Goal: Task Accomplishment & Management: Manage account settings

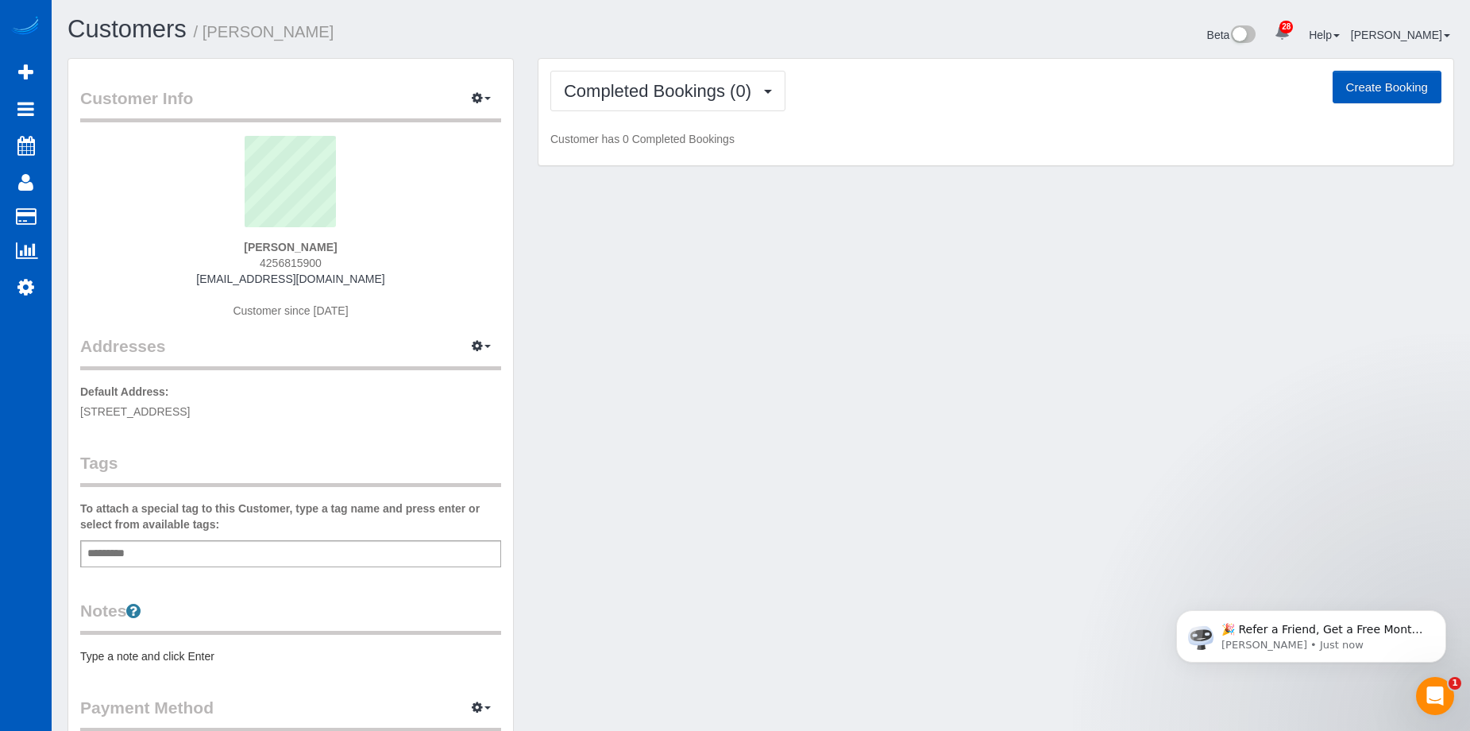
click at [1357, 83] on button "Create Booking" at bounding box center [1387, 87] width 109 height 33
select select "WA"
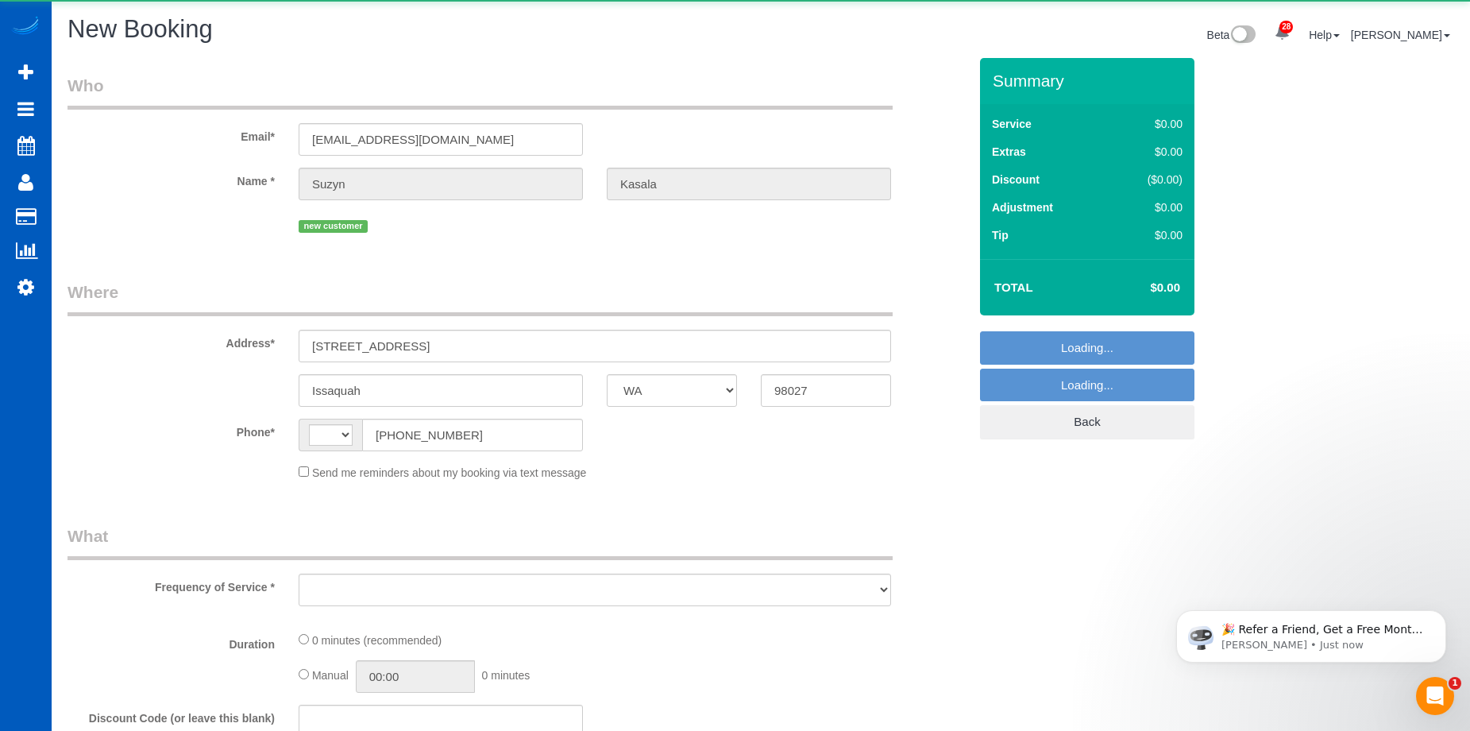
select select "string:fspay-e6a36a8f-4df5-491a-aff1-74d3fb2221ba"
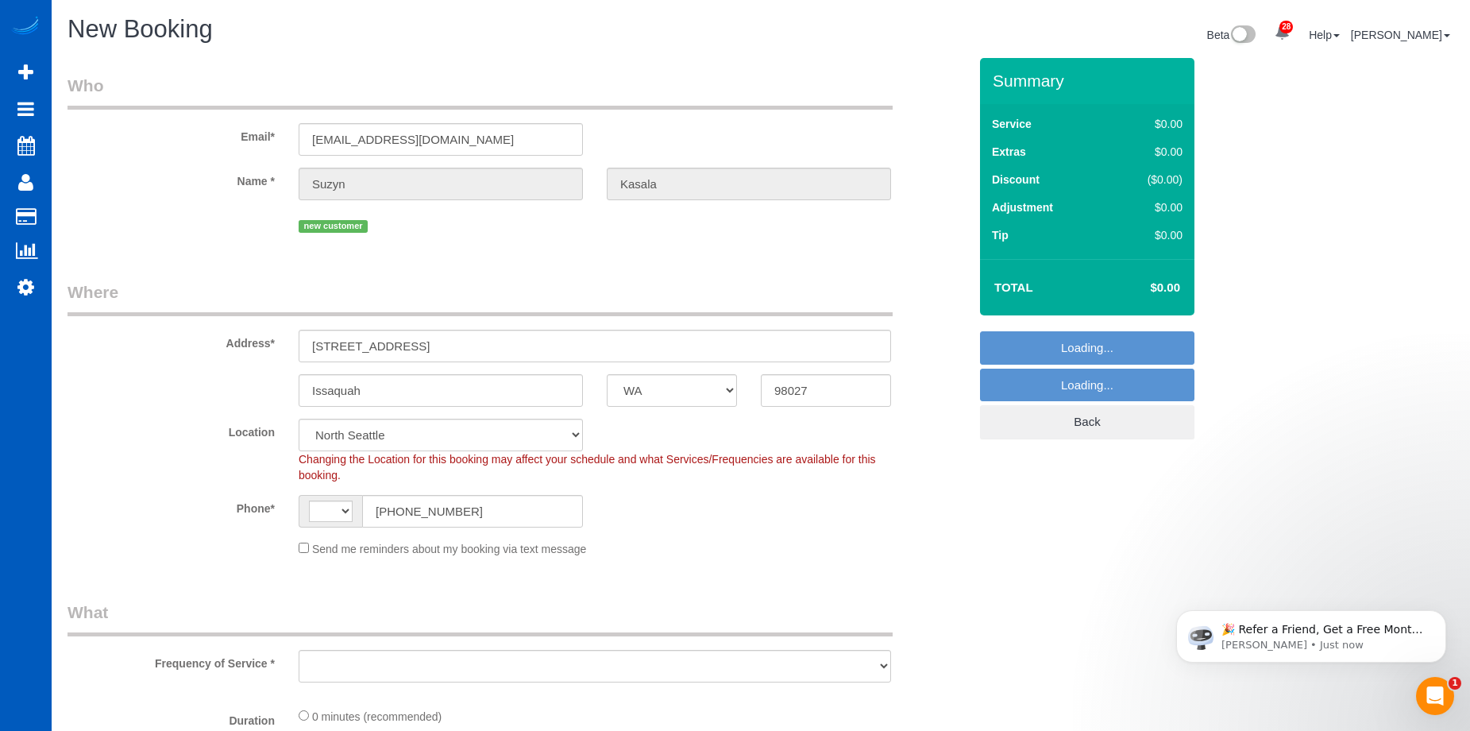
select select "string:[GEOGRAPHIC_DATA]"
select select "object:1529"
select select "199"
select select "69"
select select "object:2046"
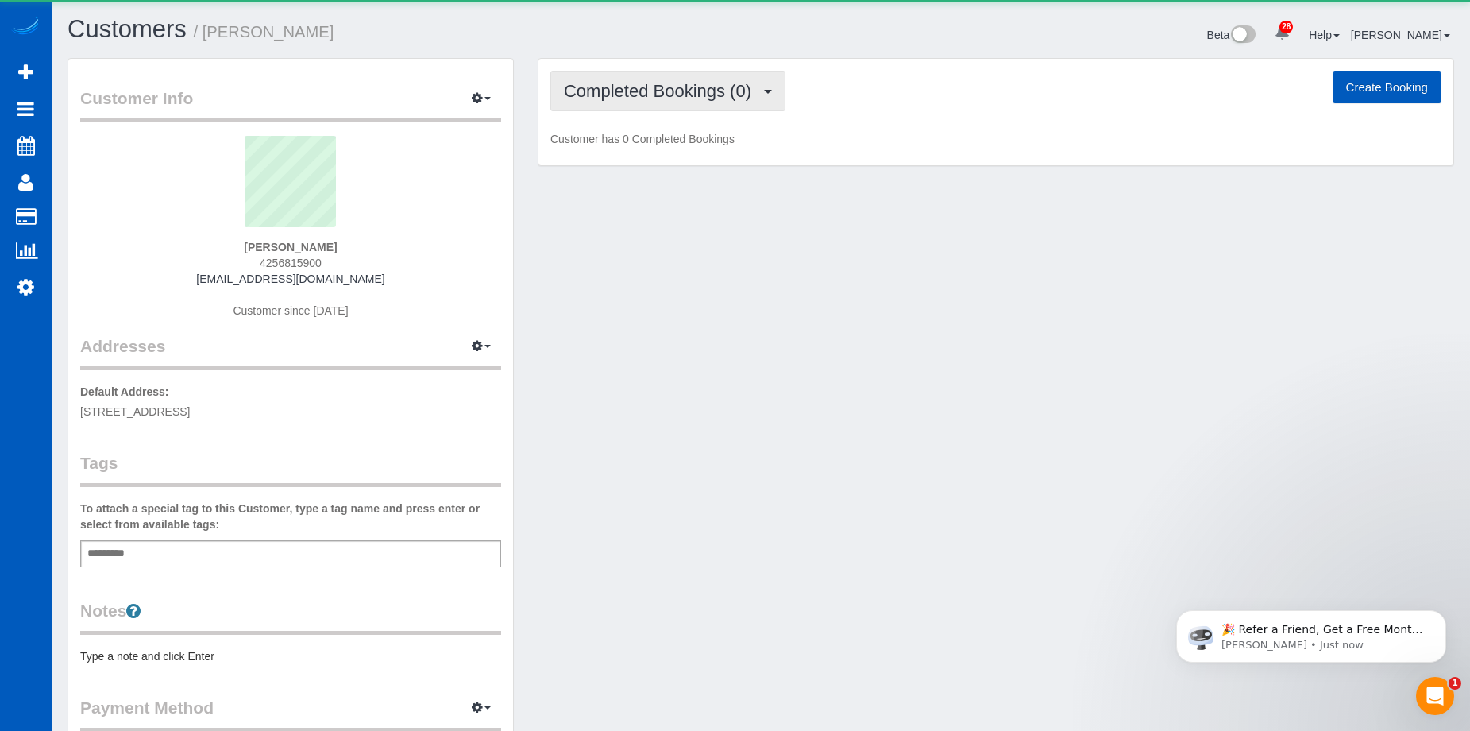
click at [627, 91] on span "Completed Bookings (0)" at bounding box center [661, 91] width 195 height 20
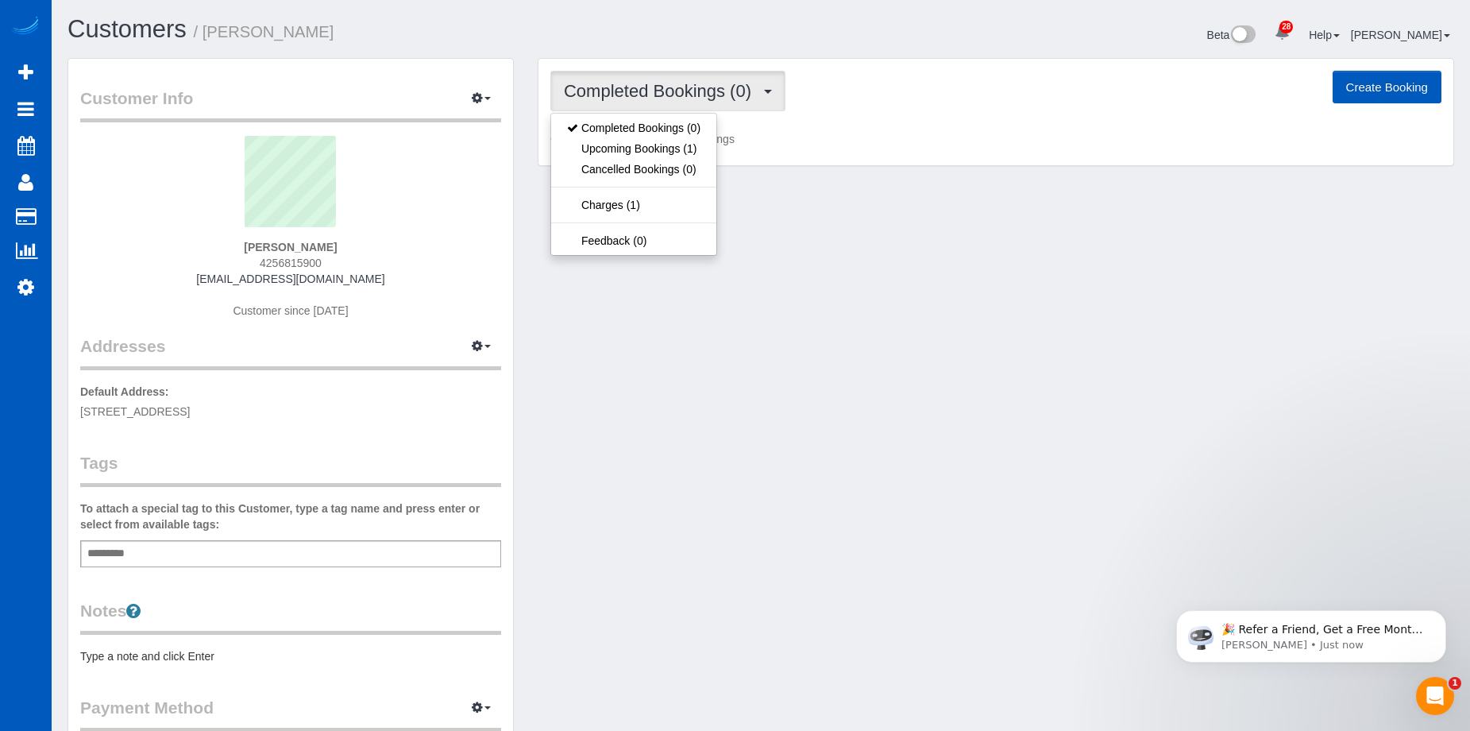
click at [1381, 95] on button "Create Booking" at bounding box center [1387, 87] width 109 height 33
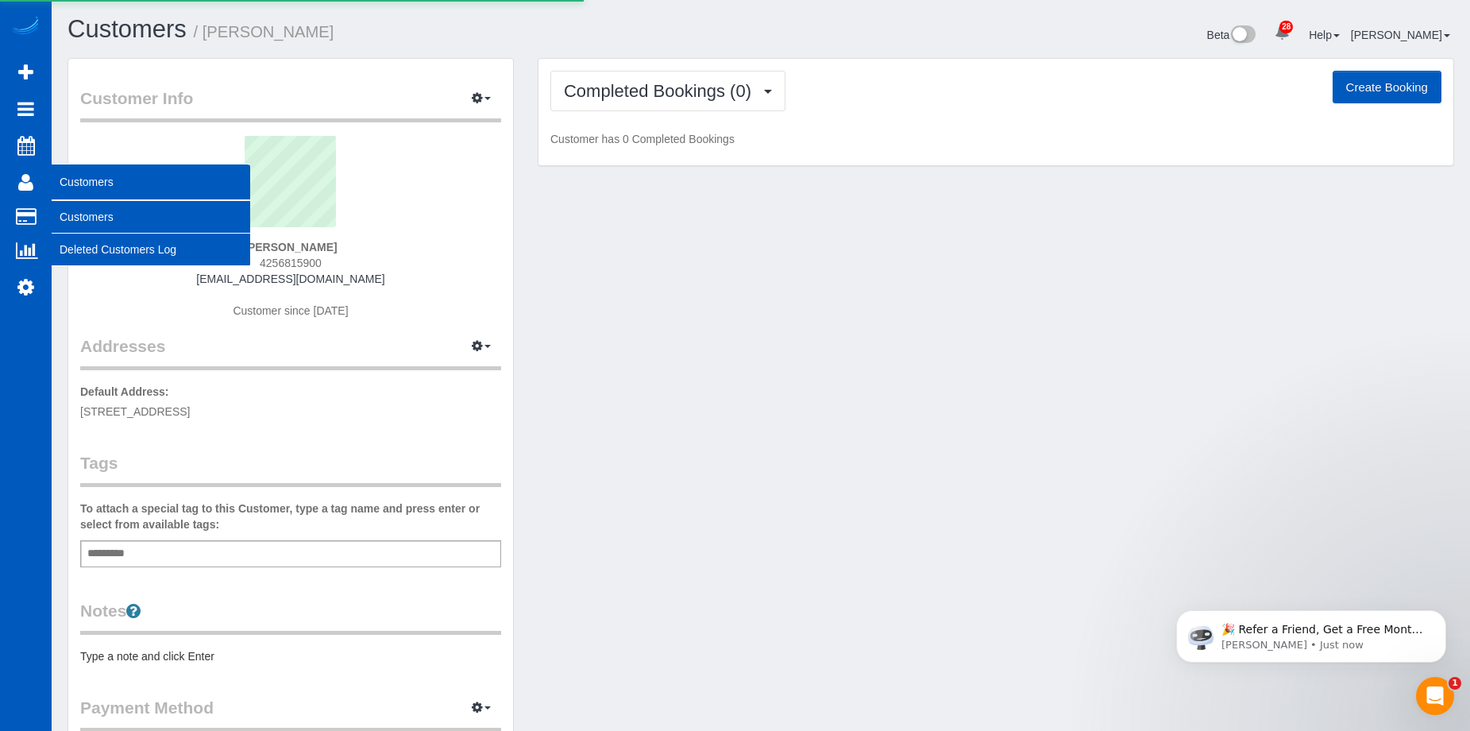
select select "WA"
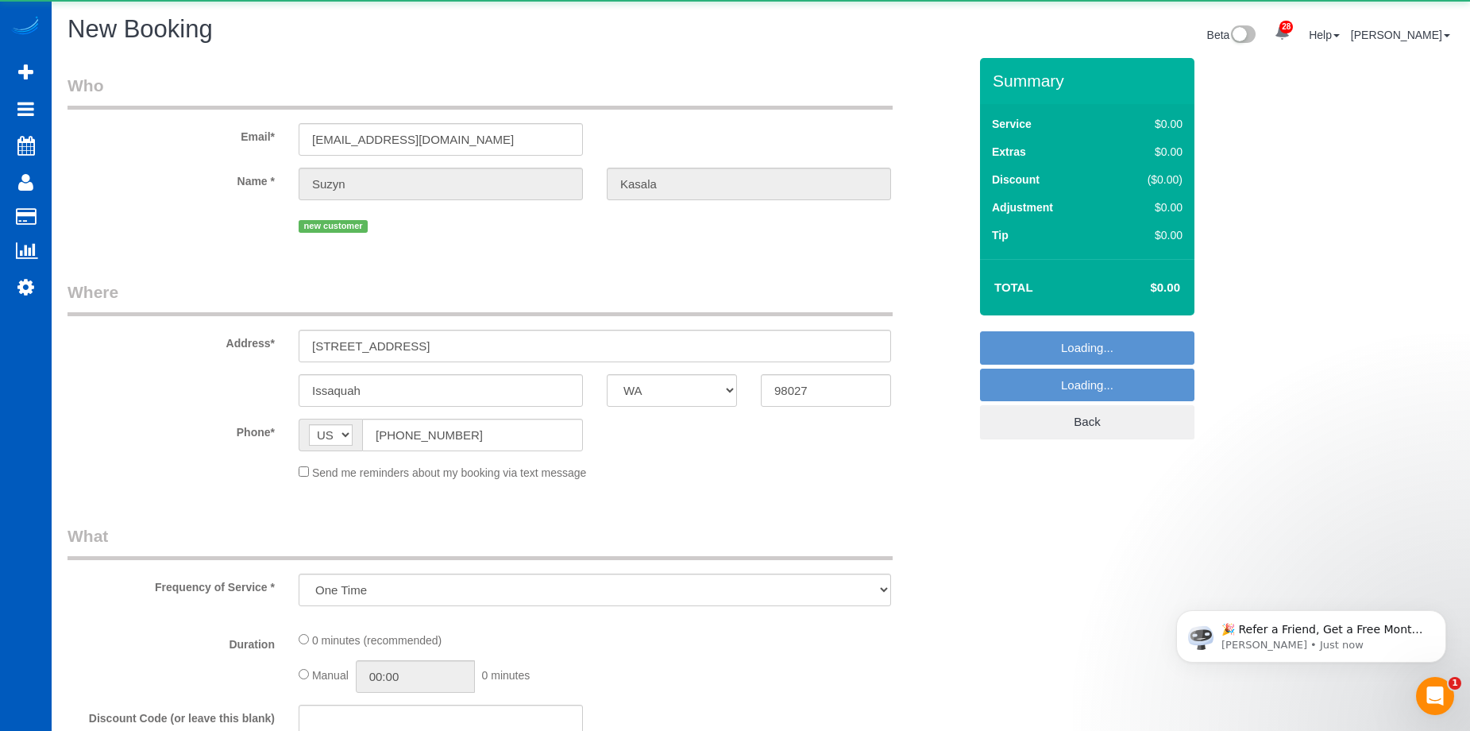
select select "object:2703"
select select "string:fspay-e6a36a8f-4df5-491a-aff1-74d3fb2221ba"
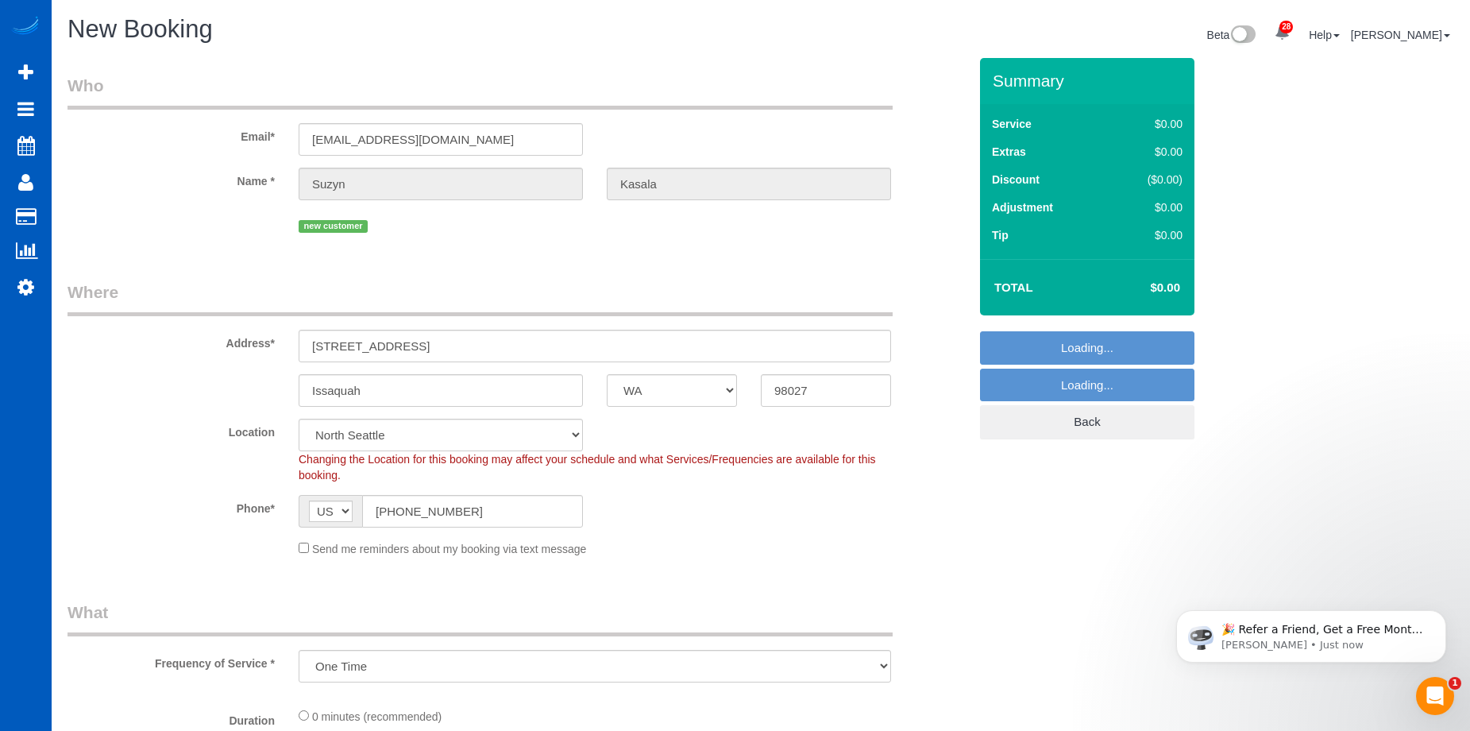
select select "object:2836"
select select "199"
select select "69"
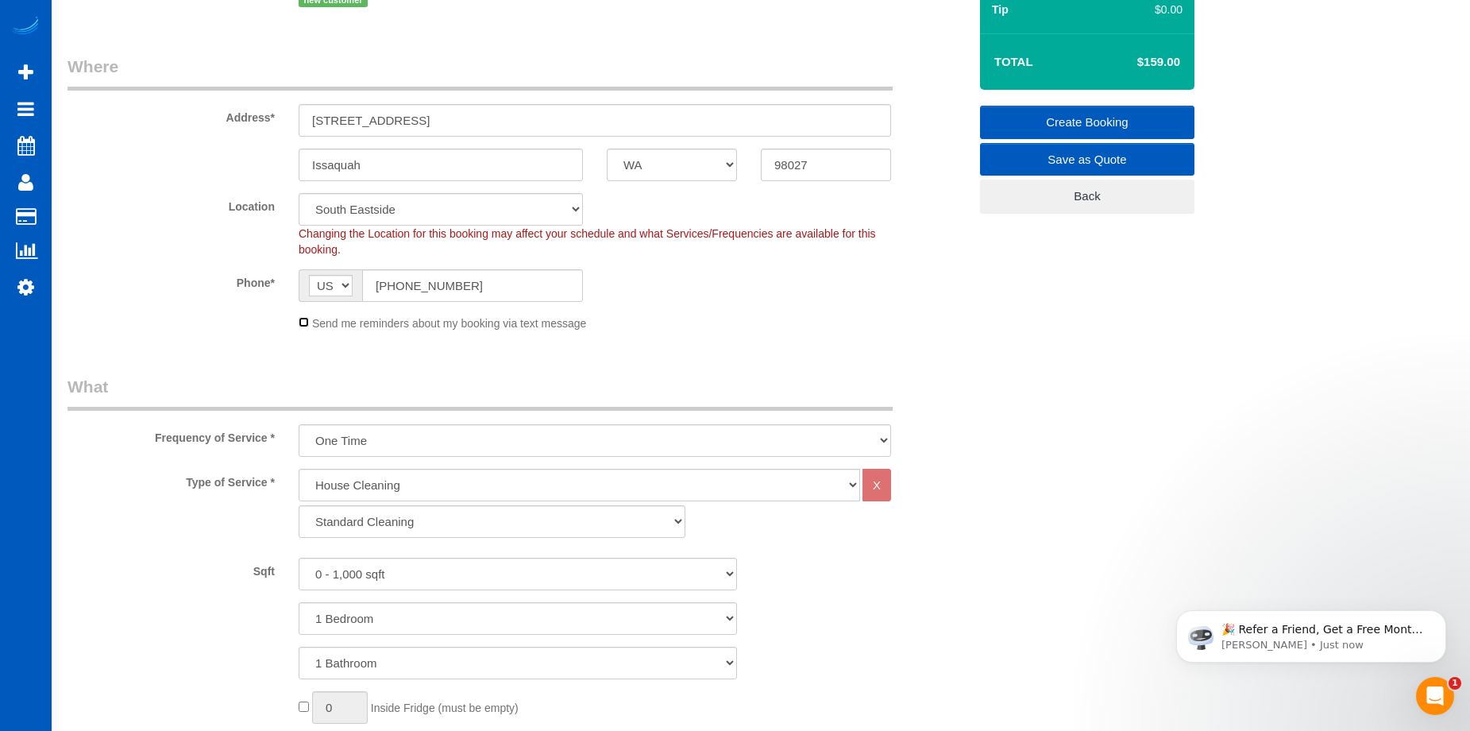
scroll to position [238, 0]
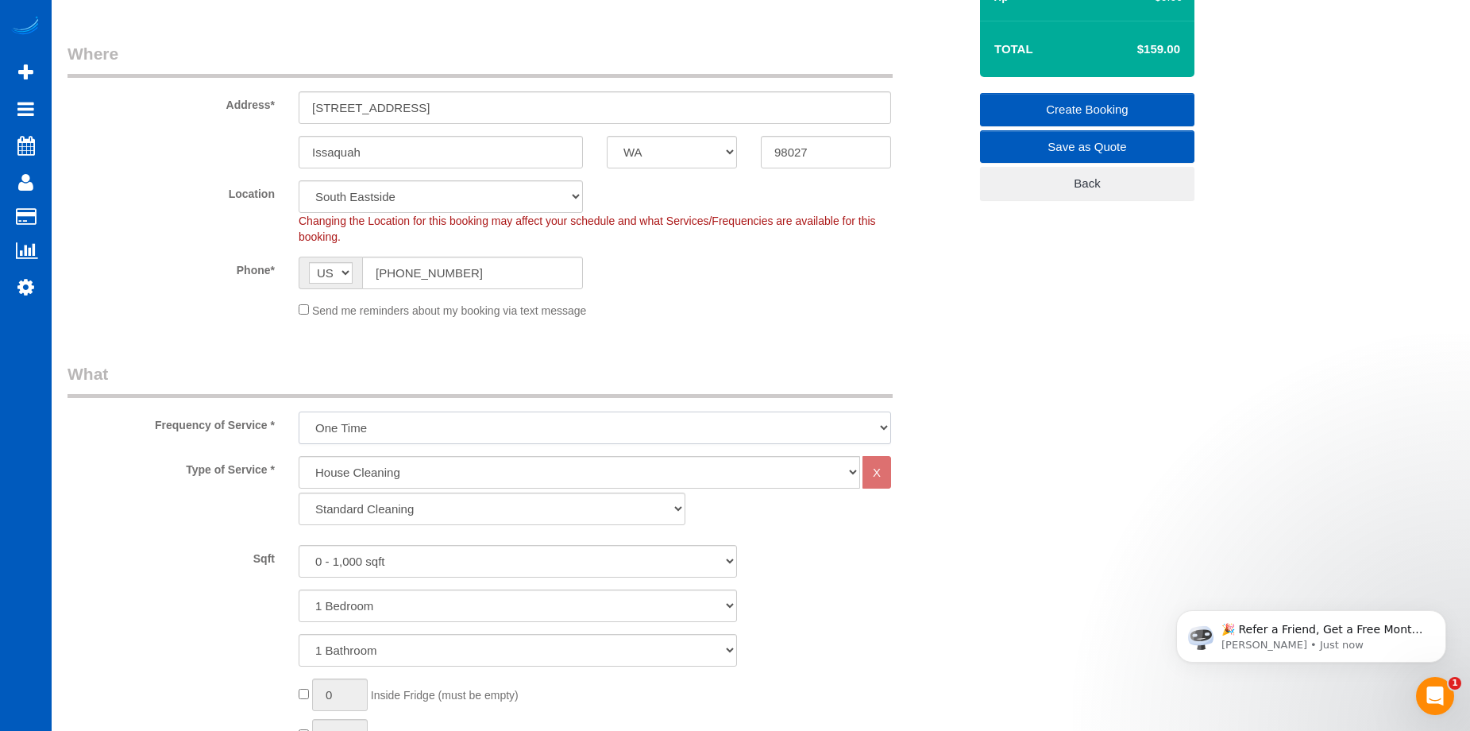
drag, startPoint x: 543, startPoint y: 425, endPoint x: 535, endPoint y: 431, distance: 10.2
click at [543, 425] on select "One Time Weekly - 15.00% Every 2 Weeks - 10.00% Every 4 Weeks - 5.00% Every 2 M…" at bounding box center [595, 427] width 593 height 33
select select "object:3066"
click at [299, 411] on select "One Time Weekly - 15.00% Every 2 Weeks - 10.00% Every 4 Weeks - 5.00% Every 2 M…" at bounding box center [595, 427] width 593 height 33
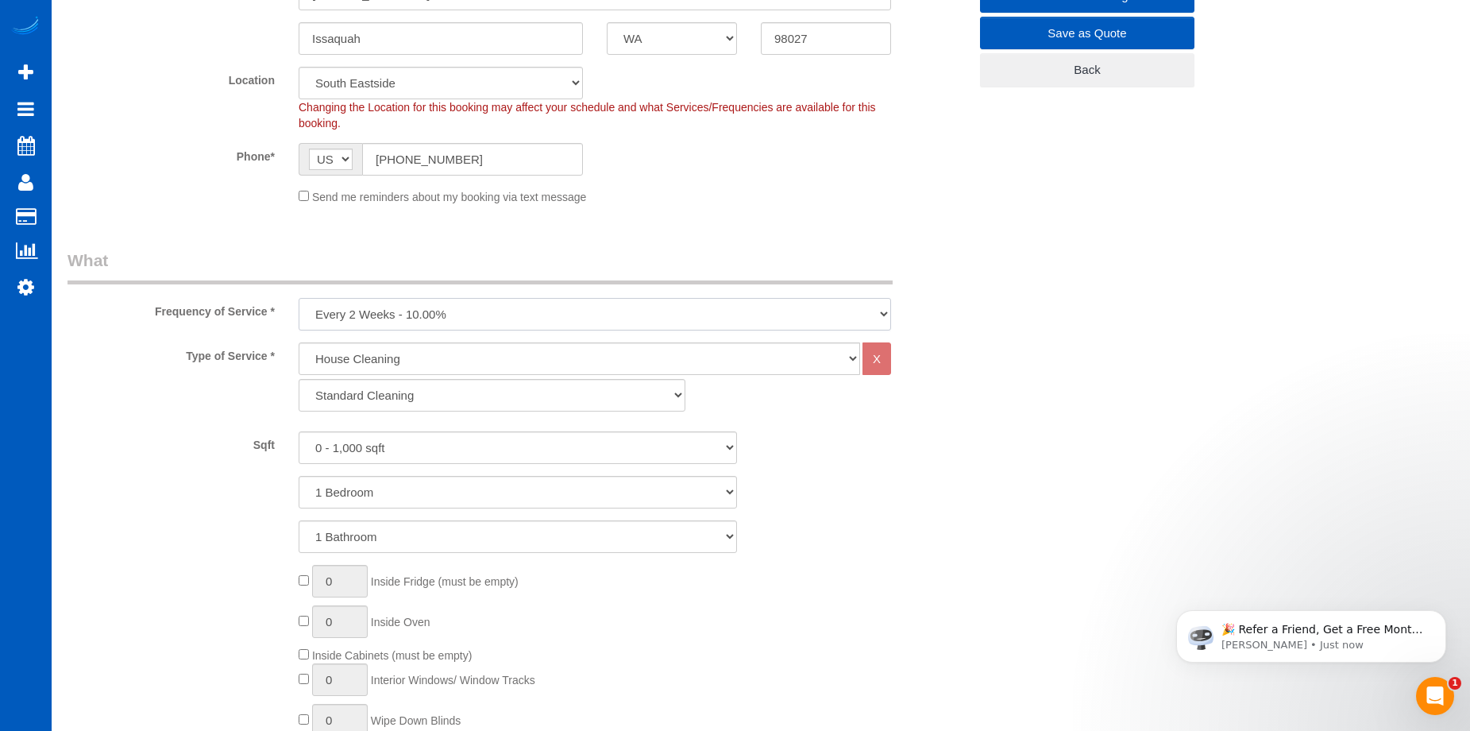
scroll to position [397, 0]
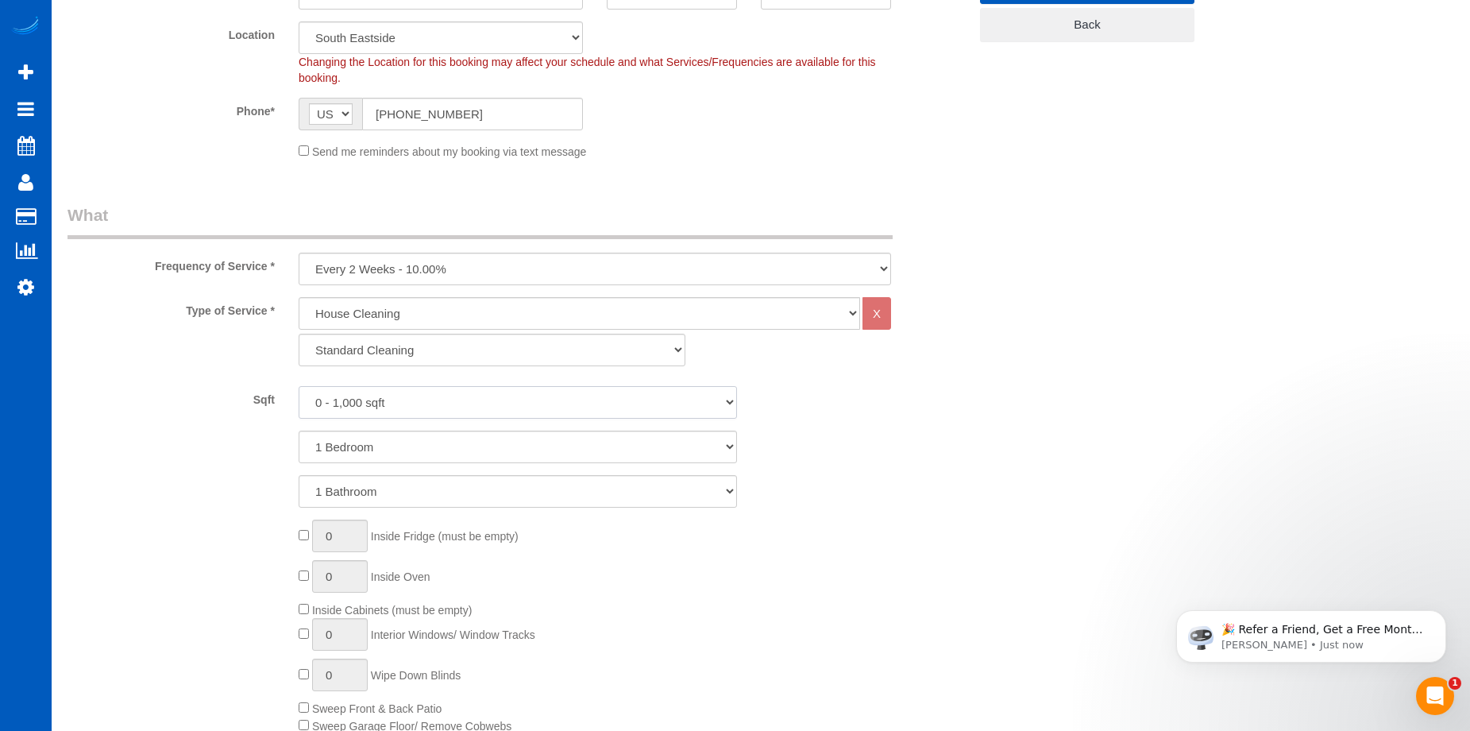
click at [542, 414] on select "0 - 1,000 sqft 1,001 - 1,500 sqft 1,501 - 2,000 sqft 2,001 - 2,500 sqft 2,501 -…" at bounding box center [518, 402] width 438 height 33
select select "1501"
click at [299, 386] on select "0 - 1,000 sqft 1,001 - 1,500 sqft 1,501 - 2,000 sqft 2,001 - 2,500 sqft 2,501 -…" at bounding box center [518, 402] width 438 height 33
click at [515, 443] on select "1 Bedroom 2 Bedrooms 3 Bedrooms 4 Bedrooms 5 Bedrooms 6 Bedrooms 7 Bedrooms" at bounding box center [518, 447] width 438 height 33
select select "3"
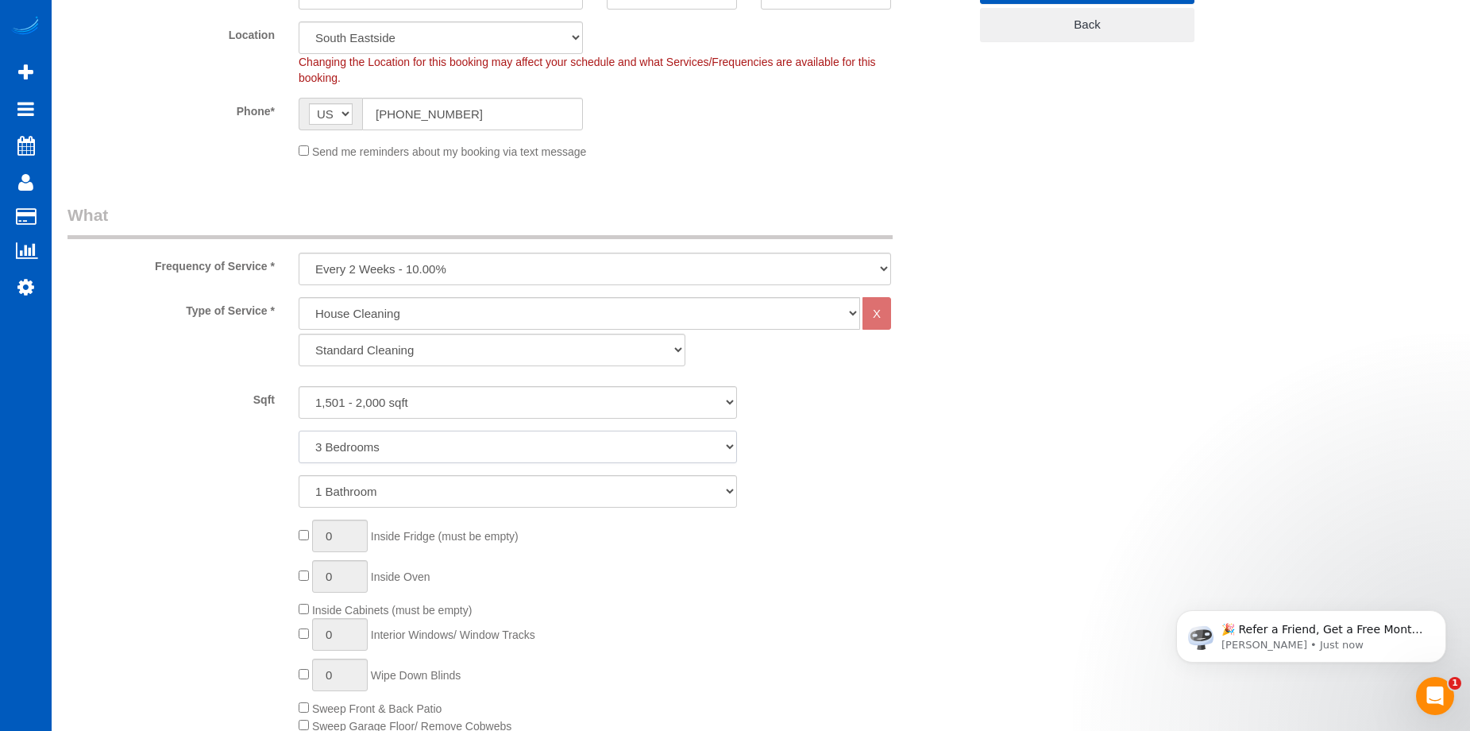
click at [299, 431] on select "1 Bedroom 2 Bedrooms 3 Bedrooms 4 Bedrooms 5 Bedrooms 6 Bedrooms 7 Bedrooms" at bounding box center [518, 447] width 438 height 33
click at [503, 484] on select "1 Bathroom 2 Bathrooms 3 Bathrooms 4 Bathrooms 5 Bathrooms 6 Bathrooms 7 Bathro…" at bounding box center [518, 491] width 438 height 33
select select "3"
click at [299, 475] on select "1 Bathroom 2 Bathrooms 3 Bathrooms 4 Bathrooms 5 Bathrooms 6 Bathrooms 7 Bathro…" at bounding box center [518, 491] width 438 height 33
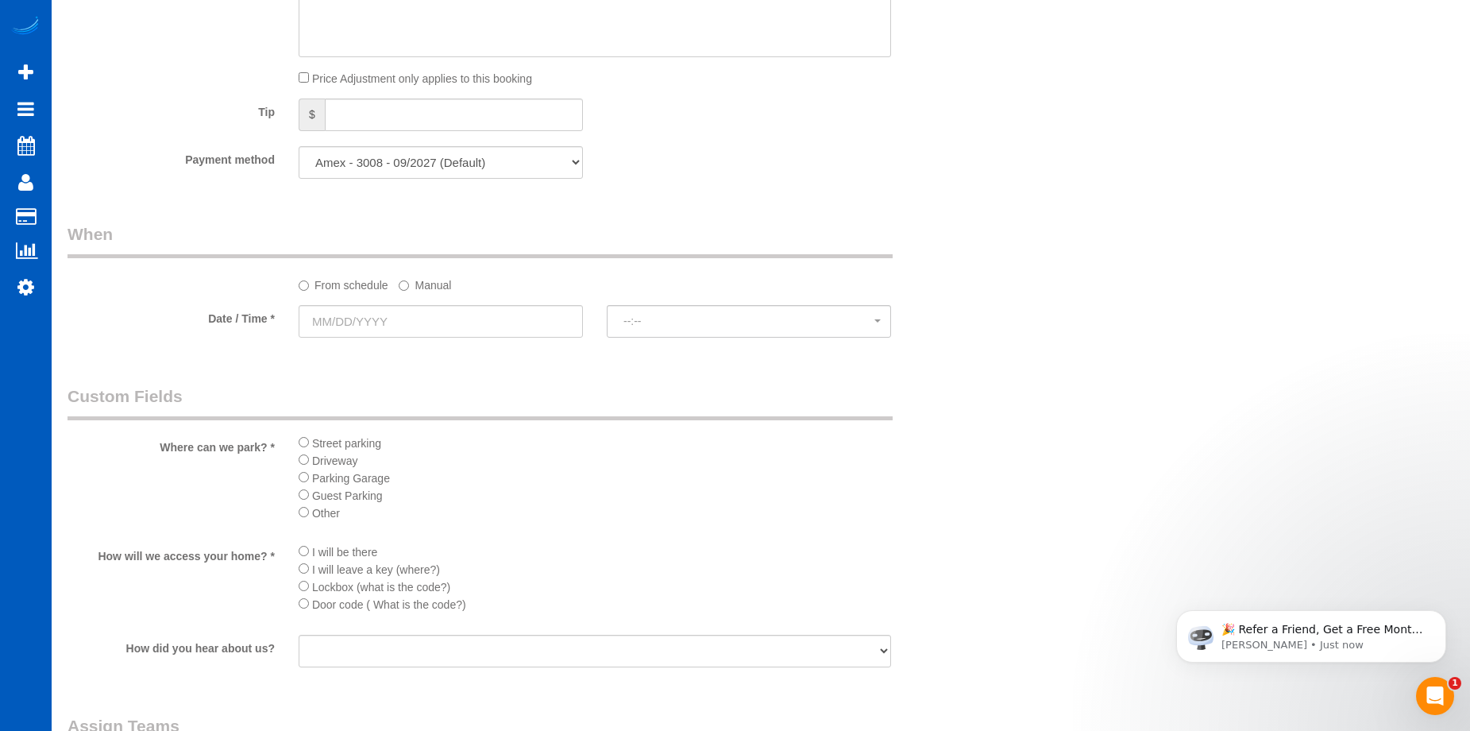
scroll to position [1430, 0]
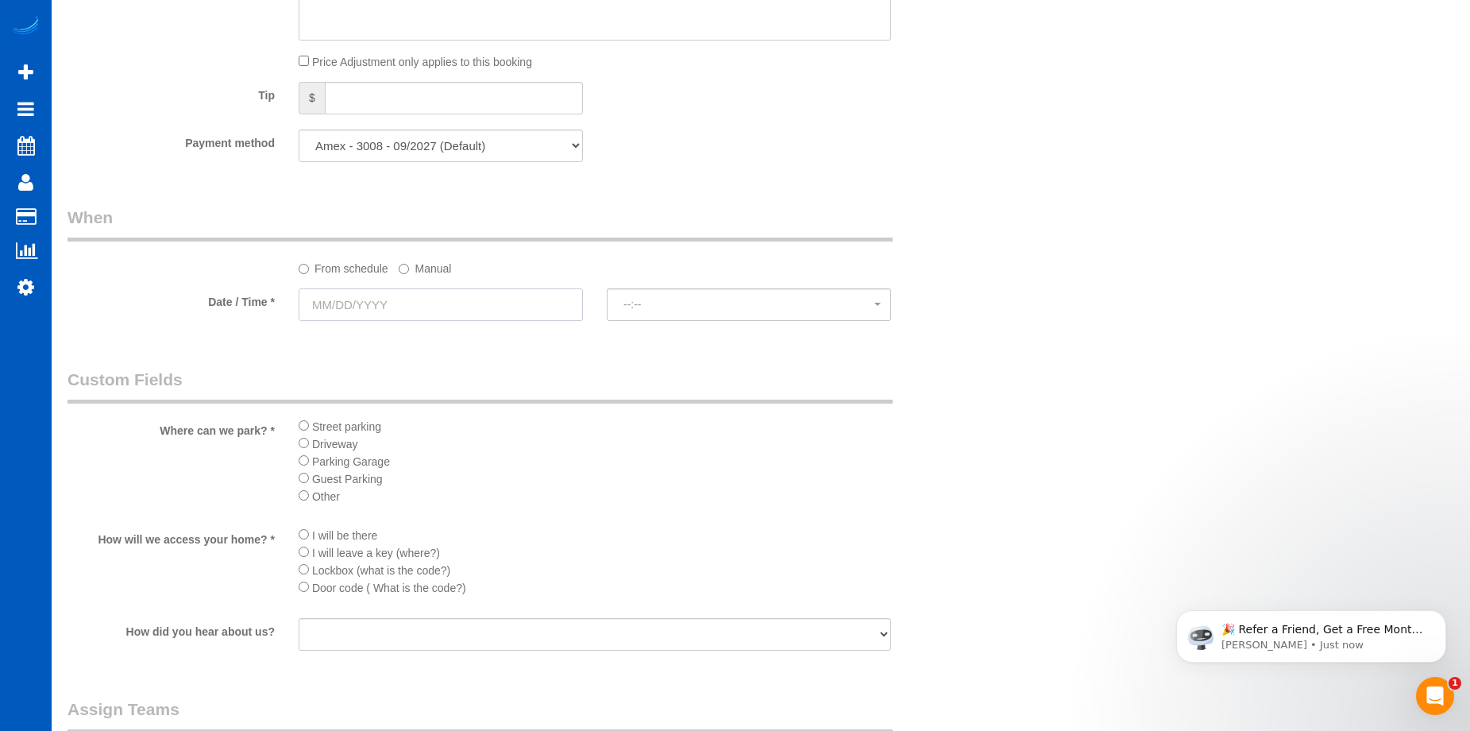
click at [517, 311] on input "text" at bounding box center [441, 304] width 284 height 33
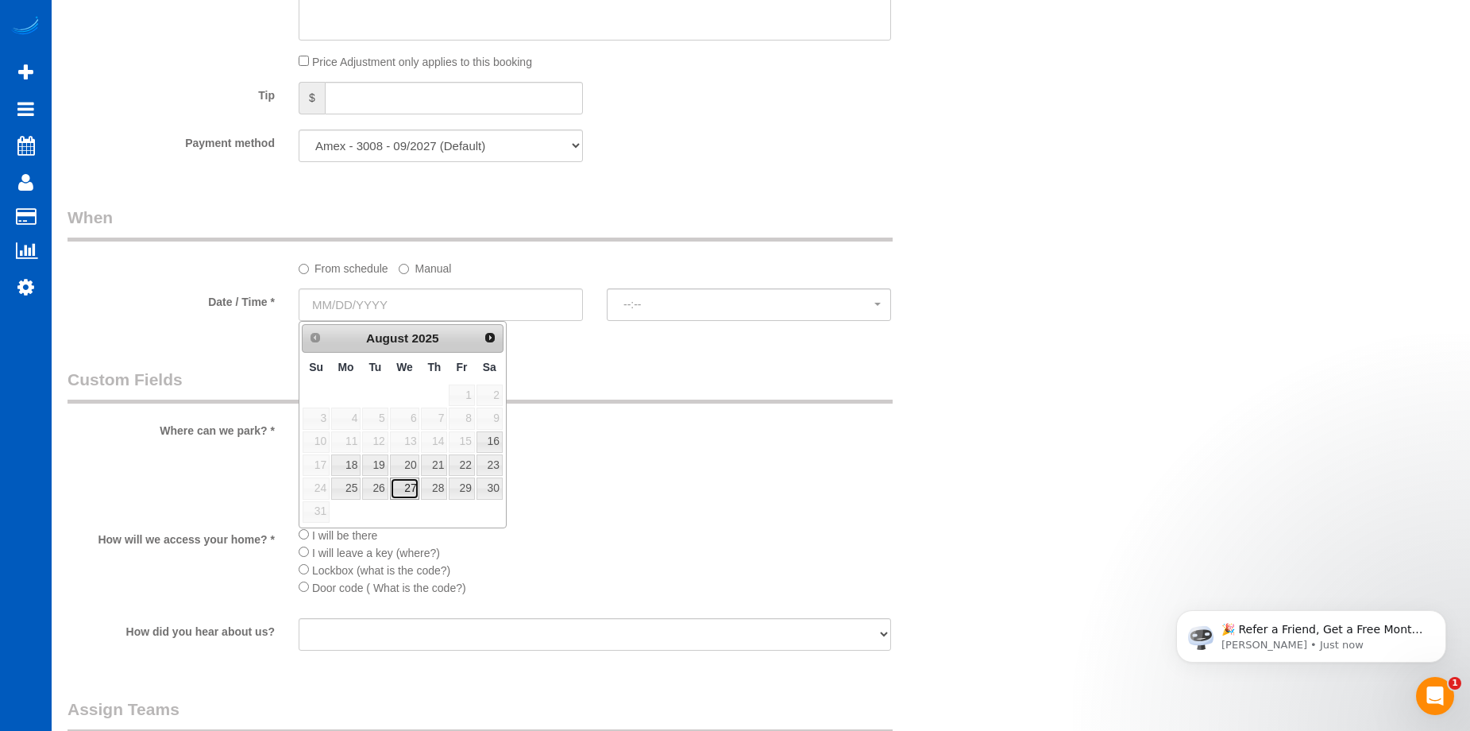
click at [402, 492] on link "27" at bounding box center [405, 487] width 30 height 21
type input "08/27/2025"
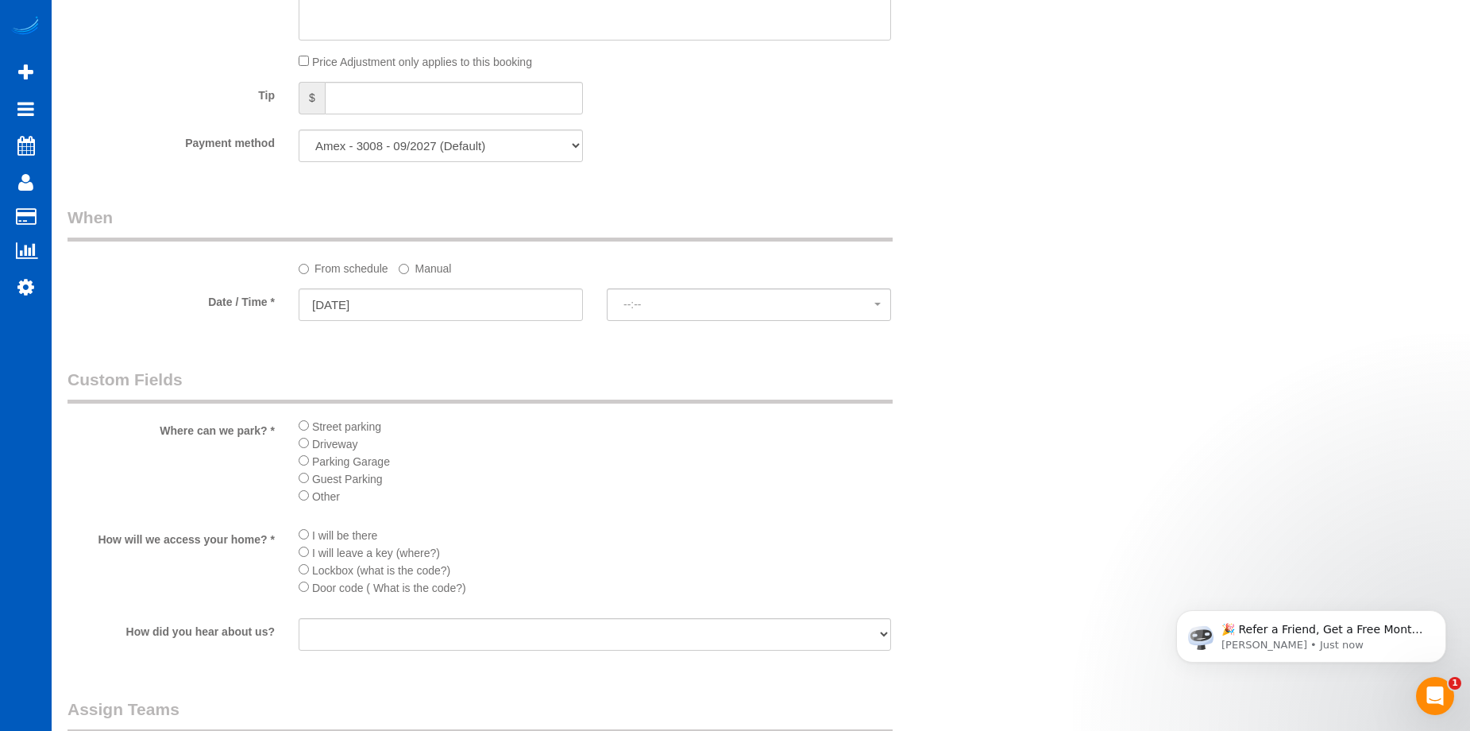
select select "spot1"
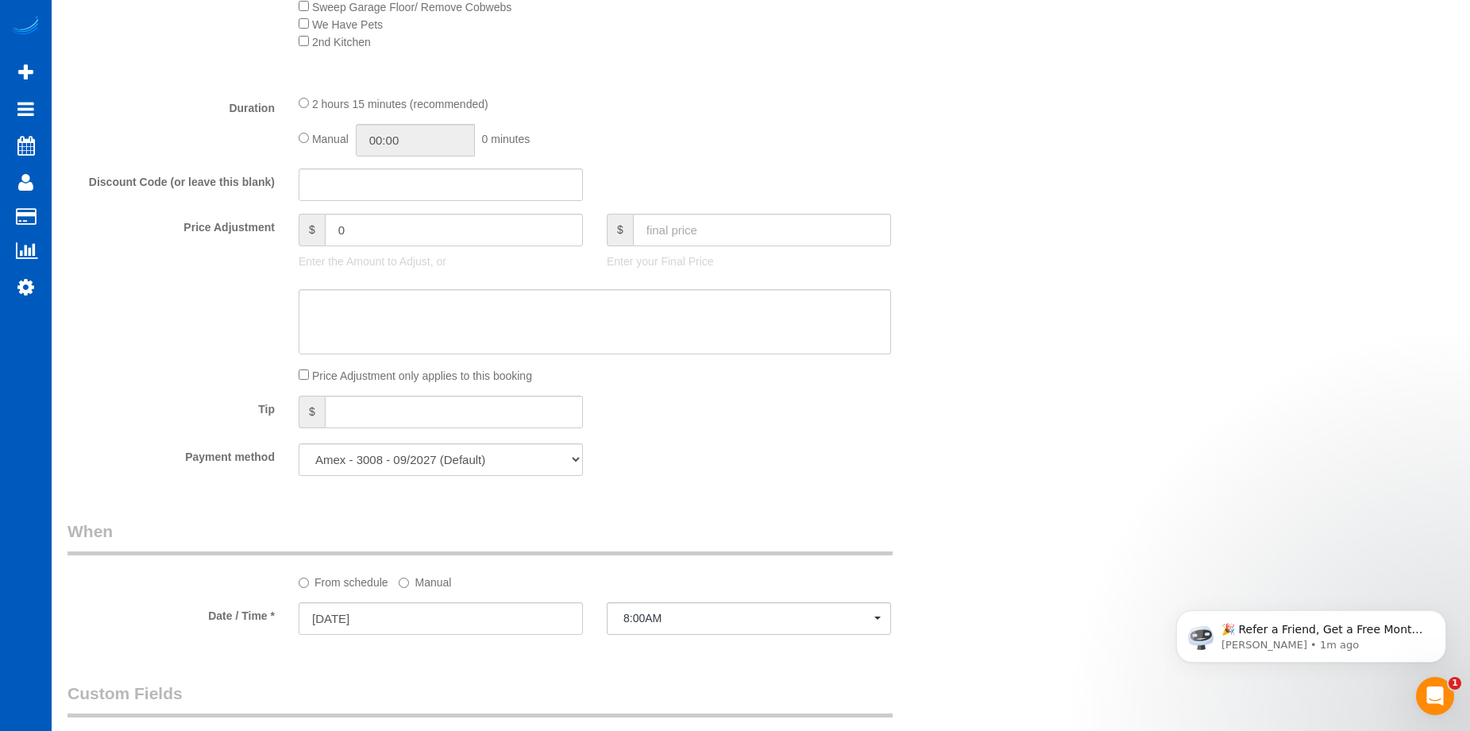
scroll to position [1112, 0]
click at [631, 353] on textarea at bounding box center [595, 325] width 593 height 65
paste textarea "First recurring booking, then 188 USD bi-weekly"
type textarea "First recurring booking, then 188 USD bi-weekly"
click at [704, 237] on input "text" at bounding box center [762, 234] width 258 height 33
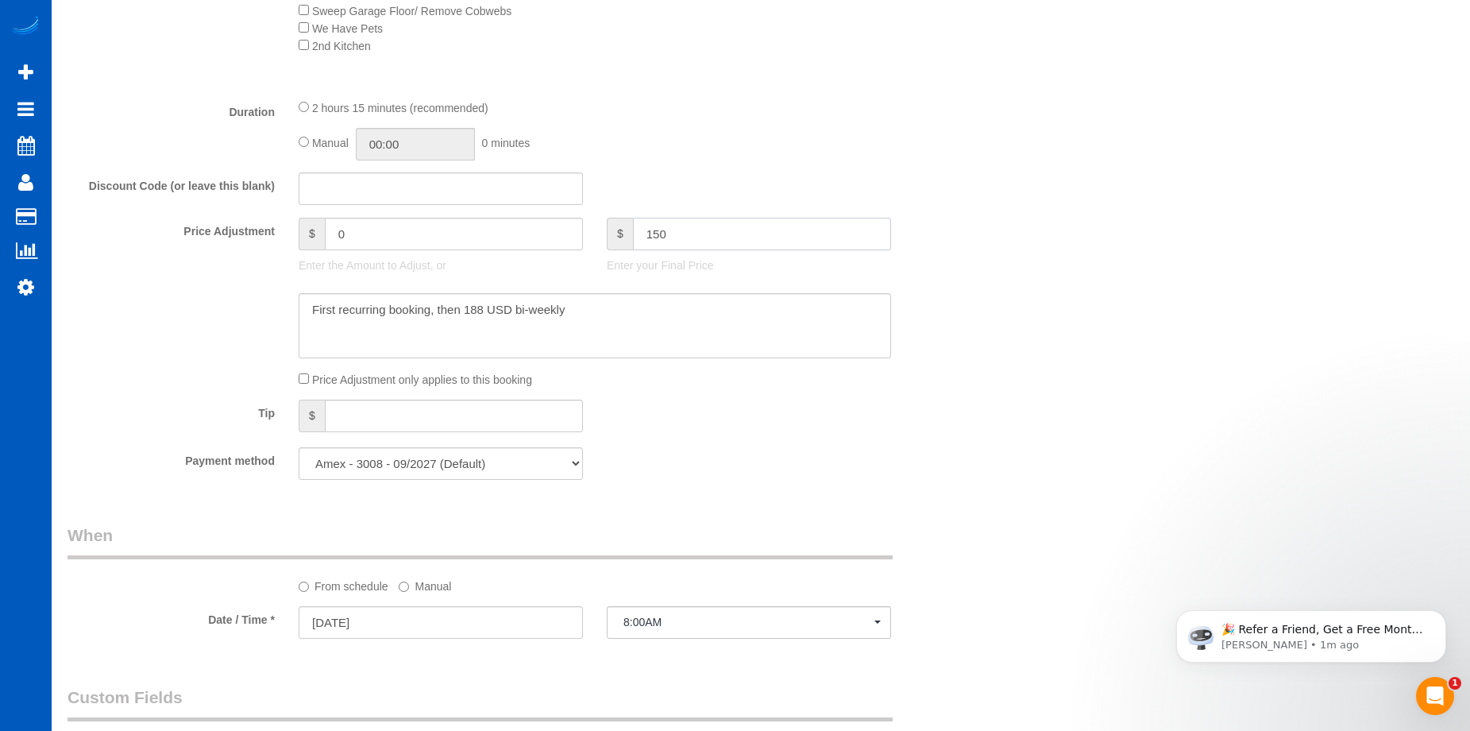
type input "150"
click at [677, 306] on textarea at bounding box center [595, 325] width 593 height 65
type input "-38.1"
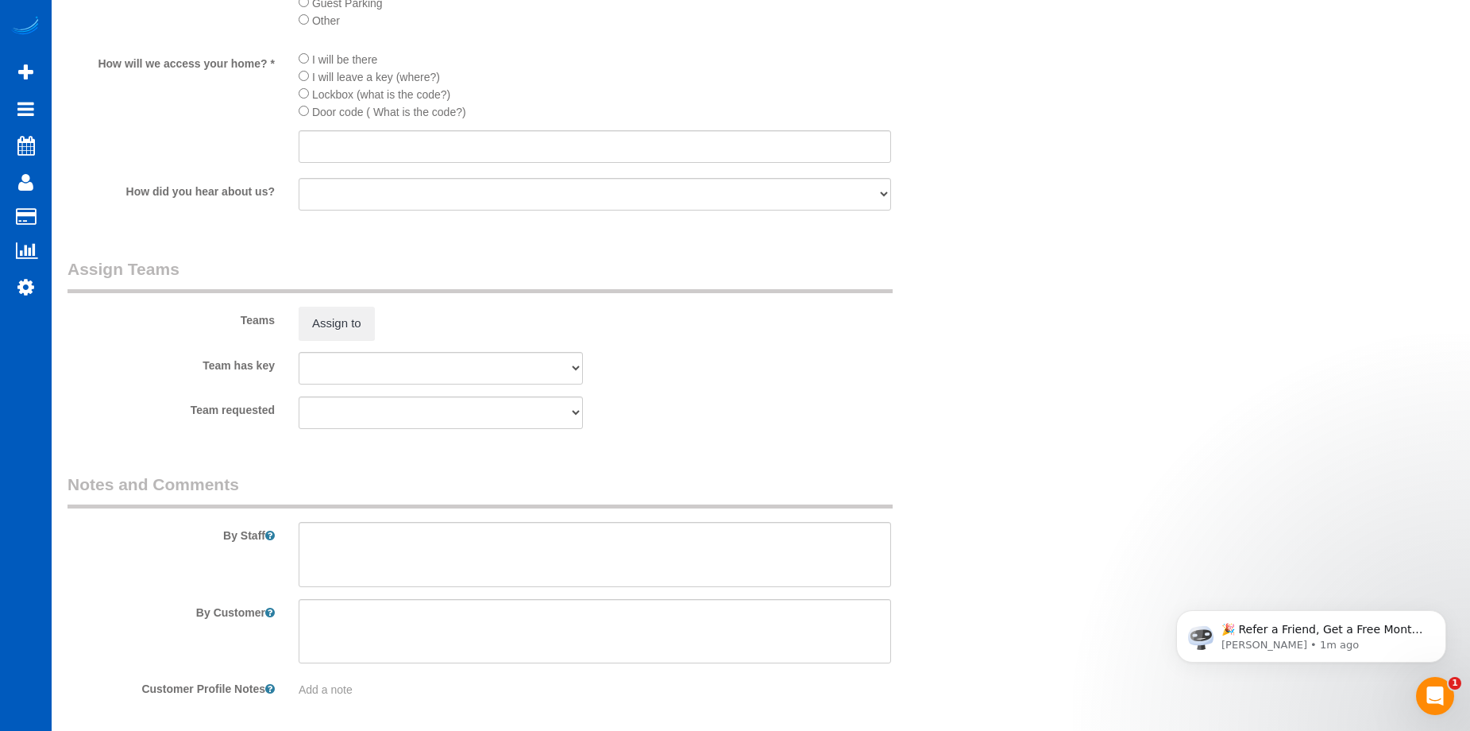
scroll to position [1971, 0]
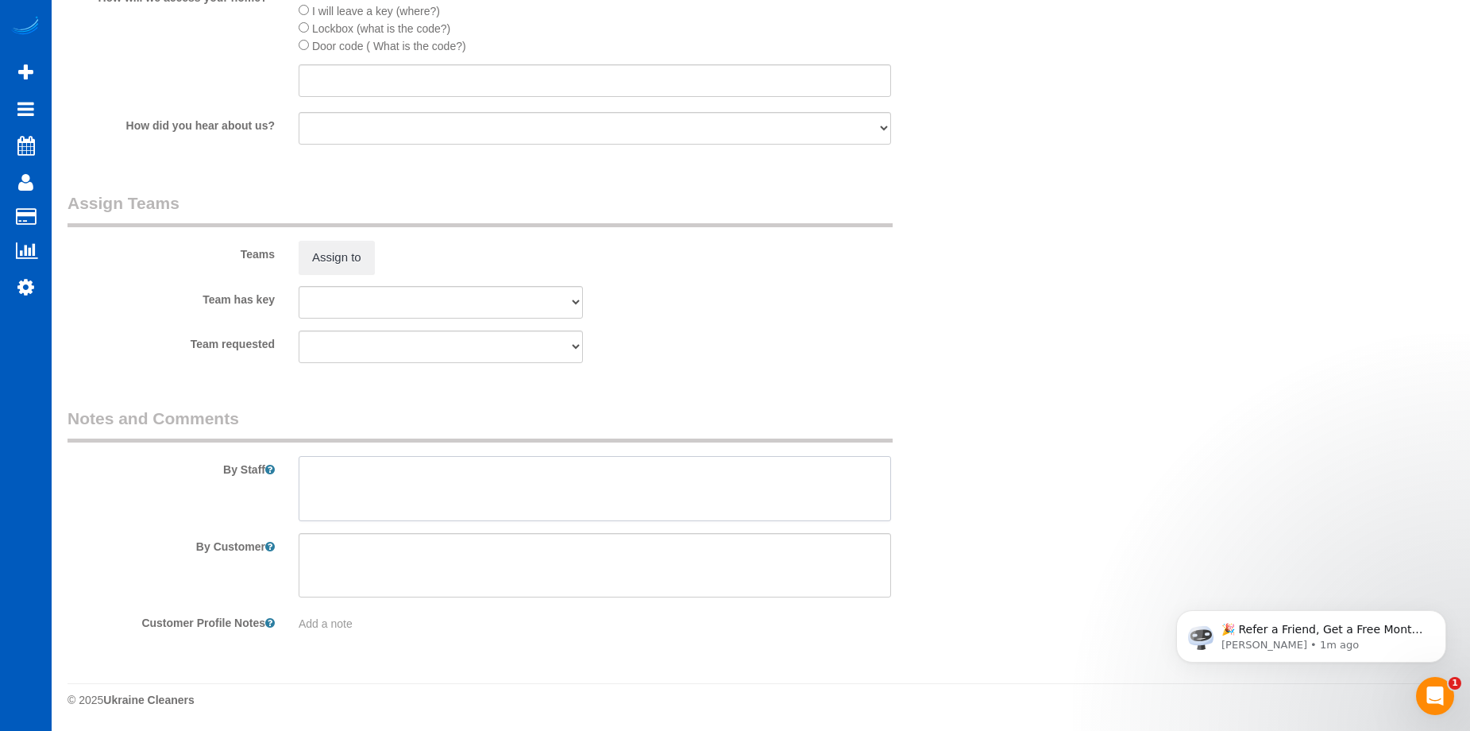
click at [589, 482] on textarea at bounding box center [595, 488] width 593 height 65
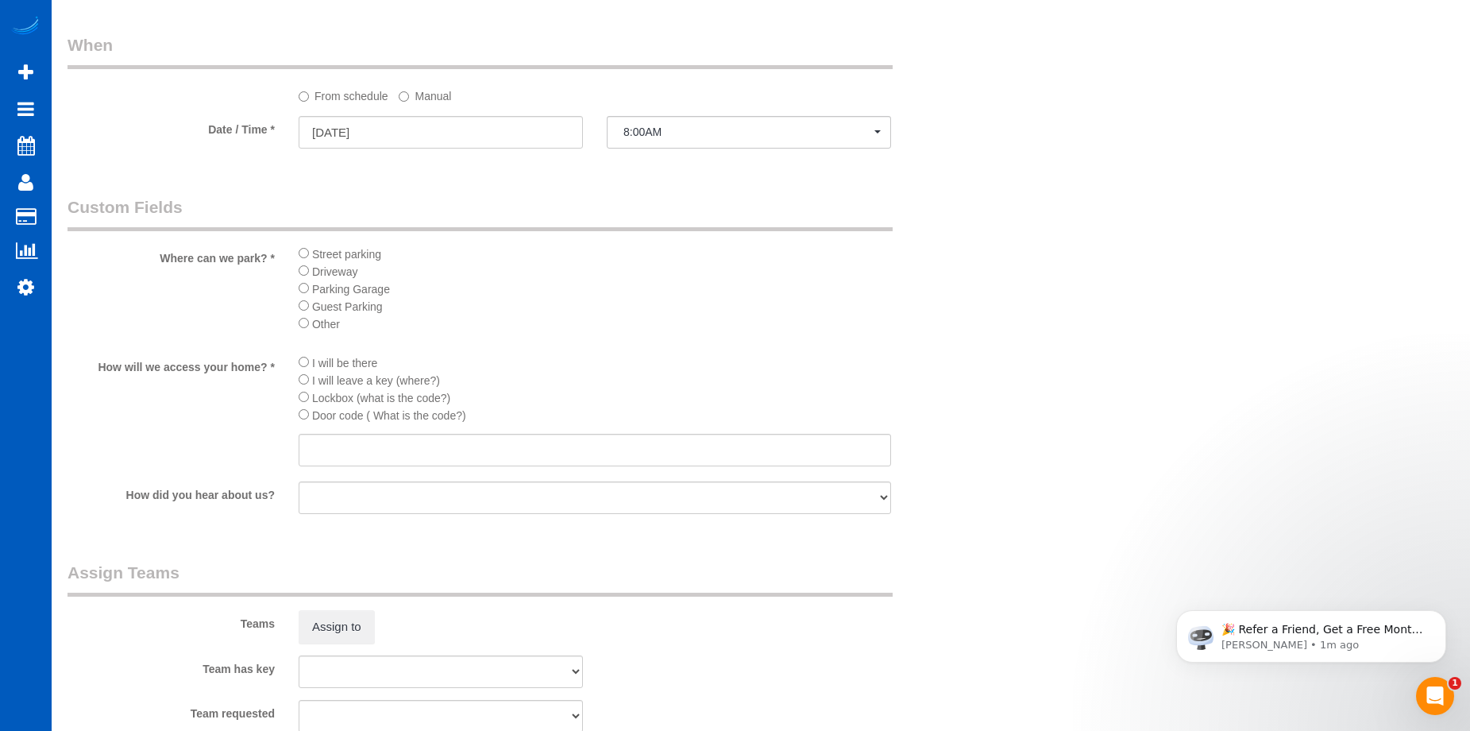
scroll to position [1574, 0]
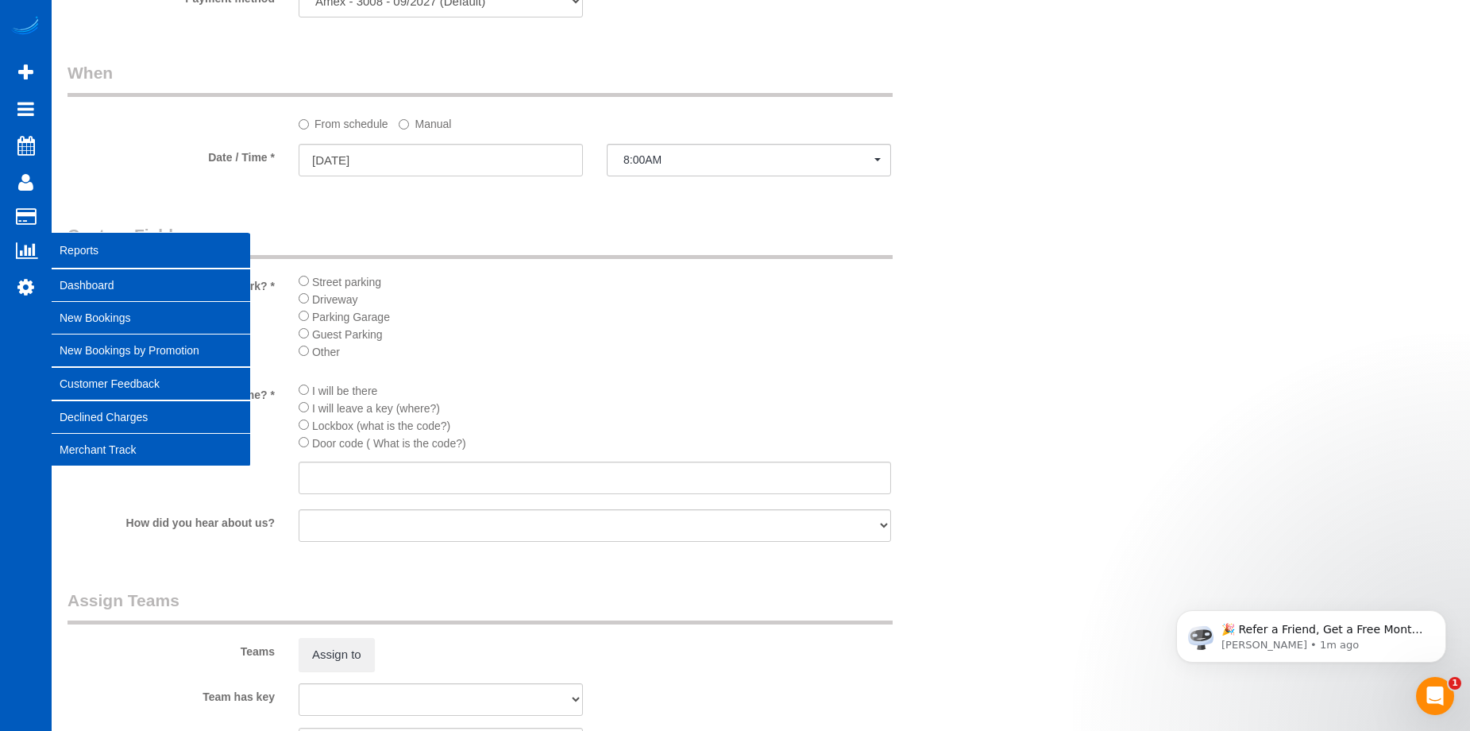
type textarea "Booked by Florencia."
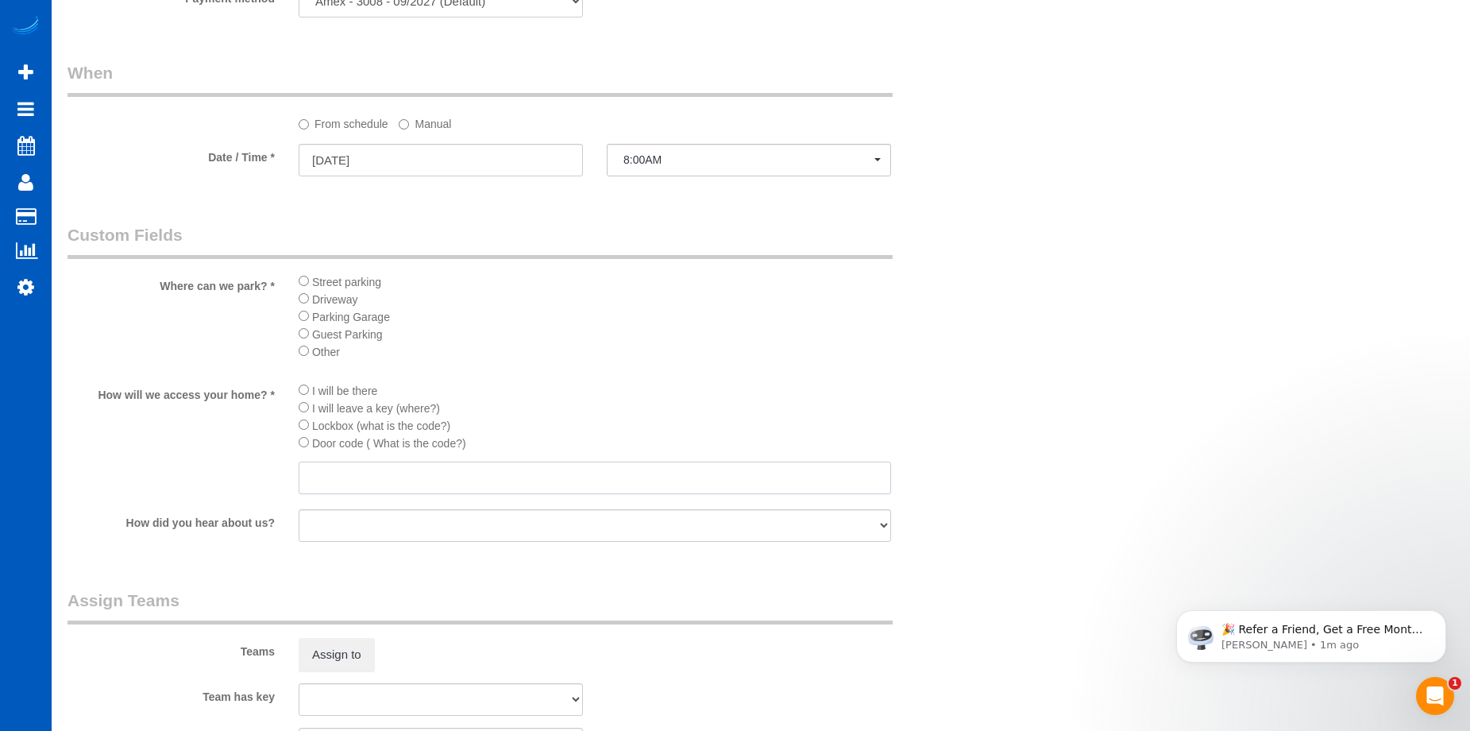
click at [477, 472] on input "text" at bounding box center [595, 477] width 593 height 33
paste input "Key on the deck for us to get in and out, she won\'t be present."
click at [573, 483] on input "Key on the deck for us to get in and out, she won\'t be present." at bounding box center [595, 477] width 593 height 33
type input "Key on the deck for us to get in and out, she won't be present."
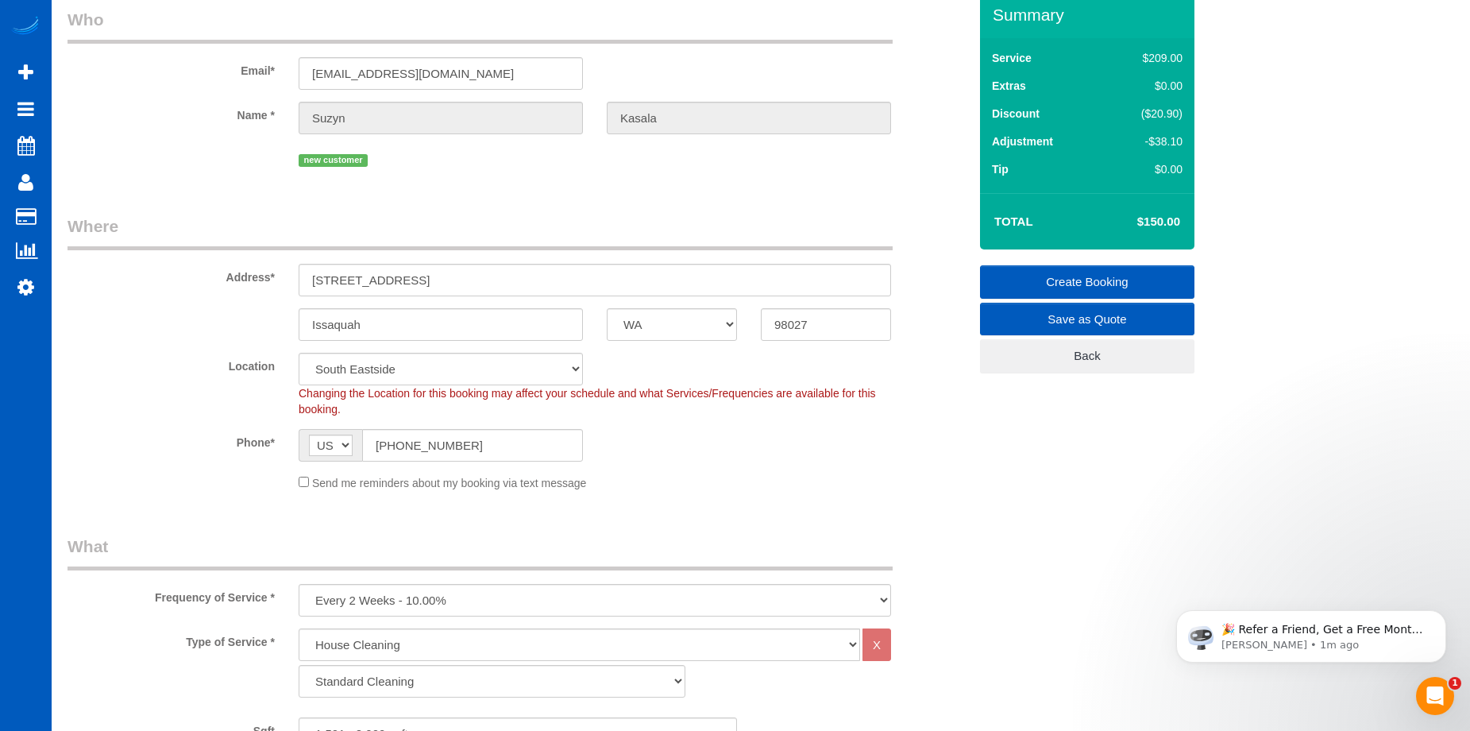
scroll to position [65, 0]
click at [1095, 280] on link "Create Booking" at bounding box center [1087, 282] width 214 height 33
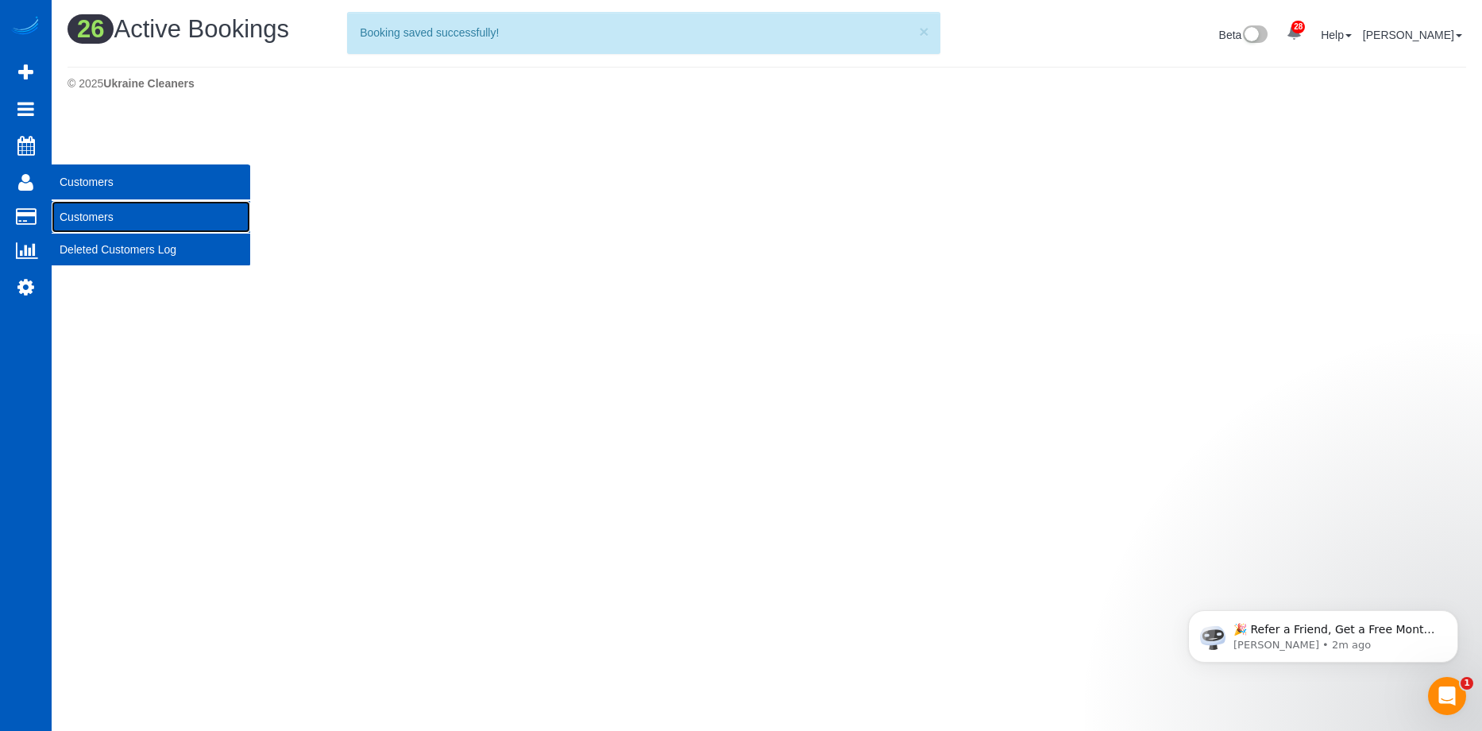
click at [64, 208] on link "Customers" at bounding box center [151, 217] width 199 height 32
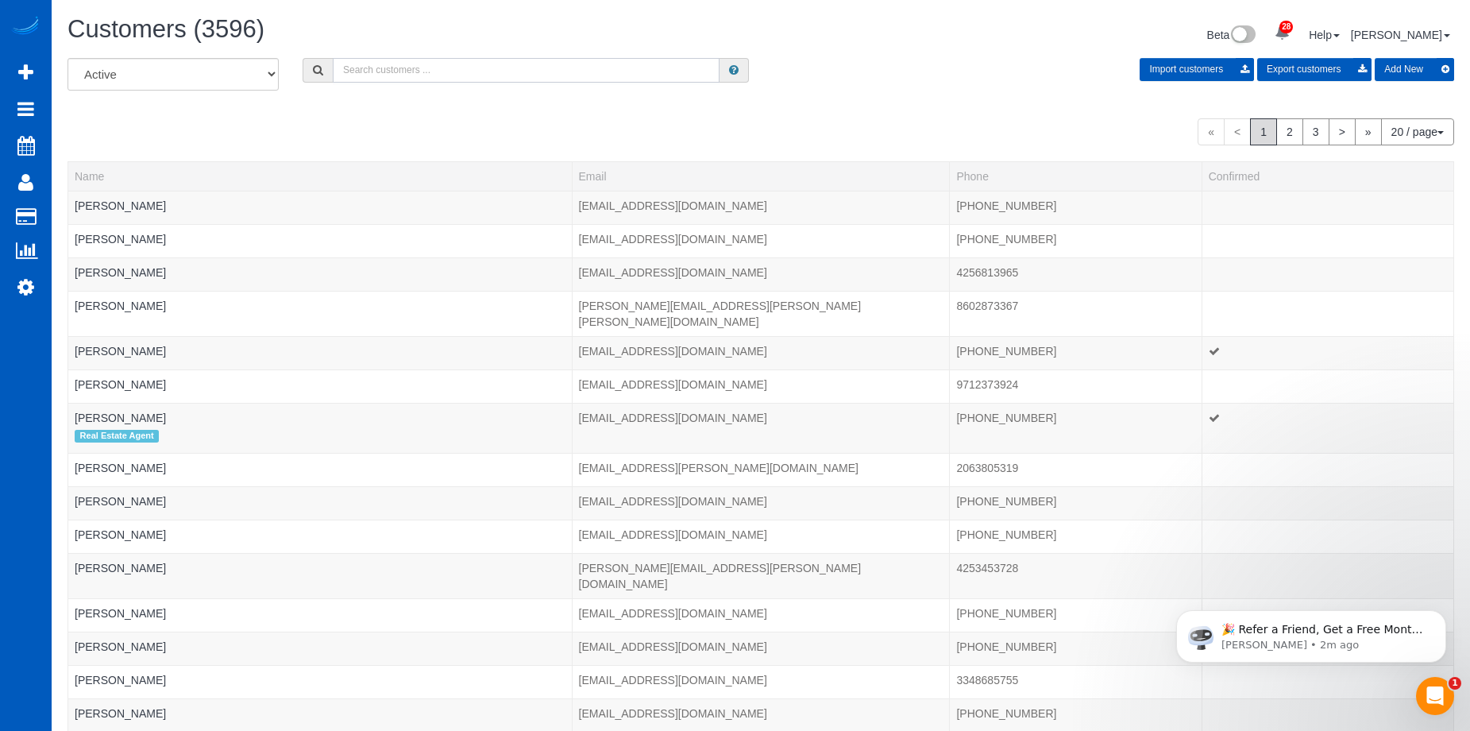
click at [404, 75] on input "text" at bounding box center [526, 70] width 387 height 25
paste input "Suzyn Kasala"
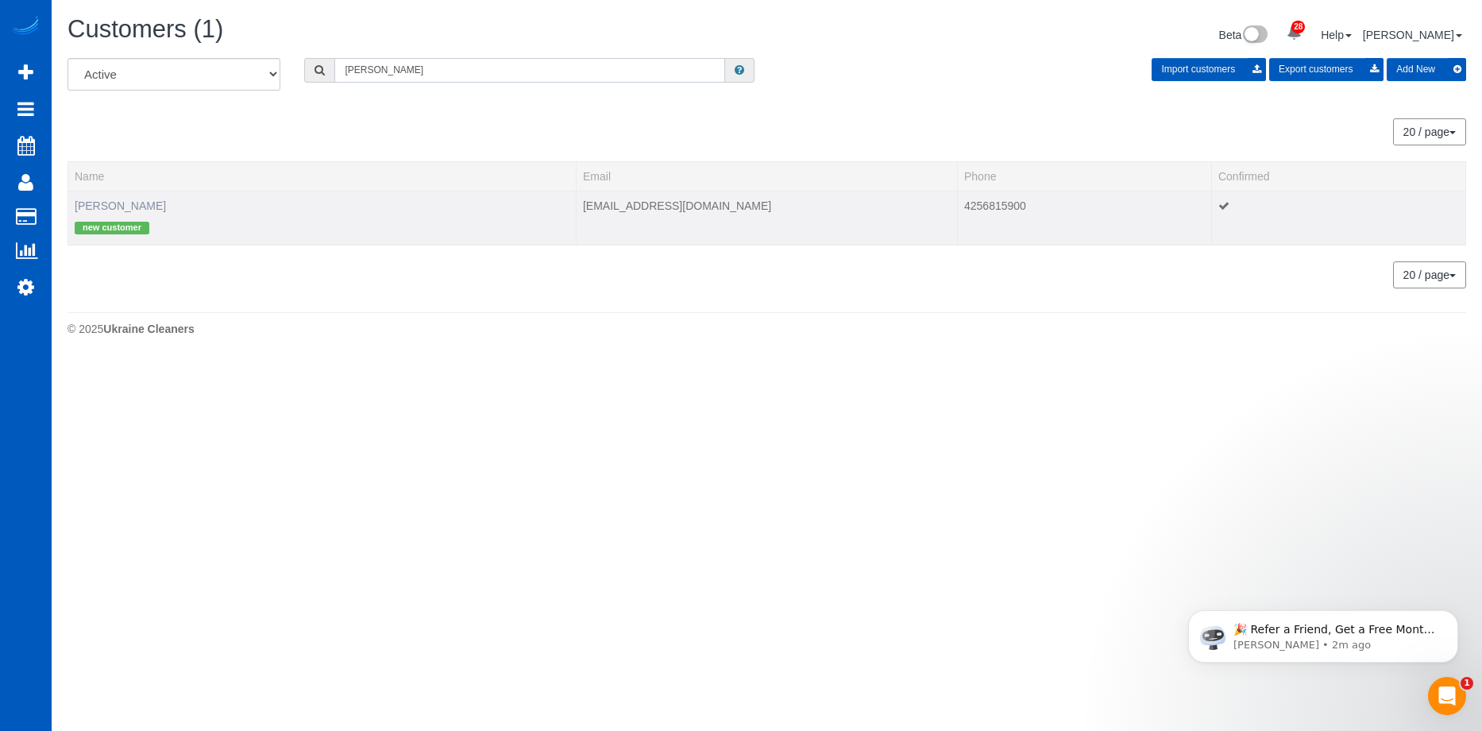
type input "Suzyn Kasala"
click at [119, 202] on link "Suzyn Kasala" at bounding box center [120, 205] width 91 height 13
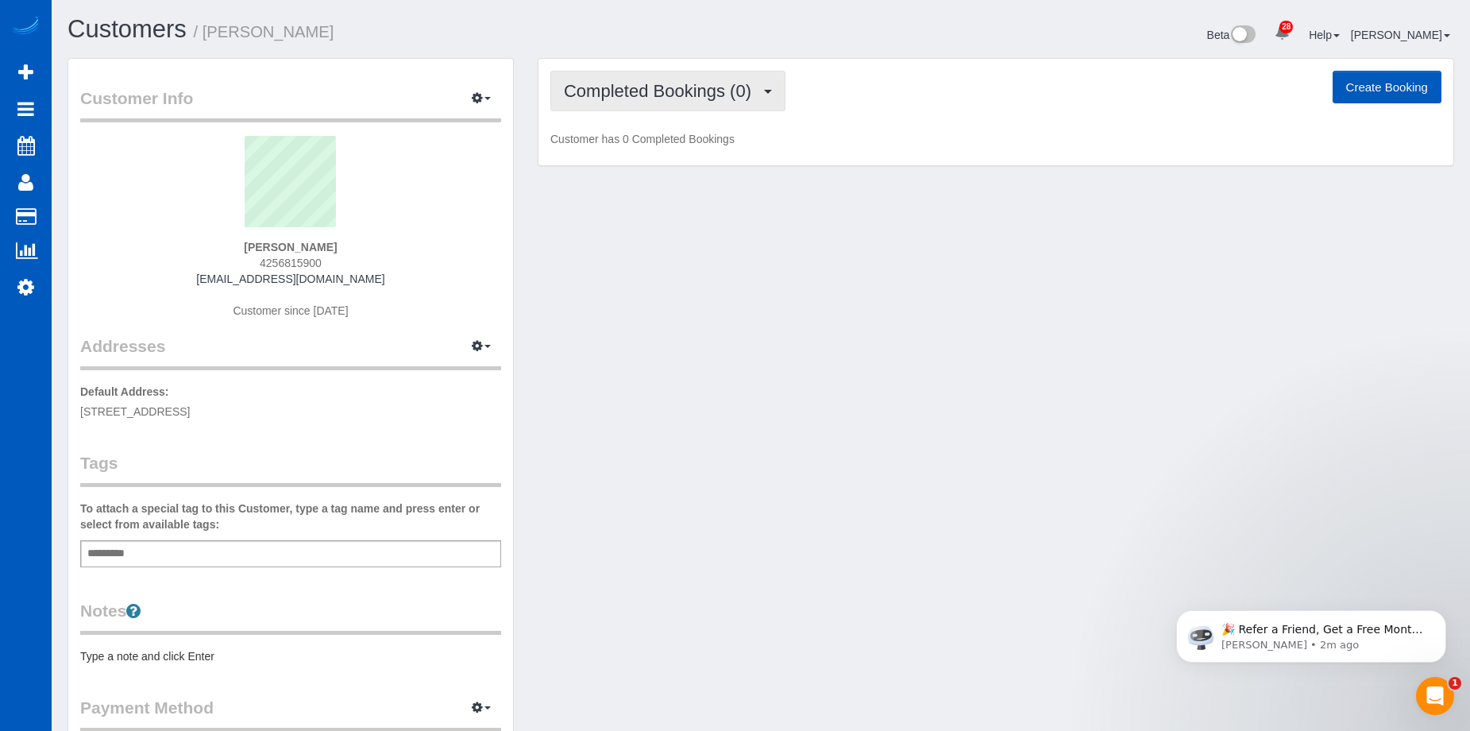
click at [728, 85] on span "Completed Bookings (0)" at bounding box center [661, 91] width 195 height 20
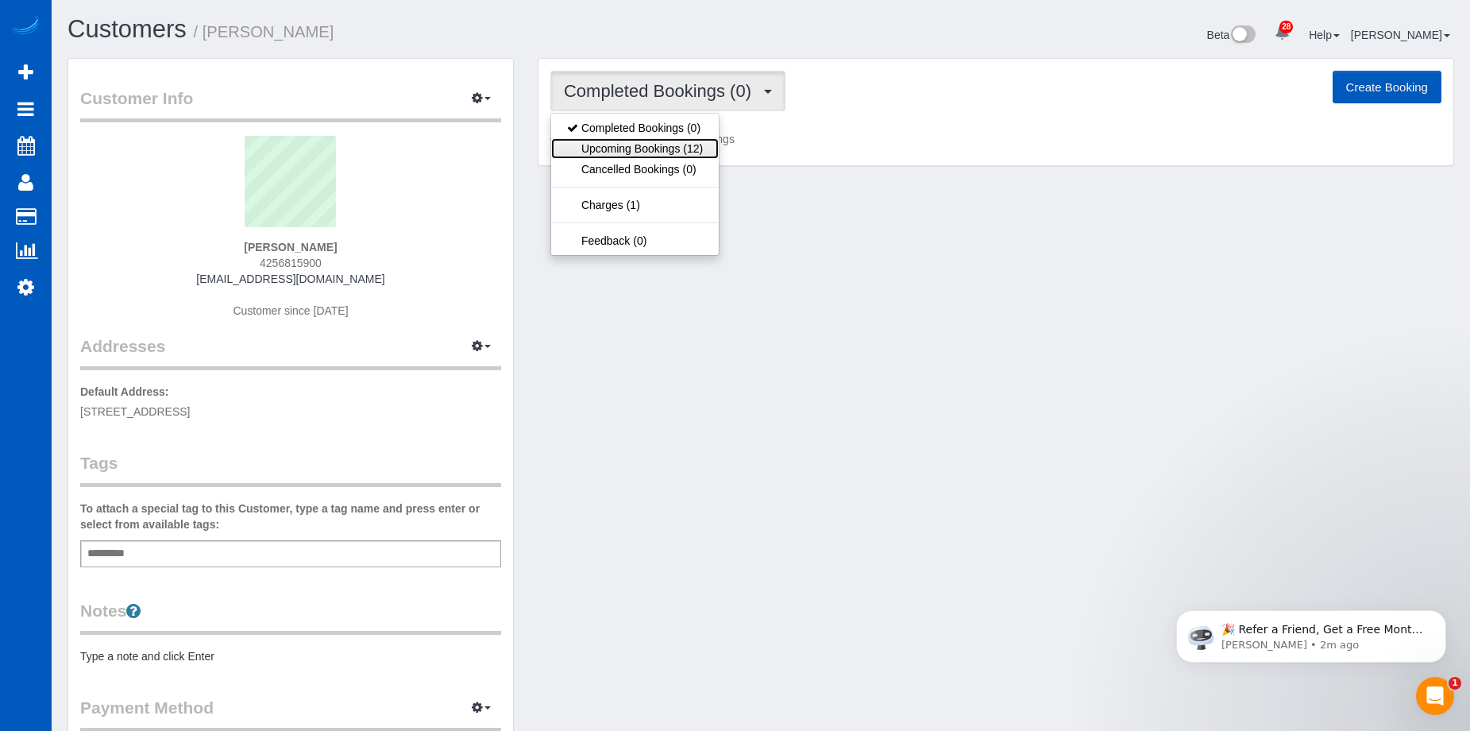
click at [679, 145] on link "Upcoming Bookings (12)" at bounding box center [635, 148] width 168 height 21
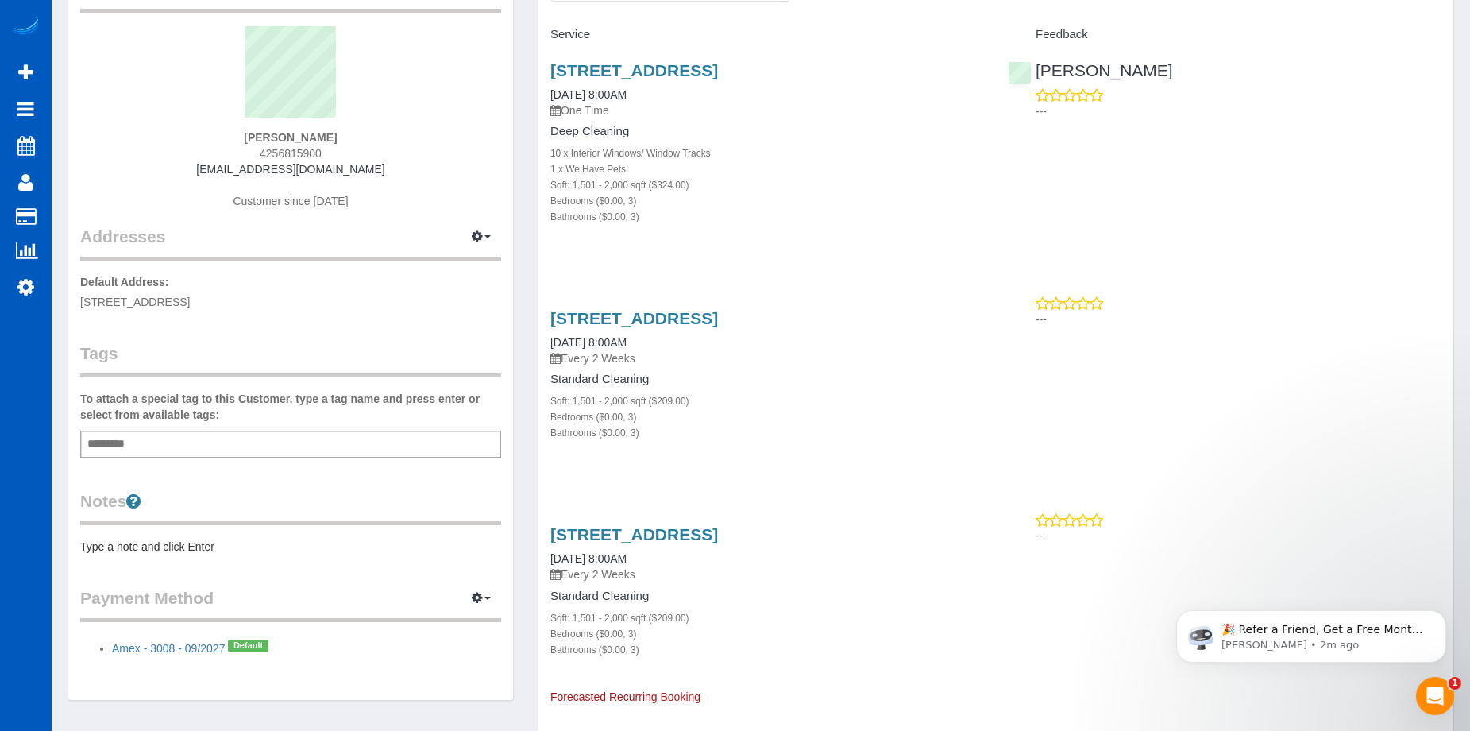
scroll to position [238, 0]
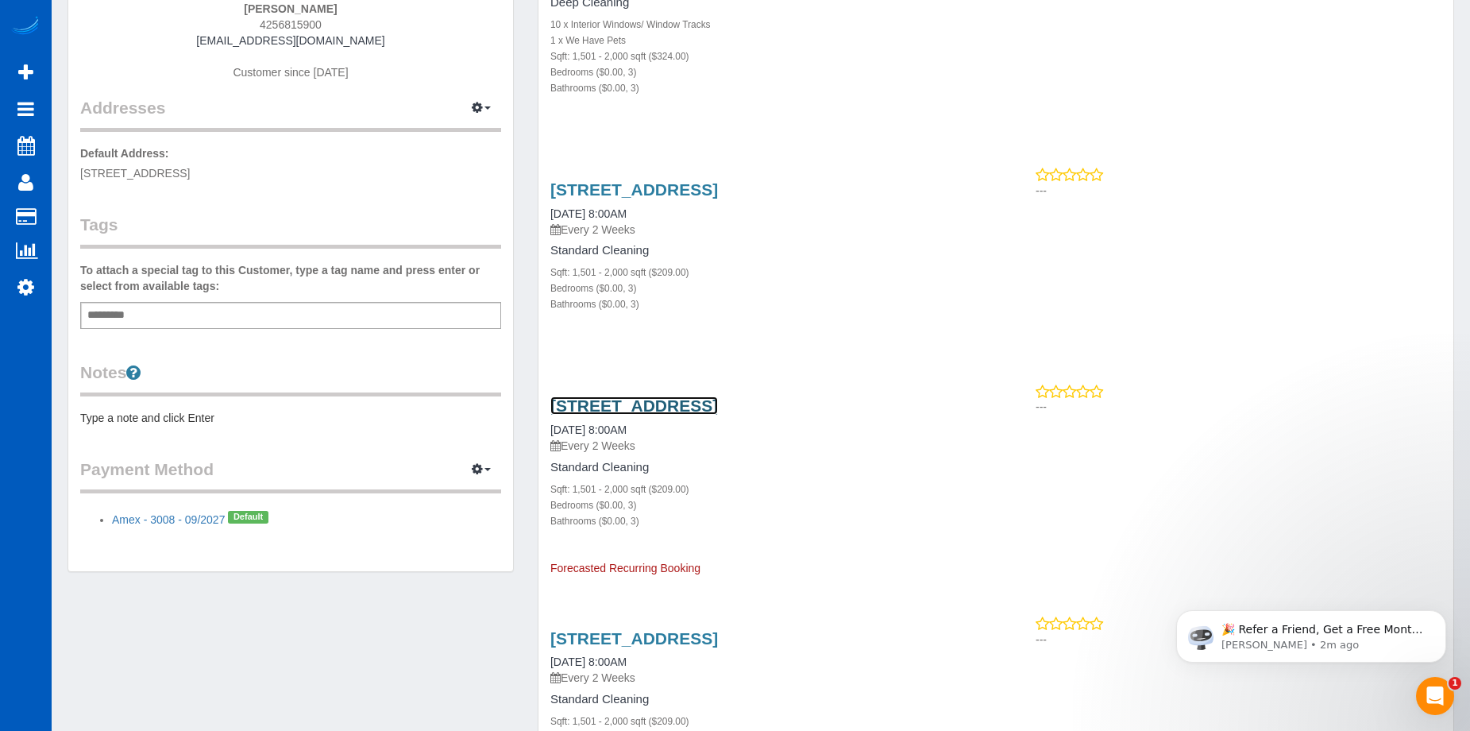
click at [573, 415] on link "830 Sw Cedar Glade, Issaquah 98027, Issaquah, WA 98027" at bounding box center [634, 405] width 168 height 18
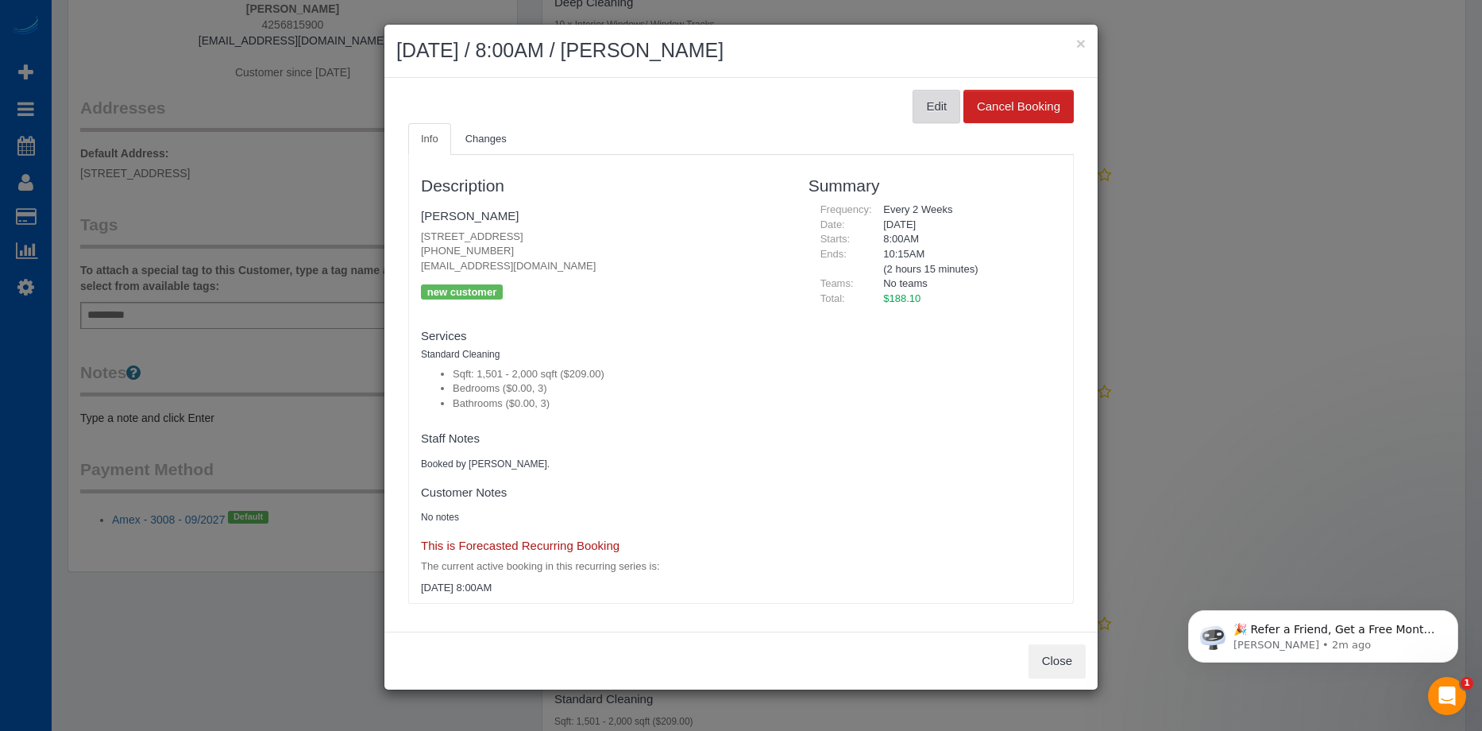
click at [945, 100] on button "Edit" at bounding box center [937, 106] width 48 height 33
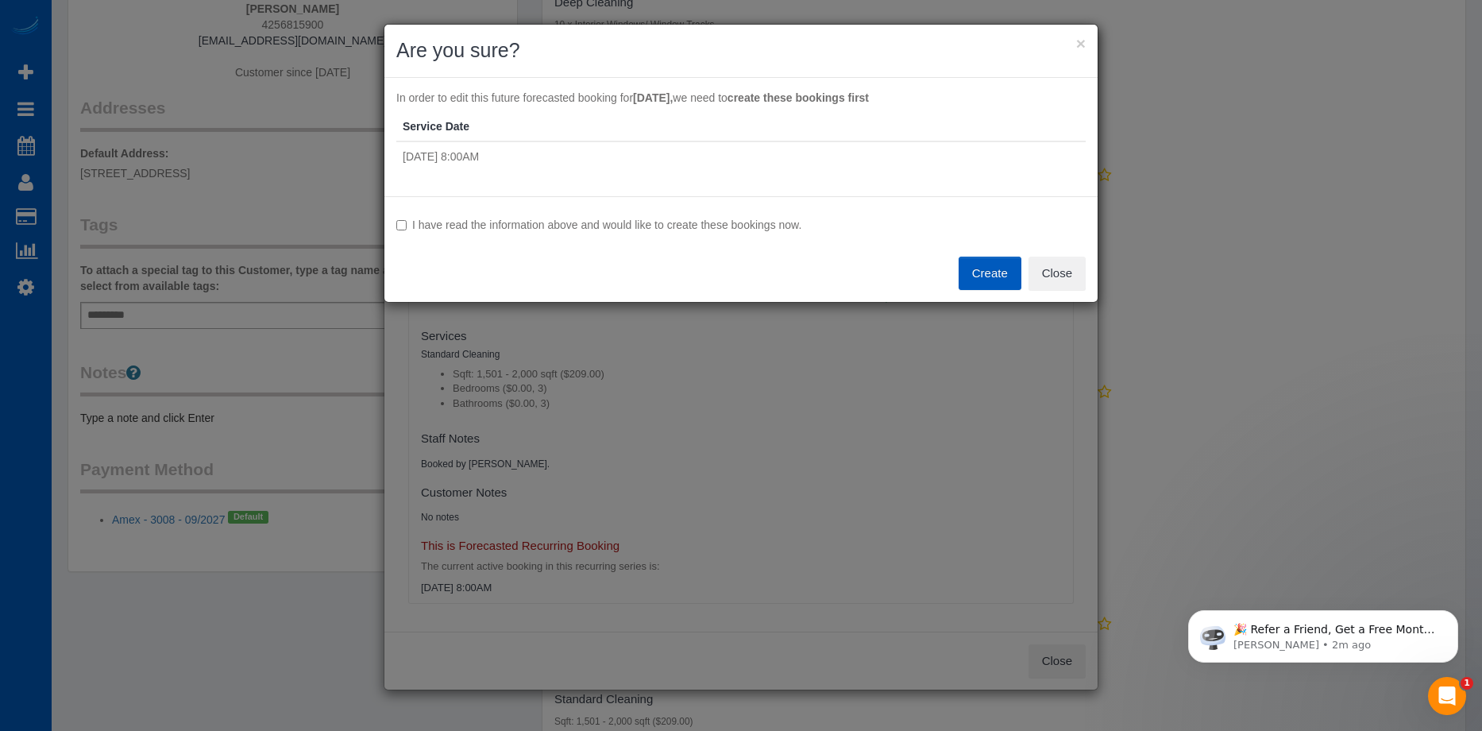
click at [516, 224] on label "I have read the information above and would like to create these bookings now." at bounding box center [740, 225] width 689 height 16
click at [1072, 275] on button "Close" at bounding box center [1057, 273] width 57 height 33
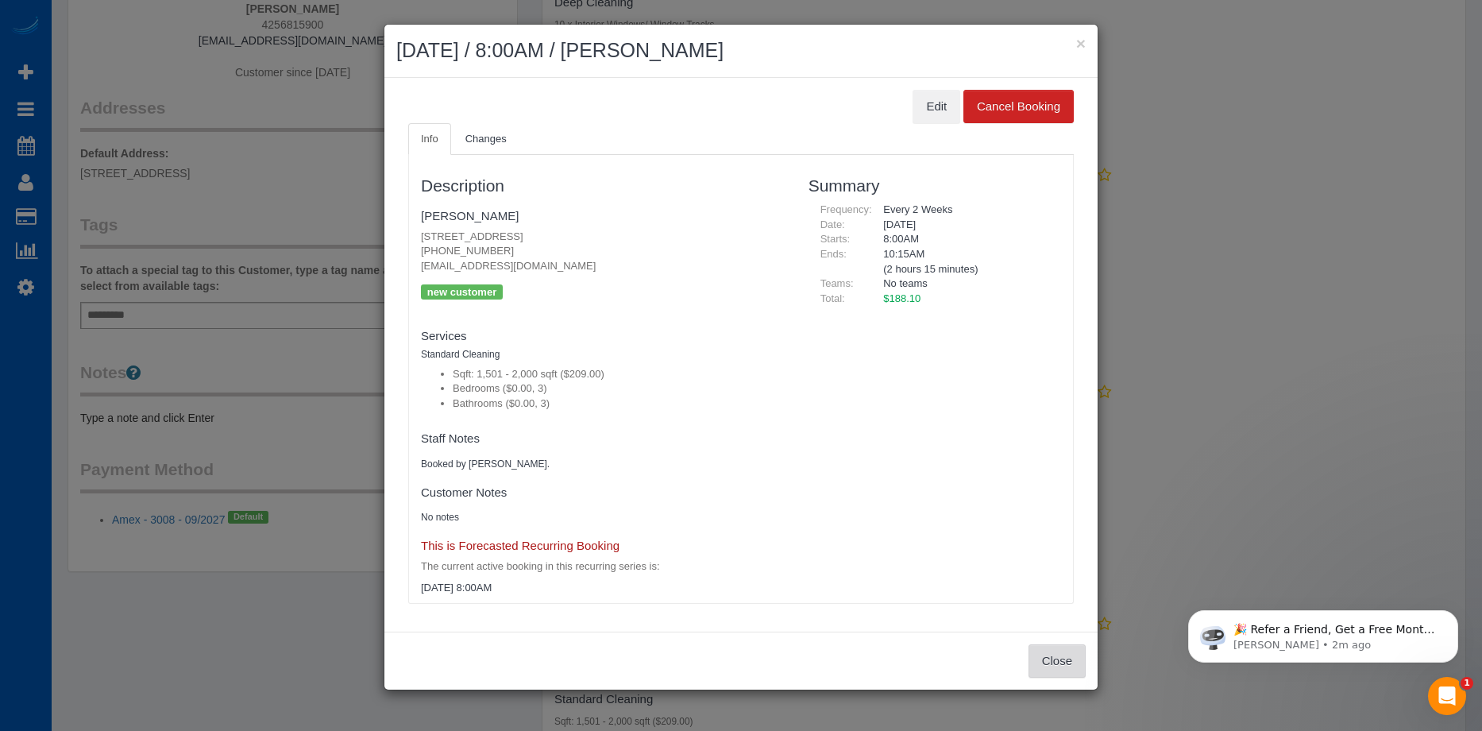
click at [1071, 658] on button "Close" at bounding box center [1057, 660] width 57 height 33
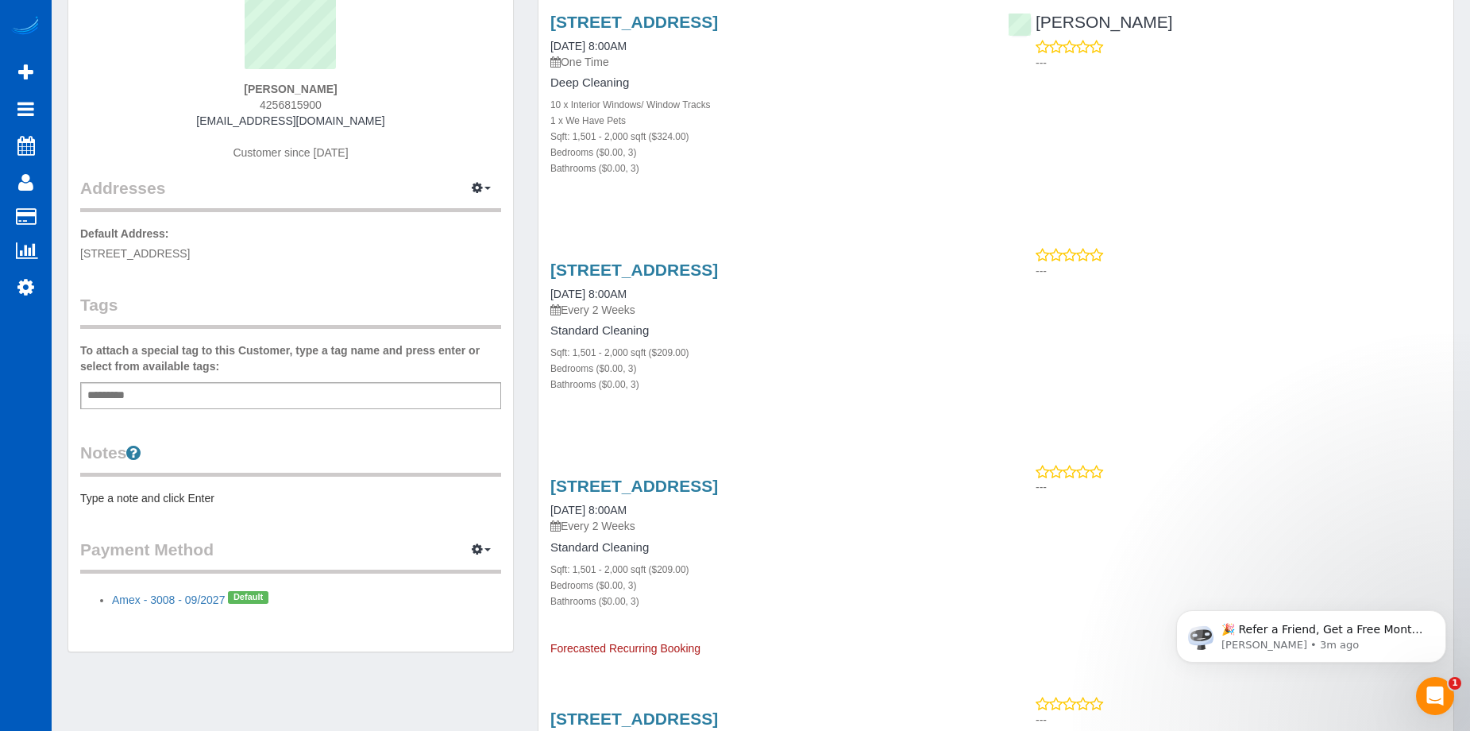
scroll to position [0, 0]
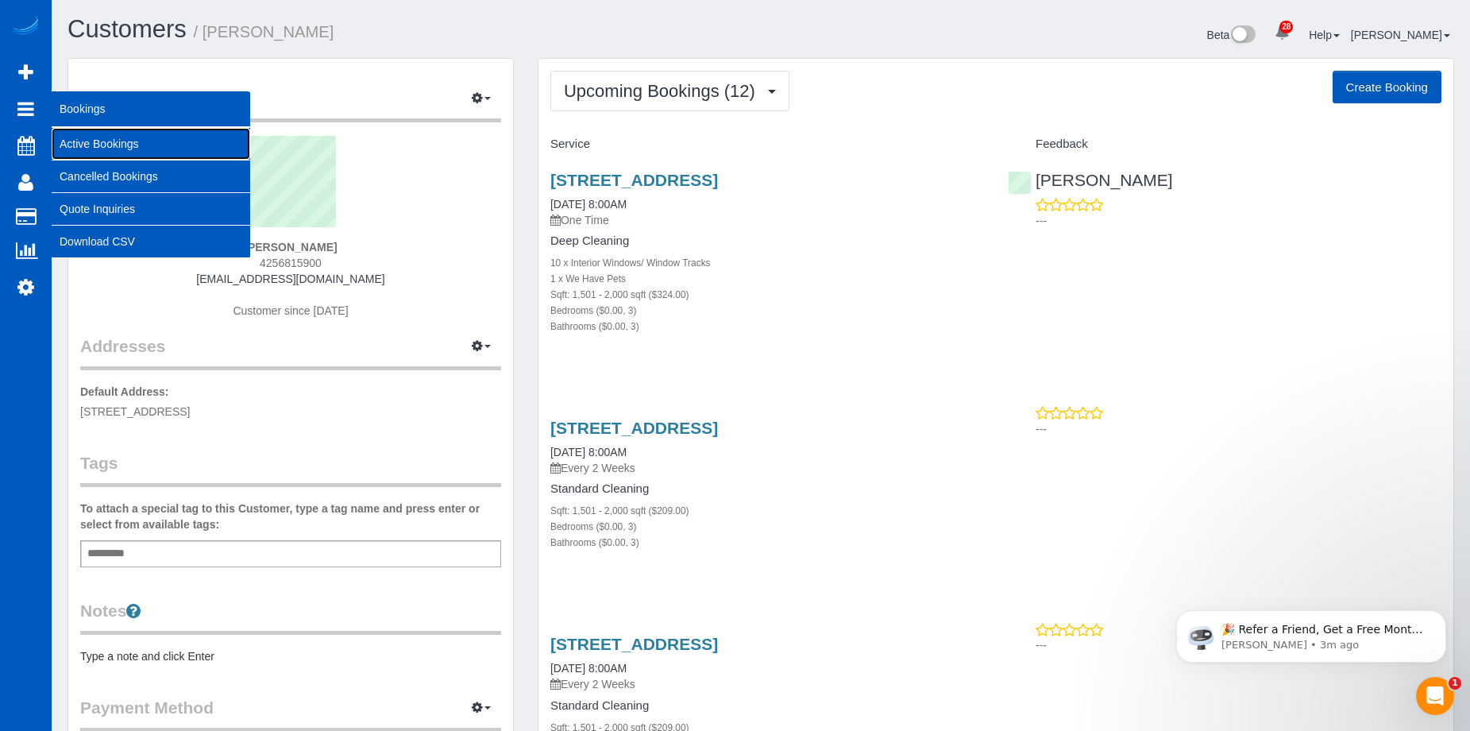
click at [75, 146] on link "Active Bookings" at bounding box center [151, 144] width 199 height 32
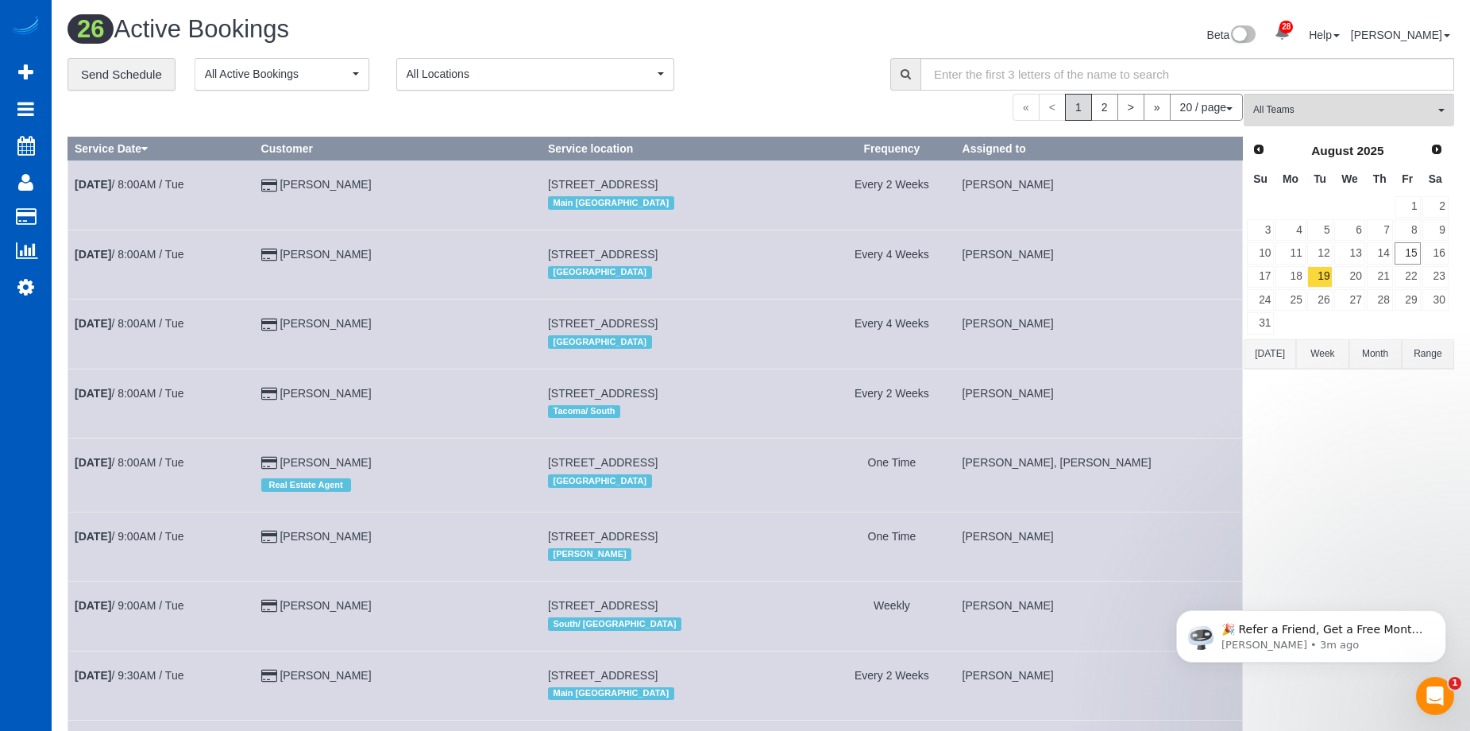
click at [774, 55] on div "Beta 28 Your Notifications You have 0 alerts × You have 6 to charge for 08/12/2…" at bounding box center [1113, 37] width 705 height 42
click at [1420, 295] on link "29" at bounding box center [1408, 299] width 26 height 21
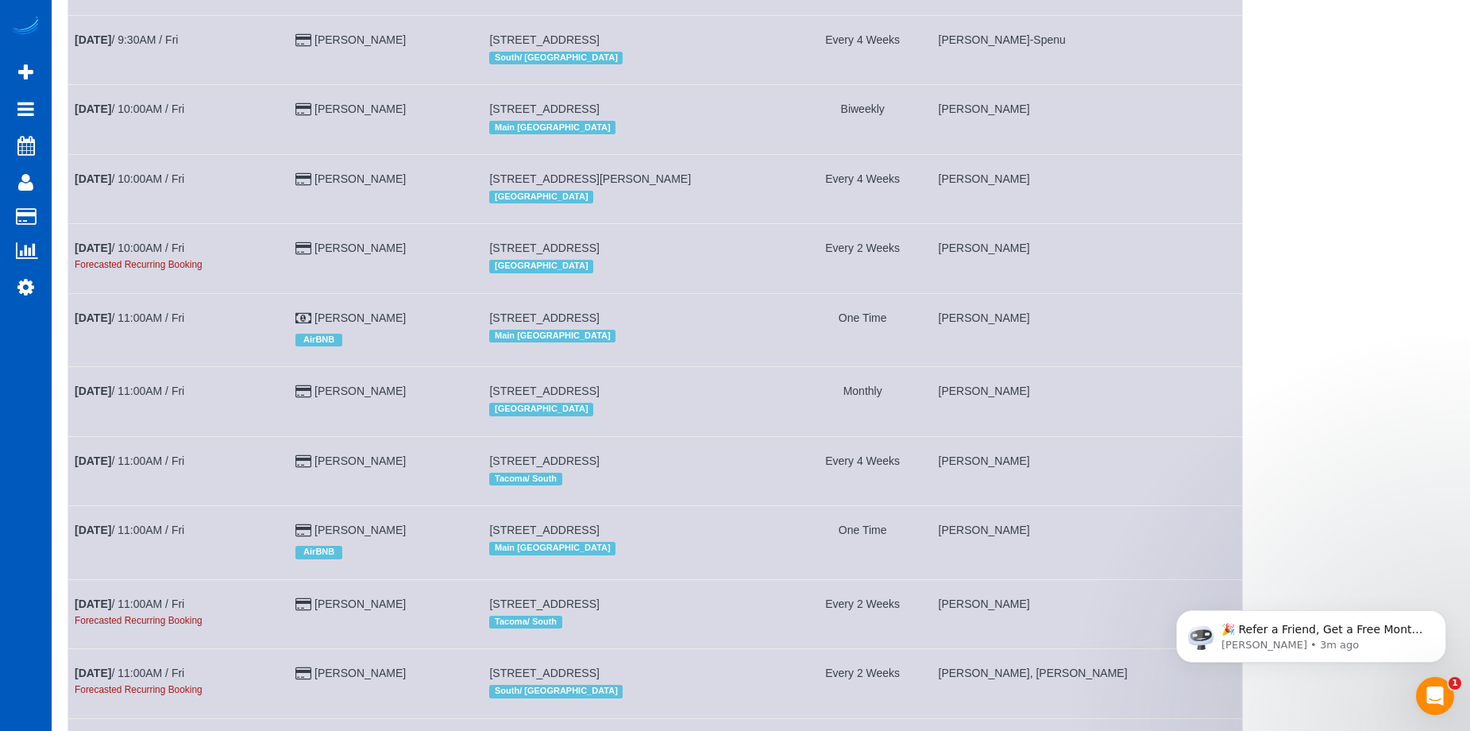
scroll to position [950, 0]
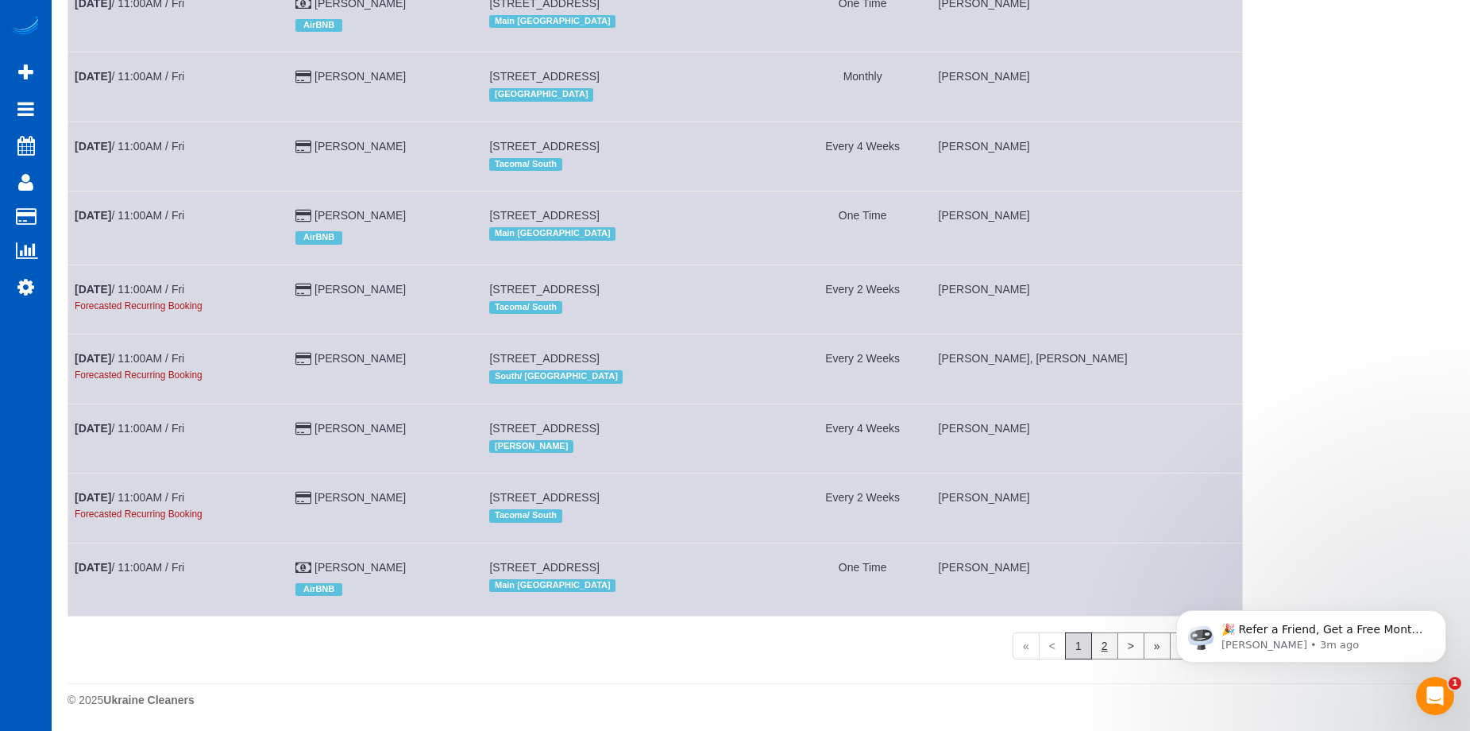
click at [1100, 639] on link "2" at bounding box center [1104, 645] width 27 height 27
click at [1350, 631] on p "🎉 Refer a Friend, Get a Free Month! 🎉 Love Automaid? Share the love! When you r…" at bounding box center [1324, 630] width 205 height 16
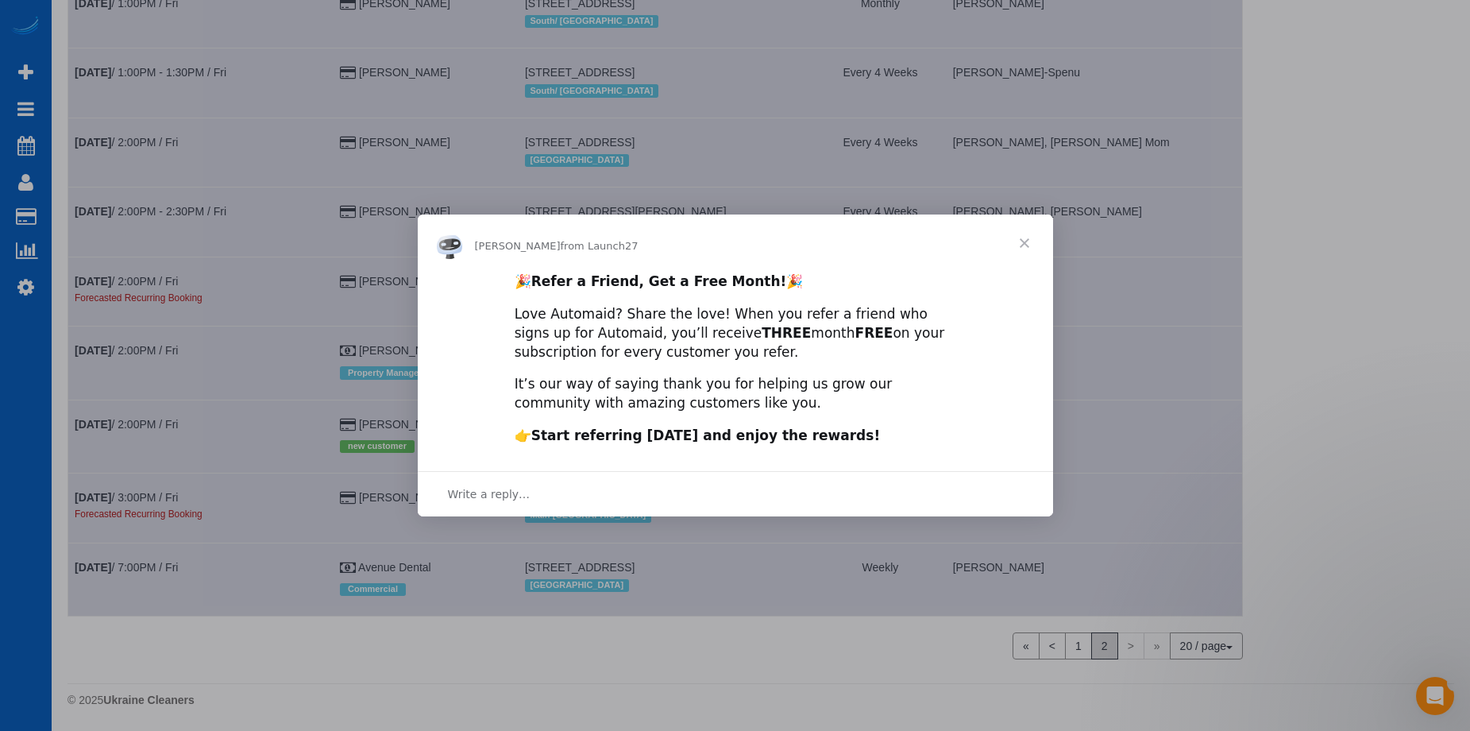
scroll to position [406, 0]
click at [1024, 241] on span "Close" at bounding box center [1024, 242] width 57 height 57
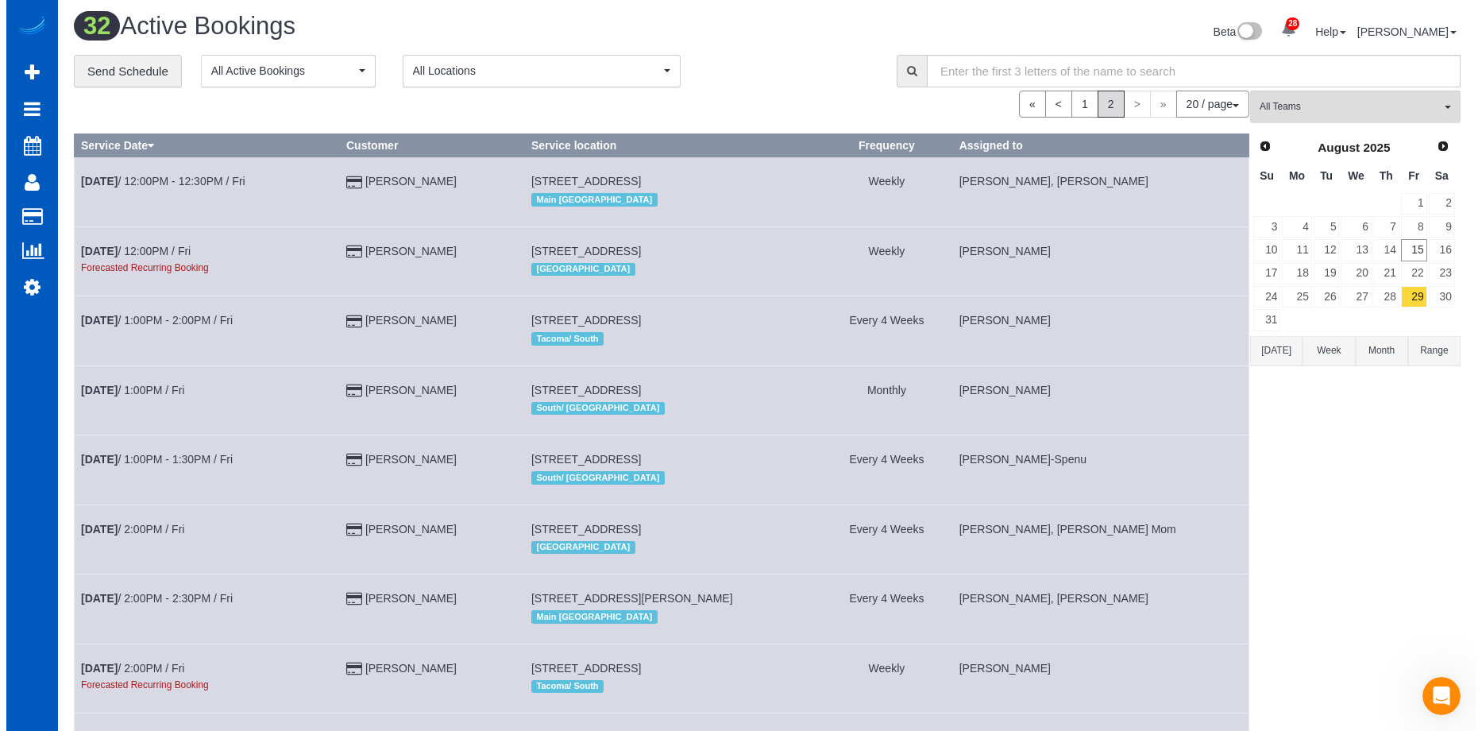
scroll to position [0, 0]
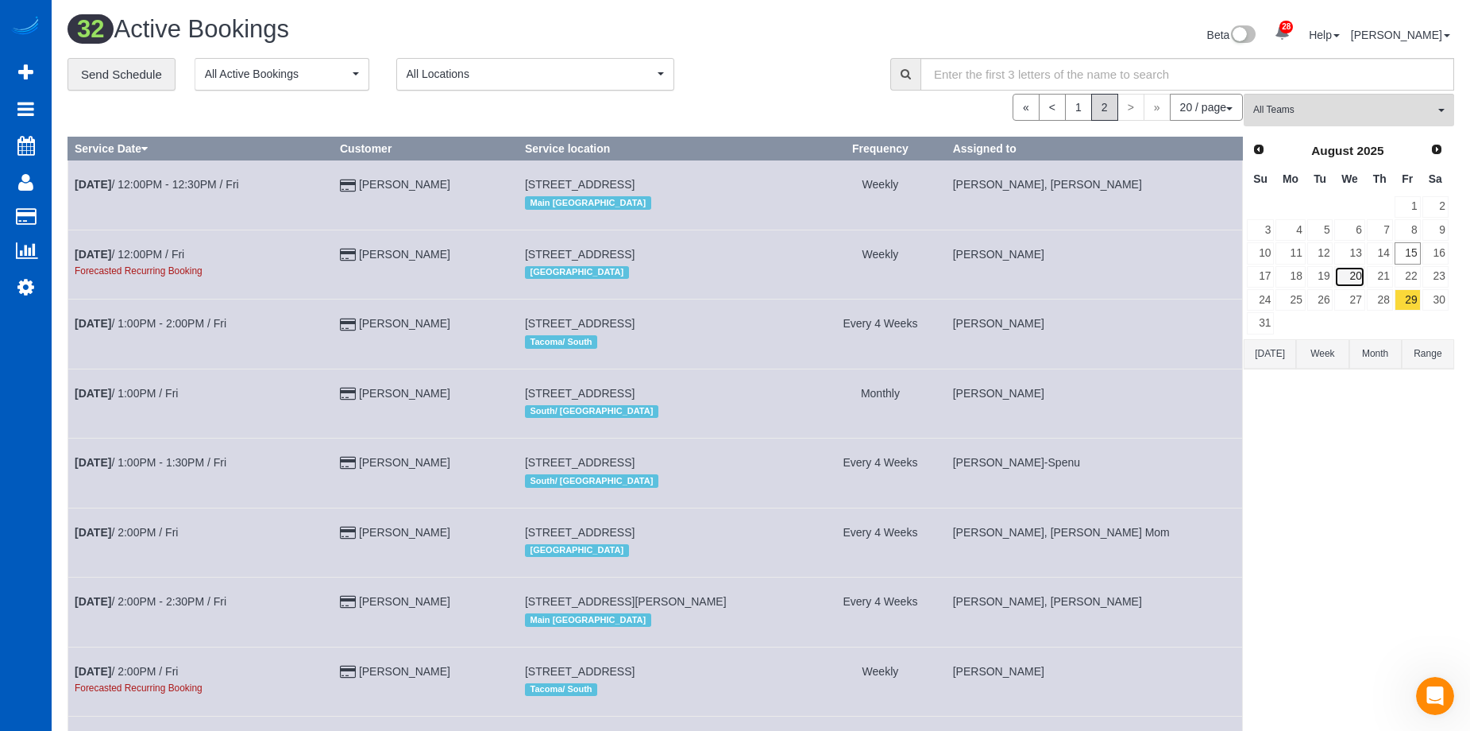
click at [1350, 277] on link "20" at bounding box center [1349, 276] width 30 height 21
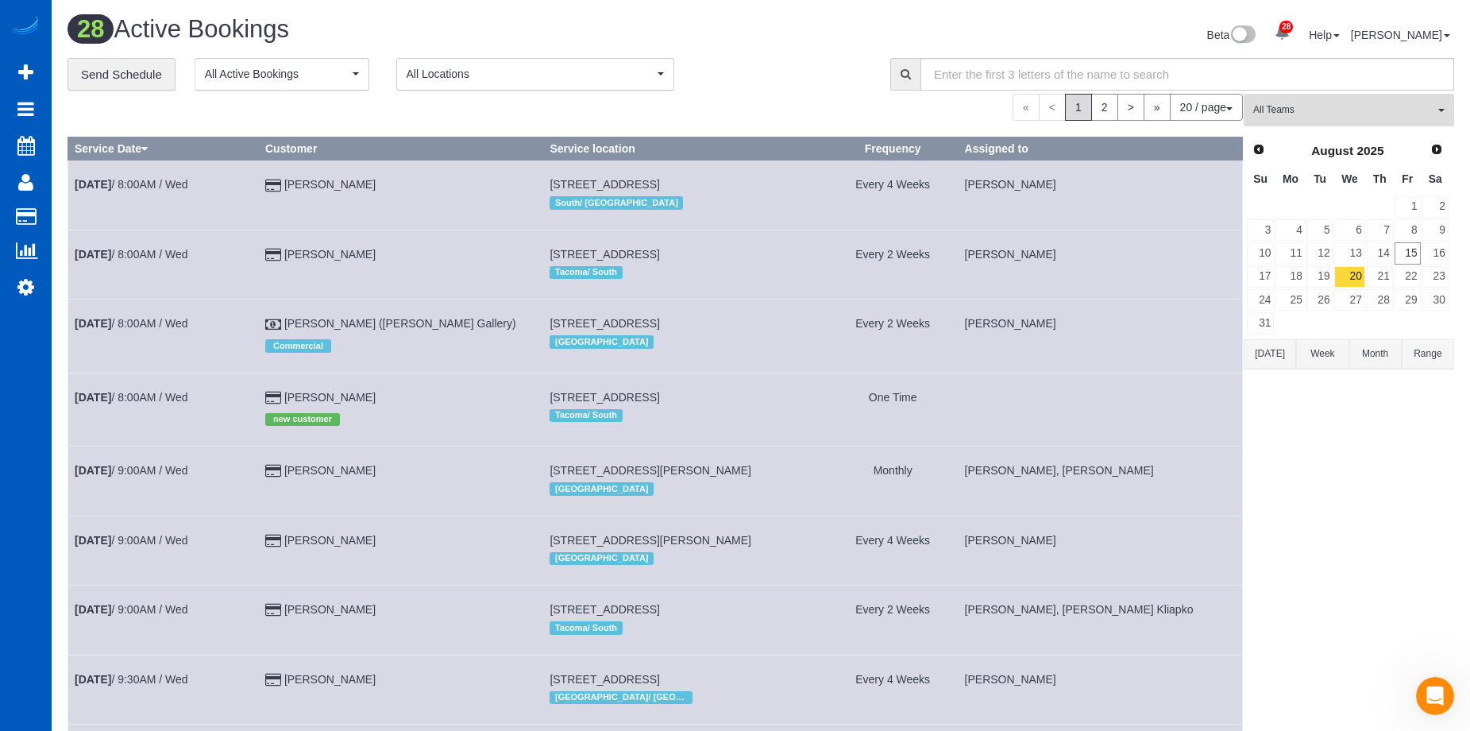
click at [1408, 103] on span "All Teams" at bounding box center [1343, 110] width 181 height 14
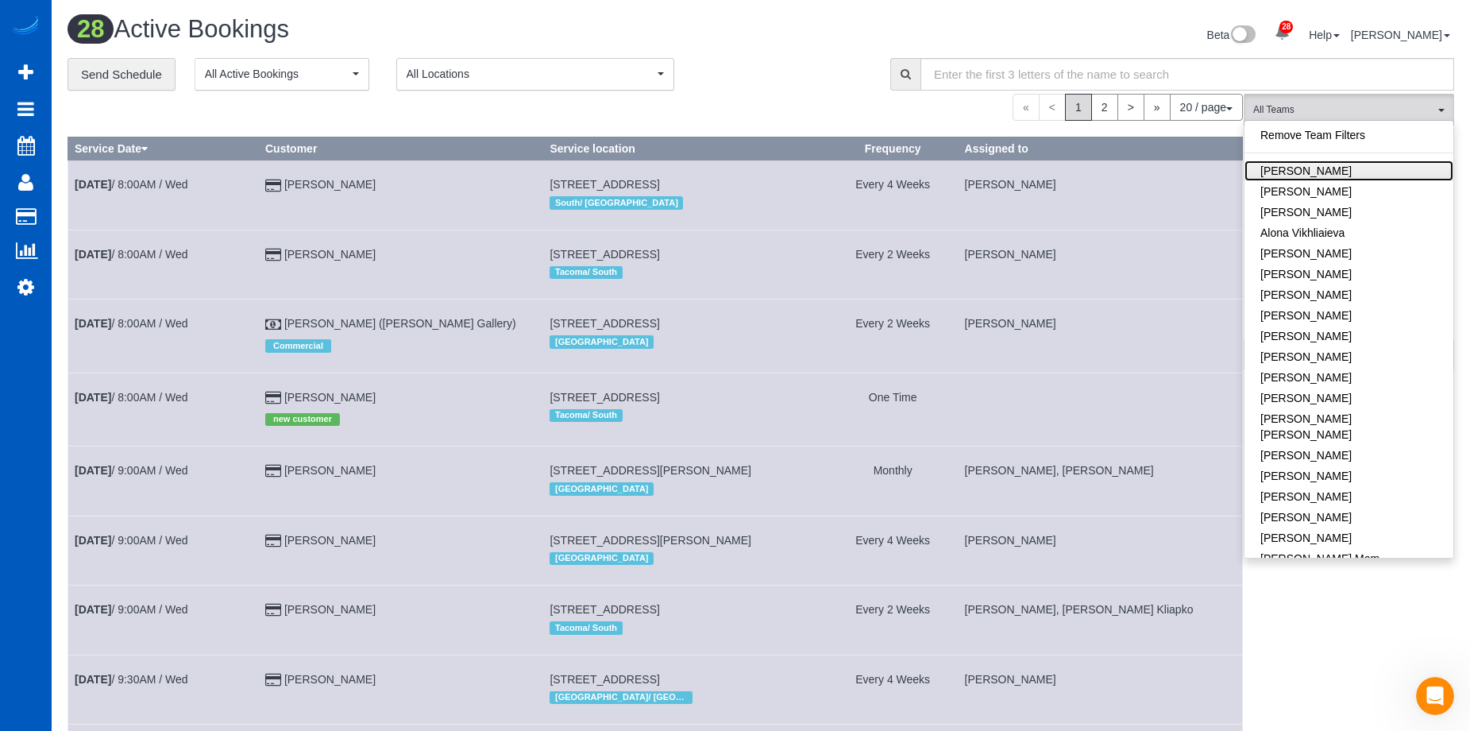
click at [1380, 165] on link "[PERSON_NAME]" at bounding box center [1349, 170] width 209 height 21
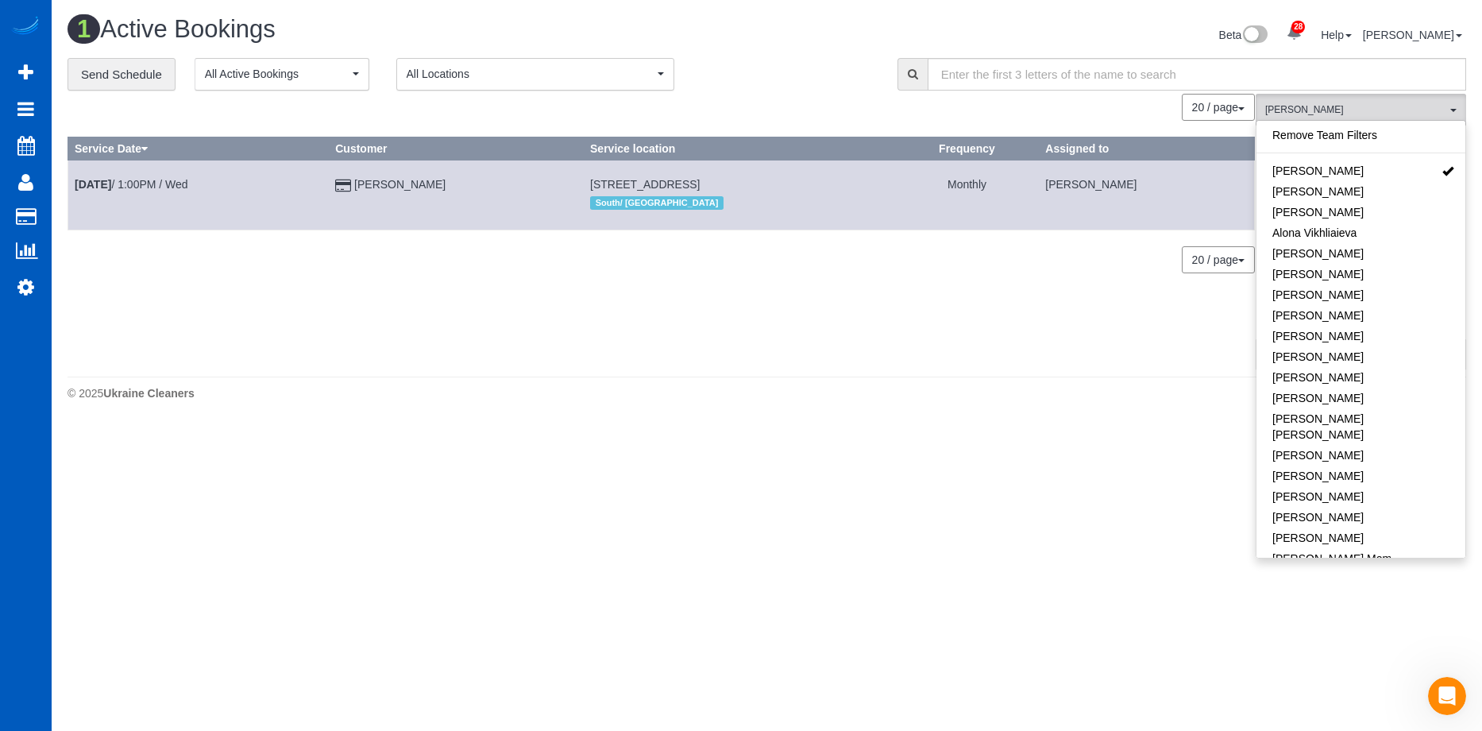
click at [786, 63] on div "**********" at bounding box center [471, 74] width 806 height 33
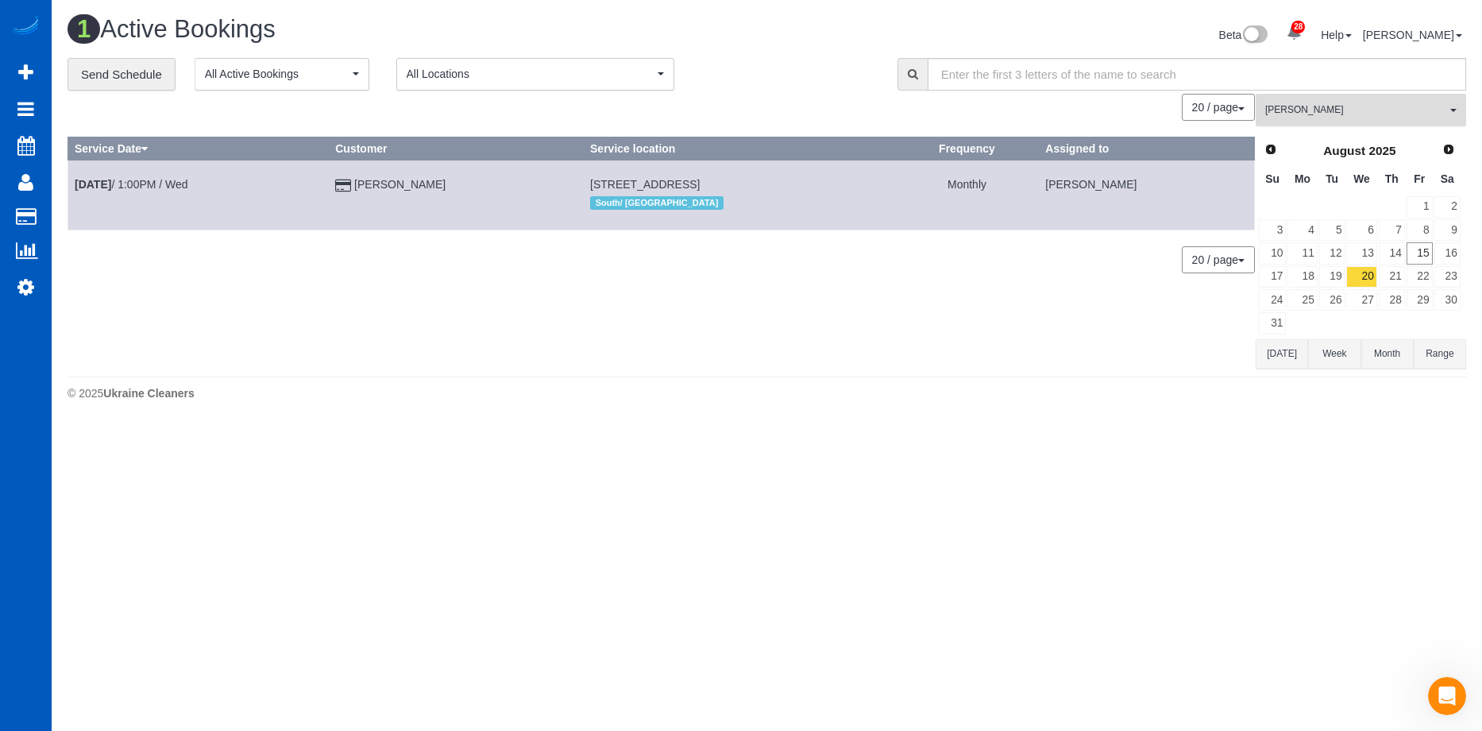
click at [1367, 107] on span "[PERSON_NAME]" at bounding box center [1355, 110] width 181 height 14
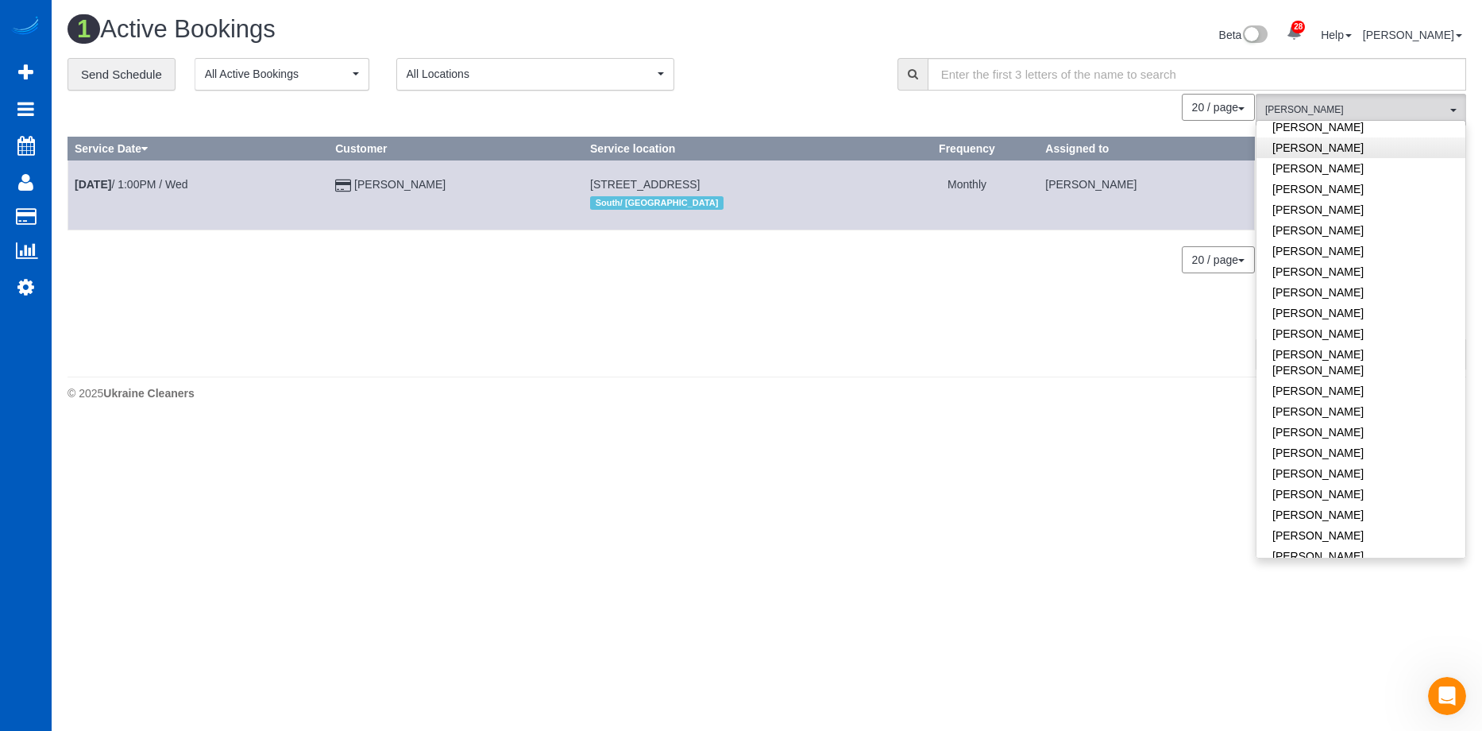
scroll to position [556, 0]
click at [1372, 343] on link "[PERSON_NAME] [PERSON_NAME]" at bounding box center [1361, 361] width 209 height 37
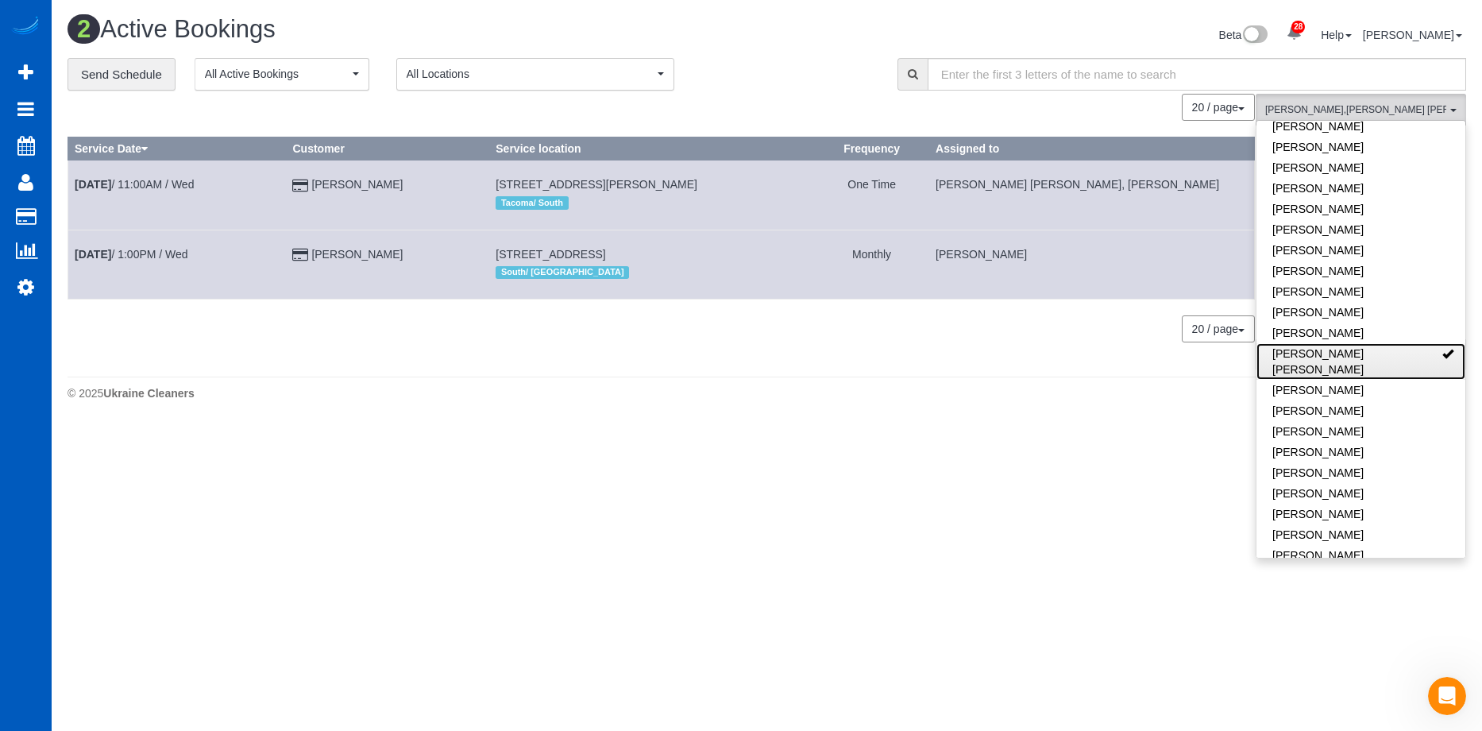
click at [1372, 343] on link "[PERSON_NAME] [PERSON_NAME]" at bounding box center [1361, 361] width 209 height 37
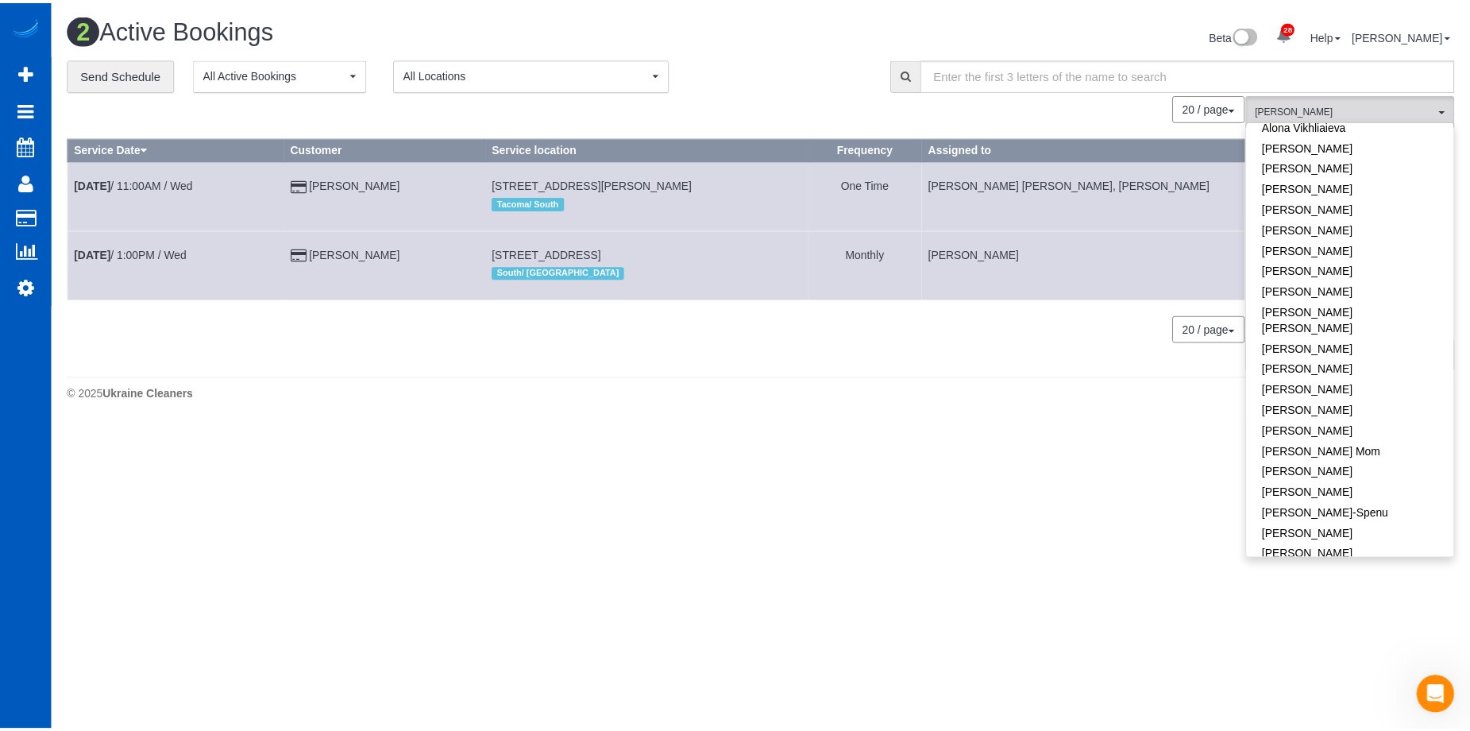
scroll to position [0, 0]
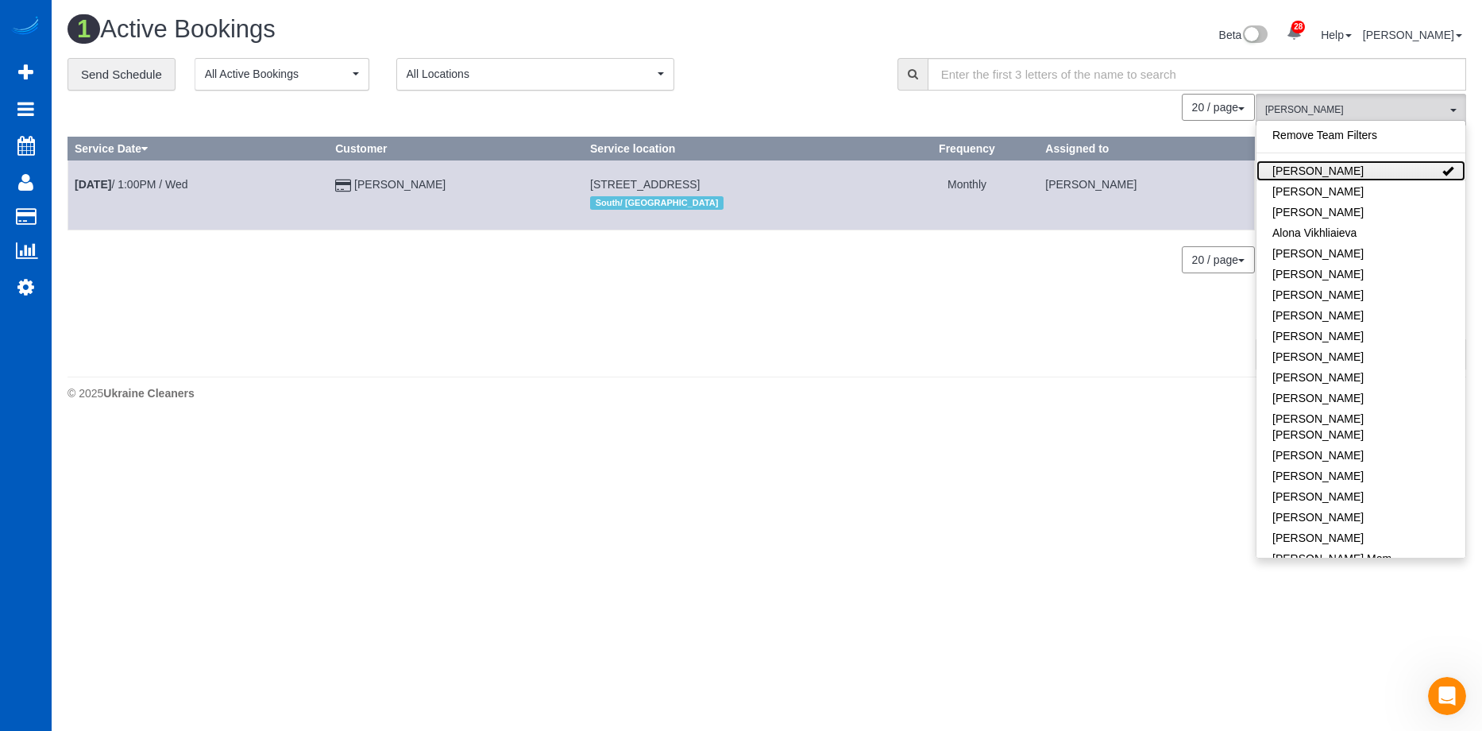
click at [1342, 166] on link "Alina Kruchok" at bounding box center [1361, 170] width 209 height 21
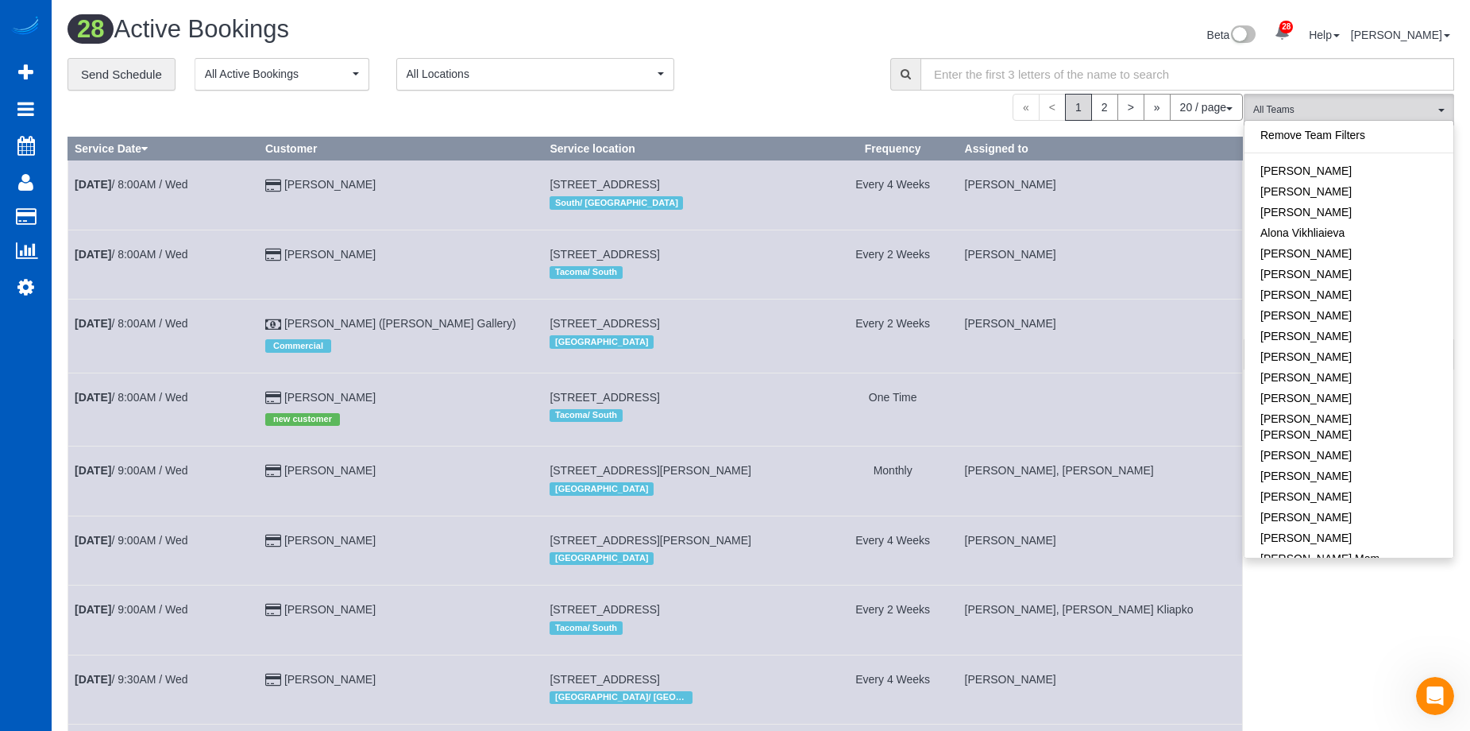
click at [765, 49] on div "Beta 28 Your Notifications You have 0 alerts × You have 6 to charge for 08/12/2…" at bounding box center [1113, 37] width 705 height 42
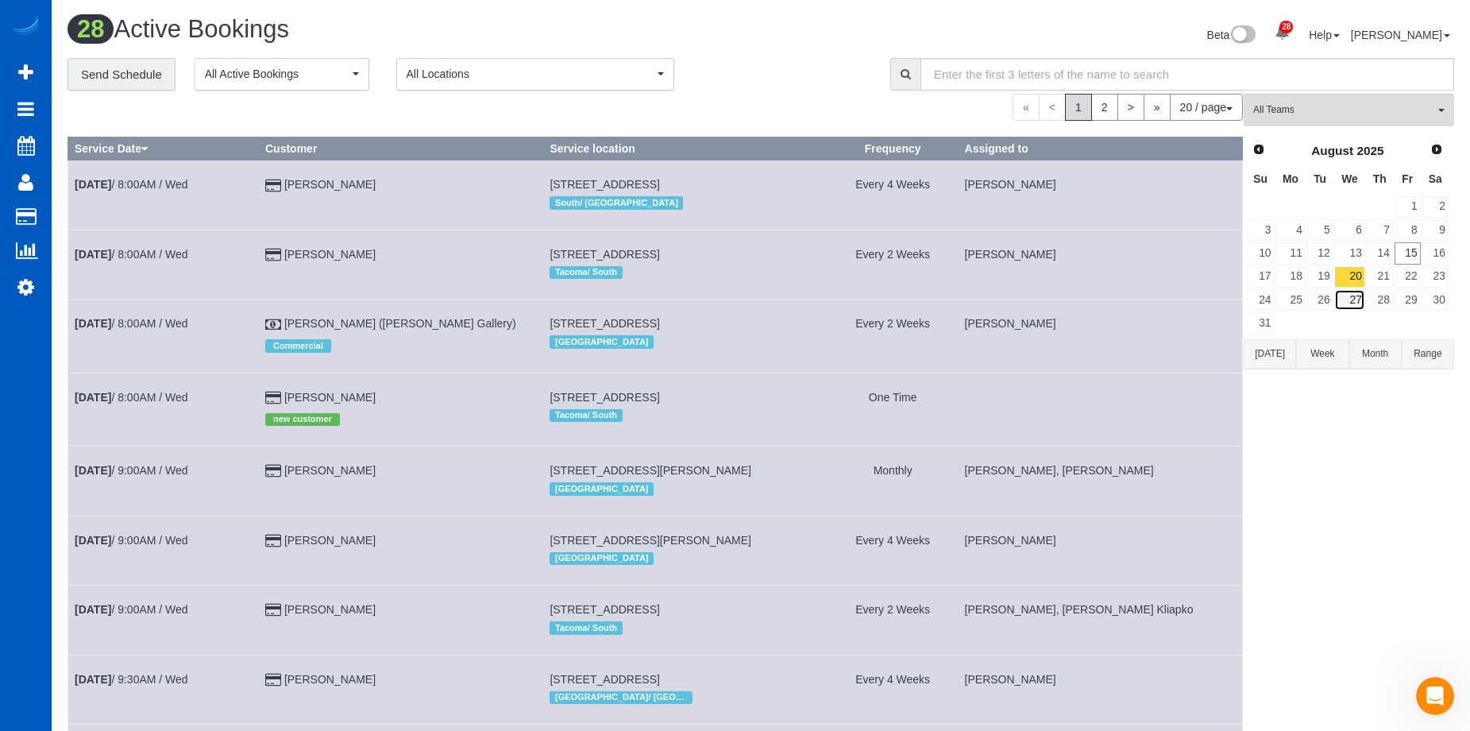
click at [1360, 295] on link "27" at bounding box center [1349, 299] width 30 height 21
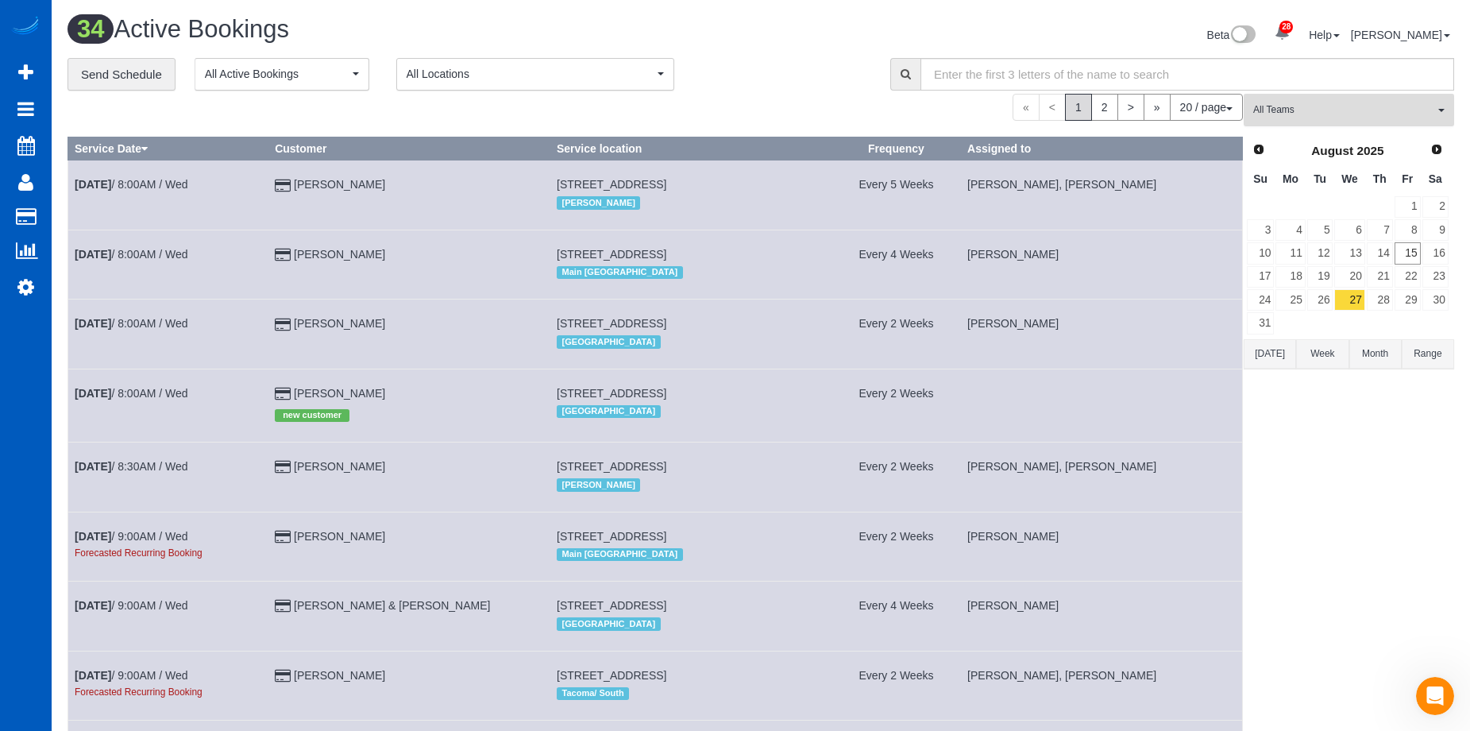
click at [1327, 107] on span "All Teams" at bounding box center [1343, 110] width 181 height 14
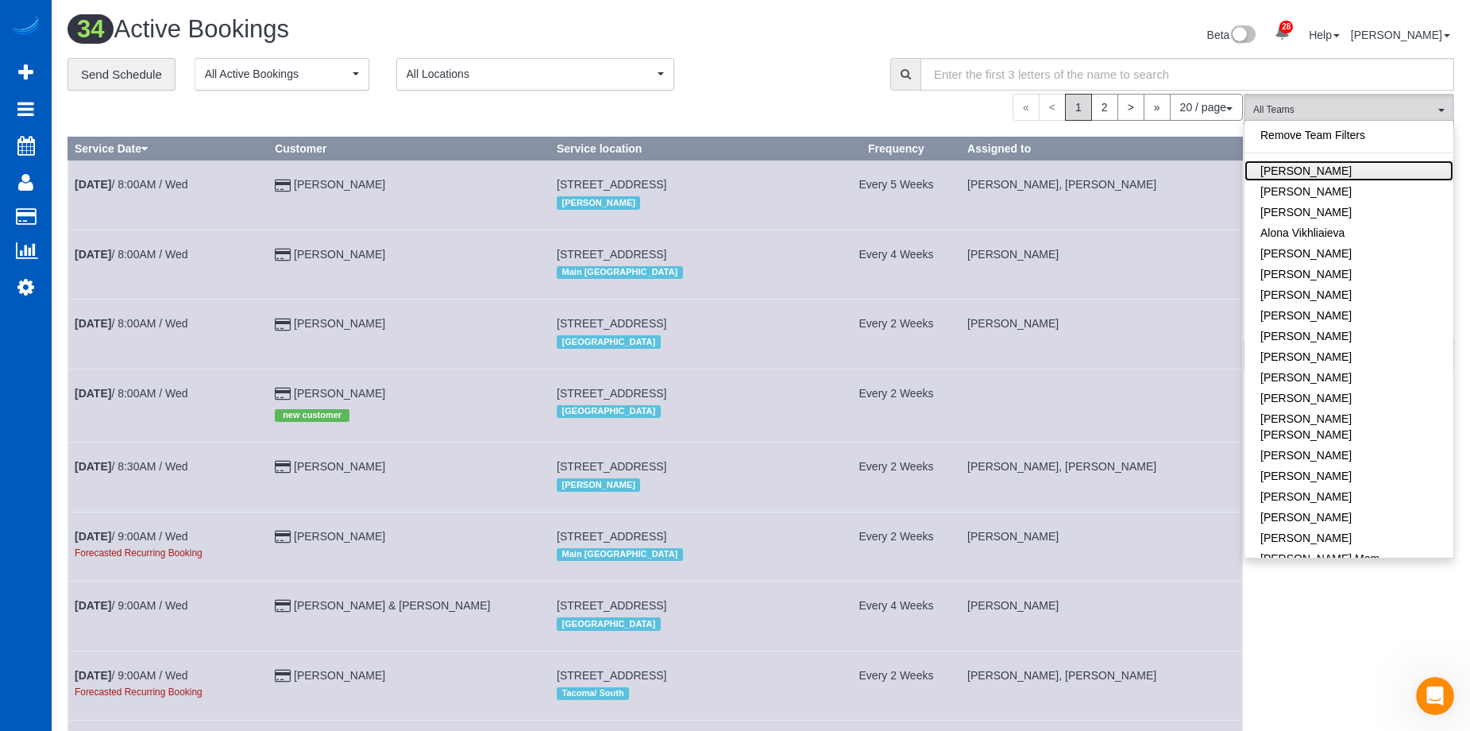
click at [1336, 174] on link "[PERSON_NAME]" at bounding box center [1349, 170] width 209 height 21
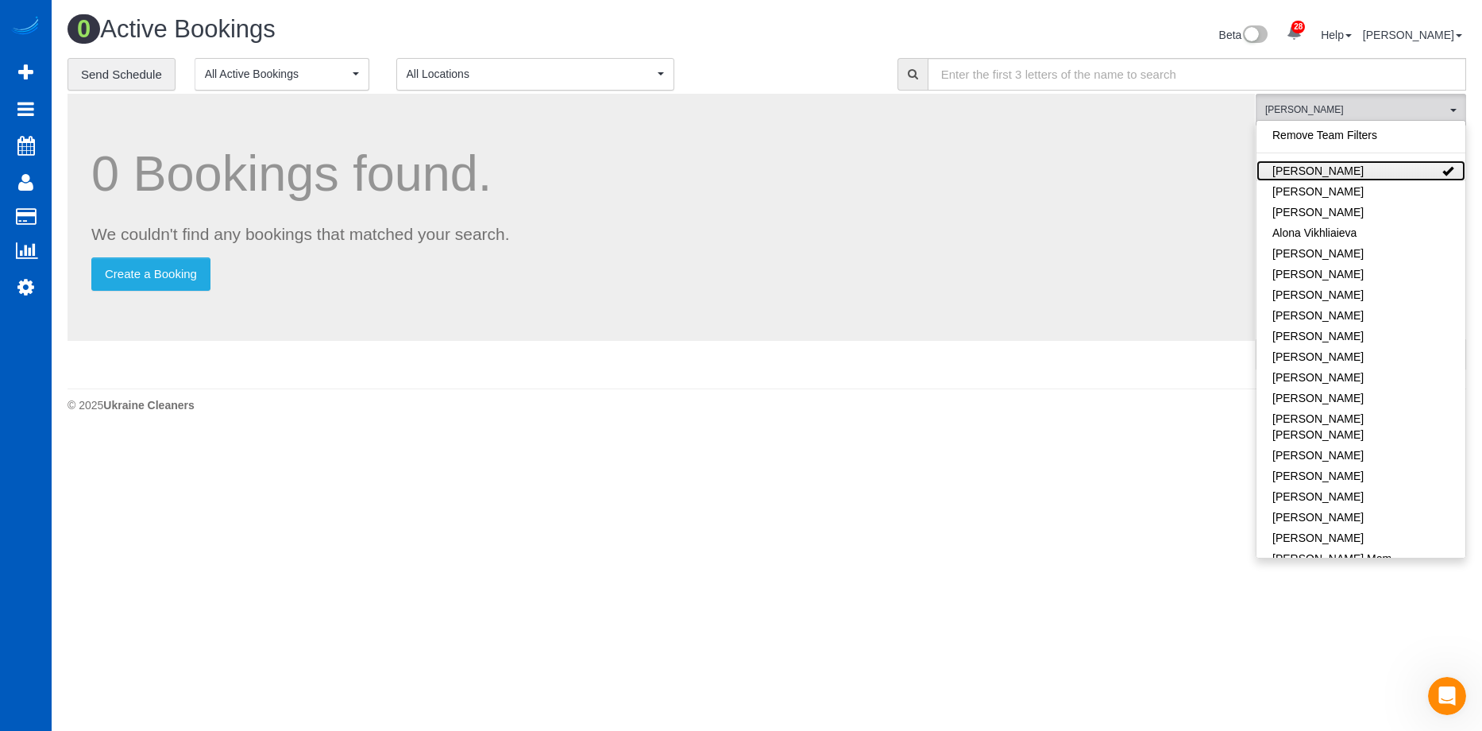
click at [1342, 170] on link "[PERSON_NAME]" at bounding box center [1361, 170] width 209 height 21
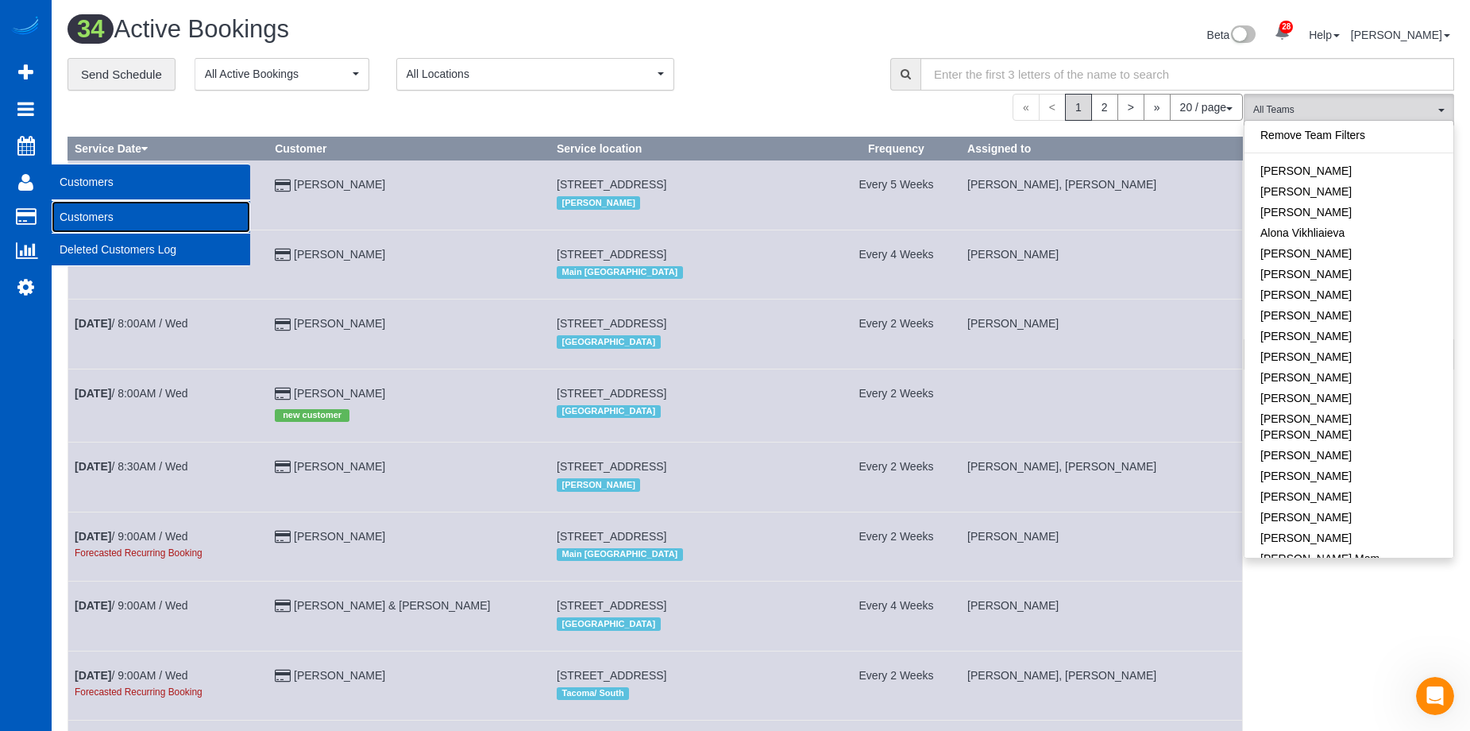
click at [83, 214] on link "Customers" at bounding box center [151, 217] width 199 height 32
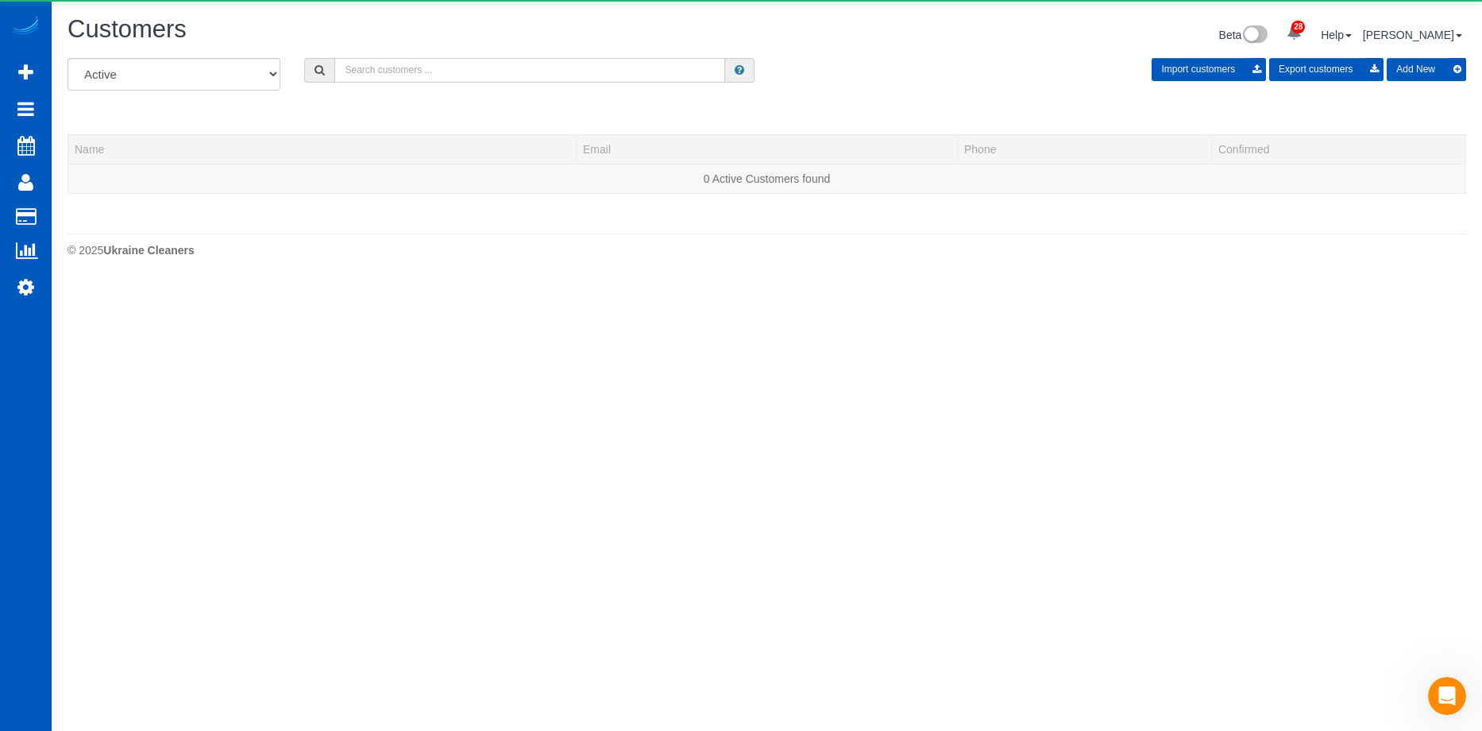
click at [444, 72] on input "text" at bounding box center [529, 70] width 391 height 25
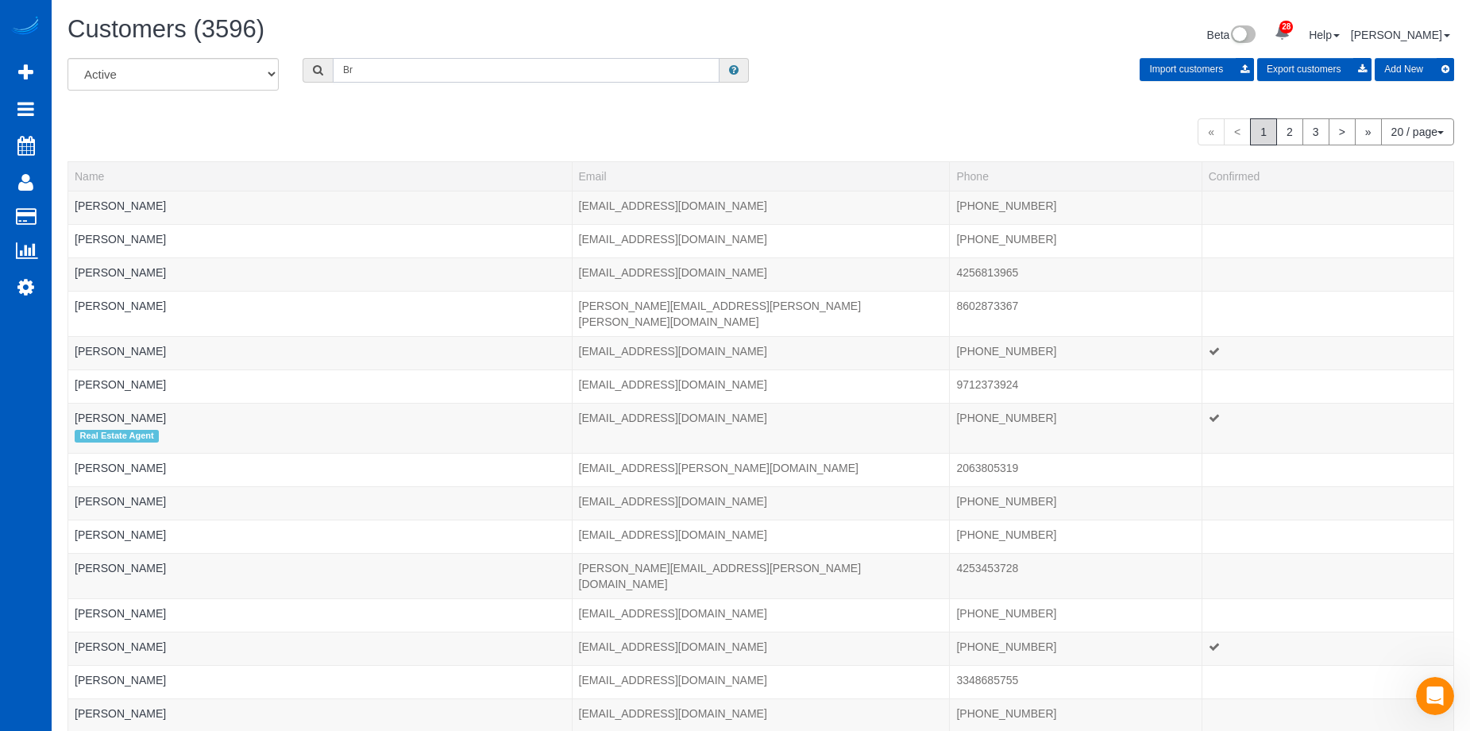
type input "B"
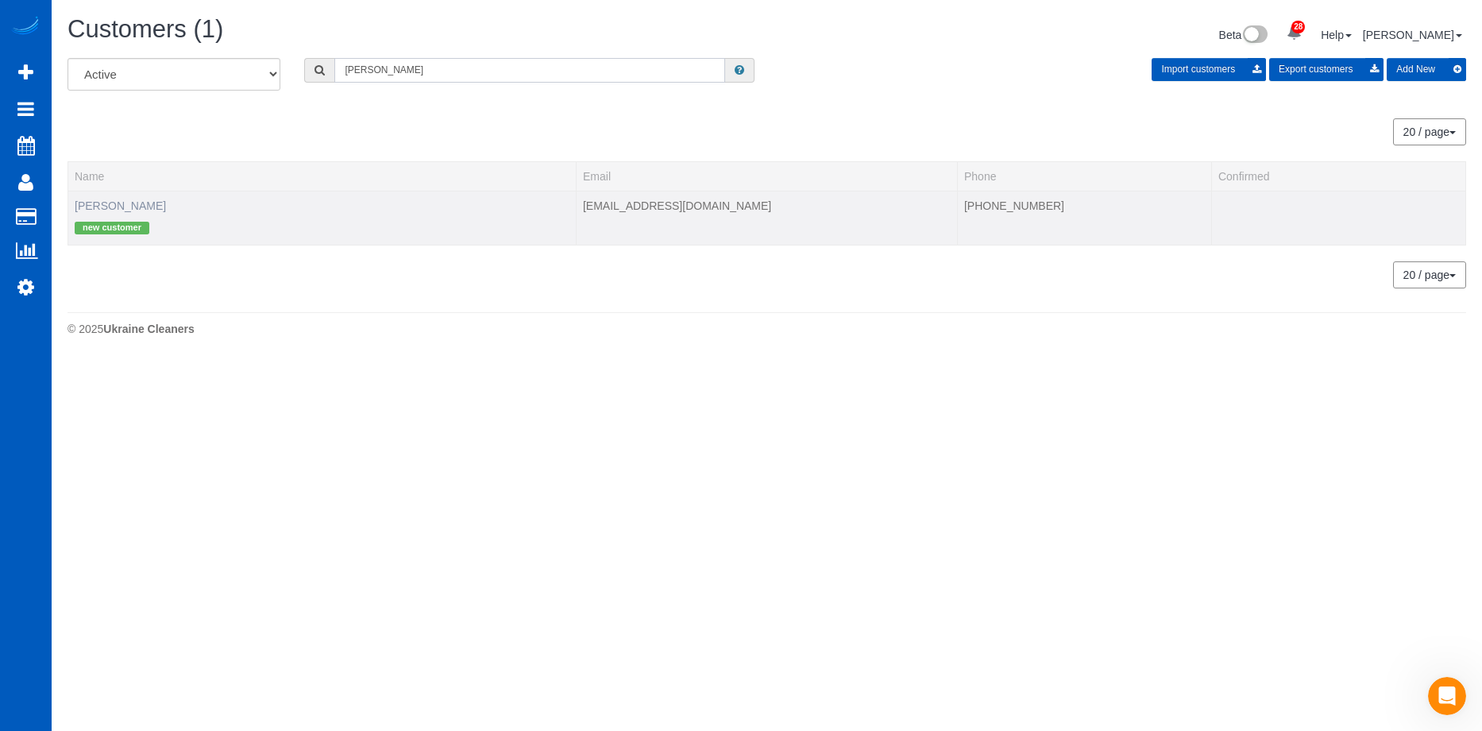
type input "Brad Dupleich"
click at [131, 204] on link "Brad Dupleich" at bounding box center [120, 205] width 91 height 13
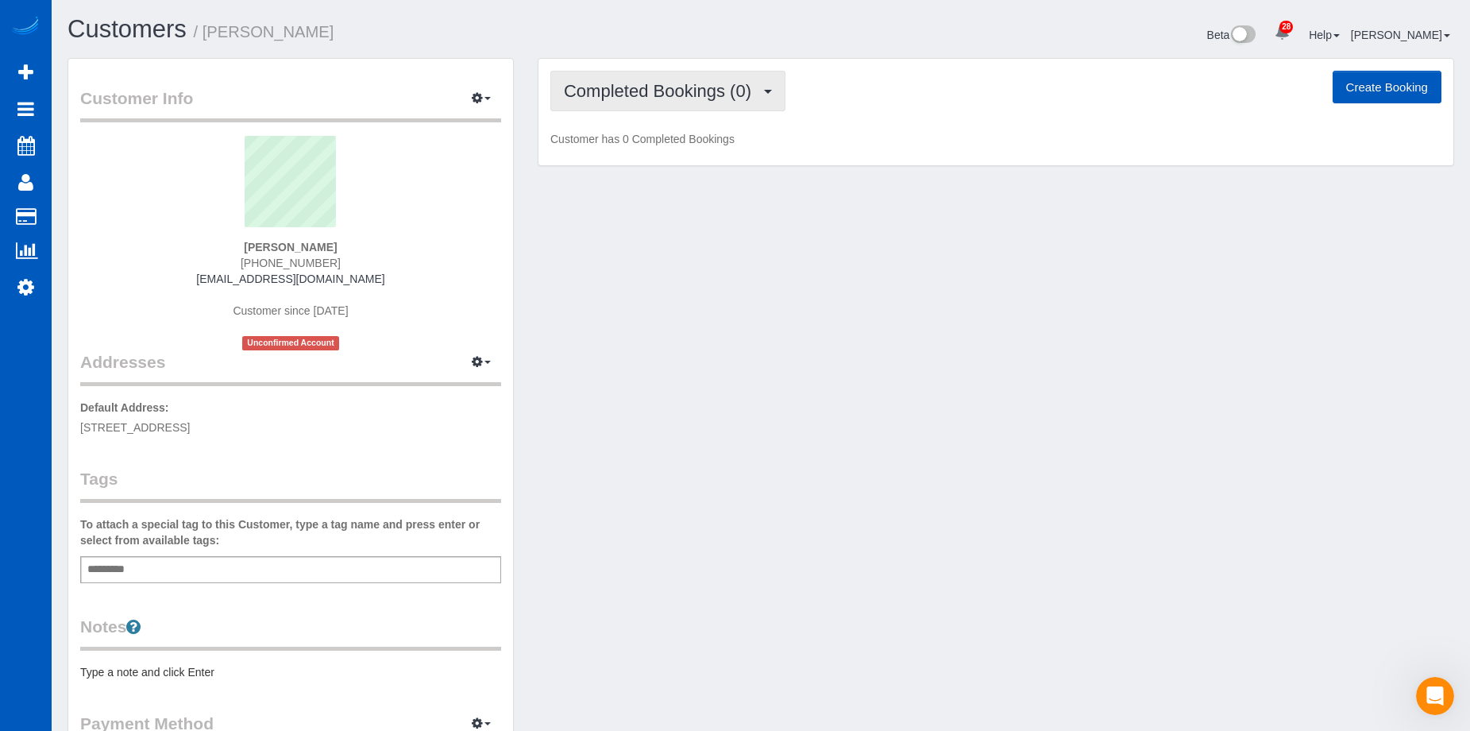
click at [634, 94] on span "Completed Bookings (0)" at bounding box center [661, 91] width 195 height 20
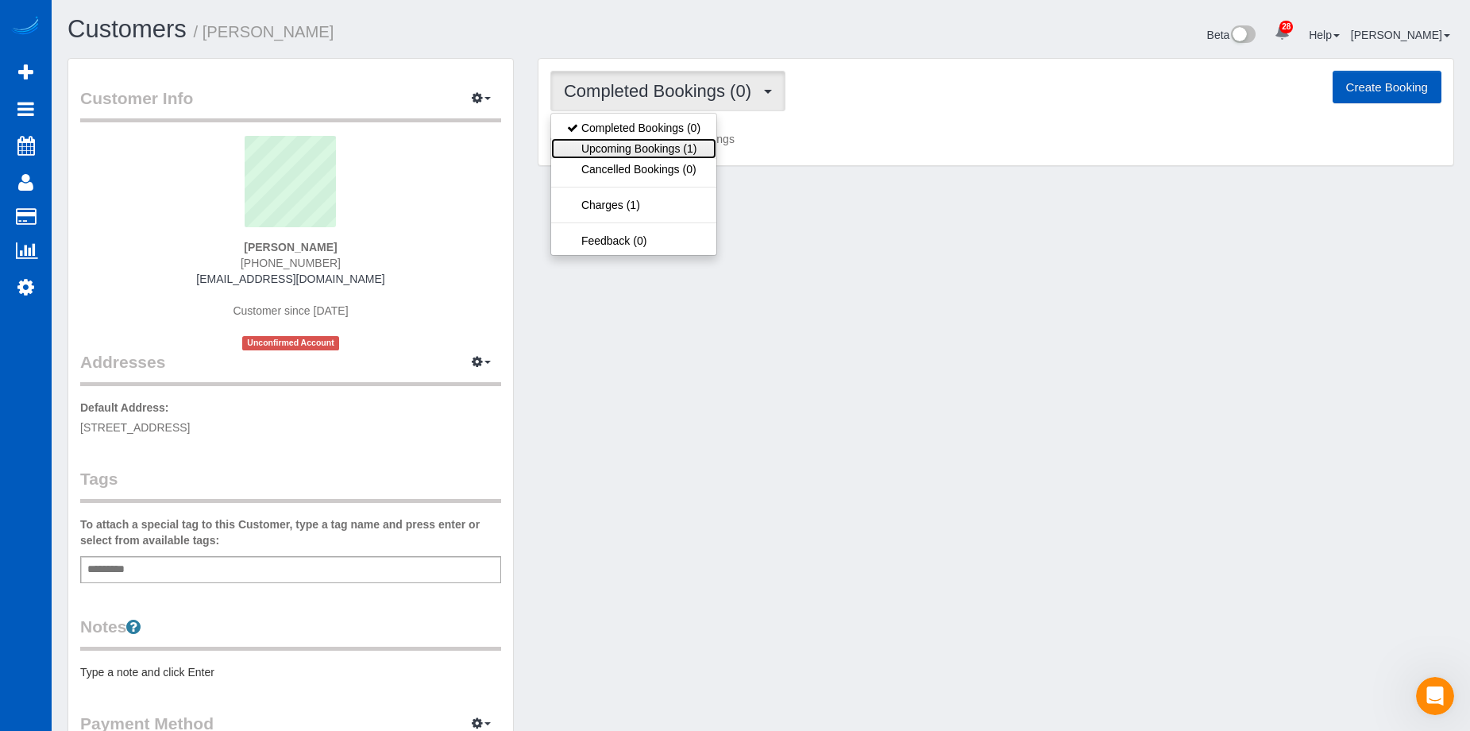
click at [631, 149] on link "Upcoming Bookings (1)" at bounding box center [633, 148] width 165 height 21
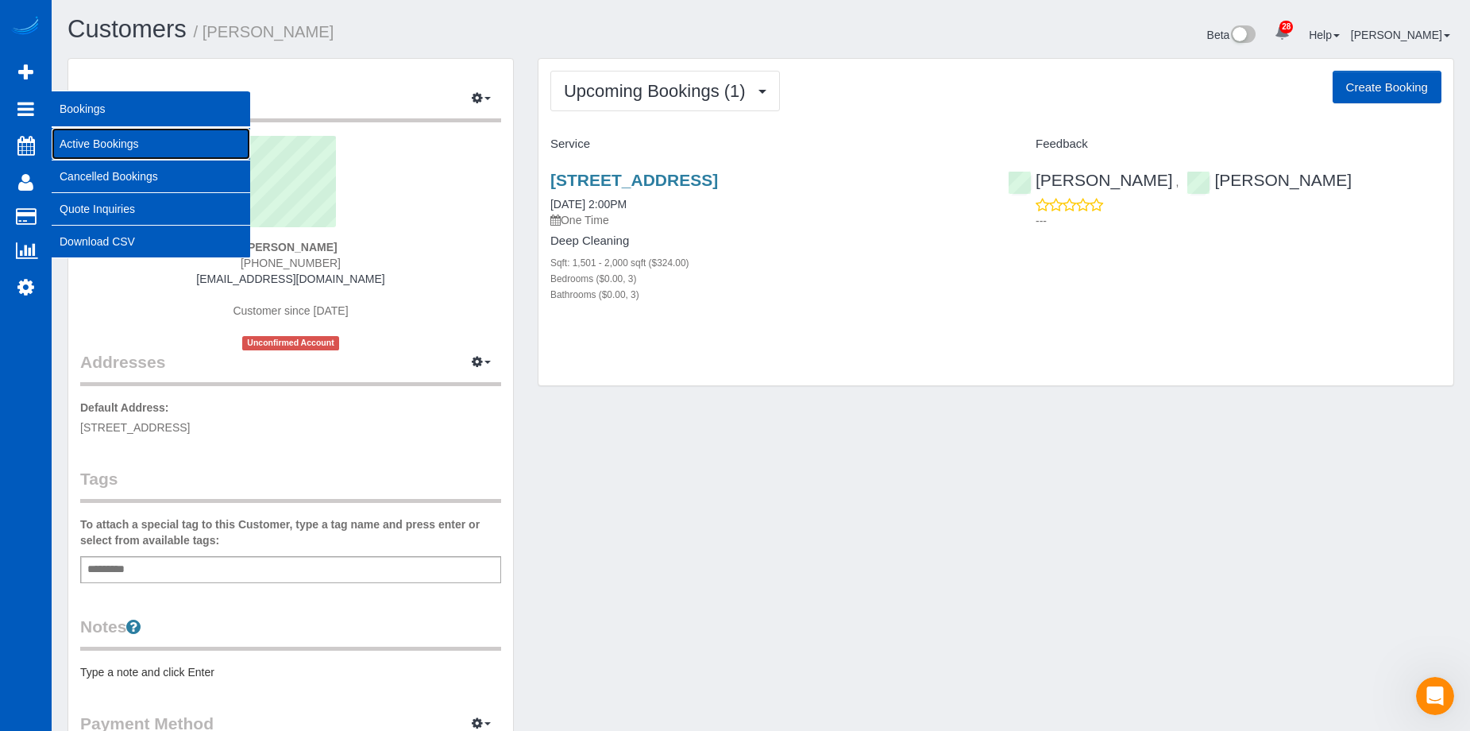
click at [77, 145] on link "Active Bookings" at bounding box center [151, 144] width 199 height 32
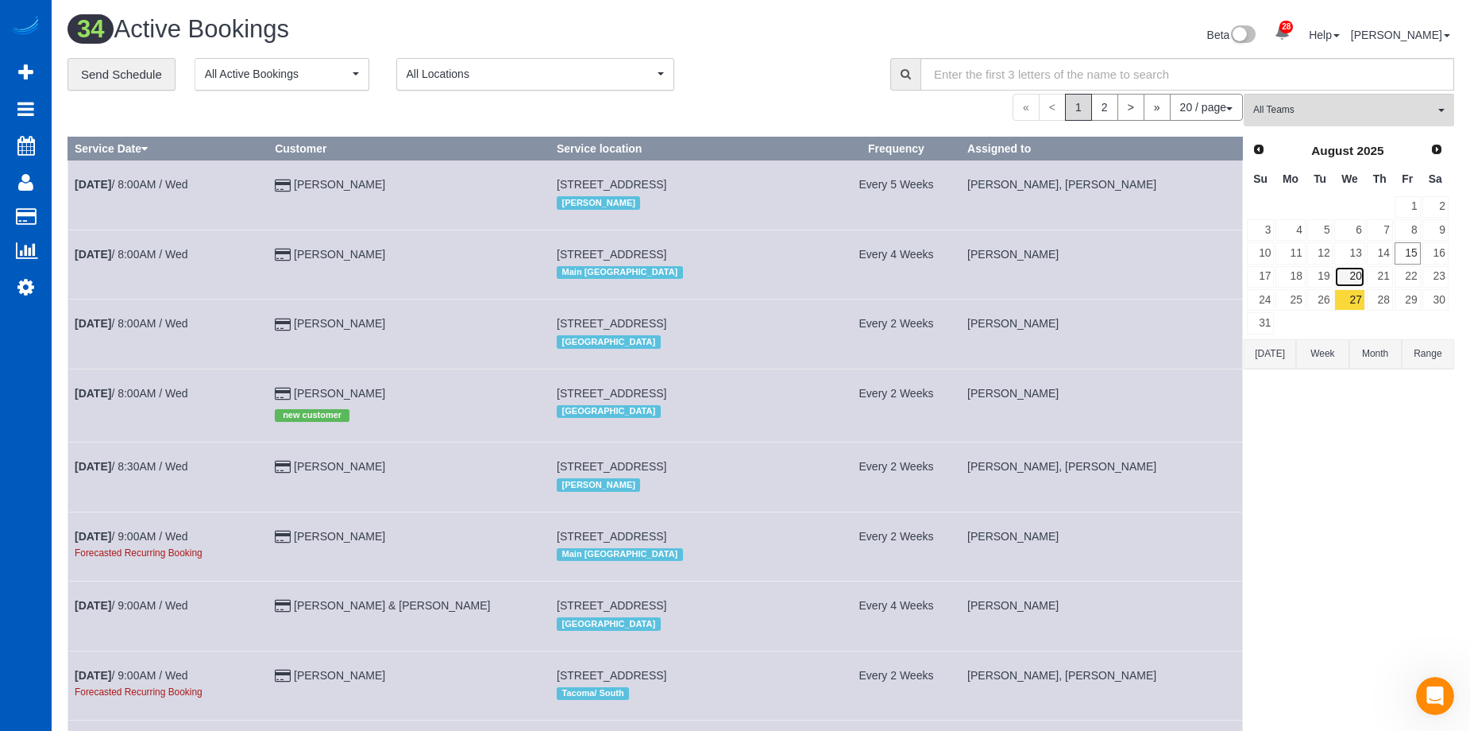
click at [1361, 269] on link "20" at bounding box center [1349, 276] width 30 height 21
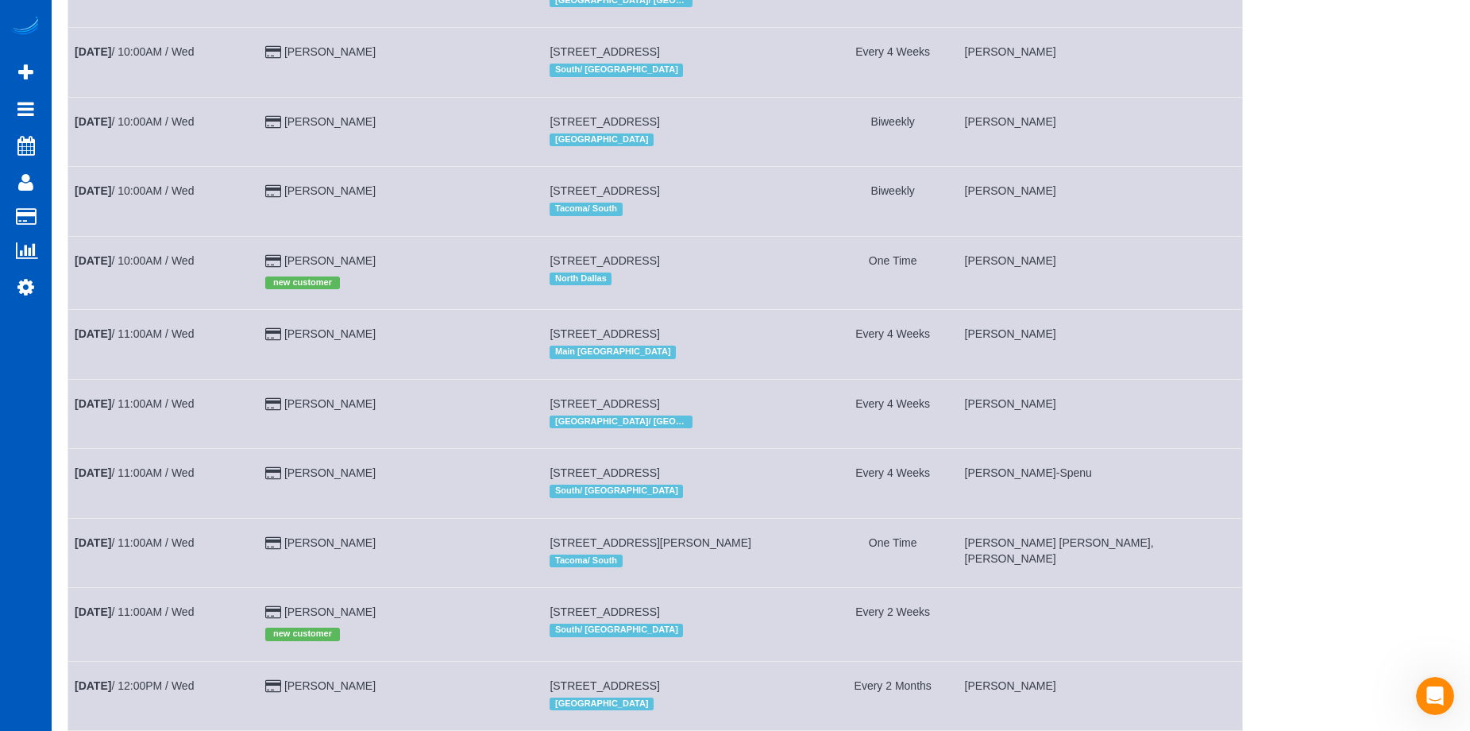
scroll to position [950, 0]
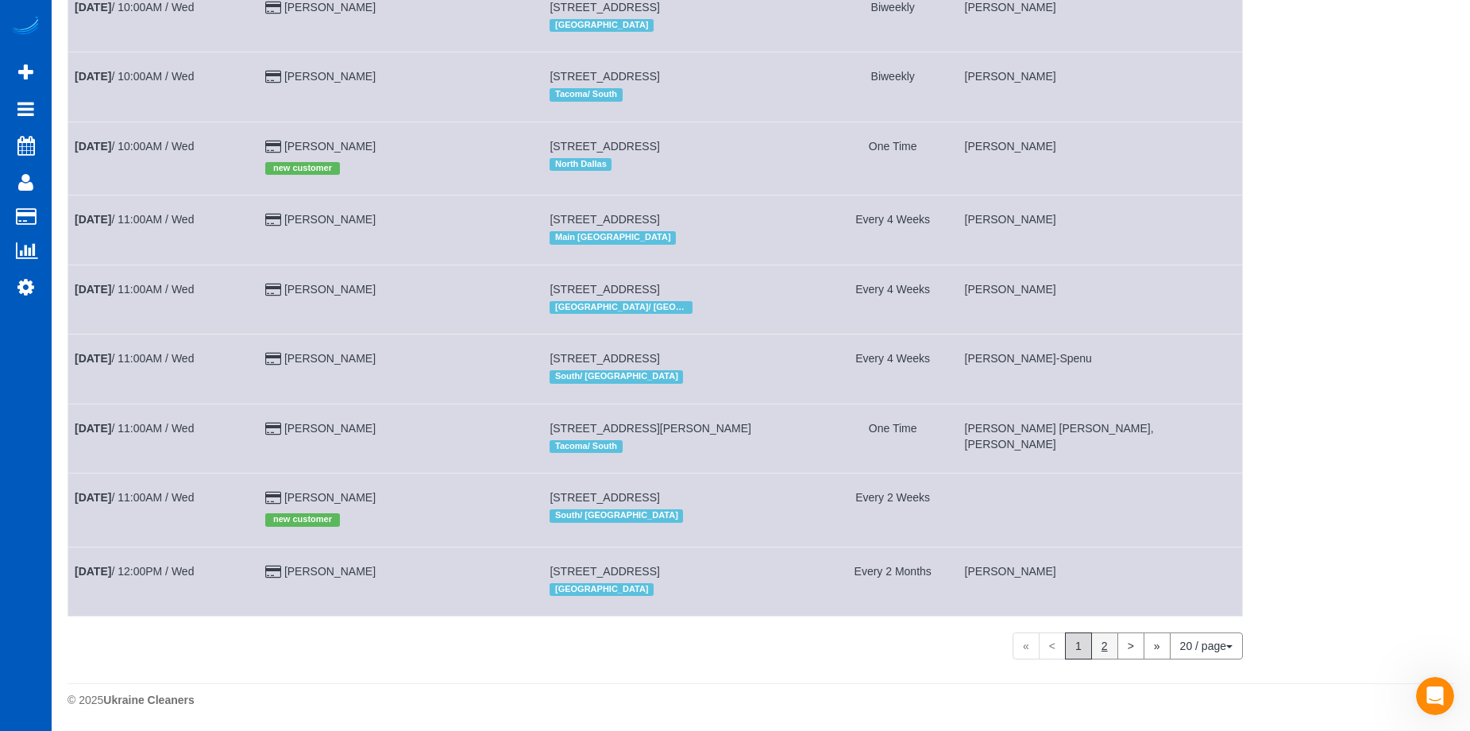
click at [1109, 648] on link "2" at bounding box center [1104, 645] width 27 height 27
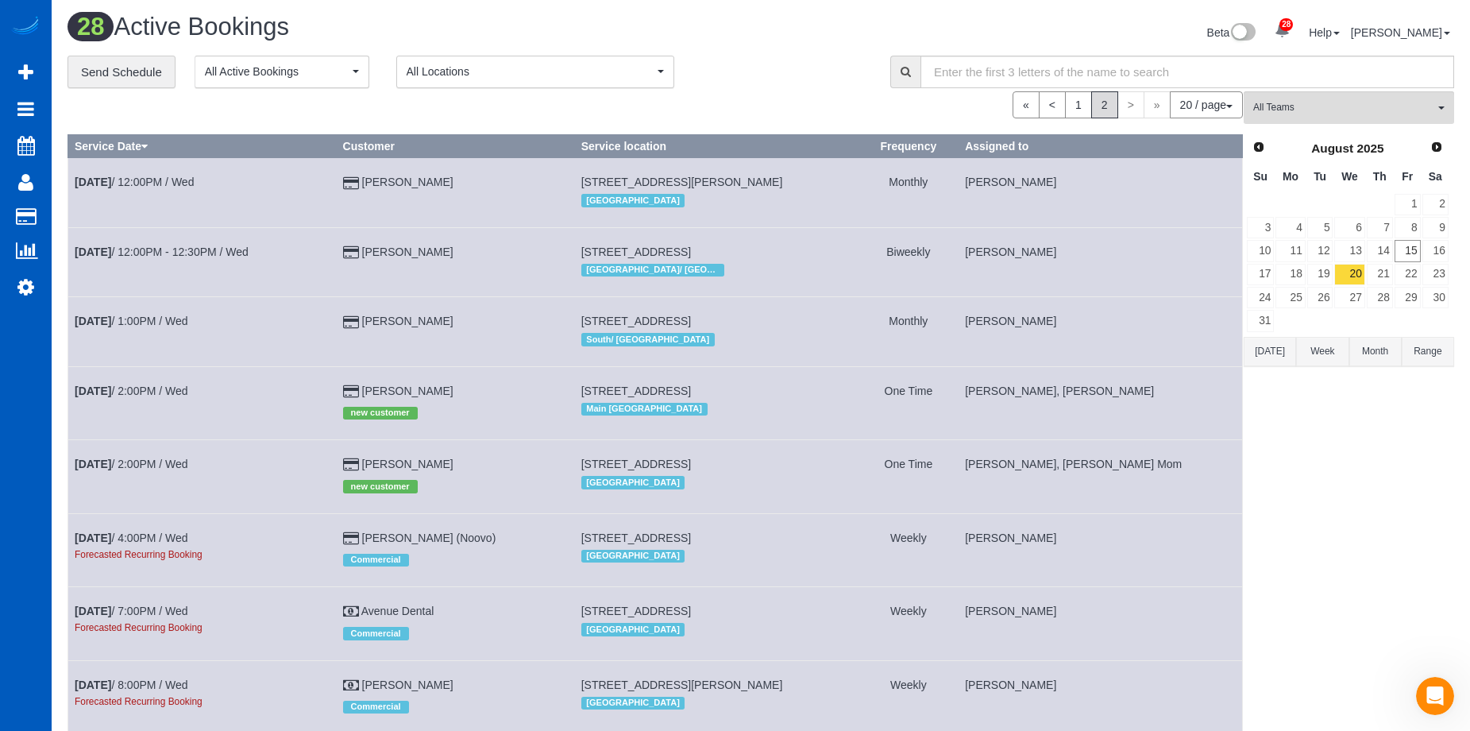
scroll to position [0, 0]
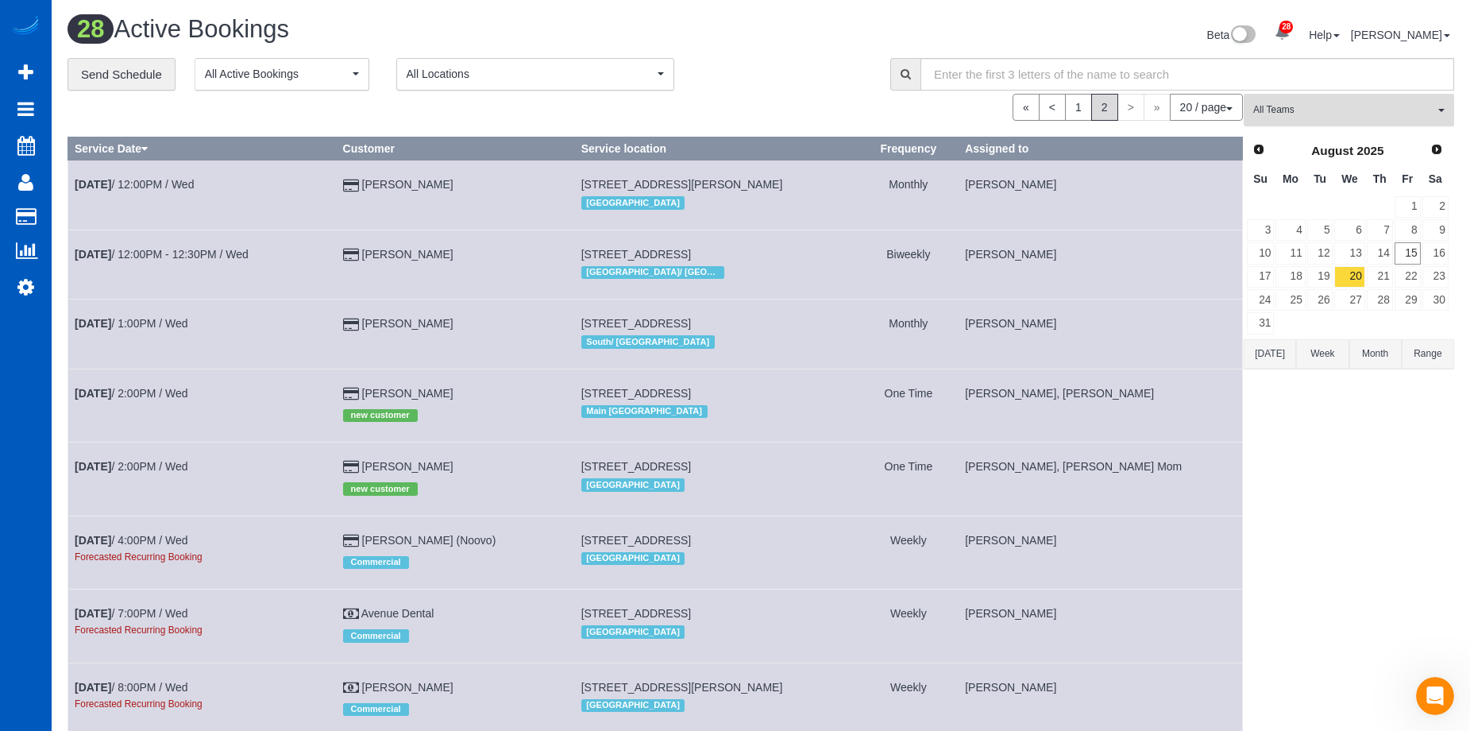
click at [1336, 110] on span "All Teams" at bounding box center [1343, 110] width 181 height 14
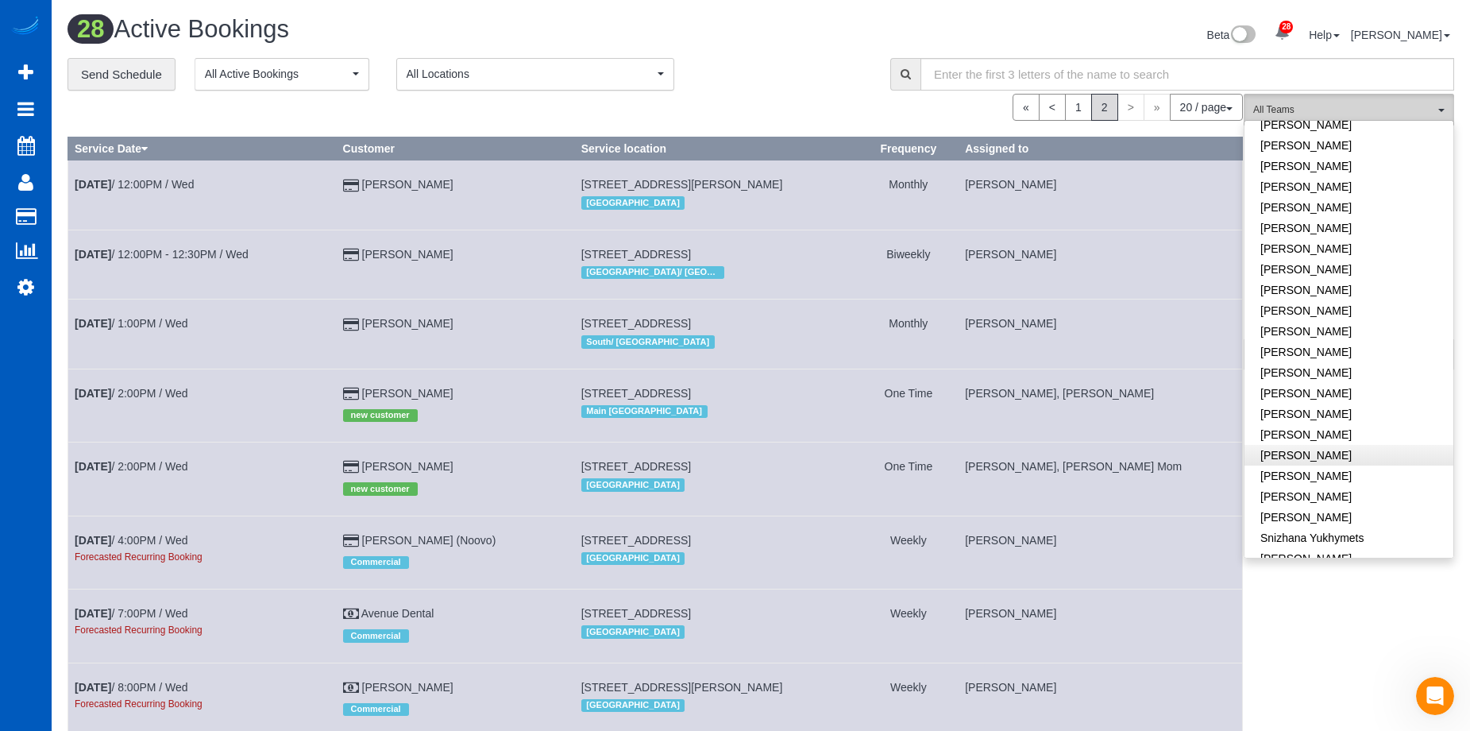
scroll to position [794, 0]
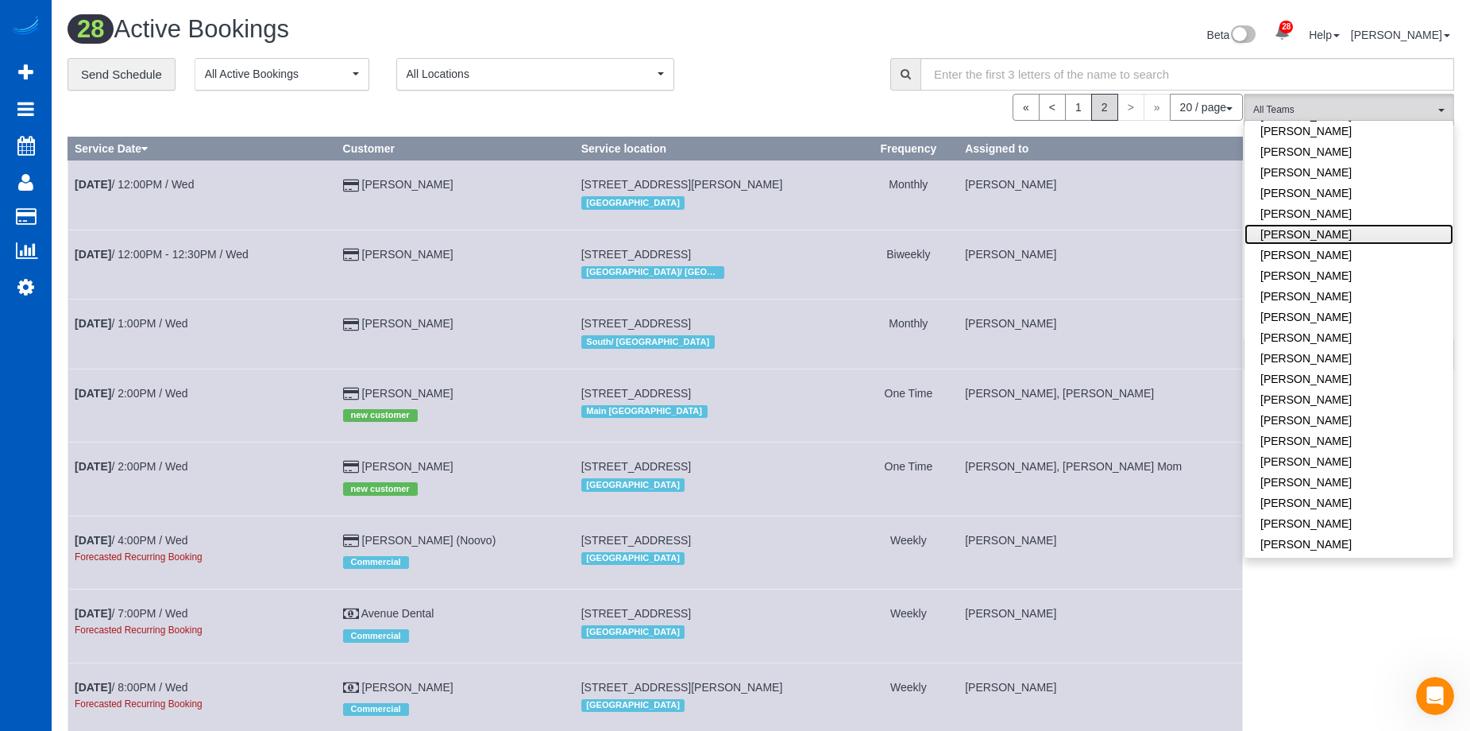
click at [1361, 224] on link "Oksana Romaniuk" at bounding box center [1349, 234] width 209 height 21
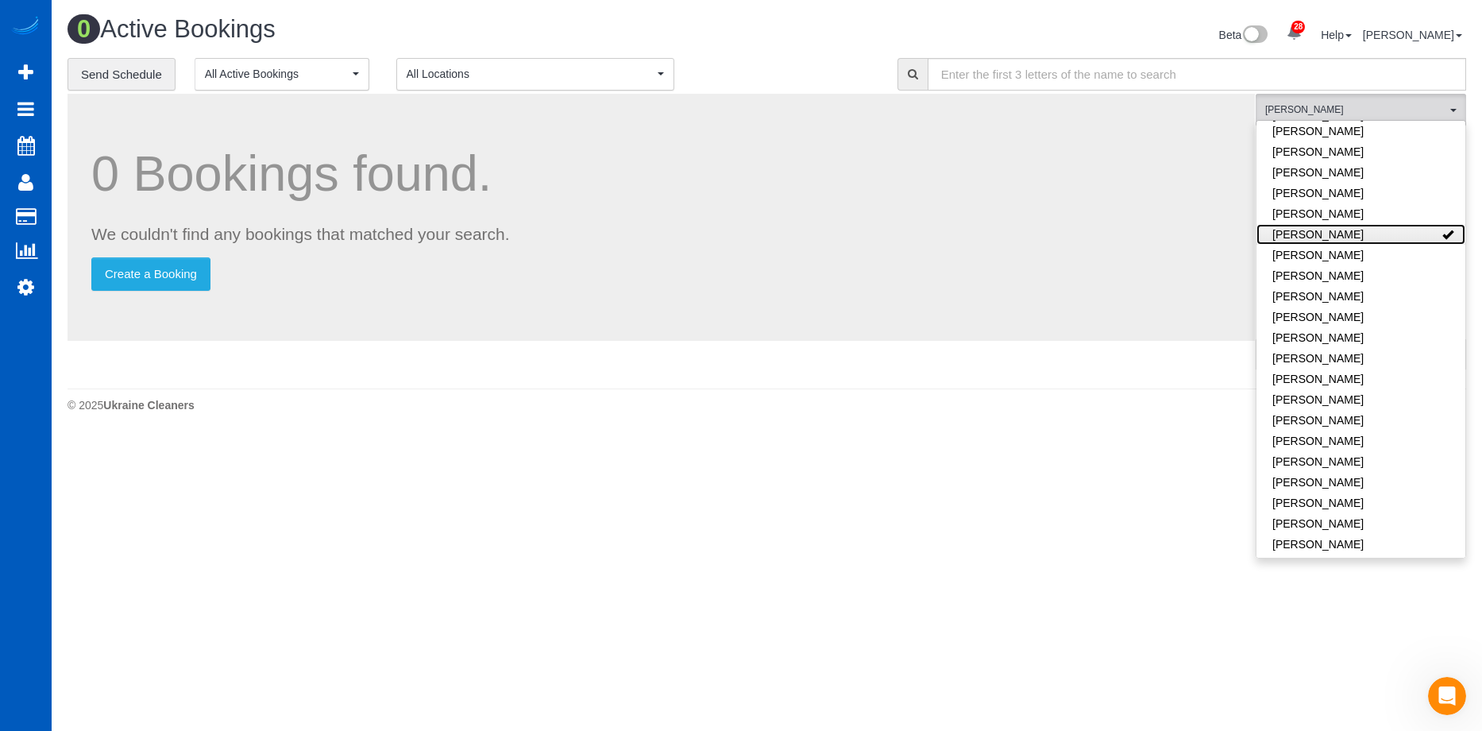
click at [1361, 224] on link "Oksana Romaniuk" at bounding box center [1361, 234] width 209 height 21
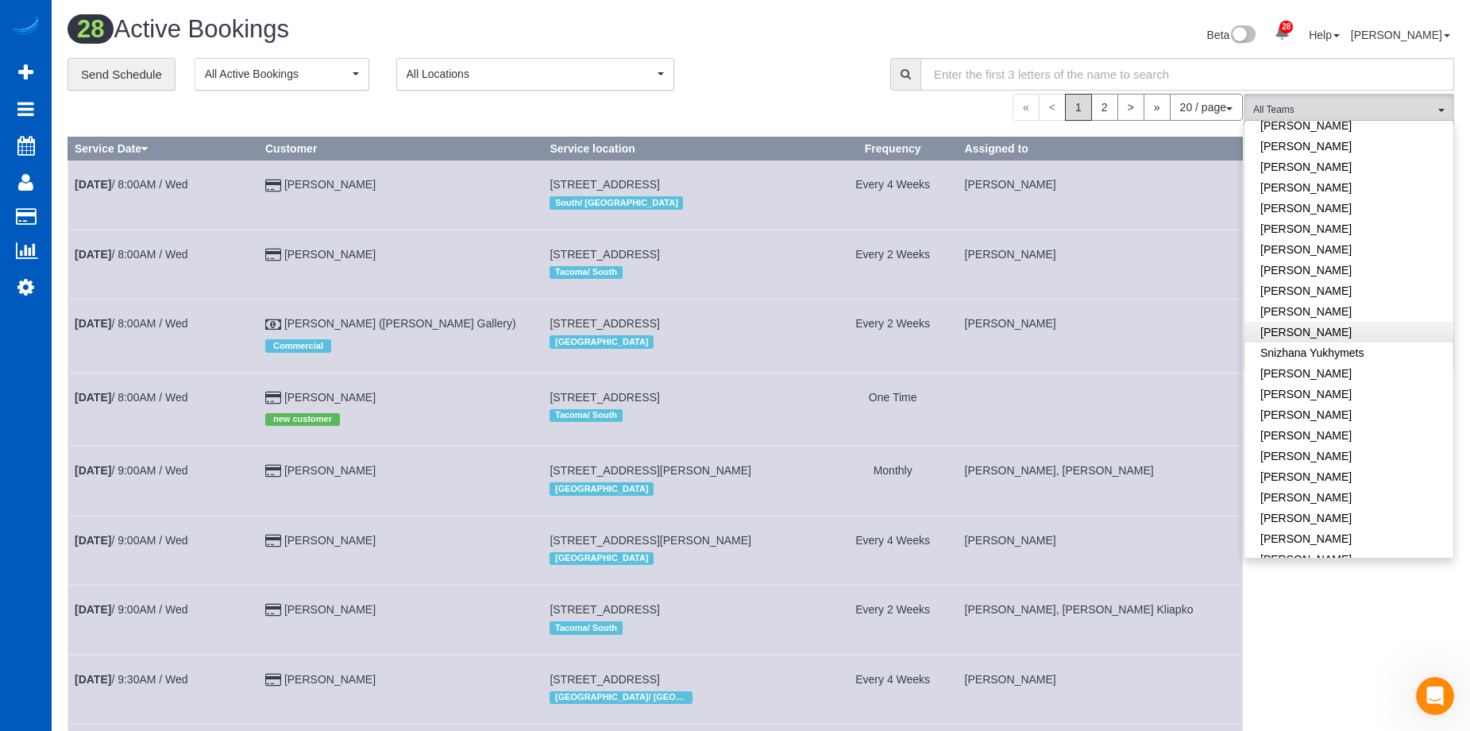
scroll to position [1011, 0]
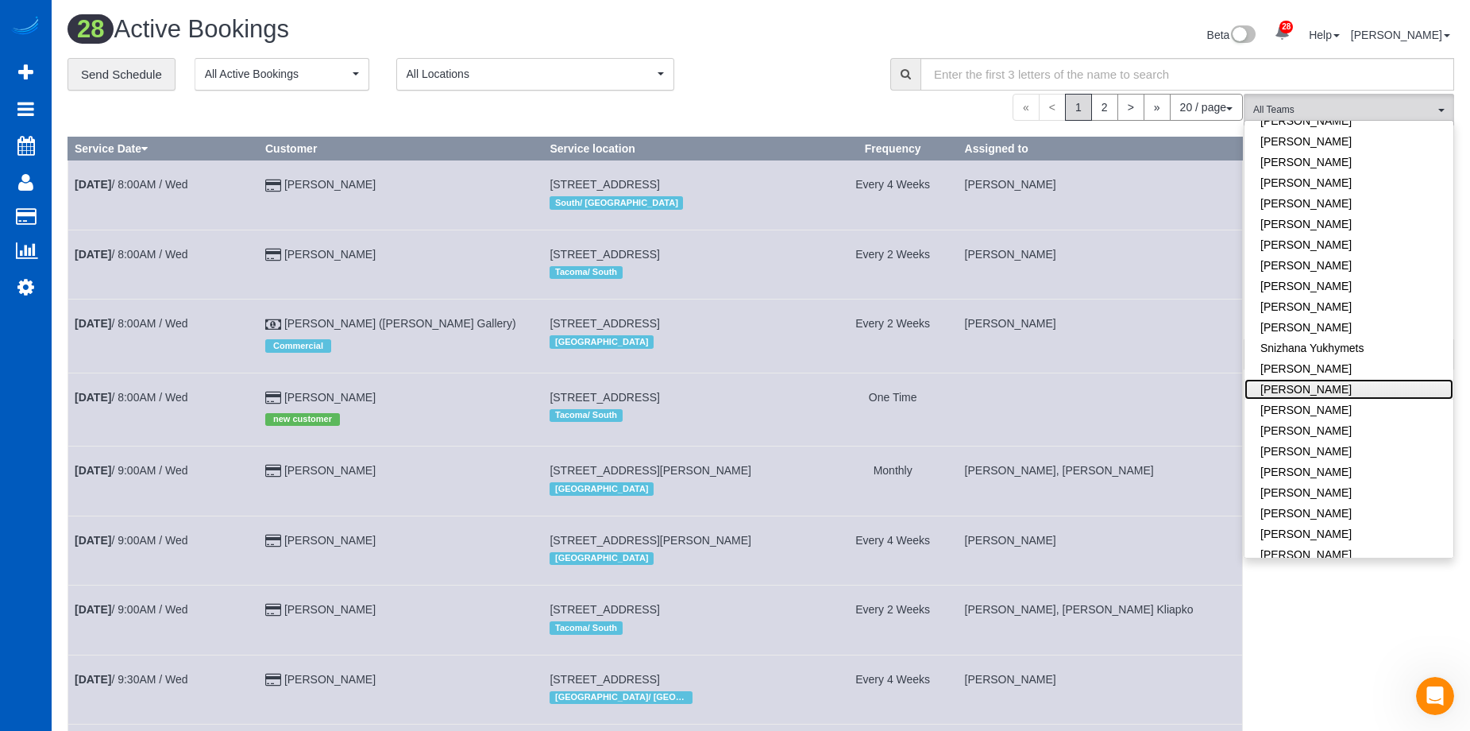
click at [1377, 379] on link "Tatiana Sitnik" at bounding box center [1349, 389] width 209 height 21
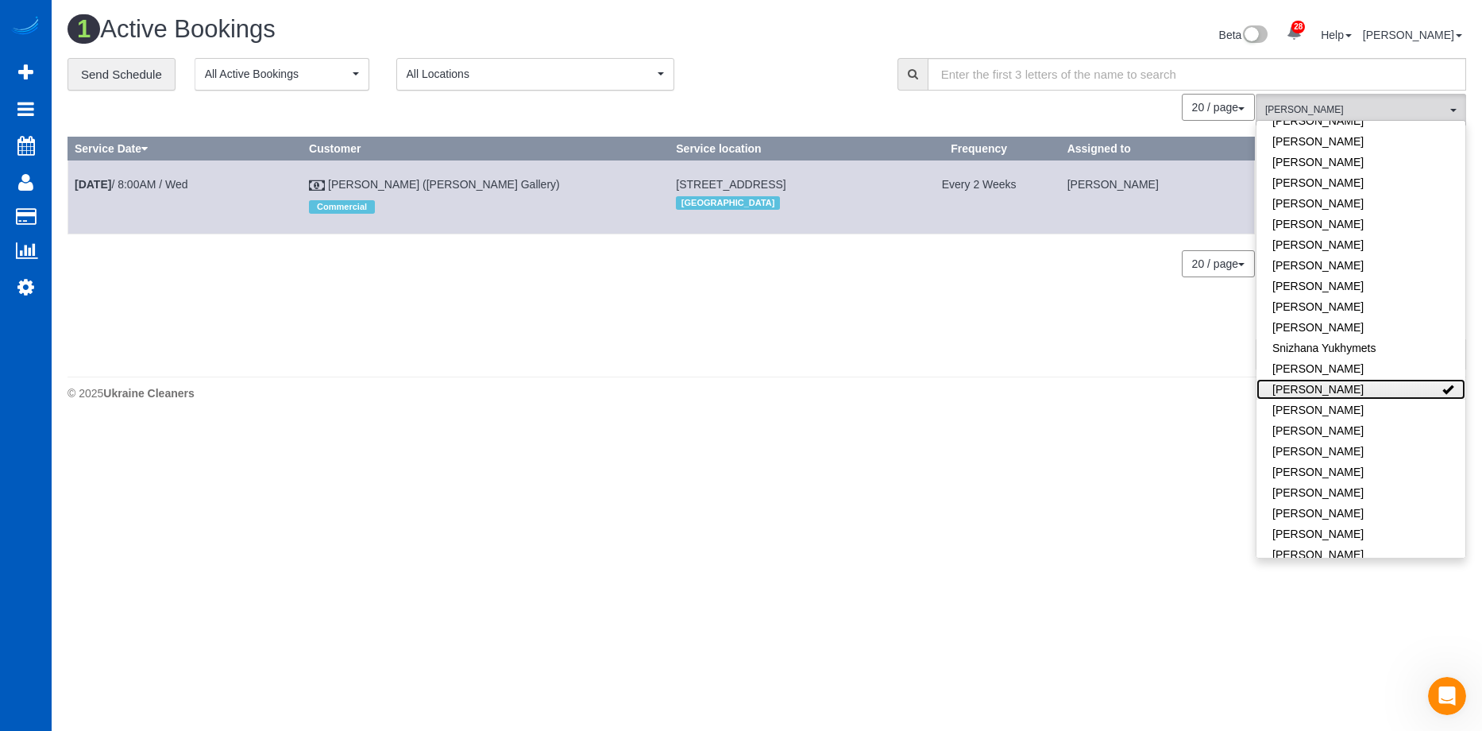
click at [1386, 379] on link "Tatiana Sitnik" at bounding box center [1361, 389] width 209 height 21
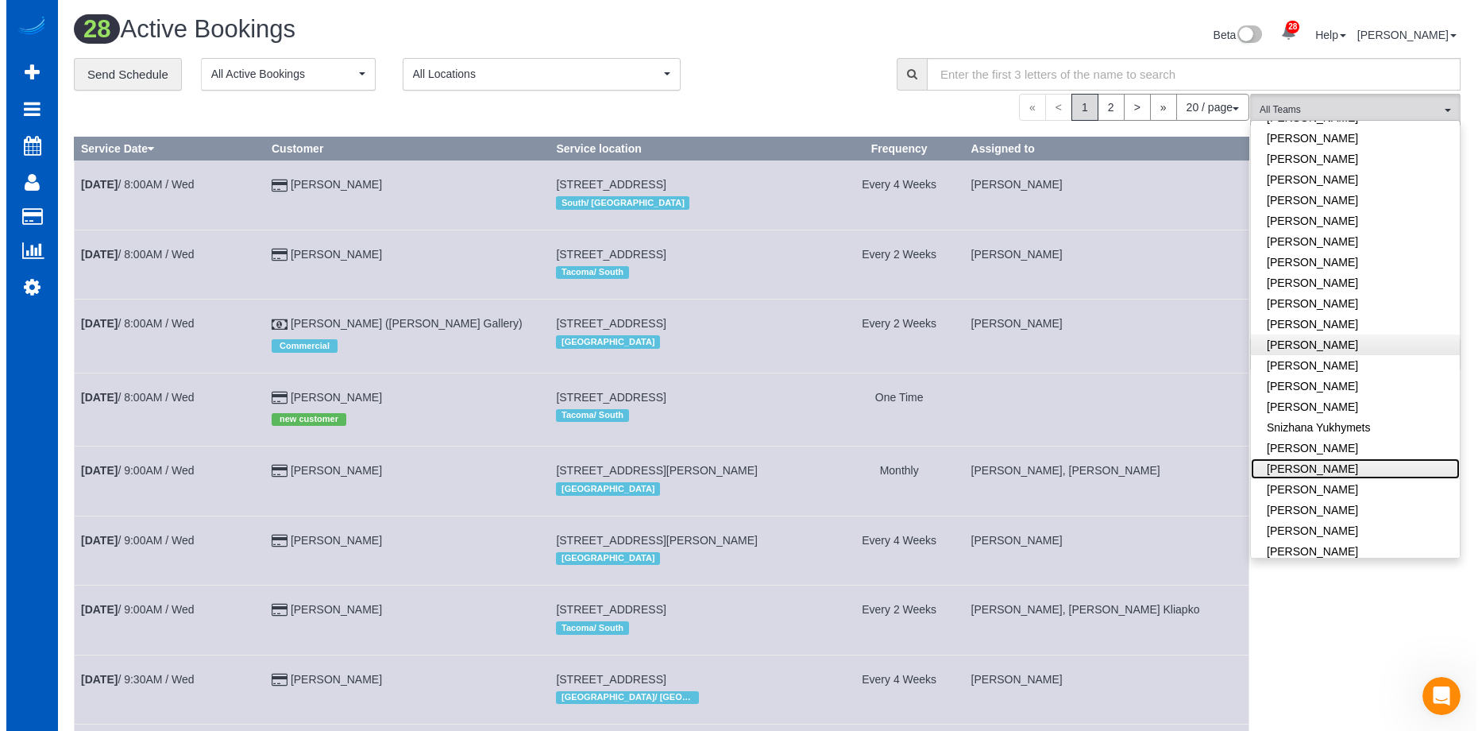
scroll to position [852, 0]
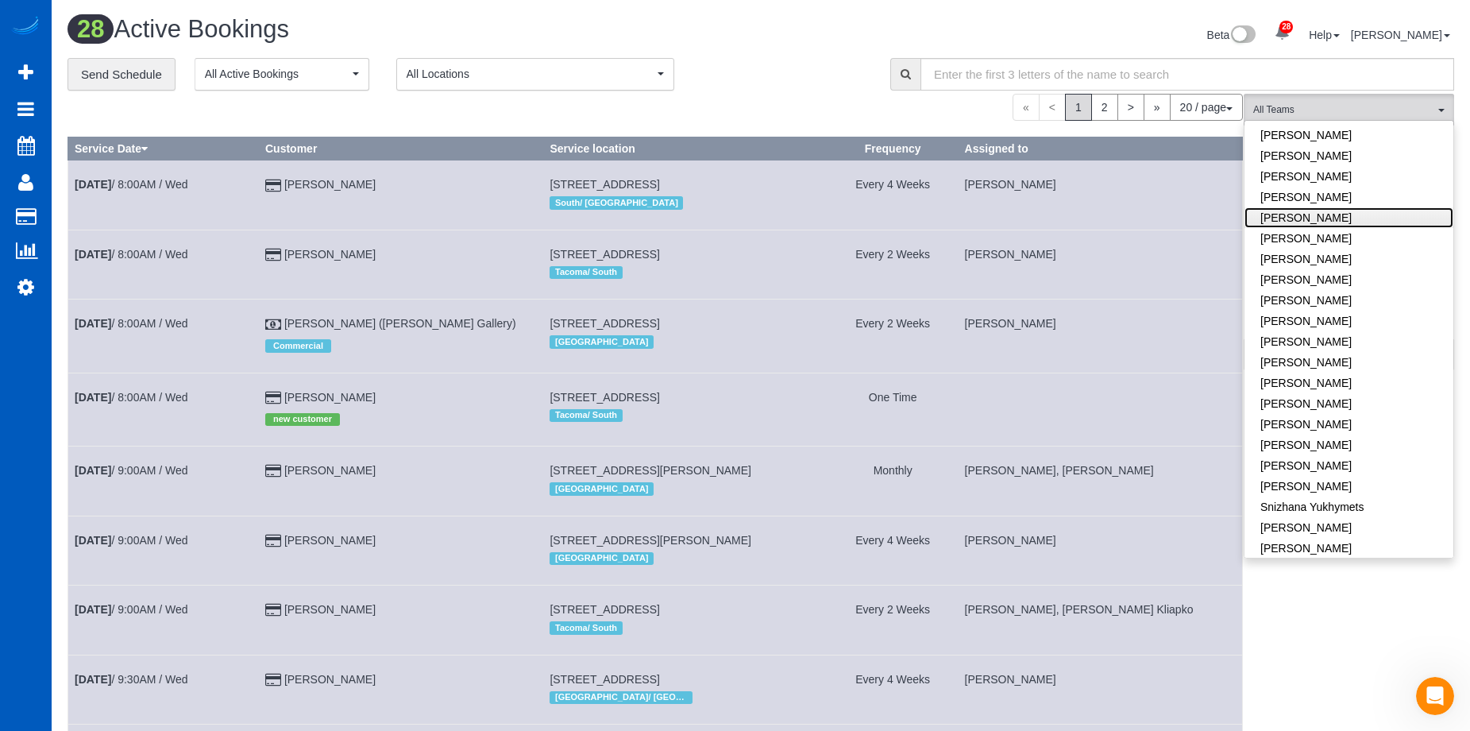
click at [1357, 207] on link "Olena Datsyk" at bounding box center [1349, 217] width 209 height 21
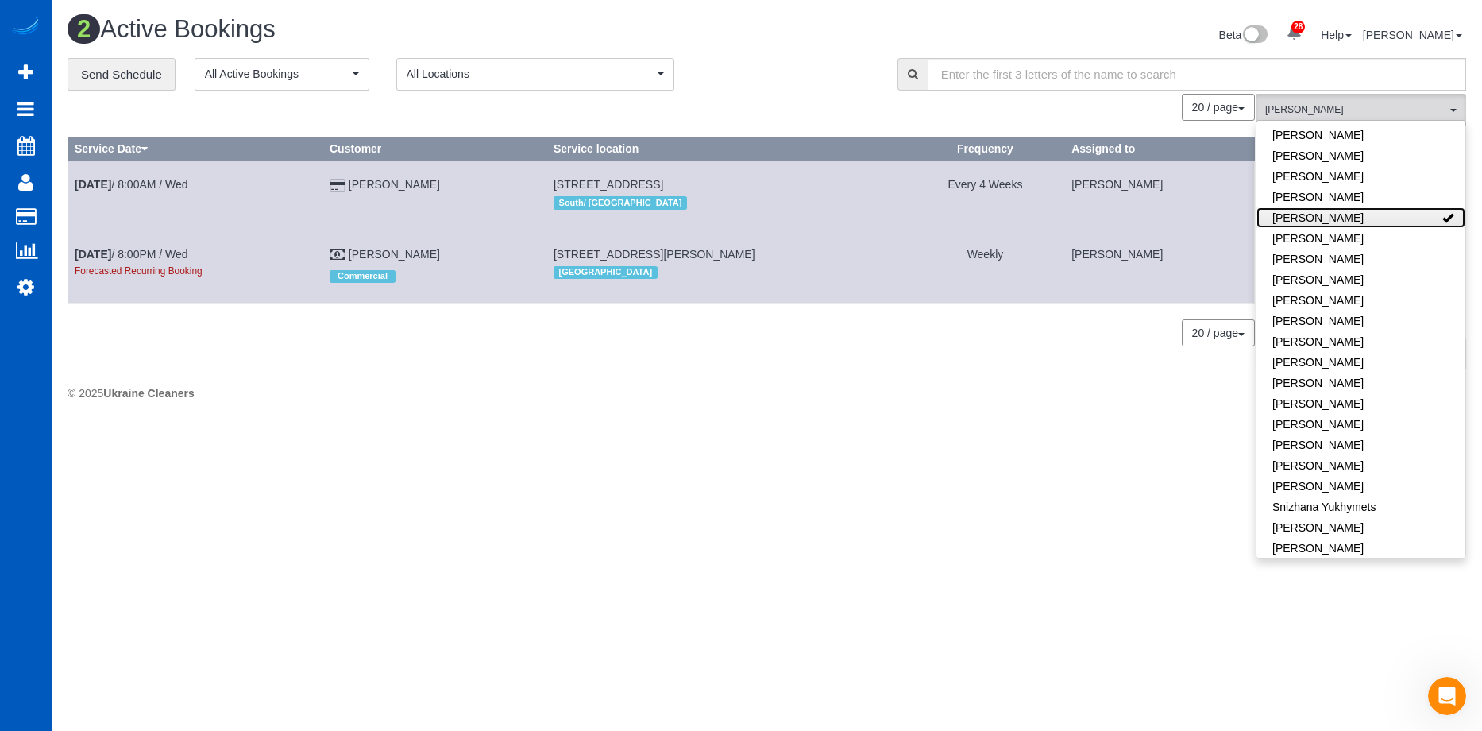
click at [1357, 207] on link "Olena Datsyk" at bounding box center [1361, 217] width 209 height 21
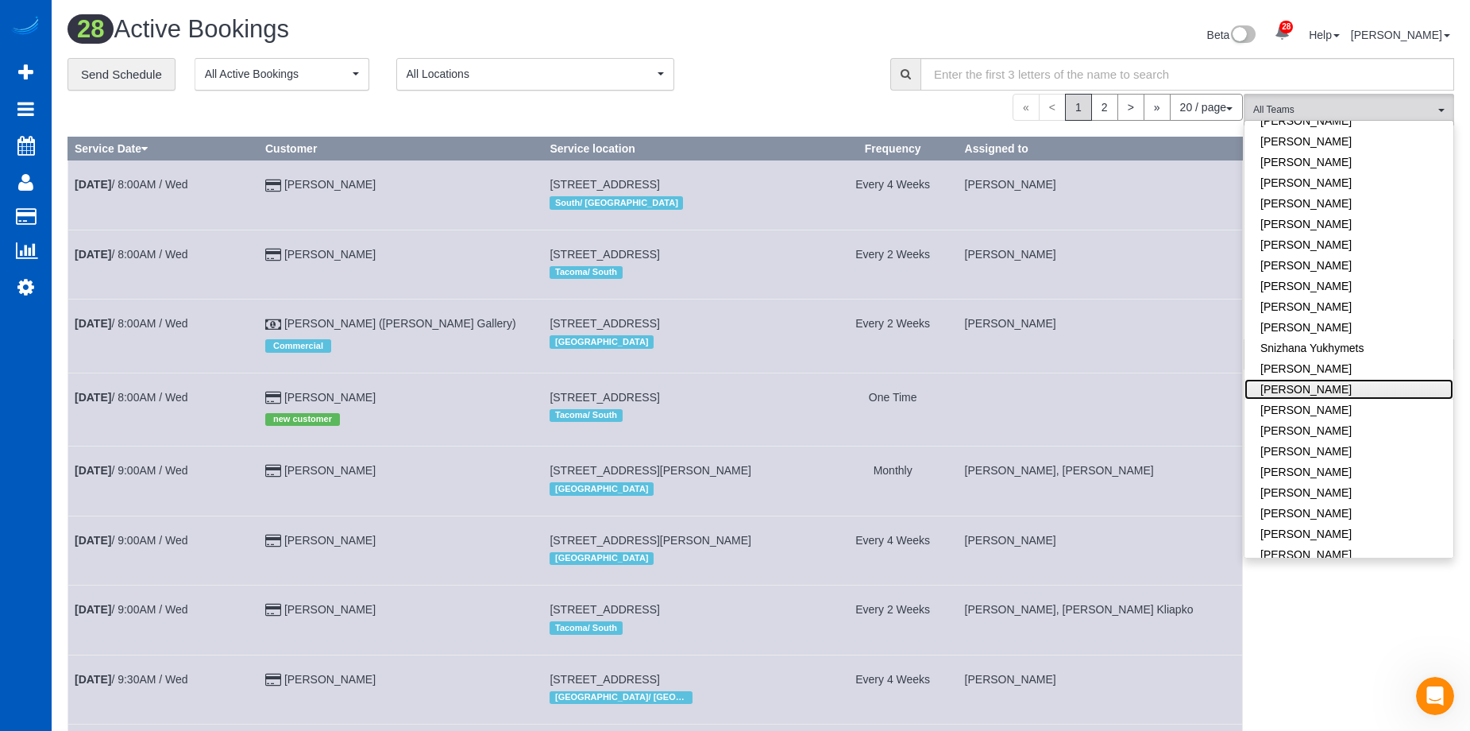
click at [1371, 379] on link "Tatiana Sitnik" at bounding box center [1349, 389] width 209 height 21
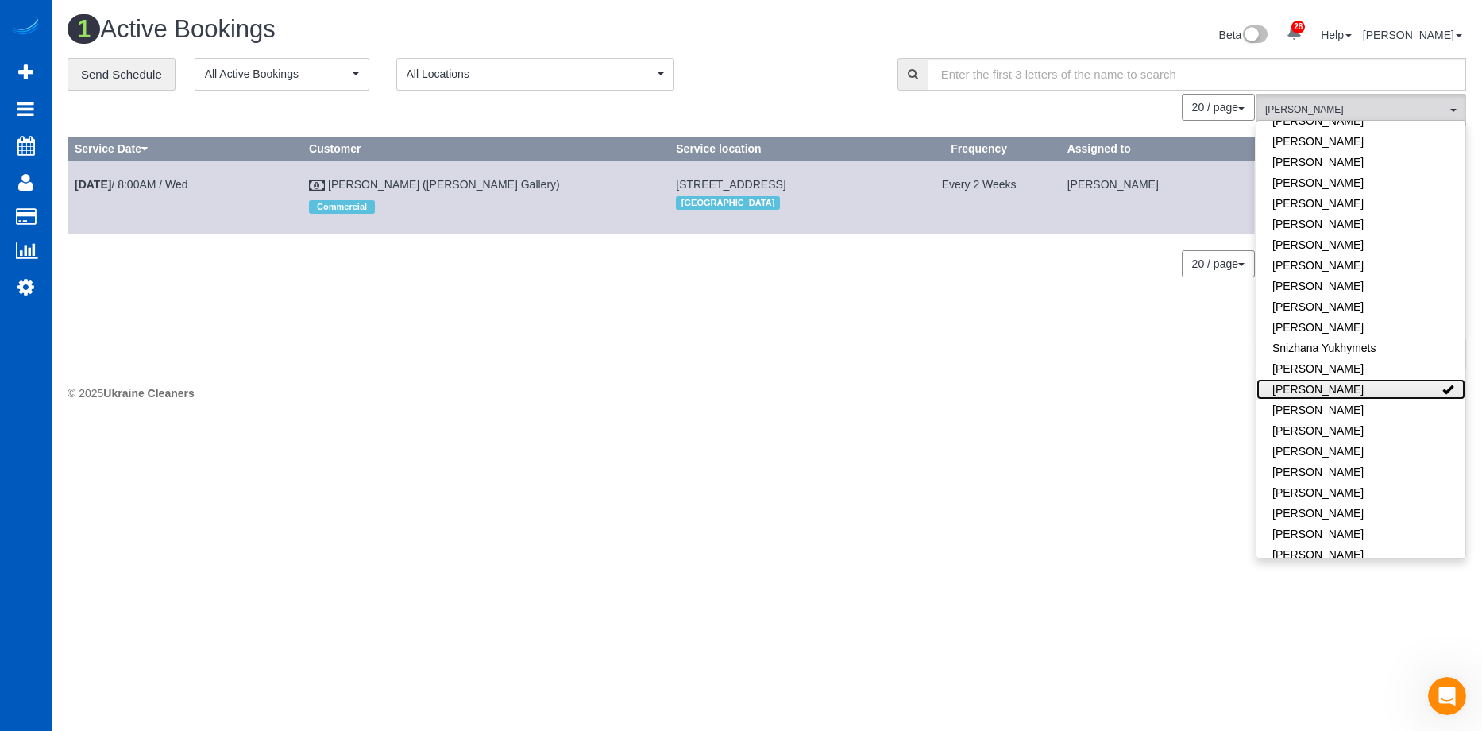
click at [1371, 379] on link "Tatiana Sitnik" at bounding box center [1361, 389] width 209 height 21
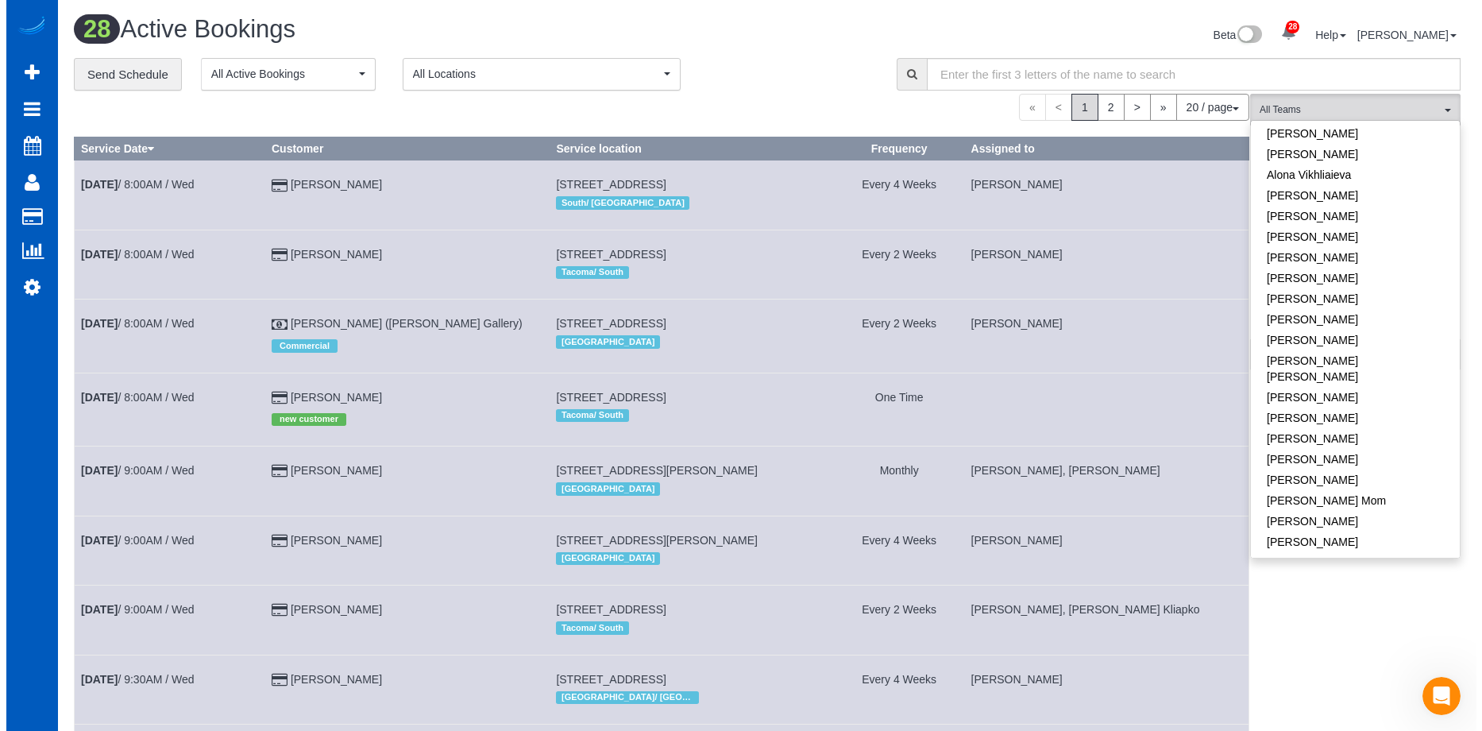
scroll to position [0, 0]
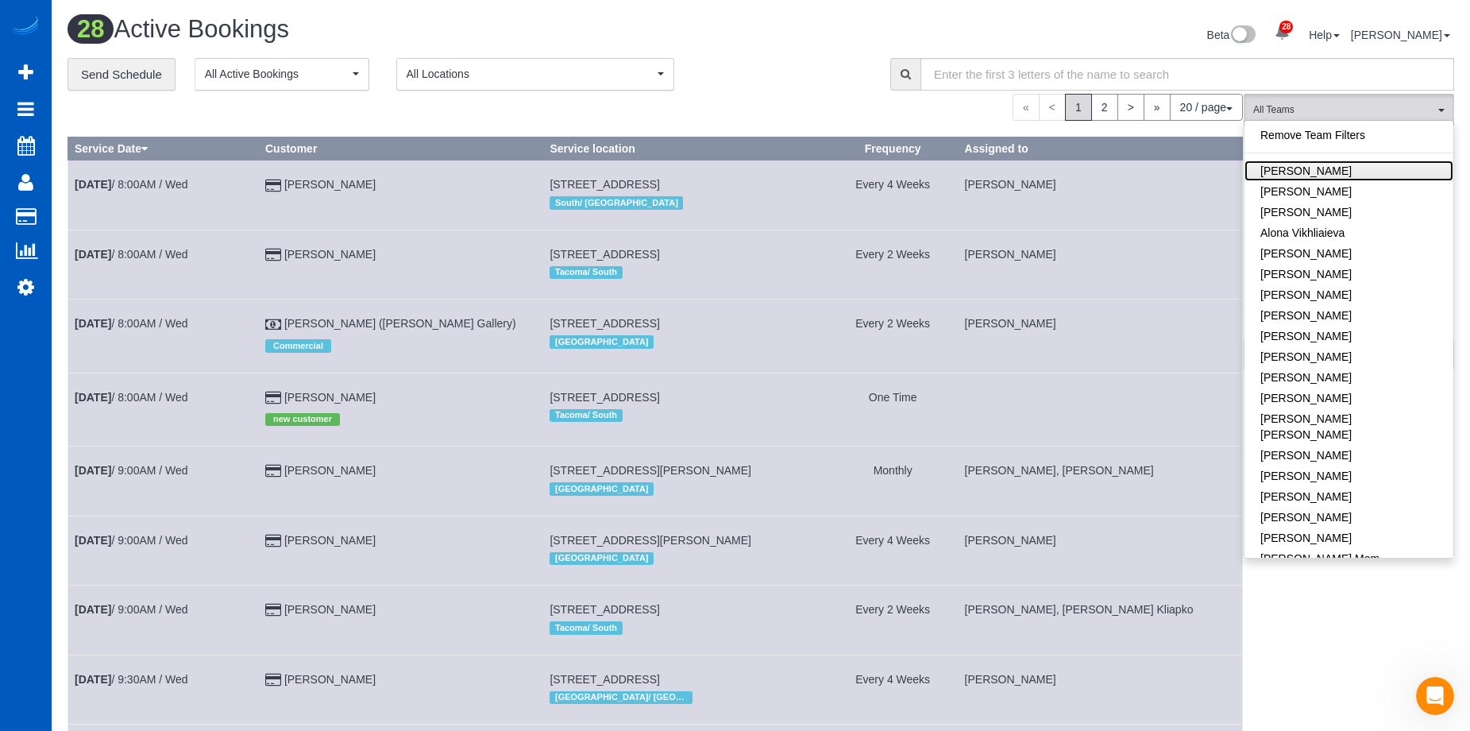
click at [1359, 171] on link "[PERSON_NAME]" at bounding box center [1349, 170] width 209 height 21
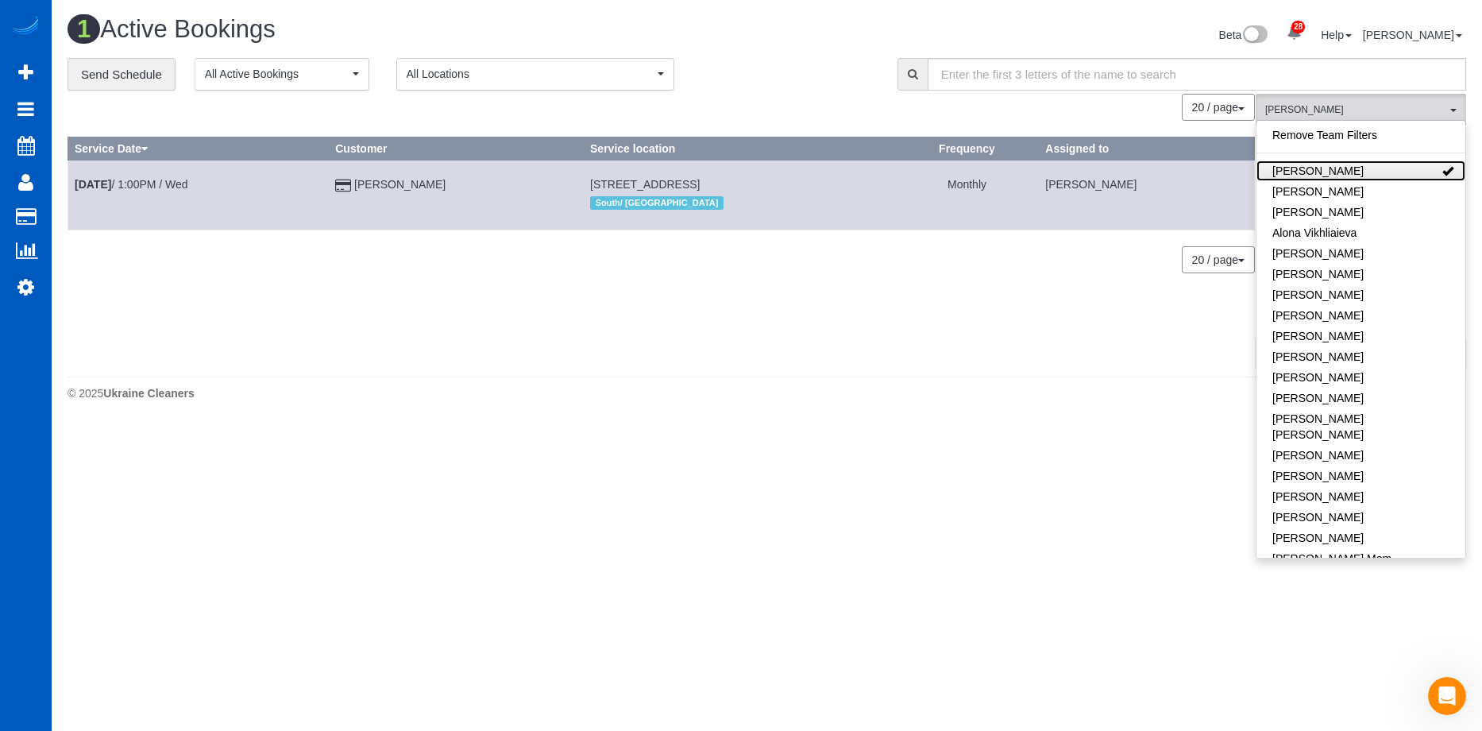
click at [1392, 166] on link "[PERSON_NAME]" at bounding box center [1361, 170] width 209 height 21
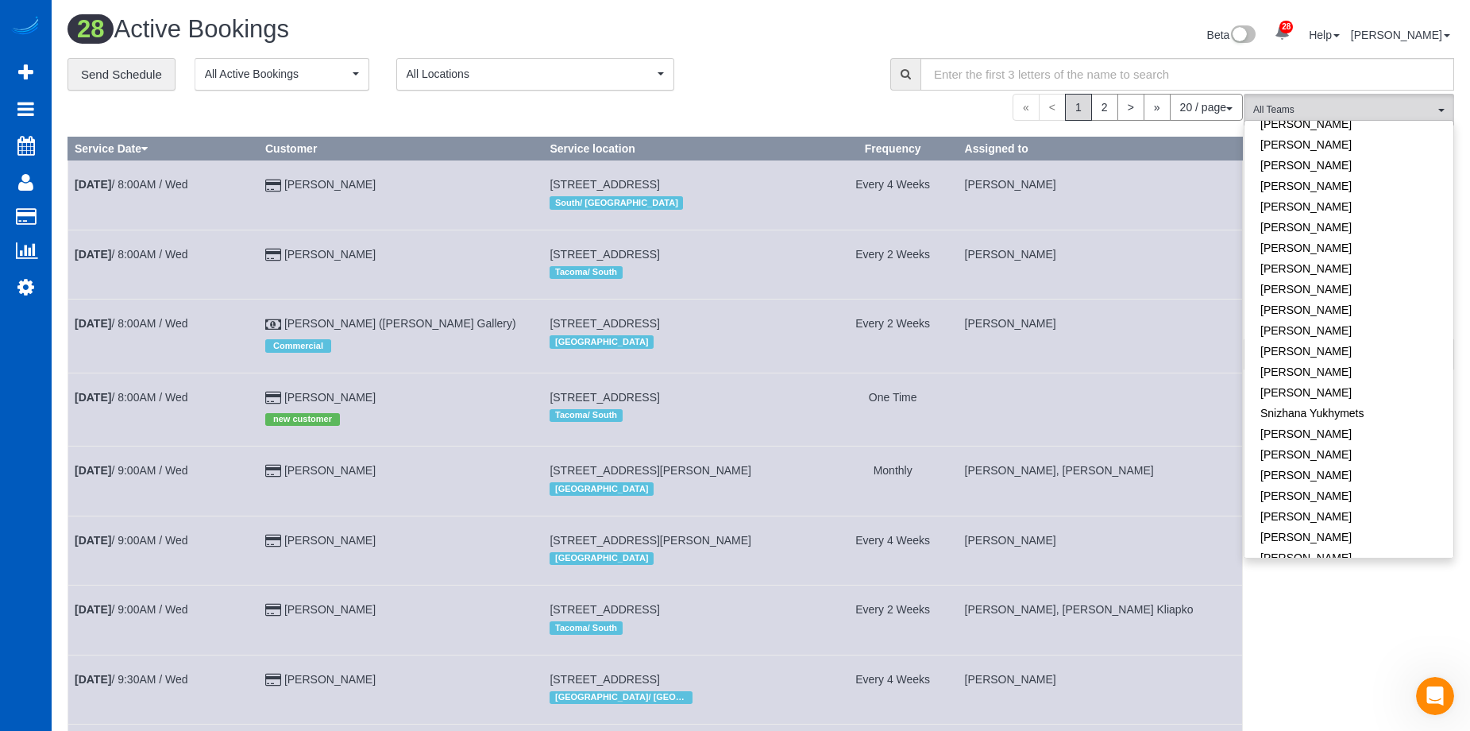
scroll to position [953, 0]
click at [1371, 437] on link "Tatiana Sitnik" at bounding box center [1349, 447] width 209 height 21
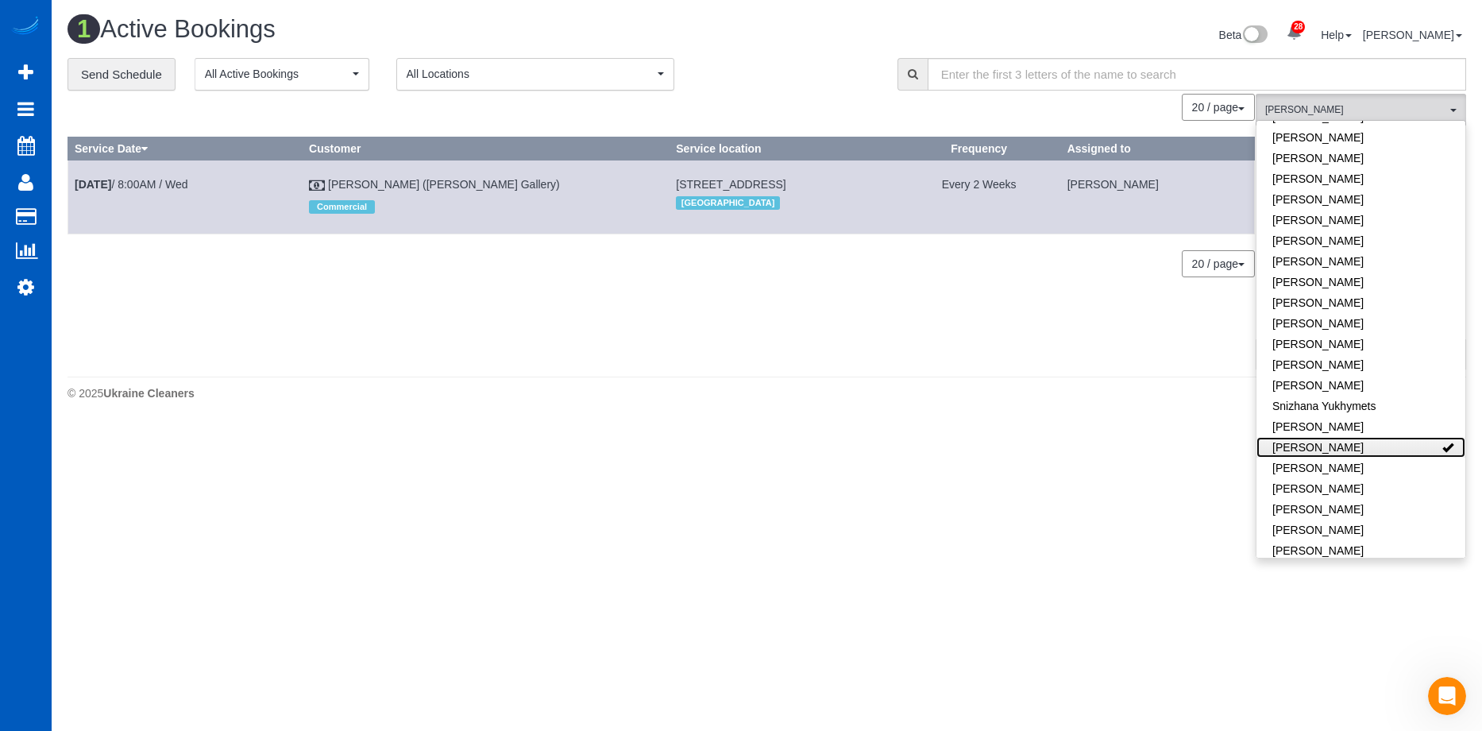
click at [1385, 437] on link "Tatiana Sitnik" at bounding box center [1361, 447] width 209 height 21
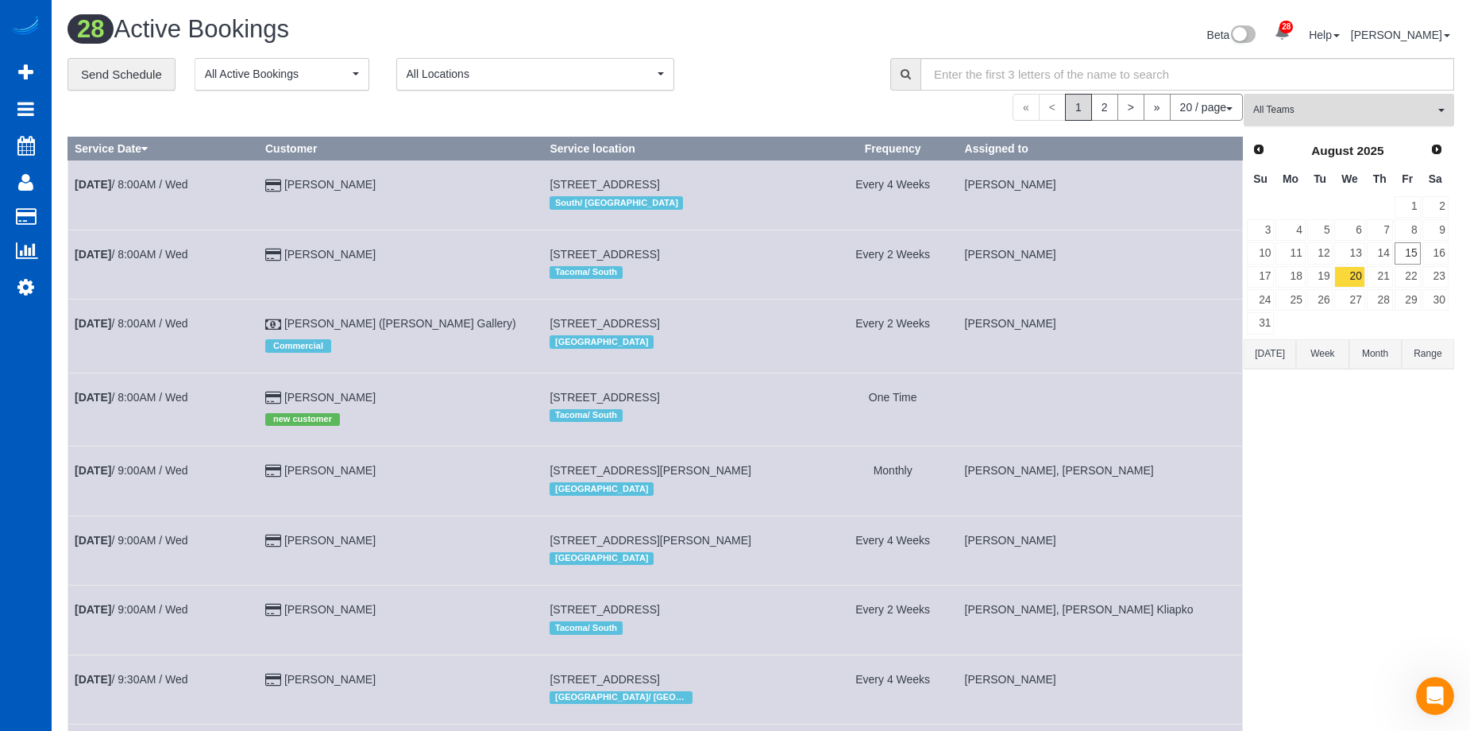
click at [1293, 119] on button "All Teams" at bounding box center [1349, 110] width 210 height 33
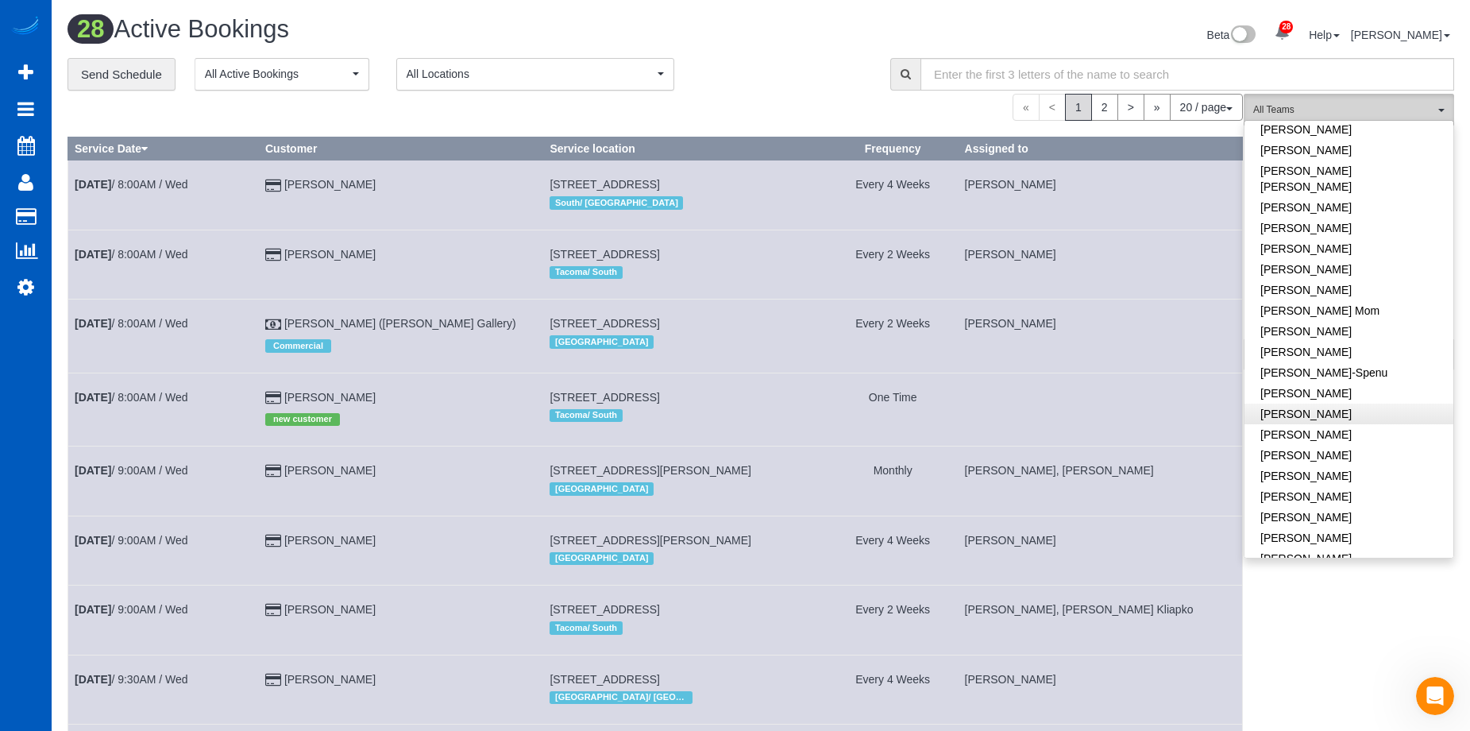
scroll to position [238, 0]
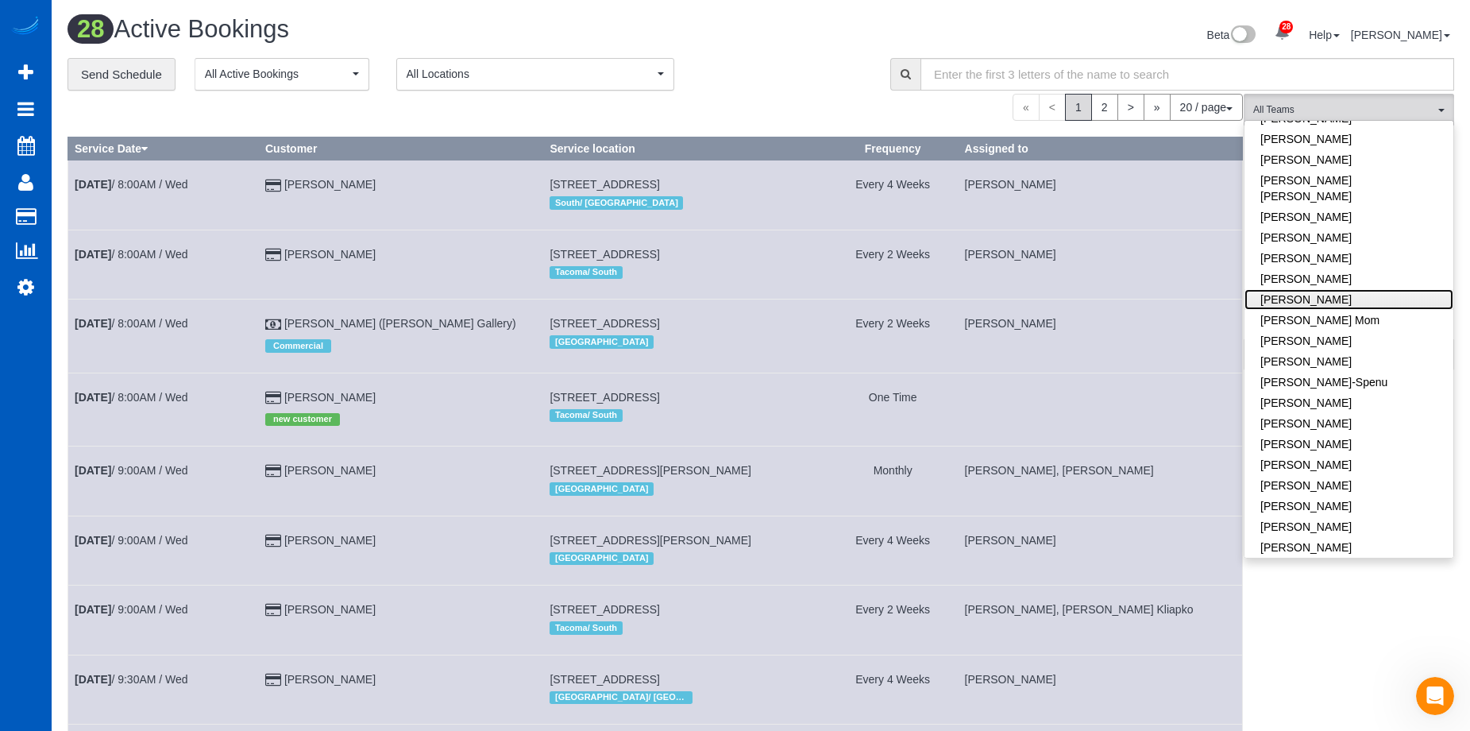
click at [1334, 289] on link "Inna Novytska" at bounding box center [1349, 299] width 209 height 21
click at [807, 44] on div "Beta 28 Your Notifications You have 0 alerts × You have 6 to charge for 08/12/2…" at bounding box center [1113, 37] width 705 height 42
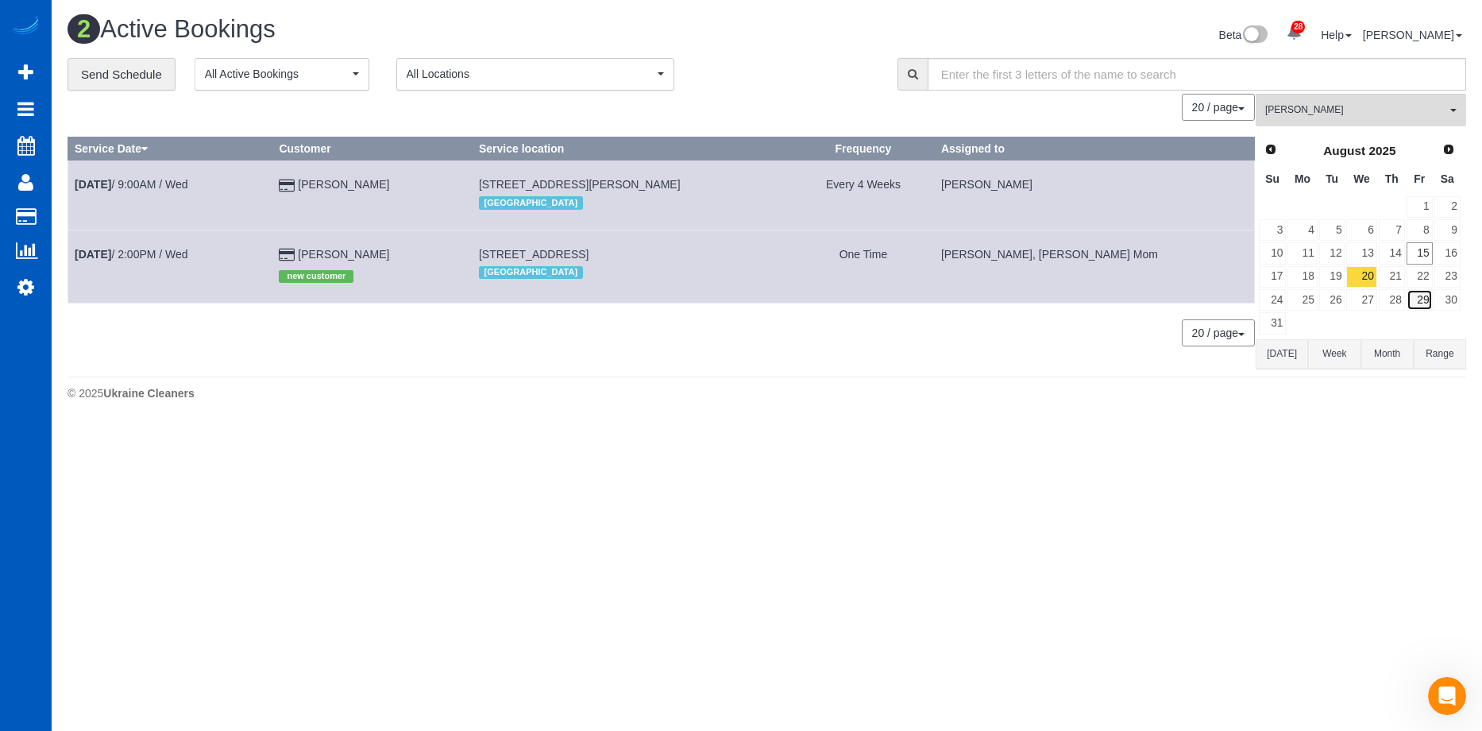
click at [1407, 303] on link "29" at bounding box center [1420, 299] width 26 height 21
click at [1399, 297] on link "28" at bounding box center [1392, 299] width 26 height 21
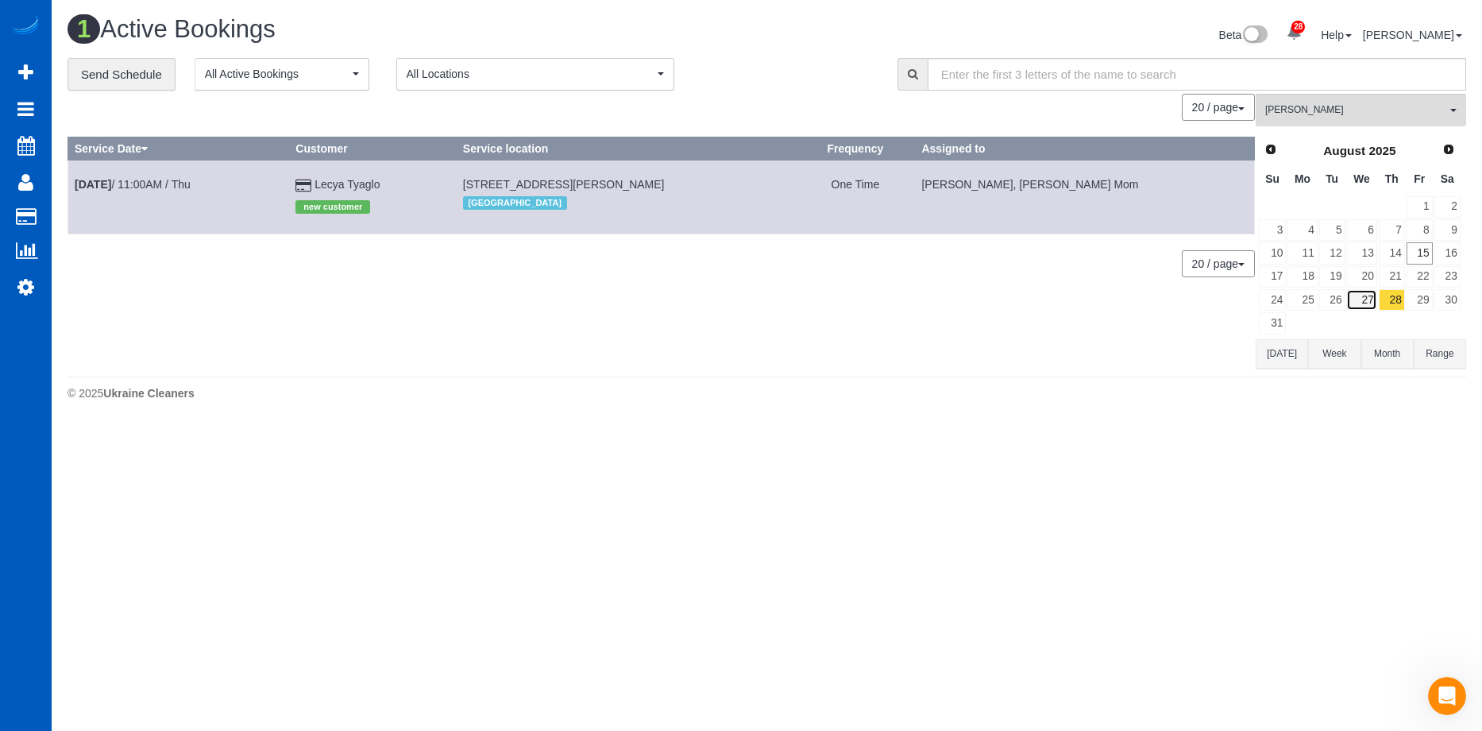
click at [1370, 296] on link "27" at bounding box center [1361, 299] width 30 height 21
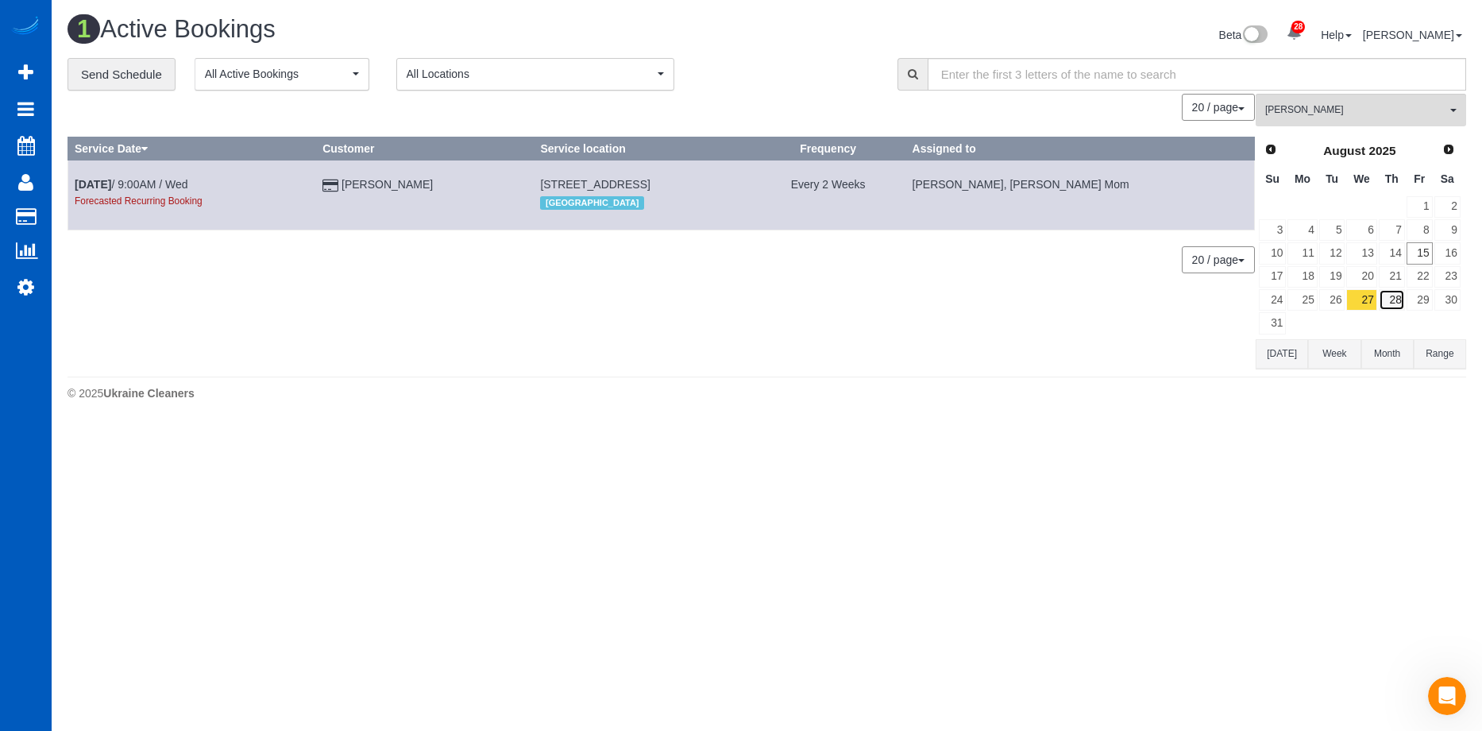
click at [1381, 300] on link "28" at bounding box center [1392, 299] width 26 height 21
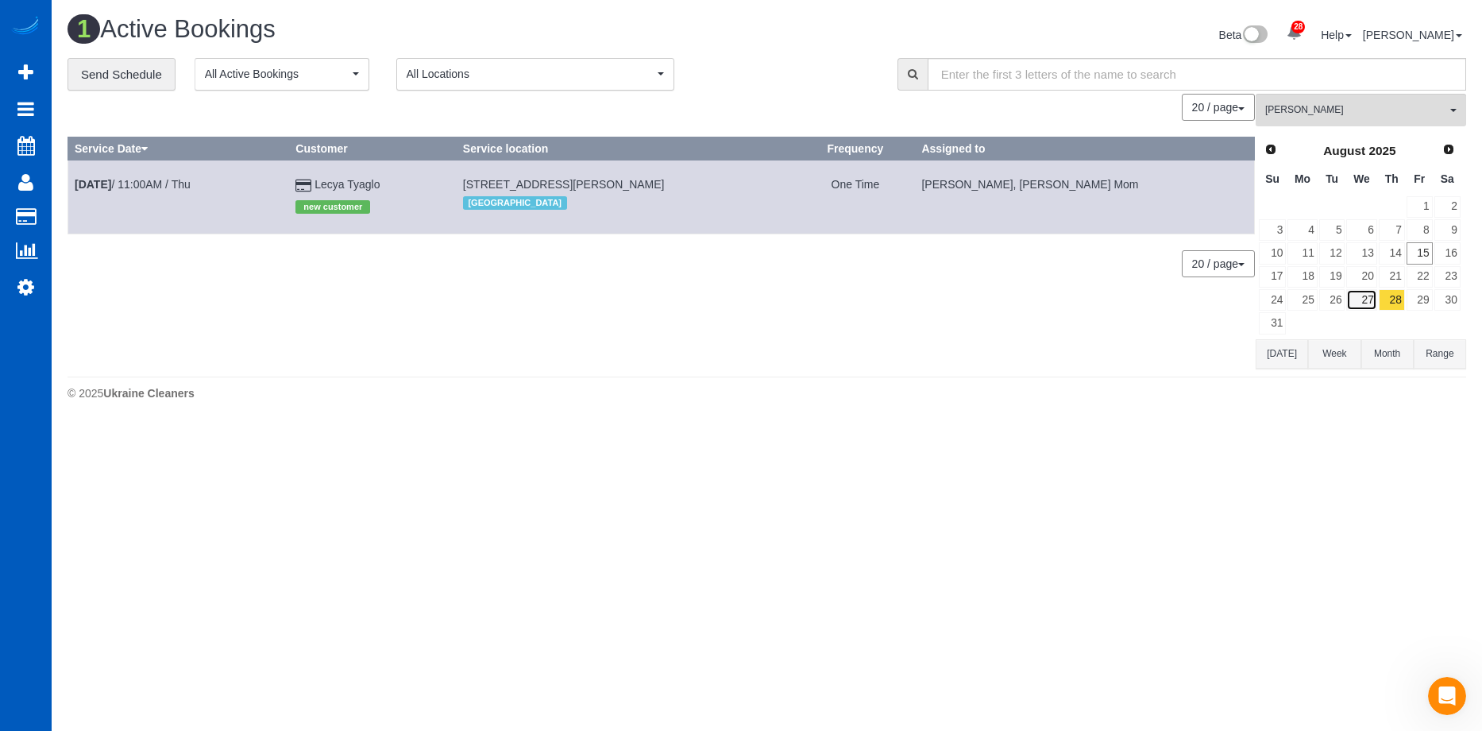
click at [1365, 293] on link "27" at bounding box center [1361, 299] width 30 height 21
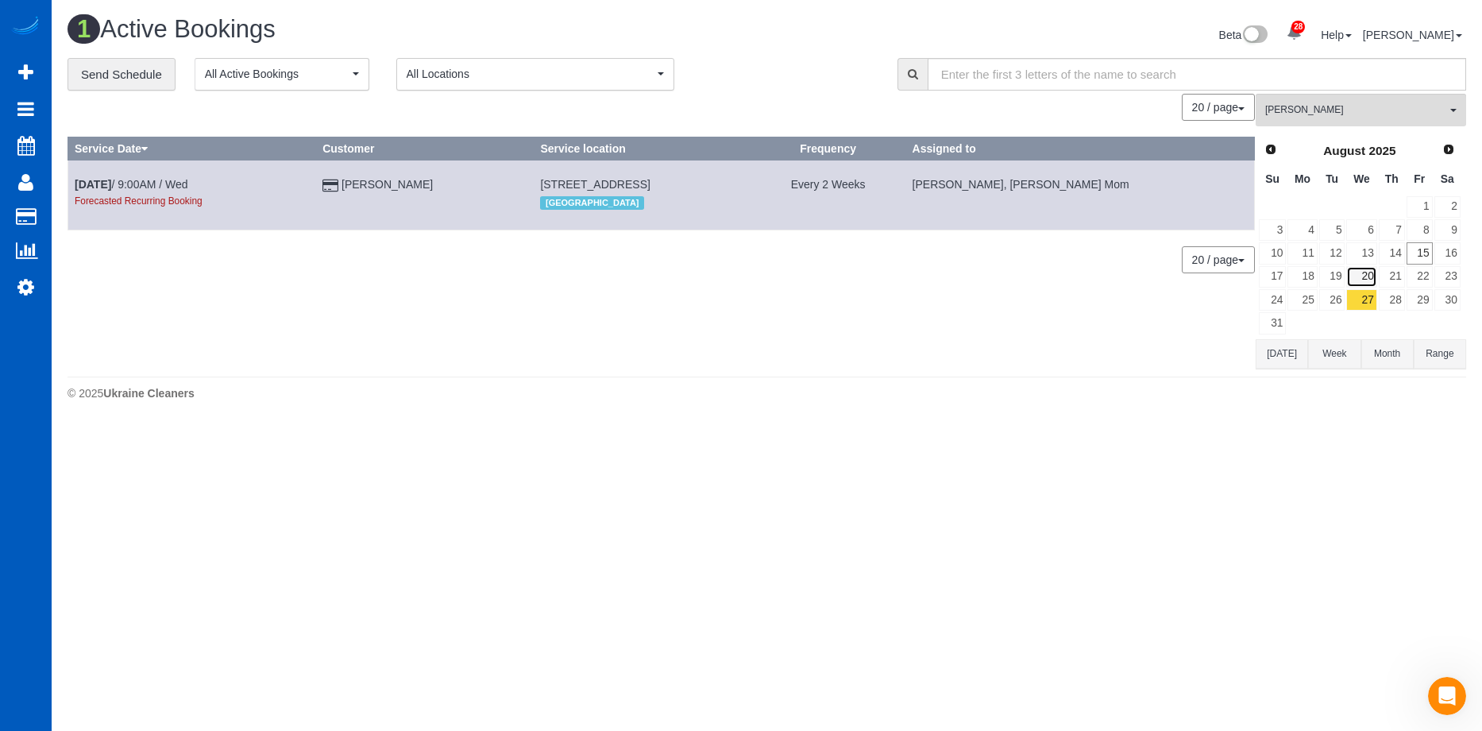
click at [1362, 275] on link "20" at bounding box center [1361, 276] width 30 height 21
click at [1365, 110] on span "Inna Novytska" at bounding box center [1355, 110] width 181 height 14
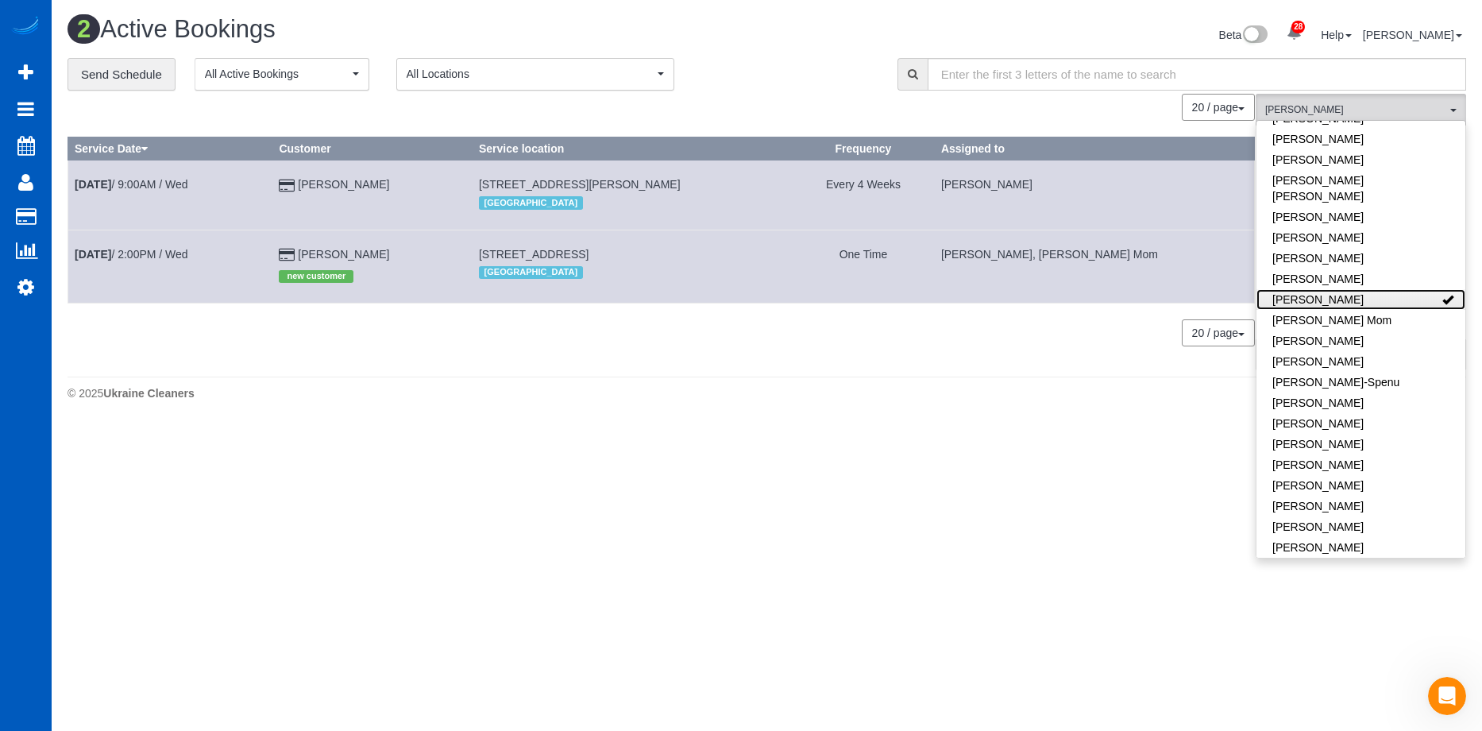
click at [1384, 289] on link "Inna Novytska" at bounding box center [1361, 299] width 209 height 21
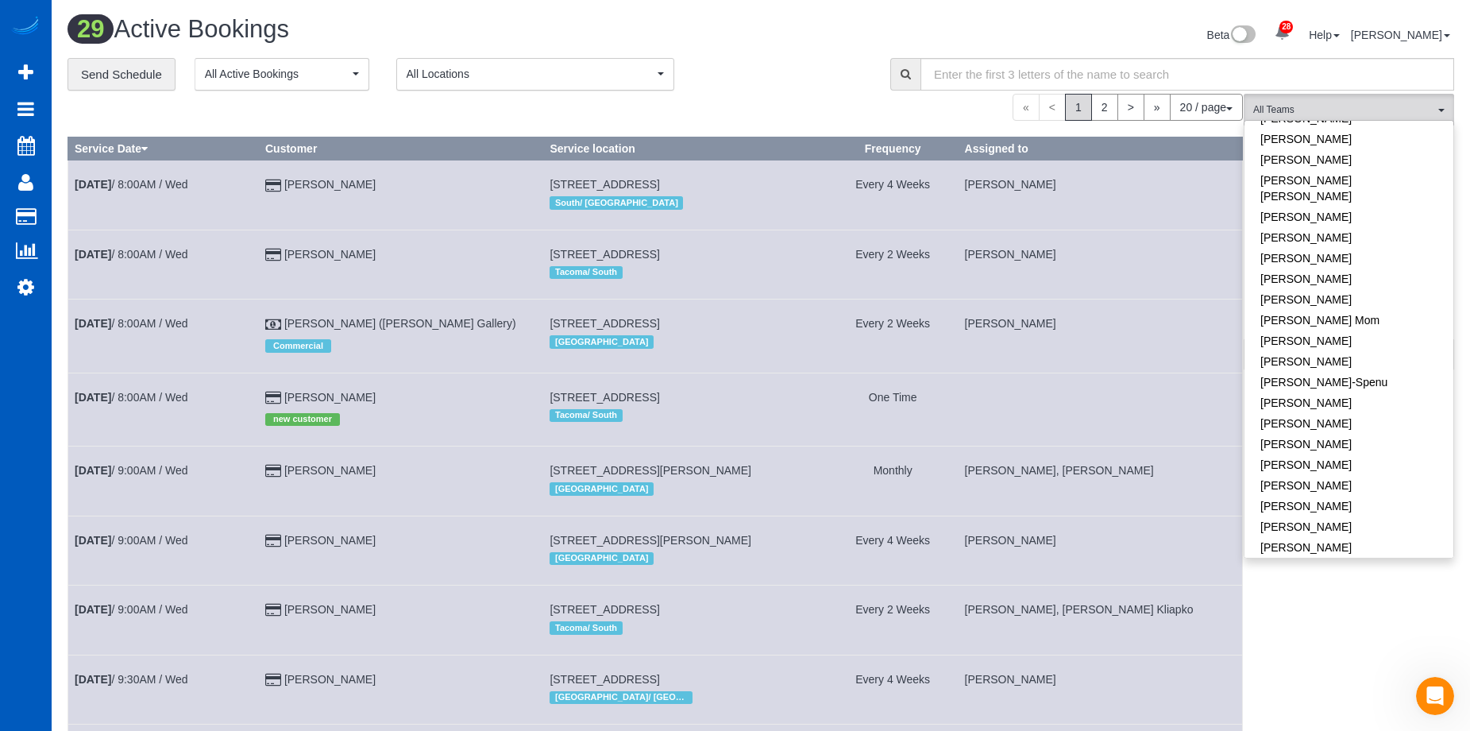
click at [737, 50] on div "29 Active Bookings Beta 28 Your Notifications You have 0 alerts × You have 6 to…" at bounding box center [761, 37] width 1411 height 42
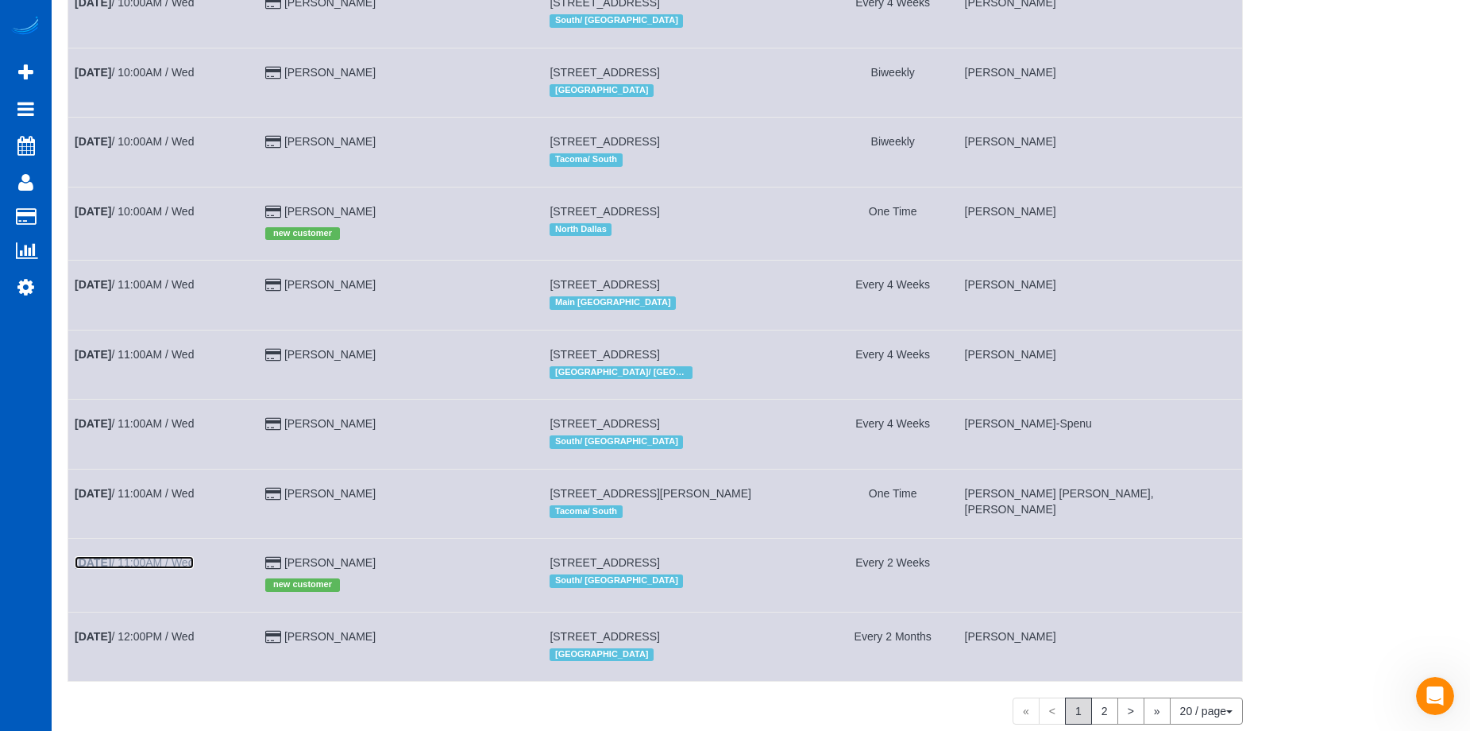
scroll to position [950, 0]
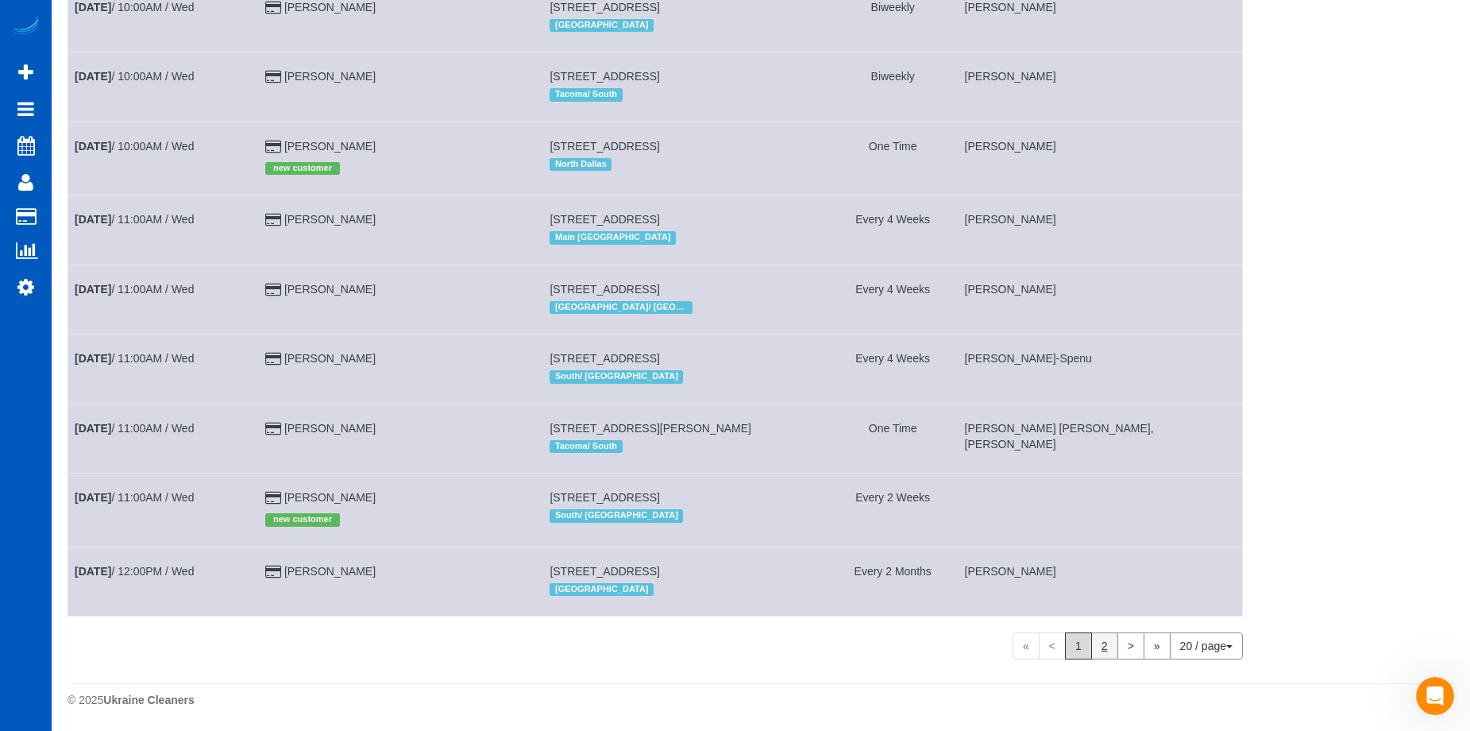
click at [1110, 649] on link "2" at bounding box center [1104, 645] width 27 height 27
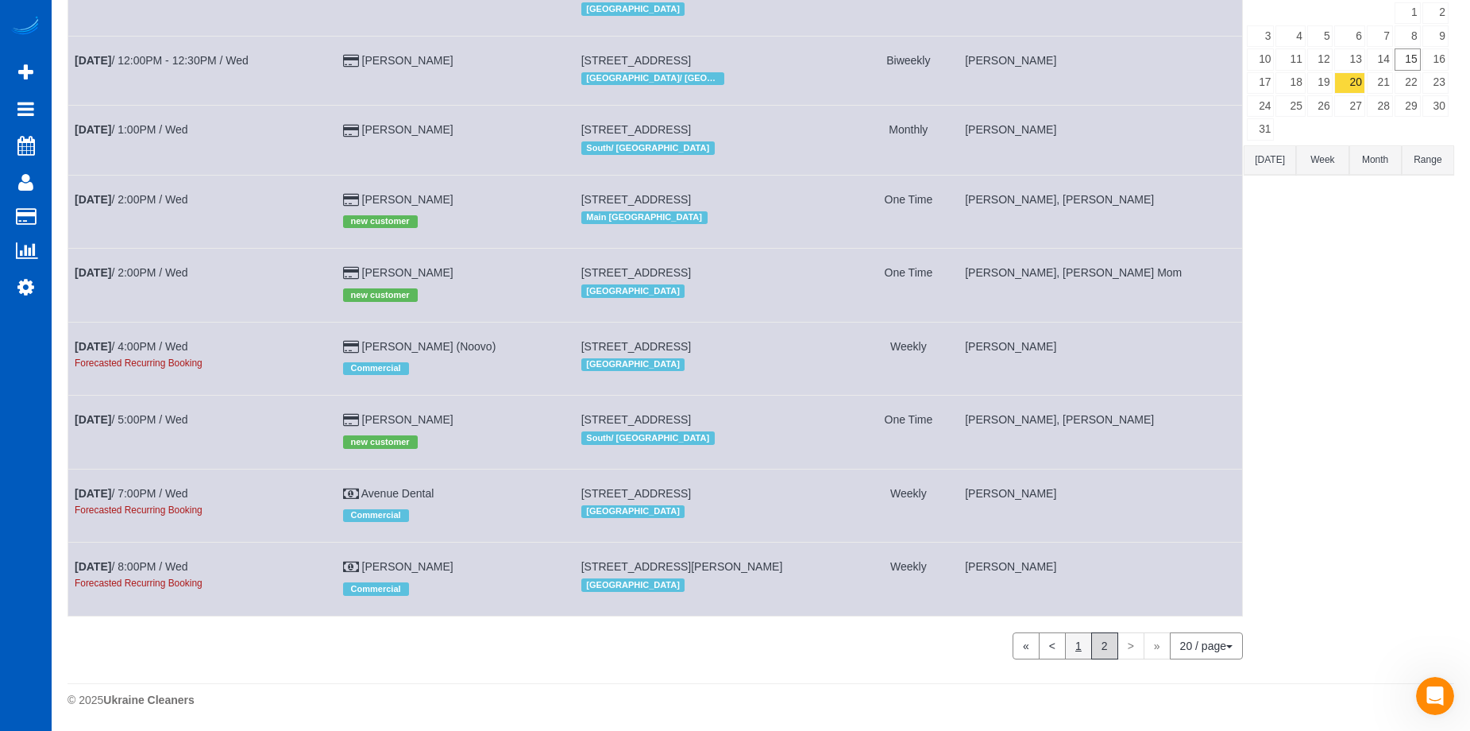
click at [1079, 655] on link "1" at bounding box center [1078, 645] width 27 height 27
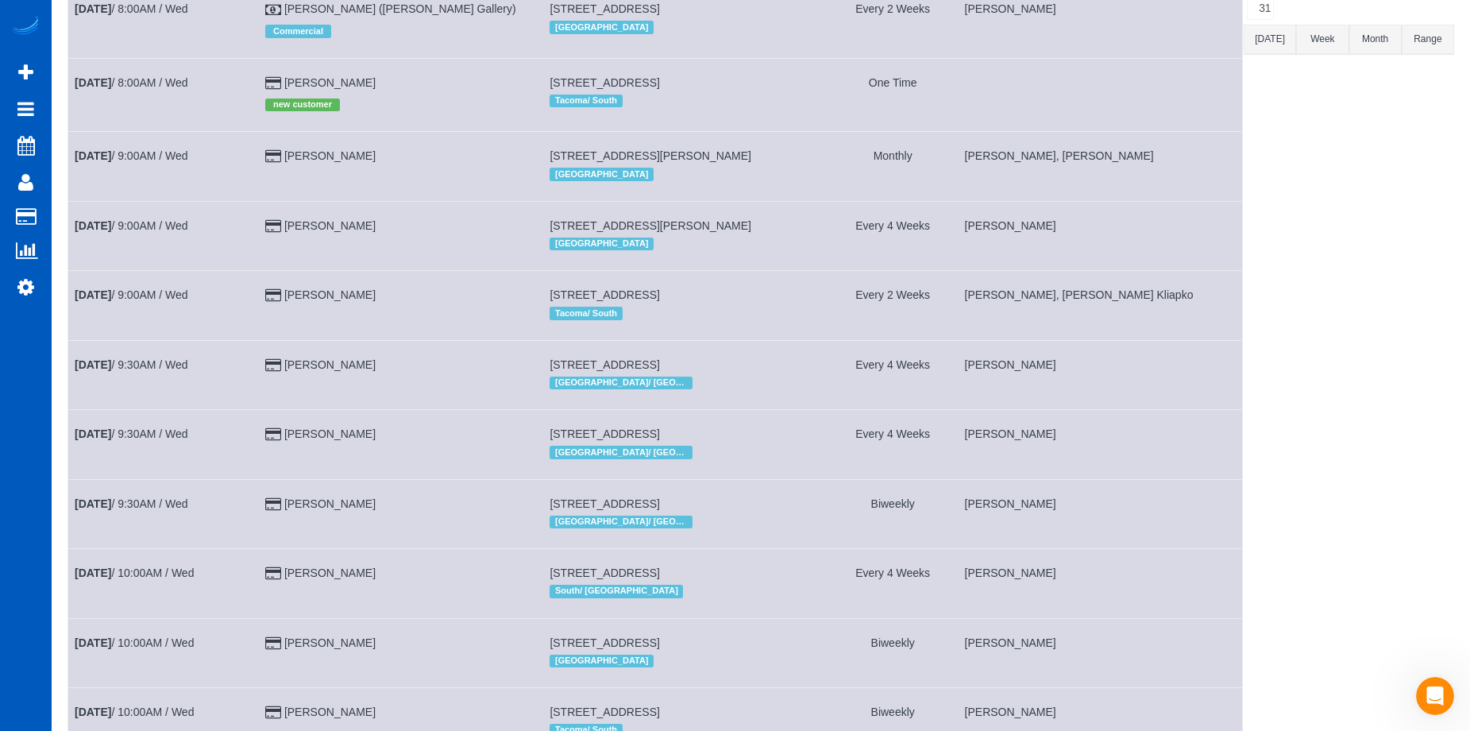
scroll to position [0, 0]
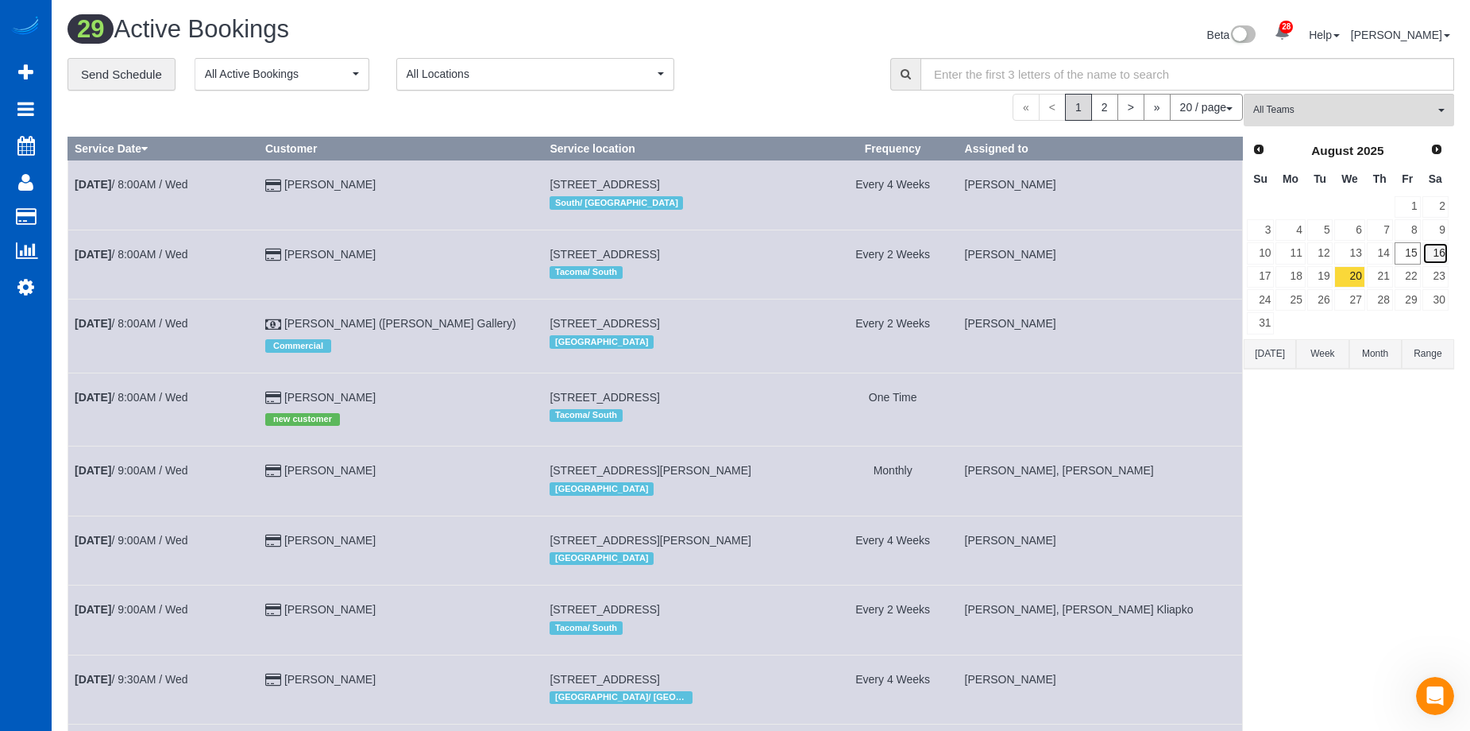
click at [1442, 253] on link "16" at bounding box center [1436, 252] width 26 height 21
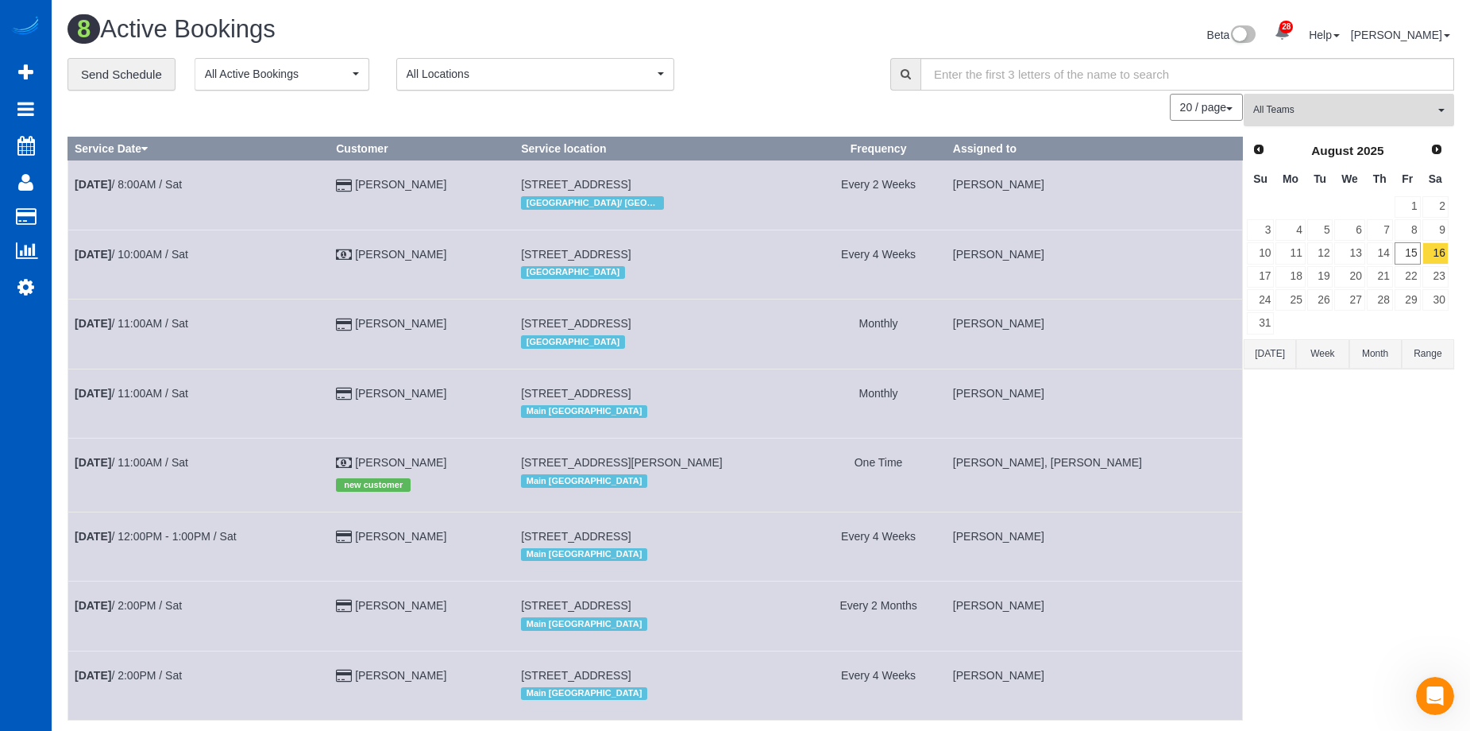
click at [1377, 108] on span "All Teams" at bounding box center [1343, 110] width 181 height 14
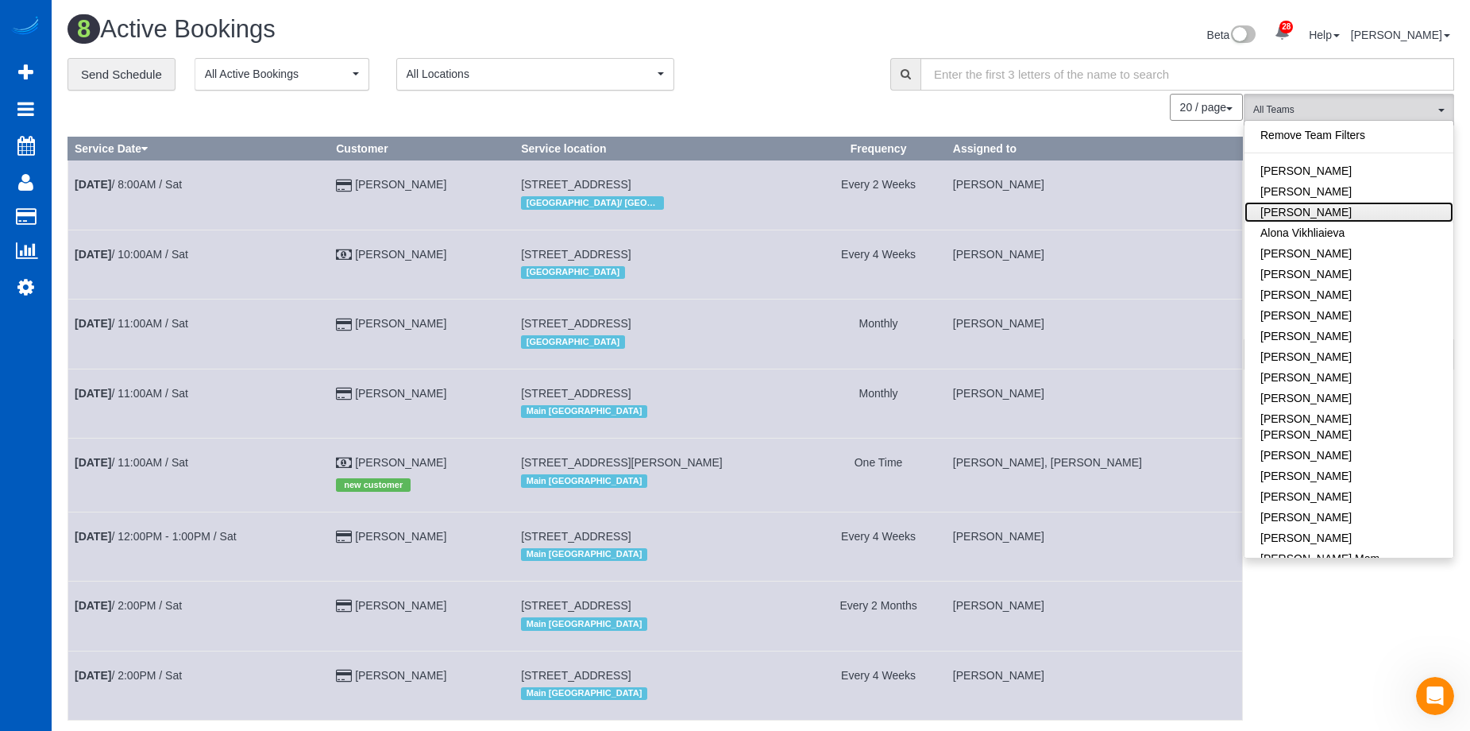
click at [1357, 212] on link "Alona Tarasiuk" at bounding box center [1349, 212] width 209 height 21
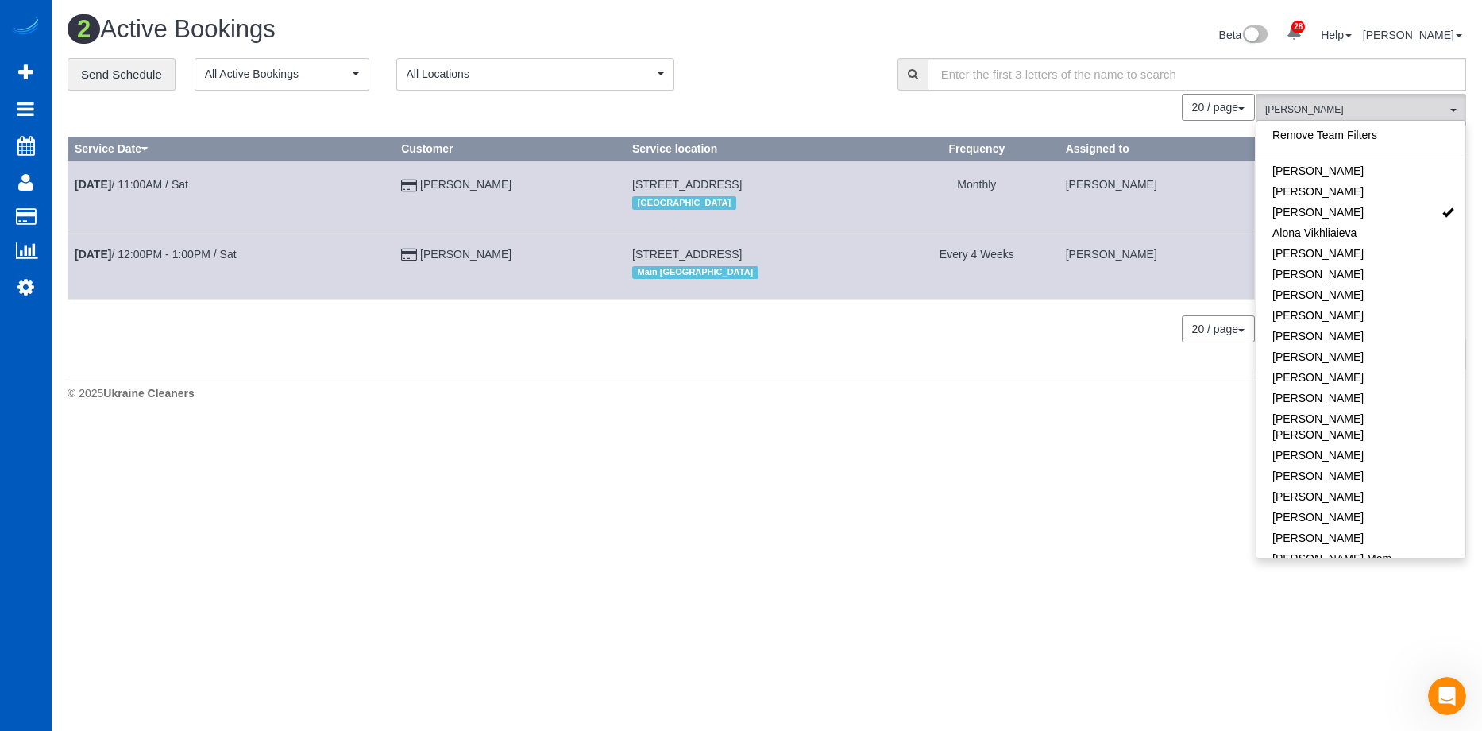
click at [813, 74] on div "**********" at bounding box center [471, 74] width 806 height 33
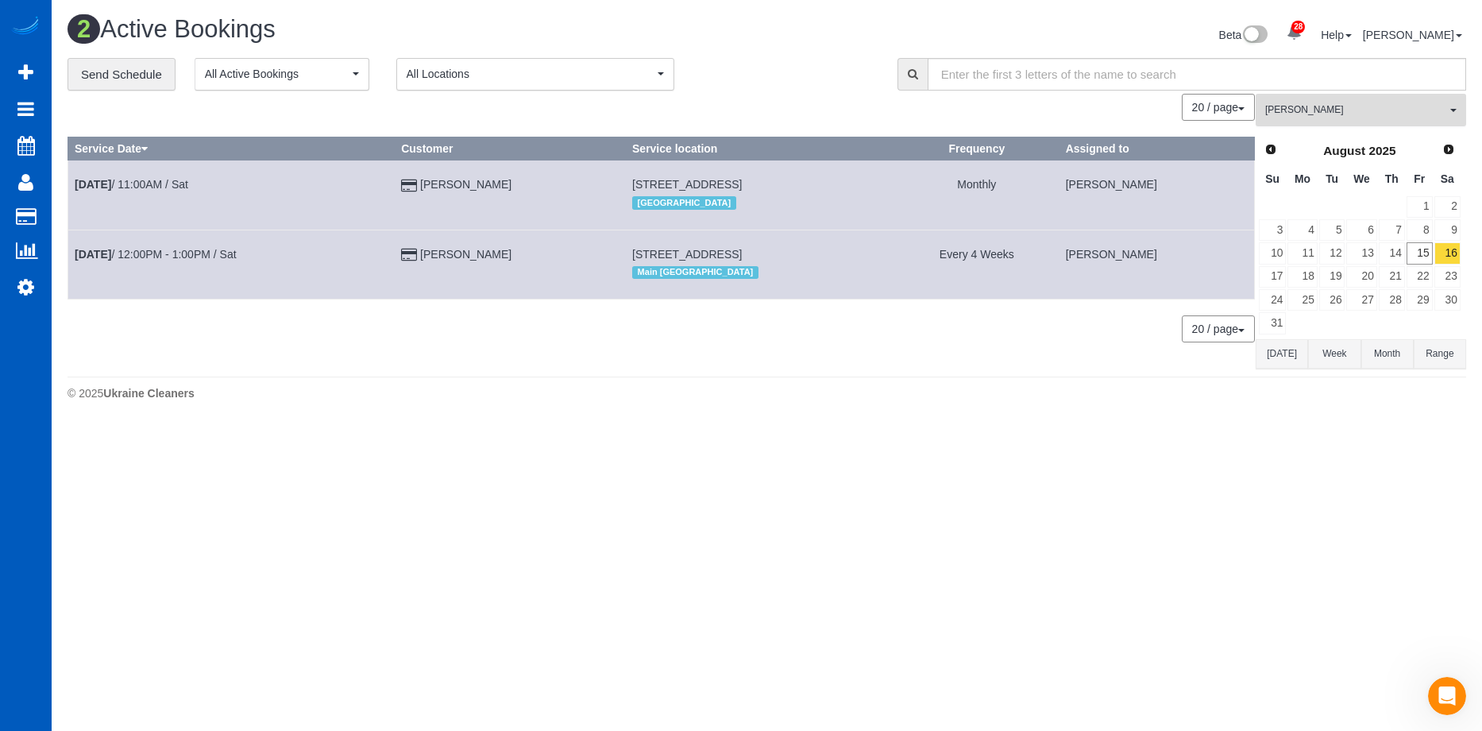
click at [1400, 100] on button "Alona Tarasiuk All Teams" at bounding box center [1361, 110] width 210 height 33
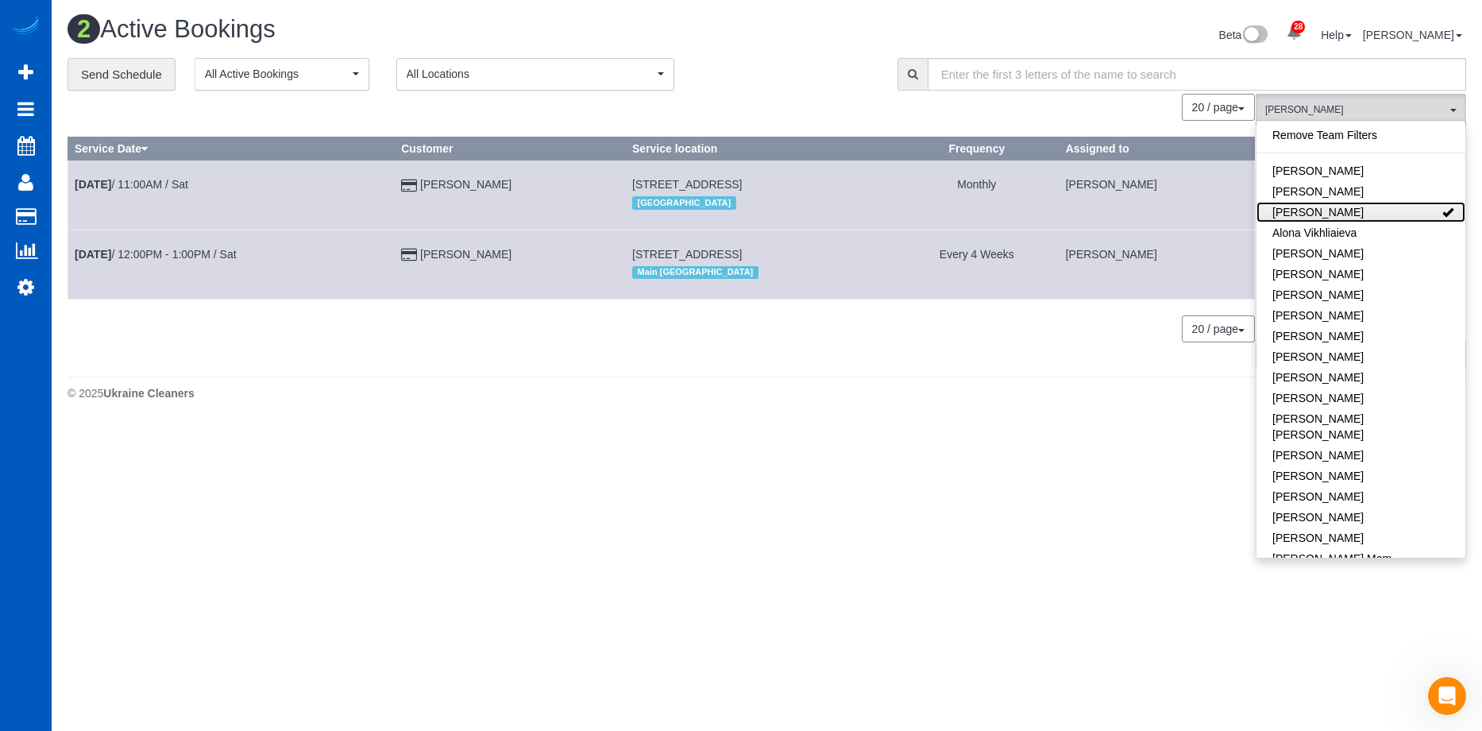
click at [1392, 210] on link "Alona Tarasiuk" at bounding box center [1361, 212] width 209 height 21
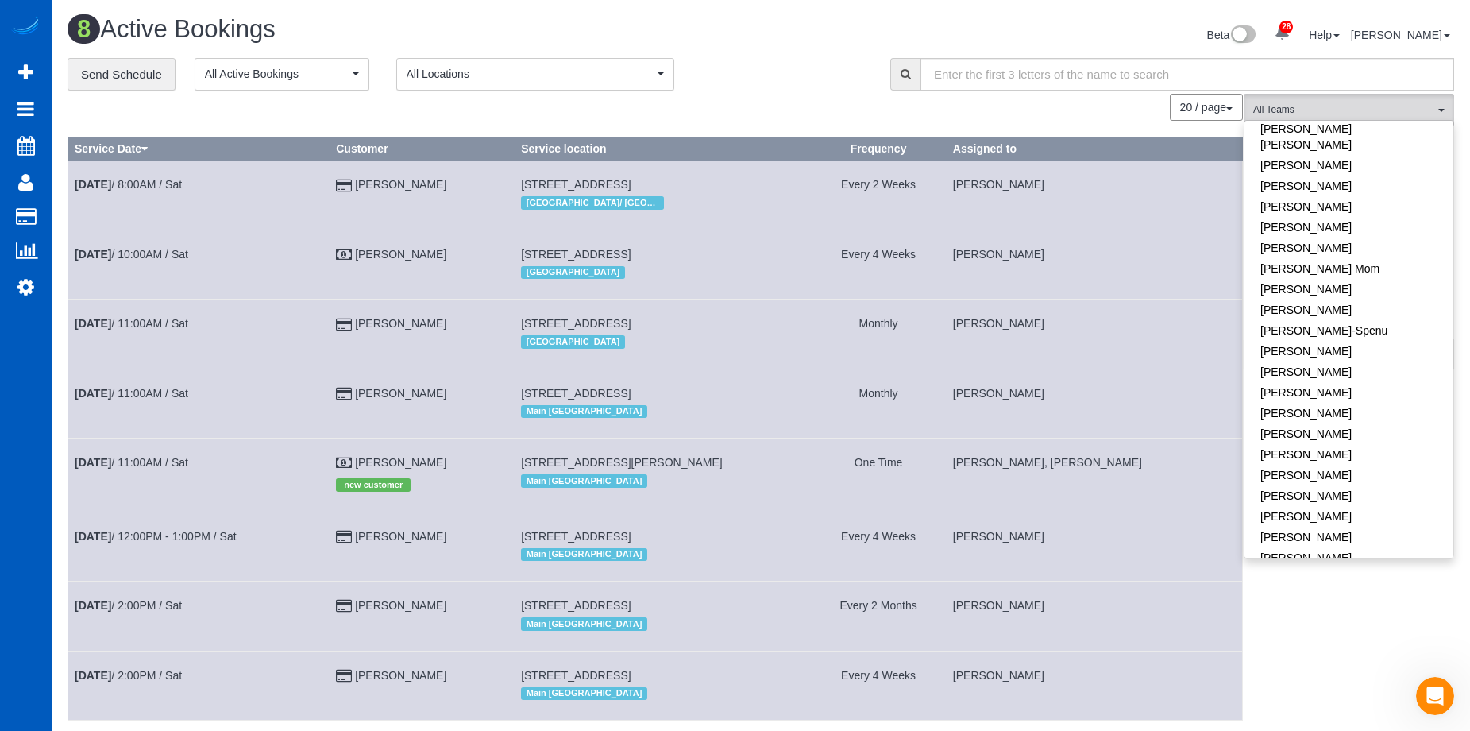
scroll to position [318, 0]
click at [1361, 416] on link "Kateryna Polishchuk" at bounding box center [1349, 426] width 209 height 21
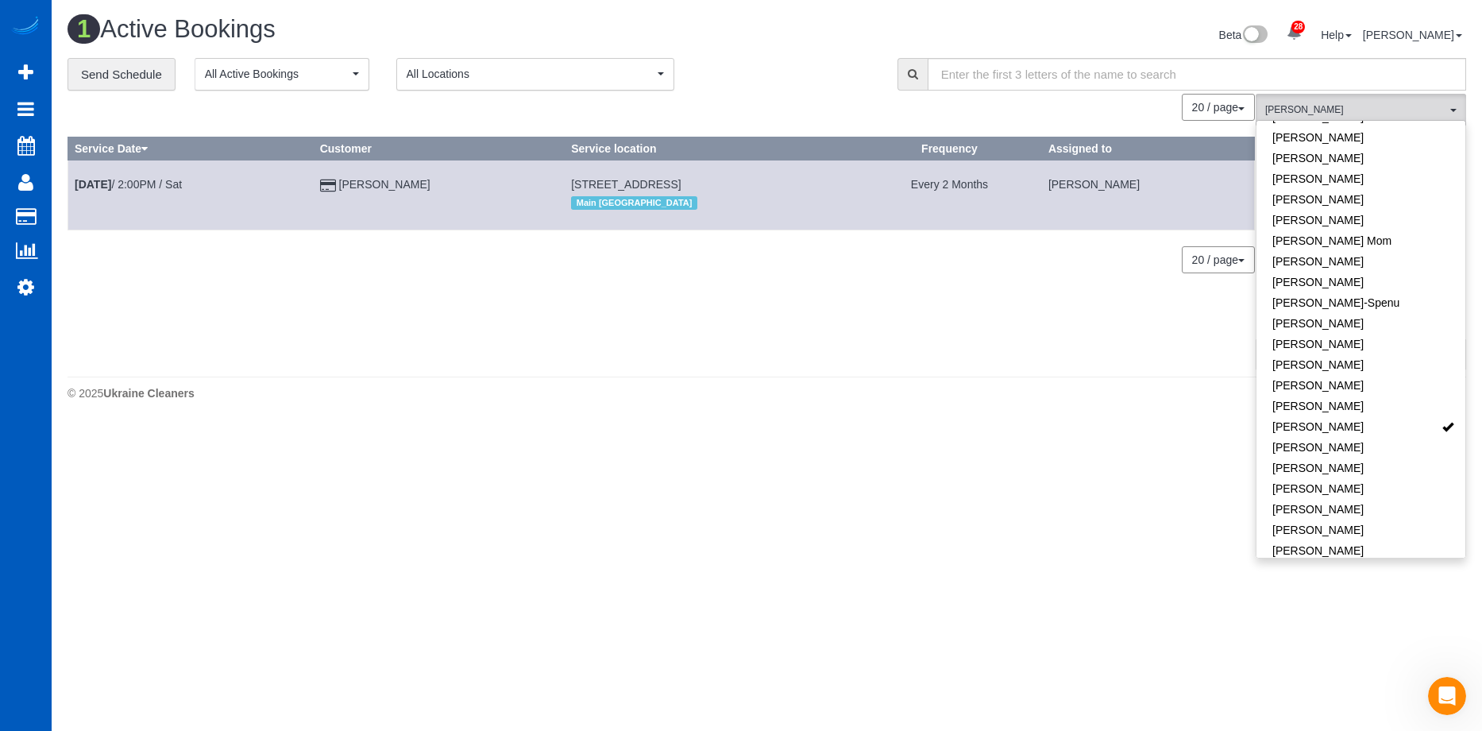
click at [785, 54] on div "Beta 28 Your Notifications You have 0 alerts × You have 6 to charge for 08/12/2…" at bounding box center [1123, 37] width 712 height 42
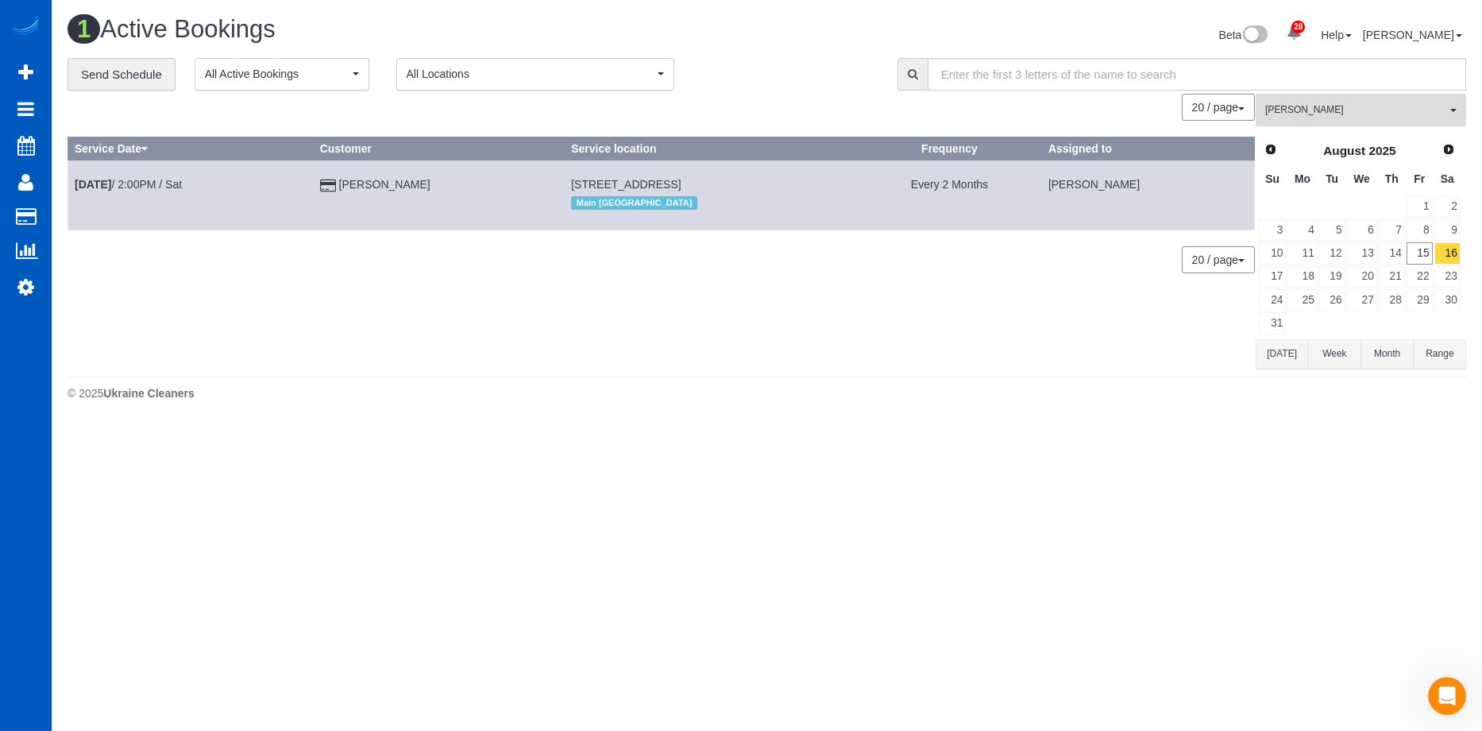
click at [1330, 104] on span "Kateryna Polishchuk" at bounding box center [1355, 110] width 181 height 14
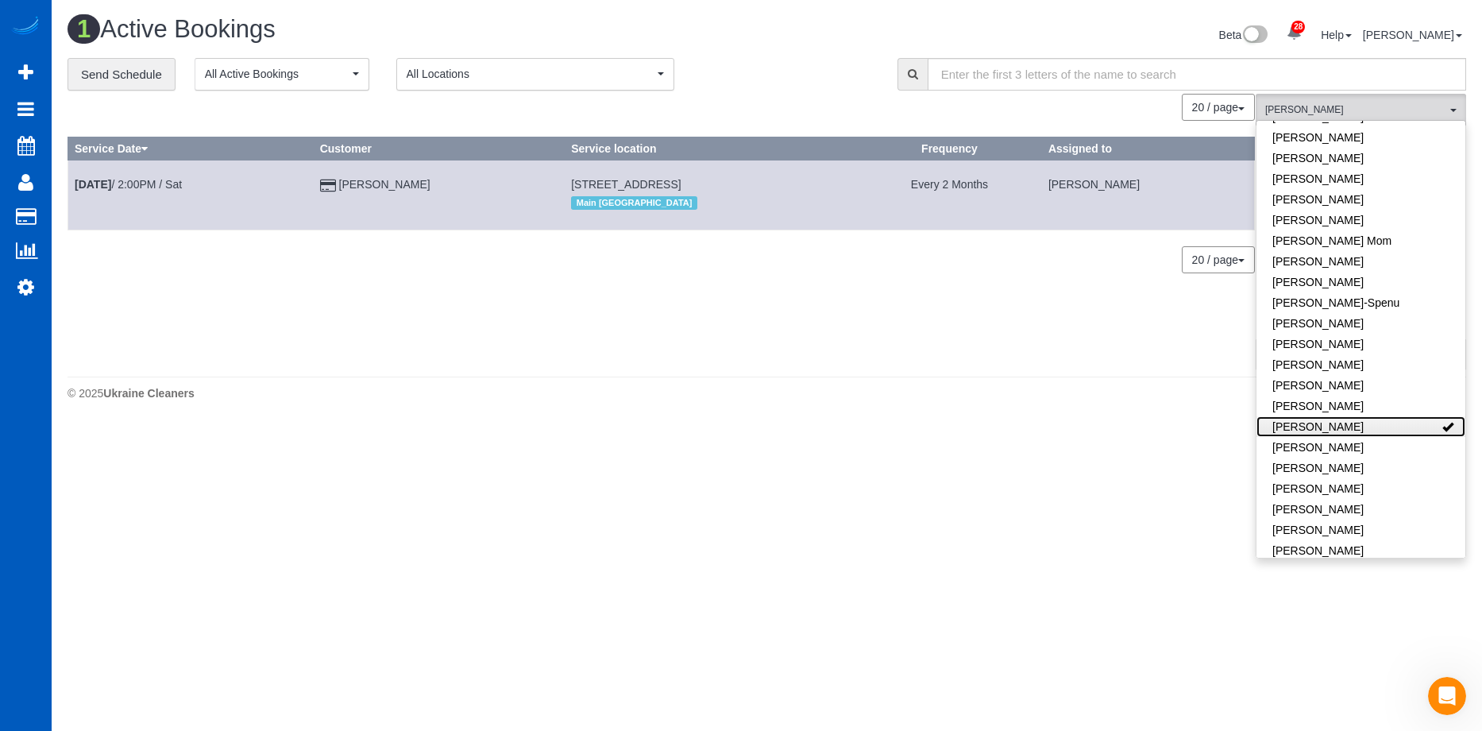
click at [1387, 416] on link "Kateryna Polishchuk" at bounding box center [1361, 426] width 209 height 21
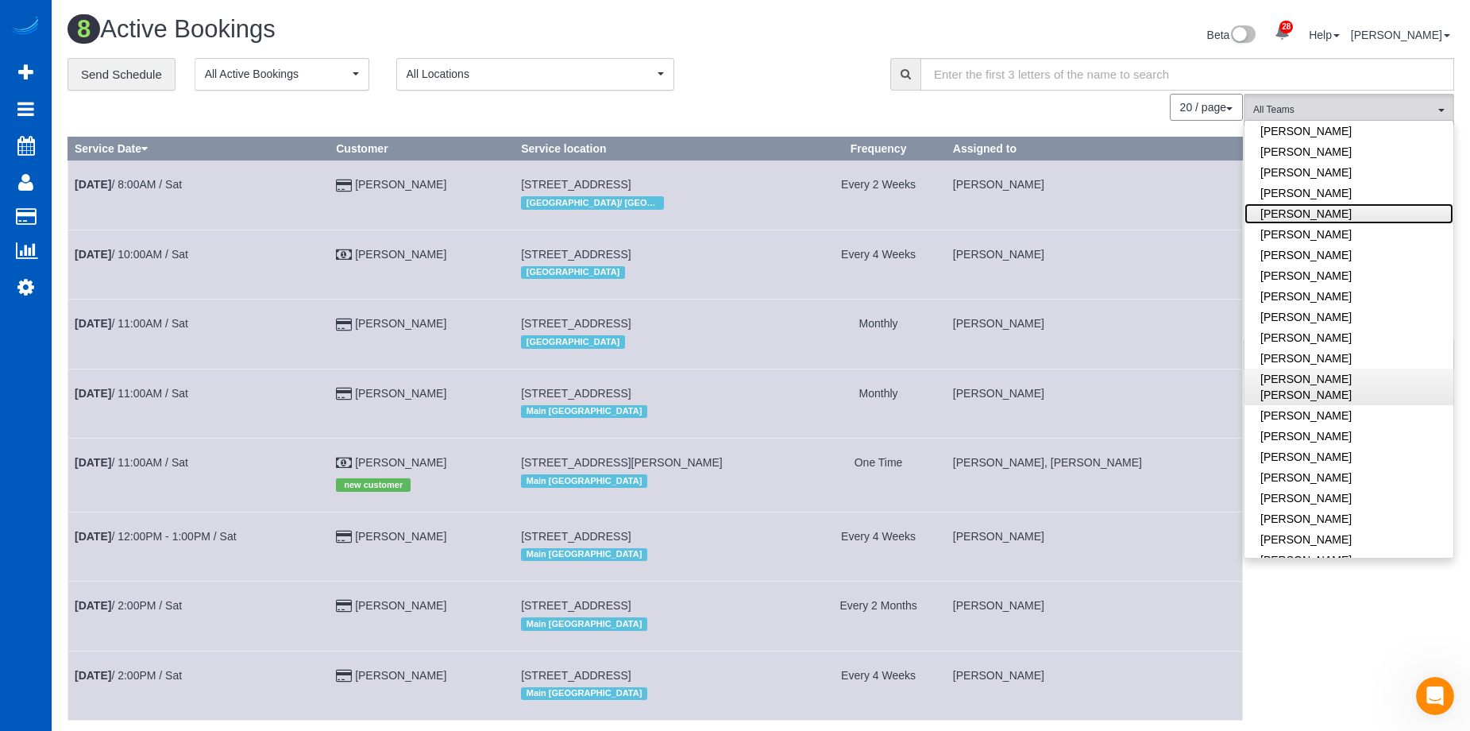
scroll to position [556, 0]
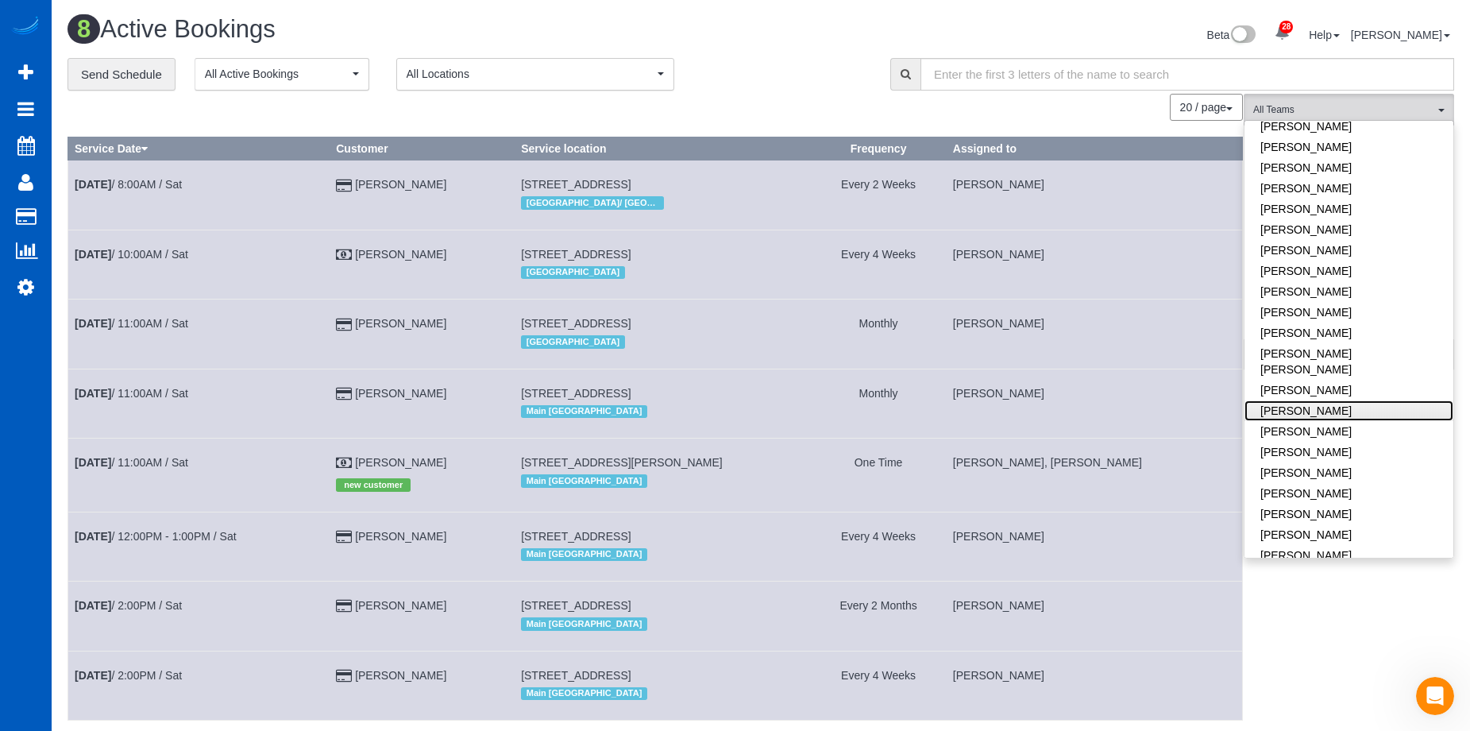
click at [1354, 400] on link "Nataliia Moskalenko" at bounding box center [1349, 410] width 209 height 21
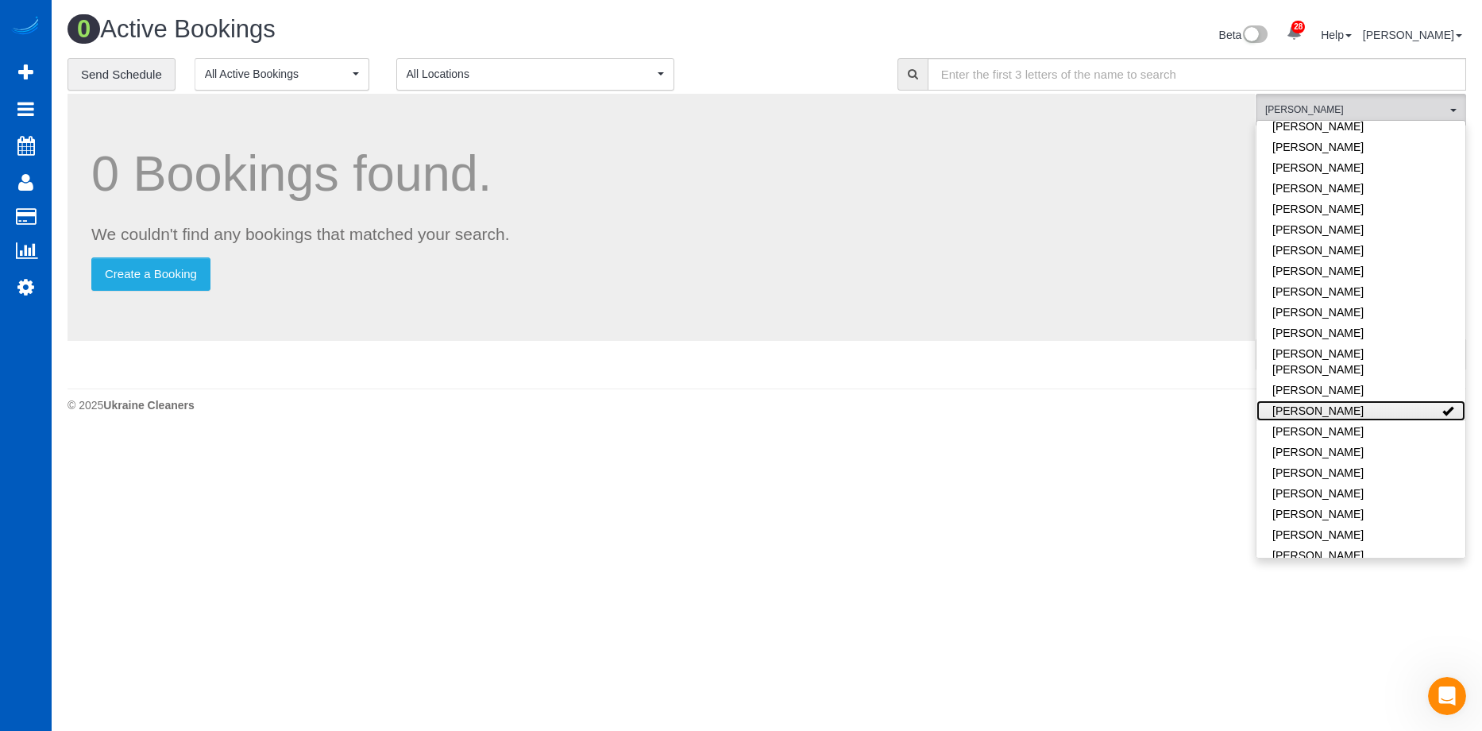
click at [1373, 400] on link "Nataliia Moskalenko" at bounding box center [1361, 410] width 209 height 21
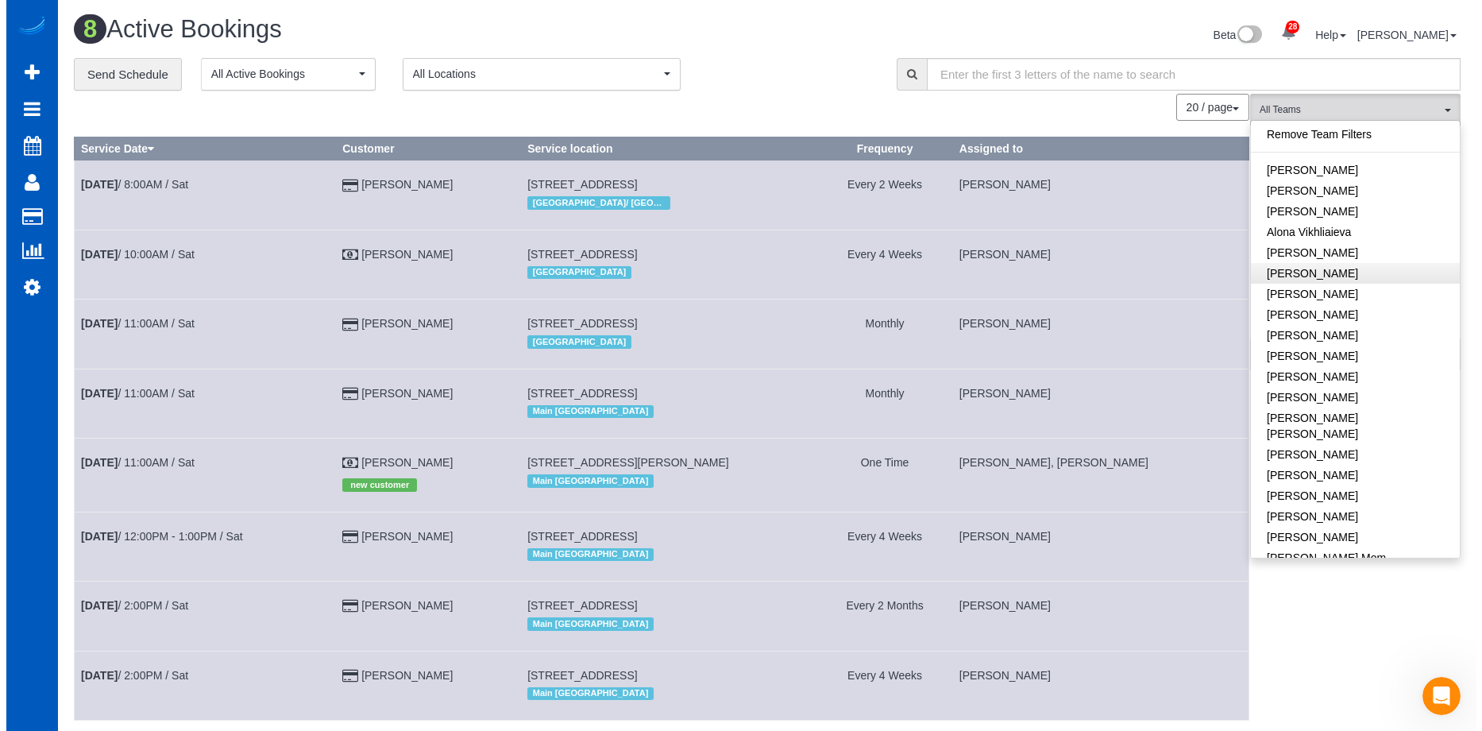
scroll to position [0, 0]
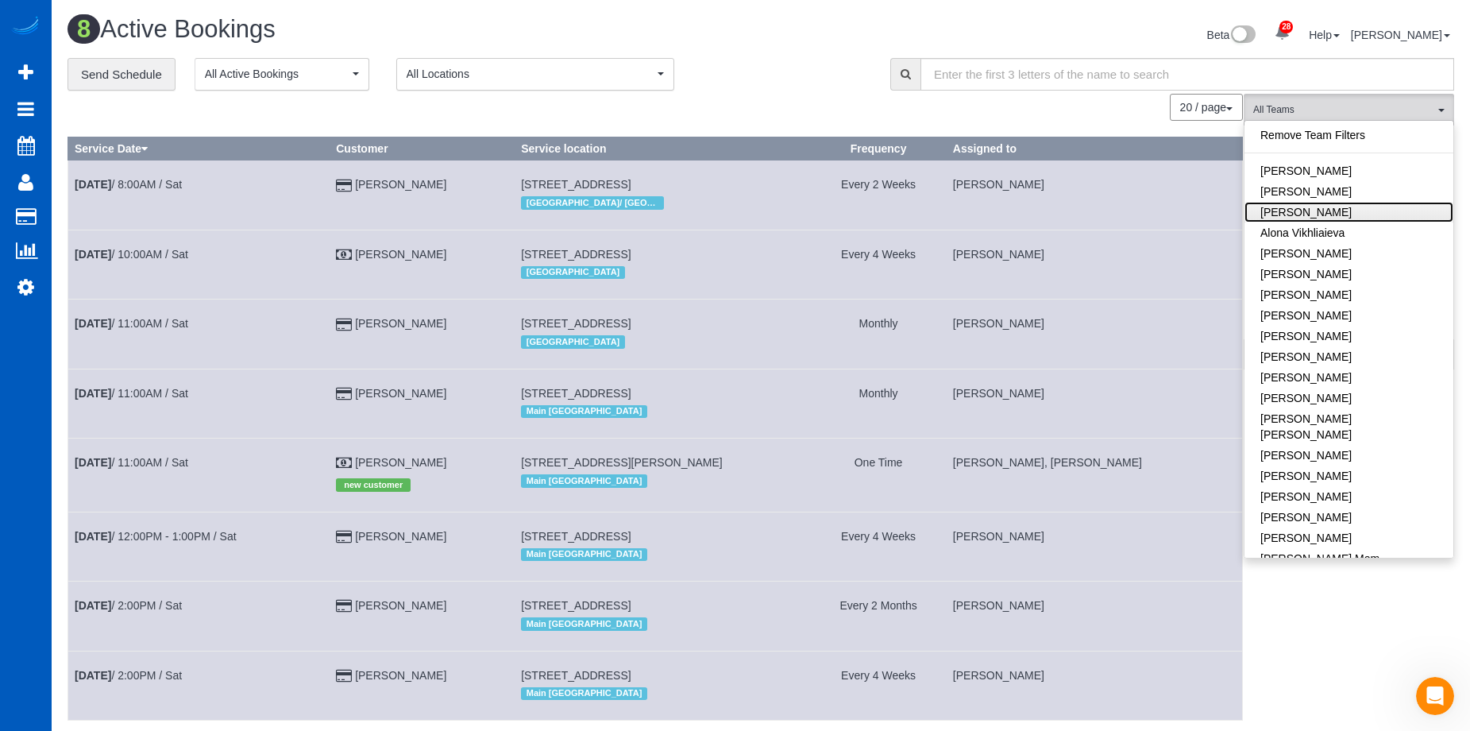
click at [1351, 220] on link "Alona Tarasiuk" at bounding box center [1349, 212] width 209 height 21
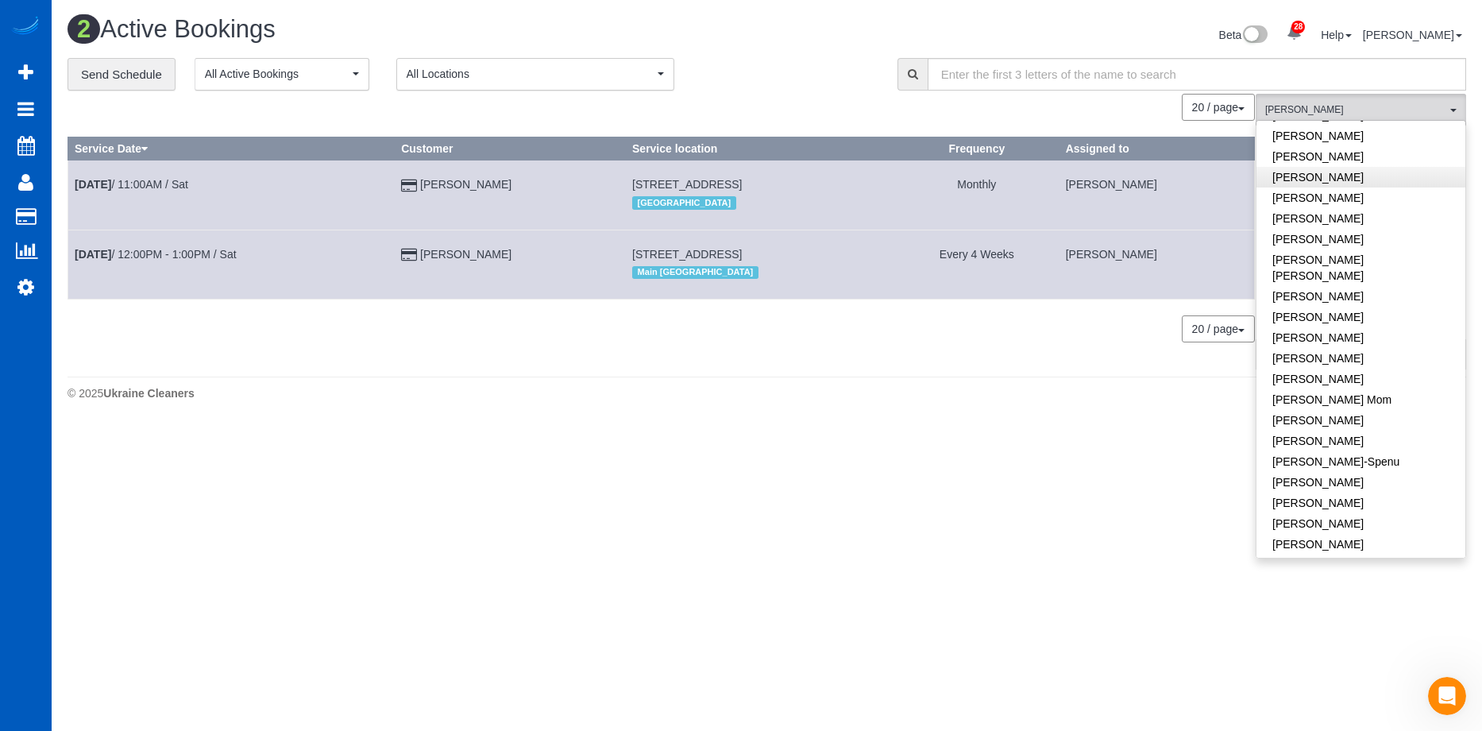
scroll to position [238, 0]
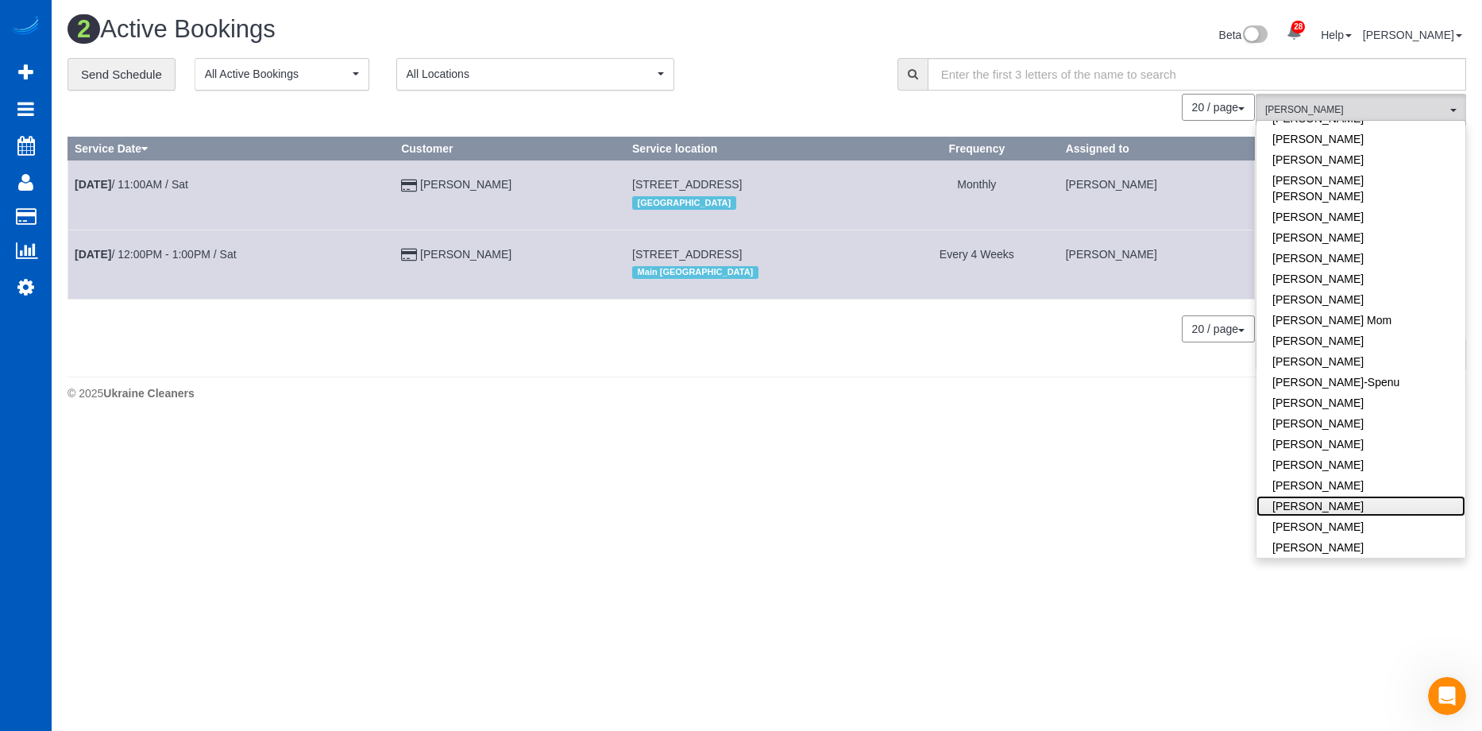
click at [1390, 496] on link "Kateryna Polishchuk" at bounding box center [1361, 506] width 209 height 21
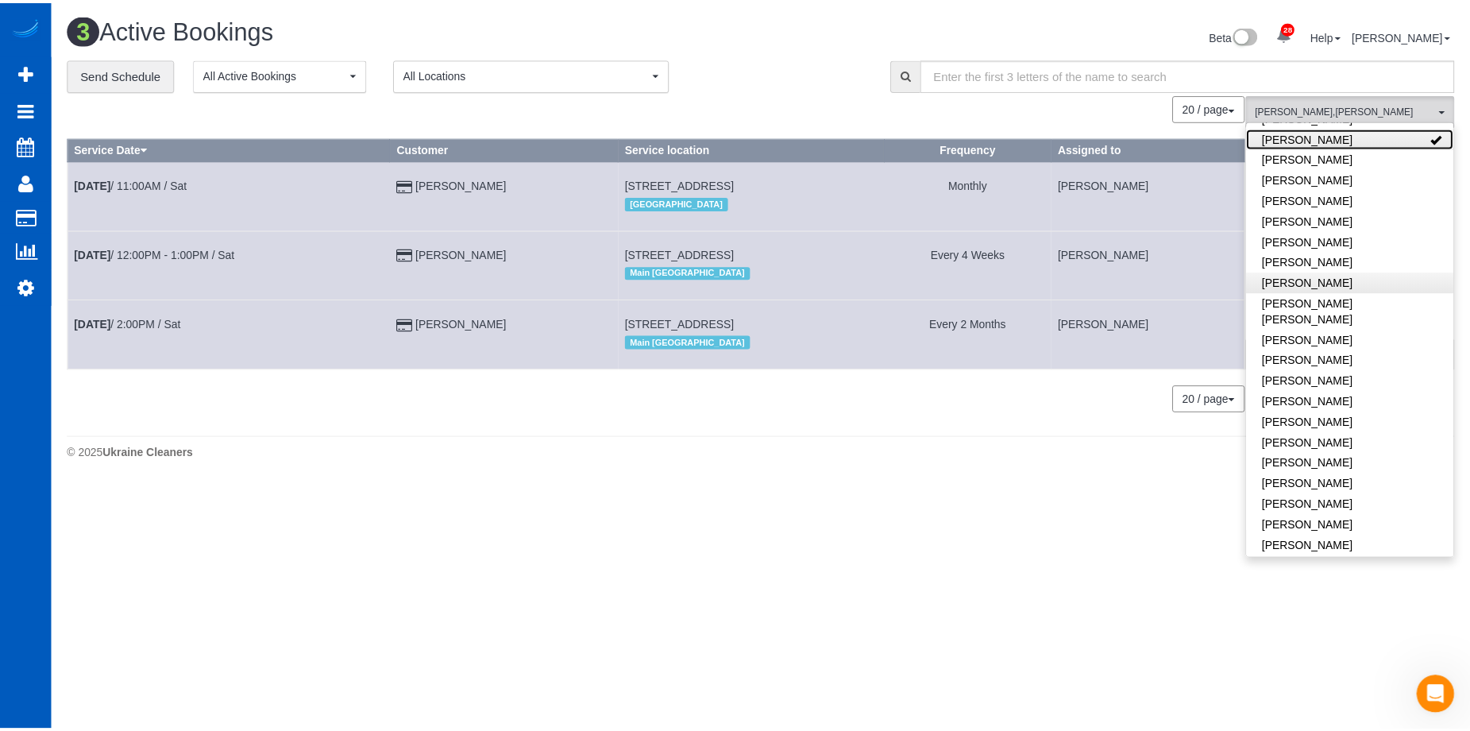
scroll to position [635, 0]
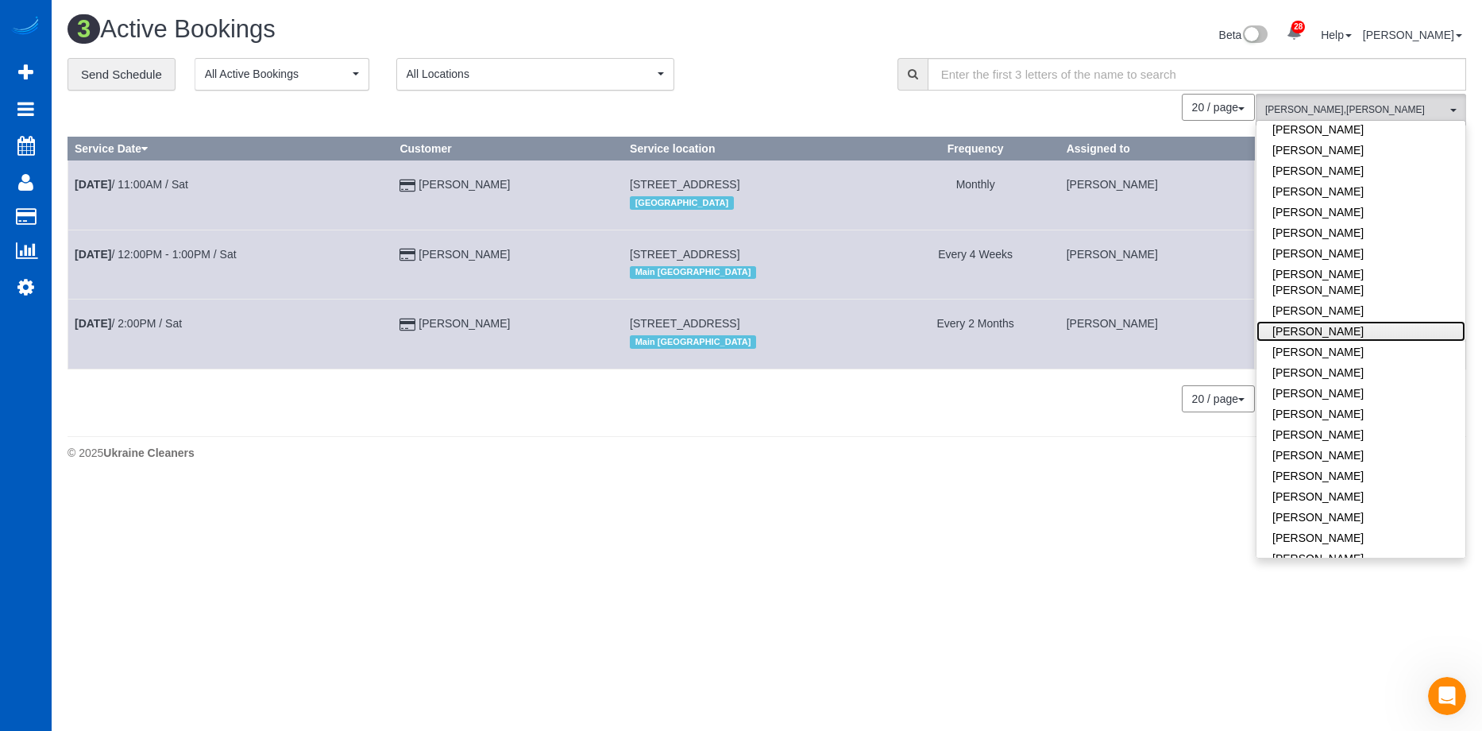
click at [1361, 321] on link "Nataliia Moskalenko" at bounding box center [1361, 331] width 209 height 21
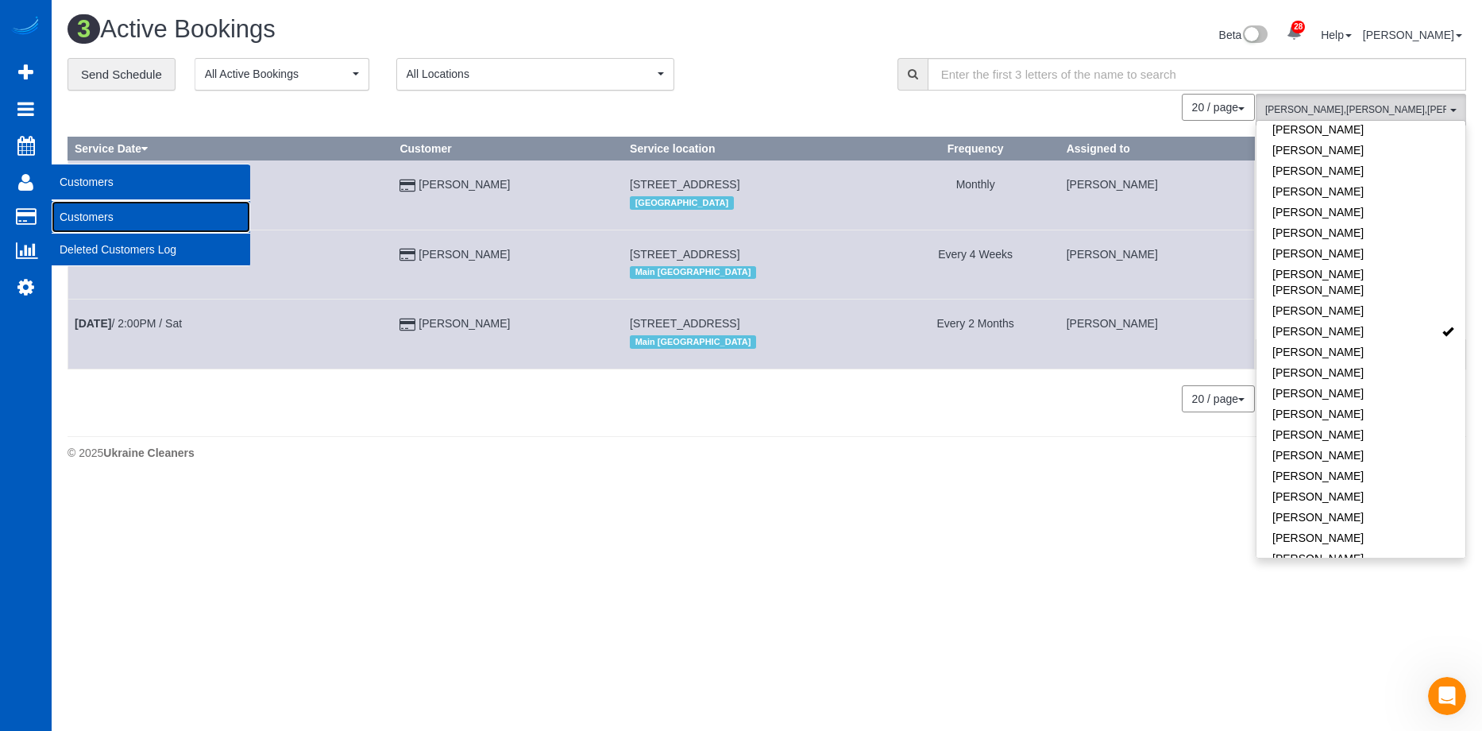
click at [90, 207] on link "Customers" at bounding box center [151, 217] width 199 height 32
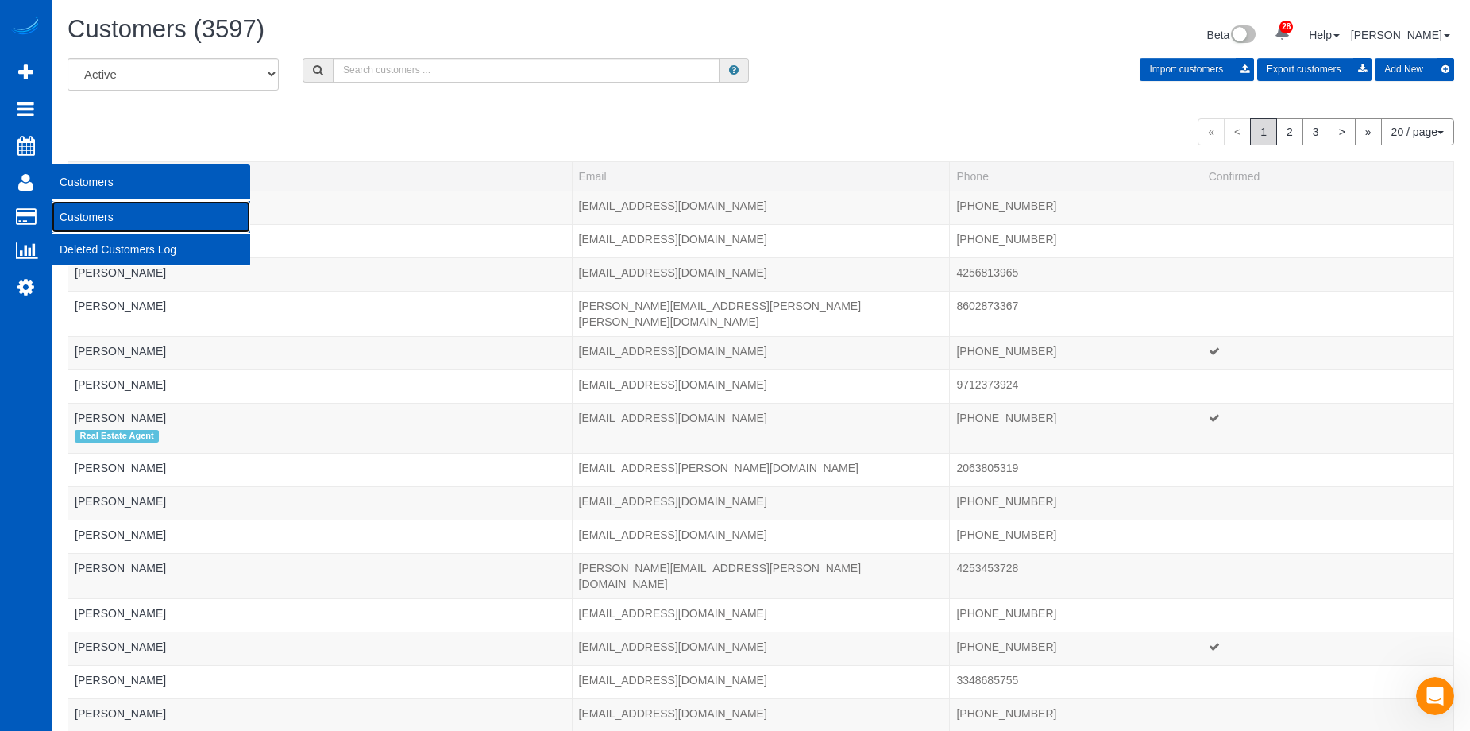
click at [83, 214] on link "Customers" at bounding box center [151, 217] width 199 height 32
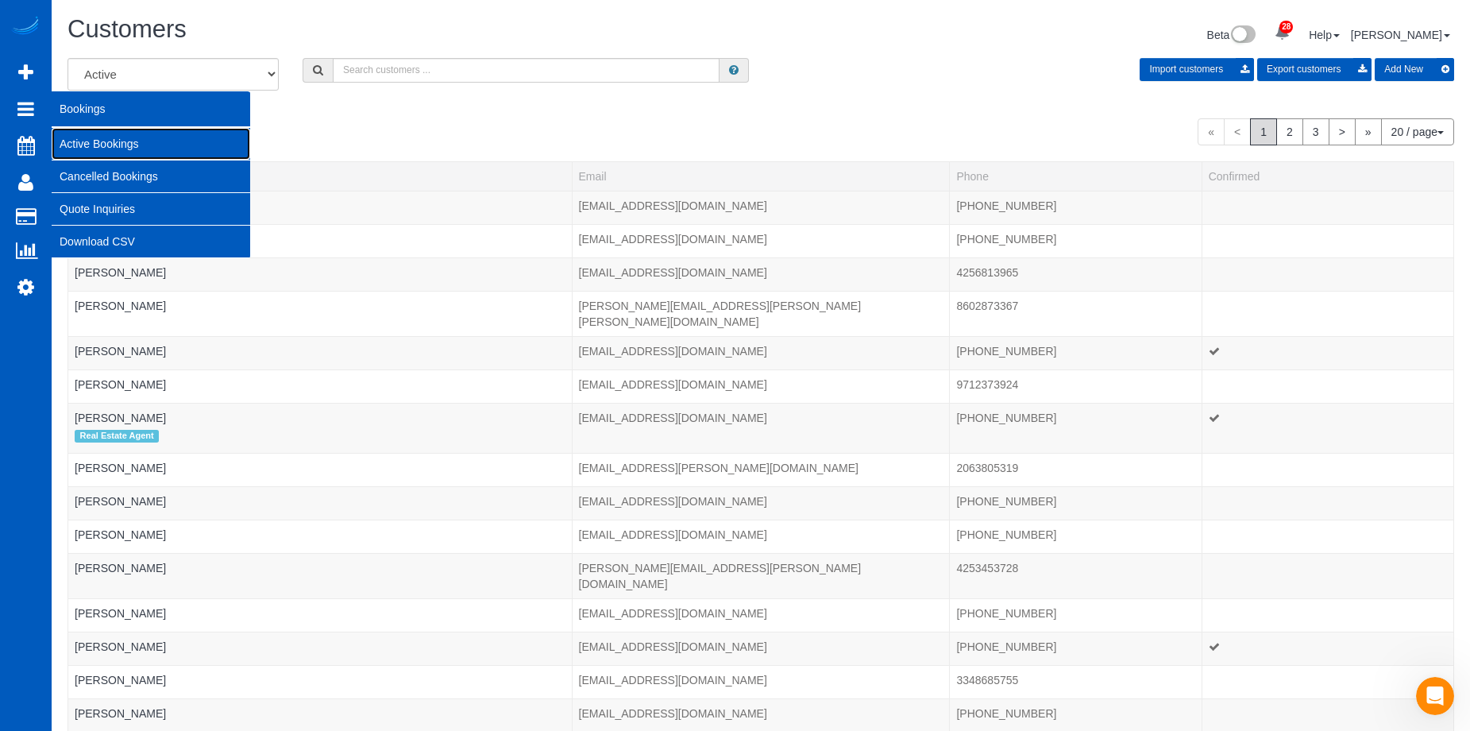
click at [95, 137] on link "Active Bookings" at bounding box center [151, 144] width 199 height 32
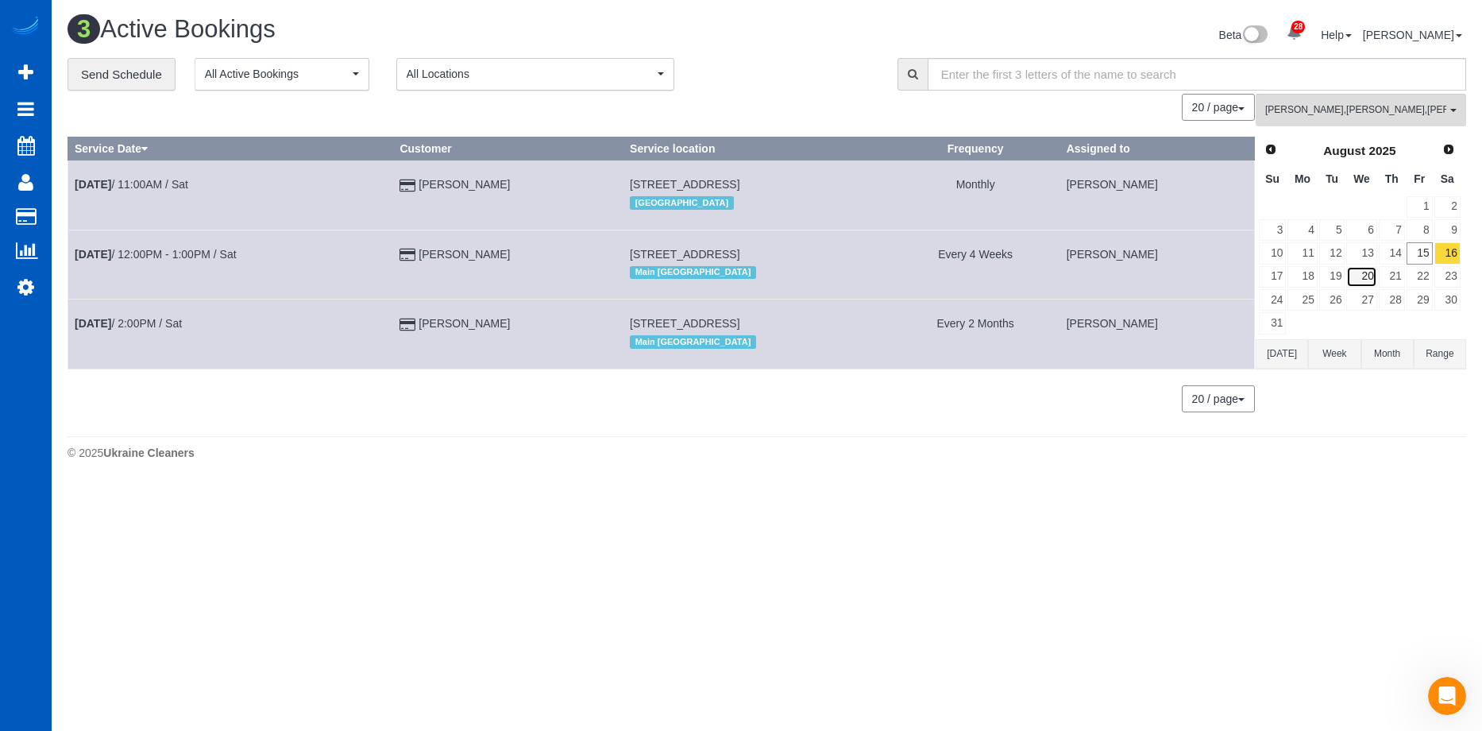
click at [1364, 272] on link "20" at bounding box center [1361, 276] width 30 height 21
click at [1361, 111] on span "Alona Tarasiuk , Kateryna Polishchuk , Nataliia Moskalenko" at bounding box center [1355, 110] width 181 height 14
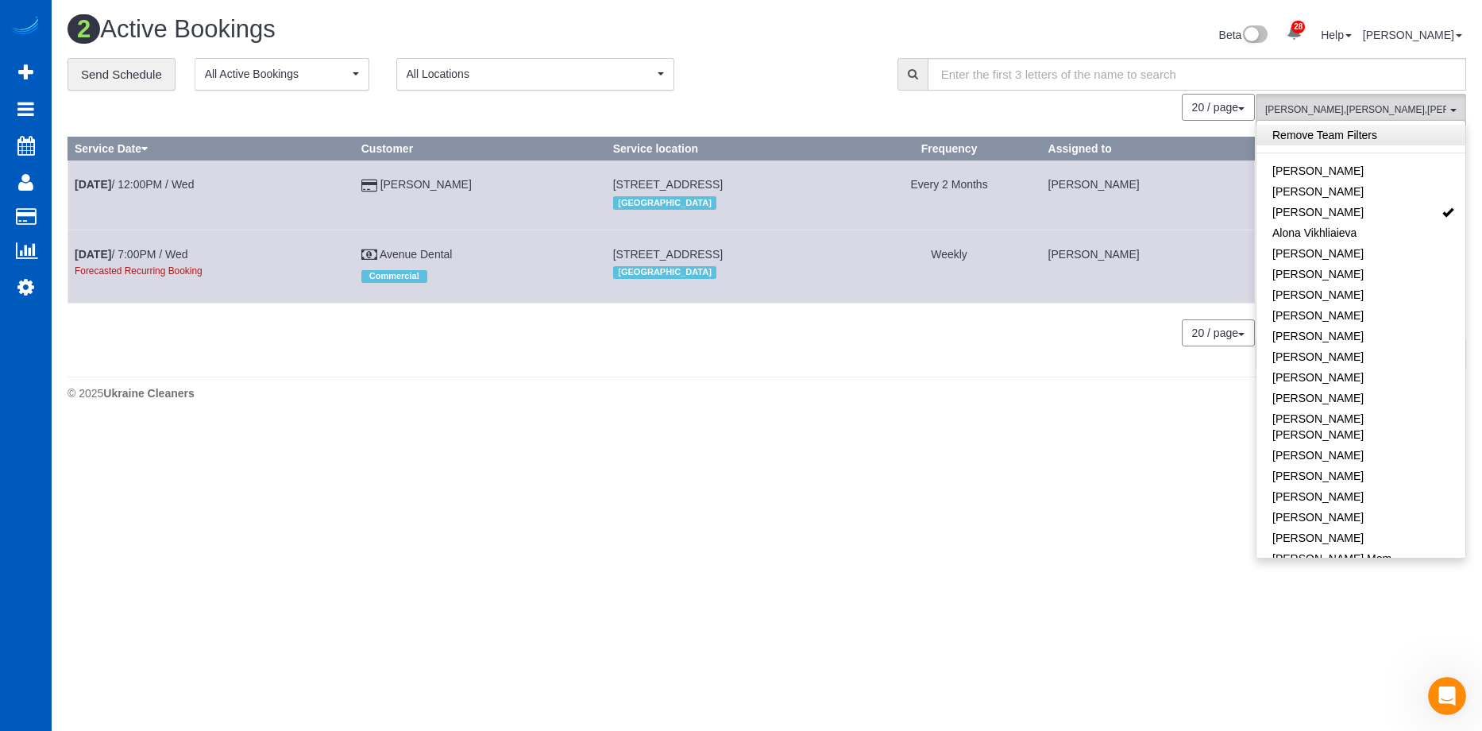
click at [1386, 130] on link "Remove Team Filters" at bounding box center [1361, 135] width 209 height 21
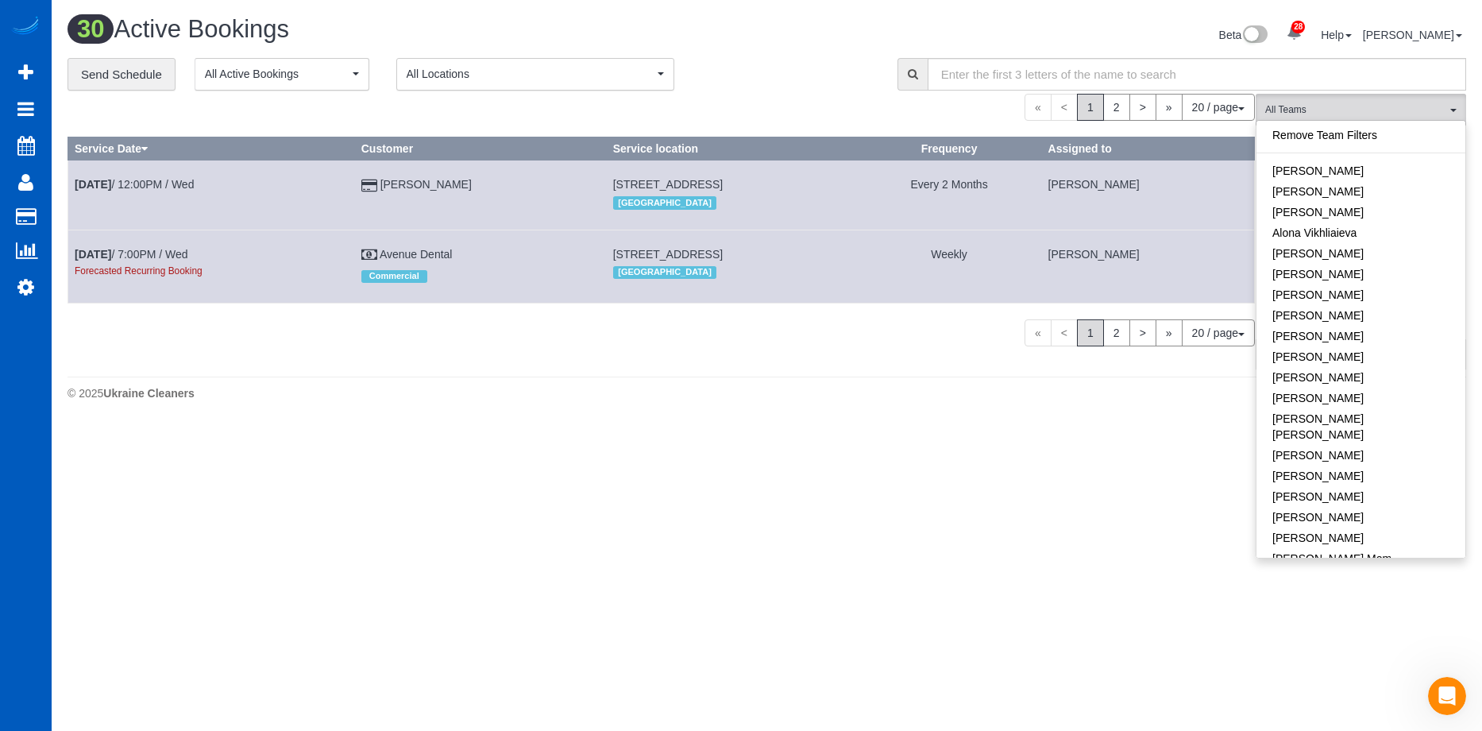
click at [827, 52] on div "Beta 28 Your Notifications You have 0 alerts × You have 6 to charge for 08/12/2…" at bounding box center [1123, 37] width 712 height 42
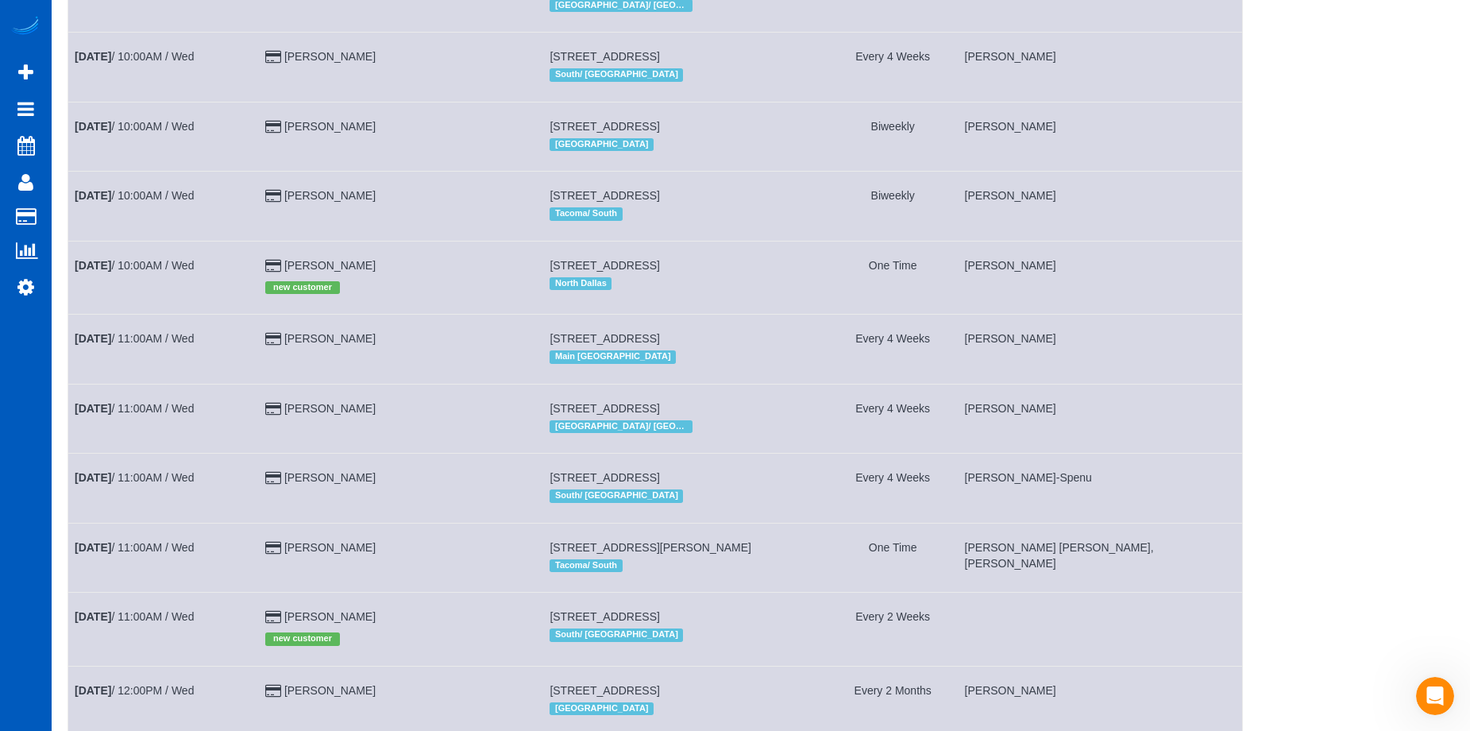
scroll to position [950, 0]
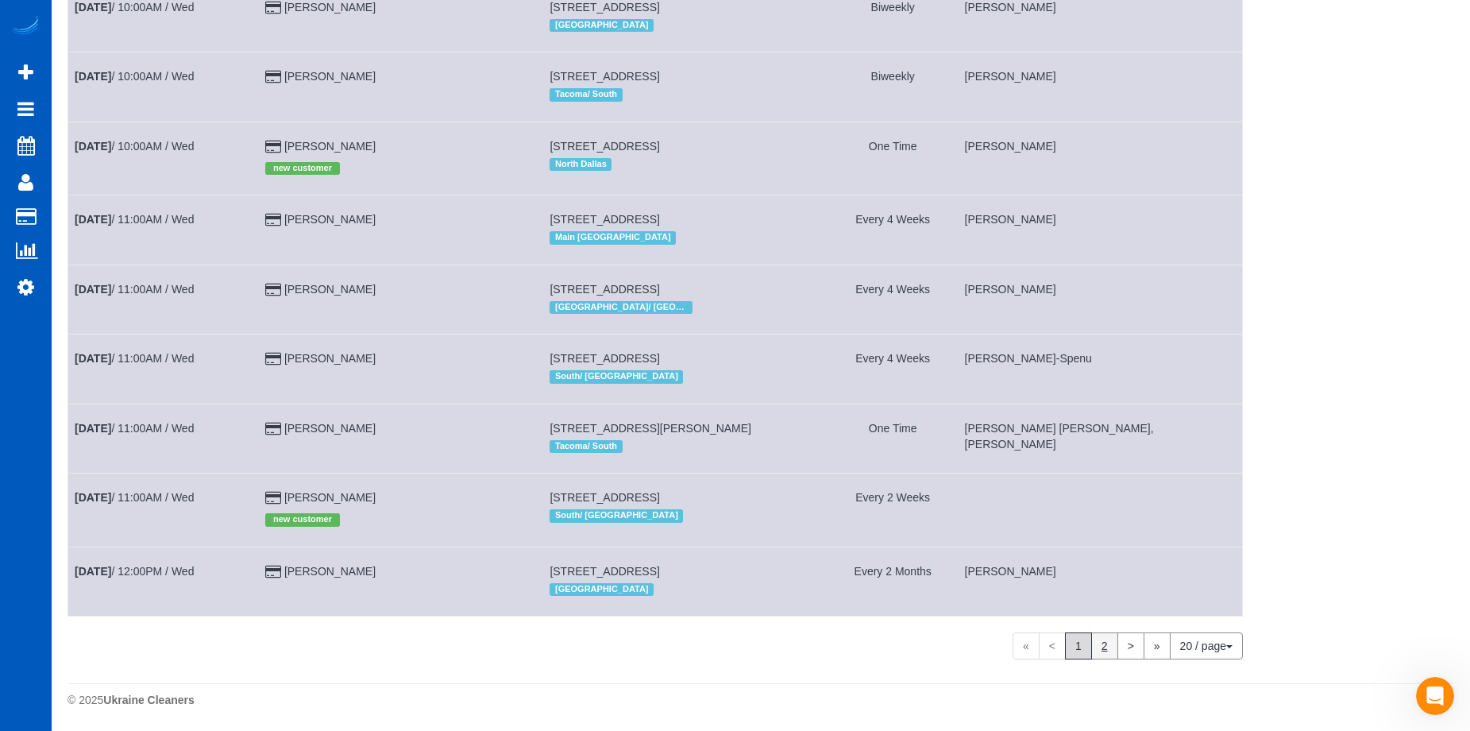
click at [1106, 644] on link "2" at bounding box center [1104, 645] width 27 height 27
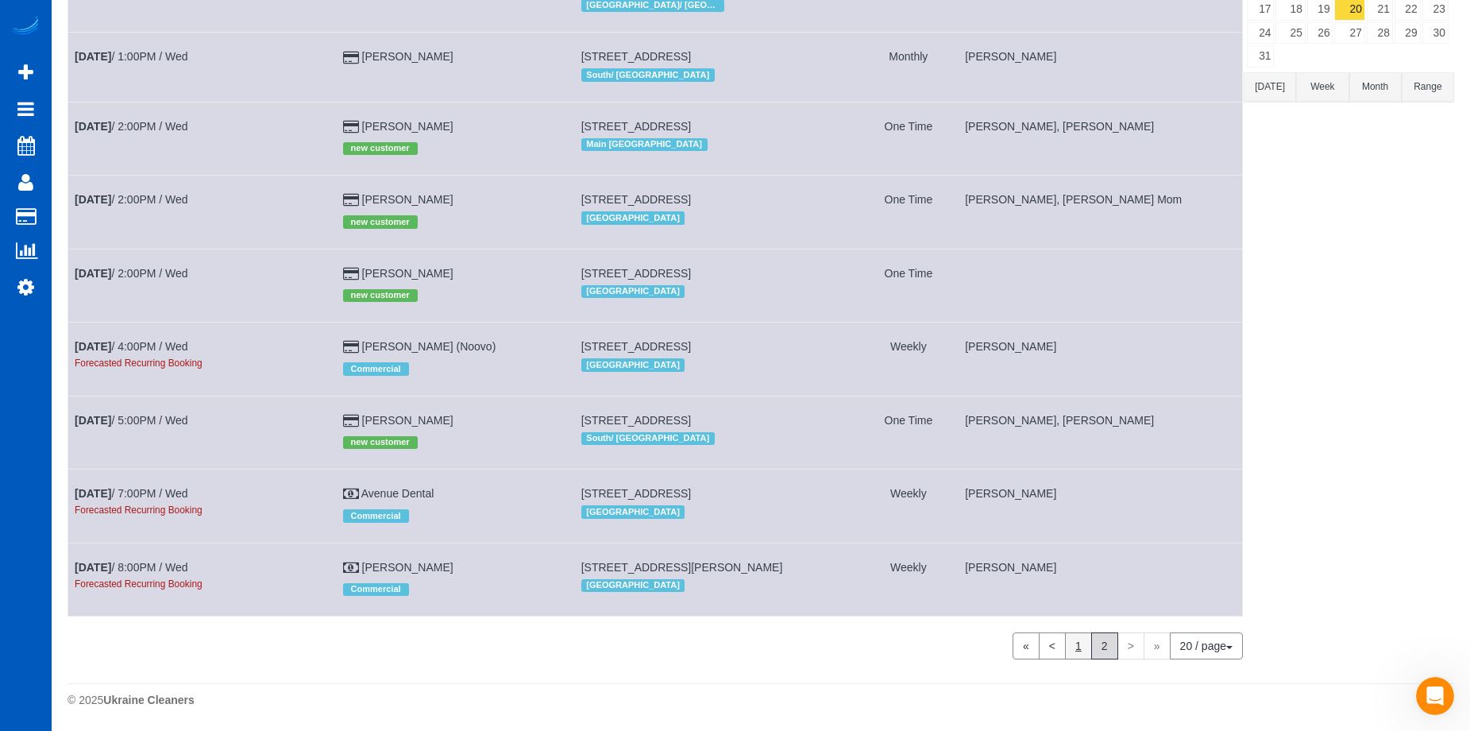
click at [1080, 642] on link "1" at bounding box center [1078, 645] width 27 height 27
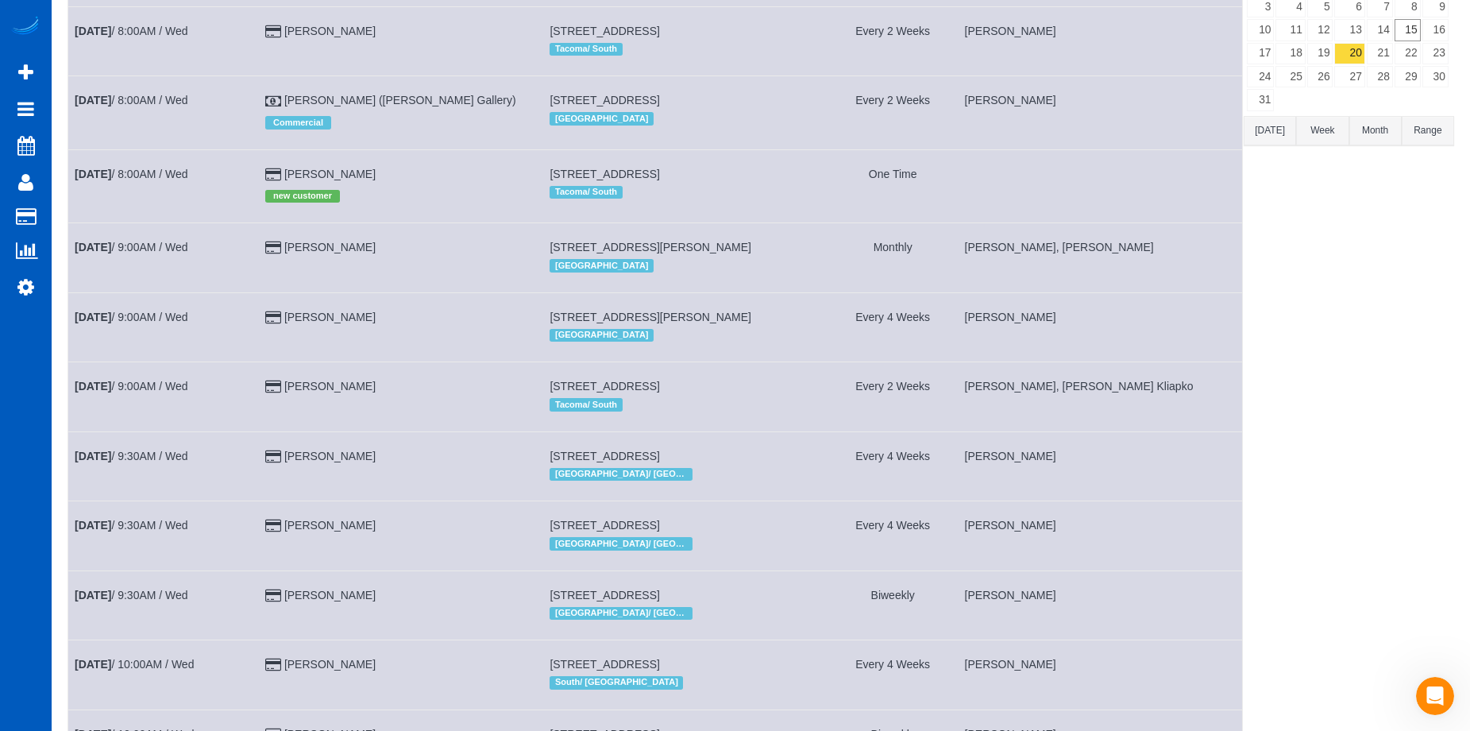
scroll to position [0, 0]
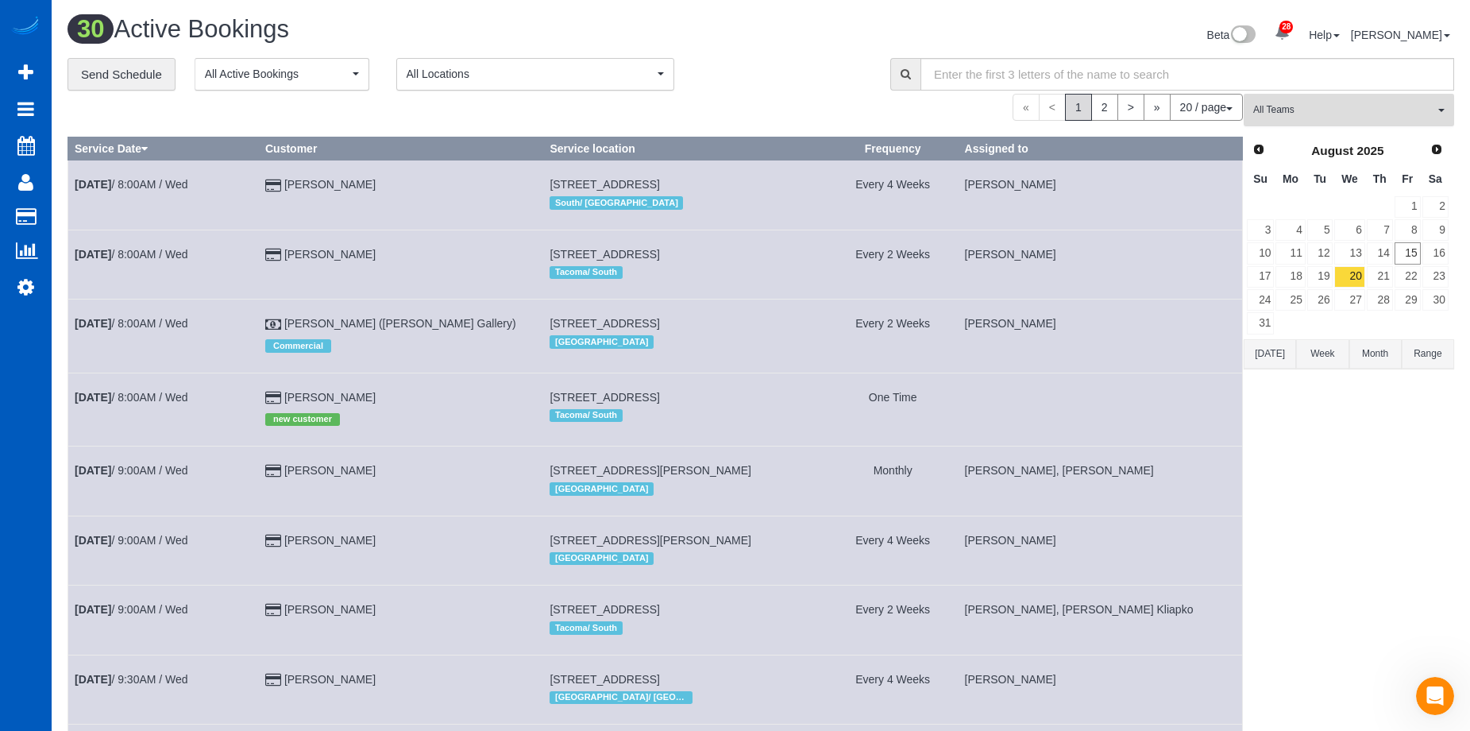
click at [1418, 108] on span "All Teams" at bounding box center [1343, 110] width 181 height 14
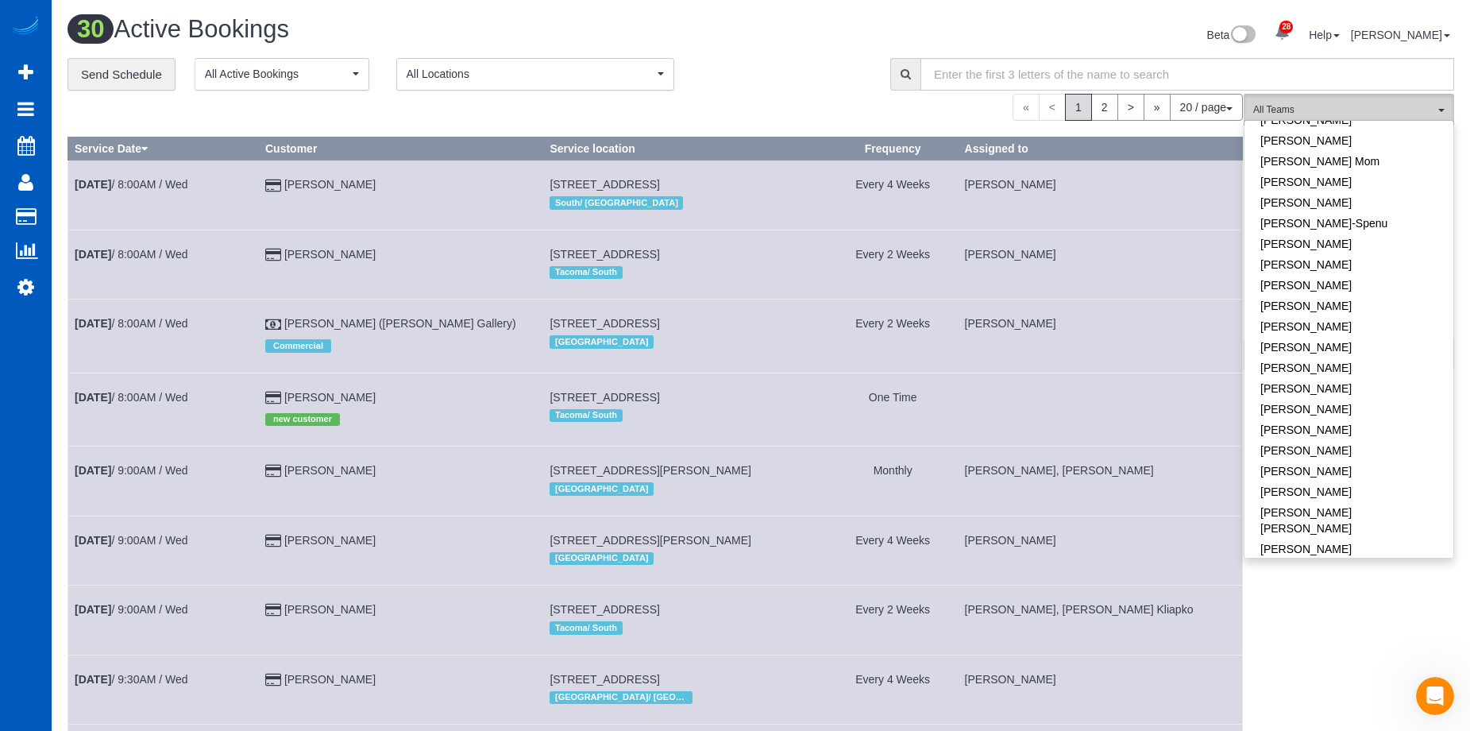
scroll to position [635, 0]
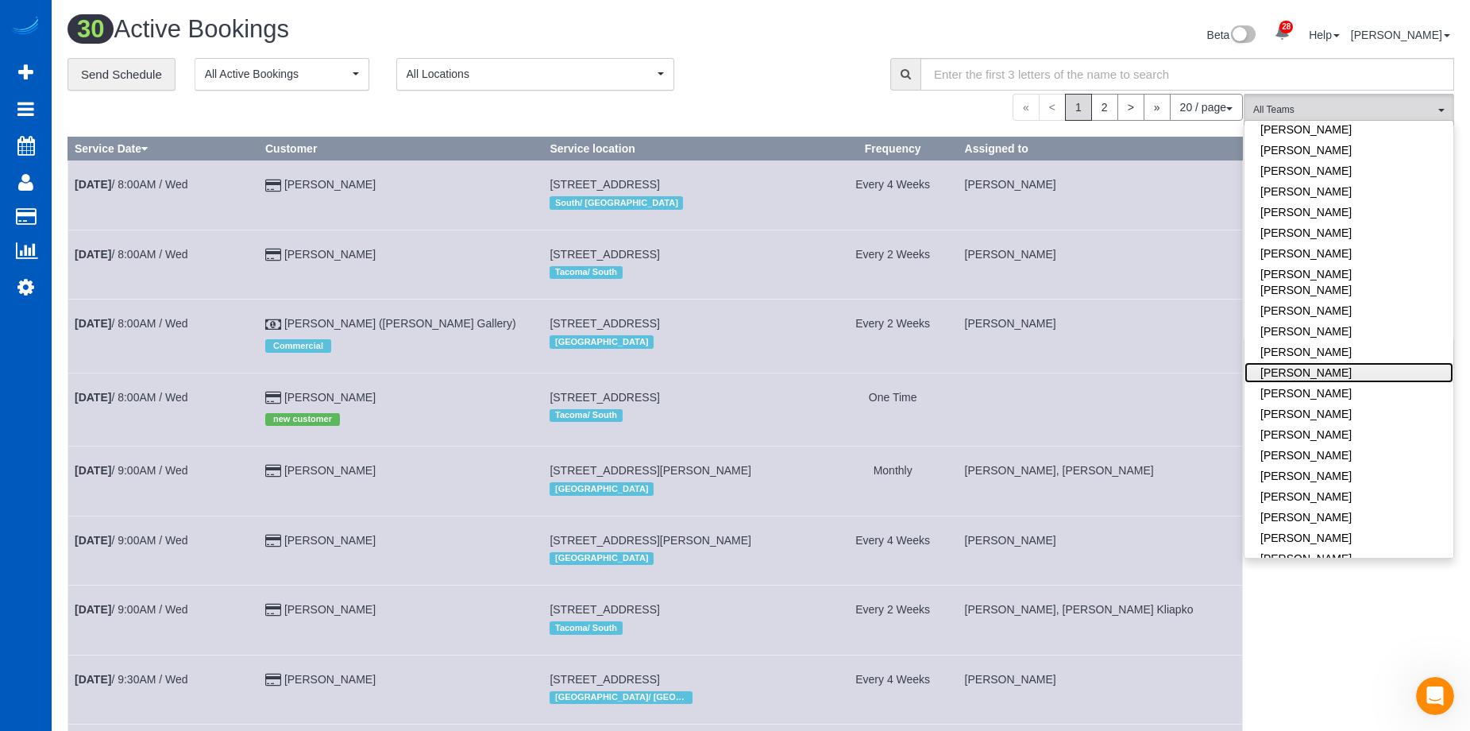
click at [1407, 362] on link "Oksana Milisevych" at bounding box center [1349, 372] width 209 height 21
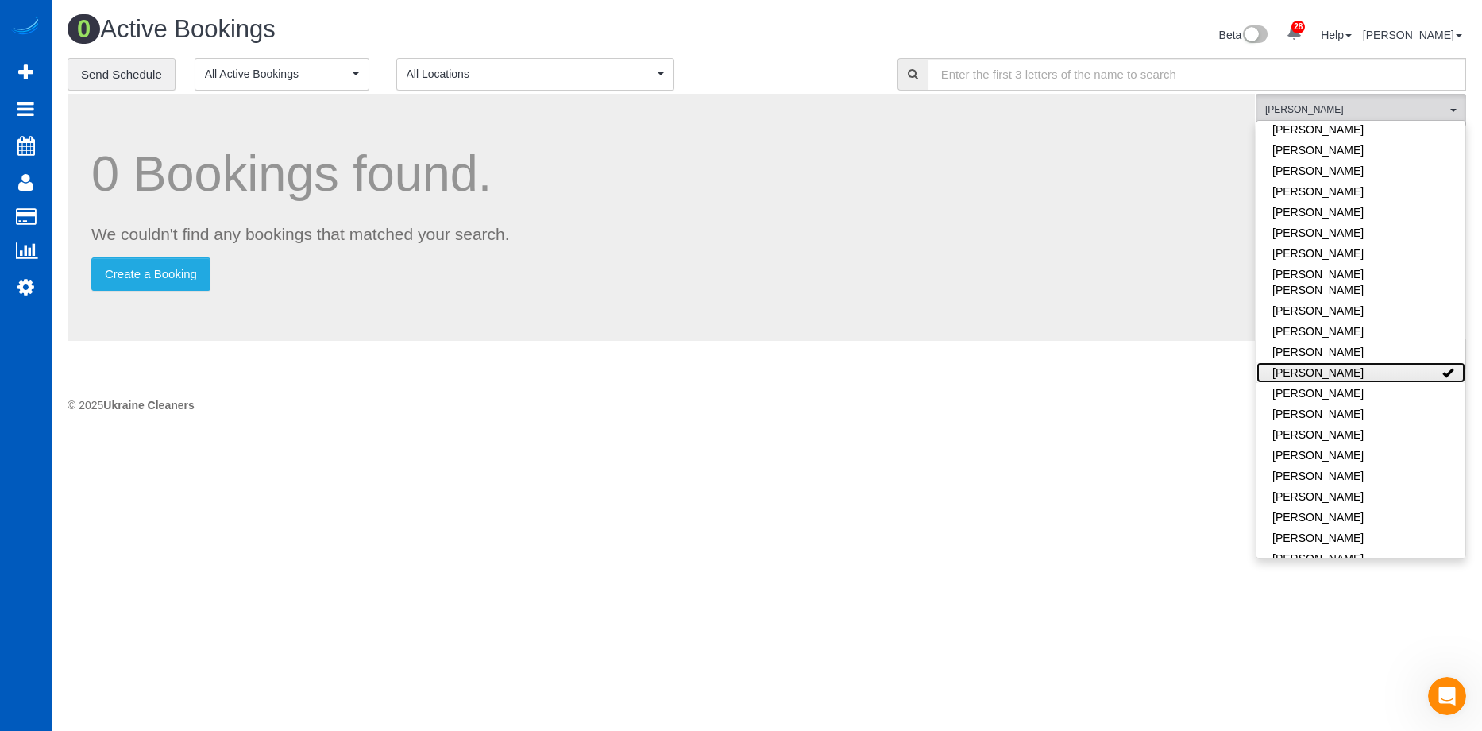
click at [1407, 362] on link "Oksana Milisevych" at bounding box center [1361, 372] width 209 height 21
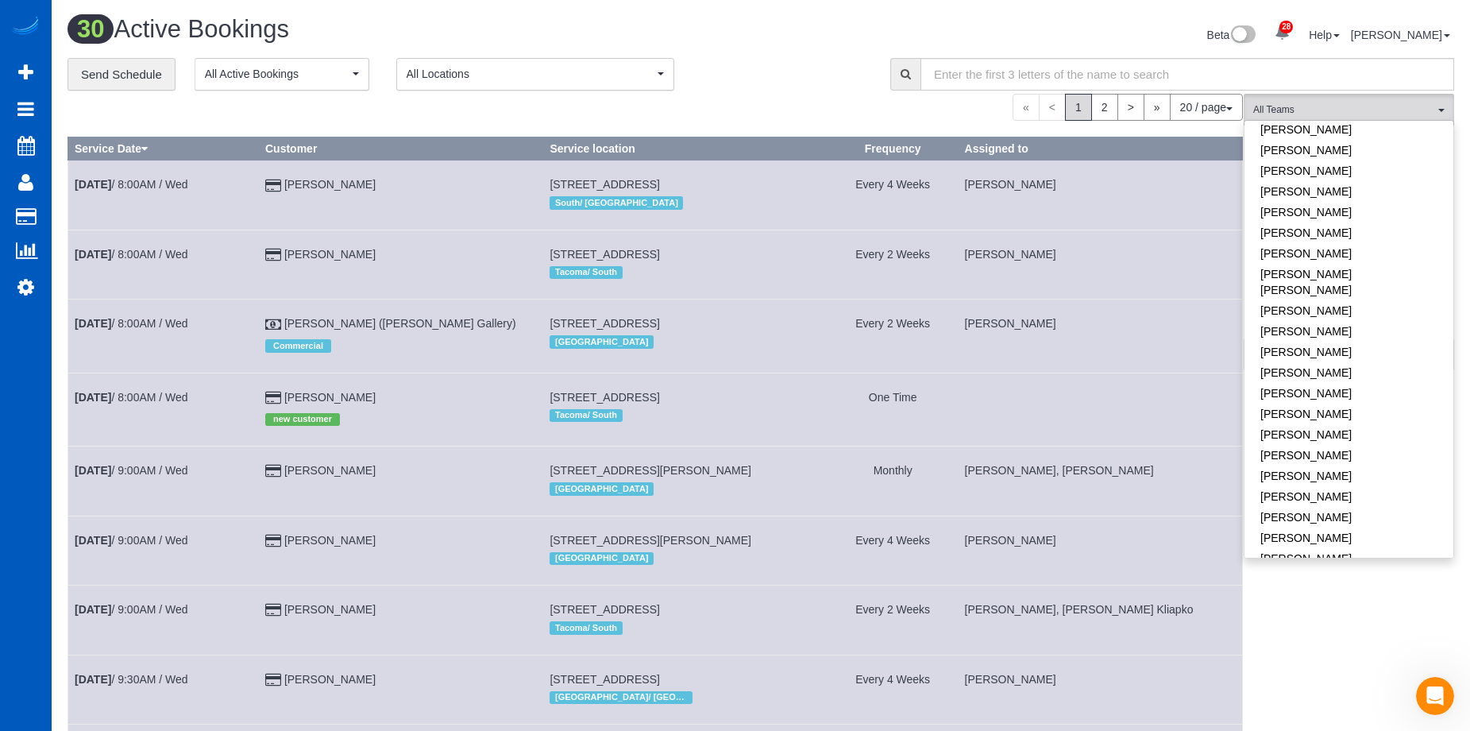
click at [777, 89] on div "**********" at bounding box center [467, 74] width 799 height 33
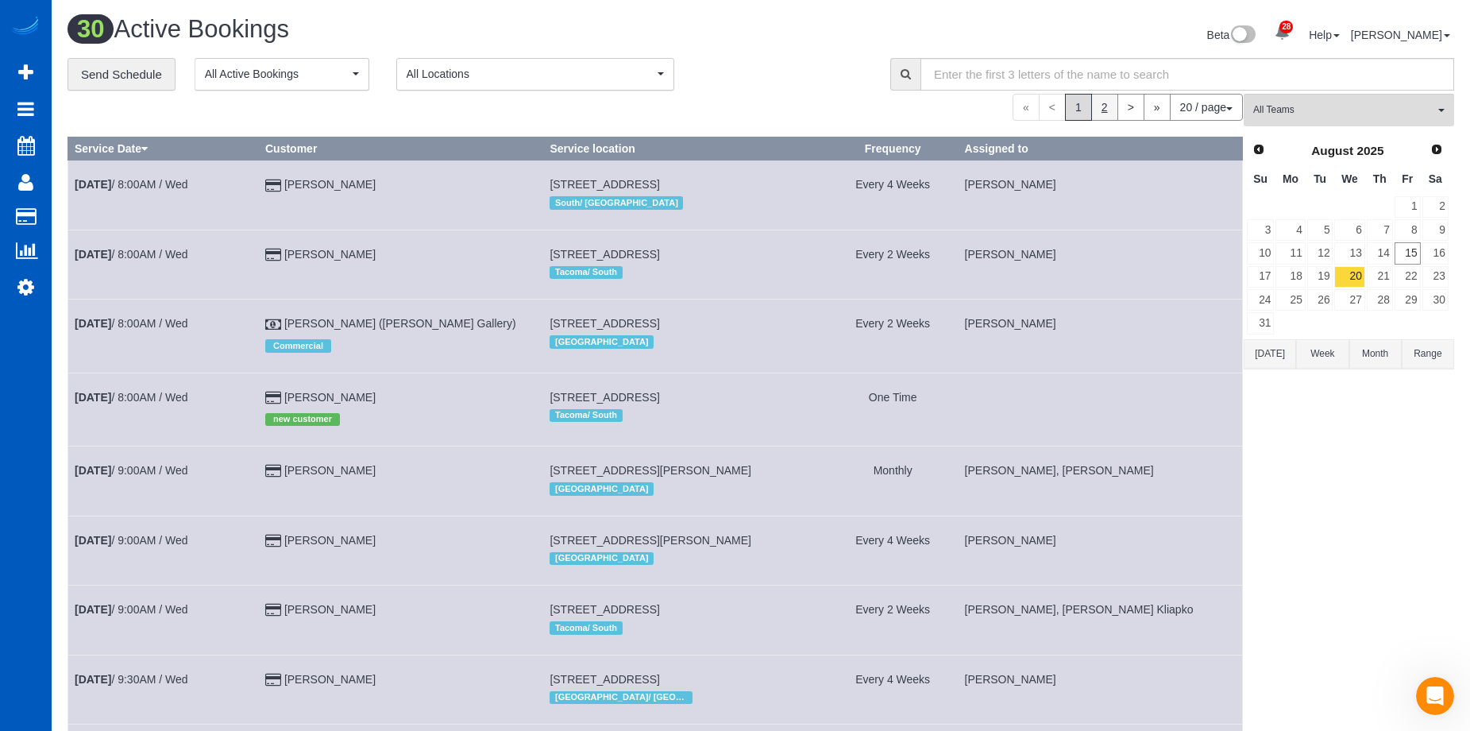
click at [1097, 112] on link "2" at bounding box center [1104, 107] width 27 height 27
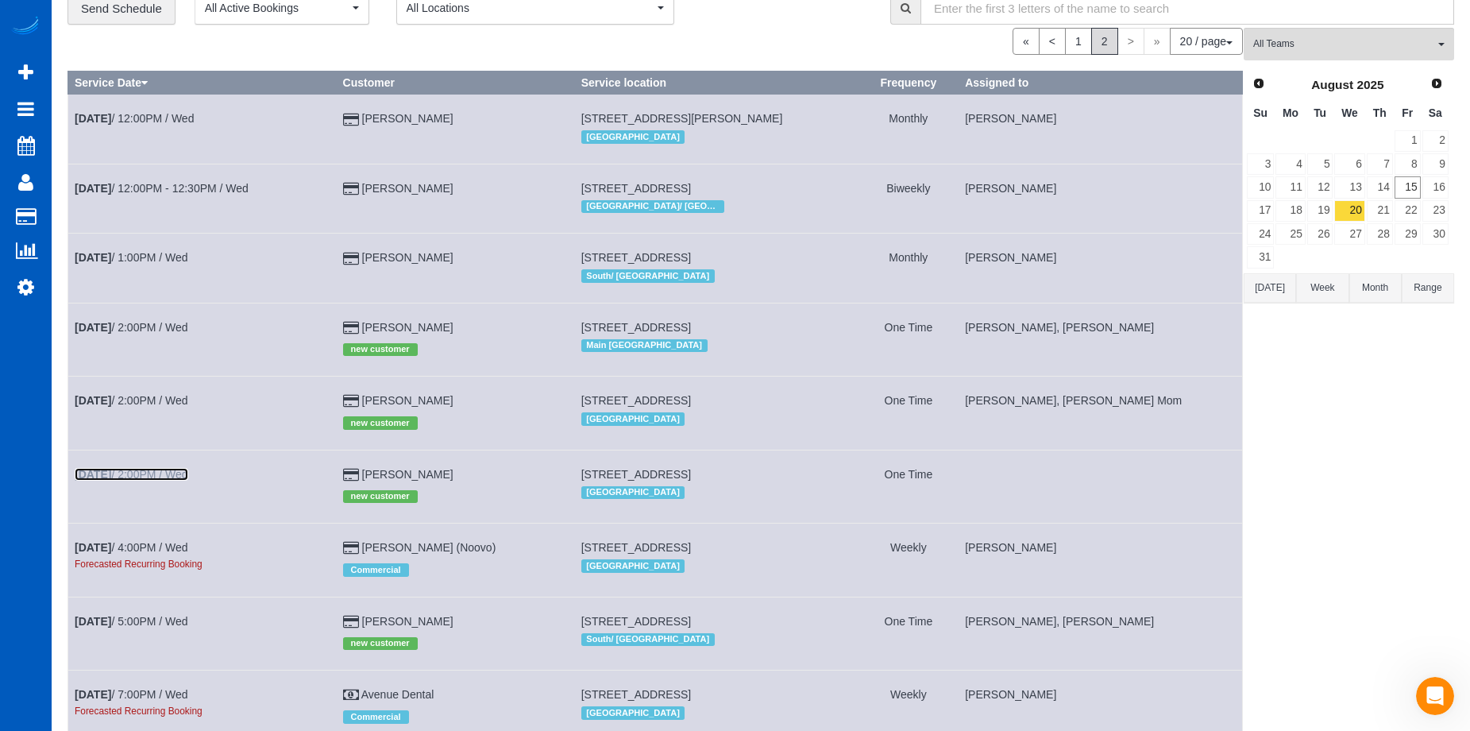
scroll to position [0, 0]
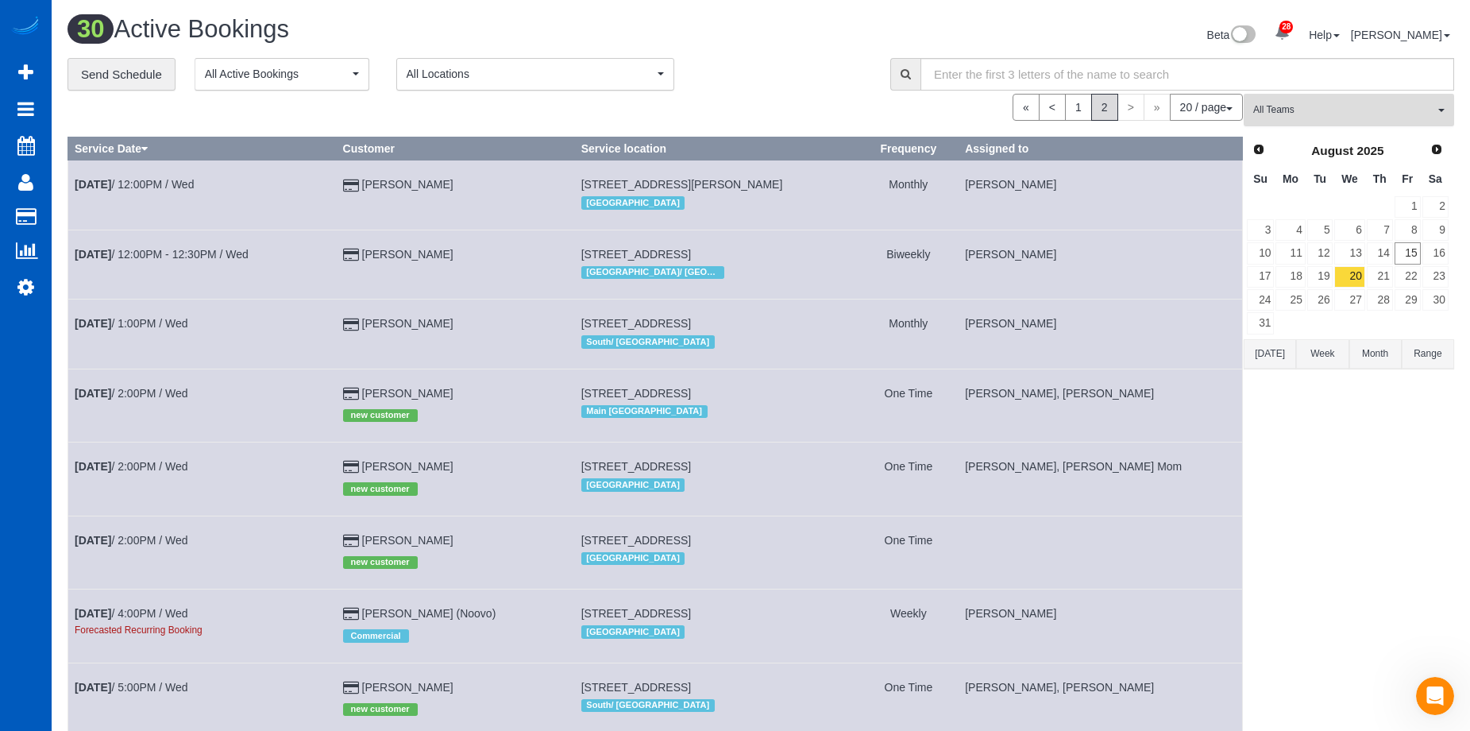
click at [1377, 114] on span "All Teams" at bounding box center [1343, 110] width 181 height 14
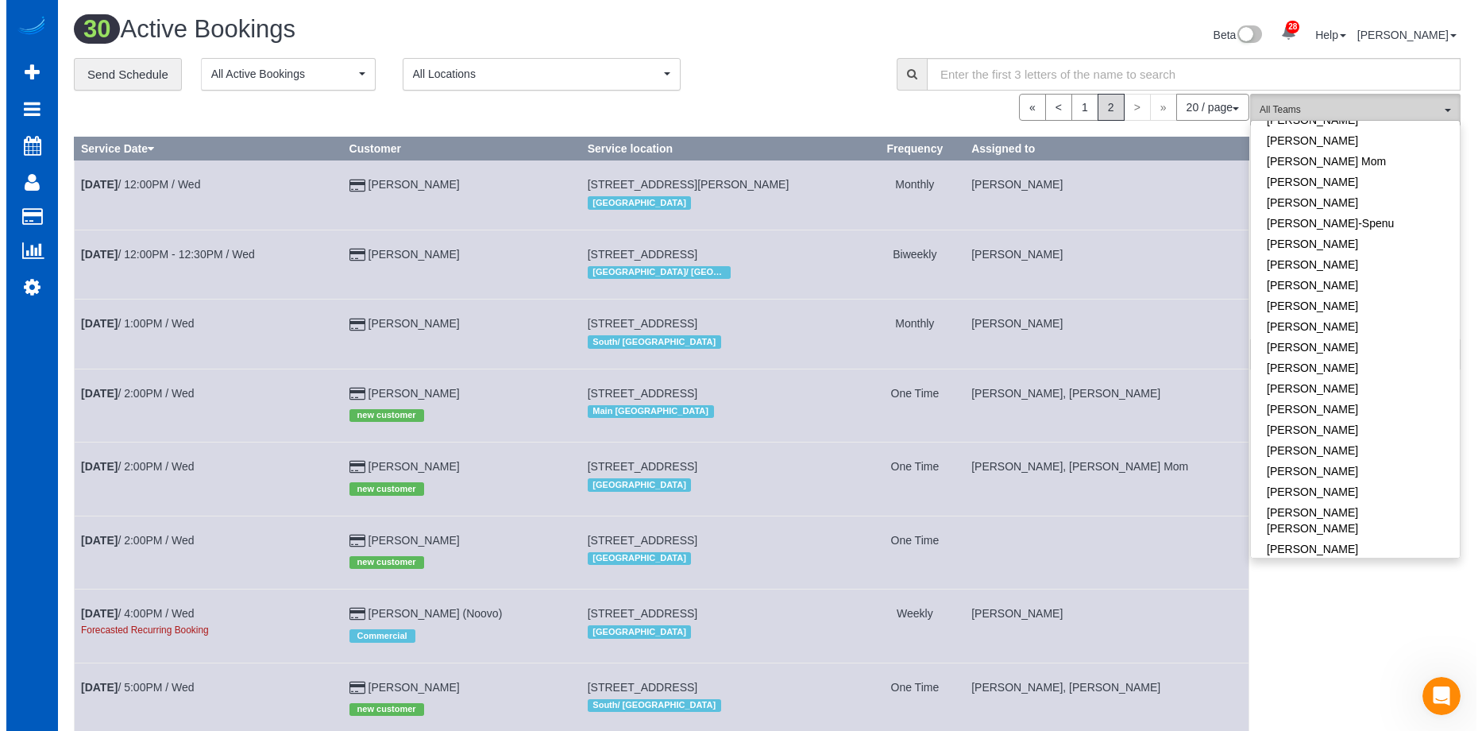
scroll to position [318, 0]
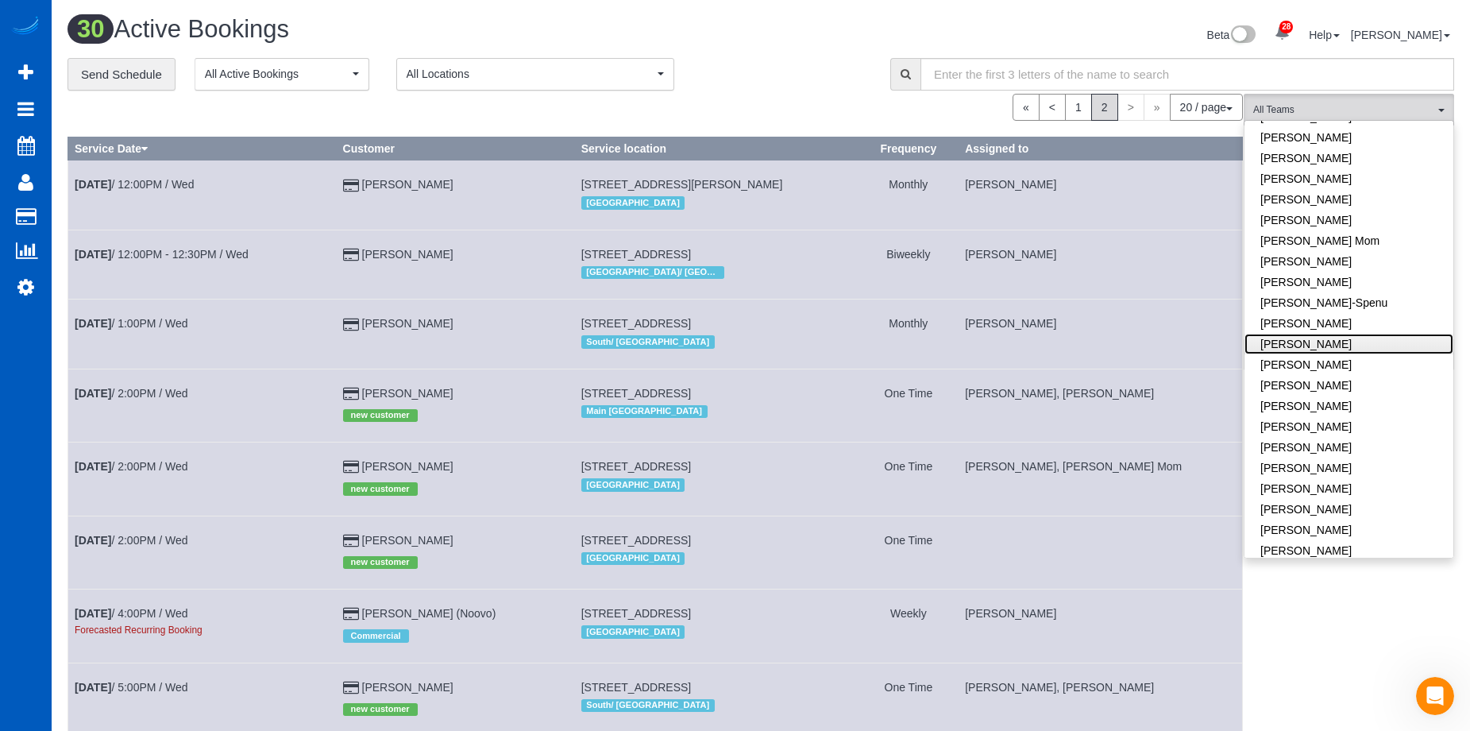
click at [1358, 335] on link "Ivanna Markintovych" at bounding box center [1349, 344] width 209 height 21
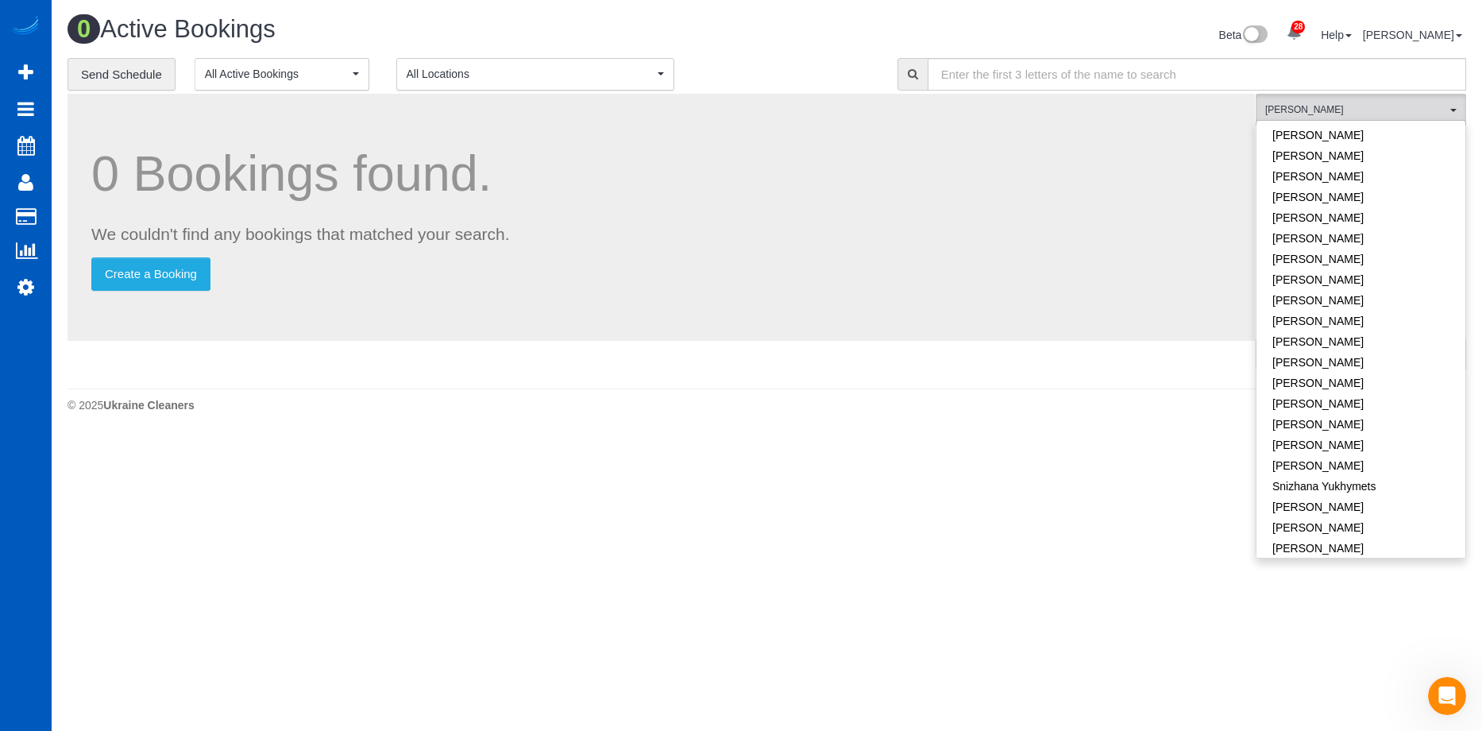
scroll to position [874, 0]
click at [1366, 496] on link "Tamara Serdechna" at bounding box center [1361, 506] width 209 height 21
click at [1404, 496] on link "Tamara Serdechna" at bounding box center [1361, 506] width 209 height 21
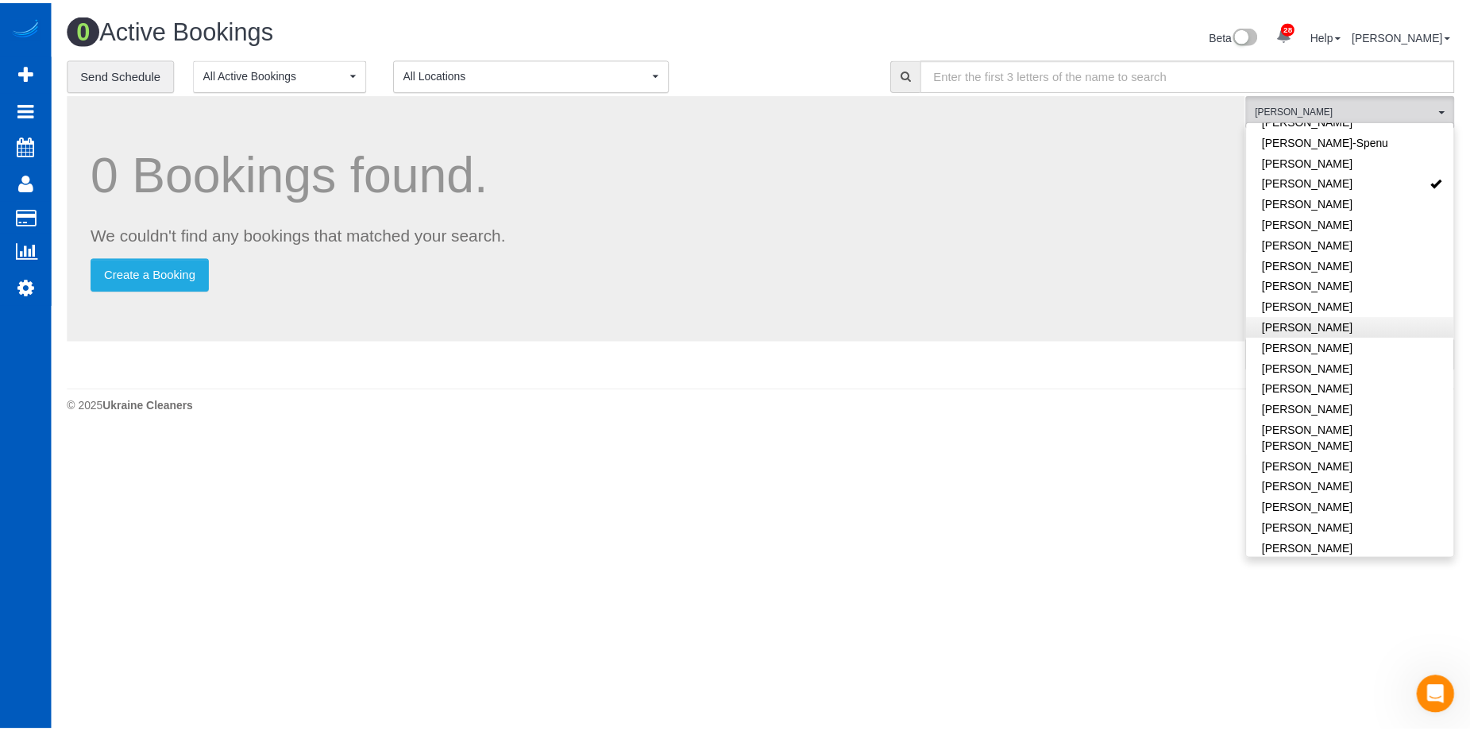
scroll to position [477, 0]
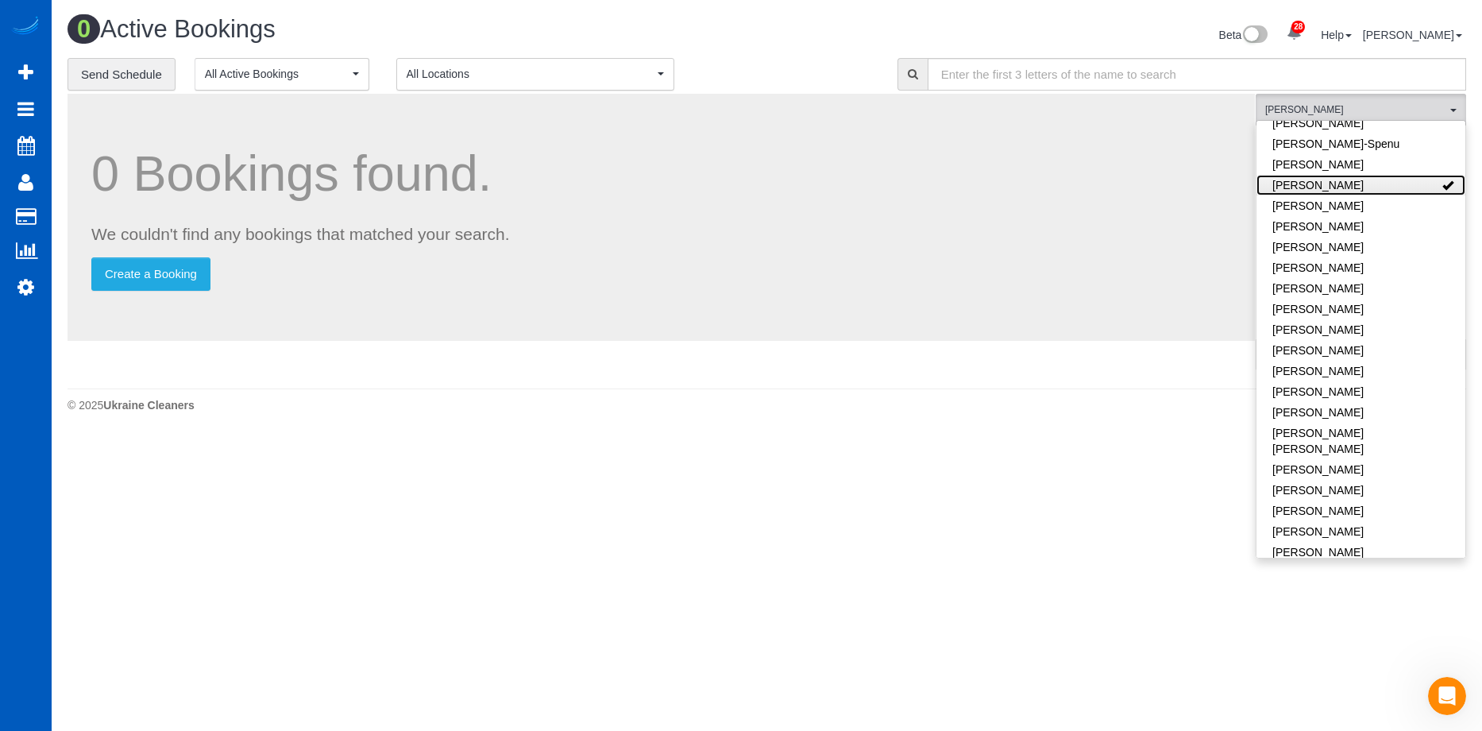
click at [1406, 175] on link "Ivanna Markintovych" at bounding box center [1361, 185] width 209 height 21
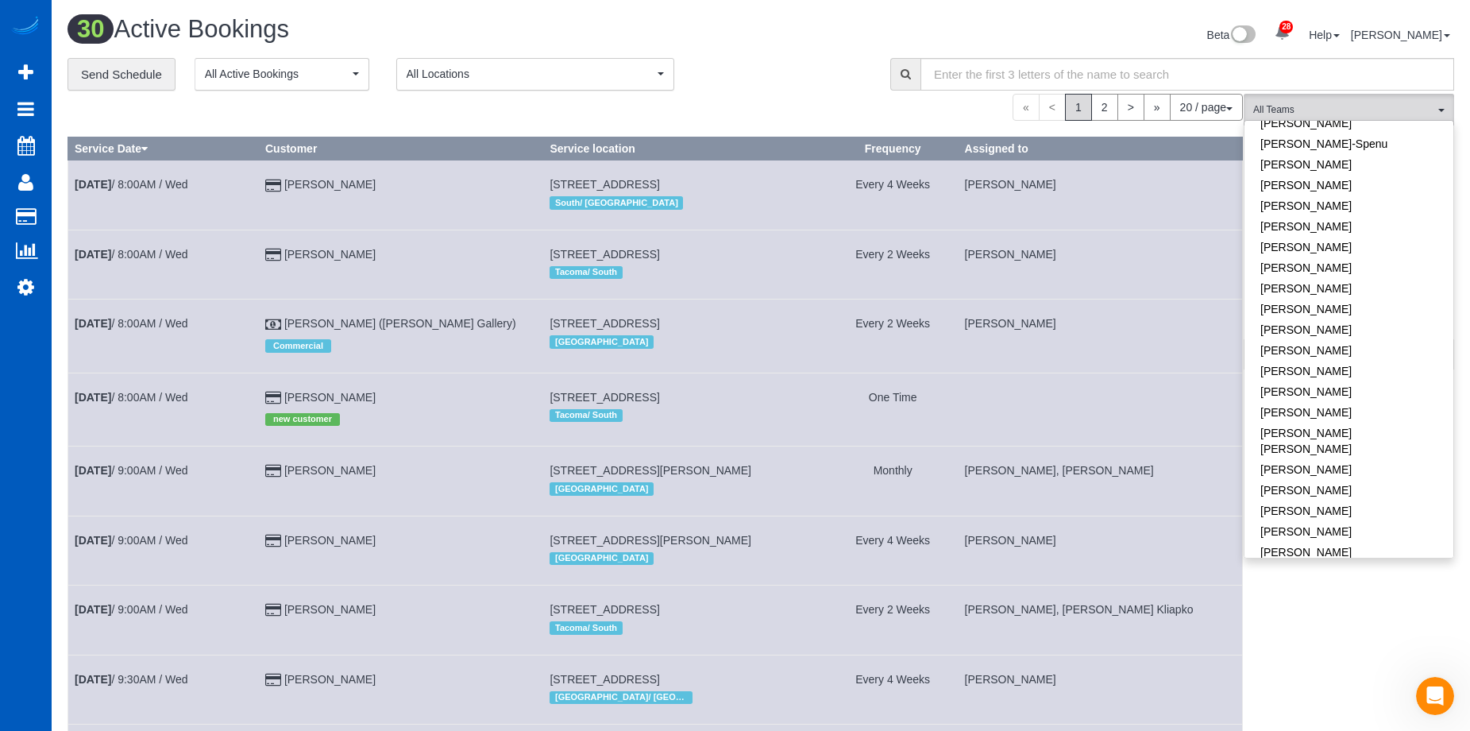
click at [771, 75] on div "**********" at bounding box center [467, 74] width 799 height 33
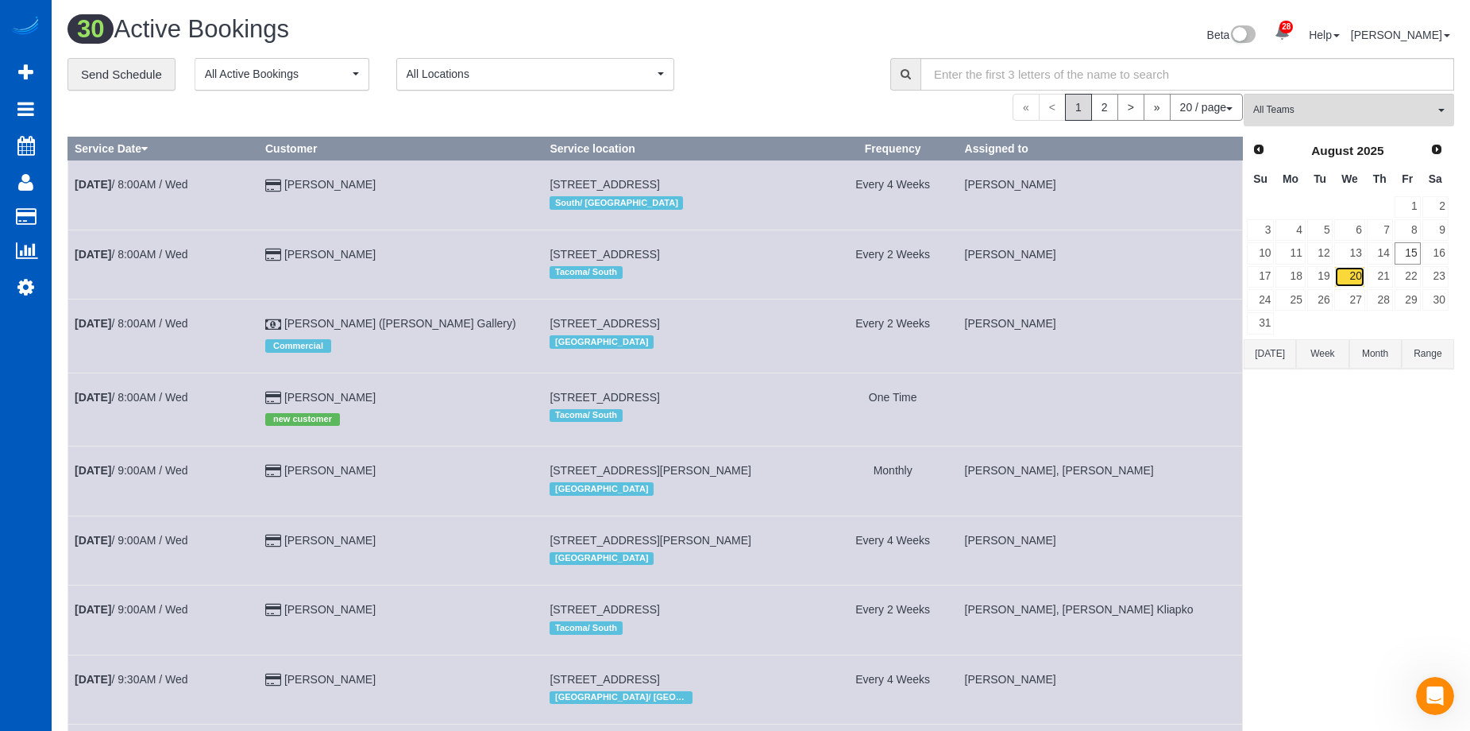
click at [1351, 273] on link "20" at bounding box center [1349, 276] width 30 height 21
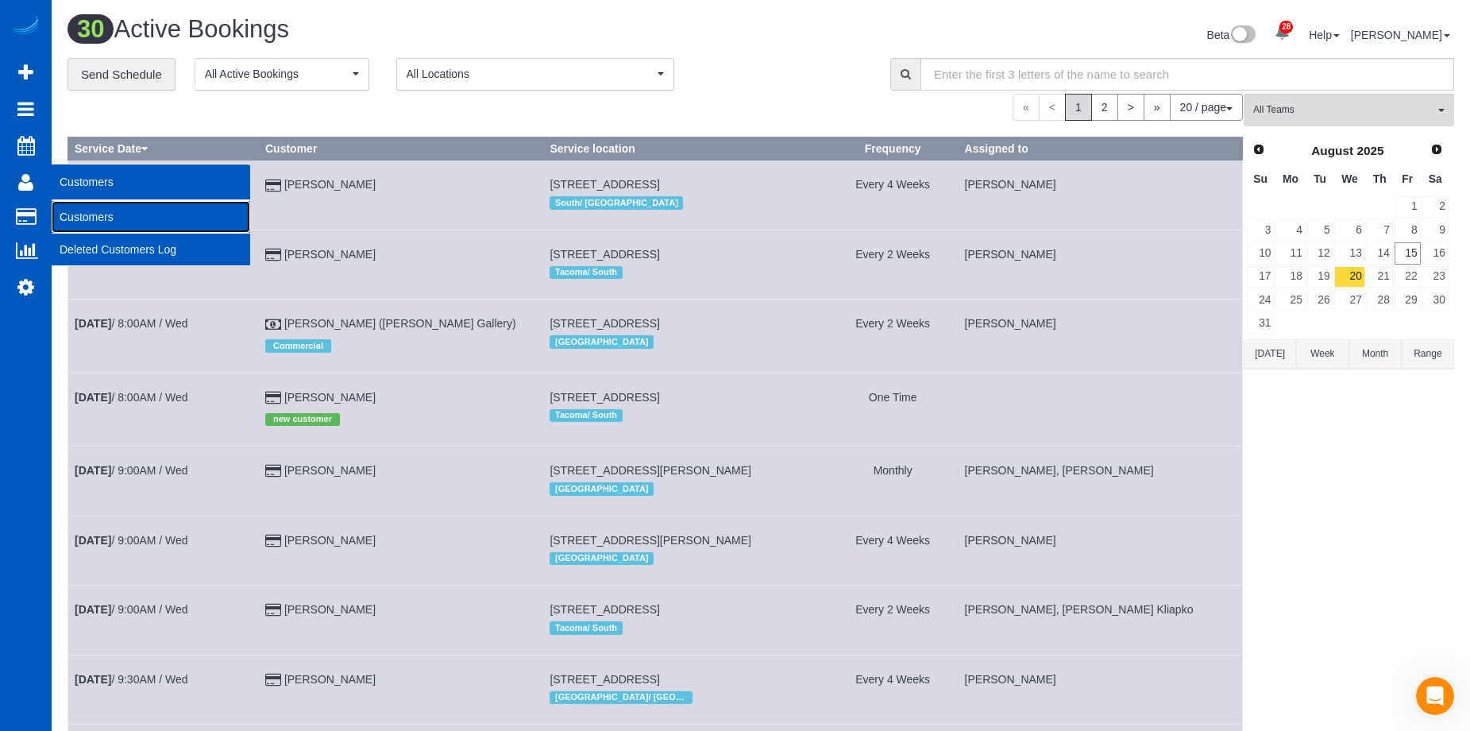
click at [67, 210] on link "Customers" at bounding box center [151, 217] width 199 height 32
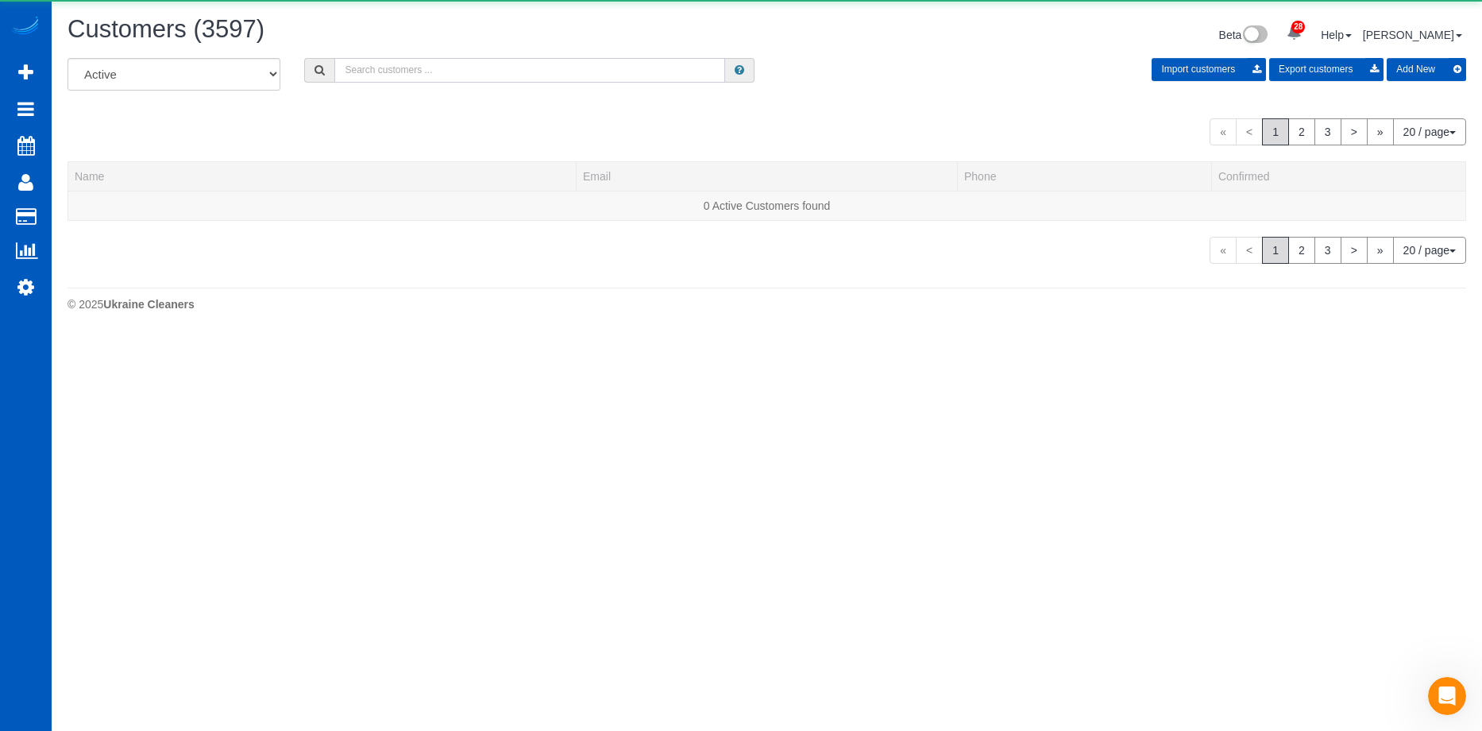
click at [469, 67] on input "text" at bounding box center [529, 70] width 391 height 25
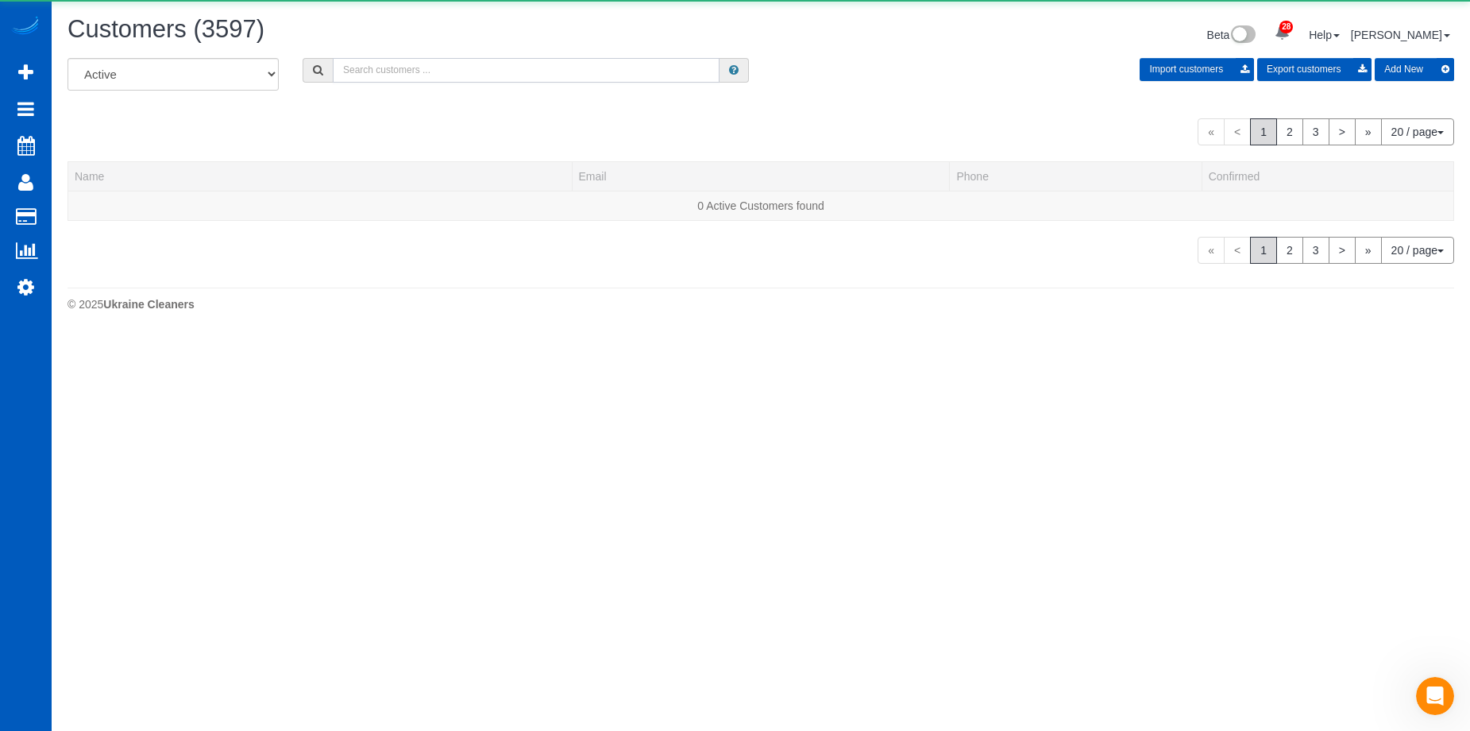
paste input "rebeccazeller@gmail.com"
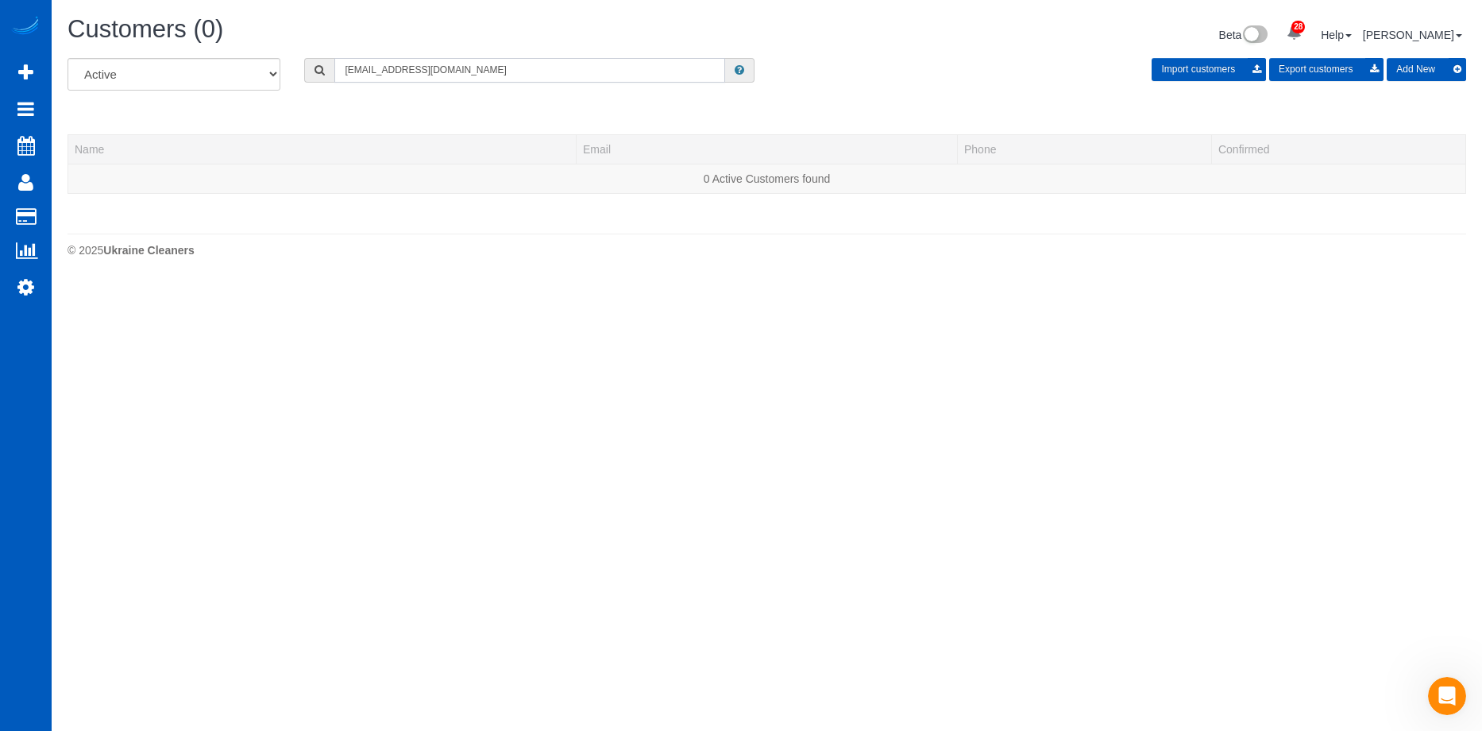
click at [478, 74] on input "rebeccazeller@gmail.com" at bounding box center [529, 70] width 391 height 25
drag, startPoint x: 478, startPoint y: 67, endPoint x: 240, endPoint y: 52, distance: 238.7
click at [240, 52] on div "Customers (0) Beta 28 Your Notifications You have 0 alerts × You have 6 to char…" at bounding box center [767, 140] width 1431 height 281
paste input "daveybrozo"
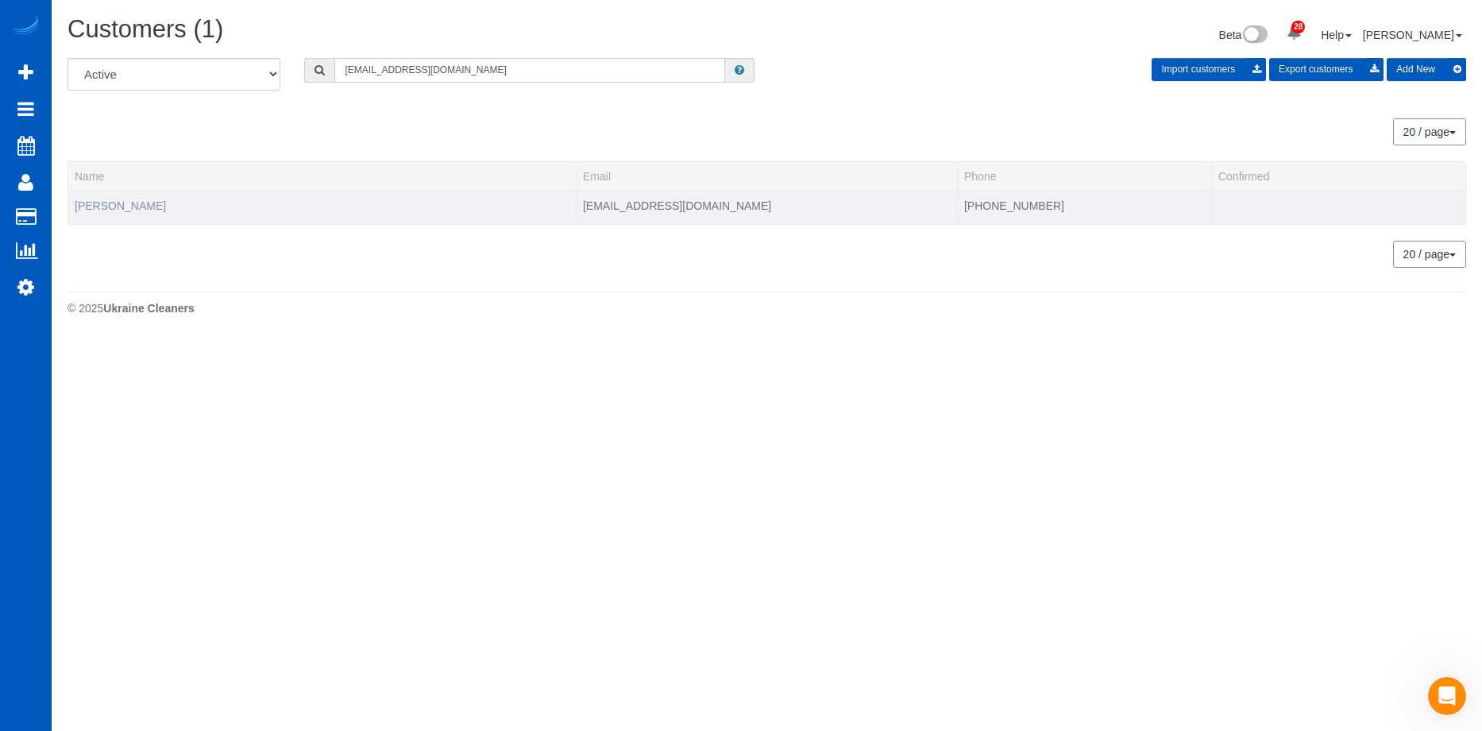
type input "daveybrozo@gmail.com"
click at [114, 210] on link "David Brozowski" at bounding box center [120, 205] width 91 height 13
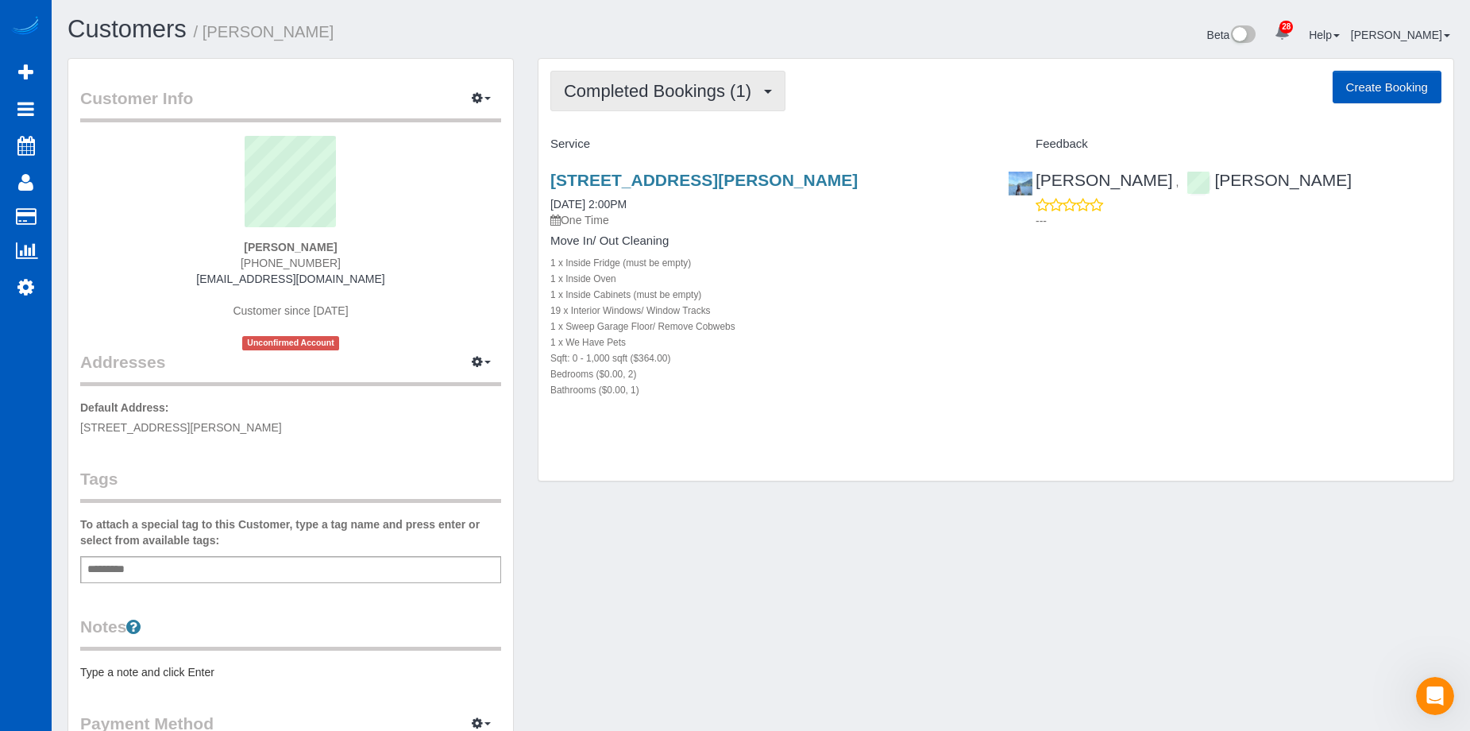
click at [700, 107] on button "Completed Bookings (1)" at bounding box center [667, 91] width 235 height 41
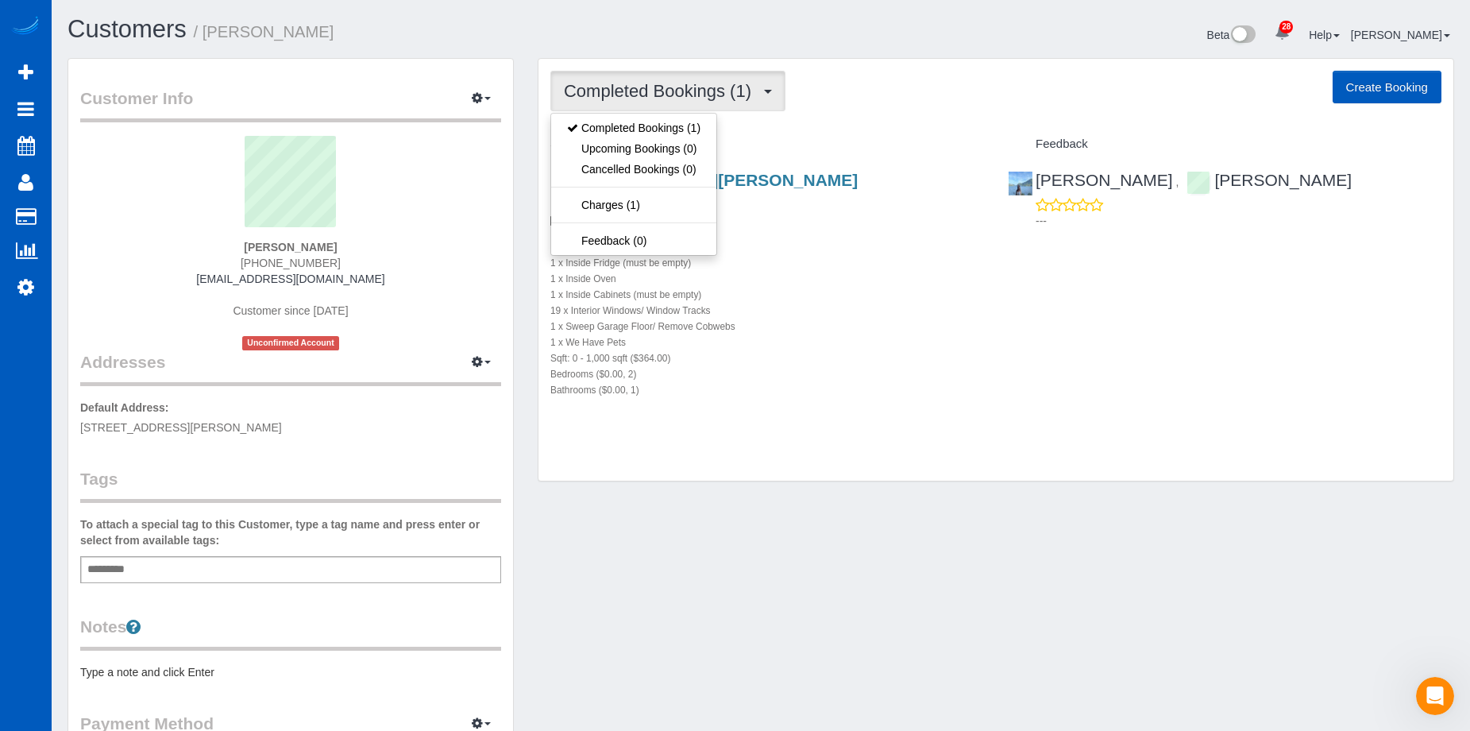
click at [706, 95] on span "Completed Bookings (1)" at bounding box center [661, 91] width 195 height 20
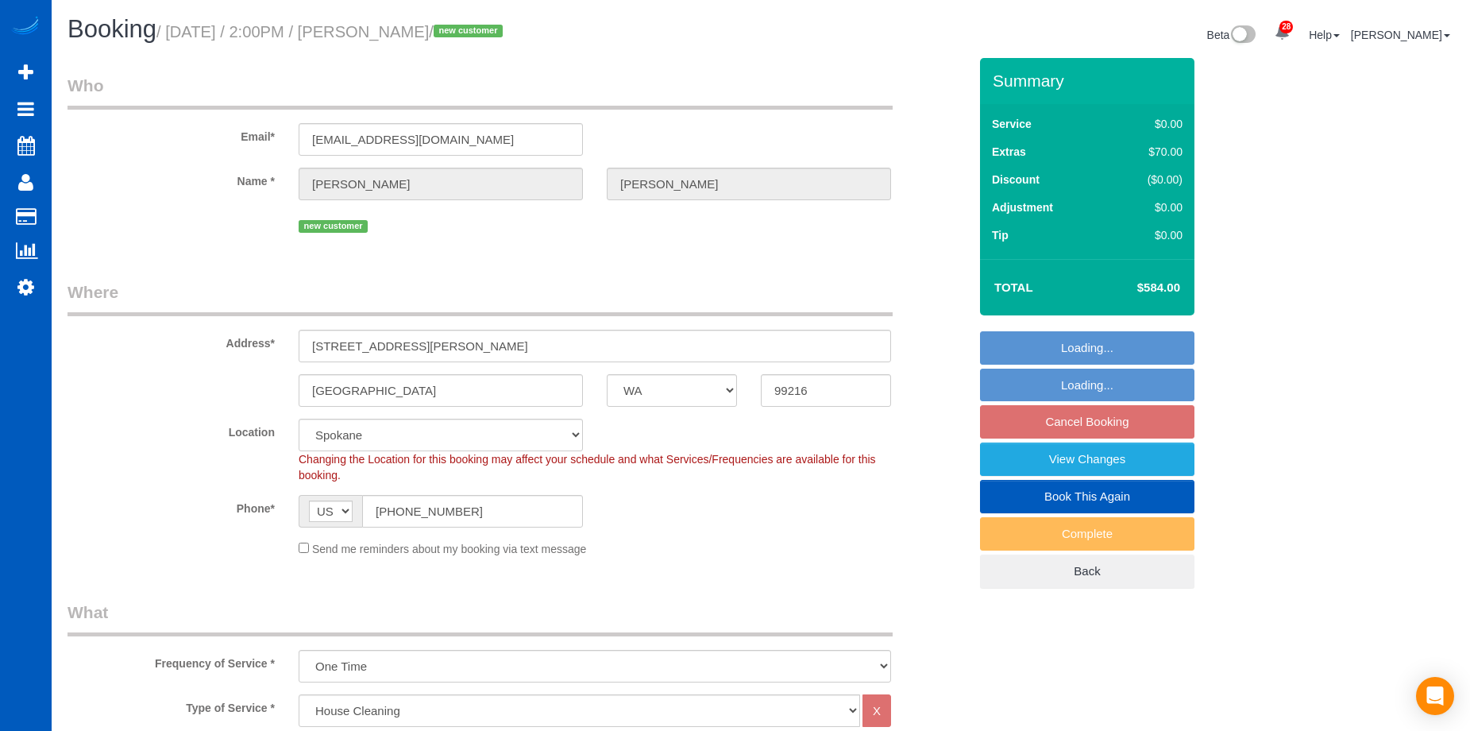
select select "WA"
select select "199"
select select "spot1"
select select "1001"
select select "2"
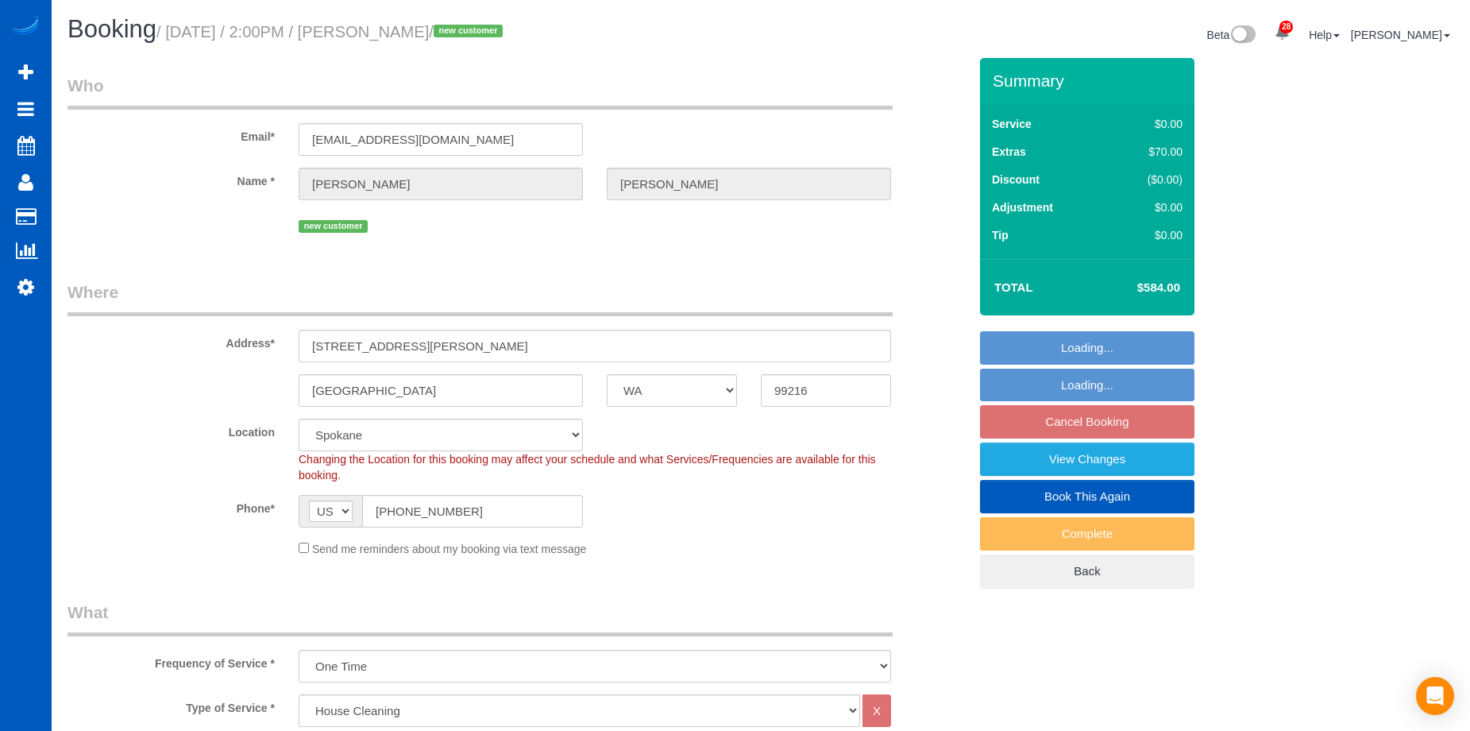
select select "2"
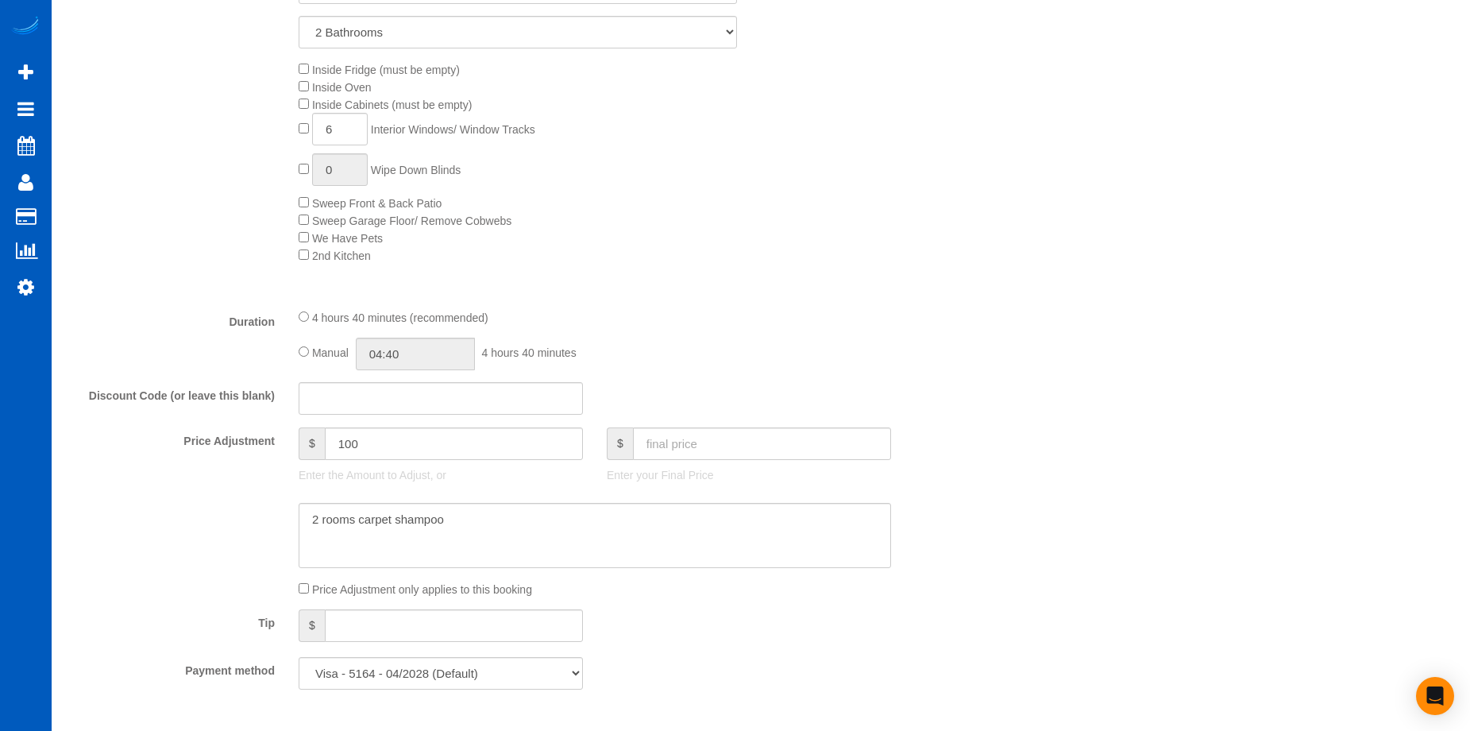
scroll to position [953, 0]
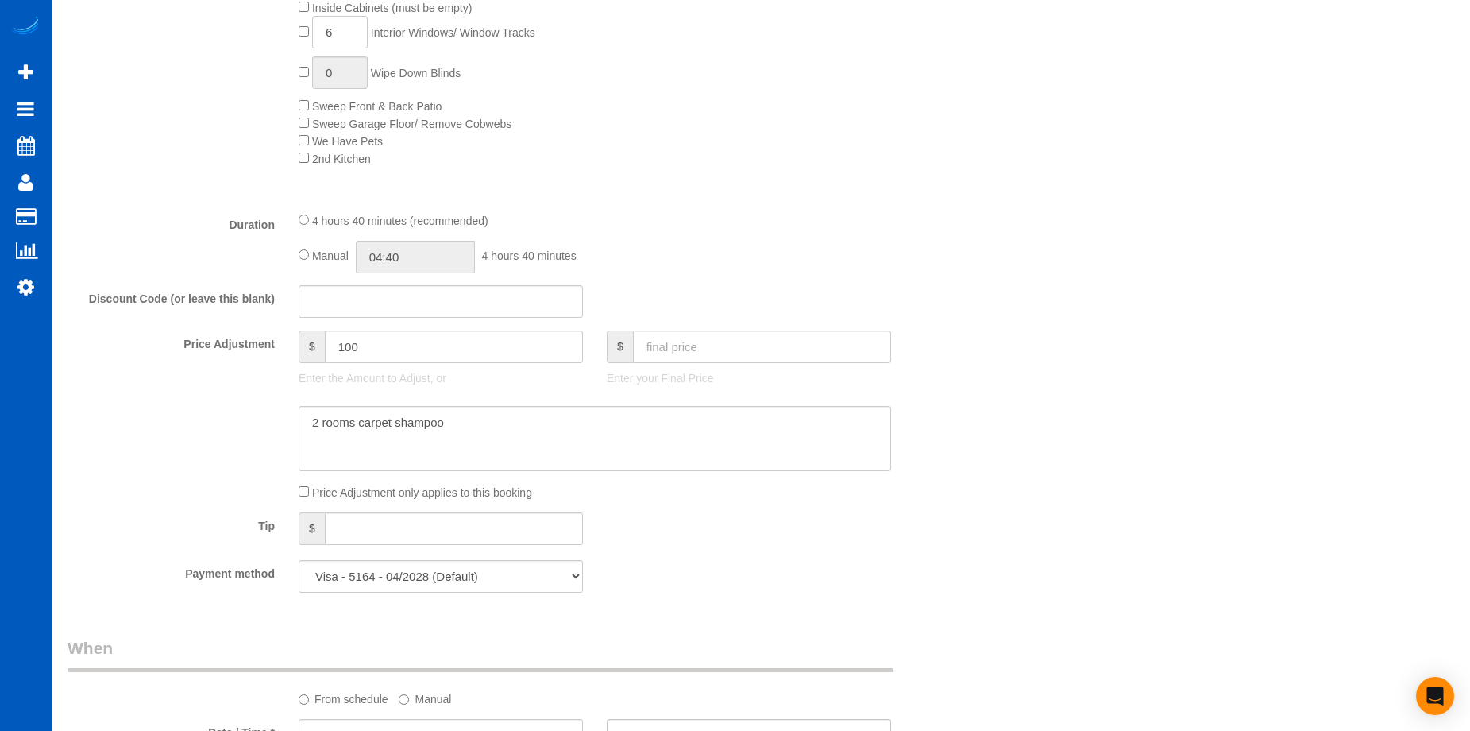
click at [308, 253] on div "Manual 04:40 4 hours 40 minutes" at bounding box center [595, 257] width 593 height 33
click at [415, 264] on input "04:40" at bounding box center [415, 257] width 119 height 33
type input "06:00"
click at [404, 296] on li "06:00" at bounding box center [397, 294] width 71 height 21
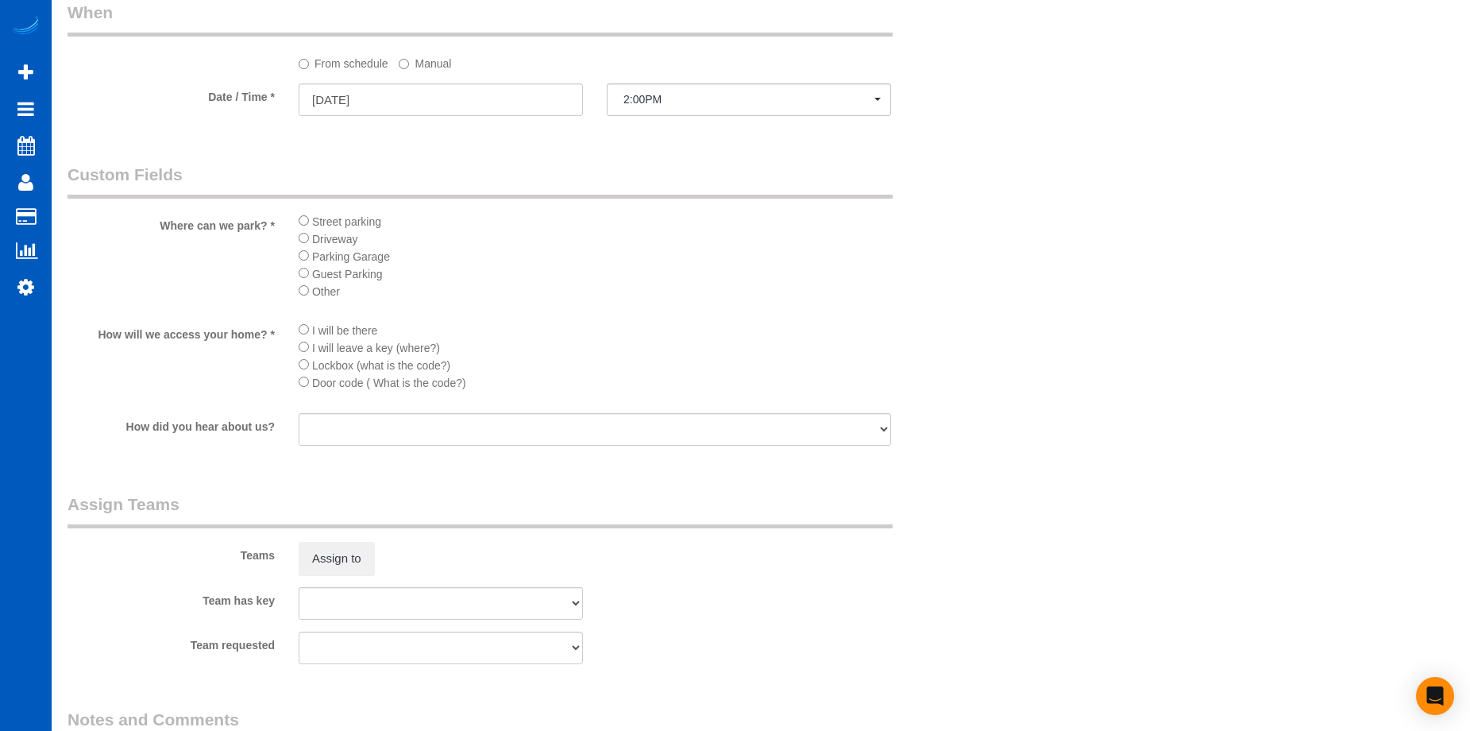
select select "spot12"
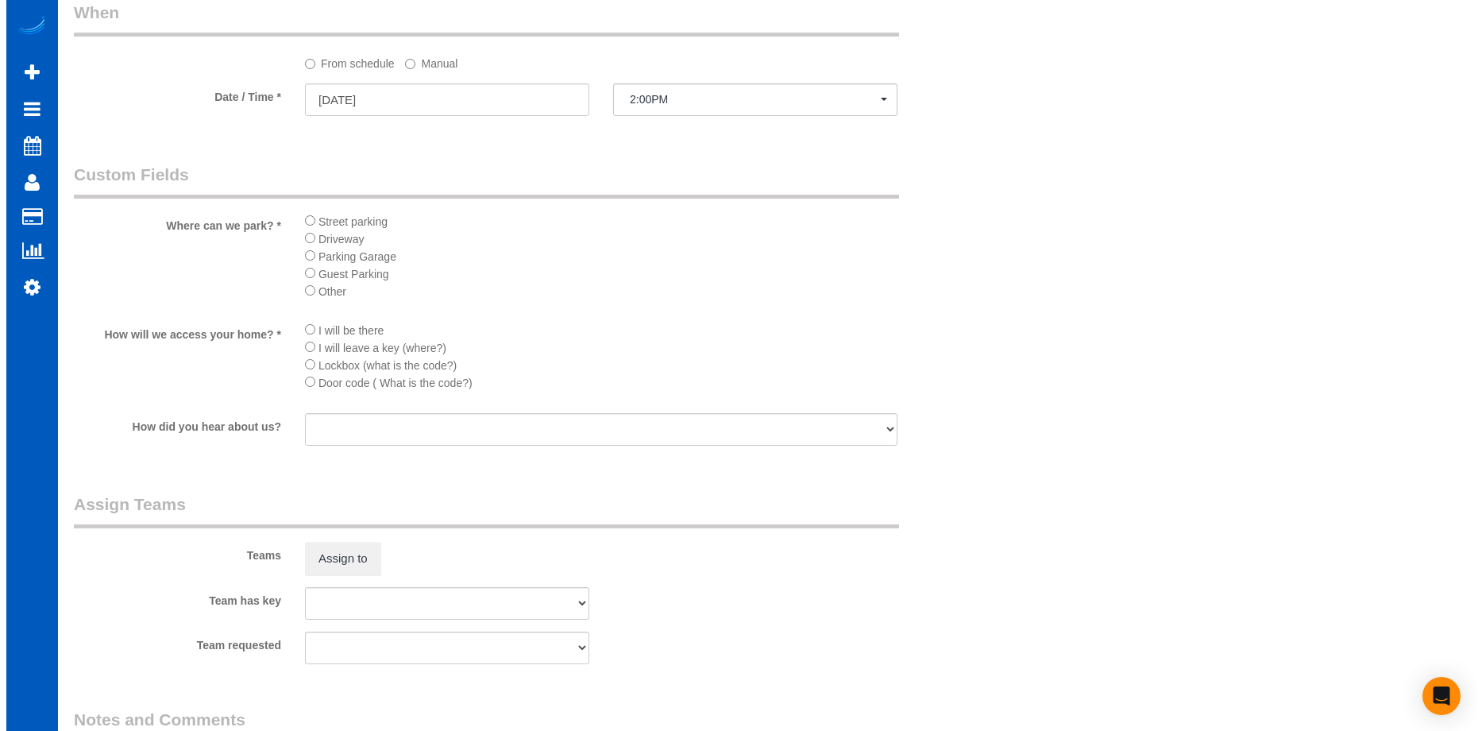
scroll to position [1668, 0]
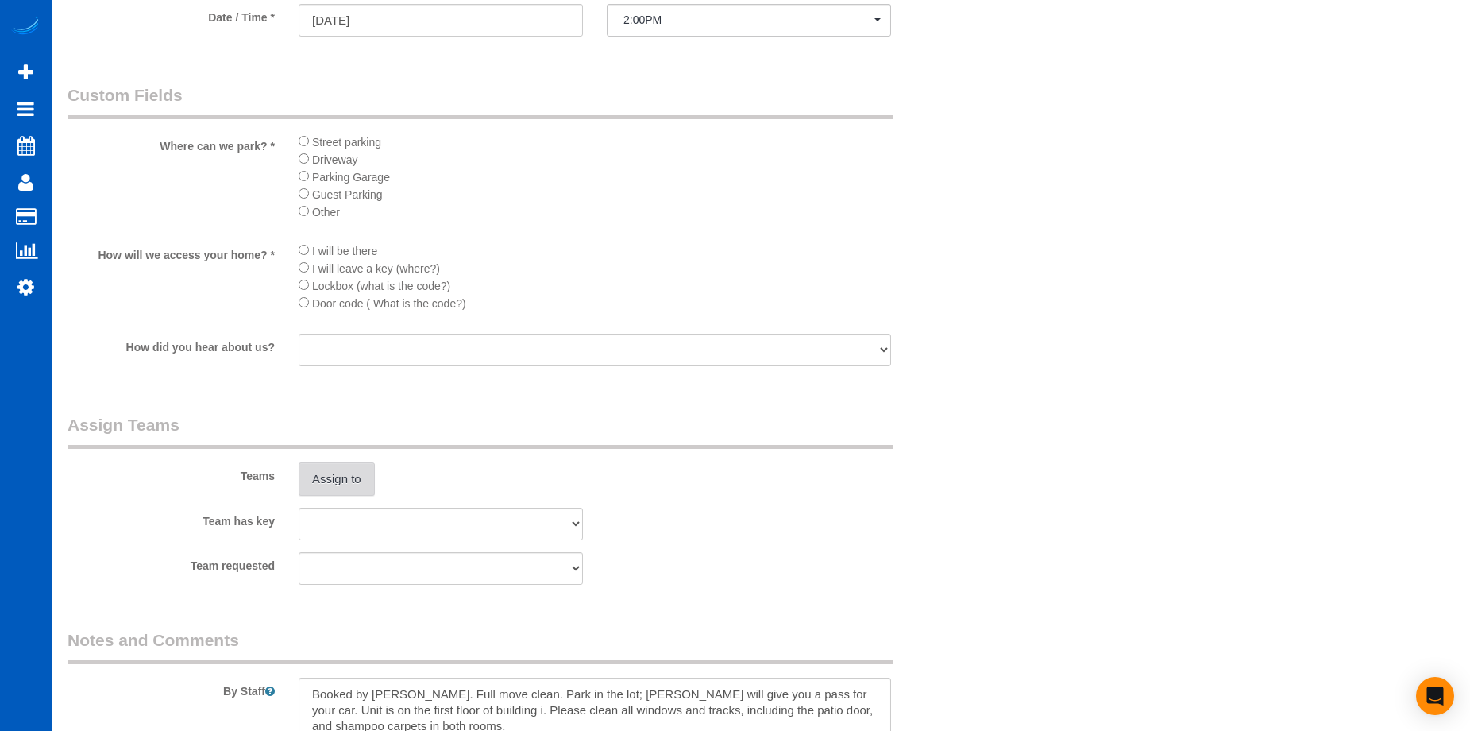
click at [326, 472] on button "Assign to" at bounding box center [337, 478] width 76 height 33
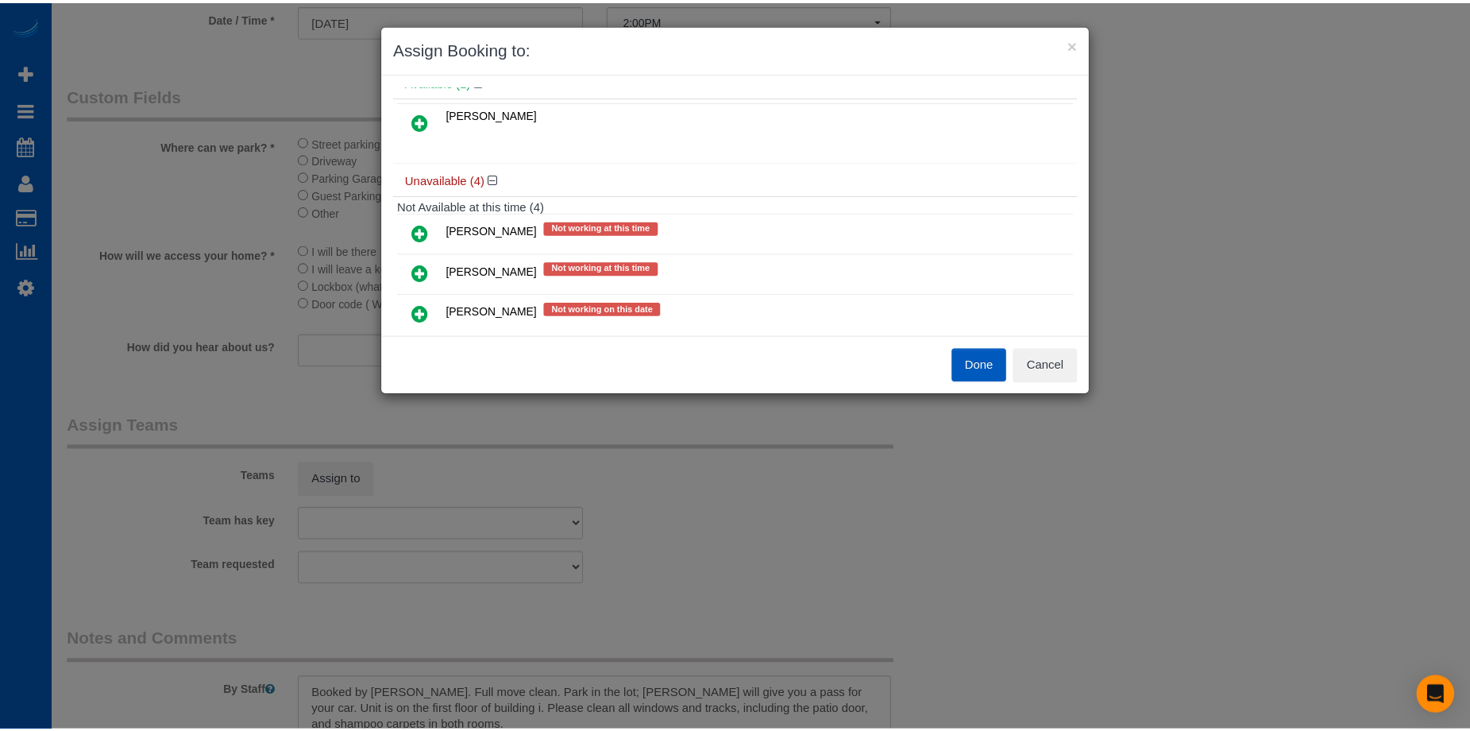
scroll to position [0, 0]
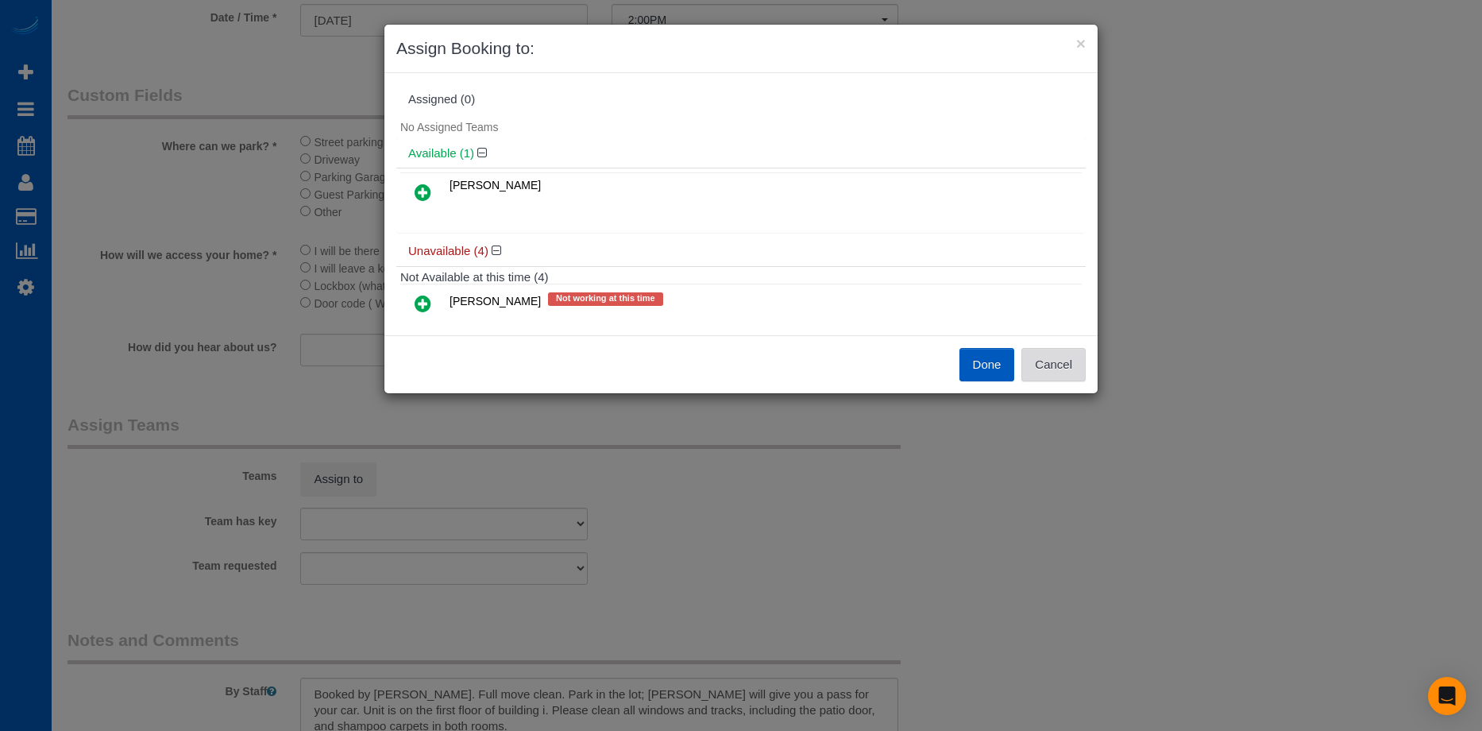
click at [1068, 367] on button "Cancel" at bounding box center [1053, 364] width 64 height 33
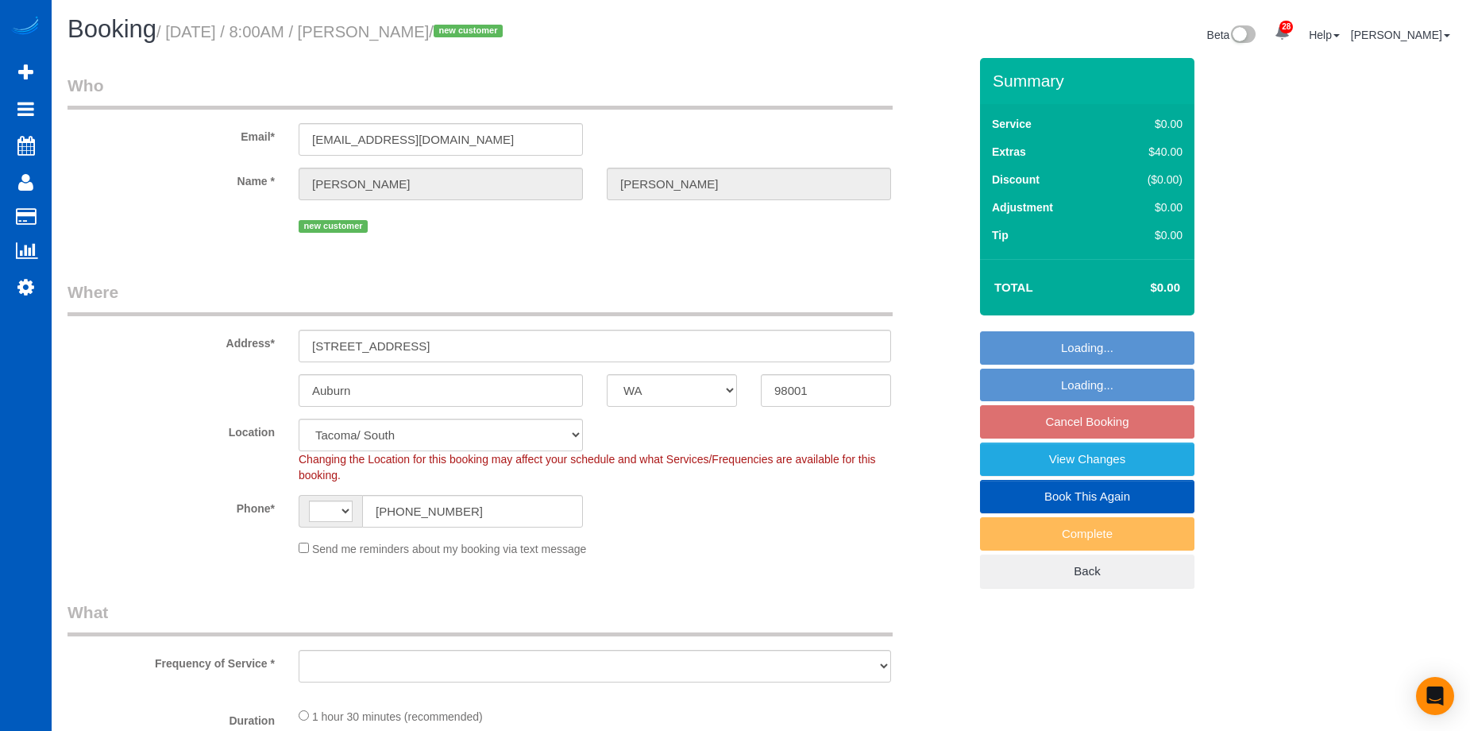
select select "WA"
select select "string:[GEOGRAPHIC_DATA]"
select select "object:912"
select select "string:fspay-6b6c97fd-fb02-4f22-8fb4-1c954aab82ba"
select select "spot1"
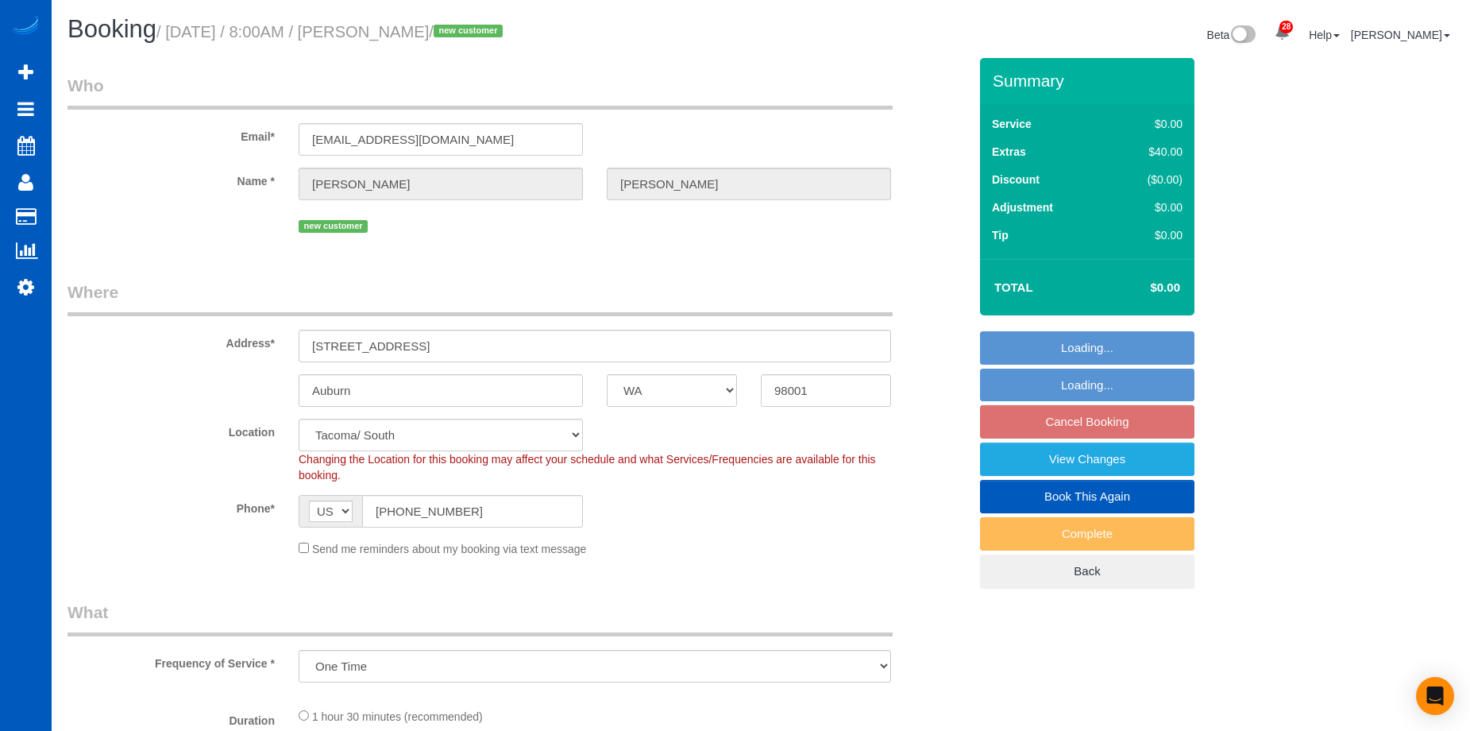
select select "199"
select select "1001"
select select "2"
select select "object:1117"
select select "1001"
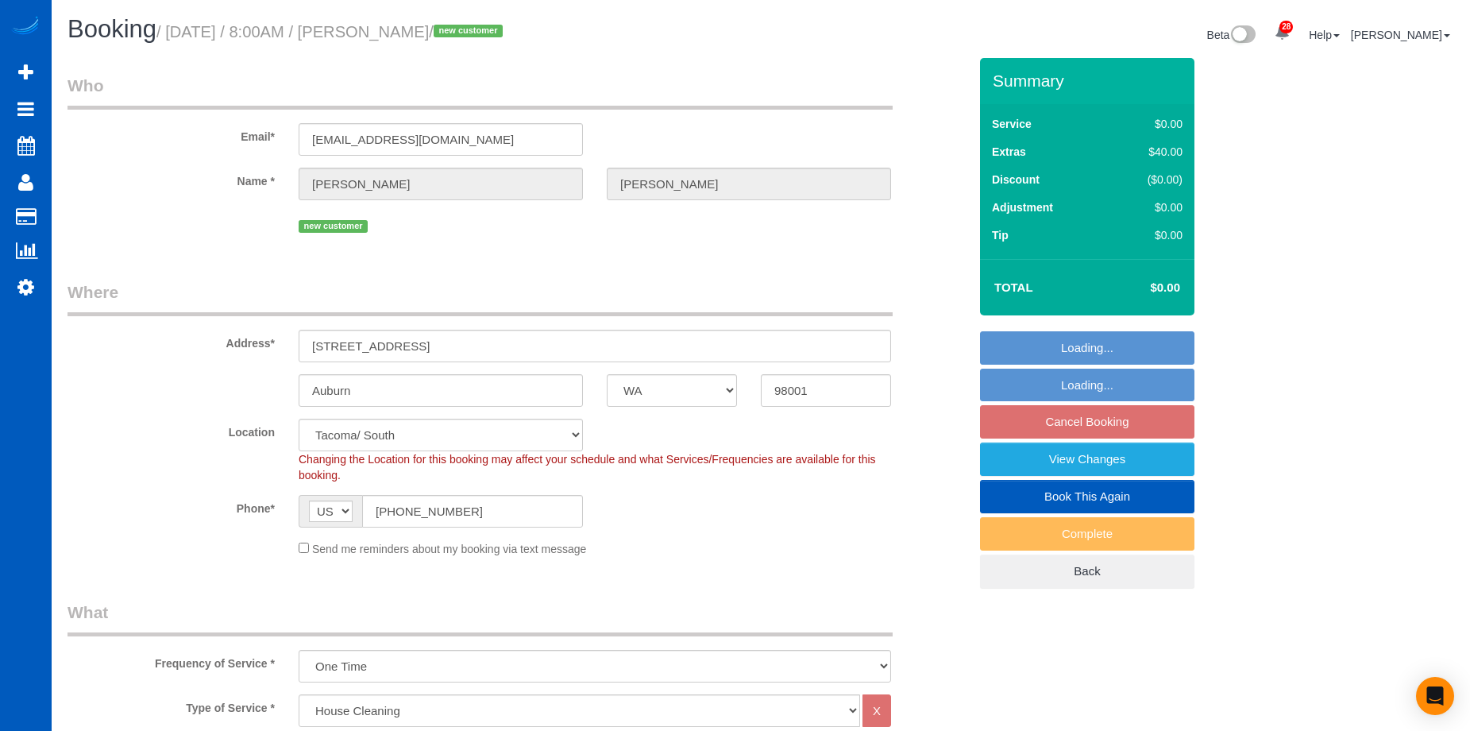
select select "2"
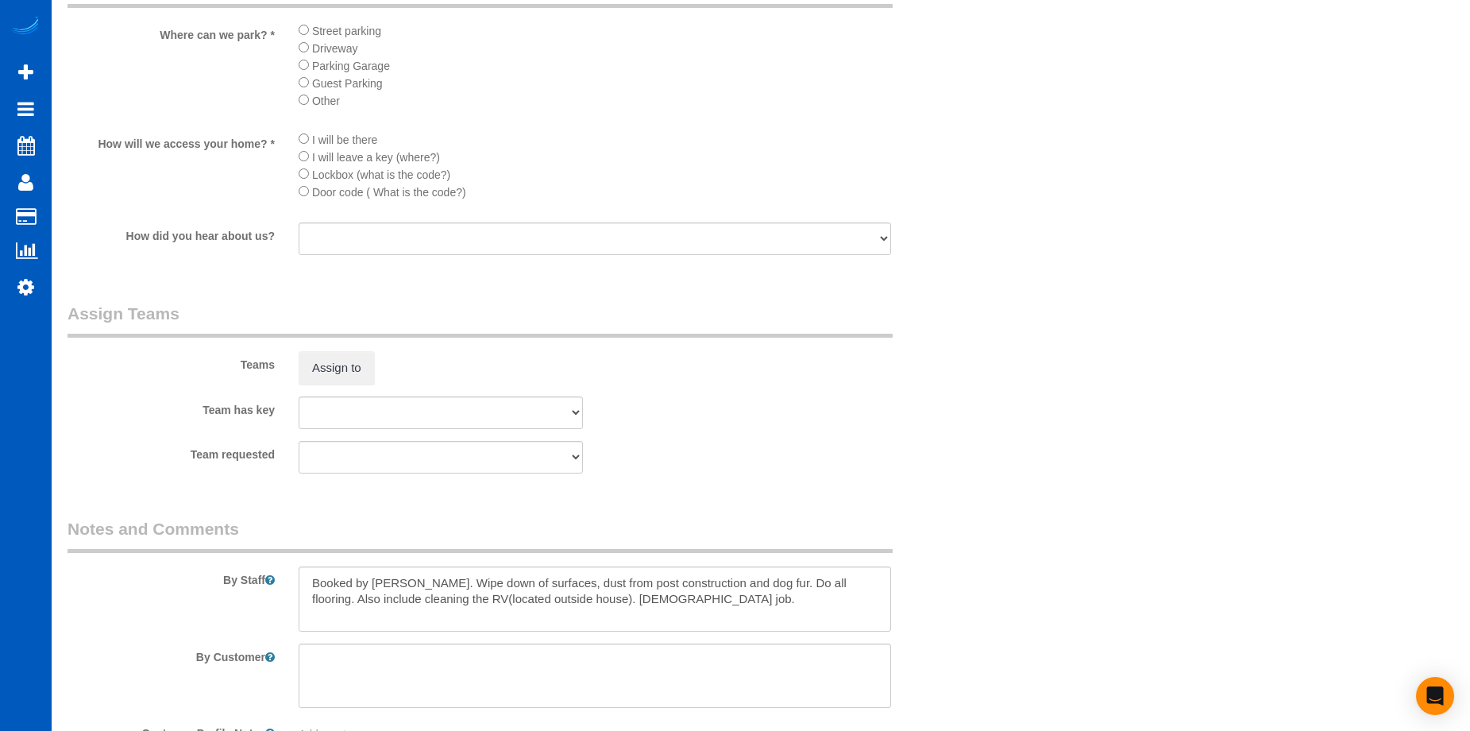
scroll to position [1827, 0]
click at [356, 369] on button "Assign to" at bounding box center [337, 365] width 76 height 33
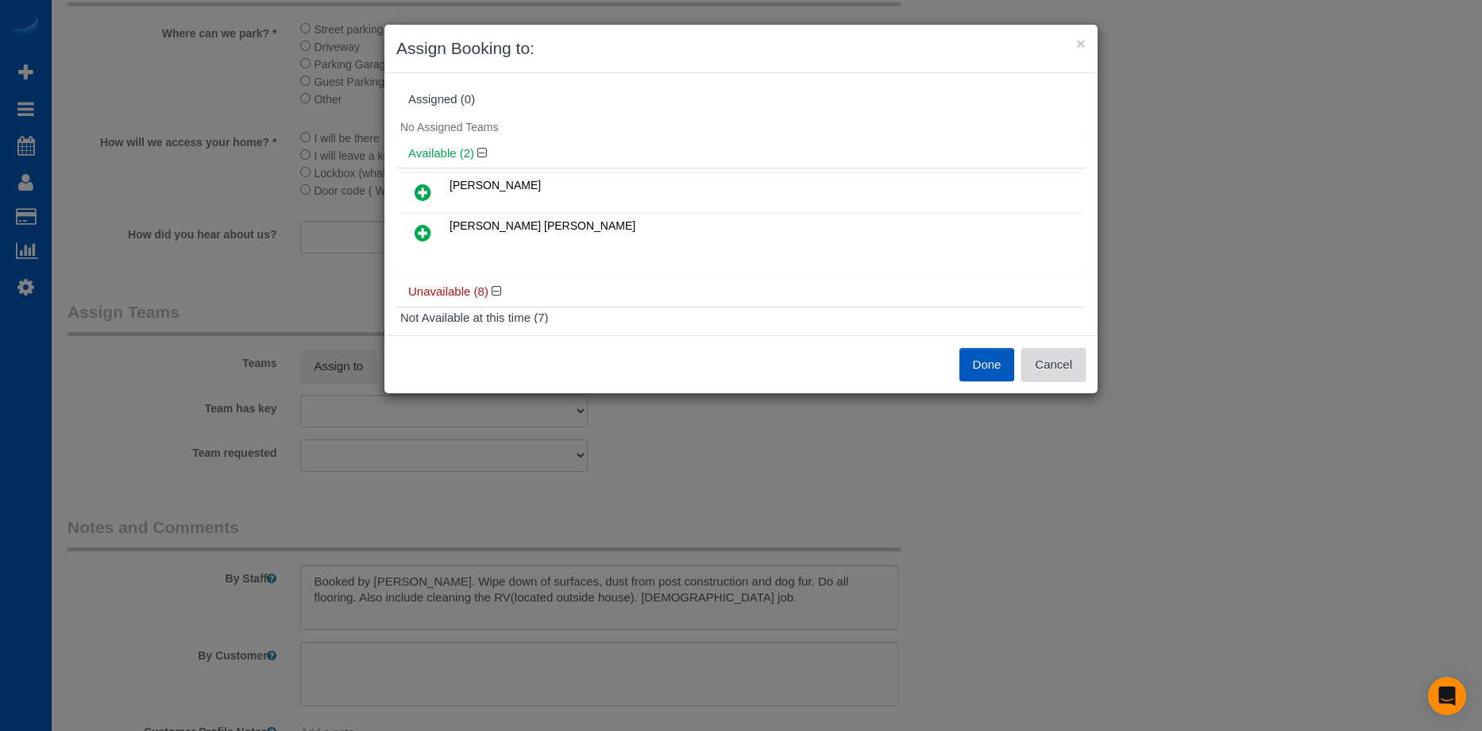
click at [1075, 349] on button "Cancel" at bounding box center [1053, 364] width 64 height 33
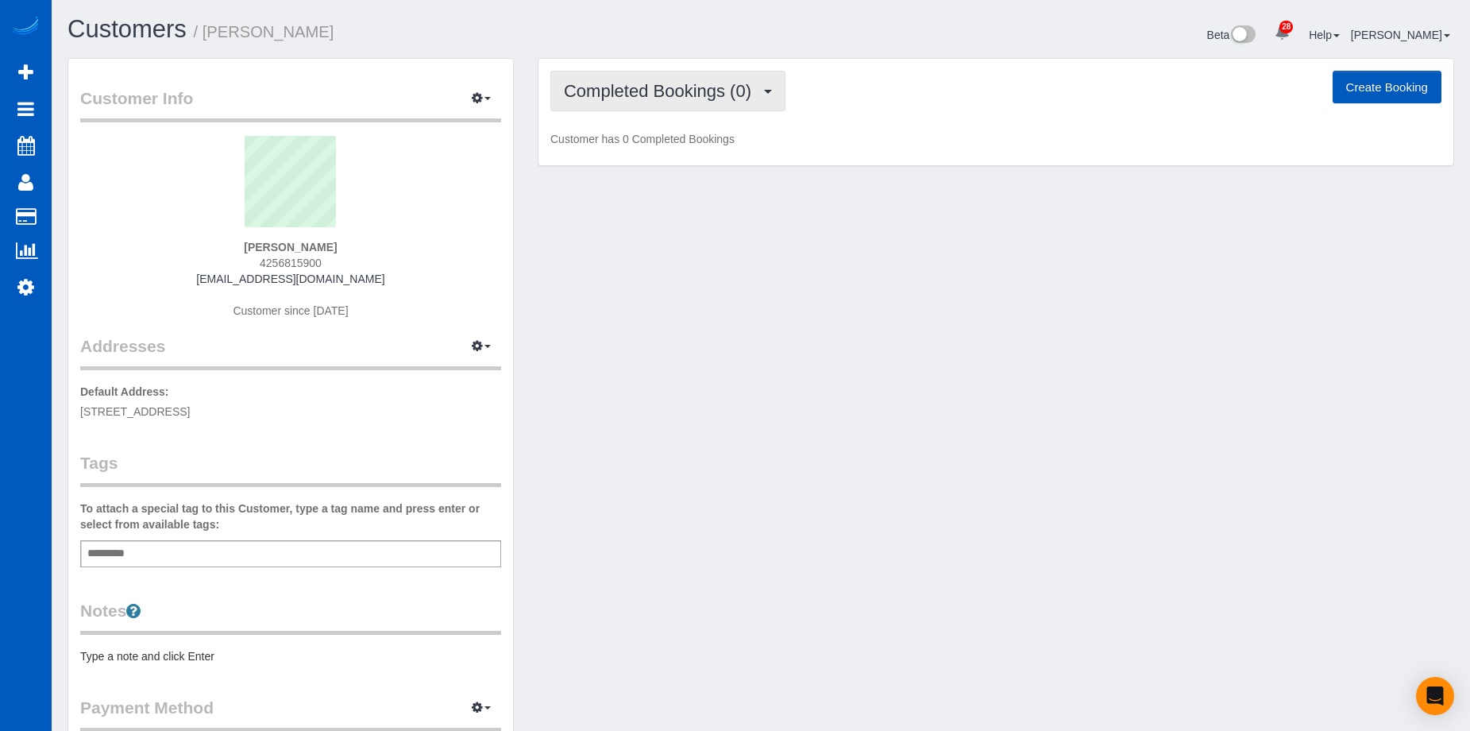
click at [705, 93] on span "Completed Bookings (0)" at bounding box center [661, 91] width 195 height 20
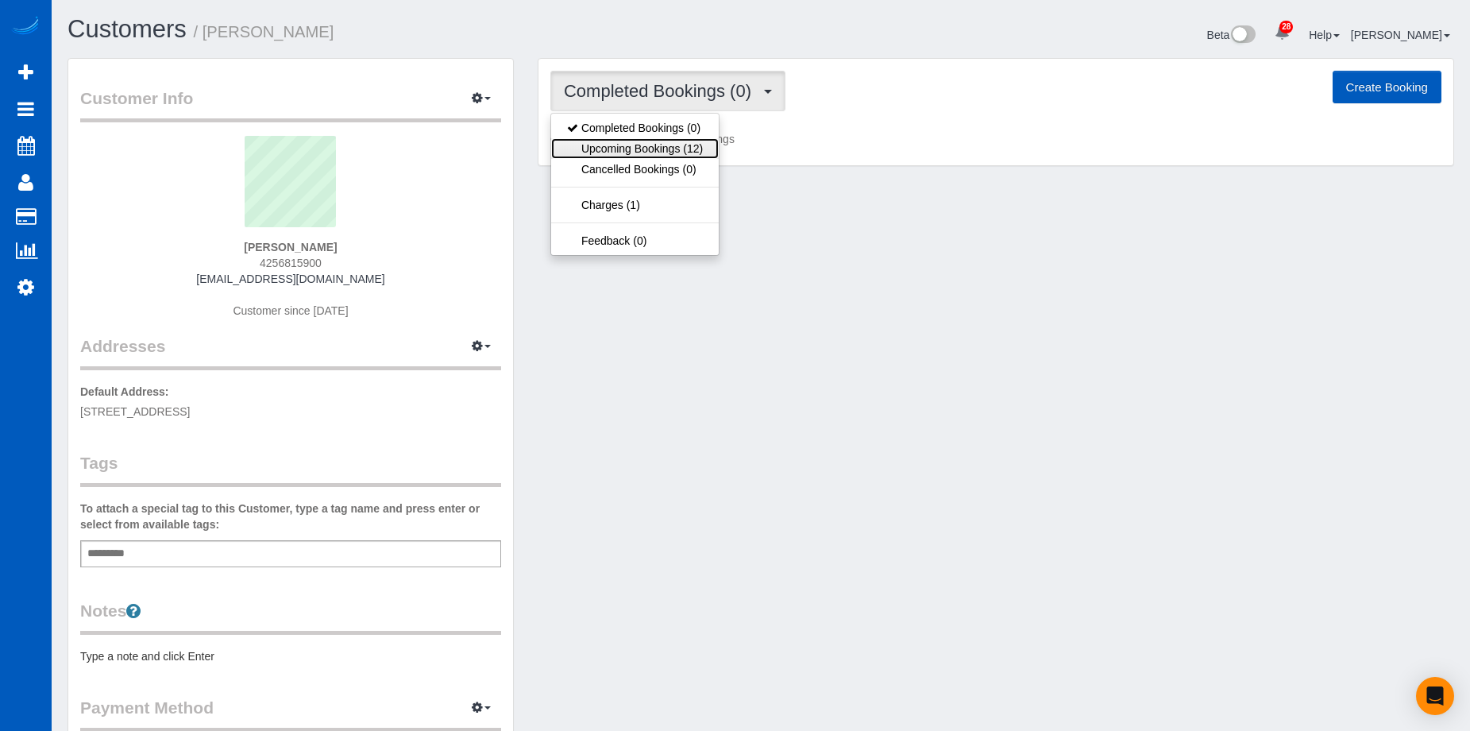
click at [682, 144] on link "Upcoming Bookings (12)" at bounding box center [635, 148] width 168 height 21
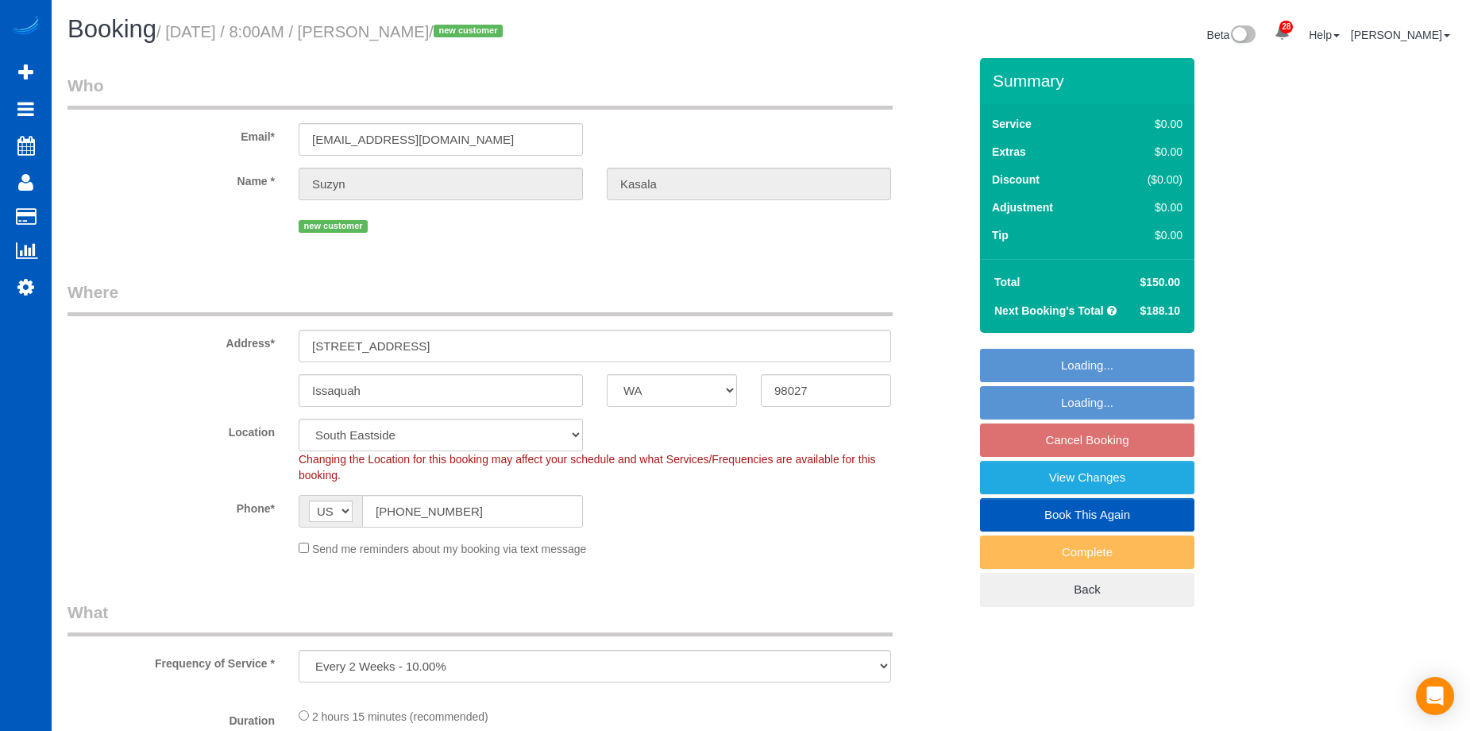
select select "WA"
select select "object:1130"
select select "199"
select select "1501"
select select "3"
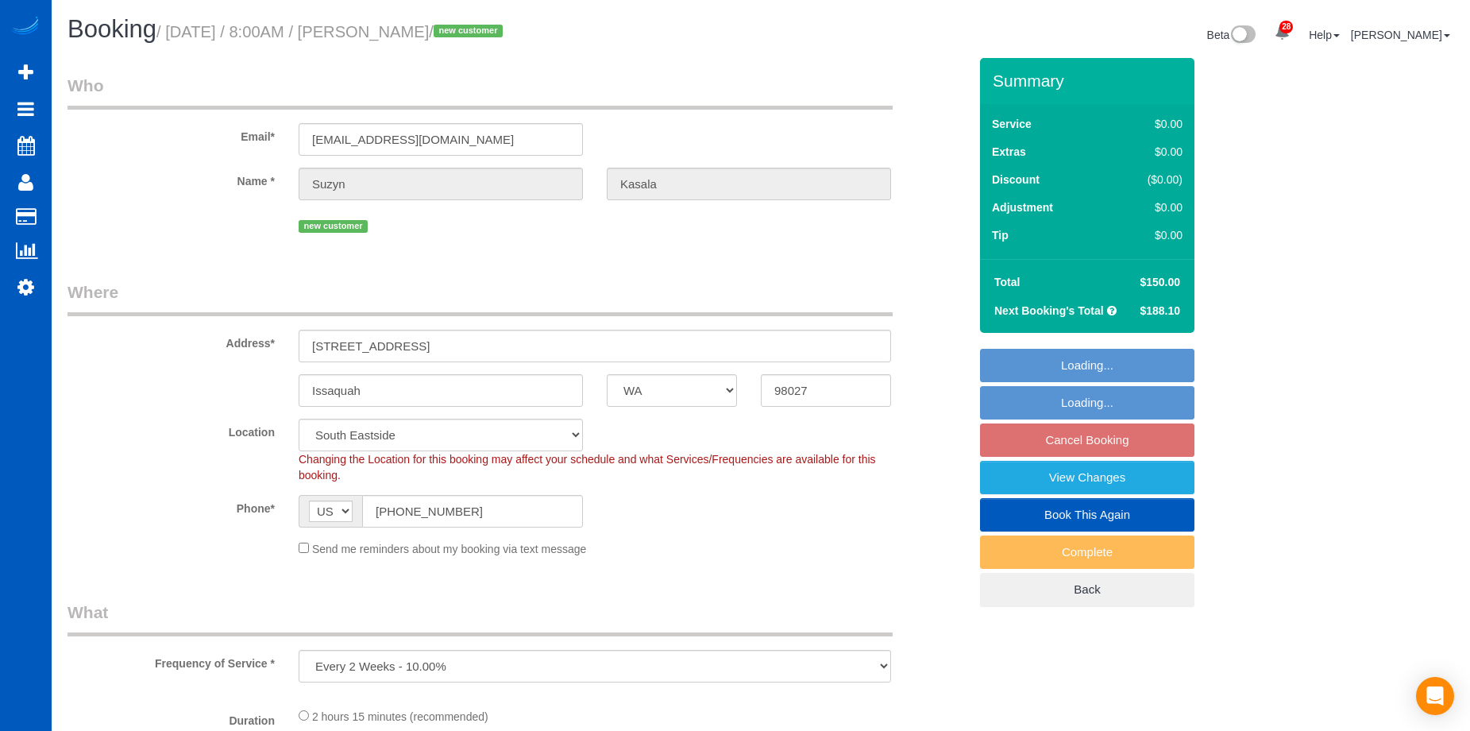
select select "3"
select select "spot1"
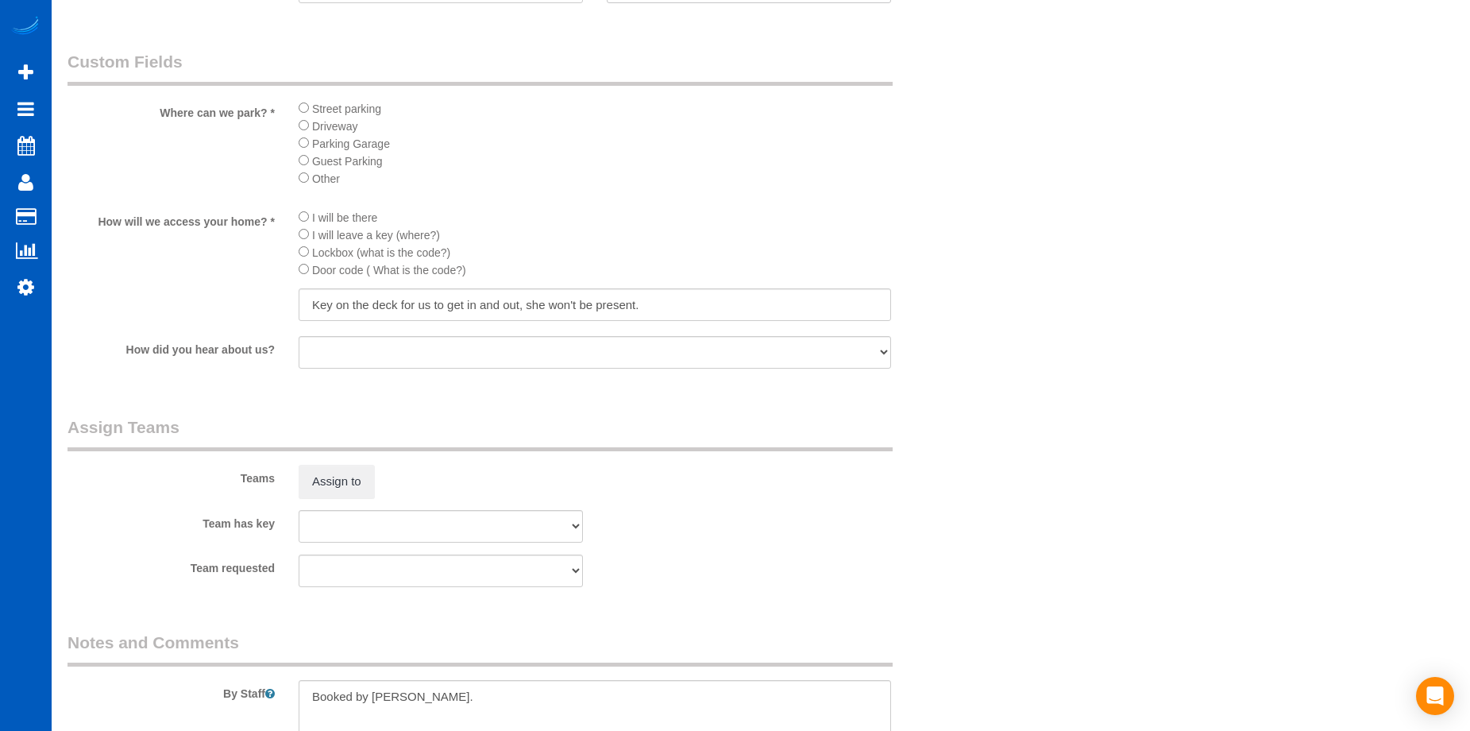
scroll to position [1906, 0]
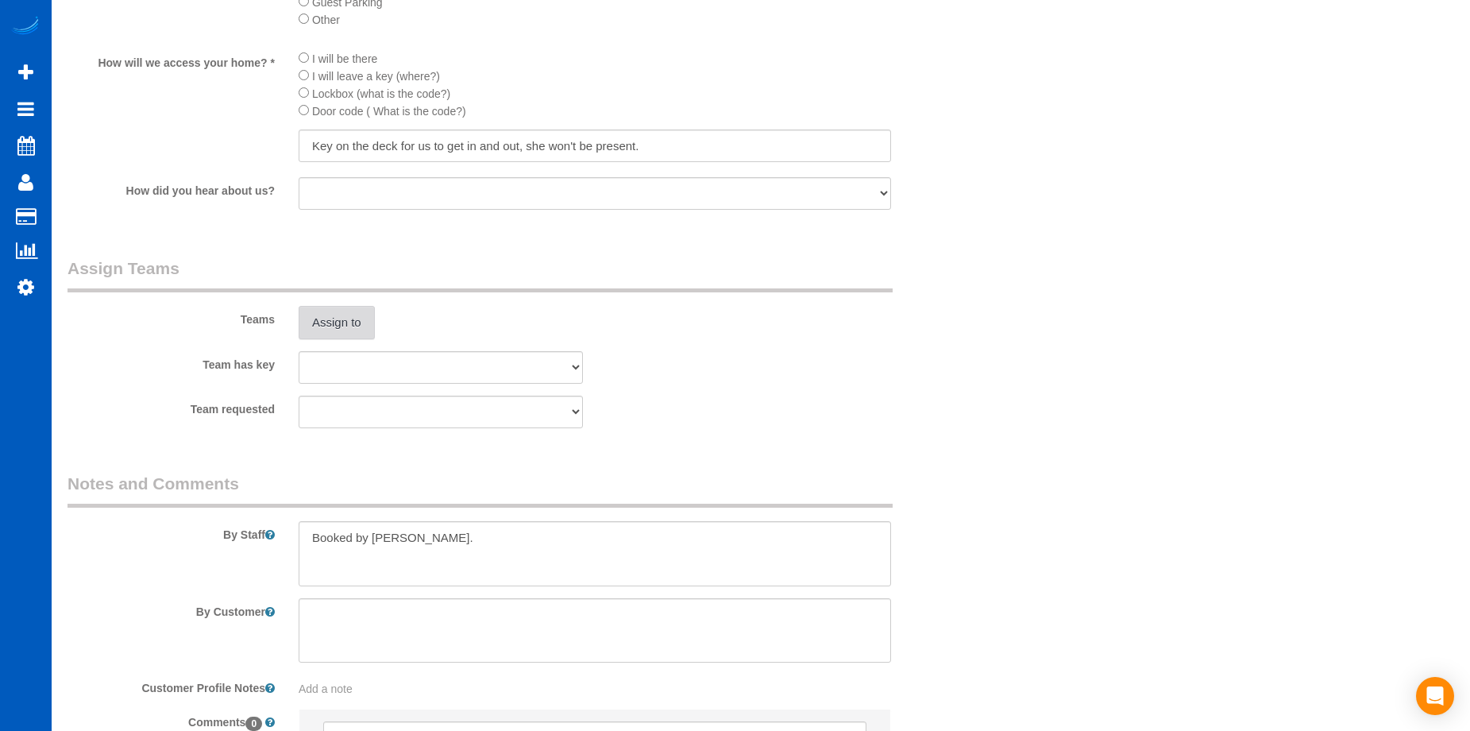
click at [332, 320] on button "Assign to" at bounding box center [337, 322] width 76 height 33
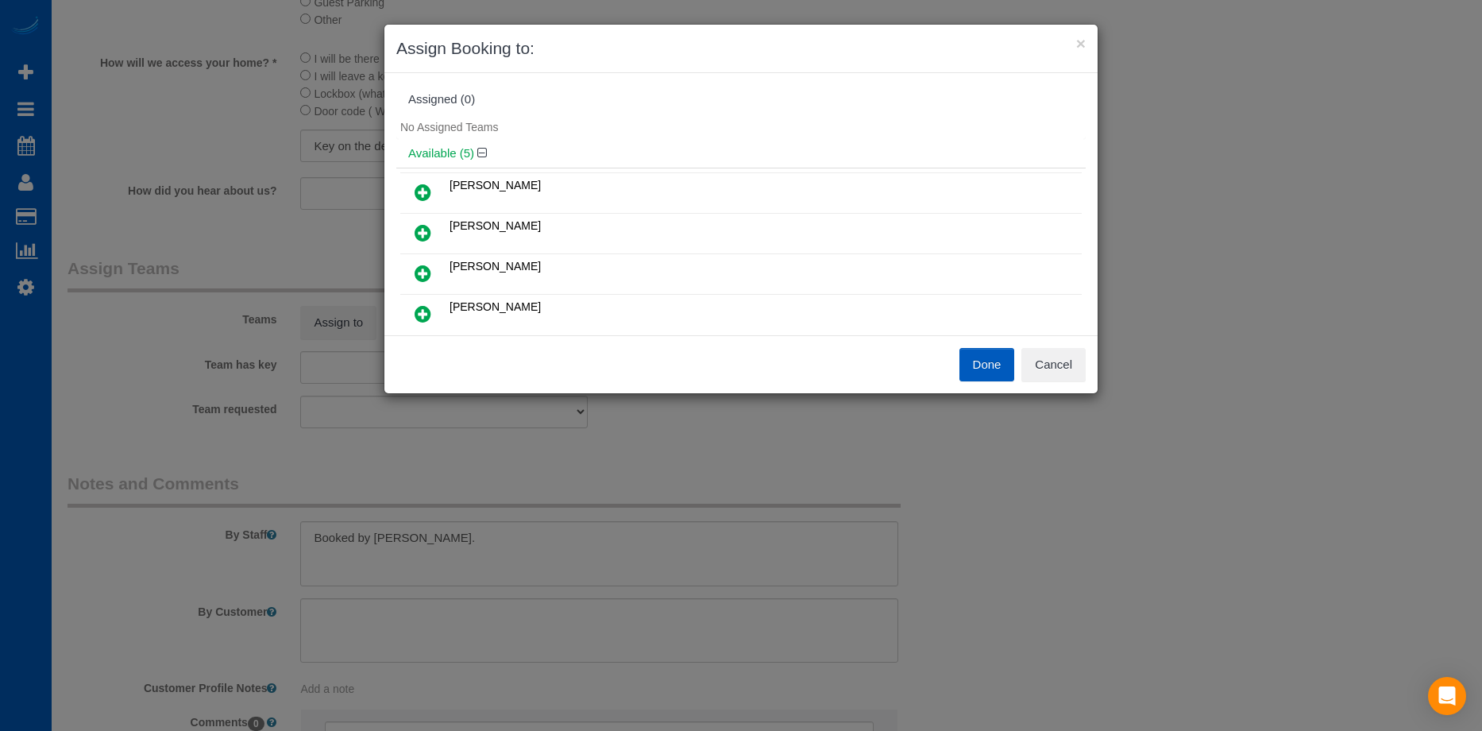
click at [425, 185] on icon at bounding box center [423, 192] width 17 height 19
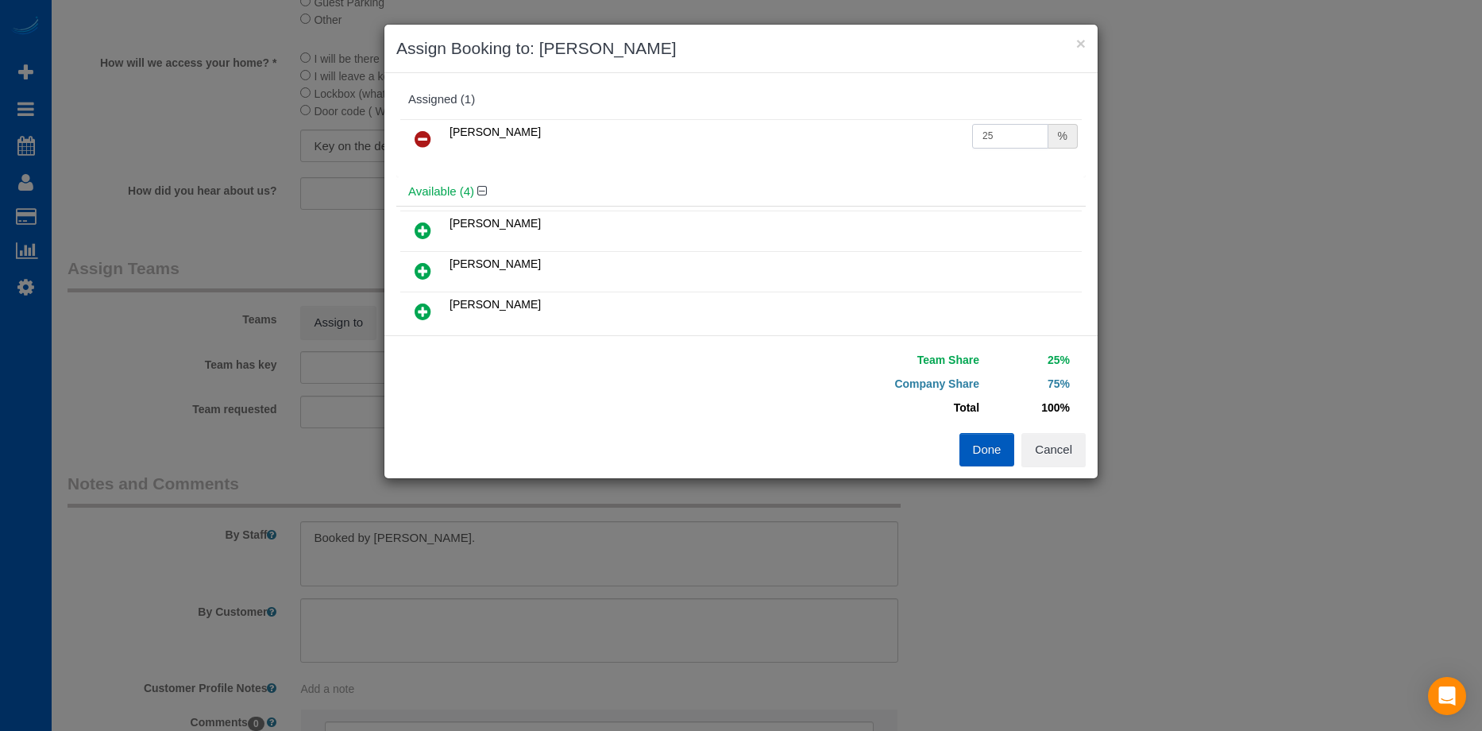
click at [991, 132] on input "25" at bounding box center [1010, 136] width 76 height 25
drag, startPoint x: 1002, startPoint y: 129, endPoint x: 917, endPoint y: 131, distance: 85.0
click at [917, 131] on tr "Alina Kruchok 25 %" at bounding box center [741, 139] width 682 height 41
type input "63"
click at [978, 448] on button "Done" at bounding box center [988, 449] width 56 height 33
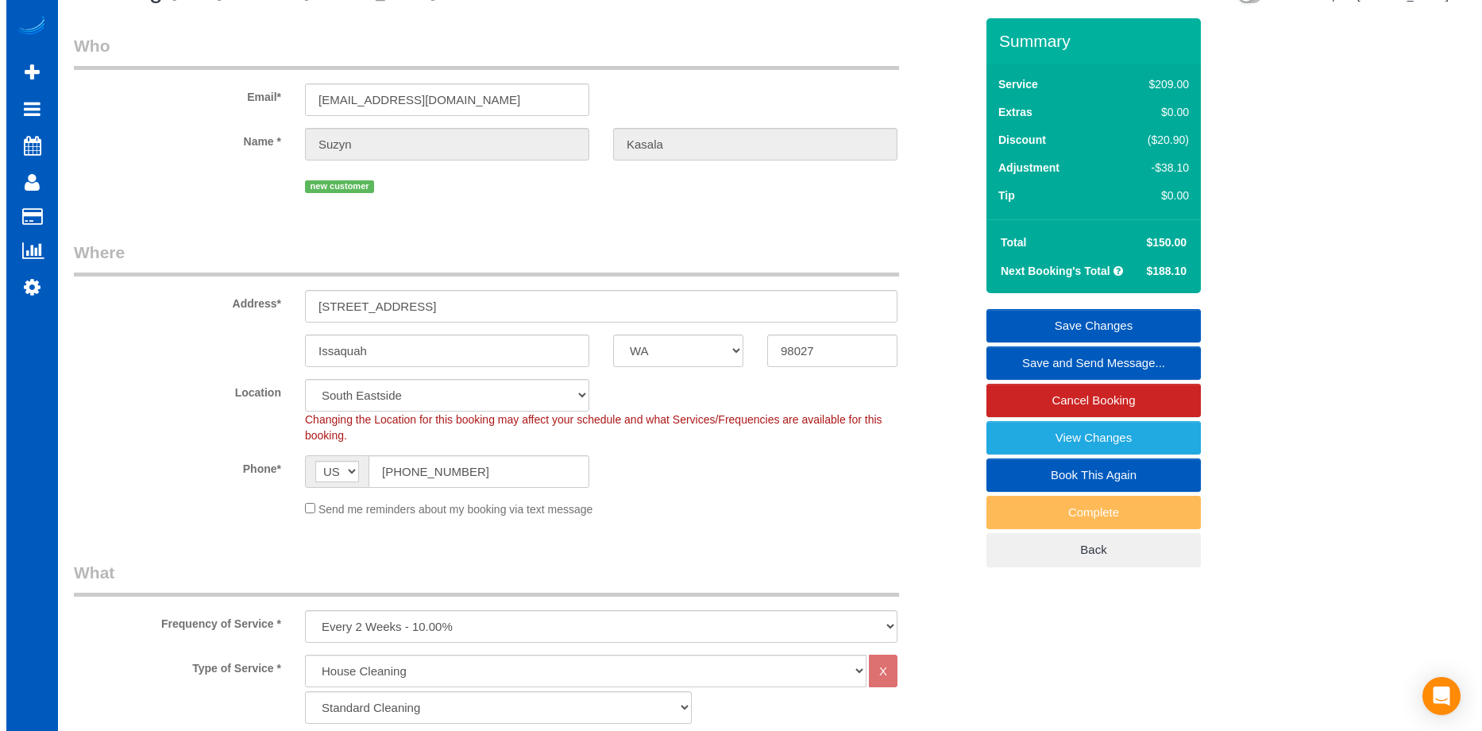
scroll to position [0, 0]
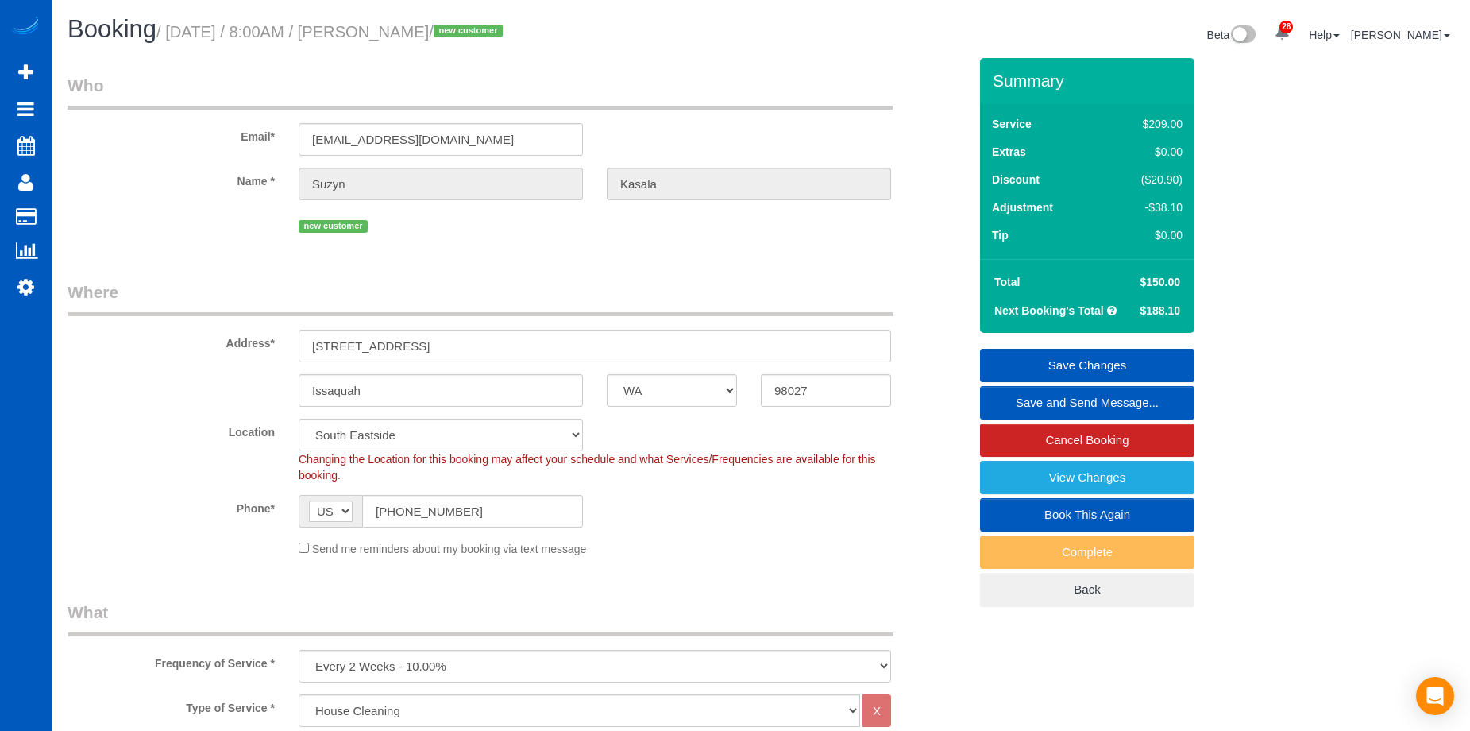
click at [1027, 357] on link "Save Changes" at bounding box center [1087, 365] width 214 height 33
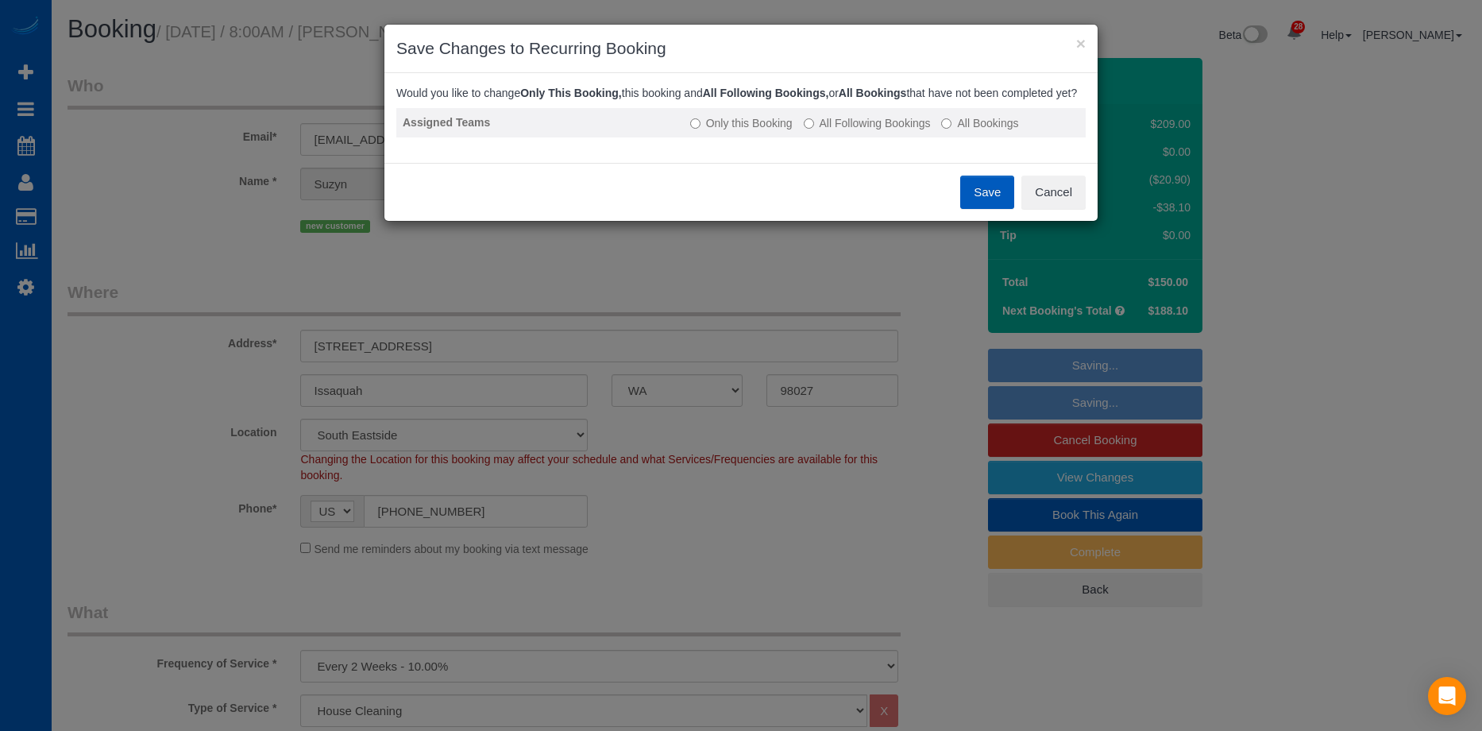
click at [875, 137] on td "Only this Booking All Following Bookings All Bookings" at bounding box center [885, 122] width 402 height 29
click at [846, 131] on label "All Following Bookings" at bounding box center [867, 123] width 127 height 16
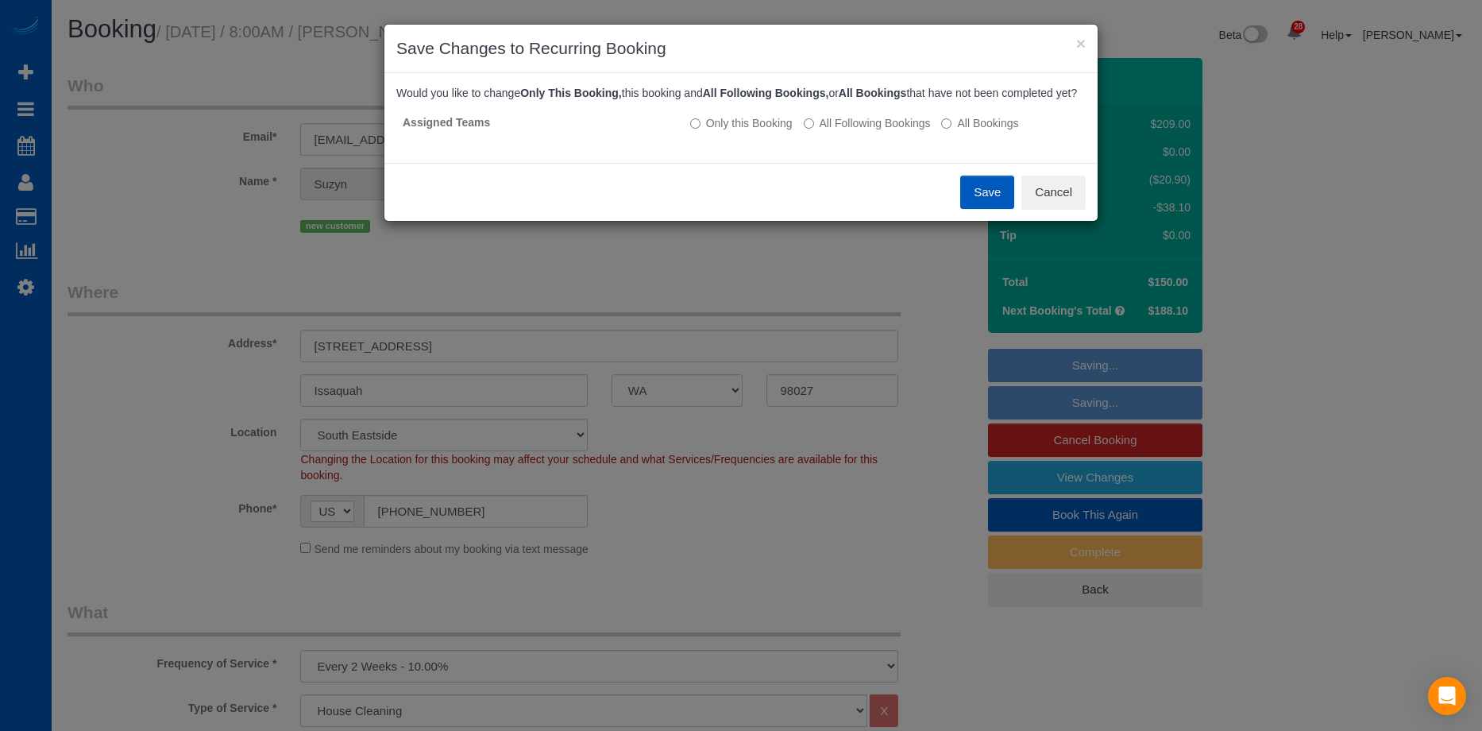
click at [981, 206] on button "Save" at bounding box center [987, 192] width 54 height 33
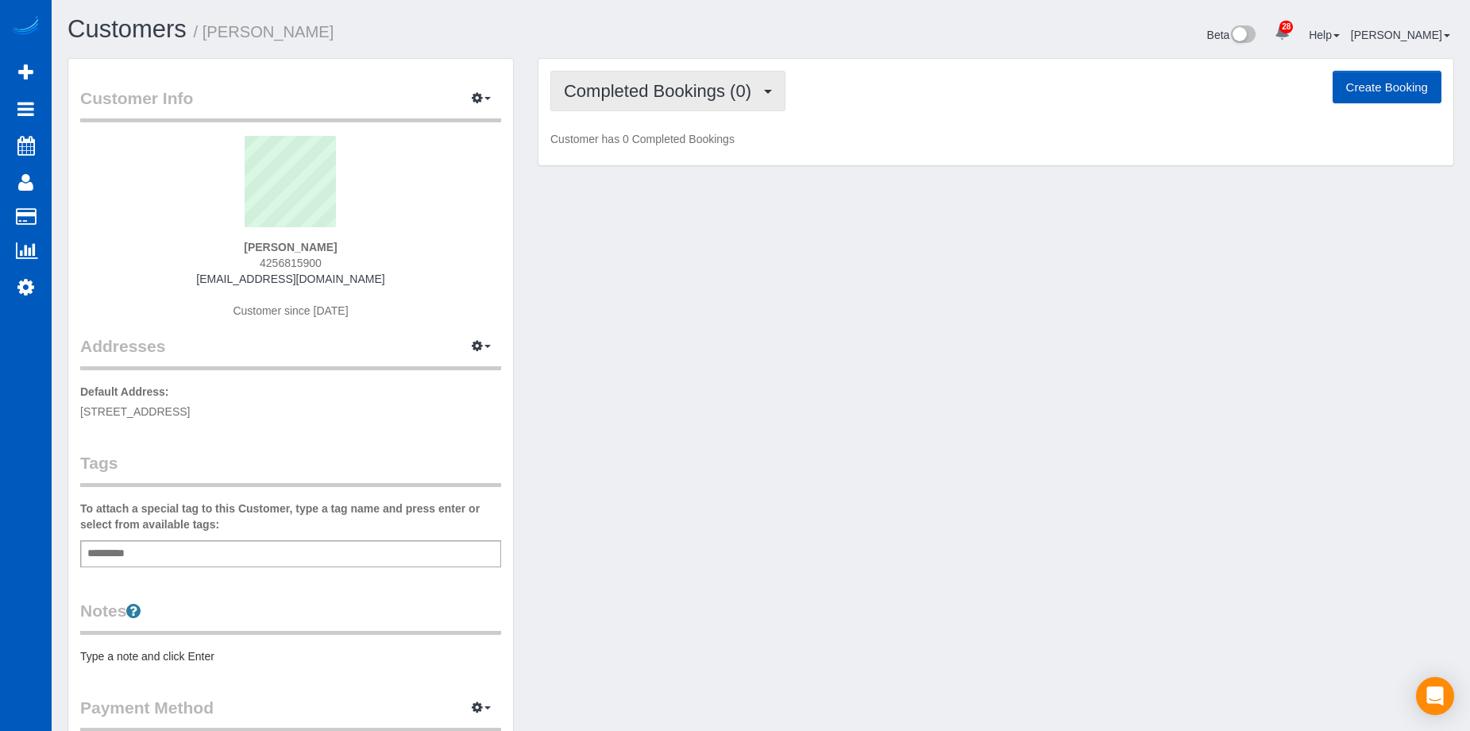
click at [751, 101] on button "Completed Bookings (0)" at bounding box center [667, 91] width 235 height 41
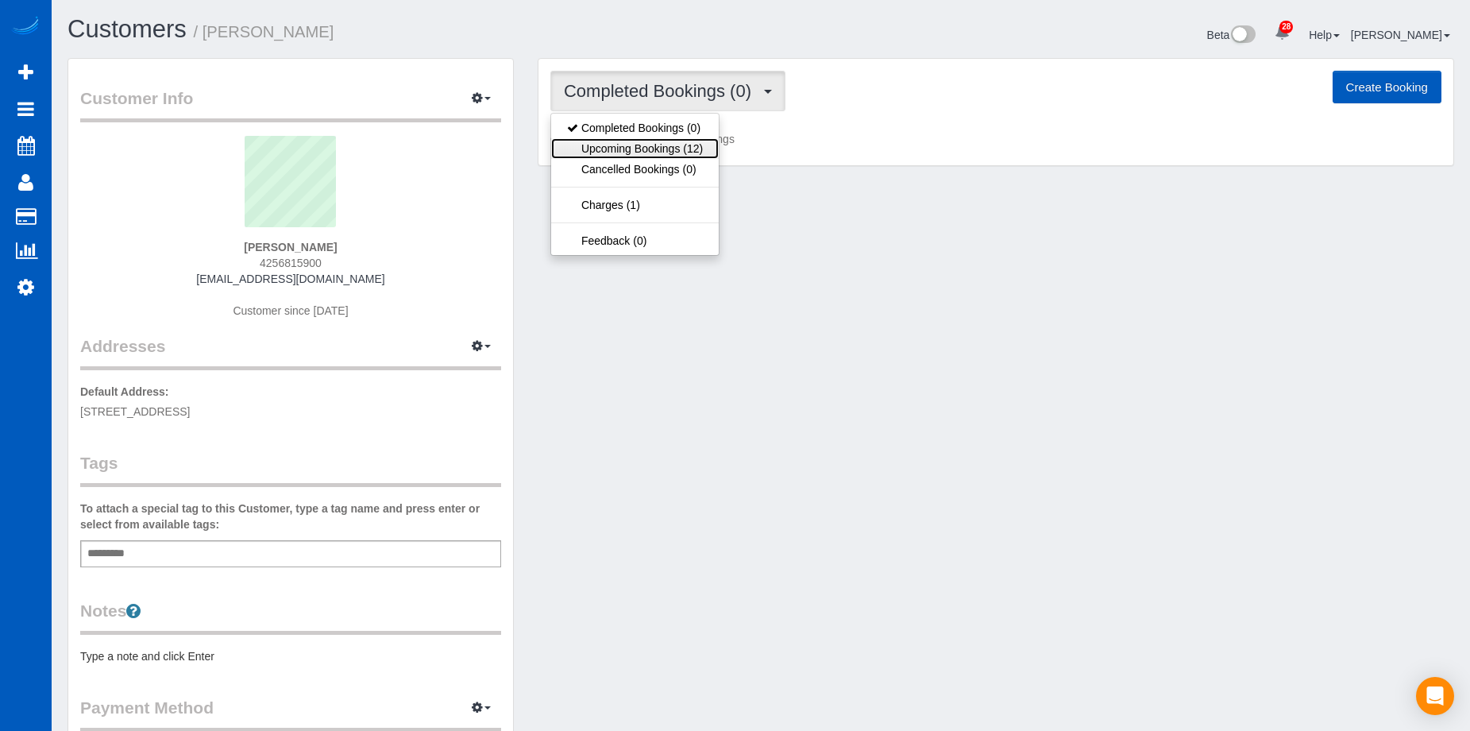
click at [687, 149] on link "Upcoming Bookings (12)" at bounding box center [635, 148] width 168 height 21
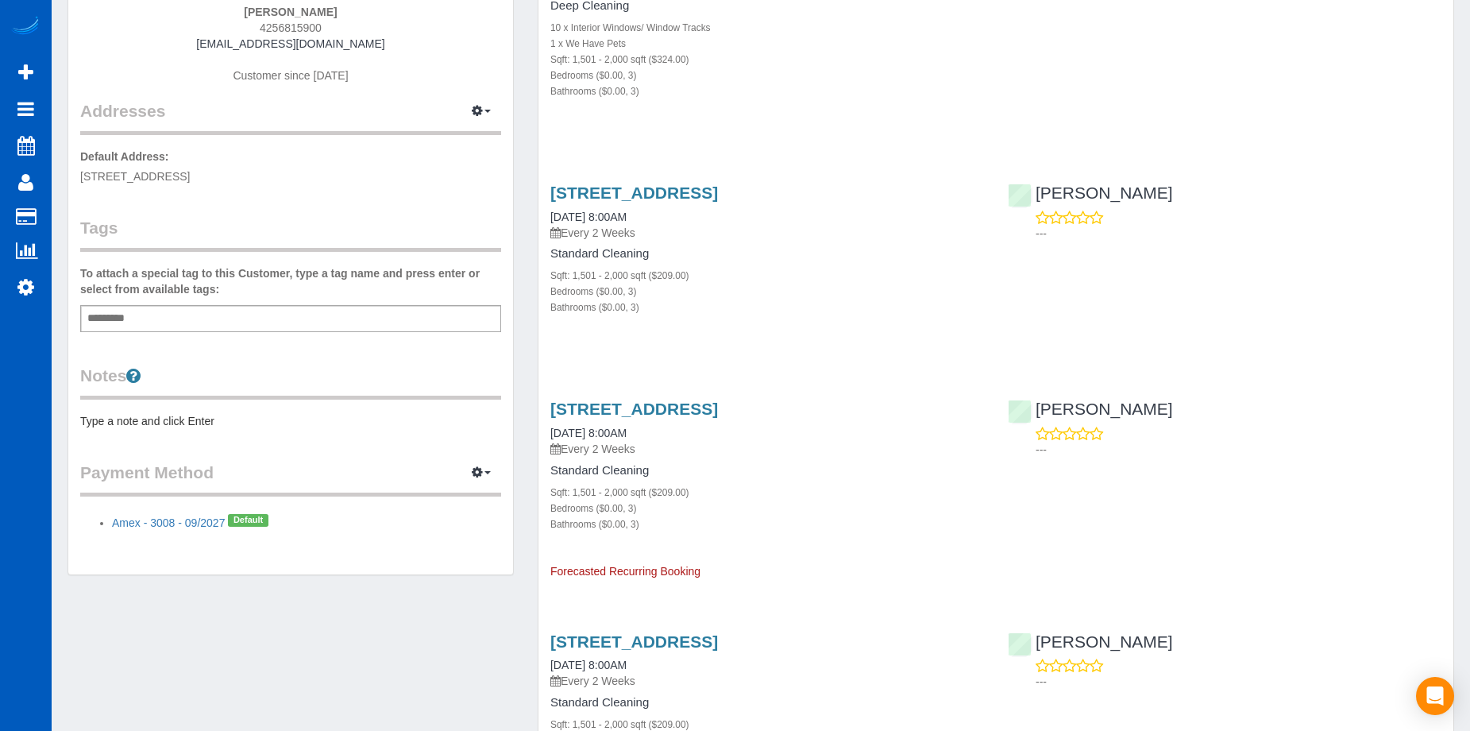
scroll to position [238, 0]
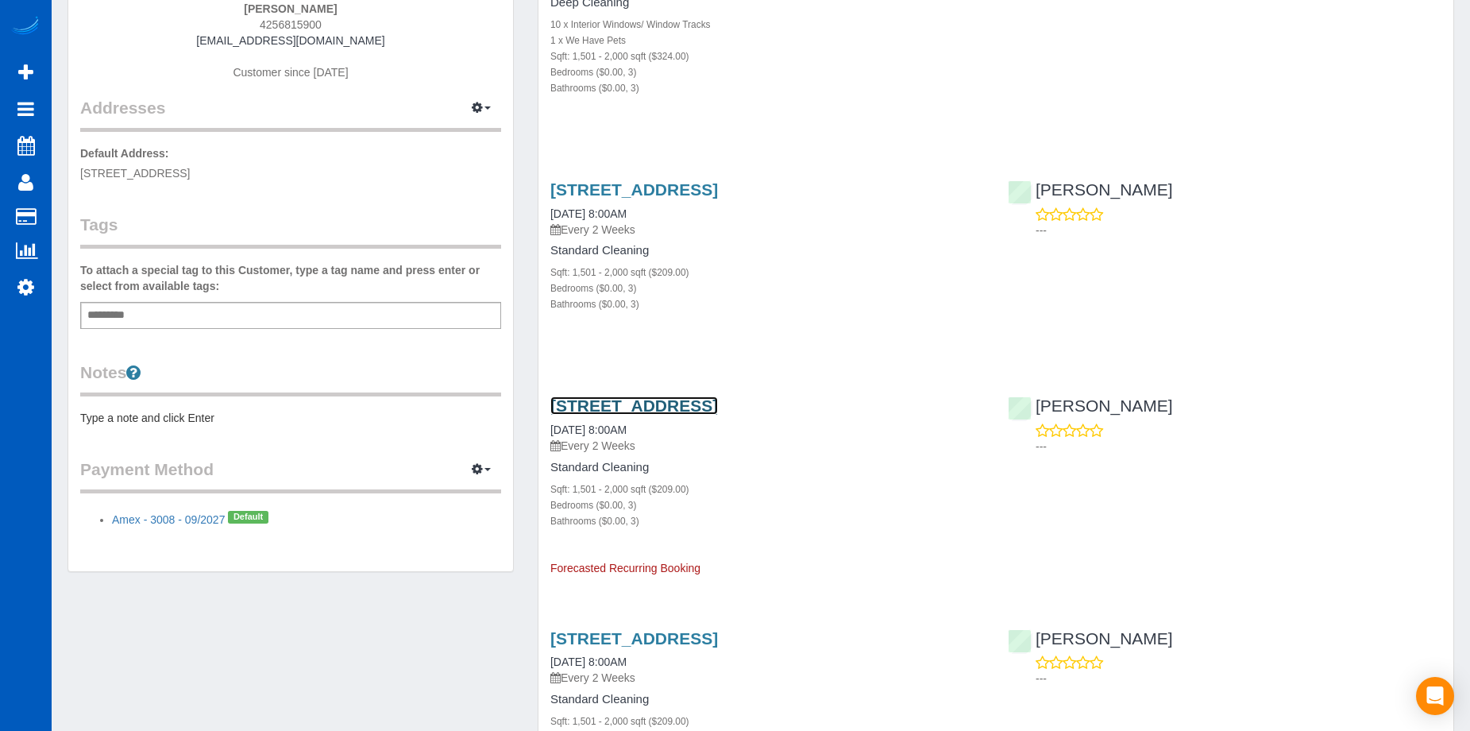
click at [631, 415] on link "[STREET_ADDRESS]" at bounding box center [634, 405] width 168 height 18
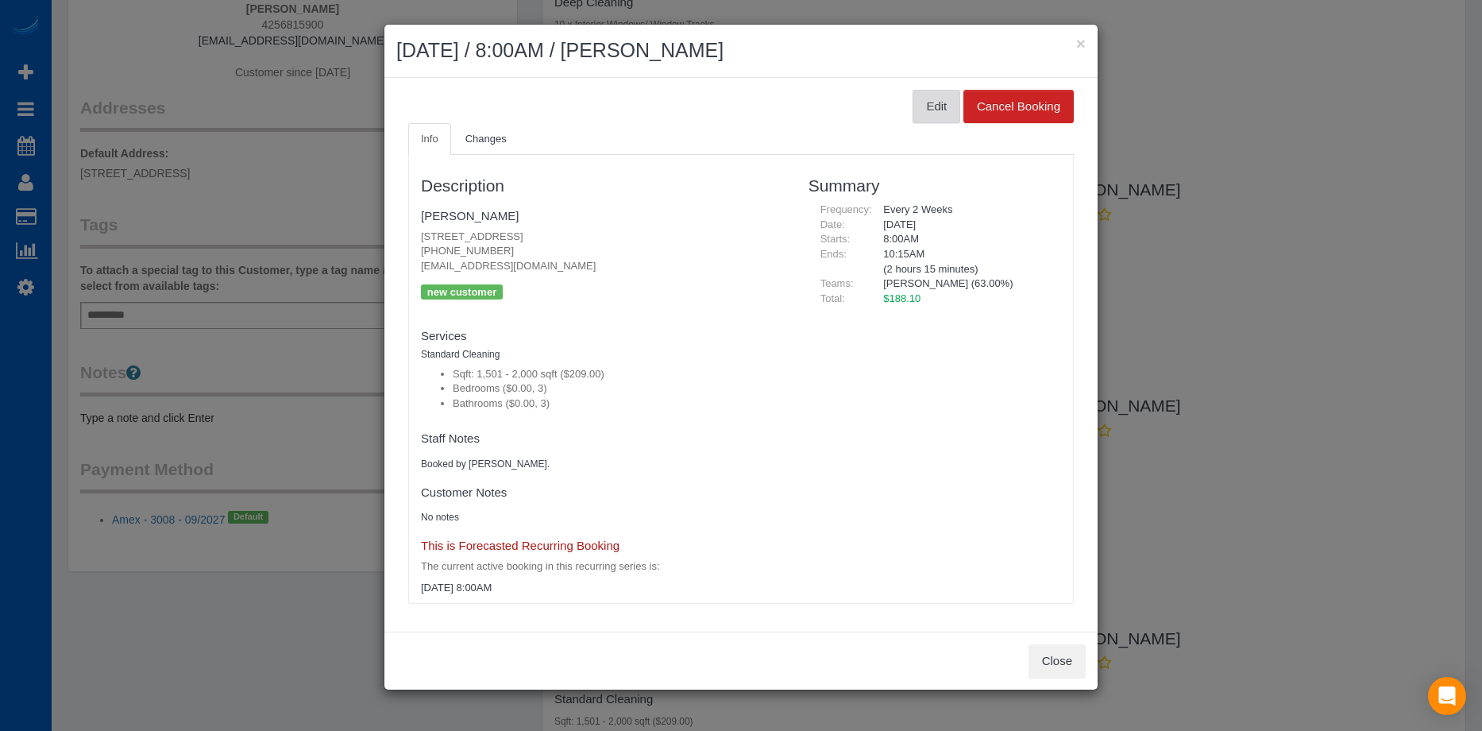
click at [944, 111] on button "Edit" at bounding box center [937, 106] width 48 height 33
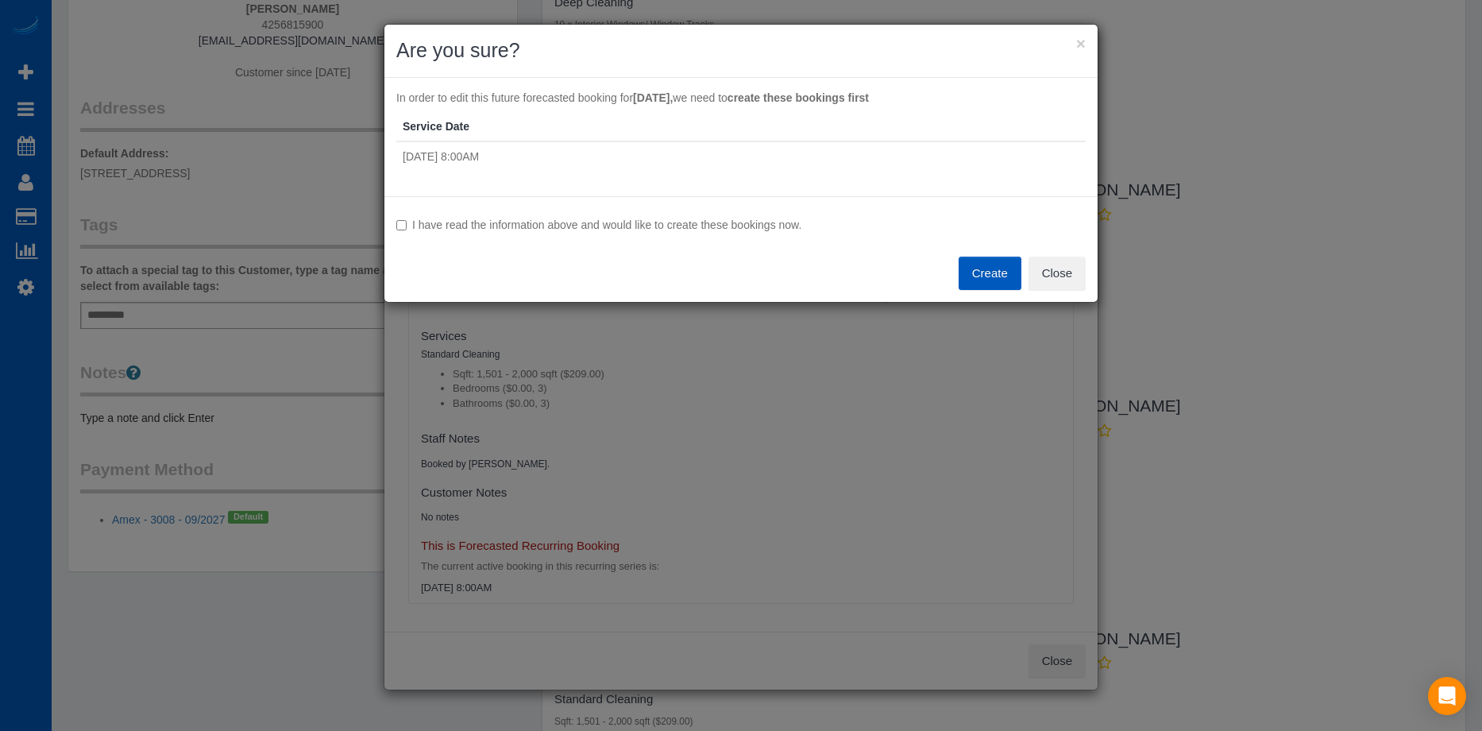
click at [536, 217] on div "I have read the information above and would like to create these bookings now. …" at bounding box center [740, 249] width 713 height 106
click at [541, 222] on label "I have read the information above and would like to create these bookings now." at bounding box center [740, 225] width 689 height 16
click at [973, 270] on button "Create" at bounding box center [990, 273] width 63 height 33
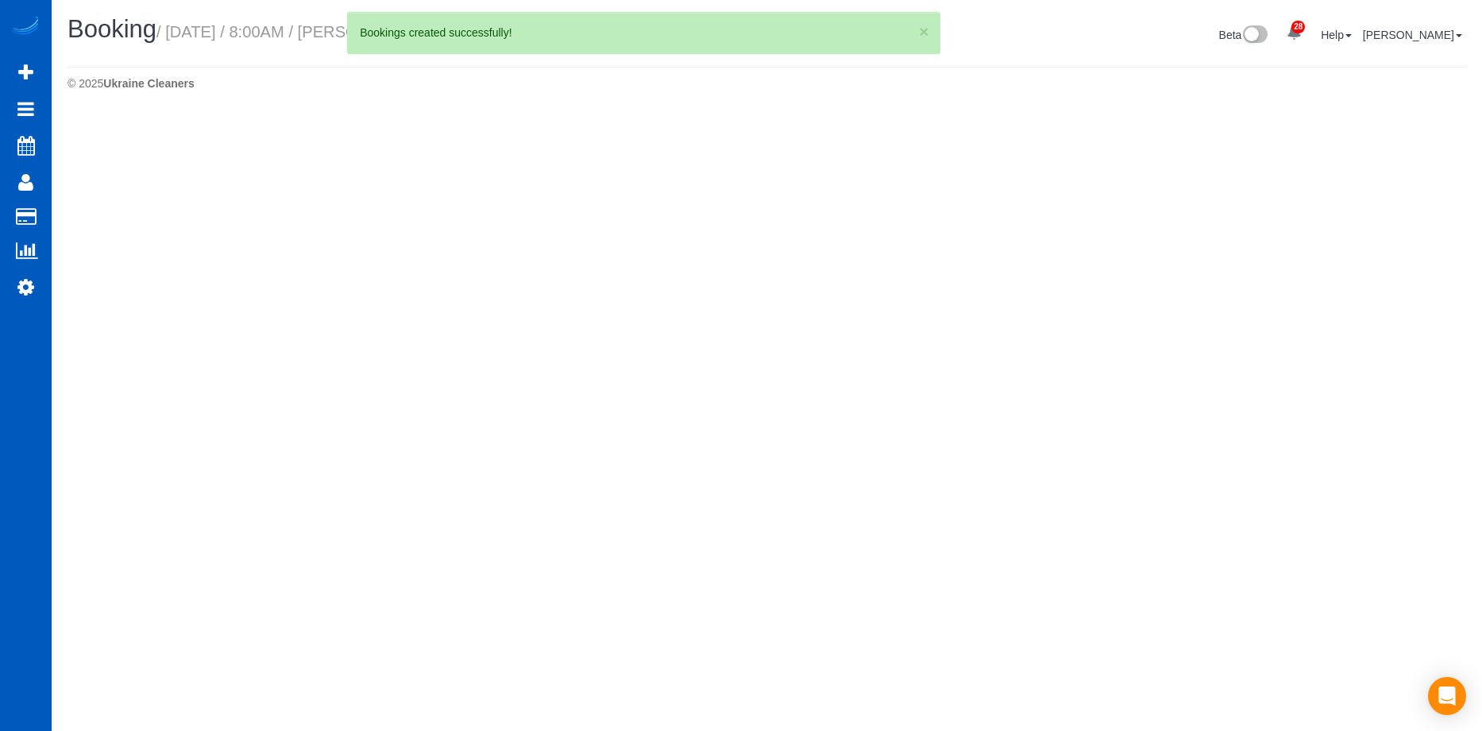
select select "WA"
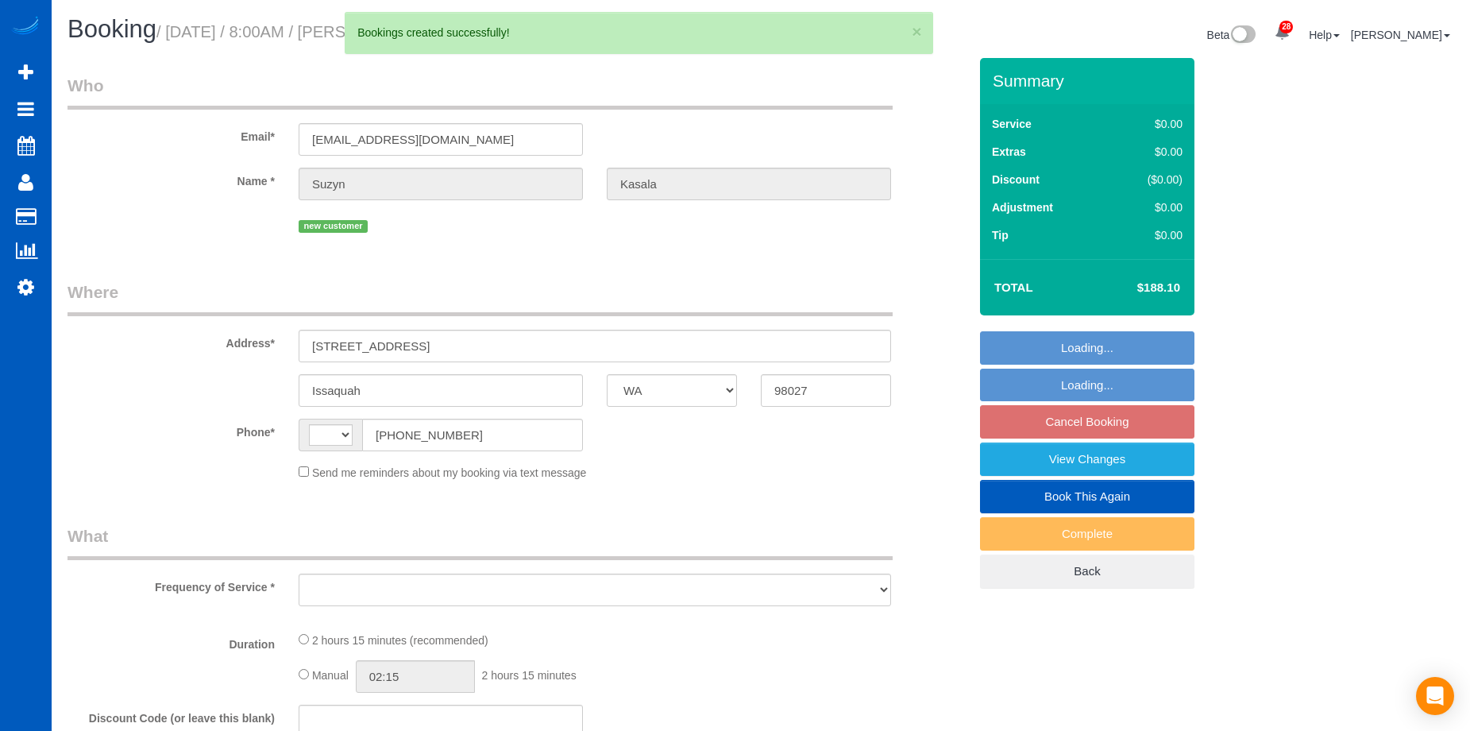
select select "spot1"
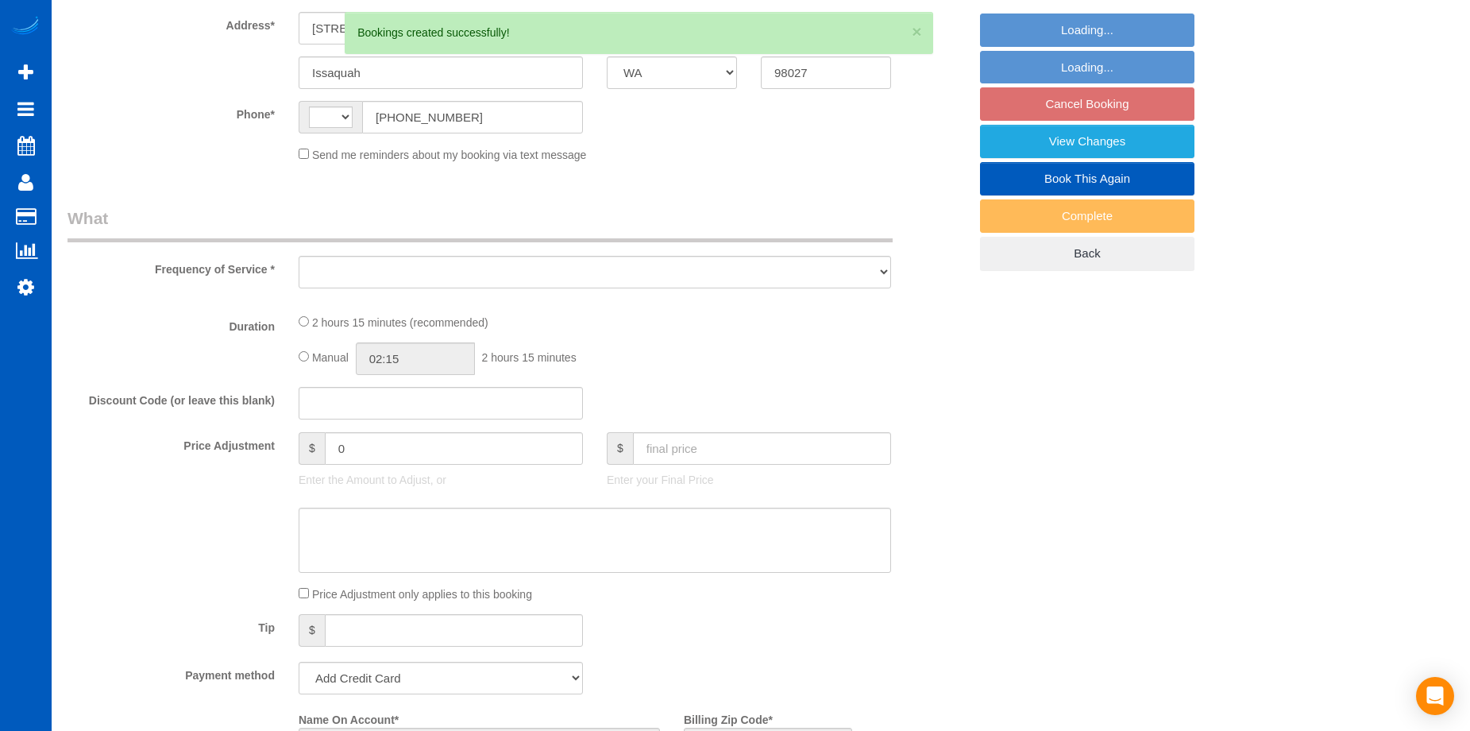
select select "string:[GEOGRAPHIC_DATA]"
select select "object:1549"
select select "string:fspay-e6a36a8f-4df5-491a-aff1-74d3fb2221ba"
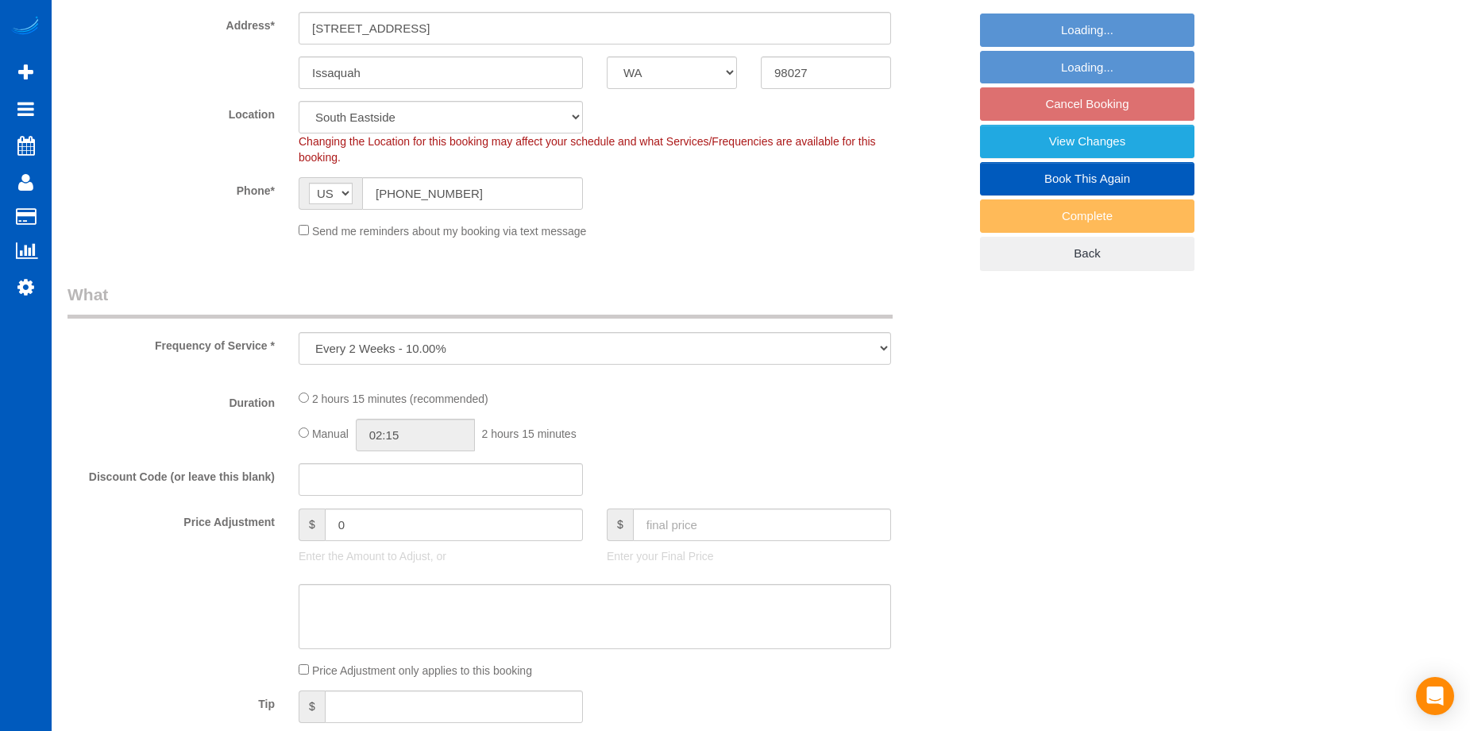
select select "object:1863"
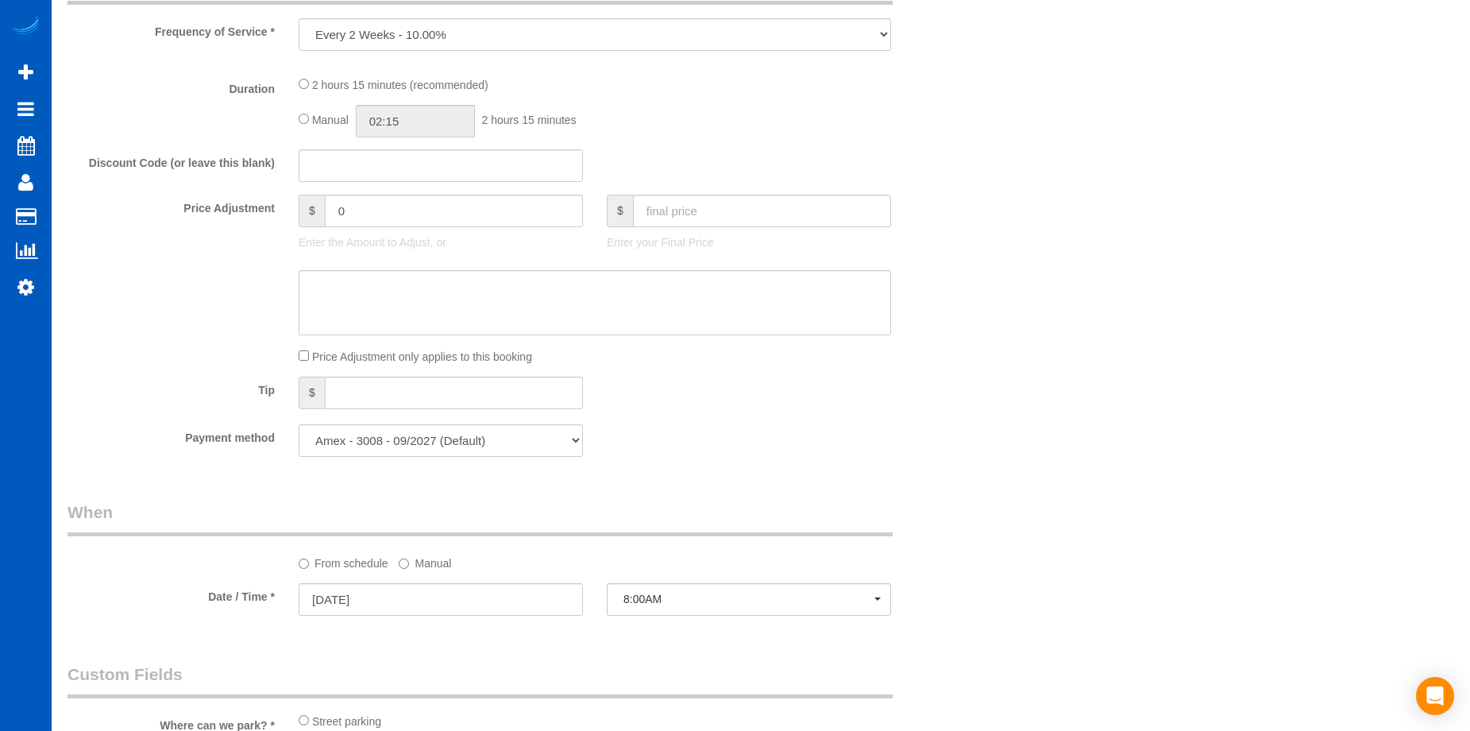
select select "spot14"
select select "199"
select select "1501"
select select "3"
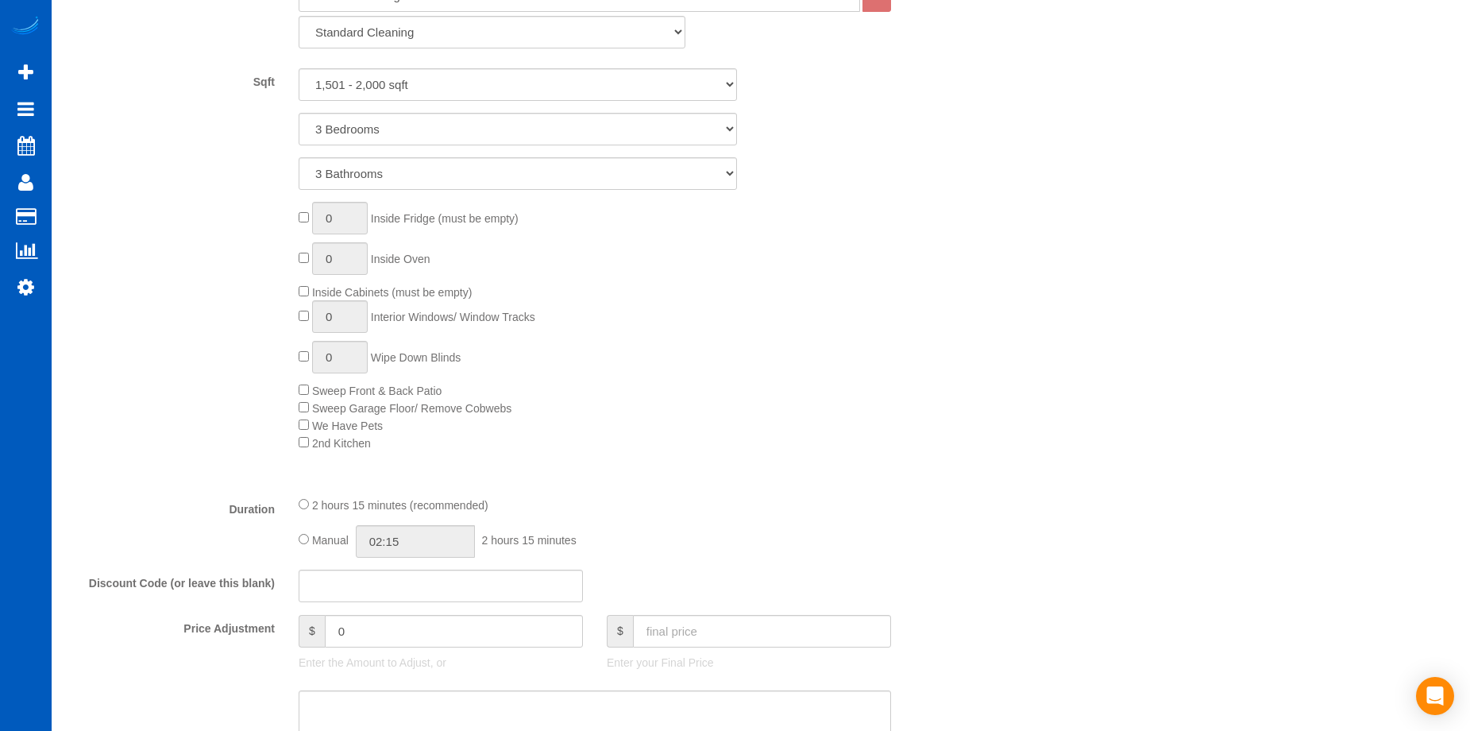
select select "1501"
select select "3"
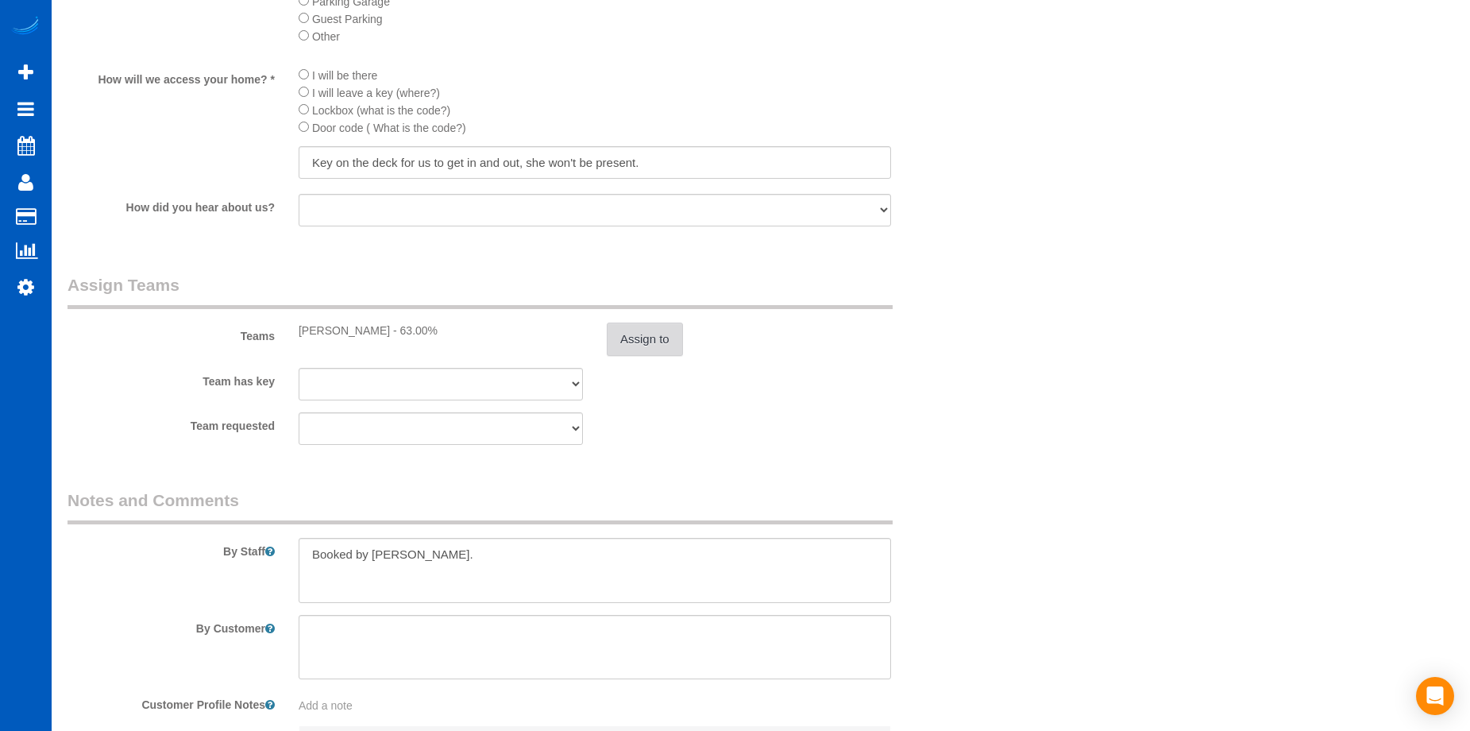
scroll to position [1906, 0]
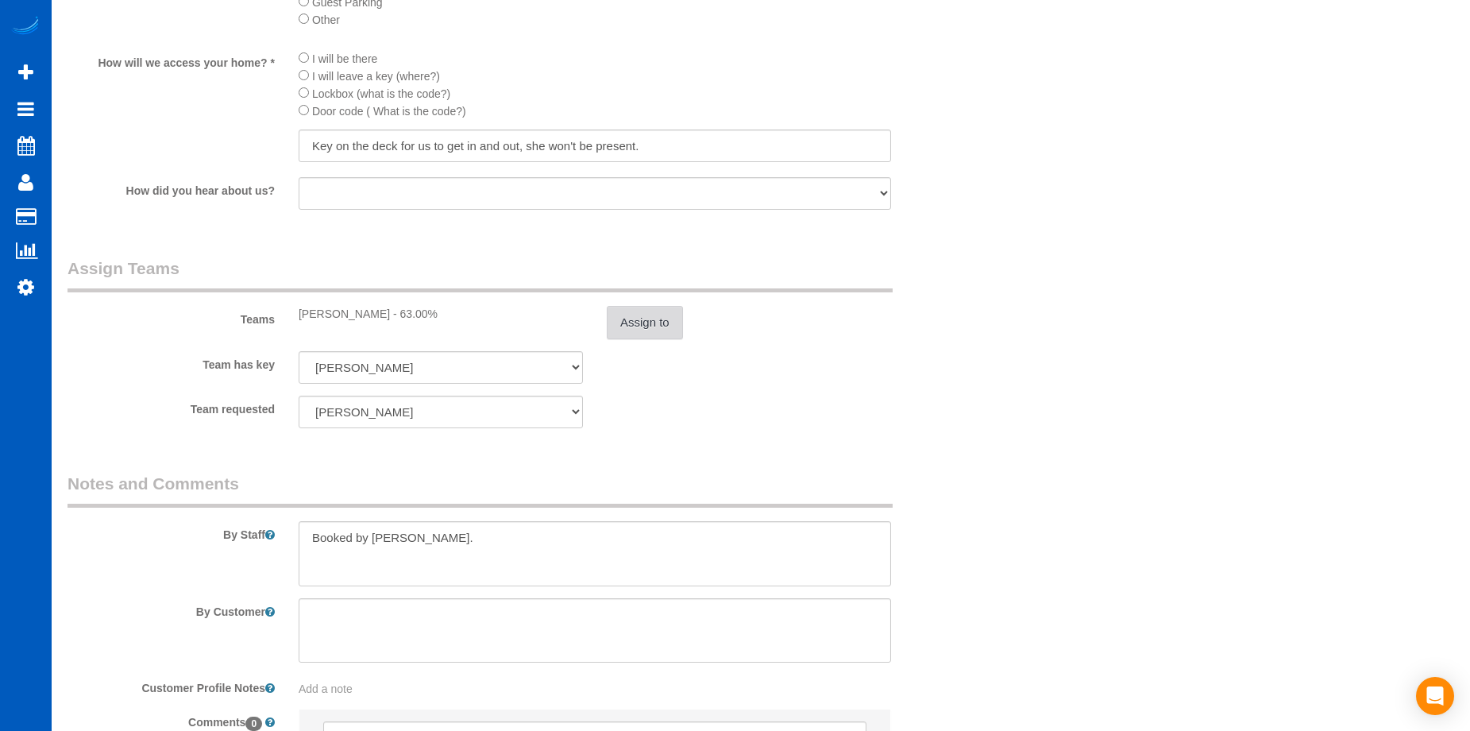
click at [651, 316] on button "Assign to" at bounding box center [645, 322] width 76 height 33
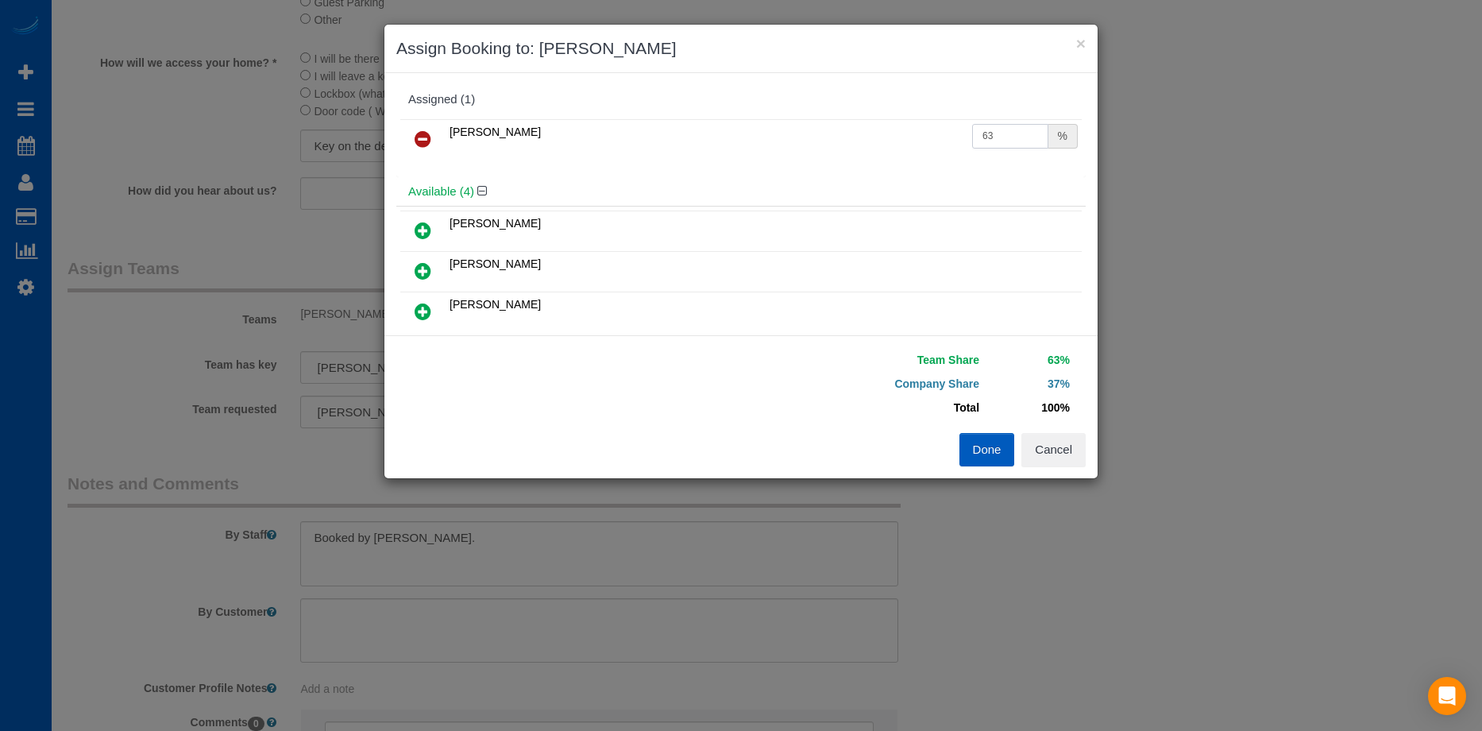
click at [1007, 132] on input "63" at bounding box center [1010, 136] width 76 height 25
drag, startPoint x: 1007, startPoint y: 132, endPoint x: 930, endPoint y: 137, distance: 77.2
click at [930, 137] on tr "Alina Kruchok 63 %" at bounding box center [741, 139] width 682 height 41
type input "50"
click at [989, 454] on button "Done" at bounding box center [988, 449] width 56 height 33
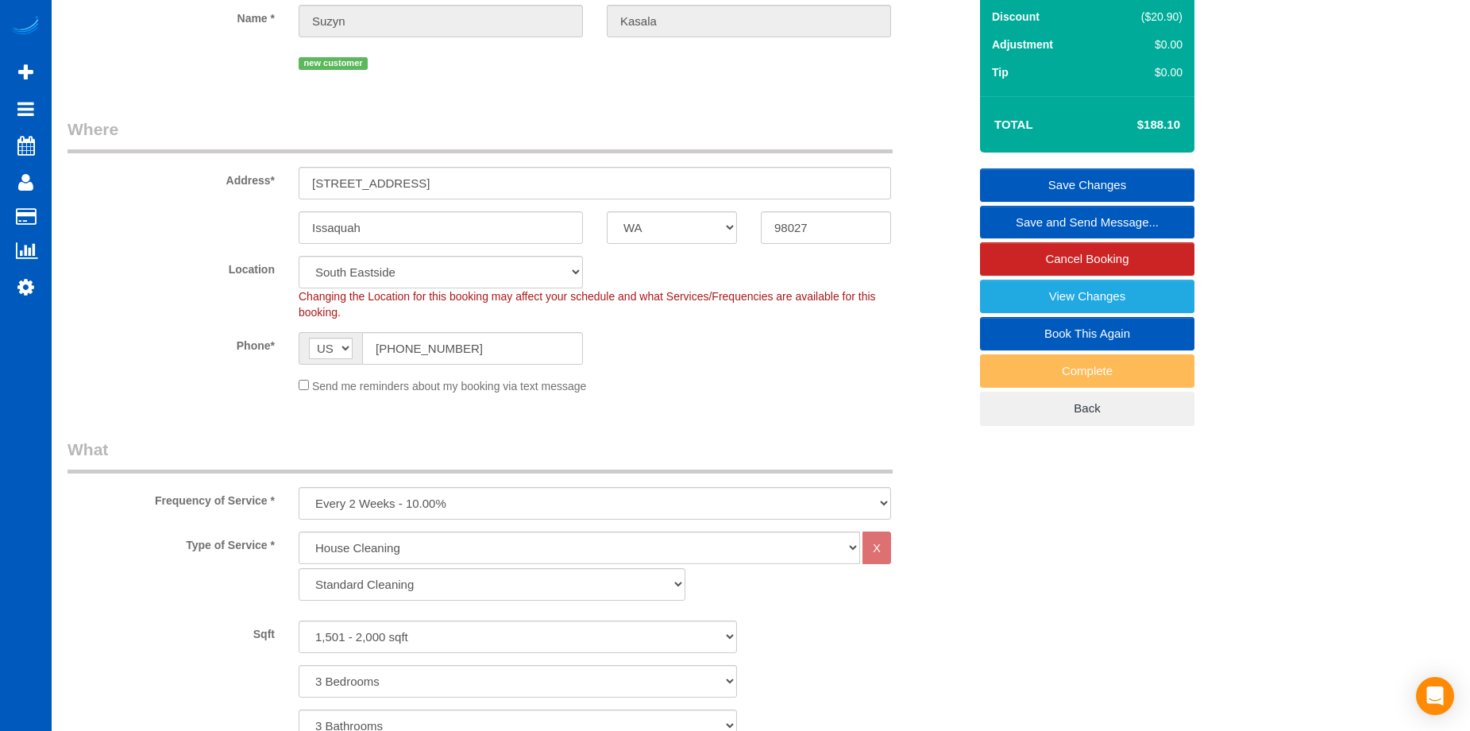
scroll to position [159, 0]
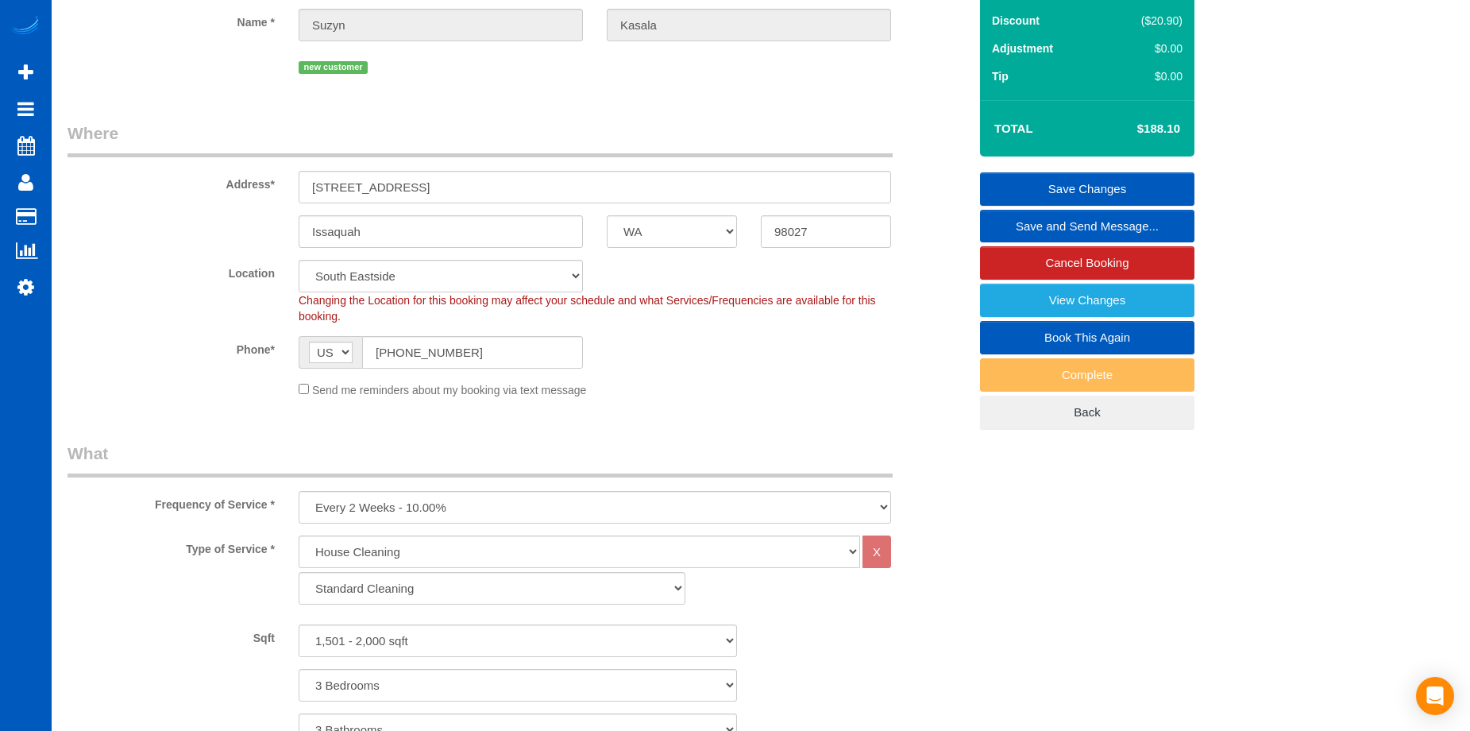
click at [1026, 177] on link "Save Changes" at bounding box center [1087, 188] width 214 height 33
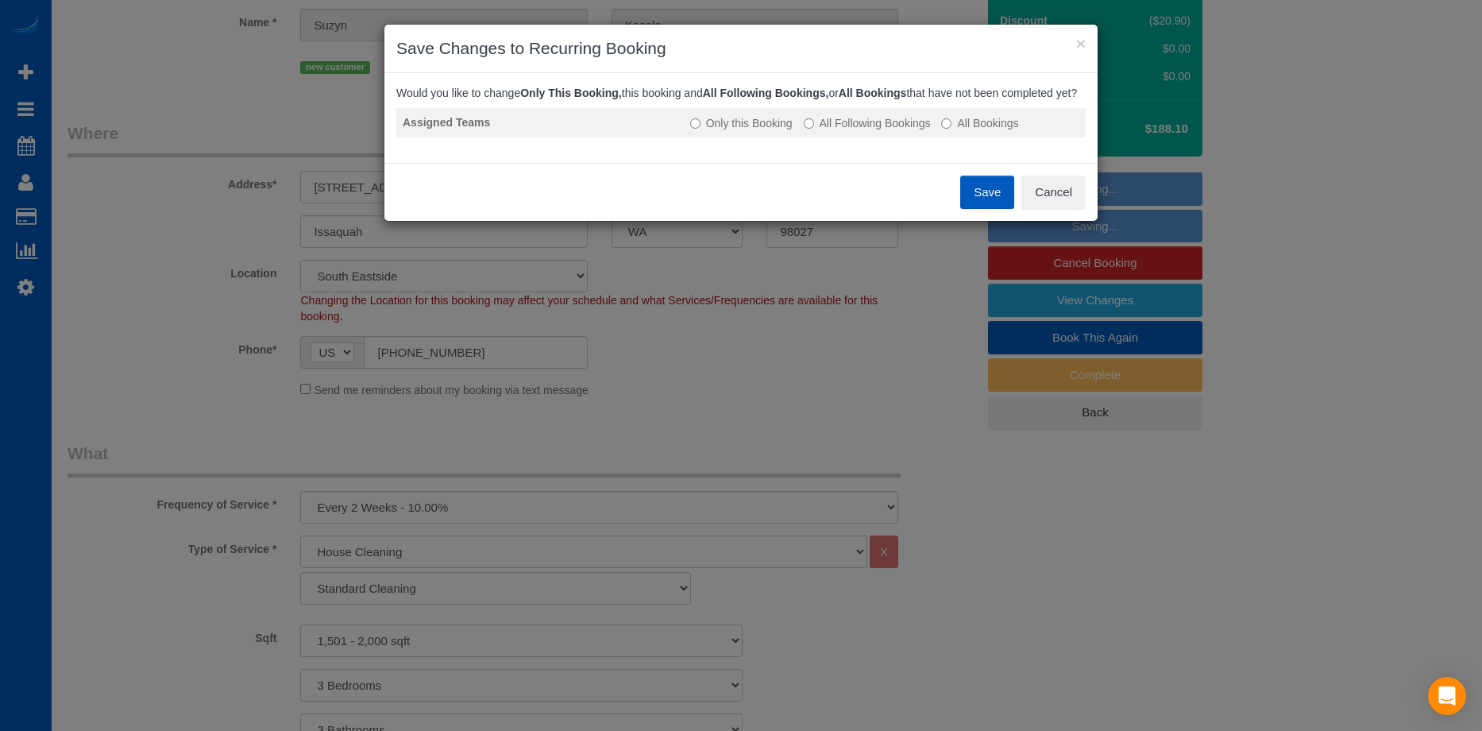
click at [880, 137] on td "Only this Booking All Following Bookings All Bookings" at bounding box center [885, 122] width 402 height 29
click at [850, 131] on label "All Following Bookings" at bounding box center [867, 123] width 127 height 16
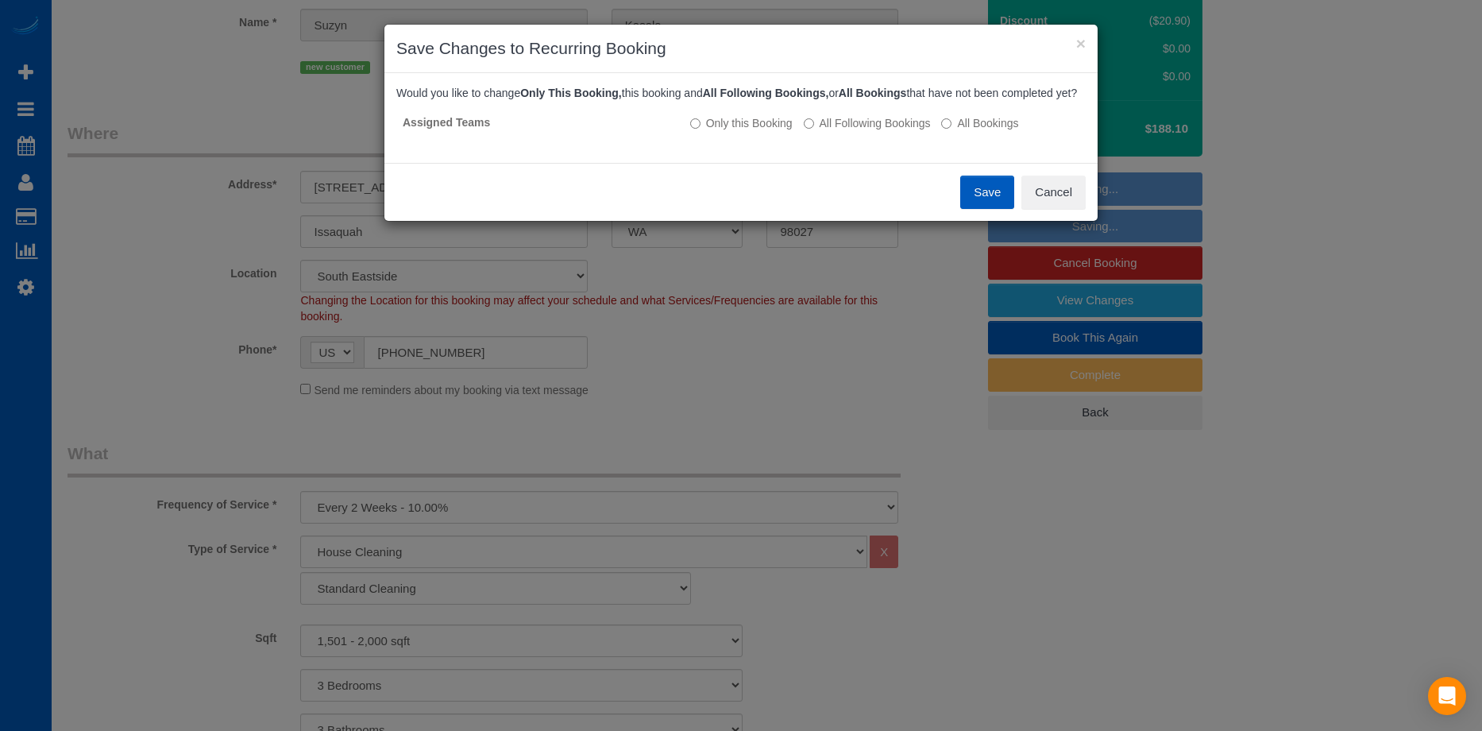
click at [979, 202] on button "Save" at bounding box center [987, 192] width 54 height 33
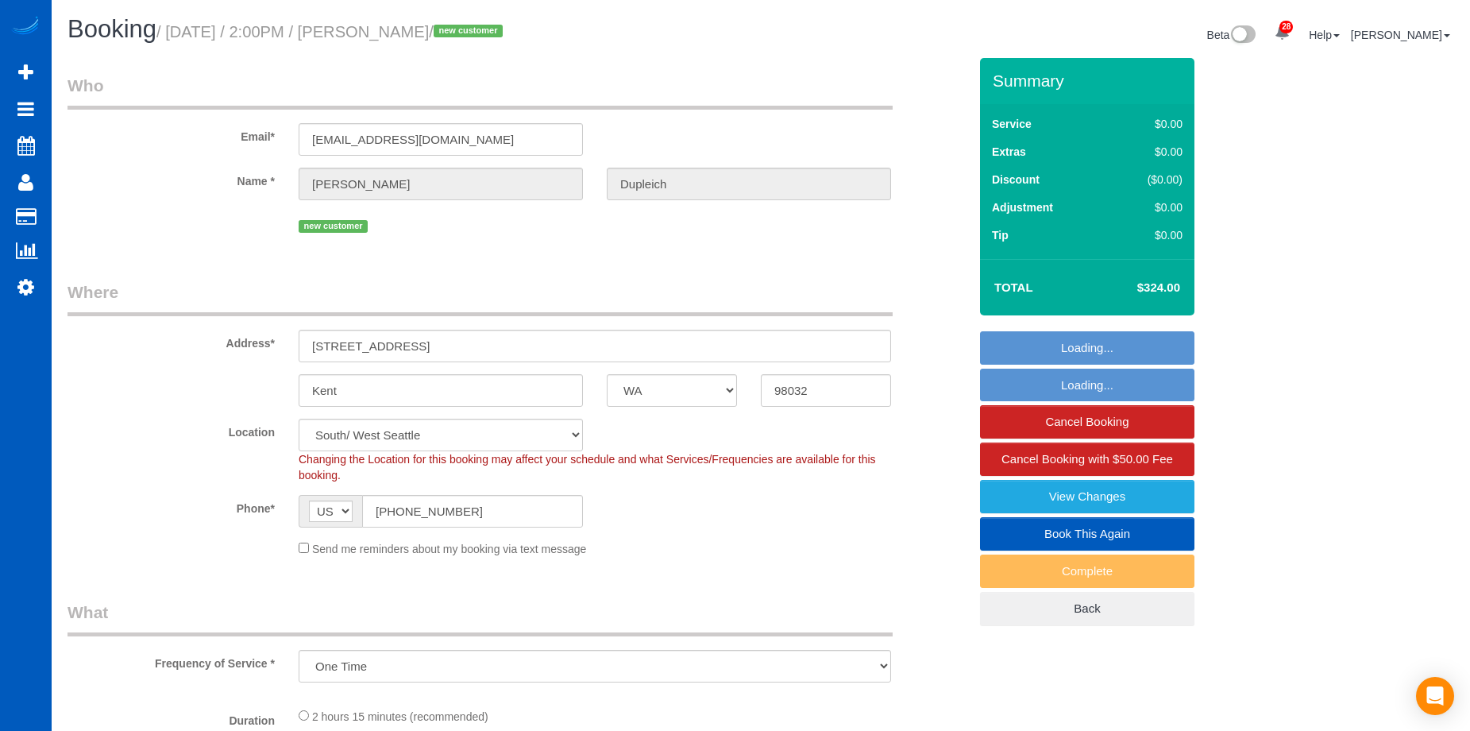
select select "WA"
select select "number:8"
select select "object:1126"
select select "spot1"
select select "199"
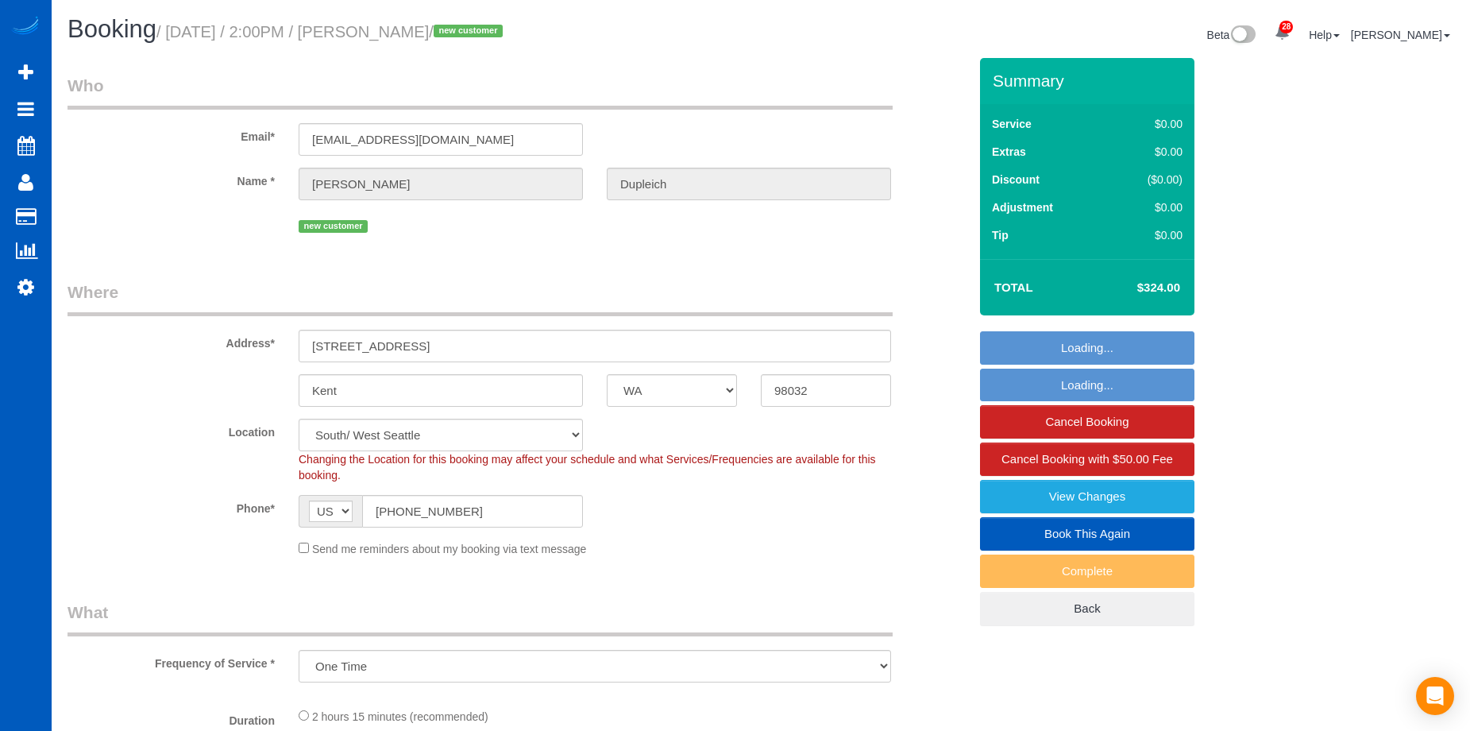
select select "1501"
select select "3"
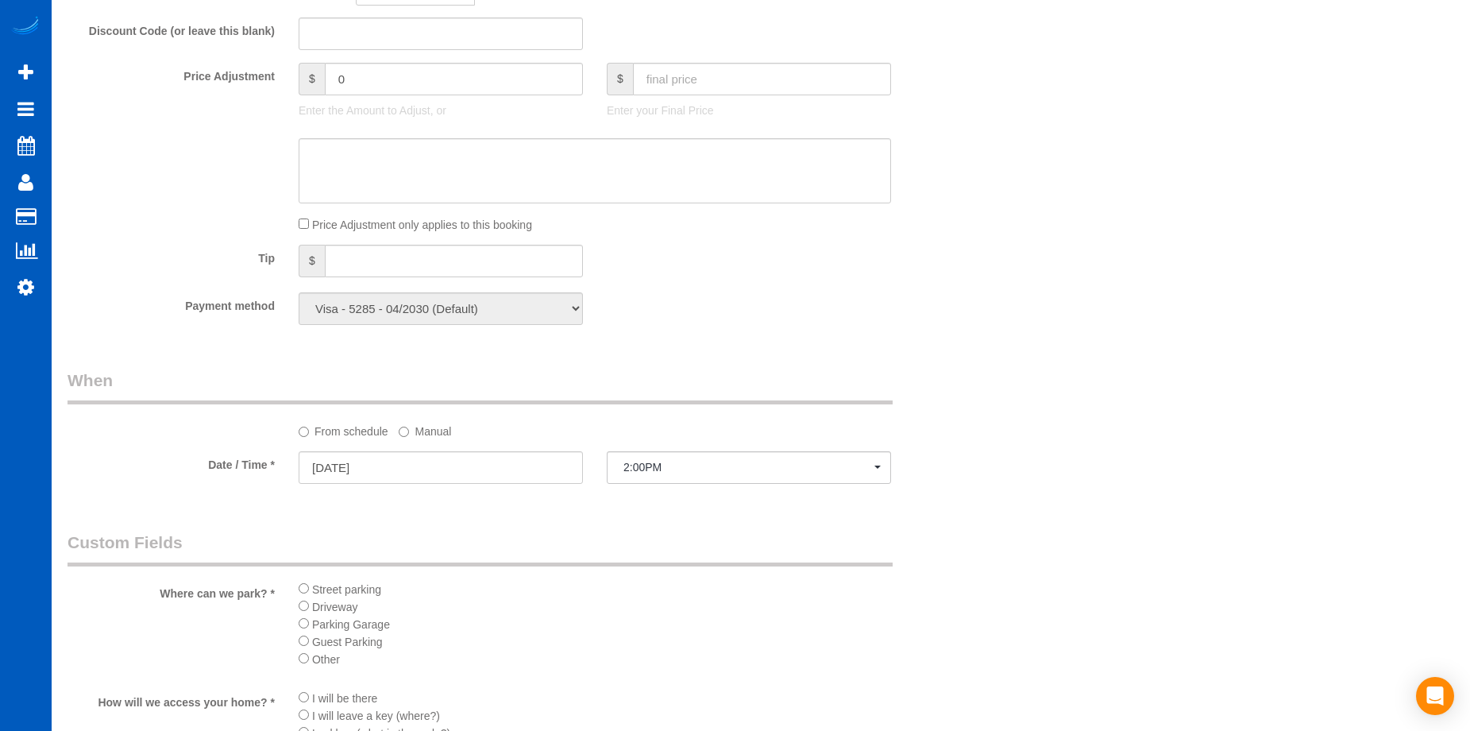
scroll to position [1271, 0]
click at [477, 461] on input "08/15/2025" at bounding box center [441, 463] width 284 height 33
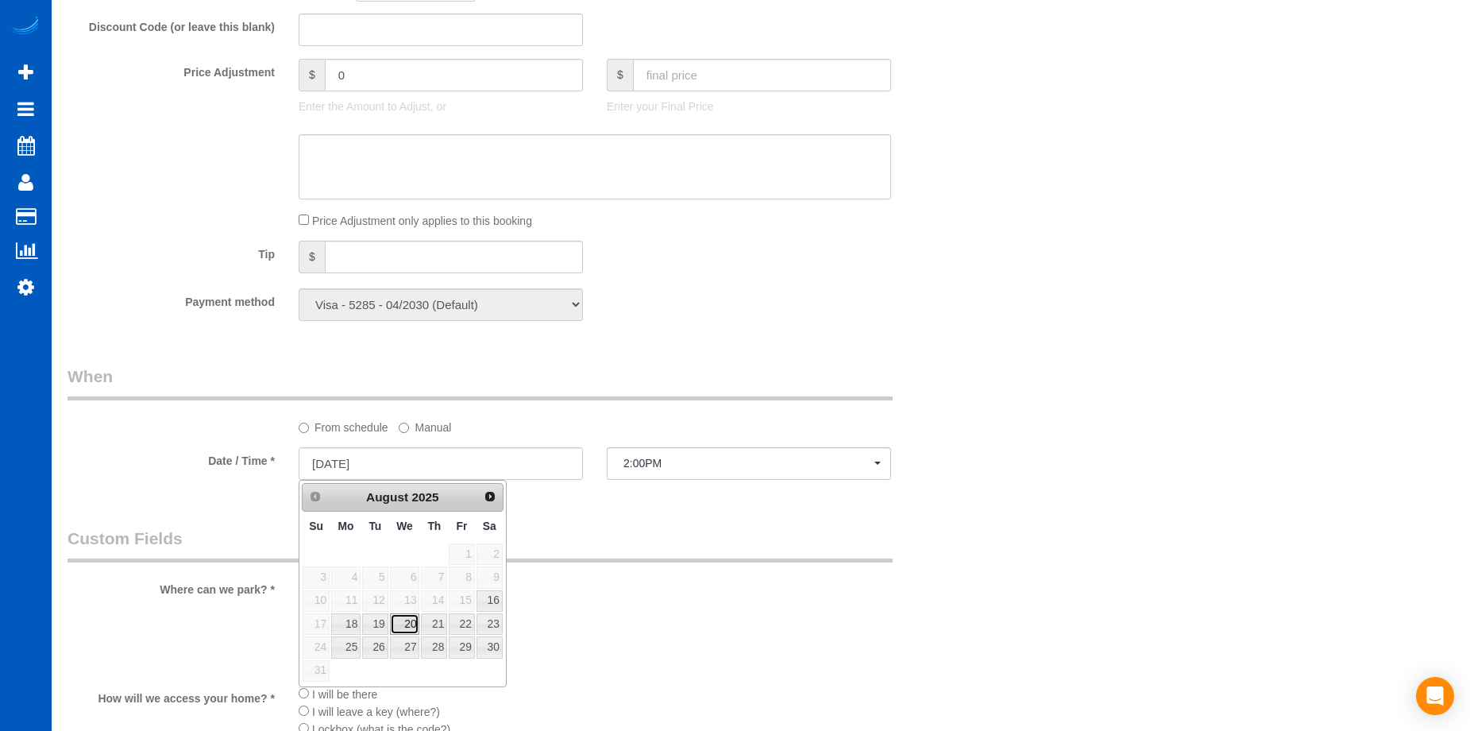
click at [414, 624] on link "20" at bounding box center [405, 623] width 30 height 21
type input "08/20/2025"
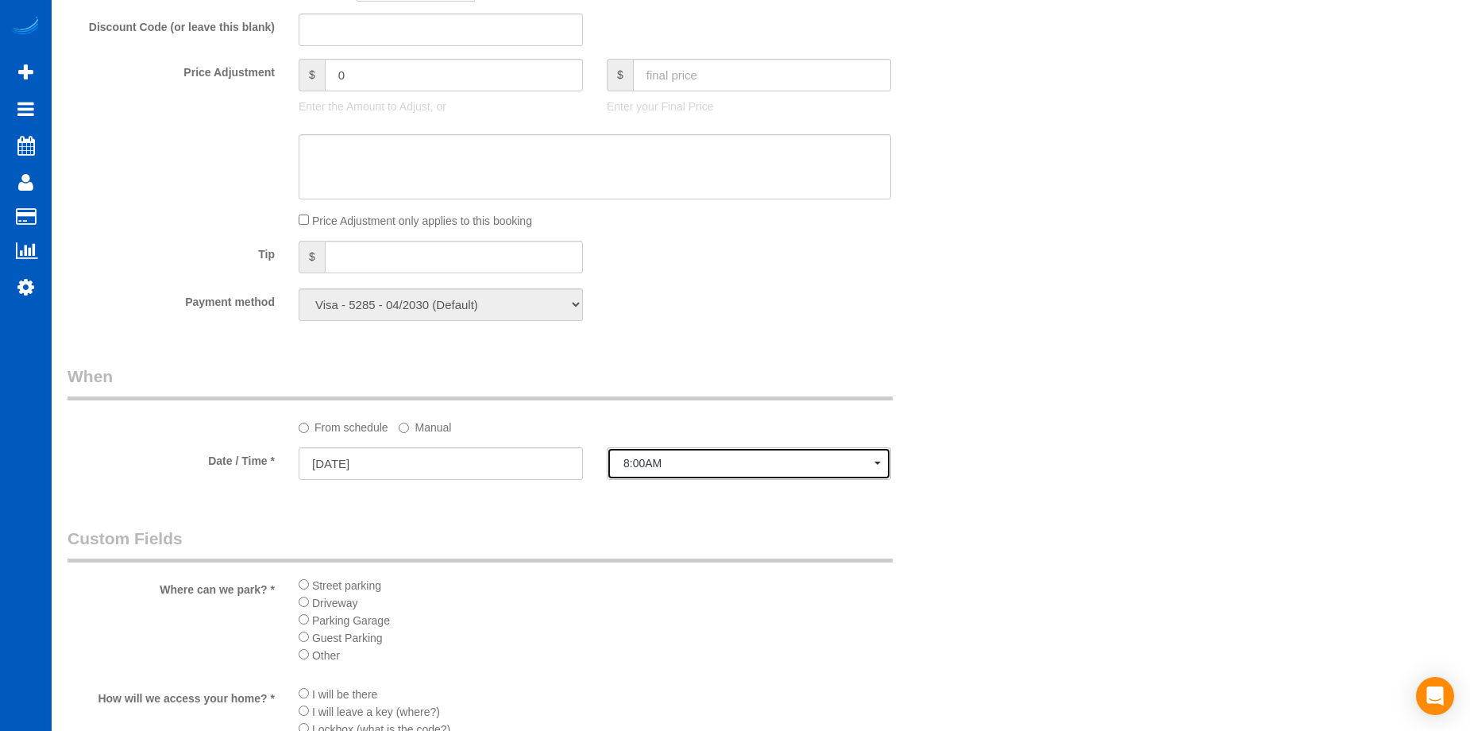
click at [668, 457] on span "8:00AM" at bounding box center [749, 463] width 251 height 13
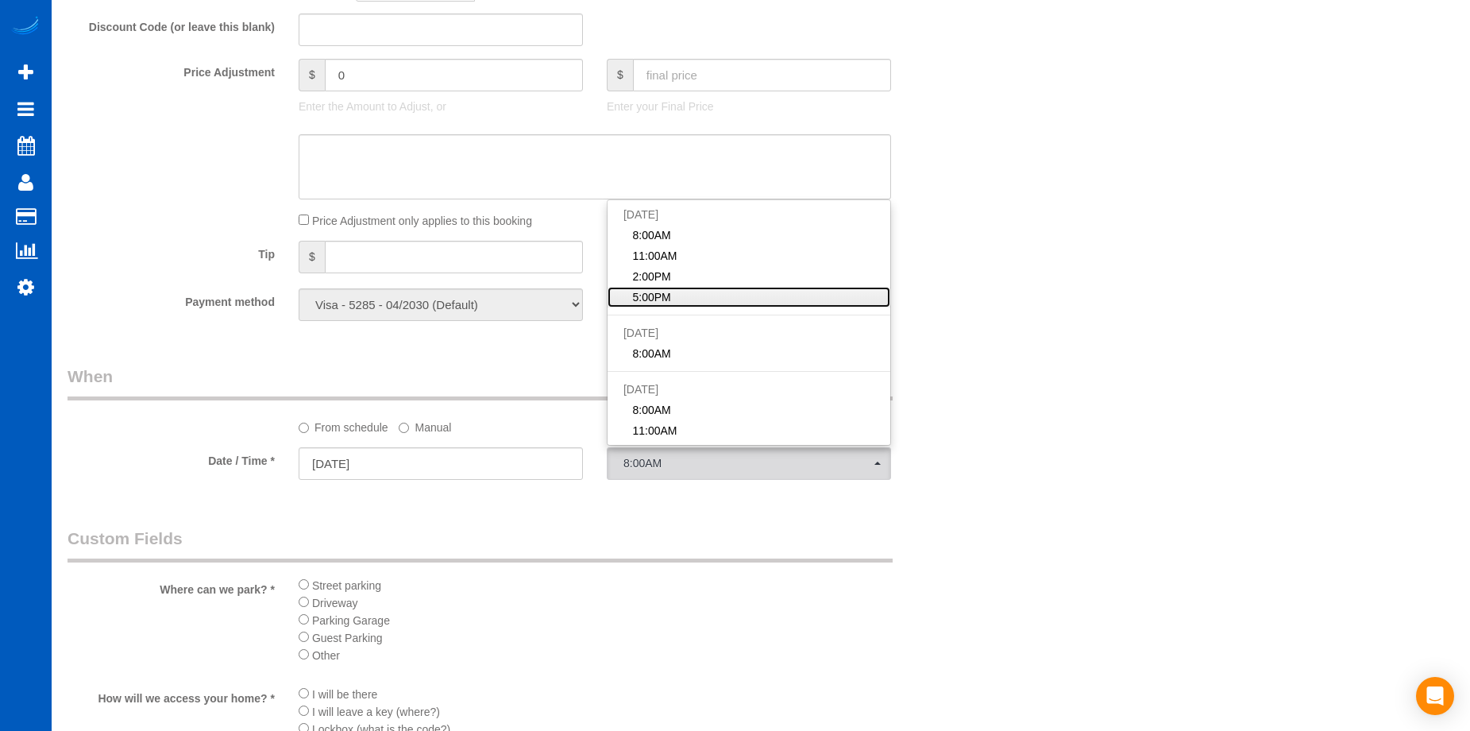
click at [714, 292] on link "5:00PM" at bounding box center [749, 297] width 283 height 21
select select "spot16"
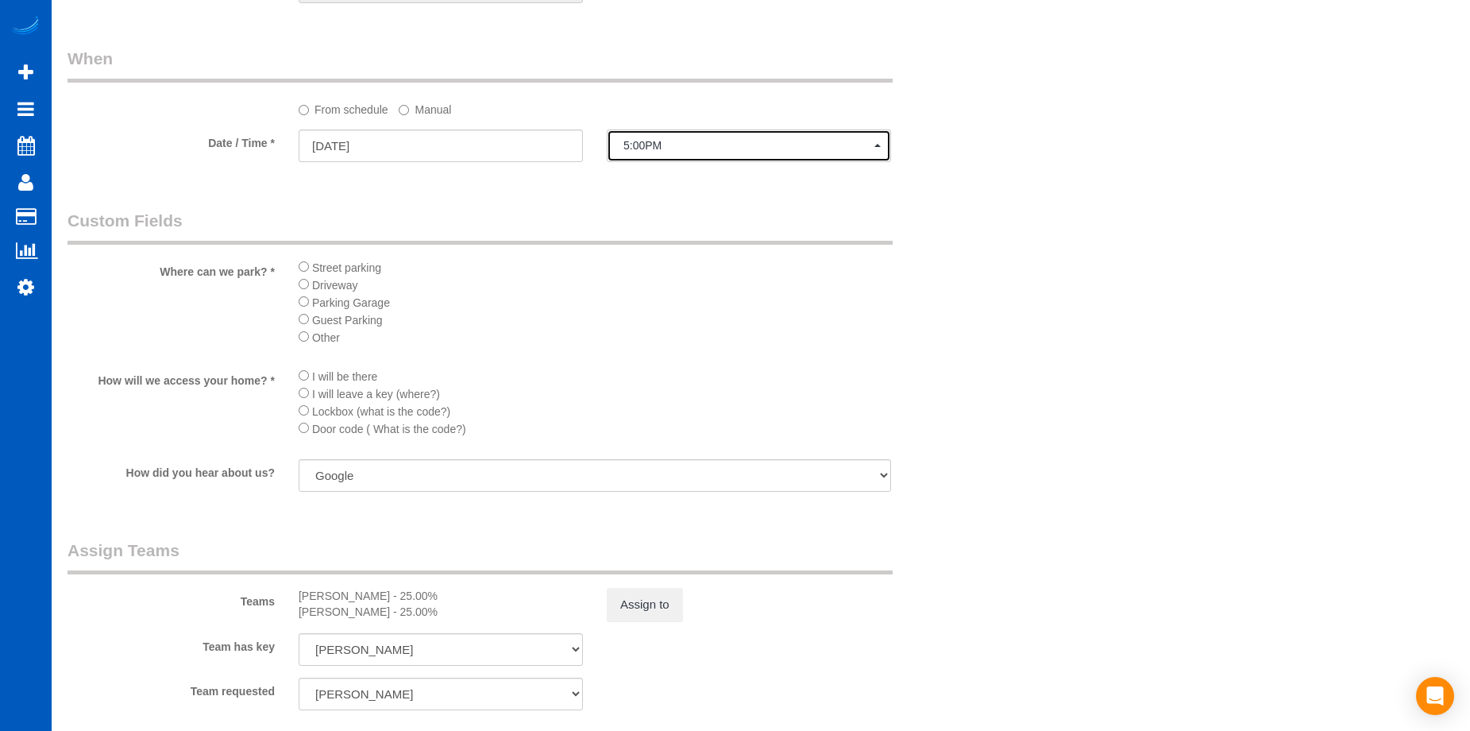
scroll to position [1906, 0]
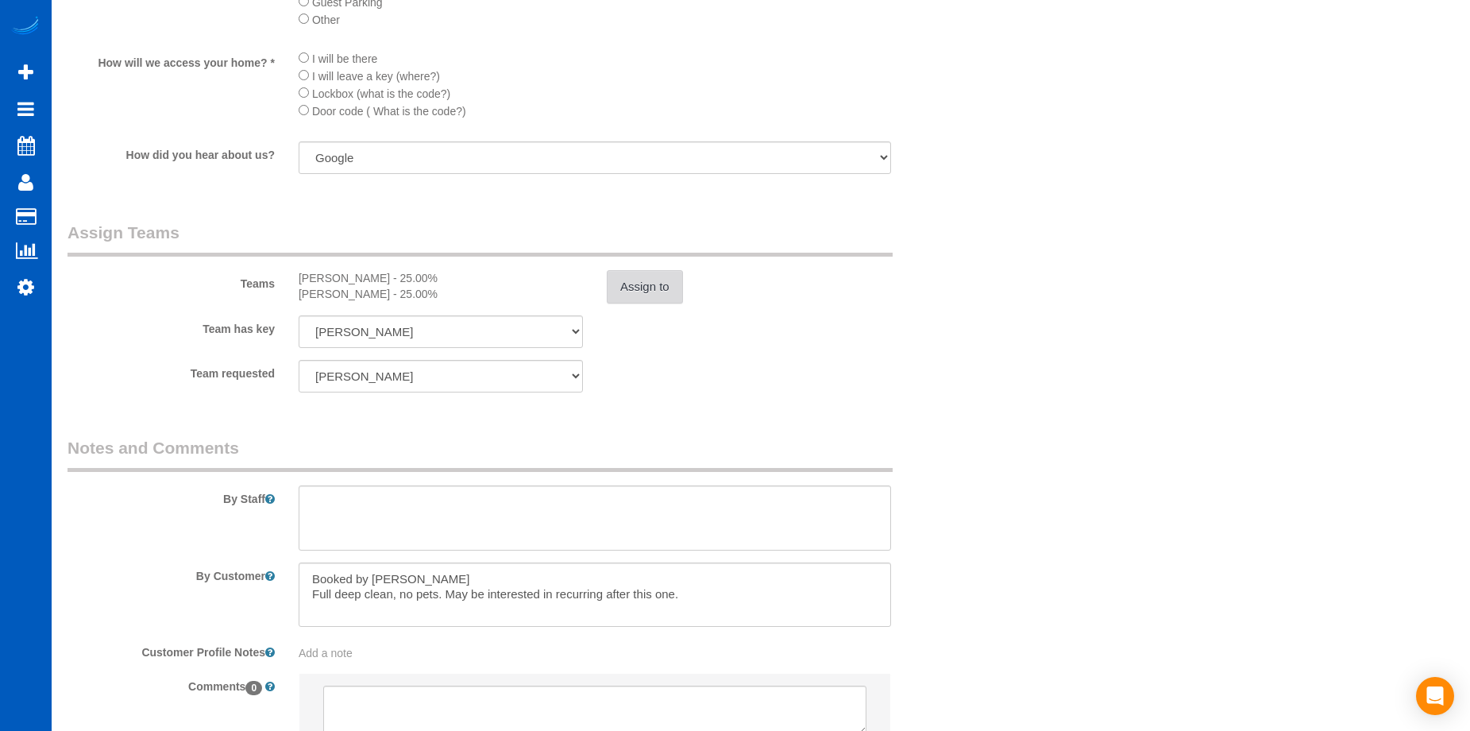
click at [634, 284] on button "Assign to" at bounding box center [645, 286] width 76 height 33
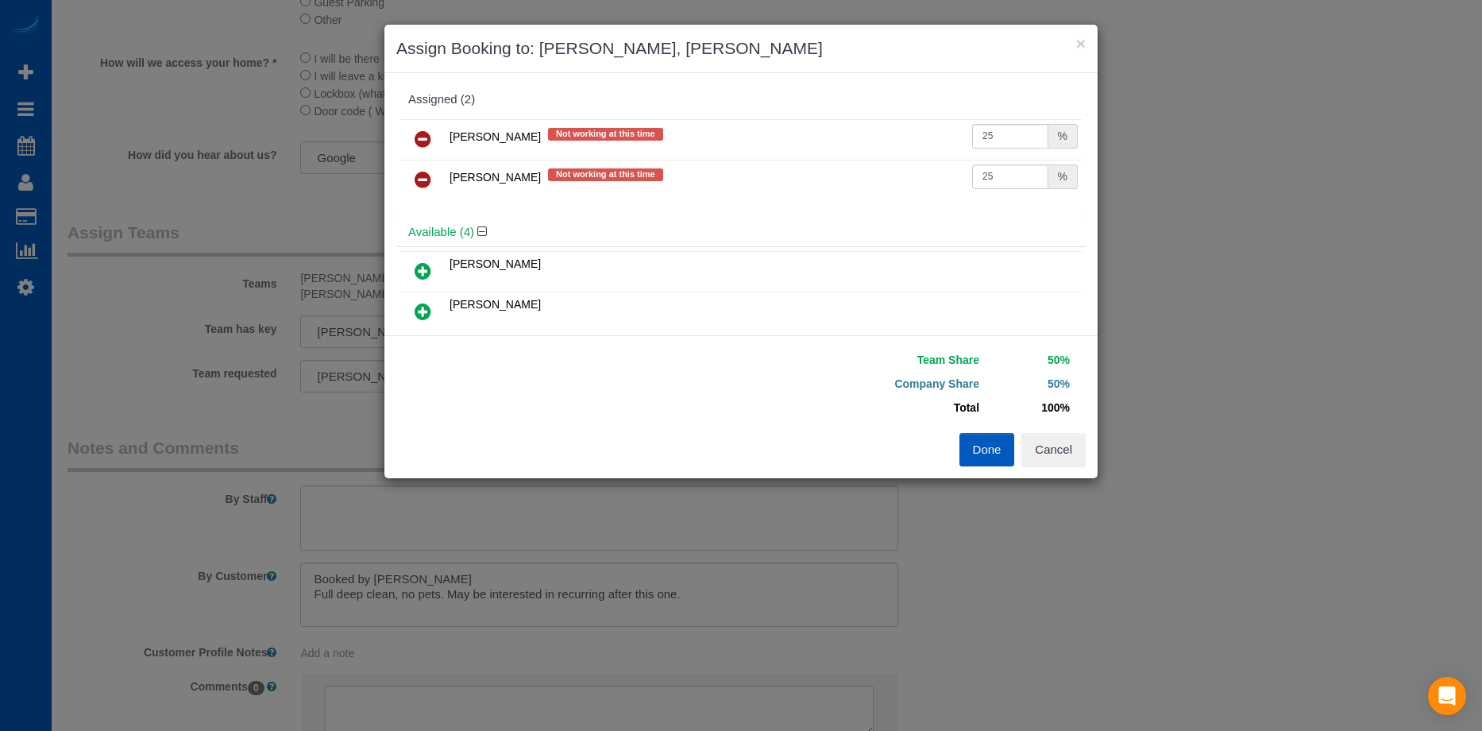
click at [416, 141] on icon at bounding box center [423, 138] width 17 height 19
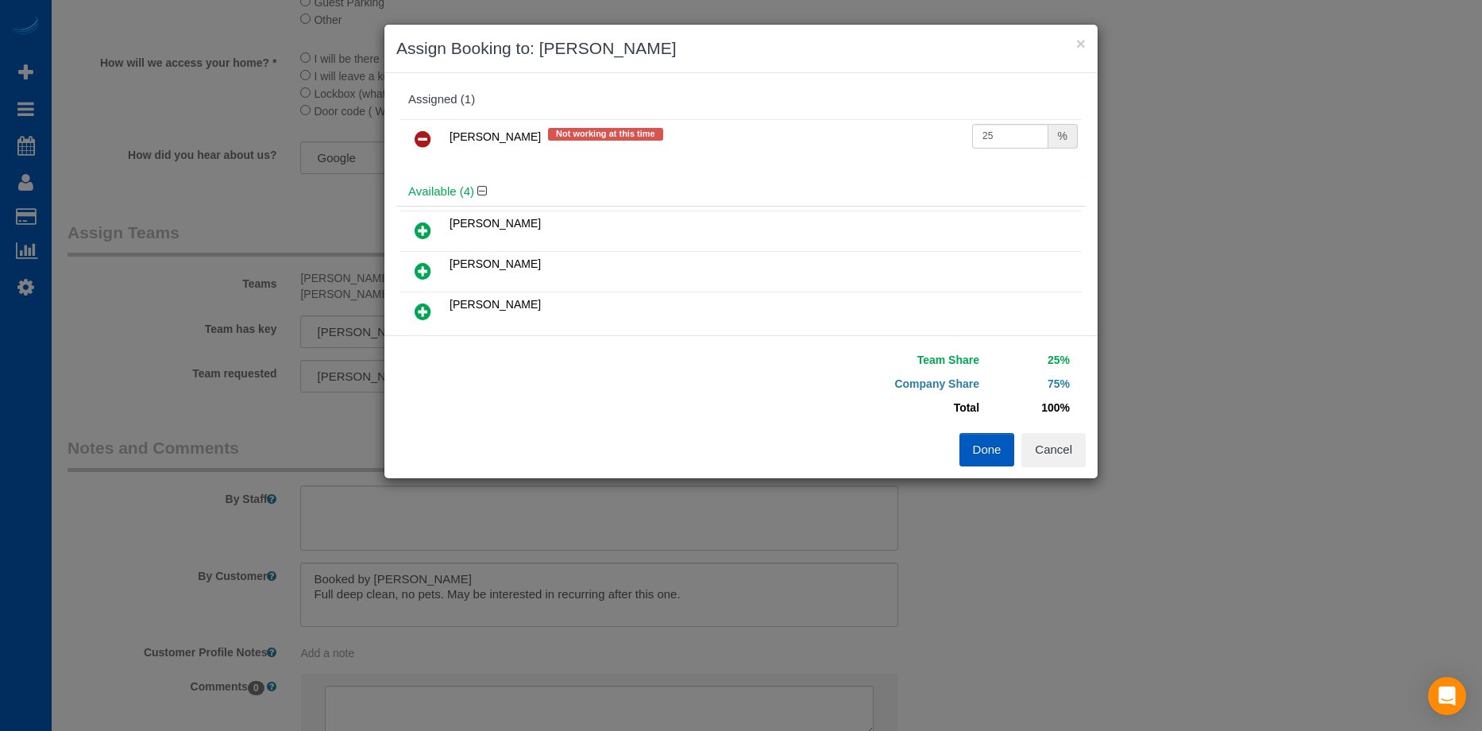
click at [423, 137] on icon at bounding box center [423, 138] width 17 height 19
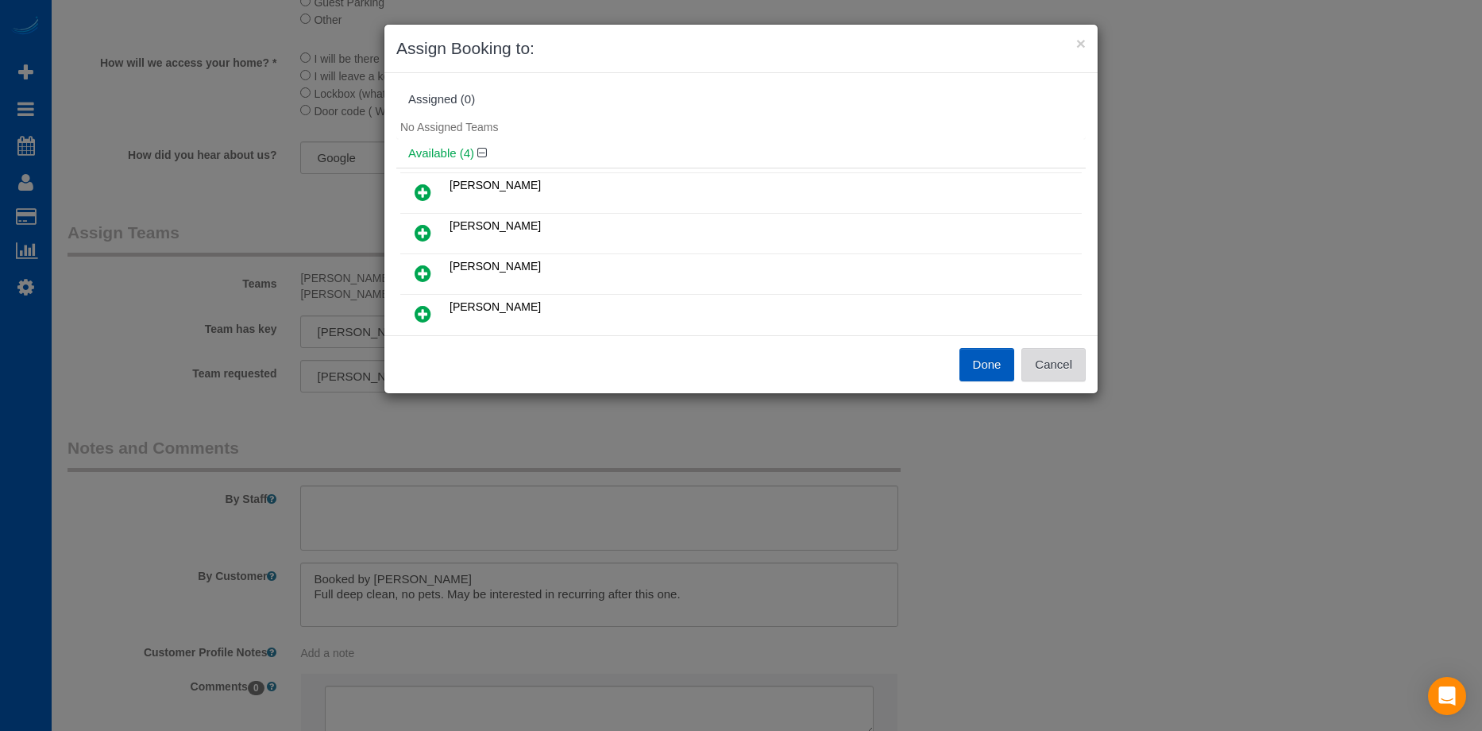
click at [1054, 363] on button "Cancel" at bounding box center [1053, 364] width 64 height 33
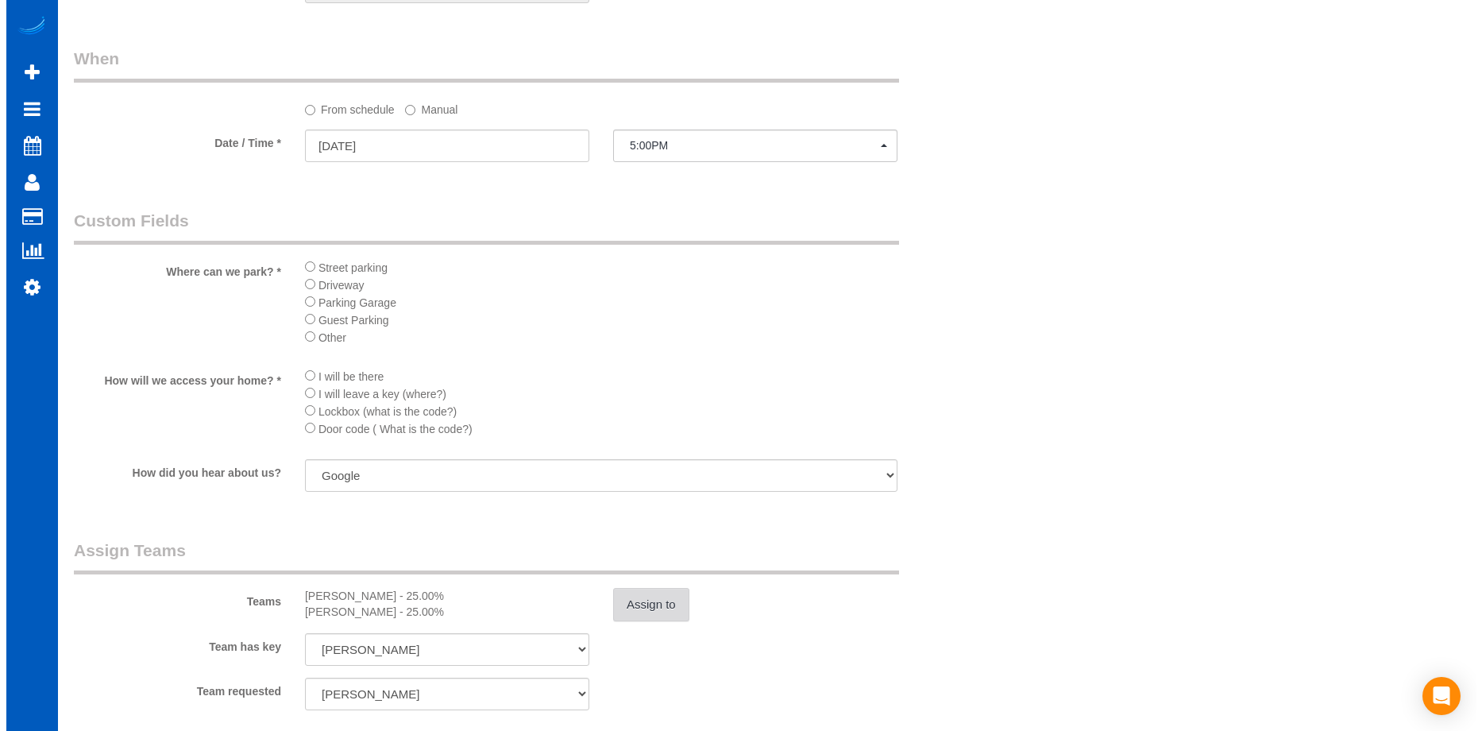
scroll to position [1986, 0]
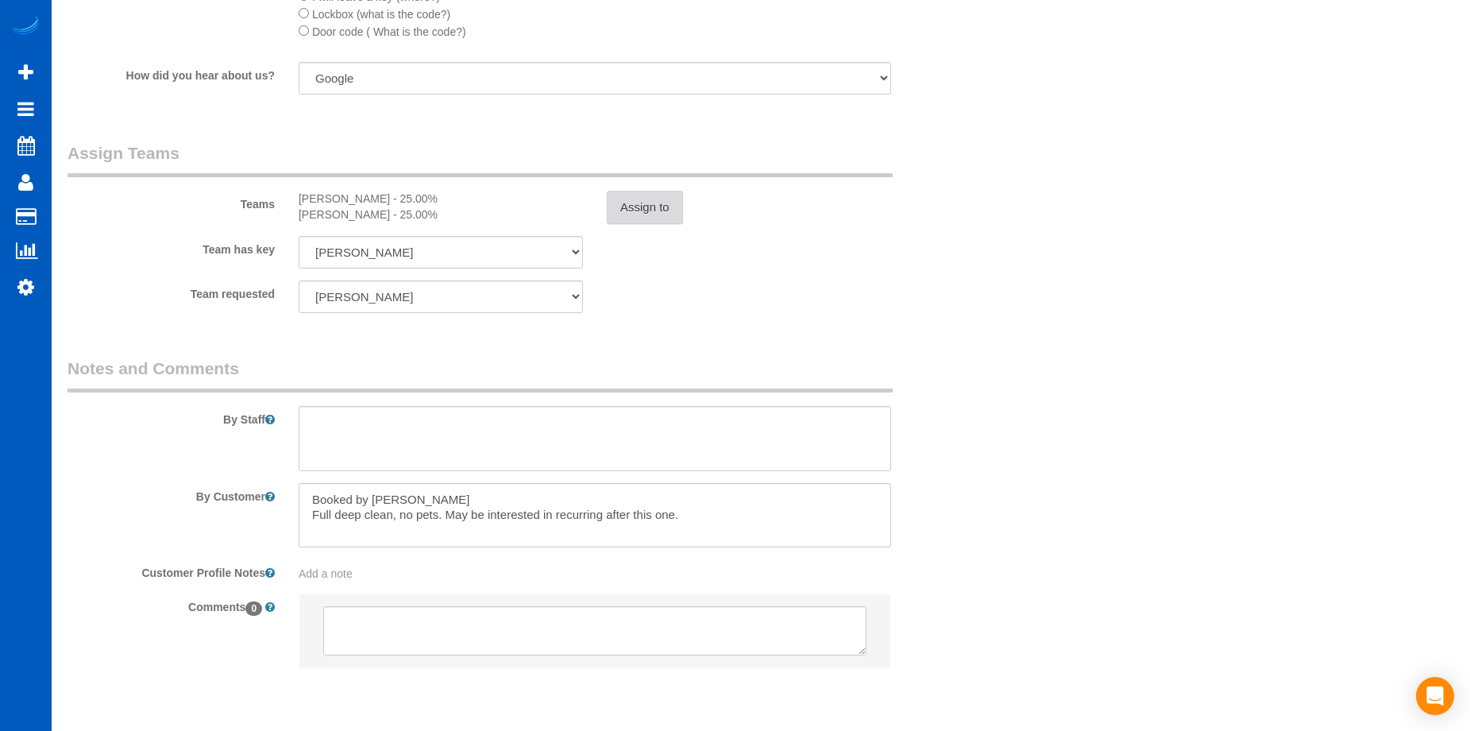
click at [663, 208] on button "Assign to" at bounding box center [645, 207] width 76 height 33
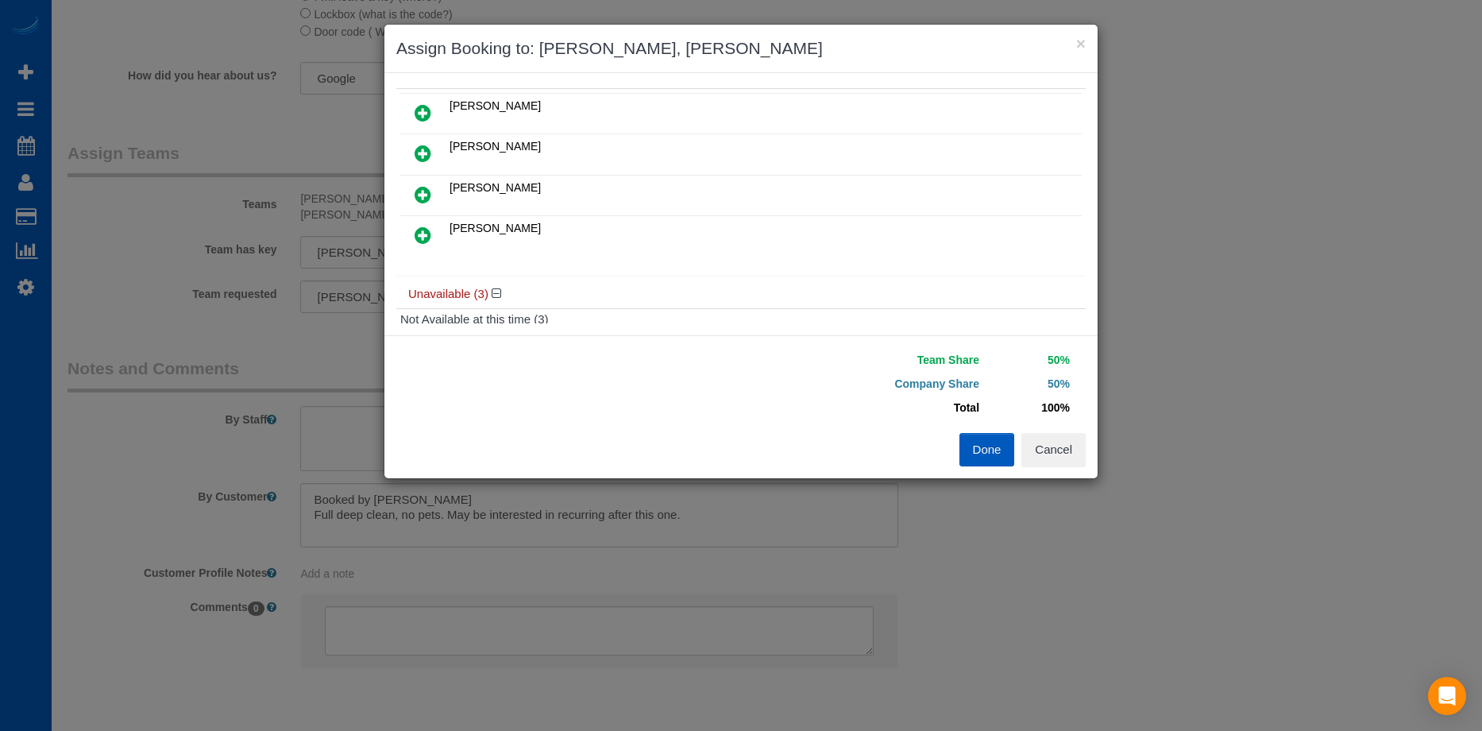
scroll to position [159, 0]
click at [424, 153] on icon at bounding box center [423, 152] width 17 height 19
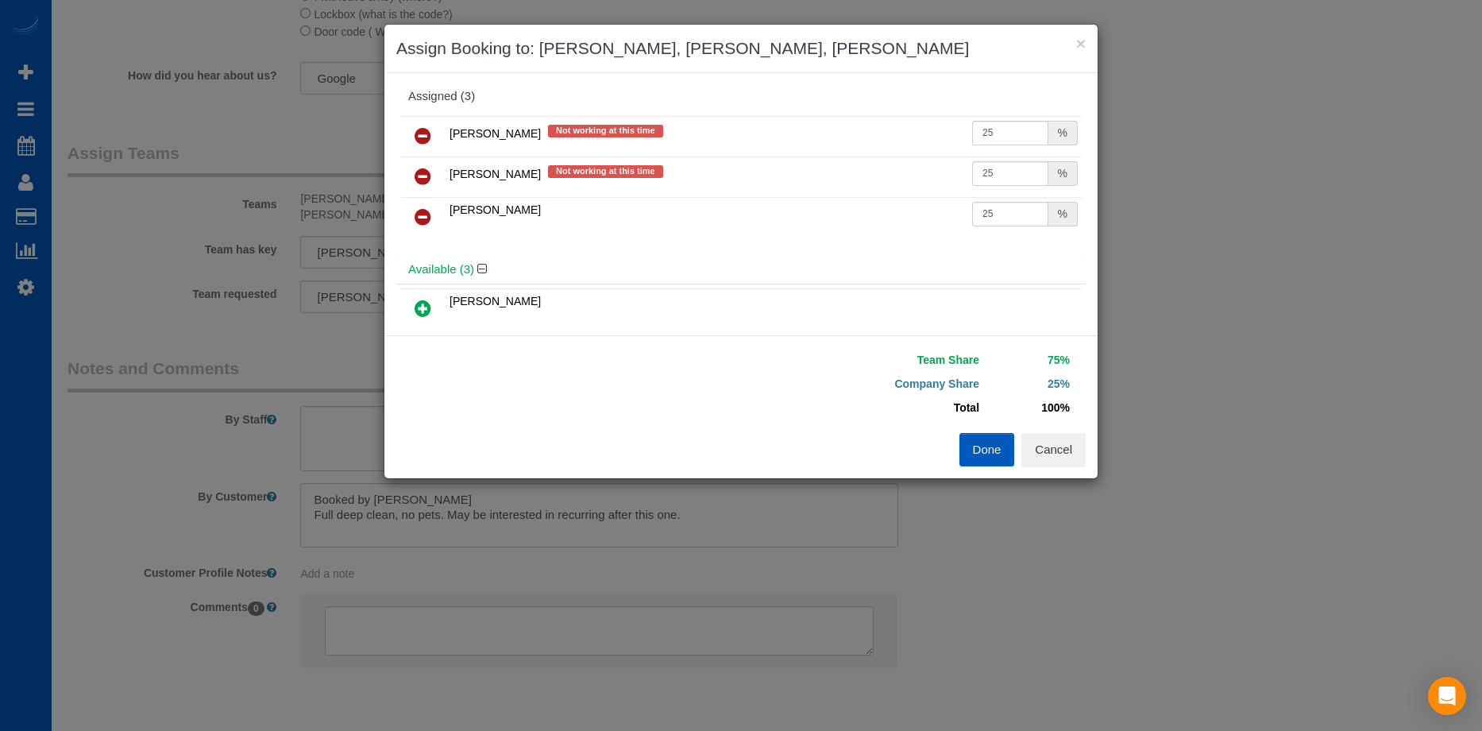
scroll to position [0, 0]
click at [414, 134] on link at bounding box center [422, 140] width 37 height 32
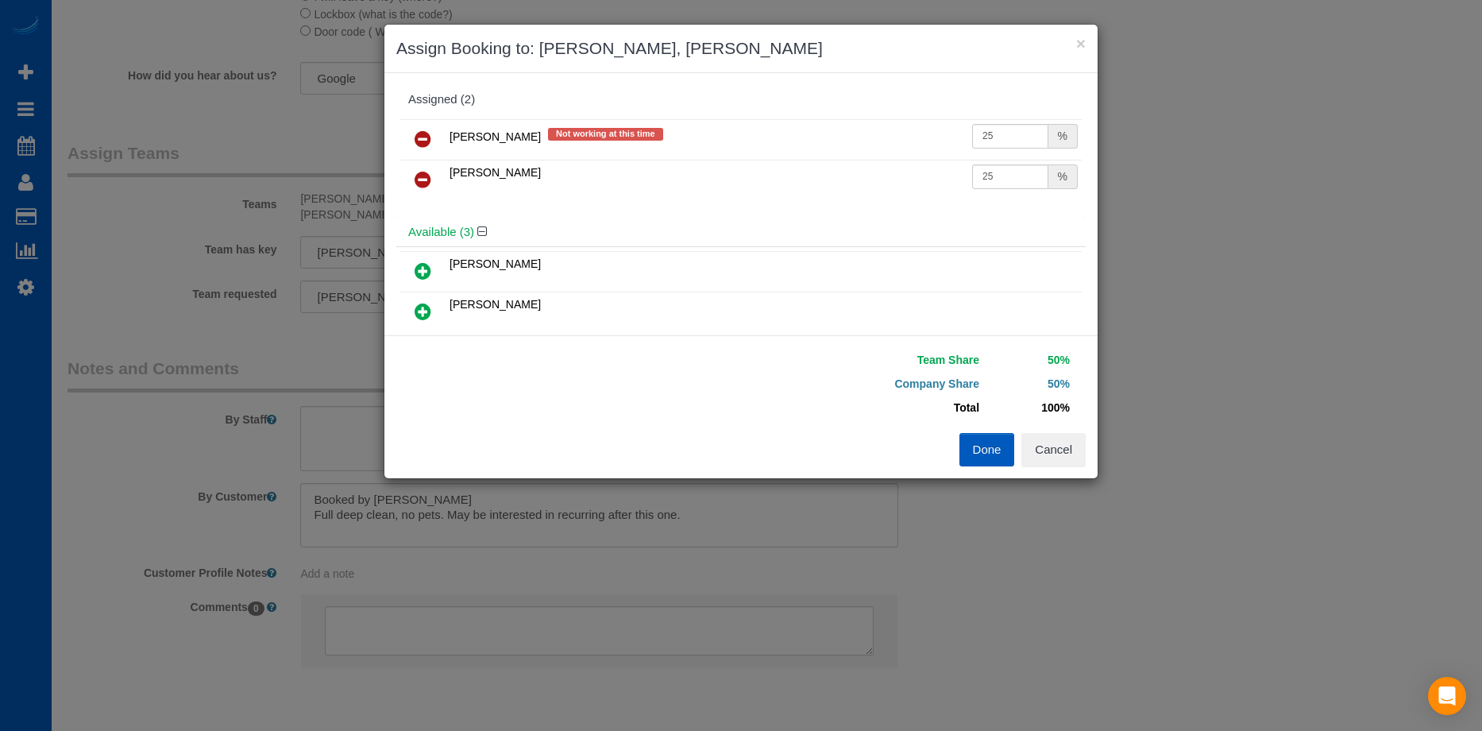
click at [423, 136] on icon at bounding box center [423, 138] width 17 height 19
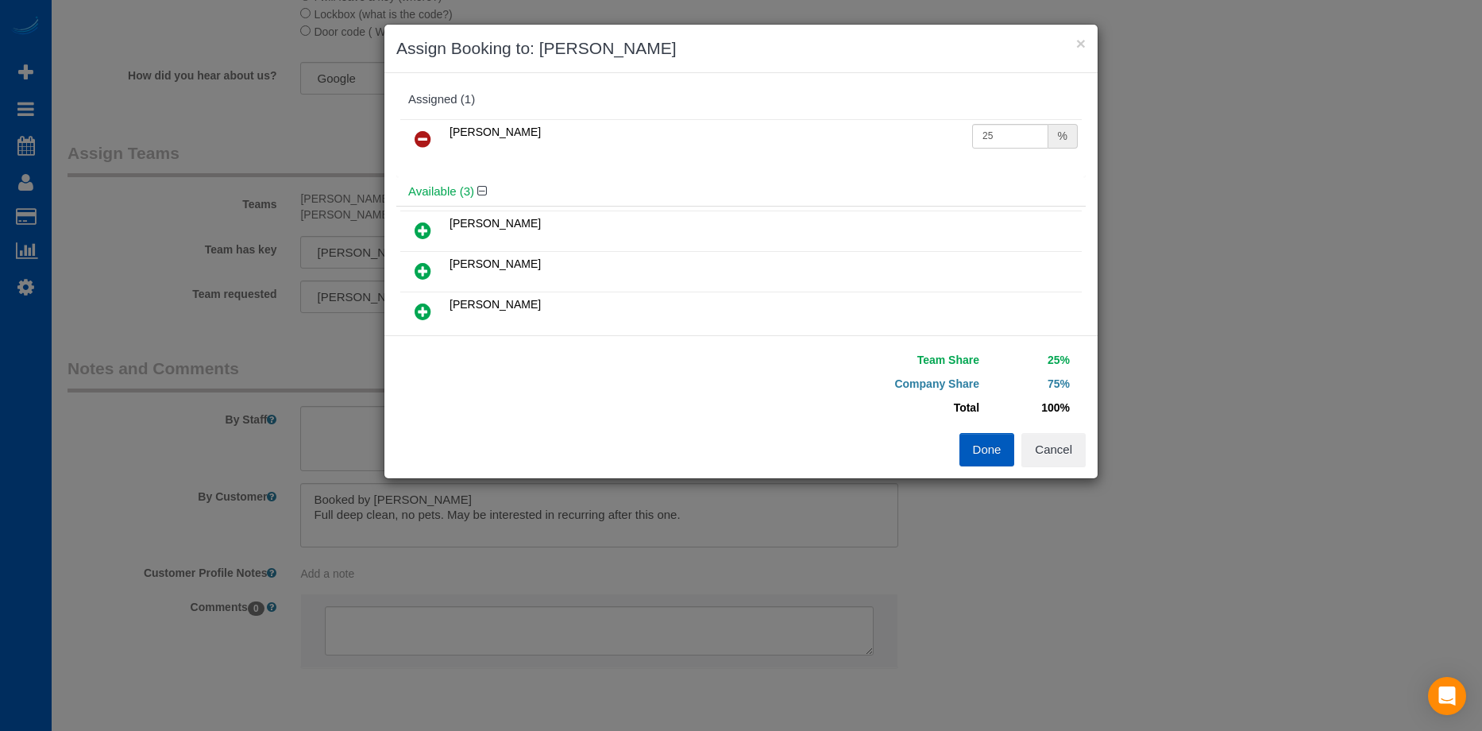
click at [420, 311] on icon at bounding box center [423, 311] width 17 height 19
click at [973, 444] on button "Done" at bounding box center [988, 449] width 56 height 33
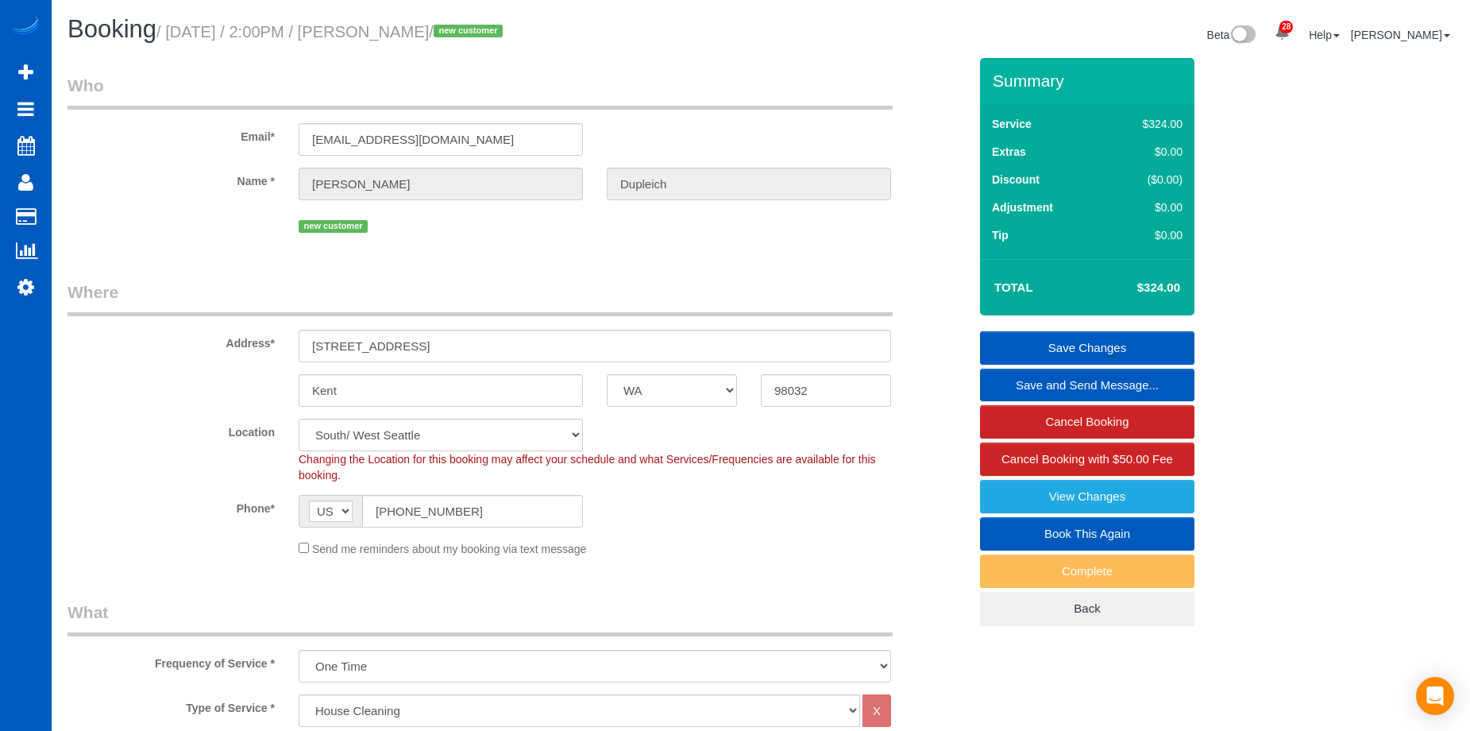
click at [1050, 342] on link "Save Changes" at bounding box center [1087, 347] width 214 height 33
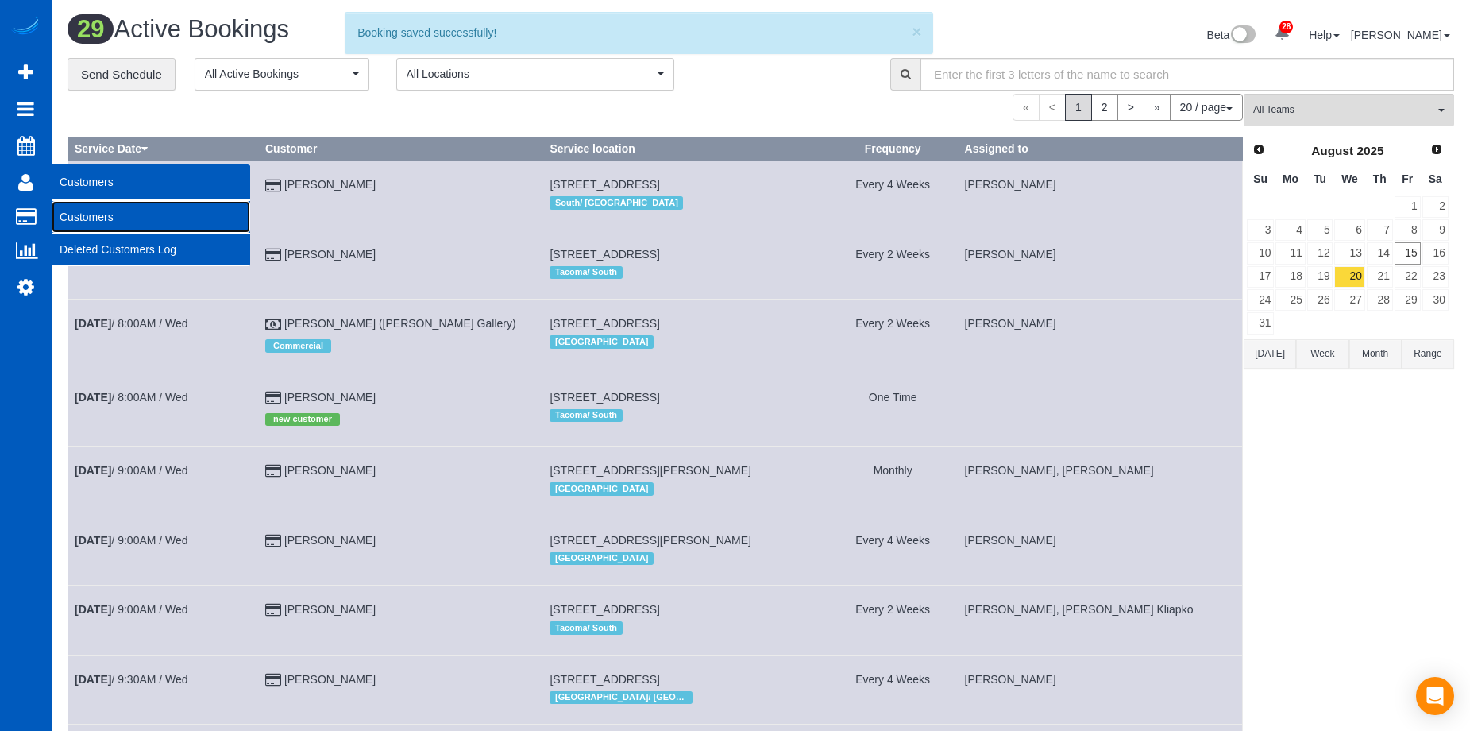
click at [85, 214] on link "Customers" at bounding box center [151, 217] width 199 height 32
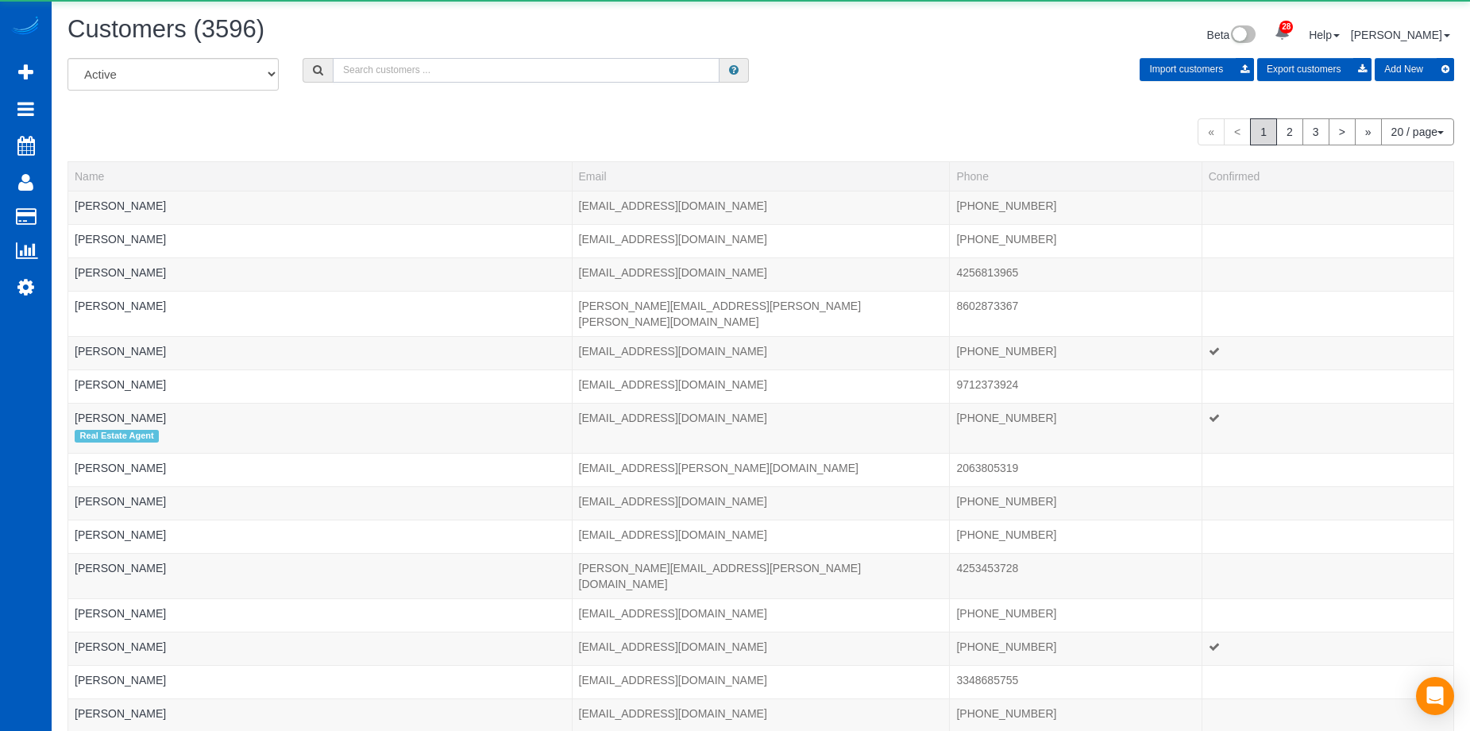
click at [454, 63] on input "text" at bounding box center [526, 70] width 387 height 25
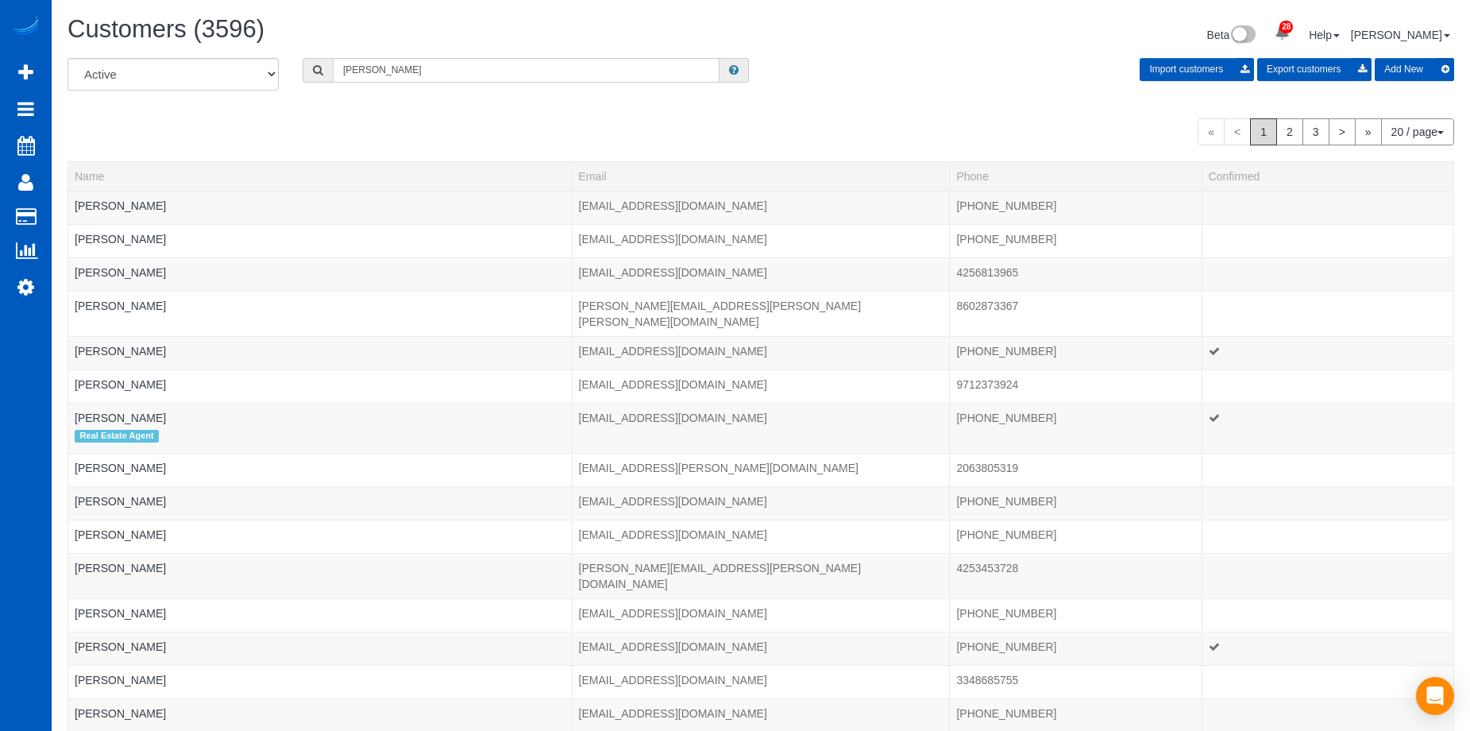
type input "[PERSON_NAME]"
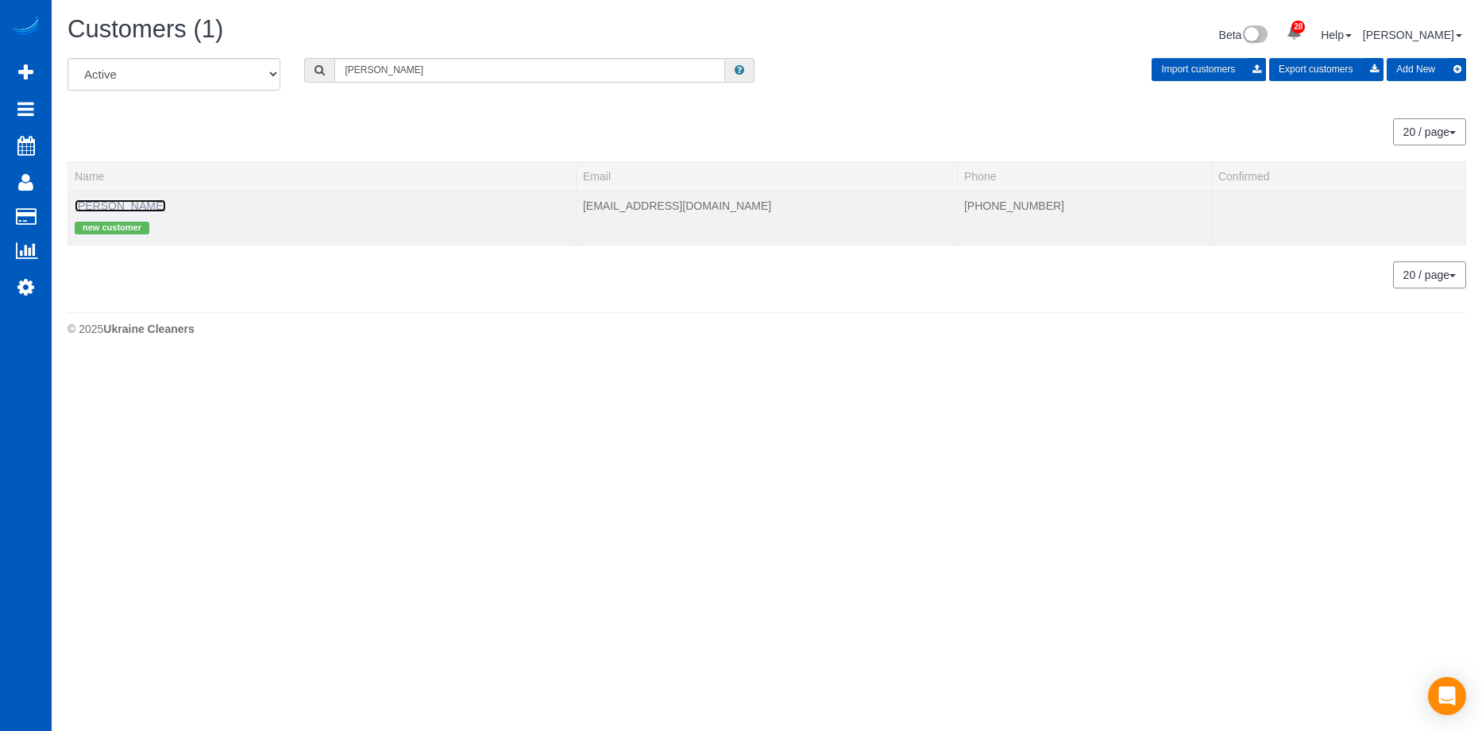
click at [132, 203] on link "[PERSON_NAME]" at bounding box center [120, 205] width 91 height 13
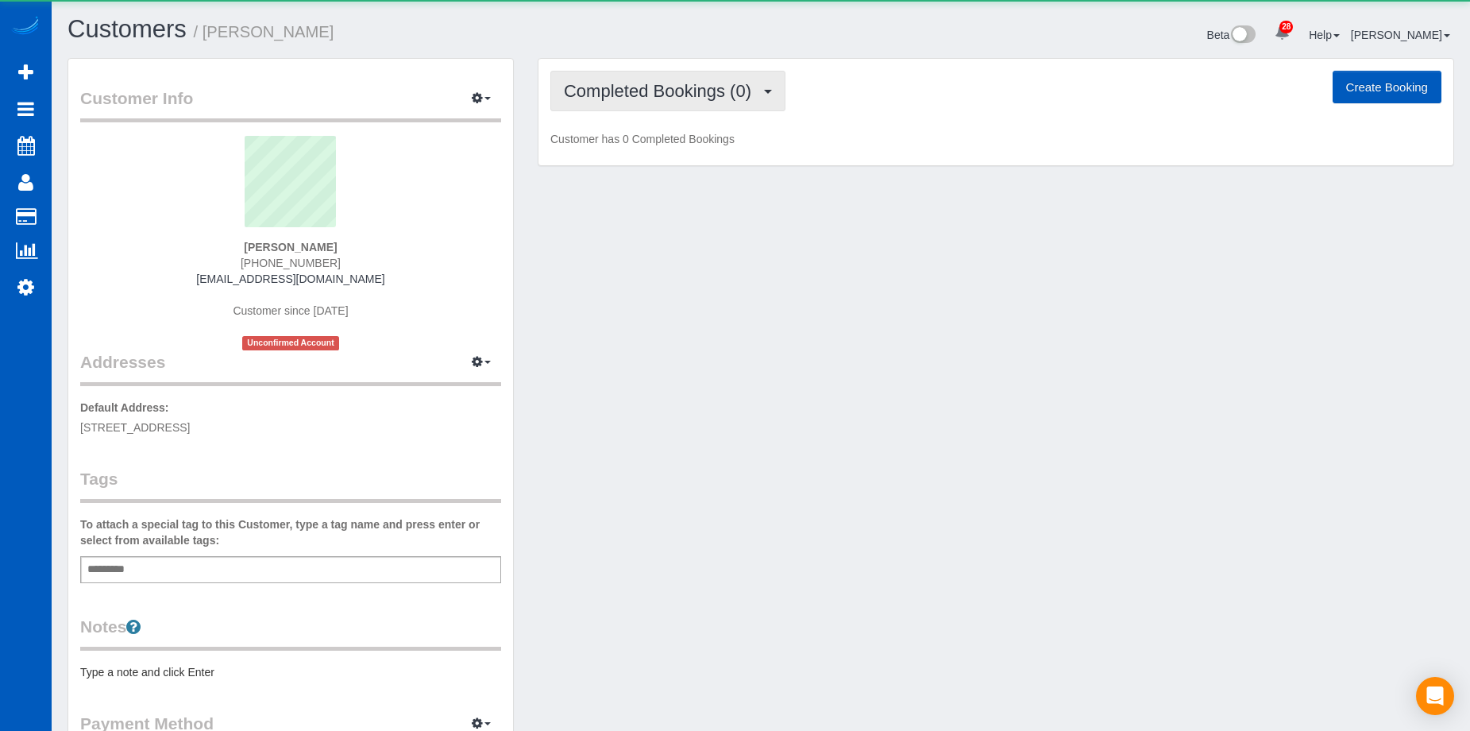
click at [634, 108] on button "Completed Bookings (0)" at bounding box center [667, 91] width 235 height 41
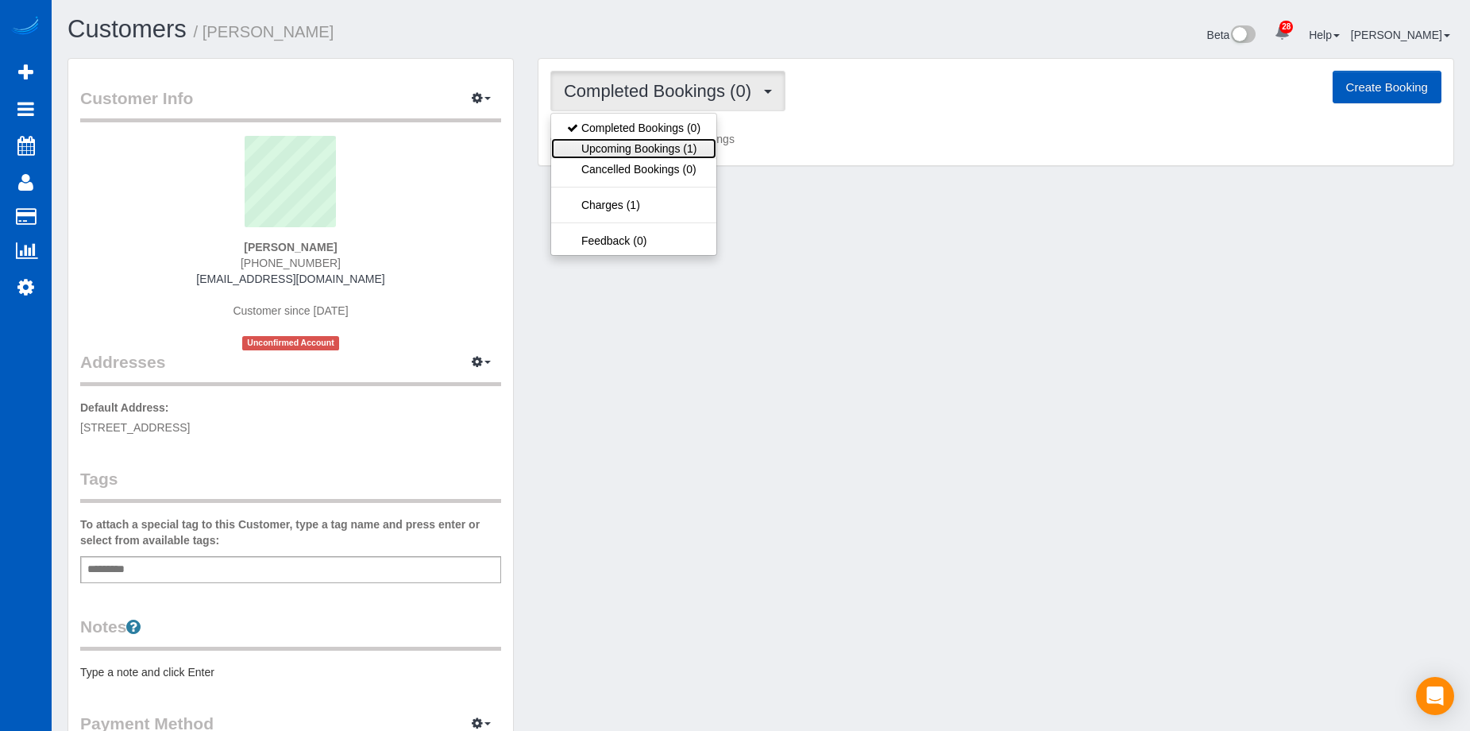
click at [634, 153] on link "Upcoming Bookings (1)" at bounding box center [633, 148] width 165 height 21
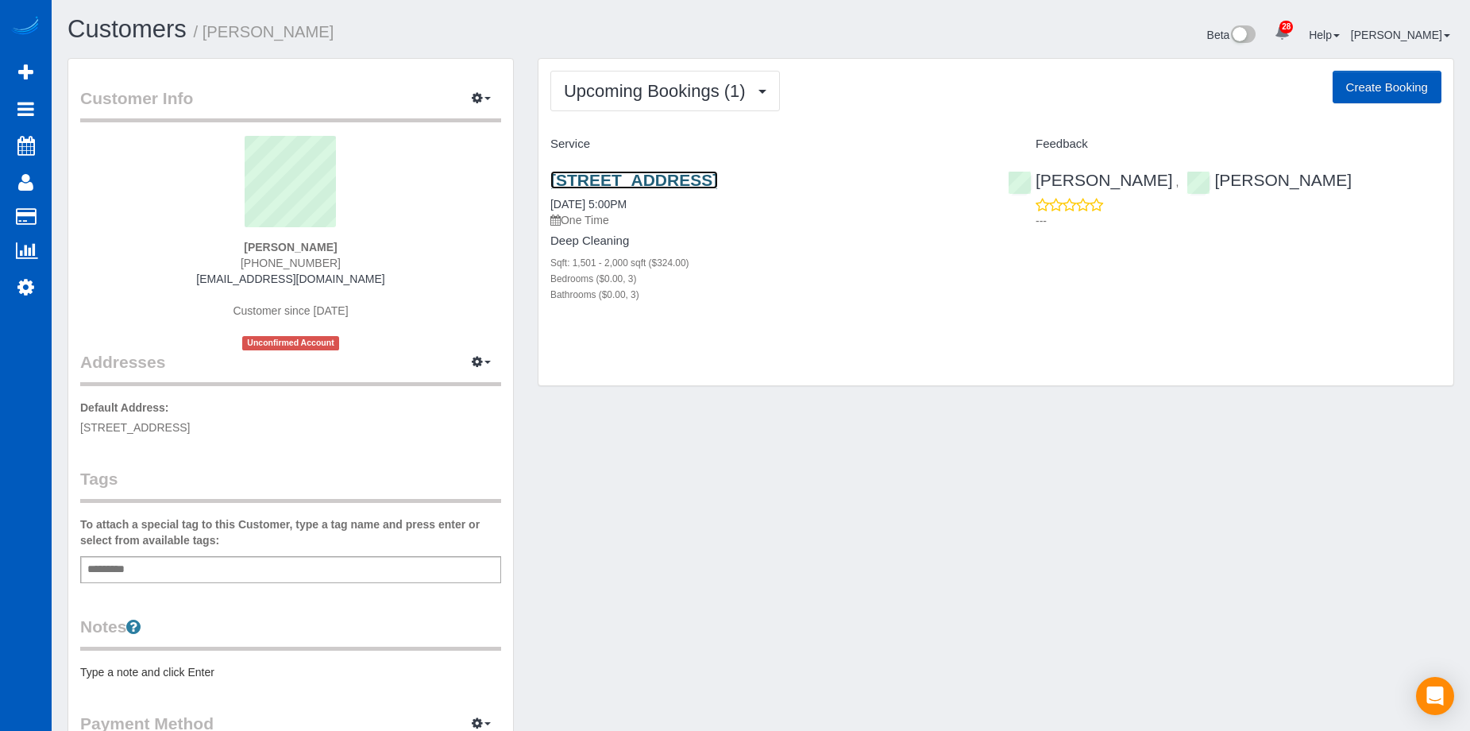
click at [680, 174] on link "[STREET_ADDRESS]" at bounding box center [634, 180] width 168 height 18
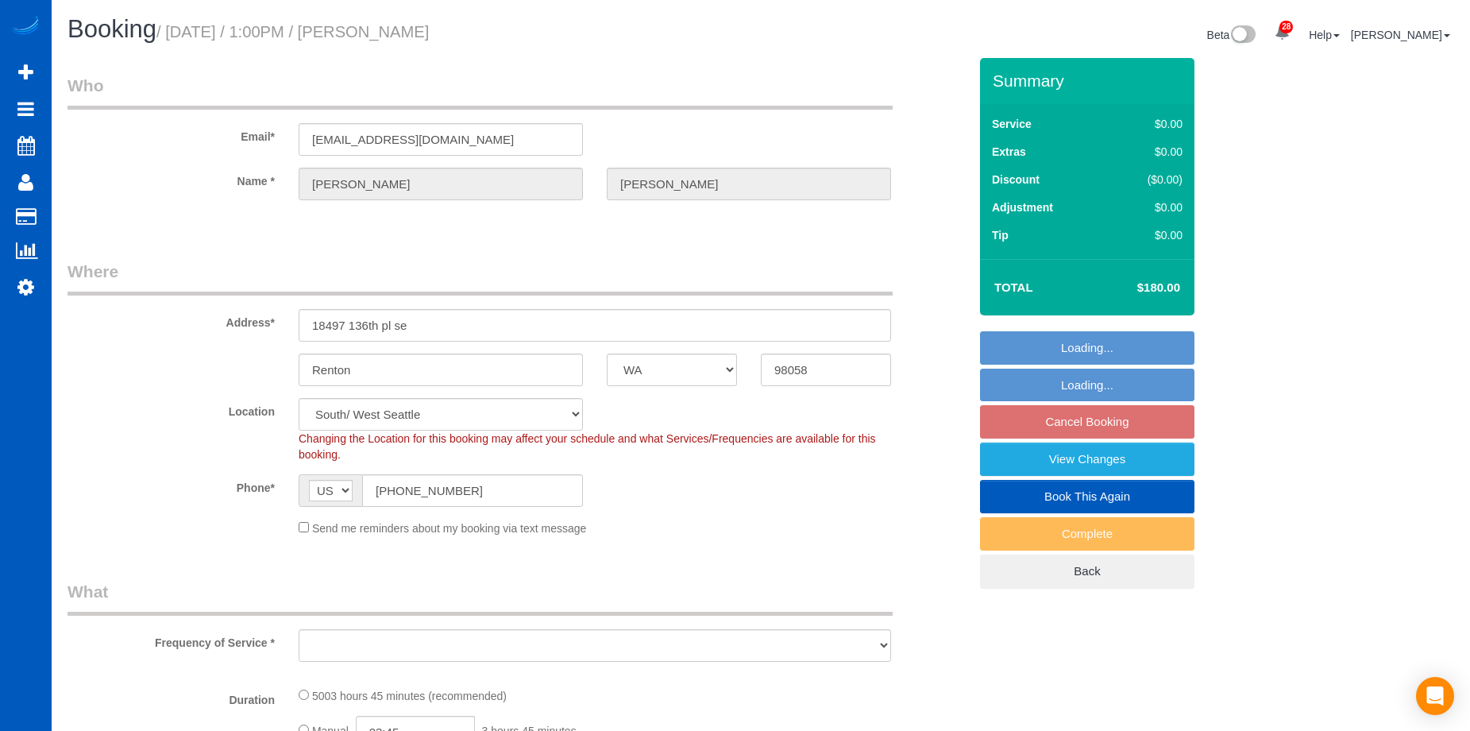
select select "WA"
select select "object:1118"
select select "2001"
select select "3"
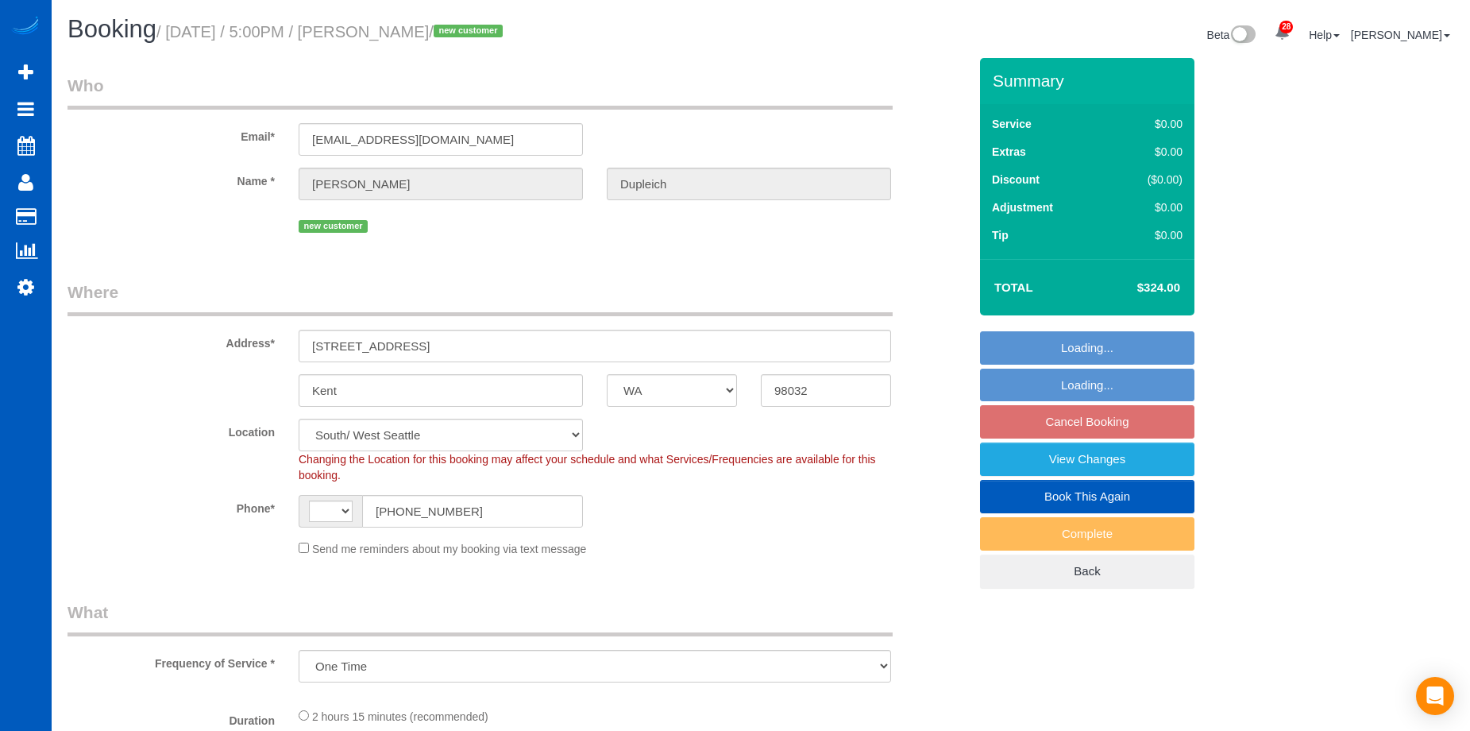
select select "WA"
select select "number:8"
select select "object:680"
select select "string:[GEOGRAPHIC_DATA]"
select select "spot4"
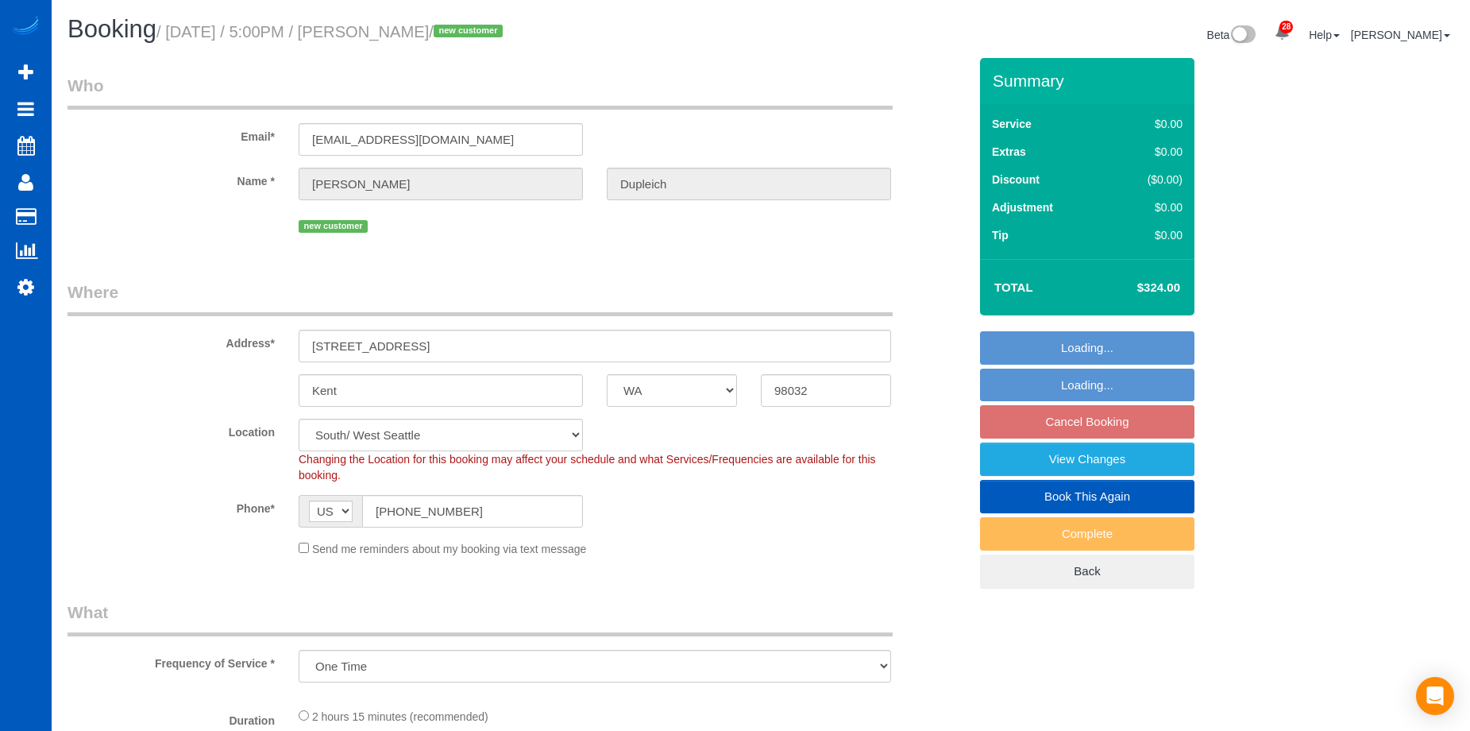
select select "199"
select select "1501"
select select "3"
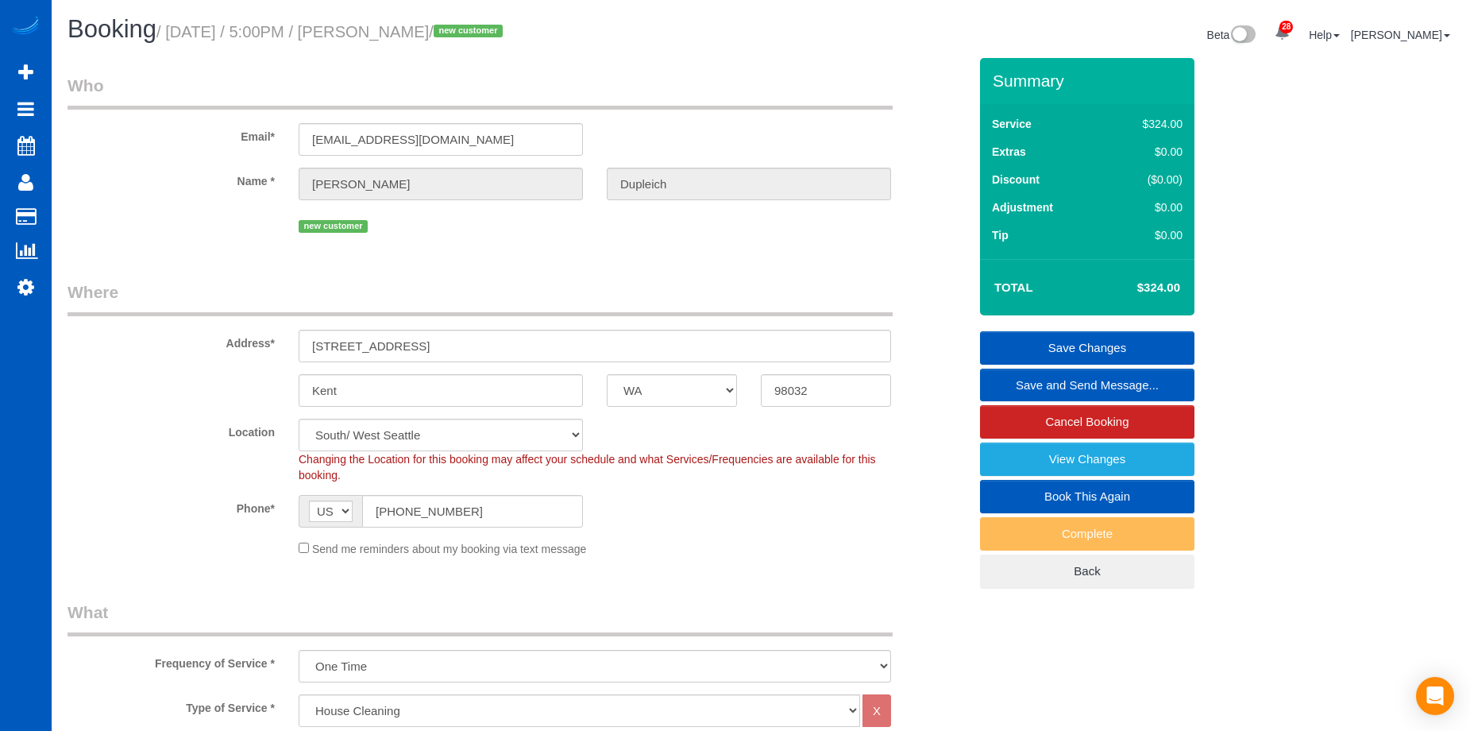
click at [1055, 386] on link "Save and Send Message..." at bounding box center [1087, 385] width 214 height 33
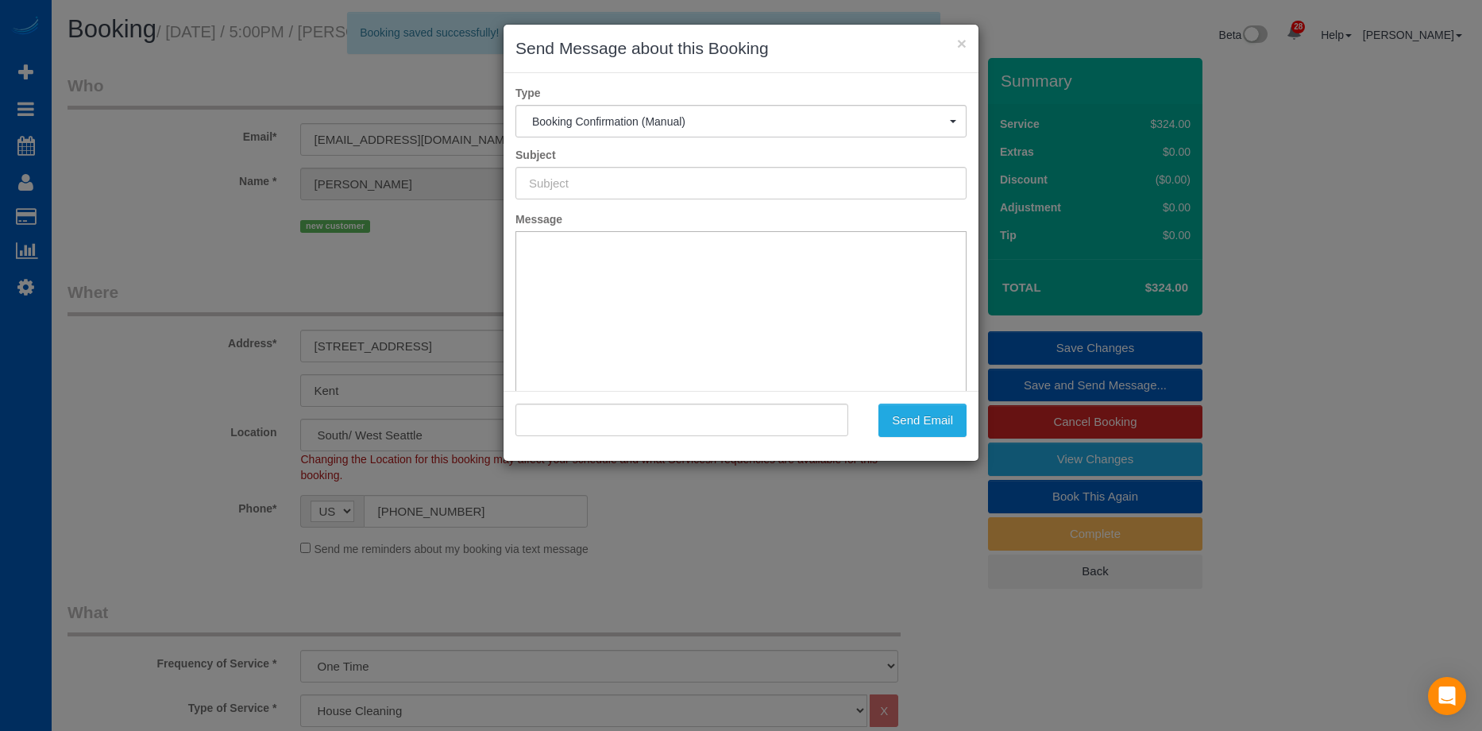
type input "Cleaning Service Confirmed!"
type input ""Brad Dupleich" <bsdmech@comcast.net>"
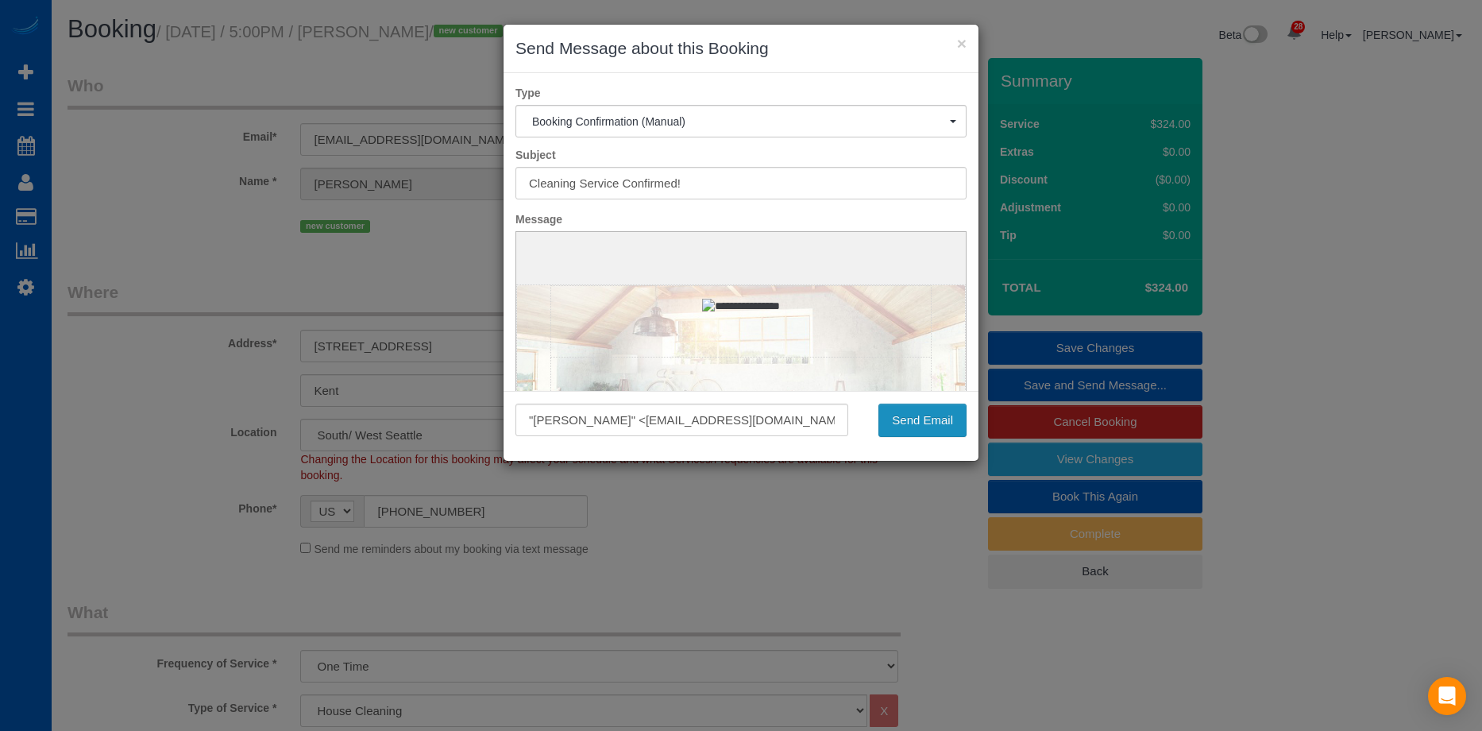
click at [936, 428] on button "Send Email" at bounding box center [923, 420] width 88 height 33
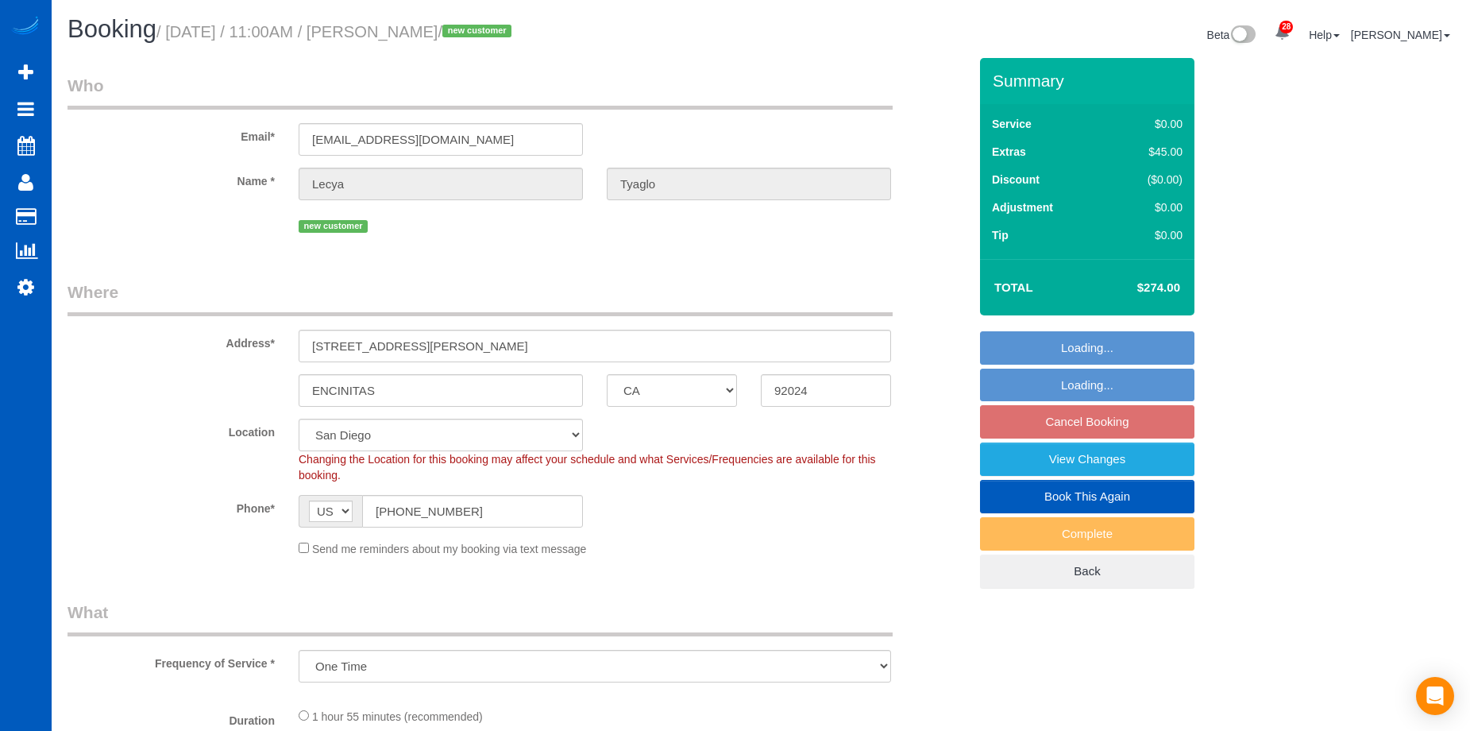
select select "CA"
select select "number:7"
select select "199"
select select "2"
select select "spot1"
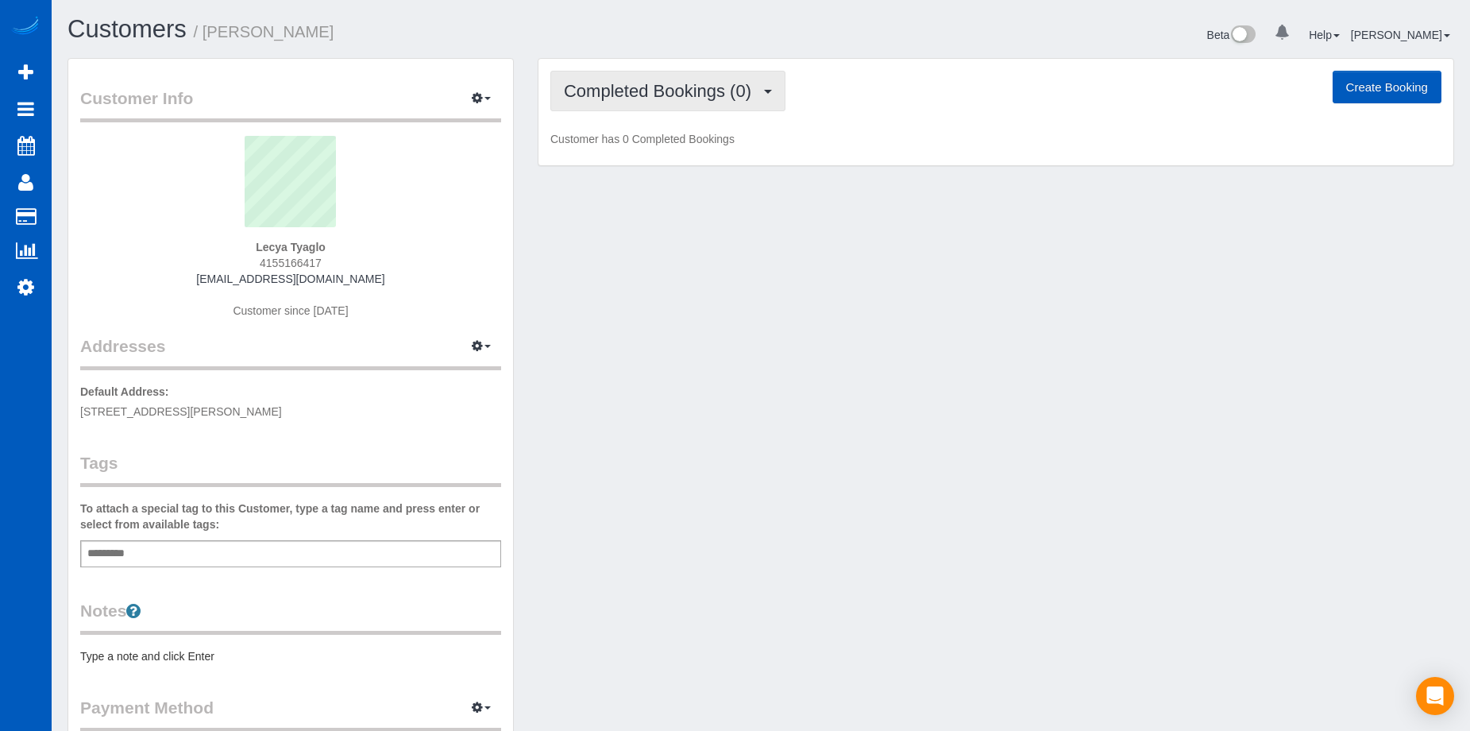
click at [685, 95] on span "Completed Bookings (0)" at bounding box center [661, 91] width 195 height 20
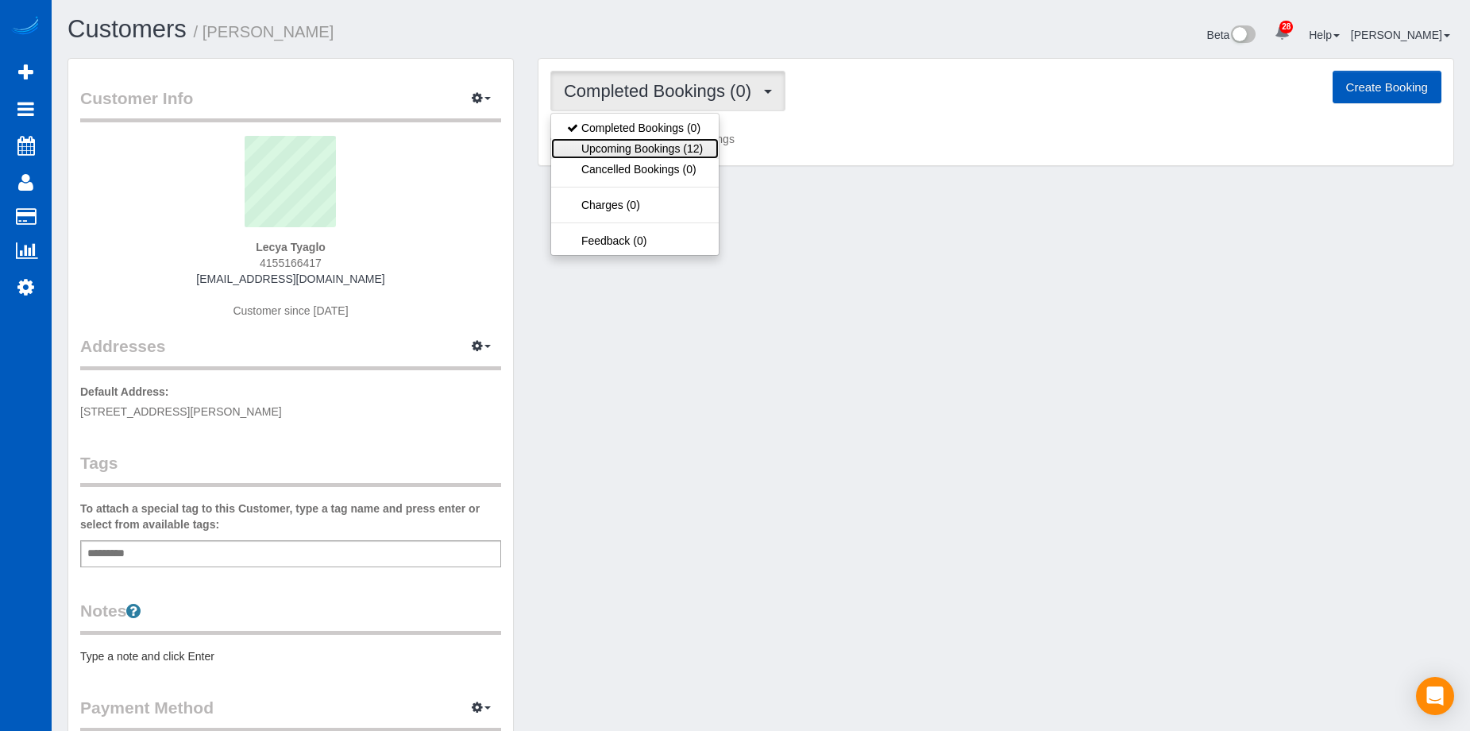
click at [666, 146] on link "Upcoming Bookings (12)" at bounding box center [635, 148] width 168 height 21
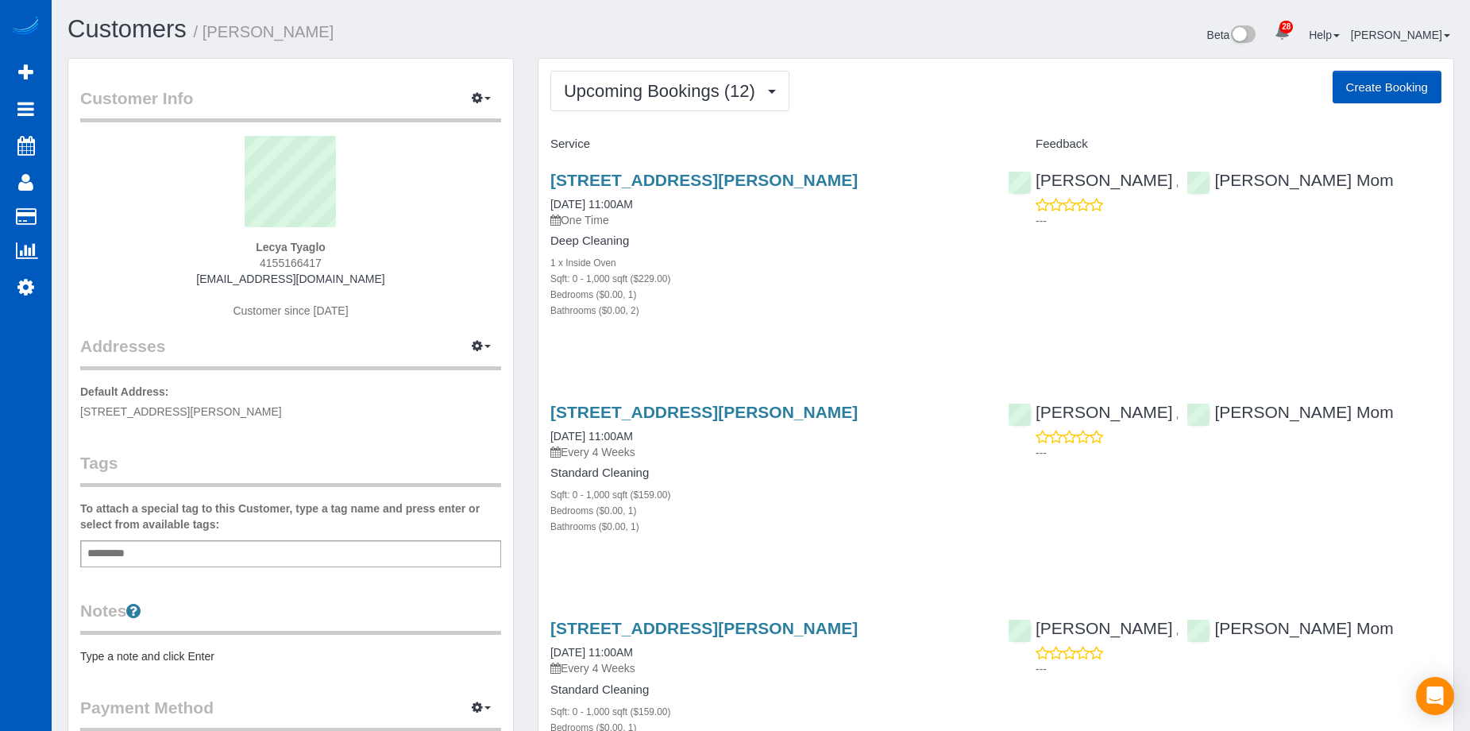
drag, startPoint x: 259, startPoint y: 247, endPoint x: 326, endPoint y: 241, distance: 67.0
click at [326, 241] on div "Lecya Tyaglo 4155166417 [EMAIL_ADDRESS][DOMAIN_NAME] Customer since [DATE]" at bounding box center [290, 235] width 421 height 199
copy strong "Lecya Tyaglo"
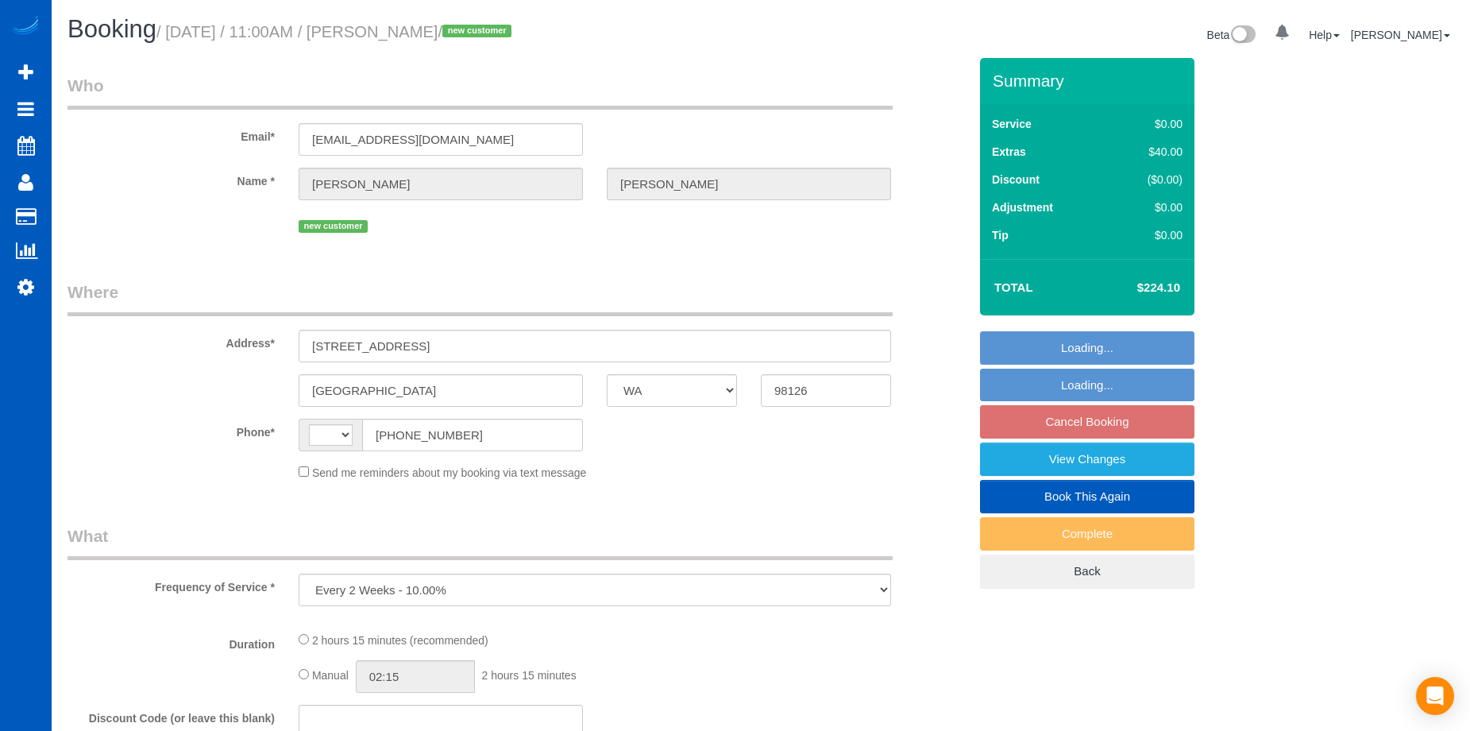
select select "WA"
select select "number:8"
select select "string:[GEOGRAPHIC_DATA]"
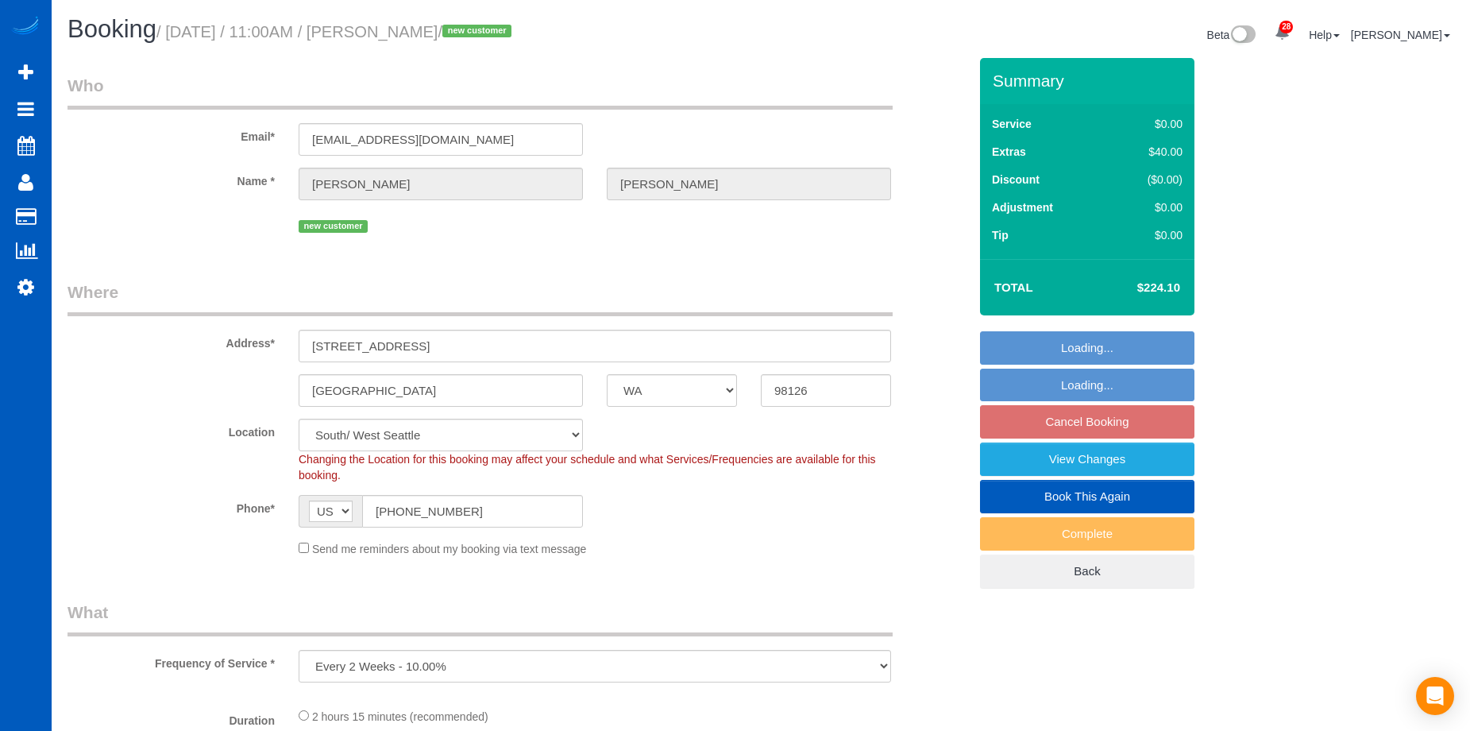
select select "object:973"
select select "199"
select select "1501"
select select "3"
select select "2"
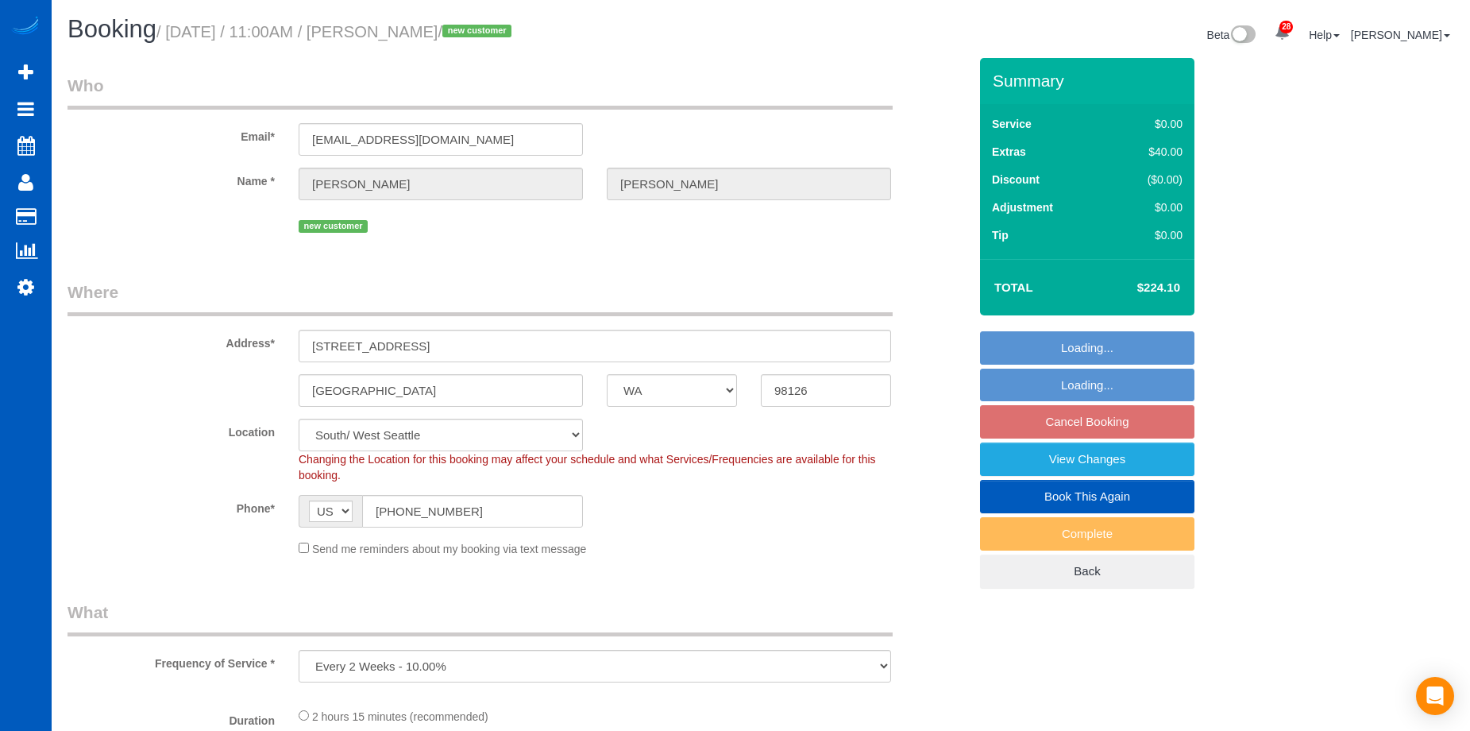
select select "spot2"
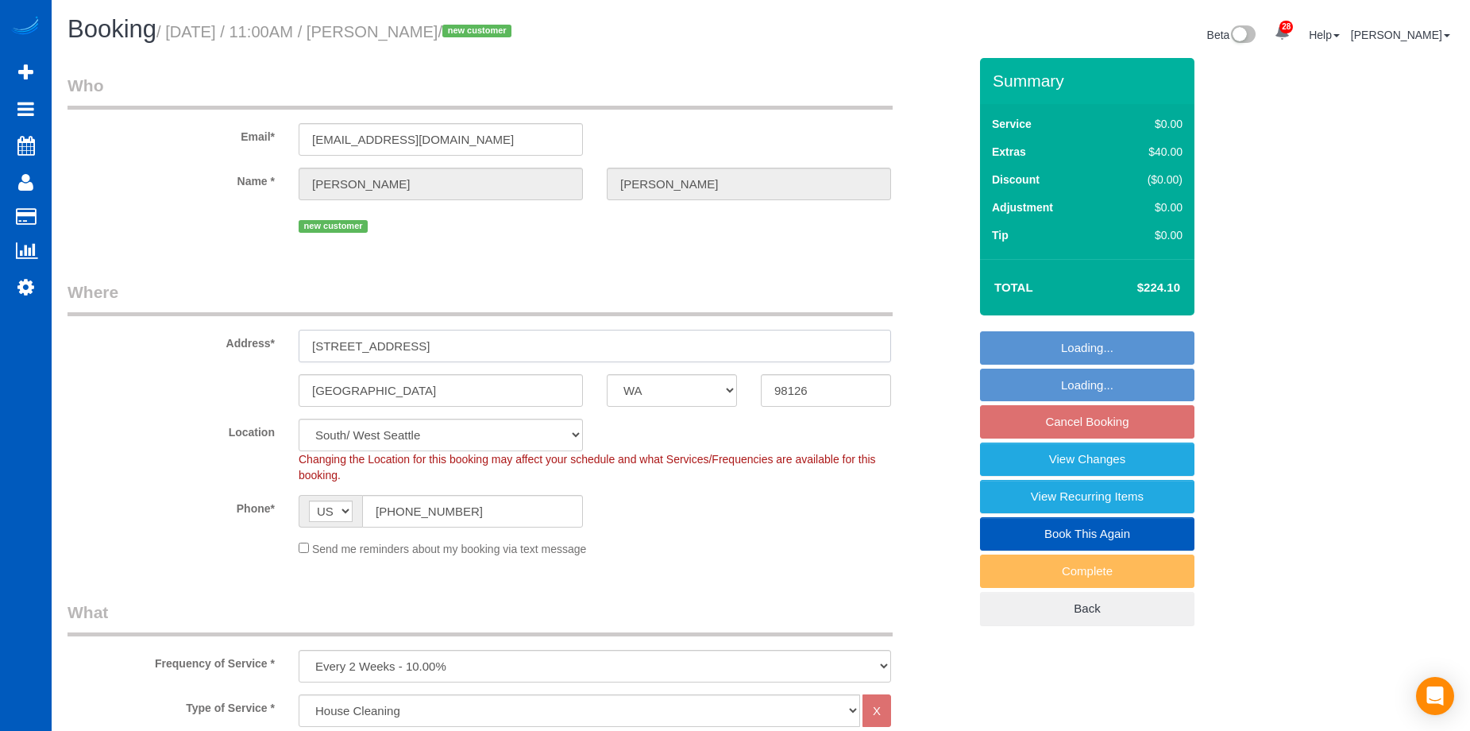
select select "1501"
select select "3"
select select "2"
drag, startPoint x: 430, startPoint y: 345, endPoint x: 265, endPoint y: 325, distance: 166.4
click at [265, 325] on div "Address* 5640 38th Ave SW" at bounding box center [518, 321] width 925 height 82
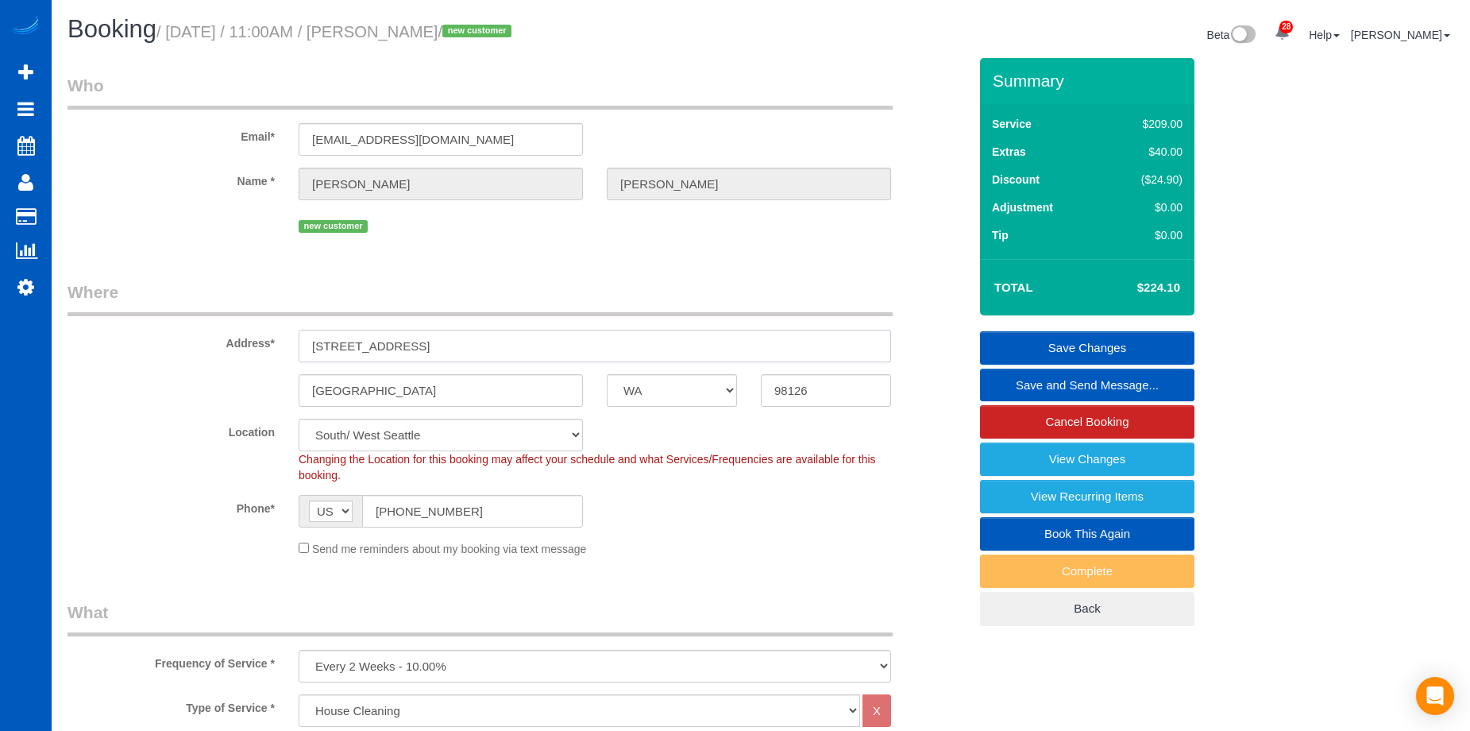
scroll to position [318, 0]
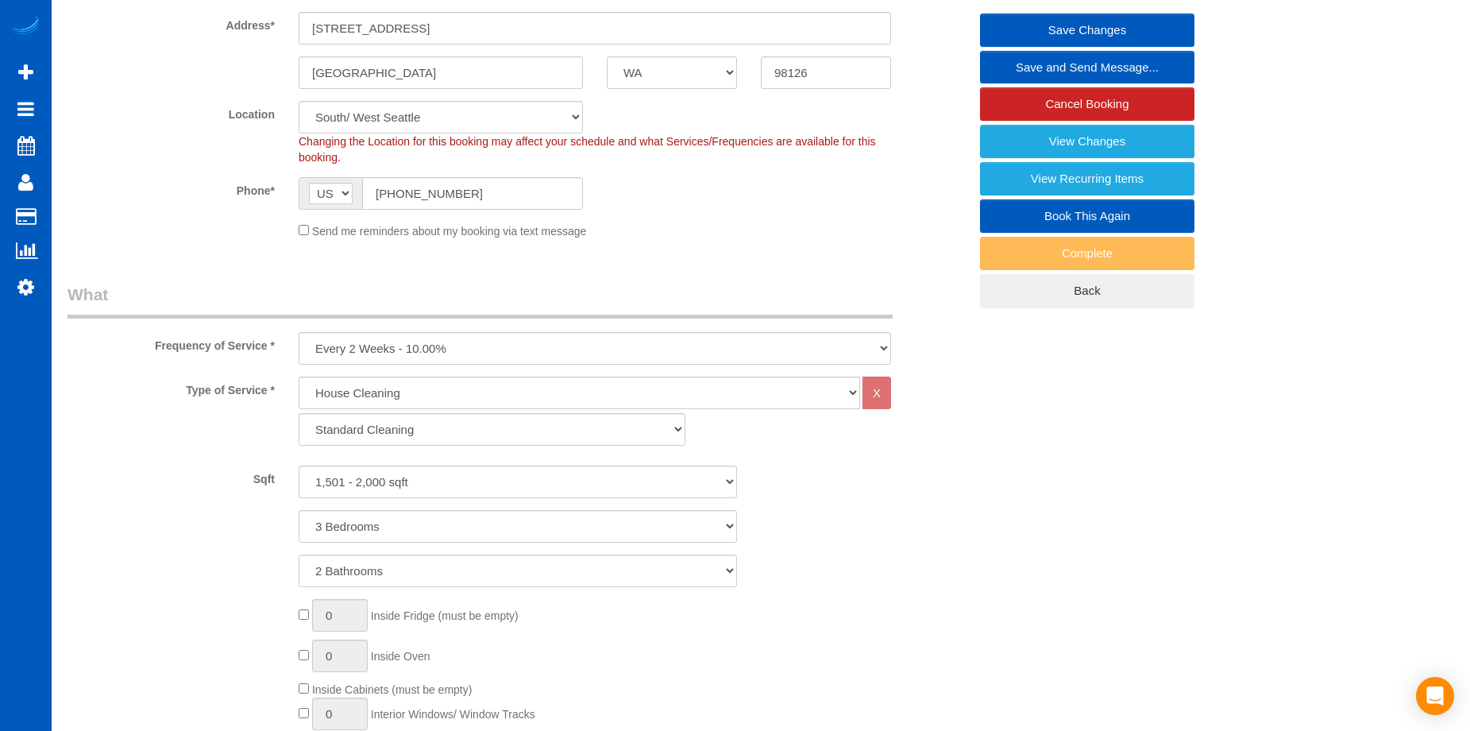
click at [720, 224] on div "Send me reminders about my booking via text message" at bounding box center [595, 230] width 616 height 17
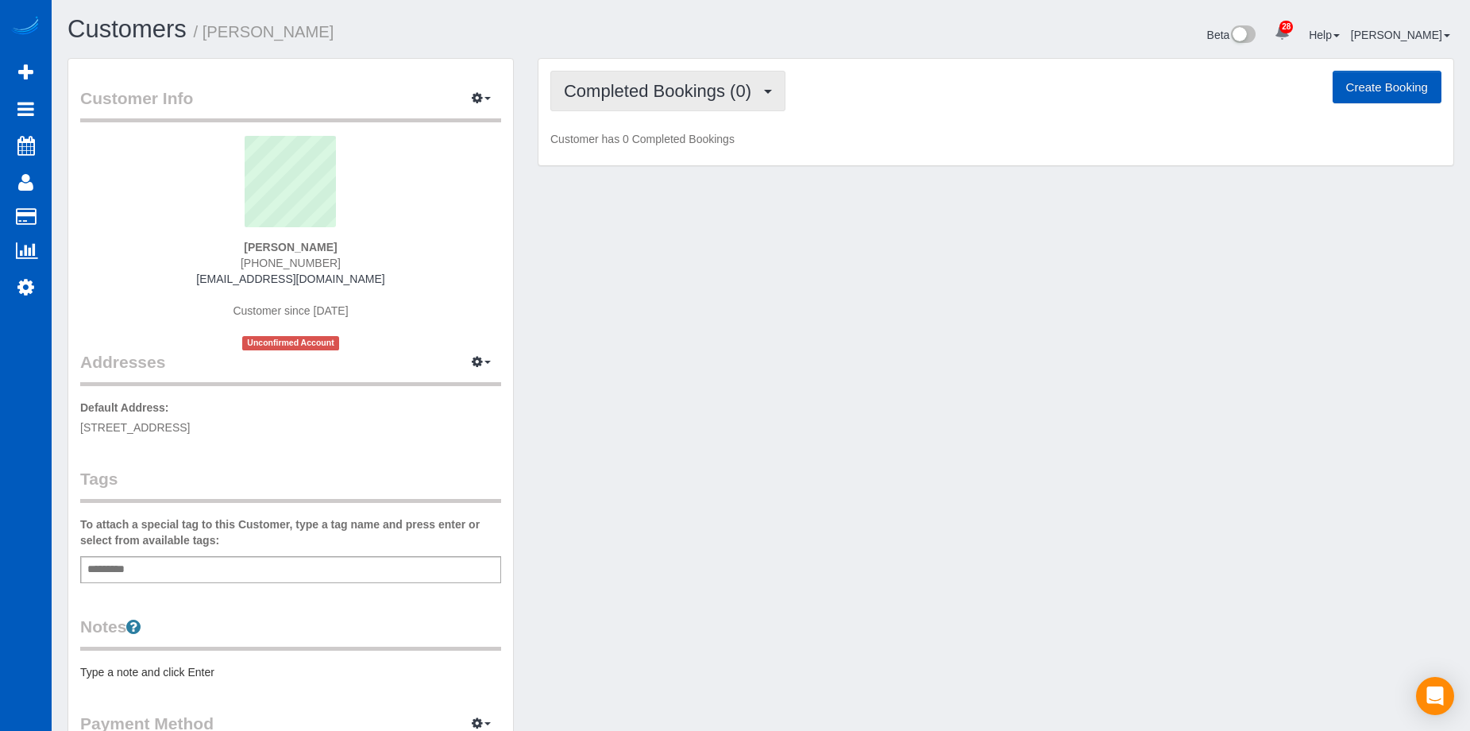
click at [674, 87] on span "Completed Bookings (0)" at bounding box center [661, 91] width 195 height 20
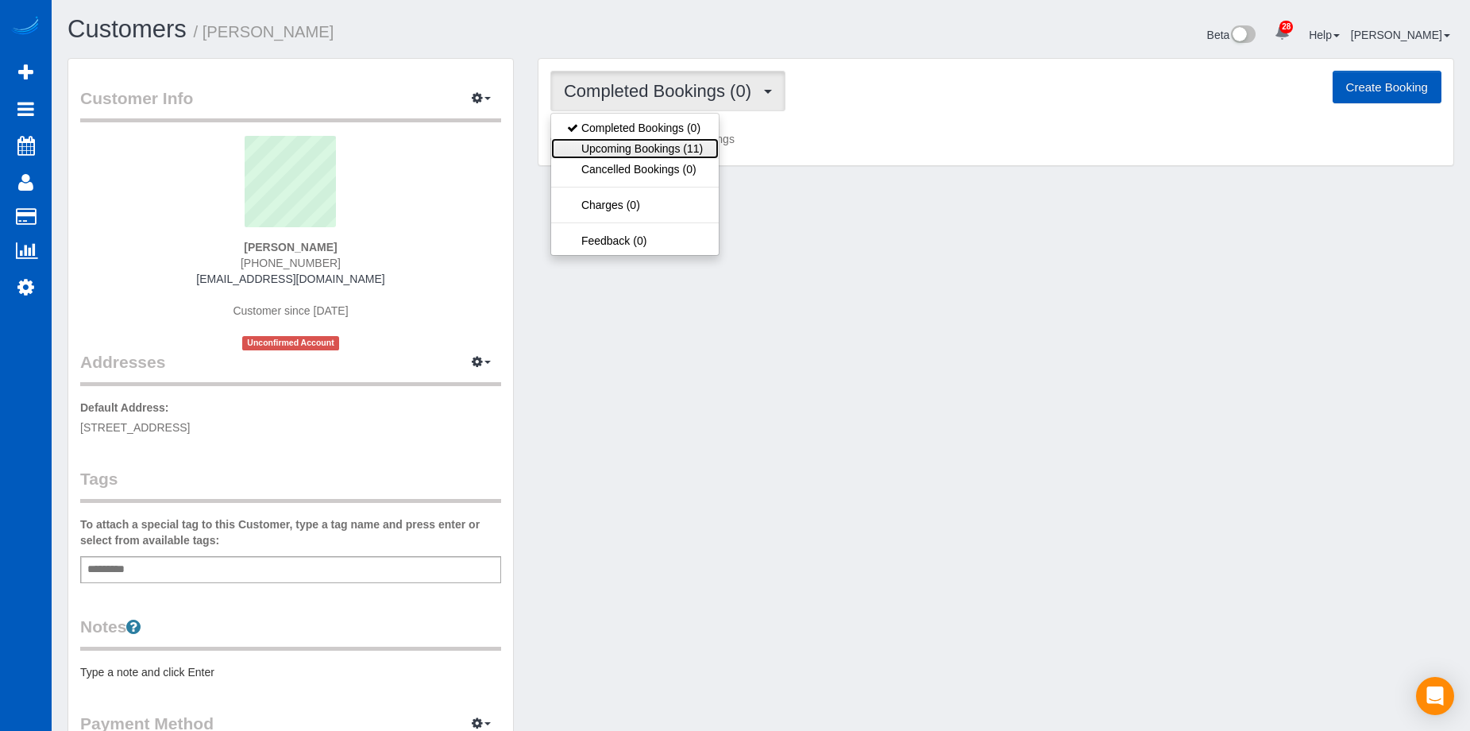
click at [664, 153] on link "Upcoming Bookings (11)" at bounding box center [635, 148] width 168 height 21
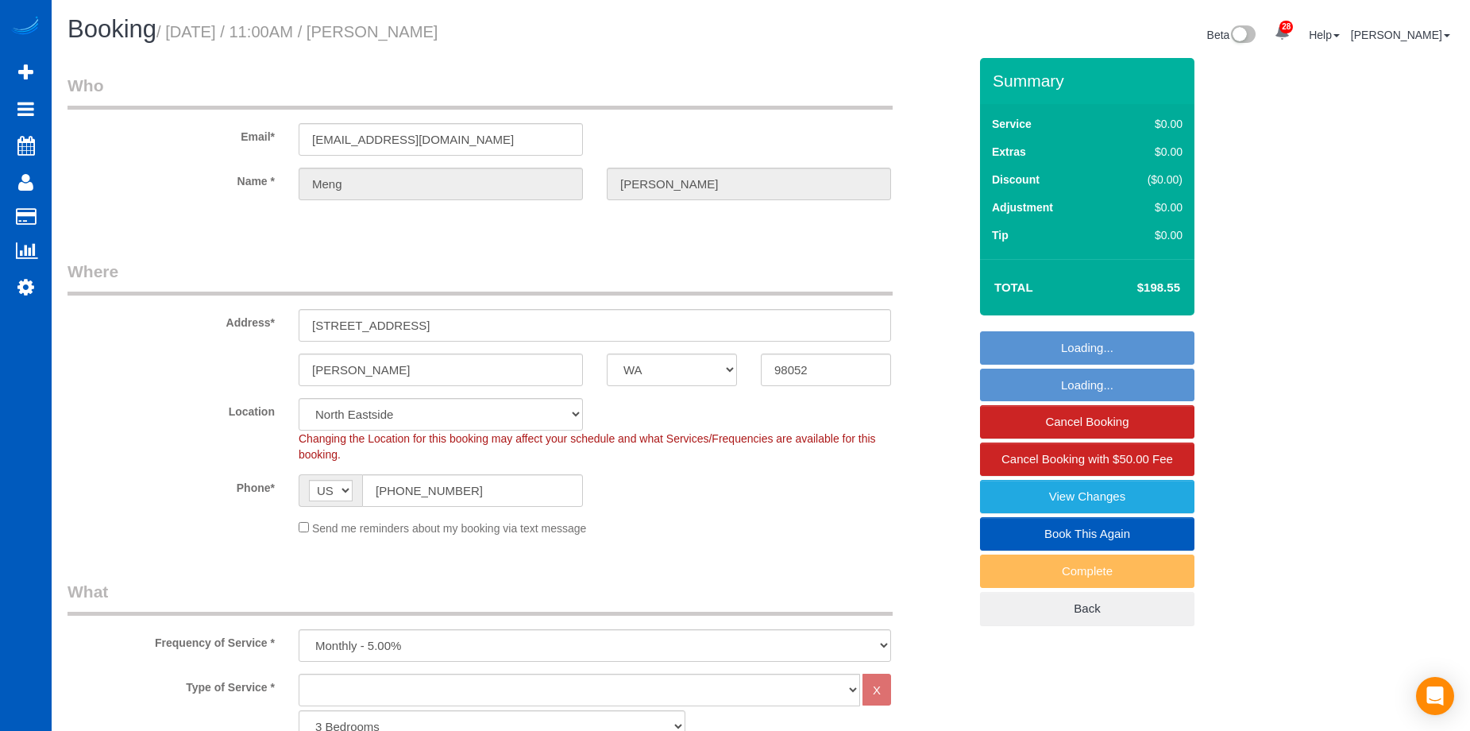
select select "WA"
select select "1501"
select select "3"
select select "number:8"
select select "spot2"
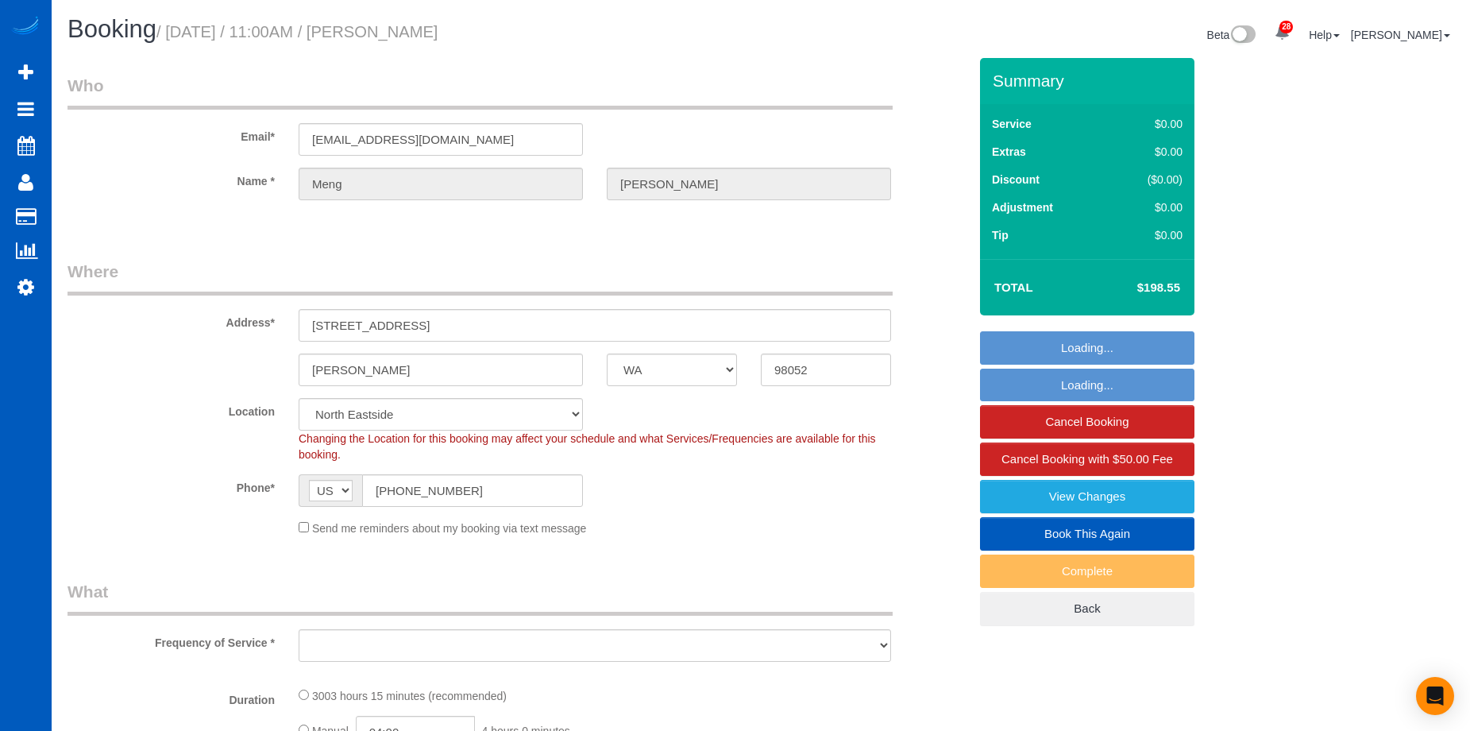
select select "WA"
select select "number:8"
select select "object:1094"
select select "1501"
select select "3"
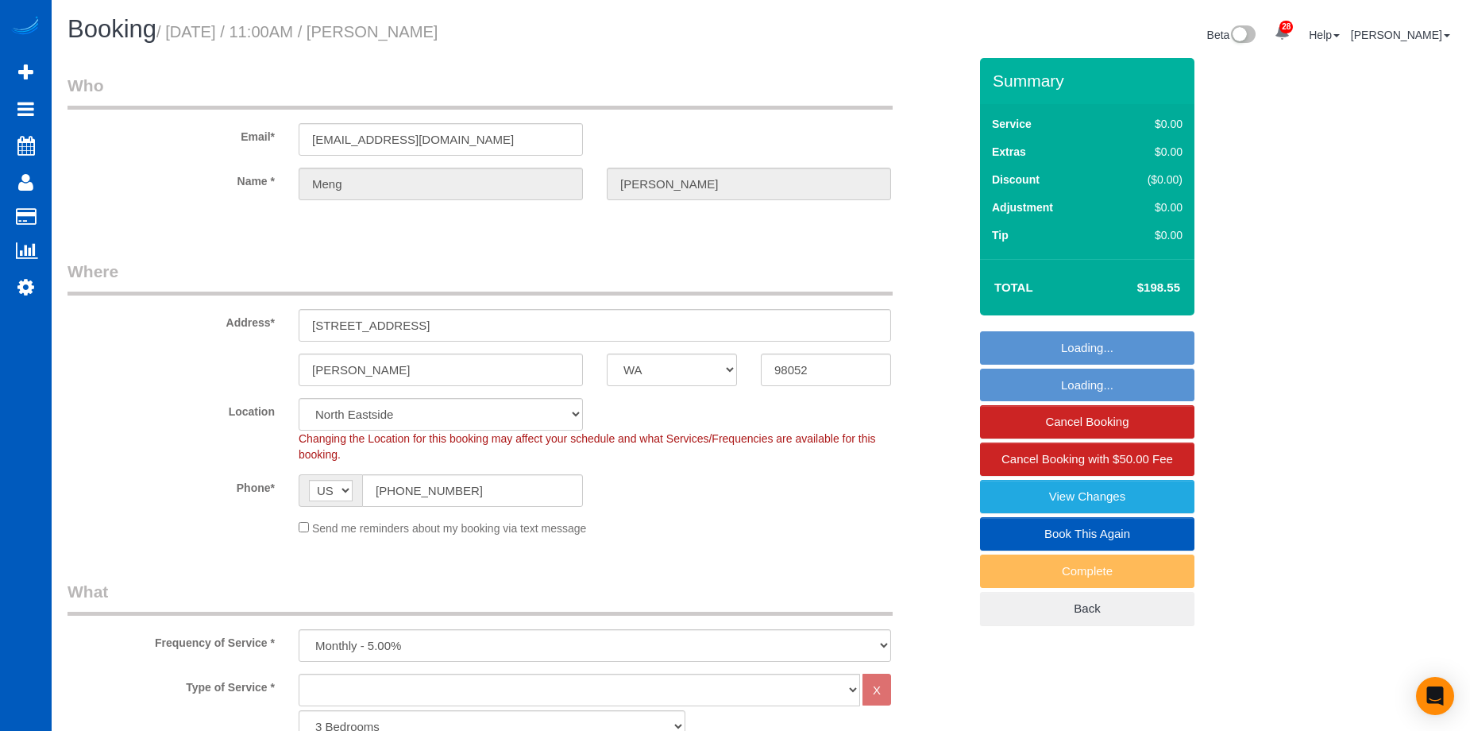
select select "spot2"
select select "1501"
select select "3"
select select "object:1163"
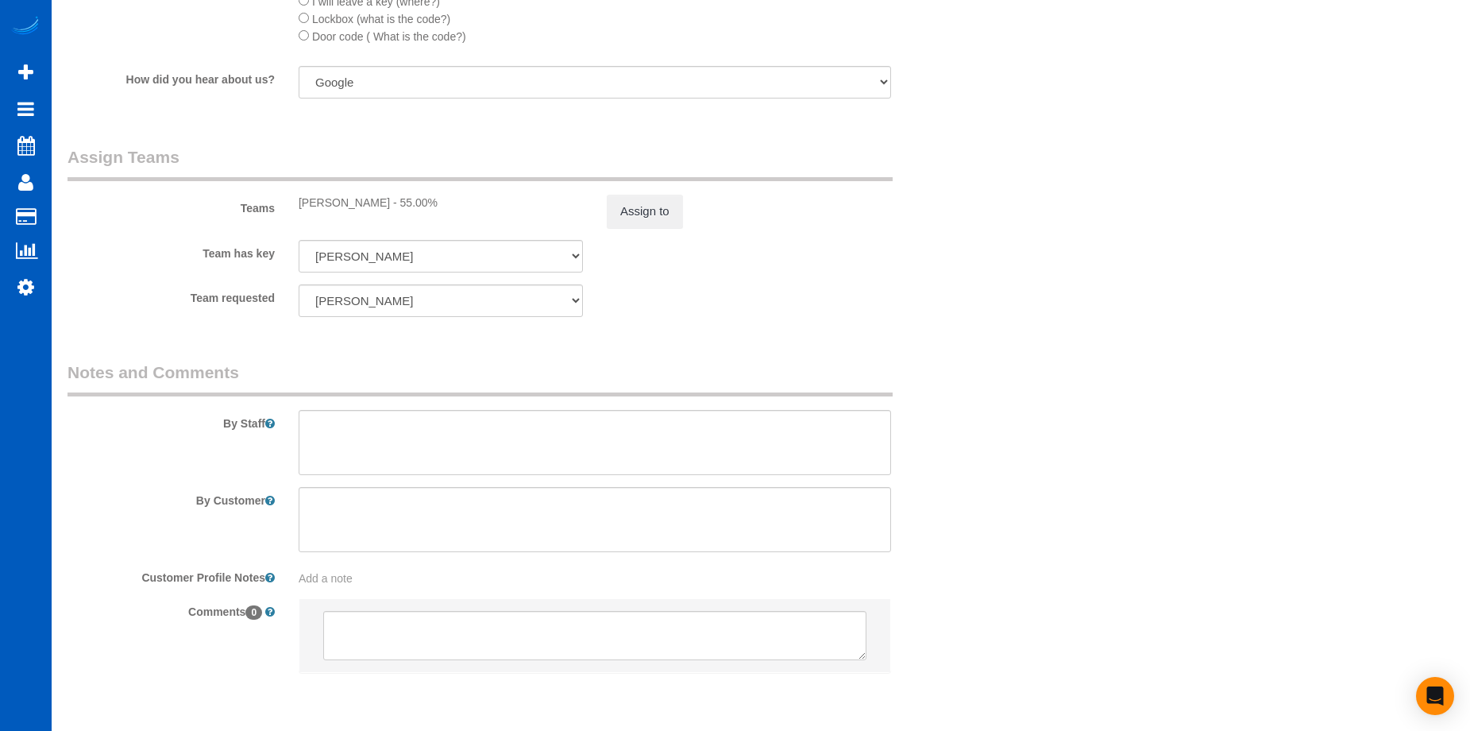
scroll to position [1668, 0]
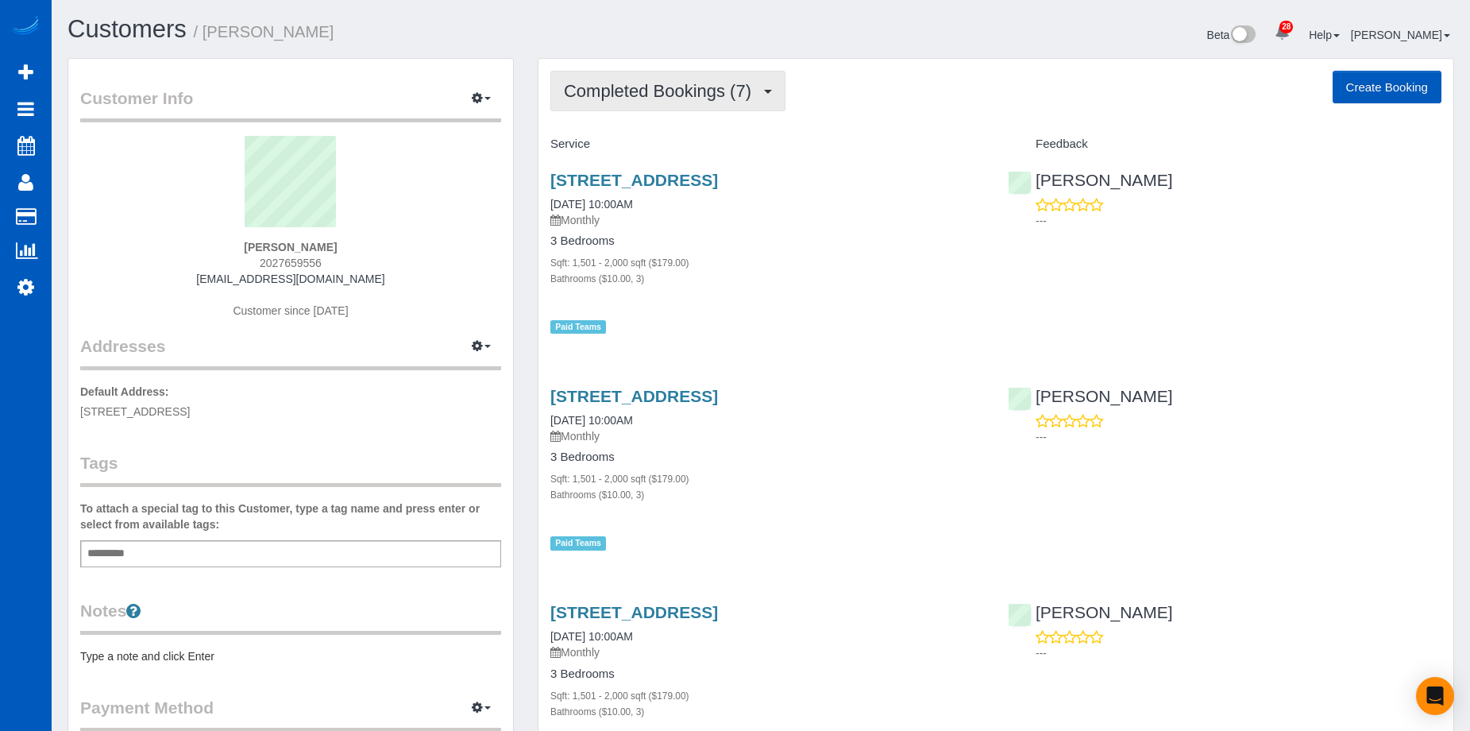
click at [674, 97] on span "Completed Bookings (7)" at bounding box center [661, 91] width 195 height 20
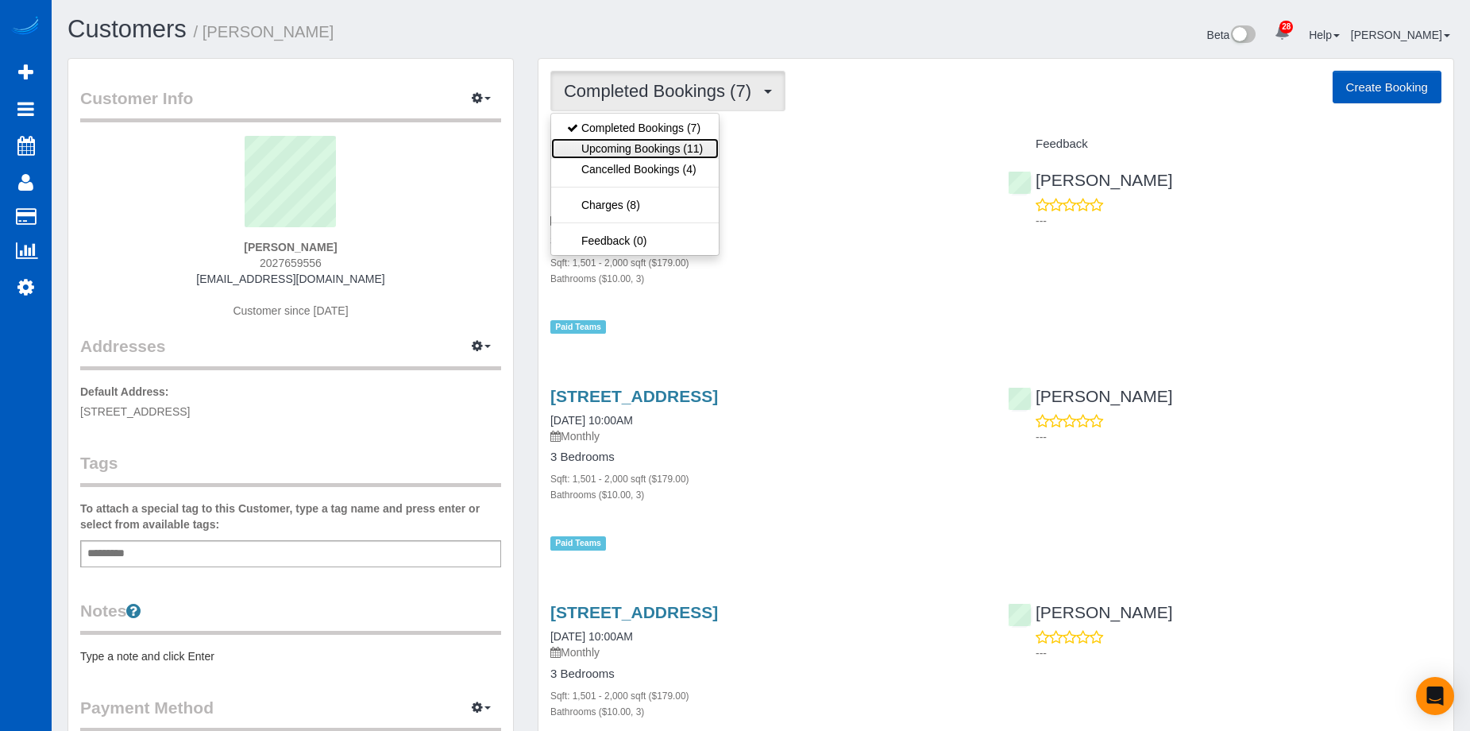
click at [658, 145] on link "Upcoming Bookings (11)" at bounding box center [635, 148] width 168 height 21
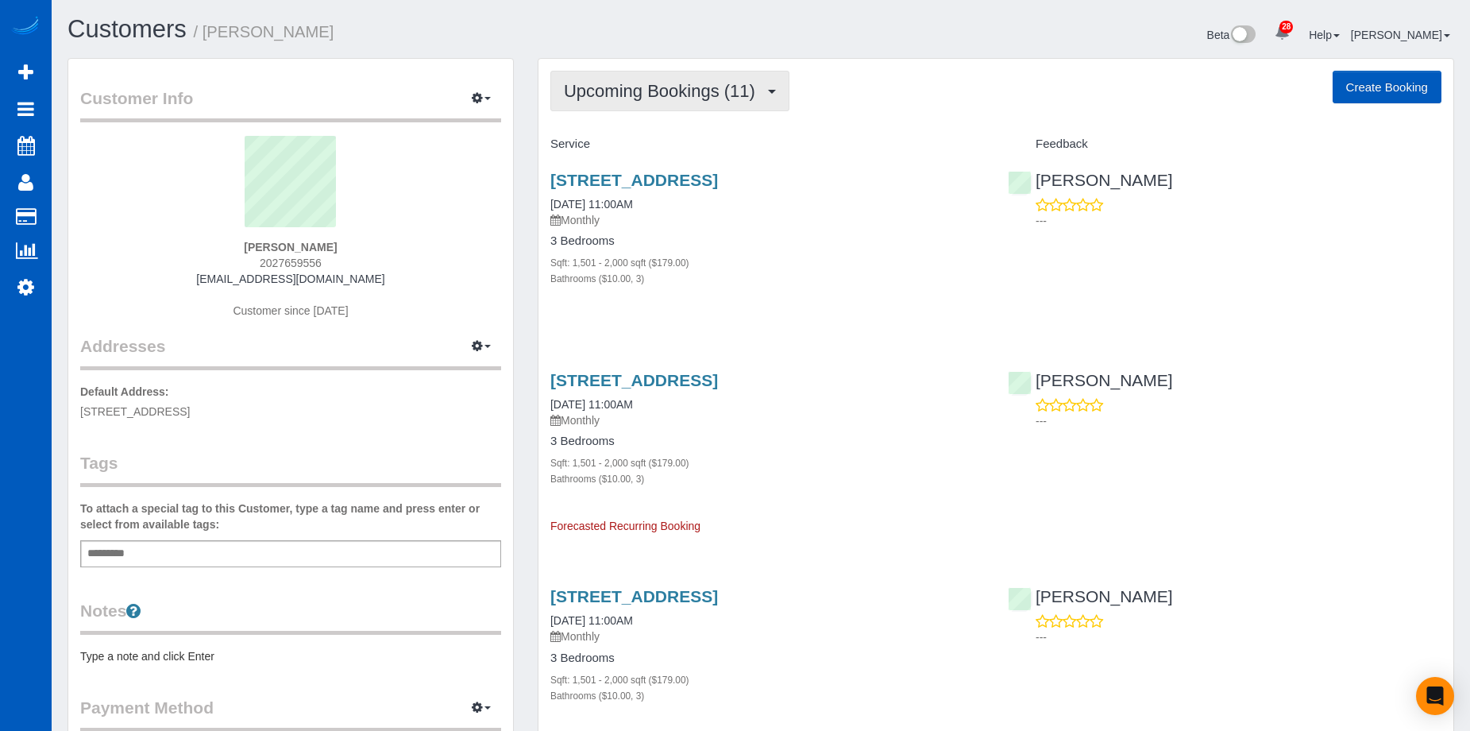
click at [716, 83] on span "Upcoming Bookings (11)" at bounding box center [663, 91] width 199 height 20
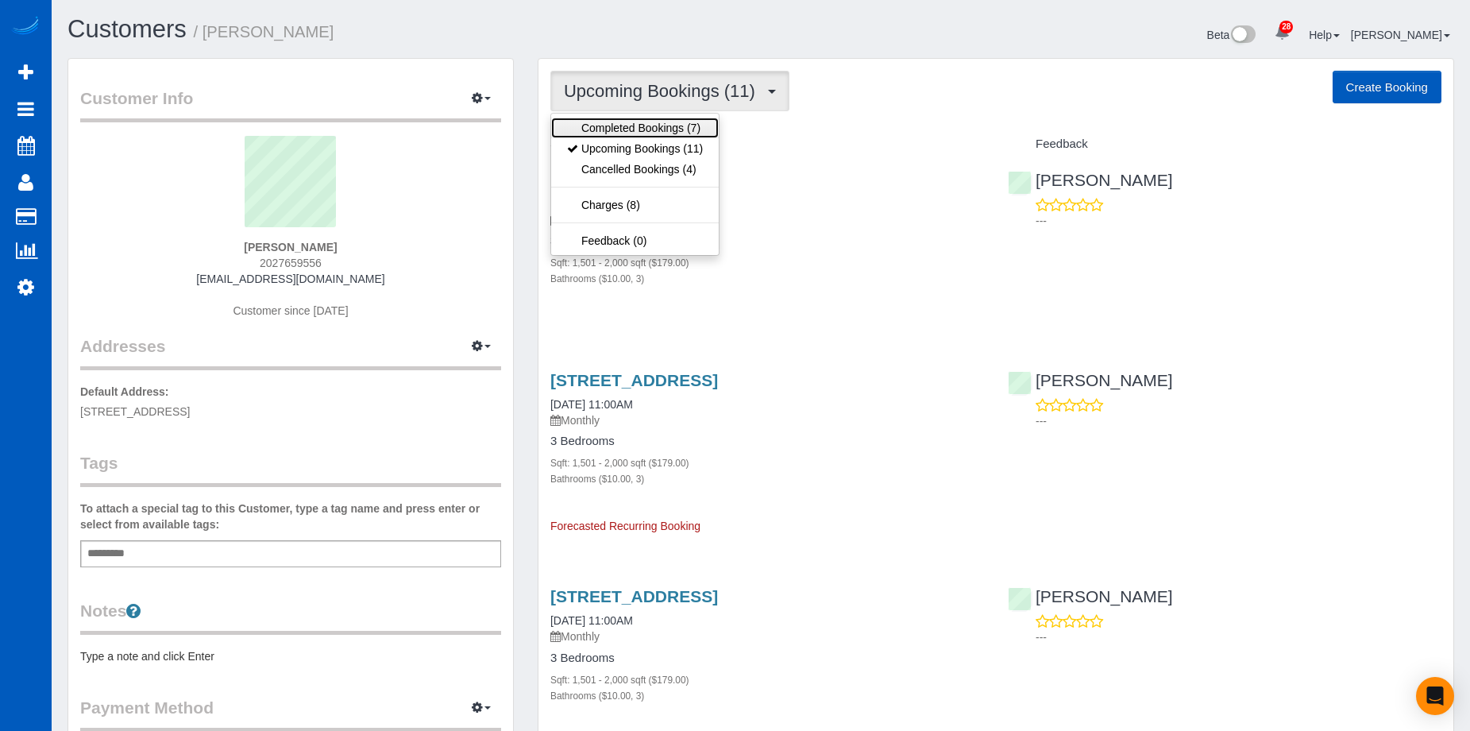
click at [677, 119] on link "Completed Bookings (7)" at bounding box center [635, 128] width 168 height 21
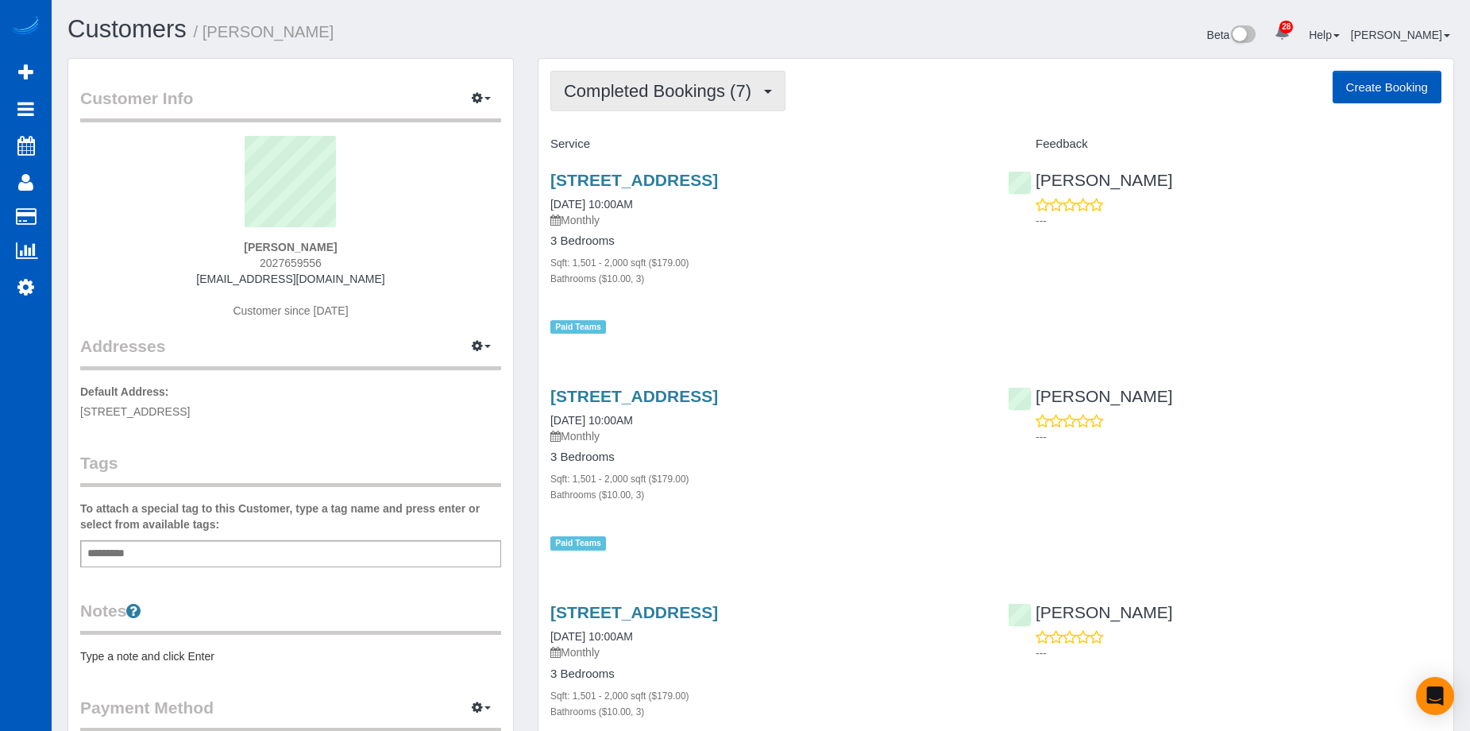
click at [702, 96] on span "Completed Bookings (7)" at bounding box center [661, 91] width 195 height 20
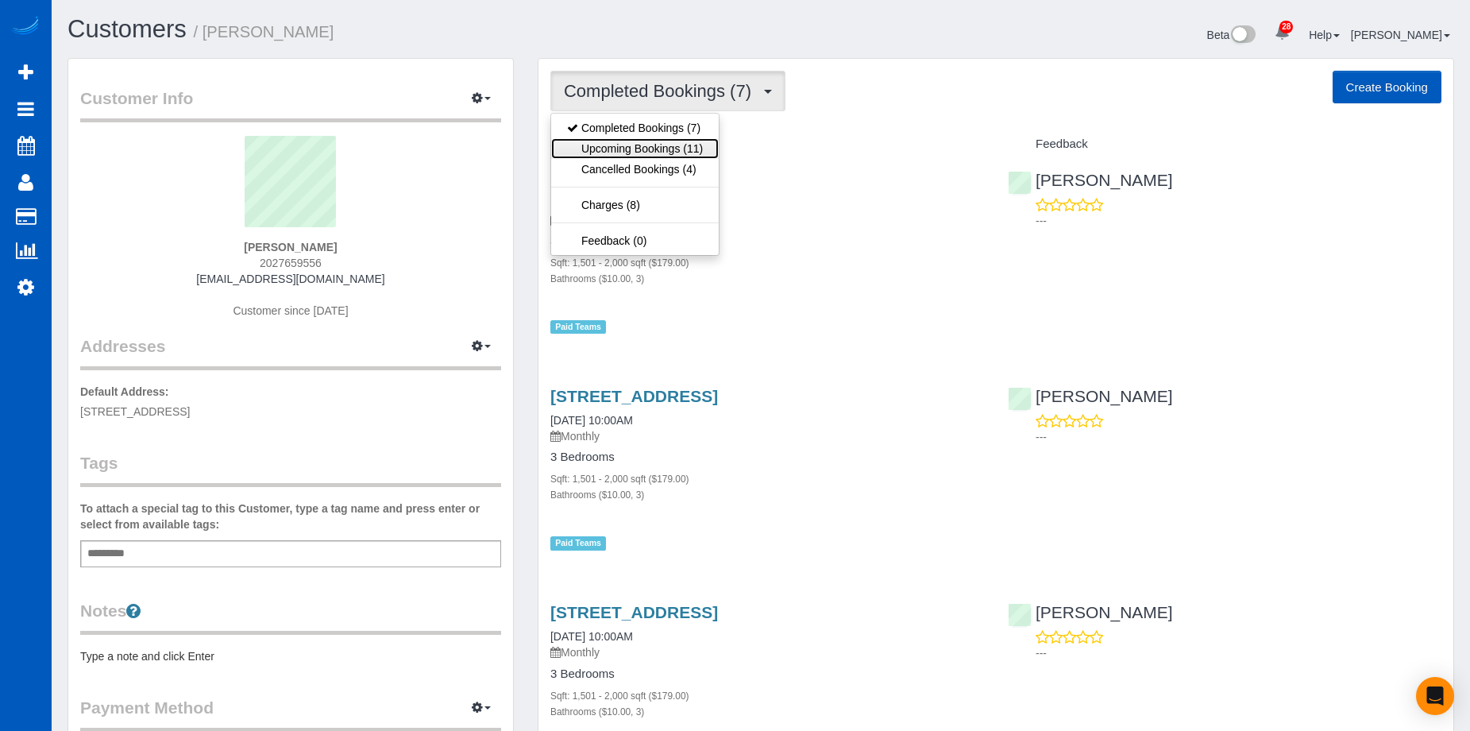
click at [681, 149] on link "Upcoming Bookings (11)" at bounding box center [635, 148] width 168 height 21
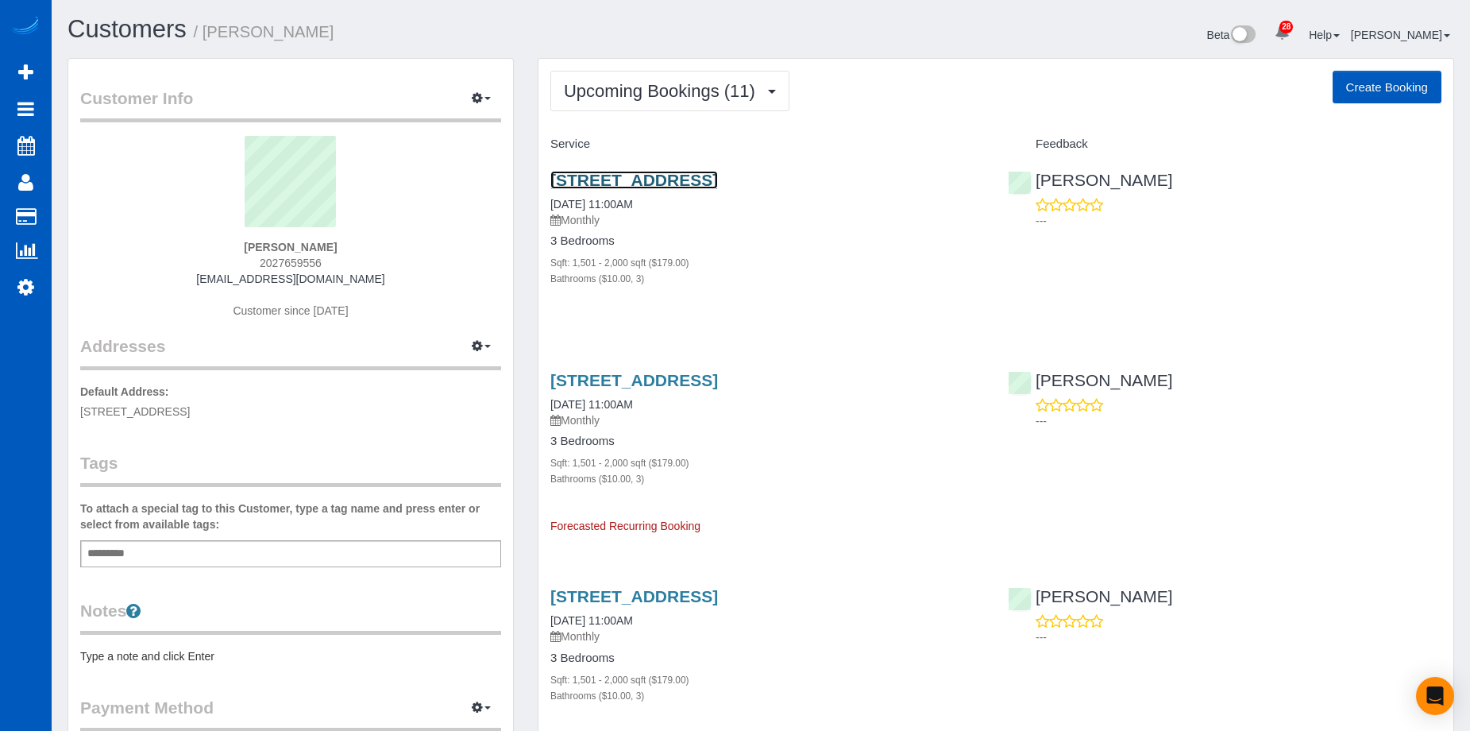
click at [705, 178] on link "[STREET_ADDRESS]" at bounding box center [634, 180] width 168 height 18
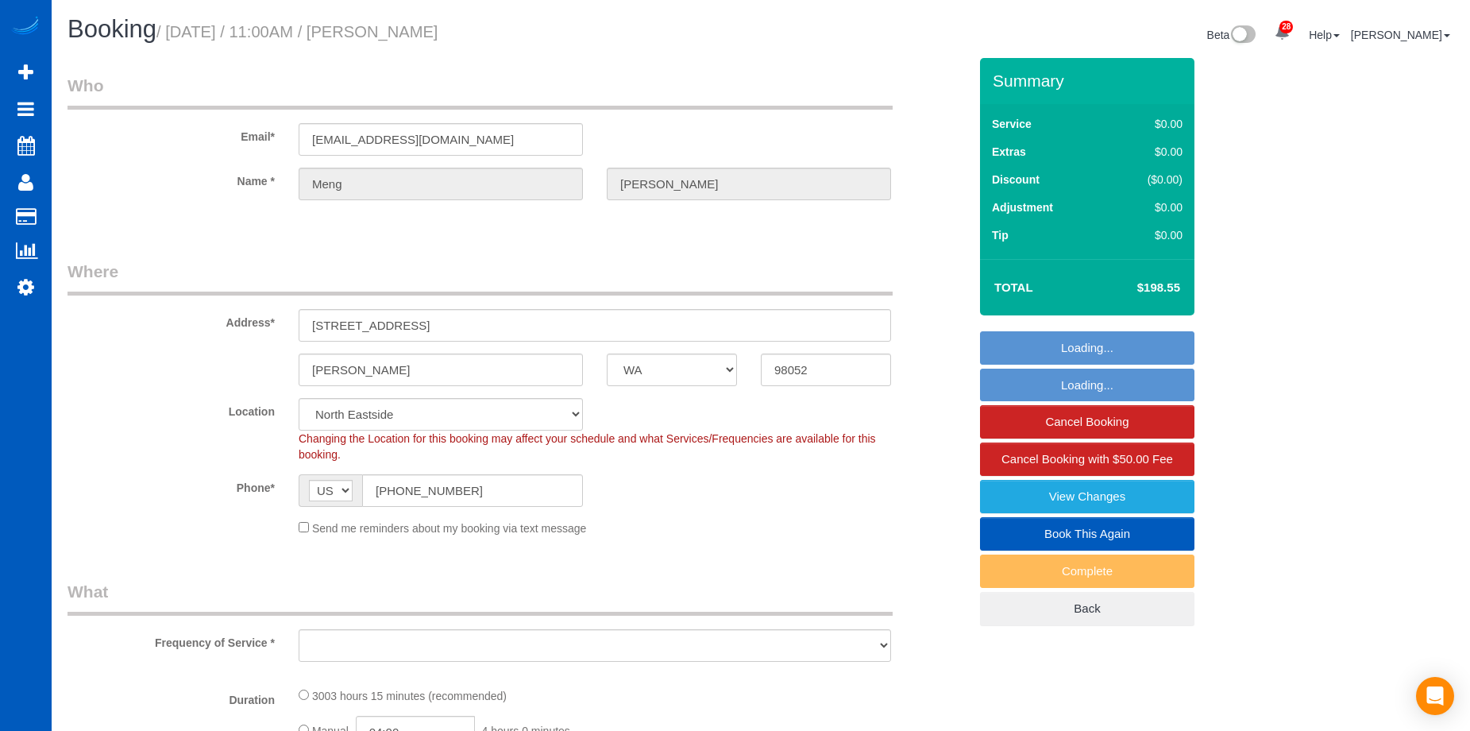
select select "WA"
select select "number:8"
select select "1501"
select select "3"
select select "object:1094"
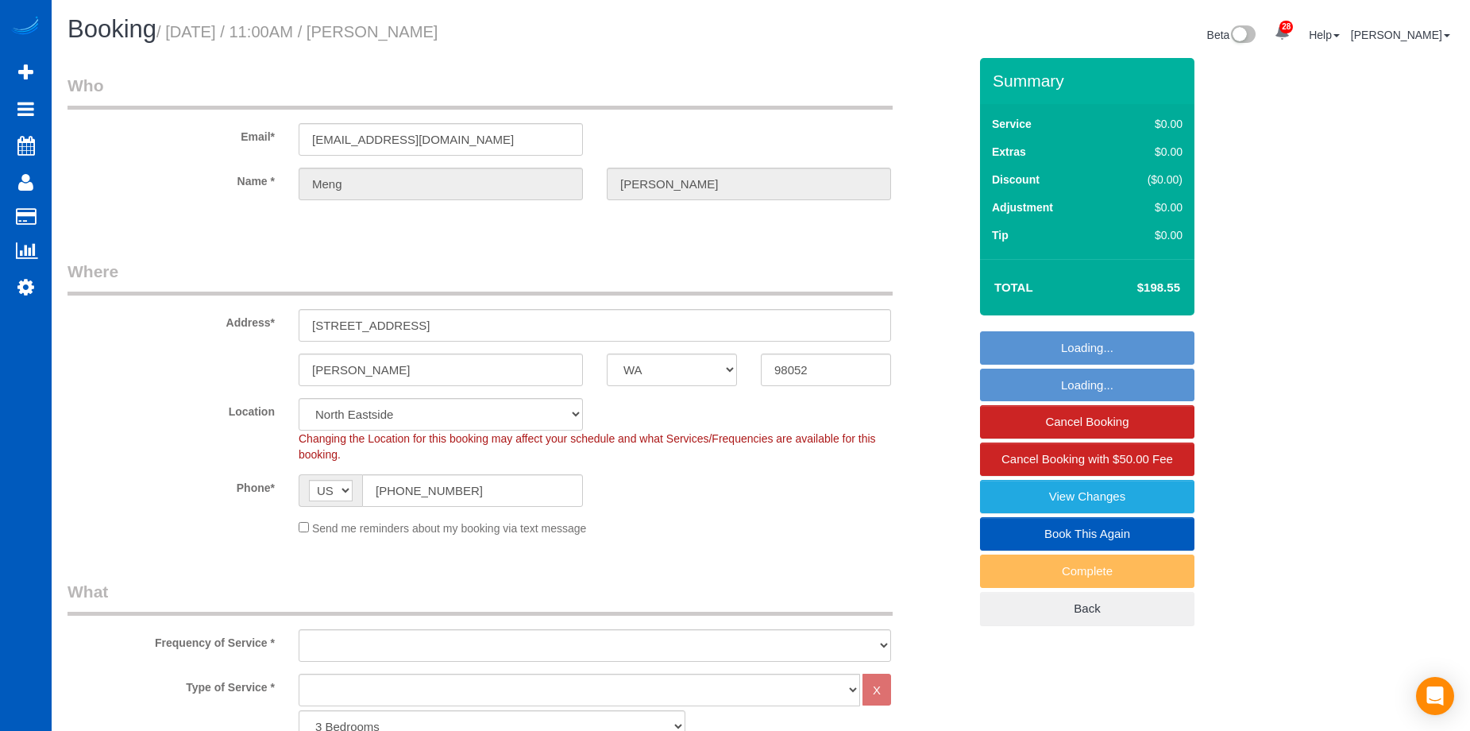
select select "spot2"
select select "object:1163"
select select "1501"
select select "3"
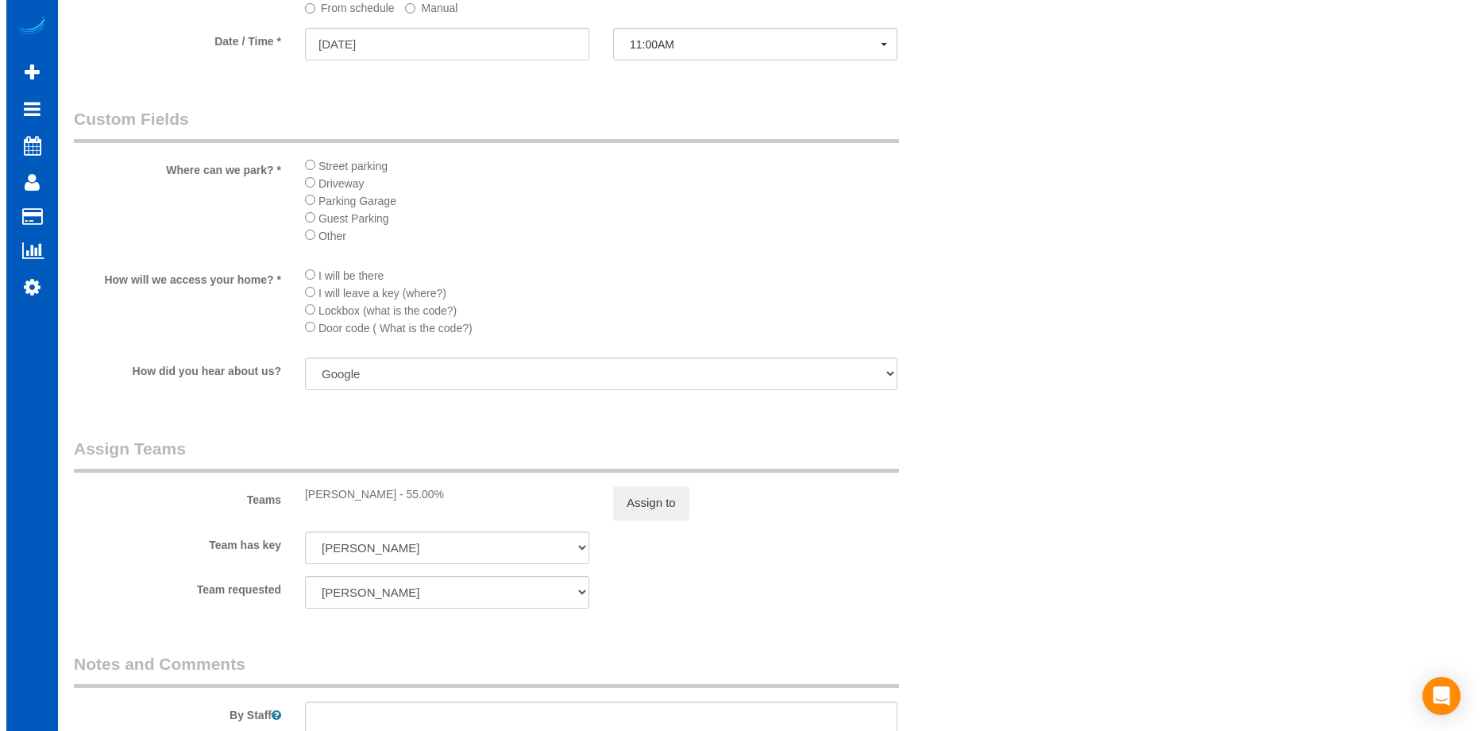
scroll to position [1509, 0]
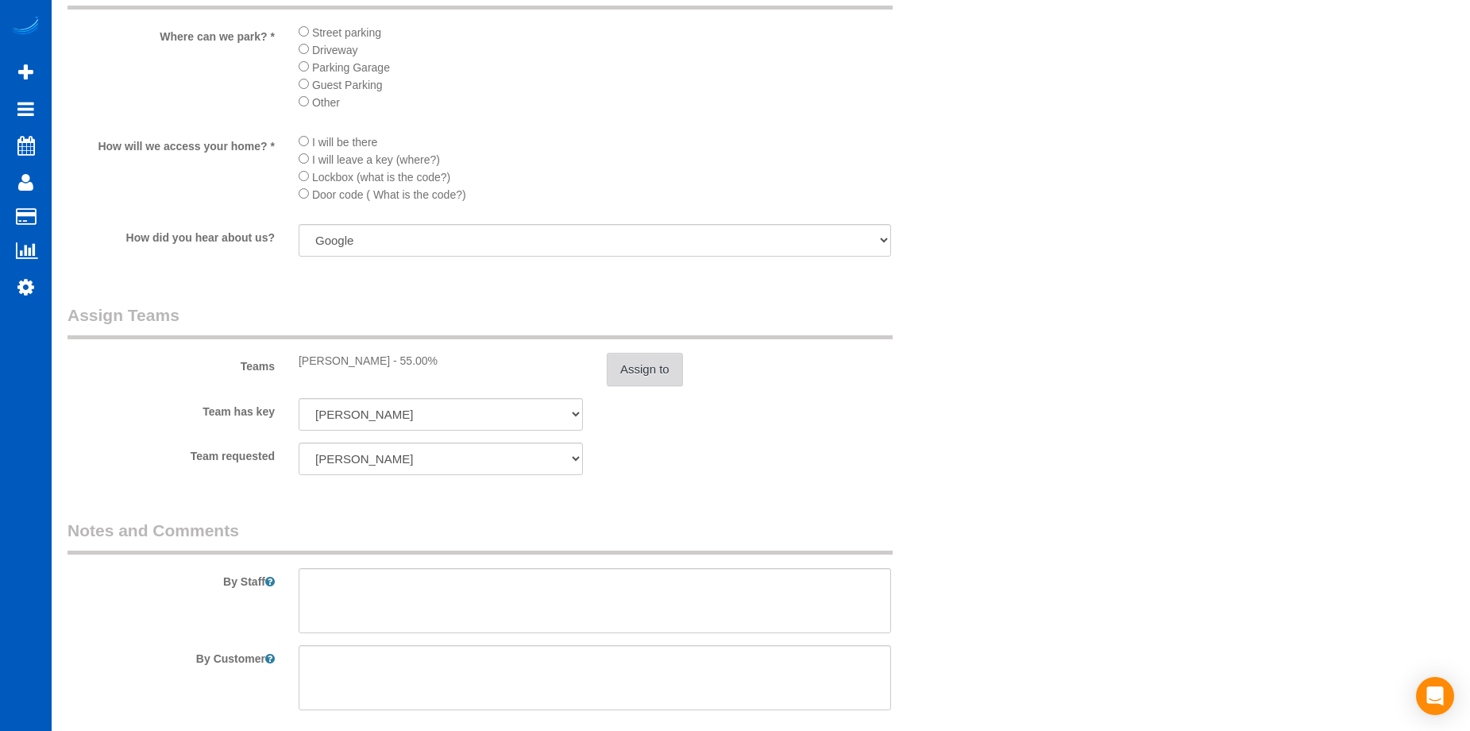
click at [641, 365] on button "Assign to" at bounding box center [645, 369] width 76 height 33
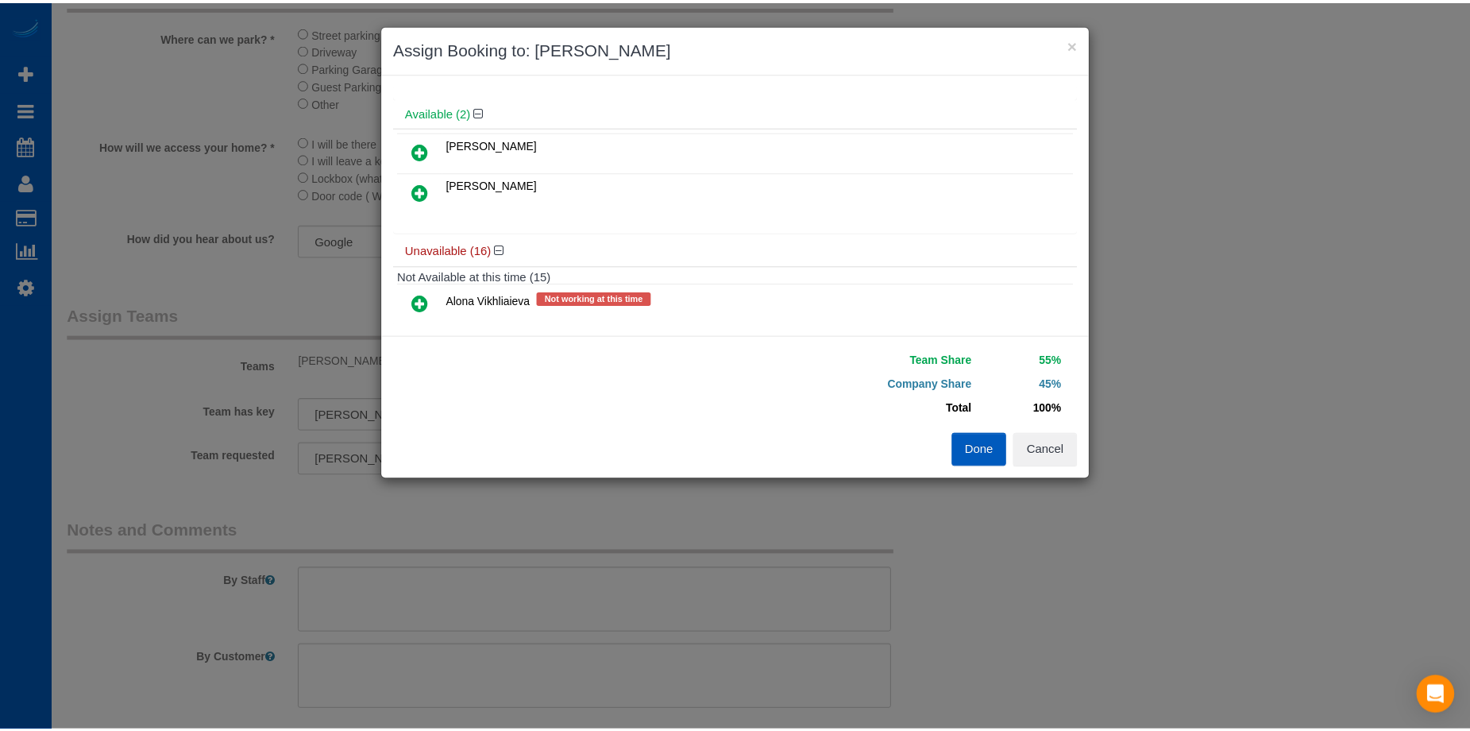
scroll to position [0, 0]
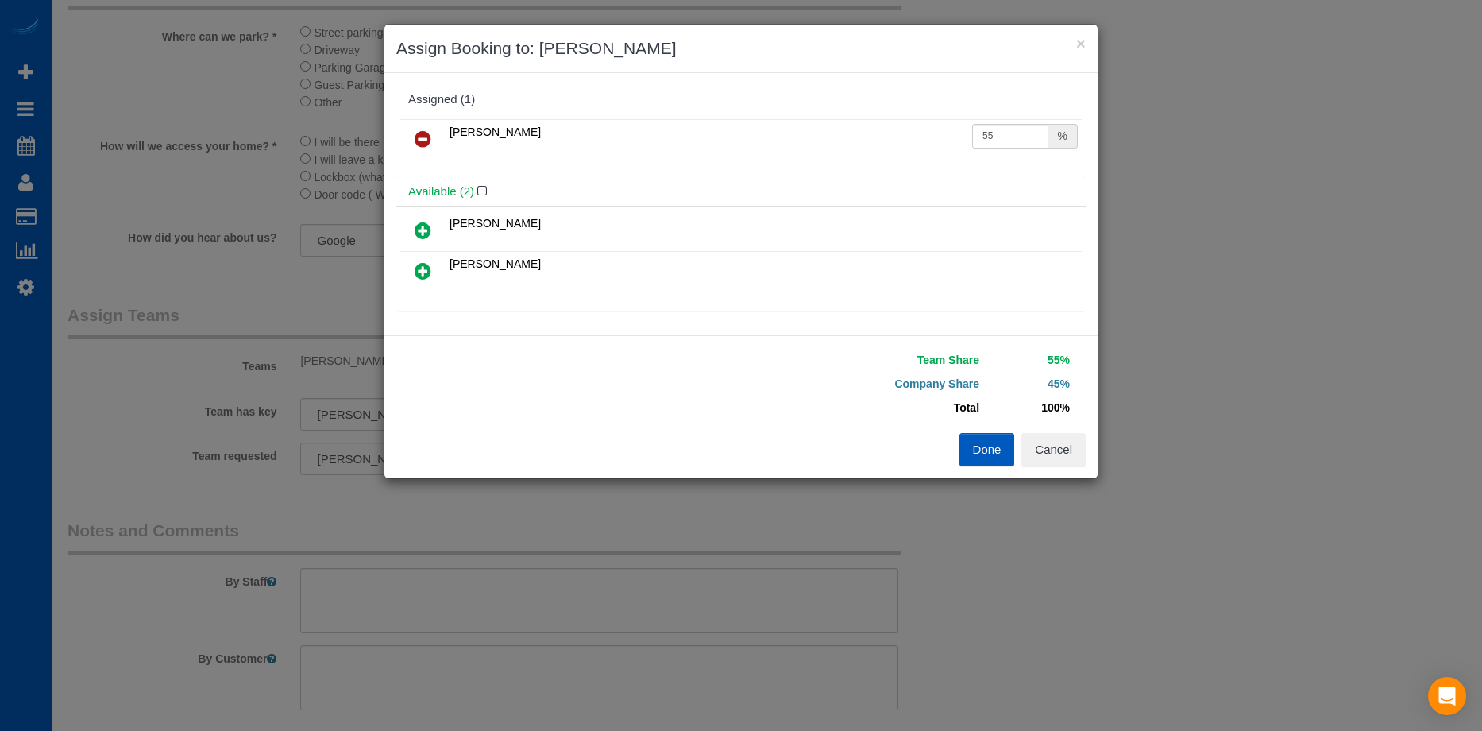
click at [1054, 467] on div "Team Share 55% Company Share 45% Total 100% Warning: The Company share is 0%. I…" at bounding box center [740, 406] width 713 height 143
click at [1070, 450] on button "Cancel" at bounding box center [1053, 449] width 64 height 33
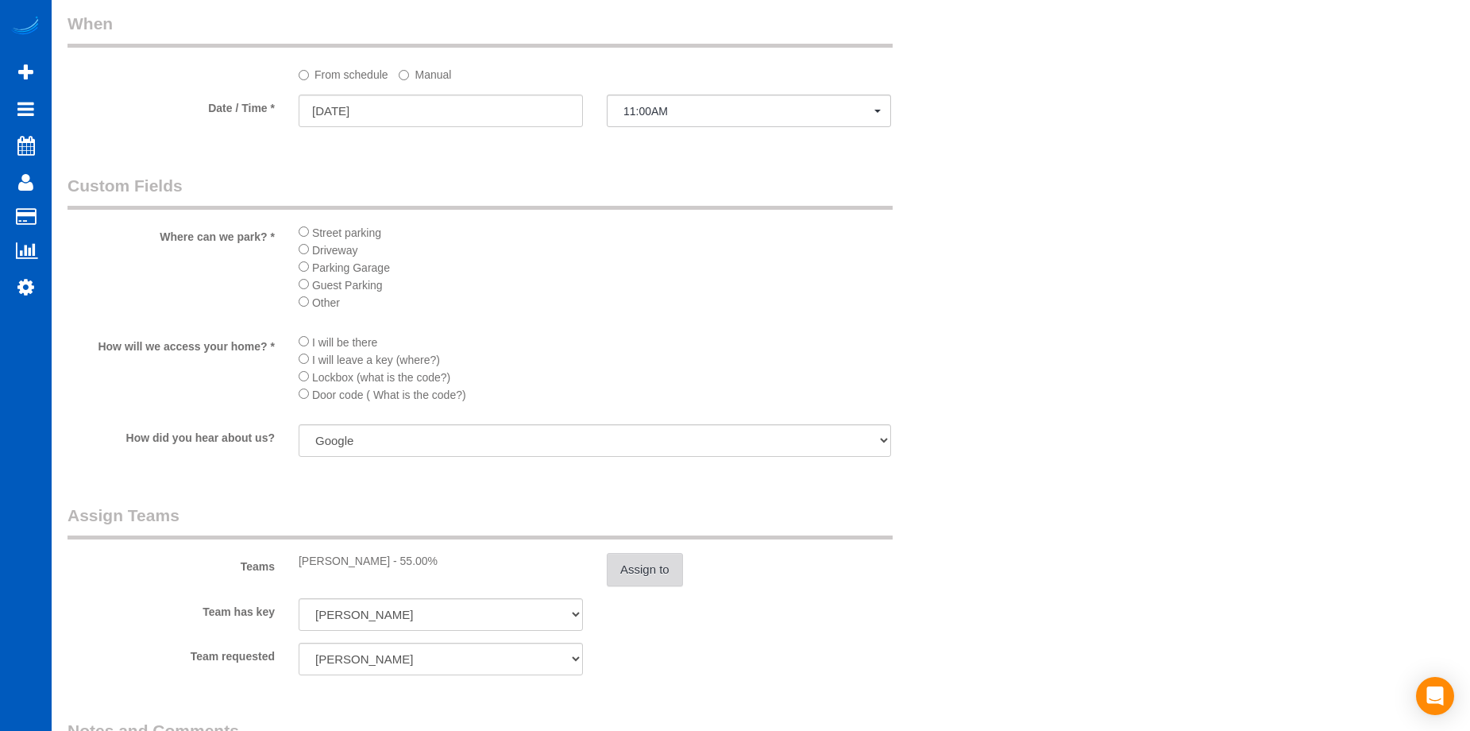
scroll to position [1350, 0]
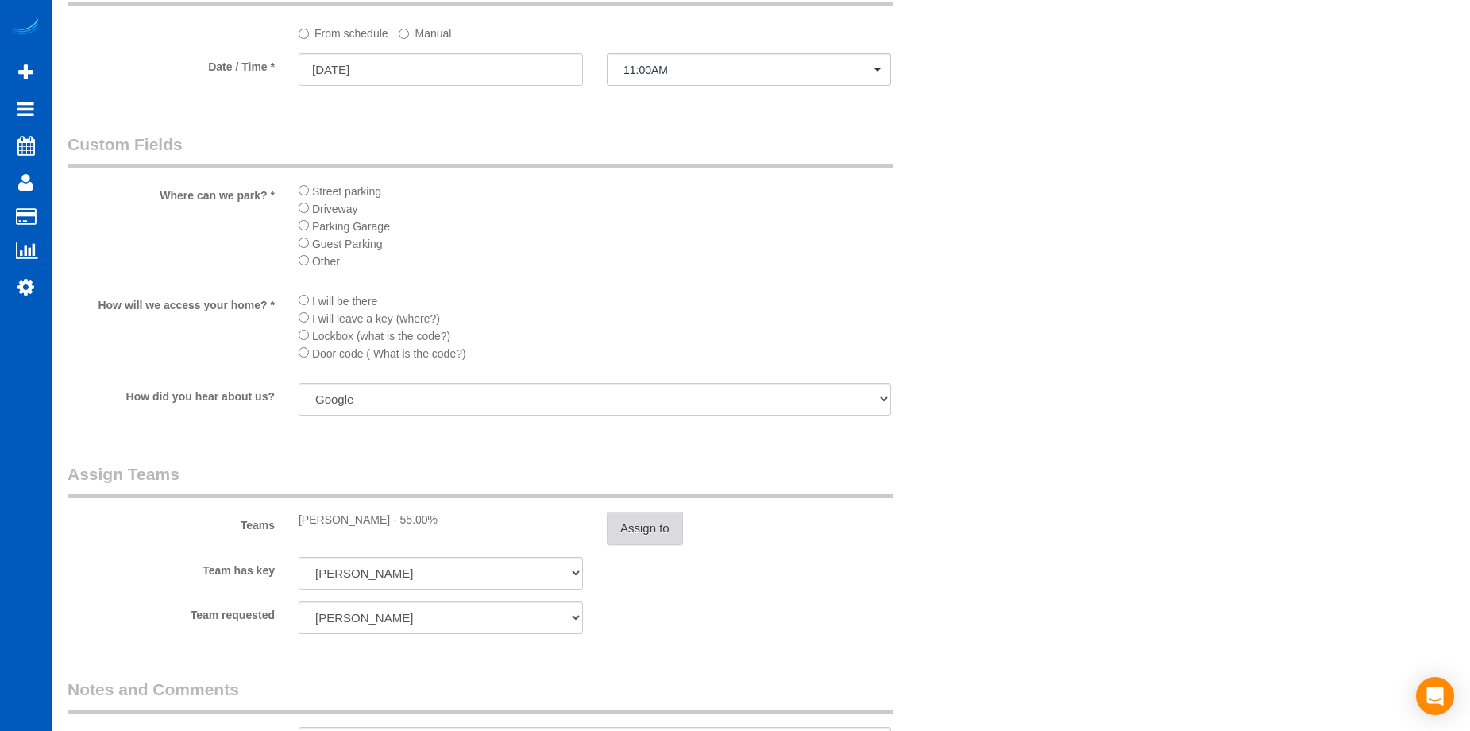
click at [675, 533] on button "Assign to" at bounding box center [645, 528] width 76 height 33
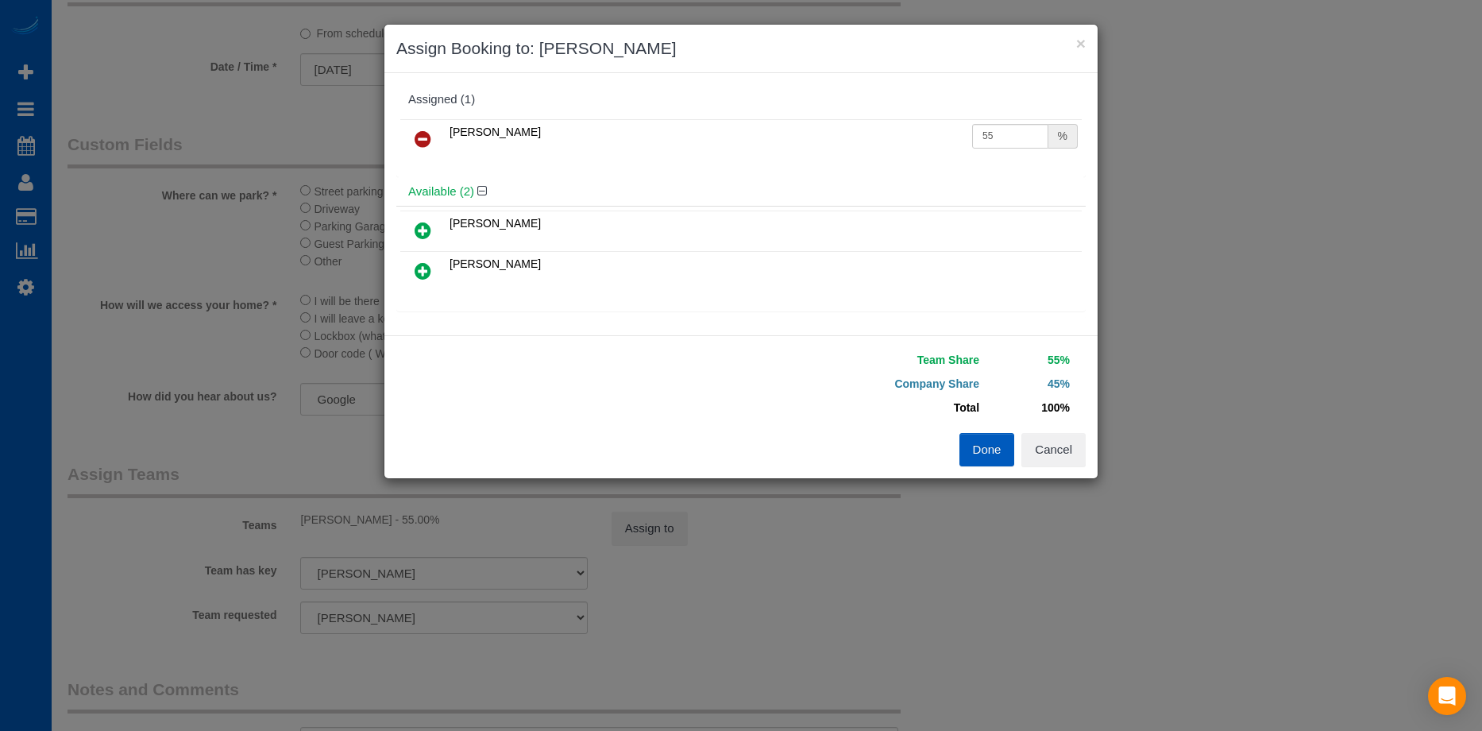
click at [424, 141] on icon at bounding box center [423, 138] width 17 height 19
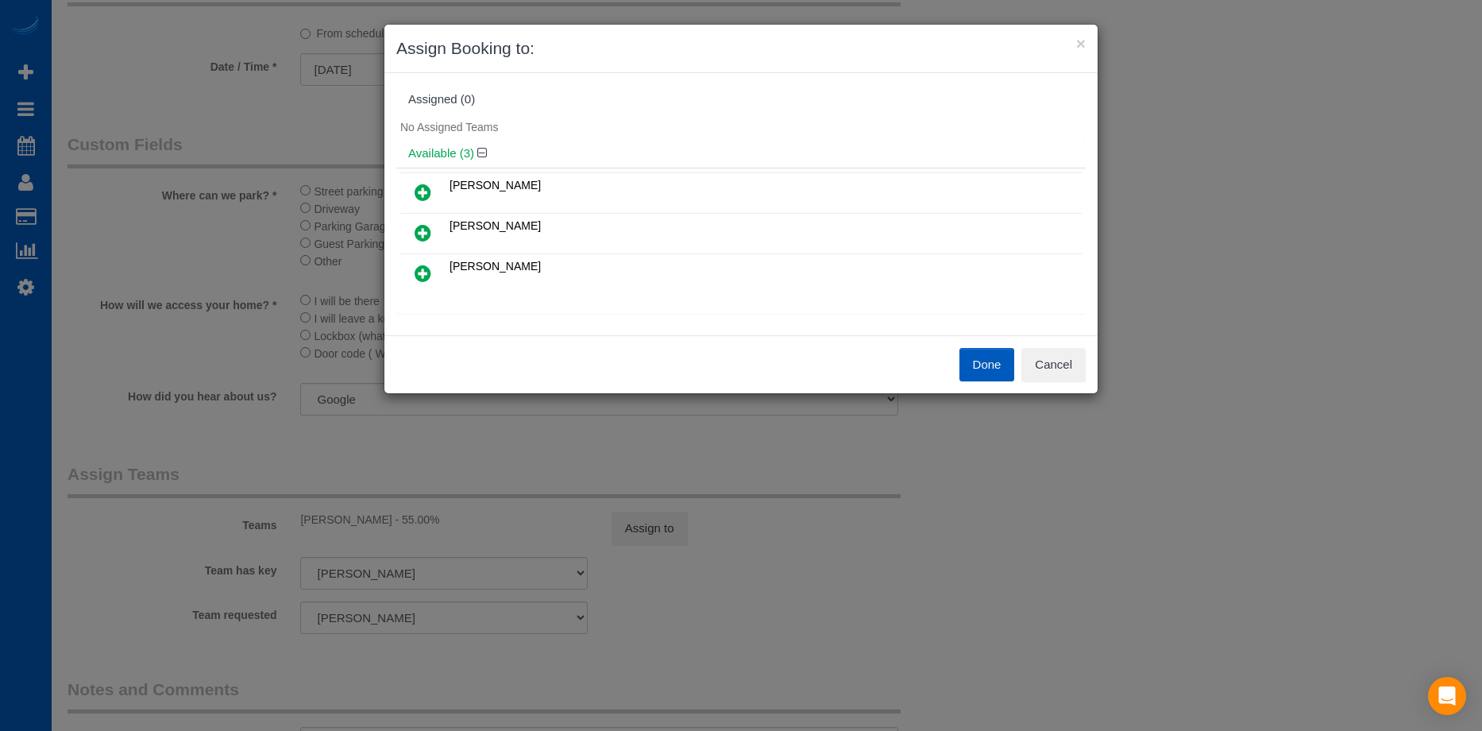
click at [421, 272] on icon at bounding box center [423, 273] width 17 height 19
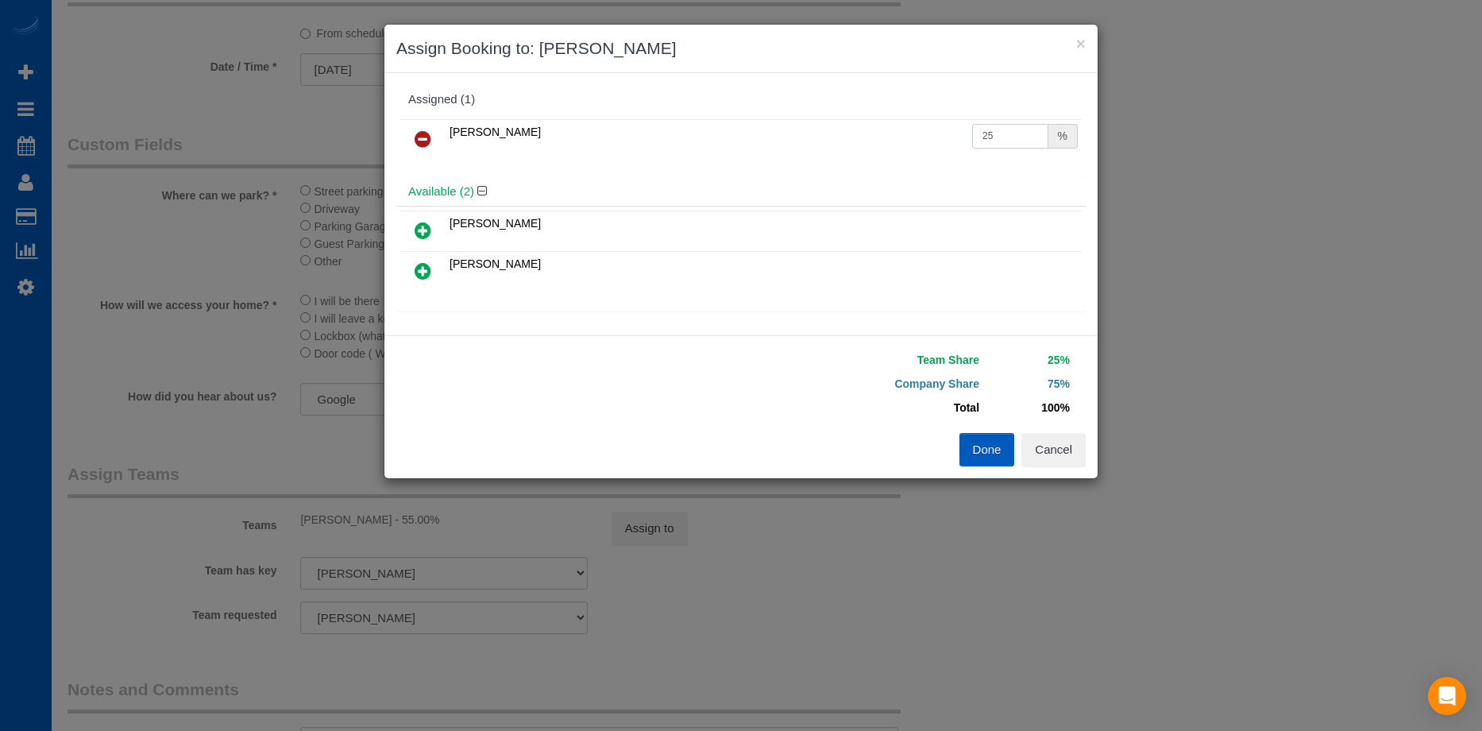
click at [1026, 148] on input "25" at bounding box center [1010, 136] width 76 height 25
drag, startPoint x: 1021, startPoint y: 129, endPoint x: 820, endPoint y: 118, distance: 201.2
click at [820, 119] on table "Nataliia Moskalenko 25 %" at bounding box center [741, 139] width 682 height 41
type input "55"
click at [980, 455] on button "Done" at bounding box center [988, 449] width 56 height 33
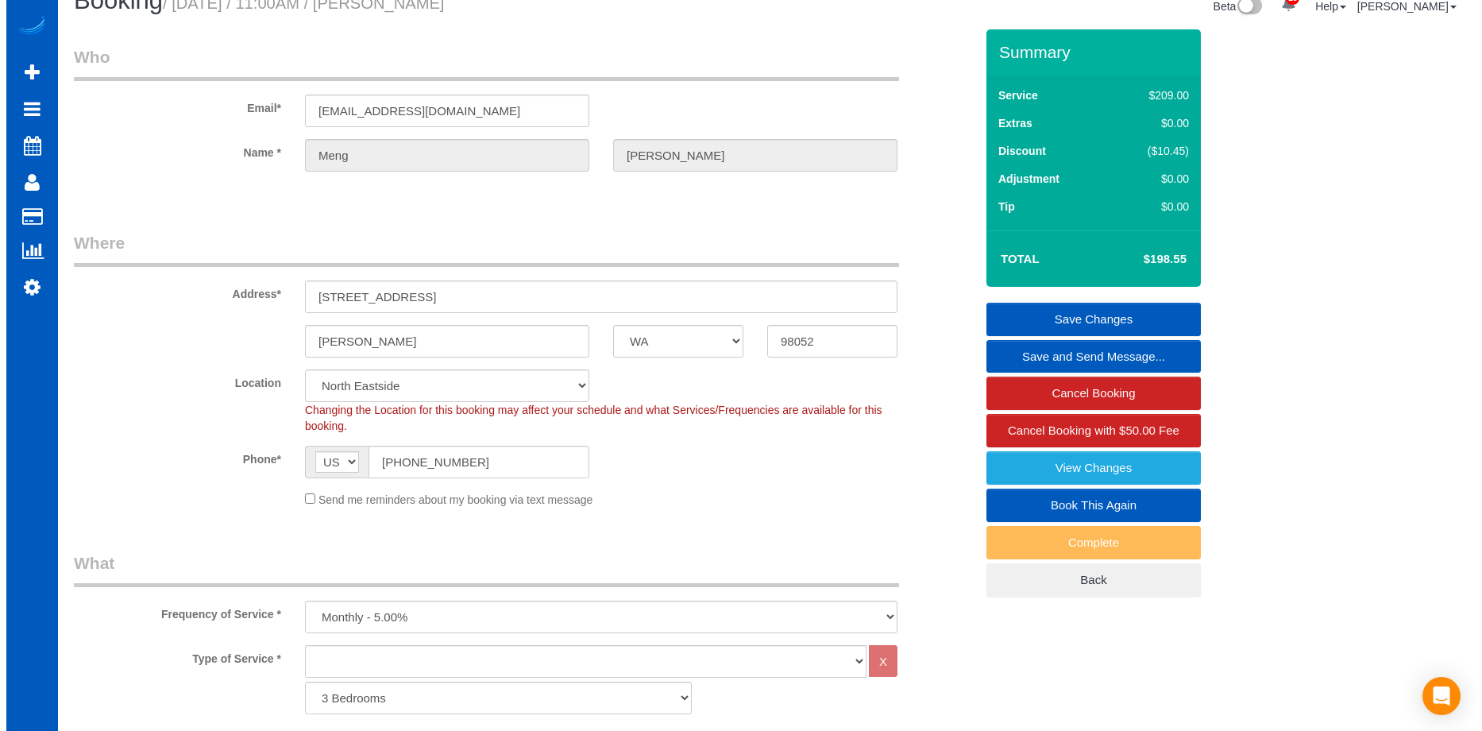
scroll to position [0, 0]
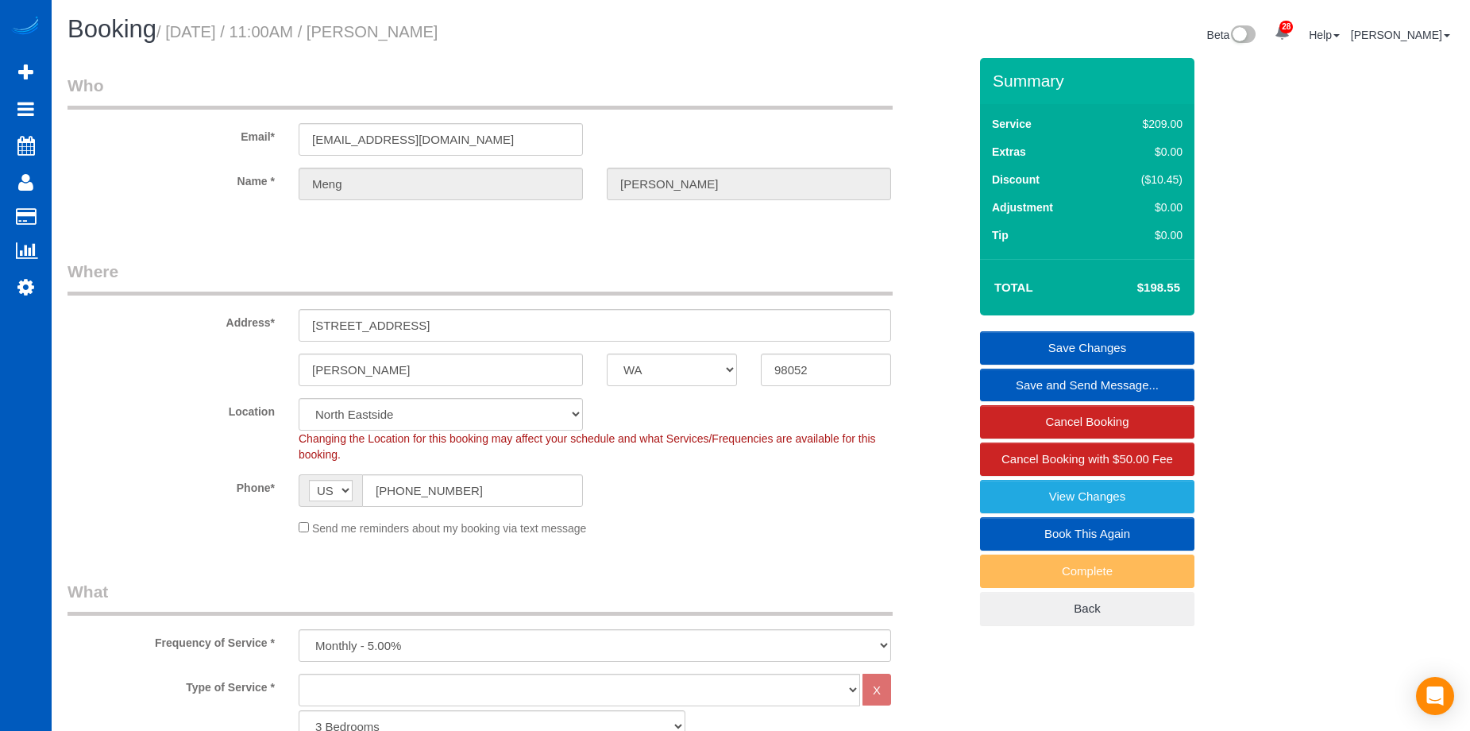
click at [1078, 338] on link "Save Changes" at bounding box center [1087, 347] width 214 height 33
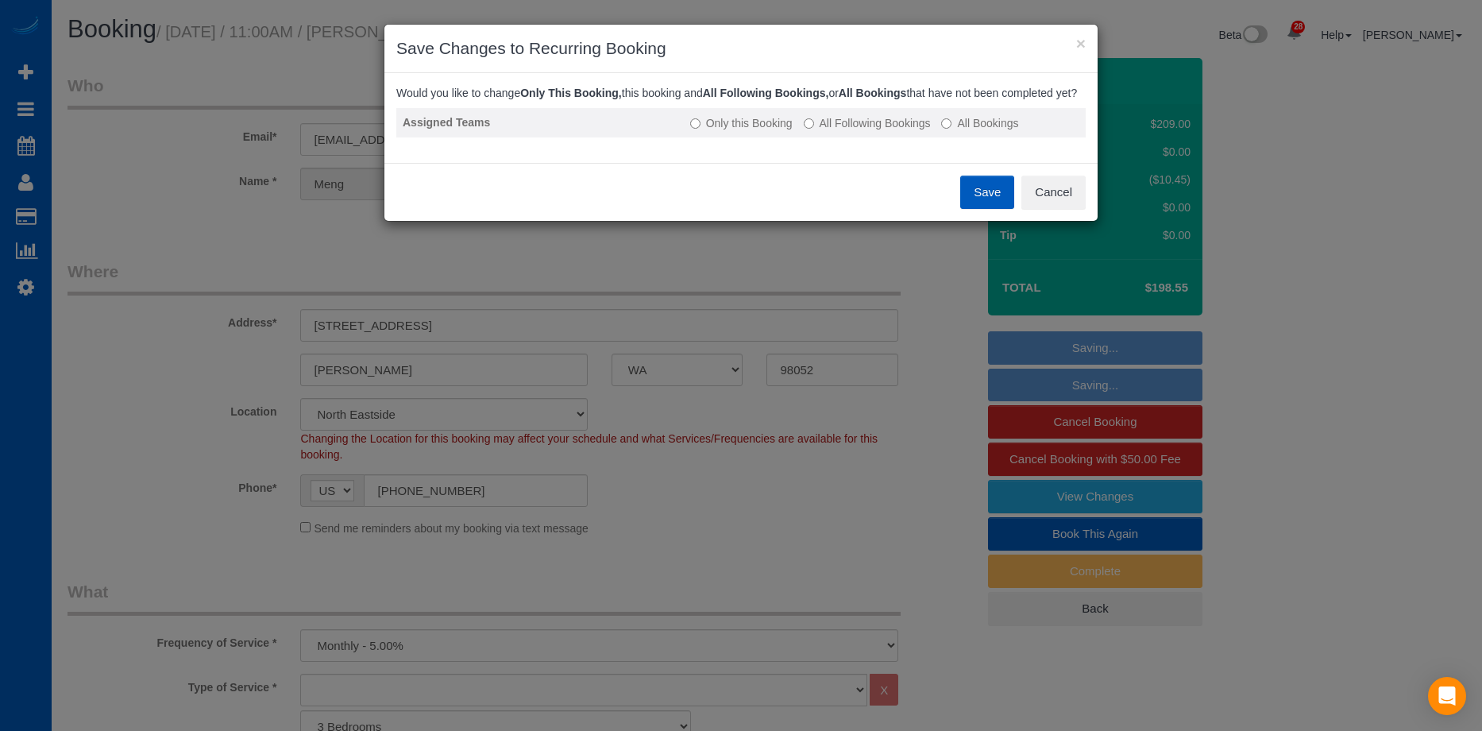
click at [863, 131] on label "All Following Bookings" at bounding box center [867, 123] width 127 height 16
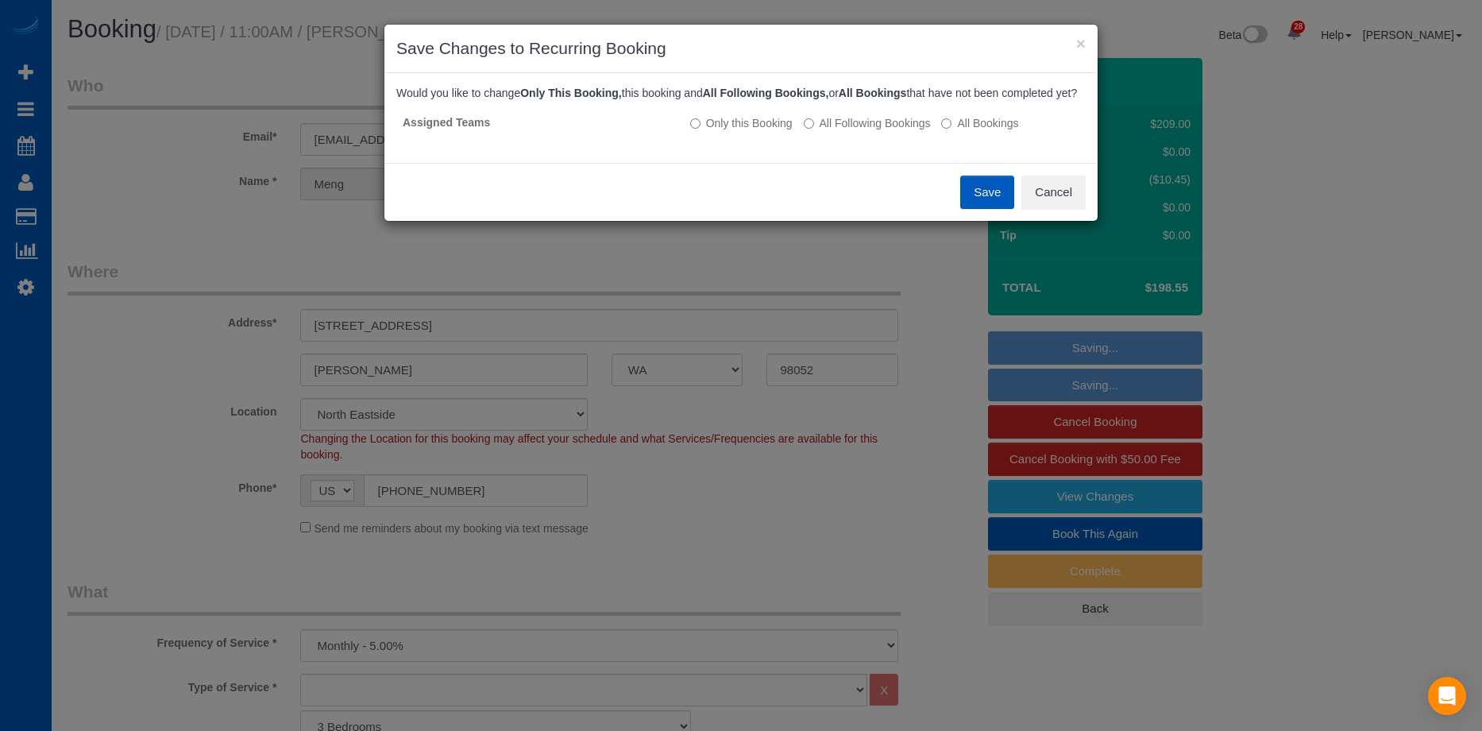
click at [975, 208] on button "Save" at bounding box center [987, 192] width 54 height 33
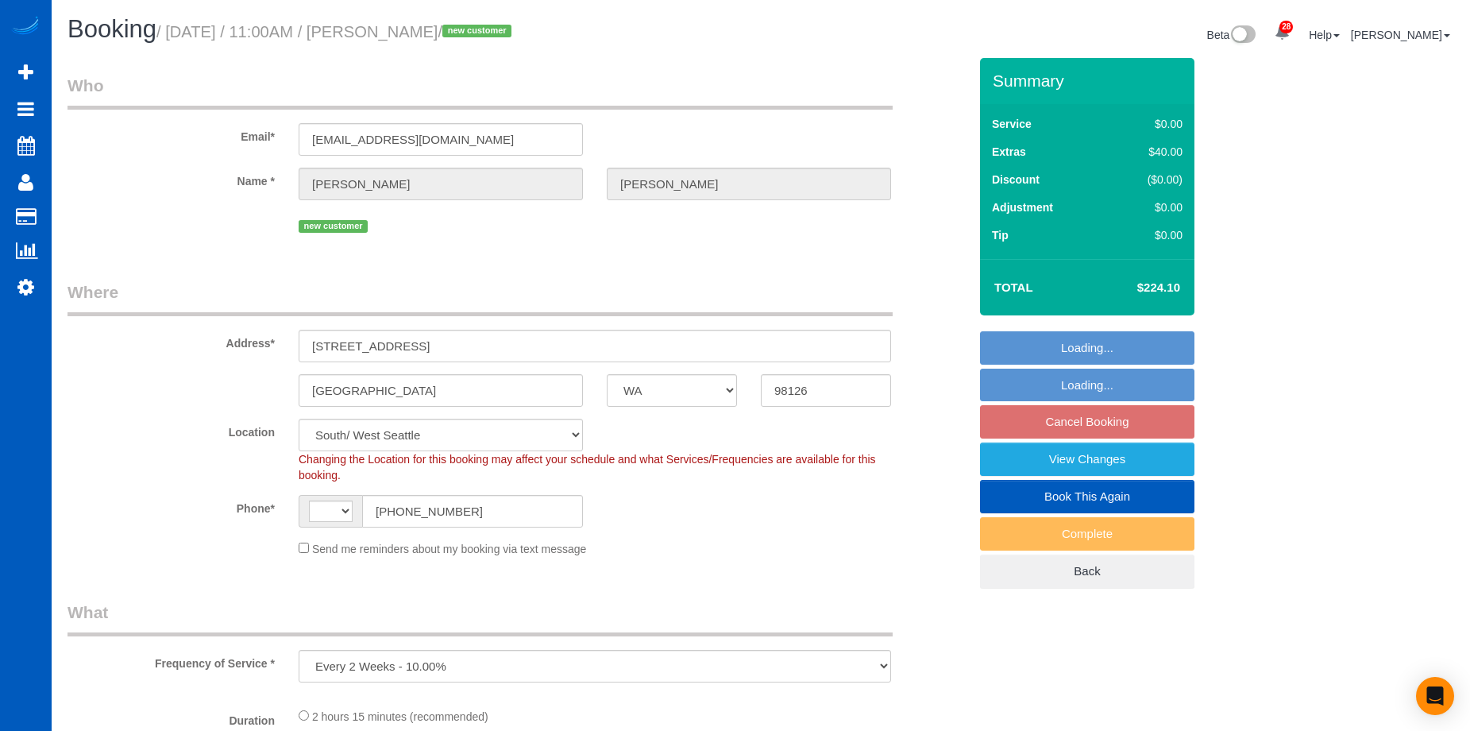
select select "WA"
select select "number:8"
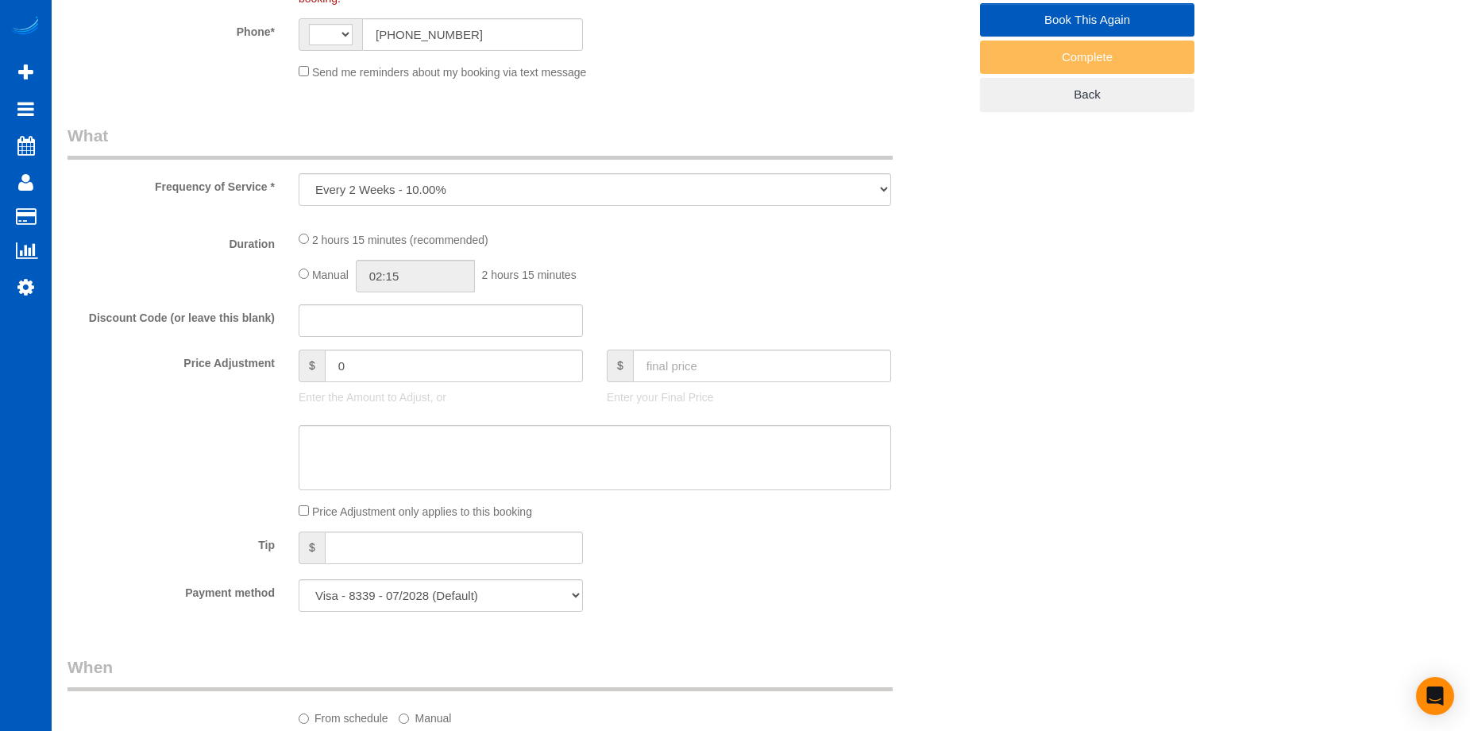
select select "object:670"
select select "string:US"
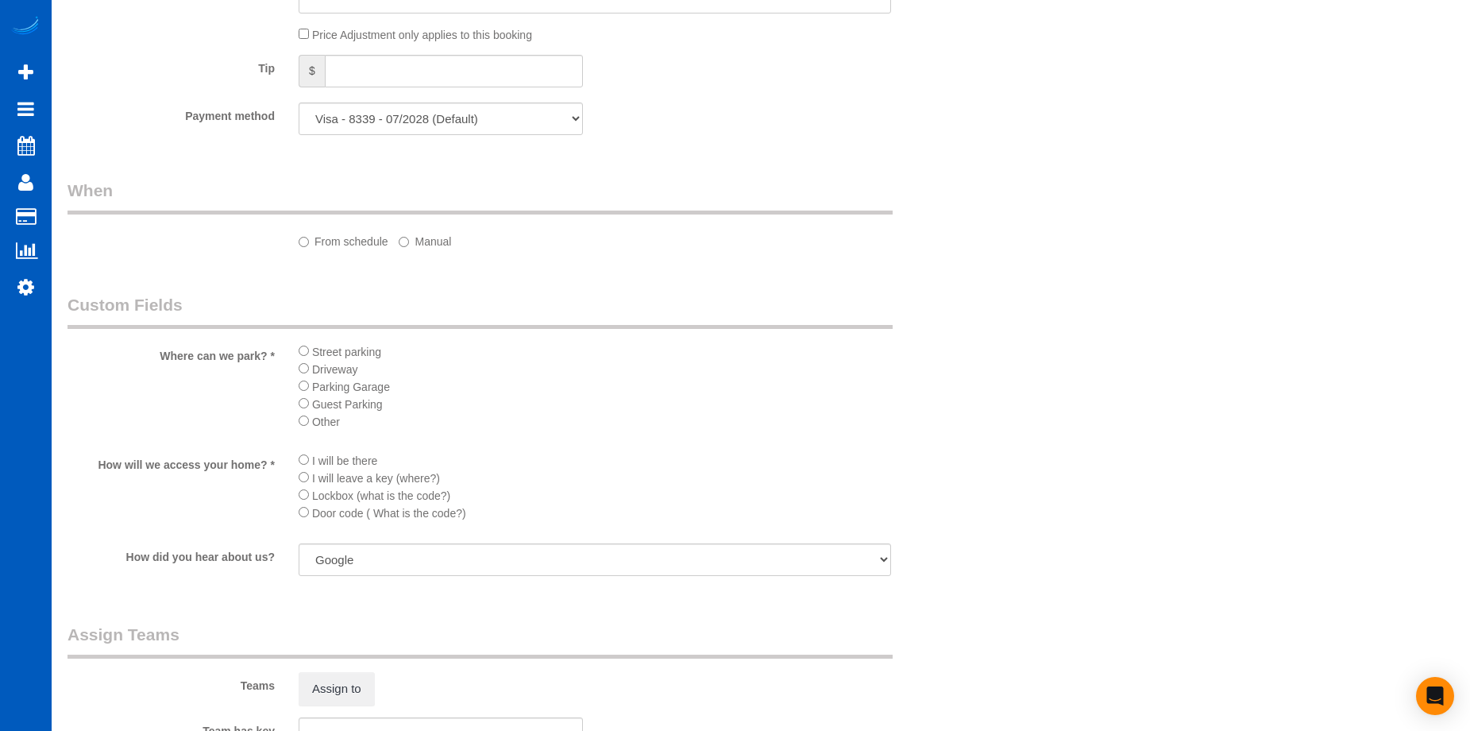
select select "spot2"
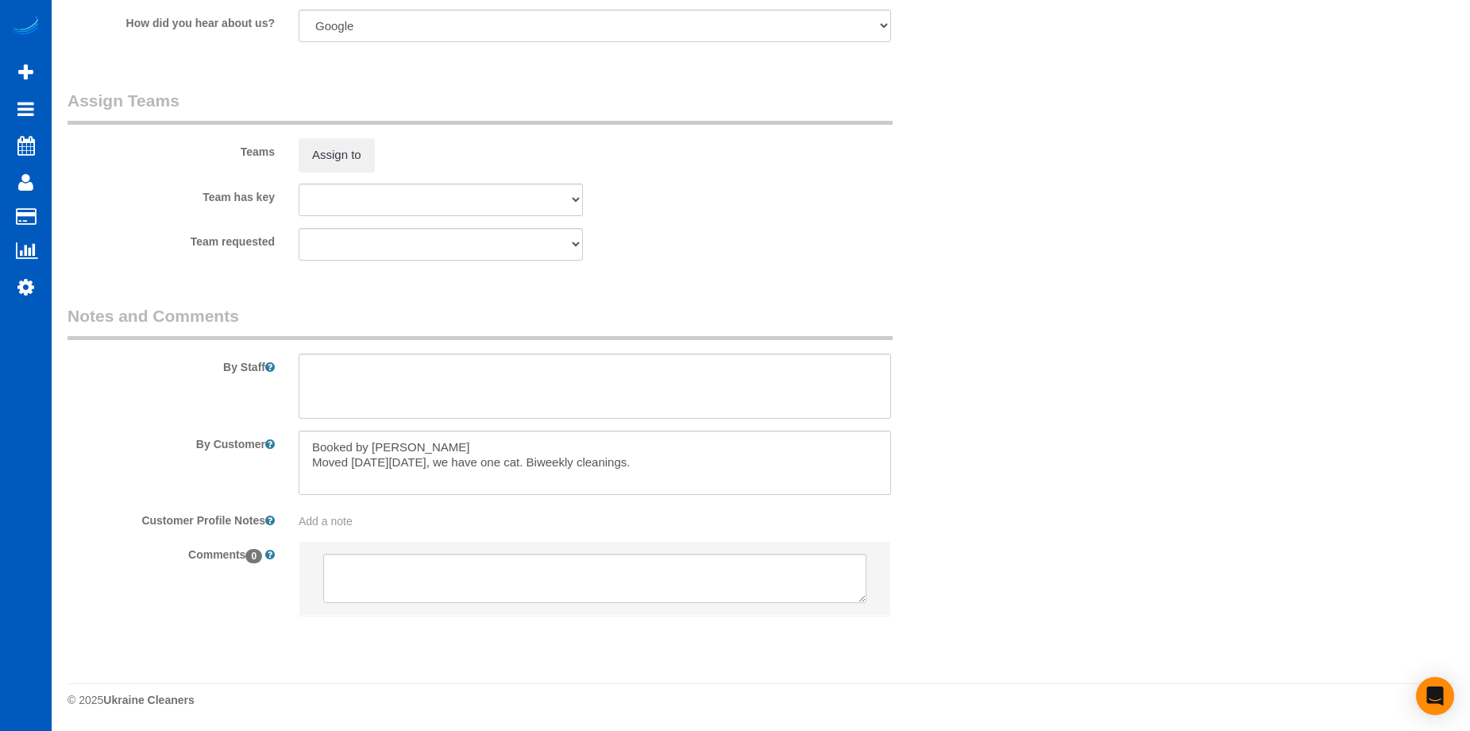
select select "199"
select select "1501"
select select "3"
select select "2"
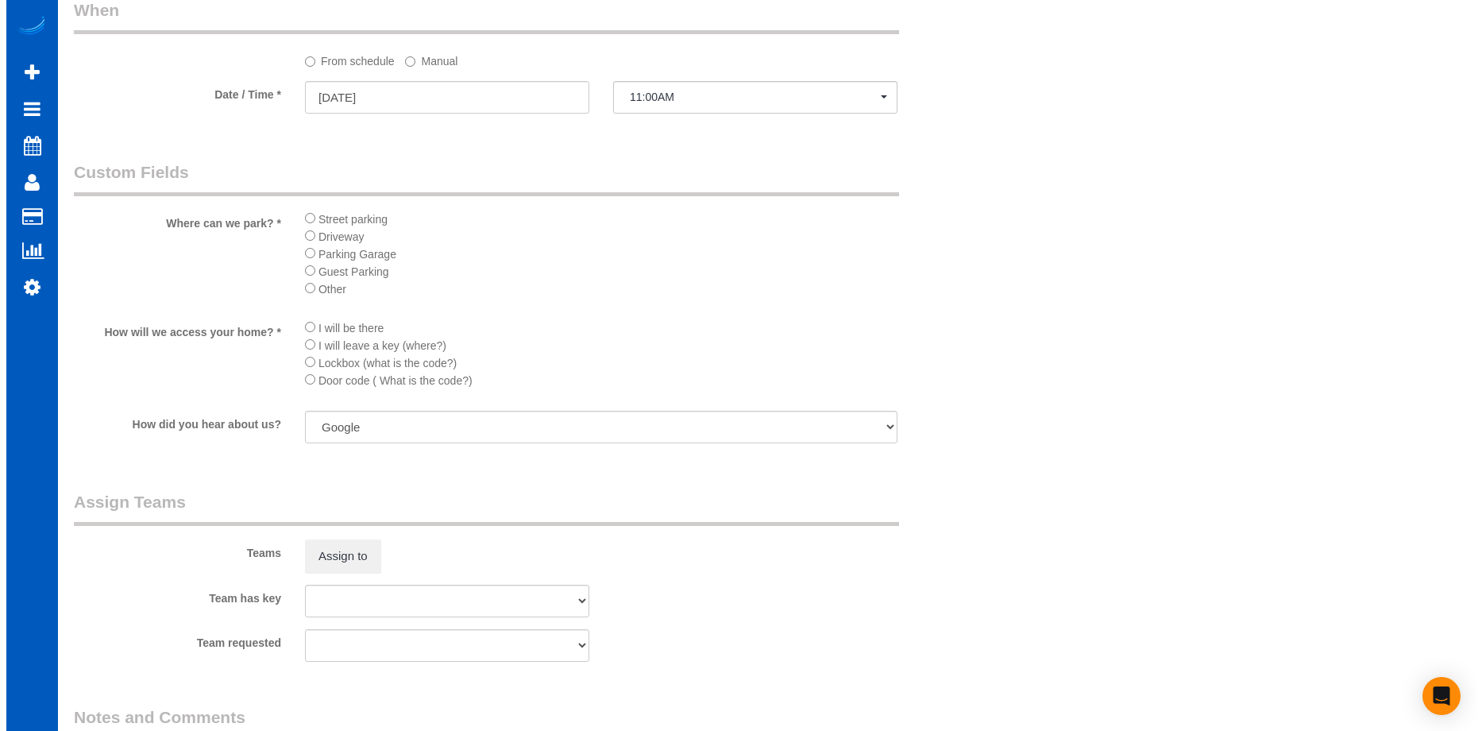
scroll to position [1641, 0]
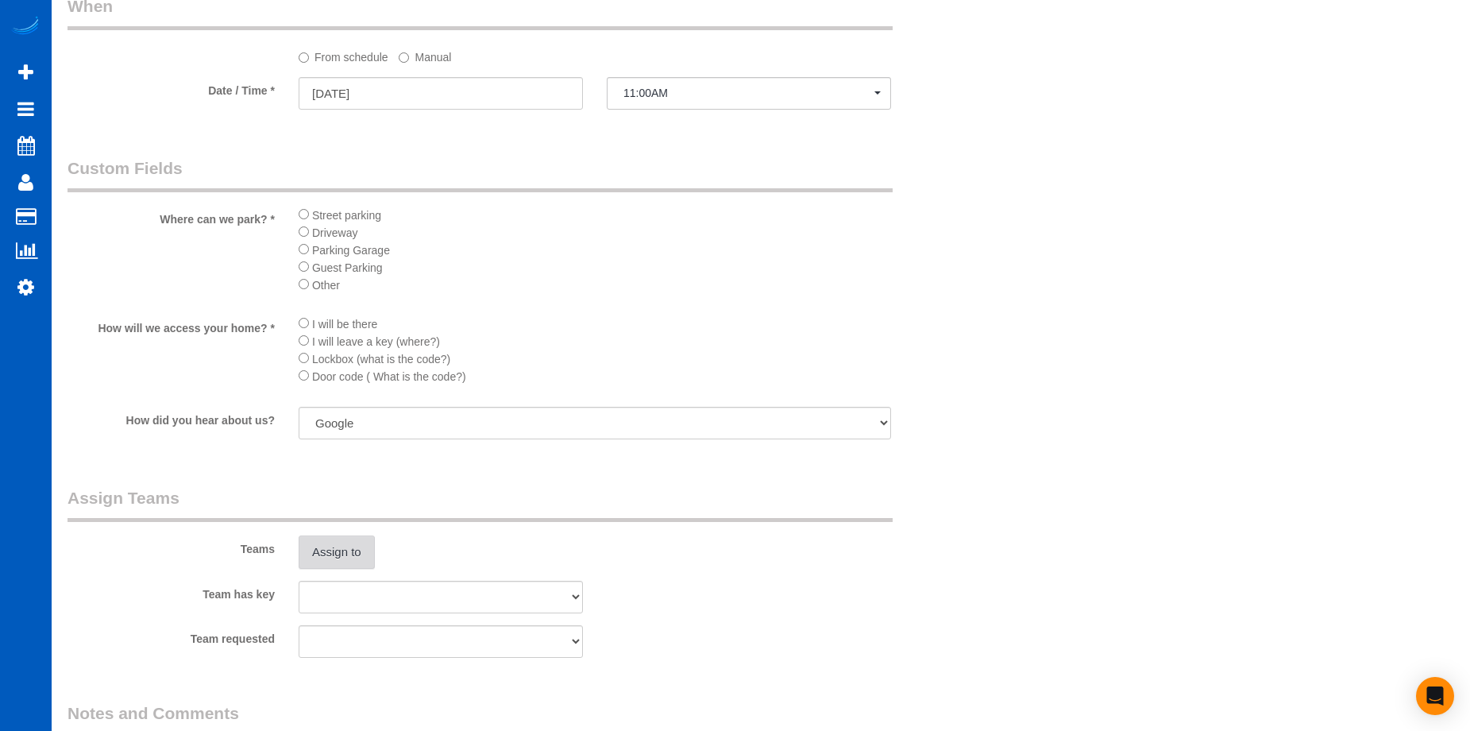
click at [339, 554] on button "Assign to" at bounding box center [337, 551] width 76 height 33
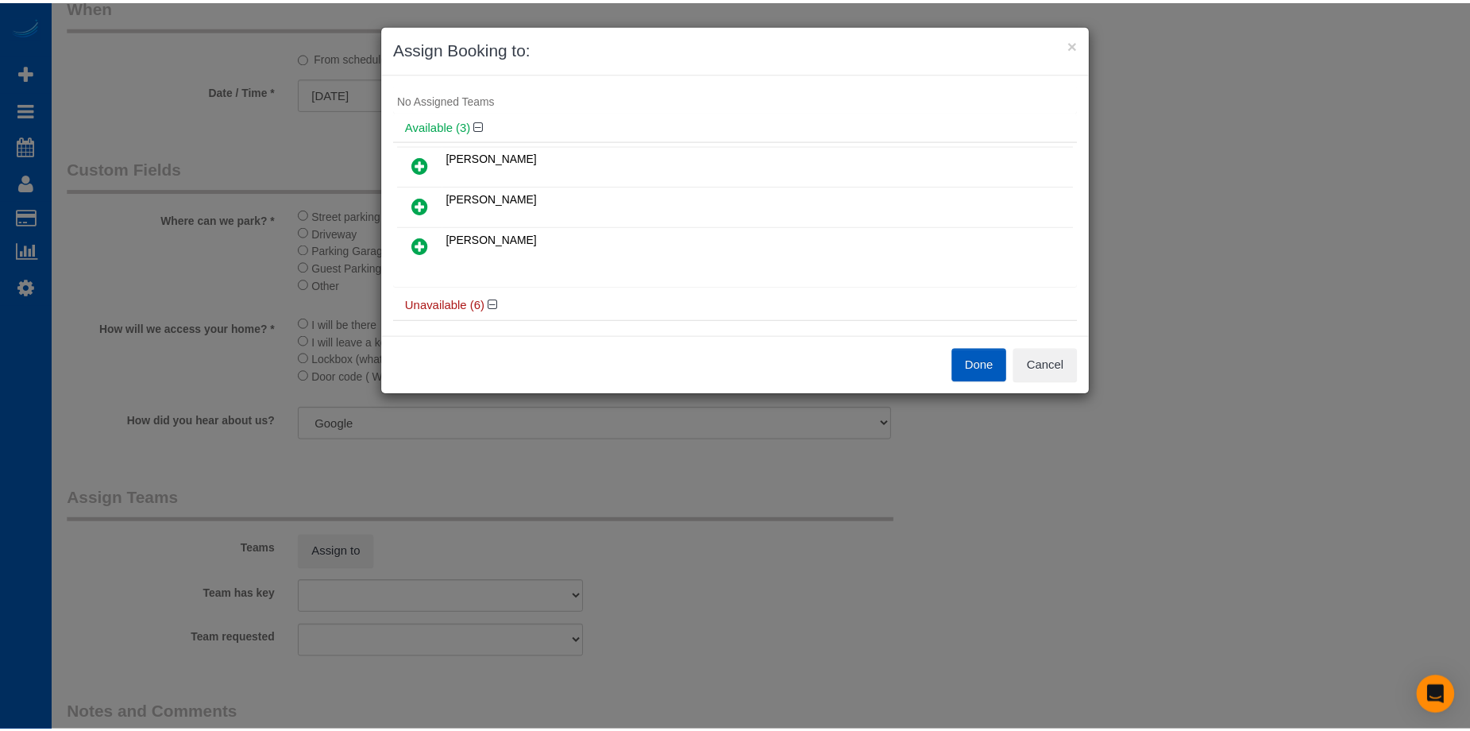
scroll to position [0, 0]
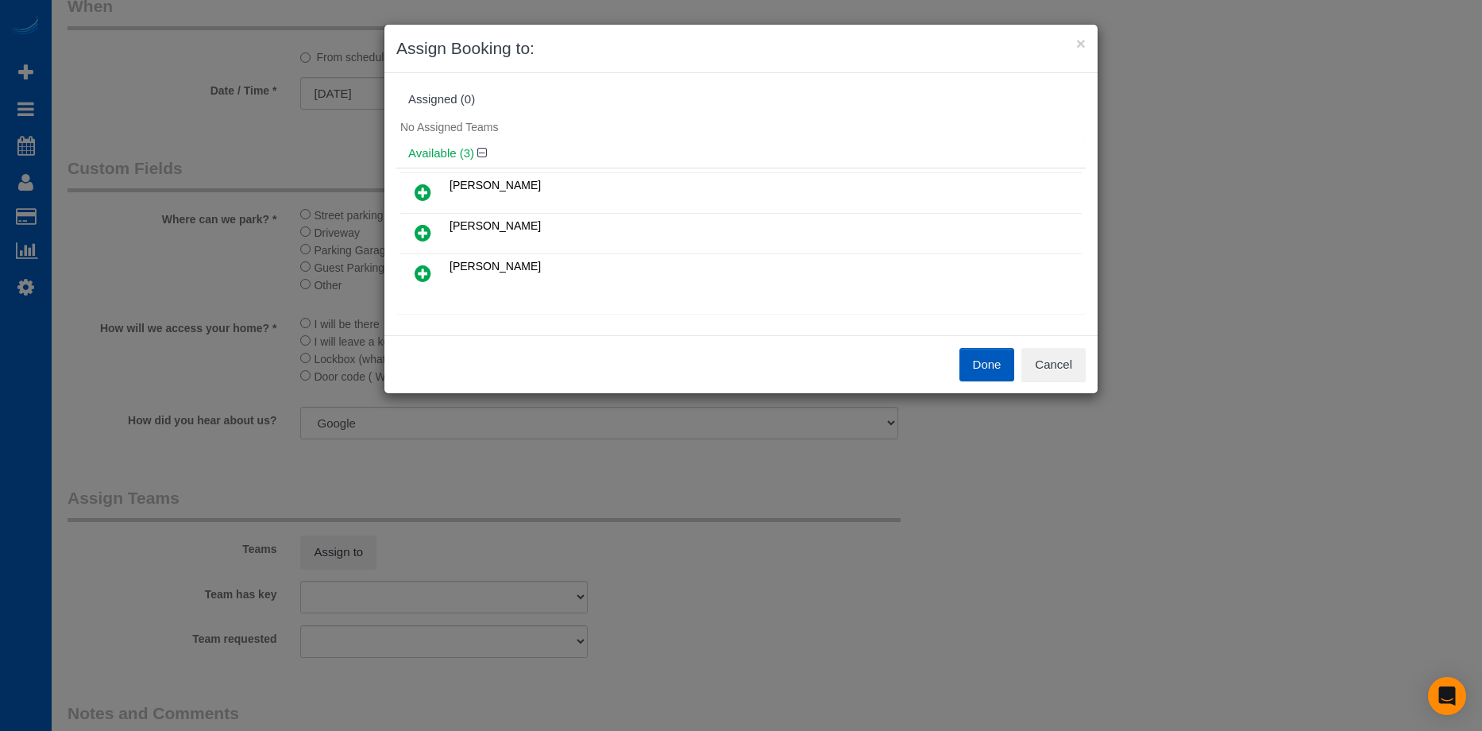
click at [419, 222] on link at bounding box center [422, 234] width 37 height 32
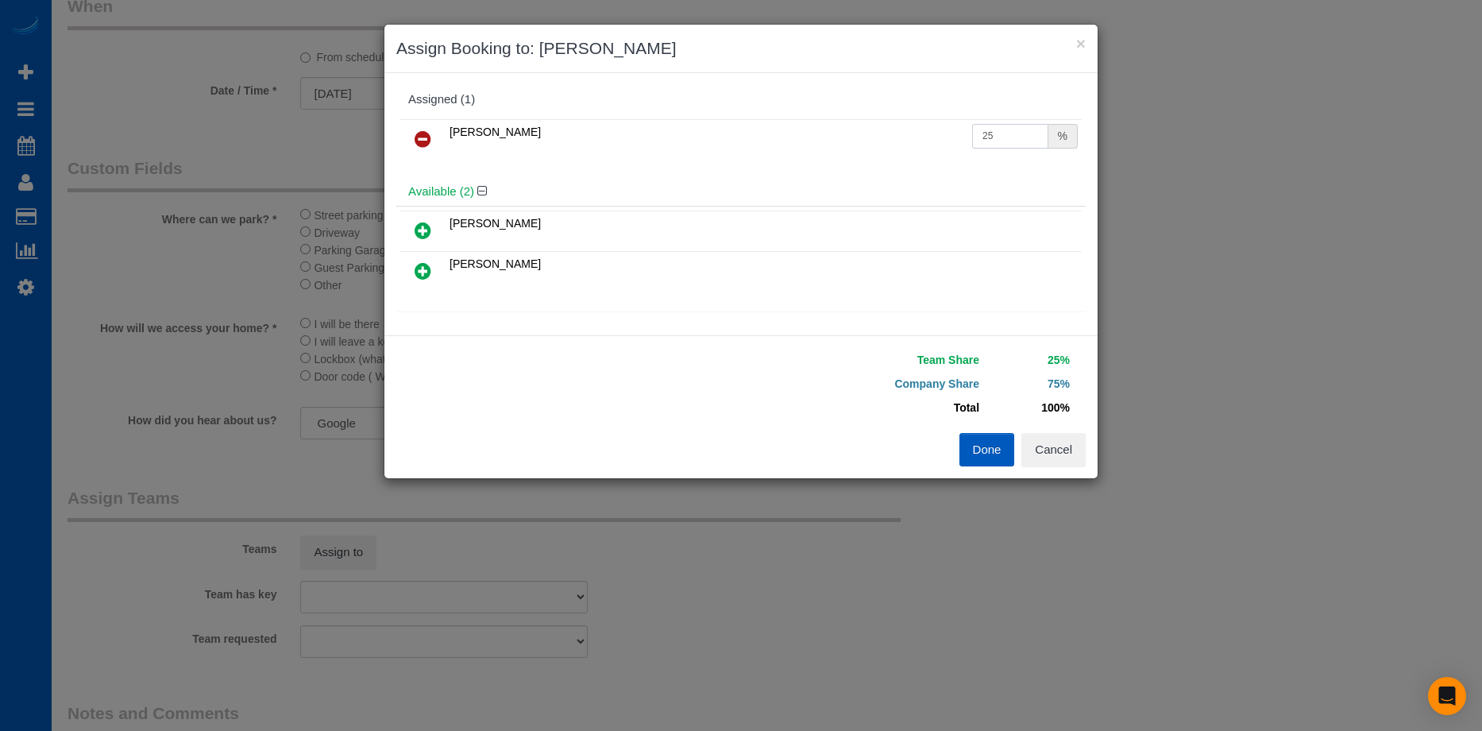
click at [1027, 131] on input "25" at bounding box center [1010, 136] width 76 height 25
drag, startPoint x: 1010, startPoint y: 129, endPoint x: 899, endPoint y: 133, distance: 111.2
click at [899, 133] on tr "Oksana Milisevych 25 %" at bounding box center [741, 139] width 682 height 41
type input "50"
click at [983, 455] on button "Done" at bounding box center [988, 449] width 56 height 33
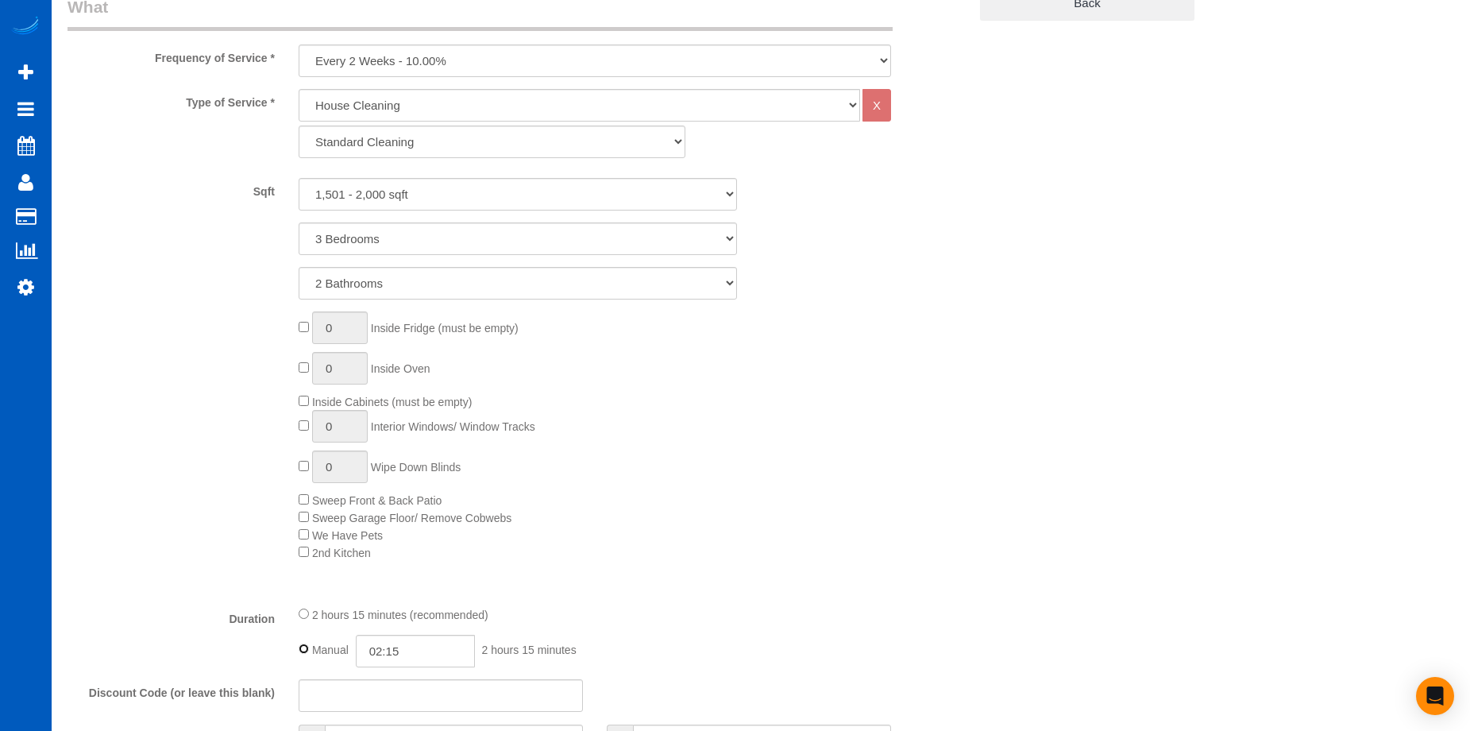
scroll to position [926, 0]
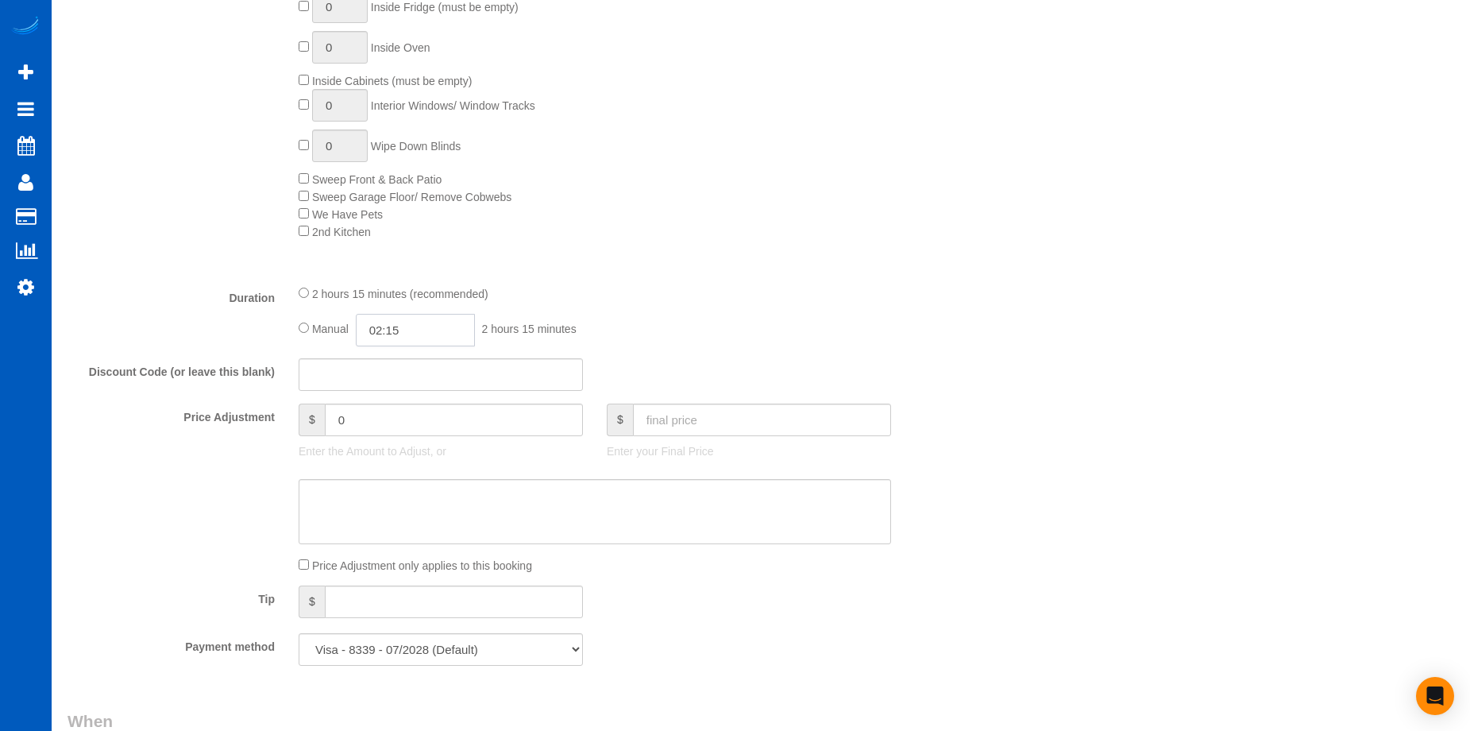
click at [443, 322] on input "02:15" at bounding box center [415, 330] width 119 height 33
type input "05:00"
click at [403, 406] on li "05:00" at bounding box center [397, 405] width 71 height 21
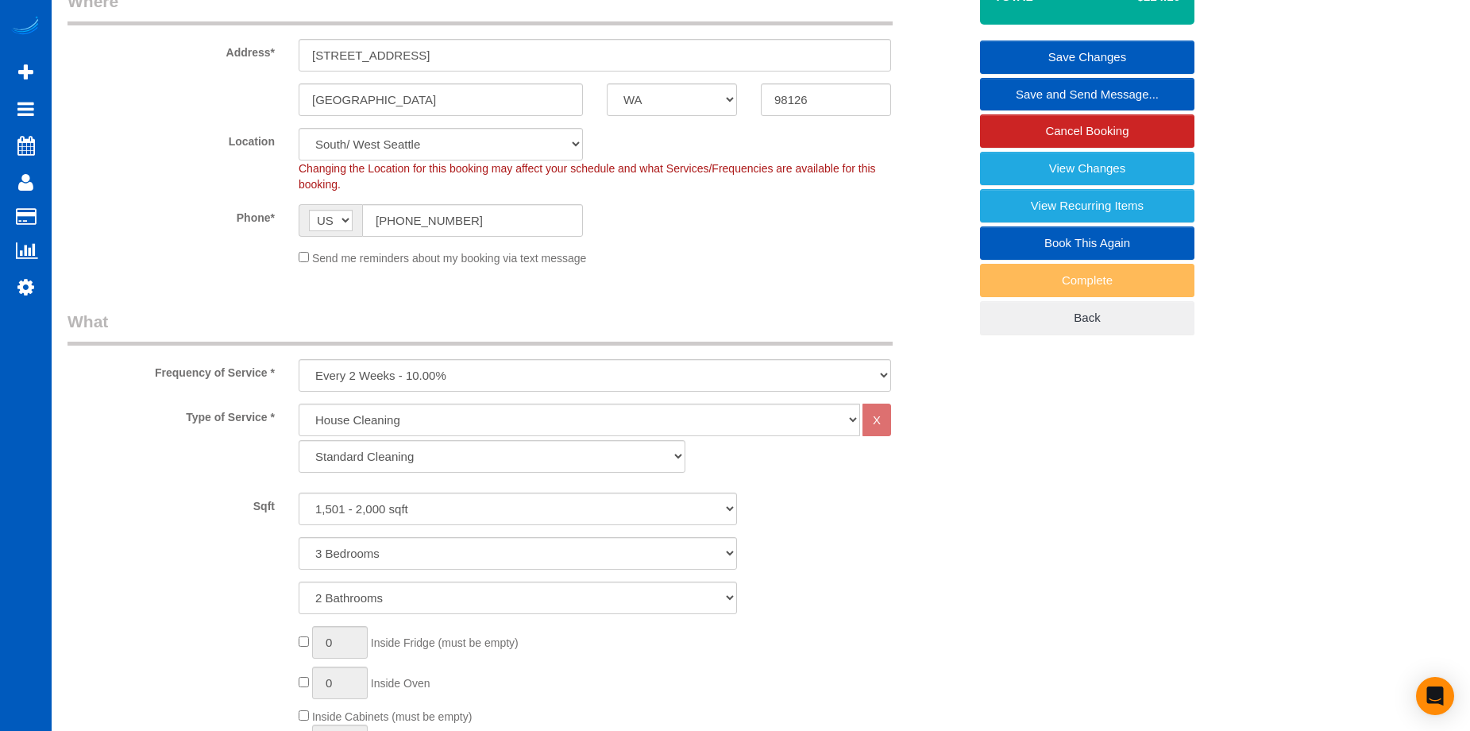
select select "spot16"
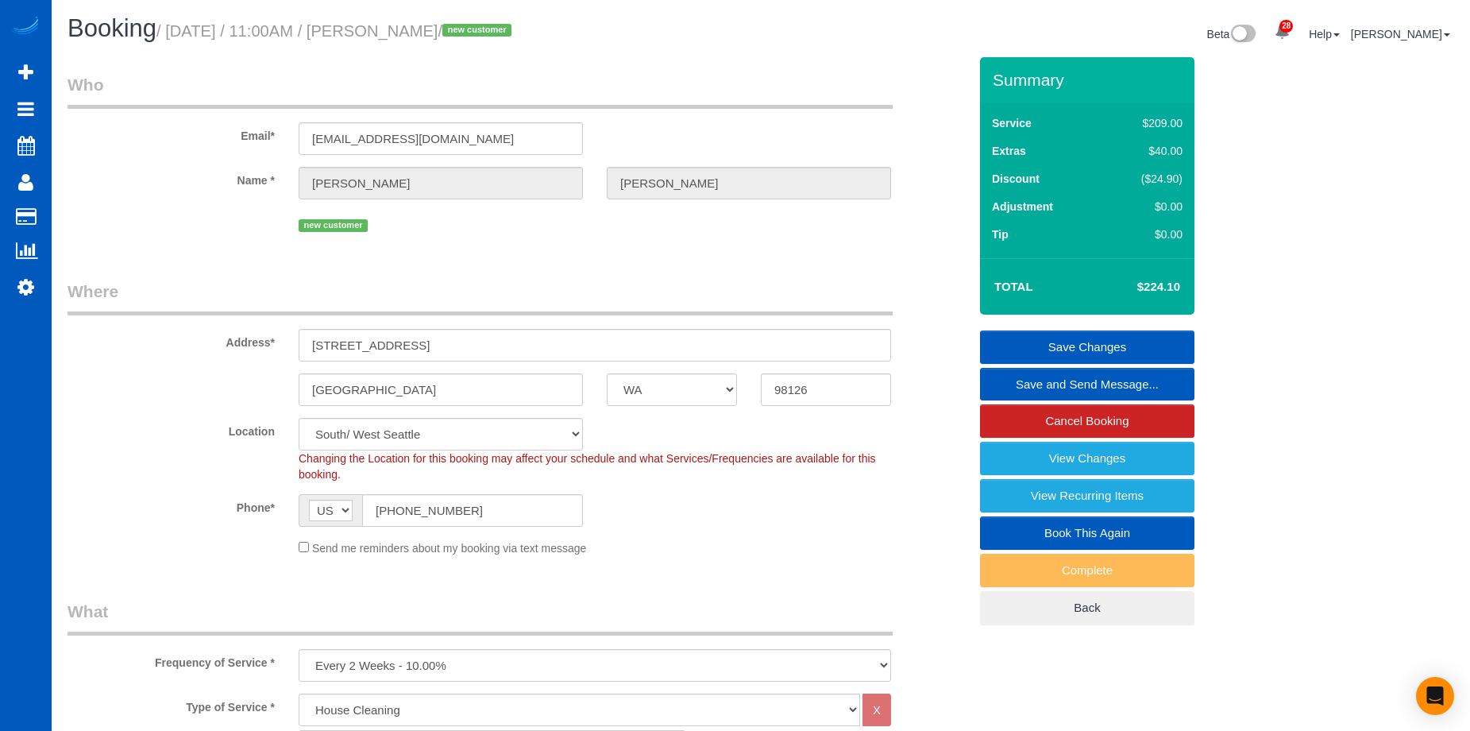
scroll to position [0, 0]
click at [1054, 338] on link "Save Changes" at bounding box center [1087, 347] width 214 height 33
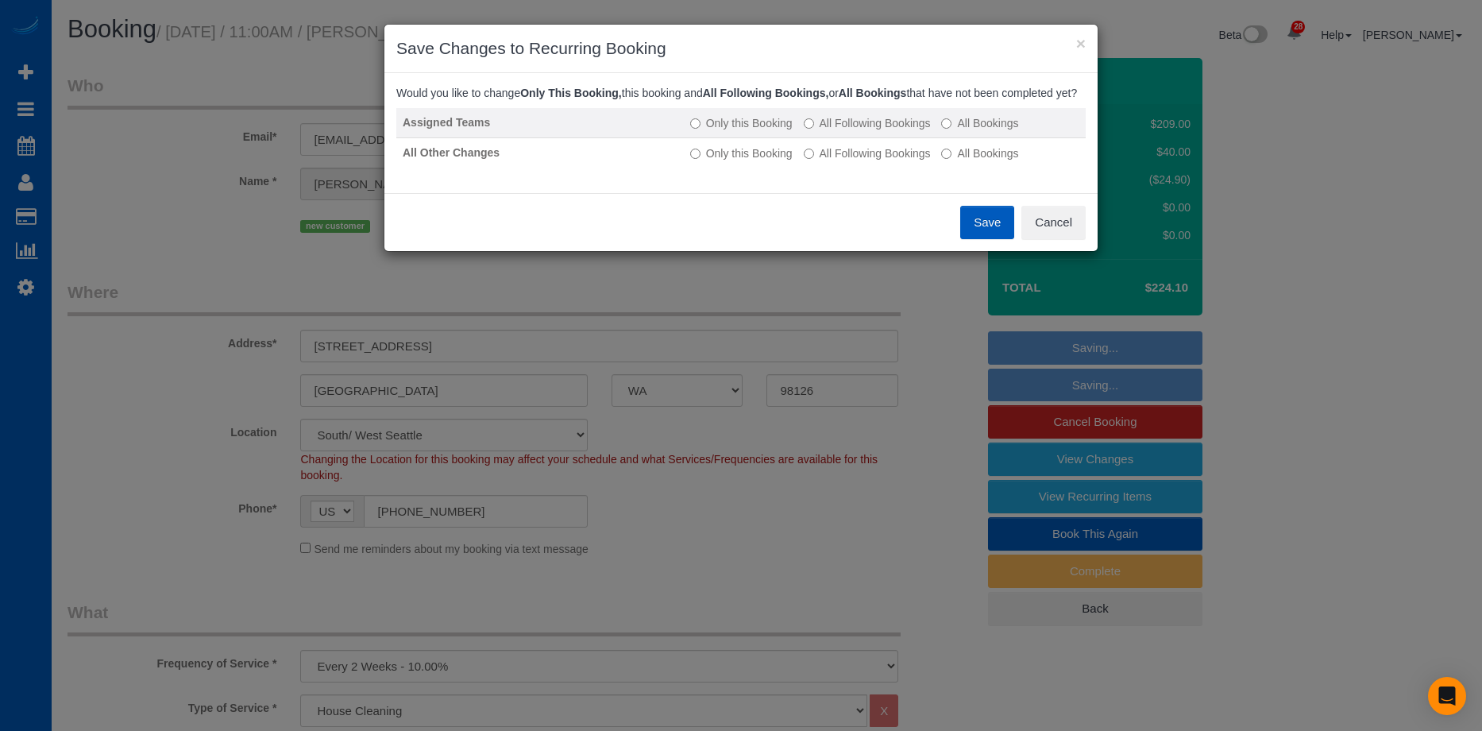
click at [858, 130] on label "All Following Bookings" at bounding box center [867, 123] width 127 height 16
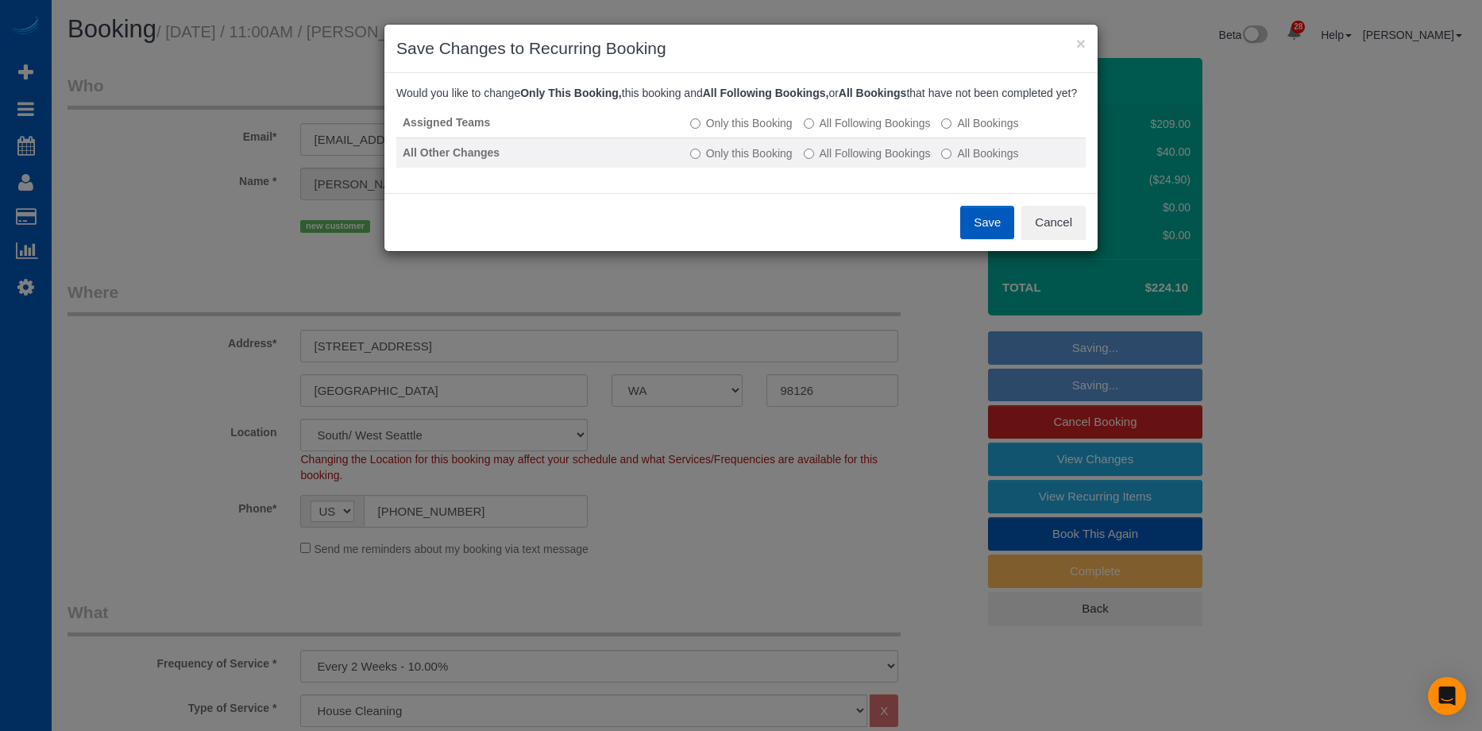
click at [856, 161] on label "All Following Bookings" at bounding box center [867, 153] width 127 height 16
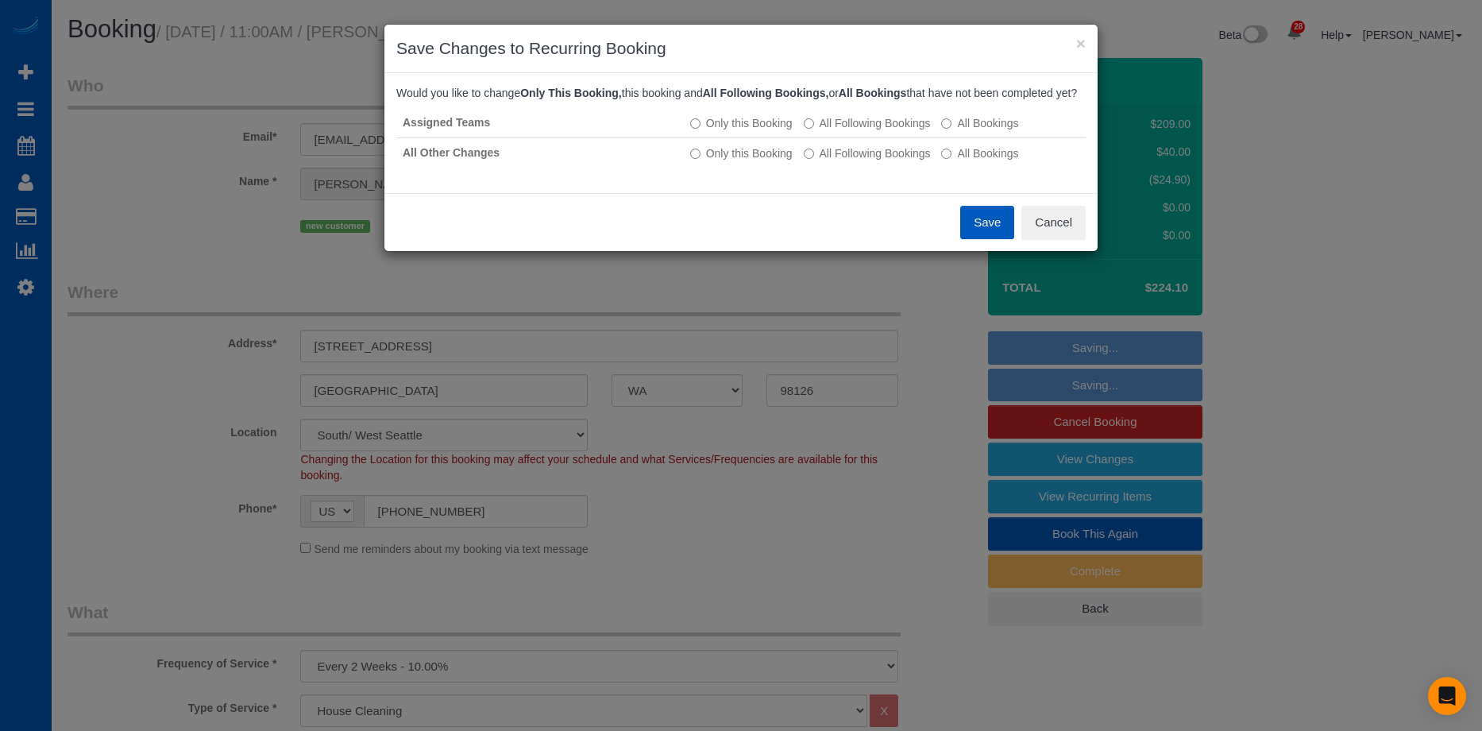
click at [989, 234] on button "Save" at bounding box center [987, 222] width 54 height 33
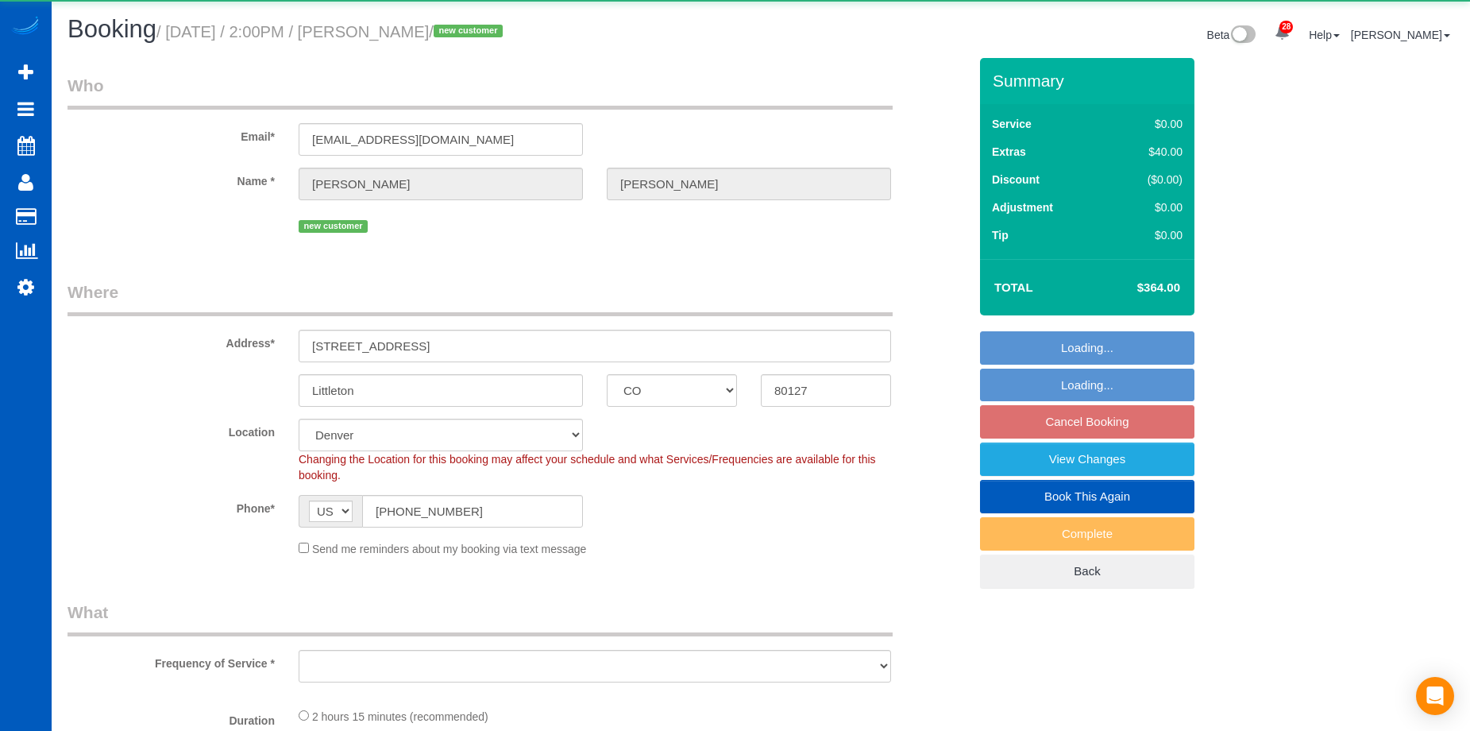
select select "CO"
select select "number:8"
select select "object:1051"
select select "199"
select select "1501"
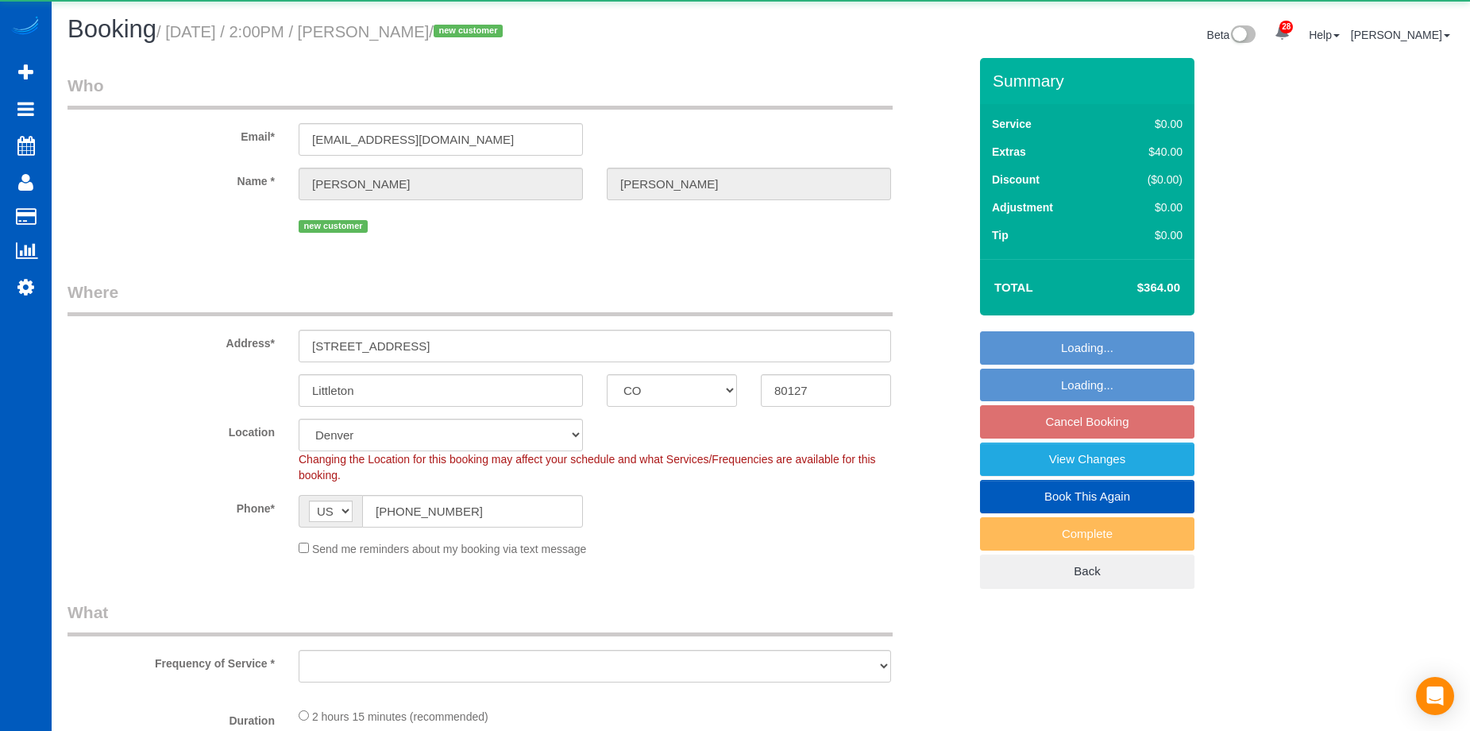
select select "3"
select select "2"
select select "spot2"
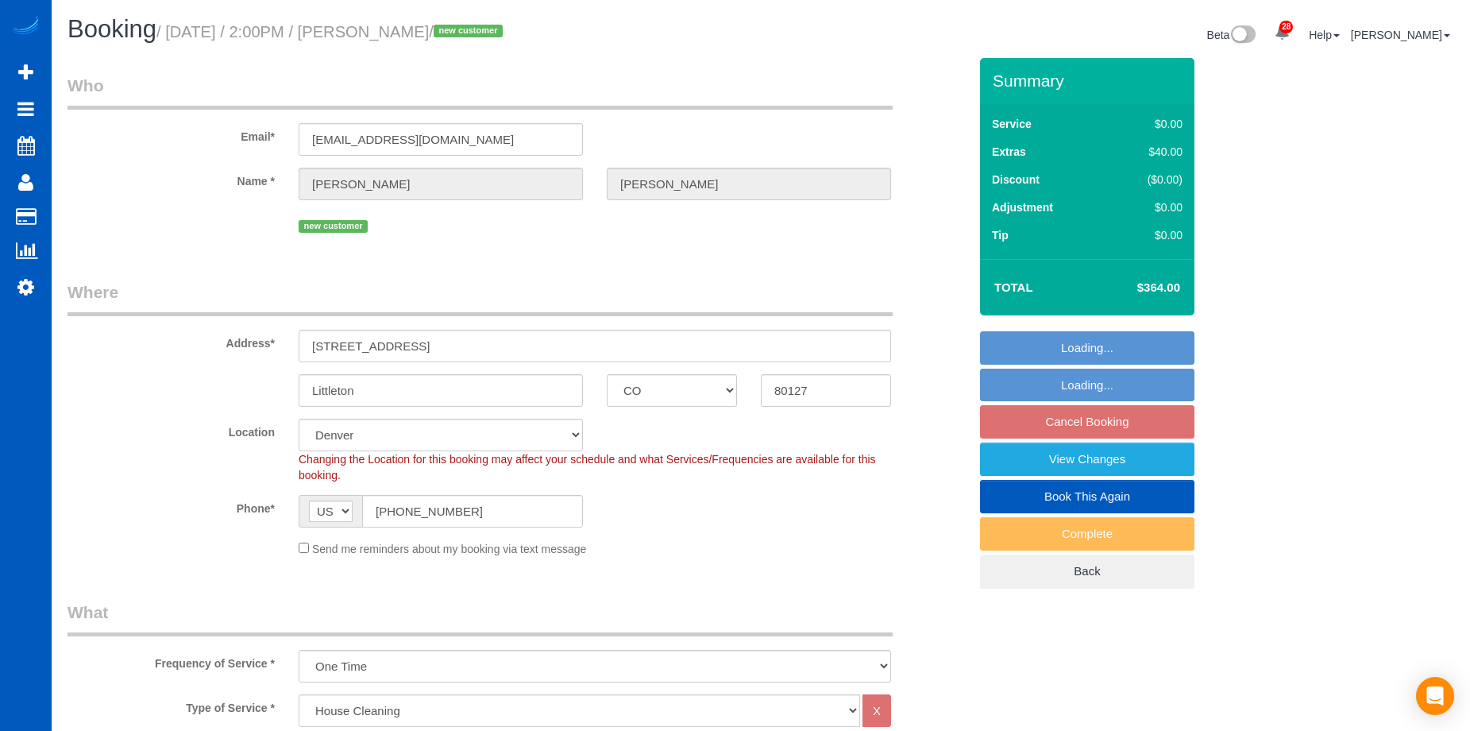
select select "object:1092"
select select "1501"
select select "3"
select select "2"
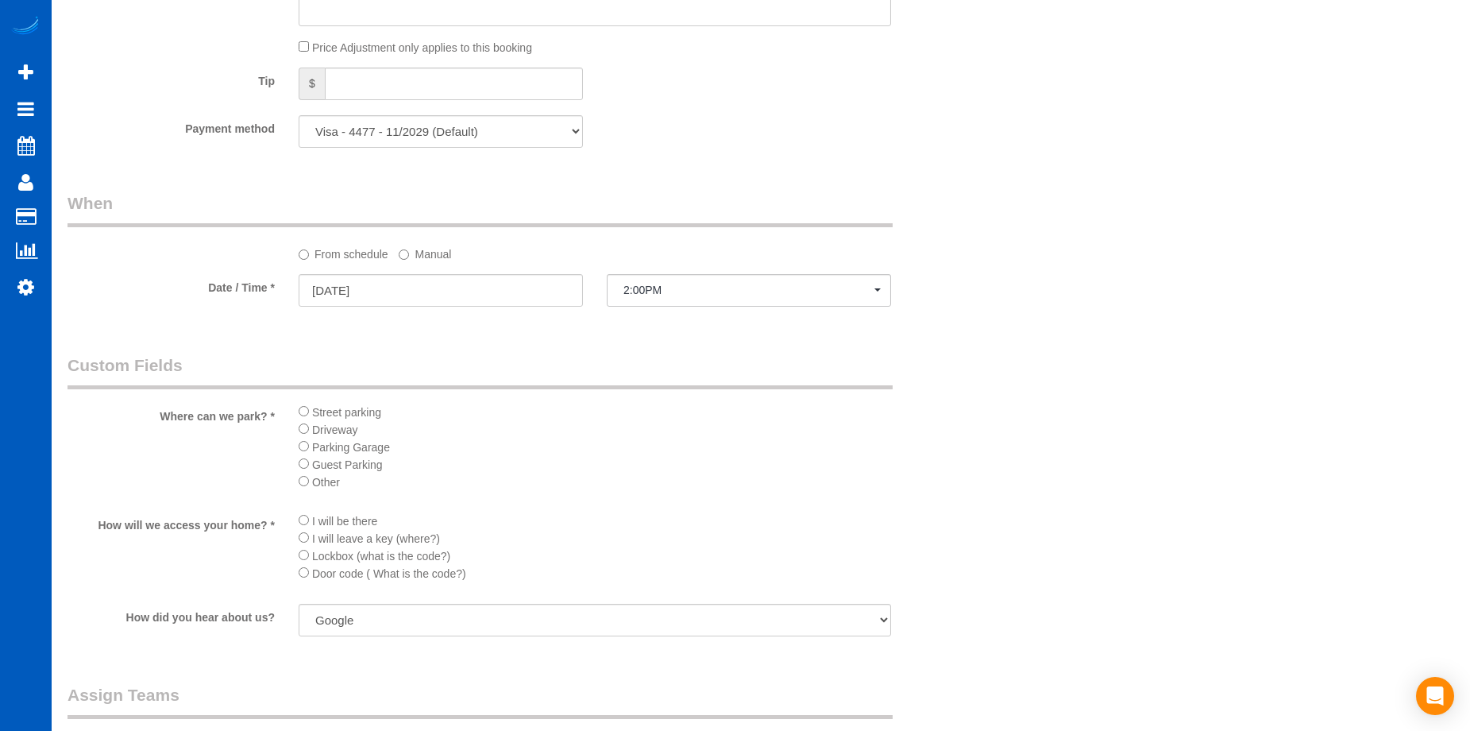
scroll to position [1668, 0]
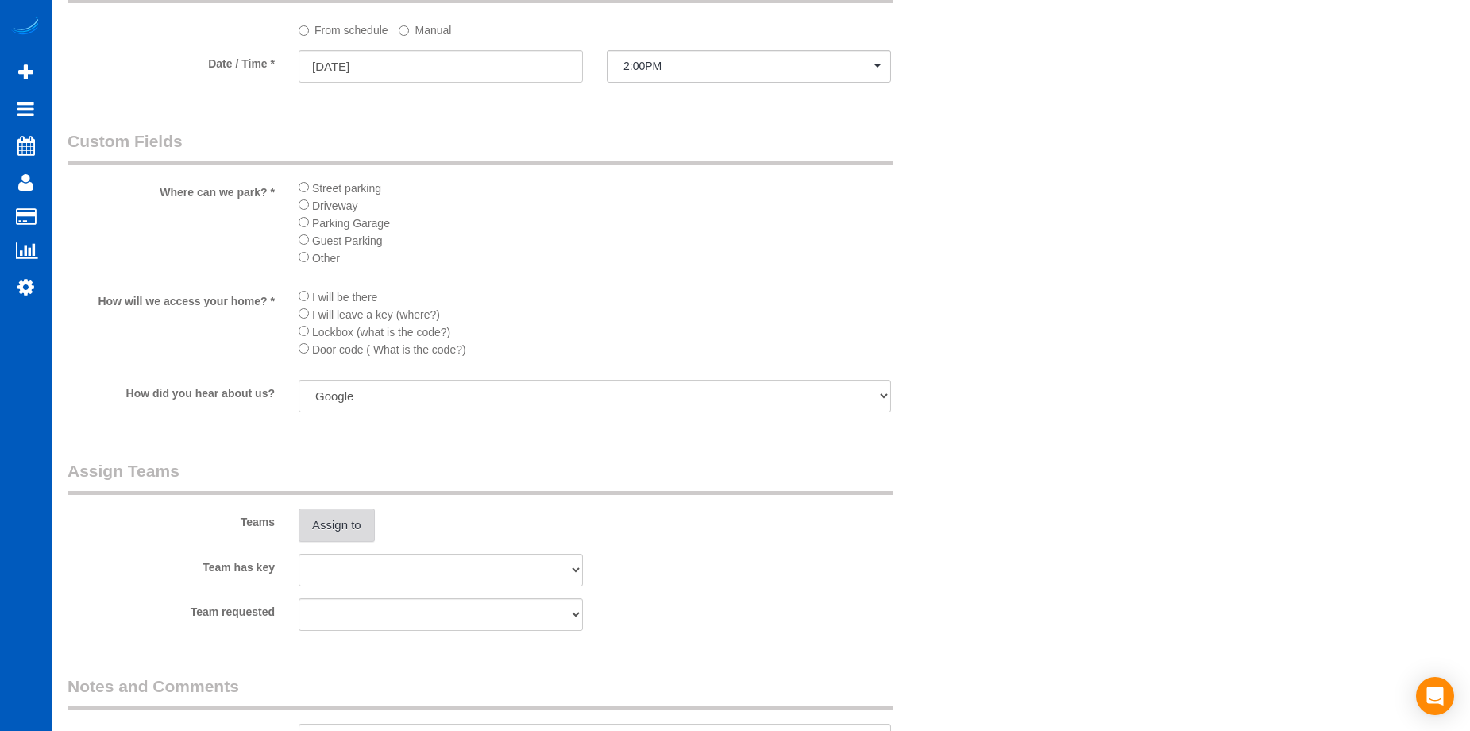
click button "Assign to"
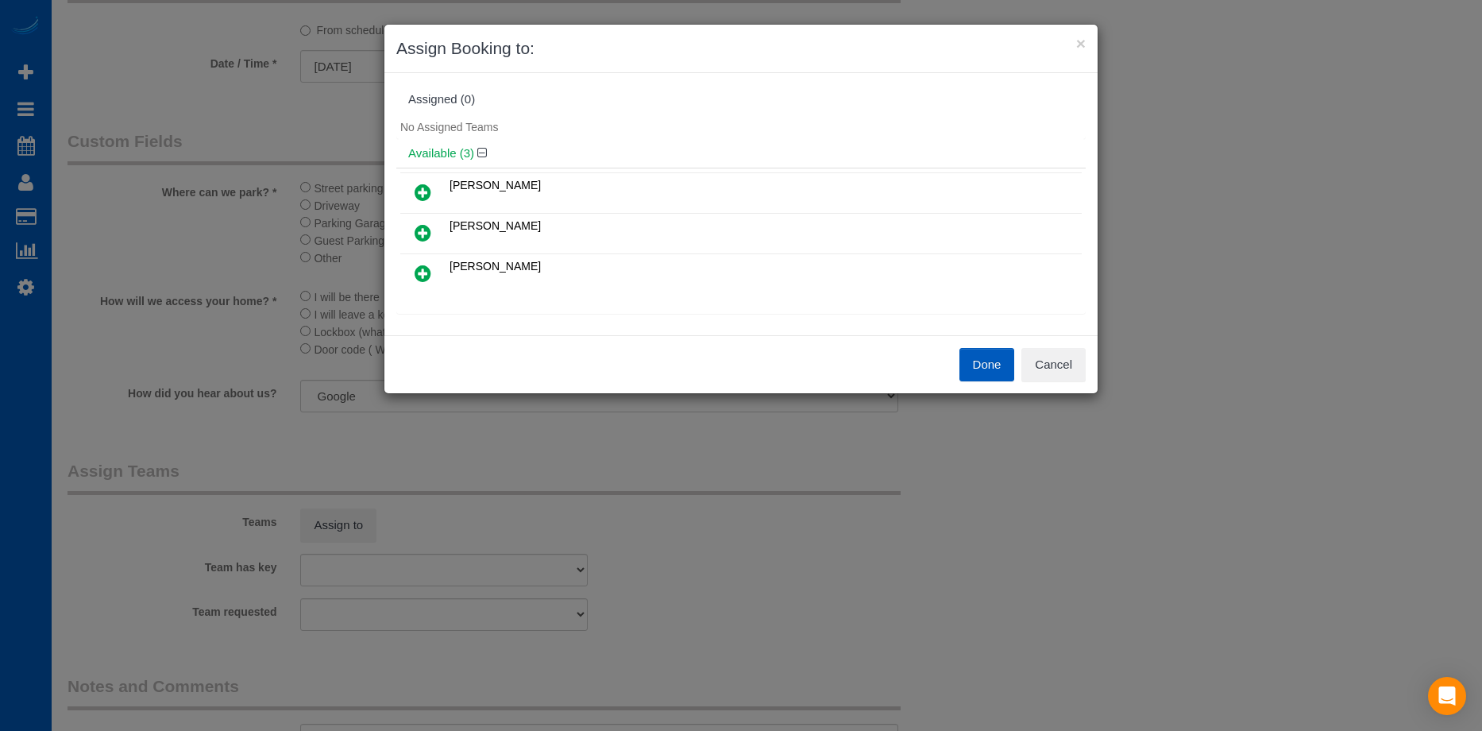
click icon
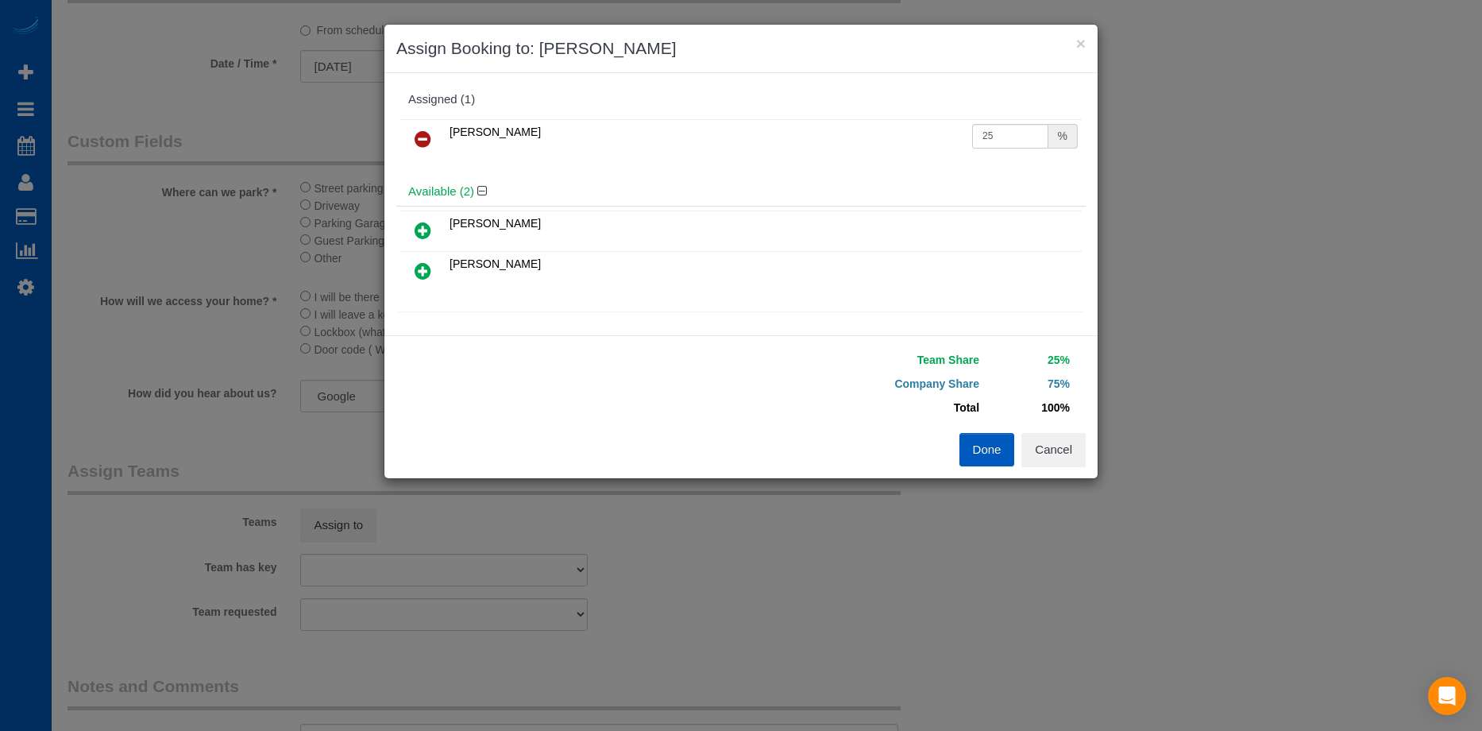
click icon
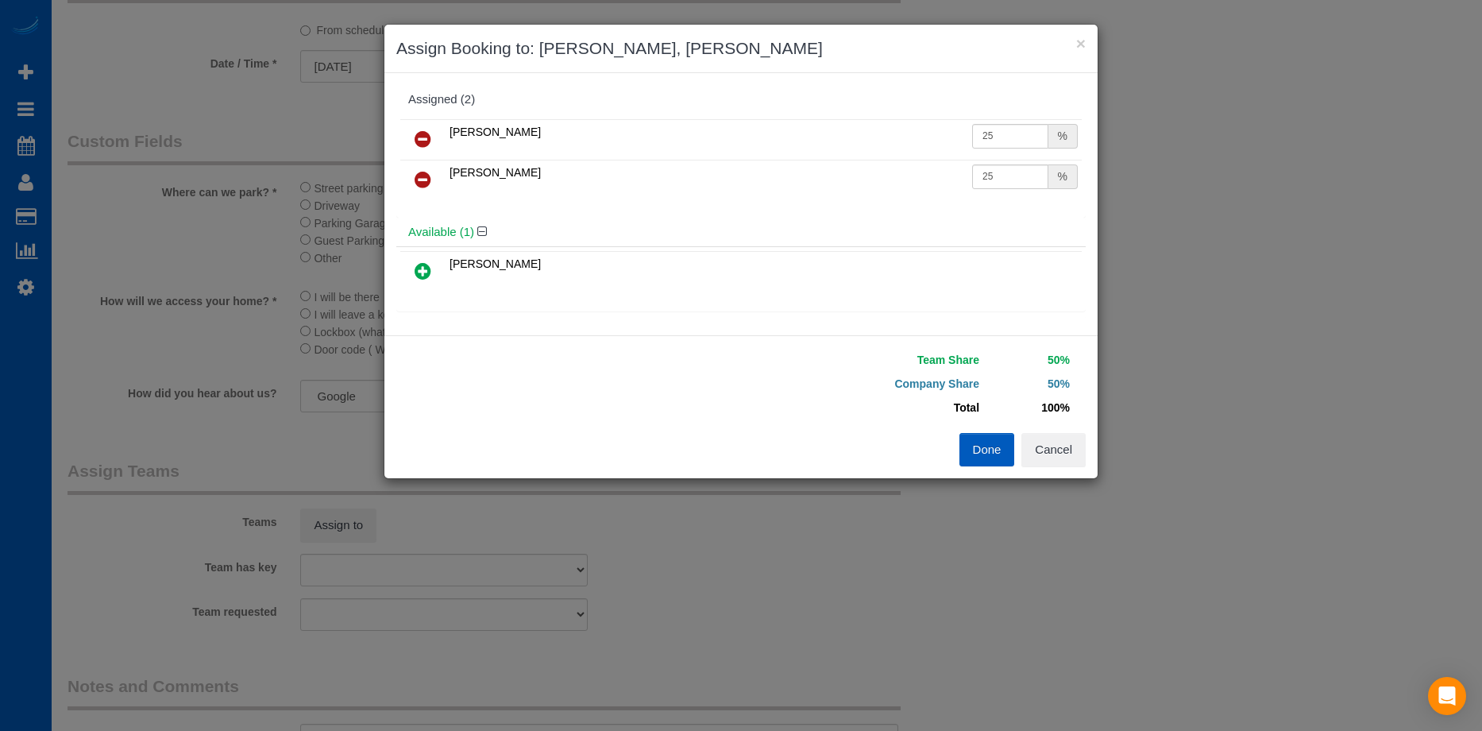
click button "Done"
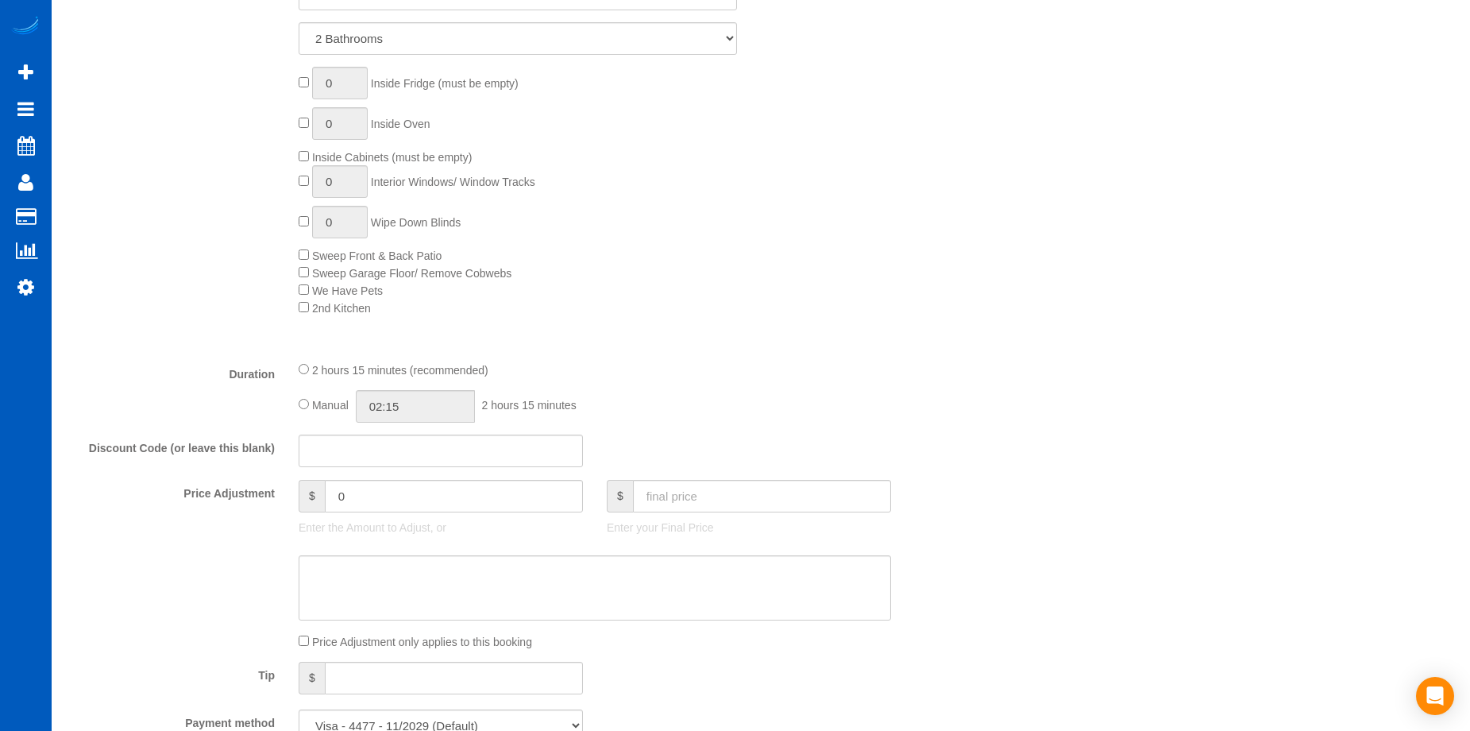
scroll to position [1033, 0]
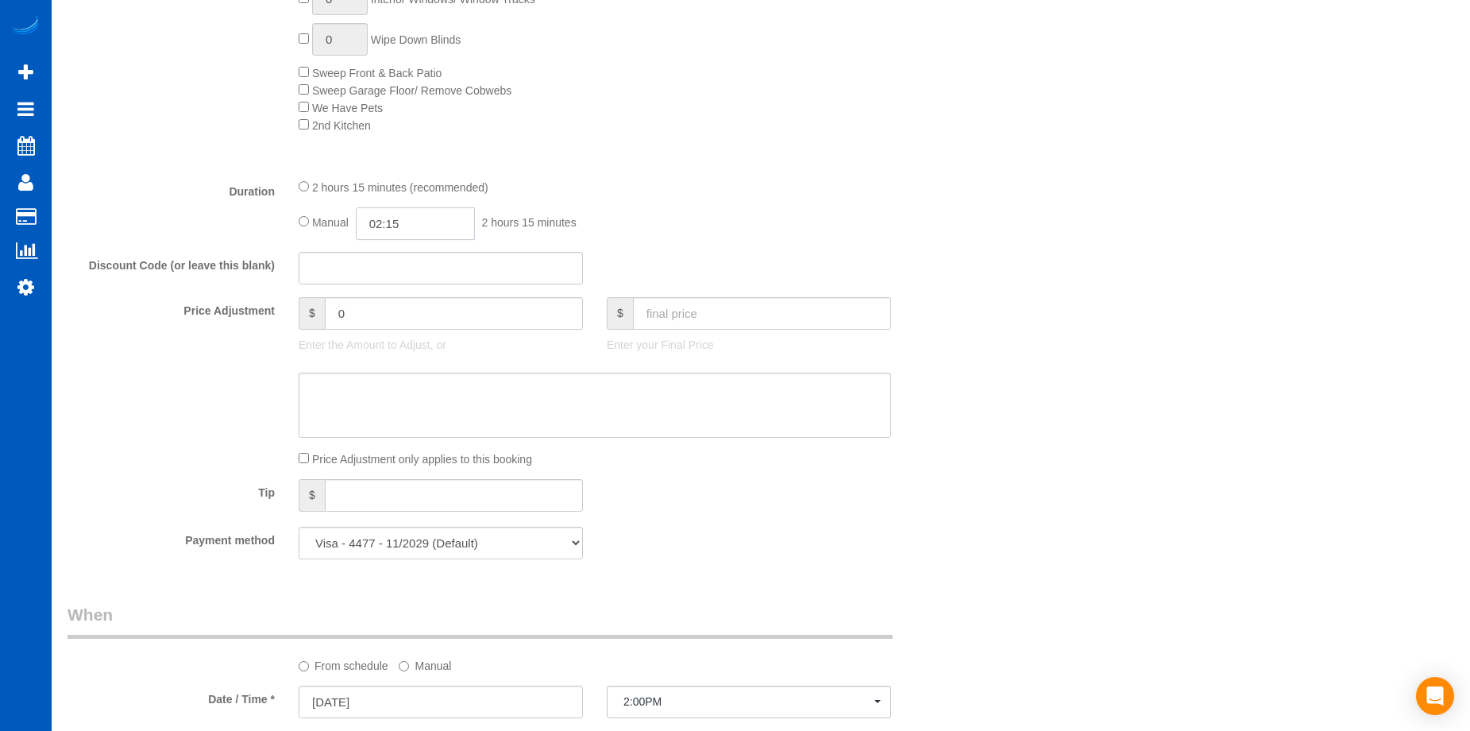
click input "02:15"
type input "04:00"
click li "04:00"
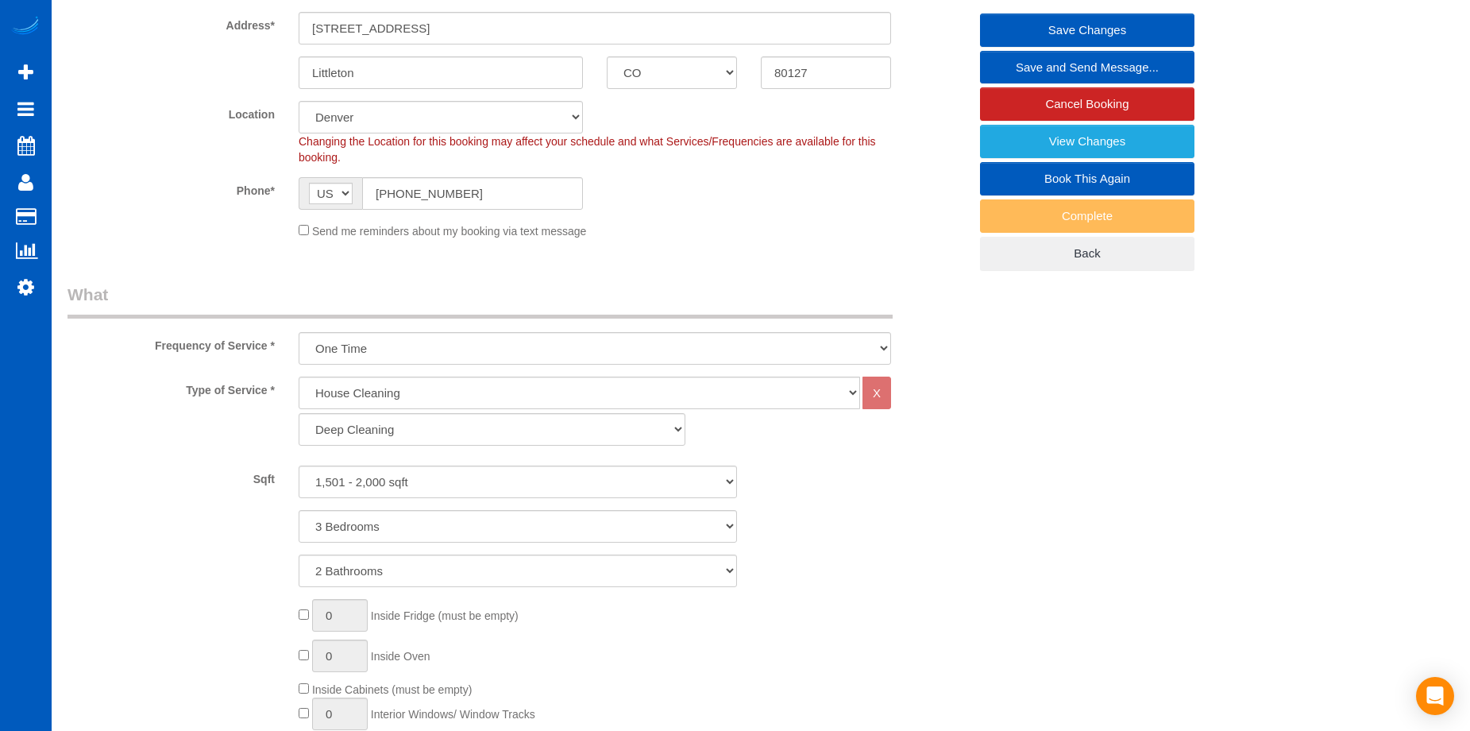
select select "spot12"
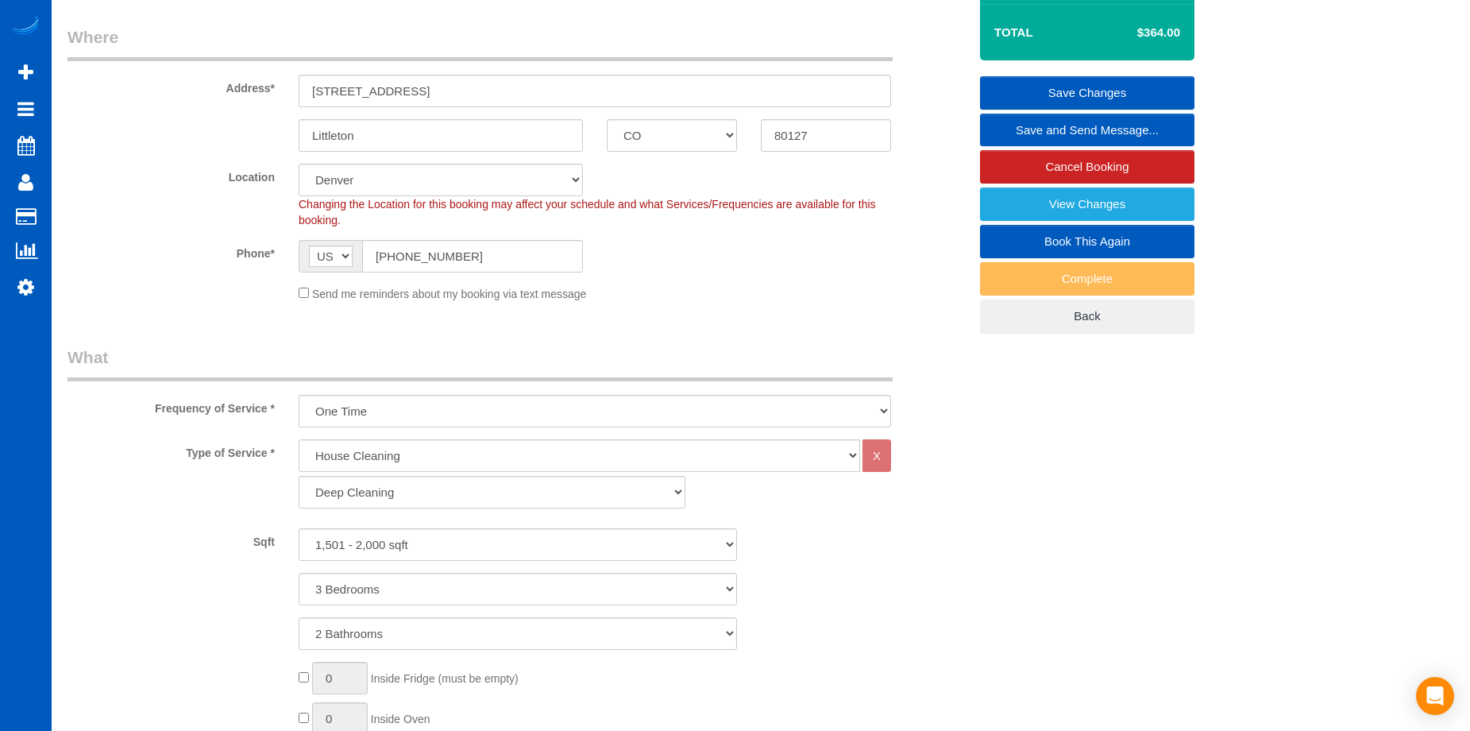
scroll to position [0, 0]
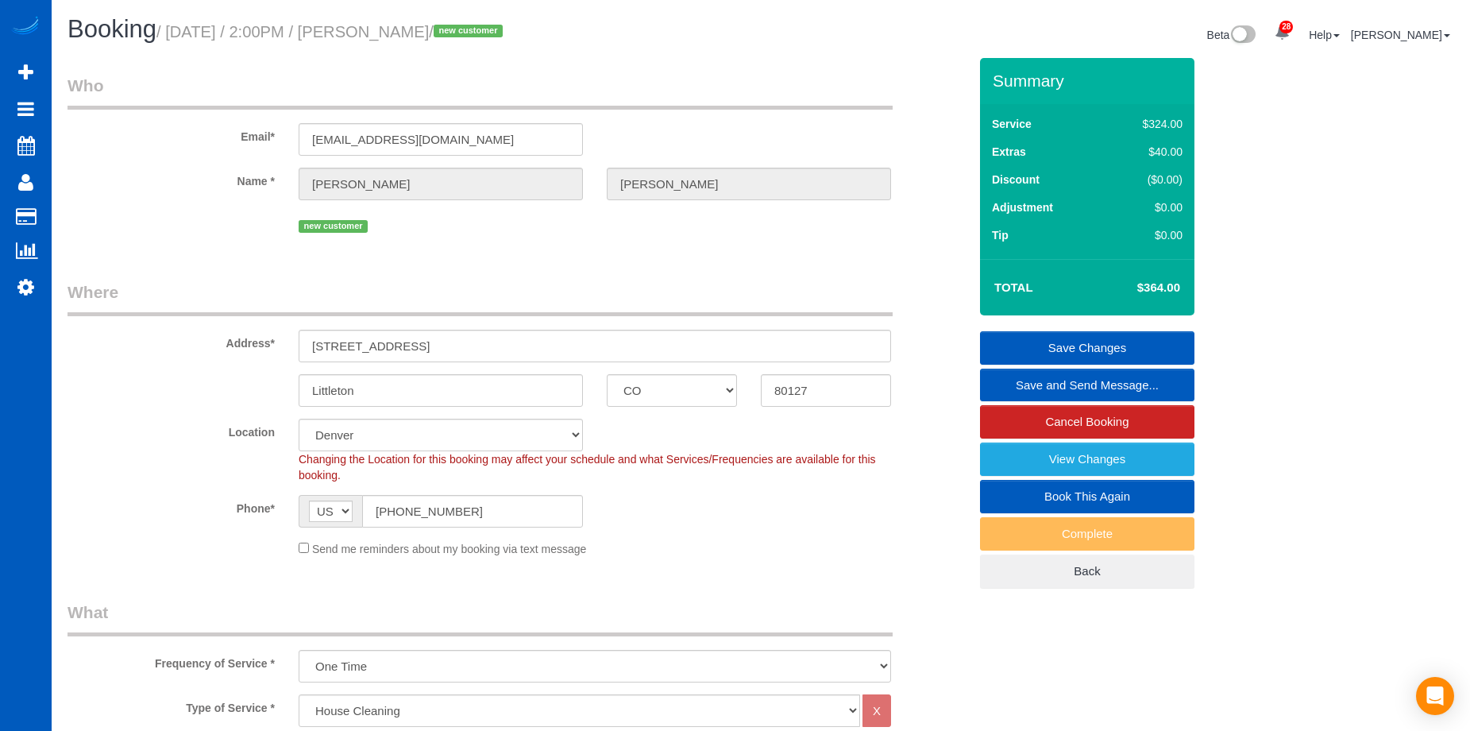
click link "Save Changes"
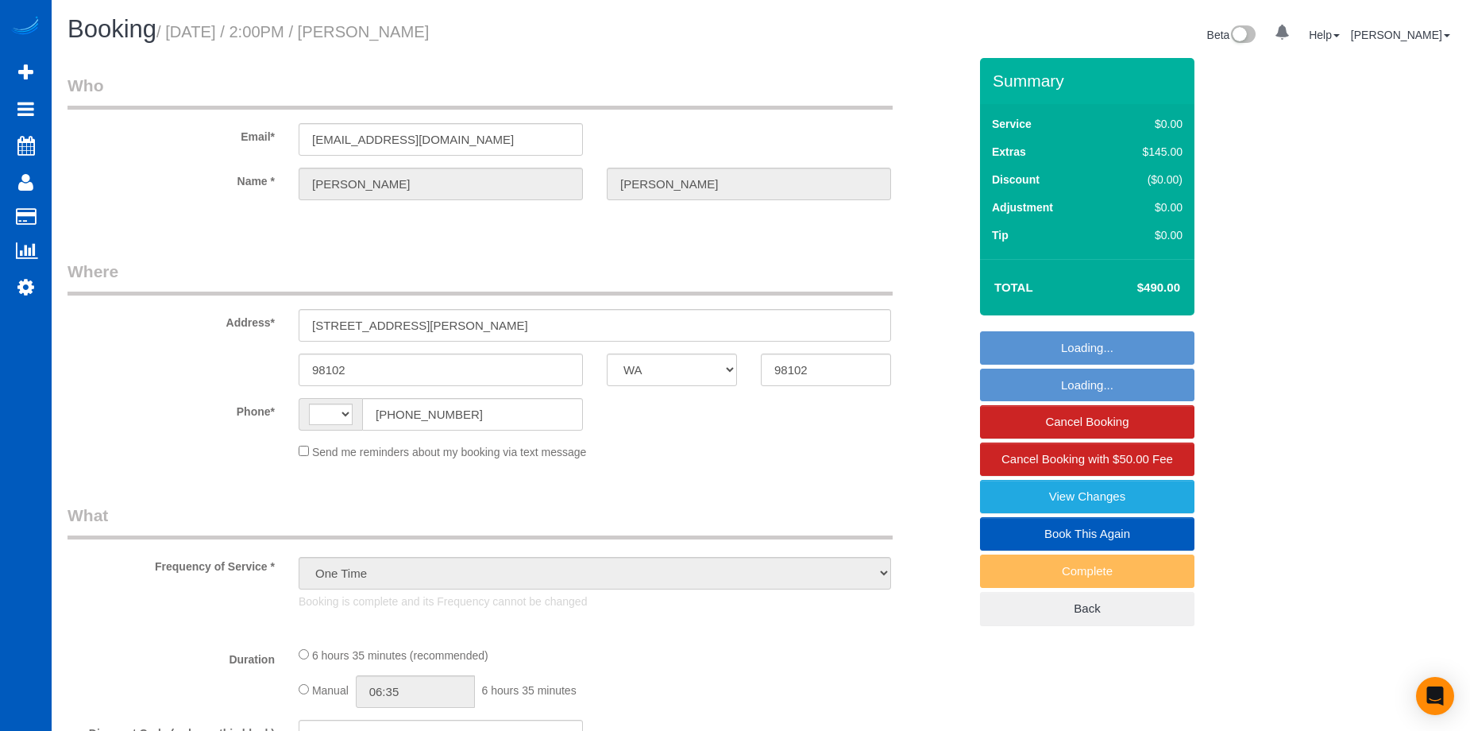
select select "WA"
select select "string:fspay-63d70419-6b19-42fa-9fa4-791a03f05632"
select select "199"
select select "2"
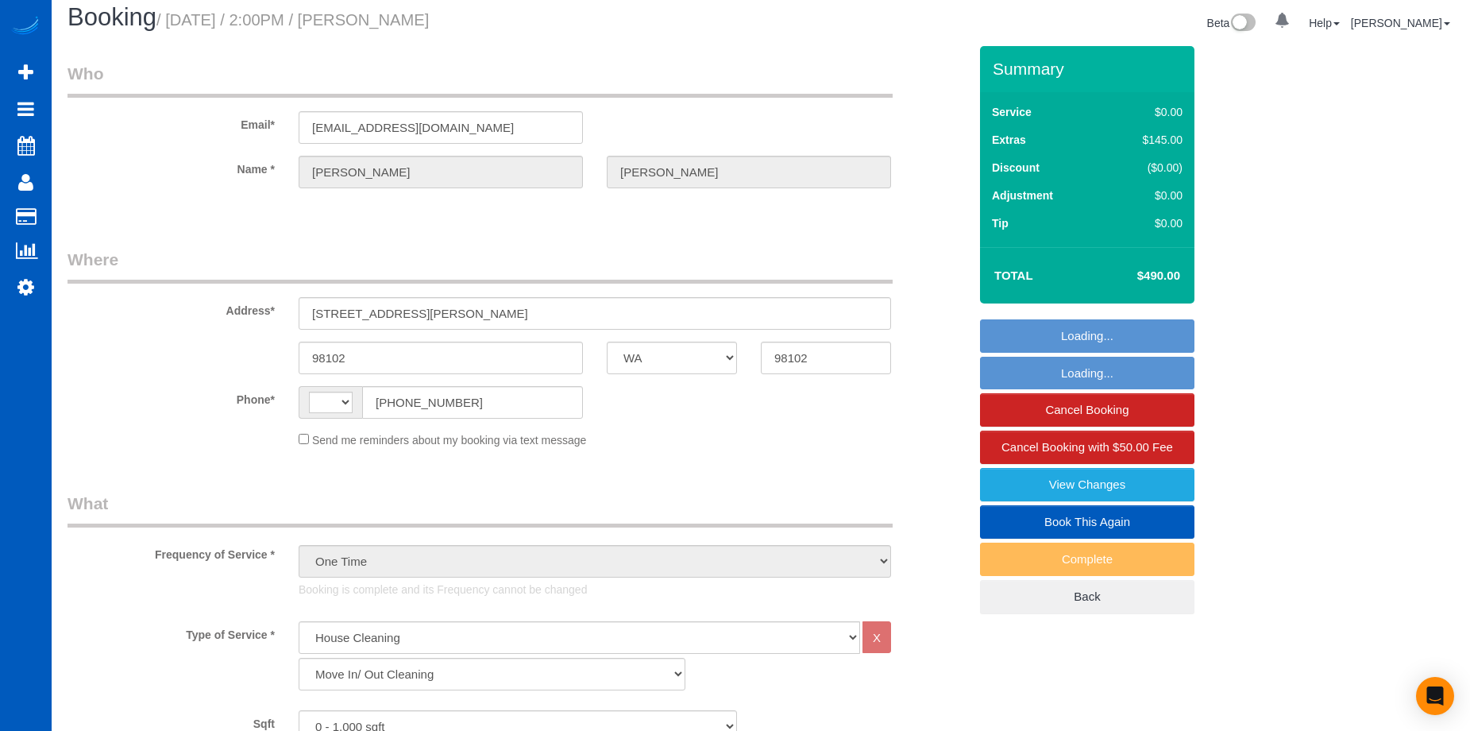
select select "string:[GEOGRAPHIC_DATA]"
select select "spot1"
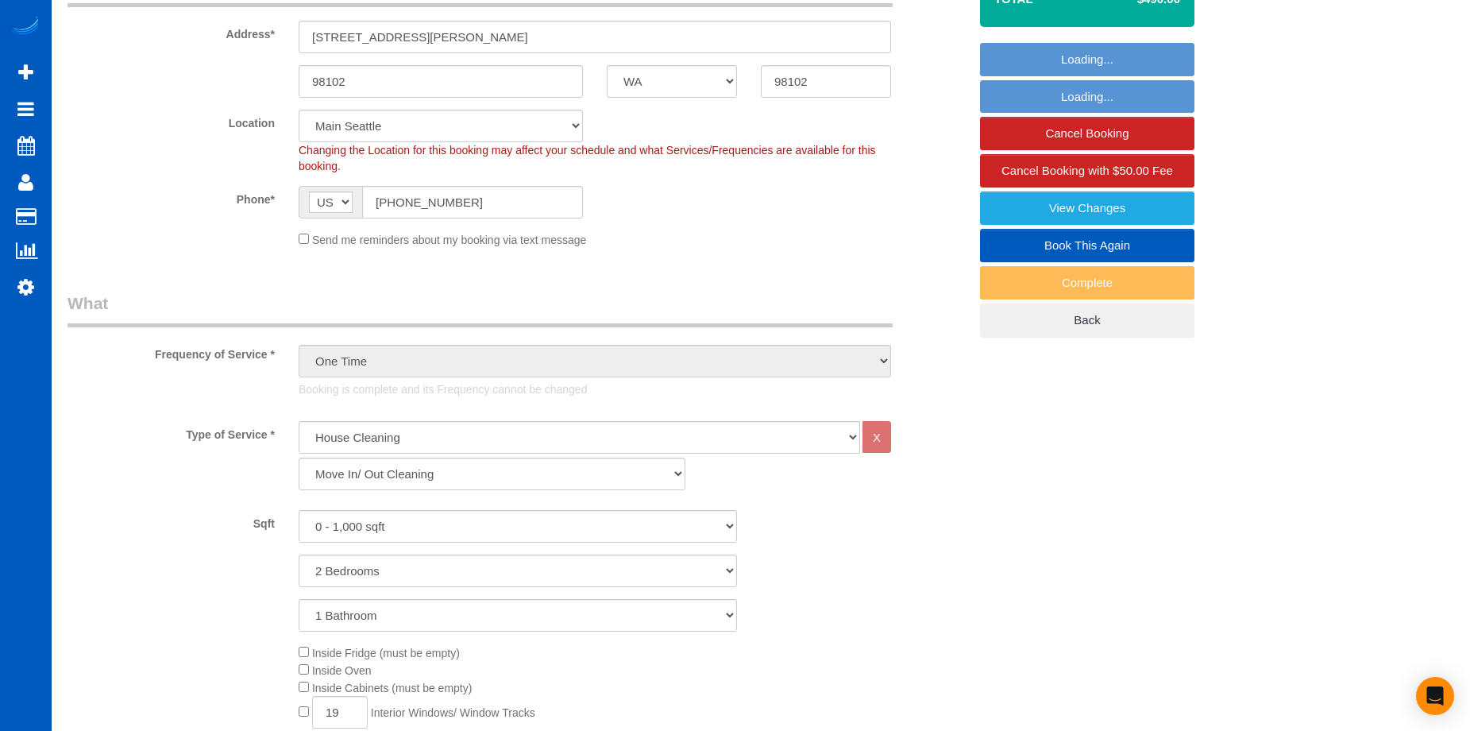
select select "object:1175"
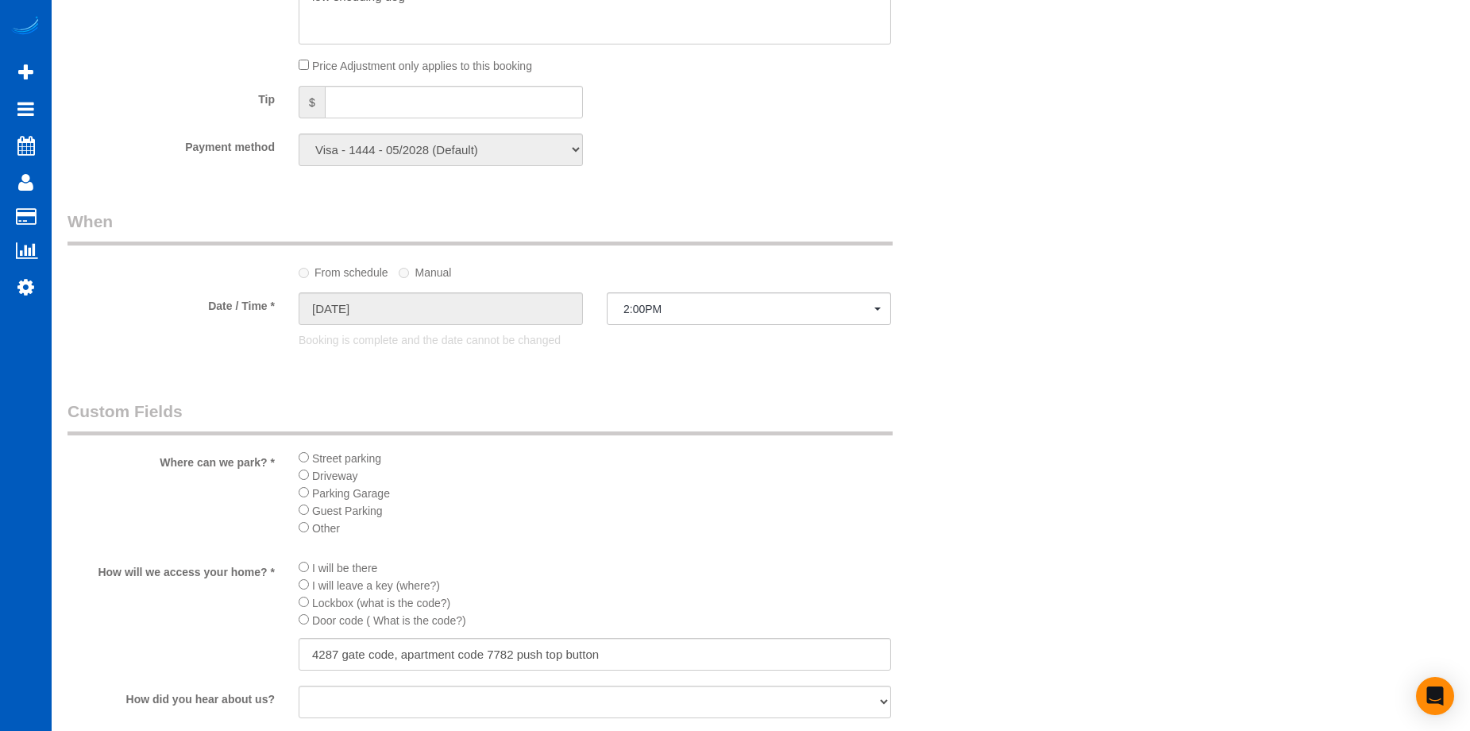
select select "2"
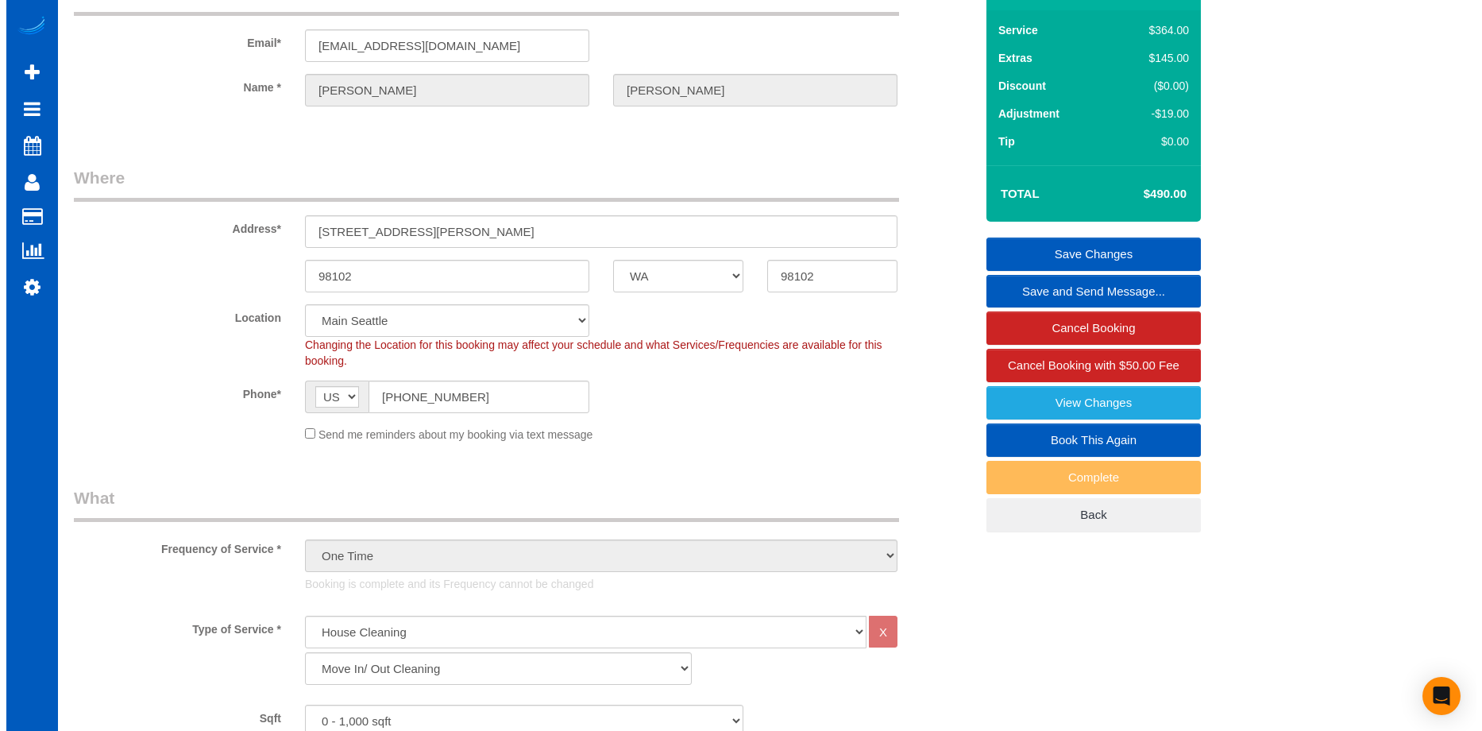
scroll to position [79, 0]
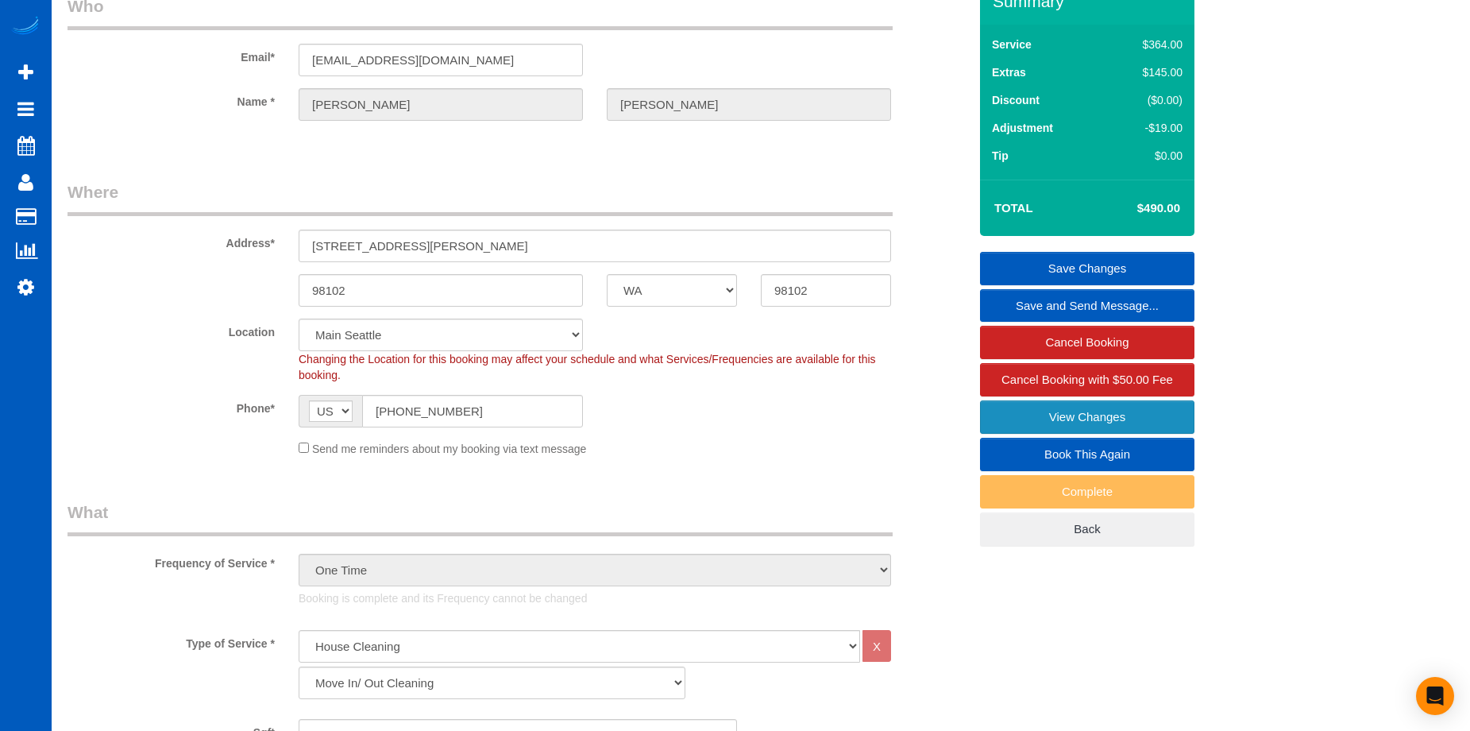
click at [1056, 417] on link "View Changes" at bounding box center [1087, 416] width 214 height 33
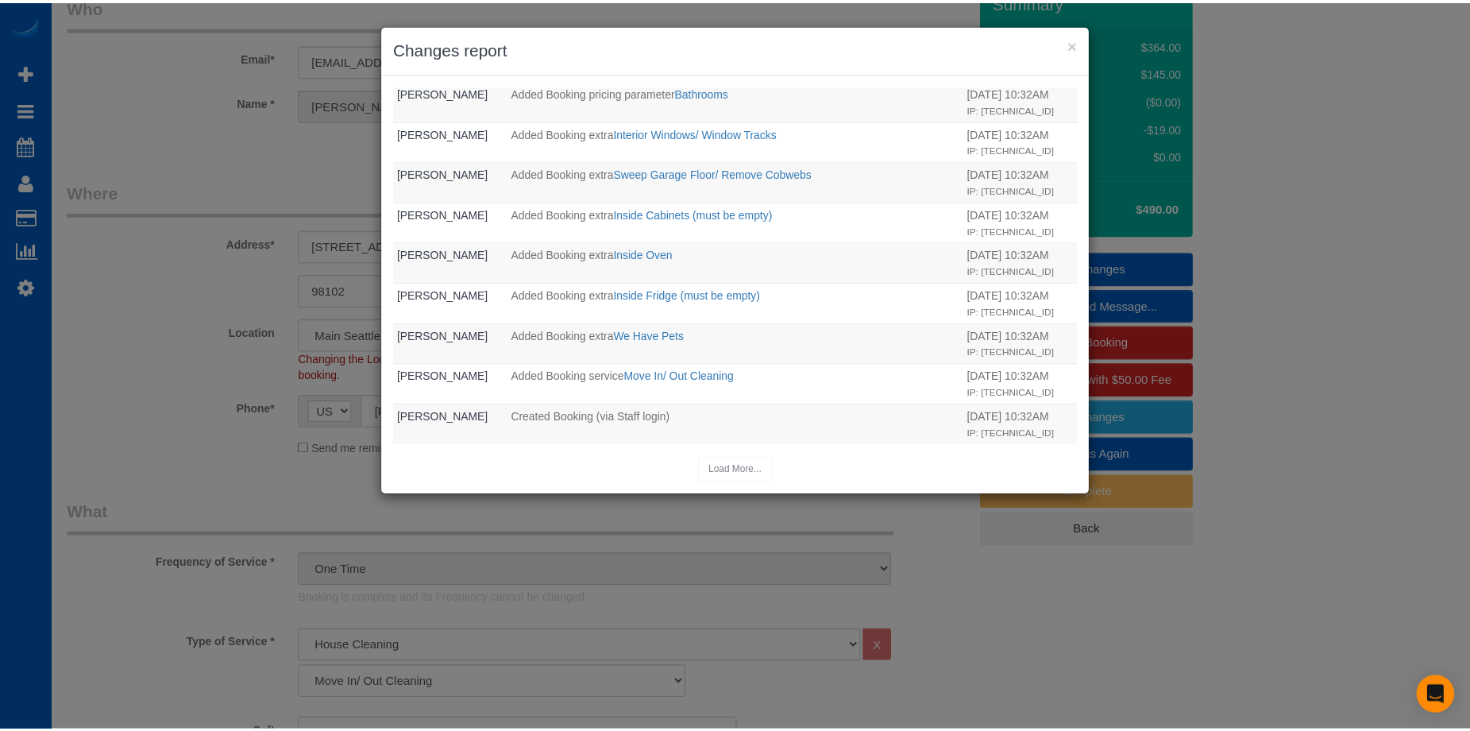
scroll to position [1321, 0]
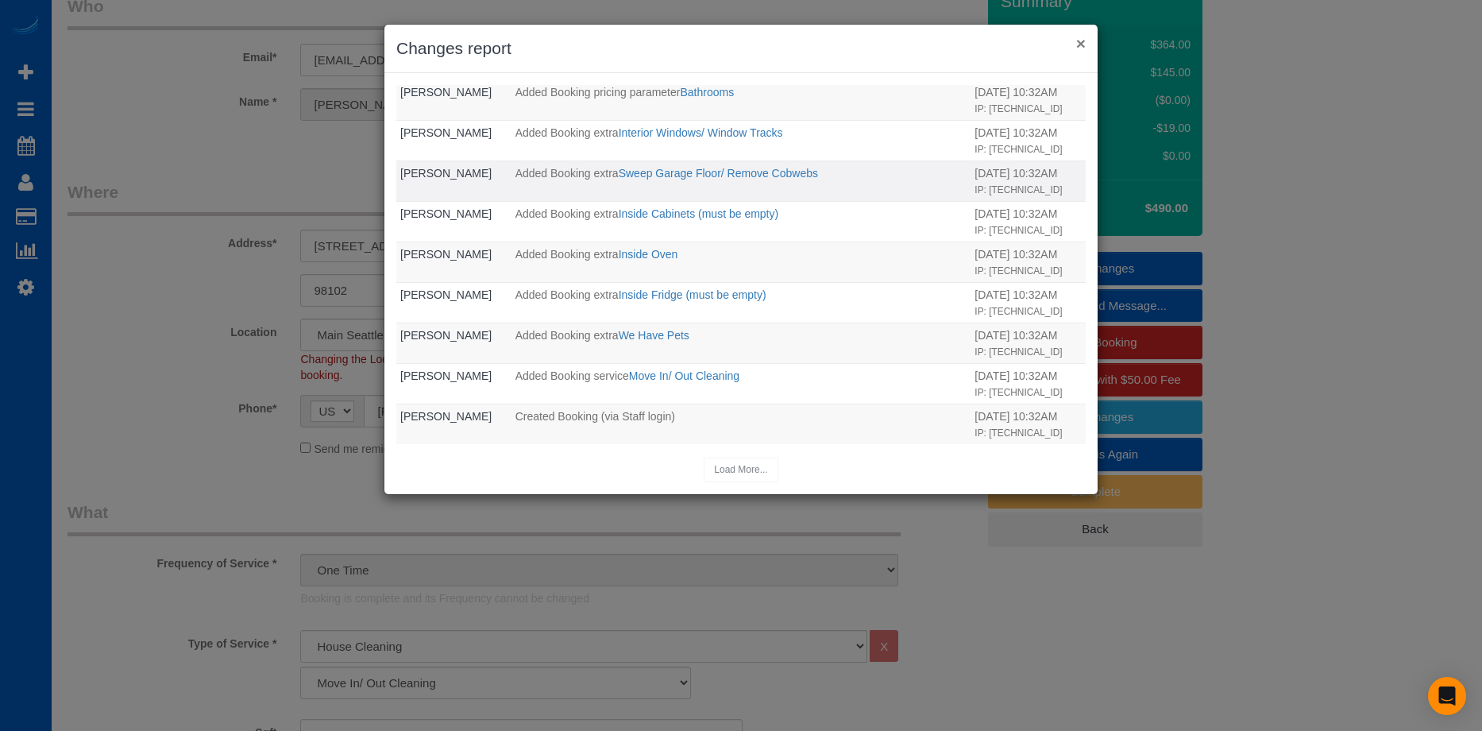
drag, startPoint x: 1081, startPoint y: 47, endPoint x: 1060, endPoint y: 49, distance: 20.8
click at [1081, 47] on button "×" at bounding box center [1081, 43] width 10 height 17
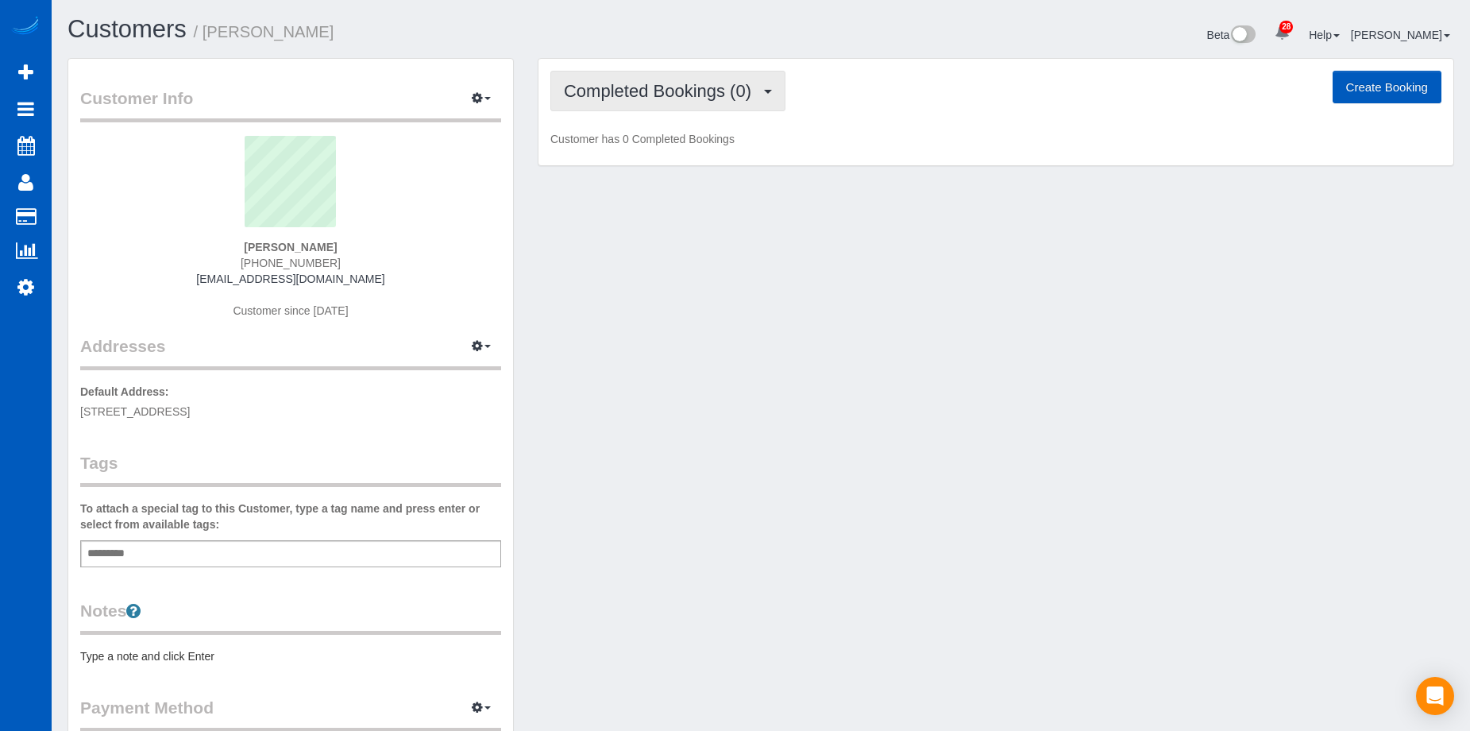
click at [665, 99] on span "Completed Bookings (0)" at bounding box center [661, 91] width 195 height 20
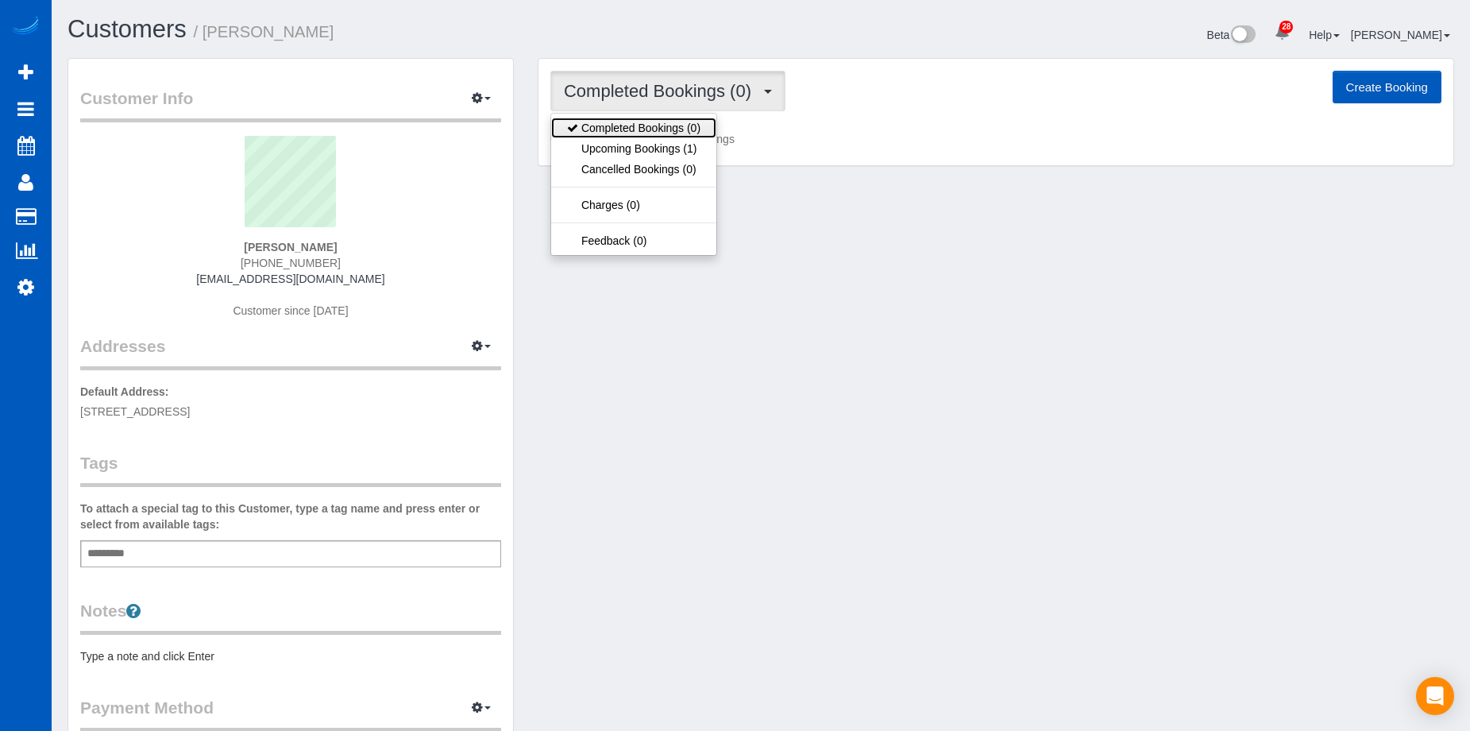
click at [648, 136] on link "Completed Bookings (0)" at bounding box center [633, 128] width 165 height 21
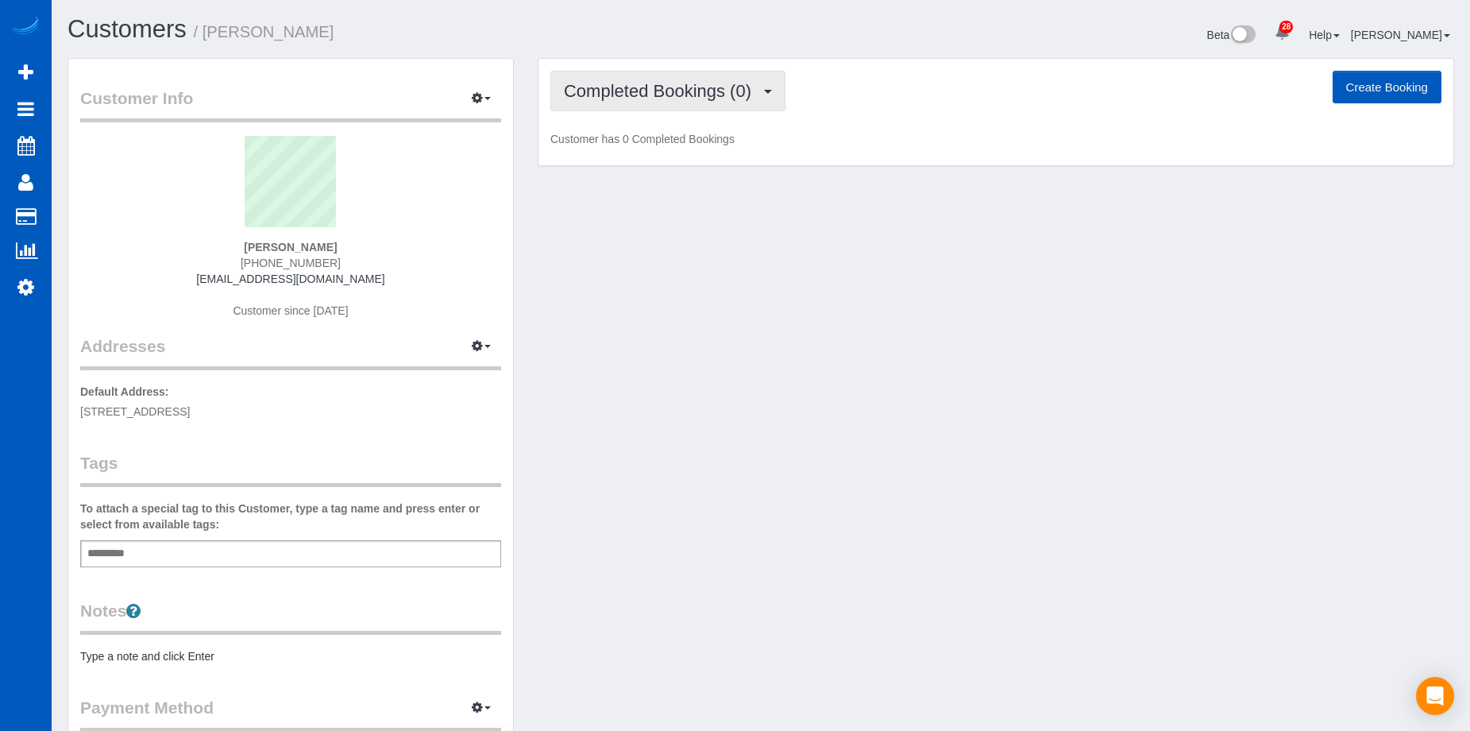
click at [669, 88] on span "Completed Bookings (0)" at bounding box center [661, 91] width 195 height 20
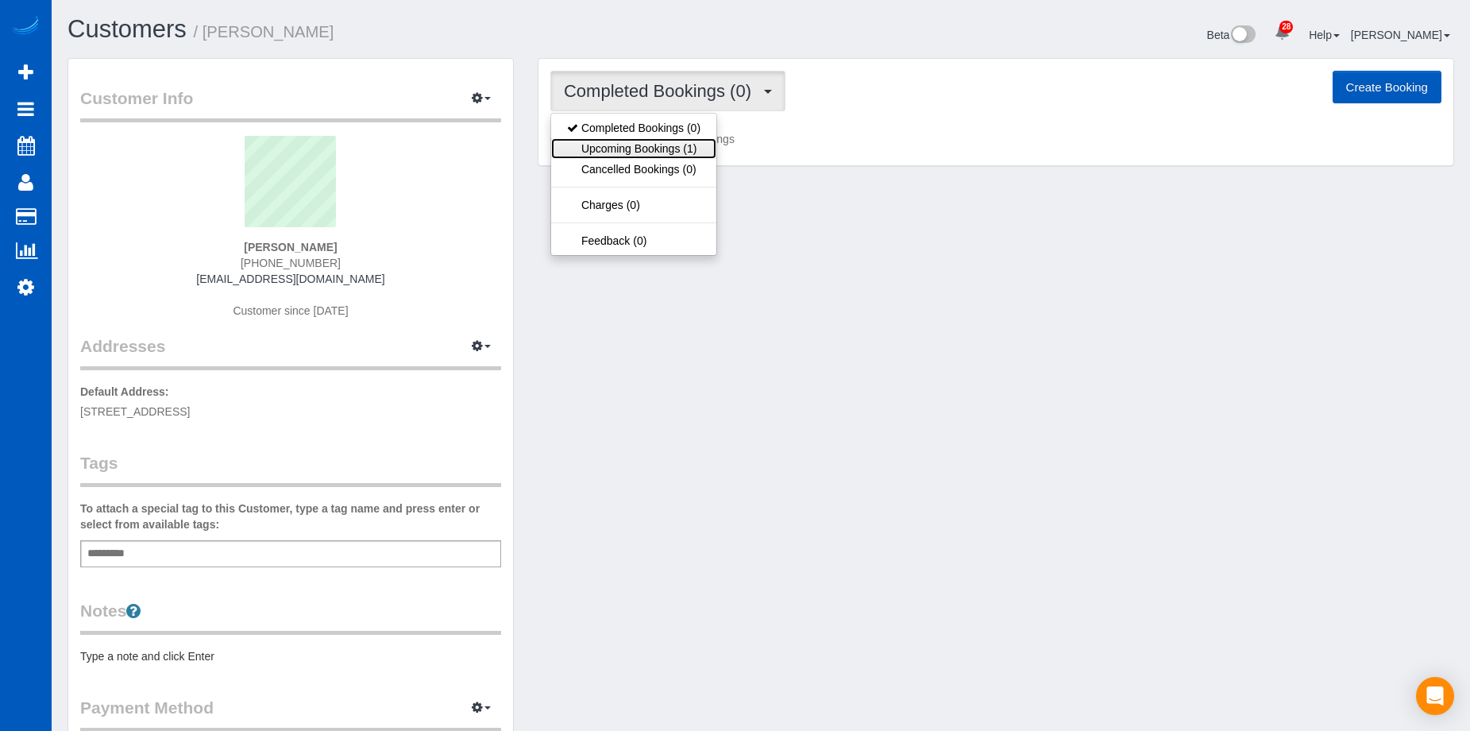
click at [662, 151] on link "Upcoming Bookings (1)" at bounding box center [633, 148] width 165 height 21
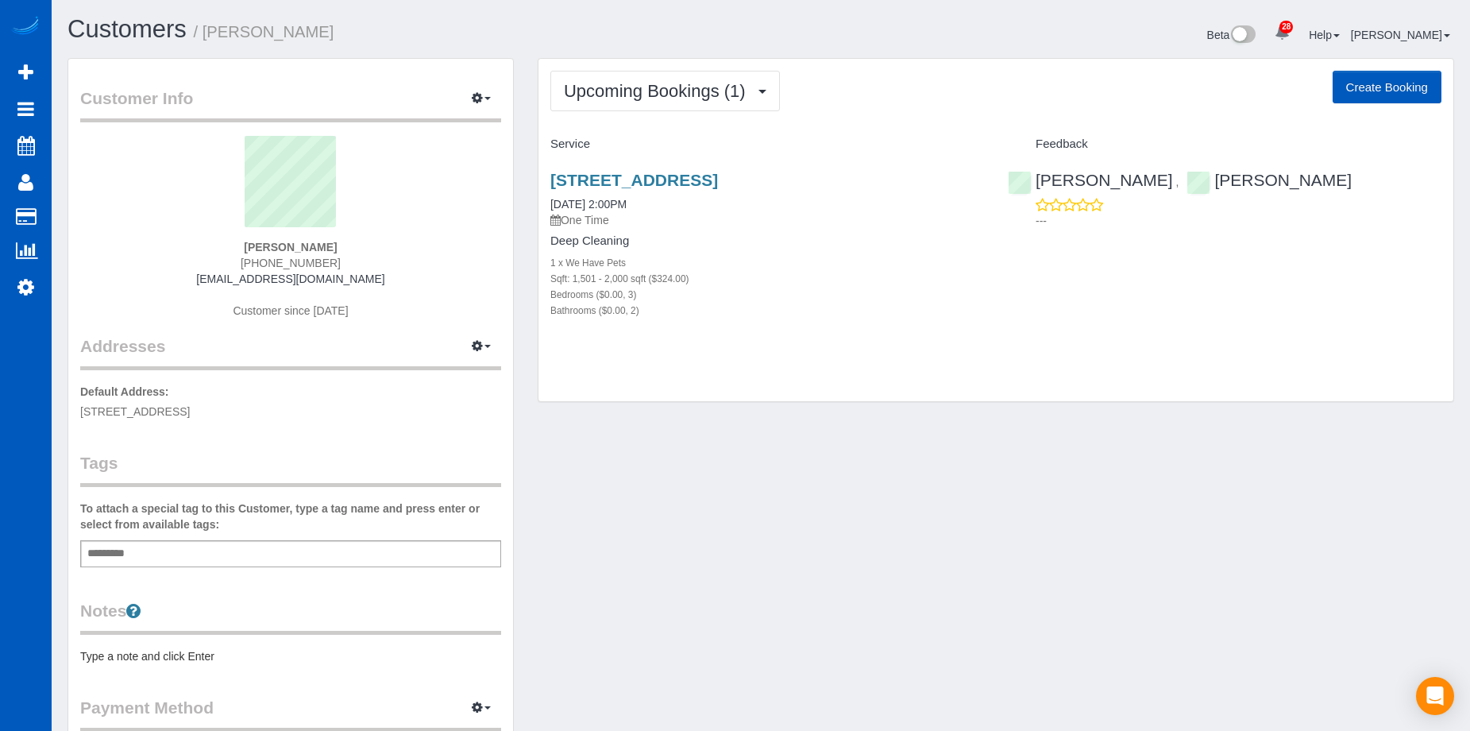
click at [879, 82] on div "Upcoming Bookings (1) Completed Bookings (0) Upcoming Bookings (1) Cancelled Bo…" at bounding box center [995, 91] width 891 height 41
click at [1391, 83] on button "Create Booking" at bounding box center [1387, 87] width 109 height 33
select select "CO"
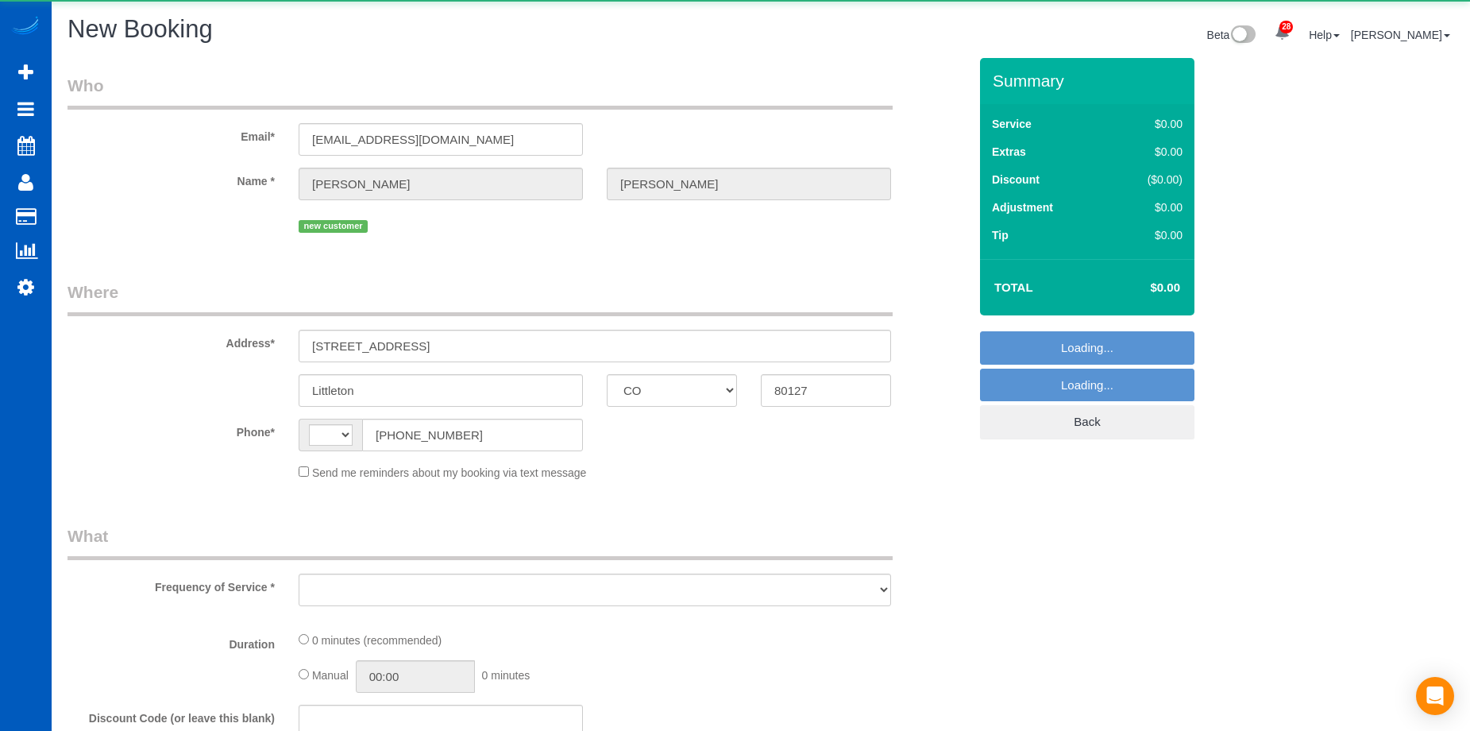
select select "string:[GEOGRAPHIC_DATA]"
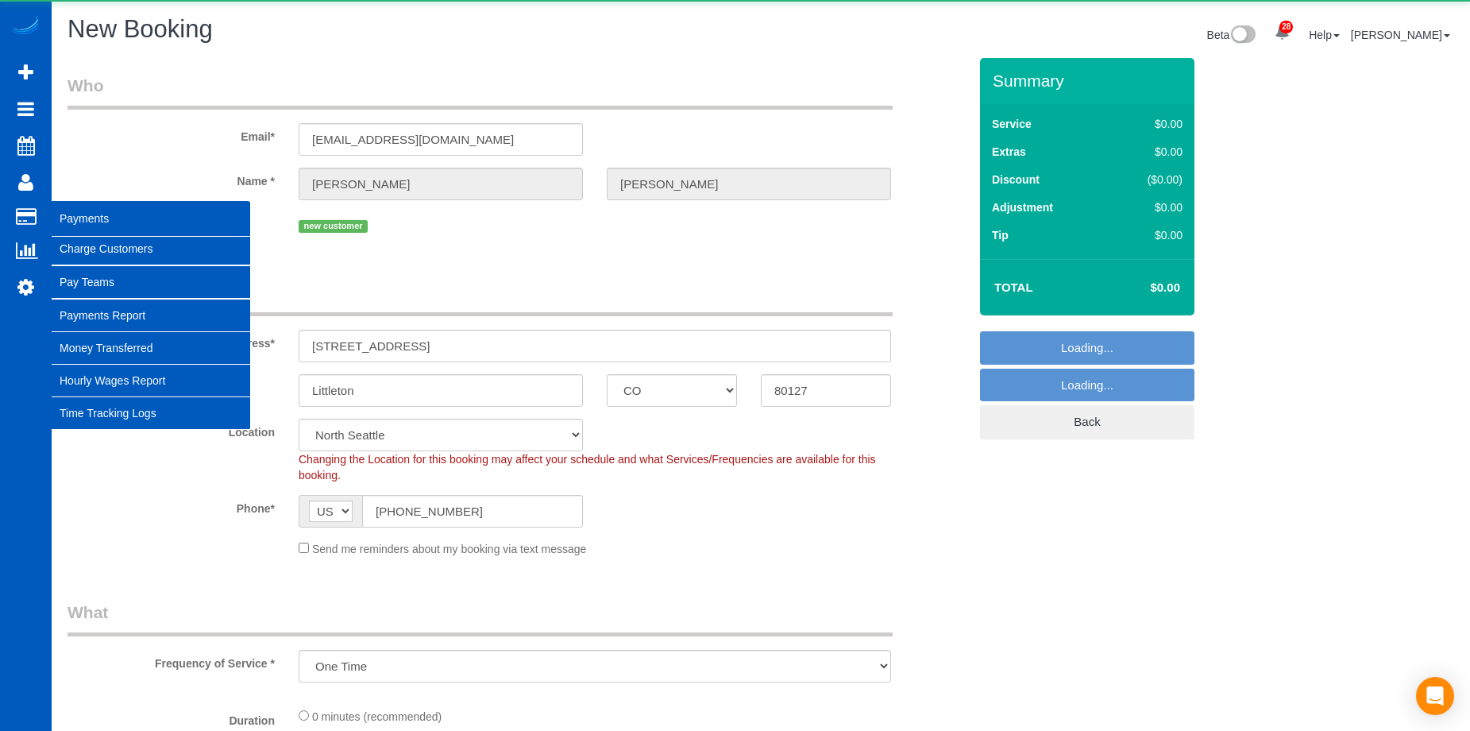
select select "object:1797"
select select "string:fspay-16c82bbc-2daa-4362-9600-76c06190ce0d"
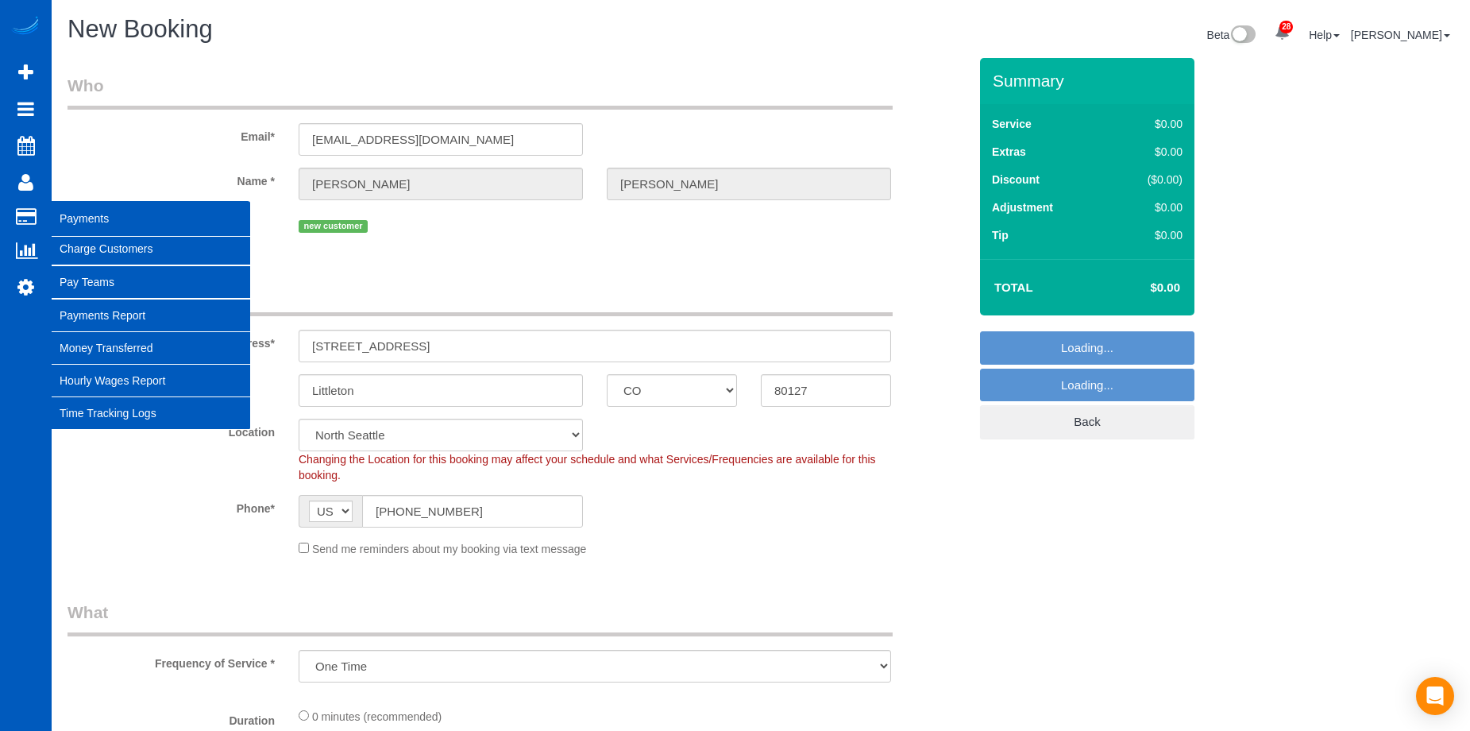
select select "266"
select select "199"
select select "object:2067"
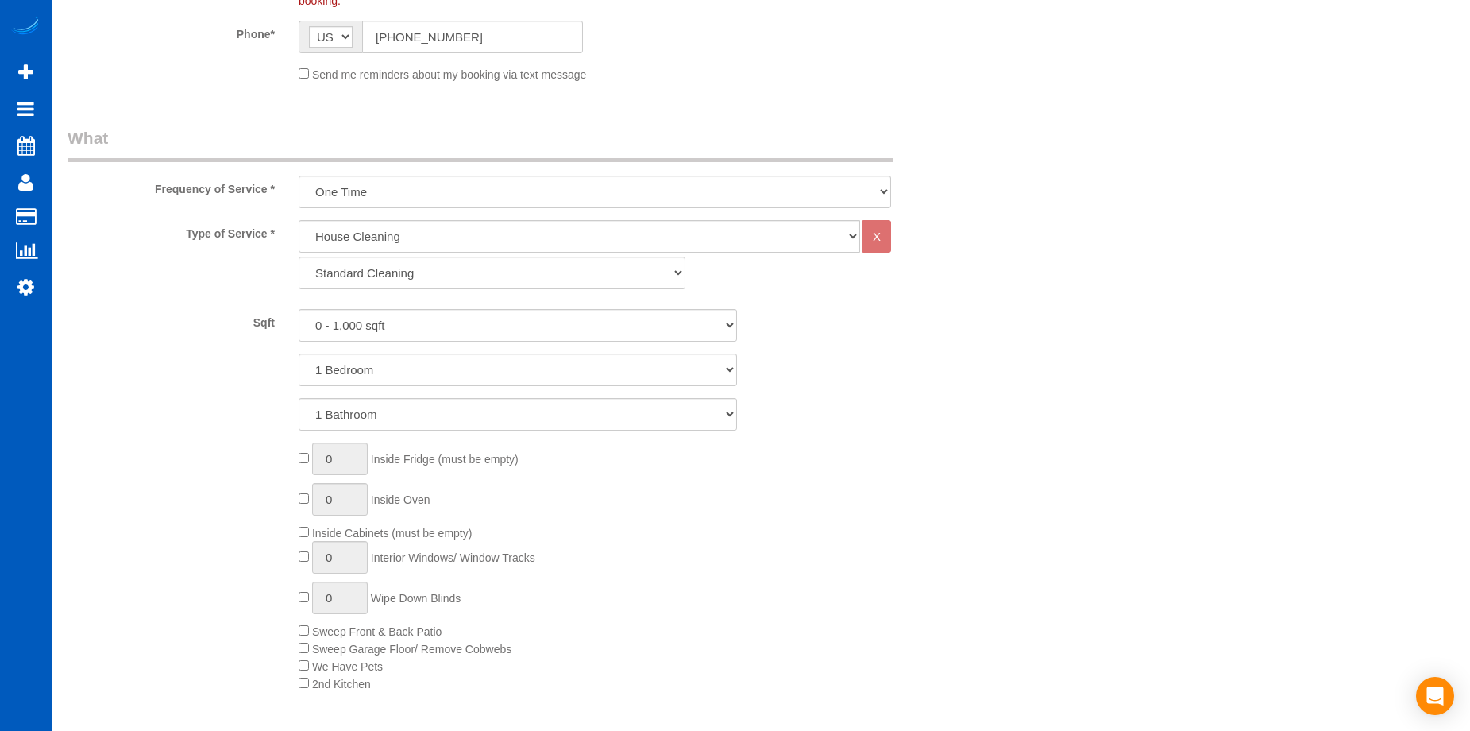
scroll to position [477, 0]
click at [428, 327] on select "0 - 1,000 sqft 1,001 - 1,500 sqft 1,501 - 2,000 sqft 2,001 - 2,500 sqft 2,501 -…" at bounding box center [518, 323] width 438 height 33
select select "1501"
click at [299, 307] on select "0 - 1,000 sqft 1,001 - 1,500 sqft 1,501 - 2,000 sqft 2,001 - 2,500 sqft 2,501 -…" at bounding box center [518, 323] width 438 height 33
click at [434, 365] on select "1 Bedroom 2 Bedrooms 3 Bedrooms 4 Bedrooms 5 Bedrooms 6 Bedrooms 7 Bedrooms" at bounding box center [518, 367] width 438 height 33
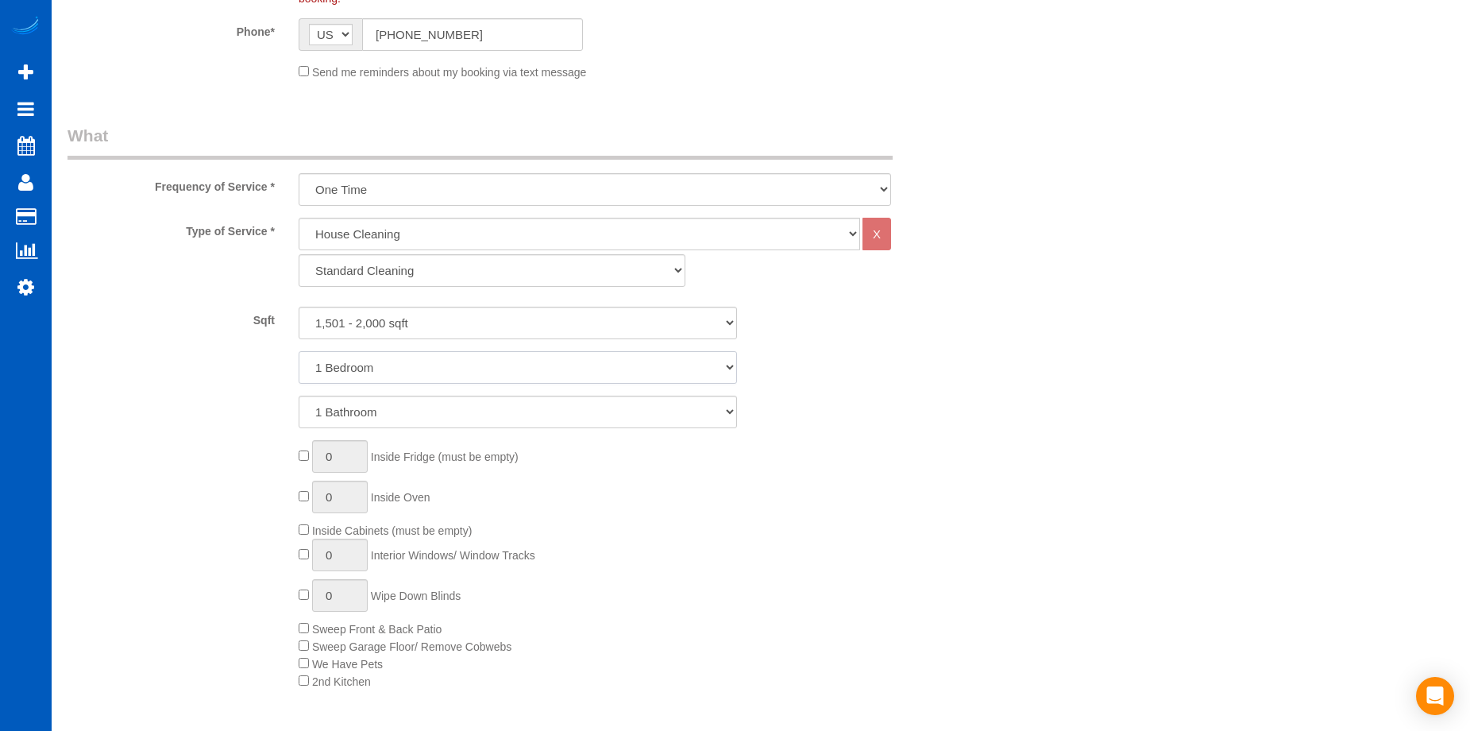
select select "3"
click at [299, 351] on select "1 Bedroom 2 Bedrooms 3 Bedrooms 4 Bedrooms 5 Bedrooms 6 Bedrooms 7 Bedrooms" at bounding box center [518, 367] width 438 height 33
click at [444, 410] on select "1 Bathroom 2 Bathrooms 3 Bathrooms 4 Bathrooms 5 Bathrooms 6 Bathrooms 7 Bathro…" at bounding box center [518, 412] width 438 height 33
select select "2"
click at [299, 396] on select "1 Bathroom 2 Bathrooms 3 Bathrooms 4 Bathrooms 5 Bathrooms 6 Bathrooms 7 Bathro…" at bounding box center [518, 412] width 438 height 33
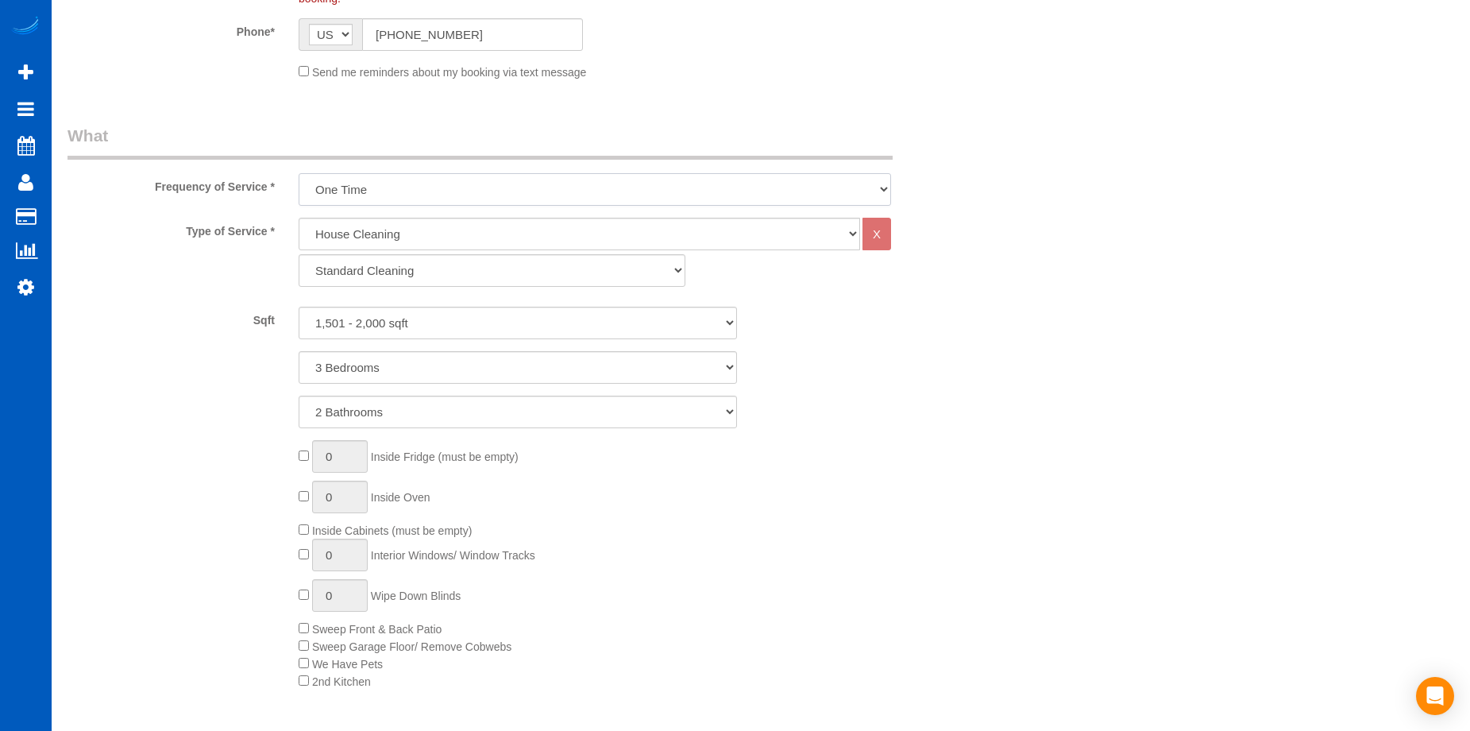
click at [448, 191] on select "One Time Weekly - 15.00% Every 2 Weeks - 10.00% Every 4 Weeks - 5.00% Every 2 M…" at bounding box center [595, 189] width 593 height 33
select select "object:2070"
click at [299, 173] on select "One Time Weekly - 15.00% Every 2 Weeks - 10.00% Every 4 Weeks - 5.00% Every 2 M…" at bounding box center [595, 189] width 593 height 33
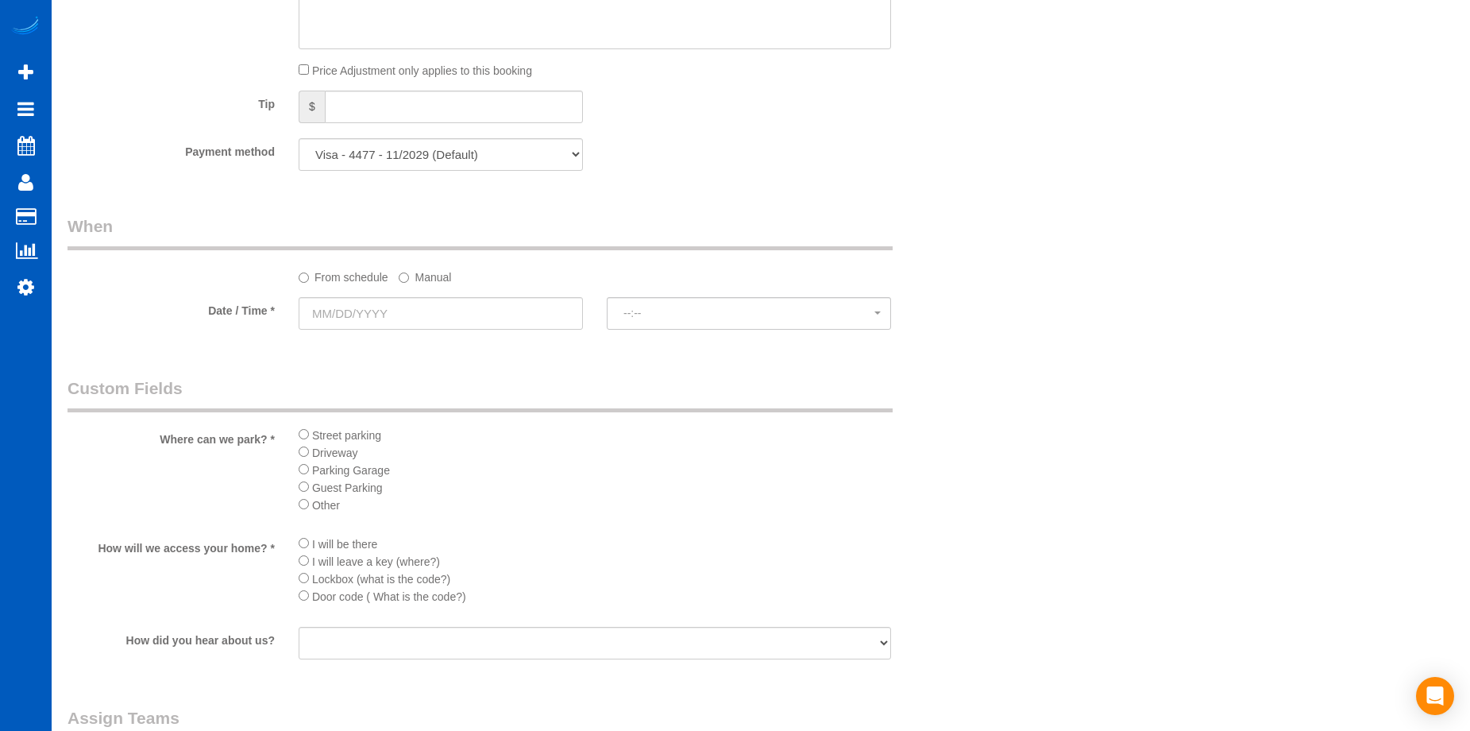
scroll to position [1430, 0]
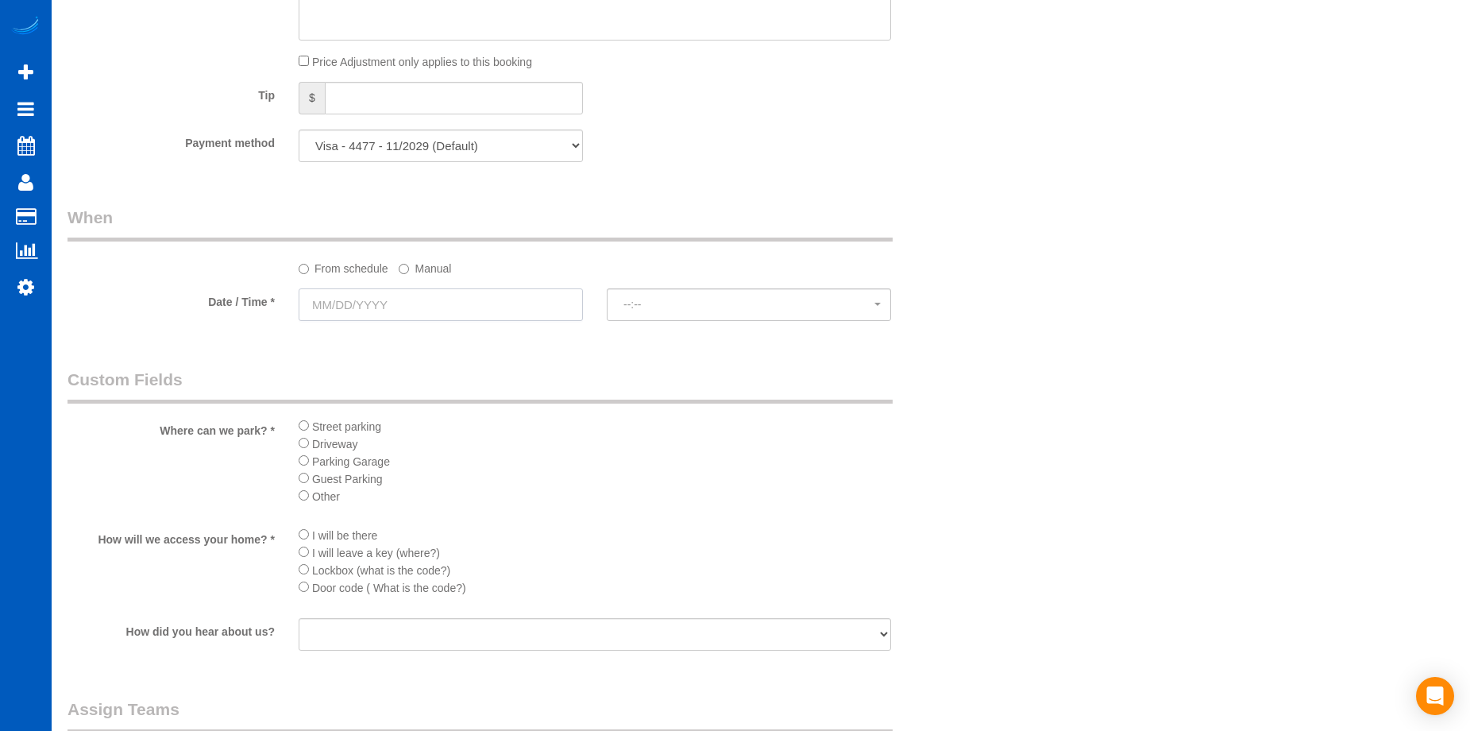
click at [517, 304] on input "text" at bounding box center [441, 304] width 284 height 33
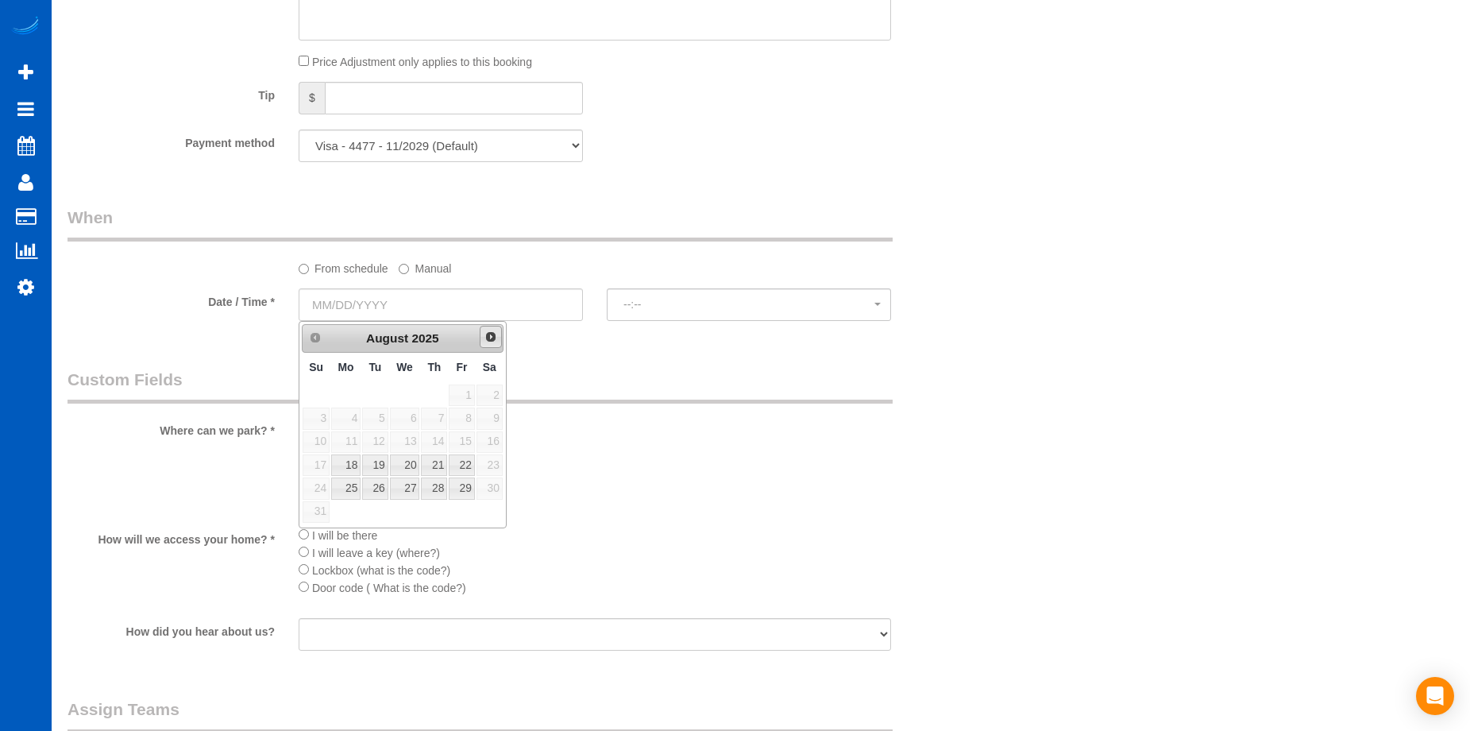
click at [486, 343] on link "Next" at bounding box center [491, 337] width 22 height 22
click at [406, 439] on link "17" at bounding box center [405, 441] width 30 height 21
type input "09/17/2025"
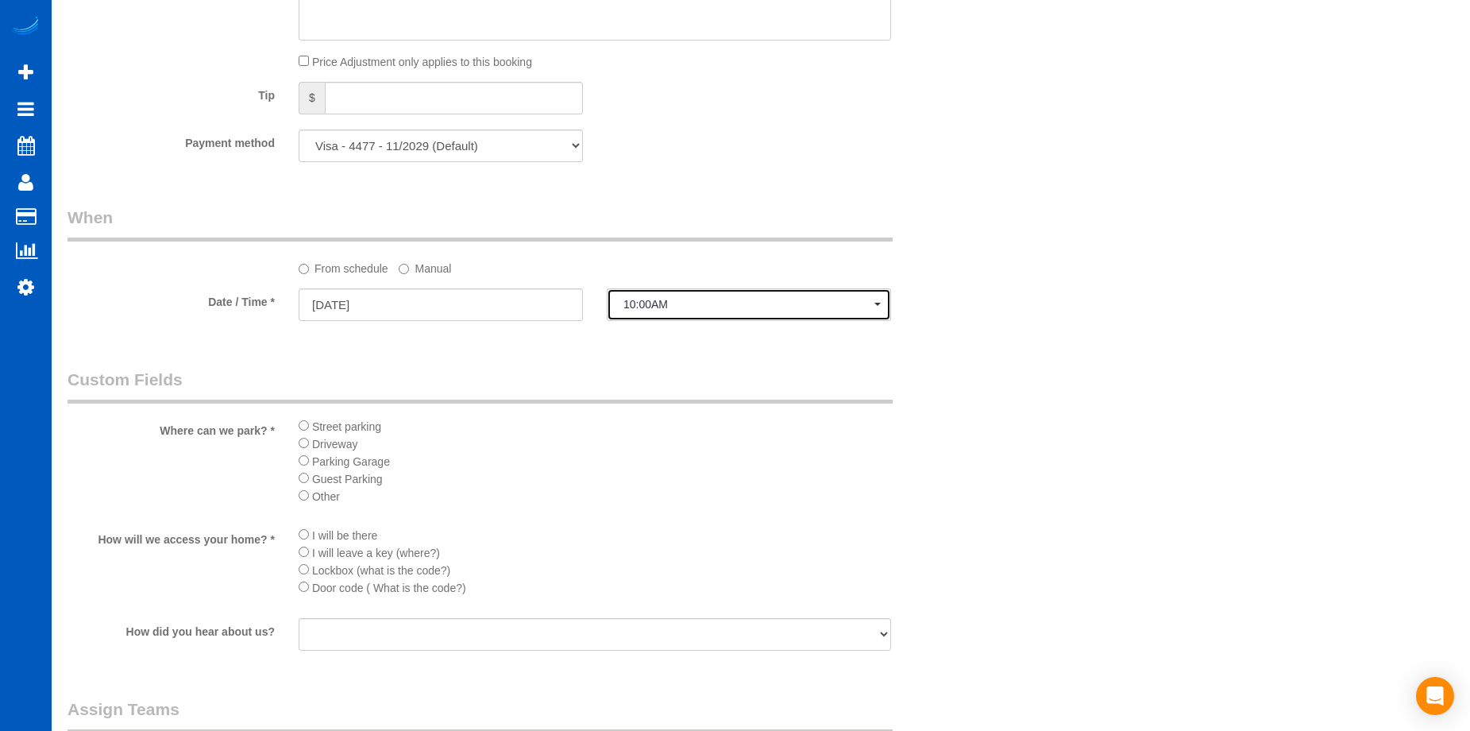
click at [689, 315] on button "10:00AM" at bounding box center [749, 304] width 284 height 33
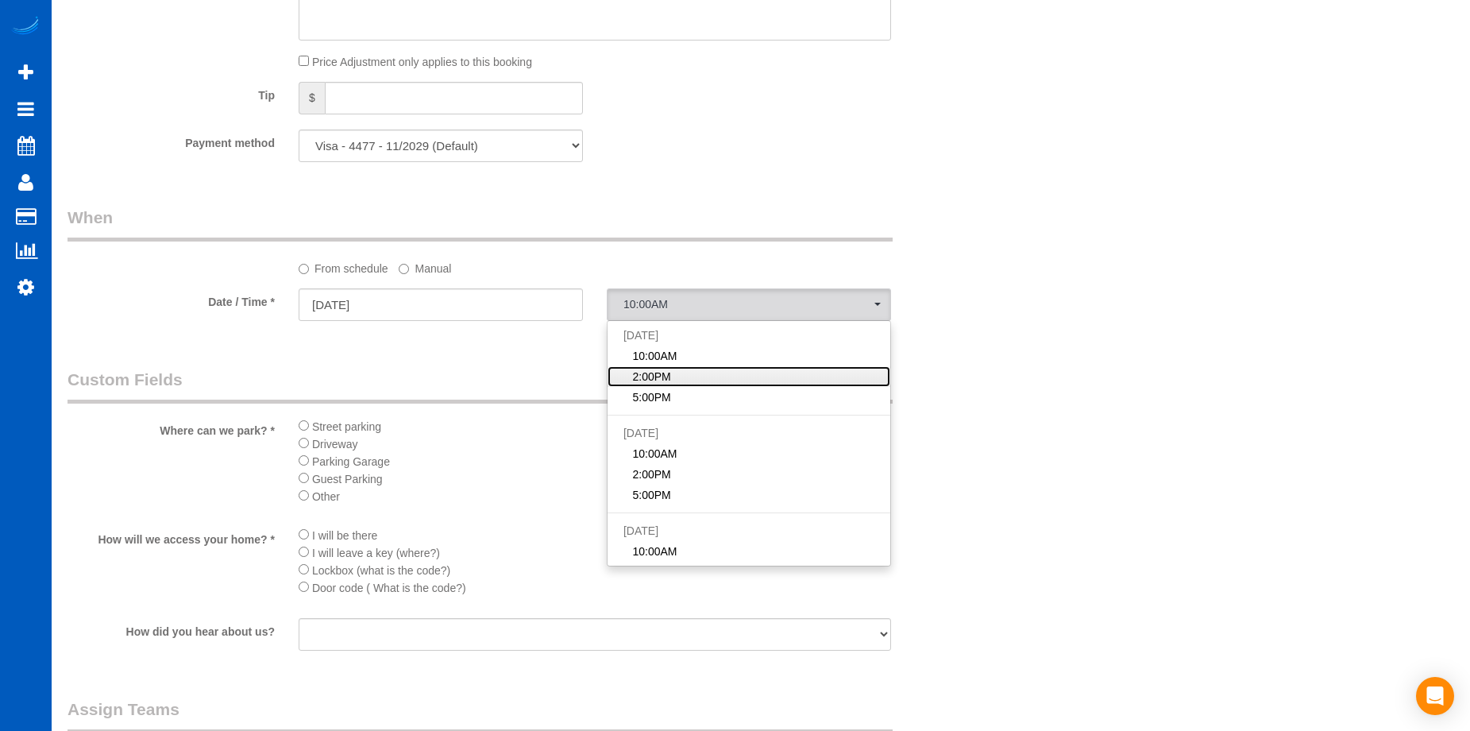
click at [693, 377] on link "2:00PM" at bounding box center [749, 376] width 283 height 21
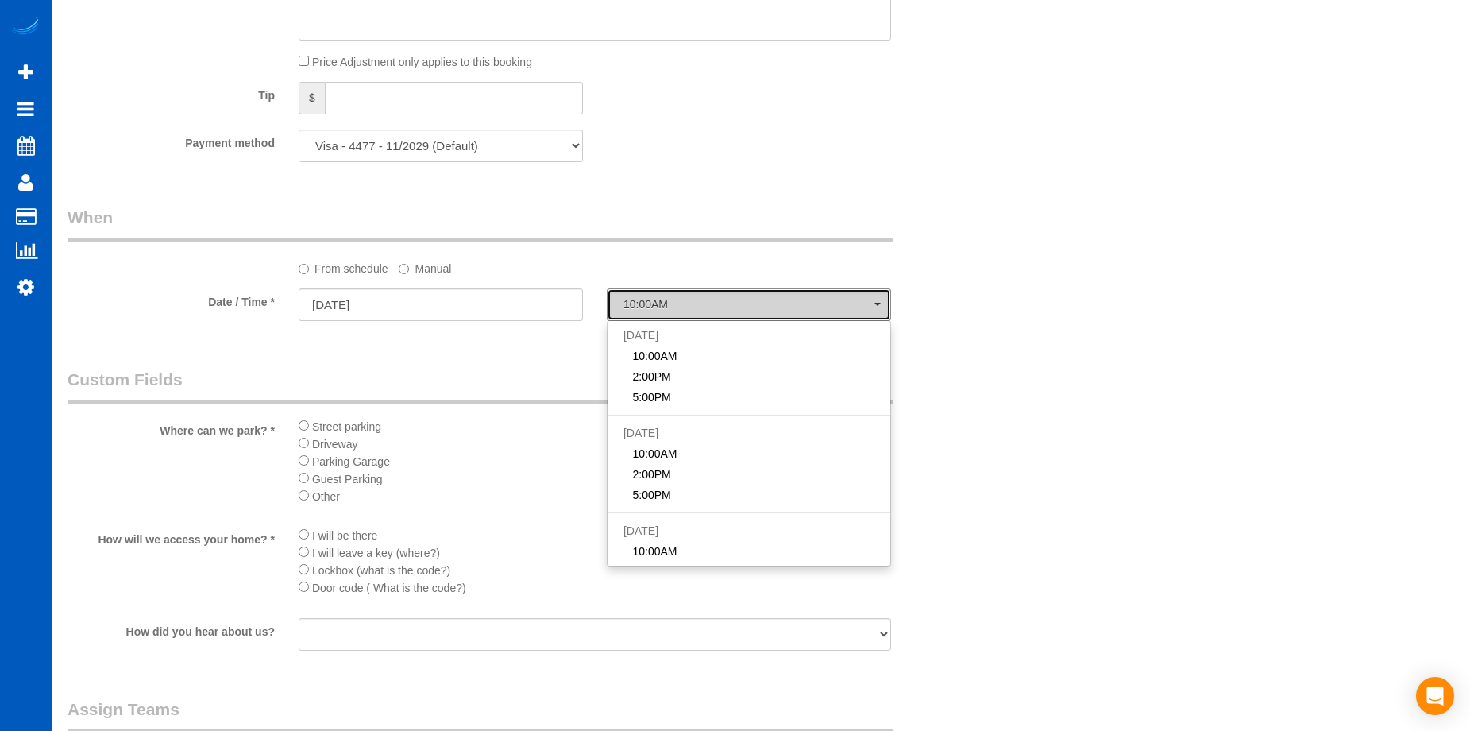
select select "spot2"
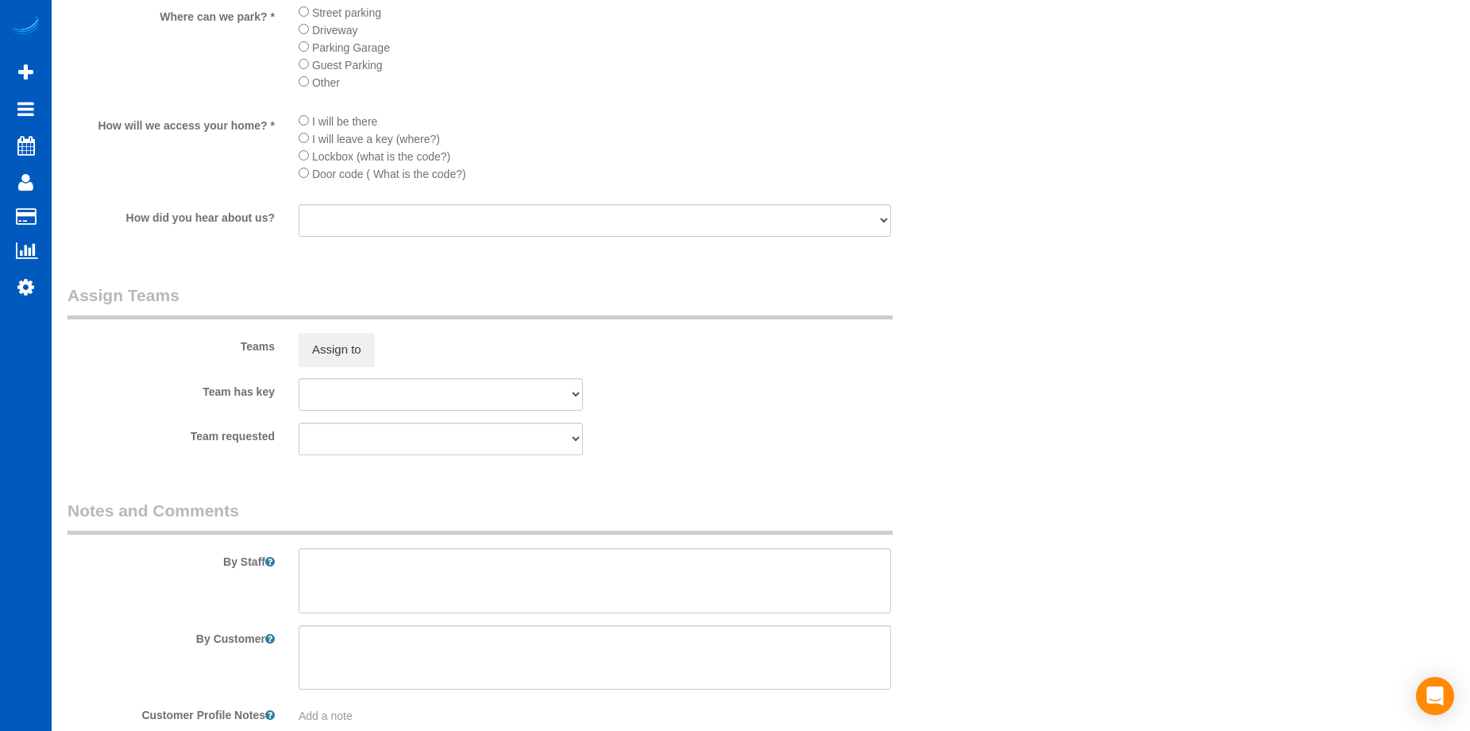
scroll to position [1936, 0]
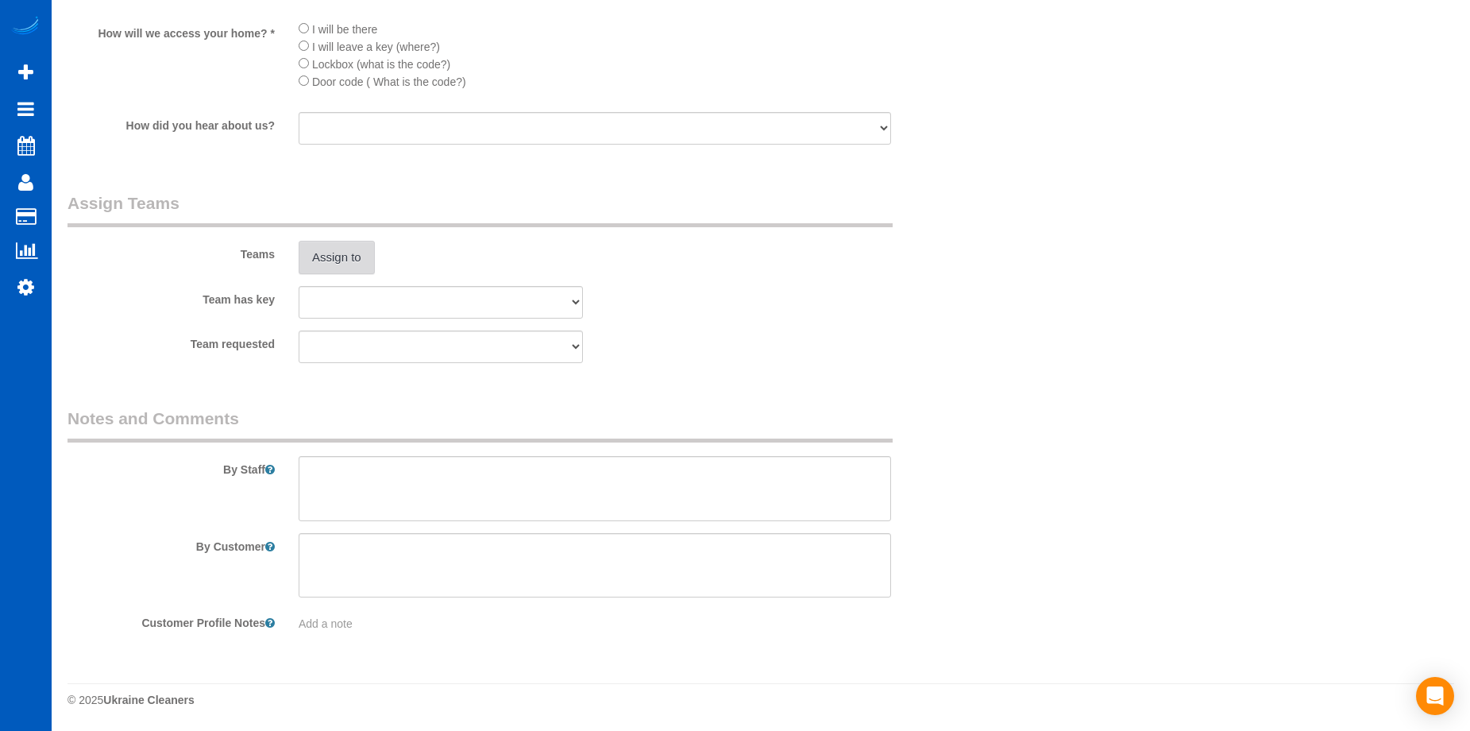
click at [356, 257] on button "Assign to" at bounding box center [337, 257] width 76 height 33
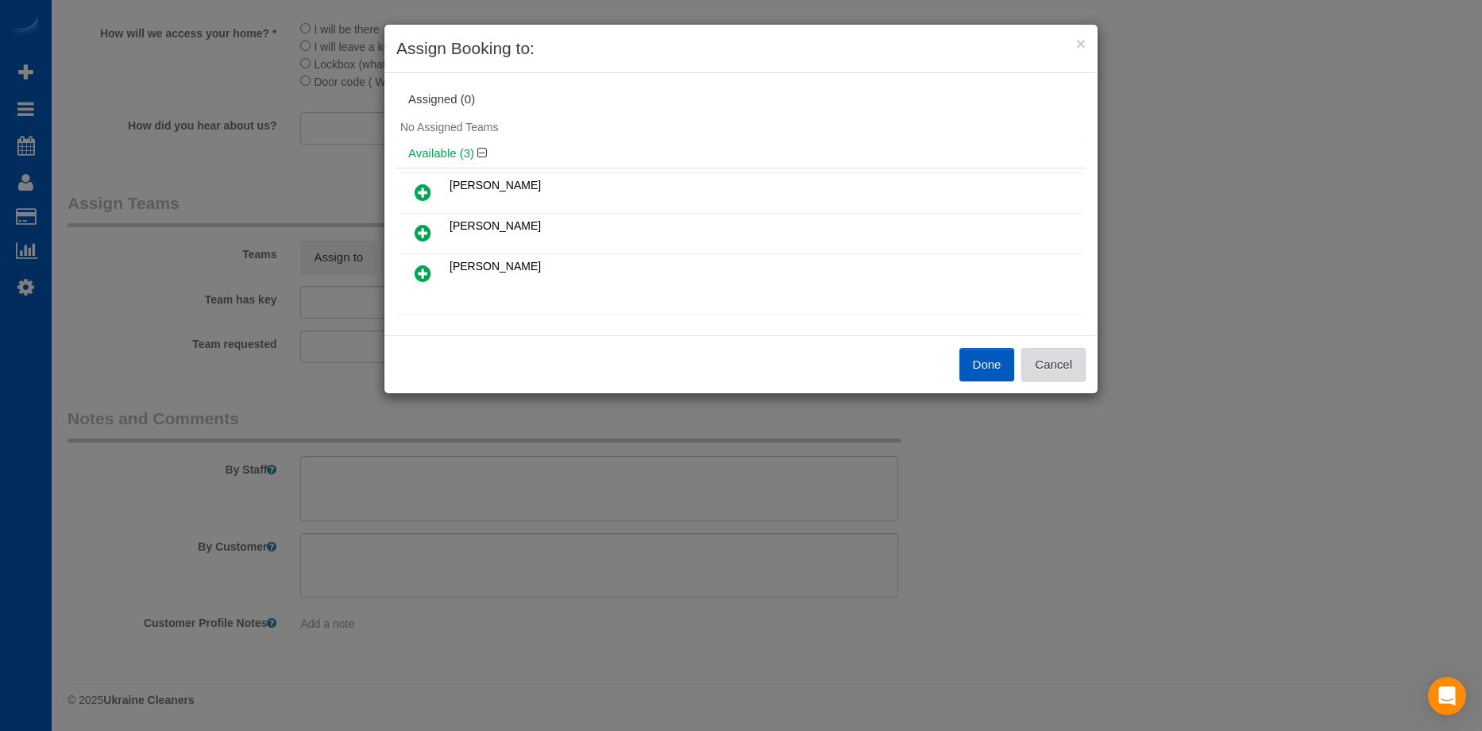
click at [1034, 369] on button "Cancel" at bounding box center [1053, 364] width 64 height 33
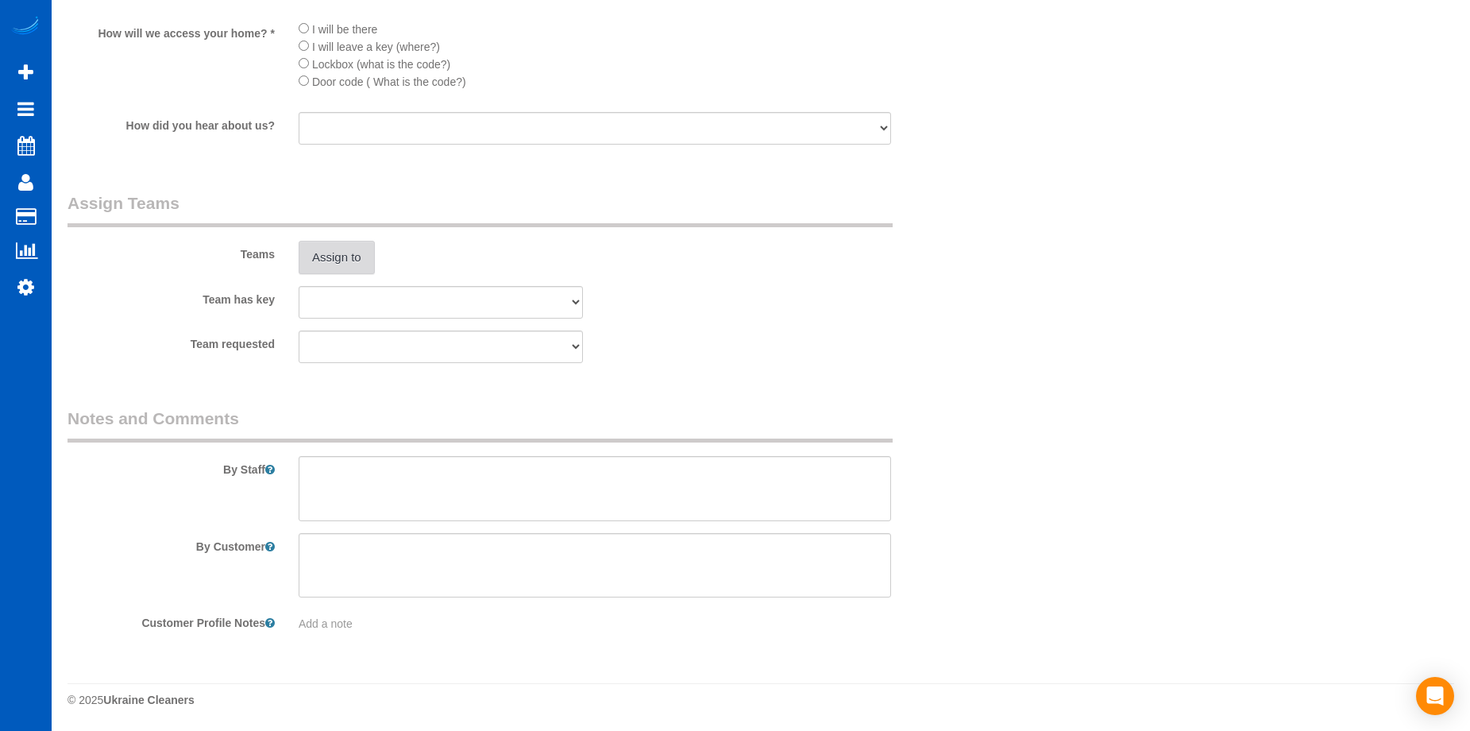
click at [342, 261] on button "Assign to" at bounding box center [337, 257] width 76 height 33
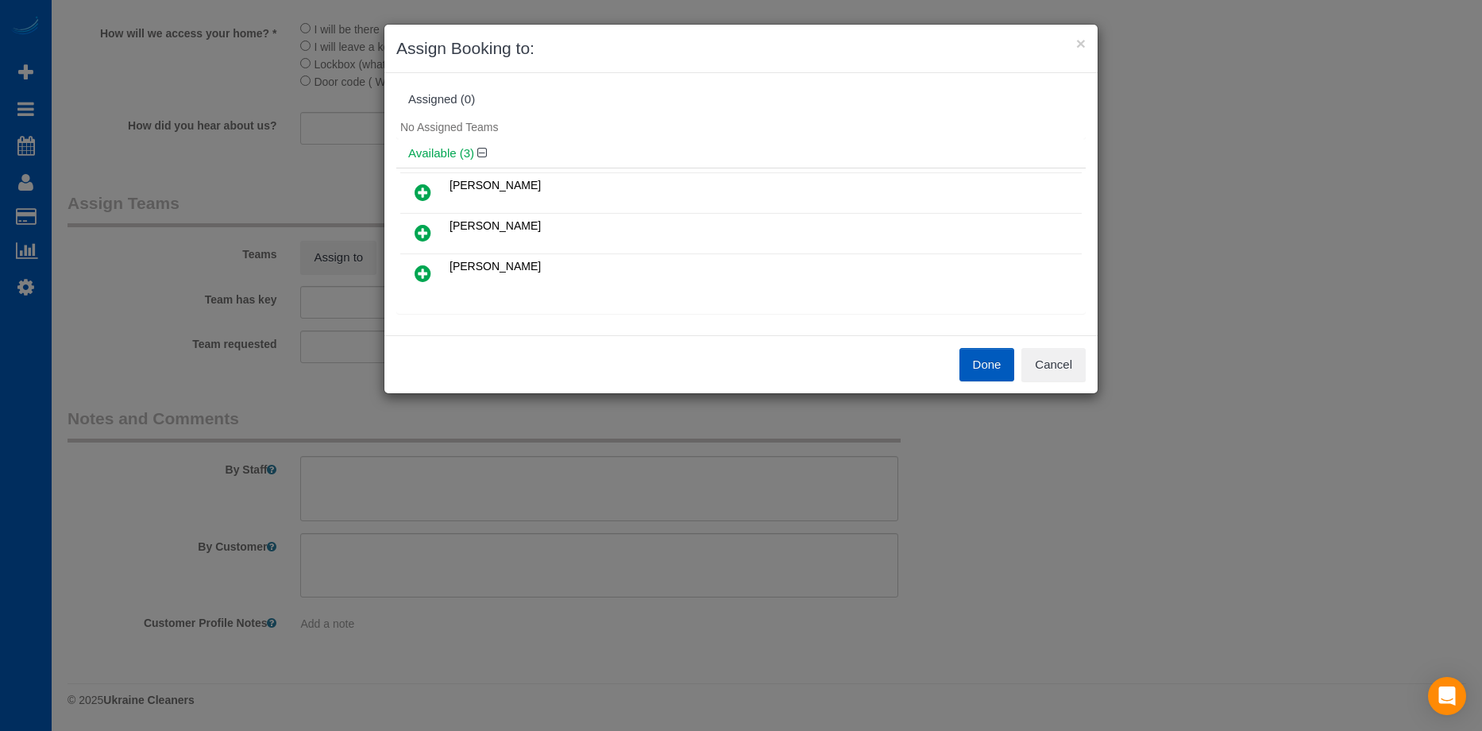
click at [413, 229] on link at bounding box center [422, 234] width 37 height 32
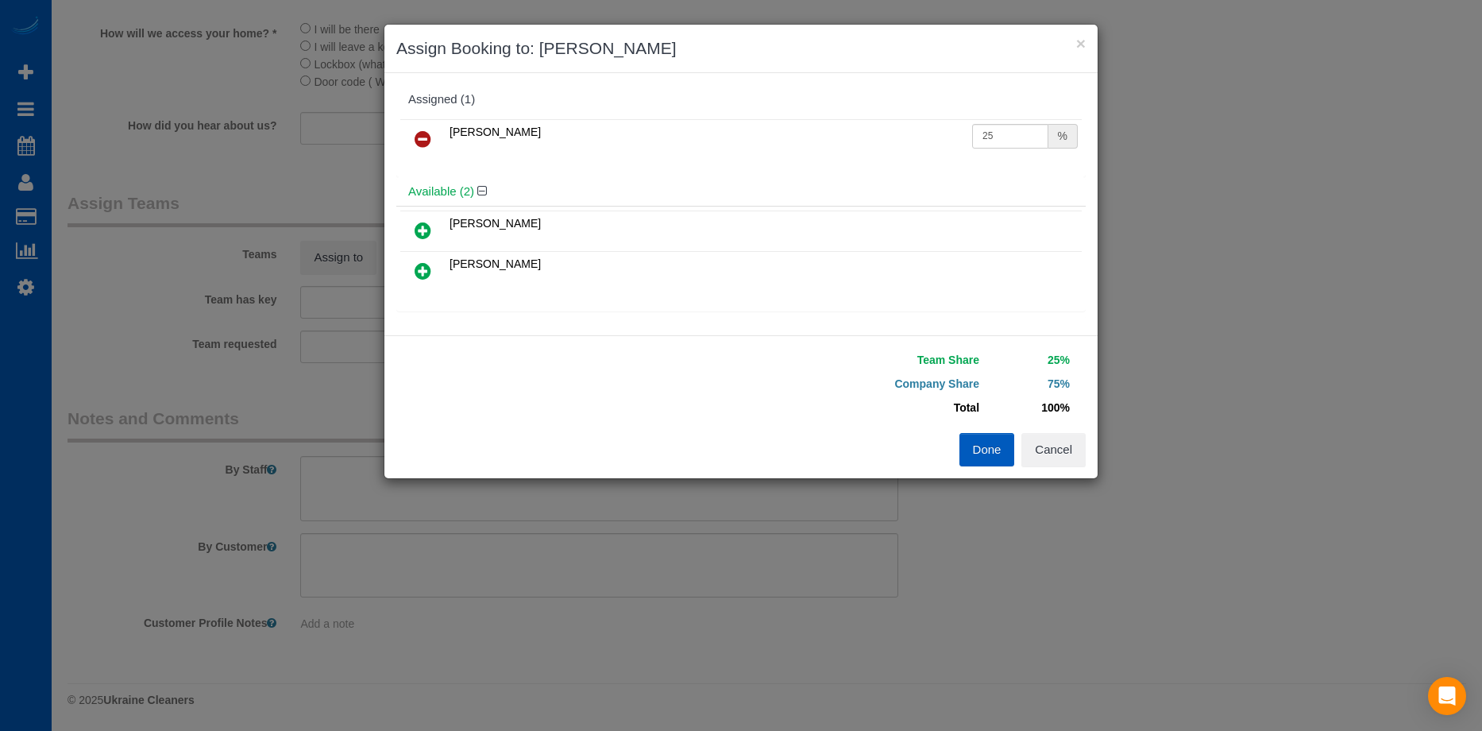
click at [421, 269] on icon at bounding box center [423, 270] width 17 height 19
click at [991, 459] on button "Done" at bounding box center [988, 449] width 56 height 33
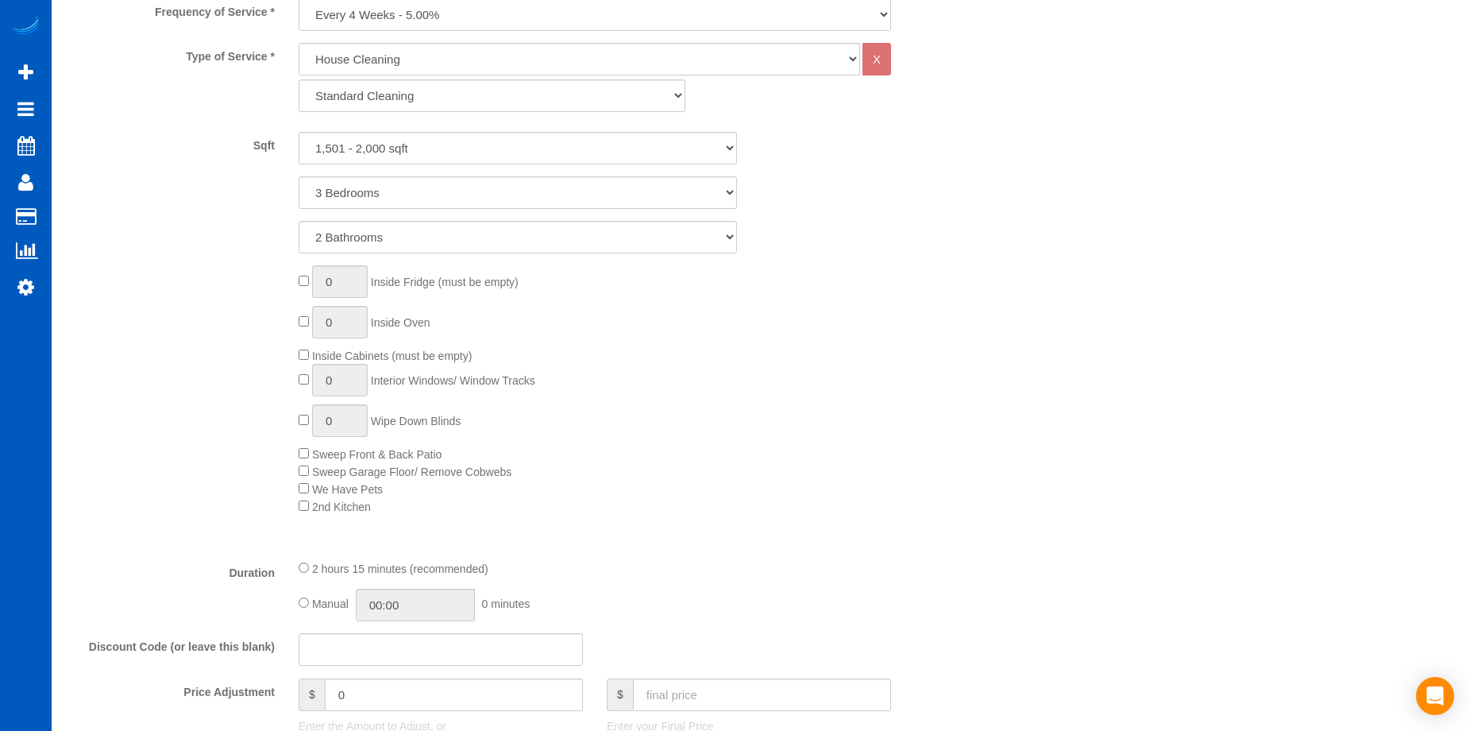
scroll to position [874, 0]
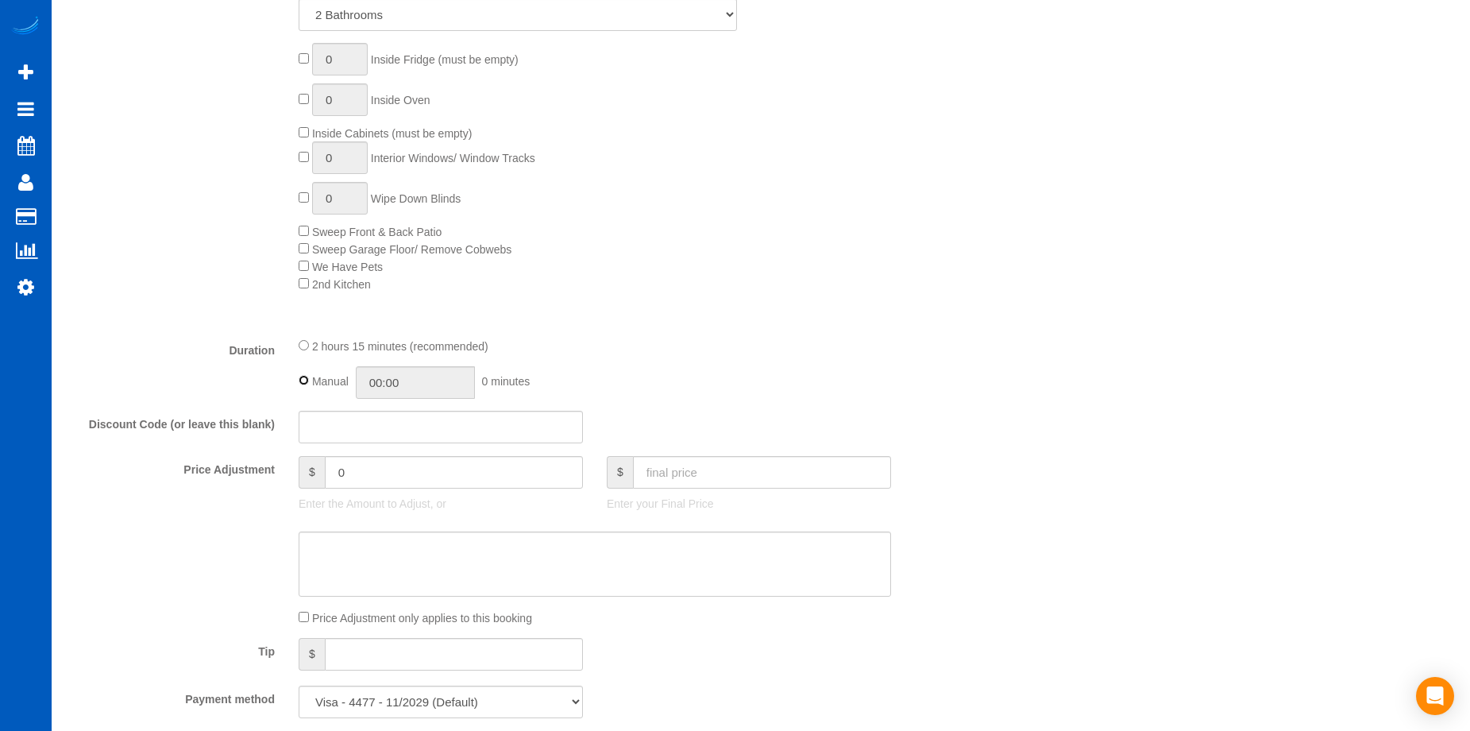
type input "02:15"
click at [419, 387] on input "02:15" at bounding box center [415, 382] width 119 height 33
click at [711, 269] on div "0 Inside Fridge (must be empty) 0 Inside Oven Inside Cabinets (must be empty) 0…" at bounding box center [633, 167] width 693 height 249
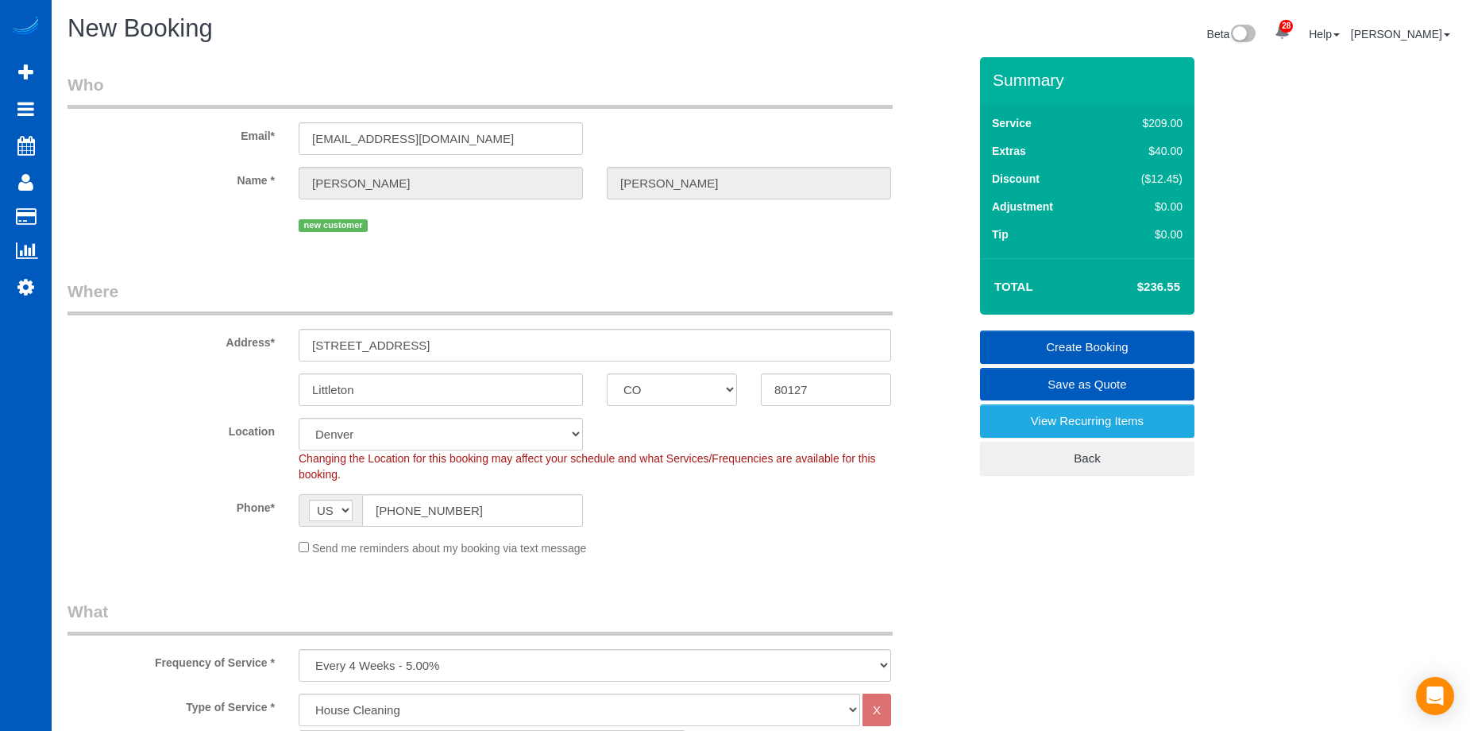
scroll to position [0, 0]
click at [1064, 336] on link "Create Booking" at bounding box center [1087, 347] width 214 height 33
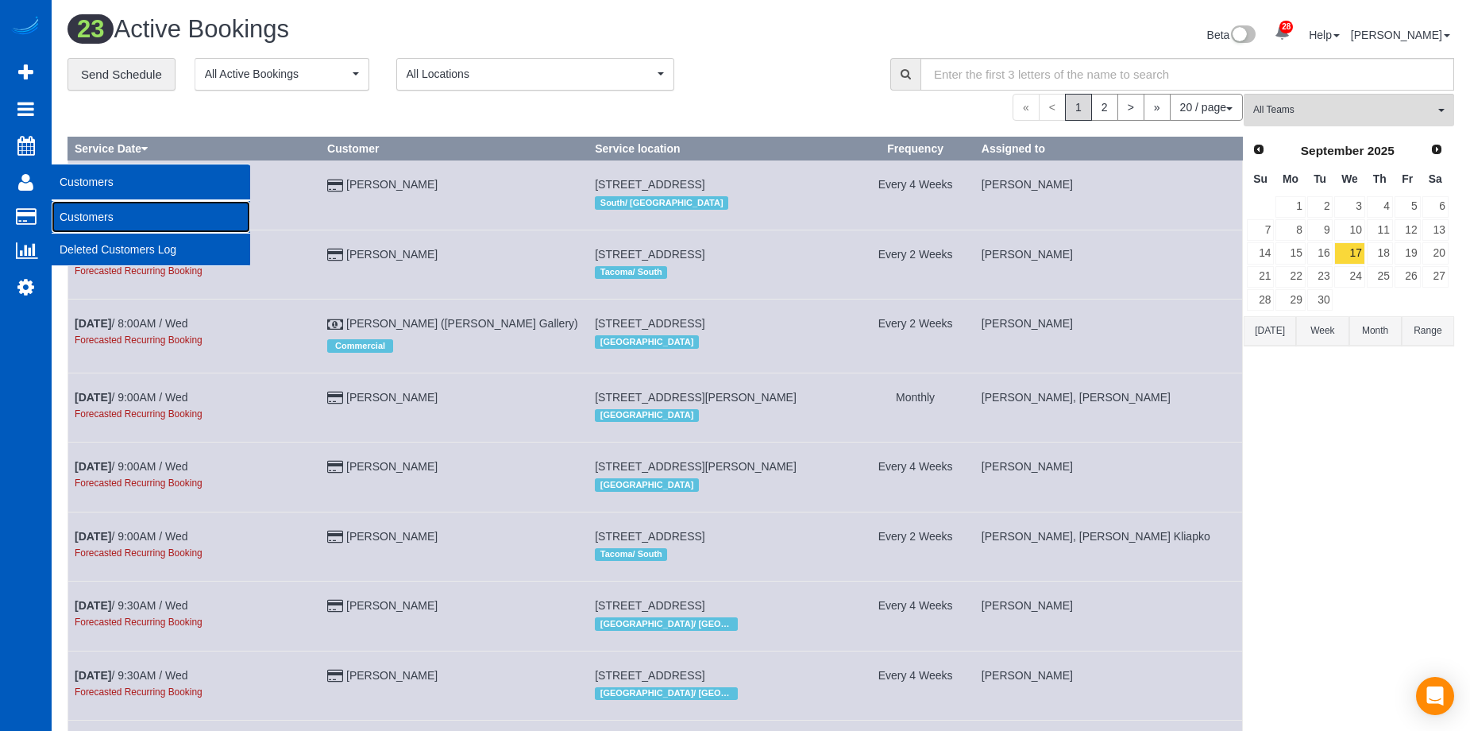
click at [72, 214] on link "Customers" at bounding box center [151, 217] width 199 height 32
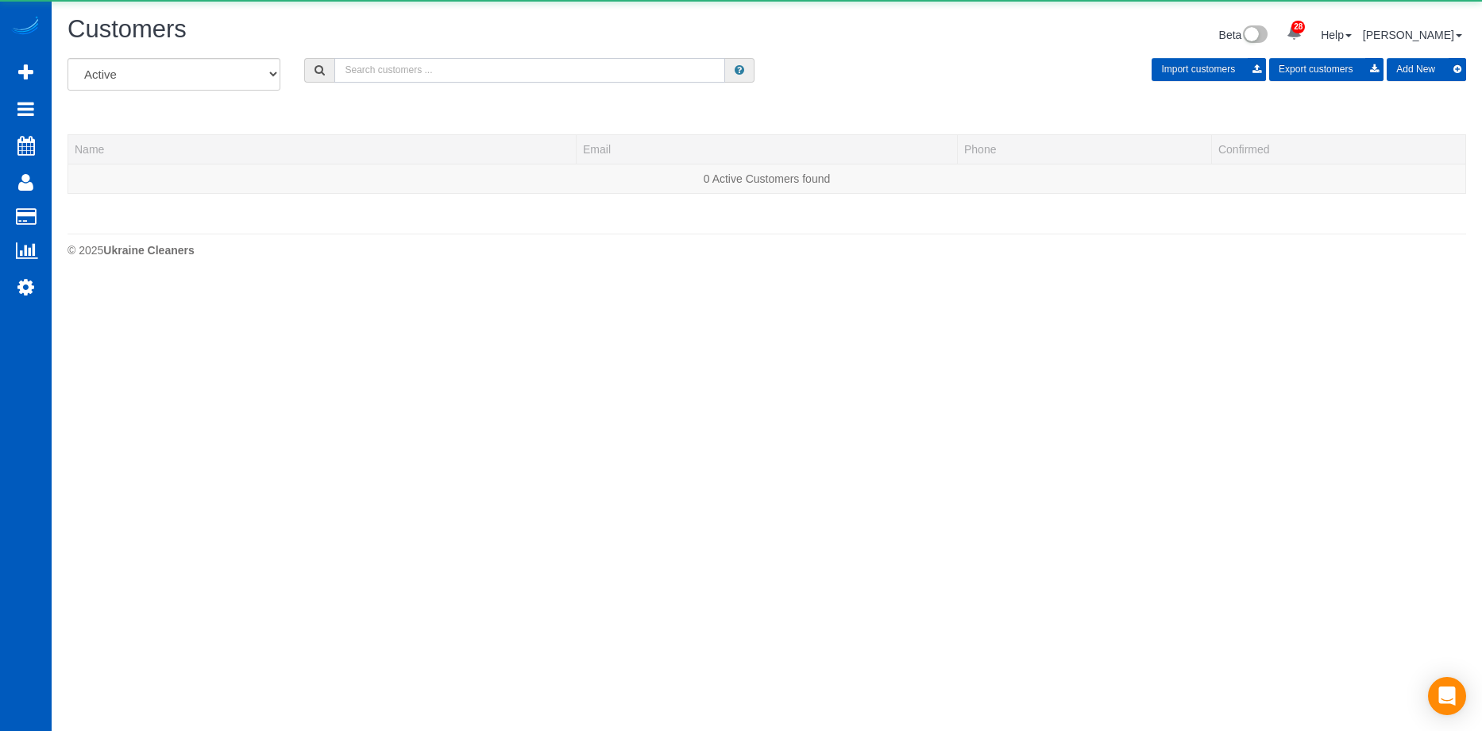
click at [473, 74] on input "text" at bounding box center [529, 70] width 391 height 25
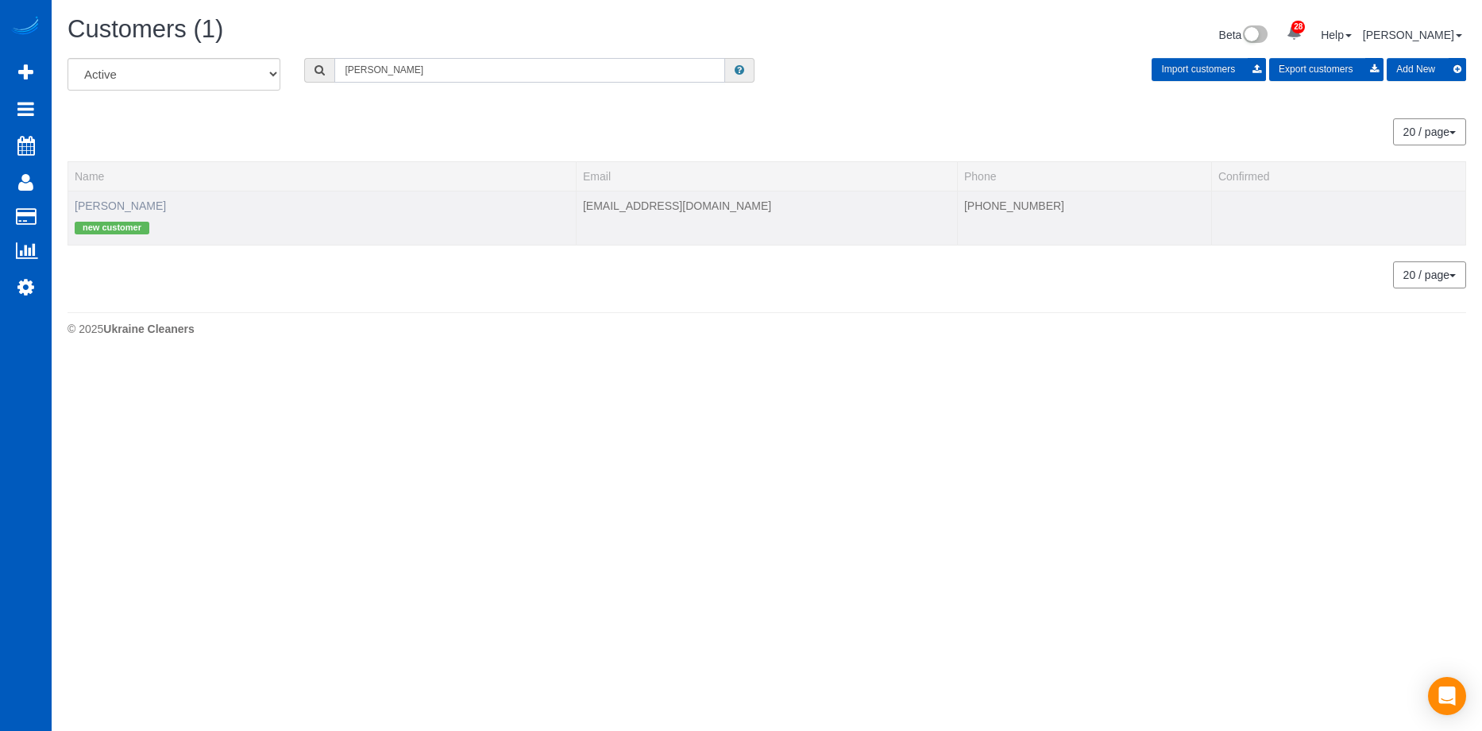
type input "Joel Carlson"
click at [102, 207] on link "Joel Carlson" at bounding box center [120, 205] width 91 height 13
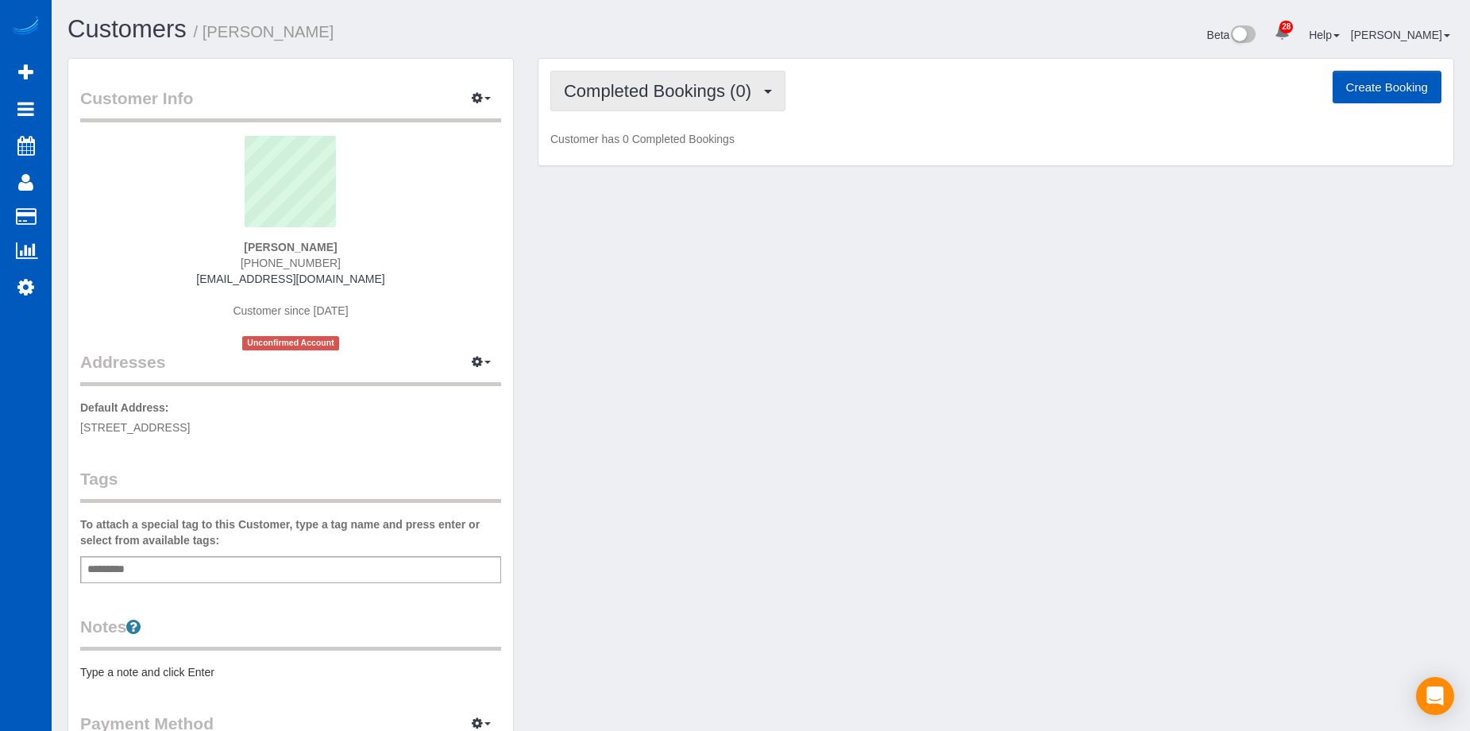
click at [699, 76] on button "Completed Bookings (0)" at bounding box center [667, 91] width 235 height 41
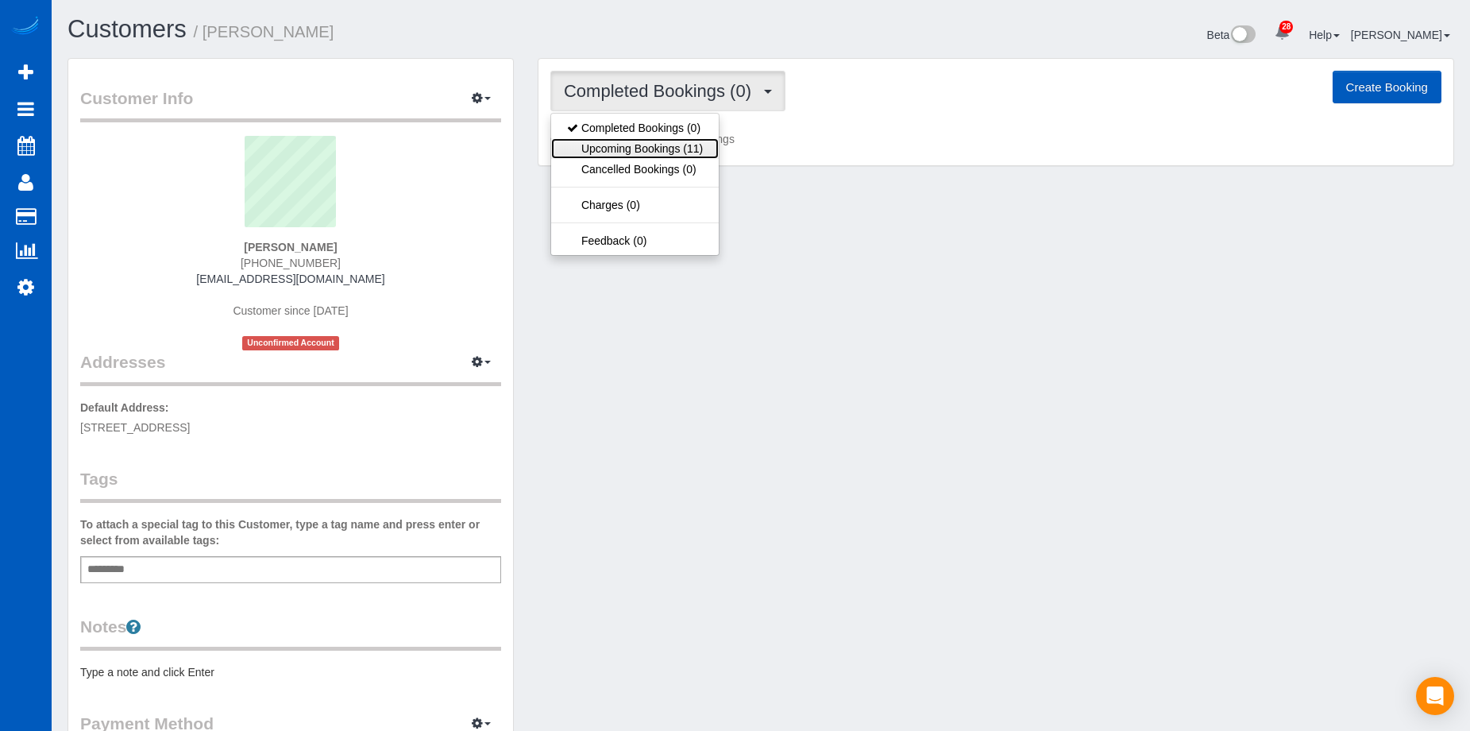
click at [670, 145] on link "Upcoming Bookings (11)" at bounding box center [635, 148] width 168 height 21
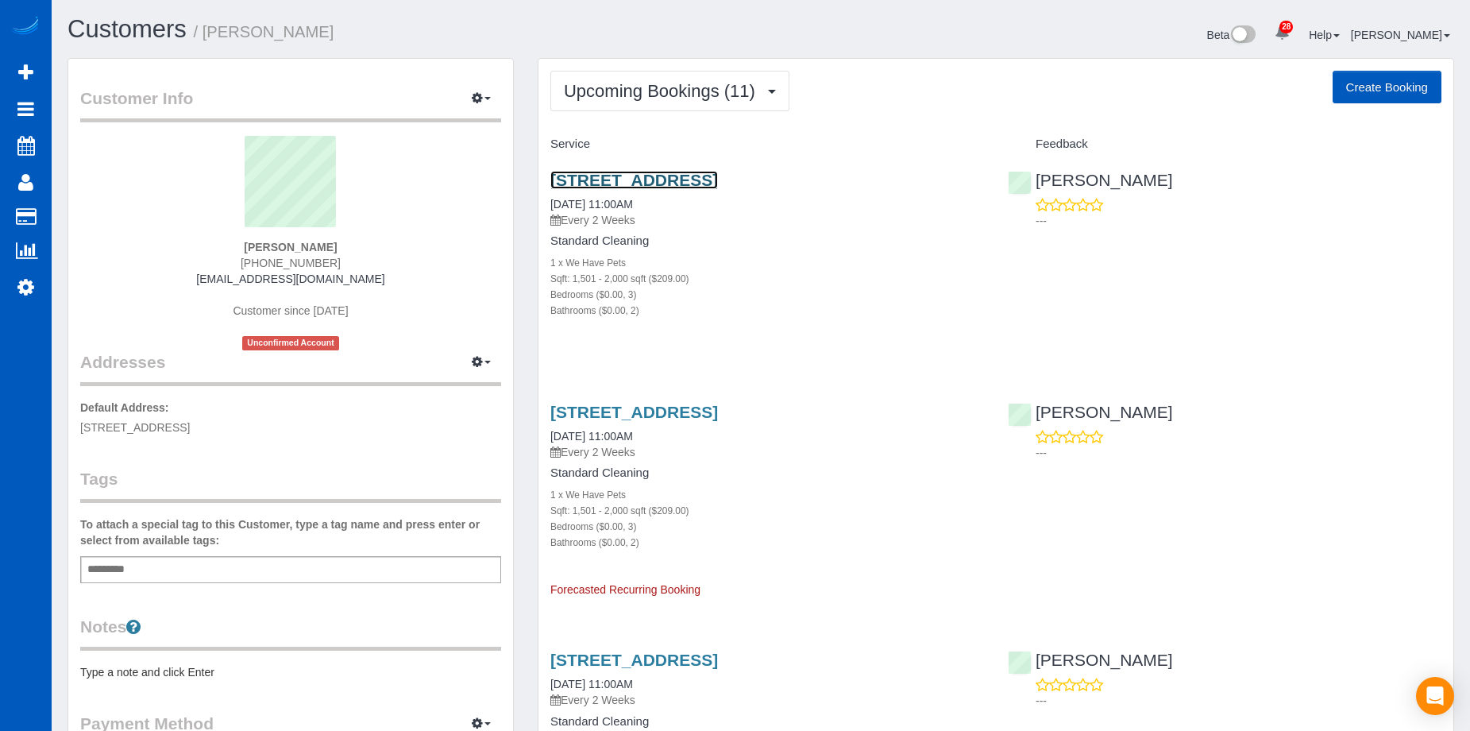
click at [713, 177] on link "5640 38th Ave Sw, Seattle, WA 98126" at bounding box center [634, 180] width 168 height 18
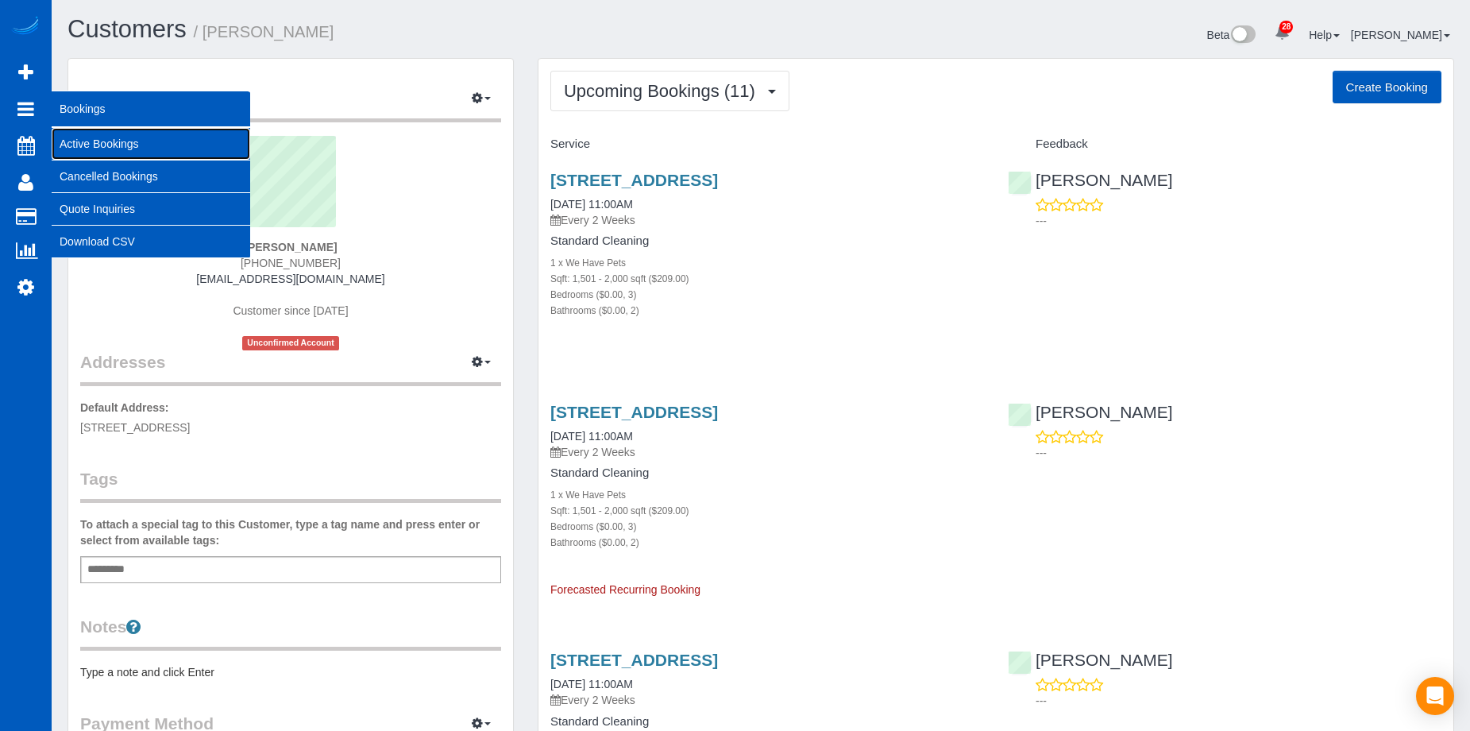
click at [80, 143] on link "Active Bookings" at bounding box center [151, 144] width 199 height 32
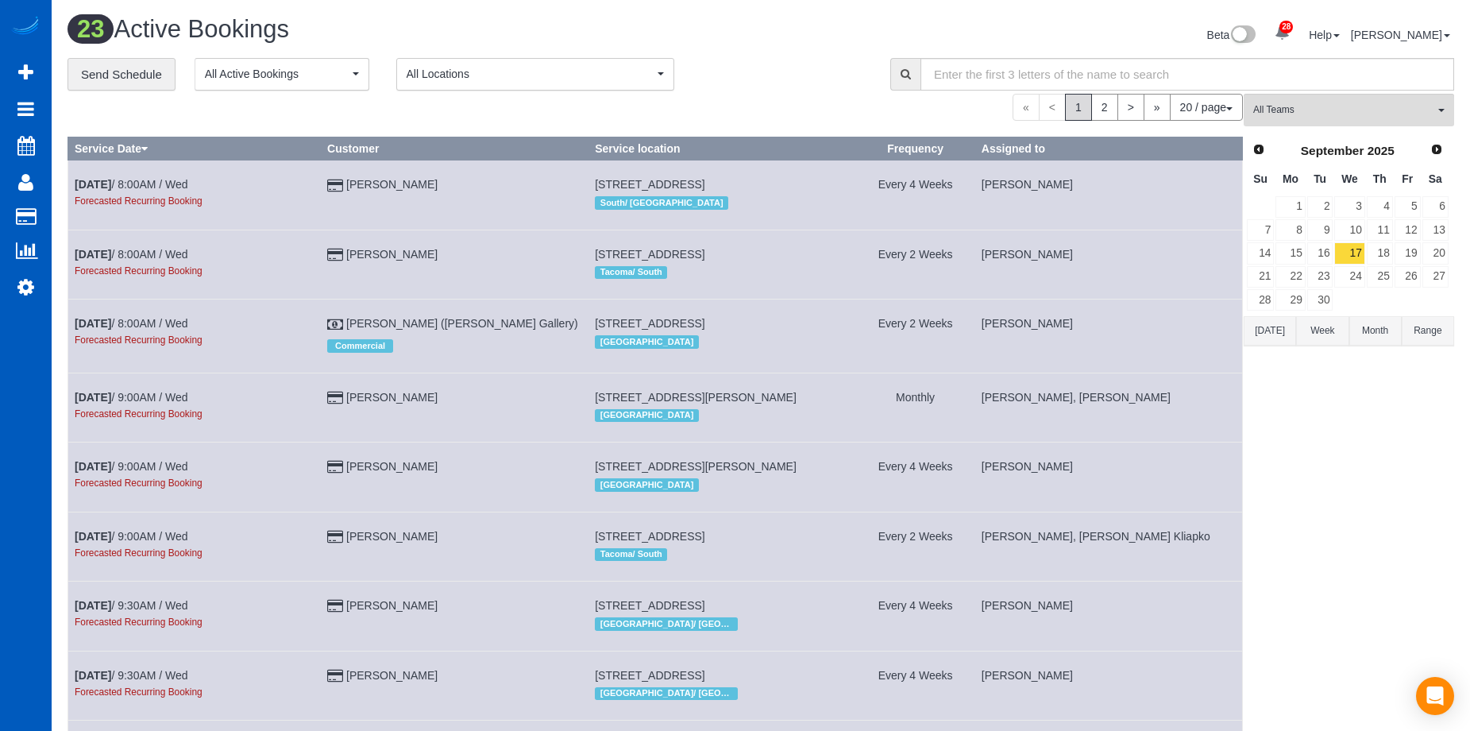
click at [1248, 149] on div "Prev Next September 2025" at bounding box center [1347, 150] width 203 height 27
click at [1265, 149] on link "Prev" at bounding box center [1258, 149] width 22 height 22
click at [820, 30] on div "Beta 28 Your Notifications You have 0 alerts × You have 6 to charge for 08/12/2…" at bounding box center [1113, 37] width 705 height 42
click at [1404, 259] on link "15" at bounding box center [1408, 252] width 26 height 21
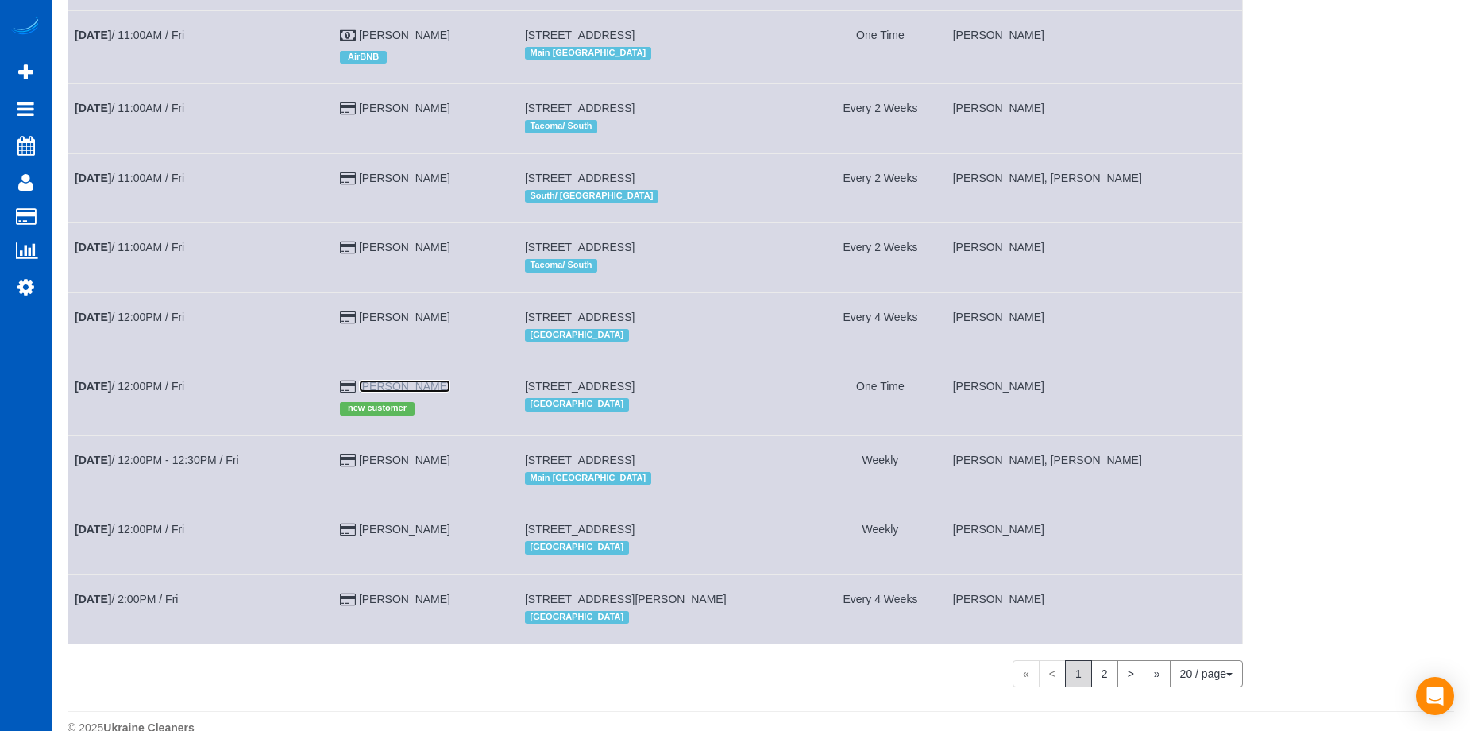
scroll to position [946, 0]
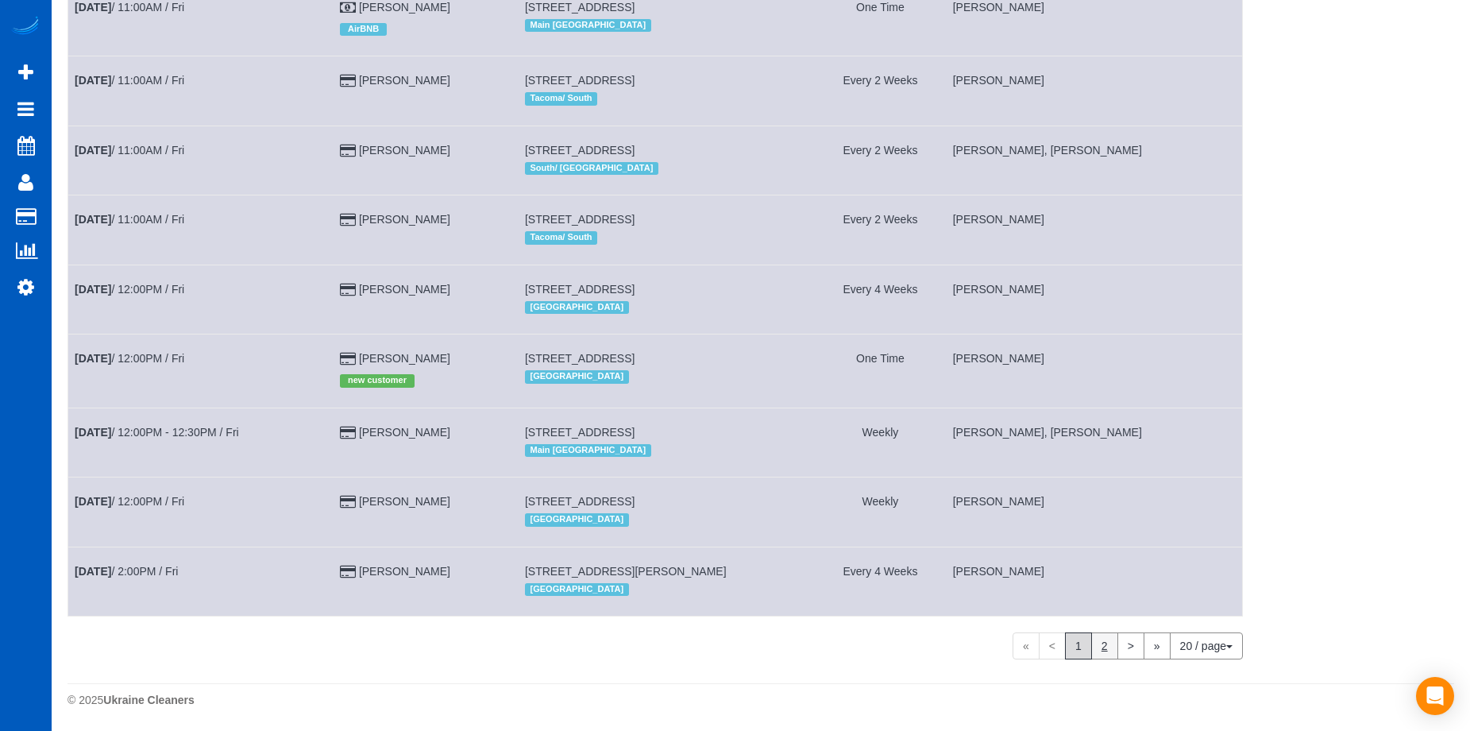
click at [1106, 645] on link "2" at bounding box center [1104, 645] width 27 height 27
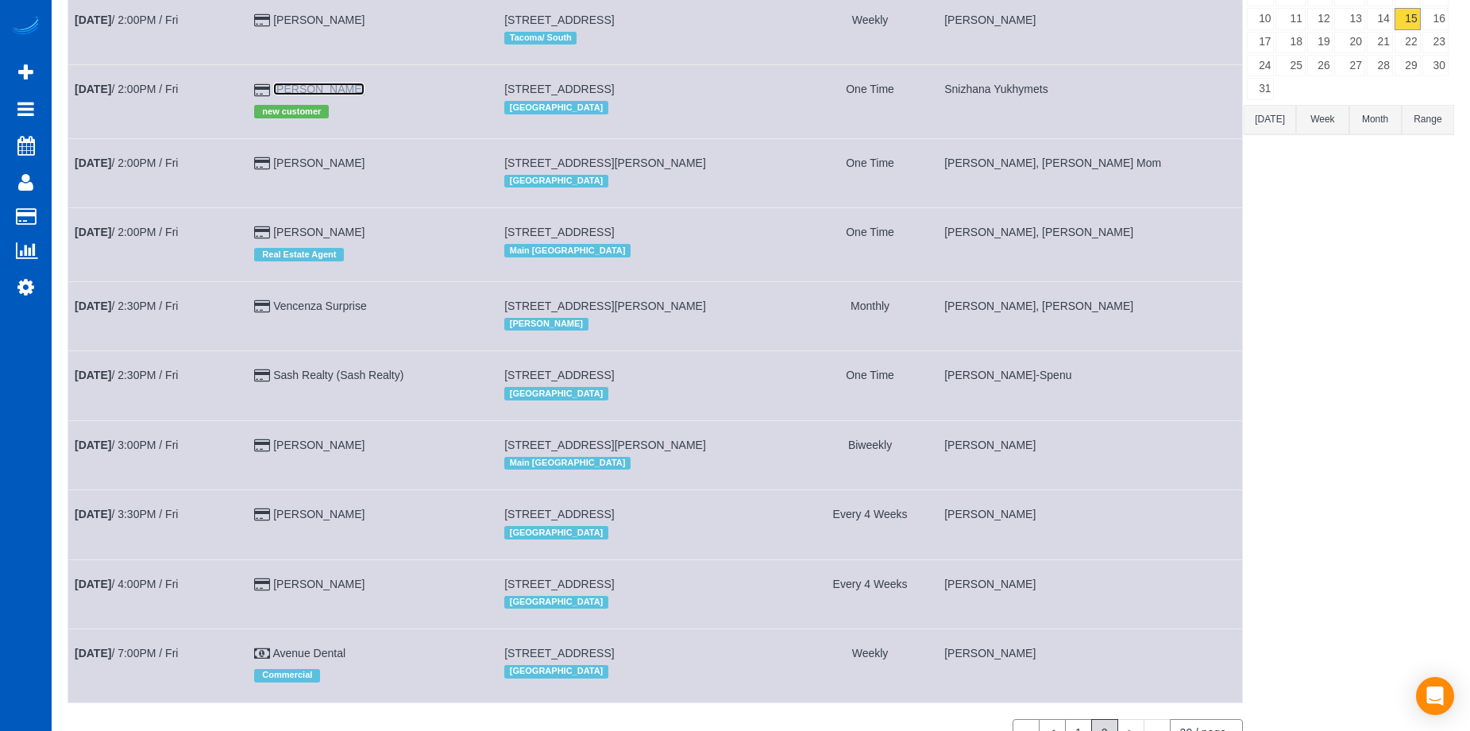
scroll to position [321, 0]
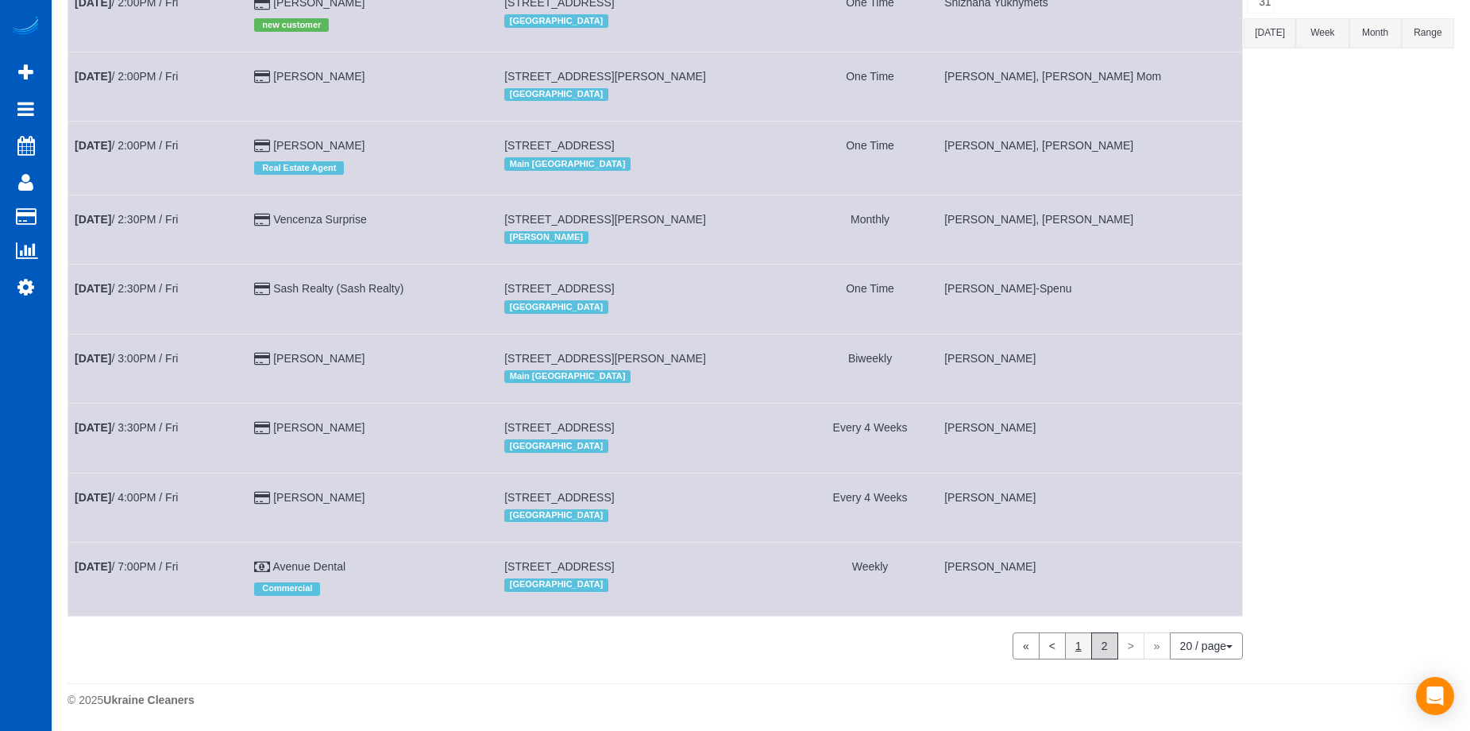
click at [1073, 649] on link "1" at bounding box center [1078, 645] width 27 height 27
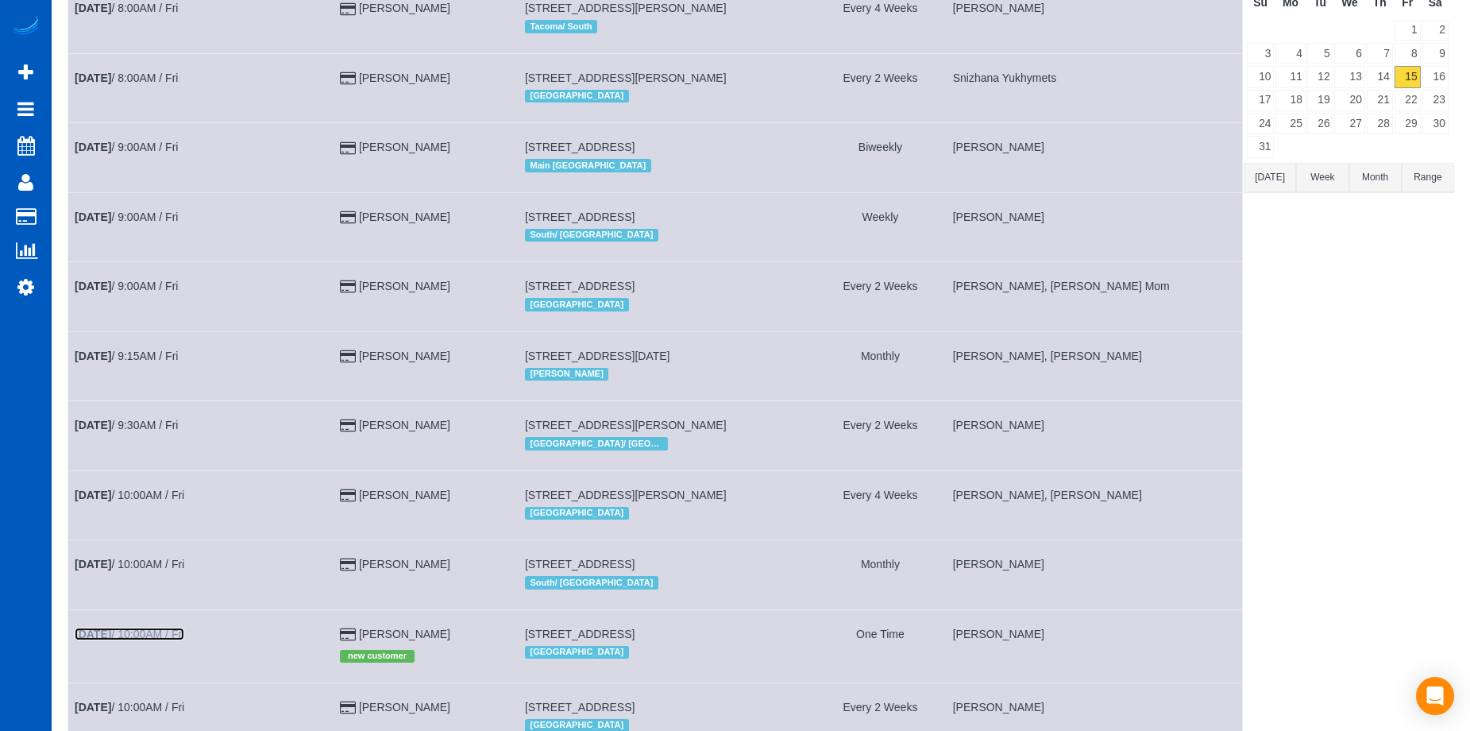
scroll to position [0, 0]
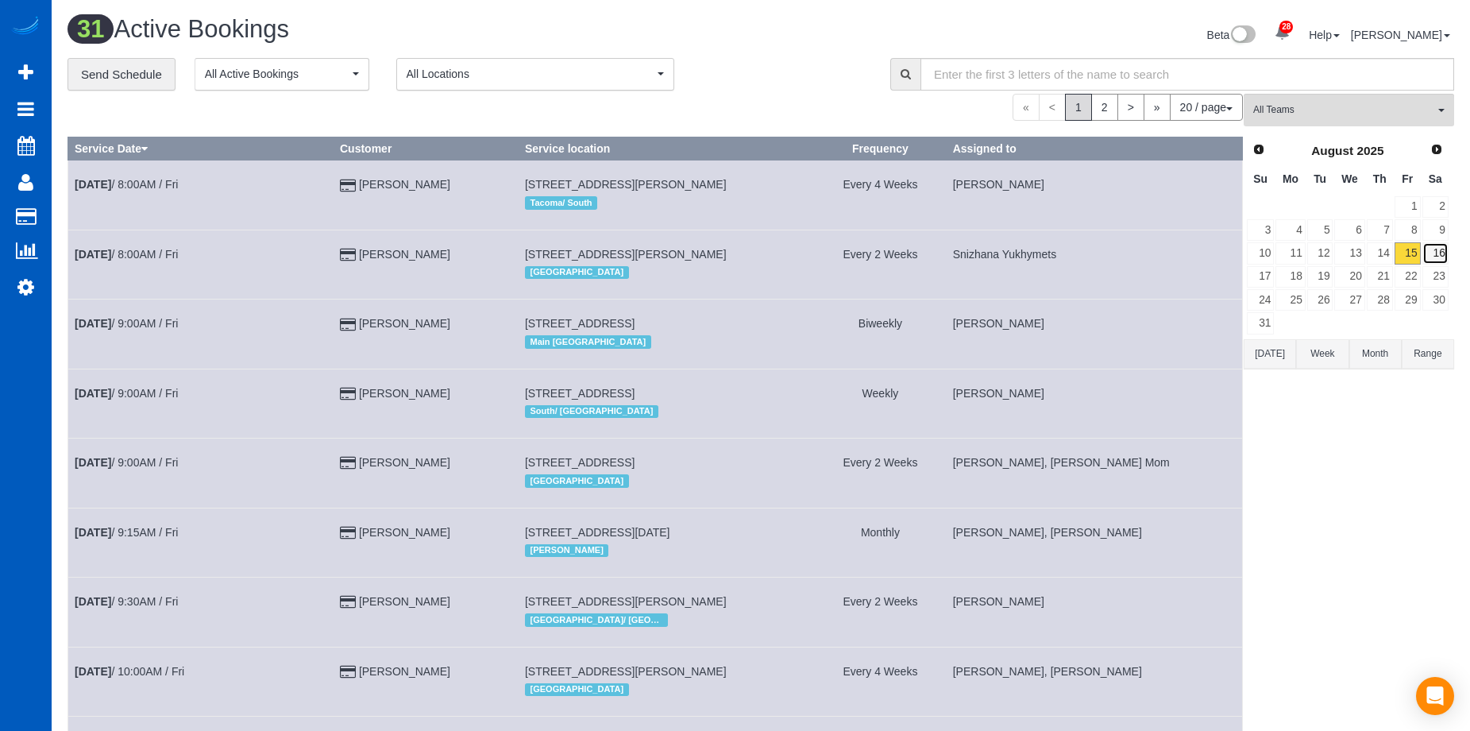
click at [1439, 254] on link "16" at bounding box center [1436, 252] width 26 height 21
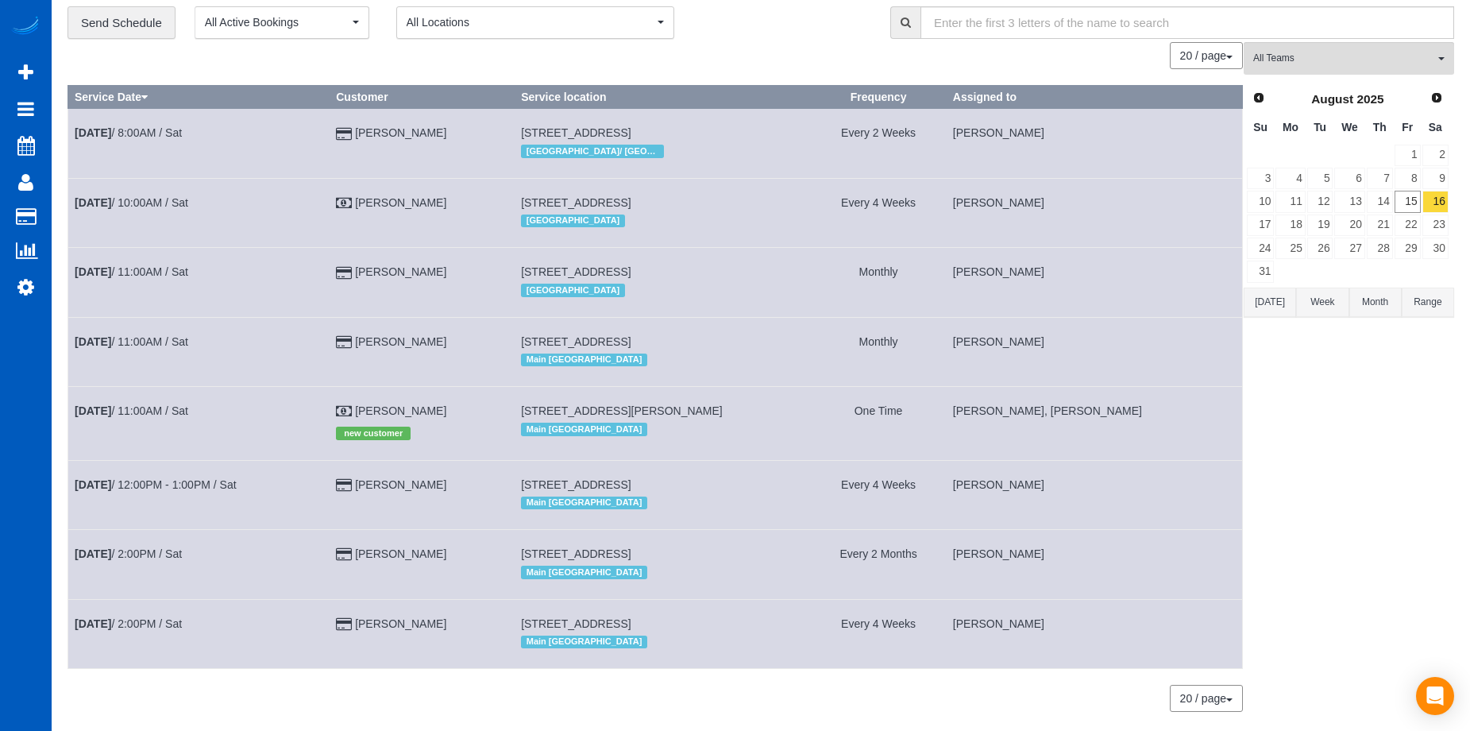
scroll to position [79, 0]
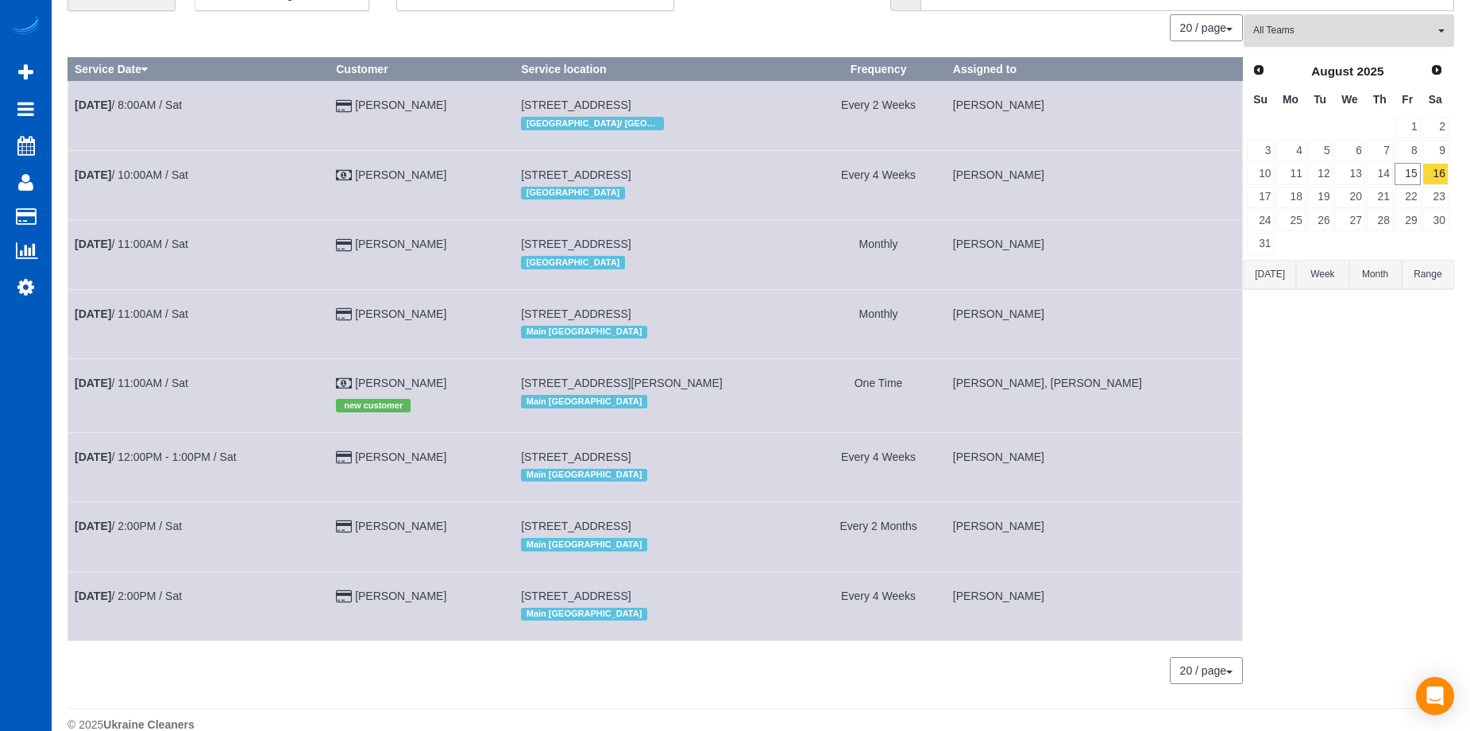
click at [1357, 16] on button "All Teams" at bounding box center [1349, 30] width 210 height 33
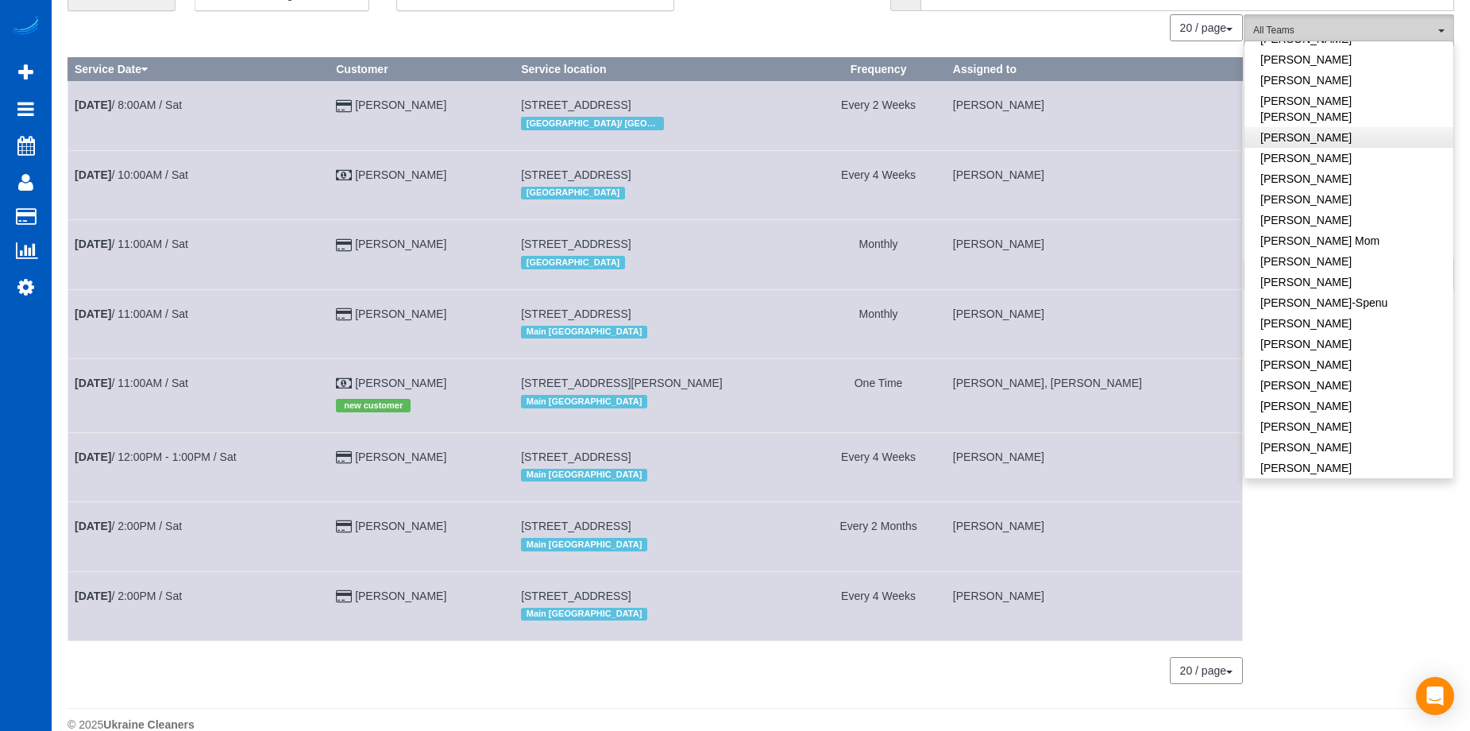
scroll to position [477, 0]
click at [1024, 53] on div "0 Bookings found. We couldn't find any bookings that matched your search. Creat…" at bounding box center [656, 356] width 1176 height 685
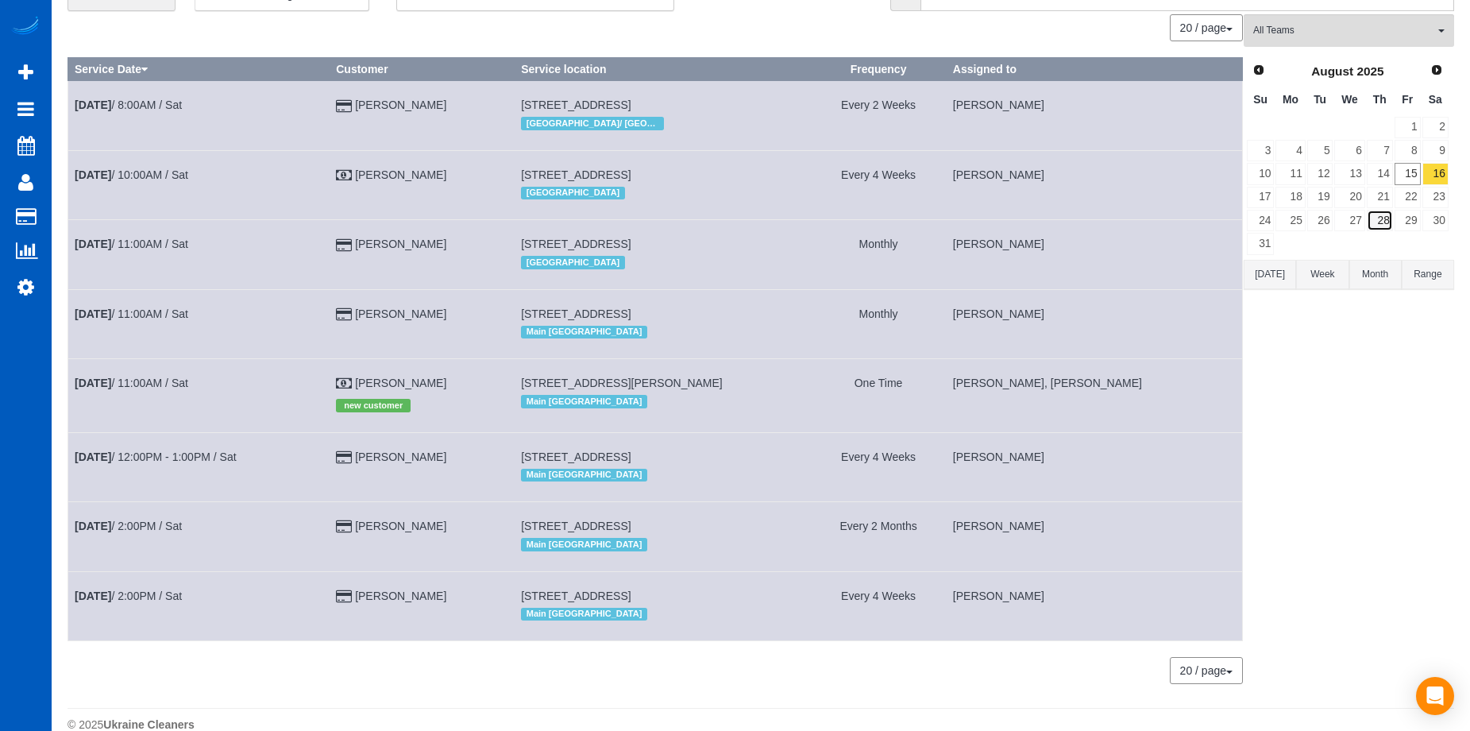
click at [1381, 216] on link "28" at bounding box center [1380, 220] width 26 height 21
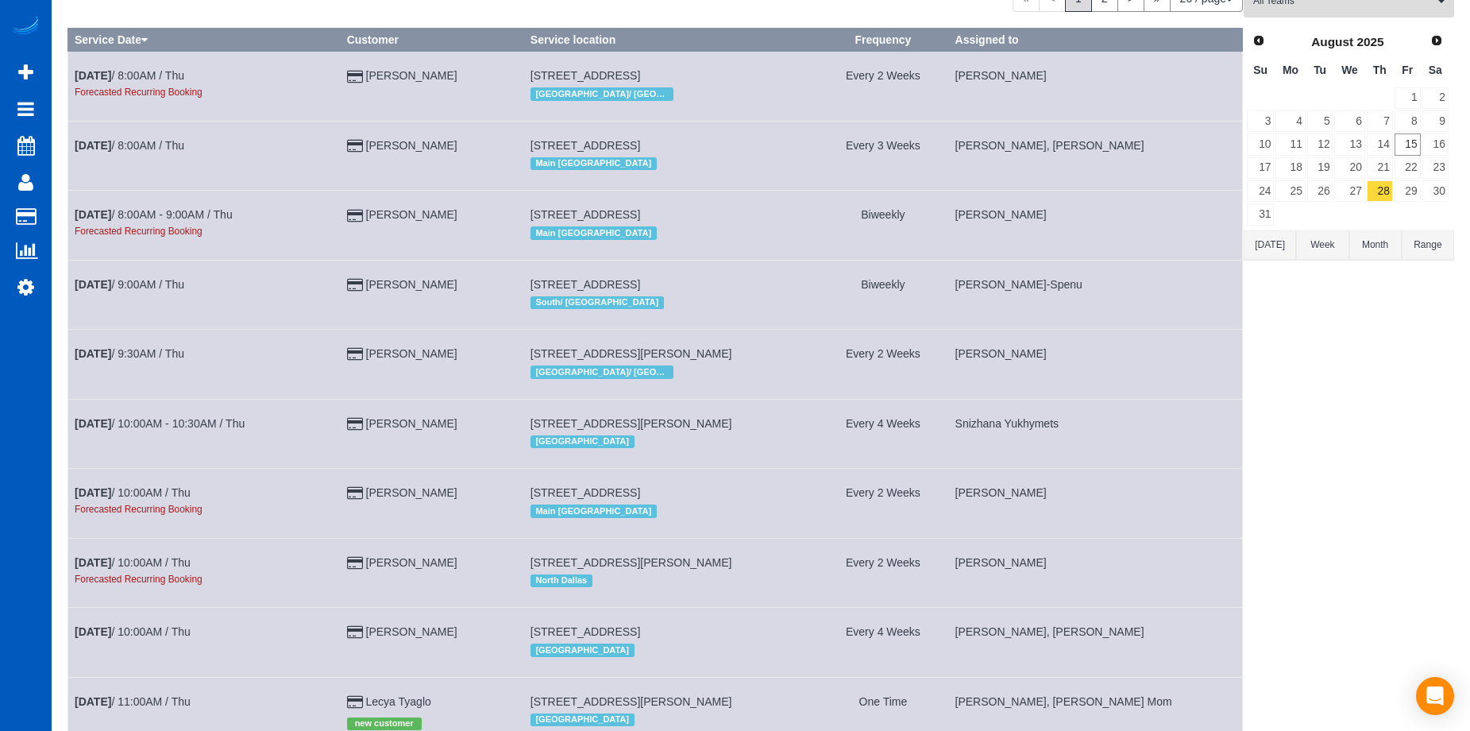
scroll to position [0, 0]
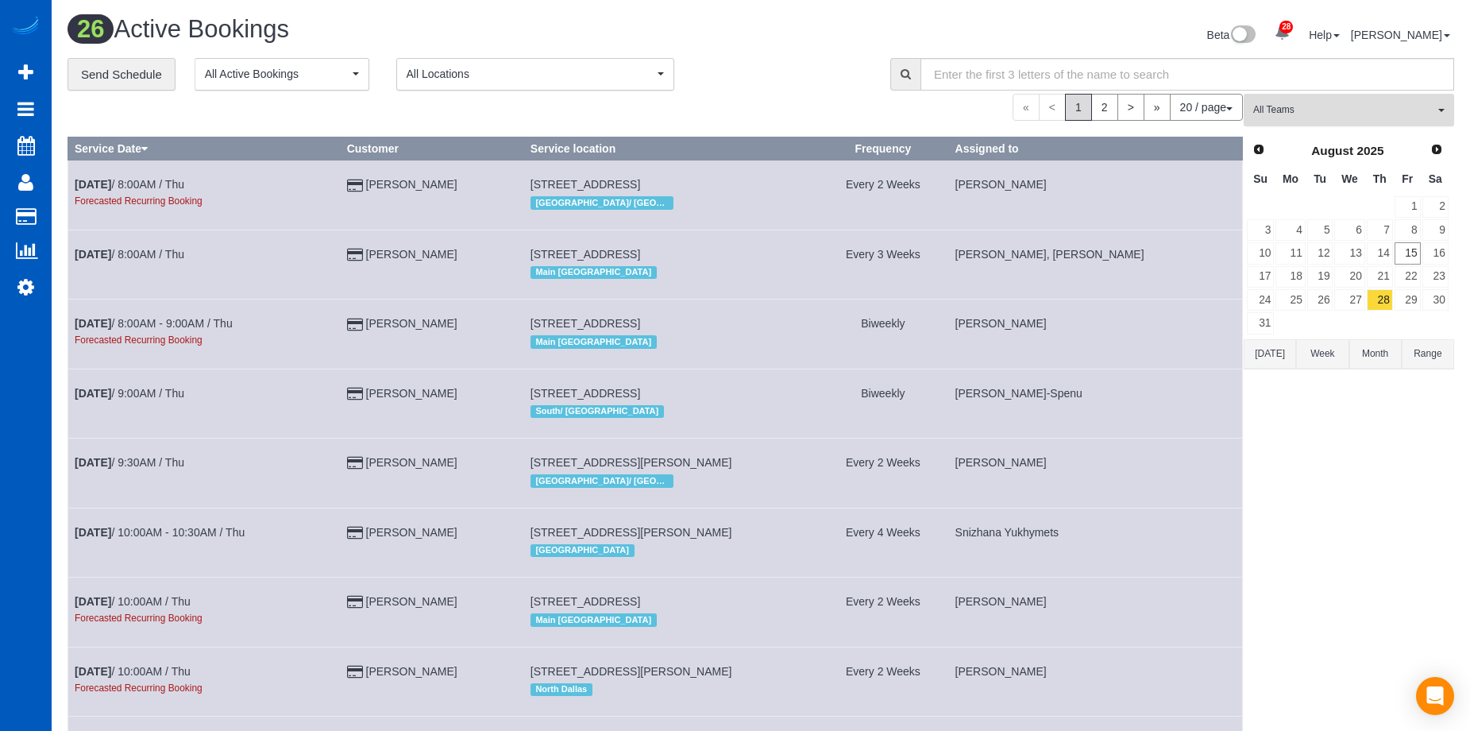
click at [1394, 100] on button "All Teams" at bounding box center [1349, 110] width 210 height 33
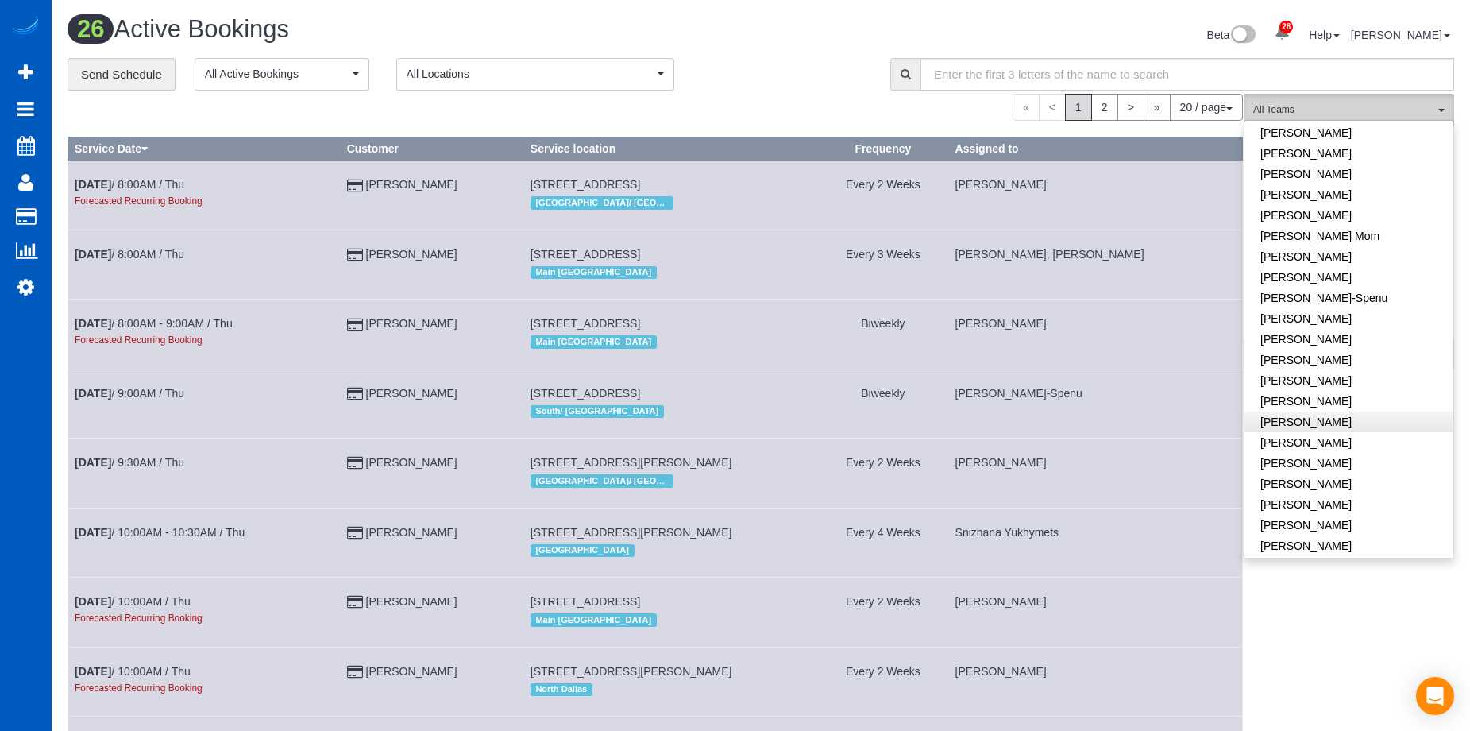
scroll to position [318, 0]
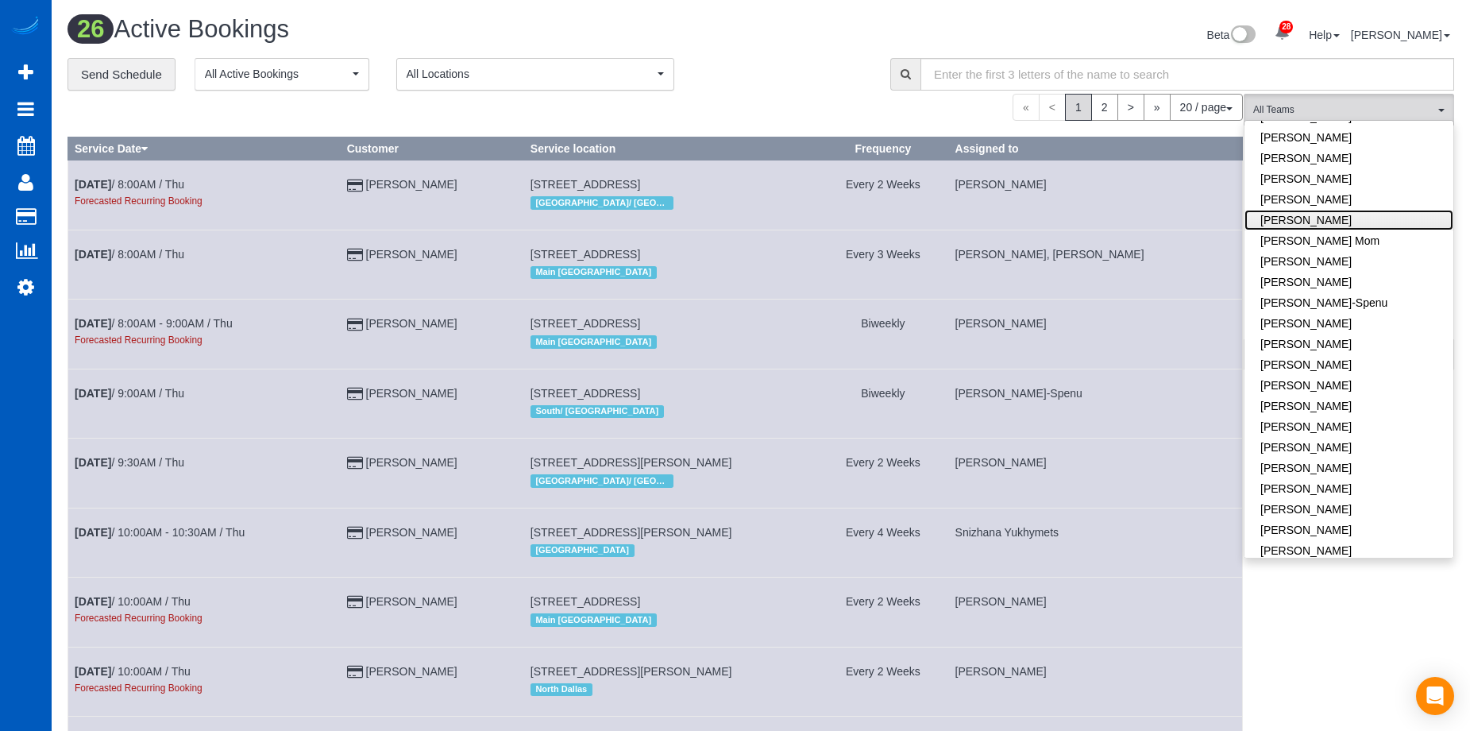
click at [1371, 210] on link "Inna Novytska" at bounding box center [1349, 220] width 209 height 21
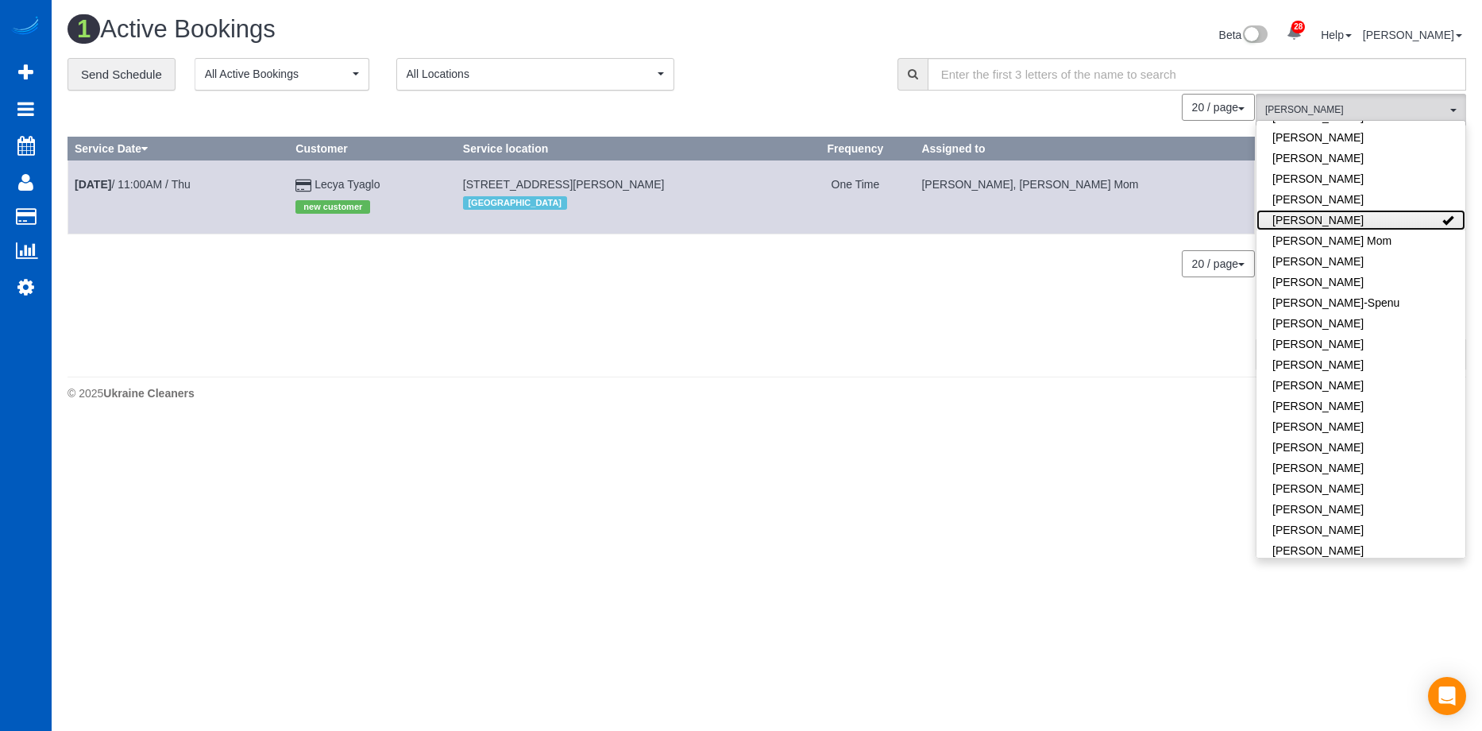
click at [1369, 210] on link "Inna Novytska" at bounding box center [1361, 220] width 209 height 21
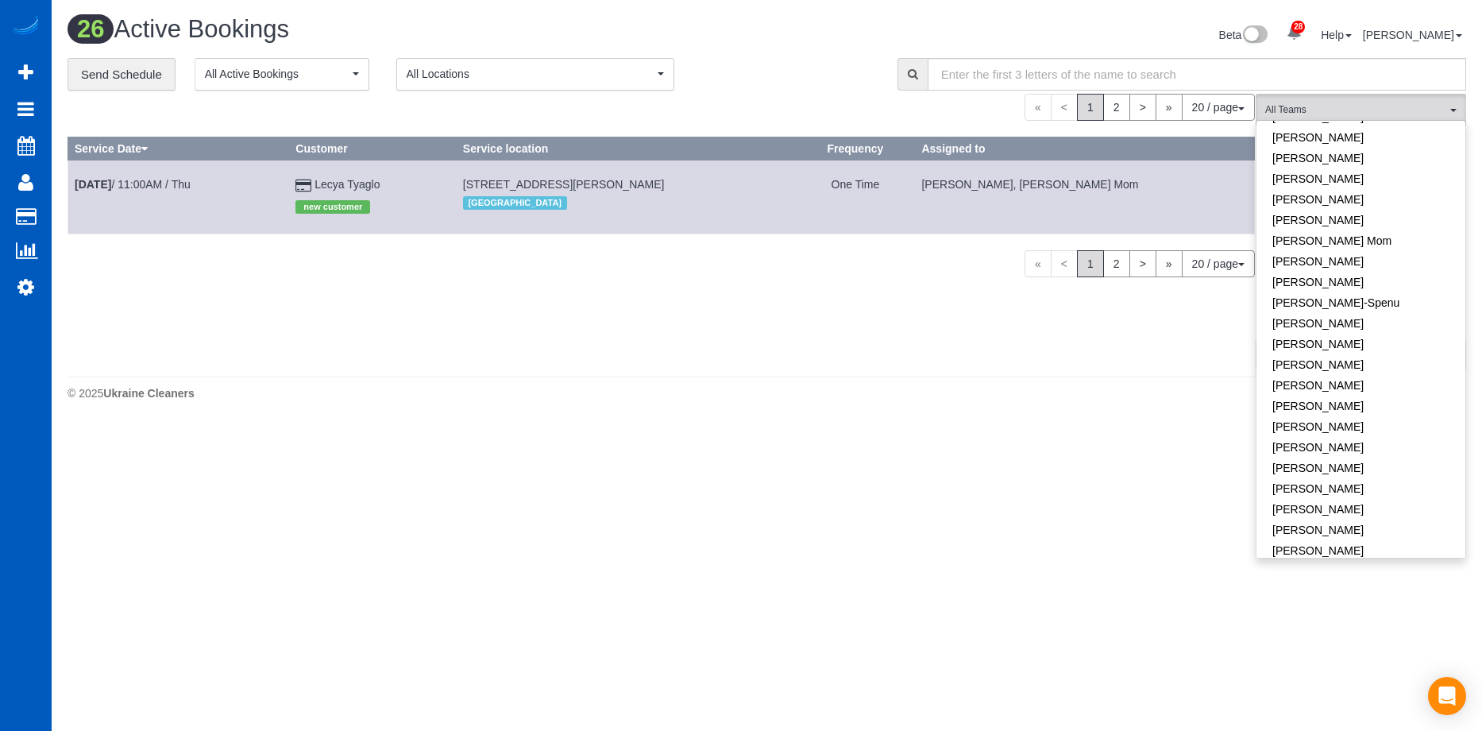
click at [778, 41] on div "Beta 28 Your Notifications You have 0 alerts × You have 6 to charge for 08/12/2…" at bounding box center [1123, 37] width 712 height 42
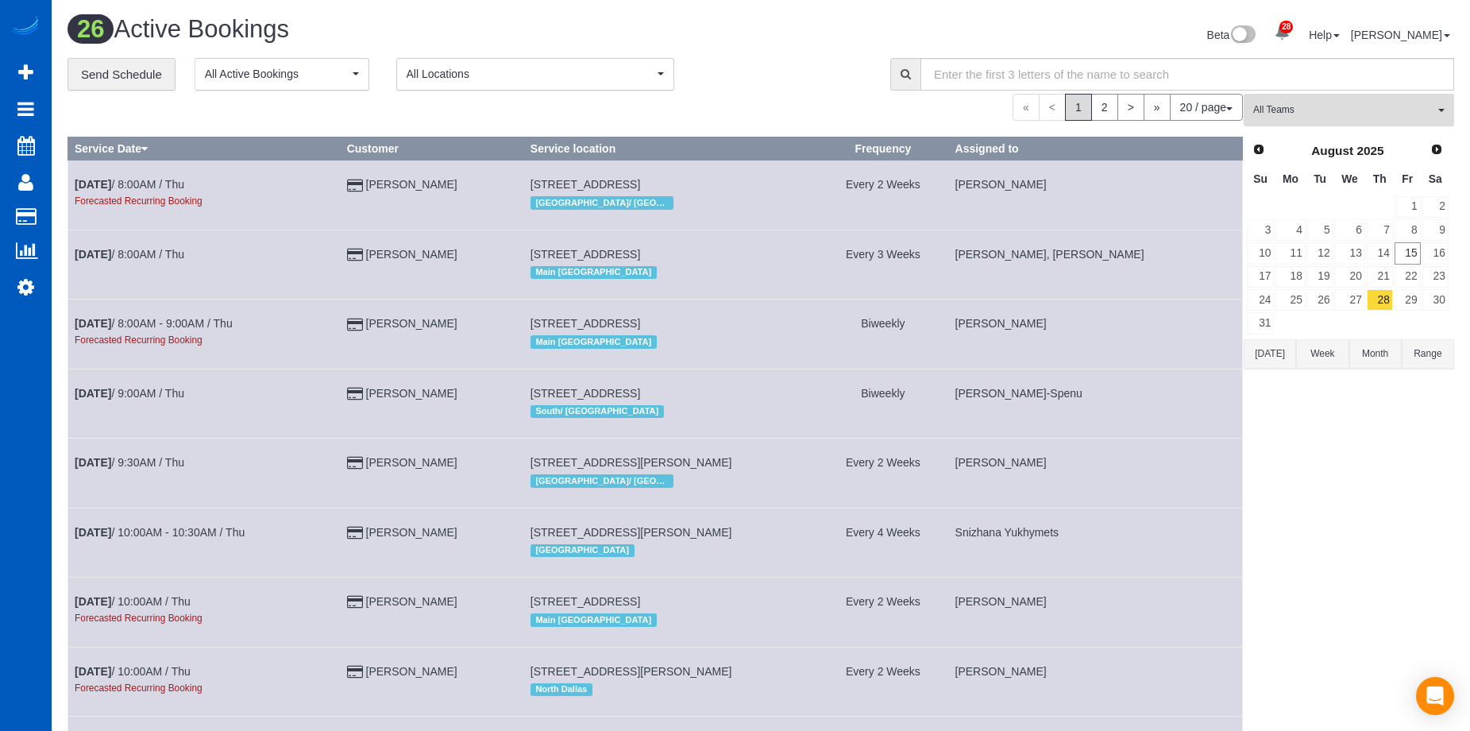
click at [1346, 111] on span "All Teams" at bounding box center [1343, 110] width 181 height 14
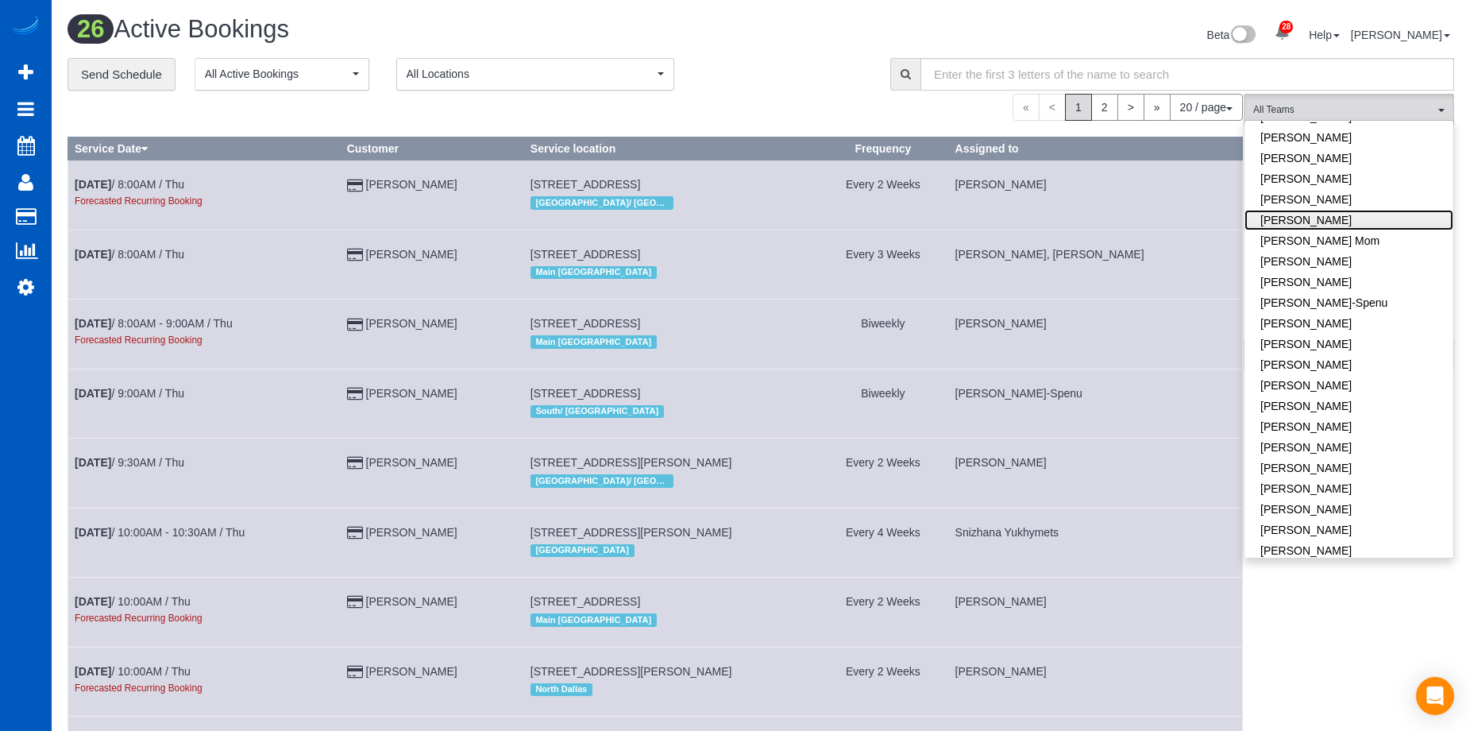
click at [1350, 210] on link "Inna Novytska" at bounding box center [1349, 220] width 209 height 21
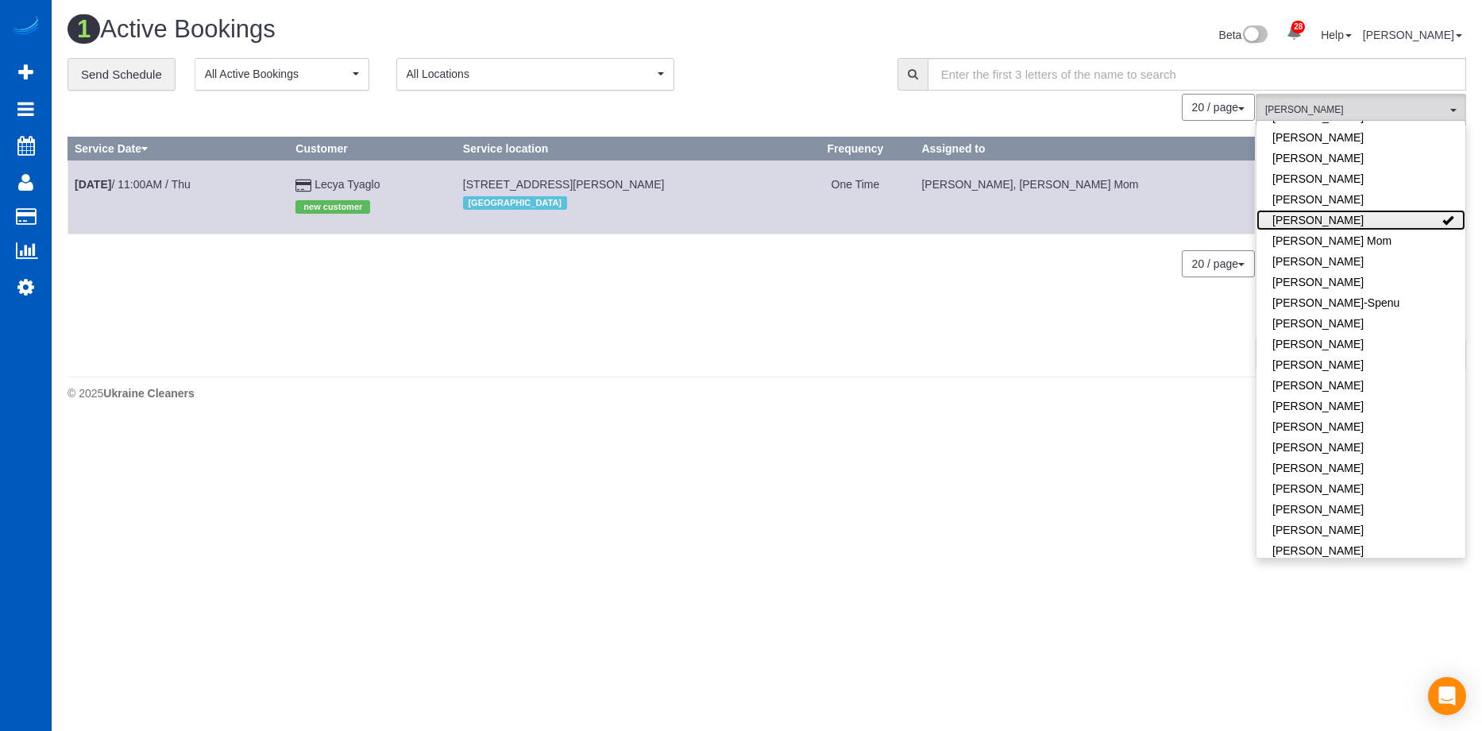
click at [1361, 210] on link "Inna Novytska" at bounding box center [1361, 220] width 209 height 21
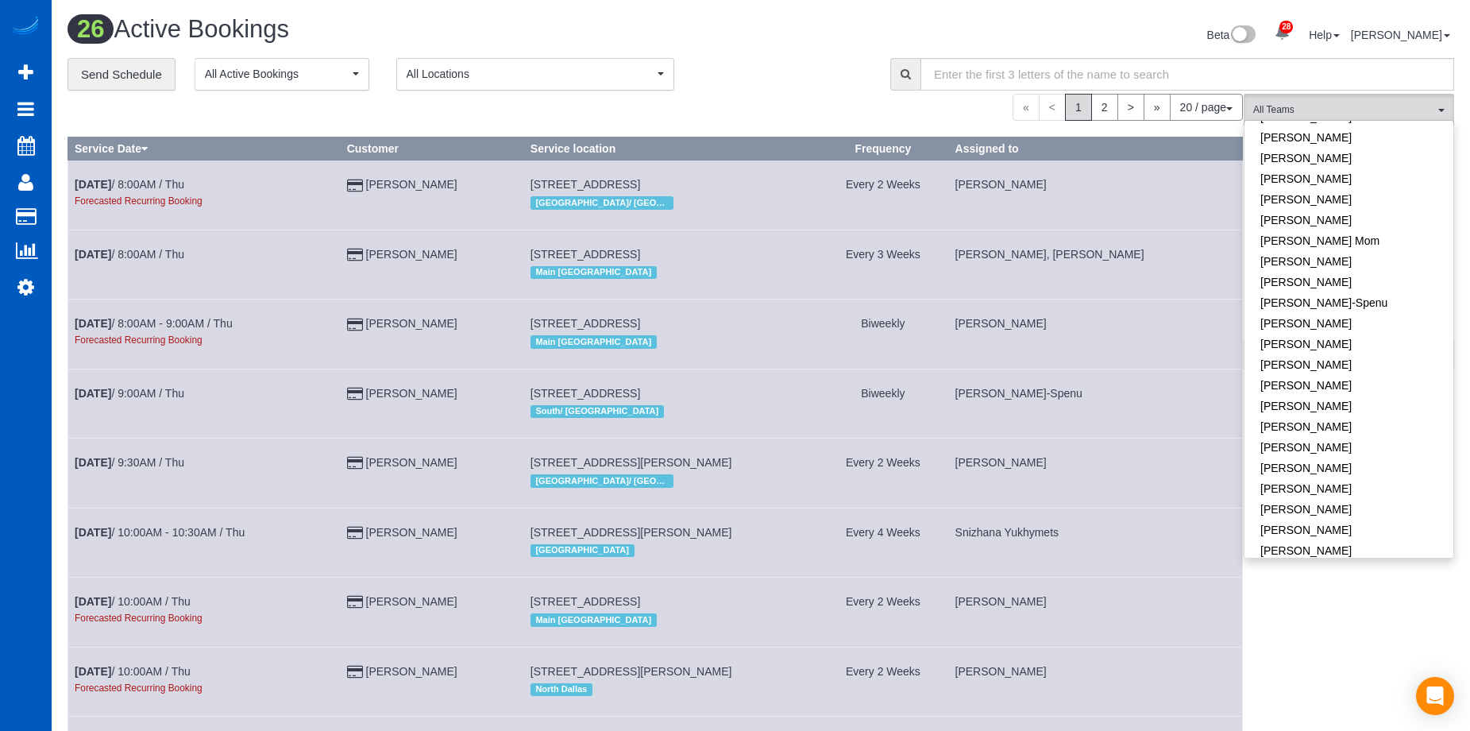
click at [770, 47] on div "Beta 28 Your Notifications You have 0 alerts × You have 6 to charge for 08/12/2…" at bounding box center [1113, 37] width 705 height 42
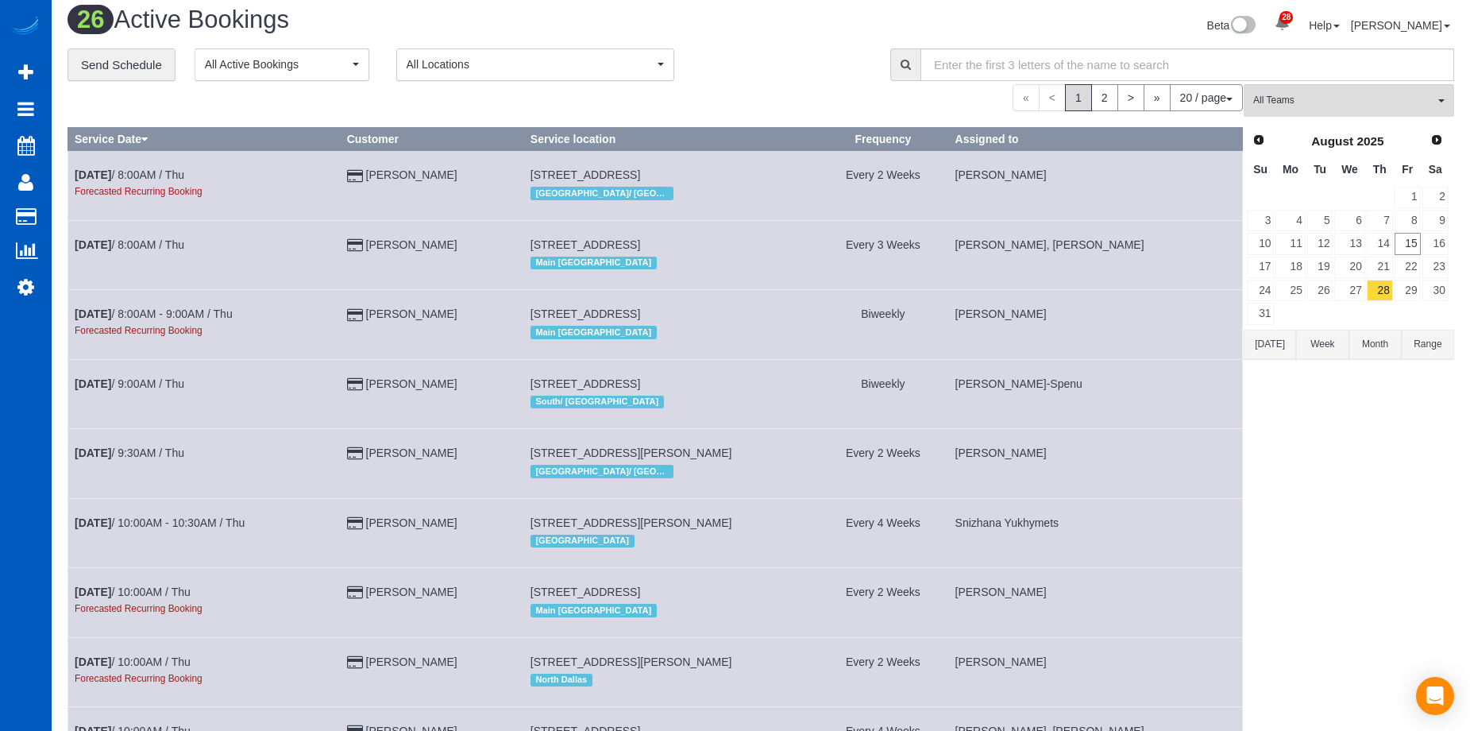
scroll to position [0, 0]
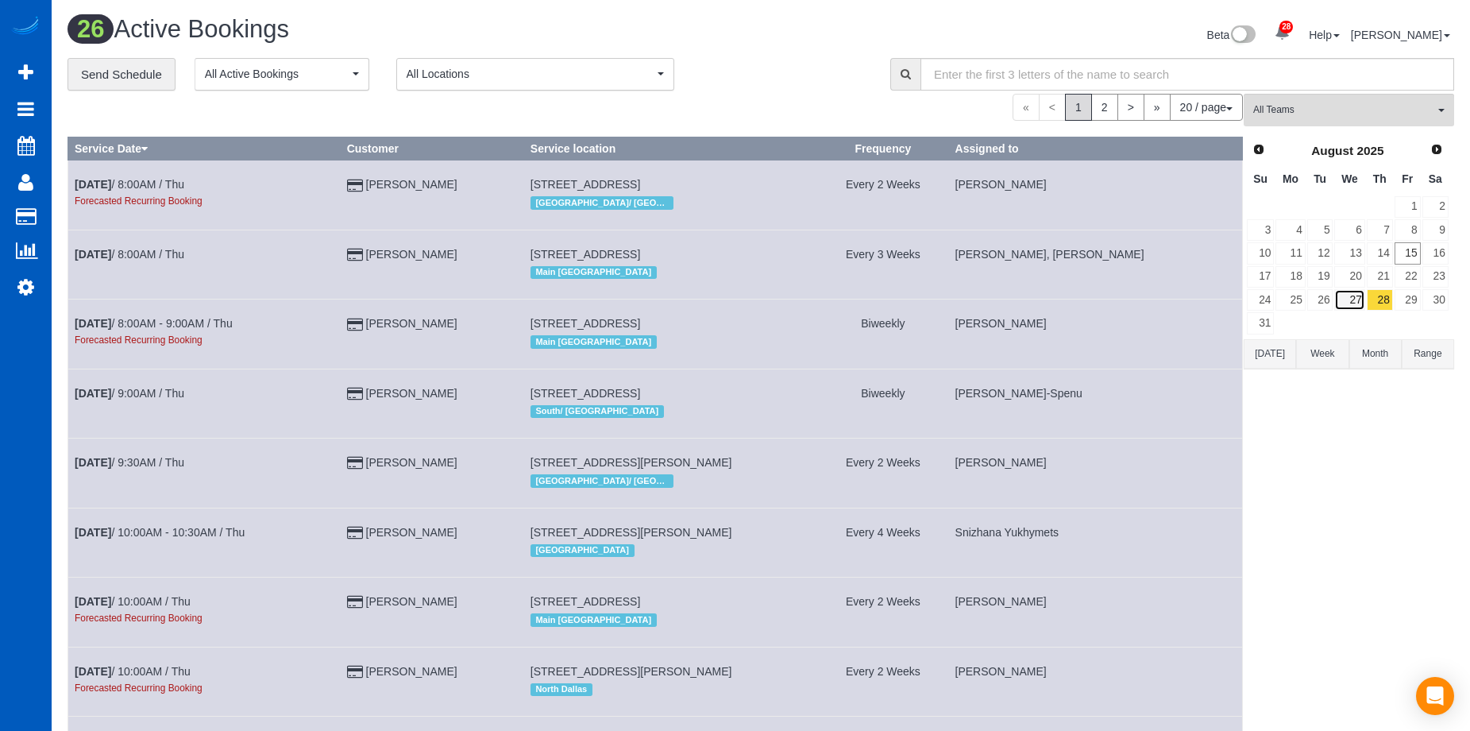
click at [1348, 302] on link "27" at bounding box center [1349, 299] width 30 height 21
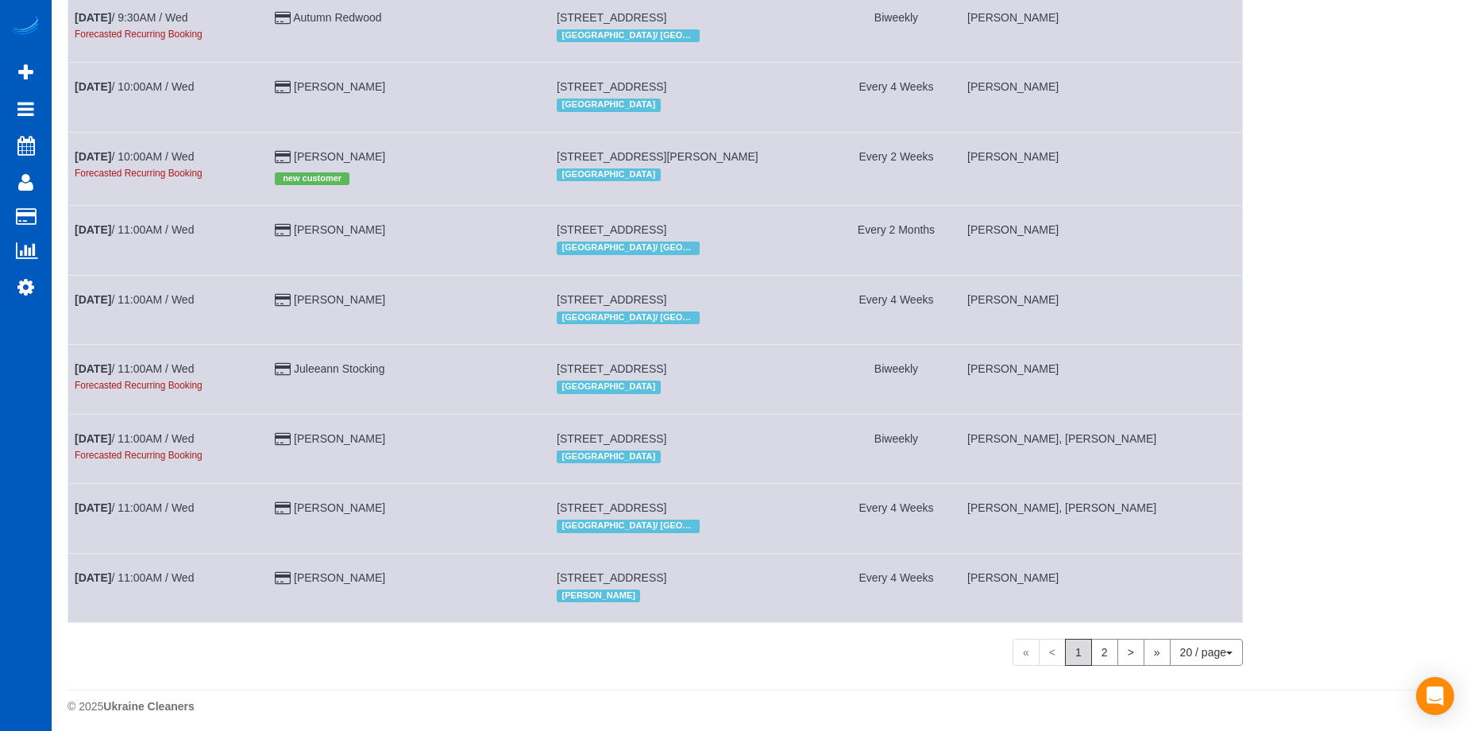
scroll to position [958, 0]
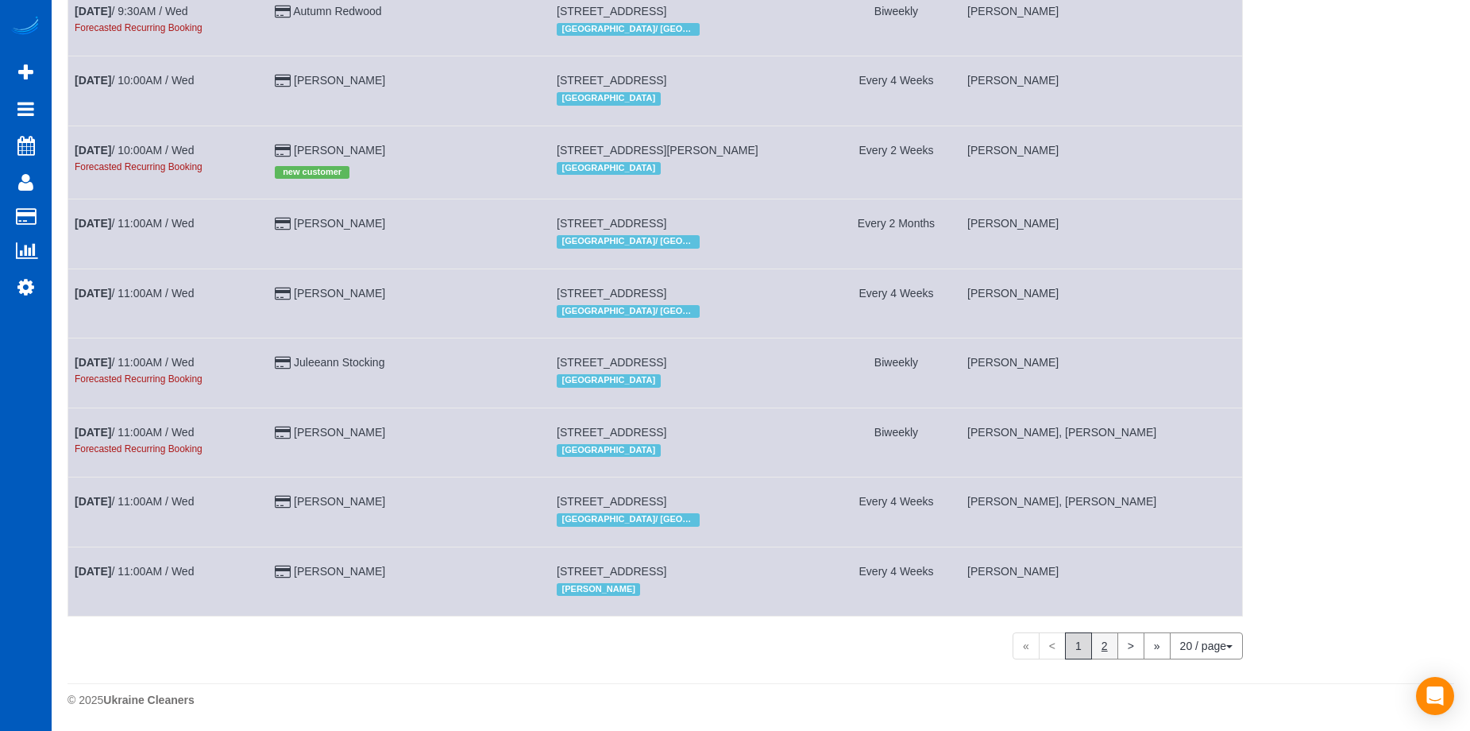
click at [1107, 647] on link "2" at bounding box center [1104, 645] width 27 height 27
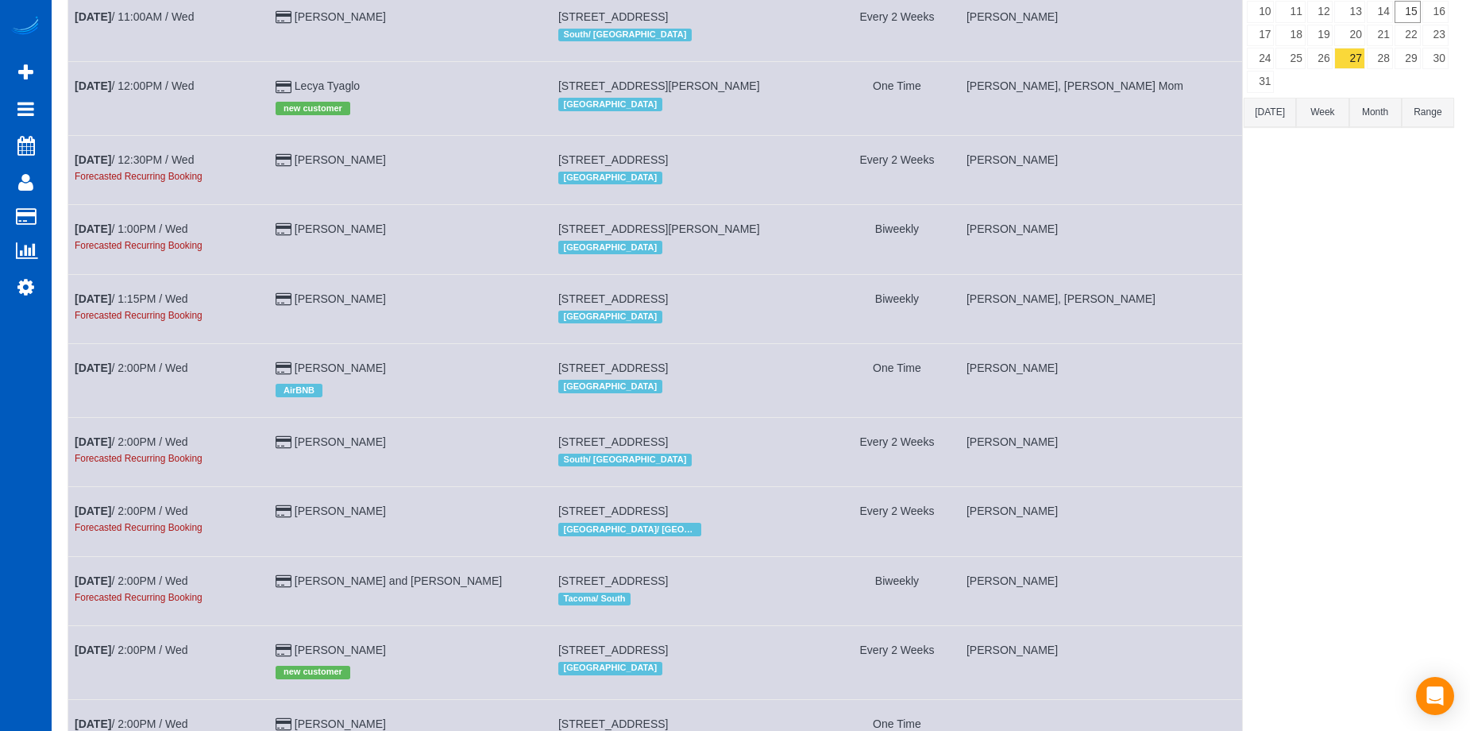
scroll to position [138, 0]
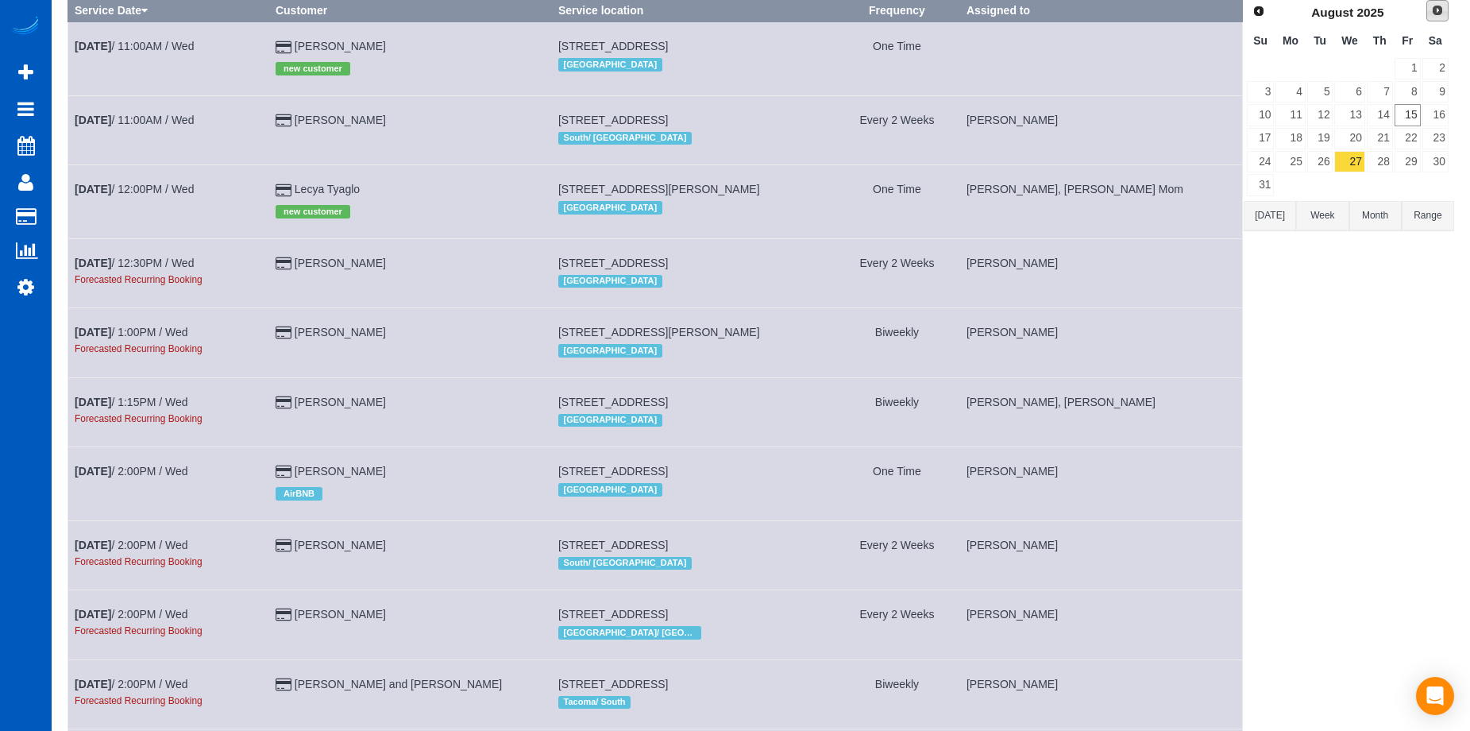
click at [1432, 9] on span "Next" at bounding box center [1437, 10] width 13 height 13
click at [1387, 87] on link "11" at bounding box center [1380, 91] width 26 height 21
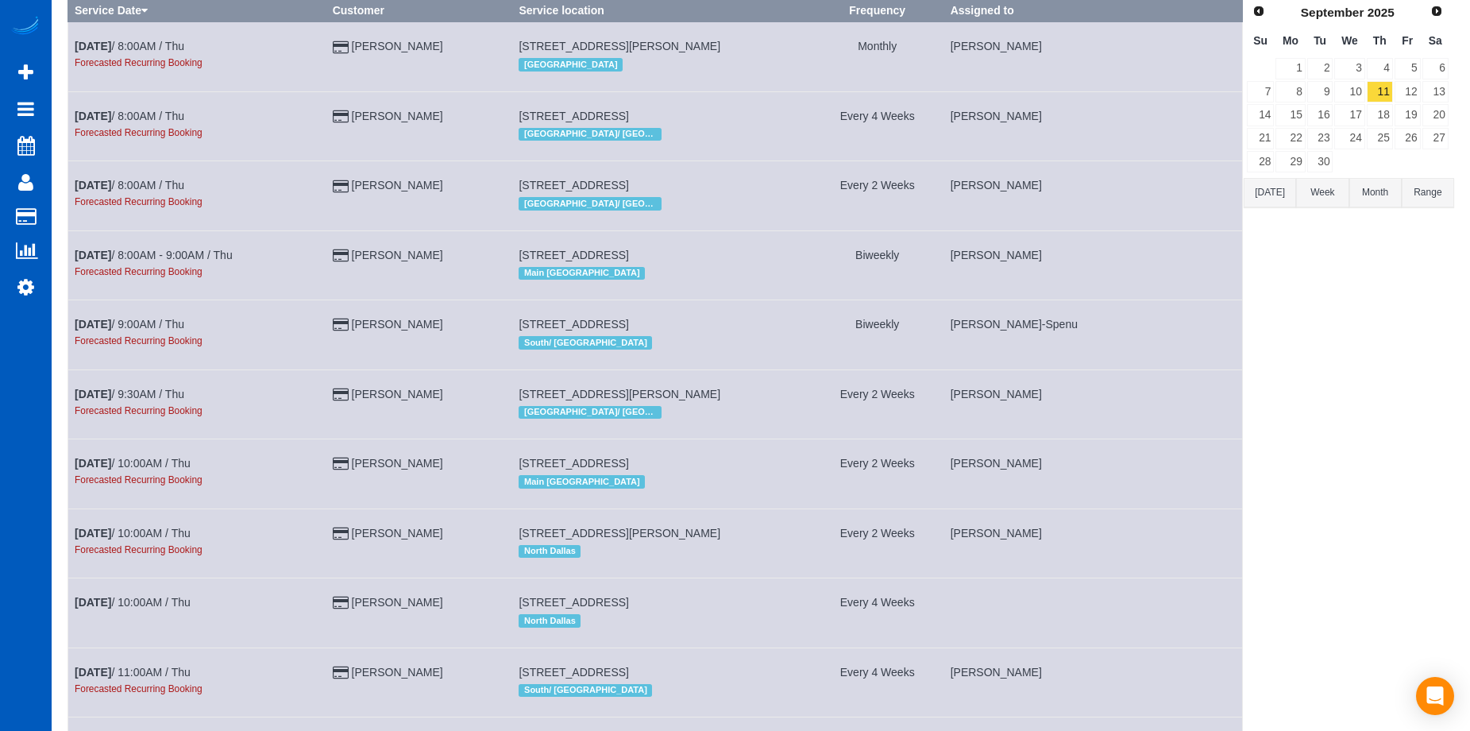
scroll to position [0, 0]
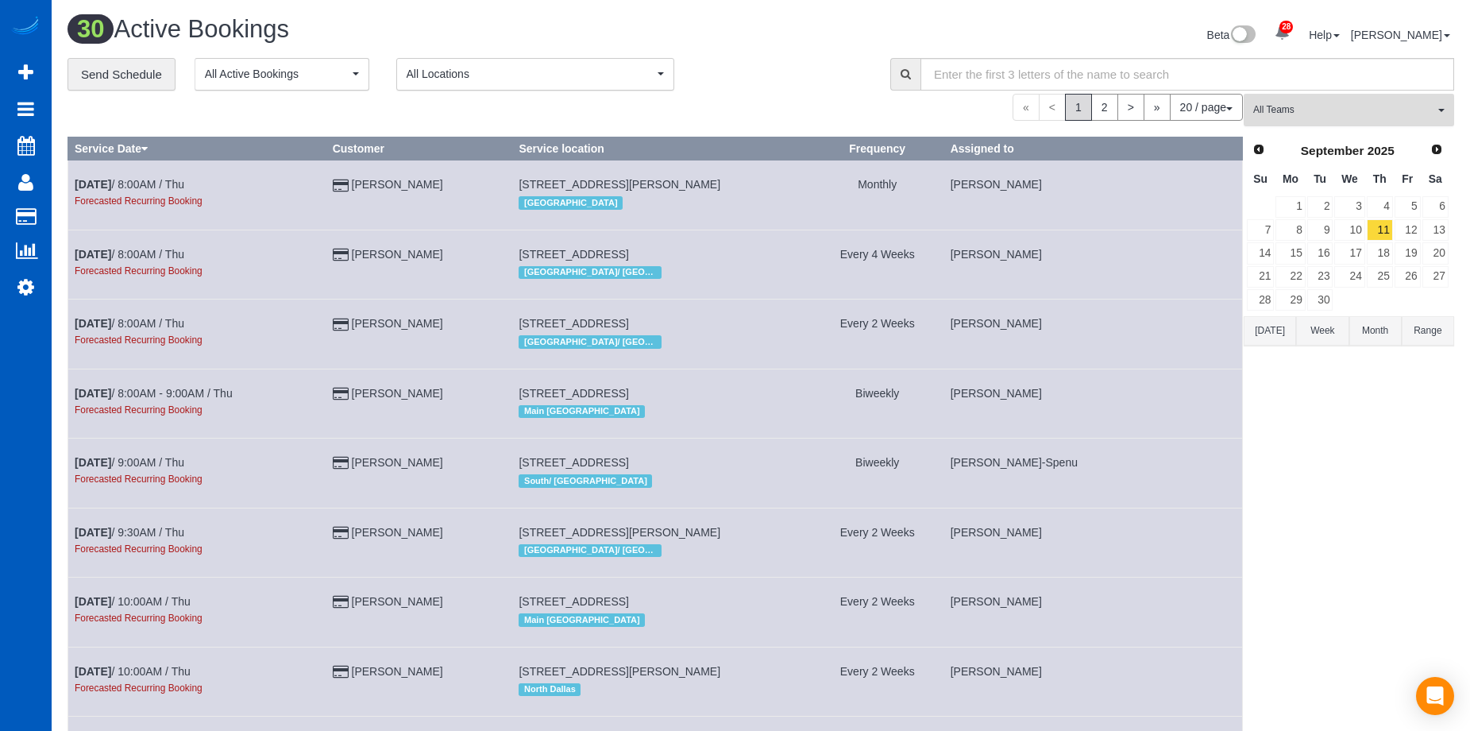
click at [1354, 107] on span "All Teams" at bounding box center [1343, 110] width 181 height 14
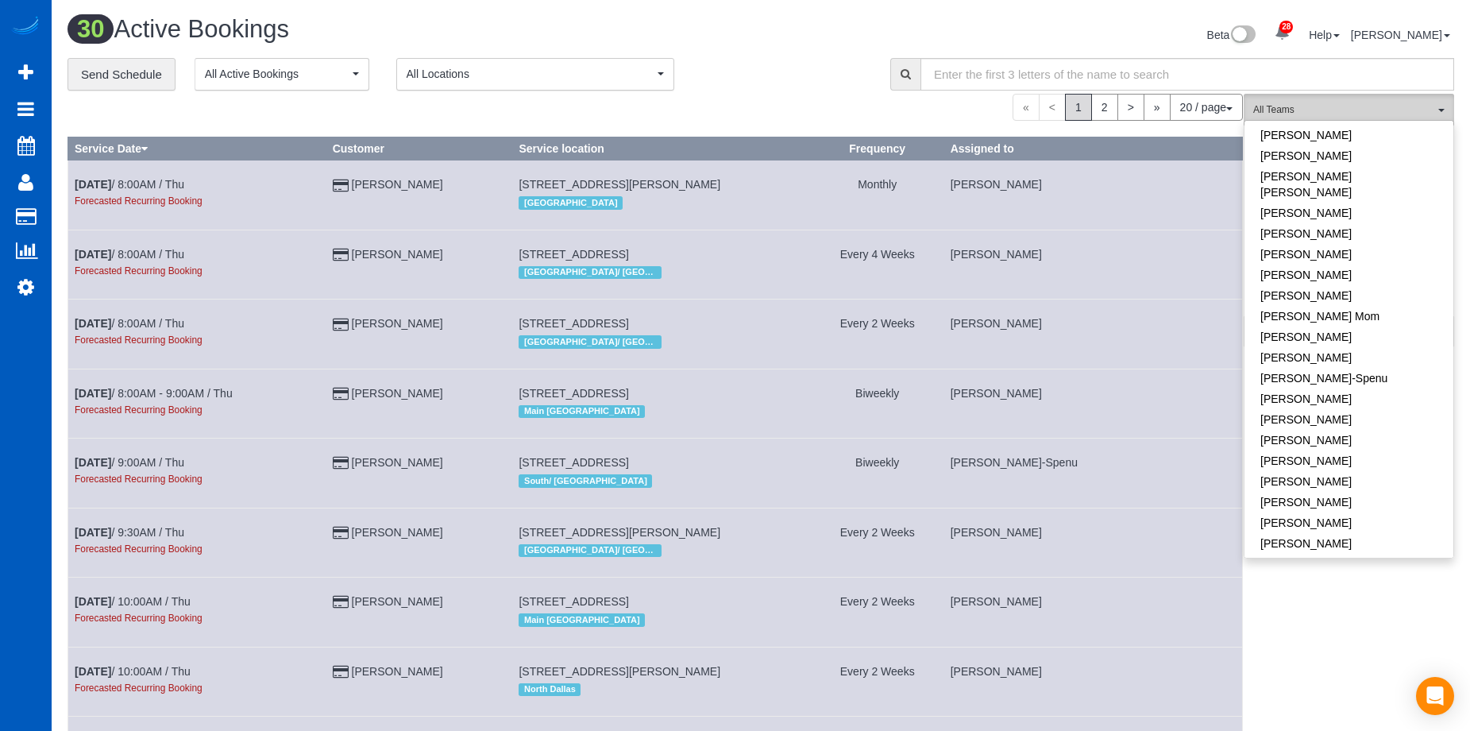
scroll to position [238, 0]
click at [1381, 289] on link "Inna Novytska" at bounding box center [1349, 299] width 209 height 21
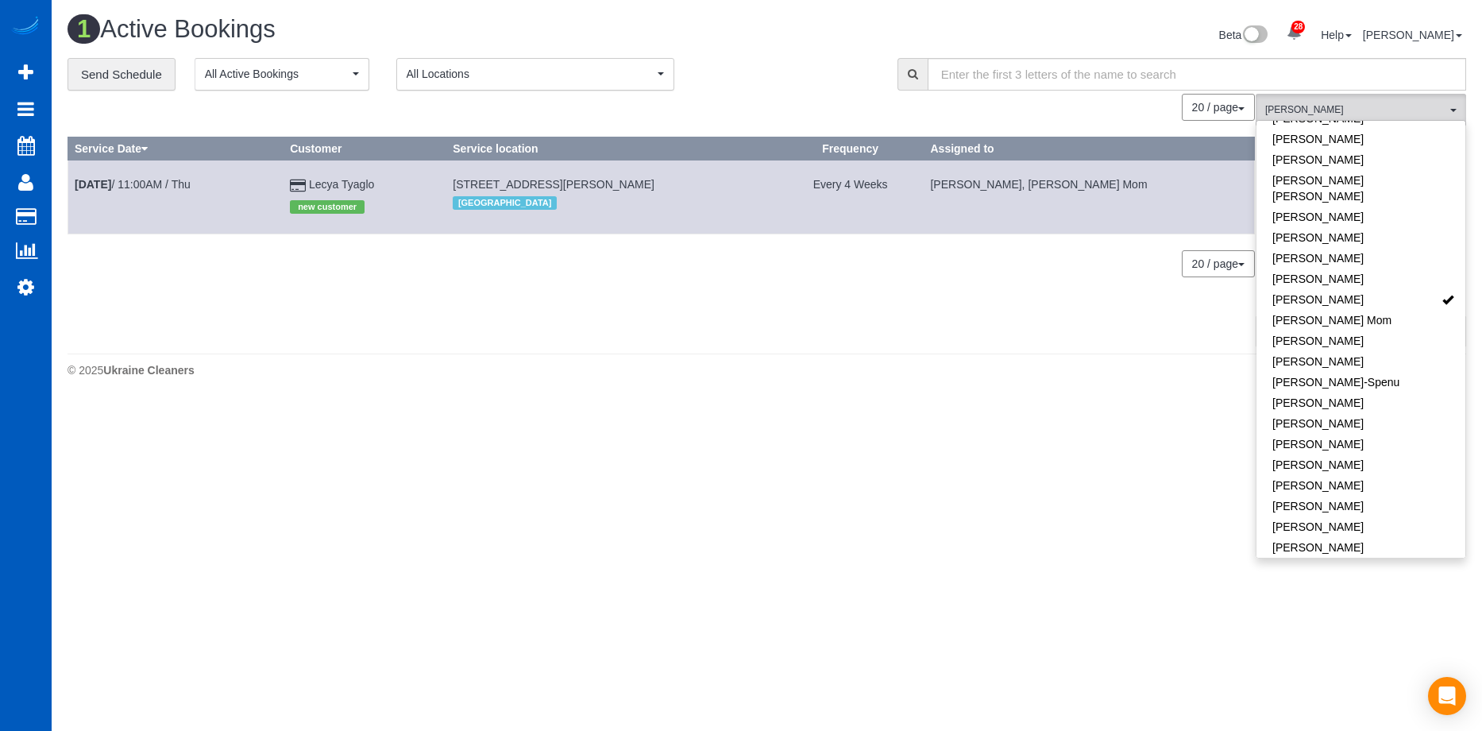
click at [877, 87] on div "**********" at bounding box center [471, 74] width 830 height 33
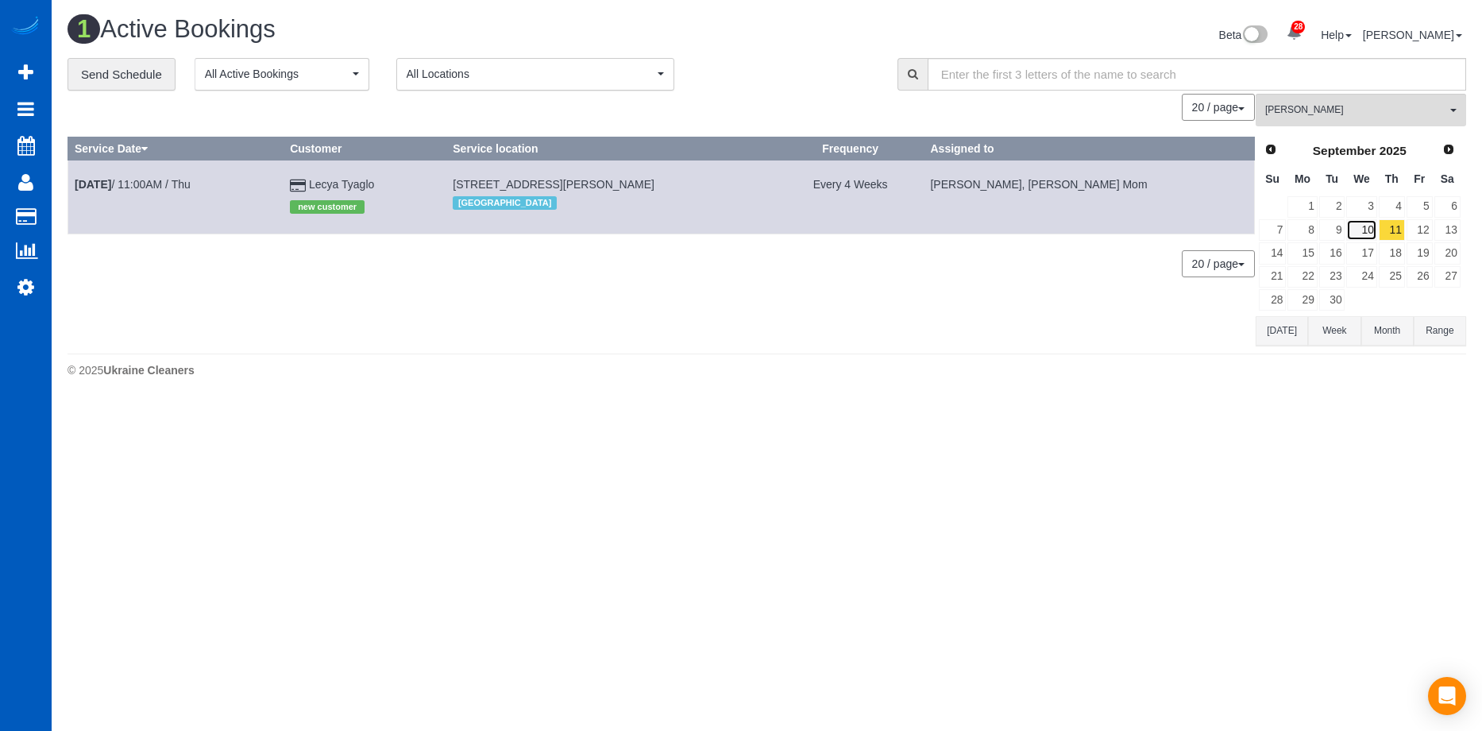
click at [1363, 233] on link "10" at bounding box center [1361, 229] width 30 height 21
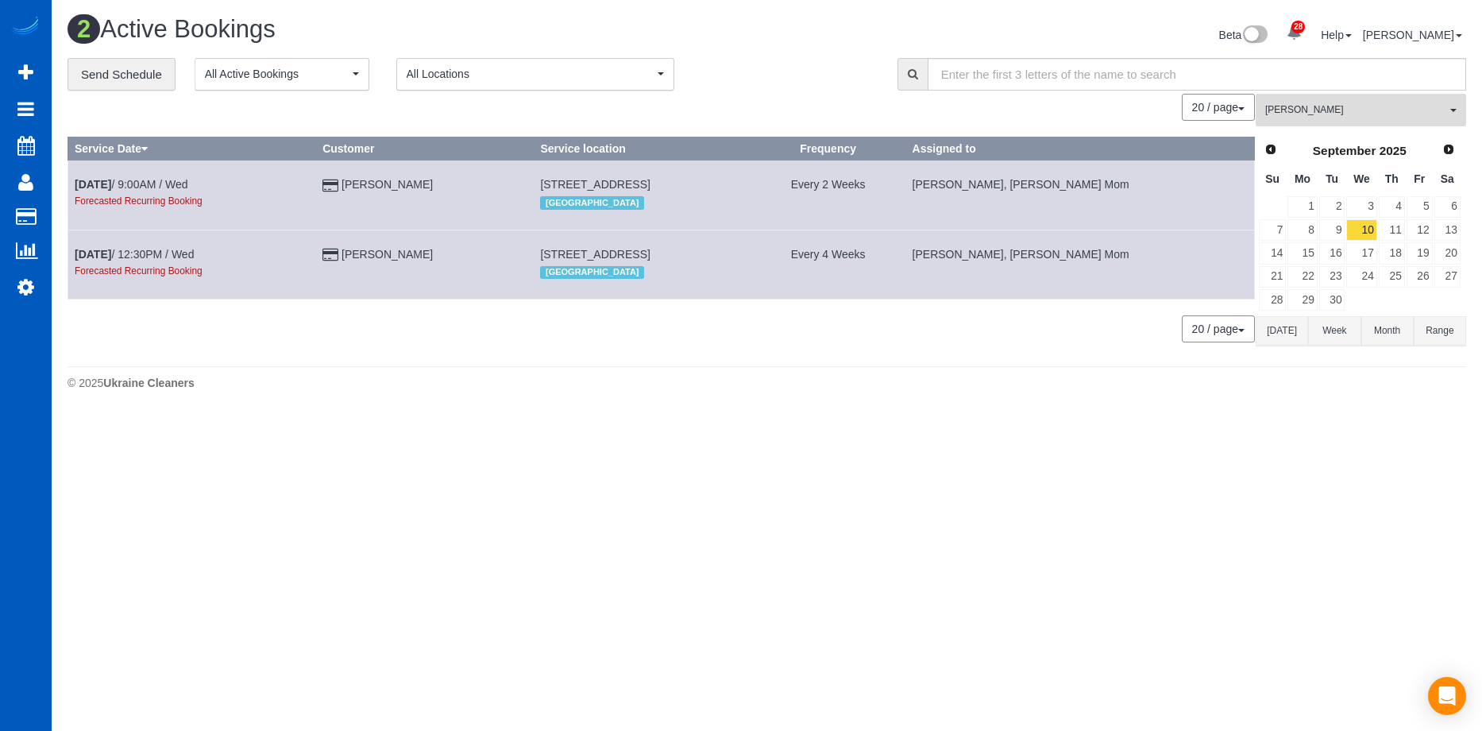
click at [1405, 103] on span "Inna Novytska" at bounding box center [1355, 110] width 181 height 14
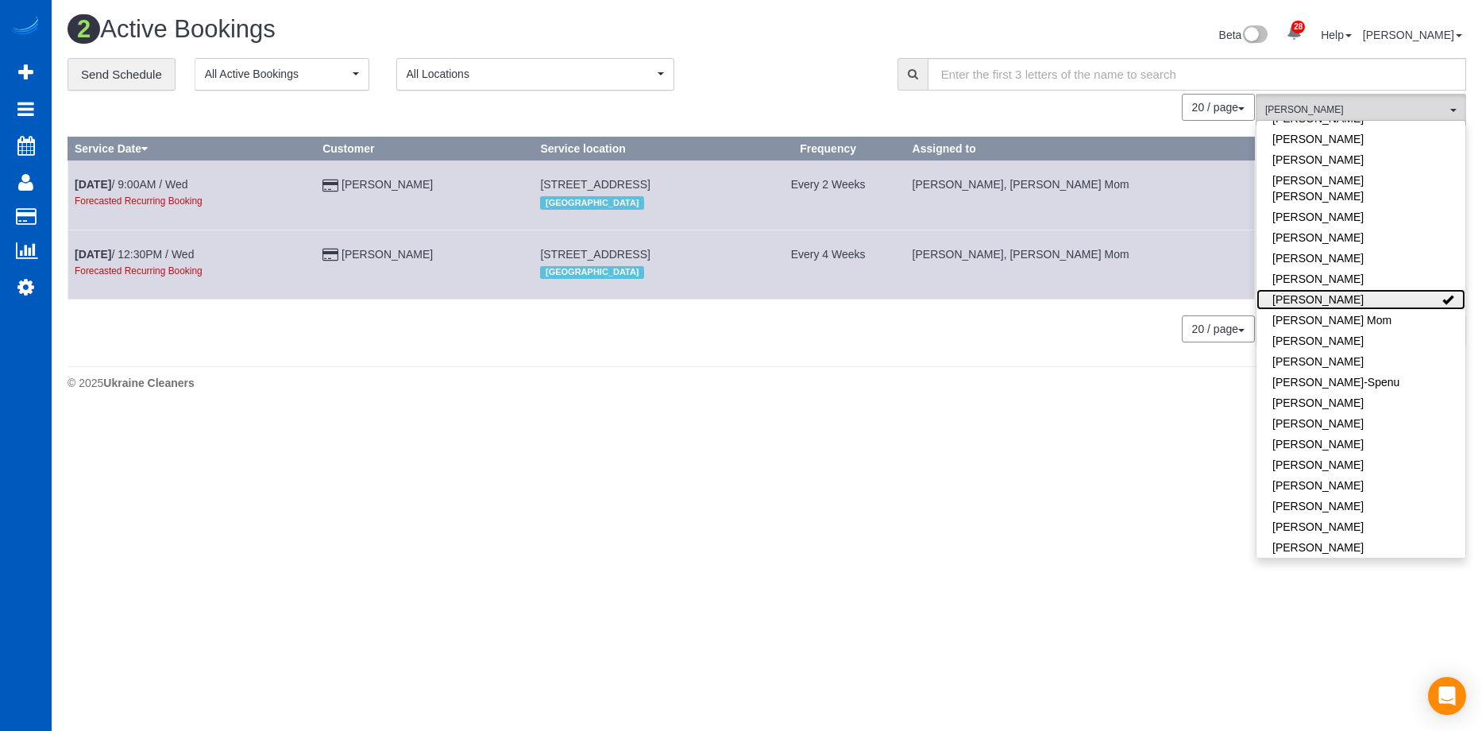
click at [1415, 289] on link "Inna Novytska" at bounding box center [1361, 299] width 209 height 21
click at [778, 23] on div "Beta 28 Your Notifications You have 0 alerts × You have 6 to charge for 08/12/2…" at bounding box center [1123, 37] width 712 height 42
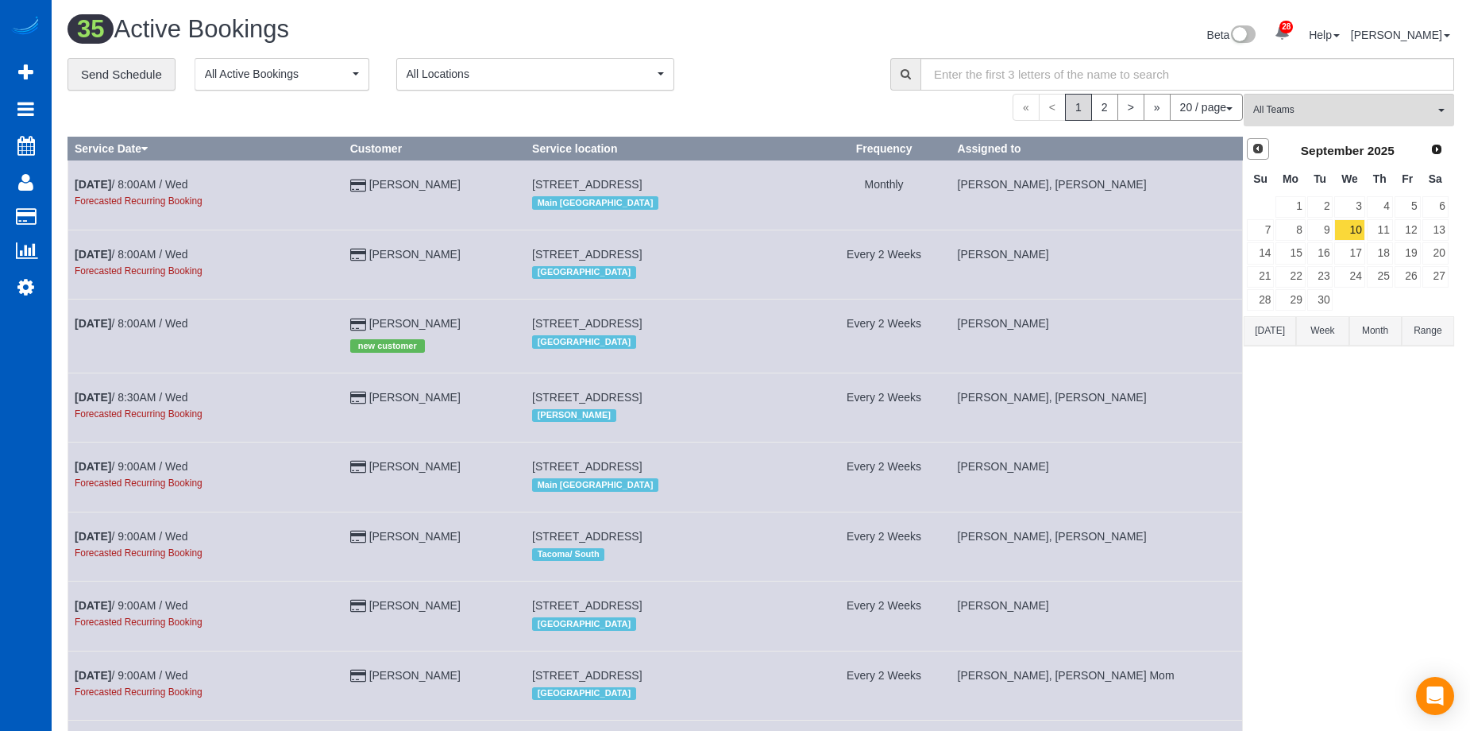
click at [1265, 149] on link "Prev" at bounding box center [1258, 149] width 22 height 22
click at [1378, 295] on link "28" at bounding box center [1380, 299] width 26 height 21
click at [1396, 107] on span "All Teams" at bounding box center [1343, 110] width 181 height 14
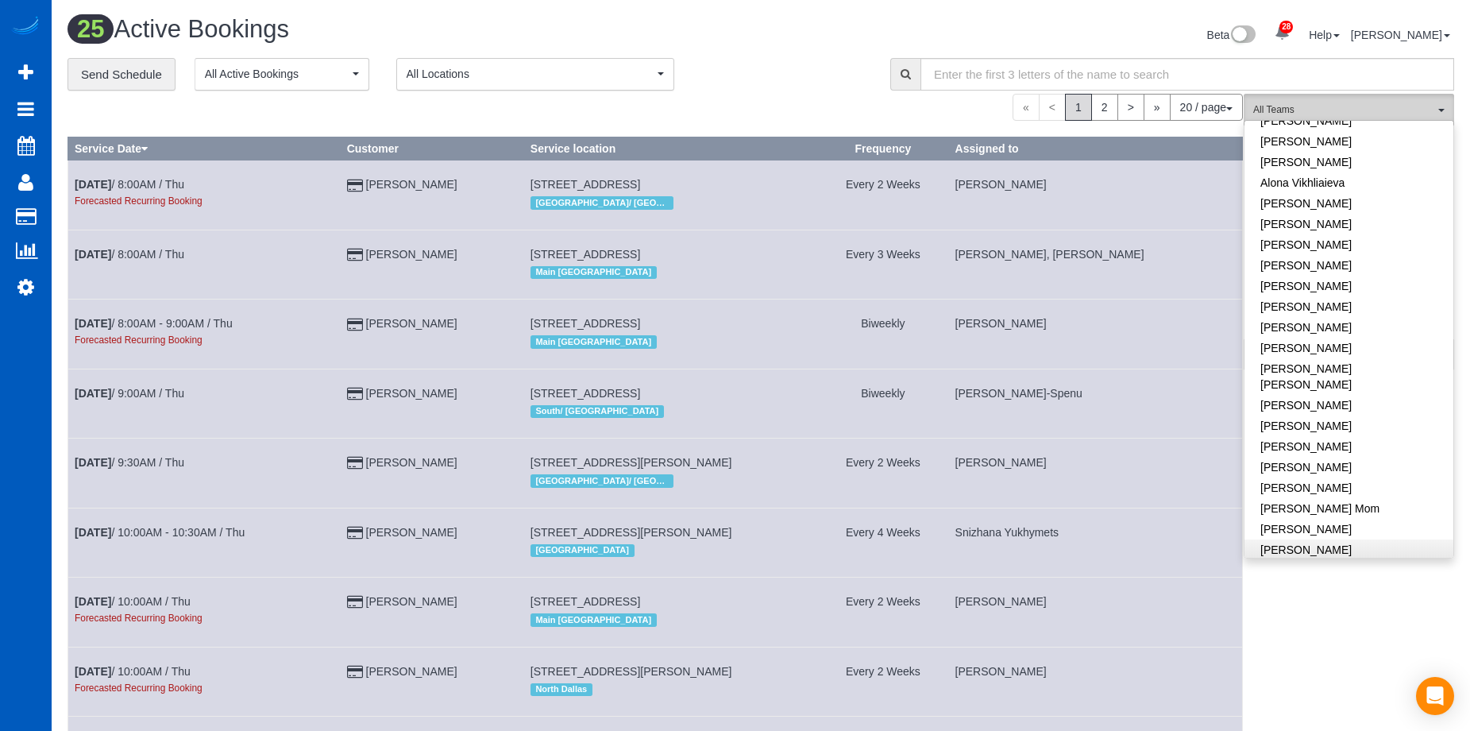
scroll to position [0, 0]
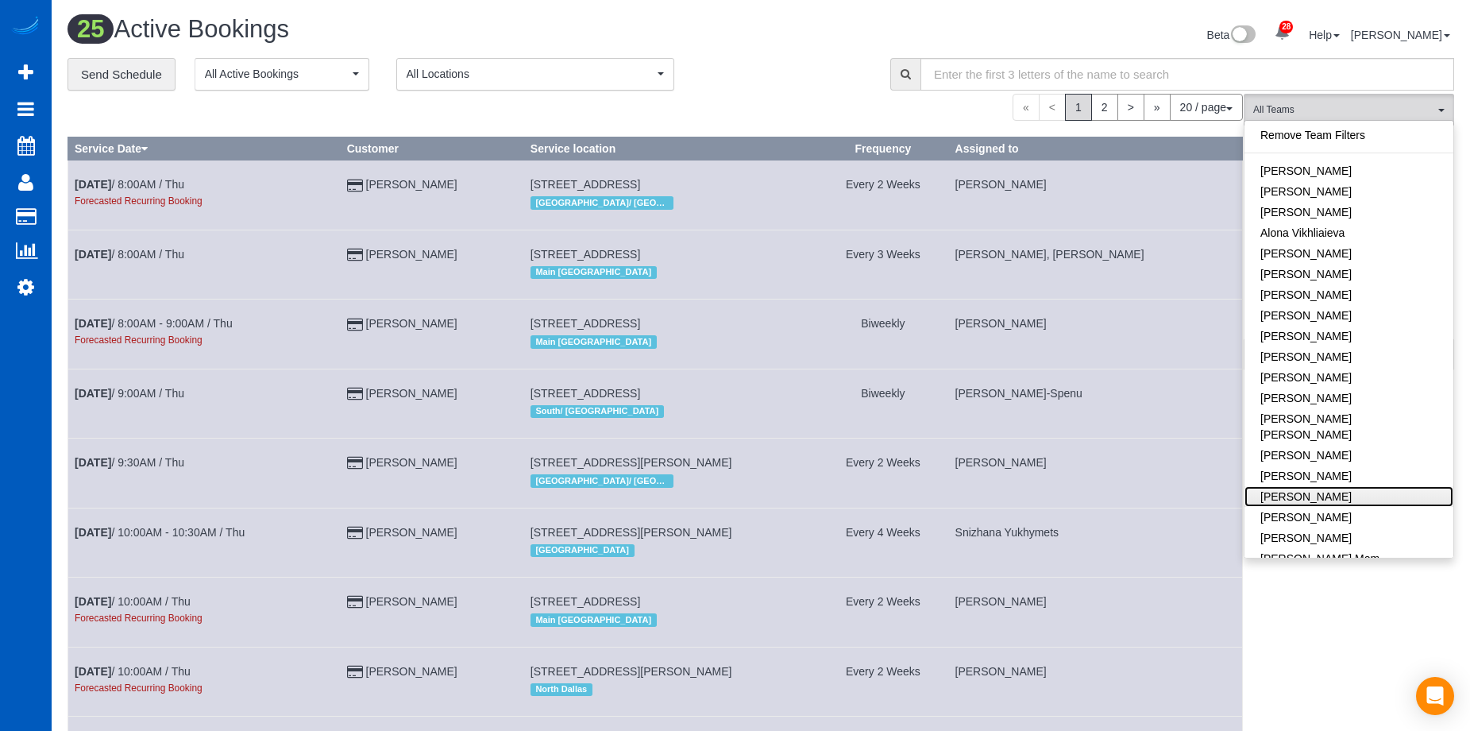
click at [1356, 486] on link "Evelina Manuilo" at bounding box center [1349, 496] width 209 height 21
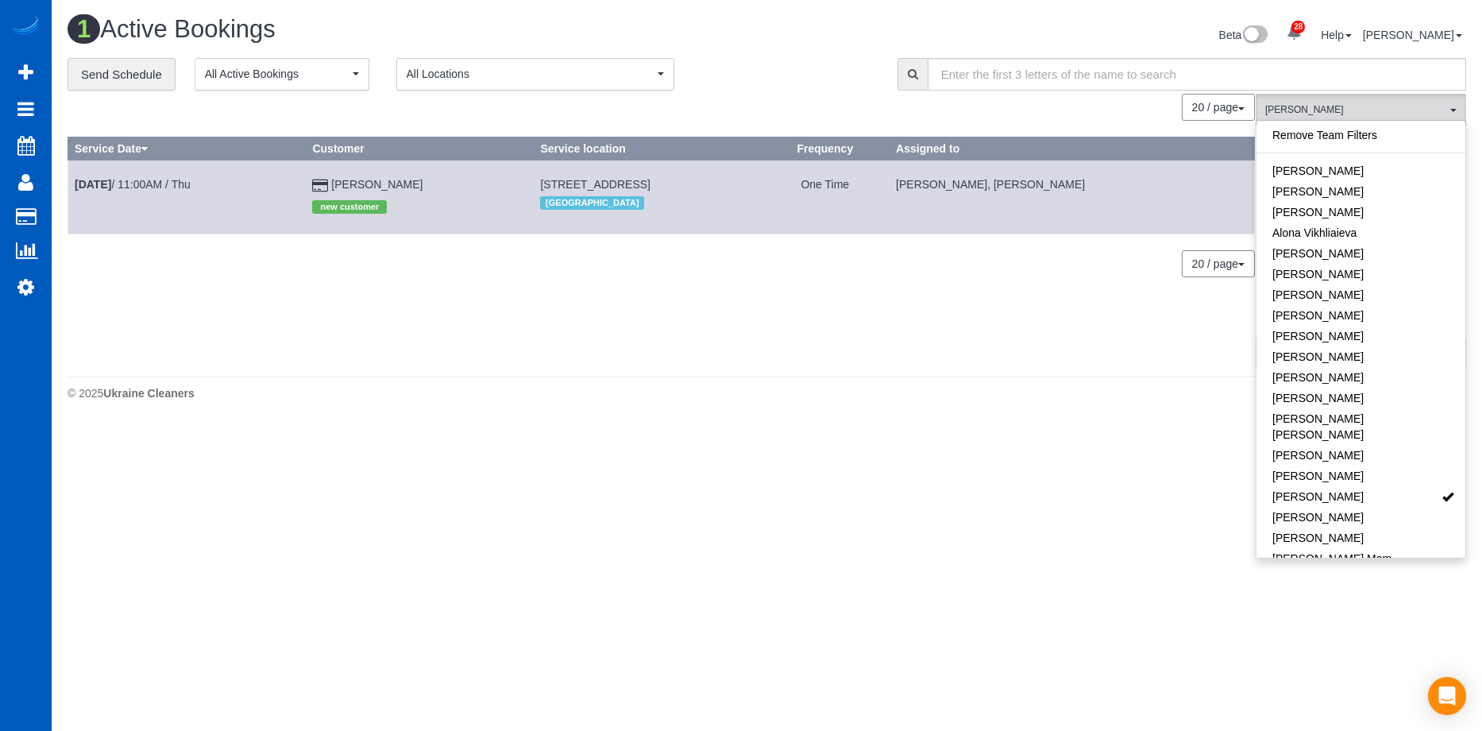
click at [818, 25] on div "Beta 28 Your Notifications You have 0 alerts × You have 6 to charge for 08/12/2…" at bounding box center [1123, 37] width 712 height 42
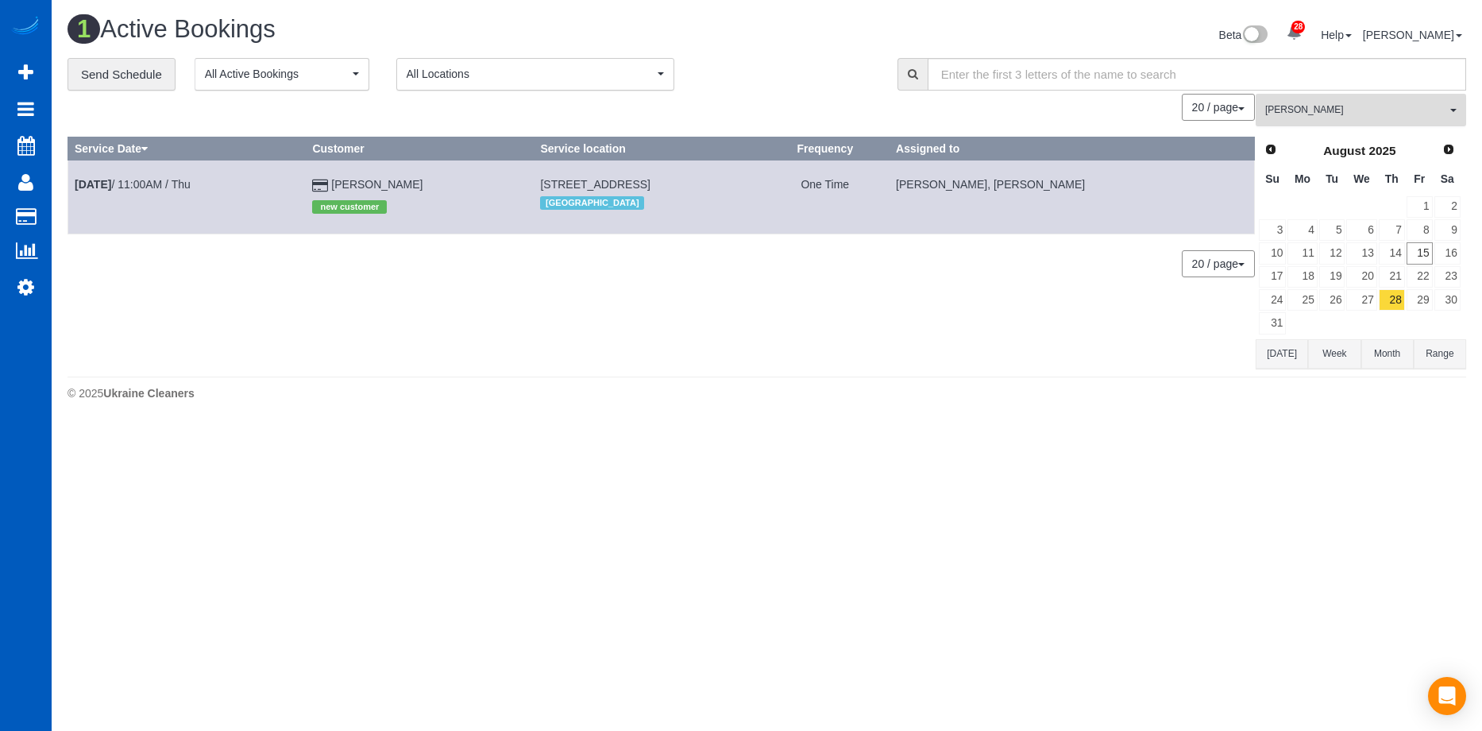
click at [1339, 110] on span "Evelina Manuilo" at bounding box center [1355, 110] width 181 height 14
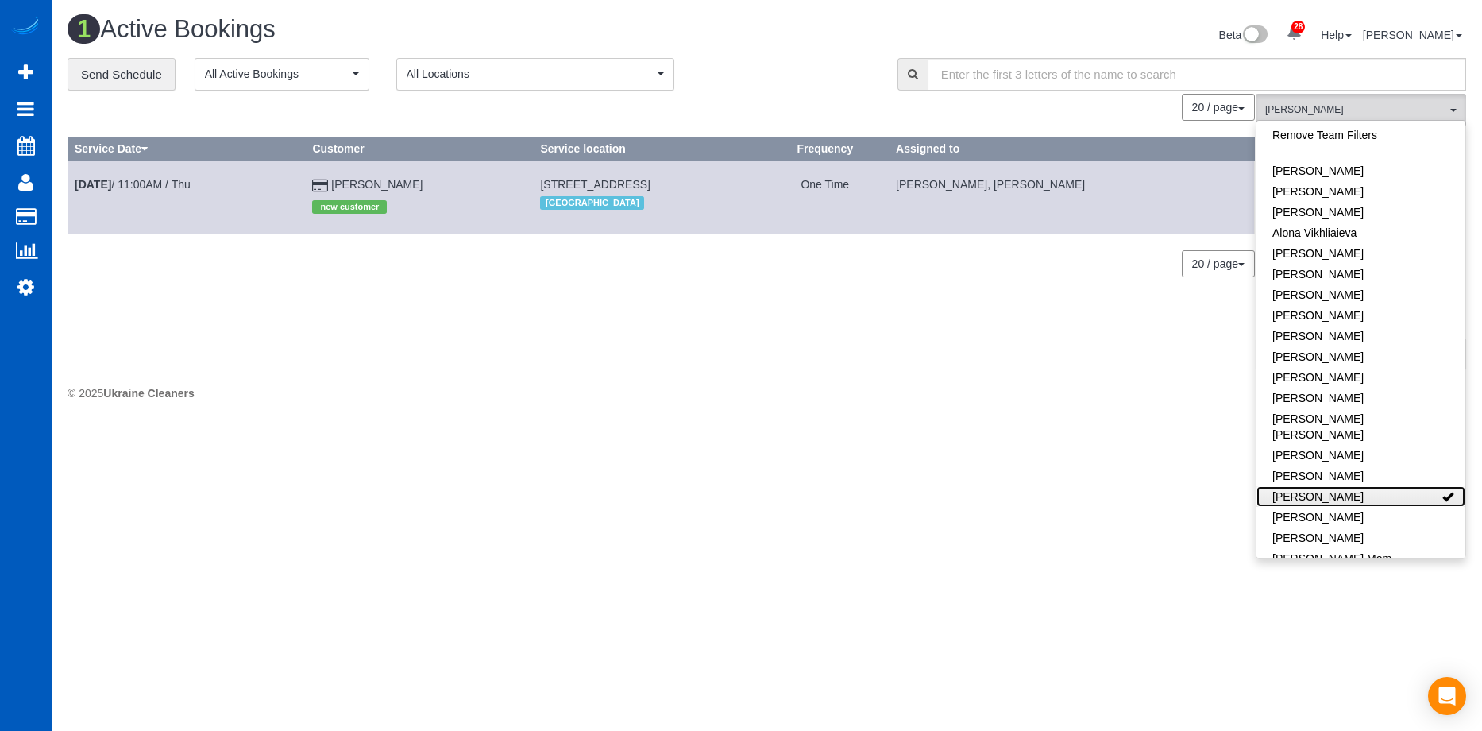
click at [1419, 486] on link "Evelina Manuilo" at bounding box center [1361, 496] width 209 height 21
click at [794, 61] on div "**********" at bounding box center [471, 74] width 806 height 33
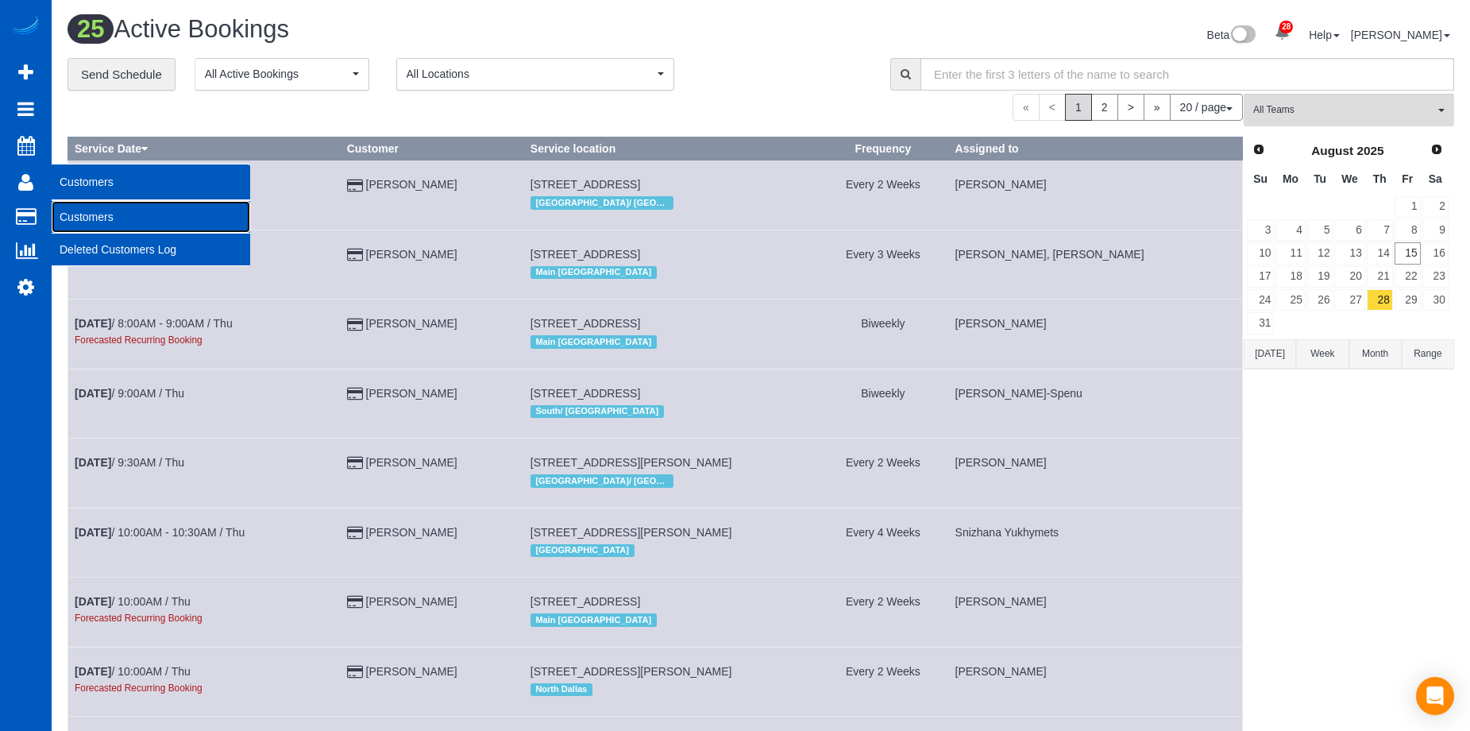
click at [86, 214] on link "Customers" at bounding box center [151, 217] width 199 height 32
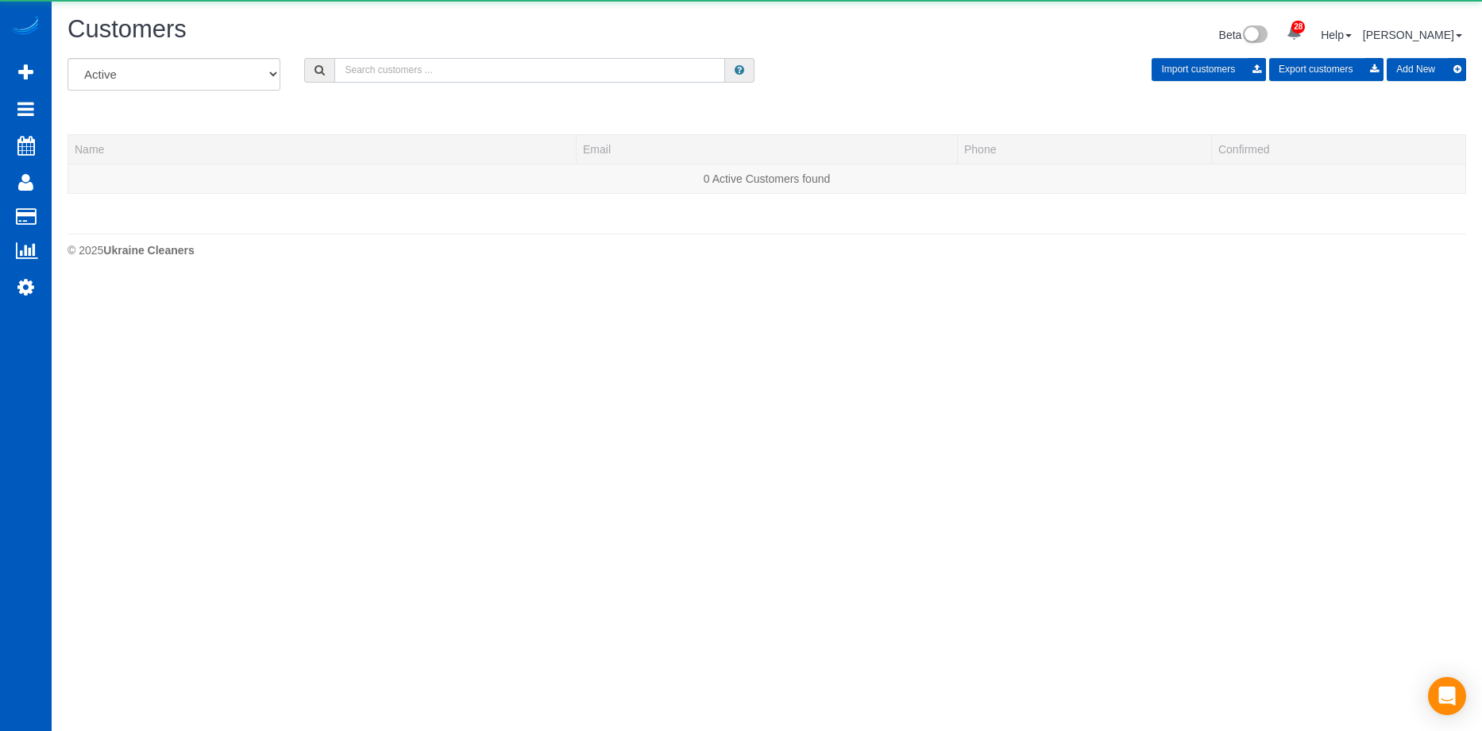
click at [480, 64] on input "text" at bounding box center [529, 70] width 391 height 25
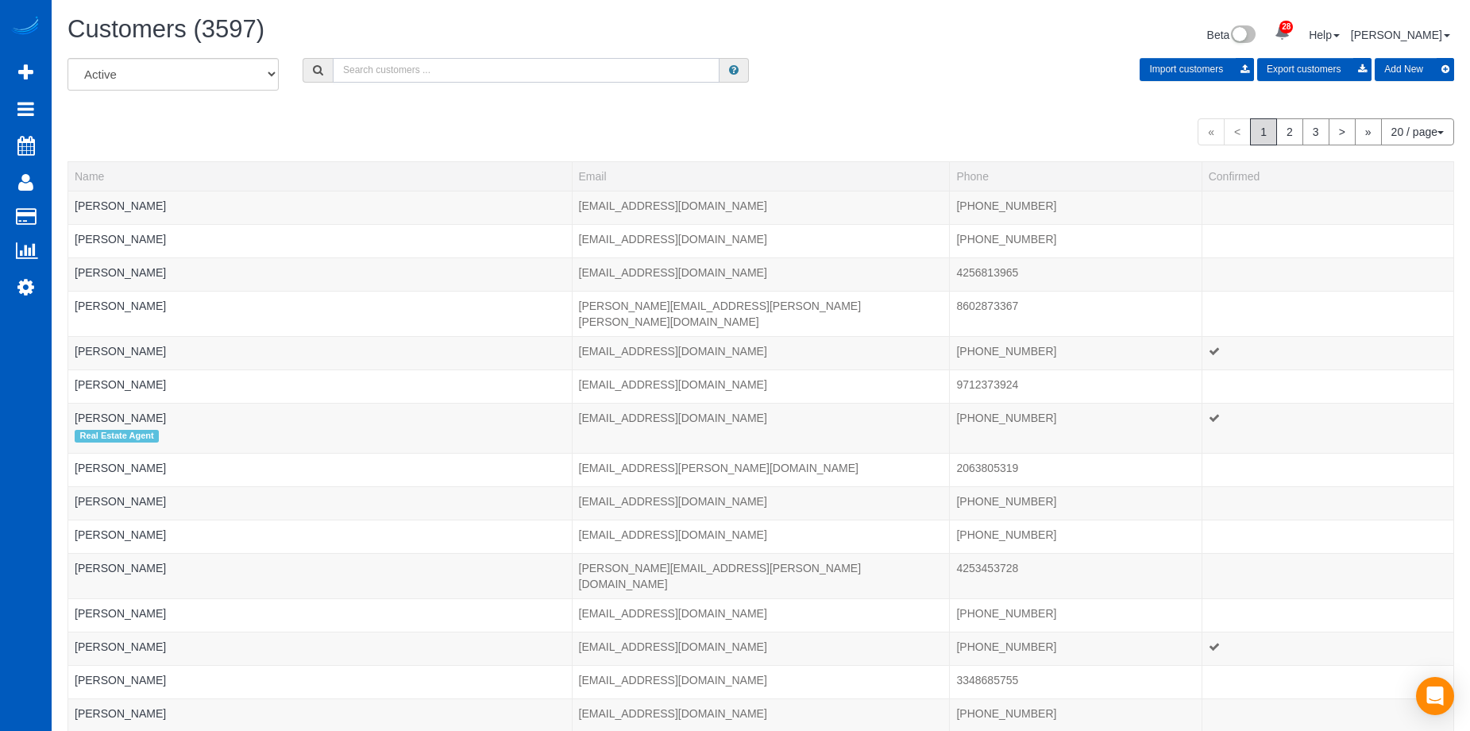
paste input "David Brozowski"
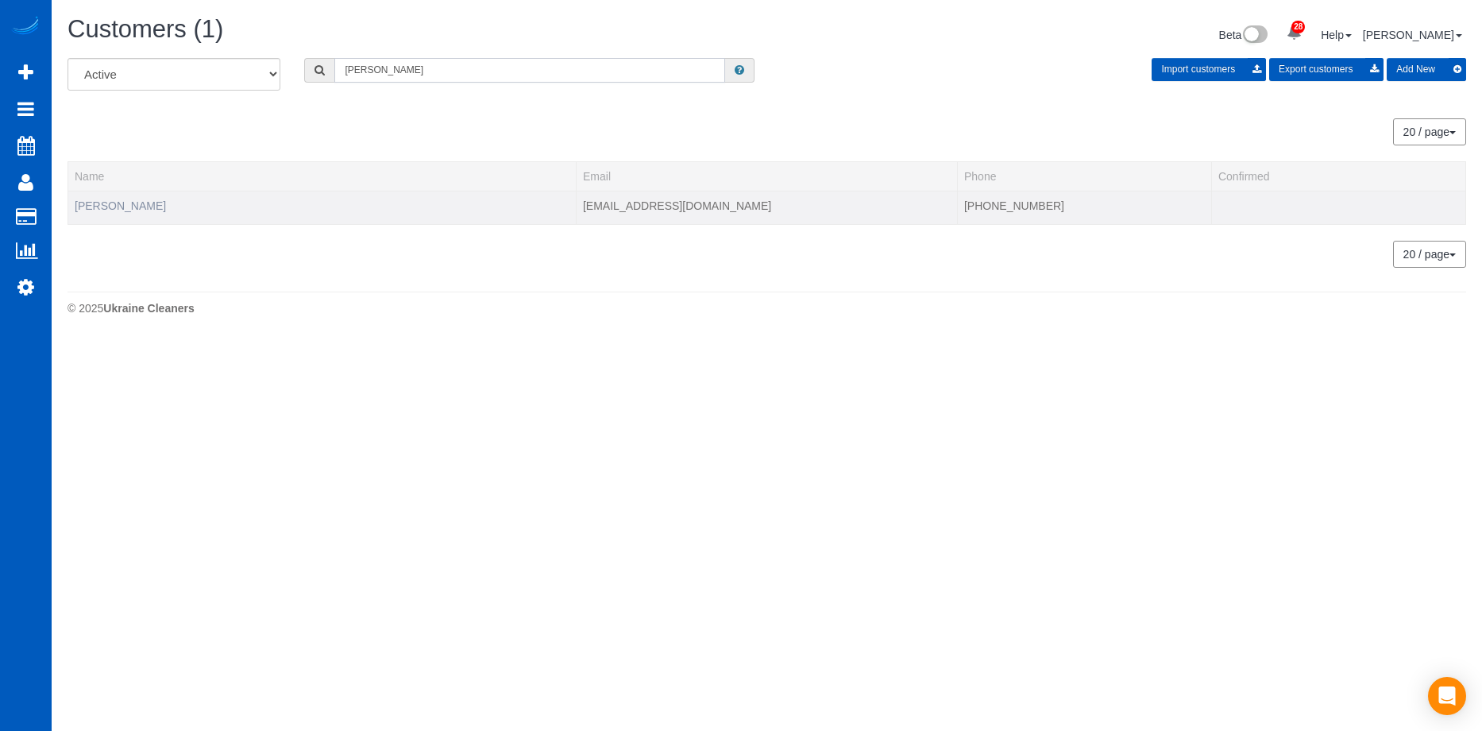
type input "David Brozowski"
click at [150, 206] on link "David Brozowski" at bounding box center [120, 205] width 91 height 13
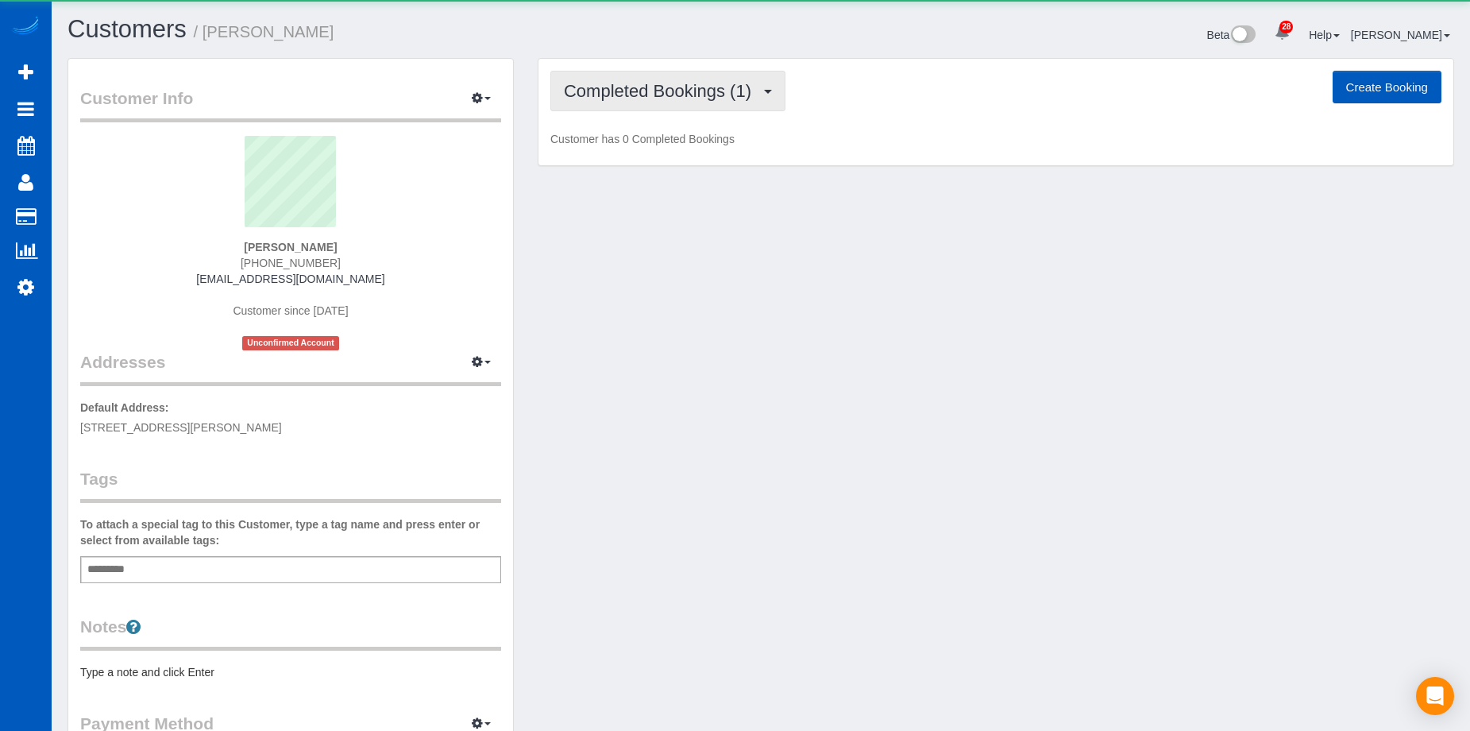
click at [668, 82] on span "Completed Bookings (1)" at bounding box center [661, 91] width 195 height 20
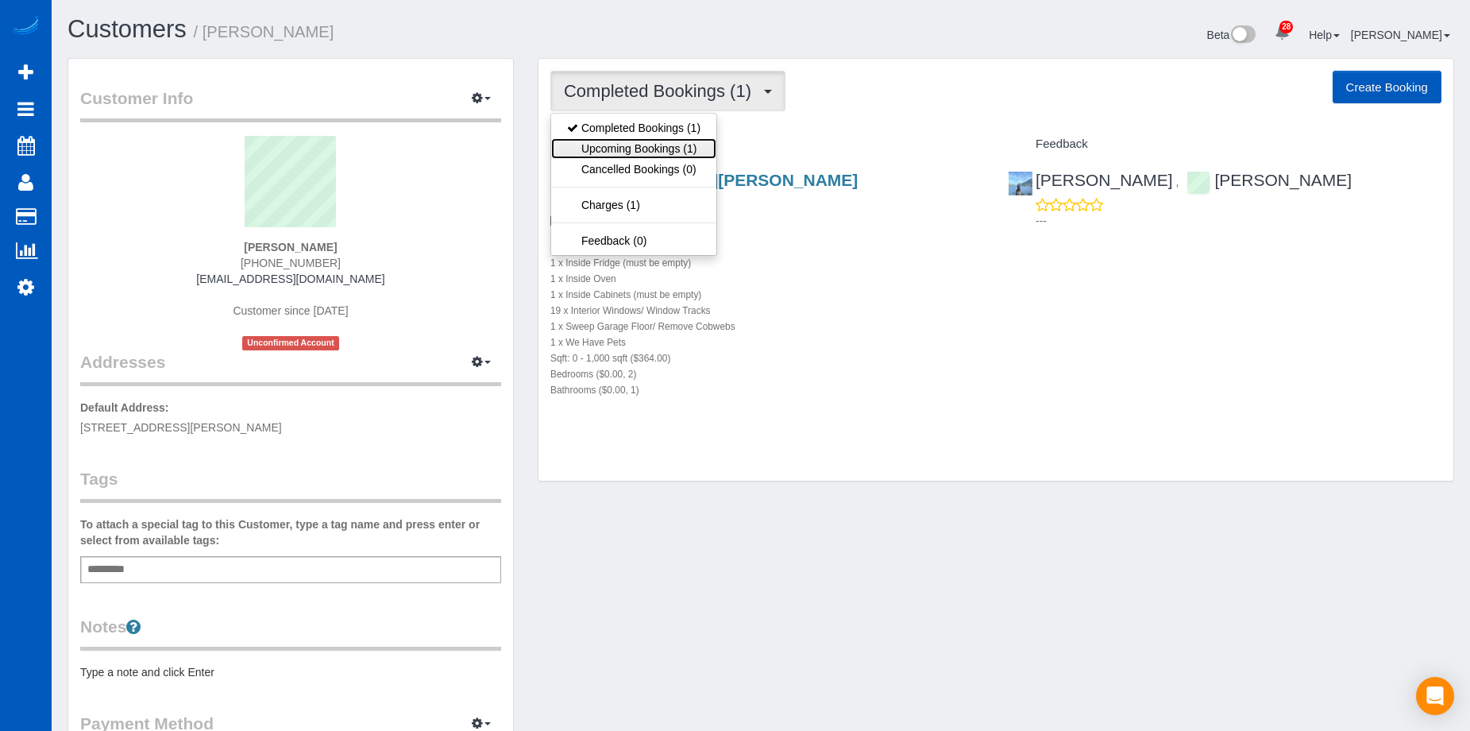
click at [671, 143] on link "Upcoming Bookings (1)" at bounding box center [633, 148] width 165 height 21
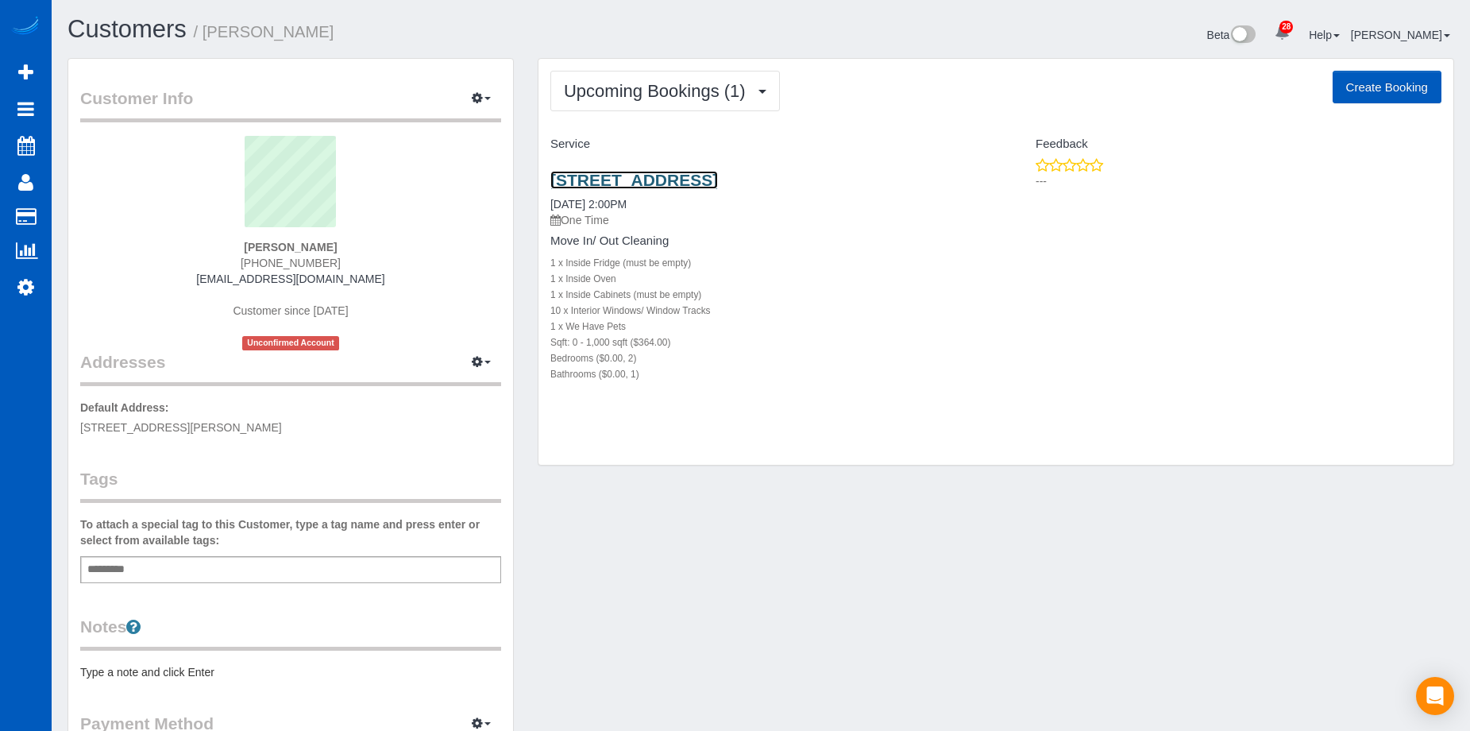
click at [718, 176] on link "1930 5th Ave W, Seattle, WA 98119" at bounding box center [634, 180] width 168 height 18
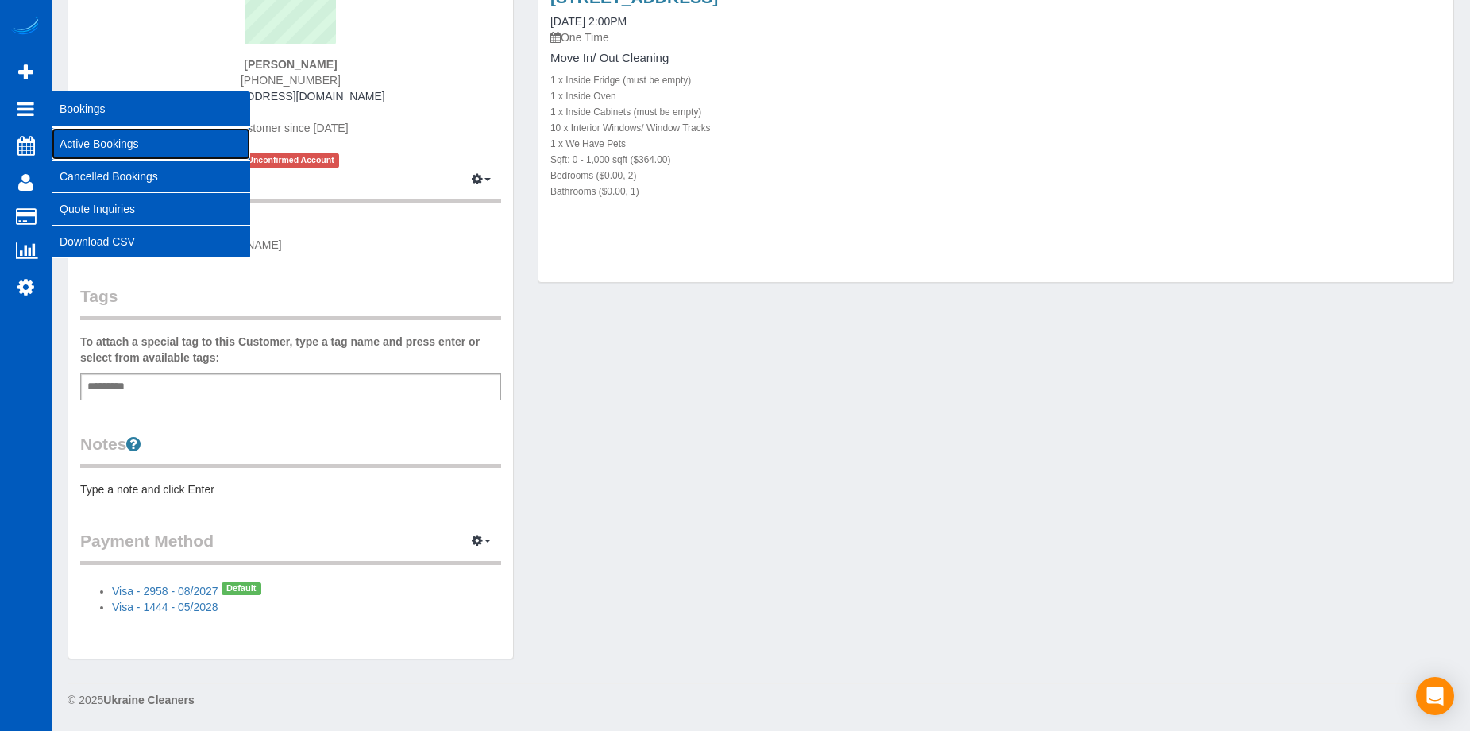
click at [75, 136] on link "Active Bookings" at bounding box center [151, 144] width 199 height 32
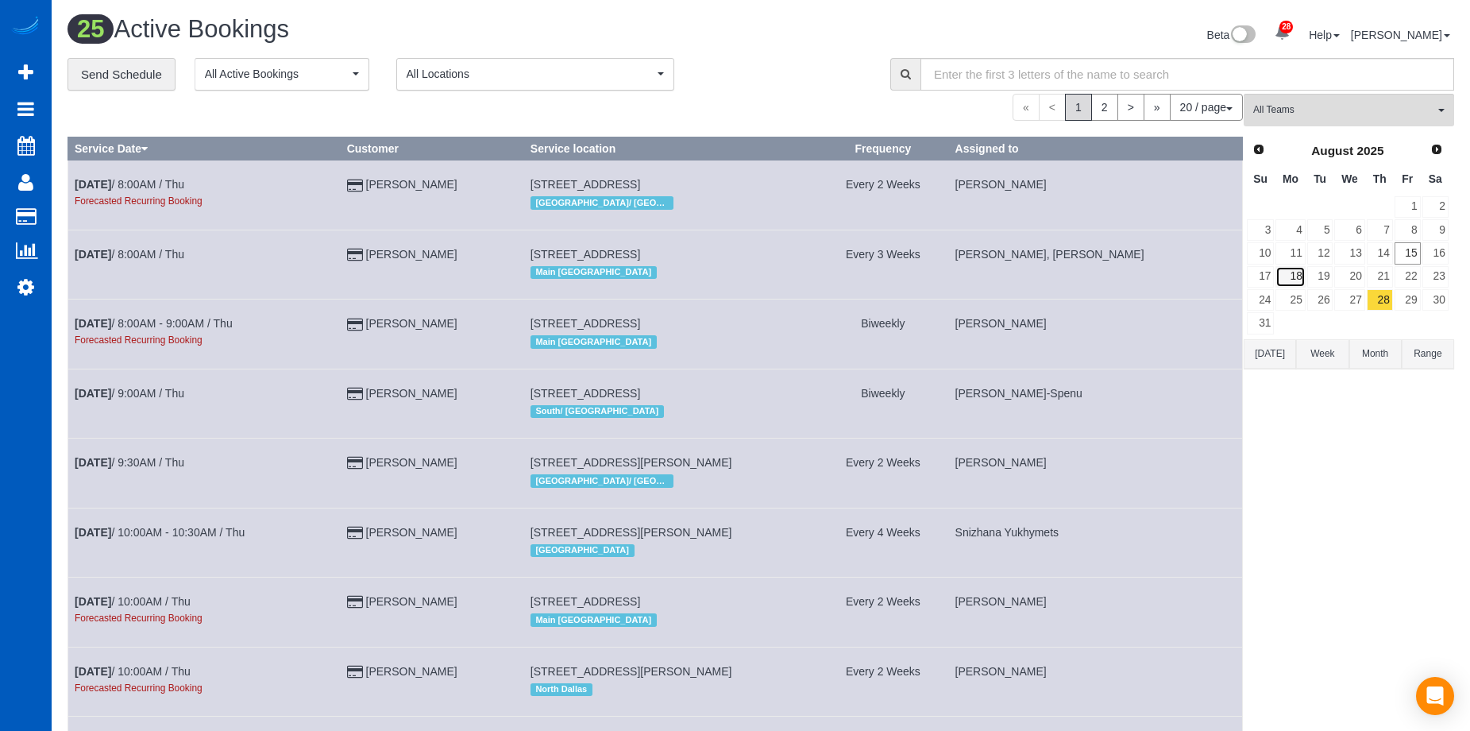
click at [1298, 275] on link "18" at bounding box center [1290, 276] width 29 height 21
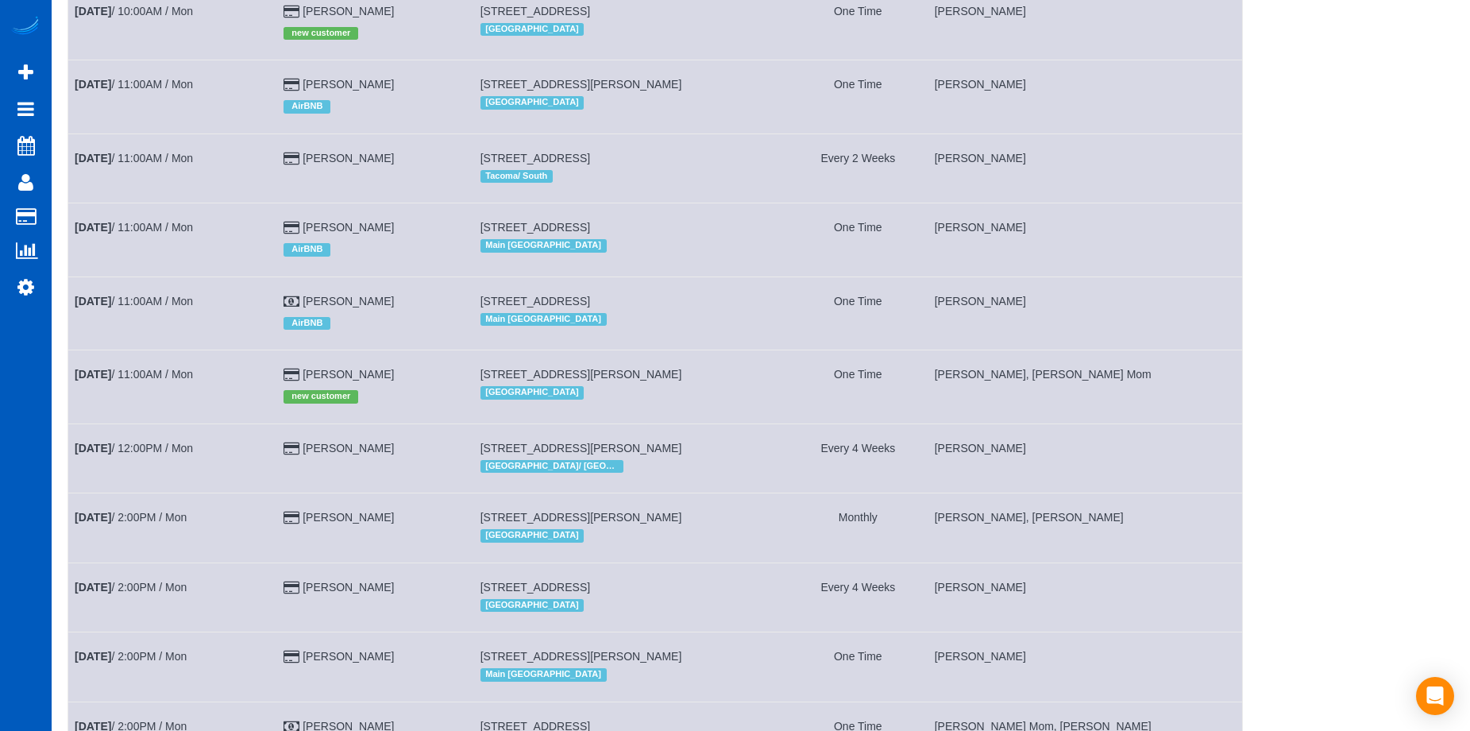
scroll to position [958, 0]
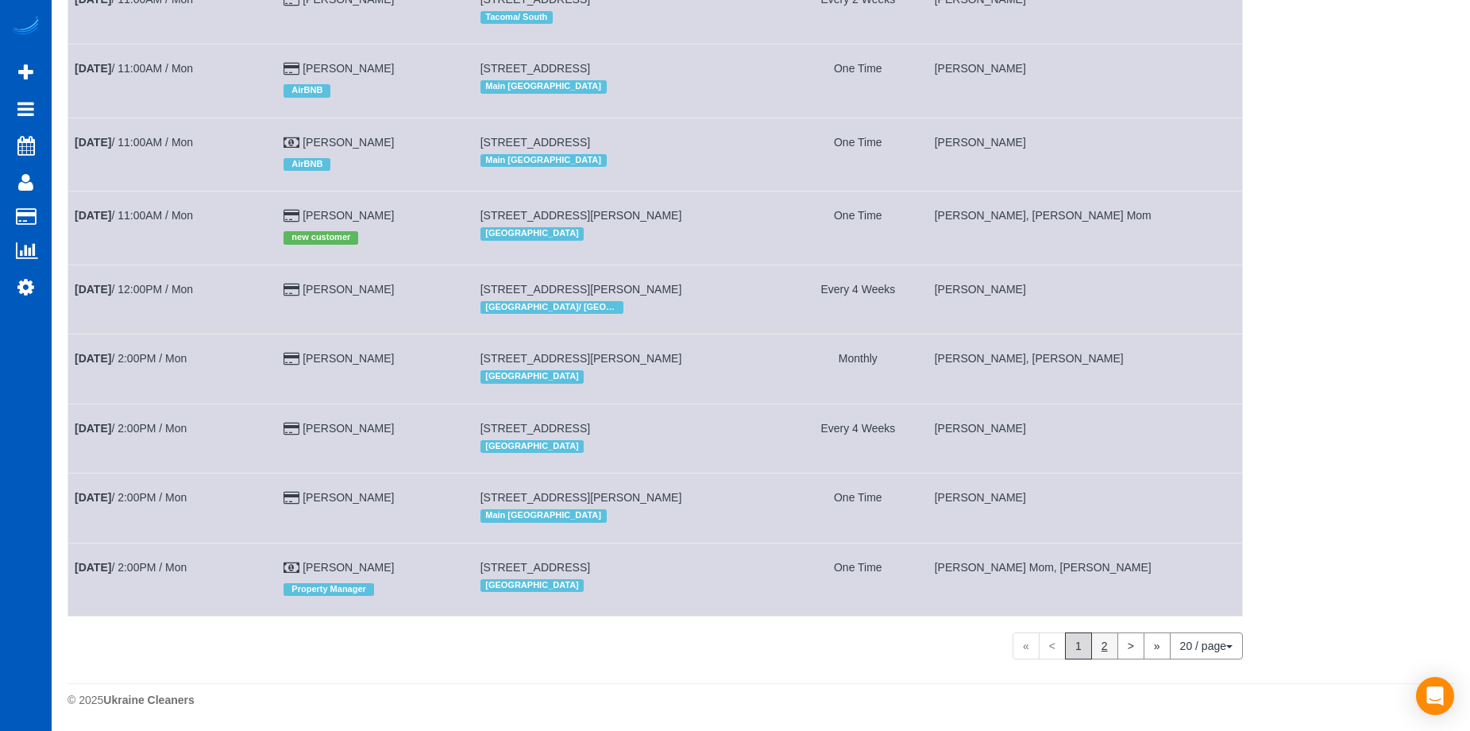
click at [1099, 643] on link "2" at bounding box center [1104, 645] width 27 height 27
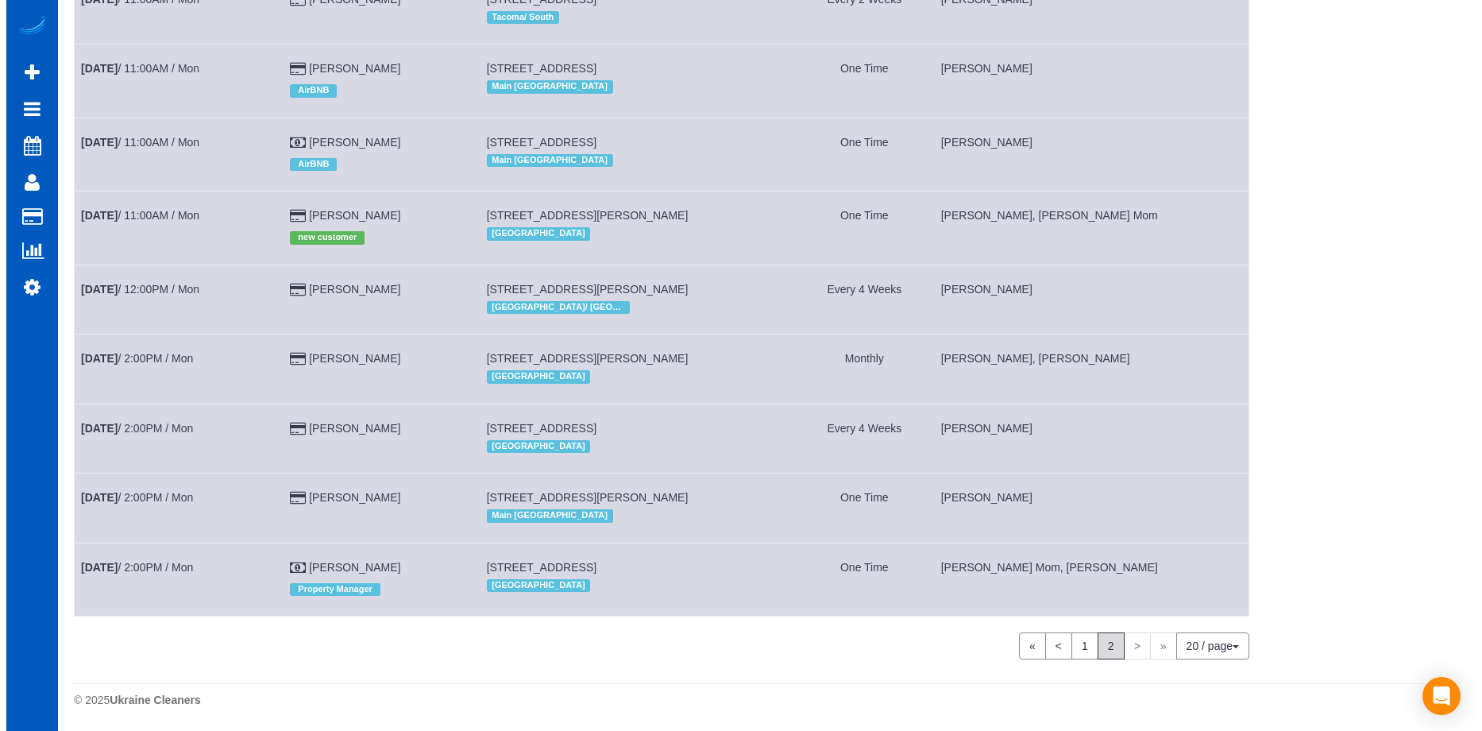
scroll to position [0, 0]
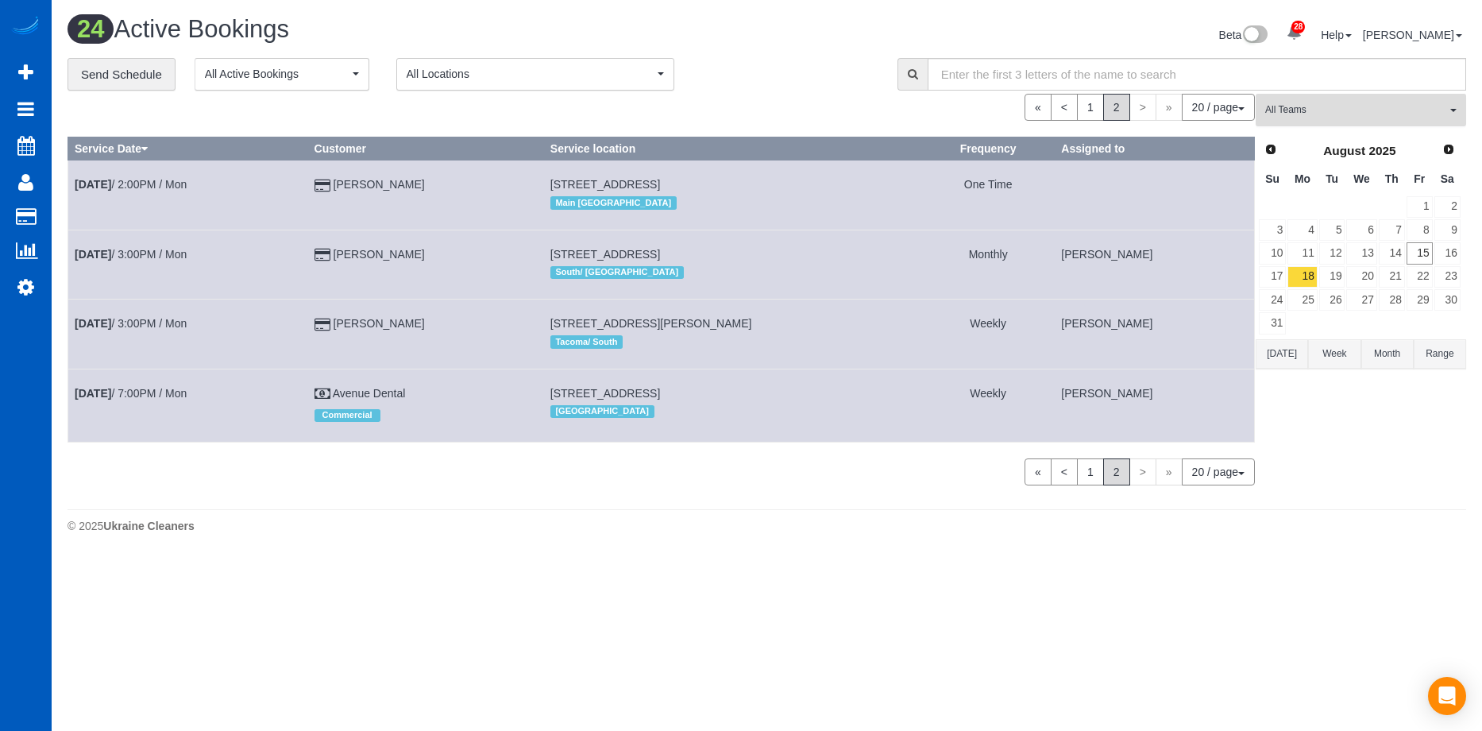
click at [1352, 109] on span "All Teams" at bounding box center [1355, 110] width 181 height 14
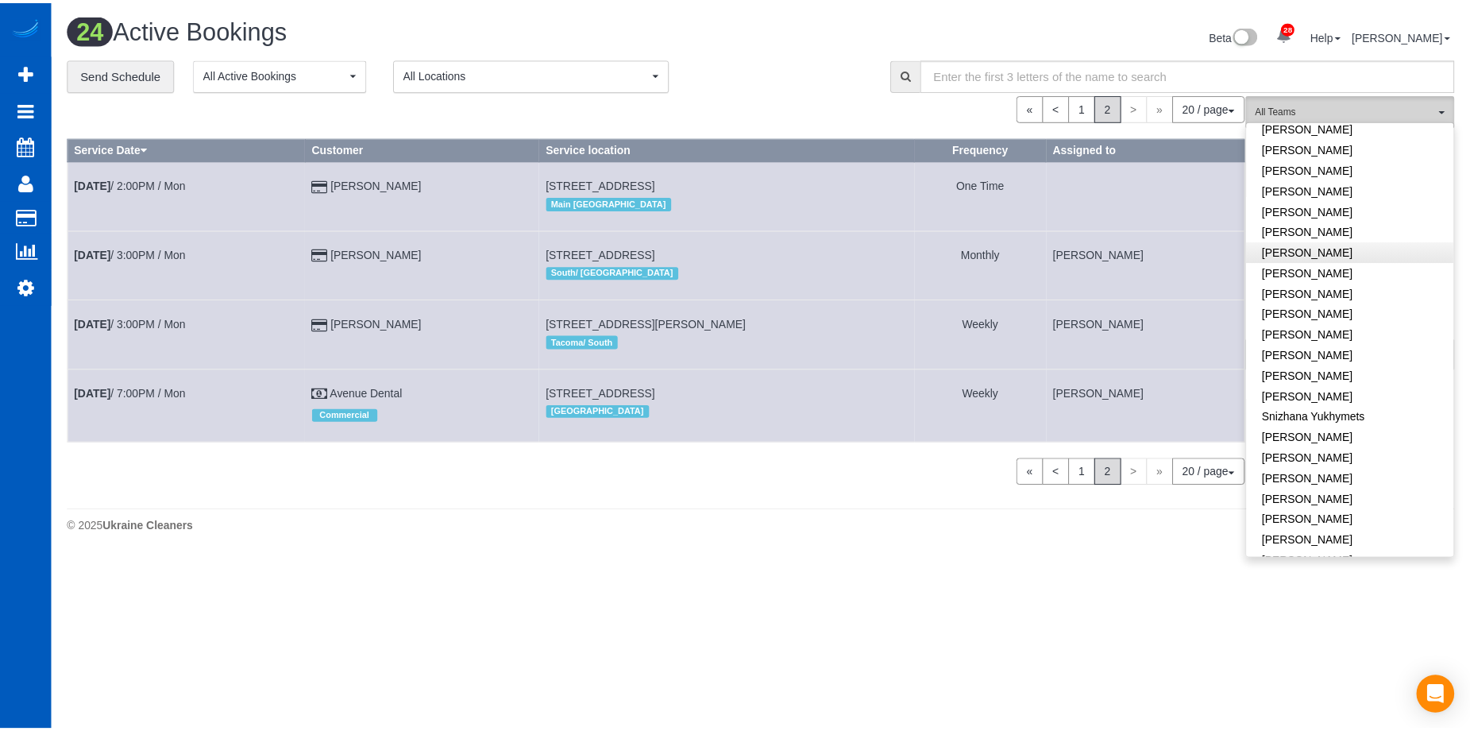
scroll to position [1011, 0]
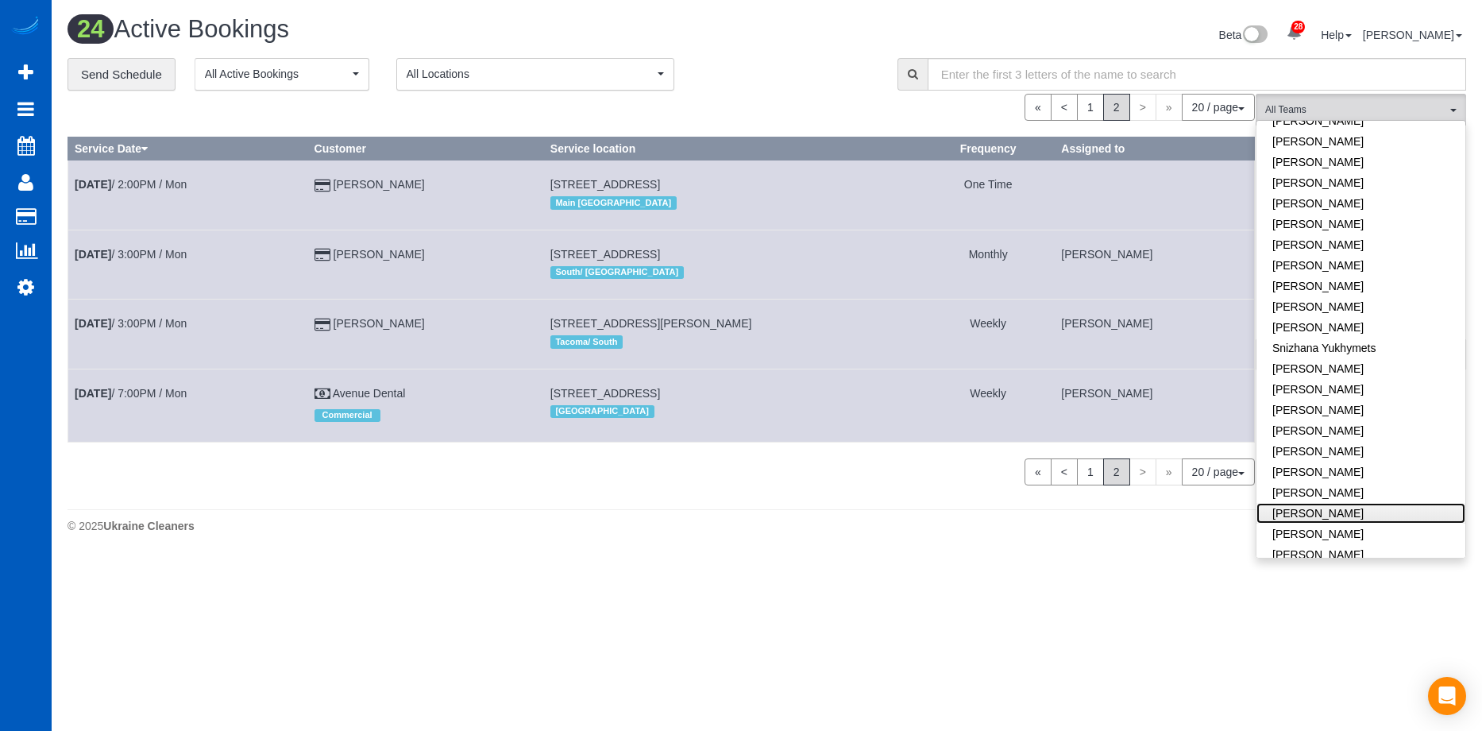
click at [1388, 503] on link "[PERSON_NAME]" at bounding box center [1361, 513] width 209 height 21
click at [1386, 523] on link "[PERSON_NAME]" at bounding box center [1361, 533] width 209 height 21
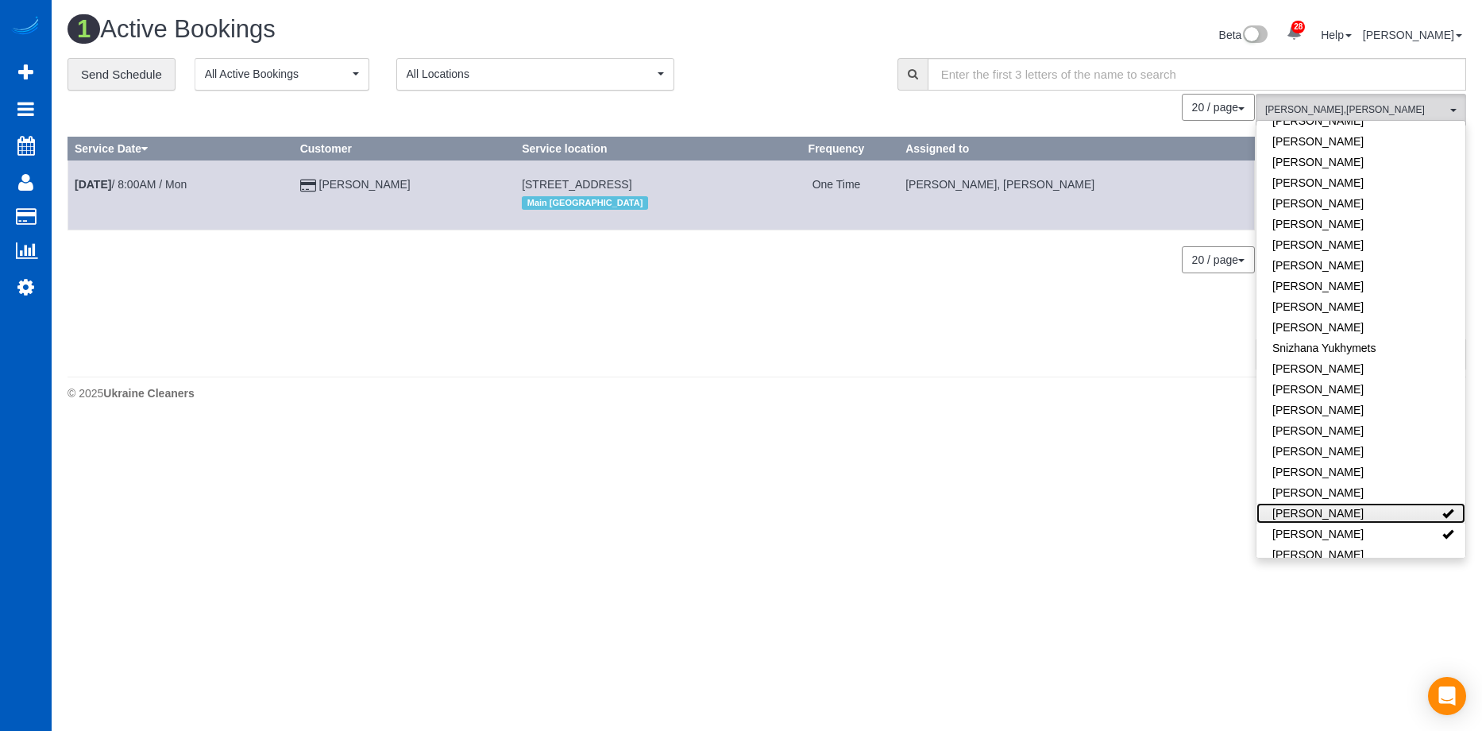
click at [1420, 503] on link "[PERSON_NAME]" at bounding box center [1361, 513] width 209 height 21
click at [1403, 523] on link "[PERSON_NAME]" at bounding box center [1361, 533] width 209 height 21
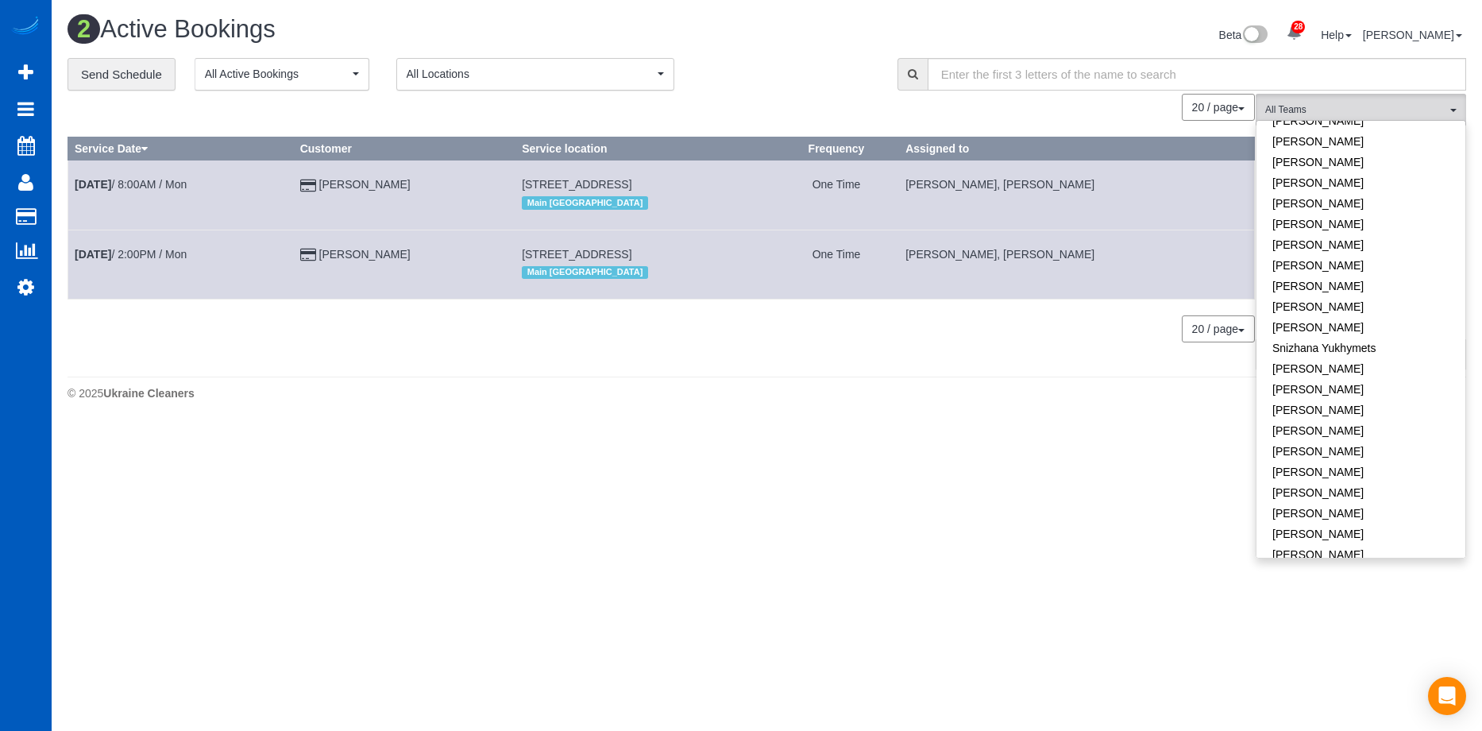
click at [766, 56] on div "2 Active Bookings Beta 28 Your Notifications You have 0 alerts × You have 6 to …" at bounding box center [767, 37] width 1423 height 42
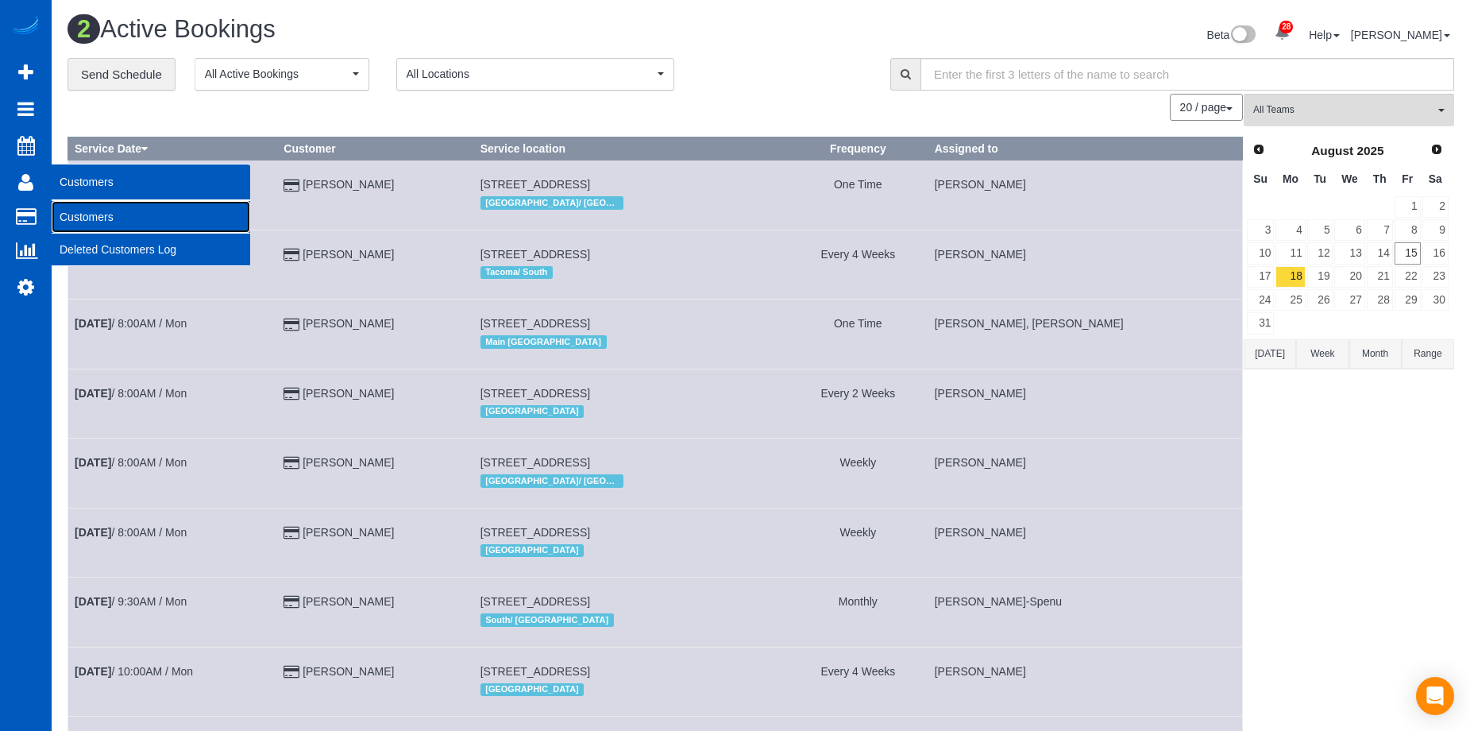
click at [65, 212] on link "Customers" at bounding box center [151, 217] width 199 height 32
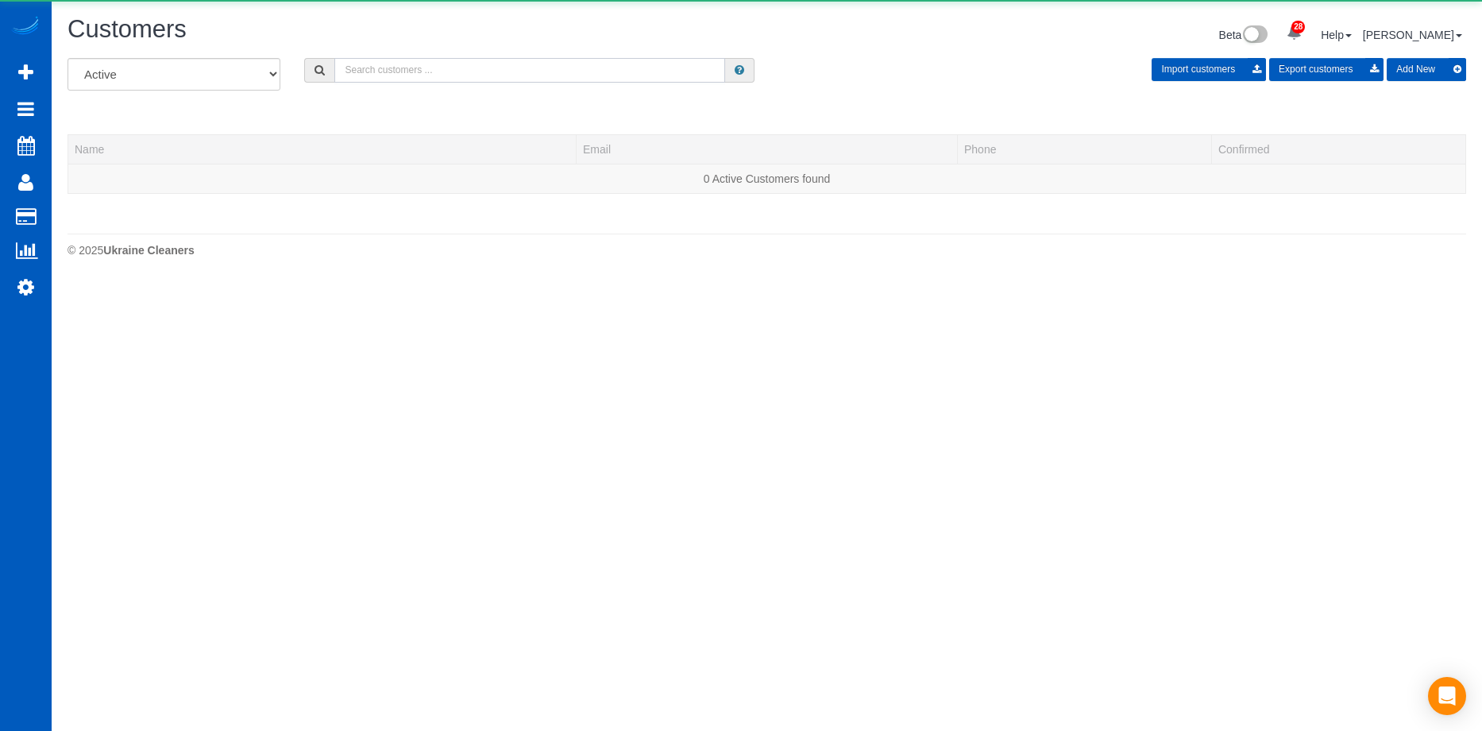
drag, startPoint x: 446, startPoint y: 64, endPoint x: 446, endPoint y: 74, distance: 10.3
click at [446, 74] on input "text" at bounding box center [529, 70] width 391 height 25
paste input "Kristin Gordon"
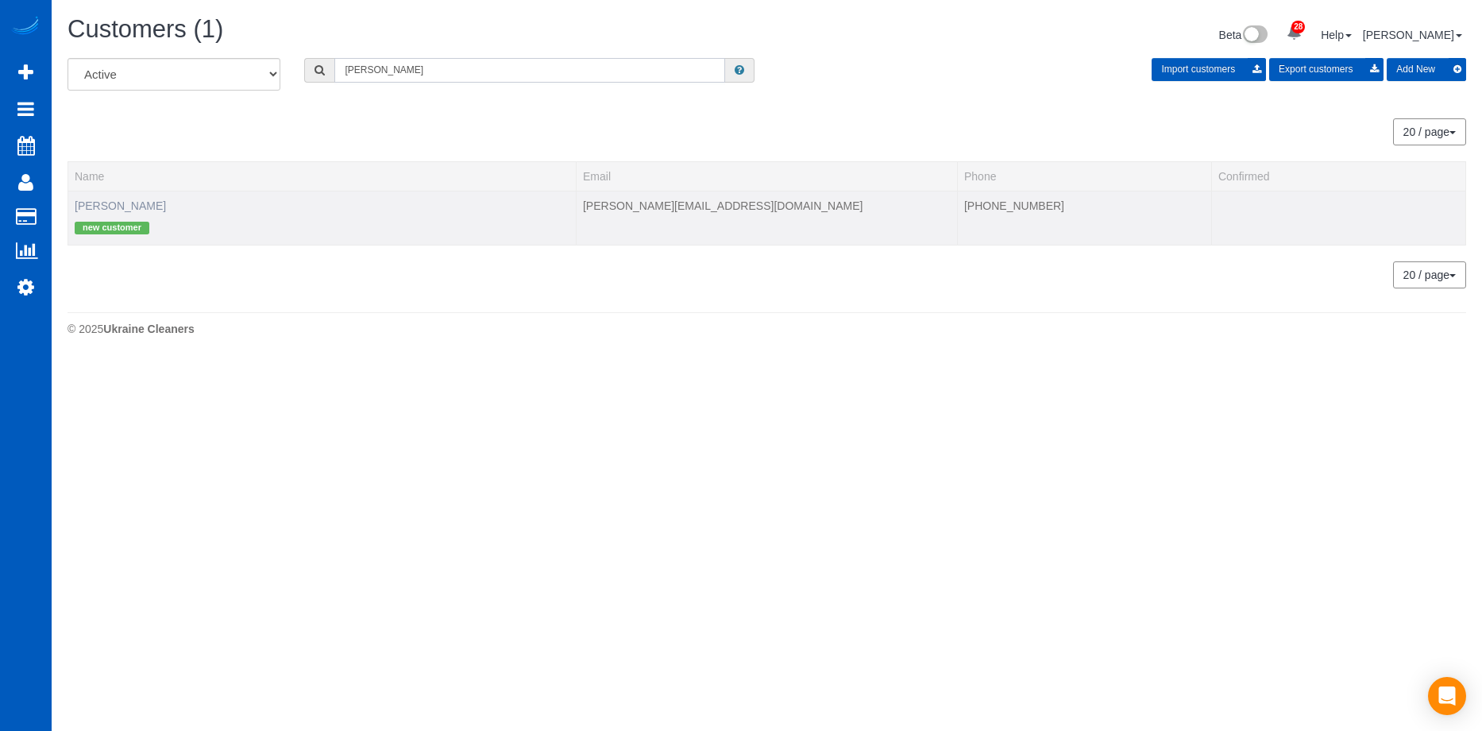
type input "Kristin Gordon"
click at [133, 203] on link "Kristin Gordon" at bounding box center [120, 205] width 91 height 13
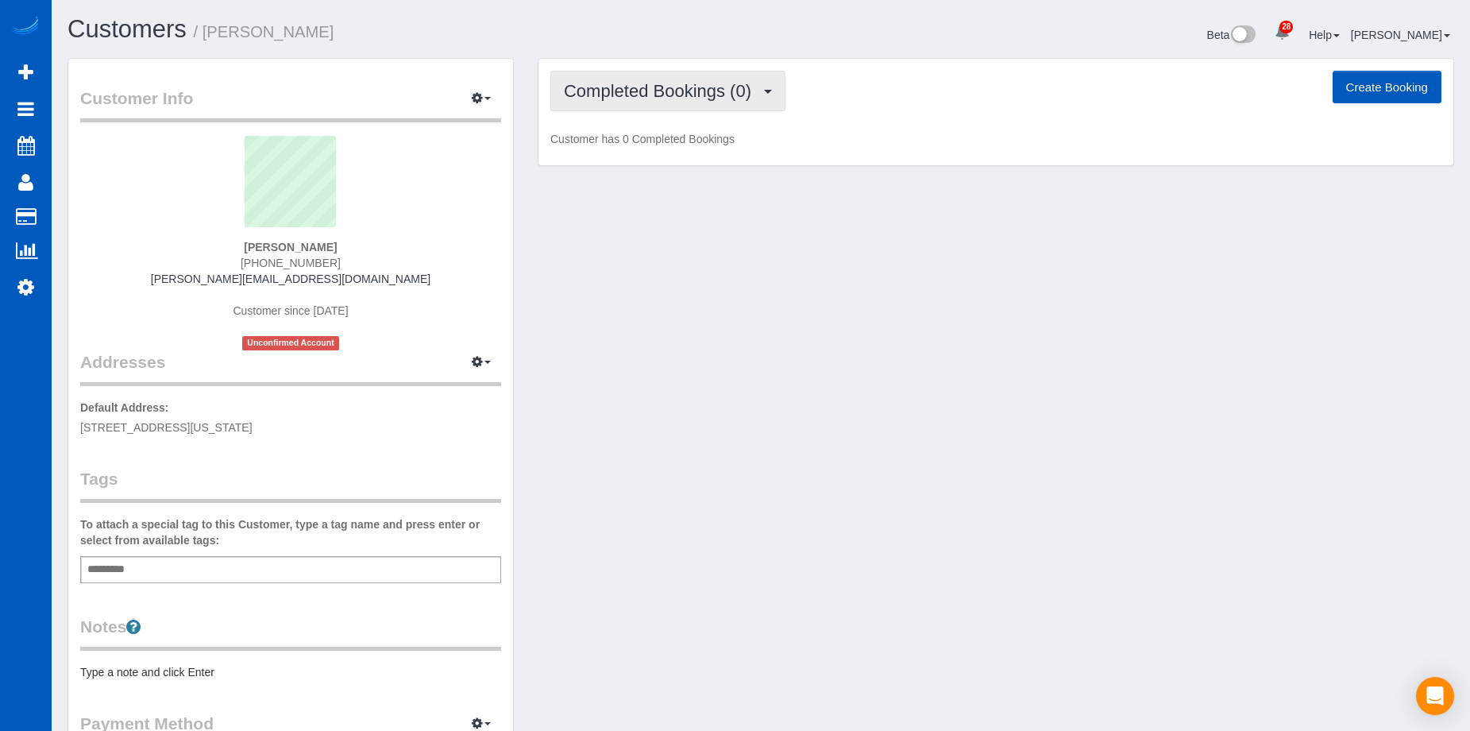
click at [715, 91] on span "Completed Bookings (0)" at bounding box center [661, 91] width 195 height 20
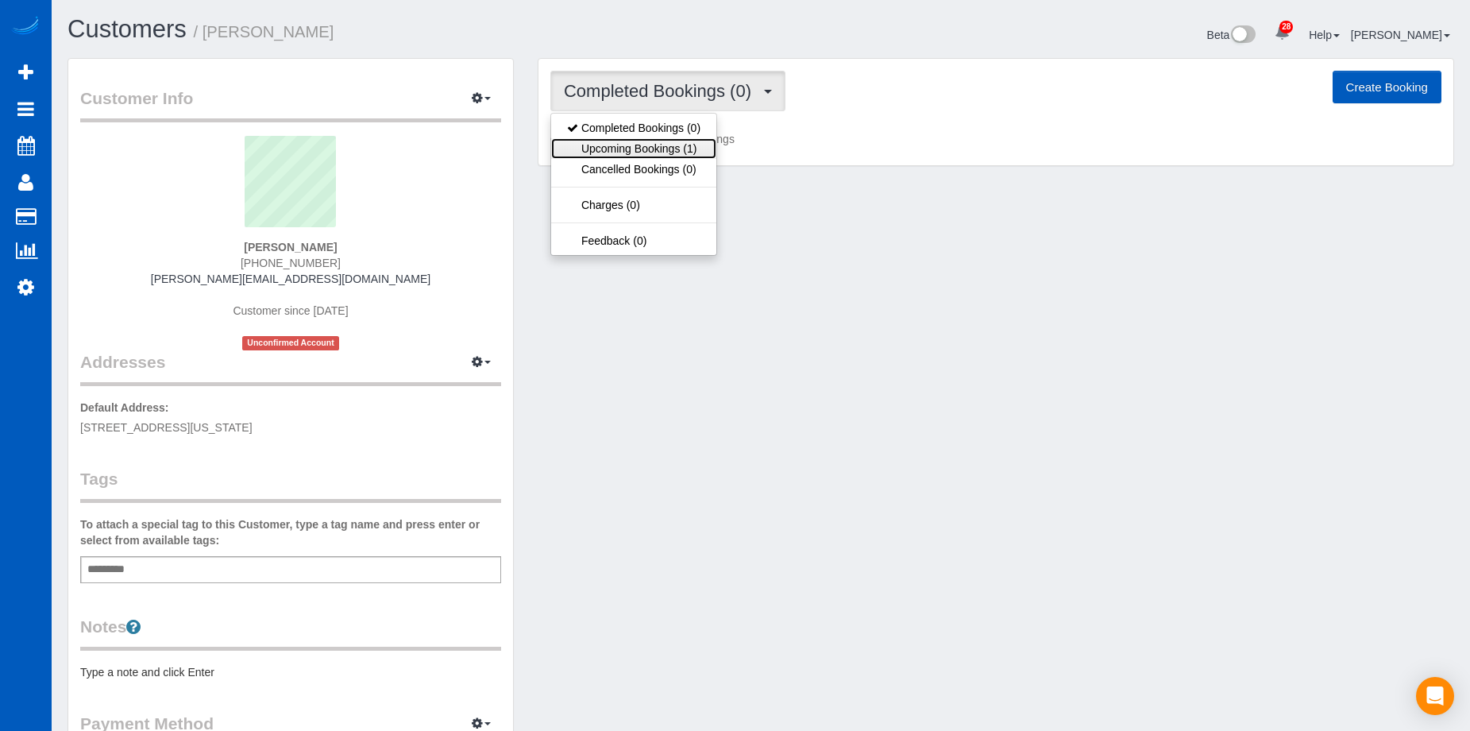
click at [674, 149] on link "Upcoming Bookings (1)" at bounding box center [633, 148] width 165 height 21
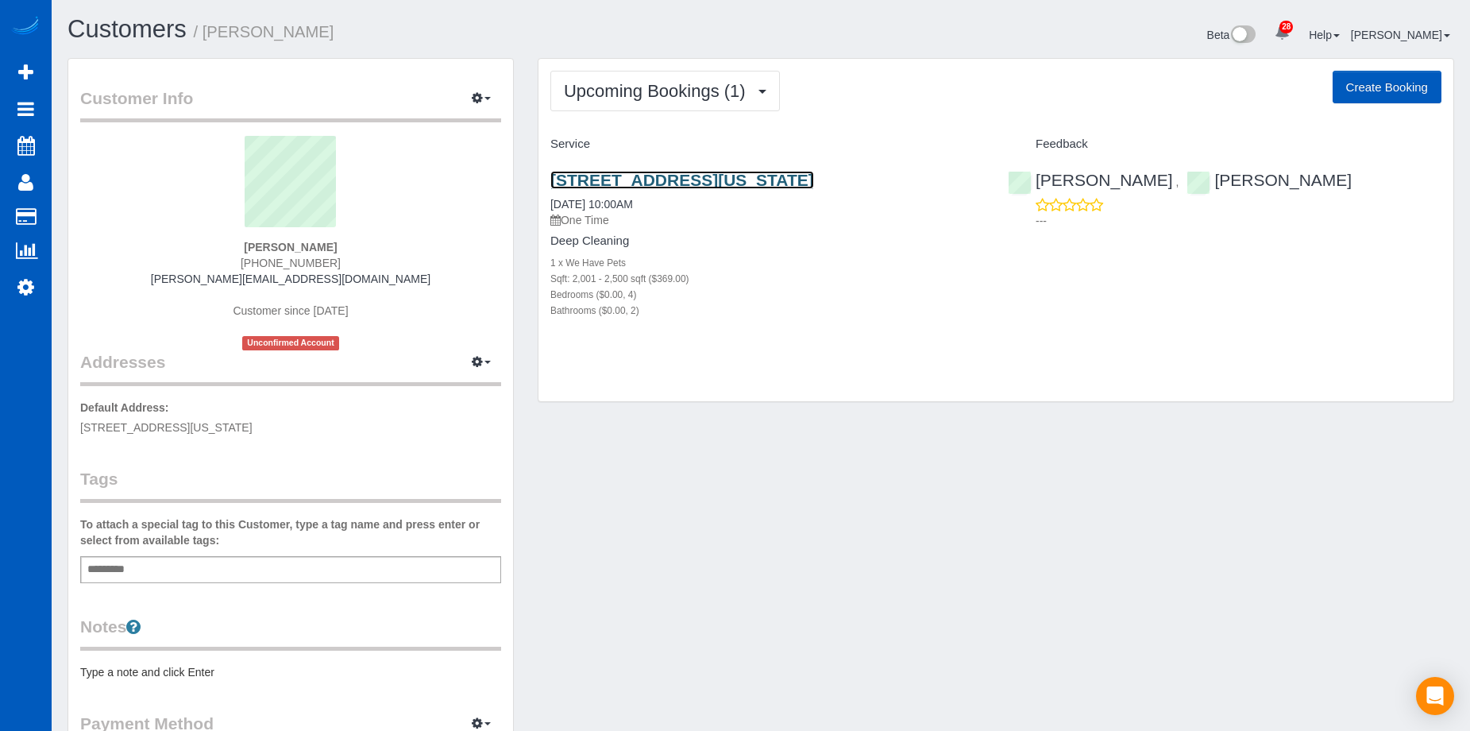
click at [682, 172] on link "1226 N Pennsylvania St, Denver, CO 80203" at bounding box center [682, 180] width 264 height 18
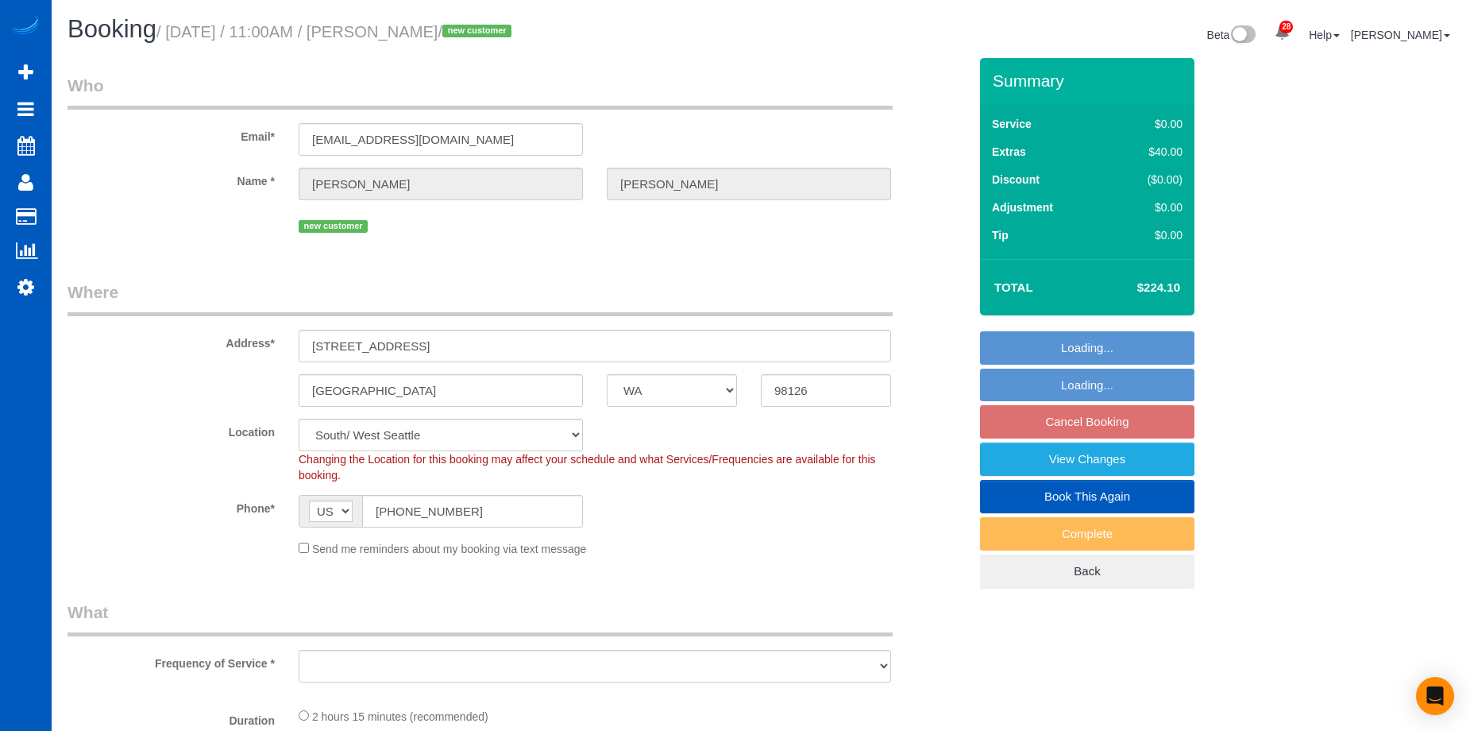
select select "WA"
select select "object:816"
select select "number:8"
select select "object:979"
select select "199"
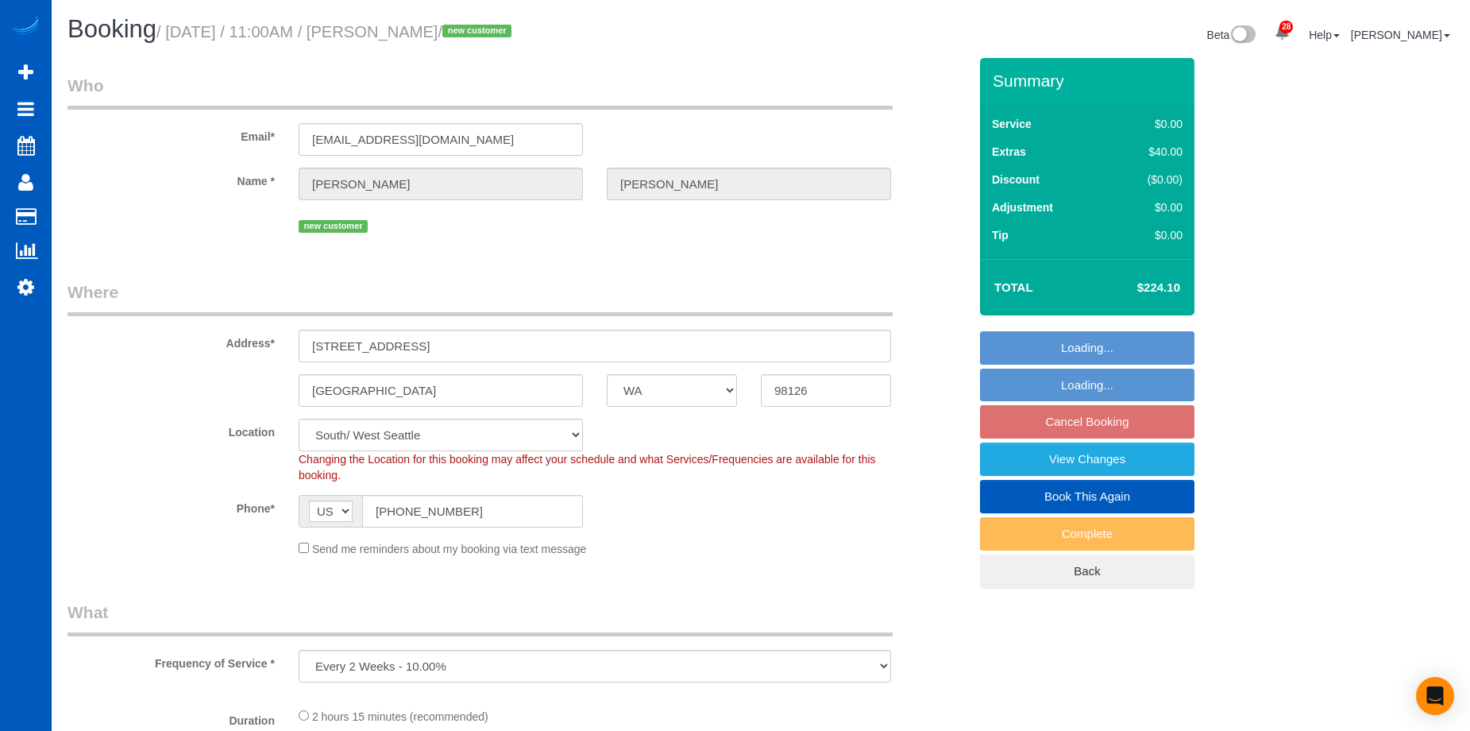
select select "1501"
select select "3"
select select "2"
select select "spot2"
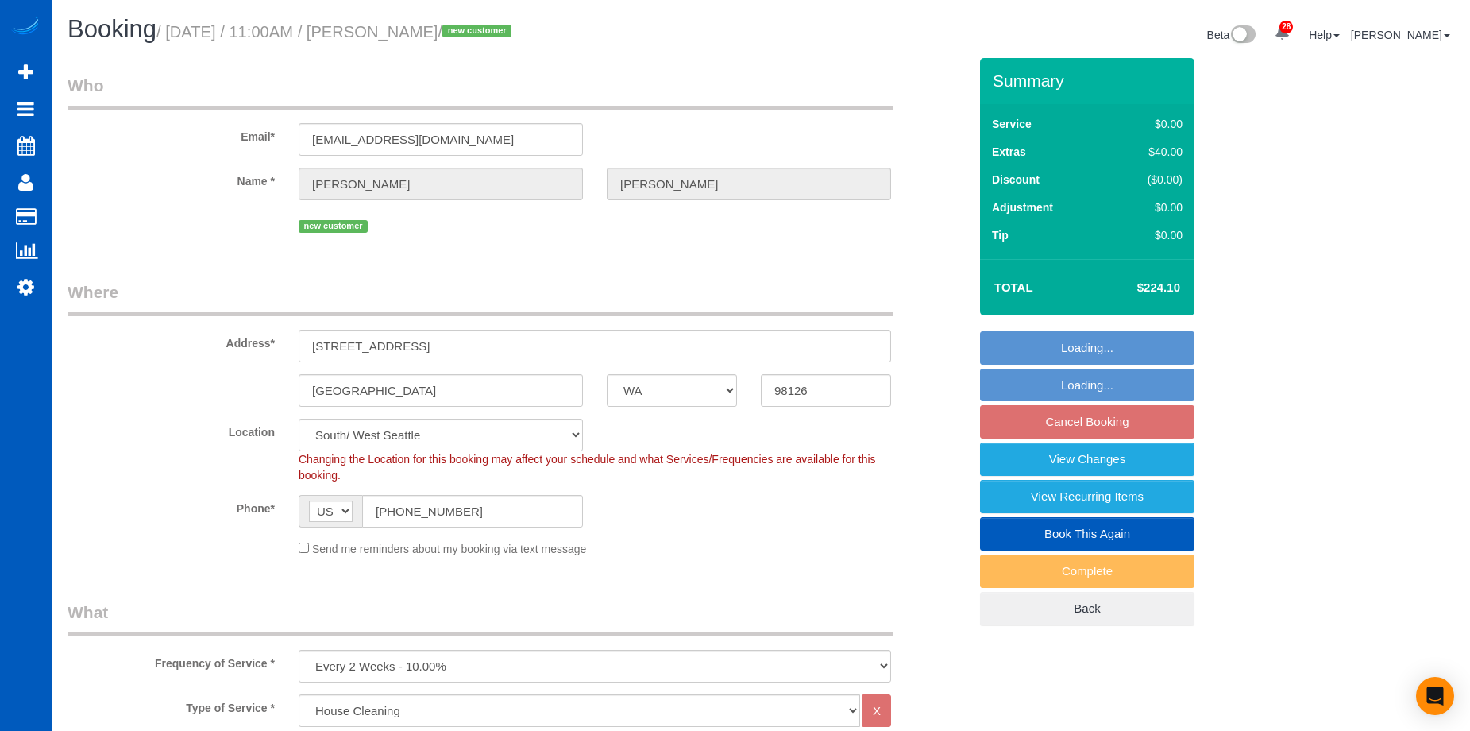
select select "1501"
select select "3"
select select "2"
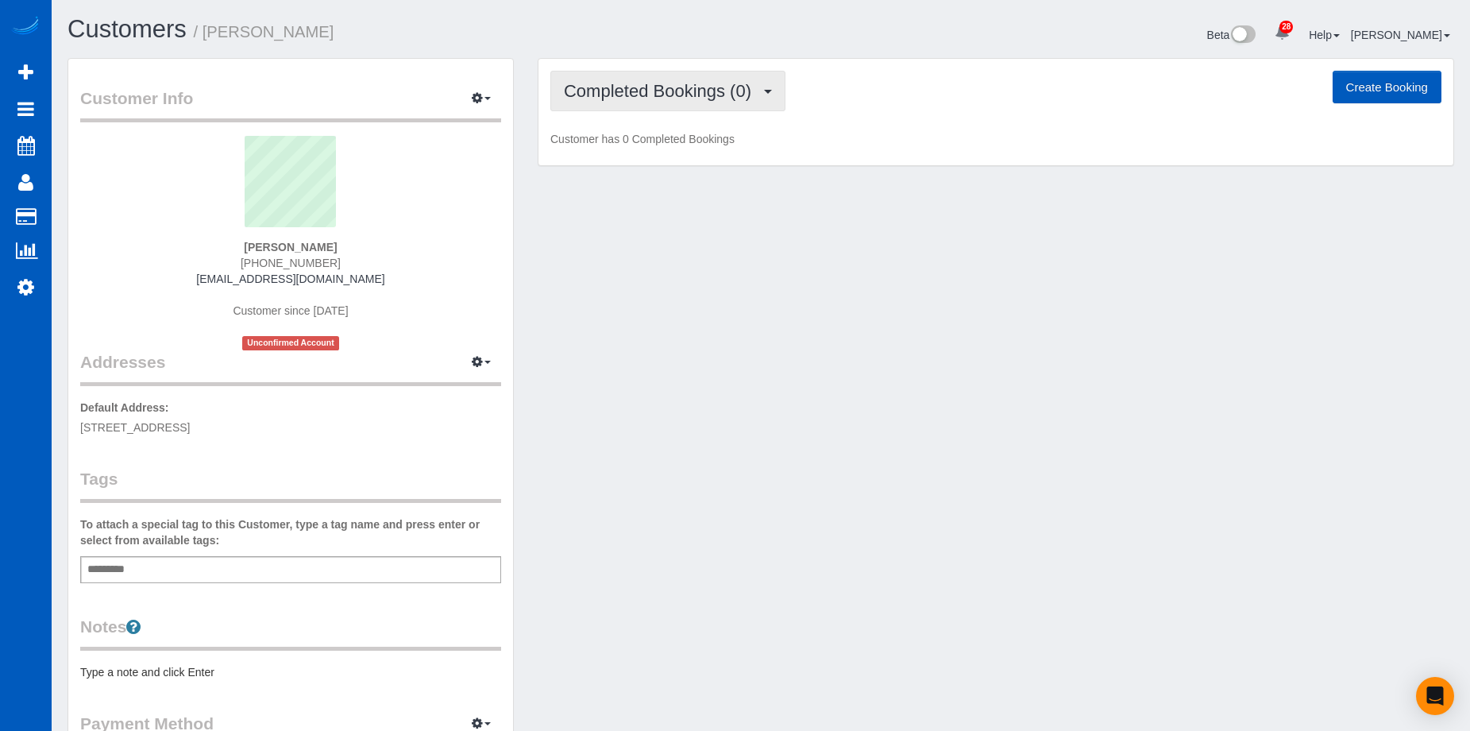
click at [631, 81] on span "Completed Bookings (0)" at bounding box center [661, 91] width 195 height 20
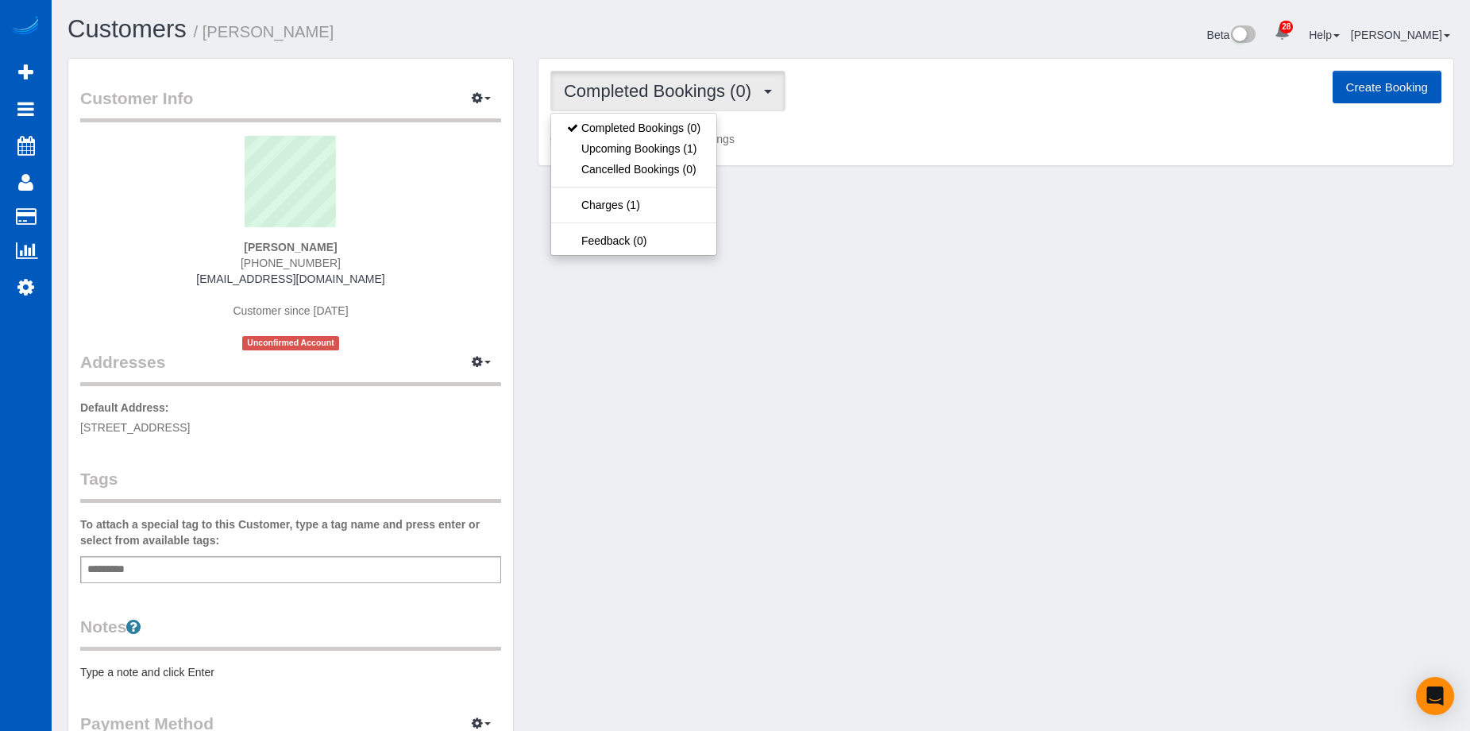
click at [631, 81] on span "Completed Bookings (0)" at bounding box center [661, 91] width 195 height 20
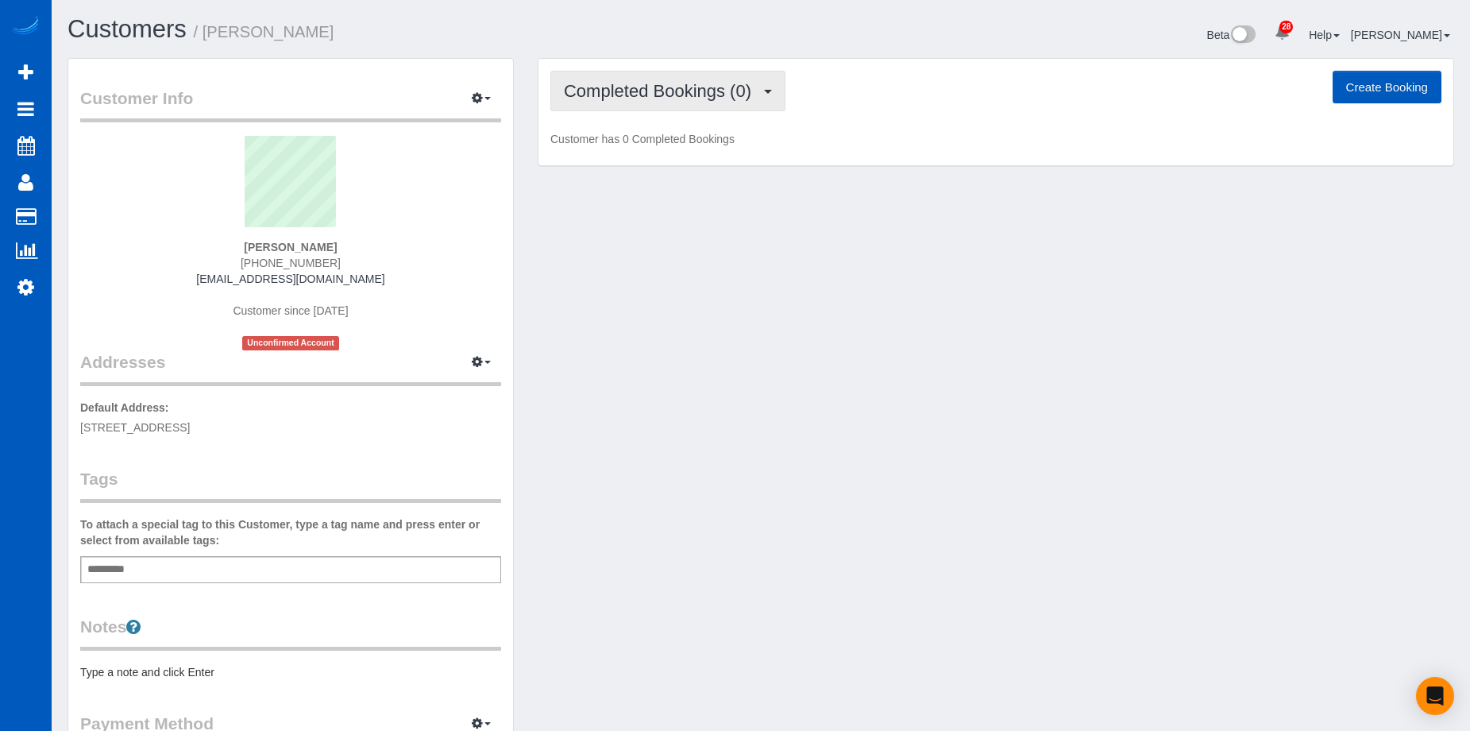
click at [638, 86] on span "Completed Bookings (0)" at bounding box center [661, 91] width 195 height 20
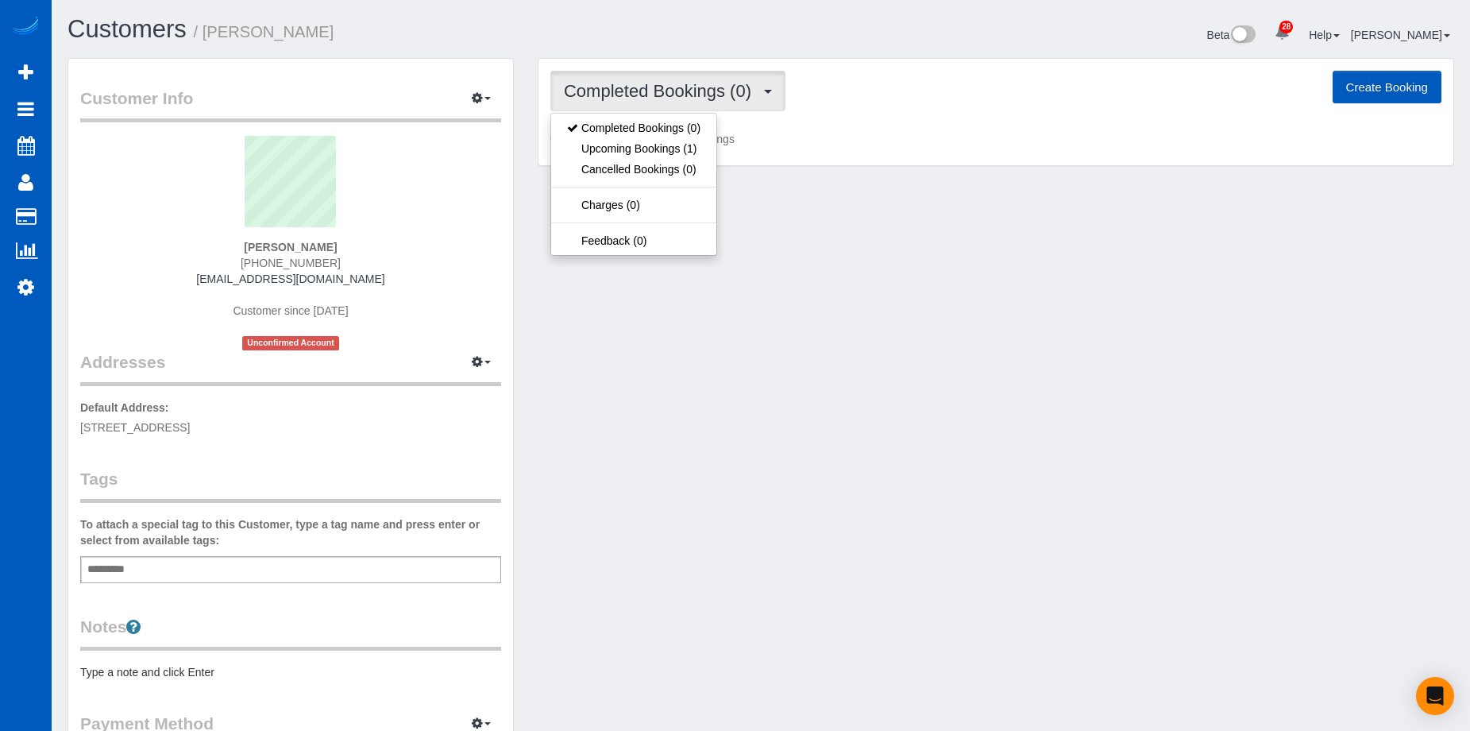
click at [638, 86] on span "Completed Bookings (0)" at bounding box center [661, 91] width 195 height 20
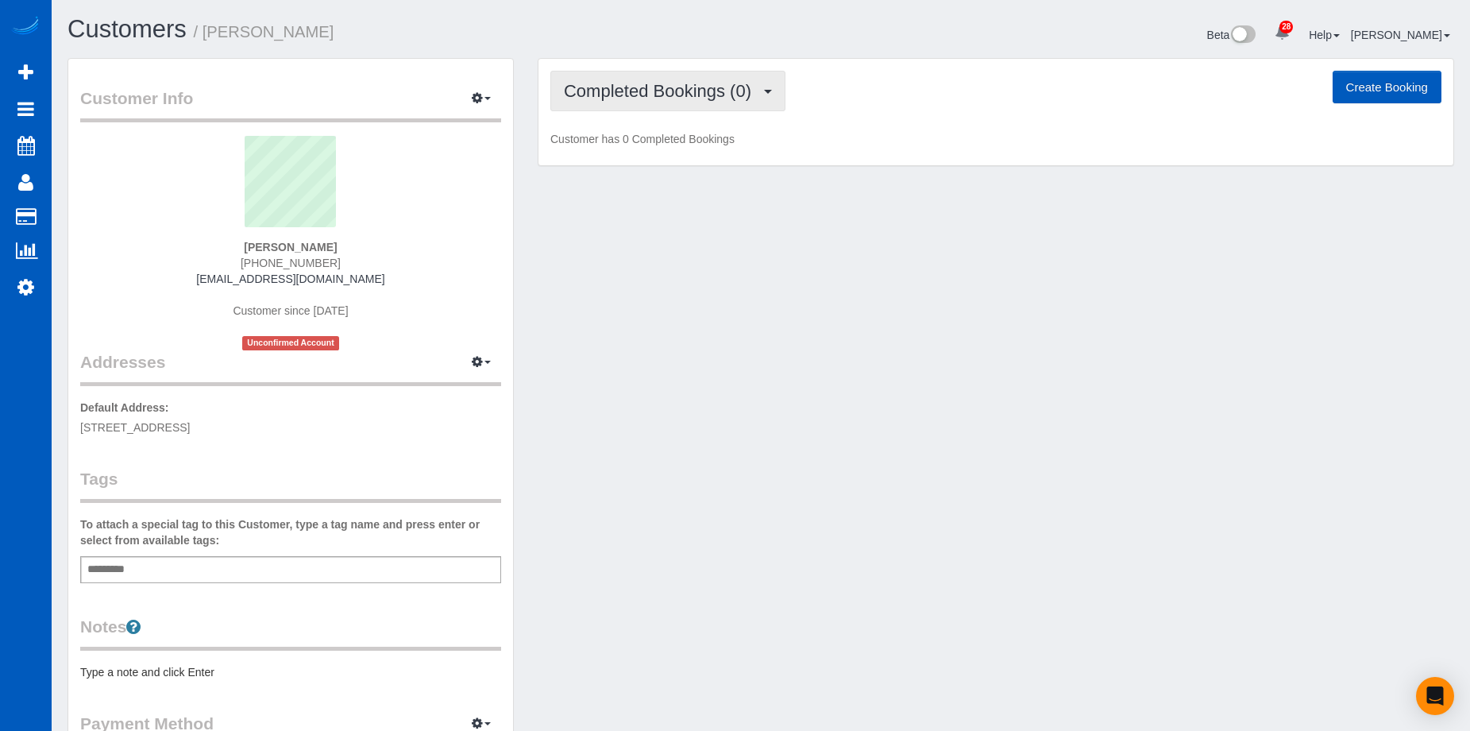
click at [634, 98] on span "Completed Bookings (0)" at bounding box center [661, 91] width 195 height 20
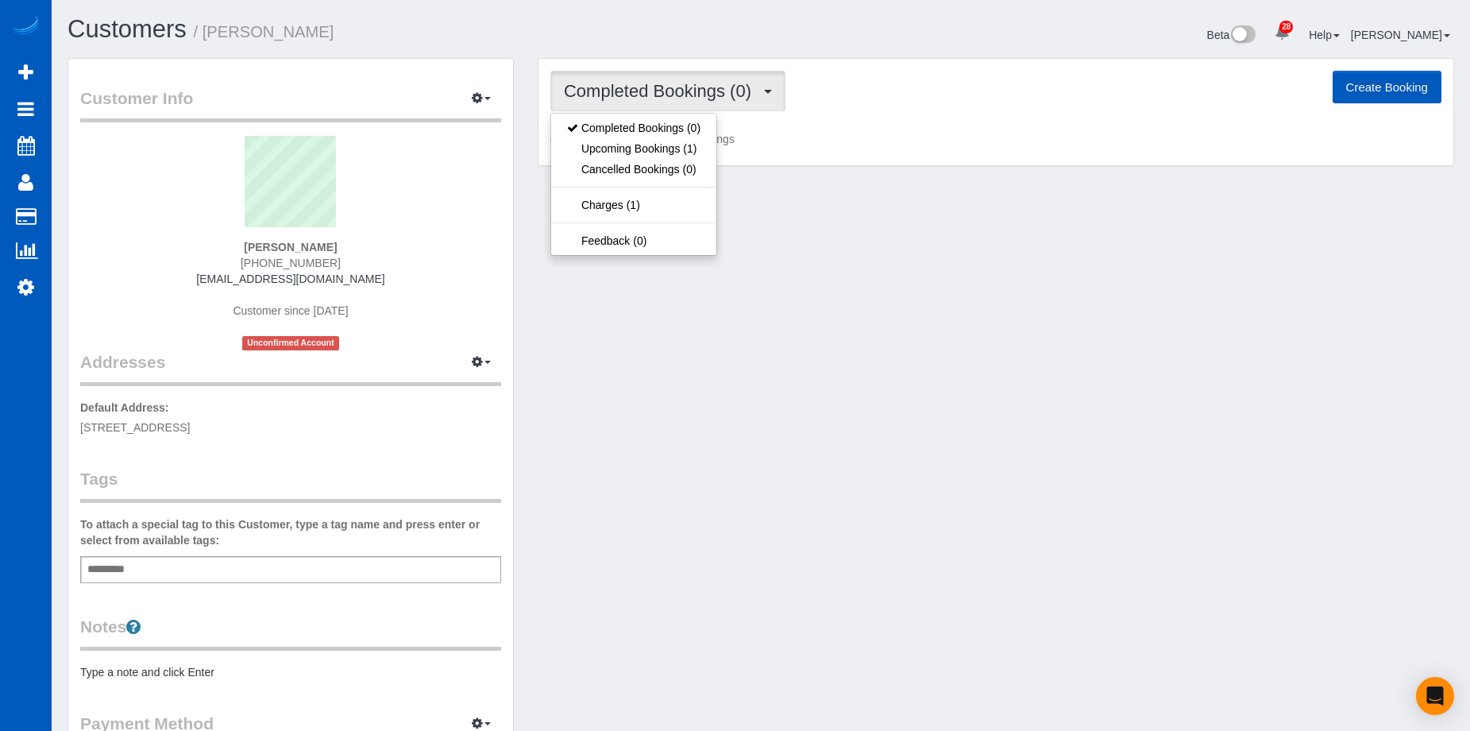
click at [641, 87] on span "Completed Bookings (0)" at bounding box center [661, 91] width 195 height 20
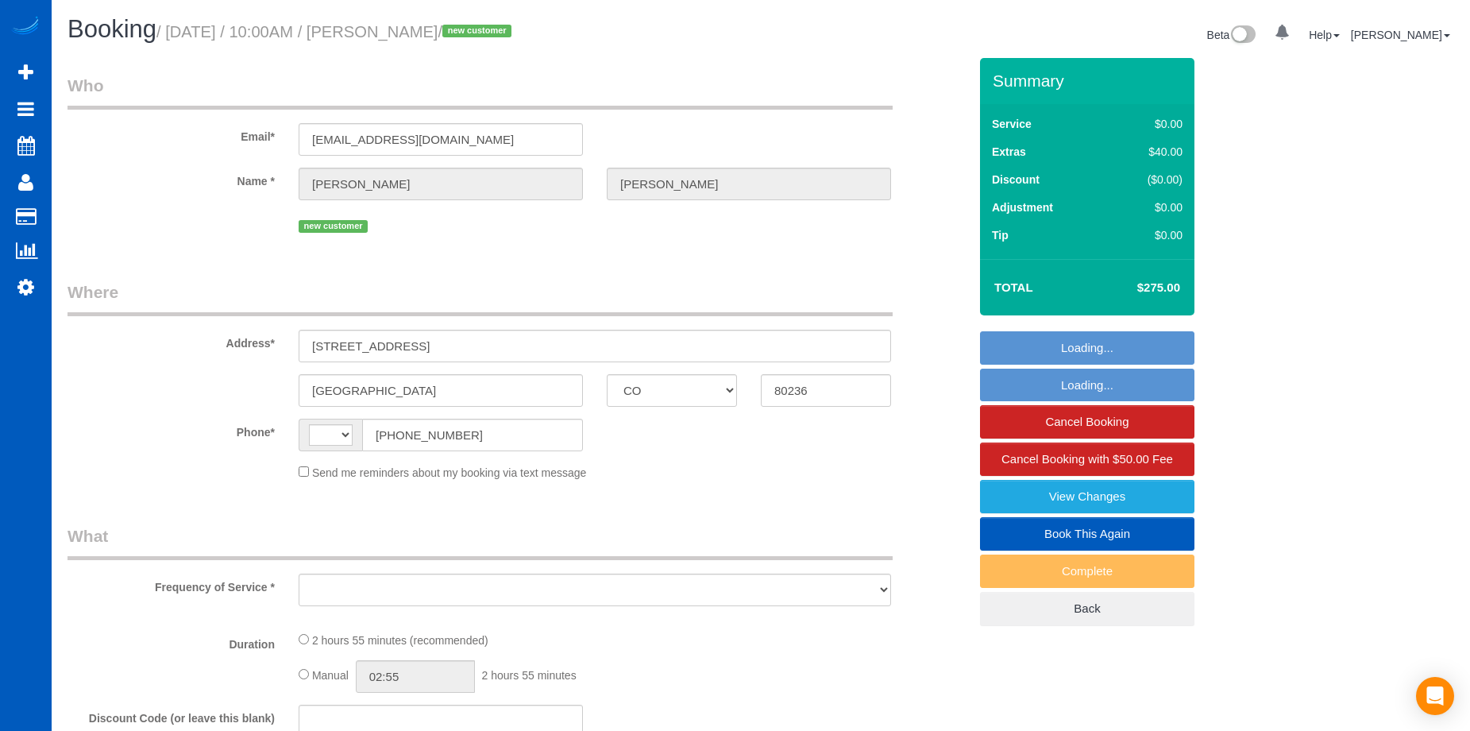
select select "CO"
select select "object:598"
select select "199"
select select "2001"
select select "5"
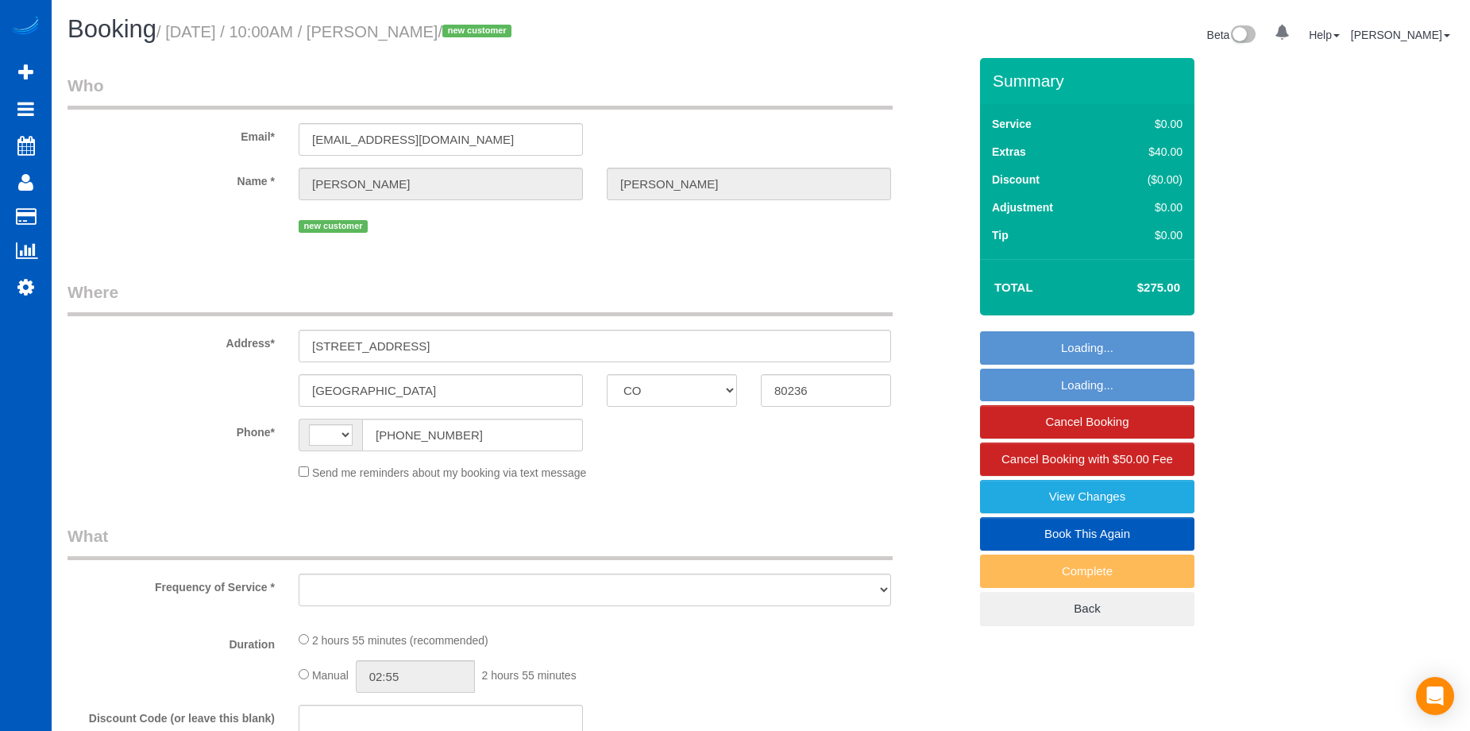
select select "2"
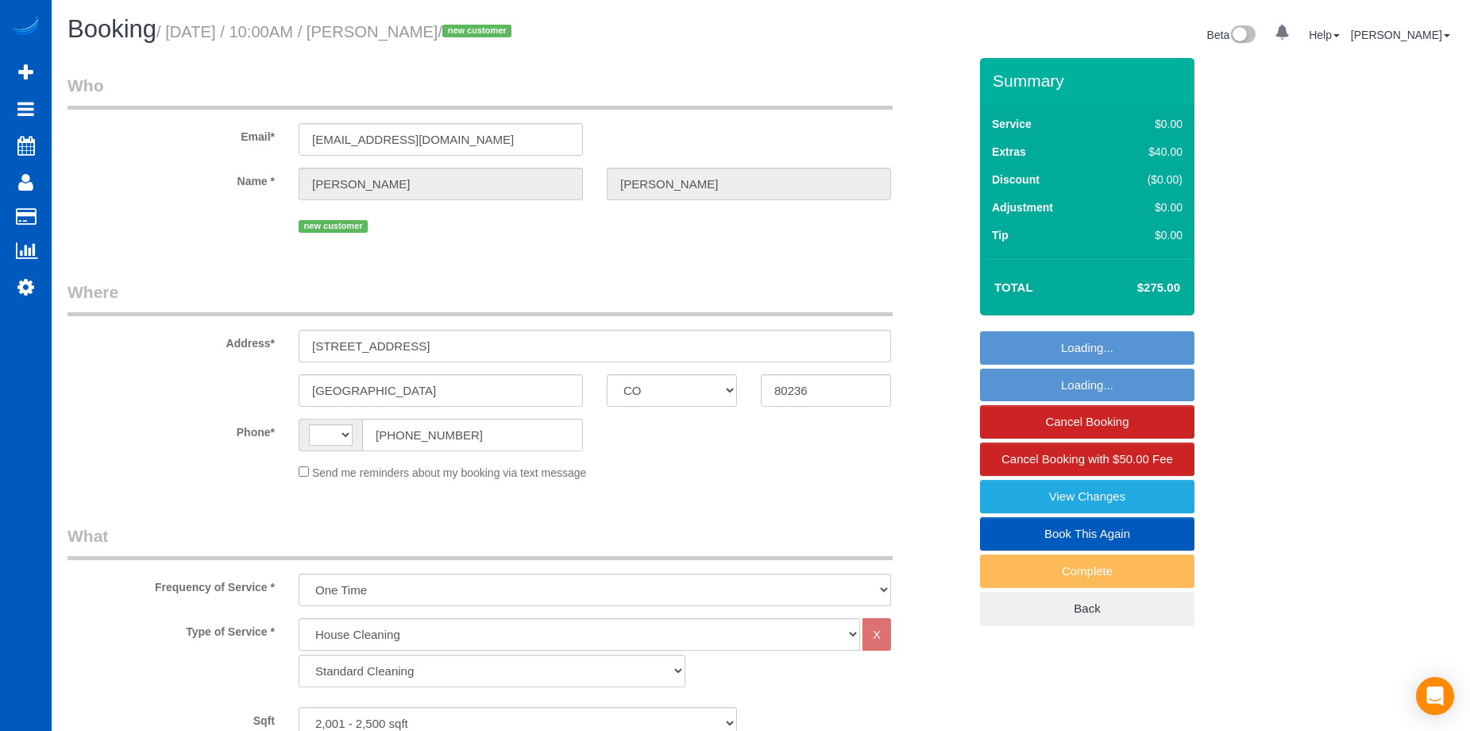
select select "string:[GEOGRAPHIC_DATA]"
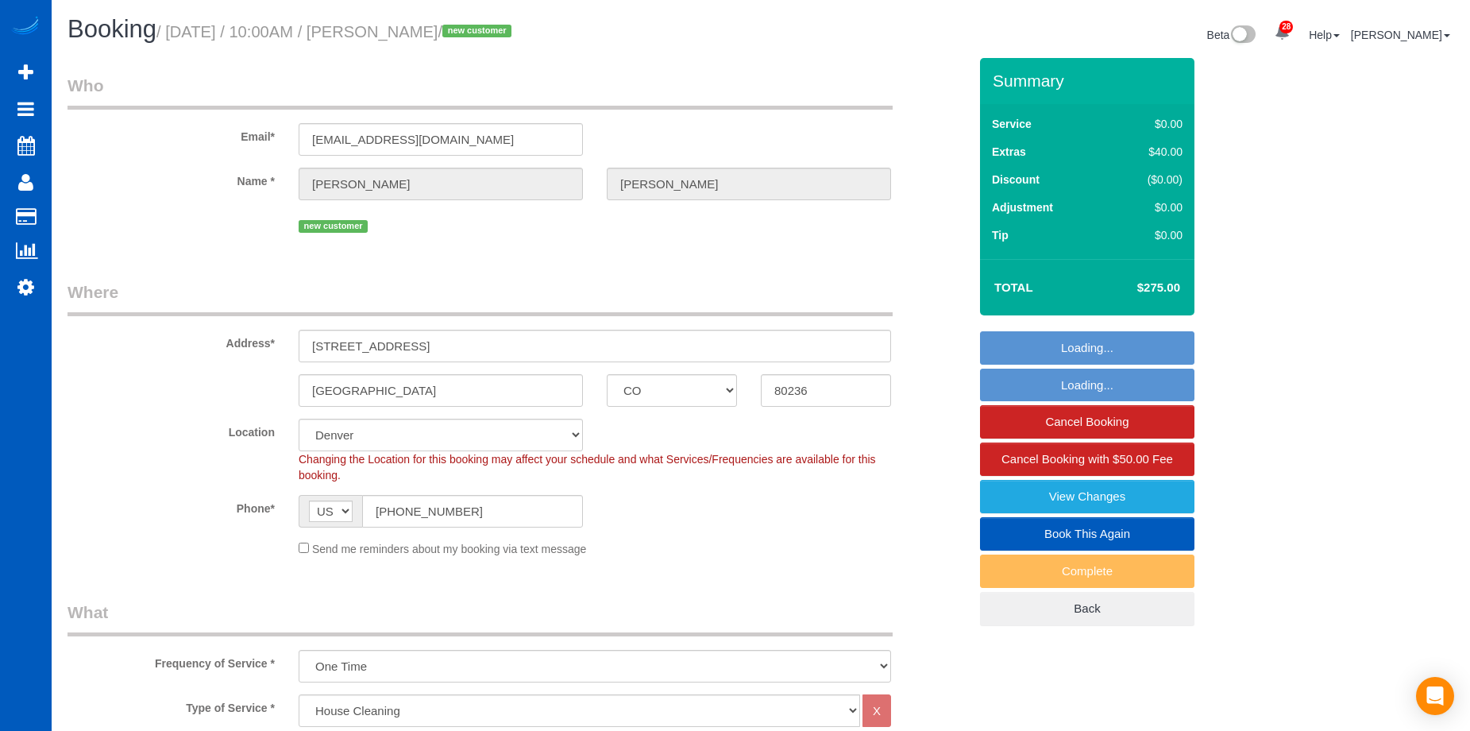
select select "object:1186"
select select "spot1"
select select "2001"
select select "5"
select select "2"
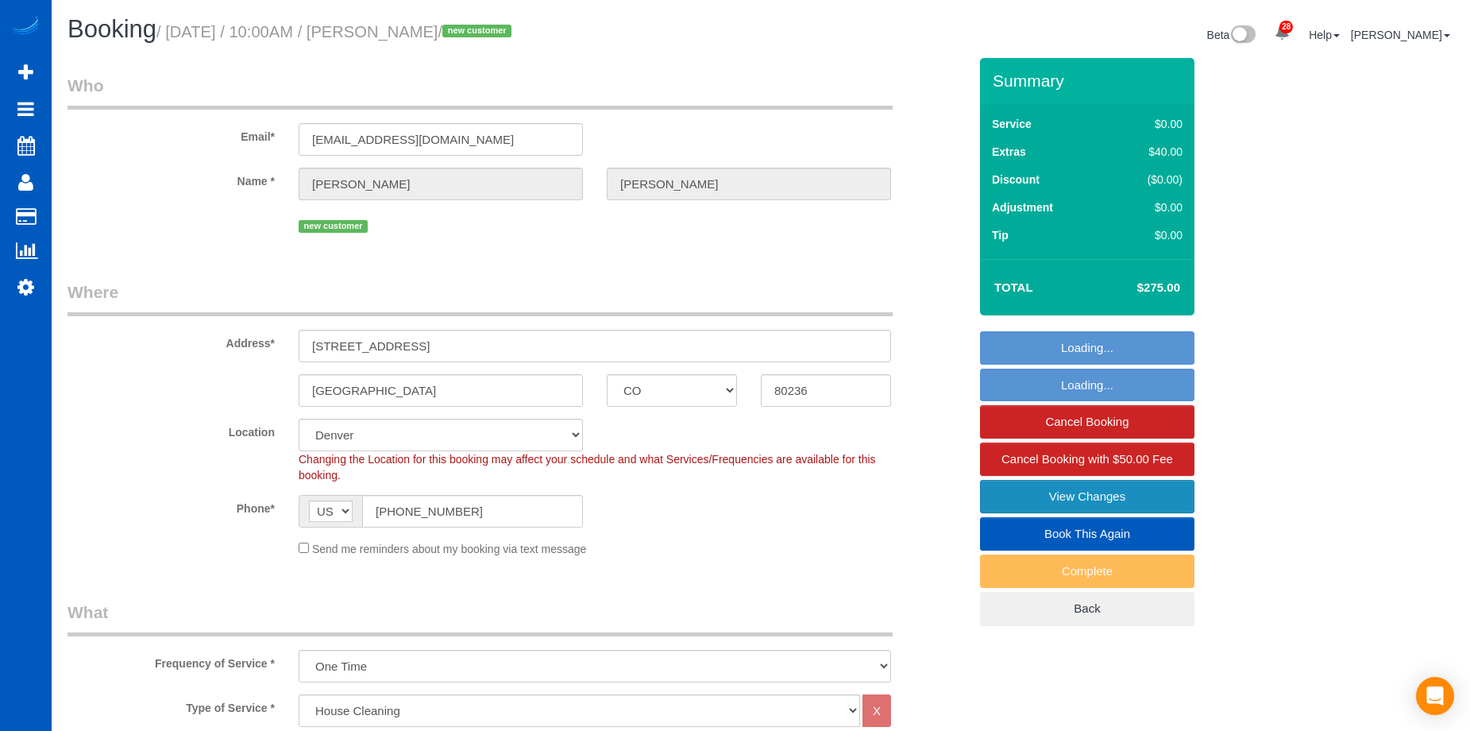
click at [1015, 489] on link "View Changes" at bounding box center [1087, 496] width 214 height 33
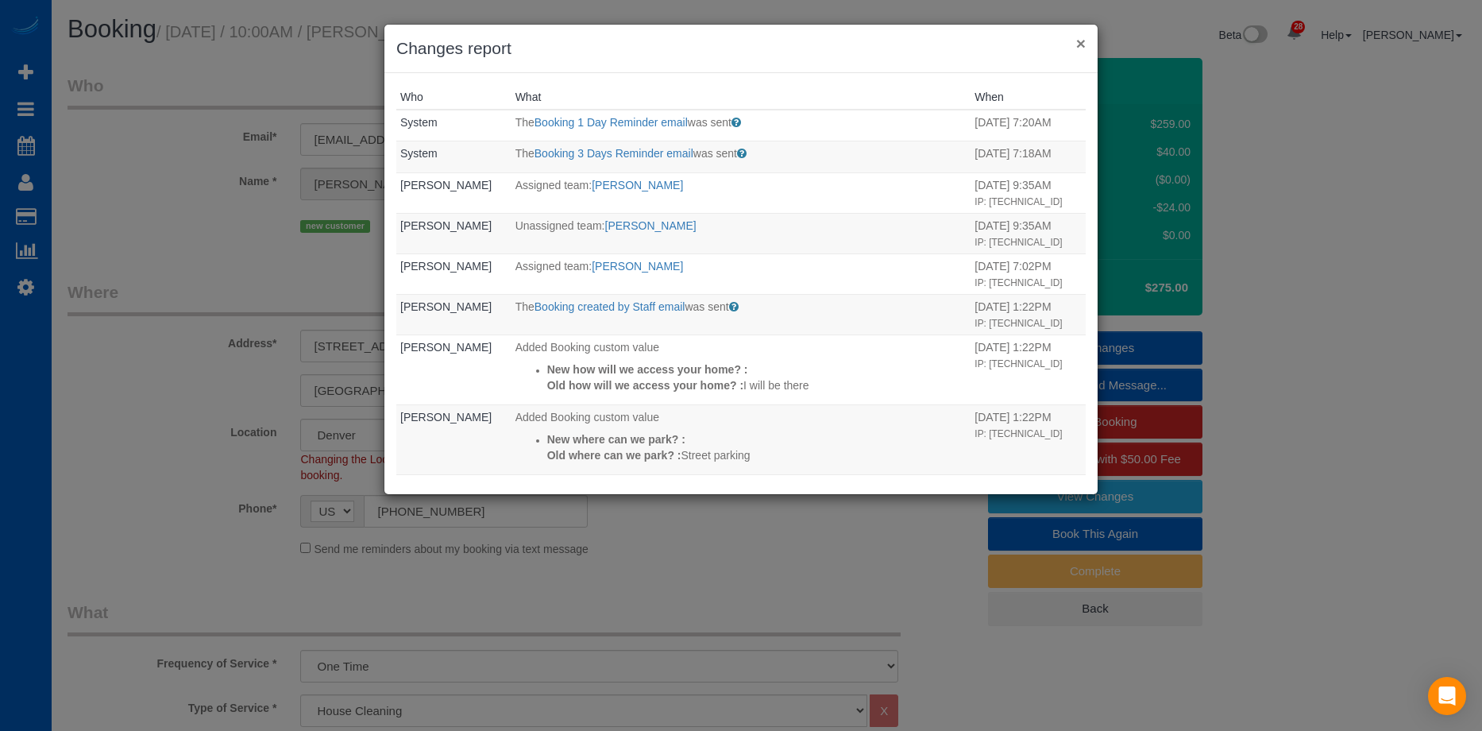
click at [1085, 42] on button "×" at bounding box center [1081, 43] width 10 height 17
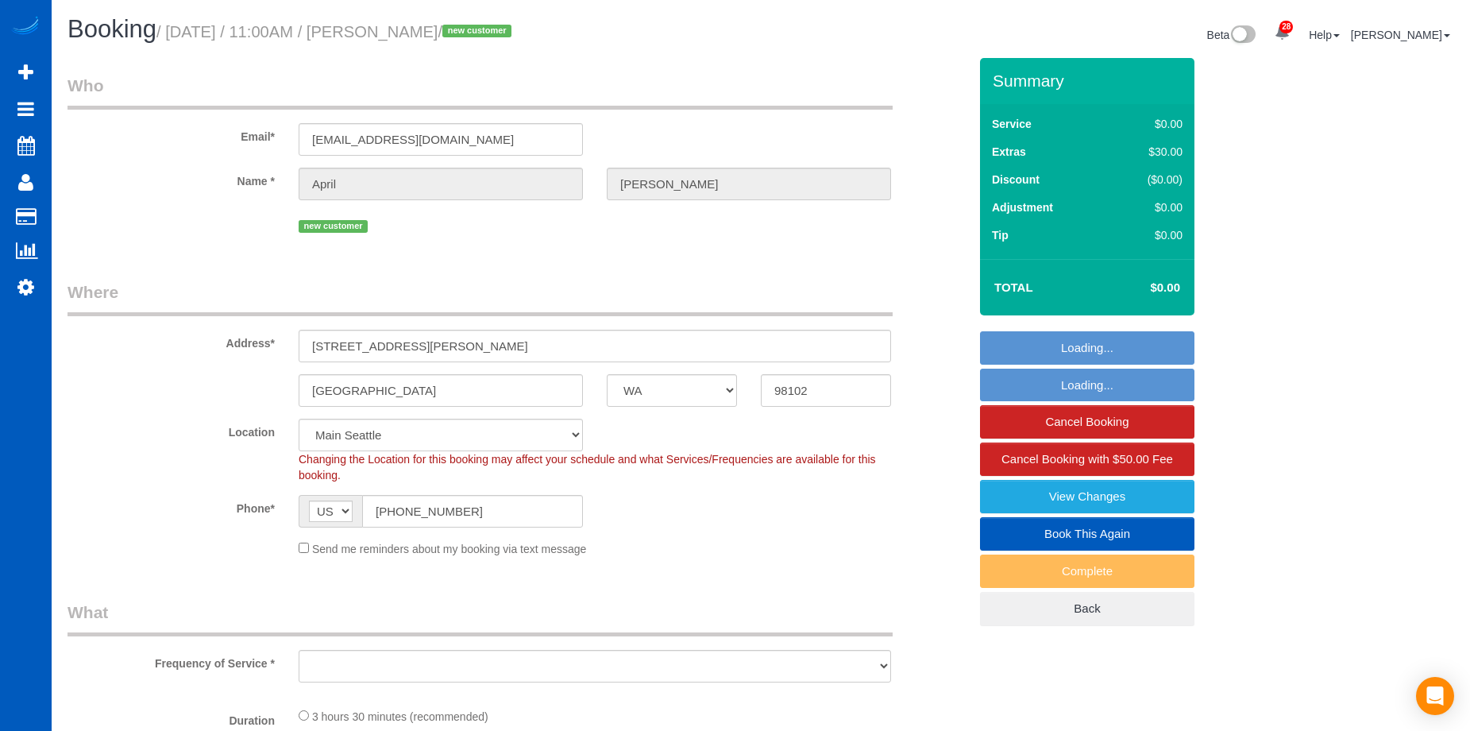
select select "WA"
select select "object:912"
select select "spot2"
select select "object:1158"
select select "199"
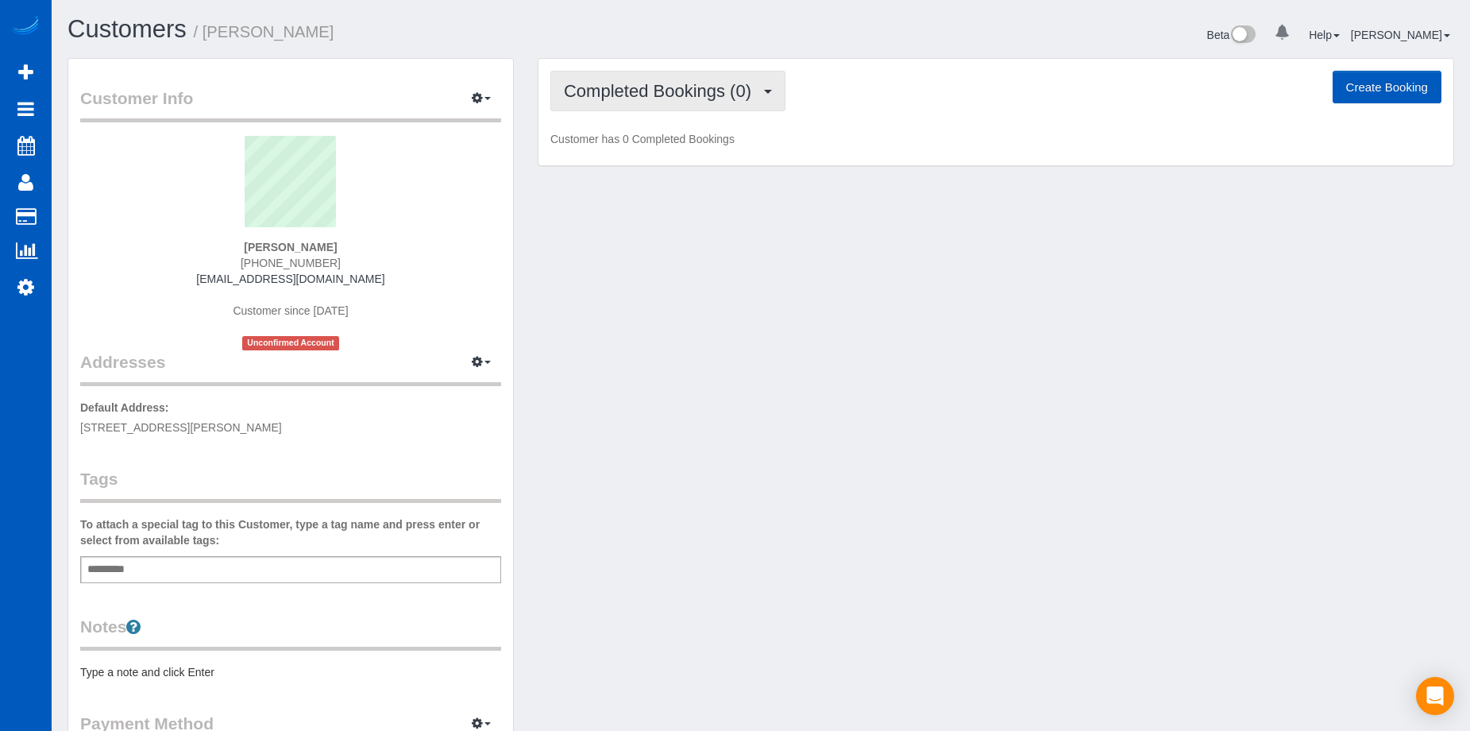
click at [659, 88] on span "Completed Bookings (0)" at bounding box center [661, 91] width 195 height 20
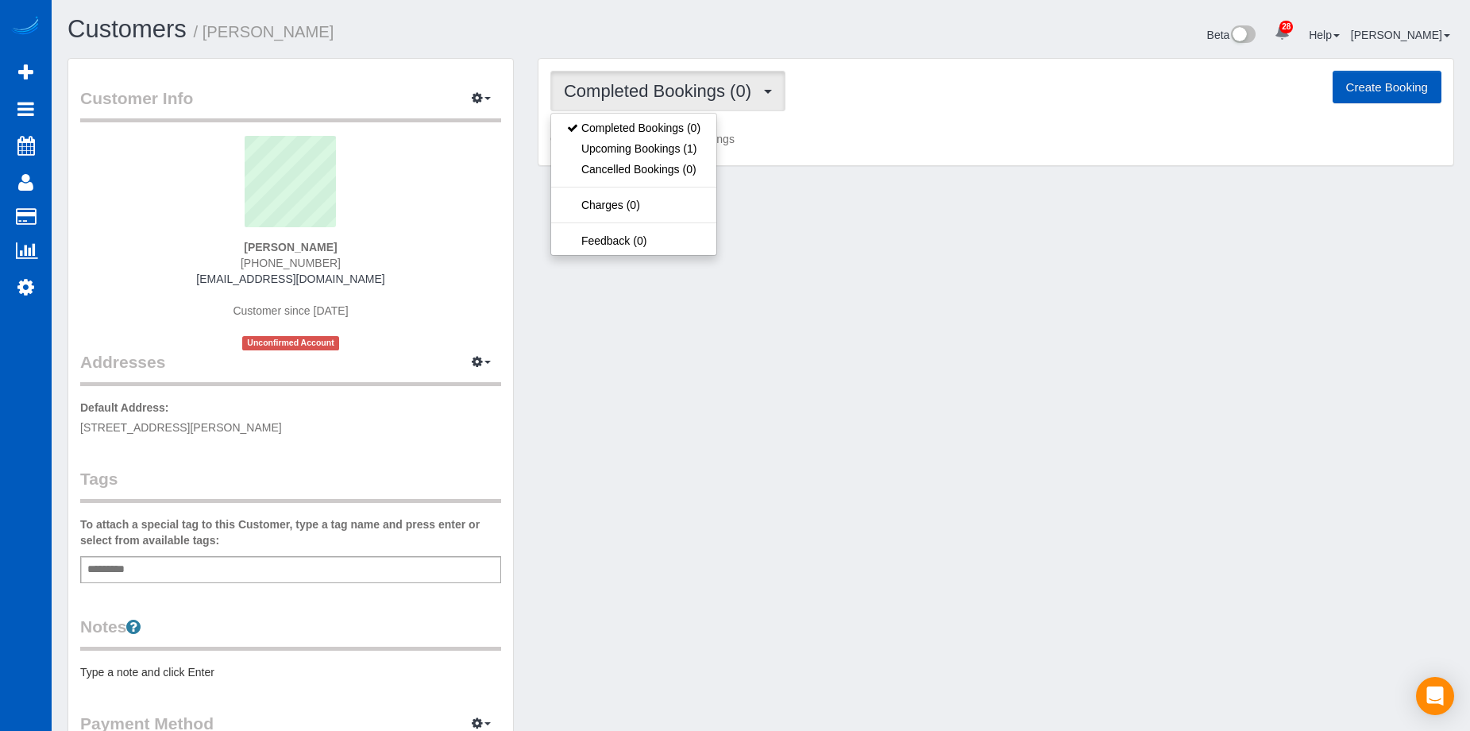
click at [660, 88] on span "Completed Bookings (0)" at bounding box center [661, 91] width 195 height 20
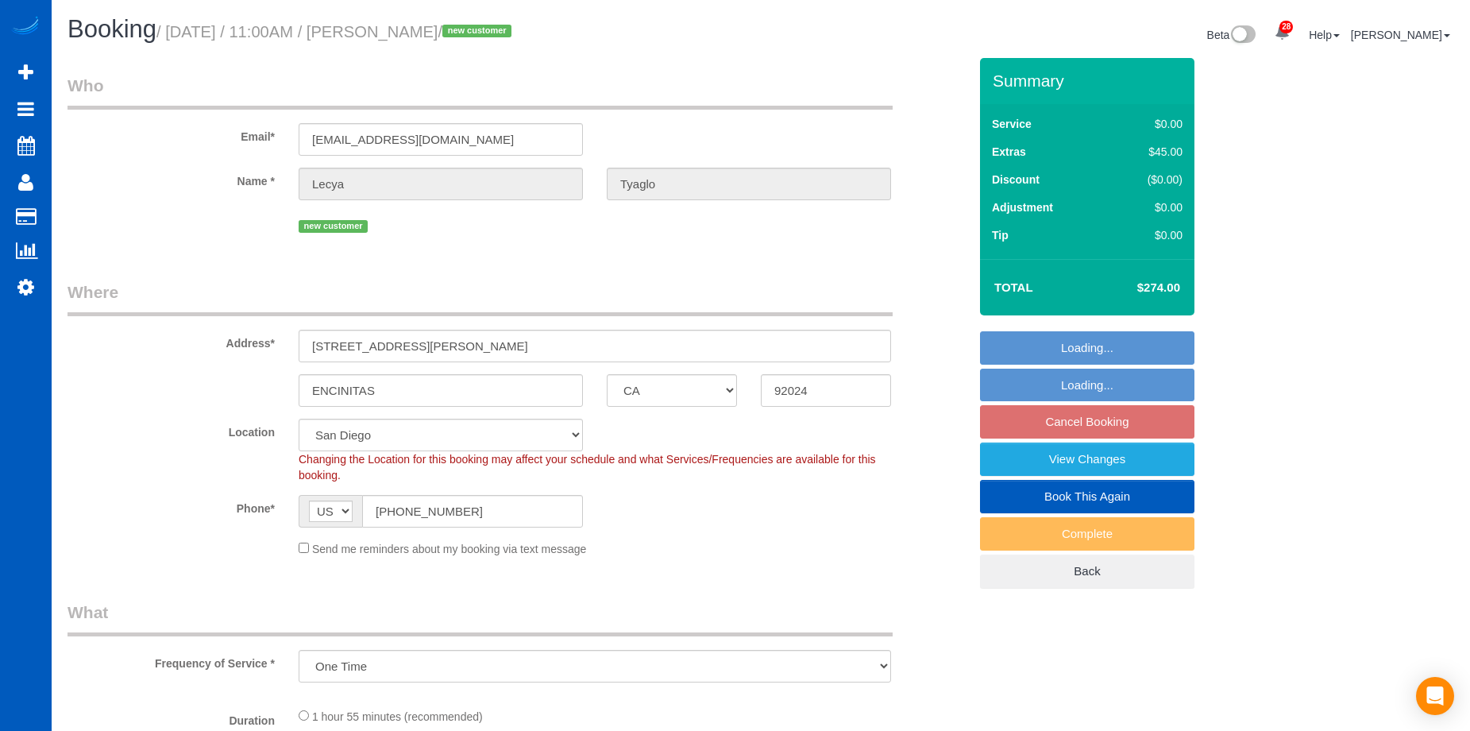
select select "CA"
select select "object:964"
select select "199"
select select "spot1"
select select "number:7"
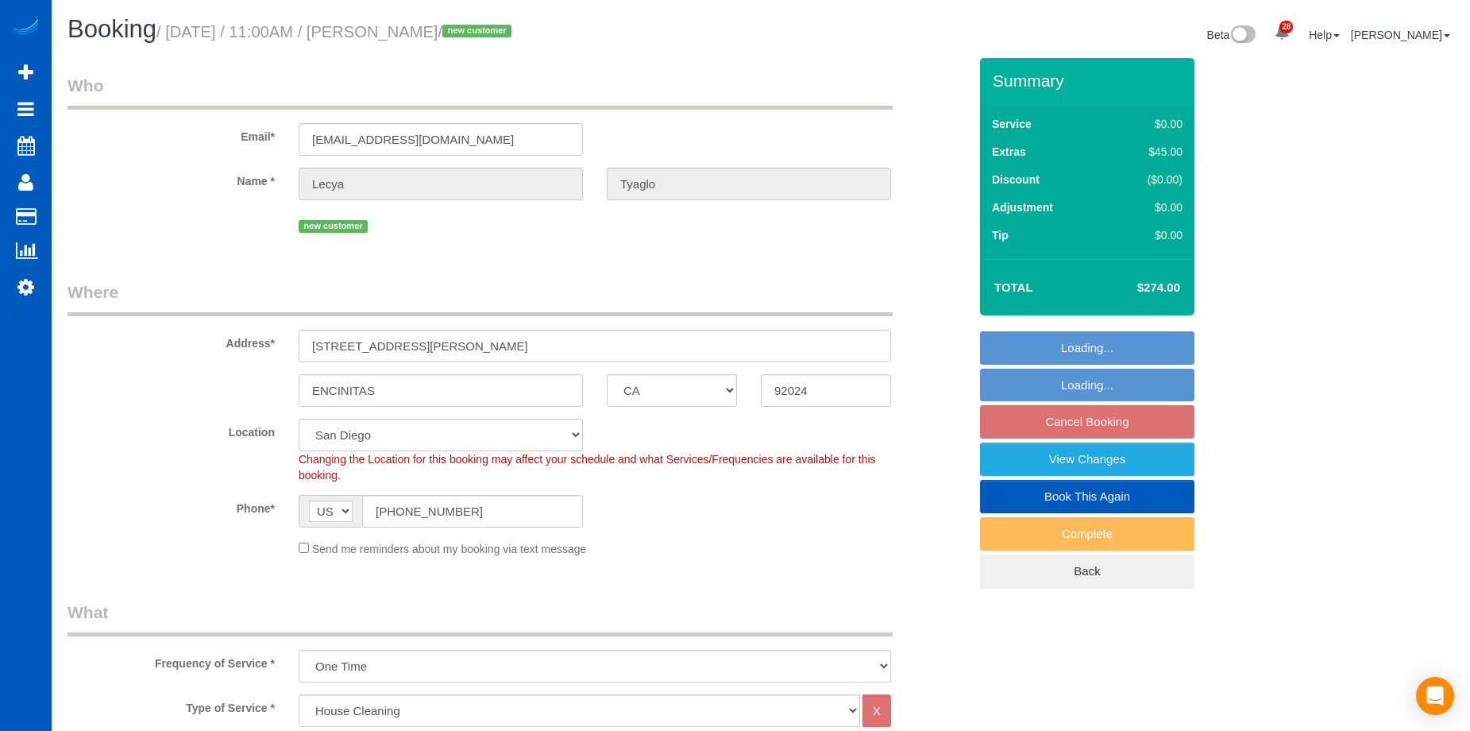
select select "2"
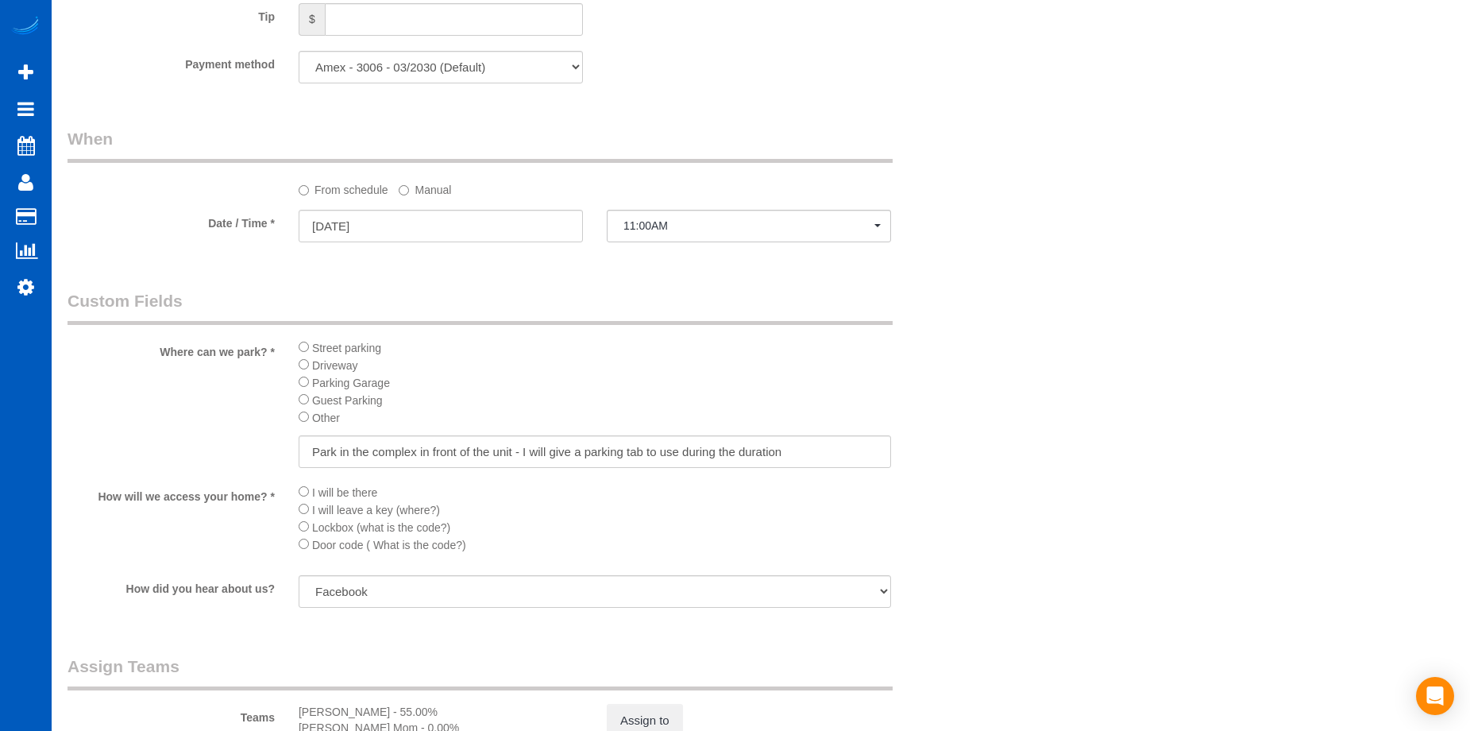
scroll to position [1509, 0]
click at [527, 224] on input "[DATE]" at bounding box center [441, 225] width 284 height 33
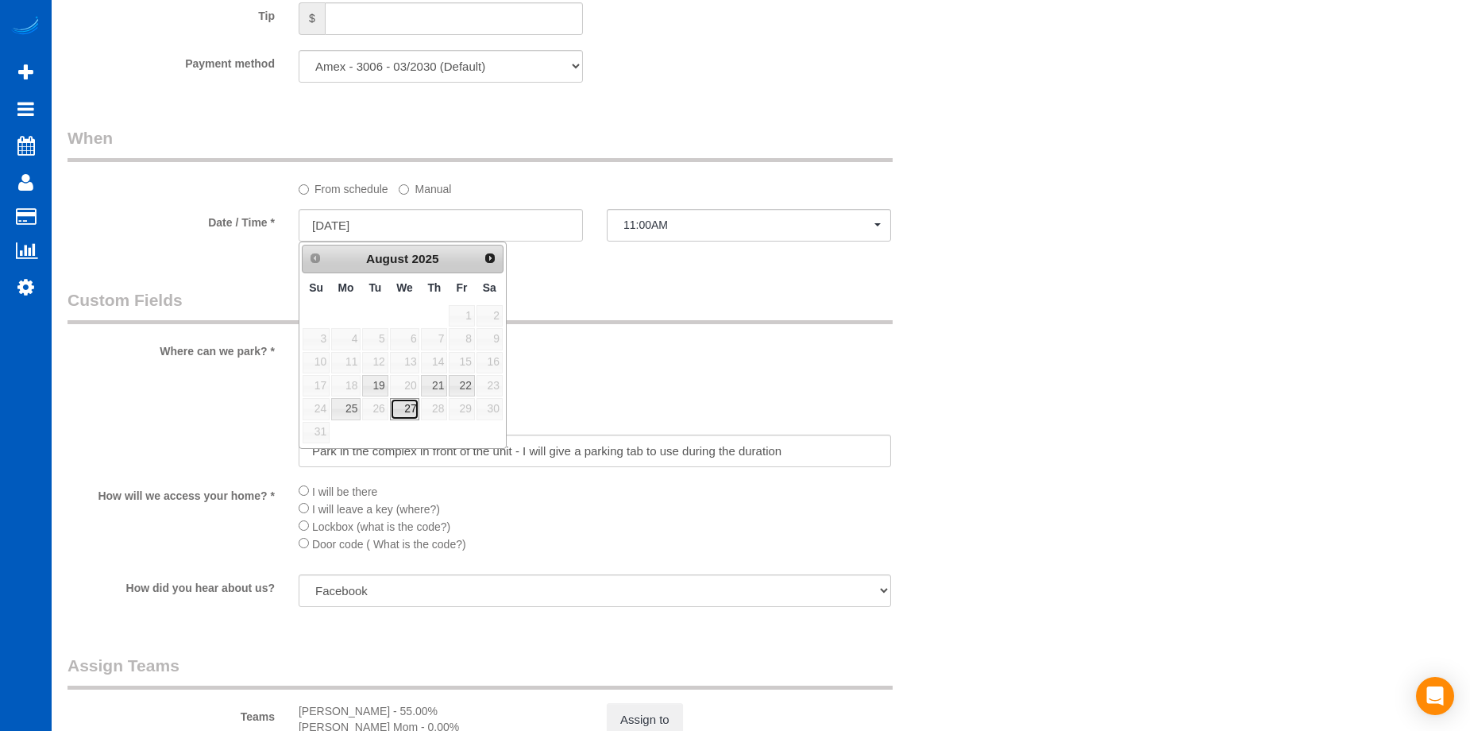
click at [406, 404] on link "27" at bounding box center [405, 408] width 30 height 21
type input "[DATE]"
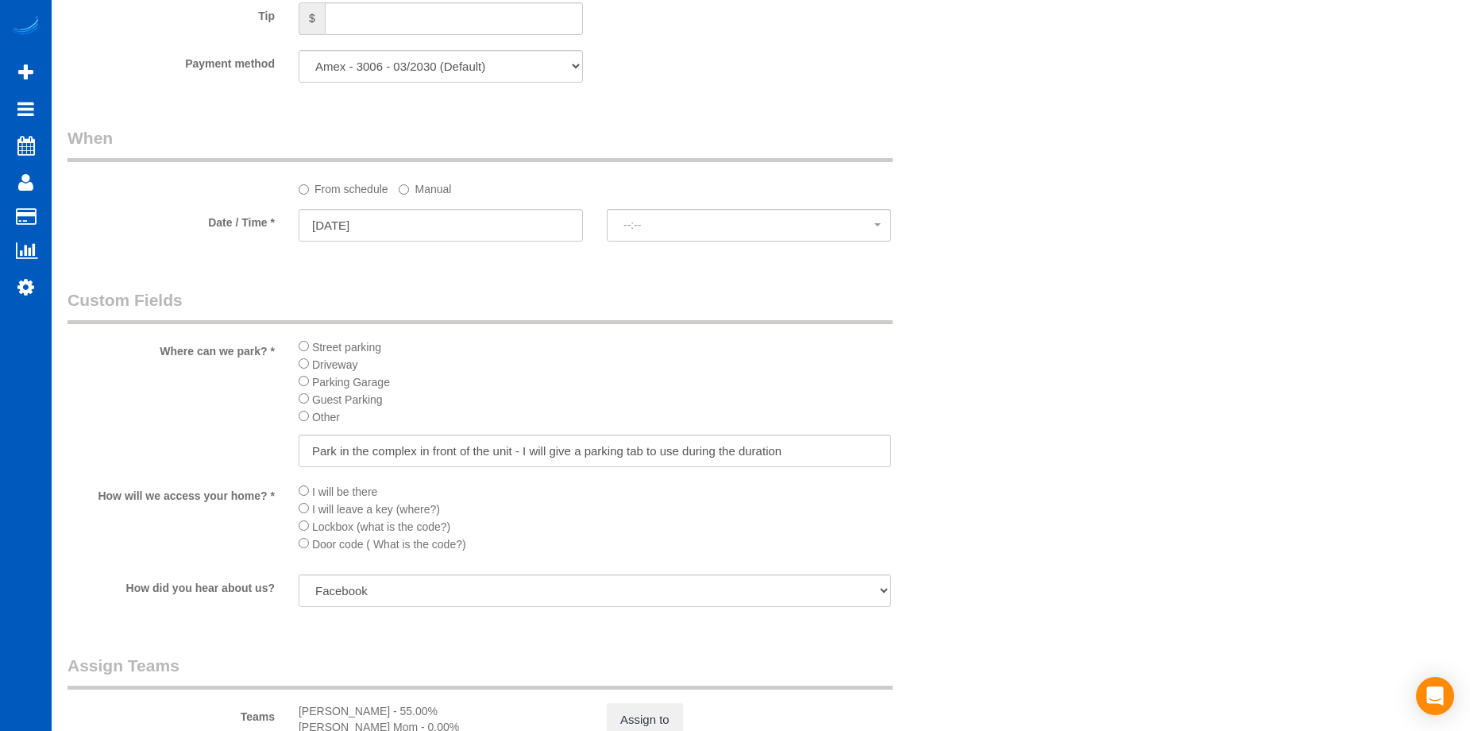
select select "spot7"
click at [437, 195] on label "Manual" at bounding box center [425, 186] width 52 height 21
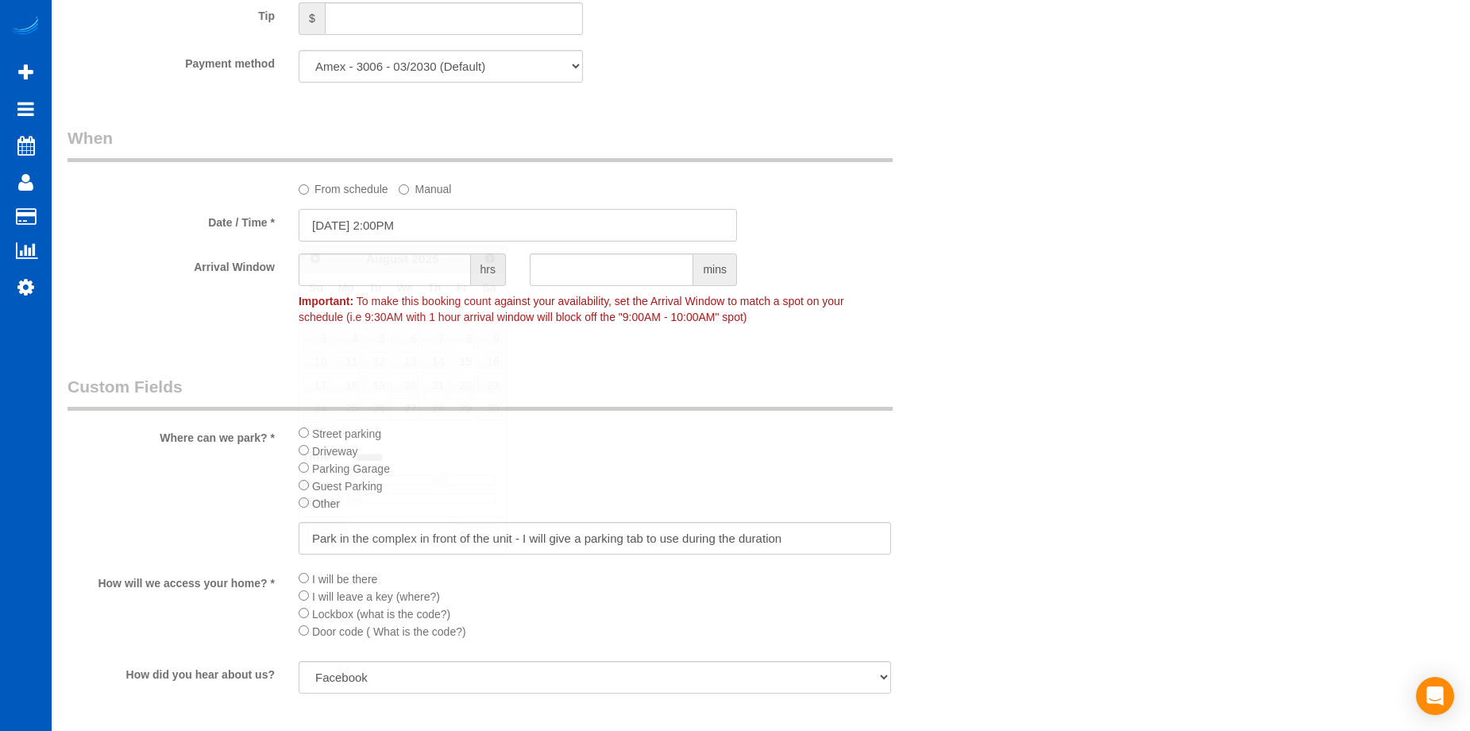
click at [438, 237] on input "[DATE] 2:00PM" at bounding box center [518, 225] width 438 height 33
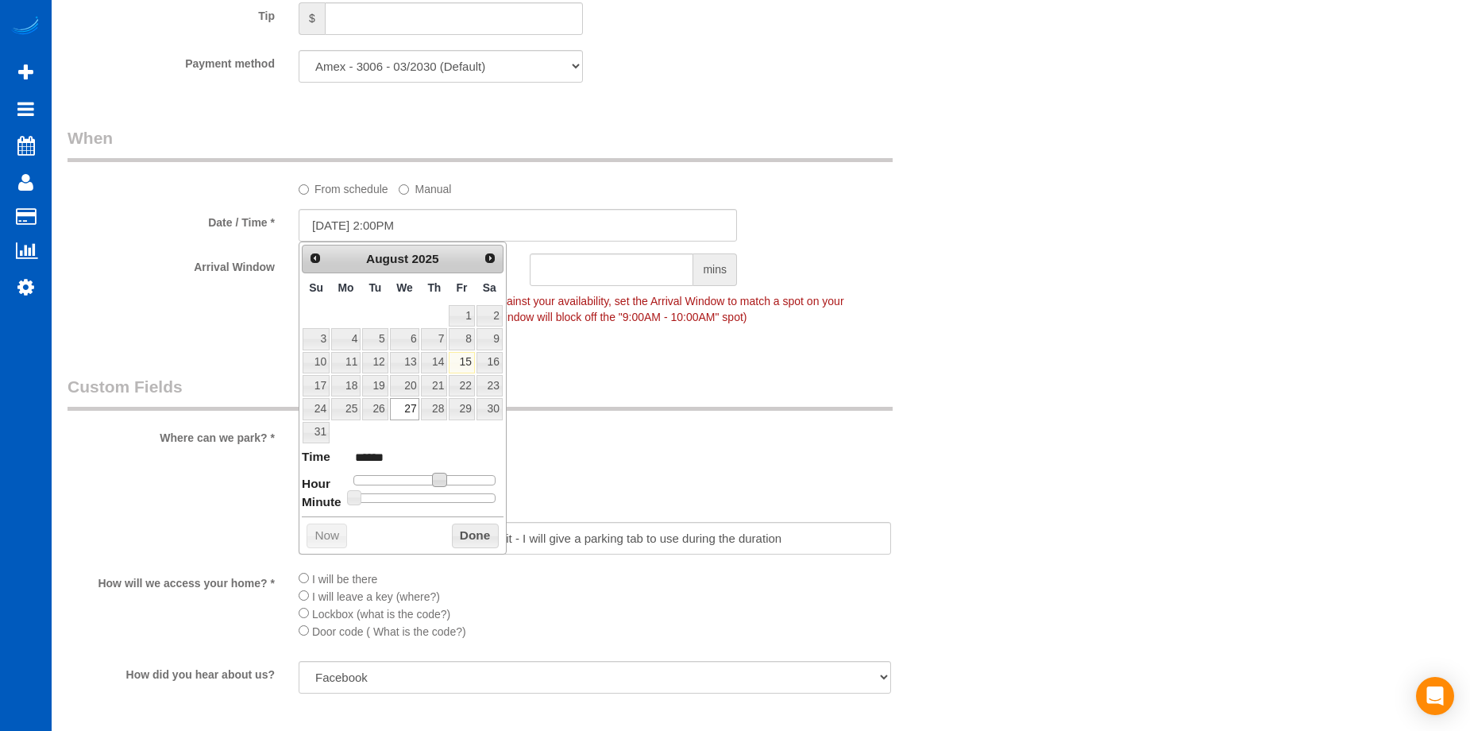
type input "[DATE] 1:00PM"
type input "******"
type input "[DATE] 12:00PM"
type input "*******"
type input "[DATE] 11:00AM"
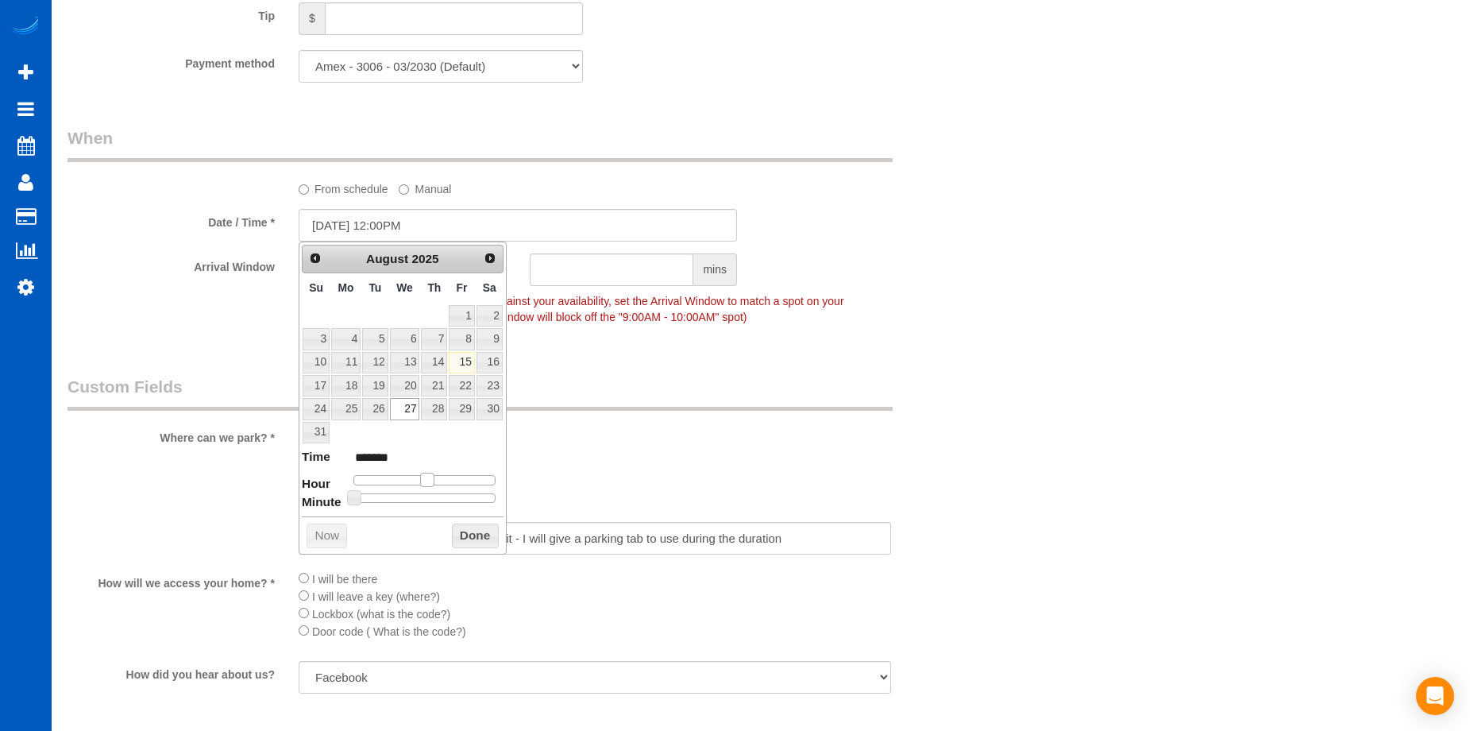
type input "*******"
type input "[DATE] 10:00AM"
type input "*******"
type input "[DATE] 11:00AM"
type input "*******"
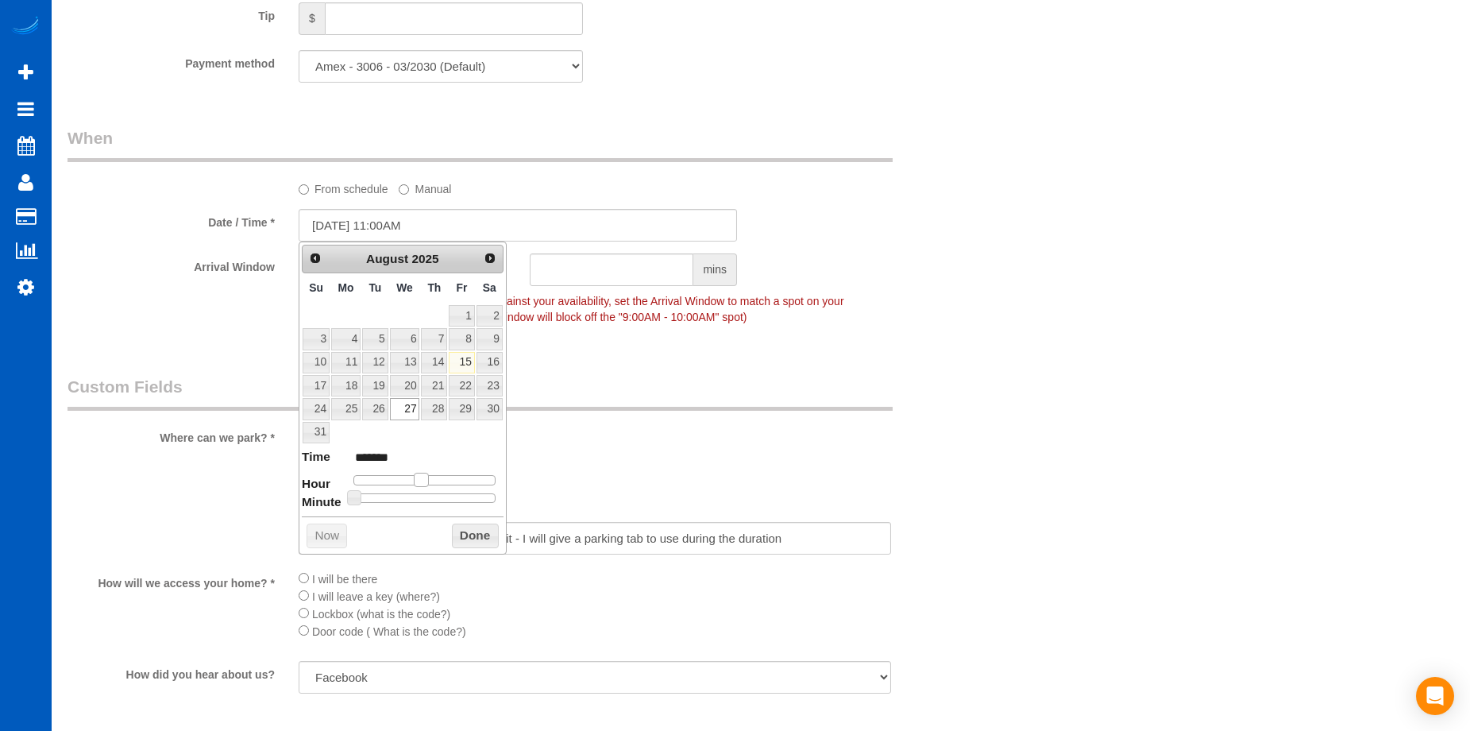
type input "[DATE] 12:00PM"
type input "*******"
drag, startPoint x: 438, startPoint y: 481, endPoint x: 429, endPoint y: 485, distance: 9.6
click at [429, 485] on span at bounding box center [427, 480] width 14 height 14
click at [469, 533] on button "Done" at bounding box center [475, 535] width 47 height 25
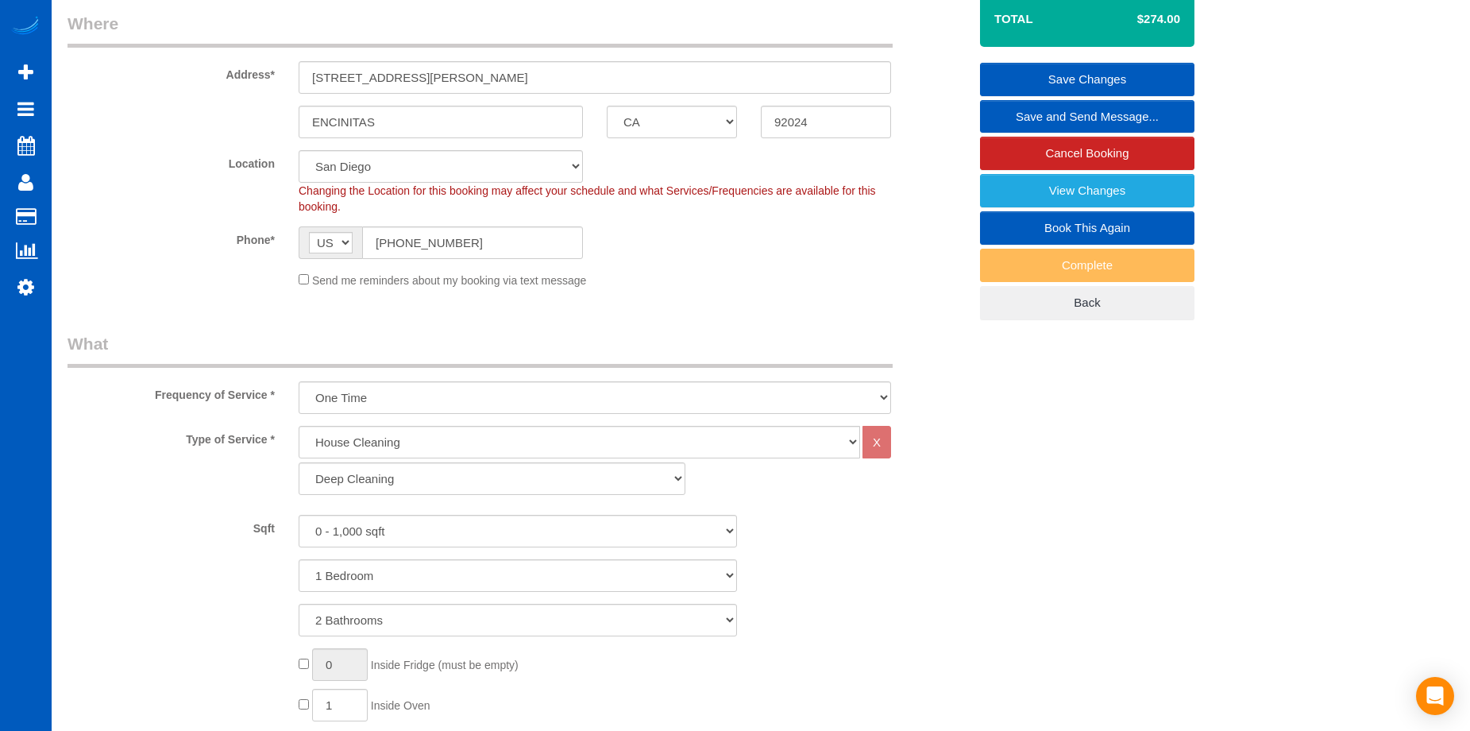
scroll to position [79, 0]
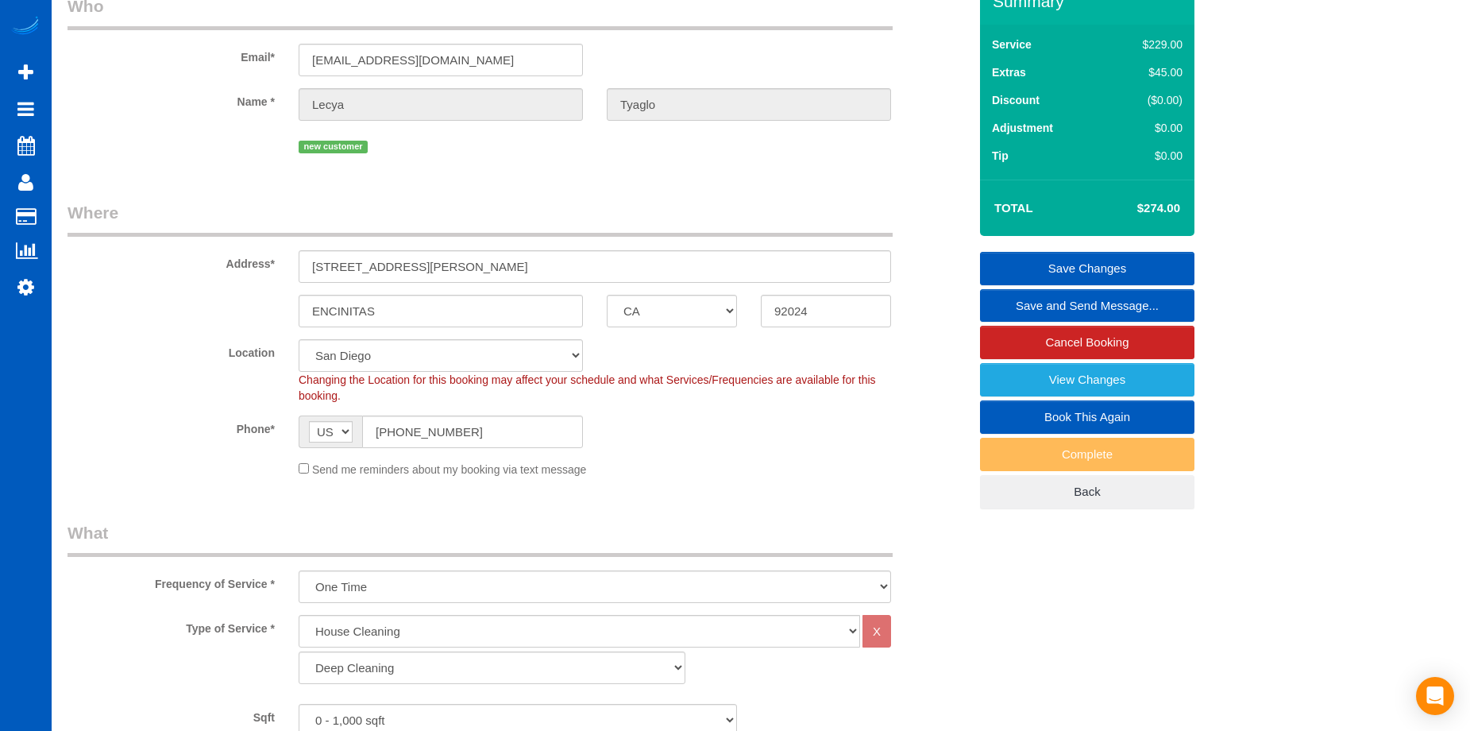
click at [1021, 261] on link "Save Changes" at bounding box center [1087, 268] width 214 height 33
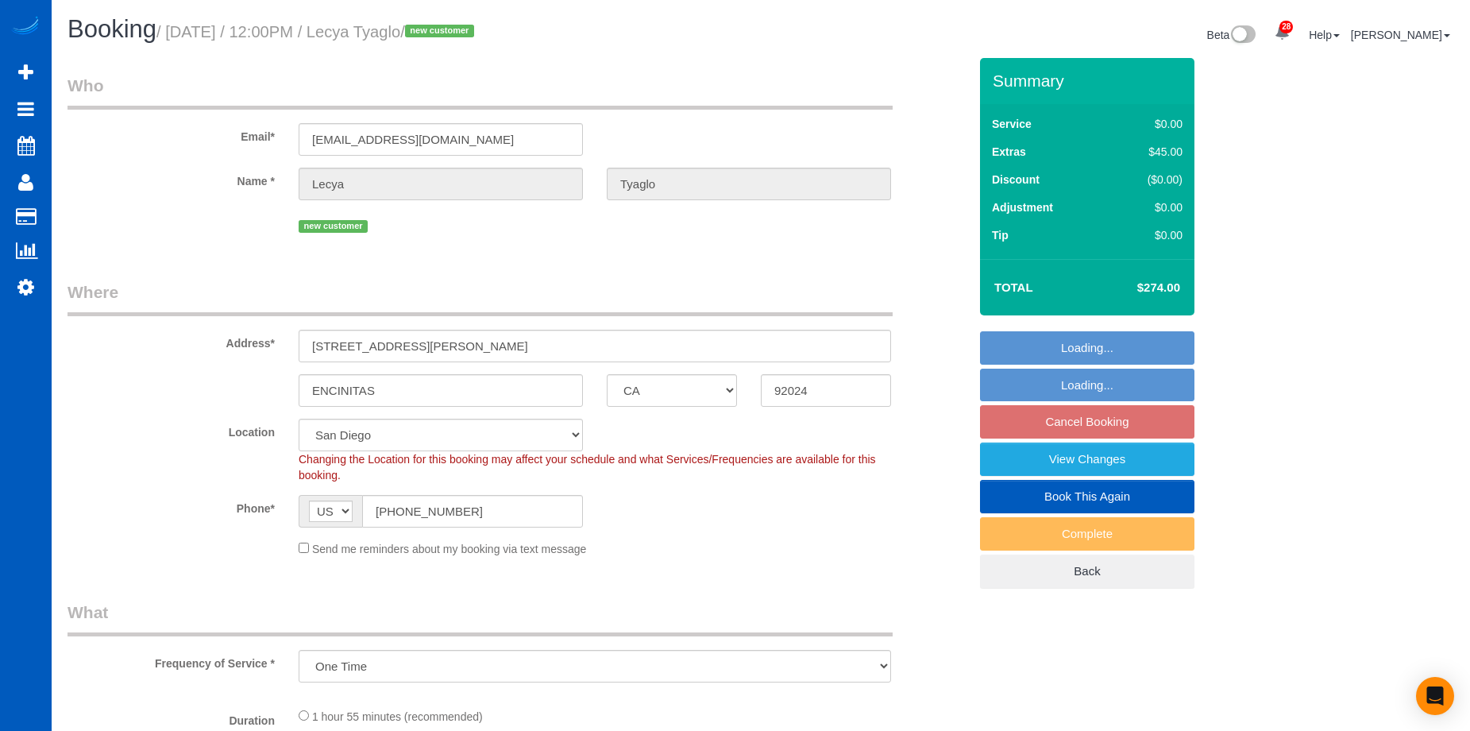
select select "CA"
select select "number:7"
select select "object:927"
select select "199"
select select "2"
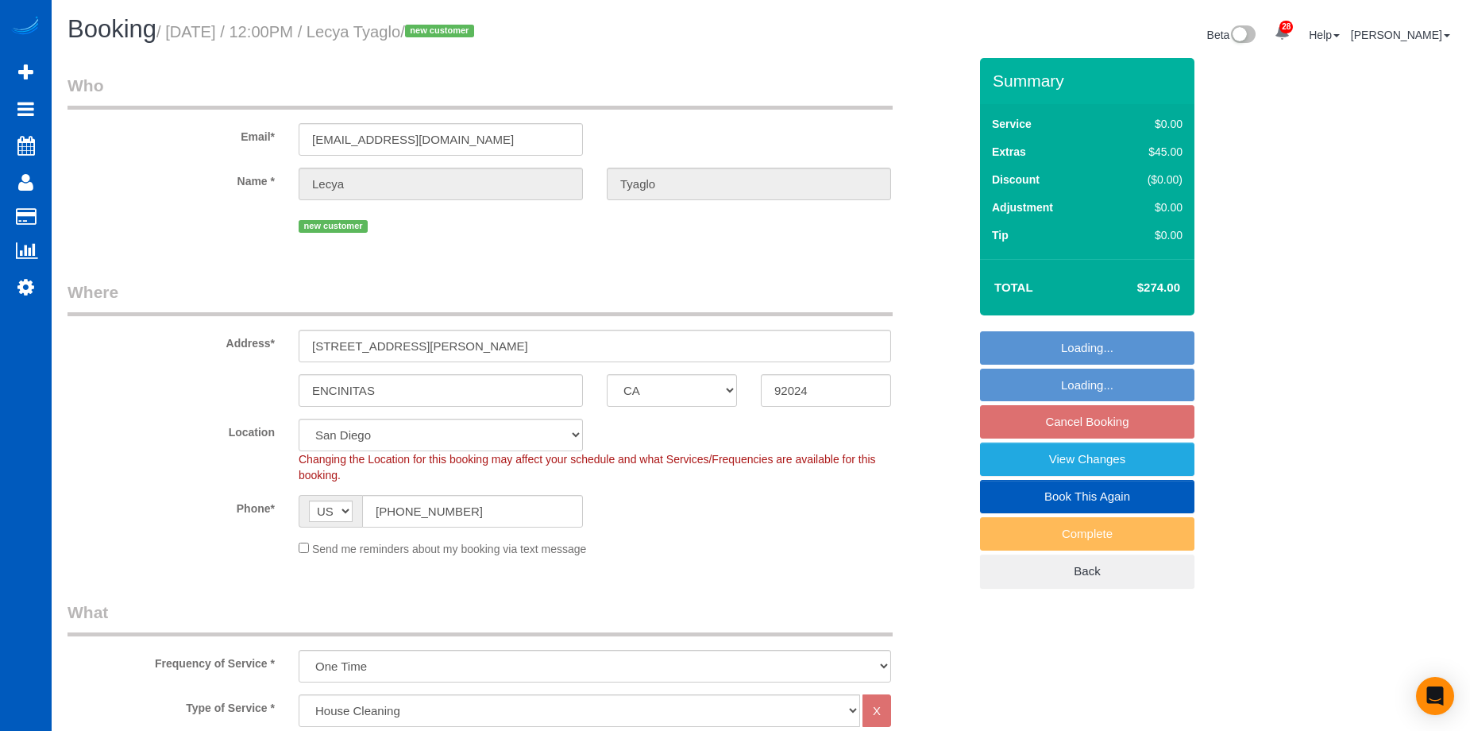
select select "2"
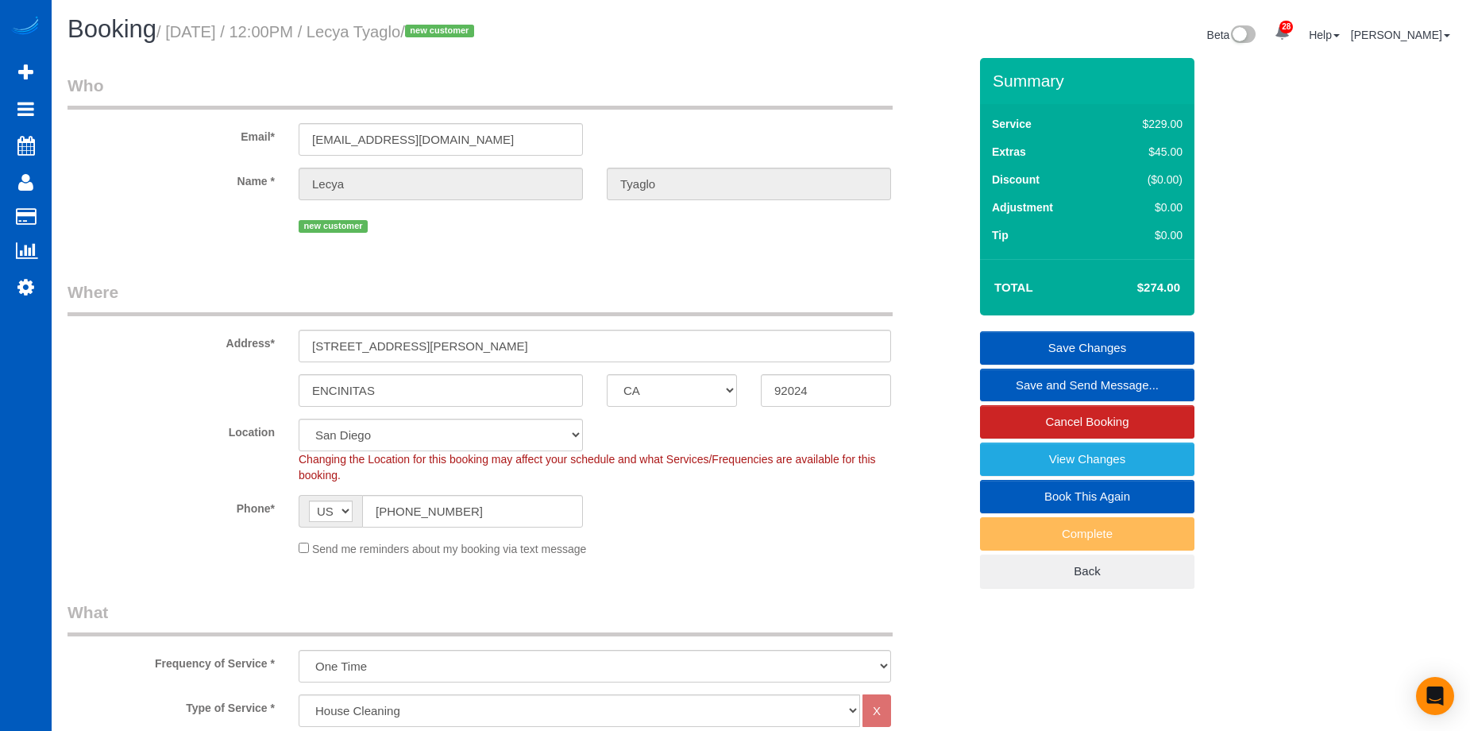
click at [1014, 381] on link "Save and Send Message..." at bounding box center [1087, 385] width 214 height 33
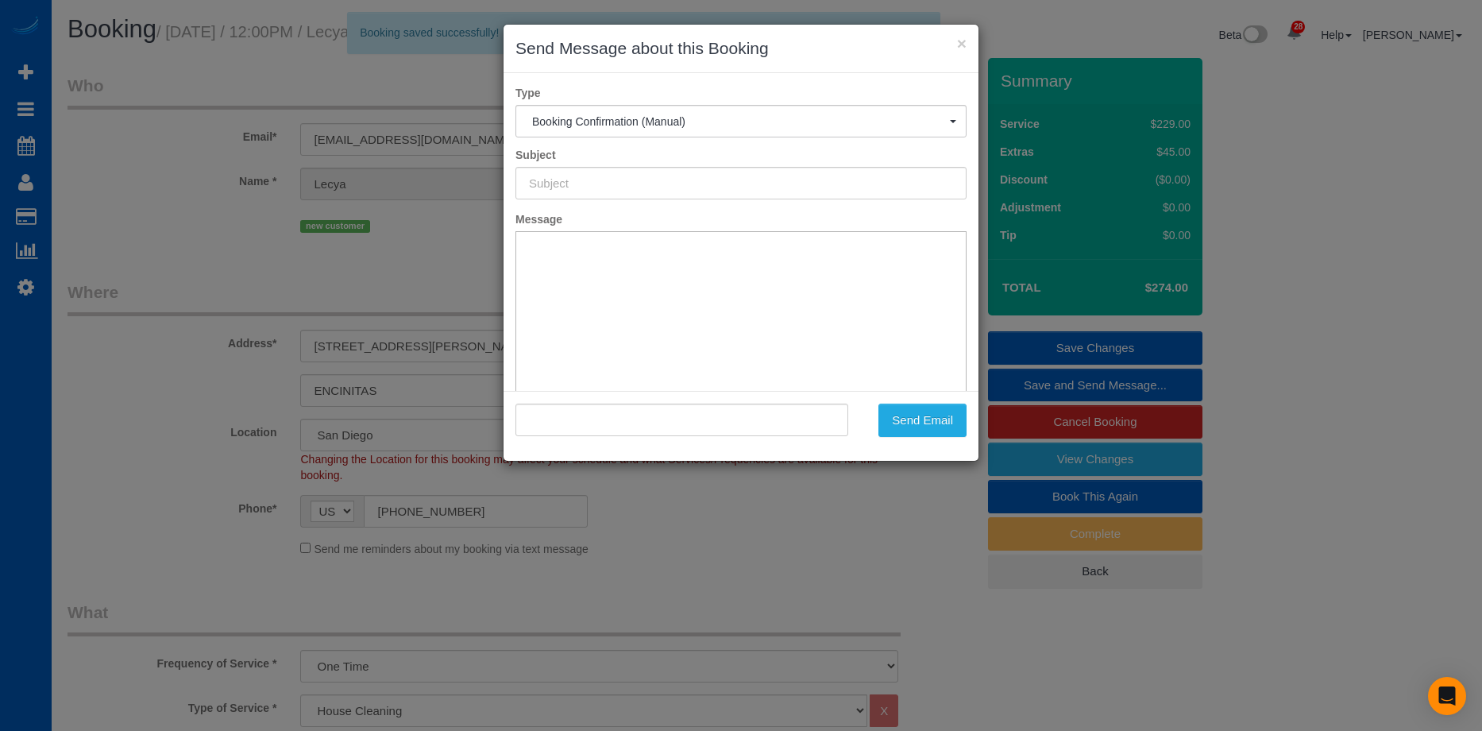
type input "Cleaning Service Confirmed!"
type input ""Lecya Tyaglo" <[EMAIL_ADDRESS][DOMAIN_NAME]>"
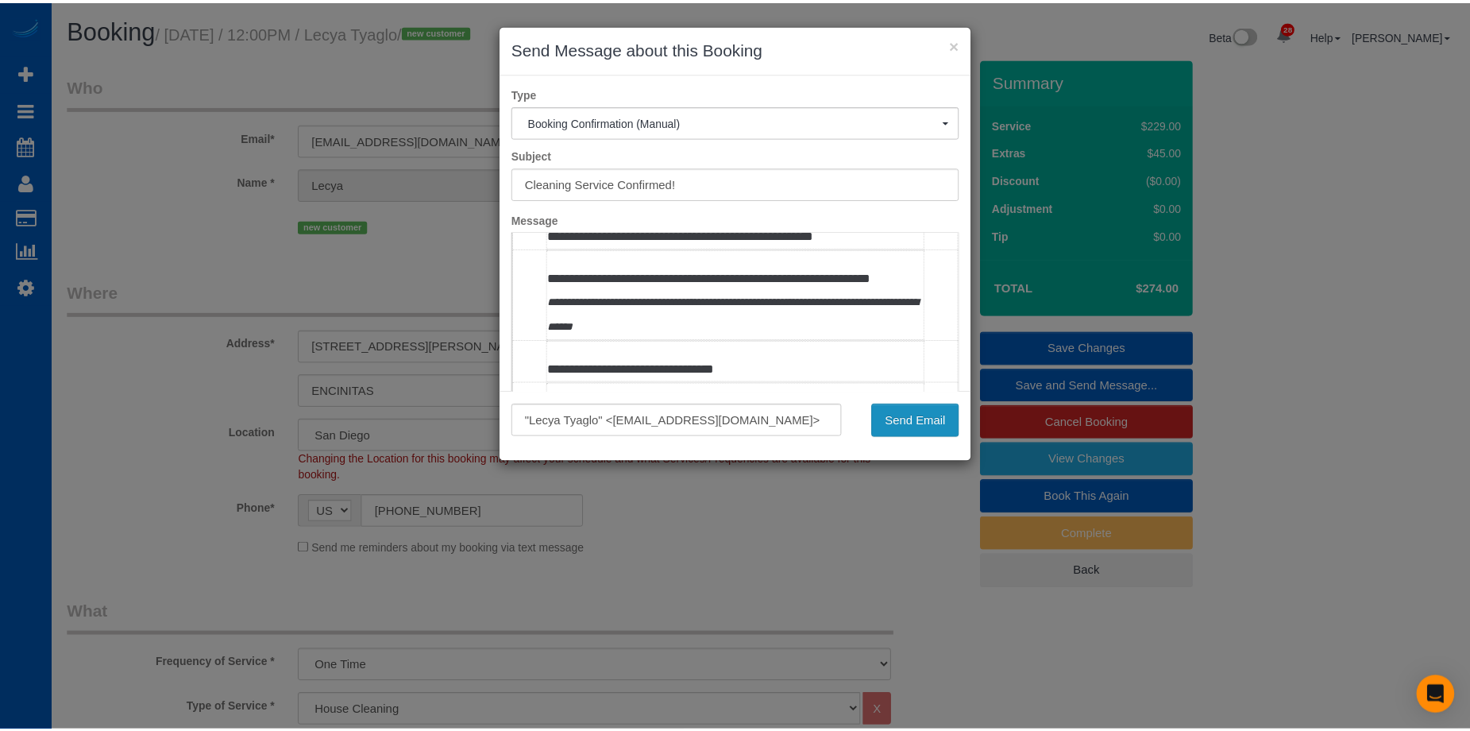
scroll to position [397, 0]
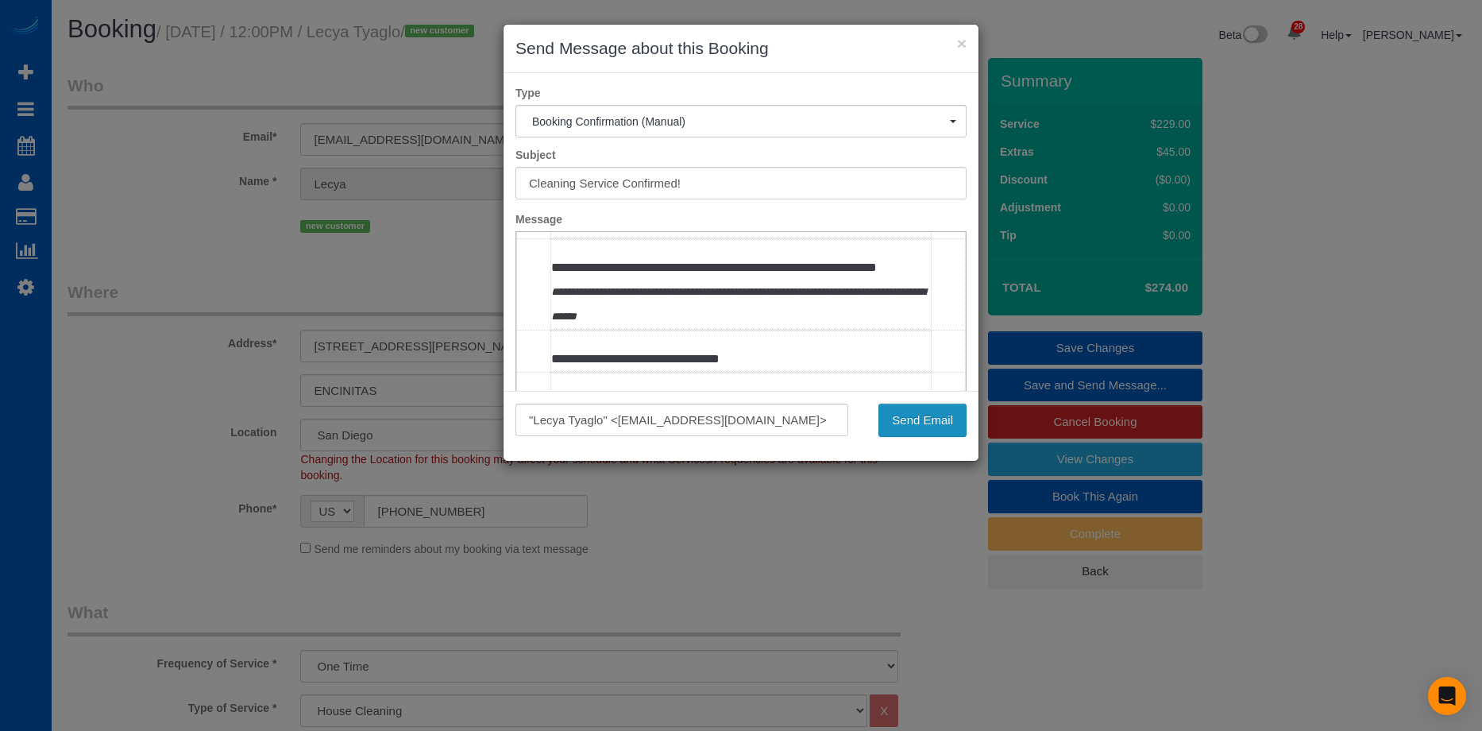
click at [927, 419] on button "Send Email" at bounding box center [923, 420] width 88 height 33
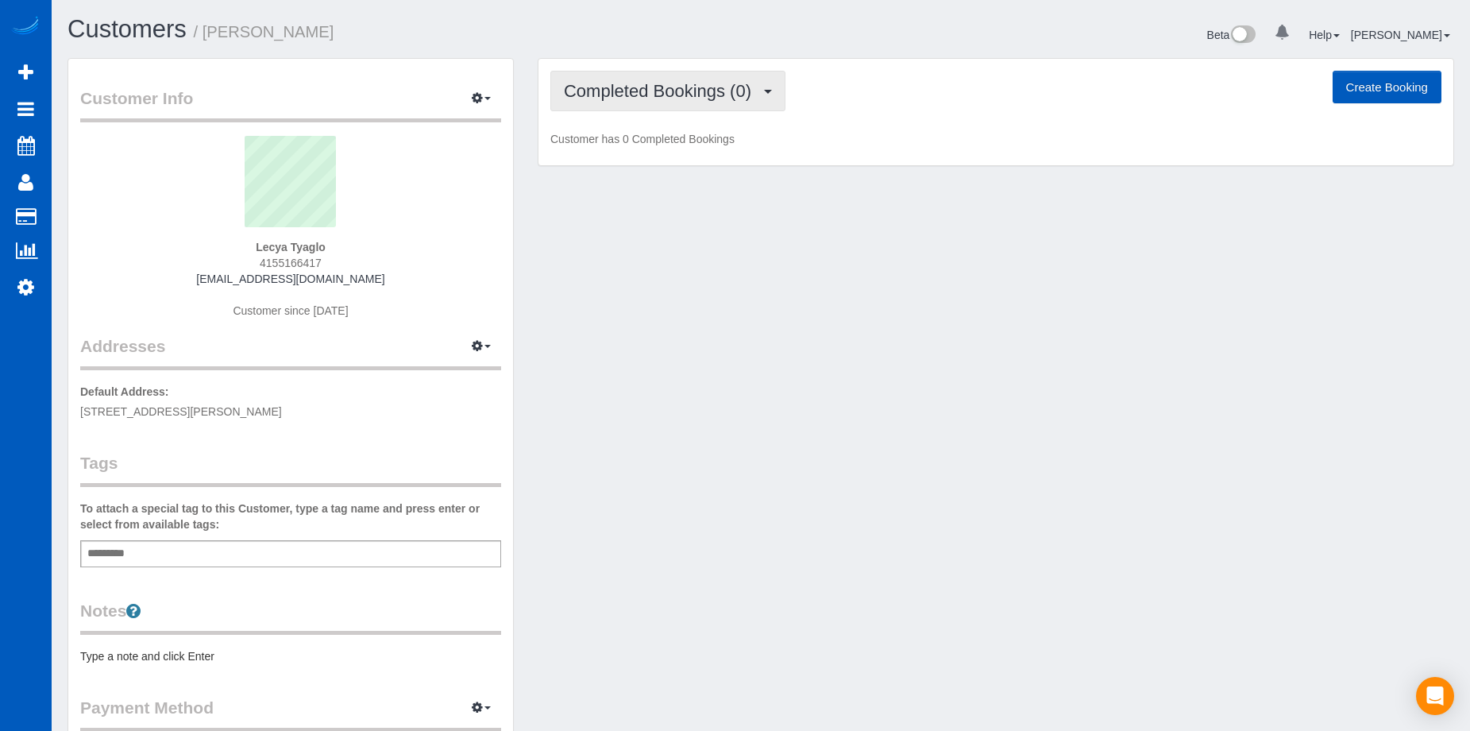
click at [691, 90] on span "Completed Bookings (0)" at bounding box center [661, 91] width 195 height 20
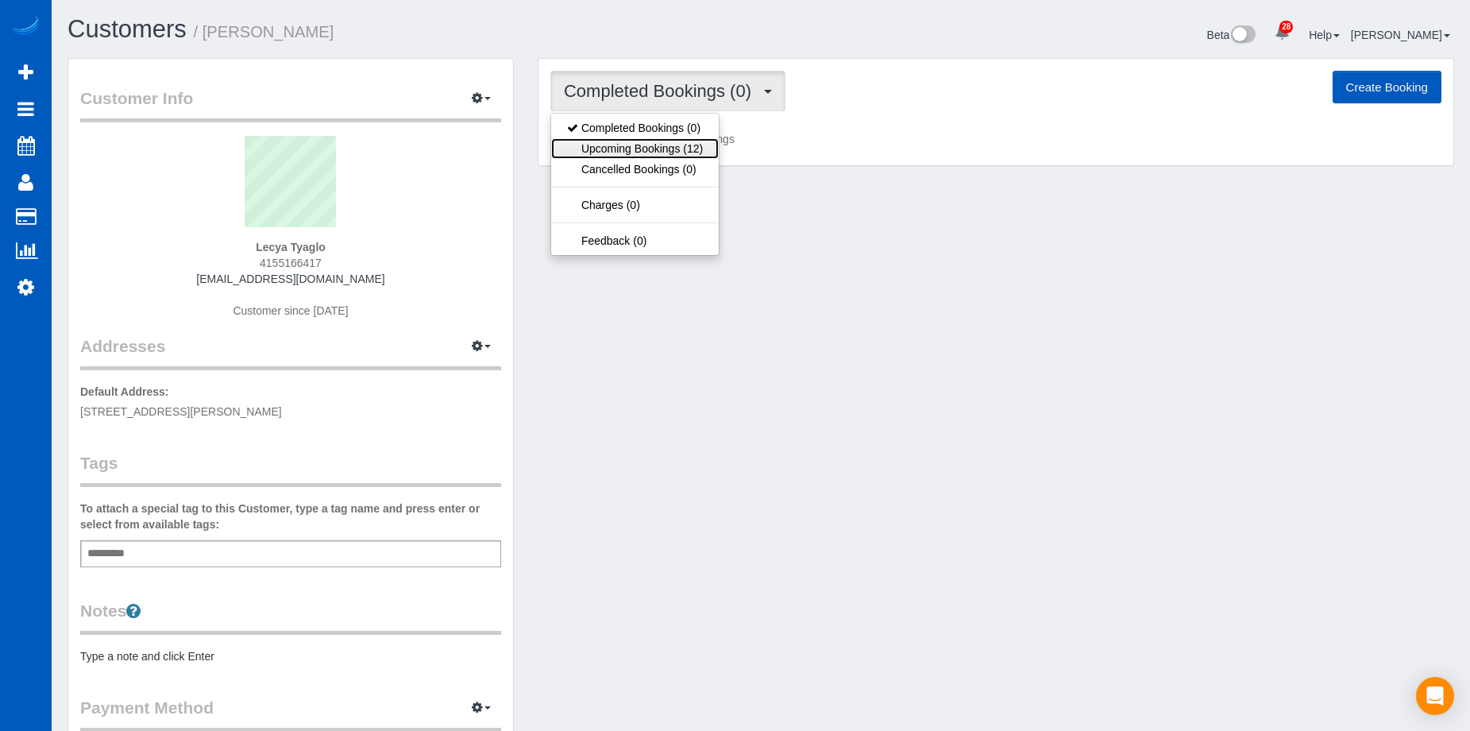
click at [660, 146] on link "Upcoming Bookings (12)" at bounding box center [635, 148] width 168 height 21
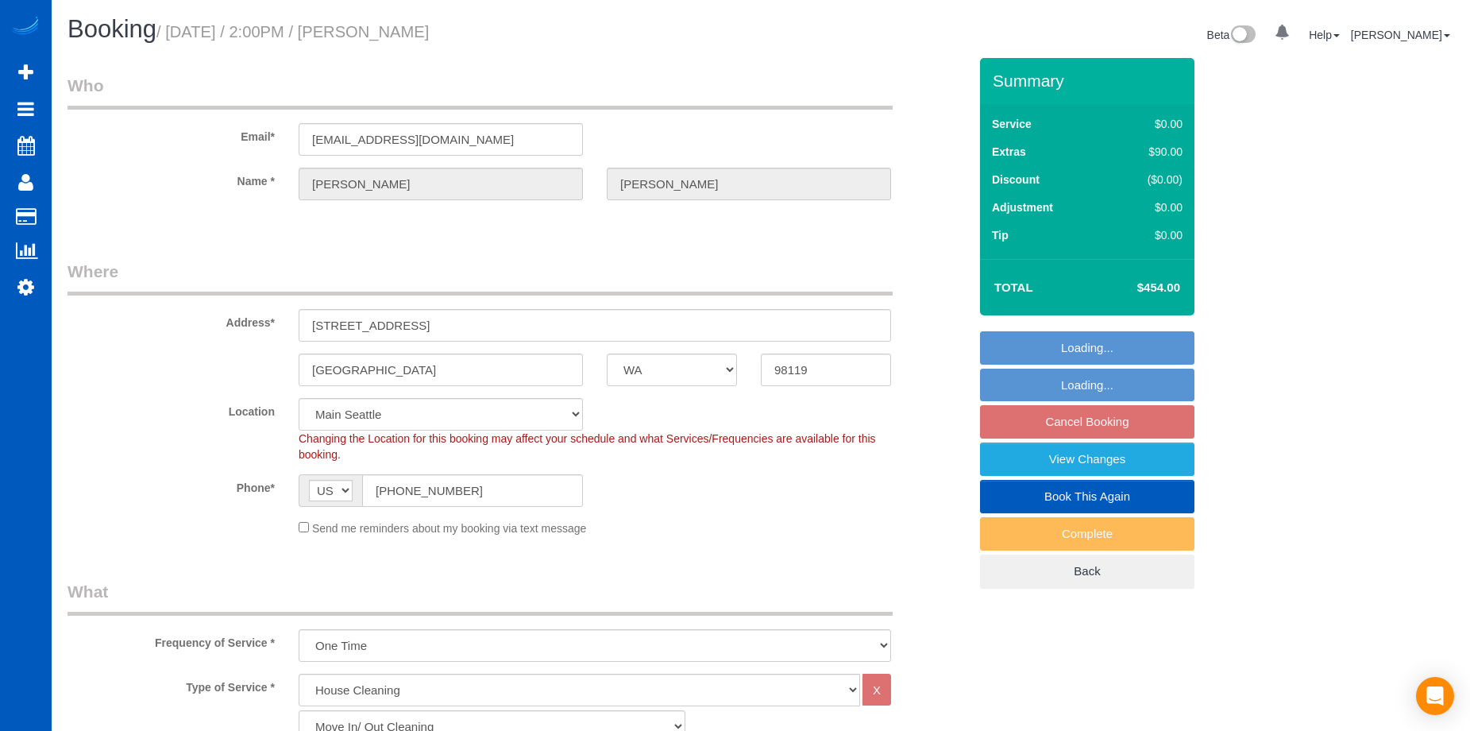
select select "WA"
select select "199"
select select "object:941"
select select "string:fspay-55cbd3ab-cd06-4663-8a62-554643f88ee7"
select select "2"
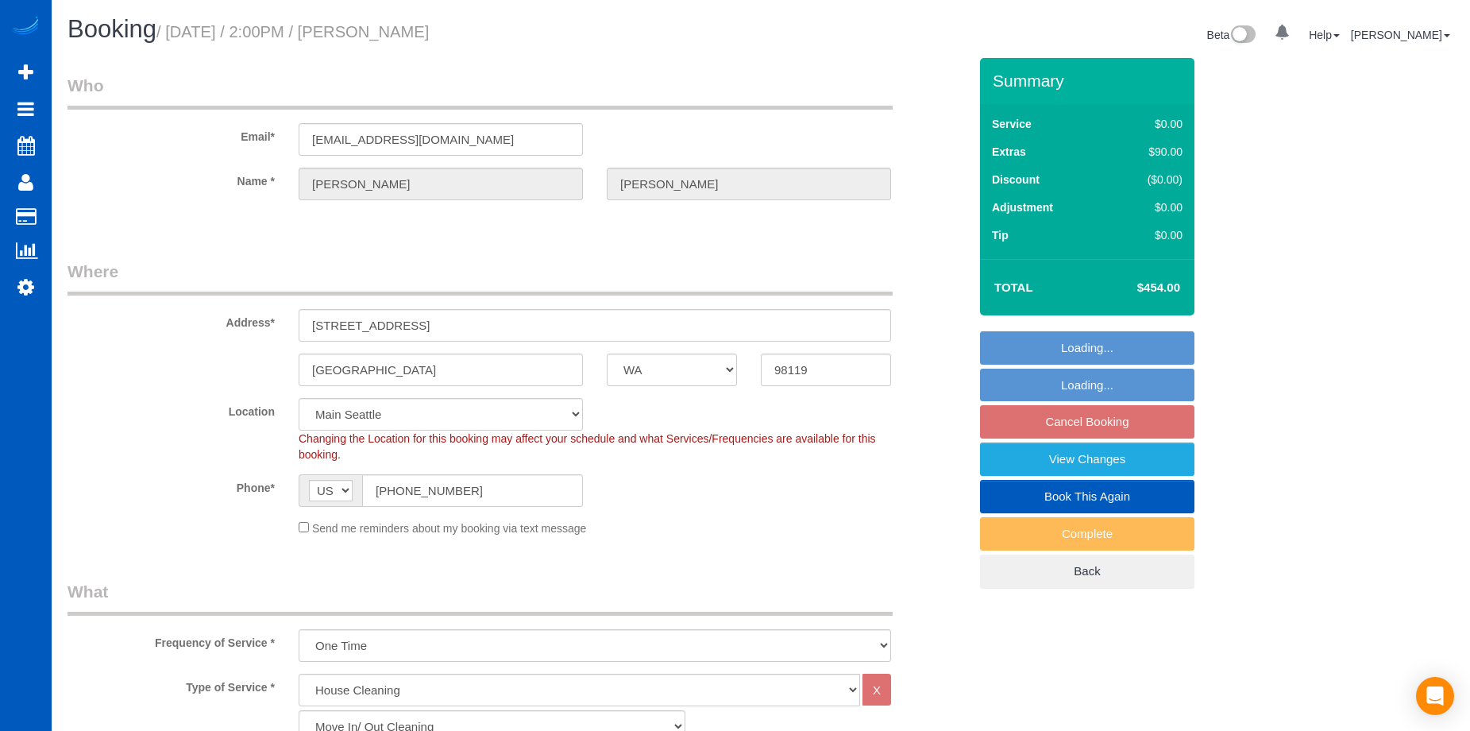
select select "spot3"
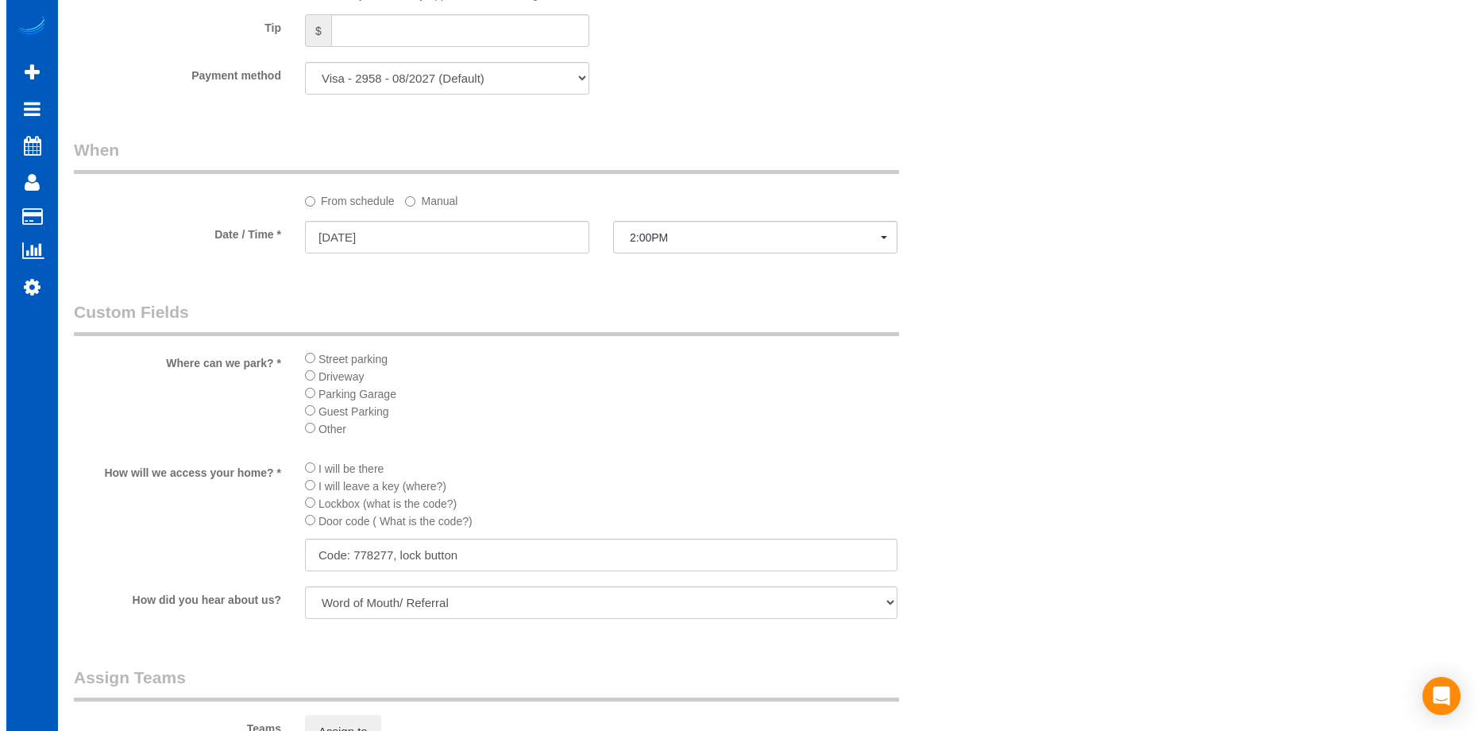
scroll to position [1747, 0]
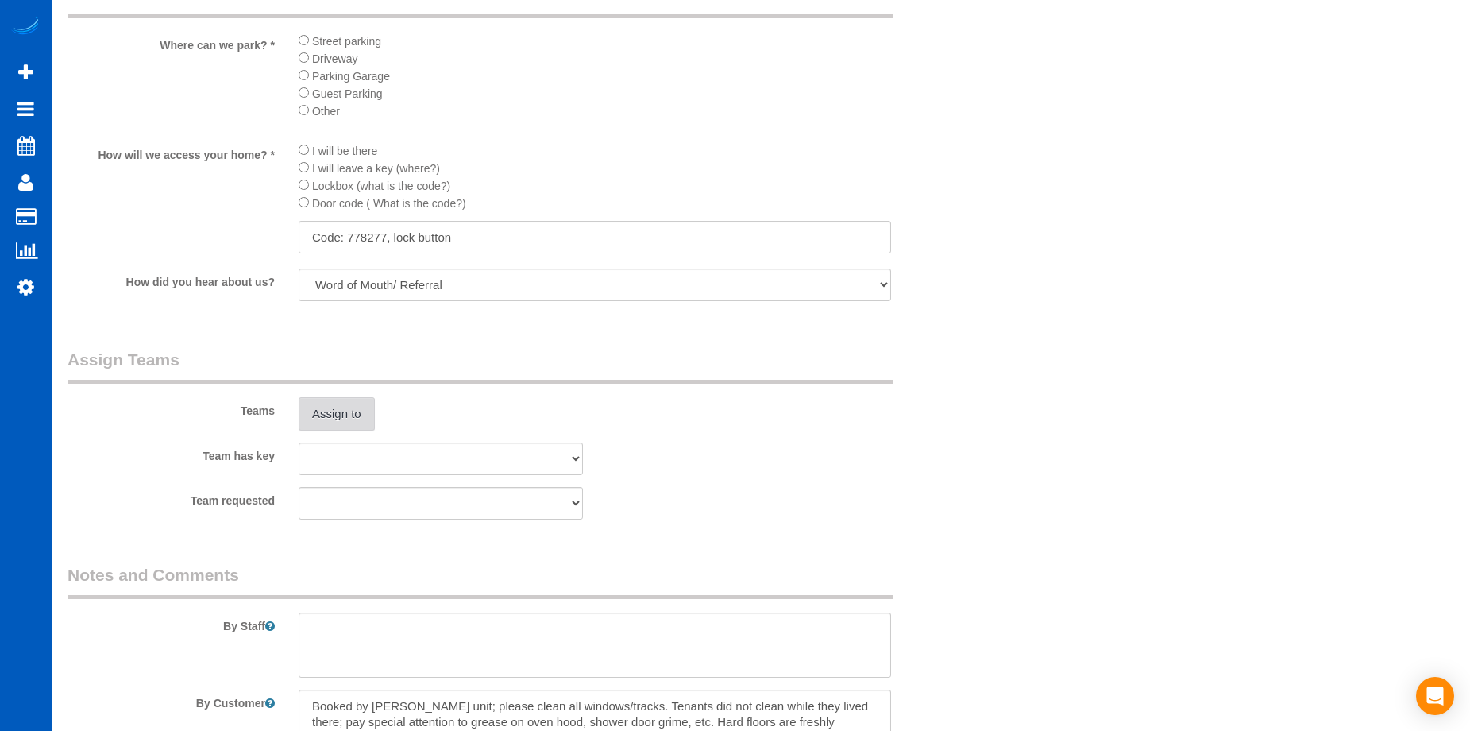
click at [351, 407] on button "Assign to" at bounding box center [337, 413] width 76 height 33
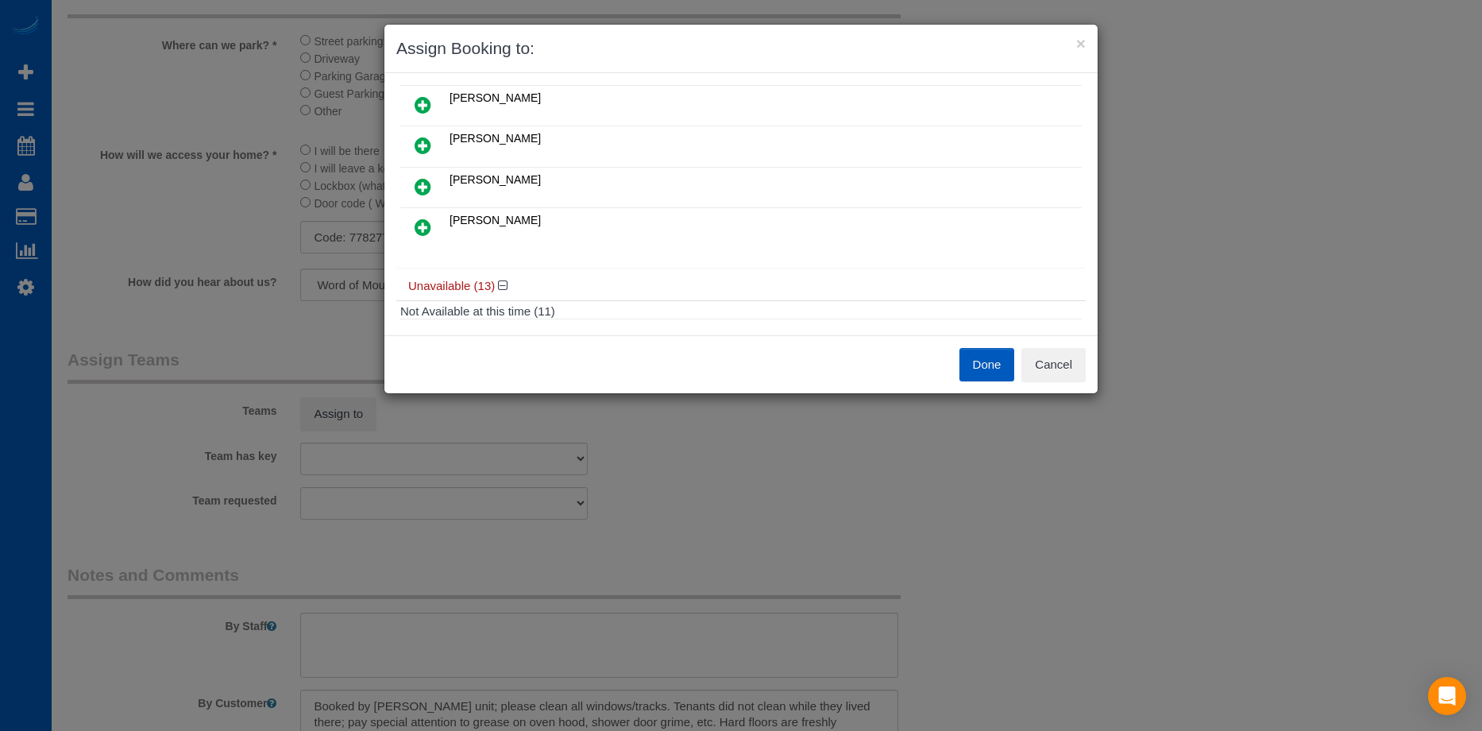
scroll to position [79, 0]
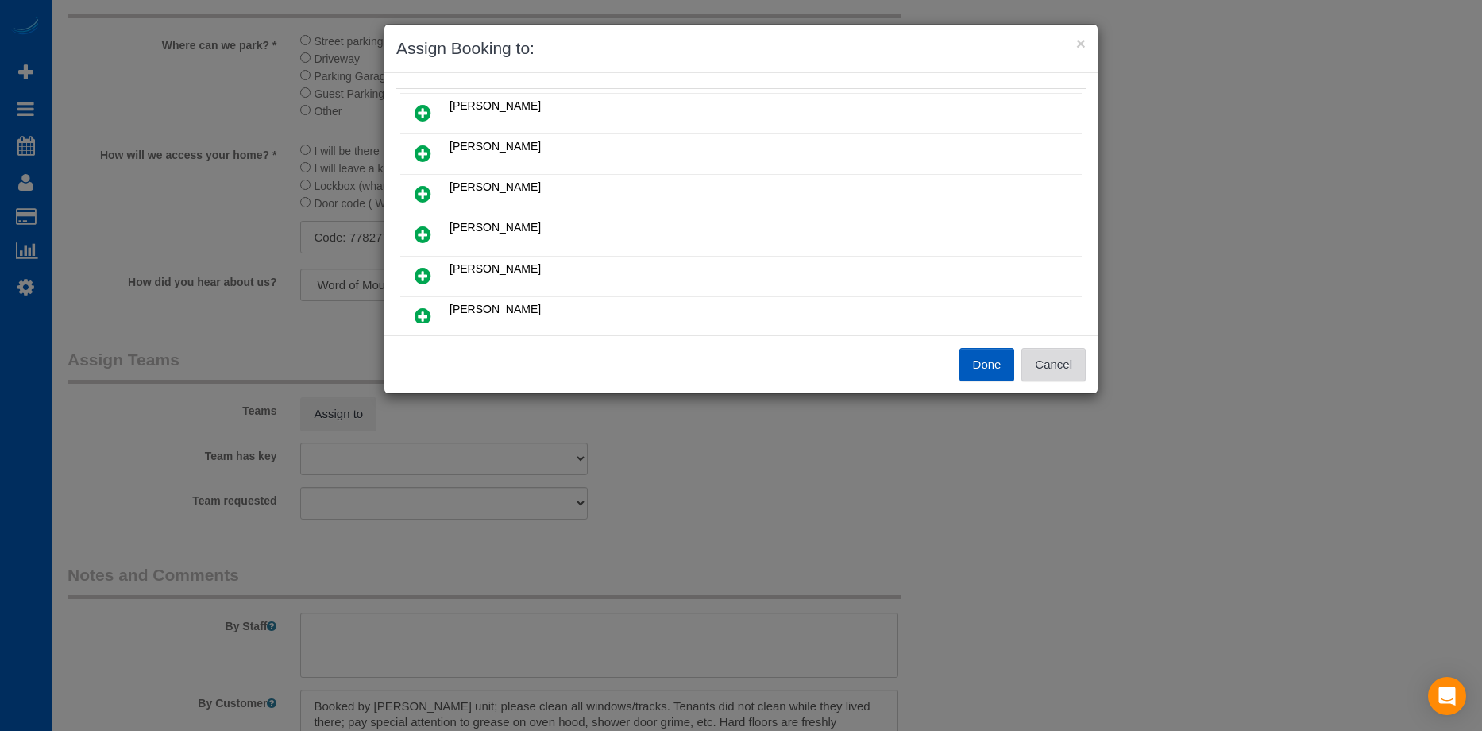
click at [1040, 358] on button "Cancel" at bounding box center [1053, 364] width 64 height 33
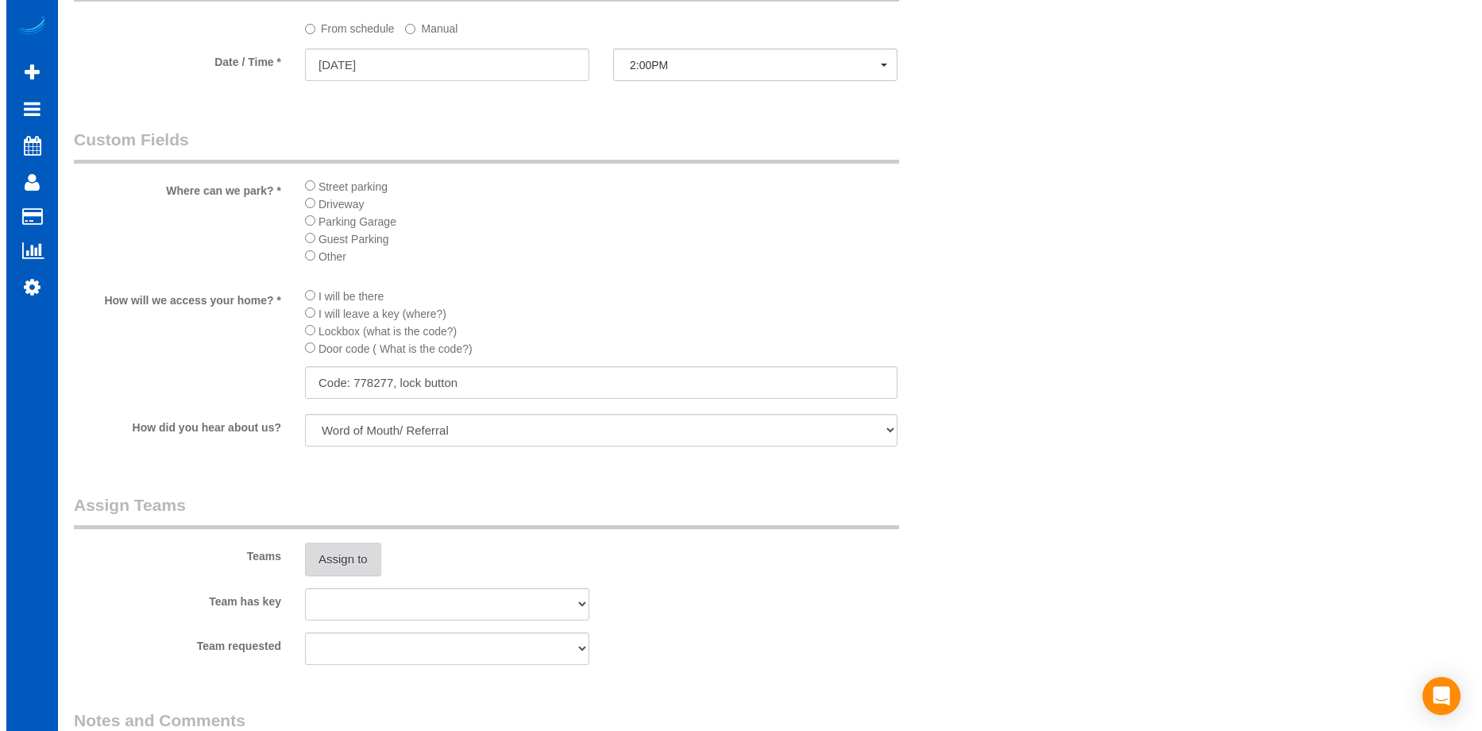
scroll to position [1747, 0]
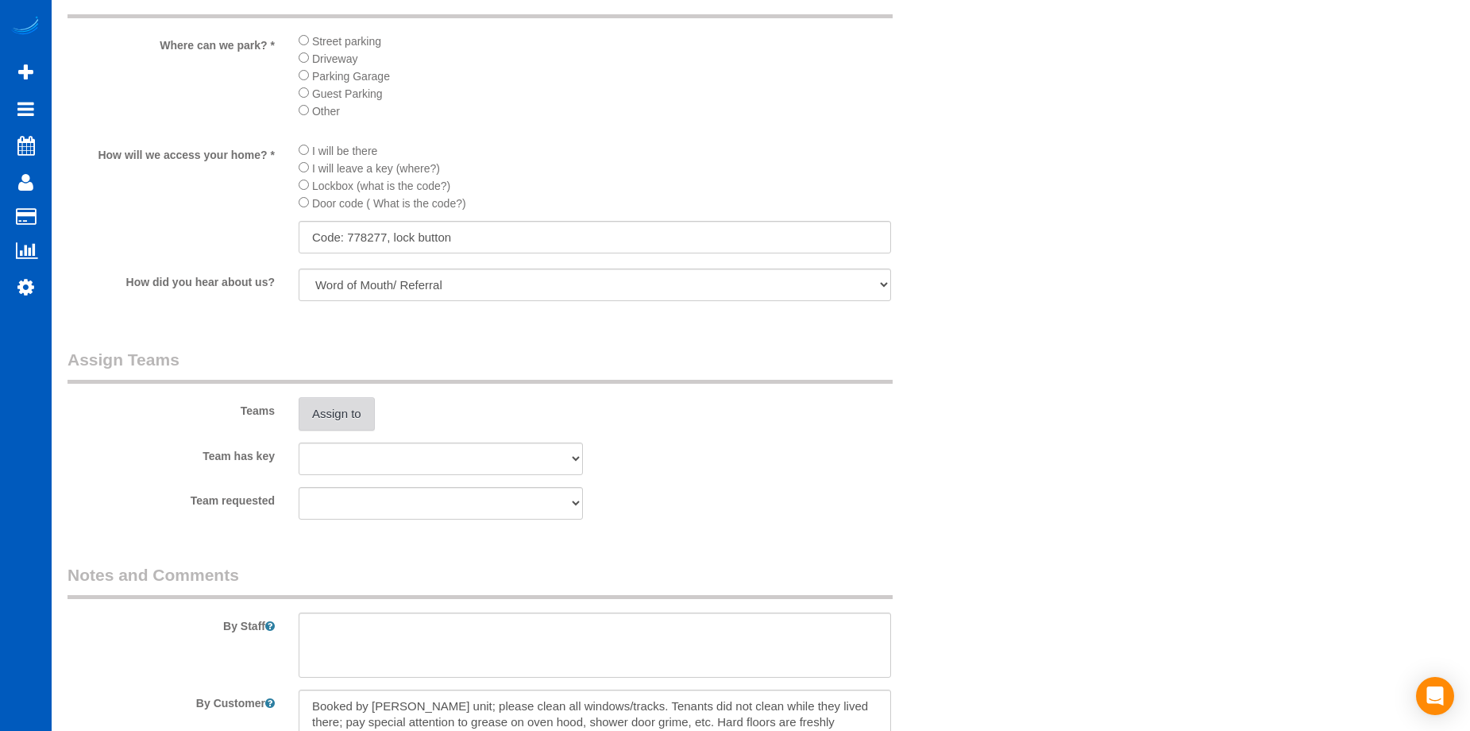
click at [358, 407] on button "Assign to" at bounding box center [337, 413] width 76 height 33
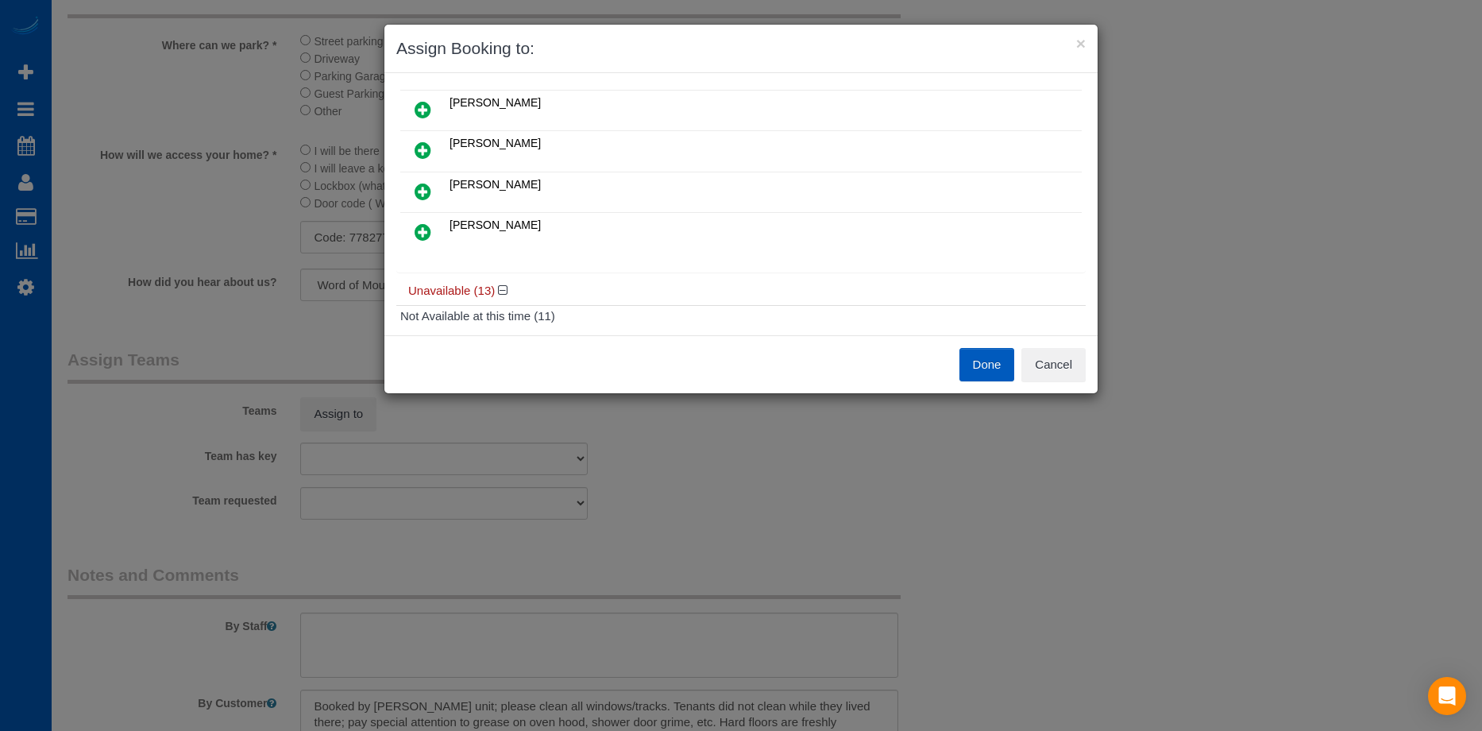
scroll to position [159, 0]
click at [1064, 366] on button "Cancel" at bounding box center [1053, 364] width 64 height 33
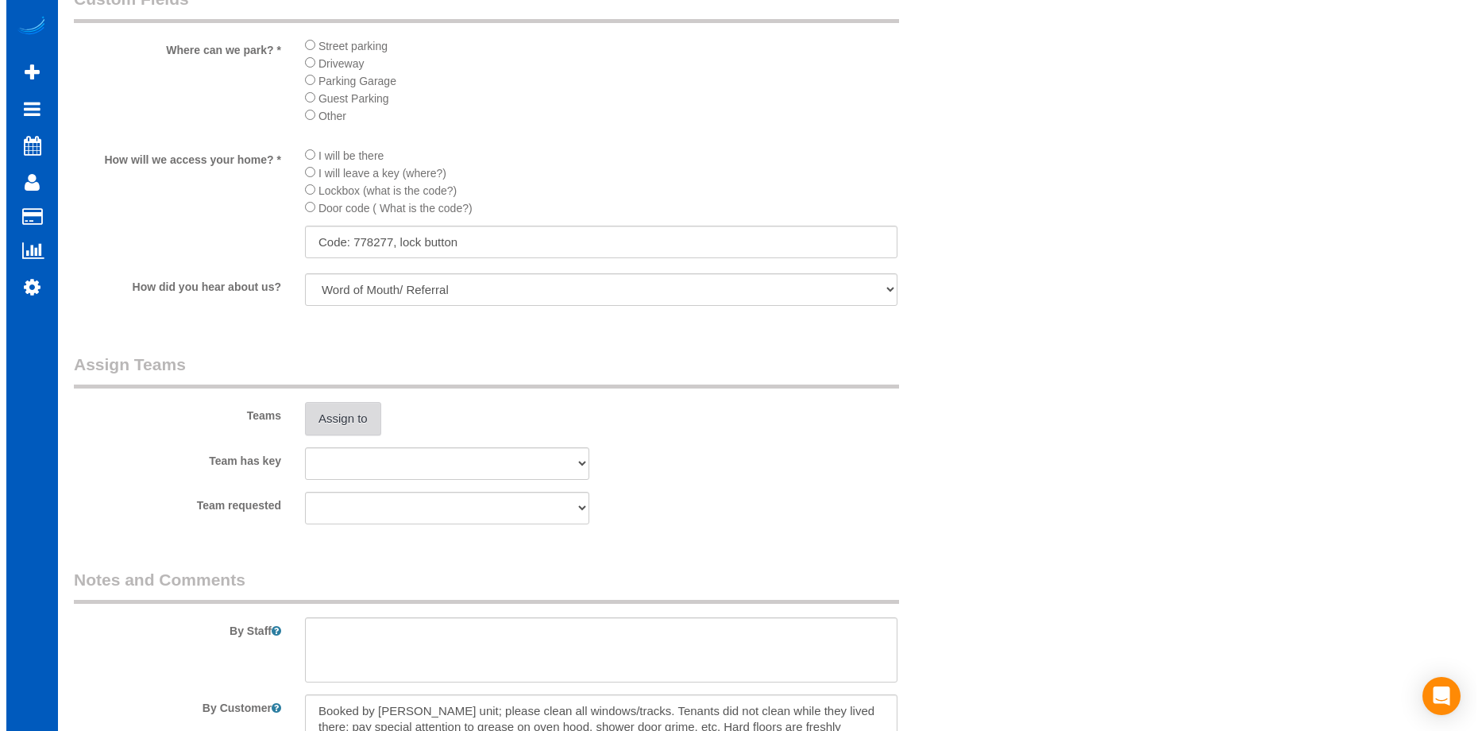
scroll to position [1747, 0]
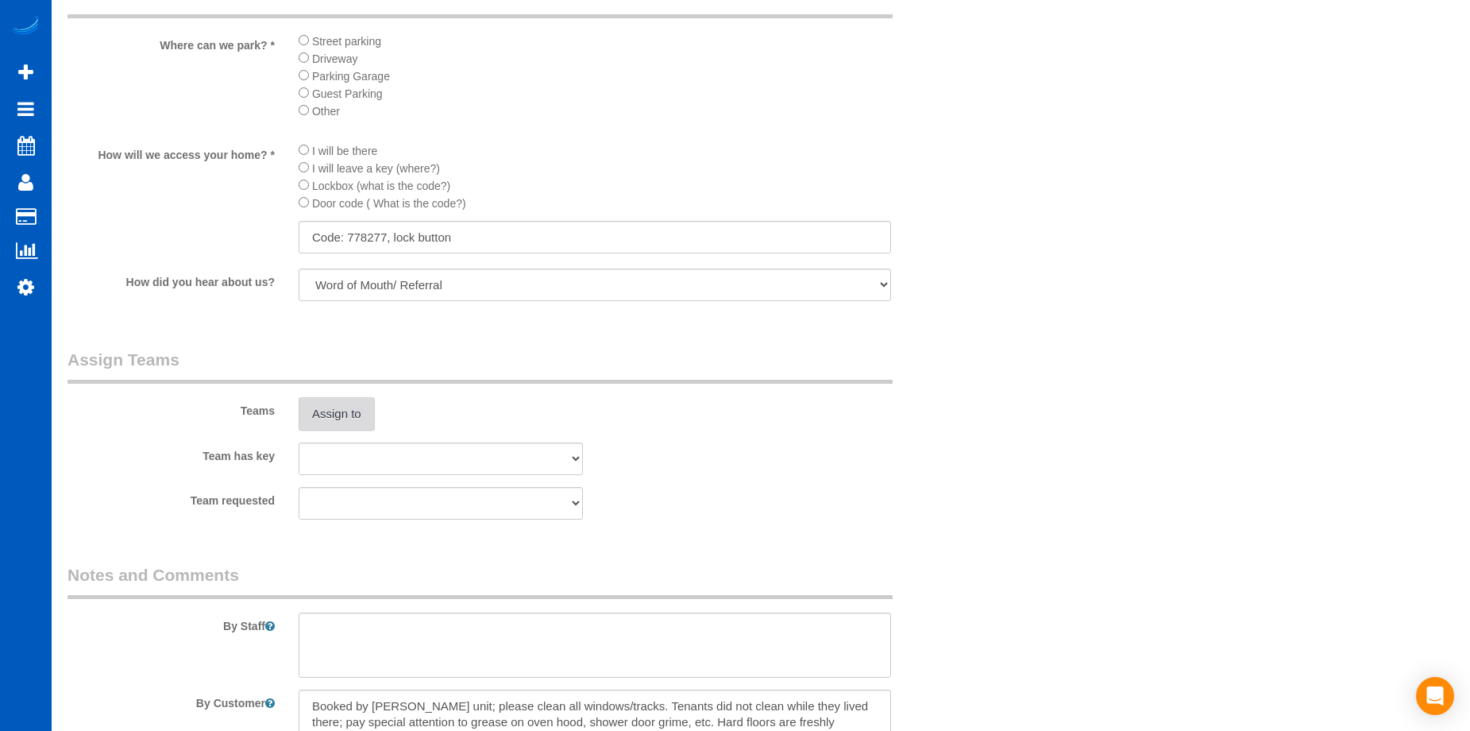
click at [347, 413] on button "Assign to" at bounding box center [337, 413] width 76 height 33
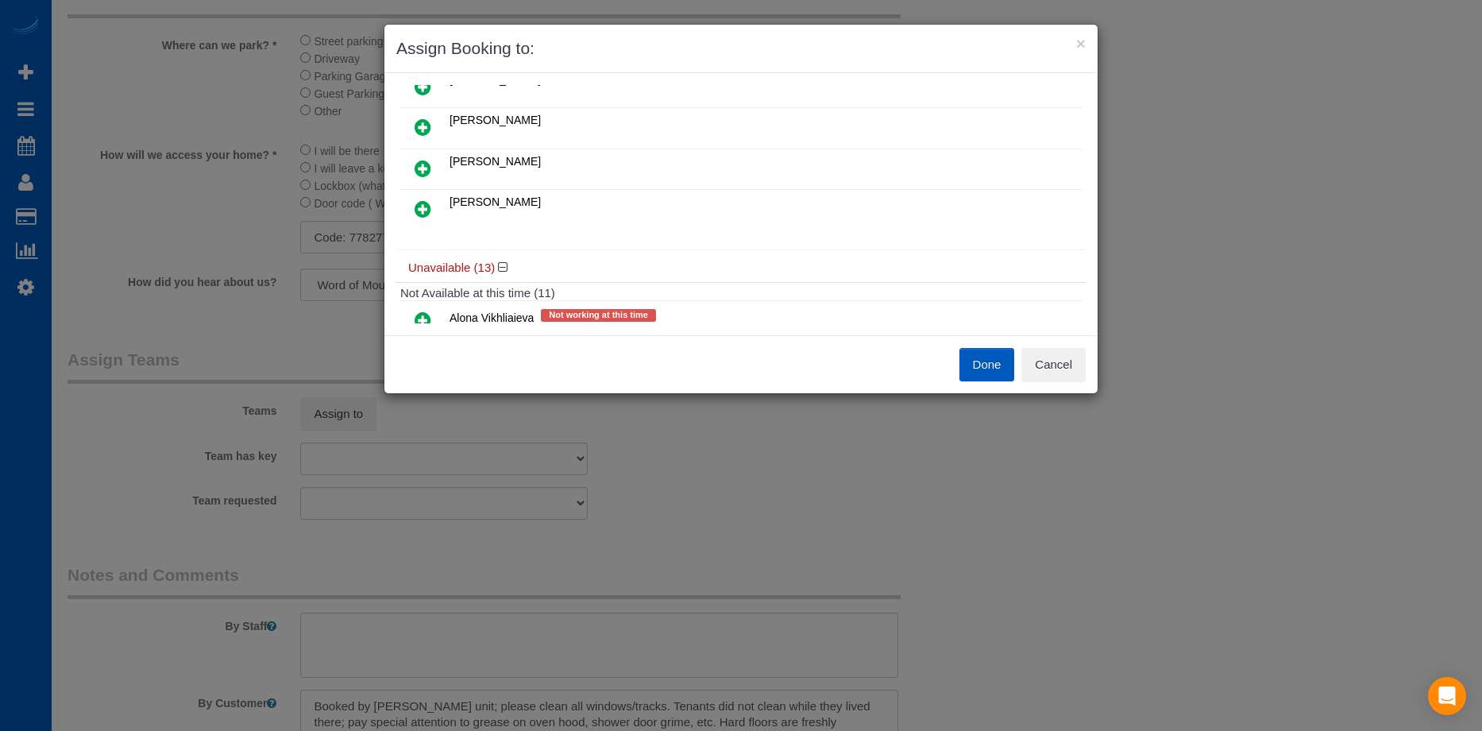
scroll to position [159, 0]
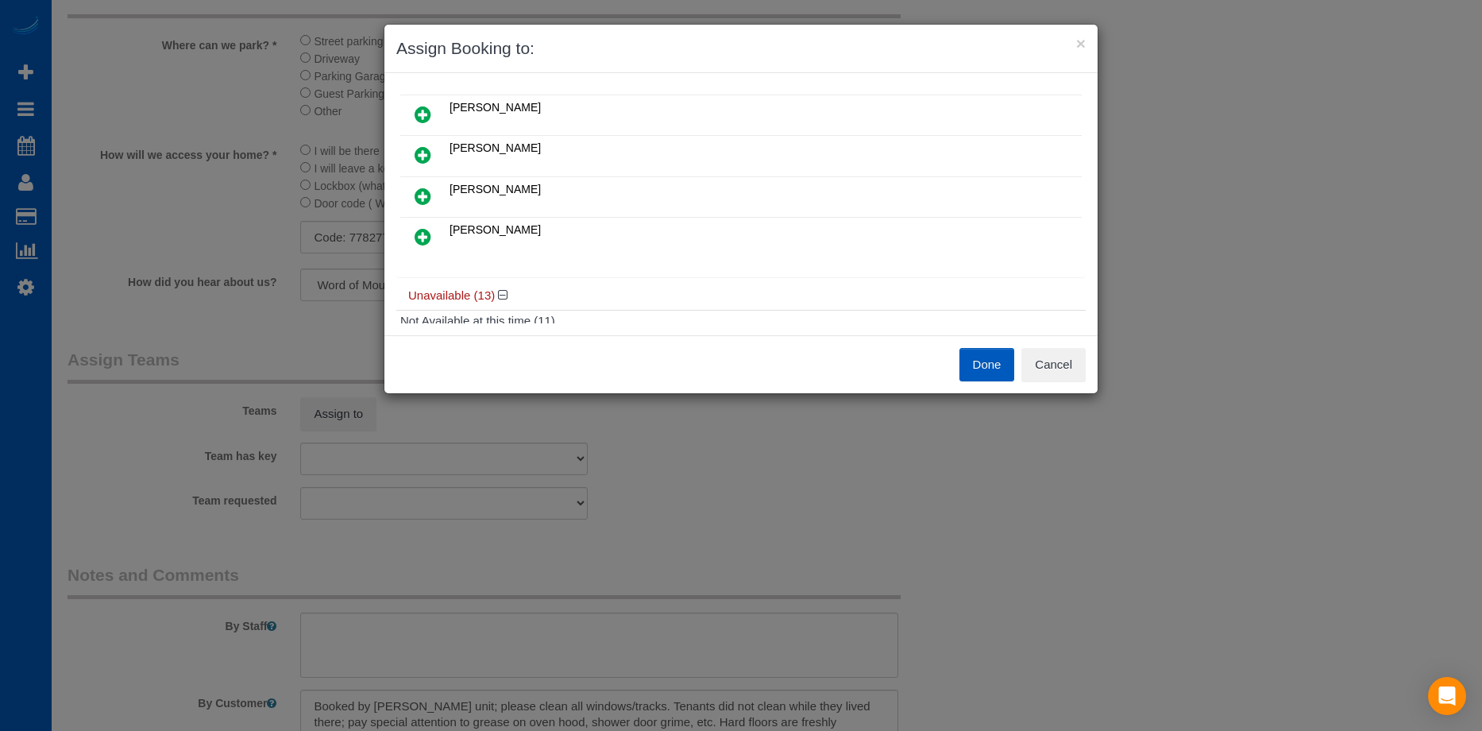
click at [422, 192] on icon at bounding box center [423, 196] width 17 height 19
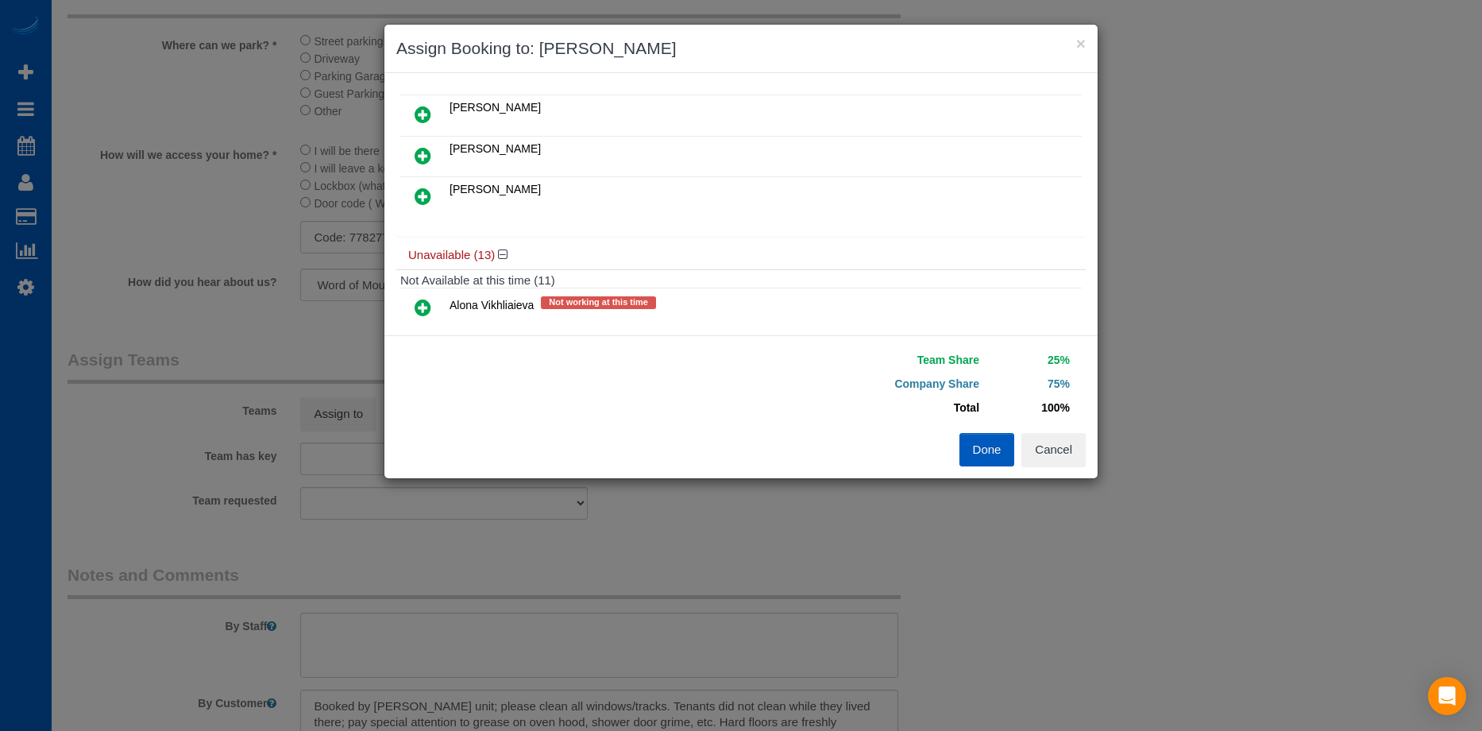
click at [424, 197] on icon at bounding box center [423, 196] width 17 height 19
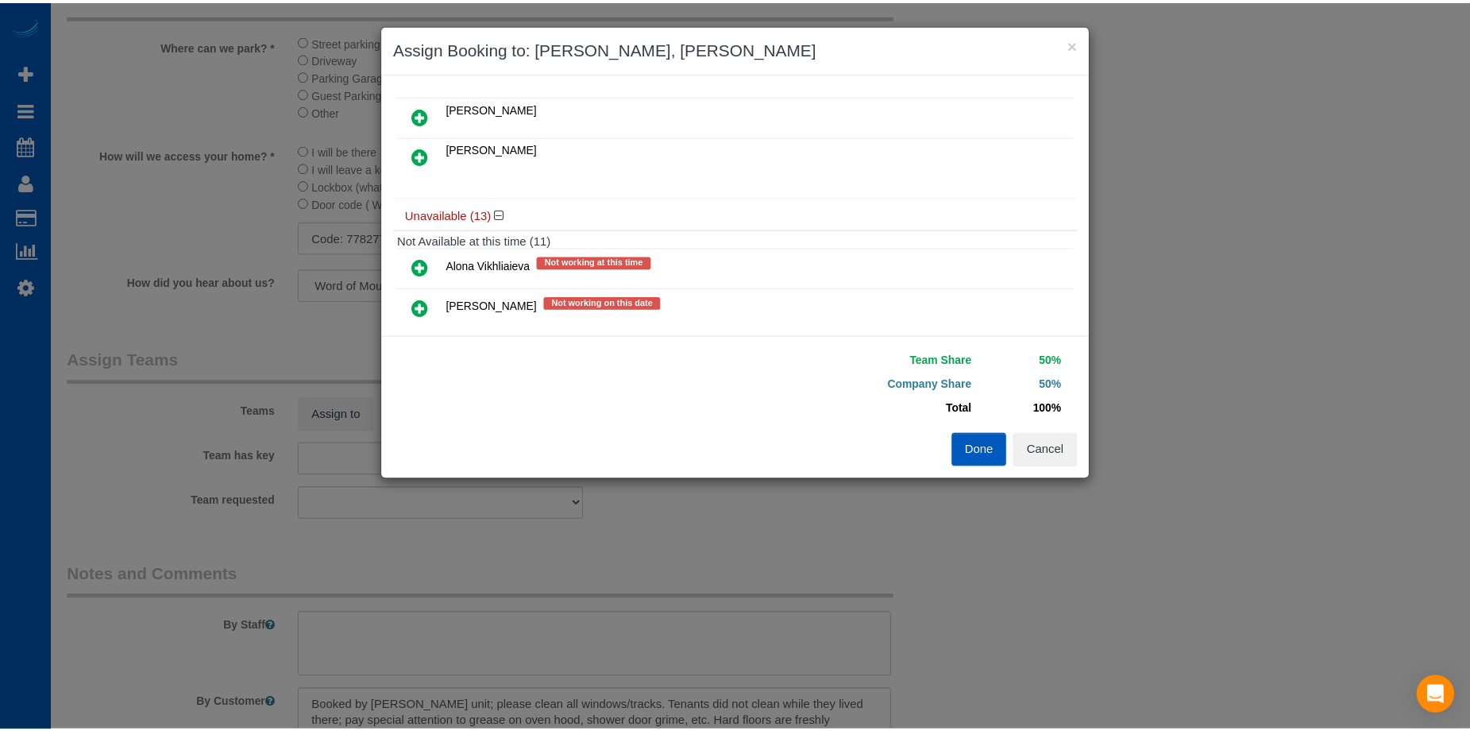
scroll to position [0, 0]
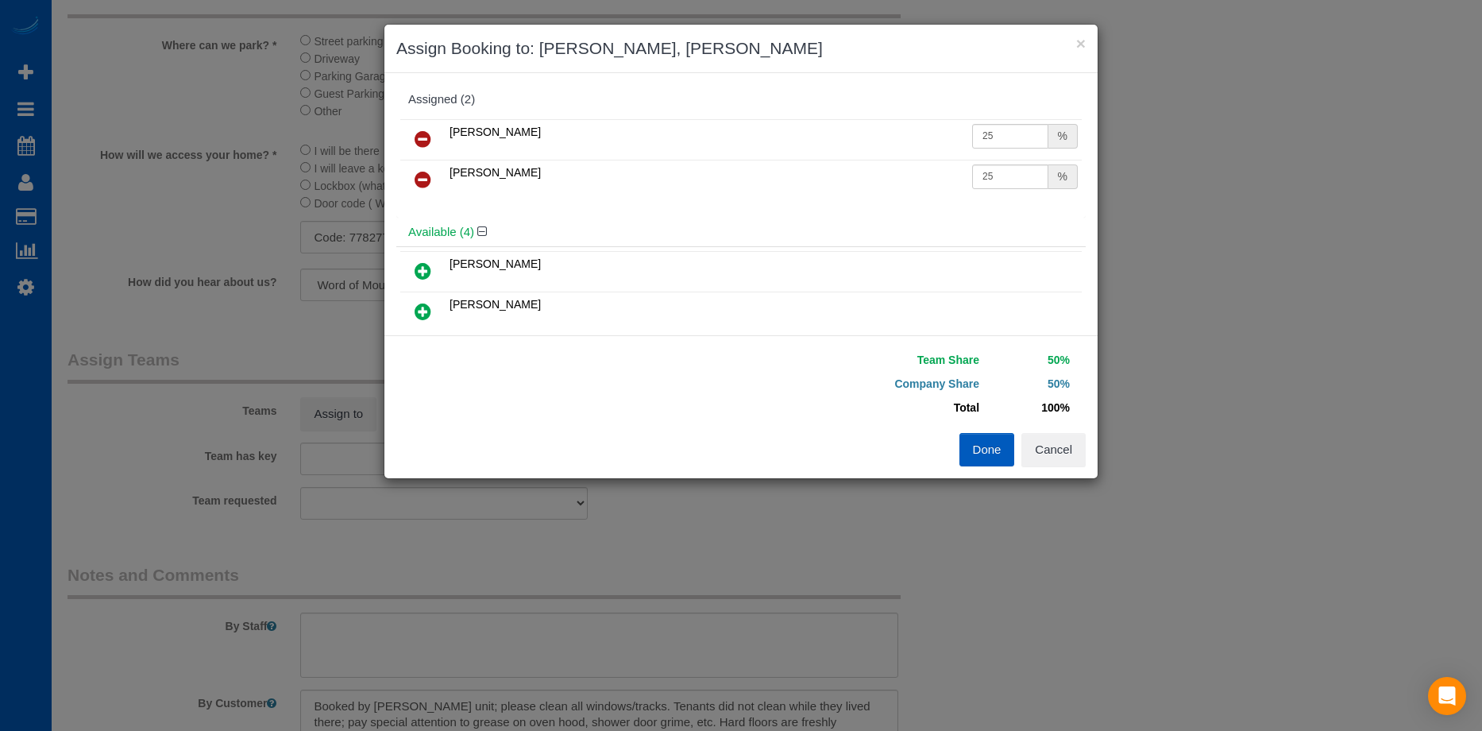
click at [975, 450] on button "Done" at bounding box center [988, 449] width 56 height 33
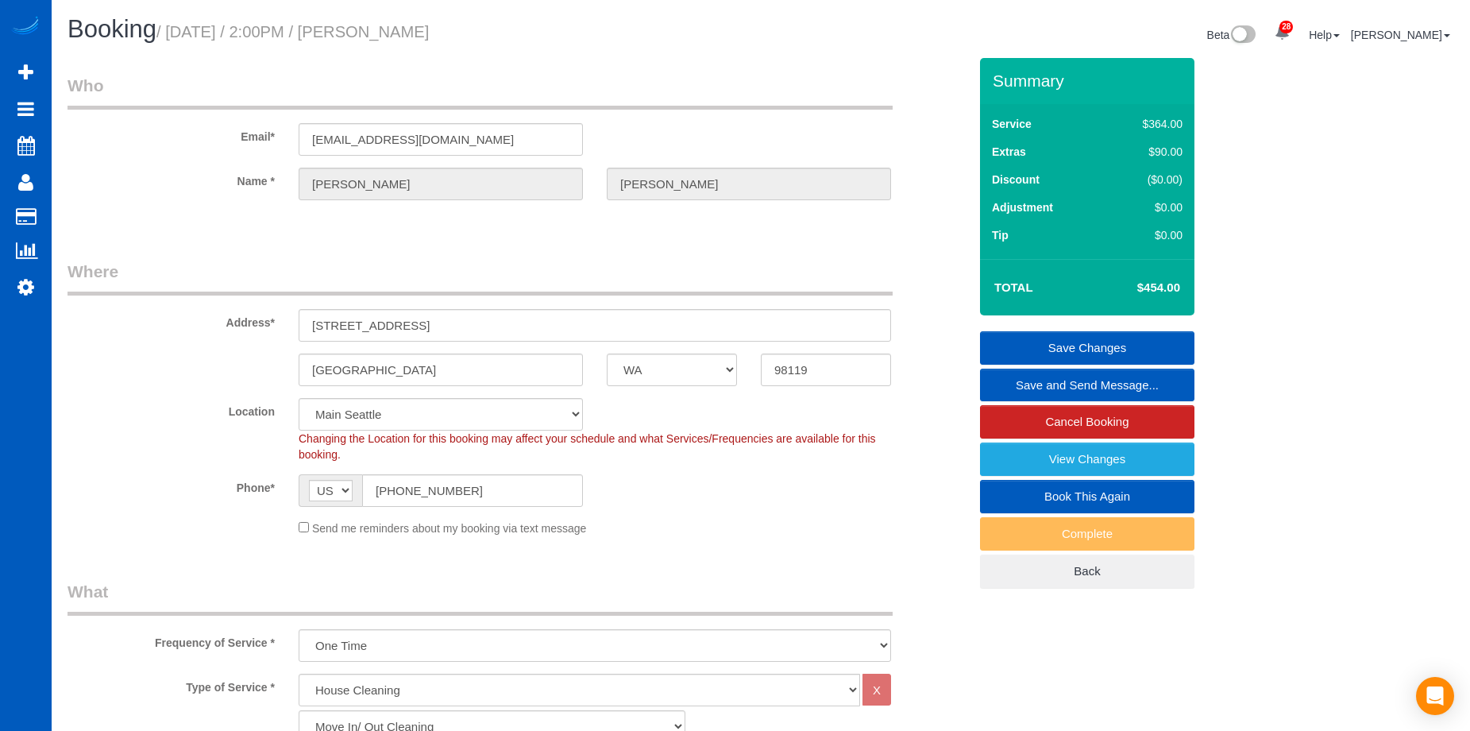
click at [1030, 341] on link "Save Changes" at bounding box center [1087, 347] width 214 height 33
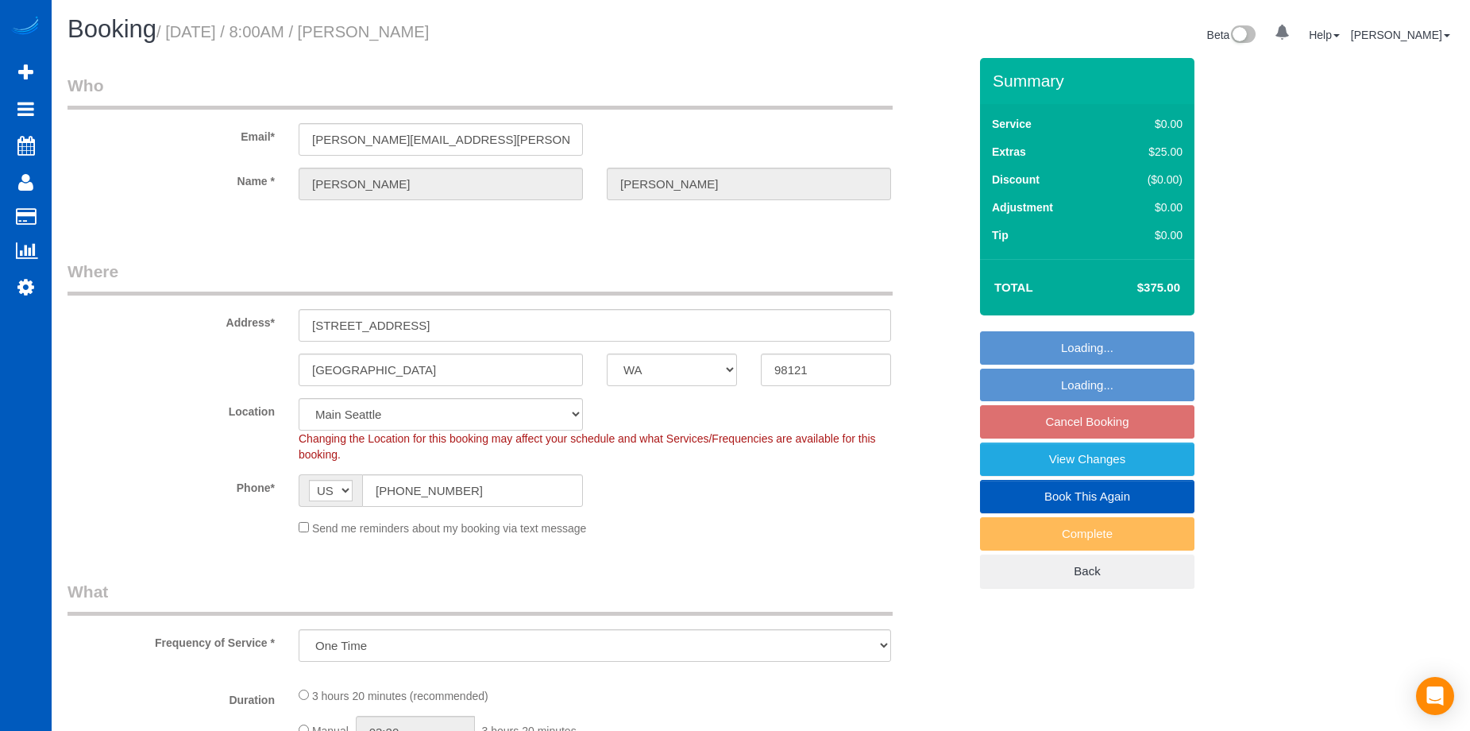
select select "WA"
select select "object:918"
select select "199"
select select "spot1"
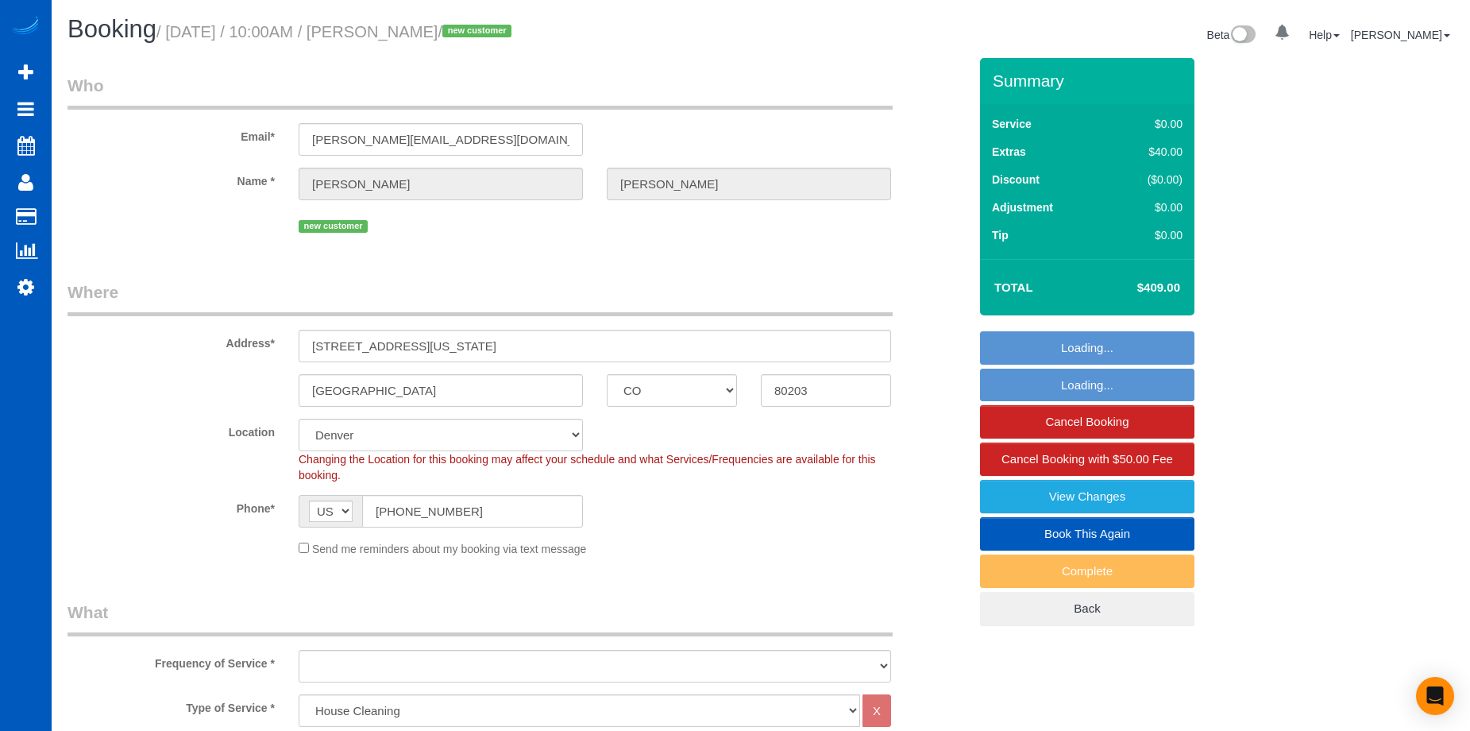
select select "CO"
select select "199"
select select "2001"
select select "4"
select select "2"
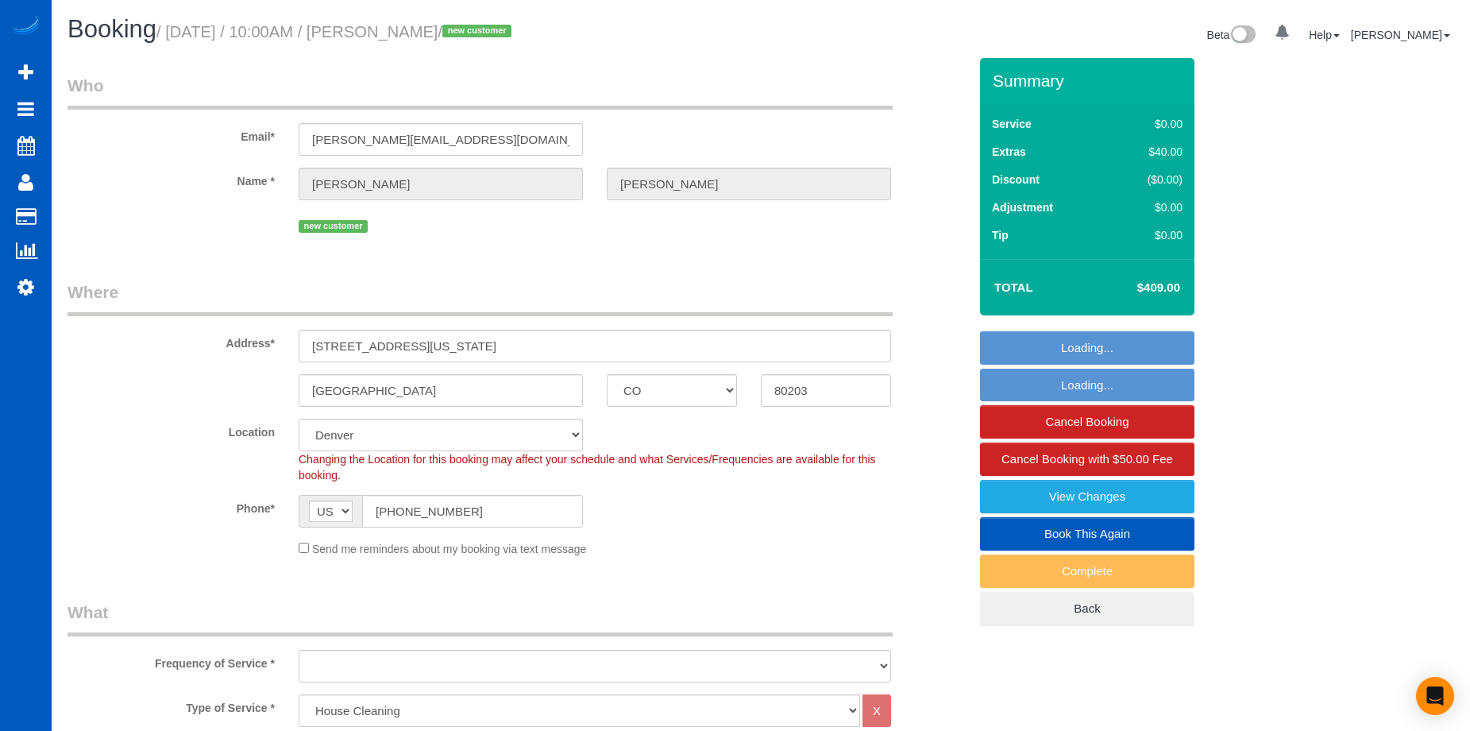
select select "object:1101"
select select "spot1"
select select "object:1190"
select select "2001"
select select "4"
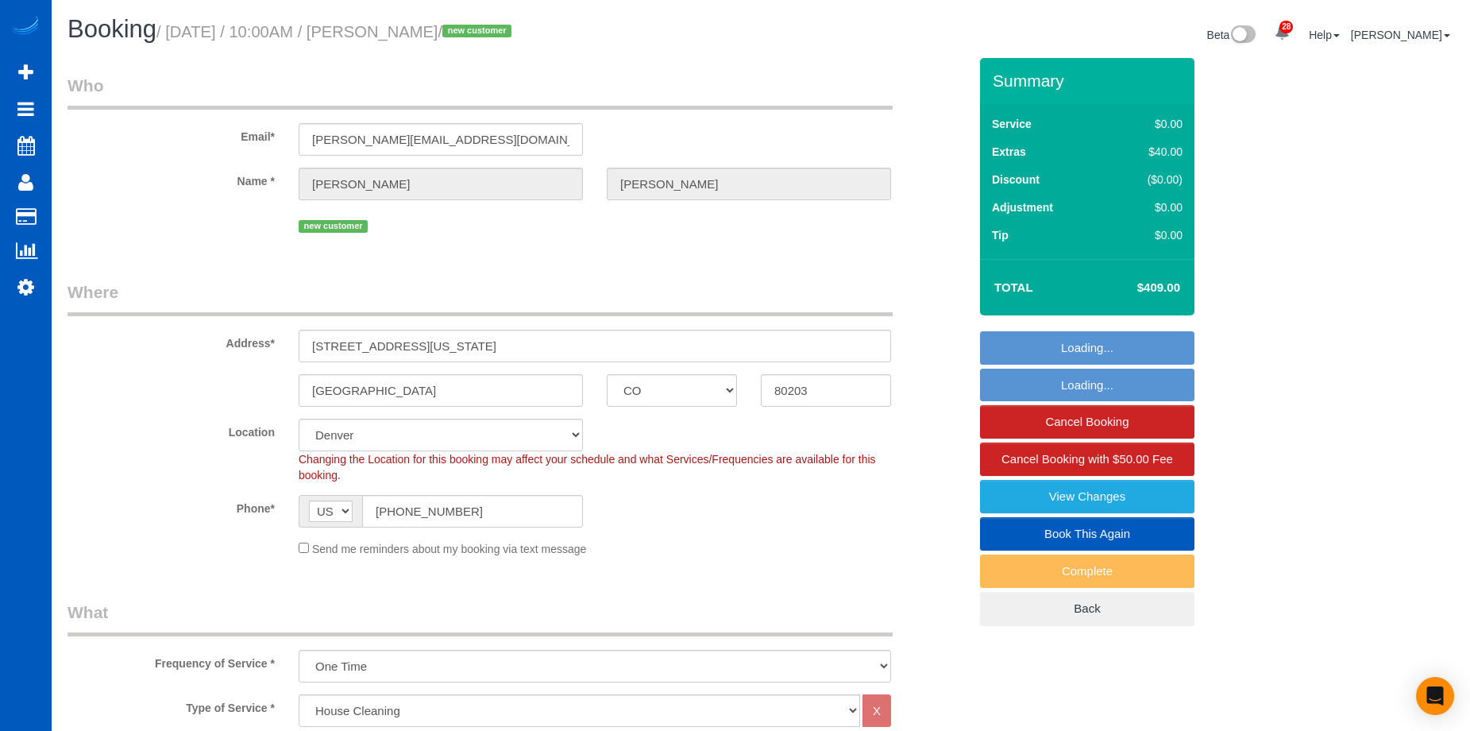
select select "2"
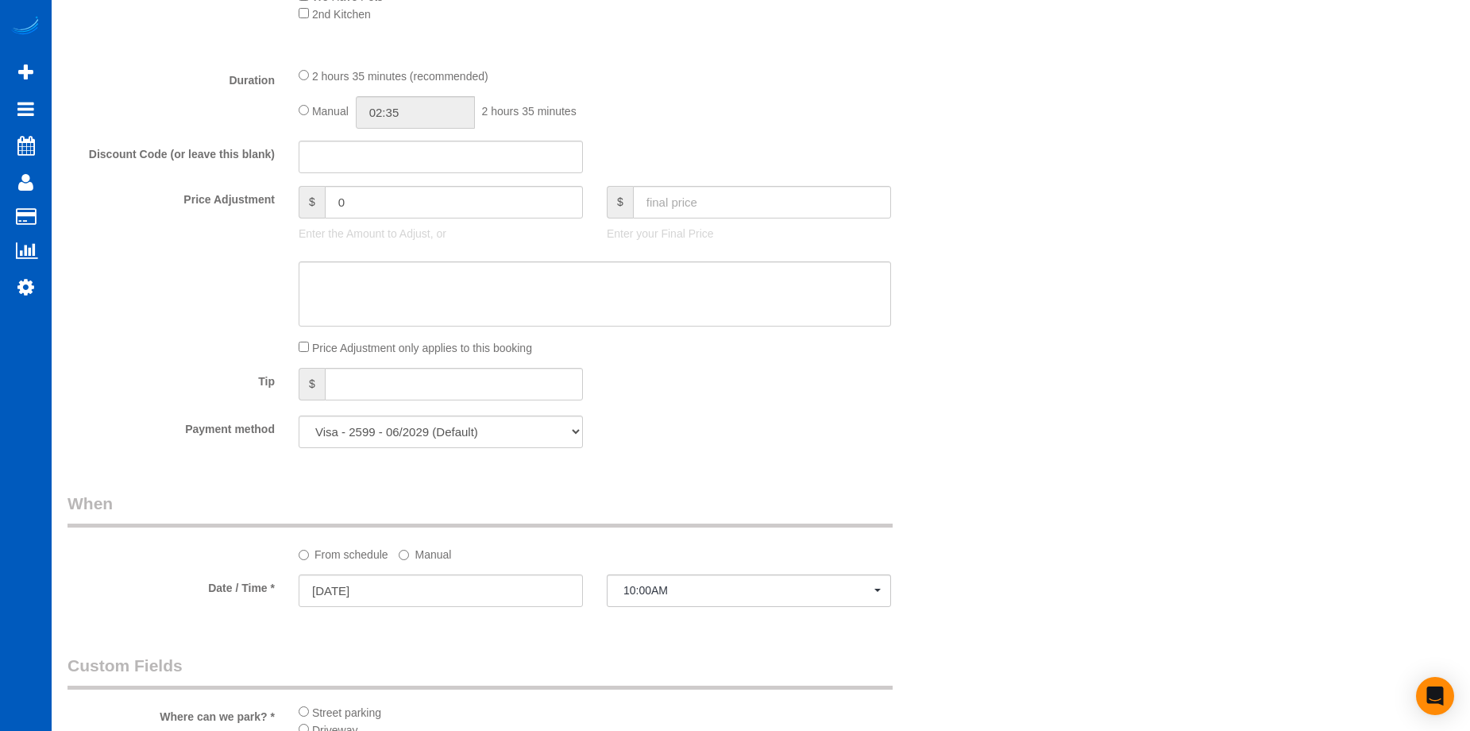
scroll to position [1112, 0]
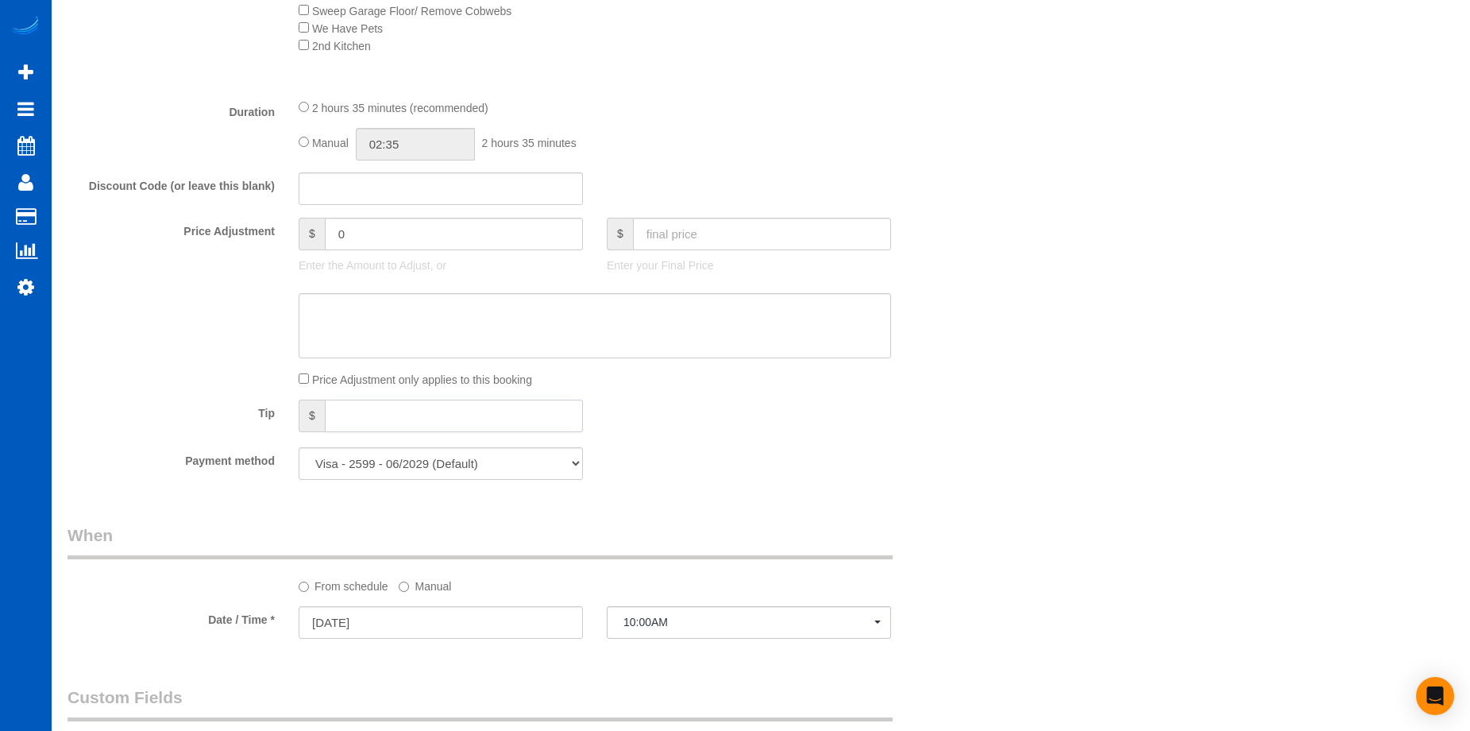
click at [480, 427] on input "text" at bounding box center [454, 416] width 258 height 33
type input "60"
click at [880, 431] on div "Tip $ 60" at bounding box center [518, 418] width 925 height 36
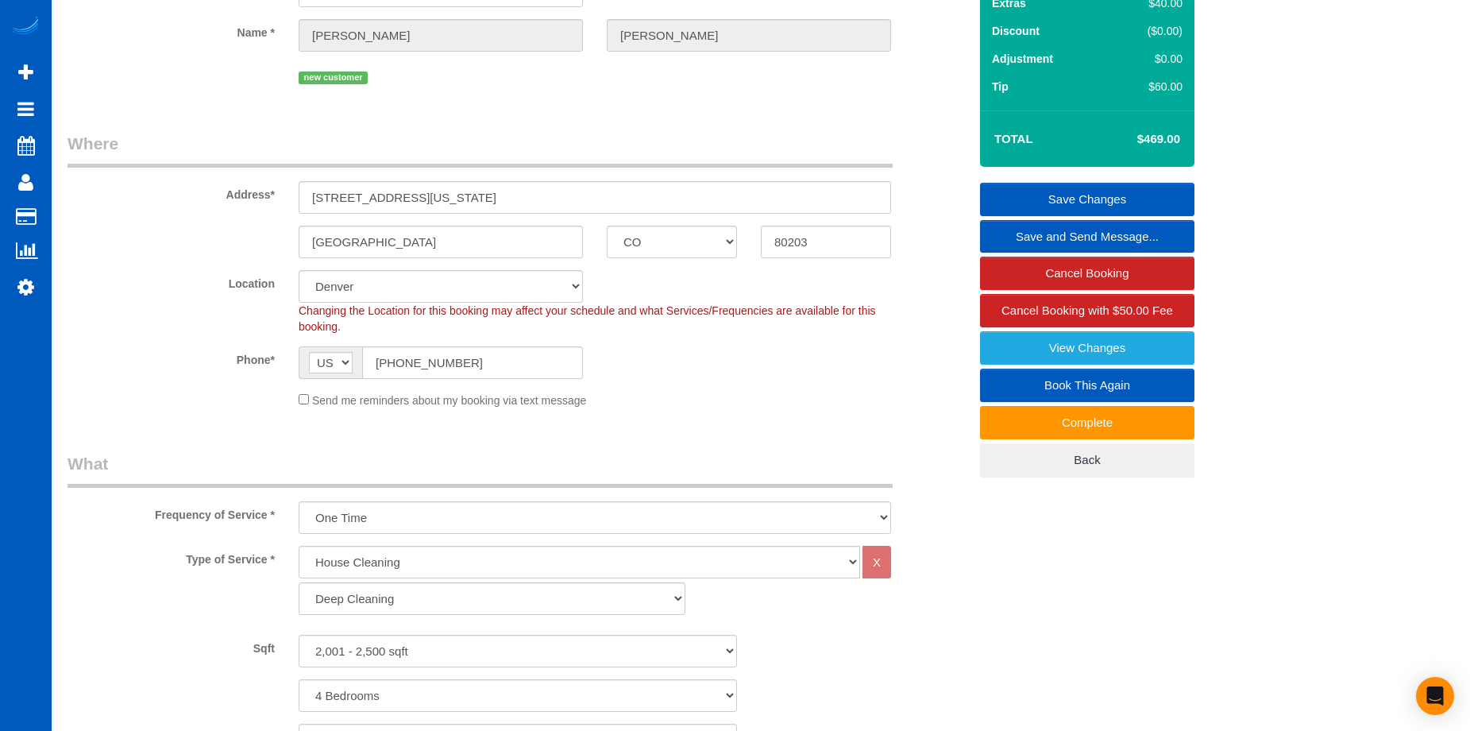
scroll to position [0, 0]
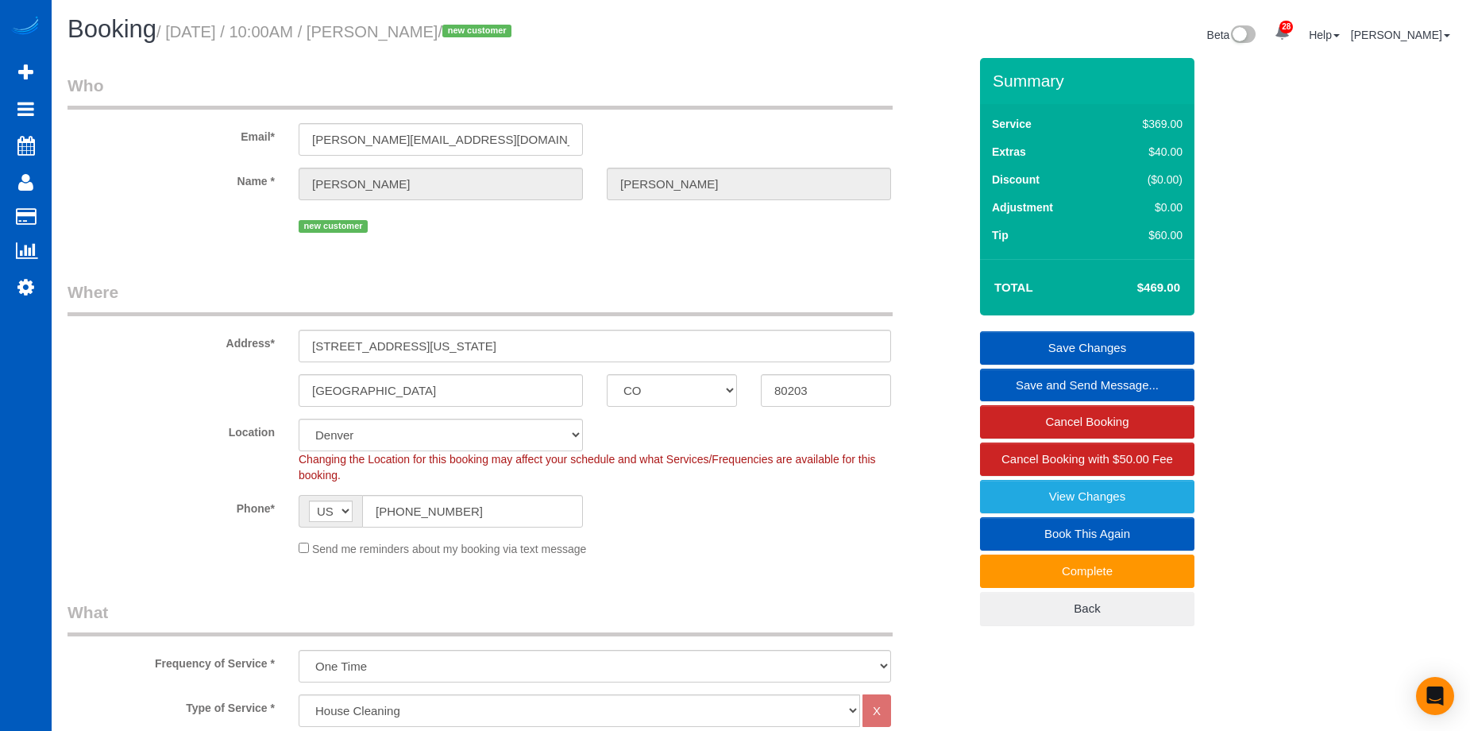
click at [1017, 343] on link "Save Changes" at bounding box center [1087, 347] width 214 height 33
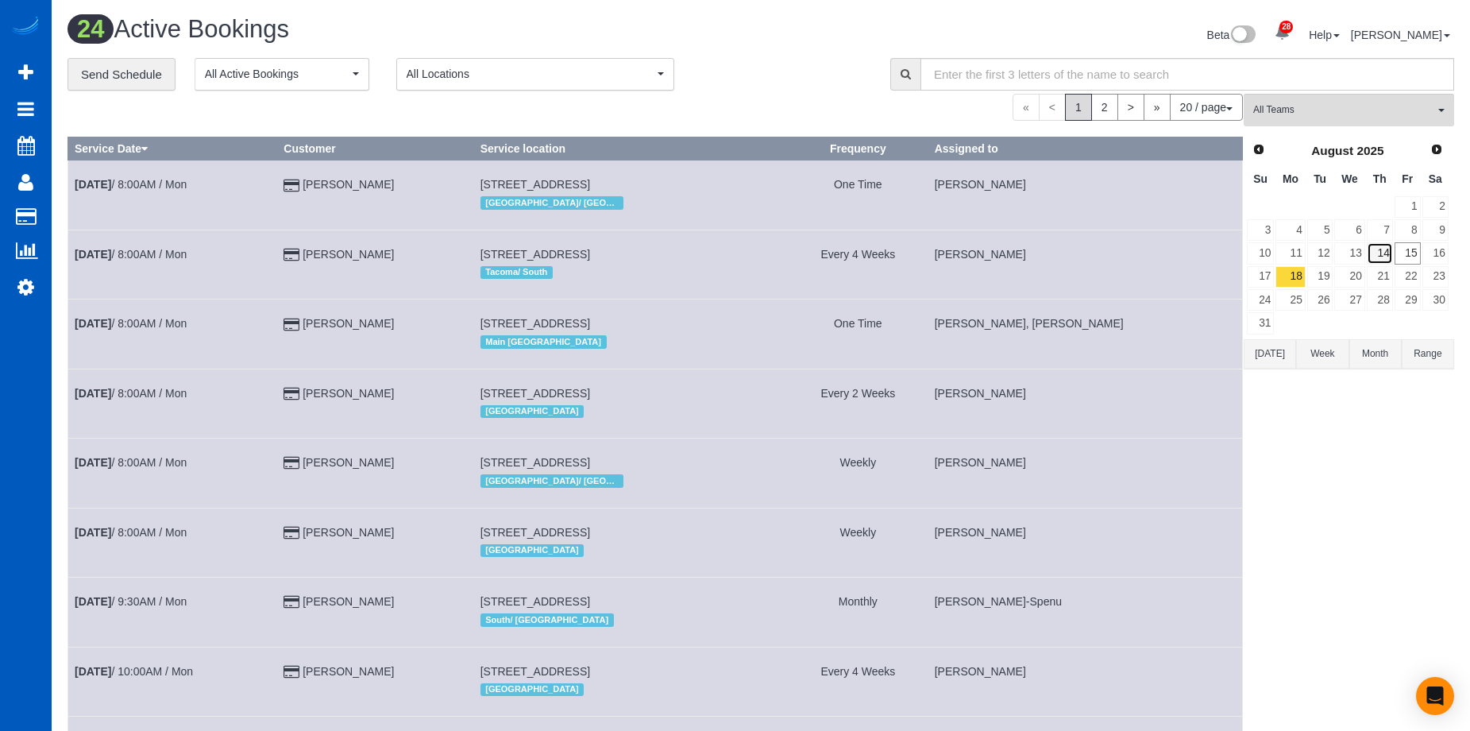
click at [1381, 257] on link "14" at bounding box center [1380, 252] width 26 height 21
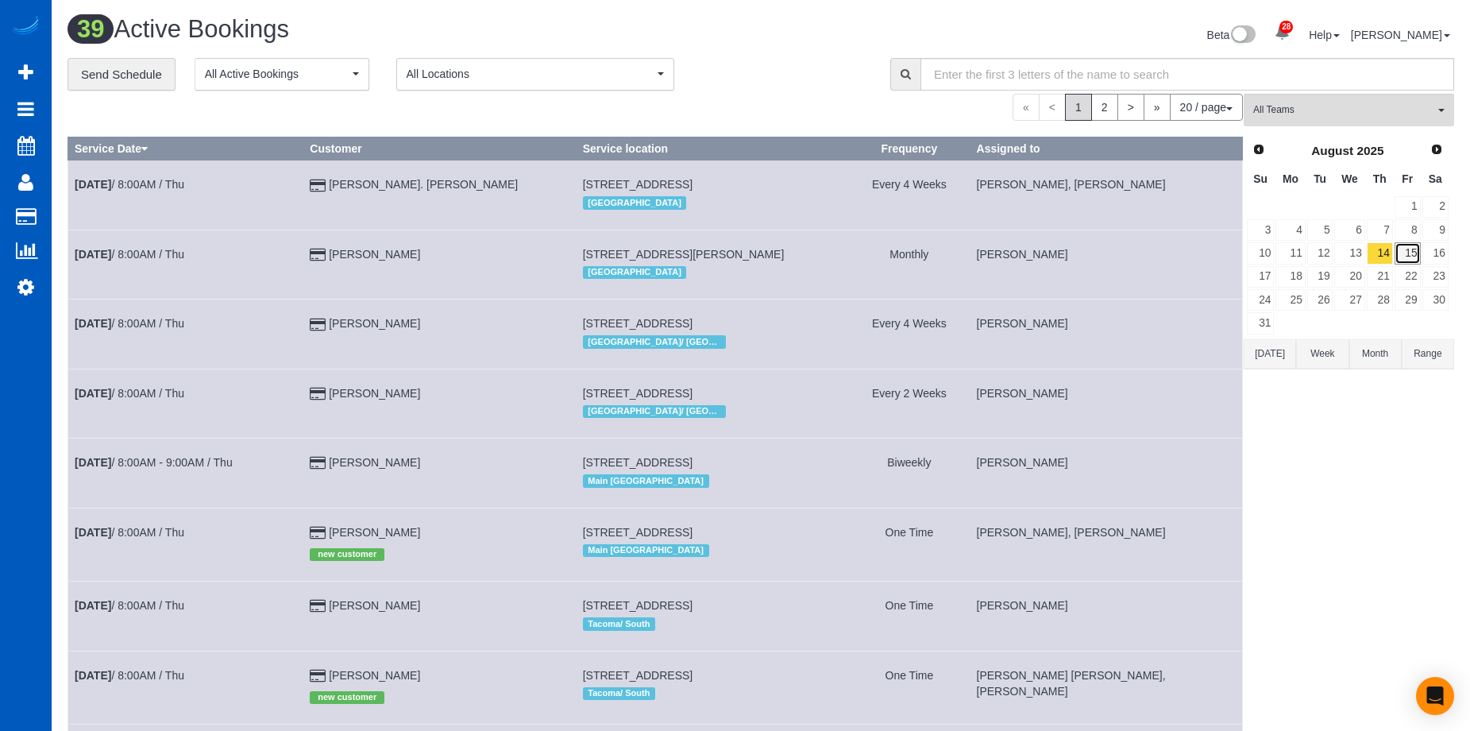
click at [1415, 254] on link "15" at bounding box center [1408, 252] width 26 height 21
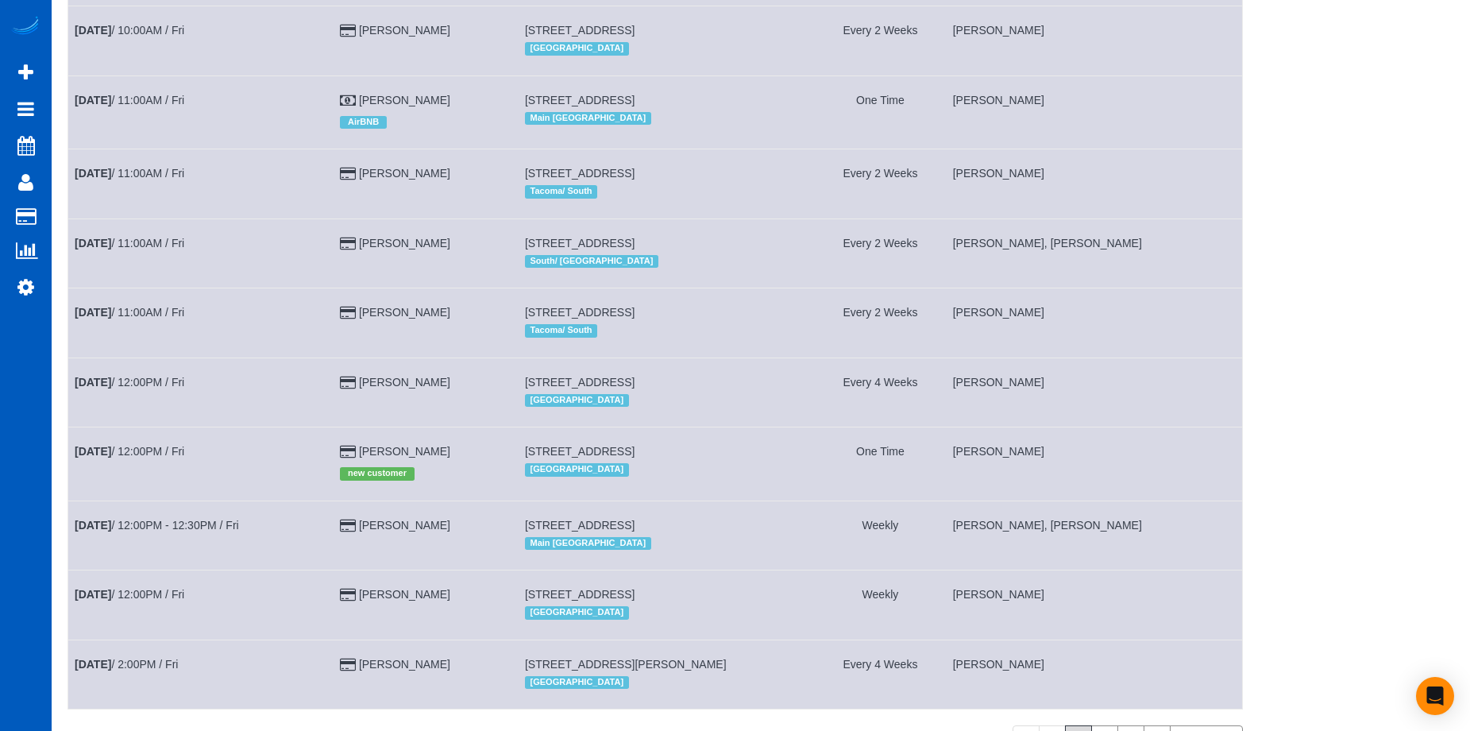
scroll to position [946, 0]
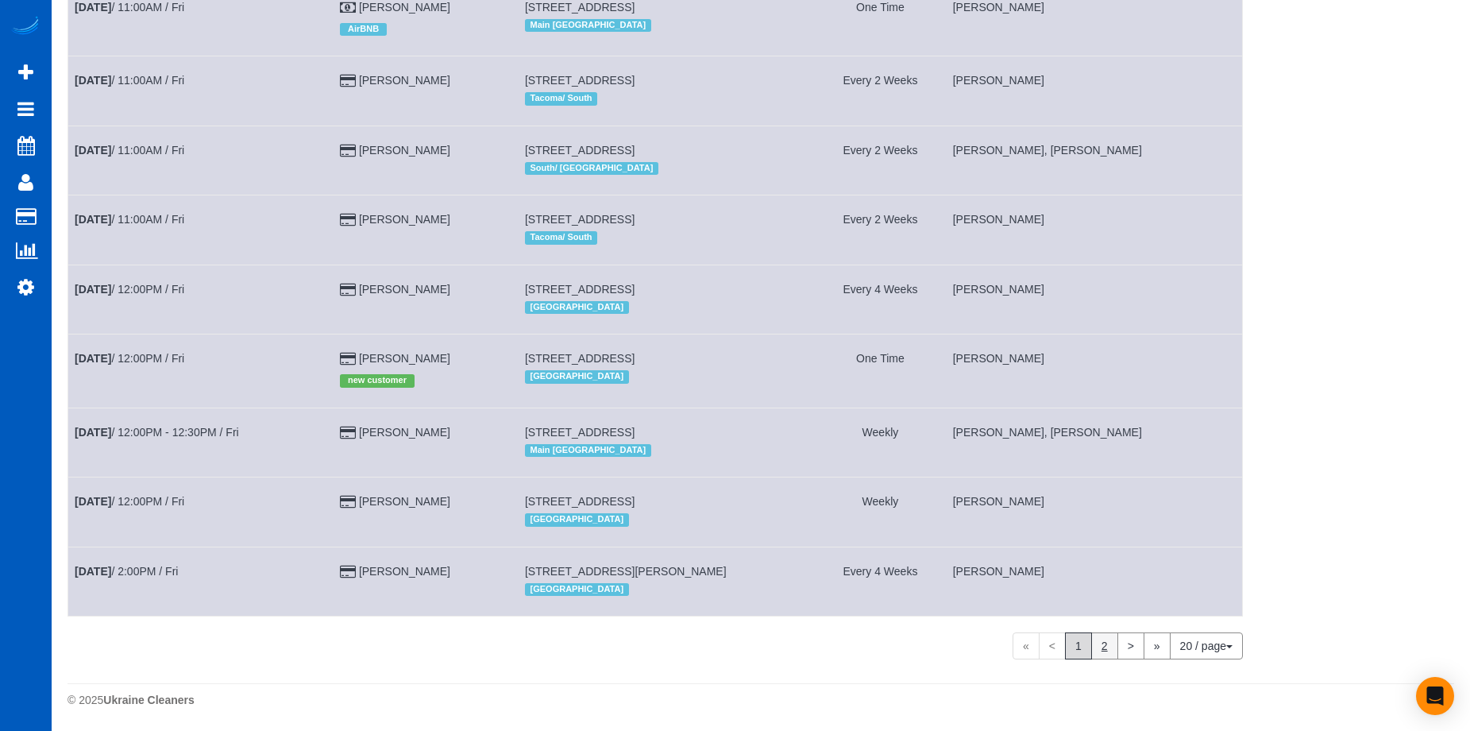
click at [1099, 646] on link "2" at bounding box center [1104, 645] width 27 height 27
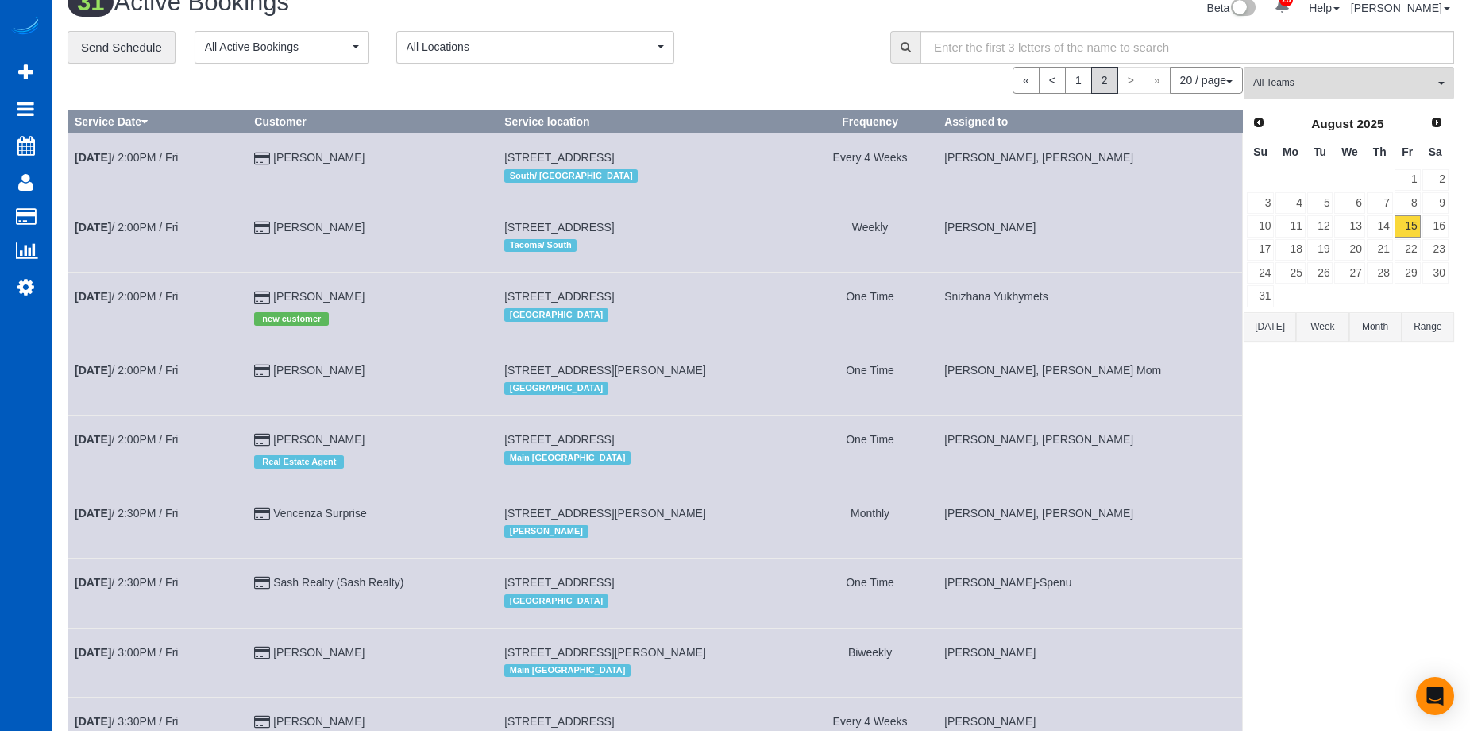
scroll to position [0, 0]
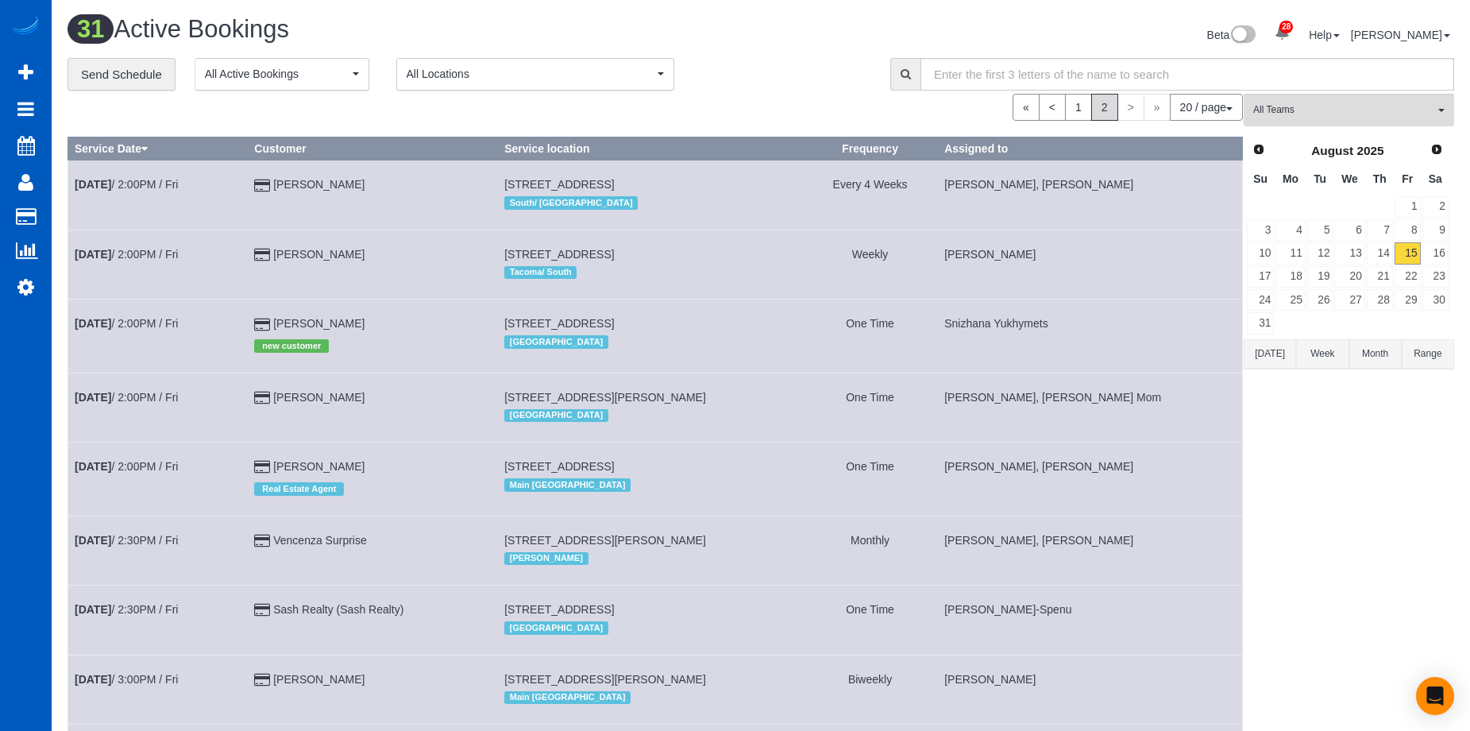
click at [736, 29] on h1 "31 Active Bookings" at bounding box center [409, 29] width 682 height 27
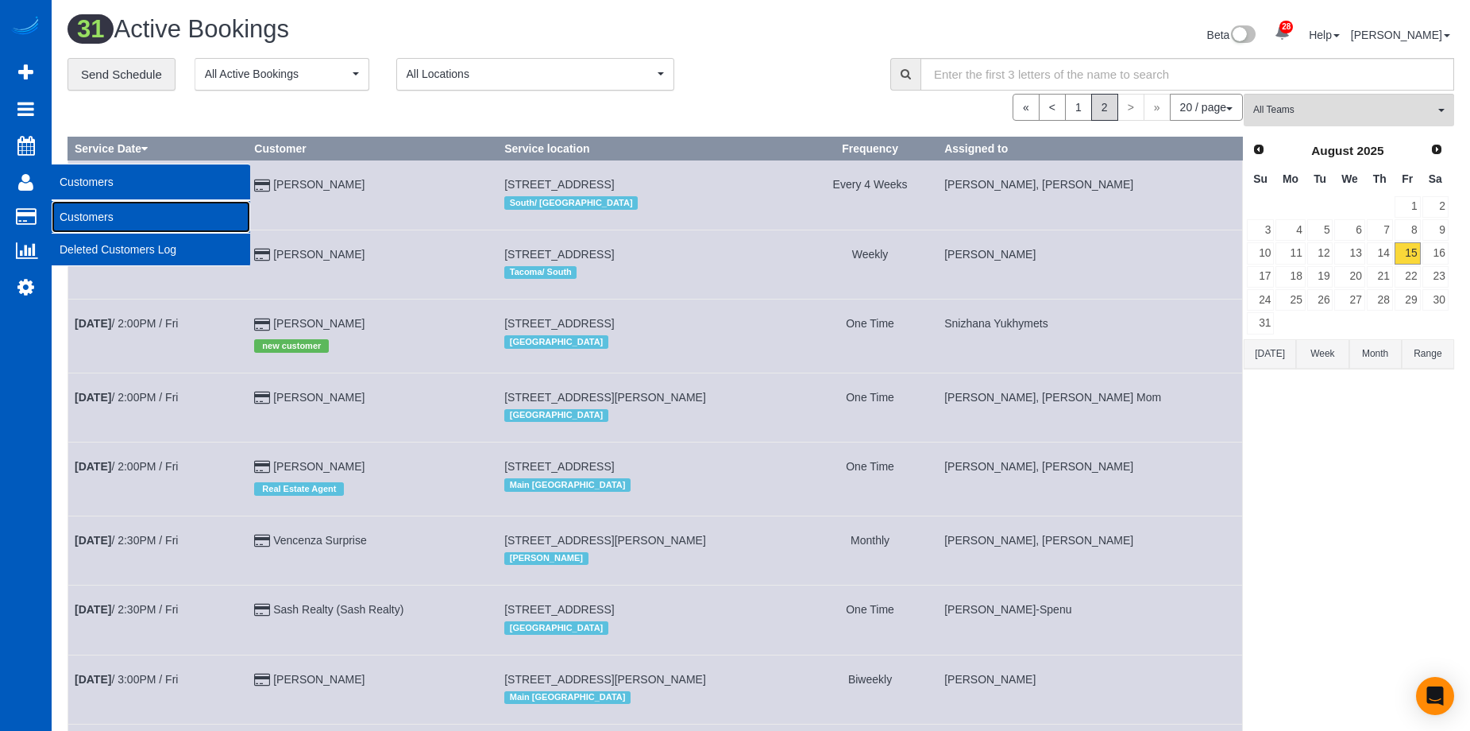
click at [91, 216] on link "Customers" at bounding box center [151, 217] width 199 height 32
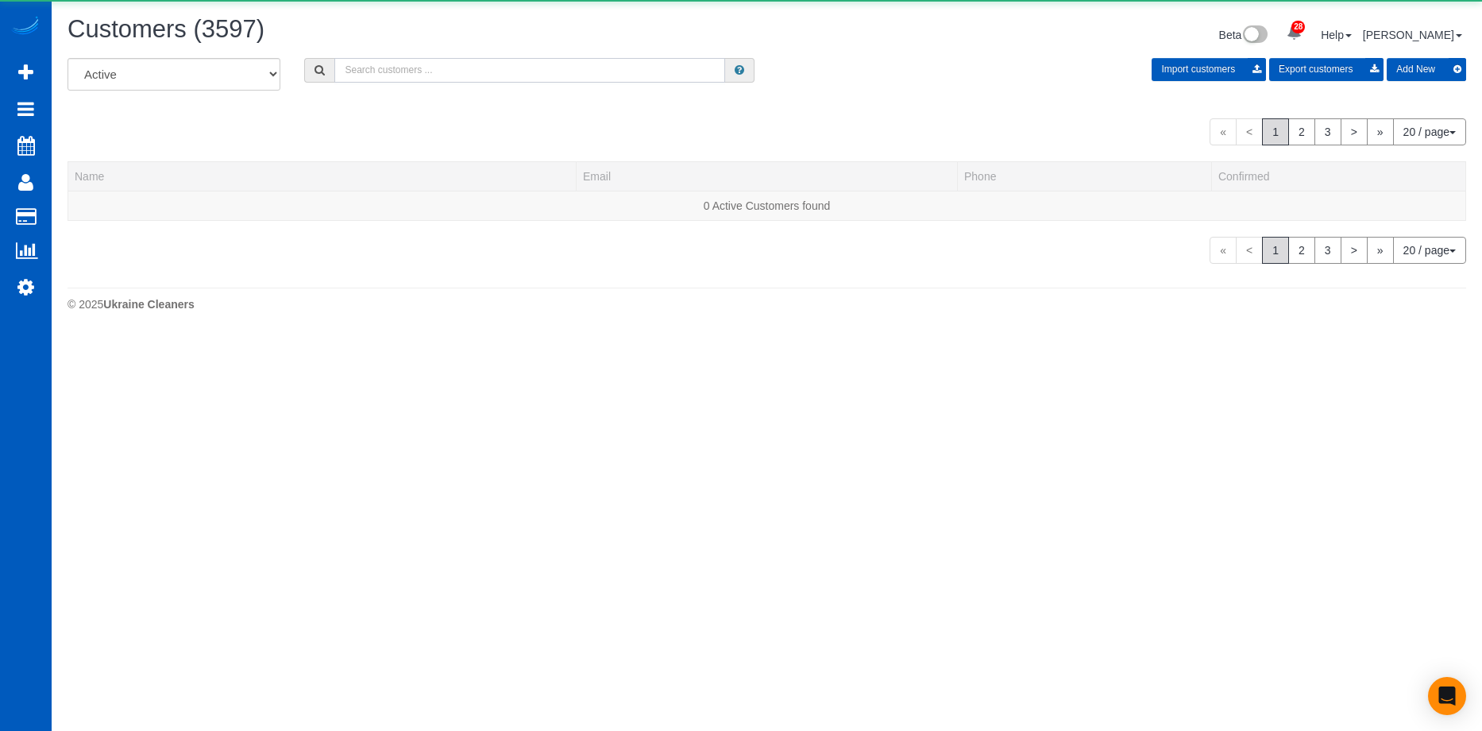
click at [526, 71] on input "text" at bounding box center [529, 70] width 391 height 25
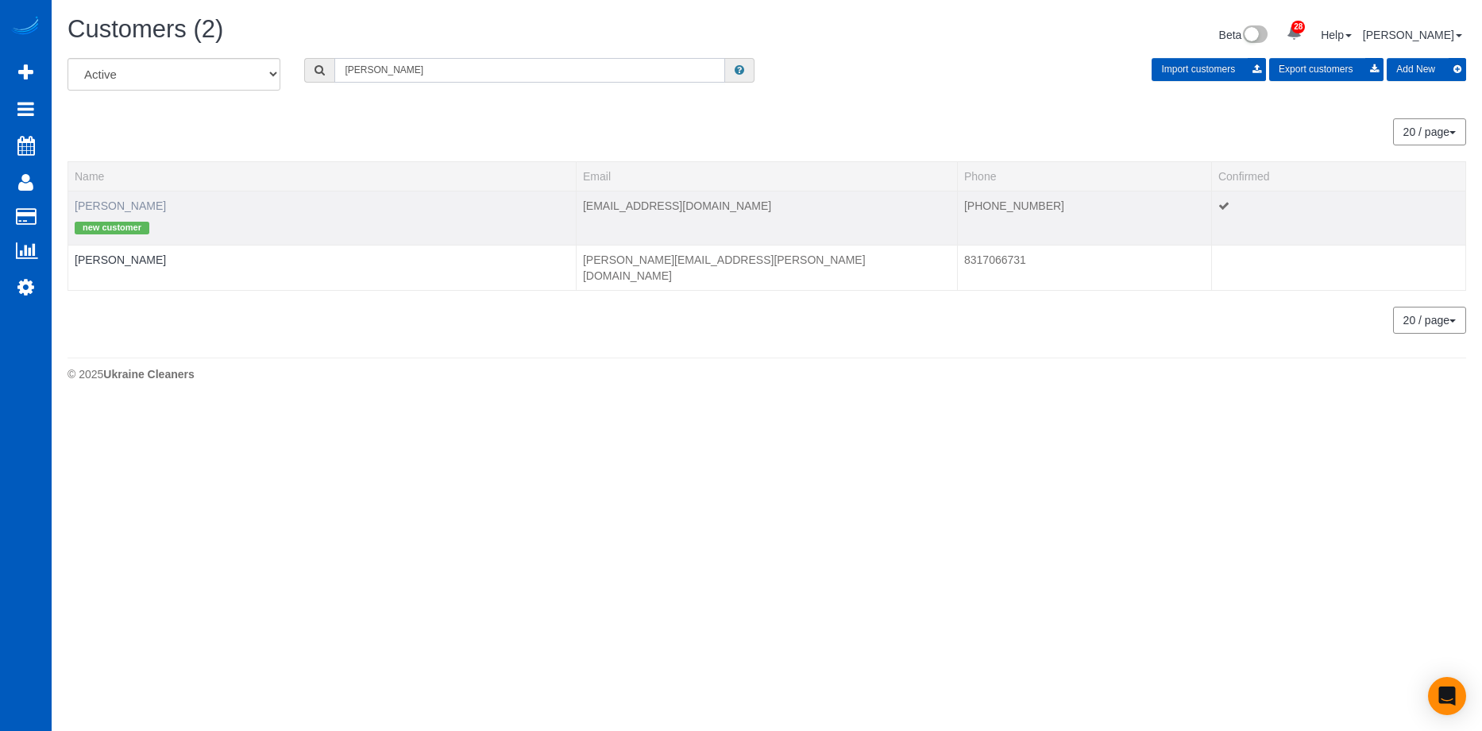
type input "Ann Wilson"
click at [119, 210] on link "Ann Wilson" at bounding box center [120, 205] width 91 height 13
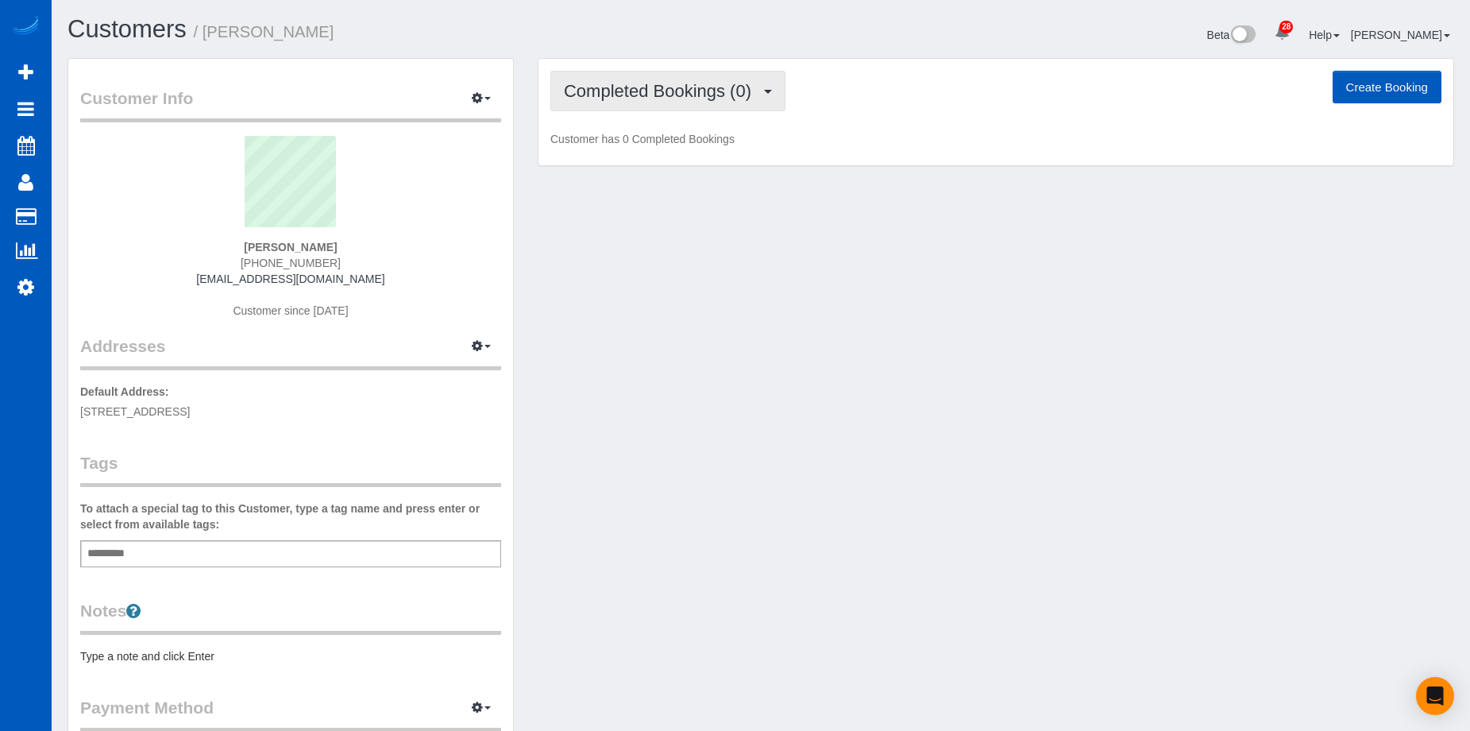
click at [673, 84] on span "Completed Bookings (0)" at bounding box center [661, 91] width 195 height 20
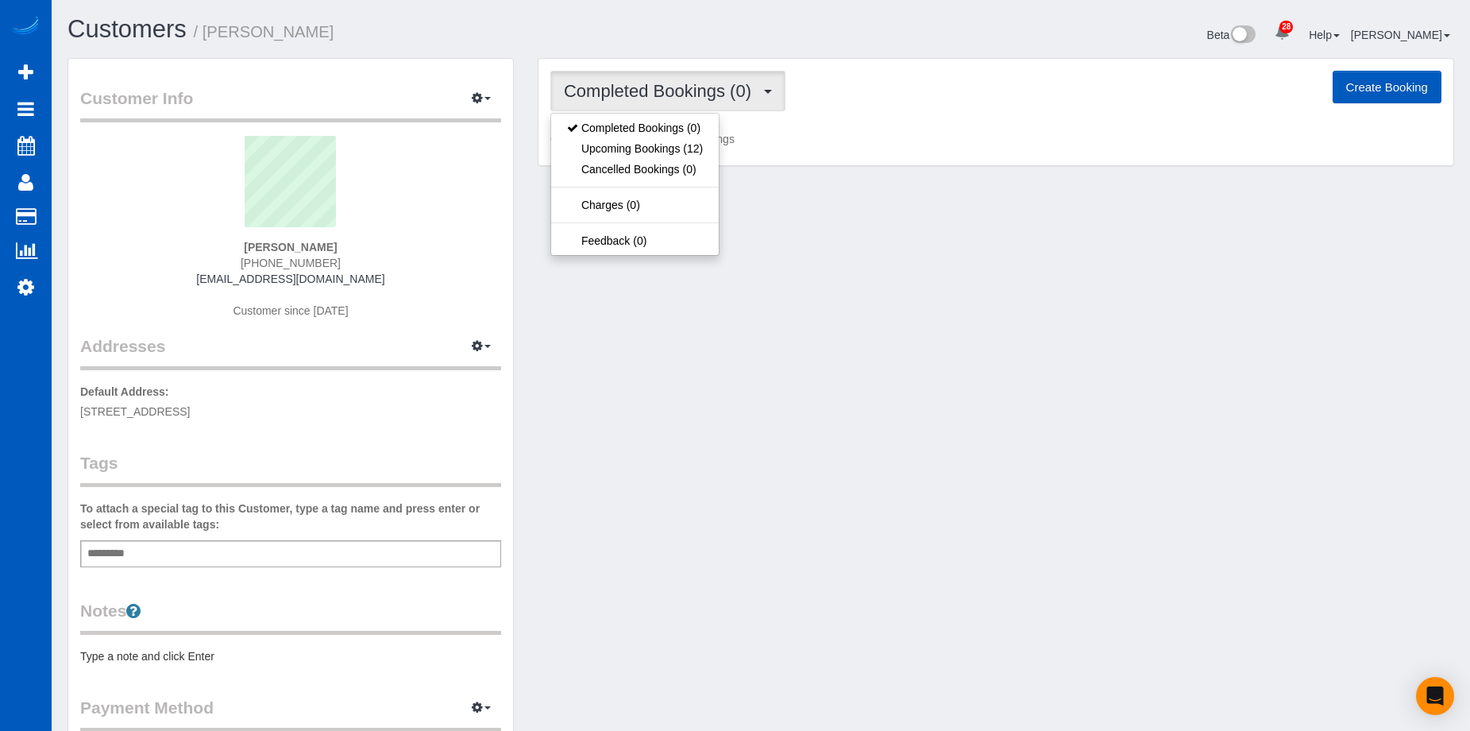
click at [679, 83] on span "Completed Bookings (0)" at bounding box center [661, 91] width 195 height 20
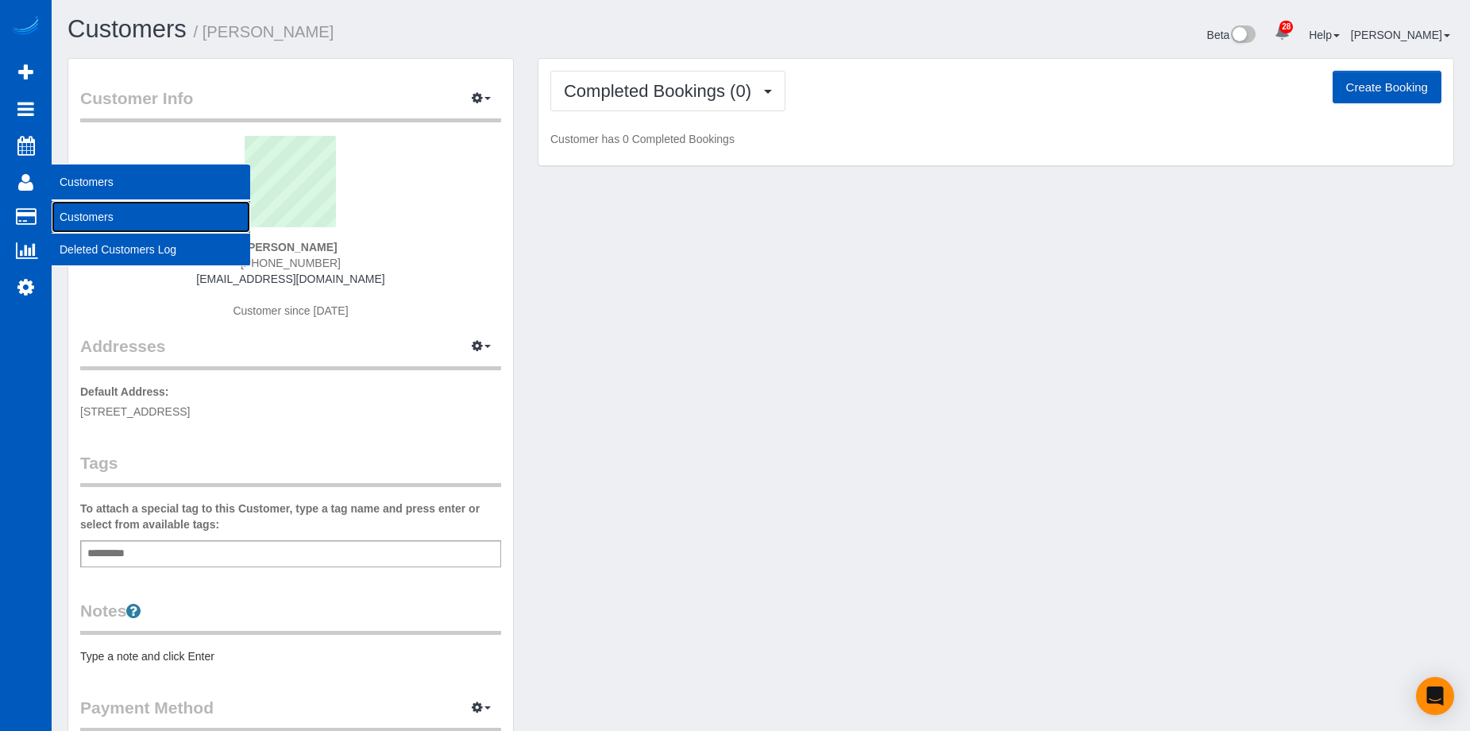
click at [75, 210] on link "Customers" at bounding box center [151, 217] width 199 height 32
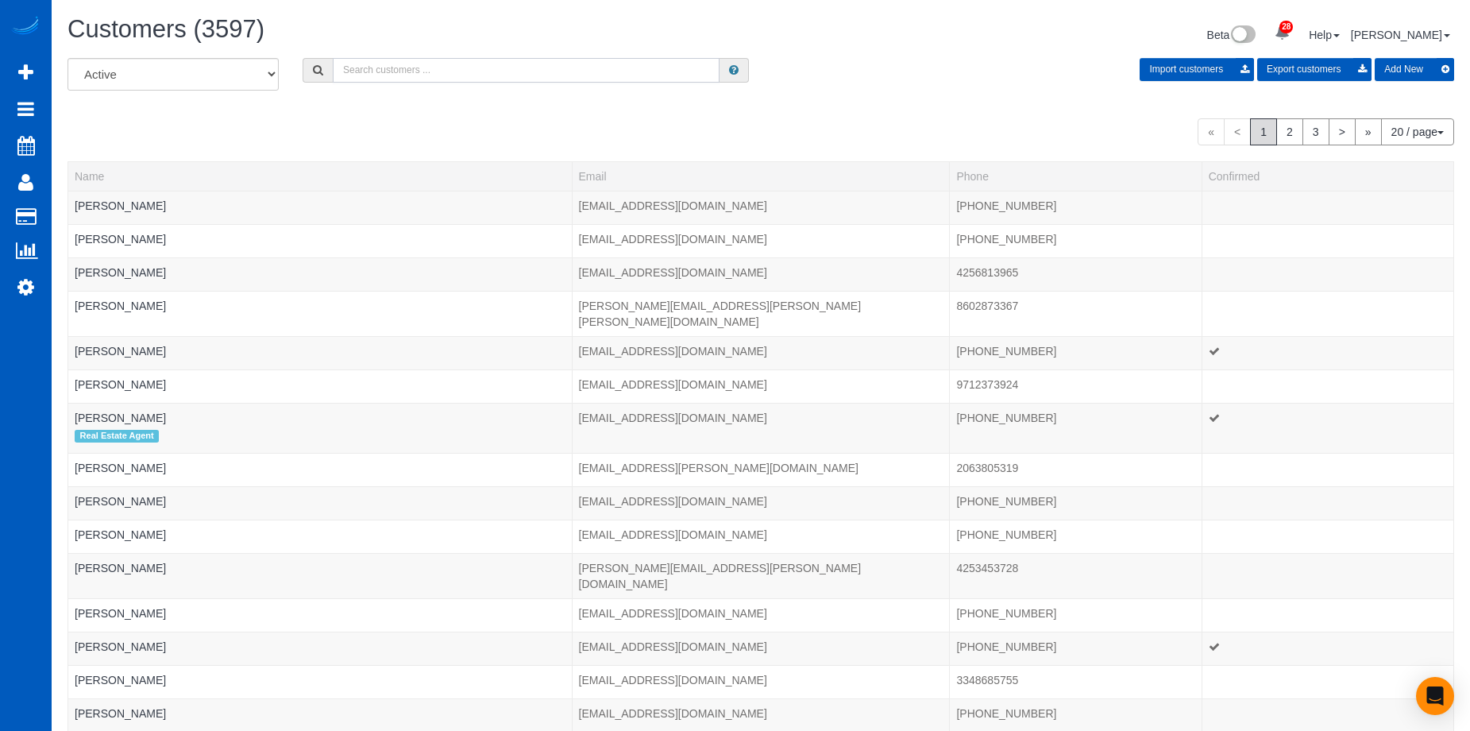
click at [539, 79] on input "text" at bounding box center [526, 70] width 387 height 25
paste input "[EMAIL_ADDRESS][DOMAIN_NAME]"
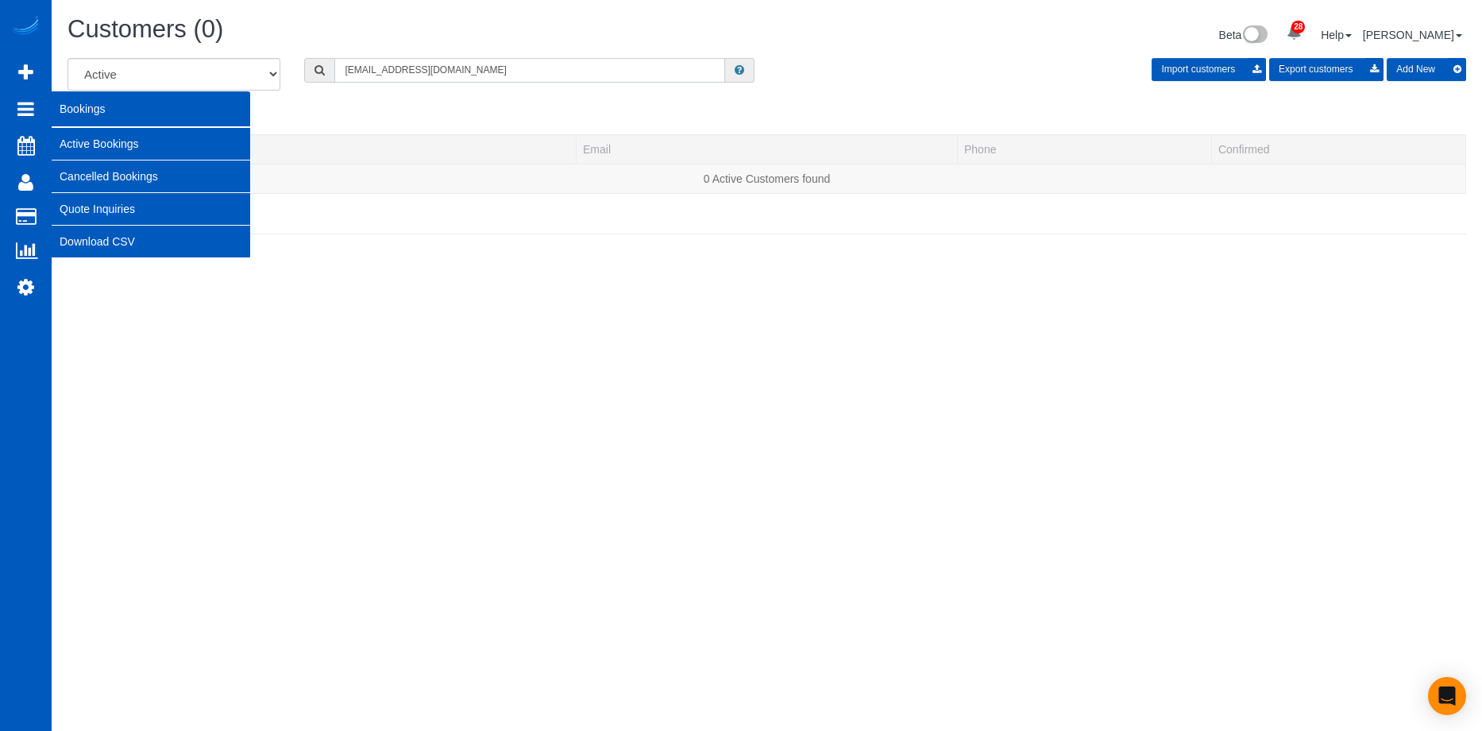
type input "[EMAIL_ADDRESS][DOMAIN_NAME]"
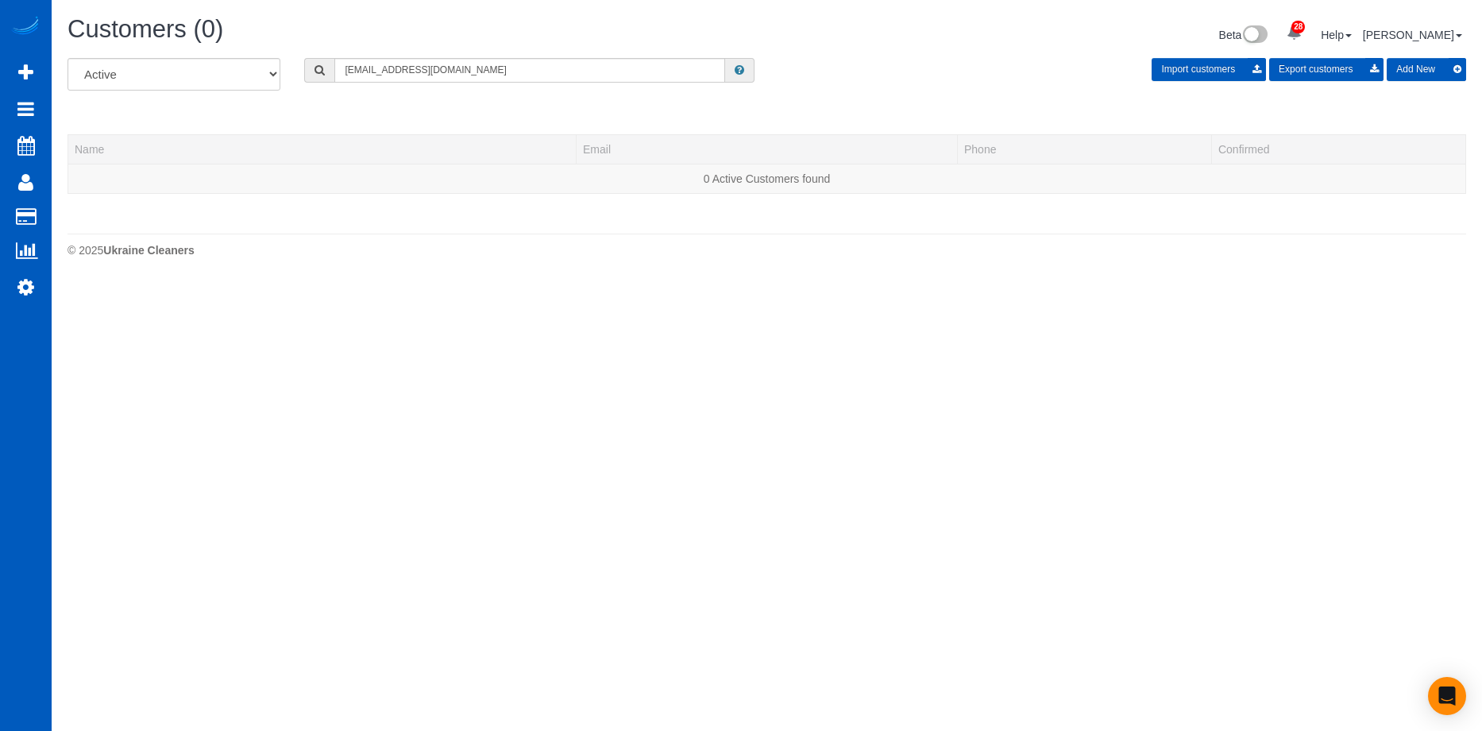
click at [1424, 58] on button "Add New" at bounding box center [1426, 69] width 79 height 23
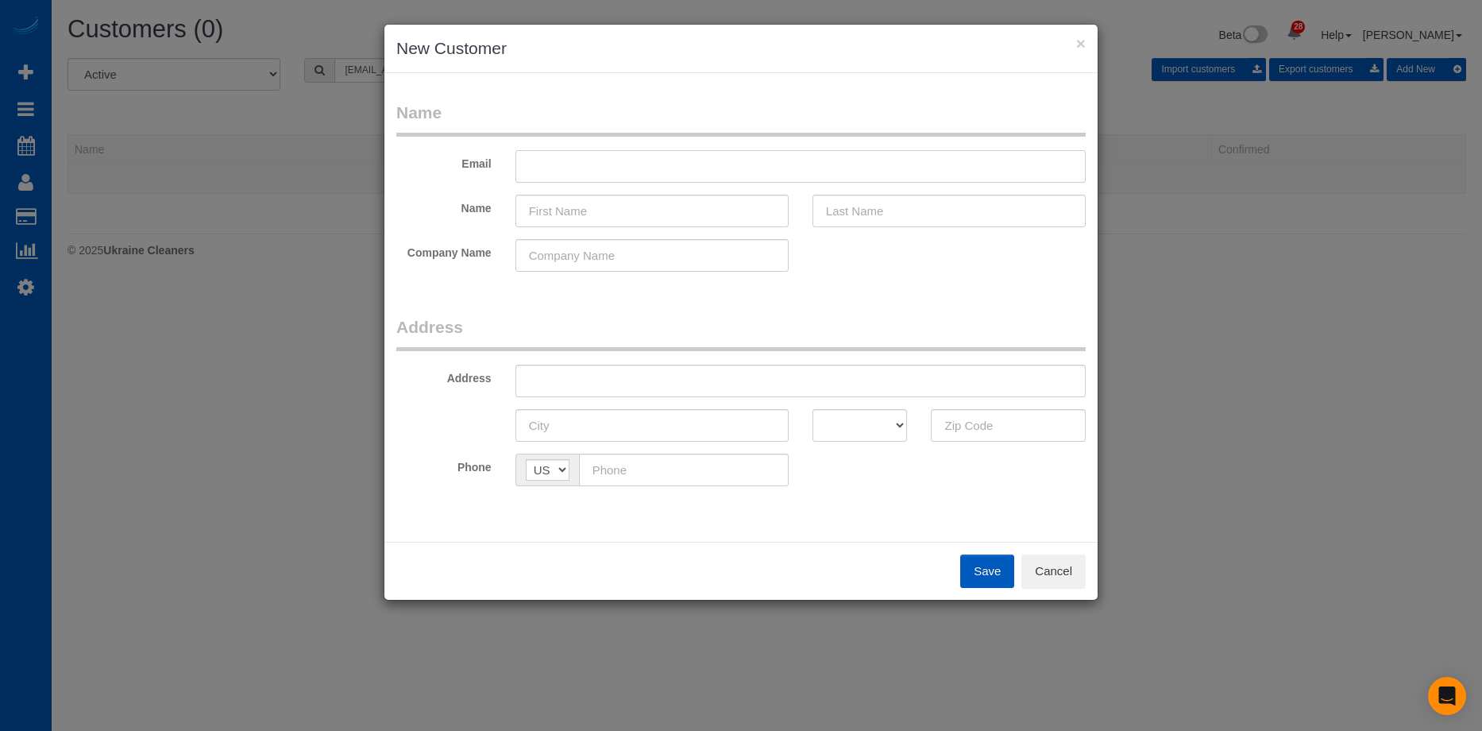
click at [631, 157] on input "text" at bounding box center [801, 166] width 570 height 33
paste input "[EMAIL_ADDRESS][DOMAIN_NAME]"
type input "[EMAIL_ADDRESS][DOMAIN_NAME]"
click at [590, 195] on fieldset "Name Email janibug61@gmail.com Name Company Name" at bounding box center [740, 192] width 689 height 183
click at [587, 205] on input "text" at bounding box center [652, 211] width 273 height 33
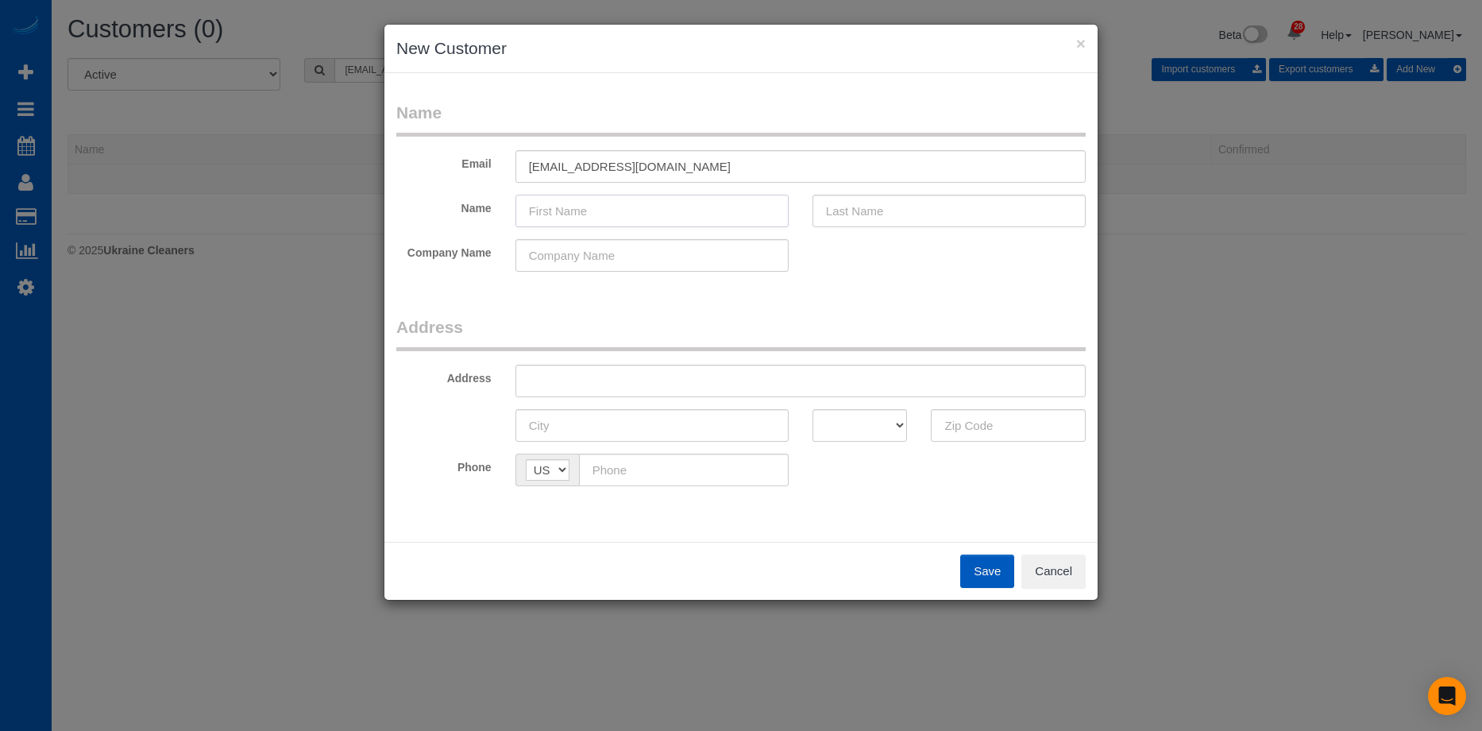
paste input "[PERSON_NAME]"
drag, startPoint x: 566, startPoint y: 210, endPoint x: 740, endPoint y: 224, distance: 173.8
click at [727, 223] on input "[PERSON_NAME]" at bounding box center [652, 211] width 273 height 33
drag, startPoint x: 601, startPoint y: 209, endPoint x: 722, endPoint y: 211, distance: 120.8
click at [602, 209] on input "[PERSON_NAME]" at bounding box center [652, 211] width 273 height 33
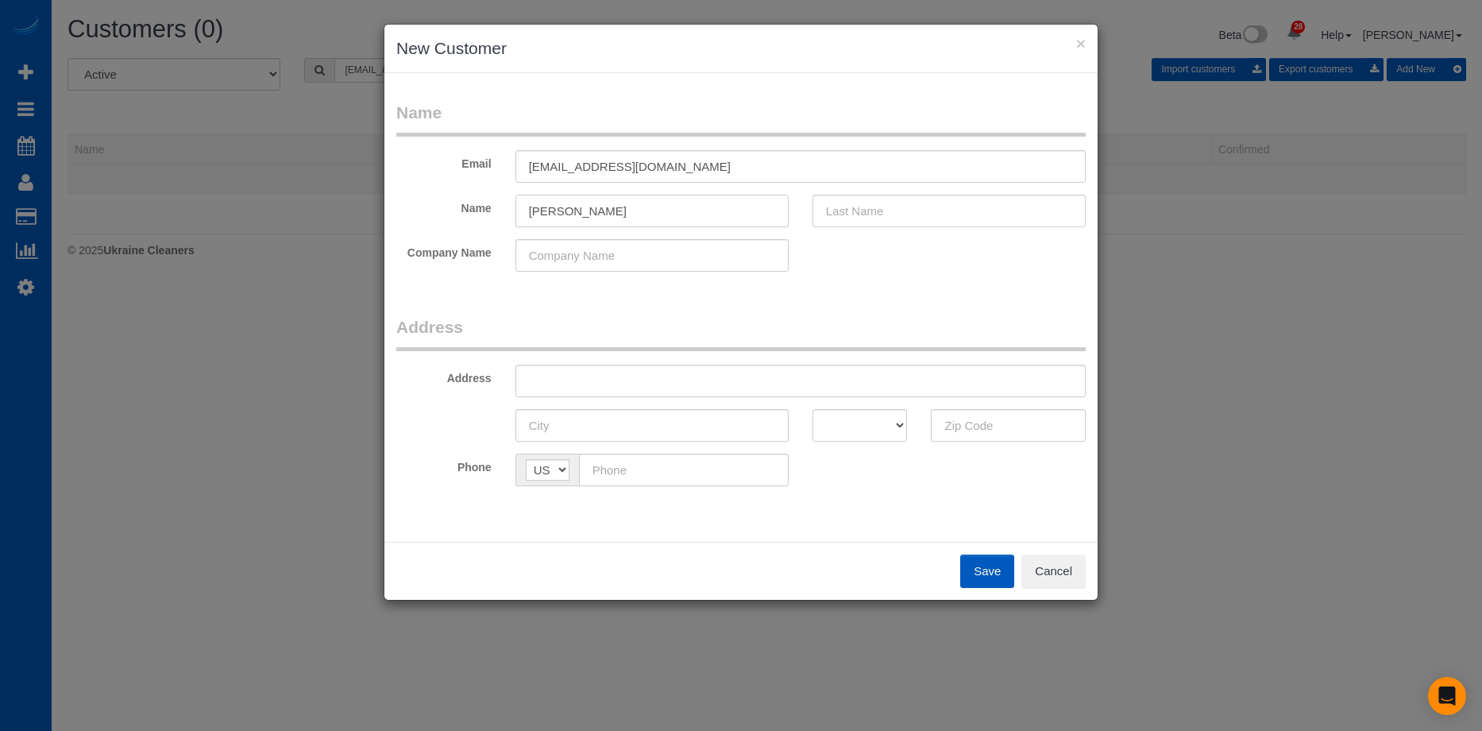
type input "[PERSON_NAME]"
click at [839, 214] on input "text" at bounding box center [949, 211] width 273 height 33
paste input "[PERSON_NAME]"
click at [832, 211] on input "[PERSON_NAME]" at bounding box center [949, 211] width 273 height 33
type input "[PERSON_NAME]"
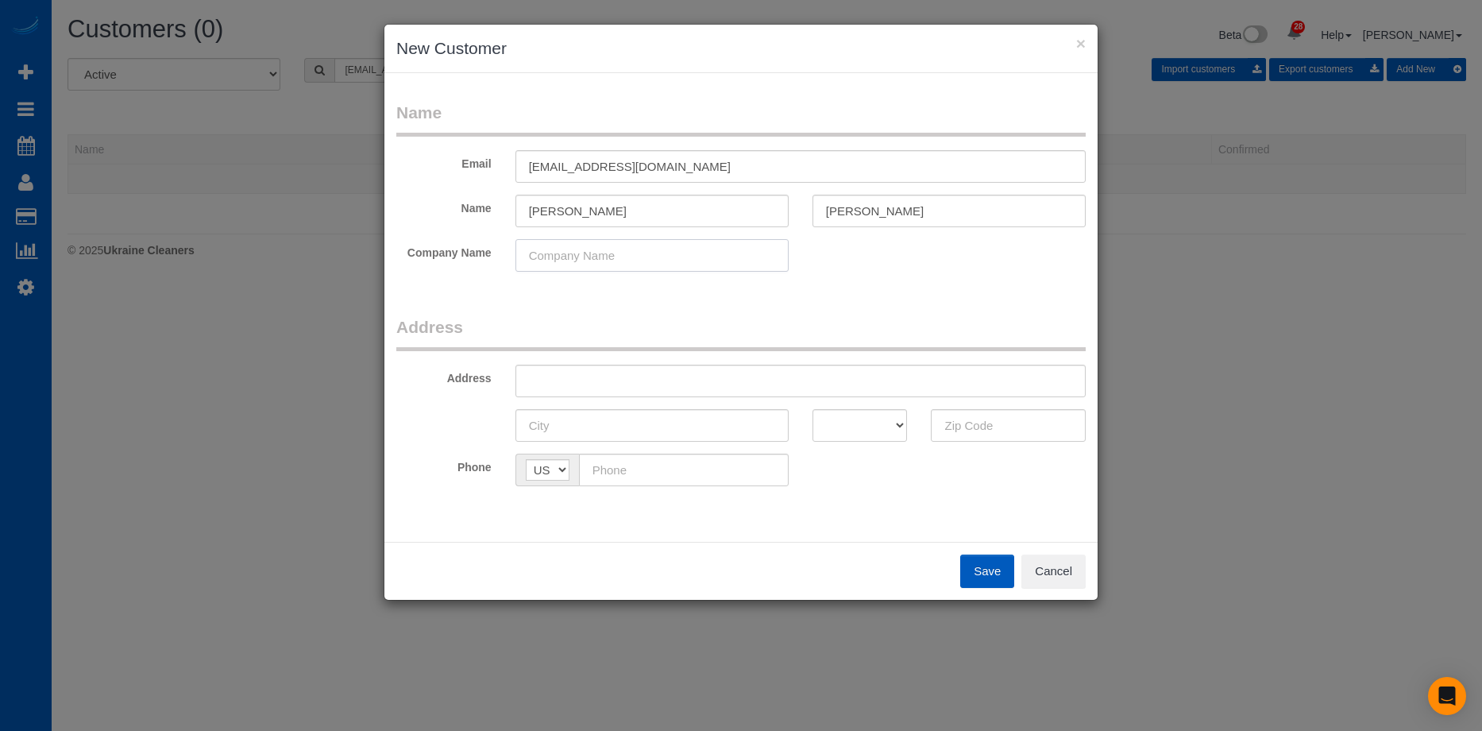
click at [616, 259] on input "text" at bounding box center [652, 255] width 273 height 33
paste input "425-760-7532"
type input "425-760-7532"
click at [631, 247] on input "425-760-7532" at bounding box center [652, 255] width 273 height 33
drag, startPoint x: 626, startPoint y: 249, endPoint x: 436, endPoint y: 241, distance: 190.0
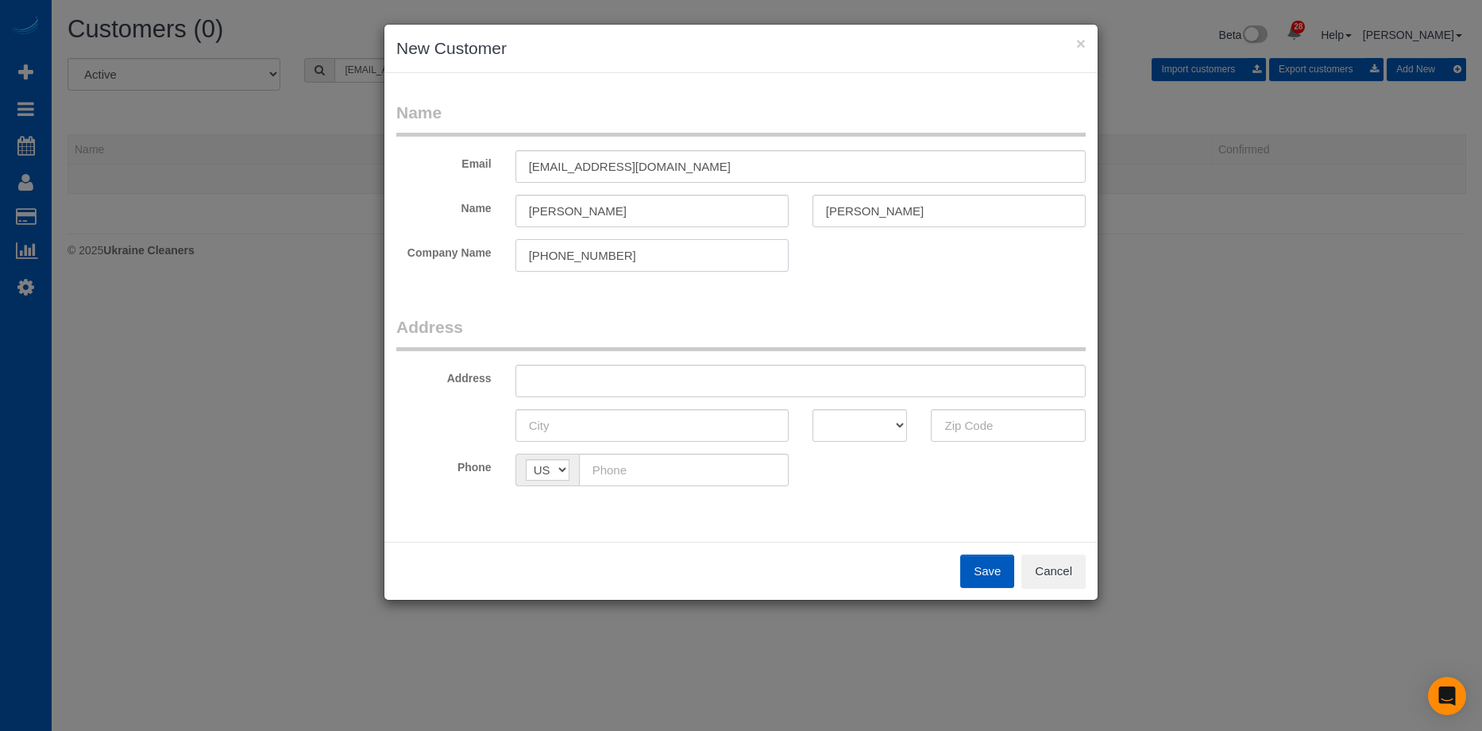
click at [436, 241] on div "Company Name 425-760-7532" at bounding box center [740, 255] width 713 height 33
click at [629, 470] on input "text" at bounding box center [684, 470] width 210 height 33
paste input "(425) 760-7532"
type input "(425) 760-7532"
click at [630, 377] on input "text" at bounding box center [801, 381] width 570 height 33
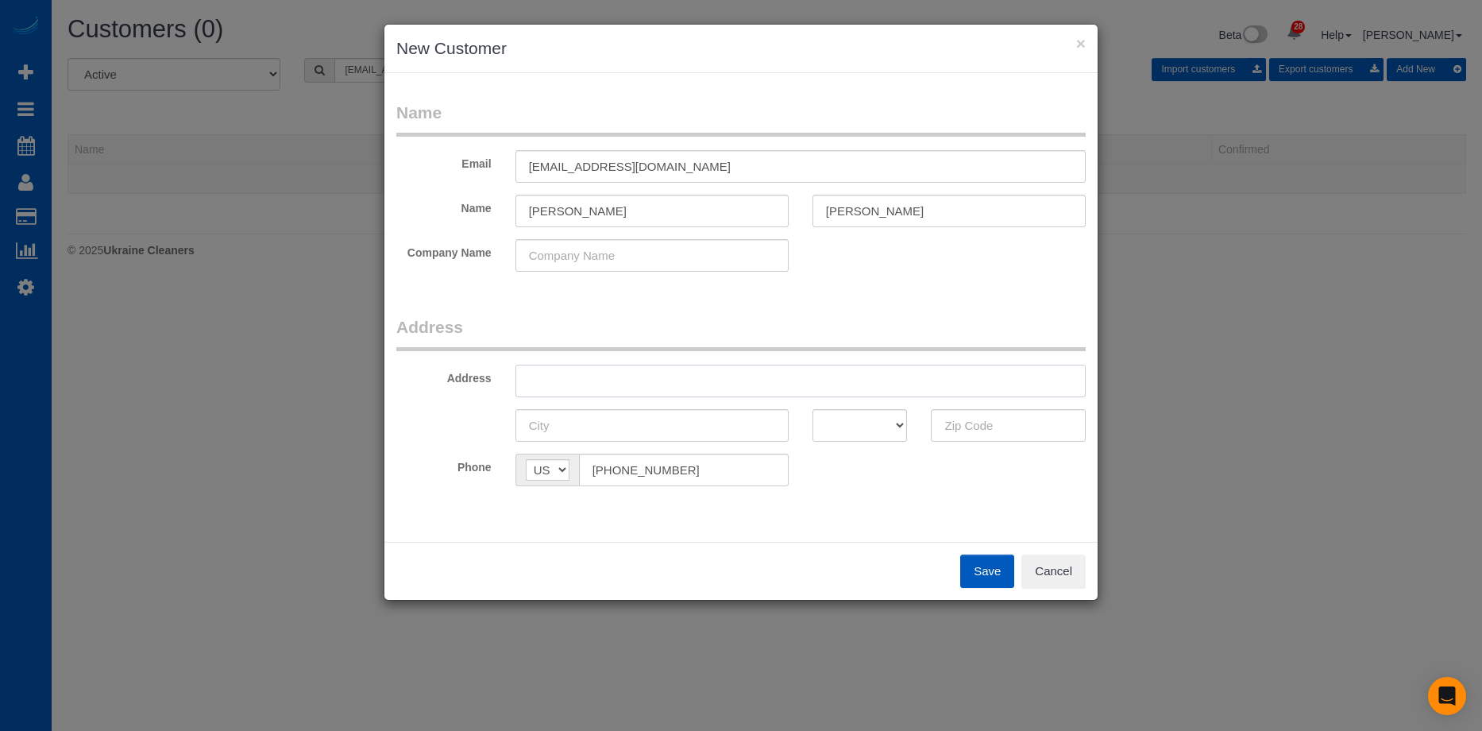
paste input "12603 57th Dr. SE., Snohomish, WA 98296"
drag, startPoint x: 725, startPoint y: 381, endPoint x: 925, endPoint y: 415, distance: 203.1
click at [865, 381] on input "12603 57th Dr. SE., Snohomish, WA 98296" at bounding box center [801, 381] width 570 height 33
type input "12603 57th Dr. SE., Snohomish, WA"
click at [967, 425] on input "text" at bounding box center [1008, 425] width 155 height 33
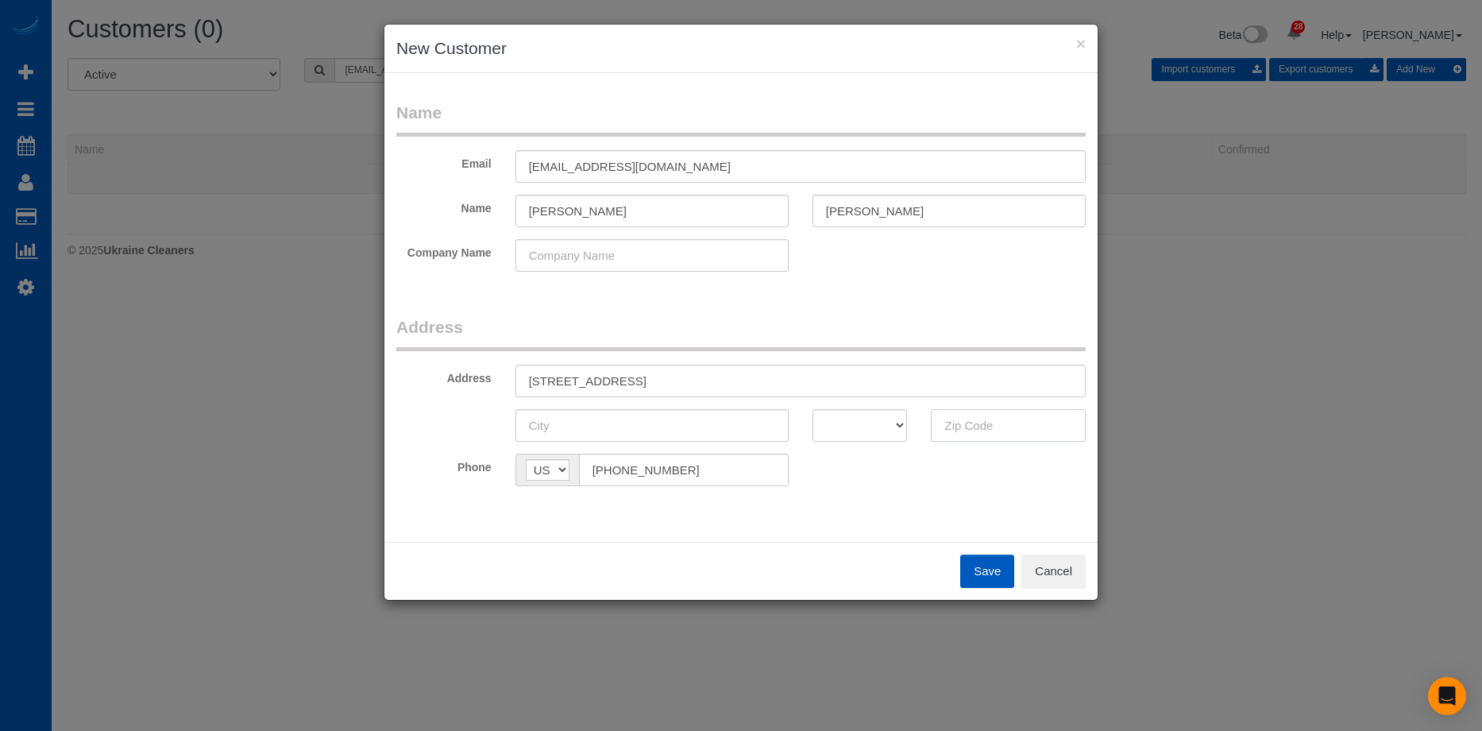
paste input "98296"
type input "98296"
click at [844, 427] on select "AK AL AR AZ CA CO CT DC DE FL GA HI IA ID IL IN KS KY LA MA MD ME MI MN MO MS M…" at bounding box center [860, 425] width 95 height 33
select select "WA"
click at [813, 409] on select "AK AL AR AZ CA CO CT DC DE FL GA HI IA ID IL IN KS KY LA MA MD ME MI MN MO MS M…" at bounding box center [860, 425] width 95 height 33
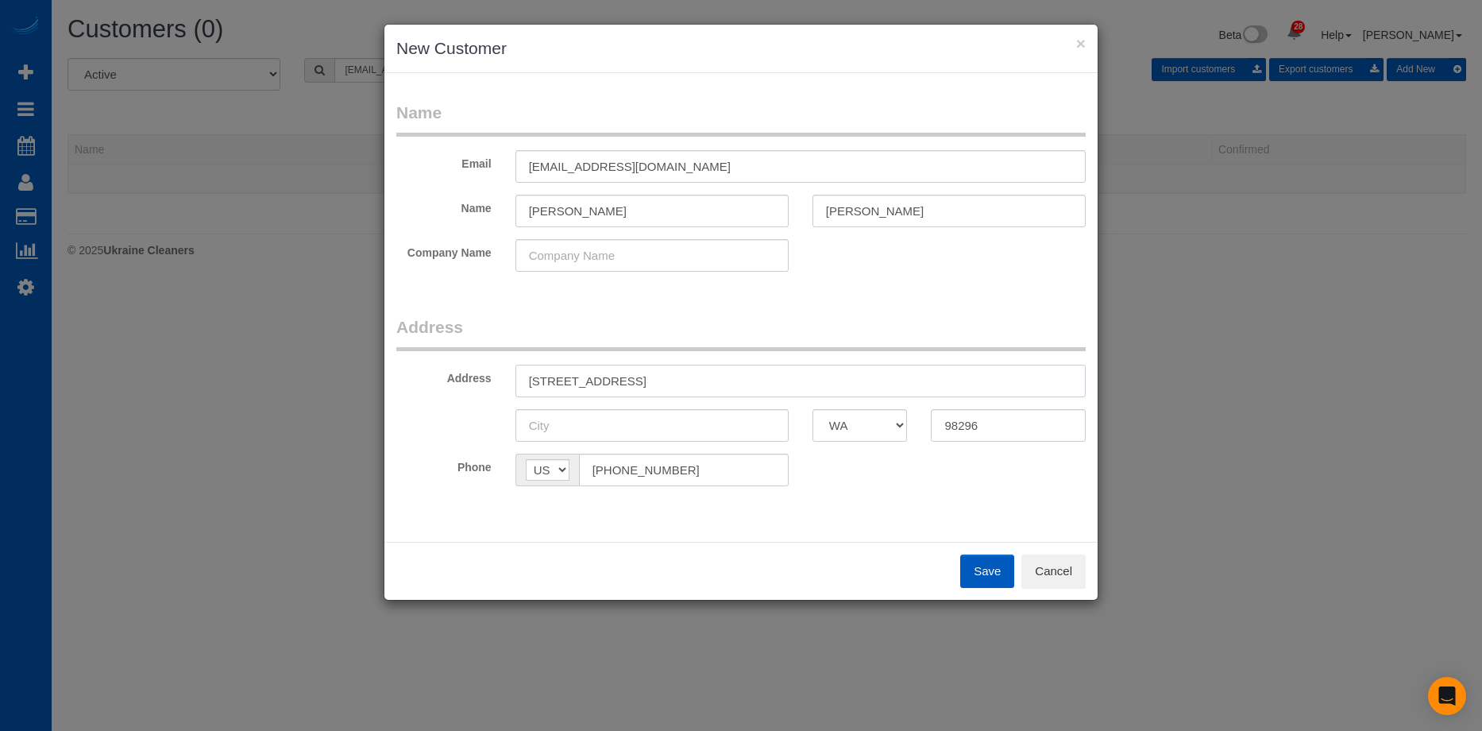
drag, startPoint x: 635, startPoint y: 382, endPoint x: 679, endPoint y: 392, distance: 45.7
click at [694, 384] on input "12603 57th Dr. SE., Snohomish, WA" at bounding box center [801, 381] width 570 height 33
type input "12603 57th Dr. SE., , WA"
click at [647, 410] on input "text" at bounding box center [652, 425] width 273 height 33
paste input "Snohomish"
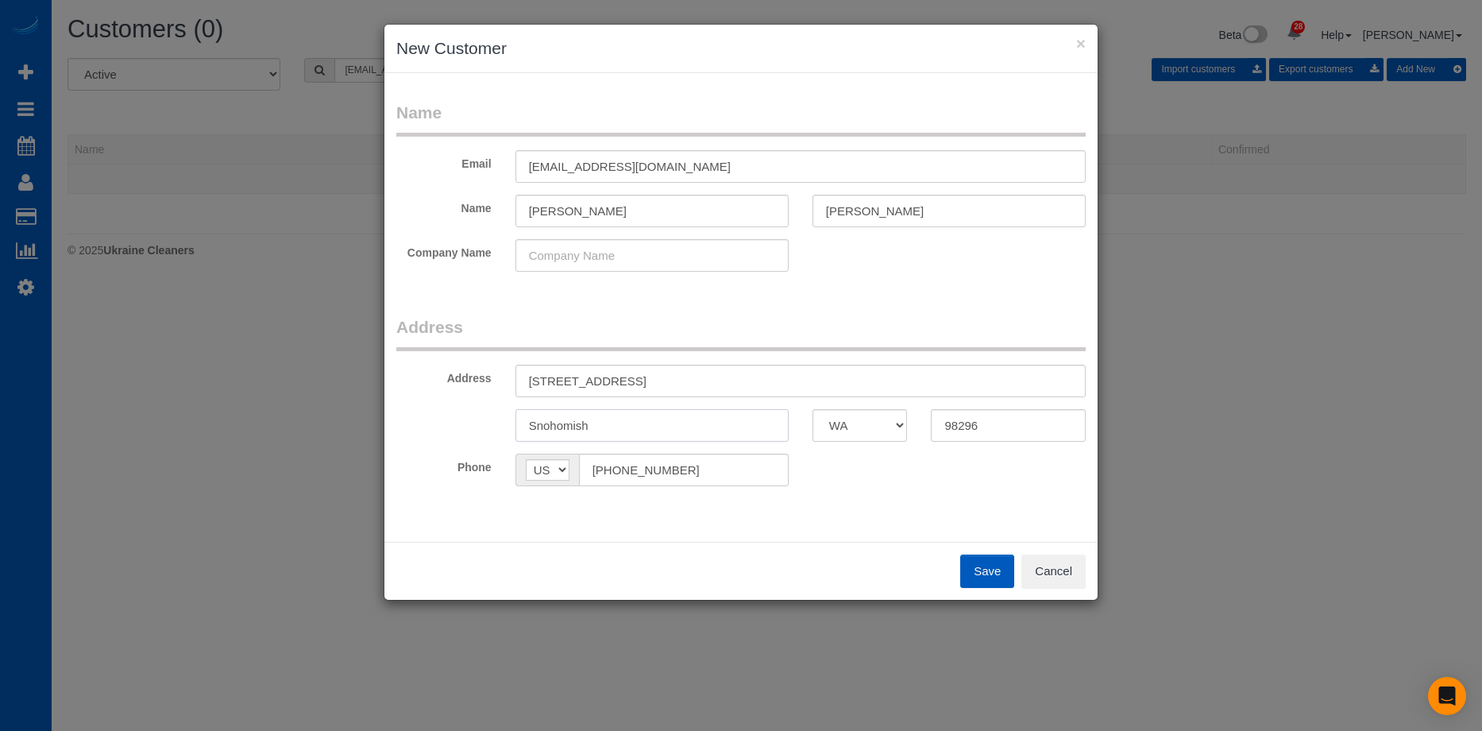
type input "Snohomish"
drag, startPoint x: 624, startPoint y: 380, endPoint x: 756, endPoint y: 383, distance: 131.9
click at [756, 383] on input "12603 57th Dr. SE., , WA" at bounding box center [801, 381] width 570 height 33
type input "12603 57th Dr. SE"
click at [971, 573] on button "Save" at bounding box center [987, 570] width 54 height 33
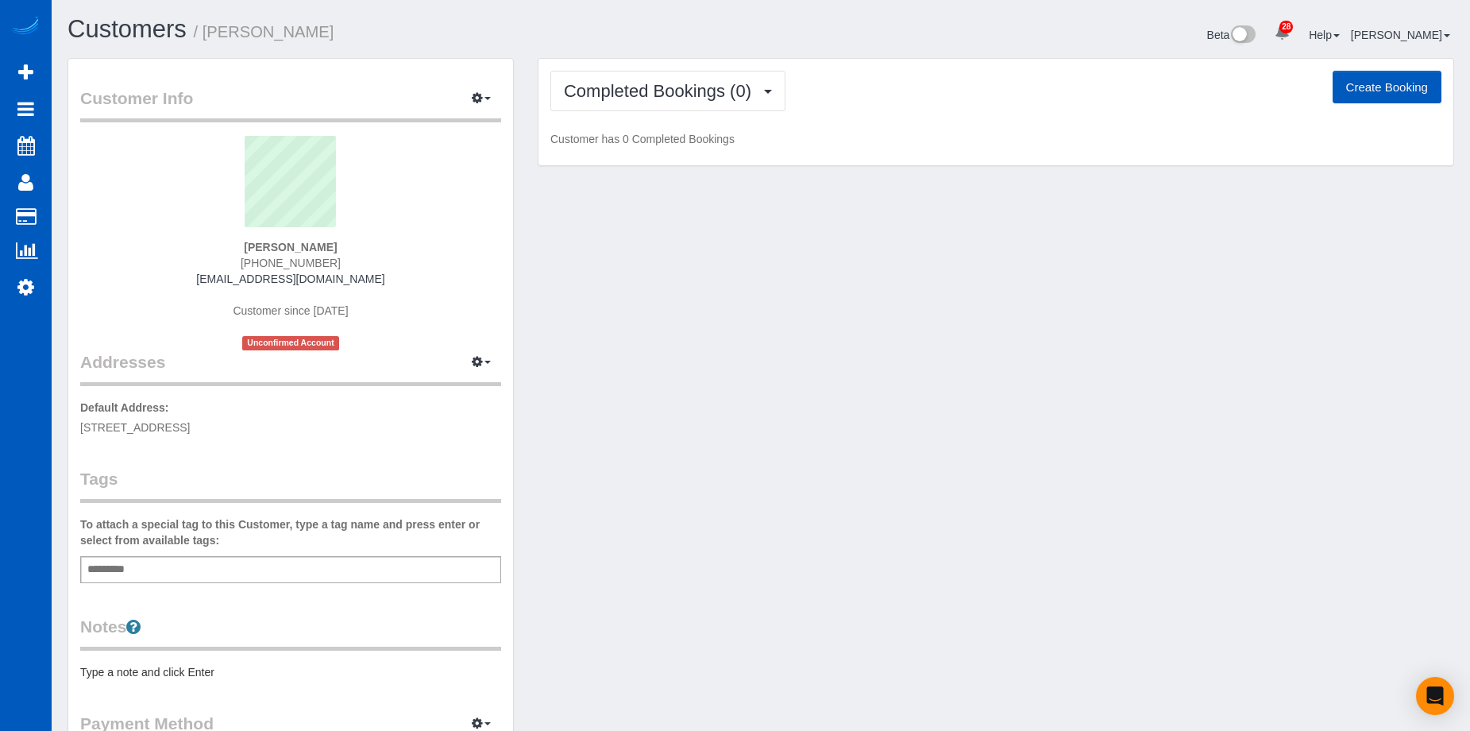
click at [1402, 80] on button "Create Booking" at bounding box center [1387, 87] width 109 height 33
select select "WA"
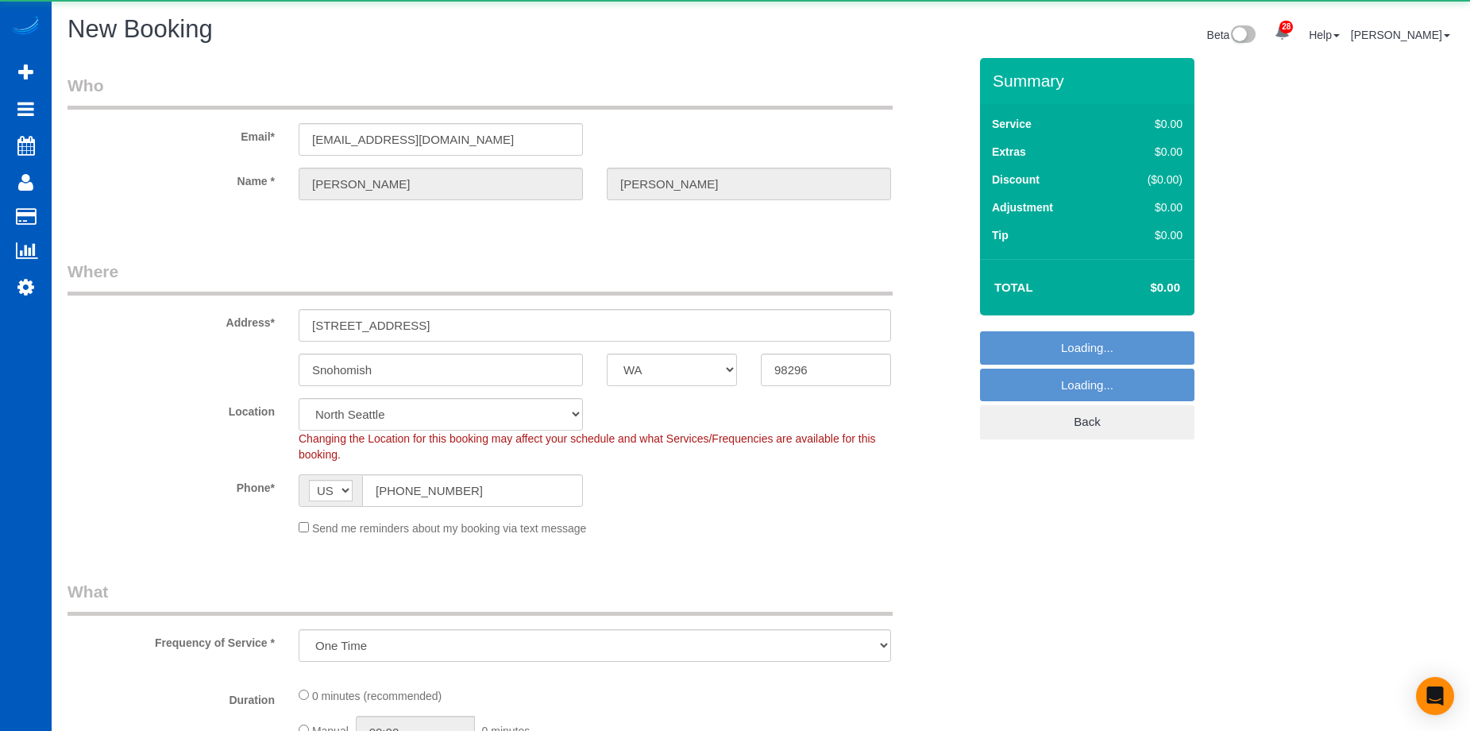
select select "object:3549"
select select "199"
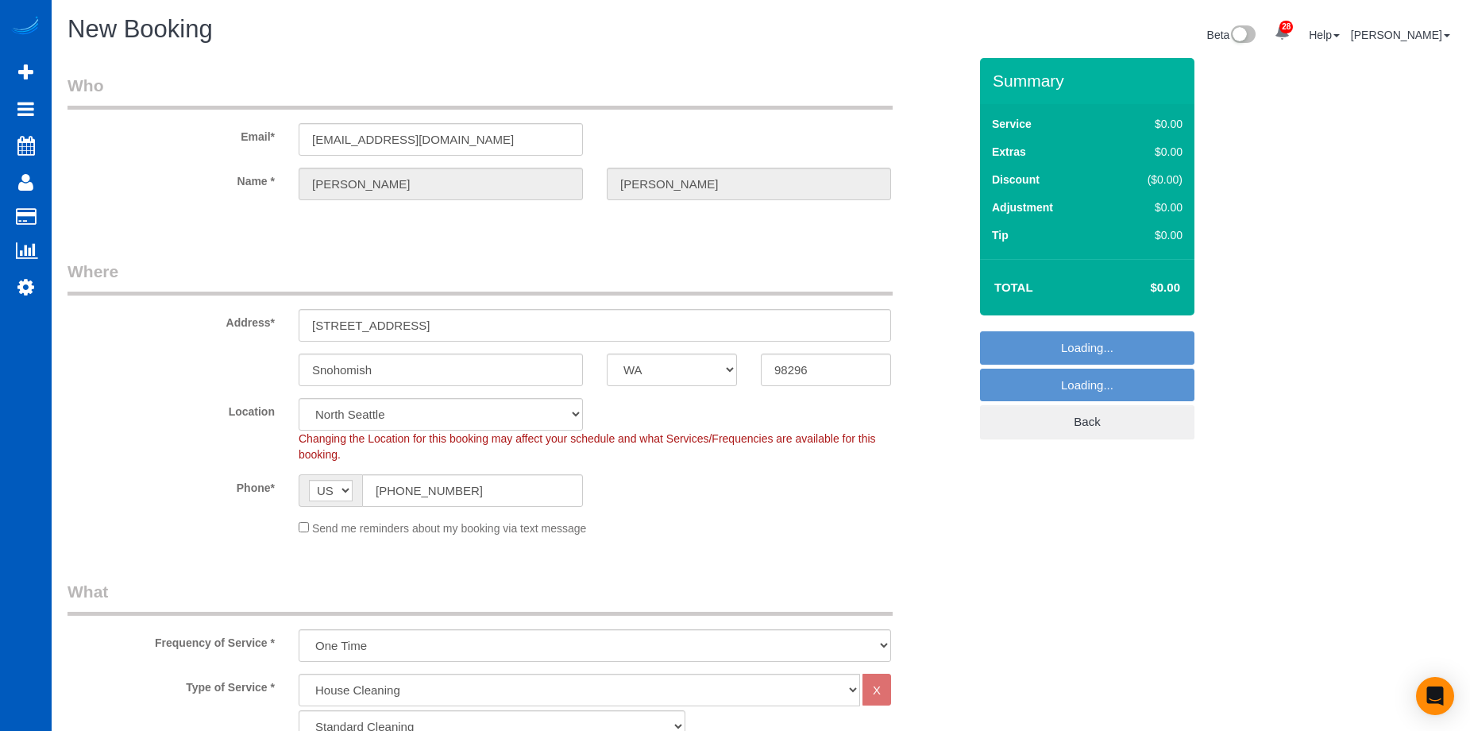
select select "object:3903"
select select "7"
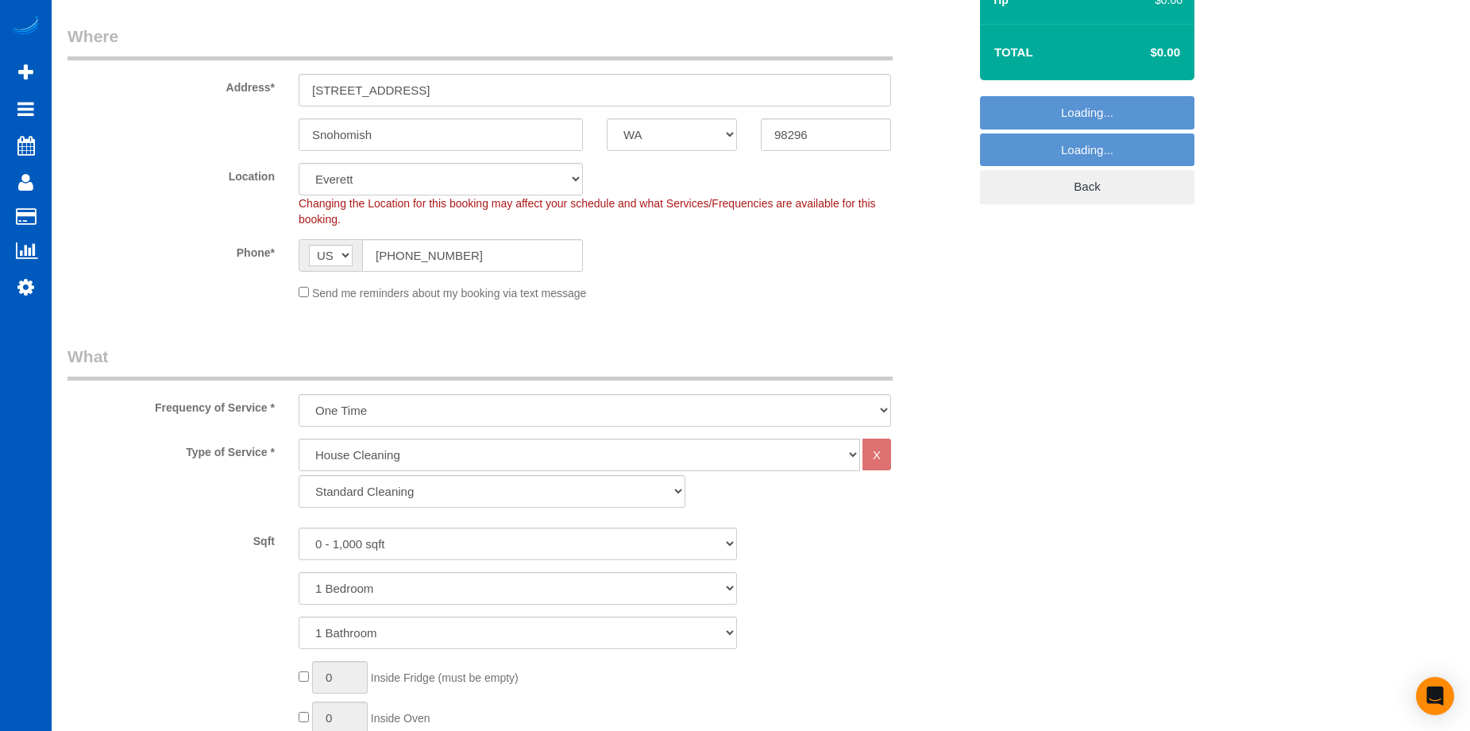
select select "object:3908"
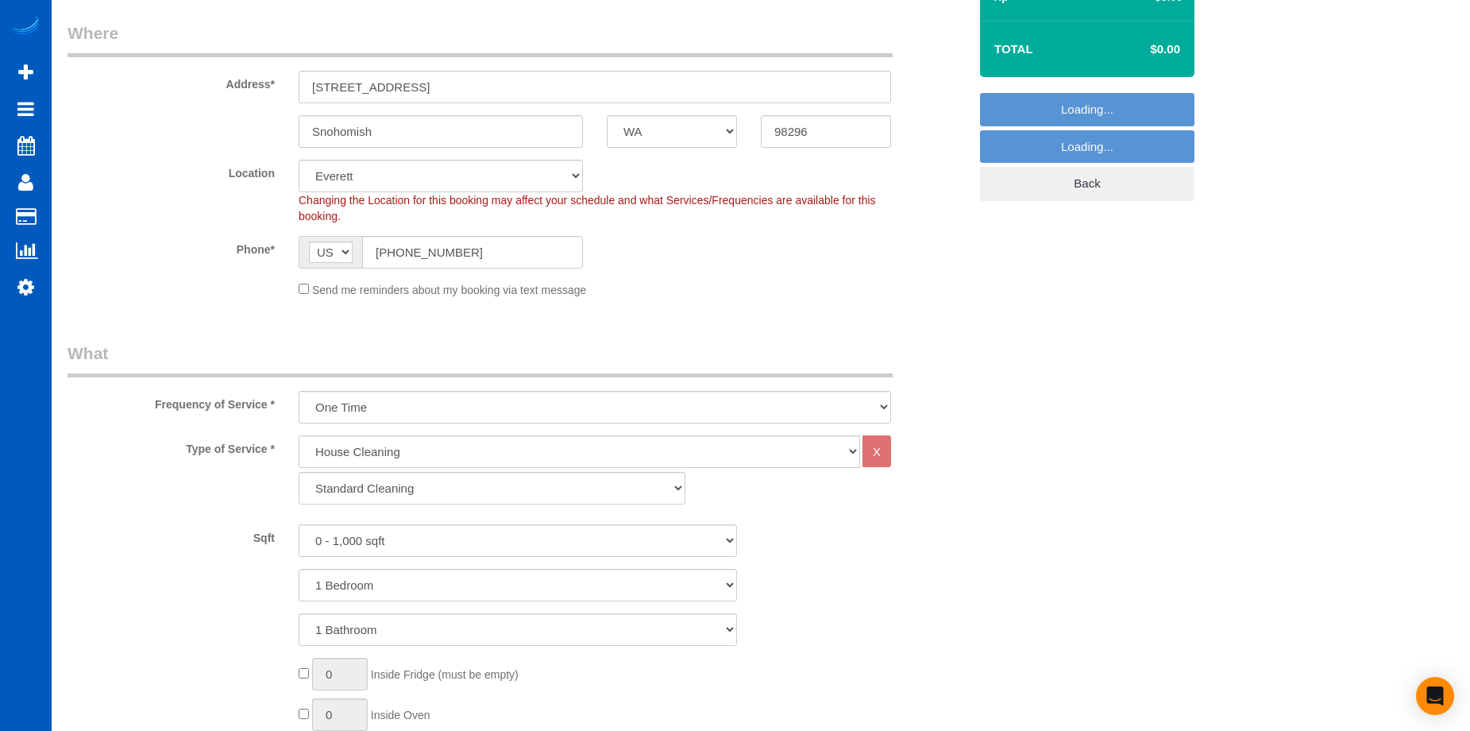
scroll to position [397, 0]
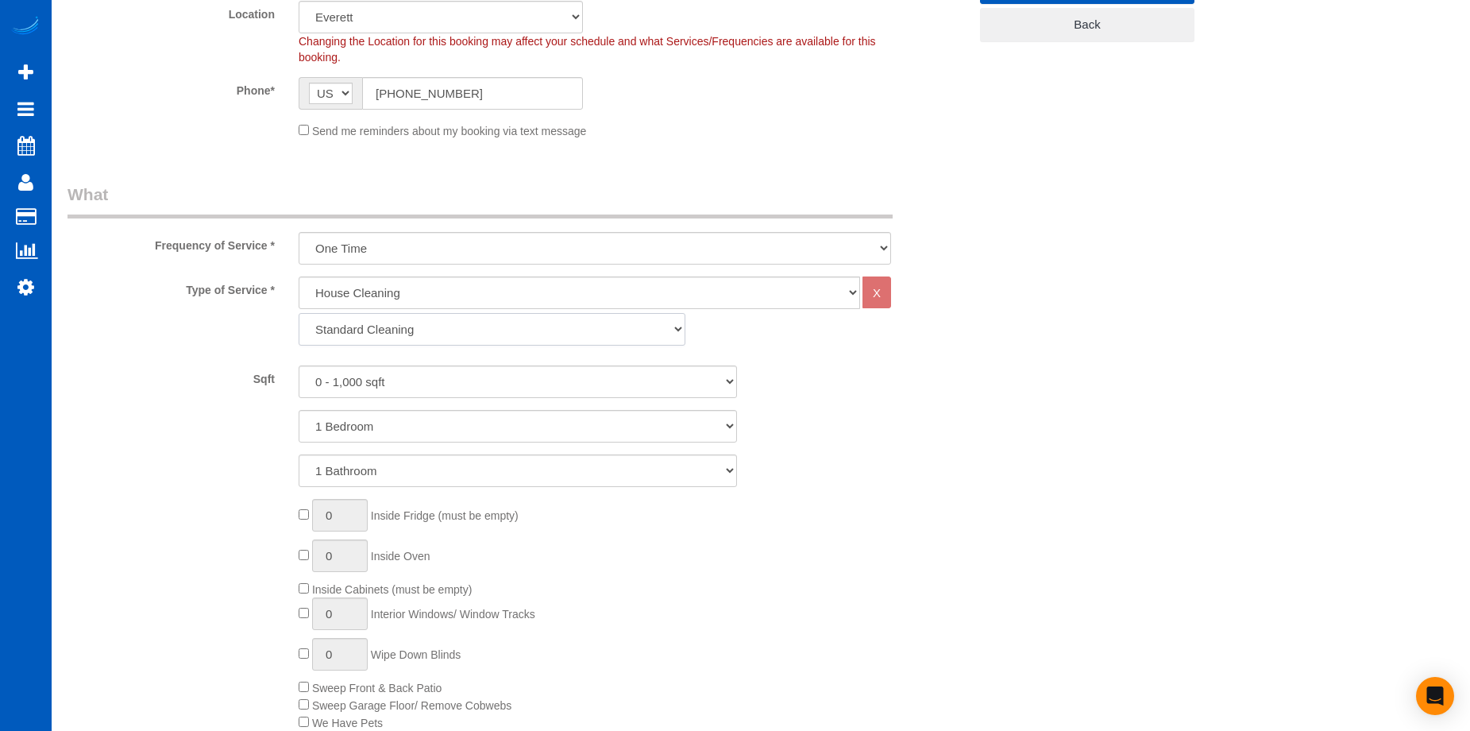
click at [511, 334] on select "Standard Cleaning Deep Cleaning Move In/ Out Cleaning" at bounding box center [492, 329] width 387 height 33
select select "368"
click at [299, 313] on select "Standard Cleaning Deep Cleaning Move In/ Out Cleaning" at bounding box center [492, 329] width 387 height 33
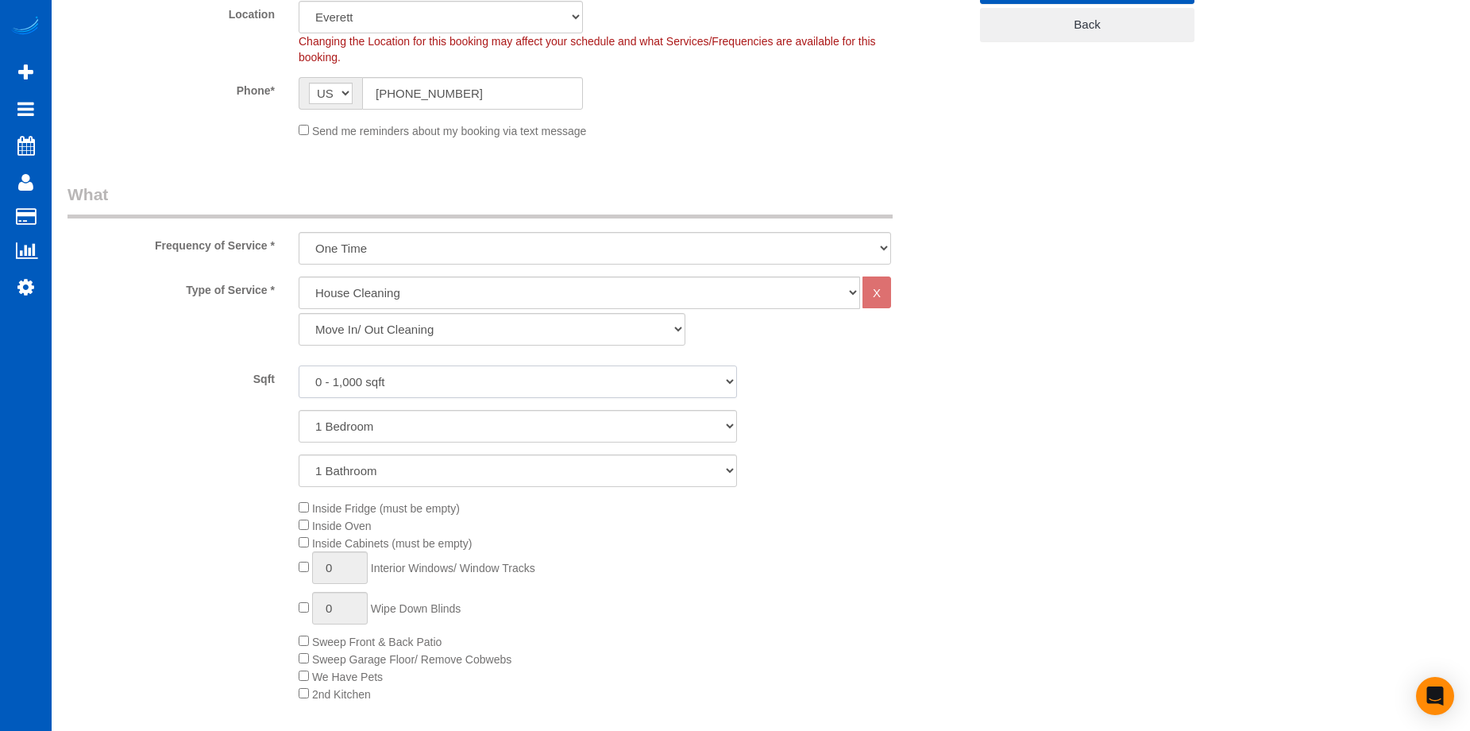
click at [522, 384] on select "0 - 1,000 sqft 1,001 - 1,500 sqft 1,501 - 2,000 sqft 2,001 - 2,500 sqft 2,501 -…" at bounding box center [518, 381] width 438 height 33
select select "1501"
click at [299, 365] on select "0 - 1,000 sqft 1,001 - 1,500 sqft 1,501 - 2,000 sqft 2,001 - 2,500 sqft 2,501 -…" at bounding box center [518, 381] width 438 height 33
click at [506, 410] on select "1 Bedroom 2 Bedrooms 3 Bedrooms 4 Bedrooms 5 Bedrooms 6 Bedrooms 7 Bedrooms" at bounding box center [518, 426] width 438 height 33
select select "3"
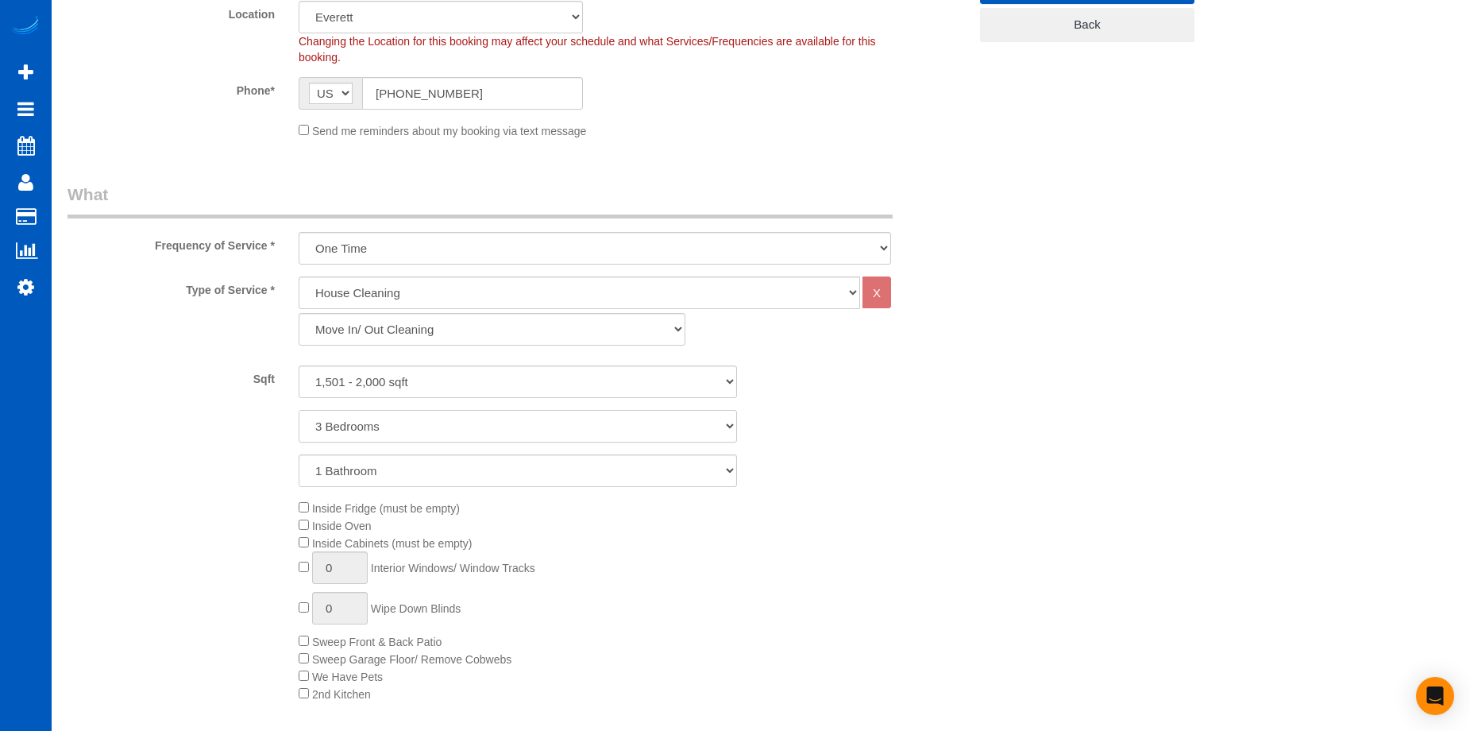
click at [299, 410] on select "1 Bedroom 2 Bedrooms 3 Bedrooms 4 Bedrooms 5 Bedrooms 6 Bedrooms 7 Bedrooms" at bounding box center [518, 426] width 438 height 33
drag, startPoint x: 496, startPoint y: 462, endPoint x: 495, endPoint y: 473, distance: 10.4
click at [496, 462] on select "1 Bathroom 2 Bathrooms 3 Bathrooms 4 Bathrooms 5 Bathrooms 6 Bathrooms 7 Bathro…" at bounding box center [518, 470] width 438 height 33
select select "2"
click at [299, 454] on select "1 Bathroom 2 Bathrooms 3 Bathrooms 4 Bathrooms 5 Bathrooms 6 Bathrooms 7 Bathro…" at bounding box center [518, 470] width 438 height 33
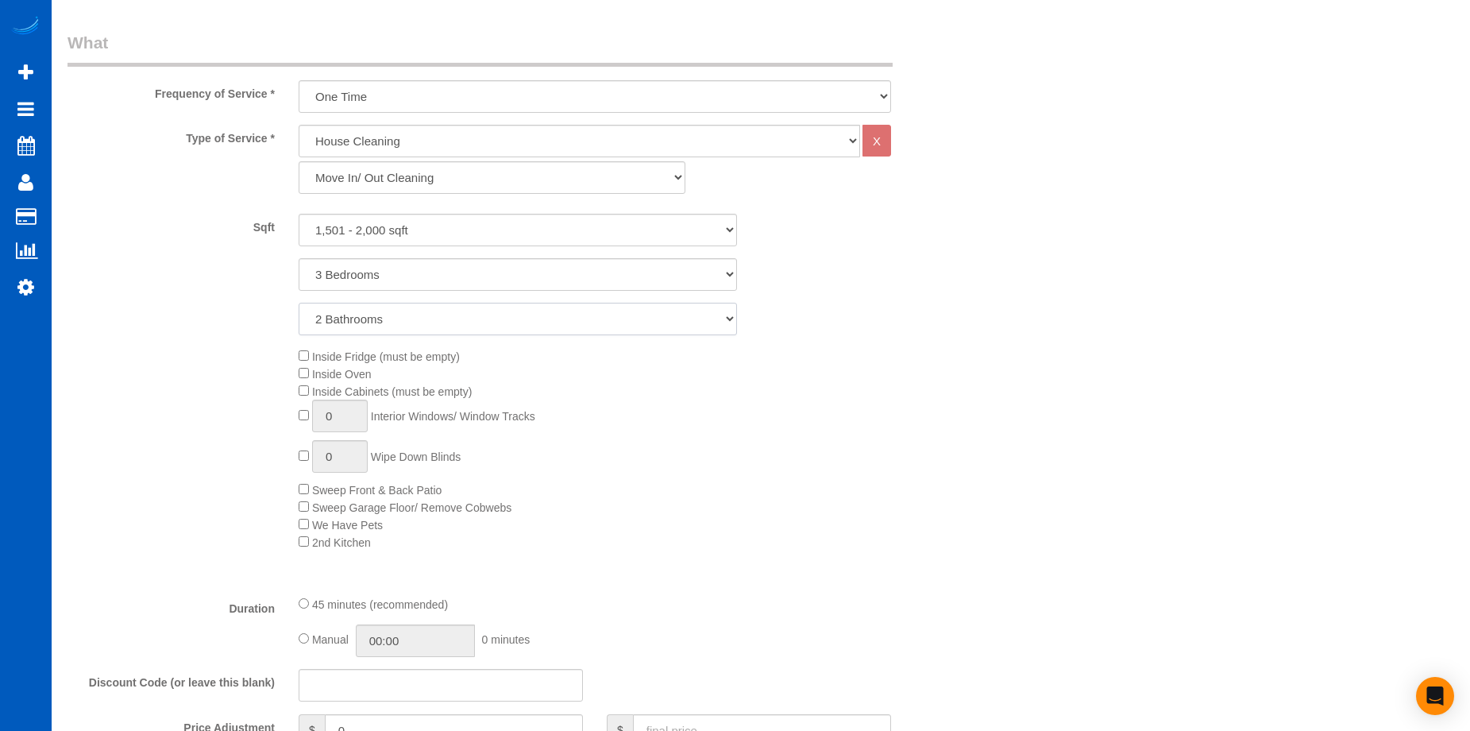
scroll to position [556, 0]
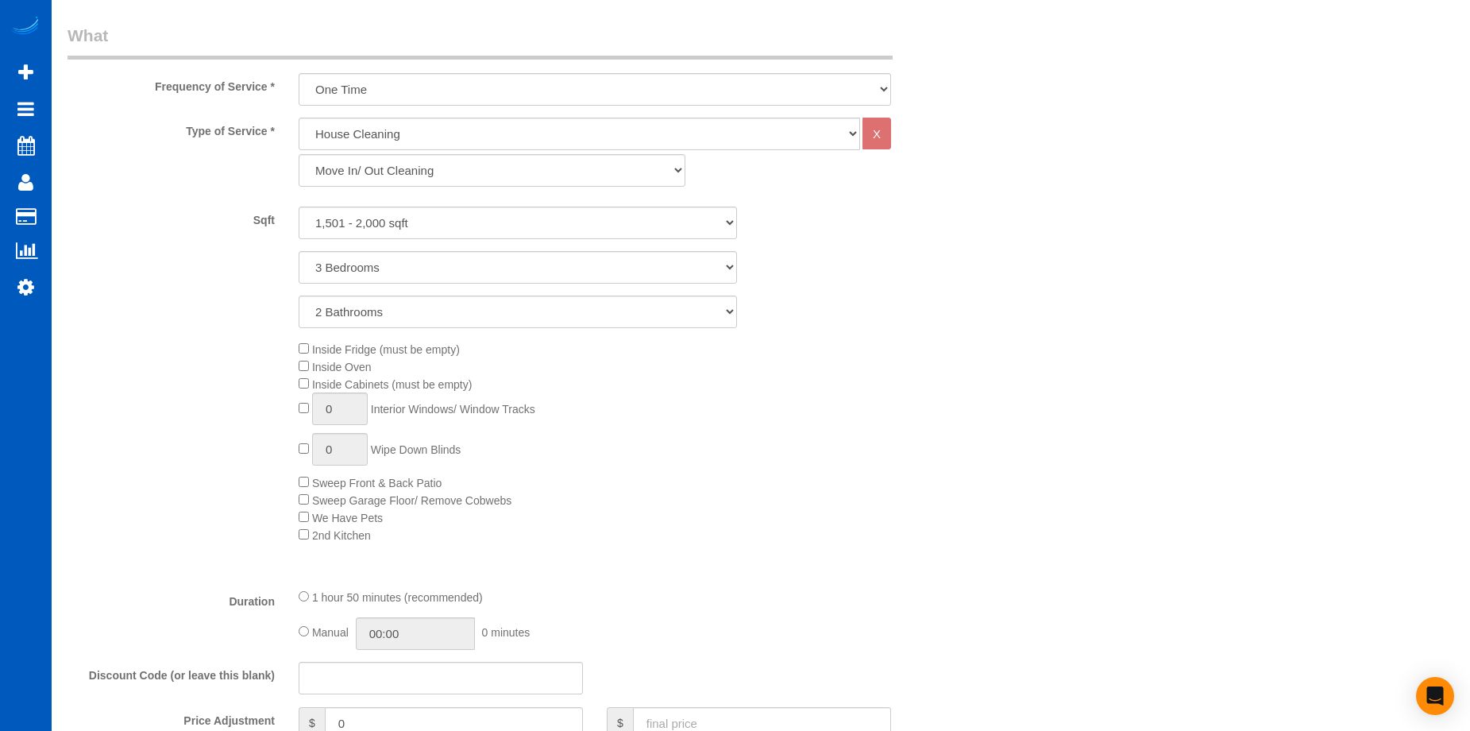
click at [307, 376] on div "Inside Fridge (must be empty) Inside Oven Inside Cabinets (must be empty) 0 Int…" at bounding box center [633, 441] width 693 height 203
click at [299, 358] on div "Inside Fridge (must be empty) Inside Oven Inside Cabinets (must be empty) 0 Int…" at bounding box center [633, 441] width 693 height 203
click at [301, 371] on span "Inside Oven" at bounding box center [335, 367] width 73 height 13
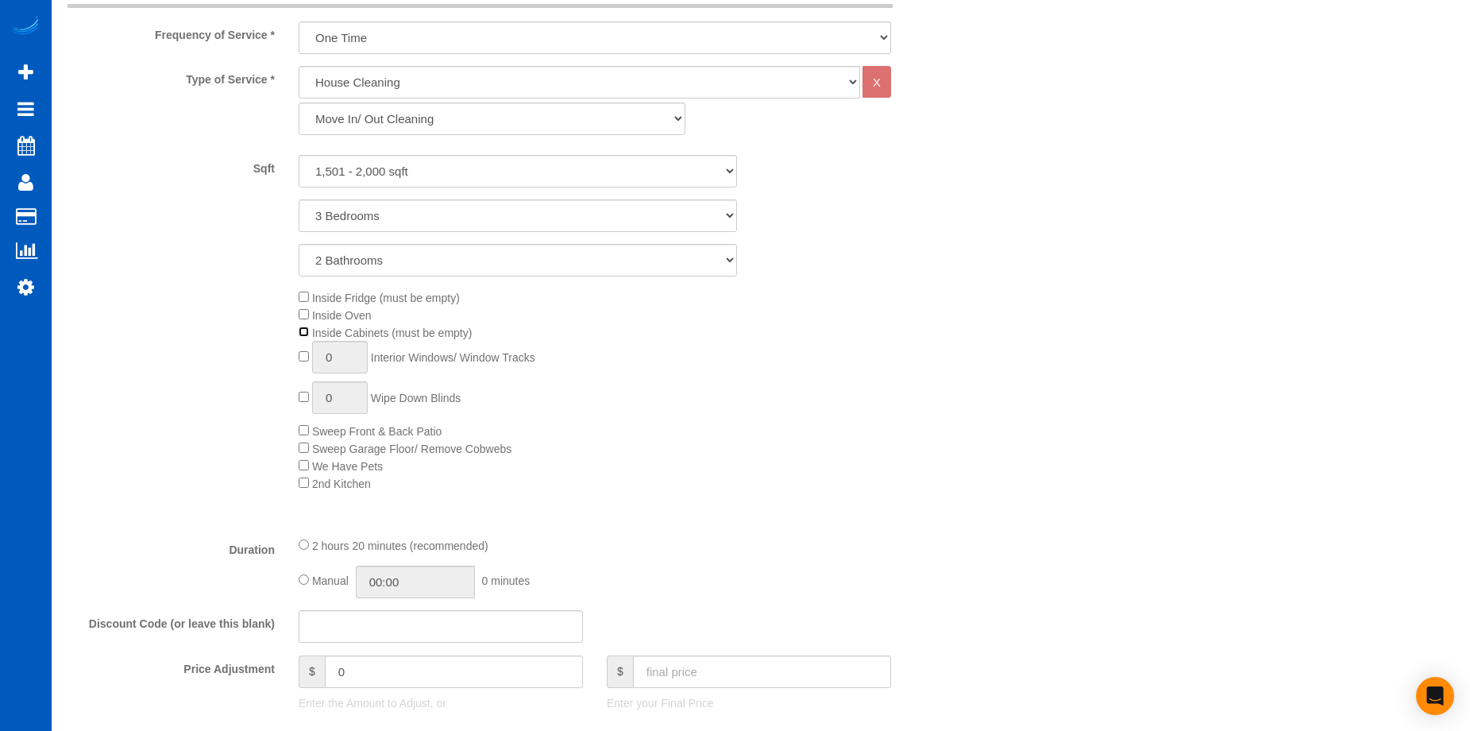
scroll to position [635, 0]
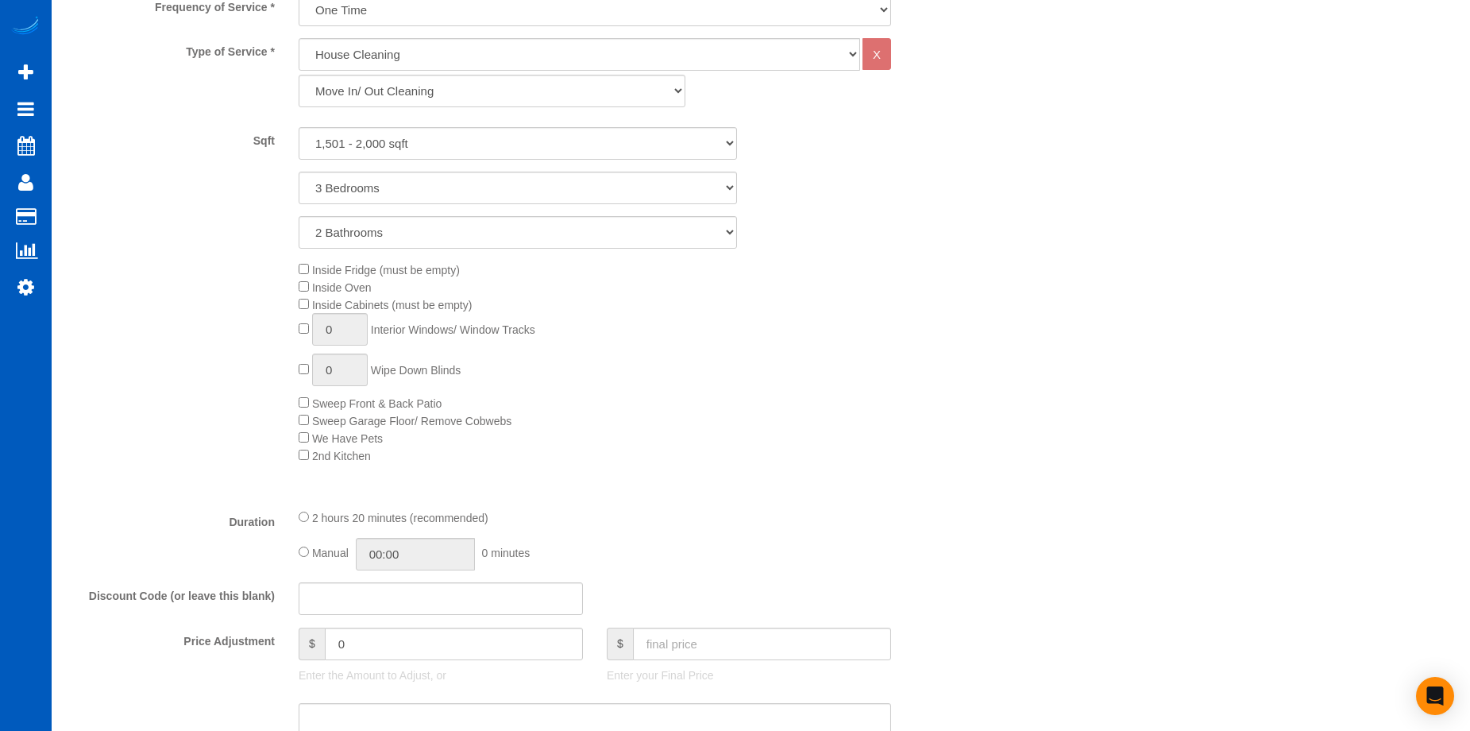
click at [304, 293] on span "Inside Oven" at bounding box center [335, 287] width 73 height 13
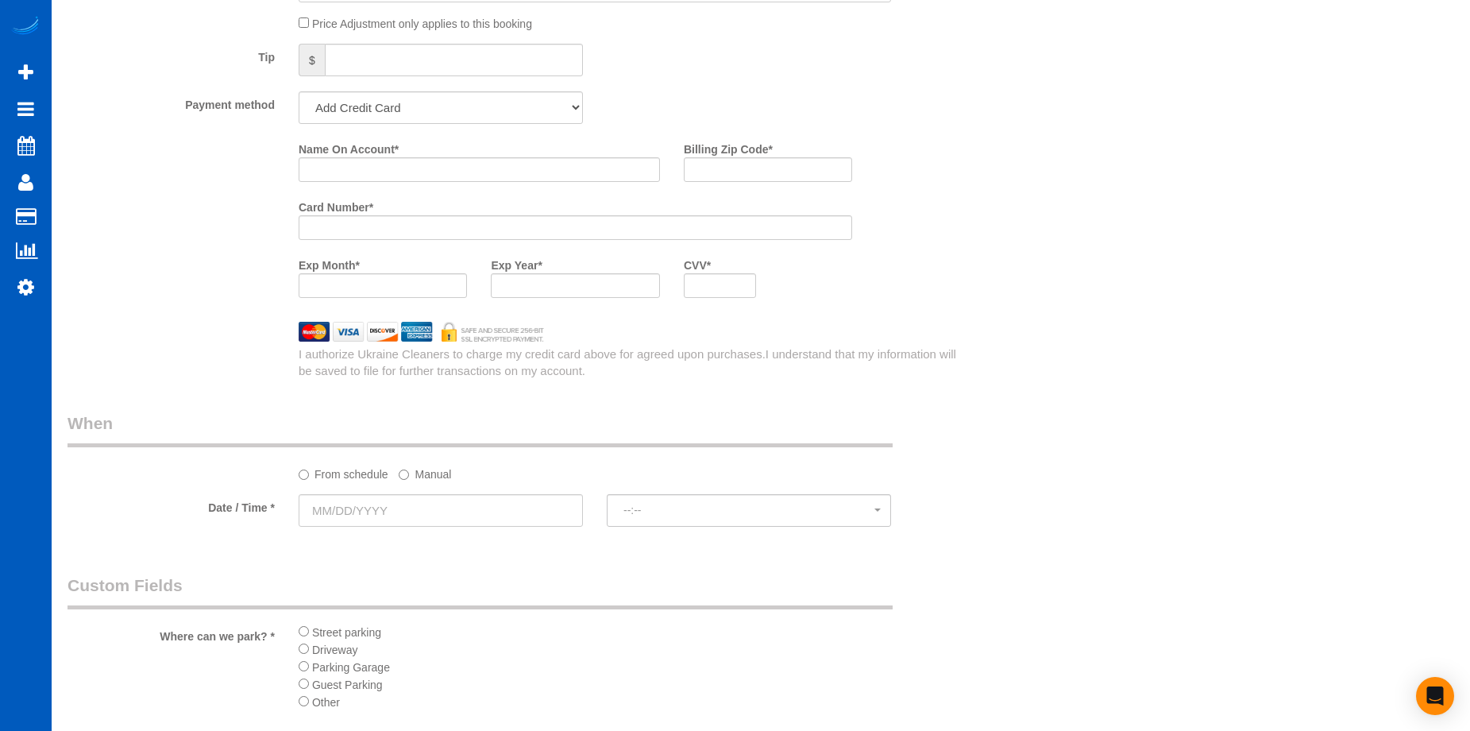
scroll to position [1509, 0]
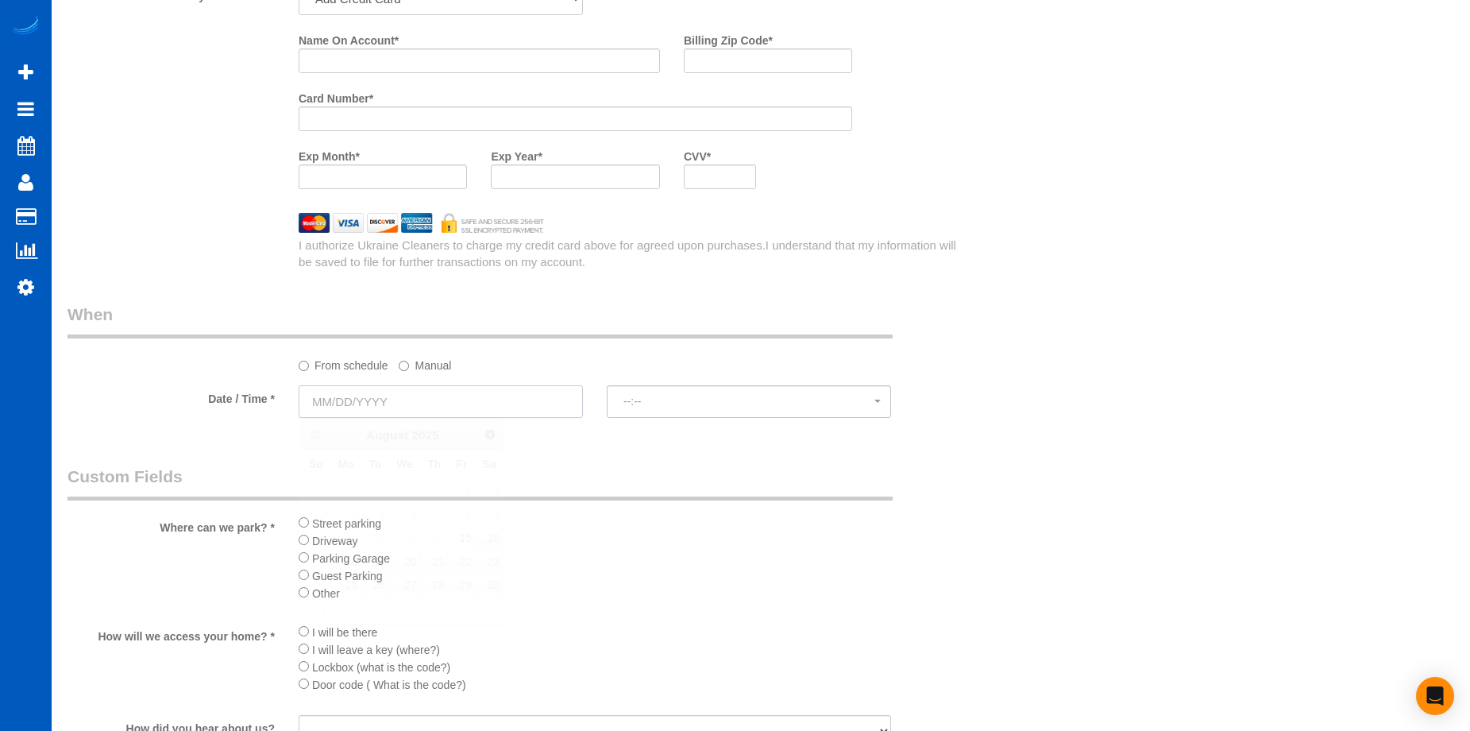
click at [473, 413] on input "text" at bounding box center [441, 401] width 284 height 33
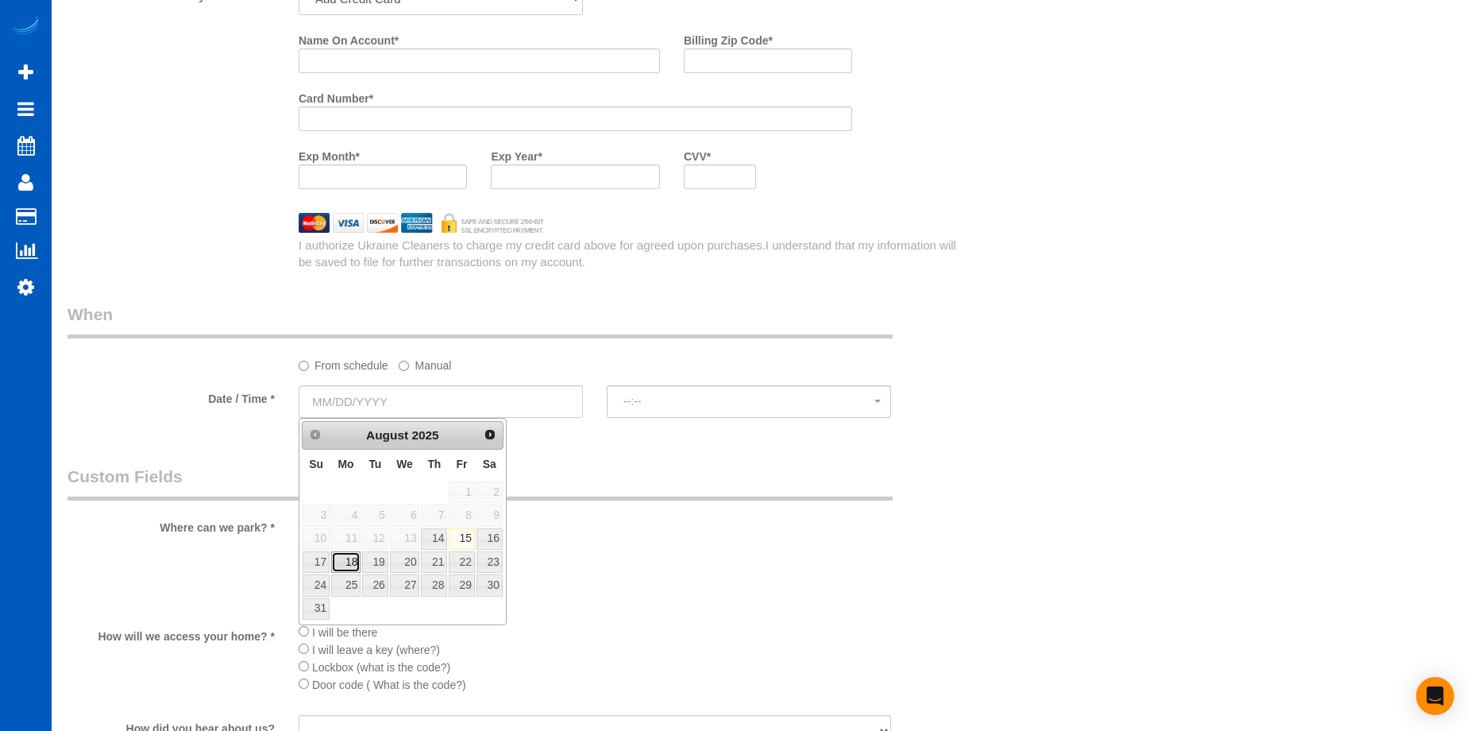
click at [350, 568] on link "18" at bounding box center [345, 561] width 29 height 21
type input "08/18/2025"
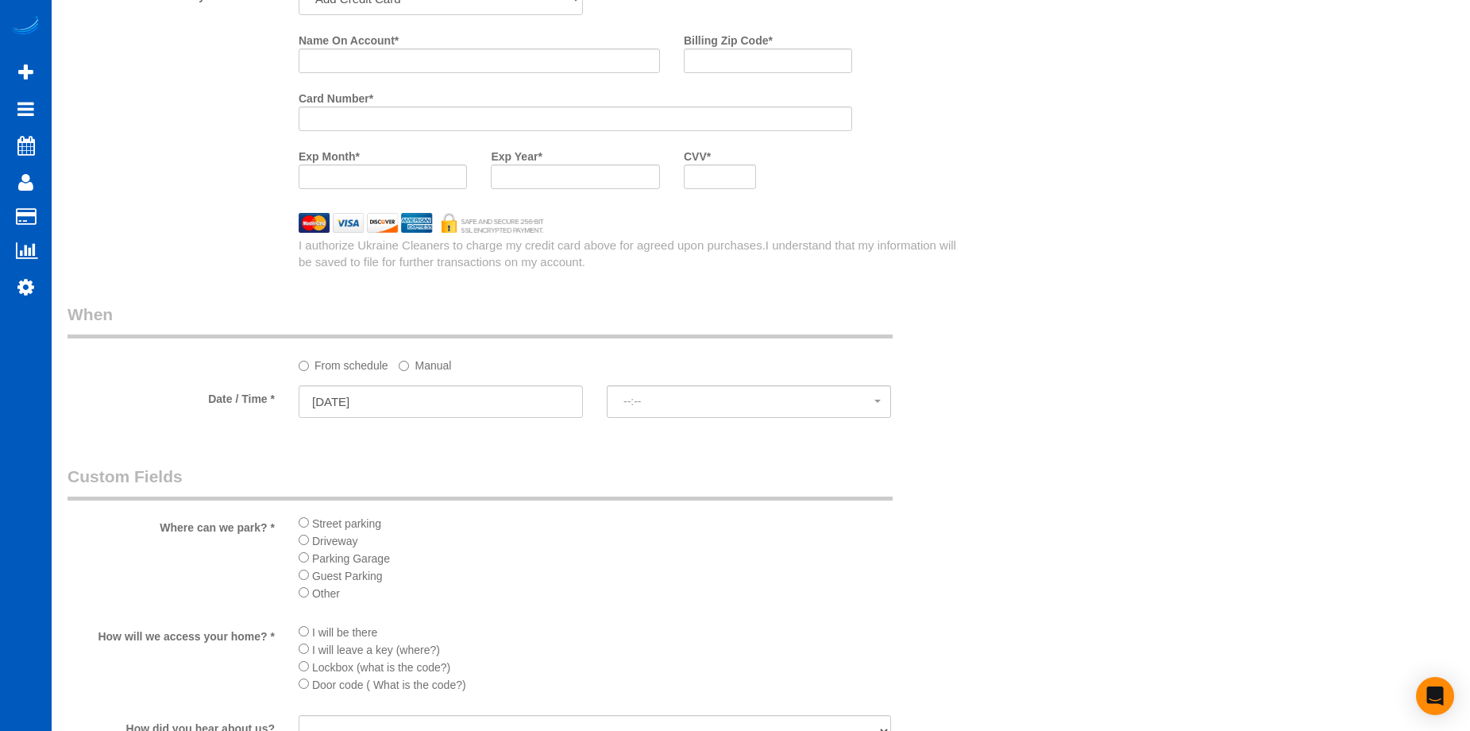
select select "spot7"
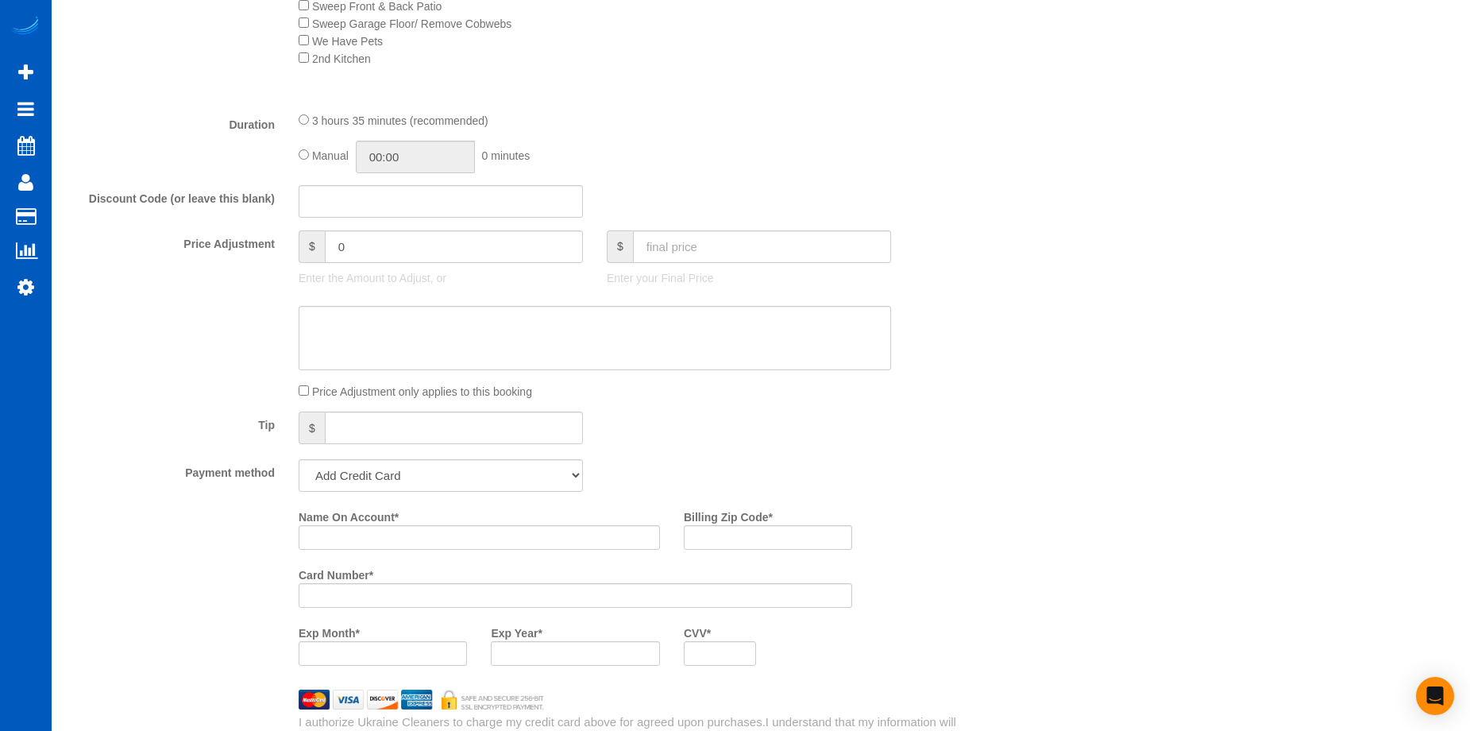
scroll to position [794, 0]
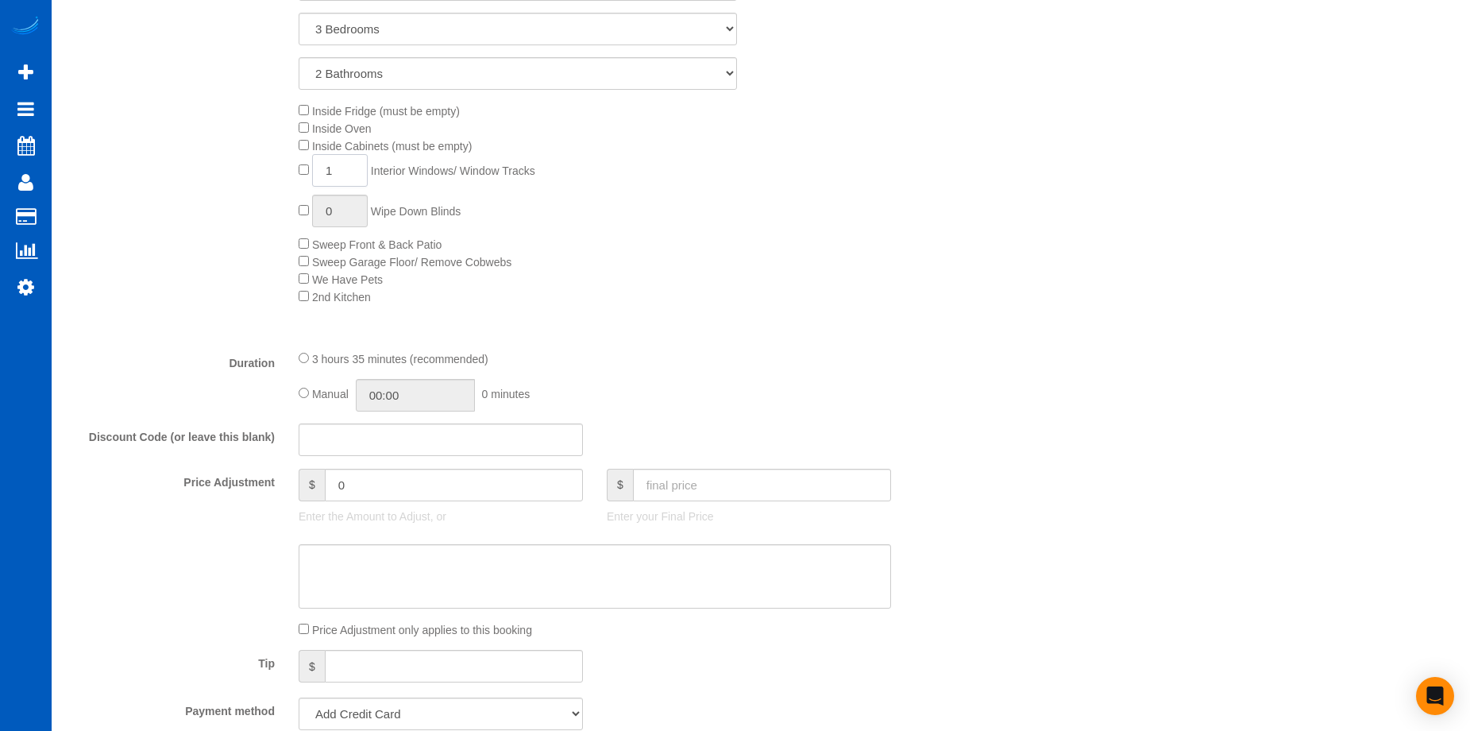
click at [346, 164] on input "1" at bounding box center [340, 170] width 56 height 33
drag, startPoint x: 349, startPoint y: 163, endPoint x: 283, endPoint y: 156, distance: 66.3
click at [283, 156] on div "Inside Fridge (must be empty) Inside Oven Inside Cabinets (must be empty) 1 Int…" at bounding box center [518, 203] width 925 height 203
type input "6"
click at [994, 230] on div "Who Email* janibug61@gmail.com Name * Janace Hortin Where Address* 12603 57th D…" at bounding box center [761, 629] width 1387 height 2730
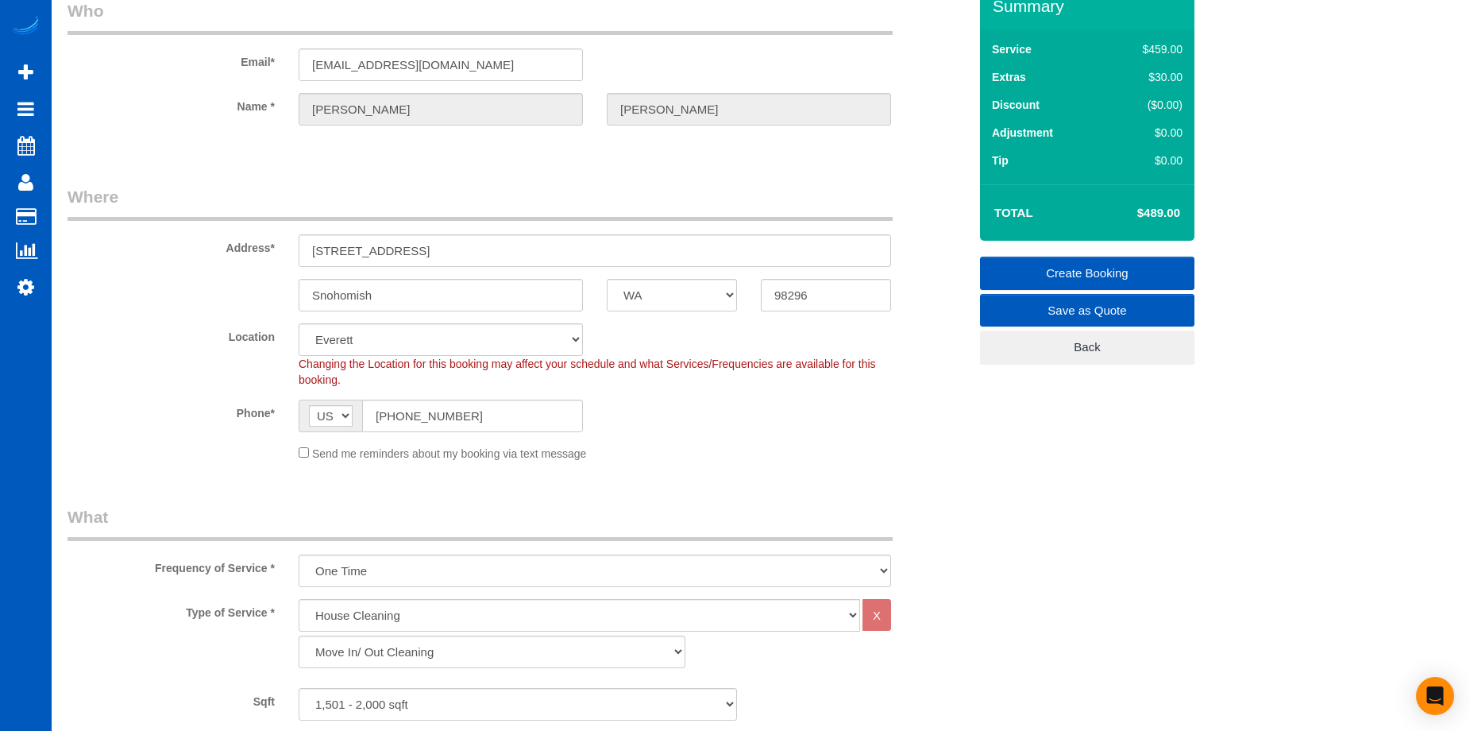
scroll to position [0, 0]
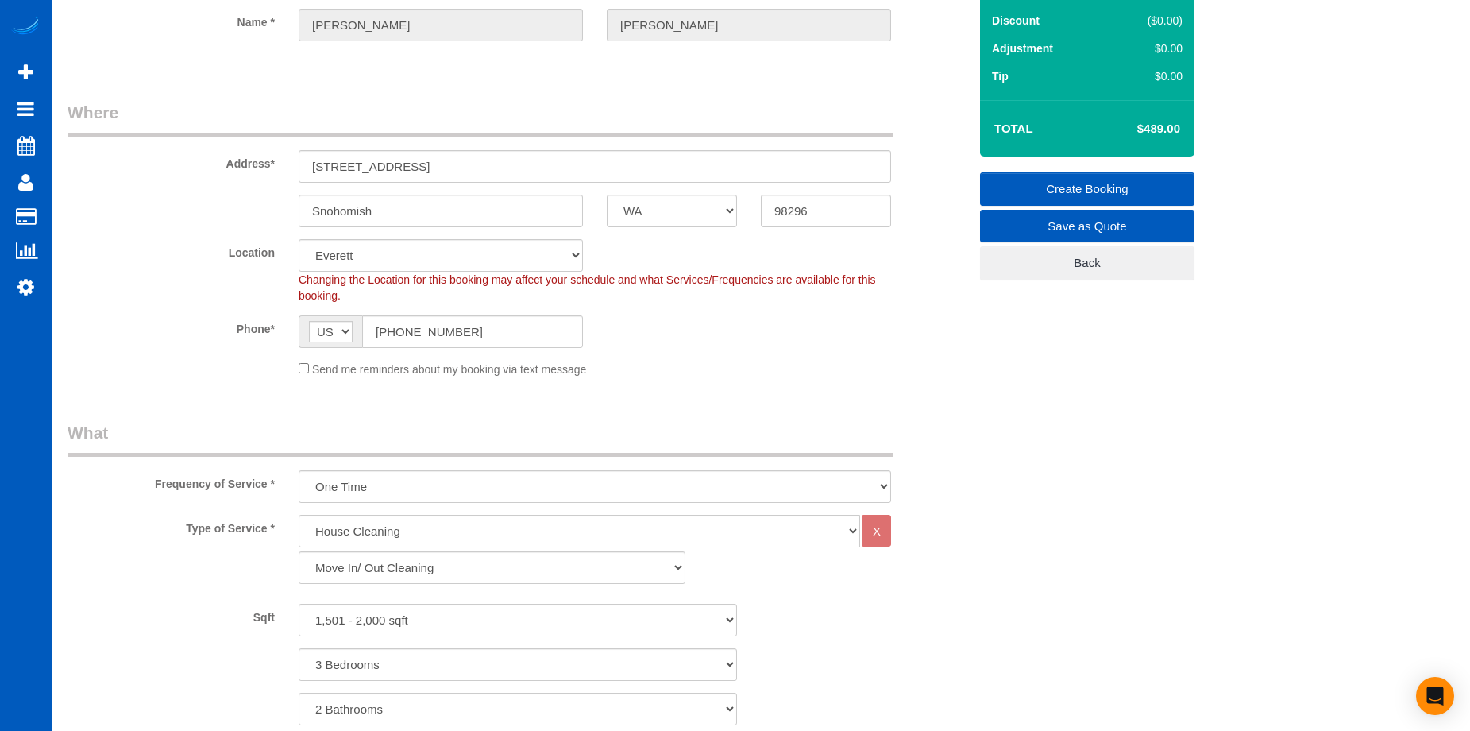
select select "spot25"
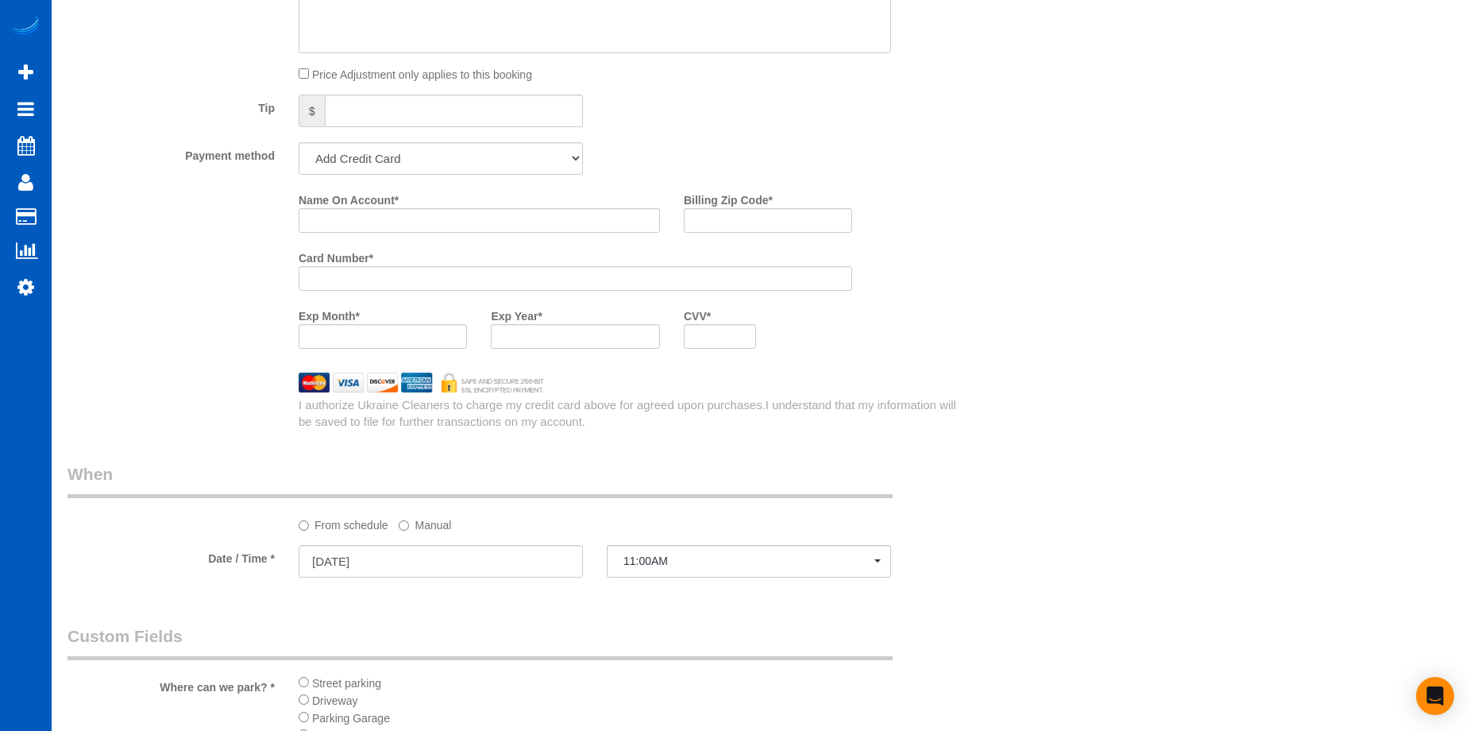
scroll to position [1350, 0]
click at [543, 164] on select "Add Credit Card Cash Check Paypal" at bounding box center [441, 157] width 284 height 33
select select "string:cash"
click at [299, 141] on select "Add Credit Card Cash Check Paypal" at bounding box center [441, 157] width 284 height 33
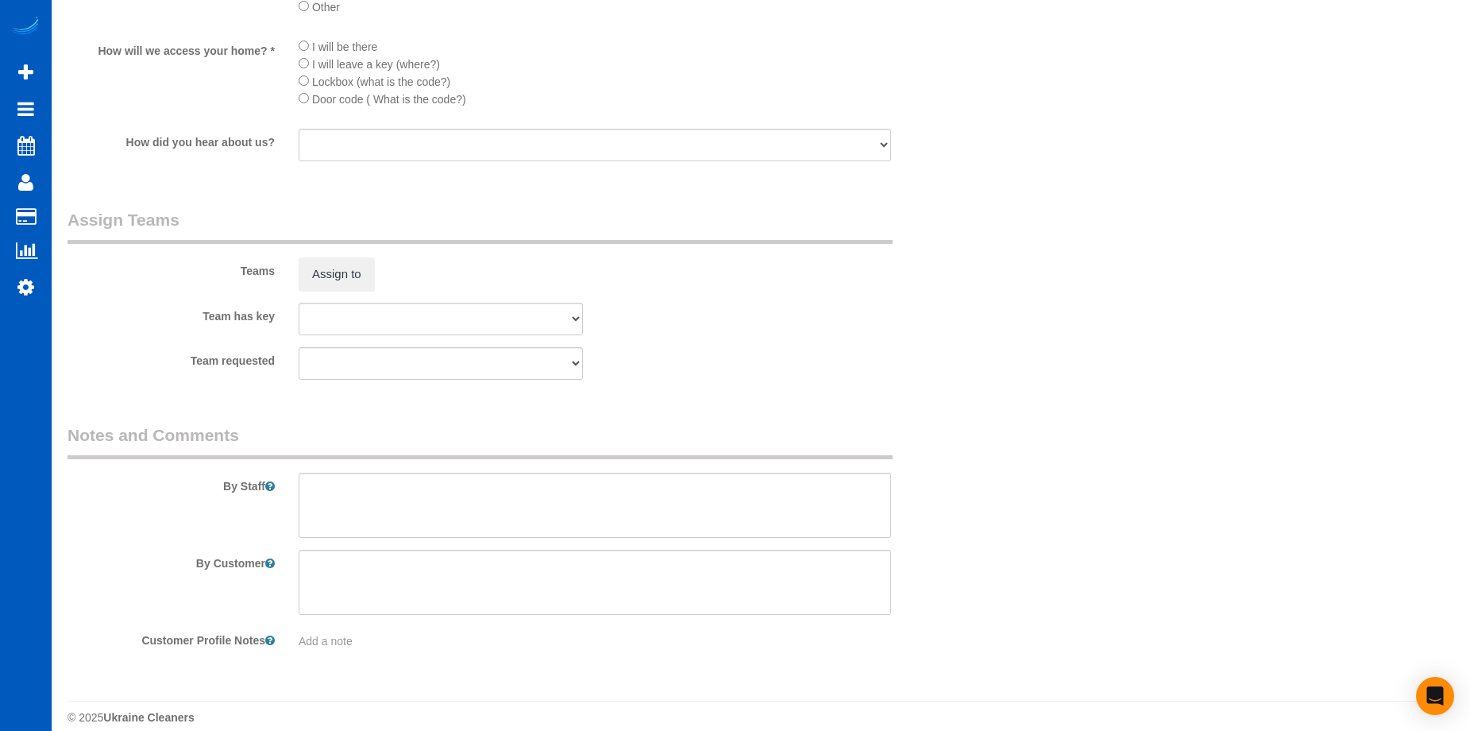
scroll to position [1869, 0]
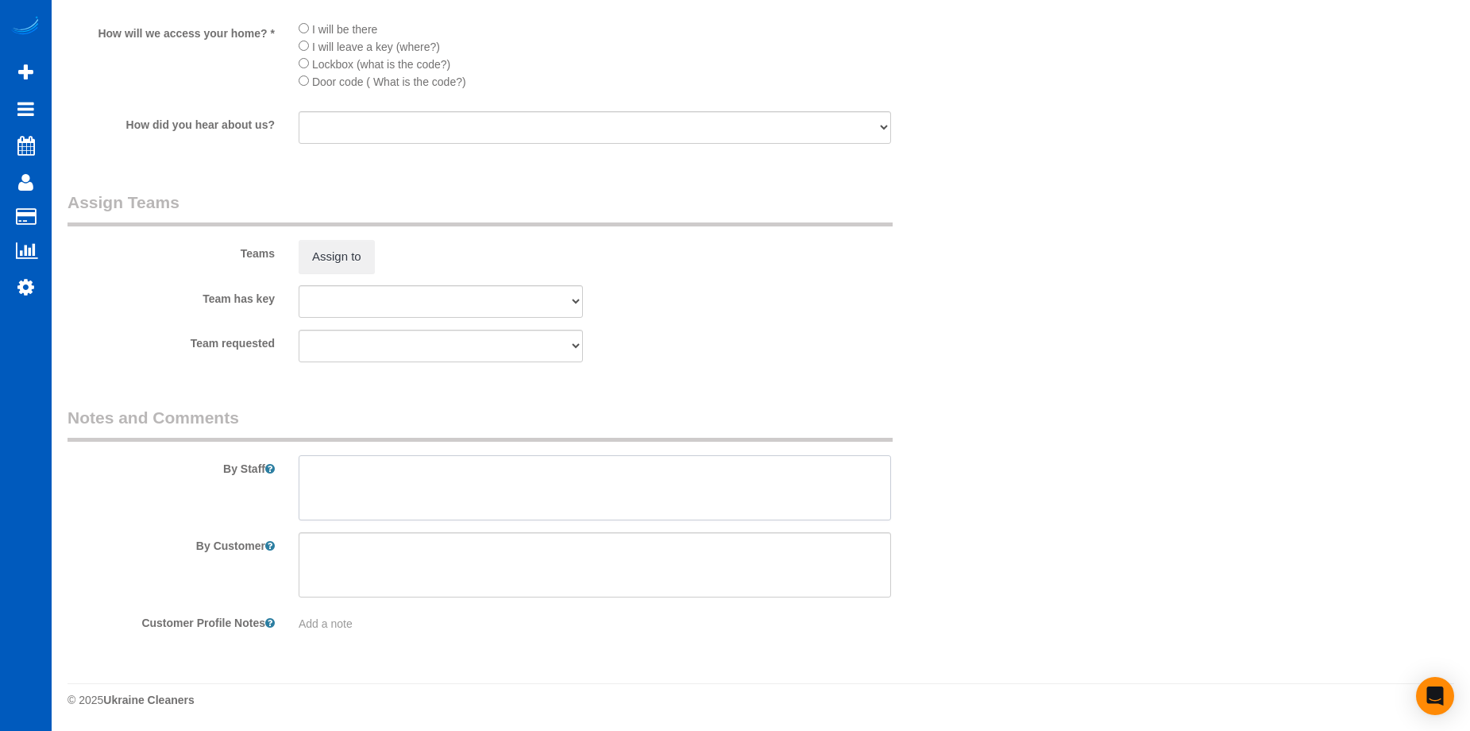
click at [384, 460] on textarea at bounding box center [595, 487] width 593 height 65
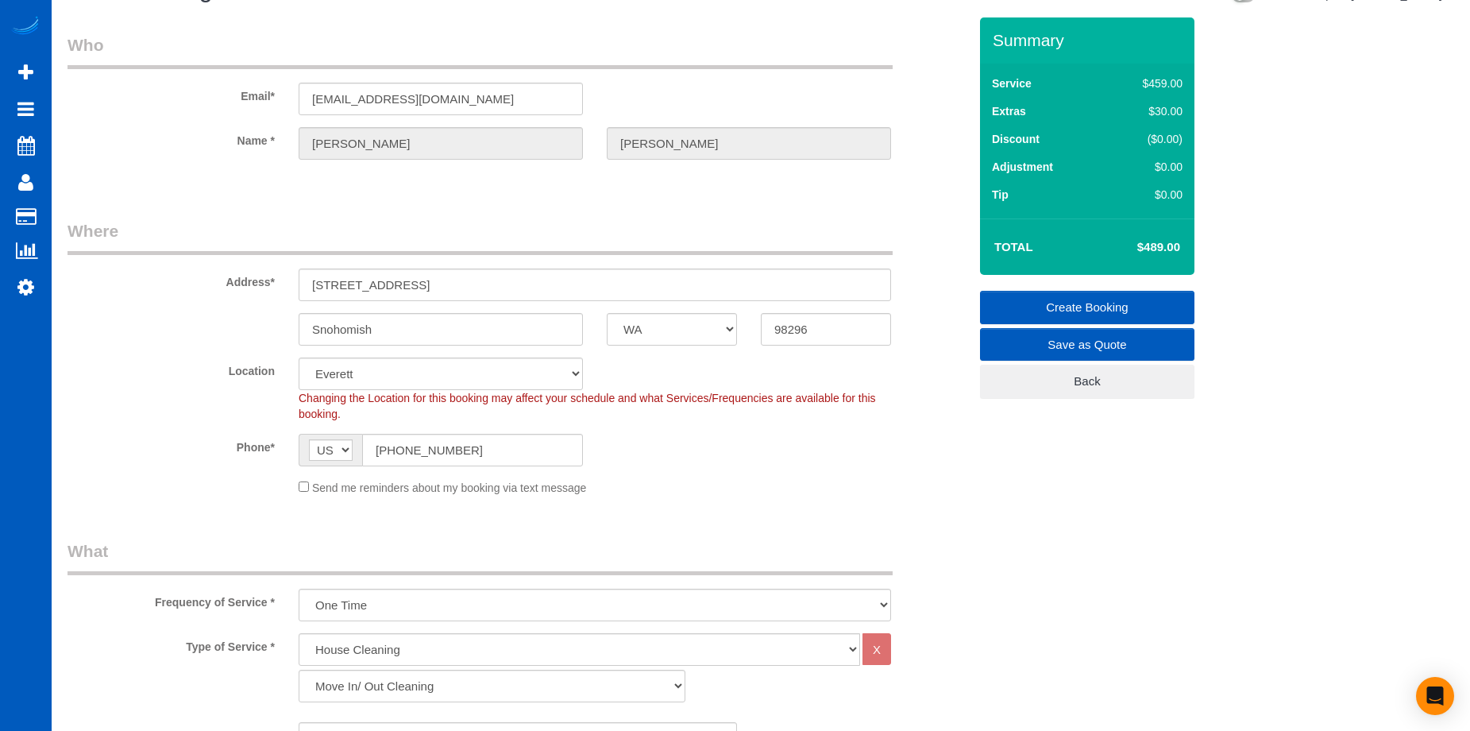
scroll to position [0, 0]
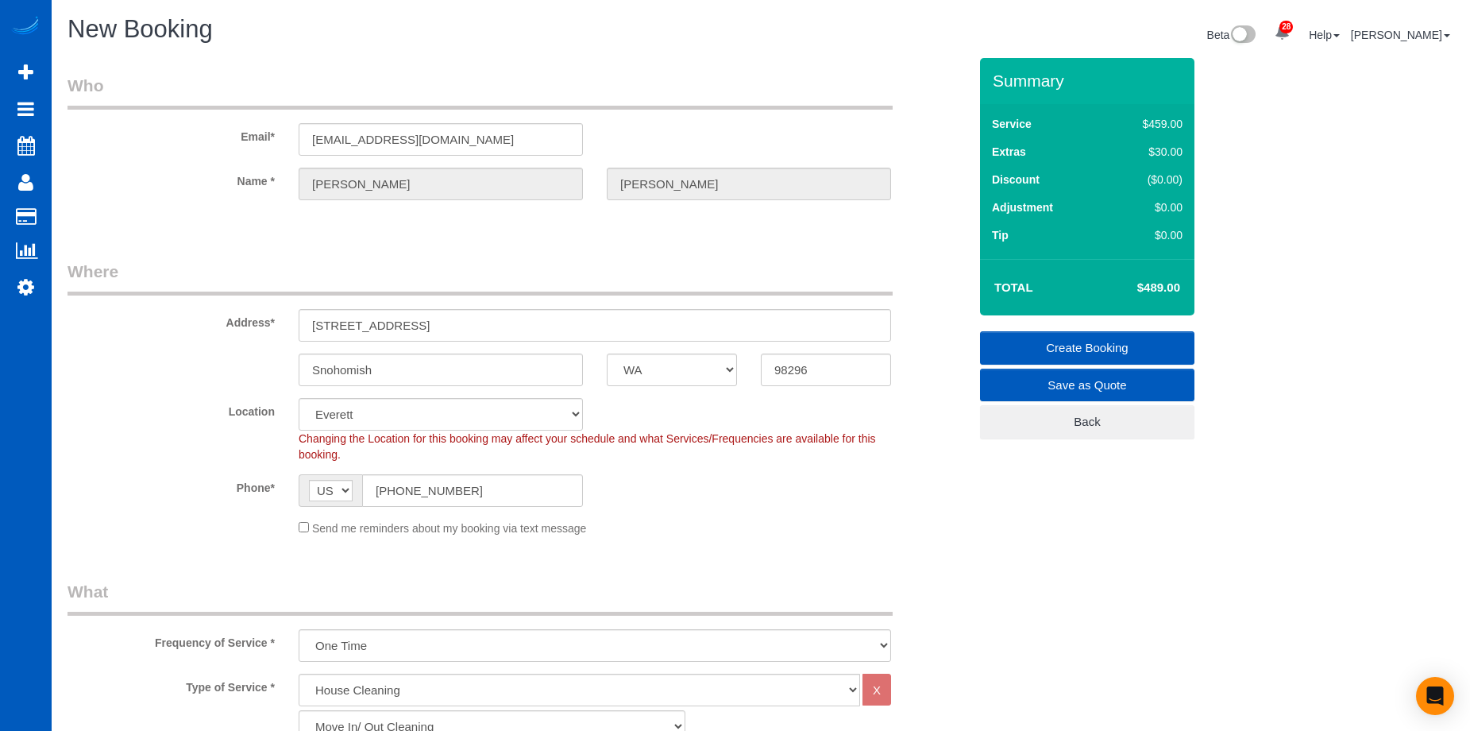
type textarea "Booked by Shanique. Real estate agent will be there, Samir Elaraby, contact num…"
click at [1025, 346] on link "Create Booking" at bounding box center [1087, 347] width 214 height 33
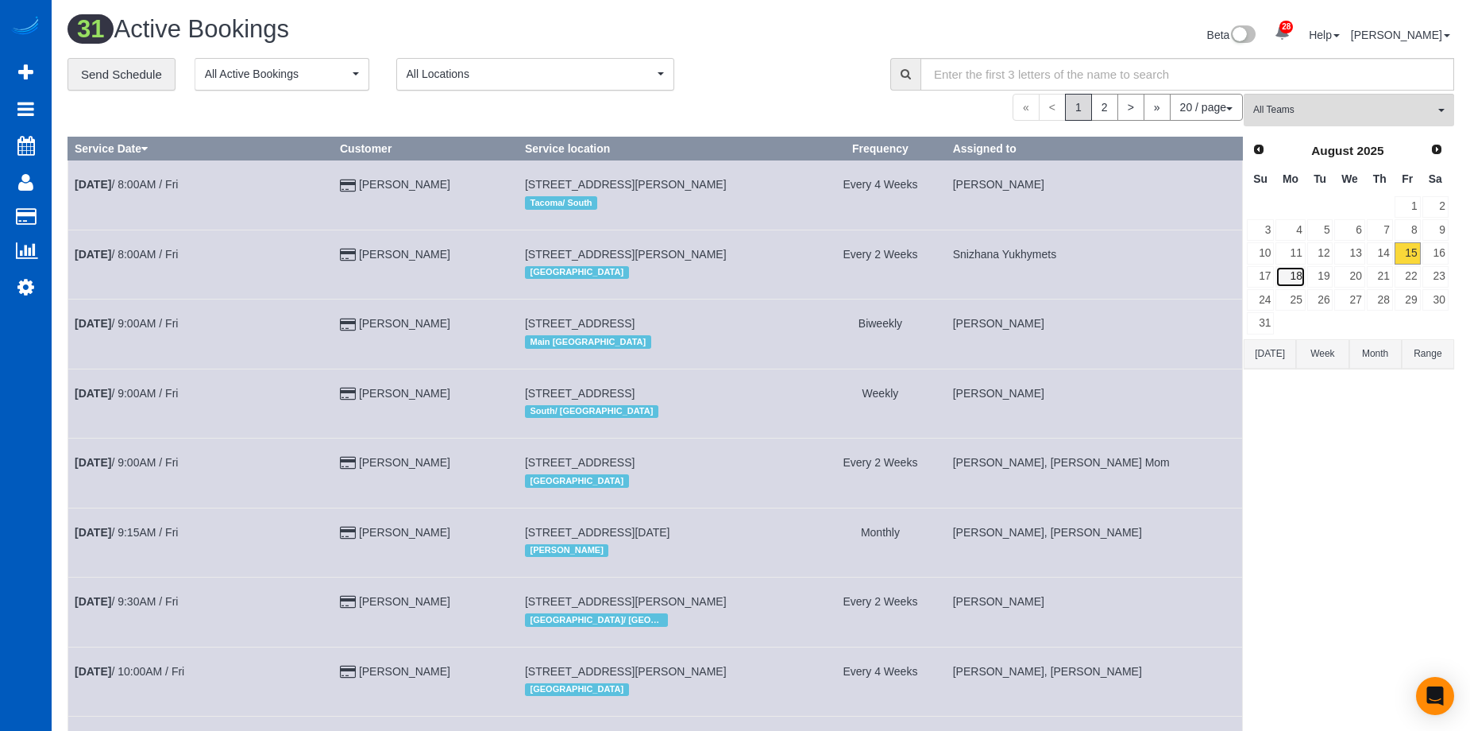
click at [1297, 280] on link "18" at bounding box center [1290, 276] width 29 height 21
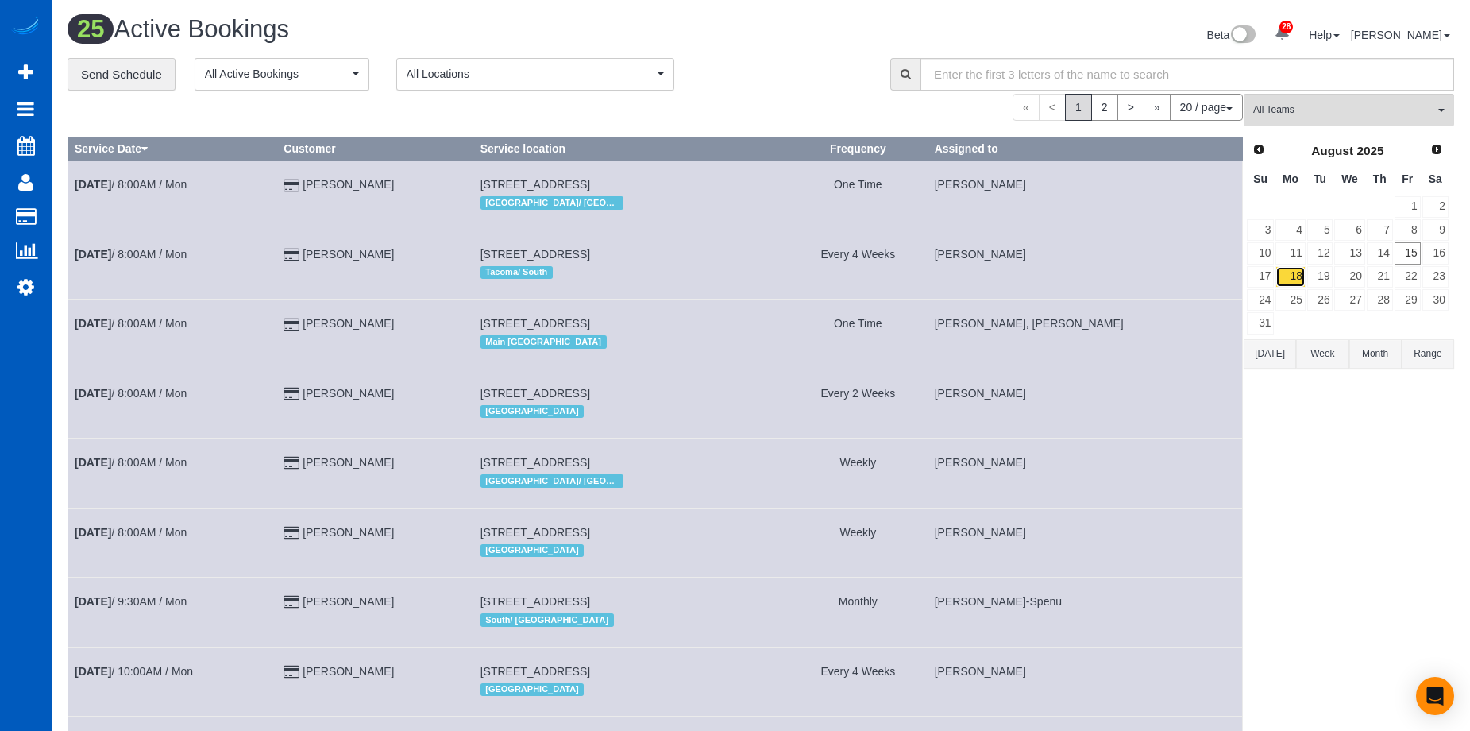
click at [1288, 273] on link "18" at bounding box center [1290, 276] width 29 height 21
click at [1385, 101] on button "All Teams" at bounding box center [1349, 110] width 210 height 33
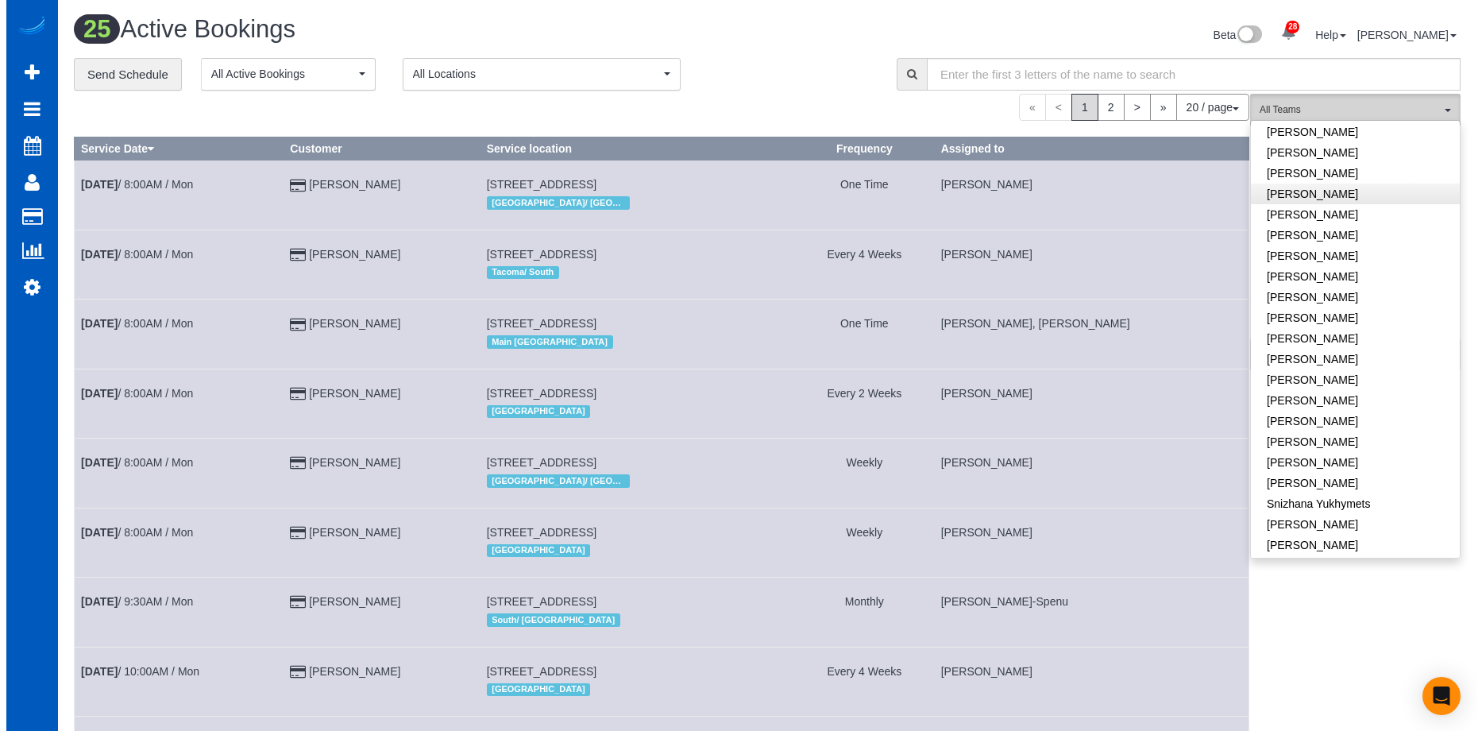
scroll to position [715, 0]
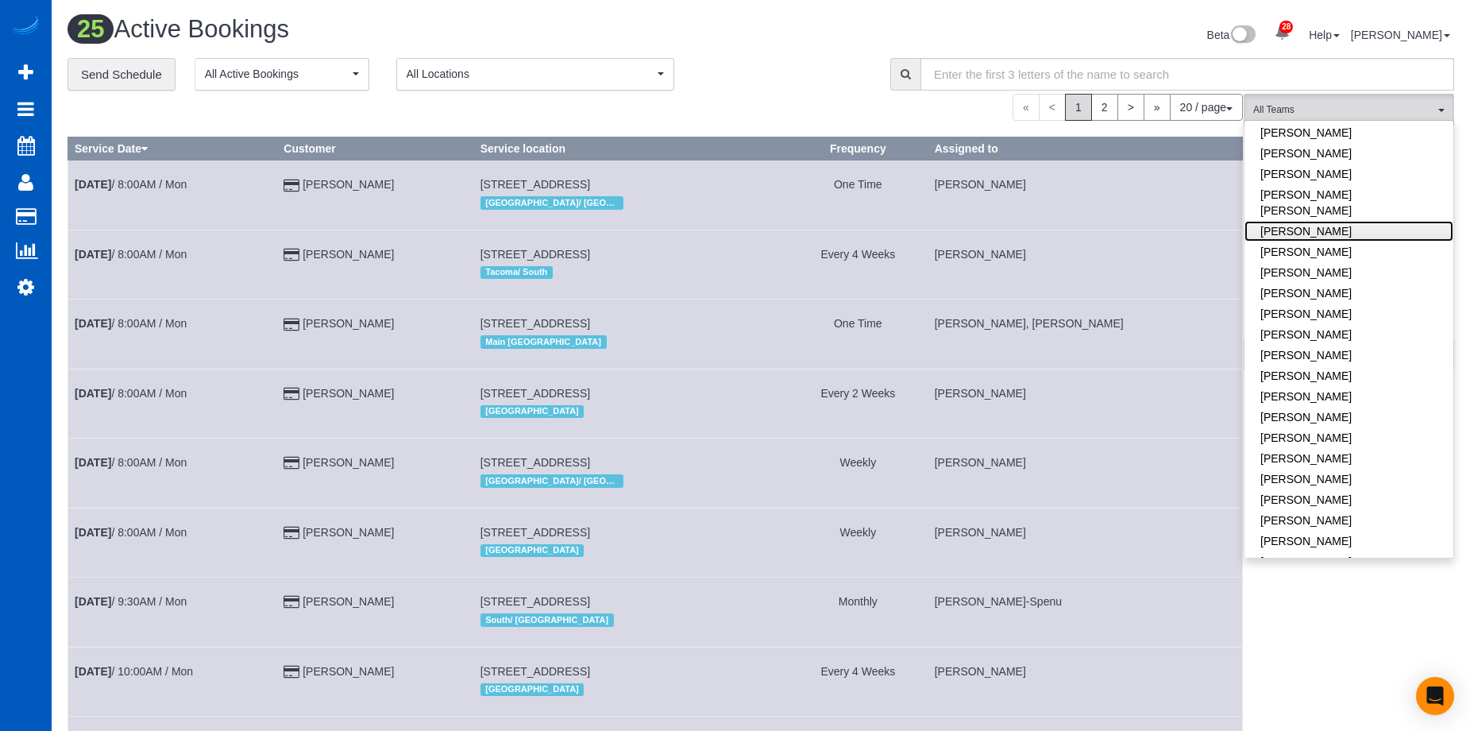
click at [1362, 221] on link "Nataliia Dmytruk" at bounding box center [1349, 231] width 209 height 21
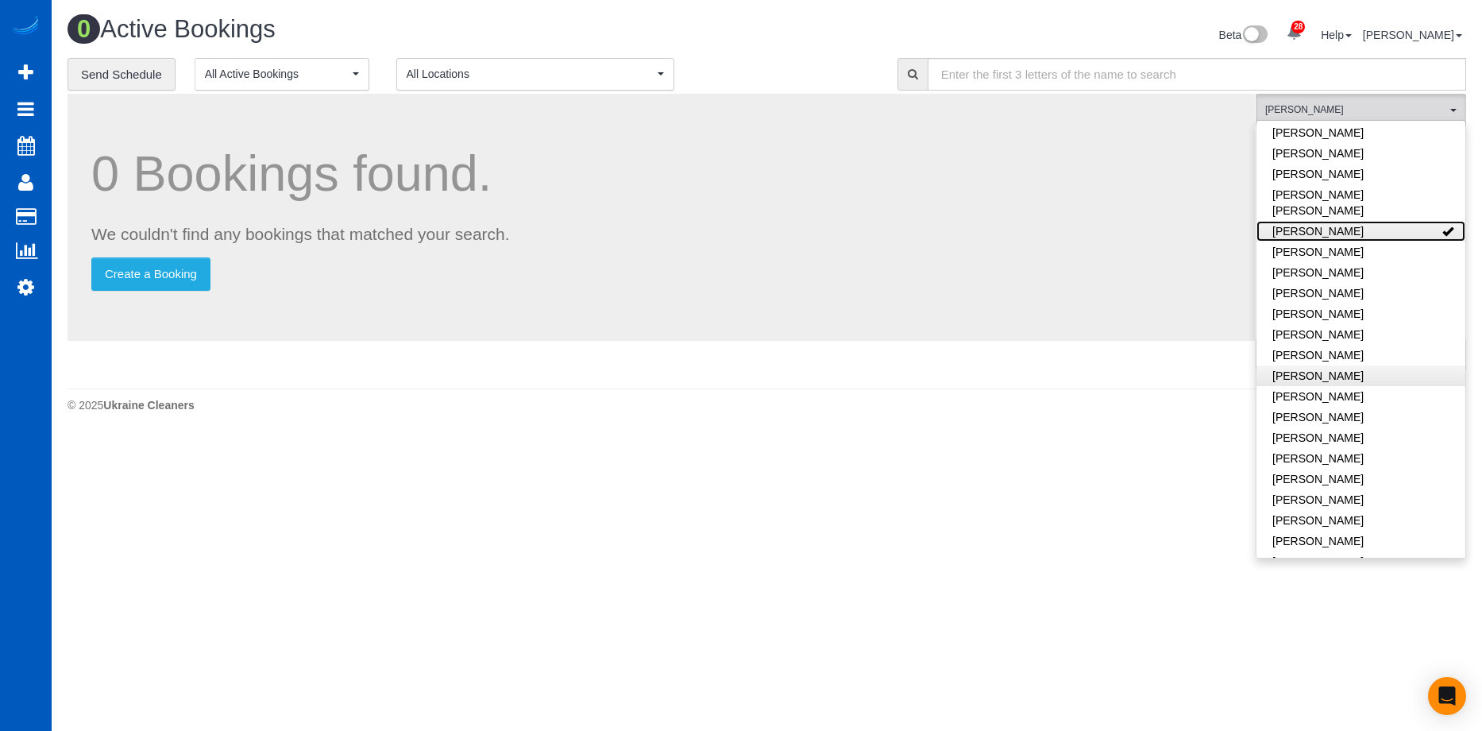
scroll to position [1011, 0]
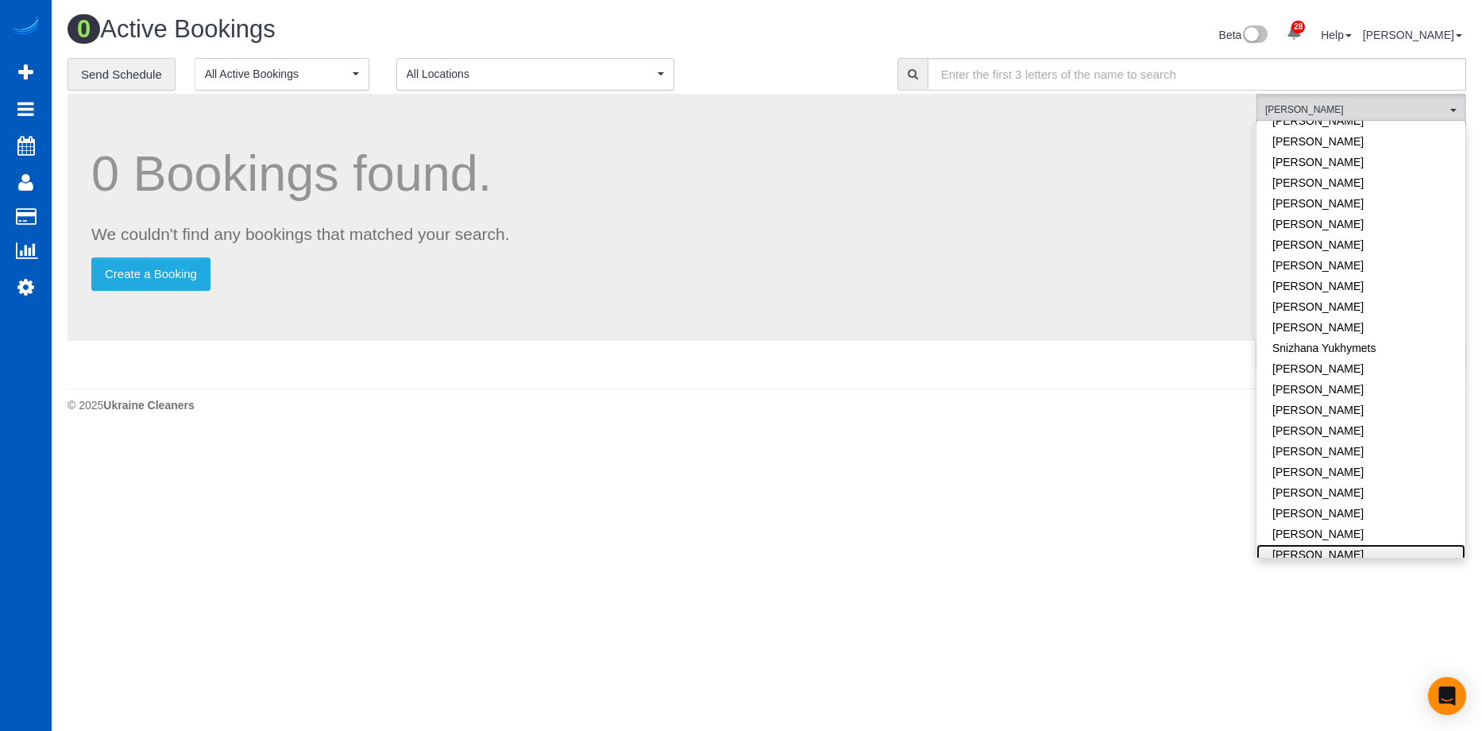
click at [1335, 544] on link "Vita Kryshtof" at bounding box center [1361, 554] width 209 height 21
click at [1378, 544] on link "Vita Kryshtof" at bounding box center [1361, 554] width 209 height 21
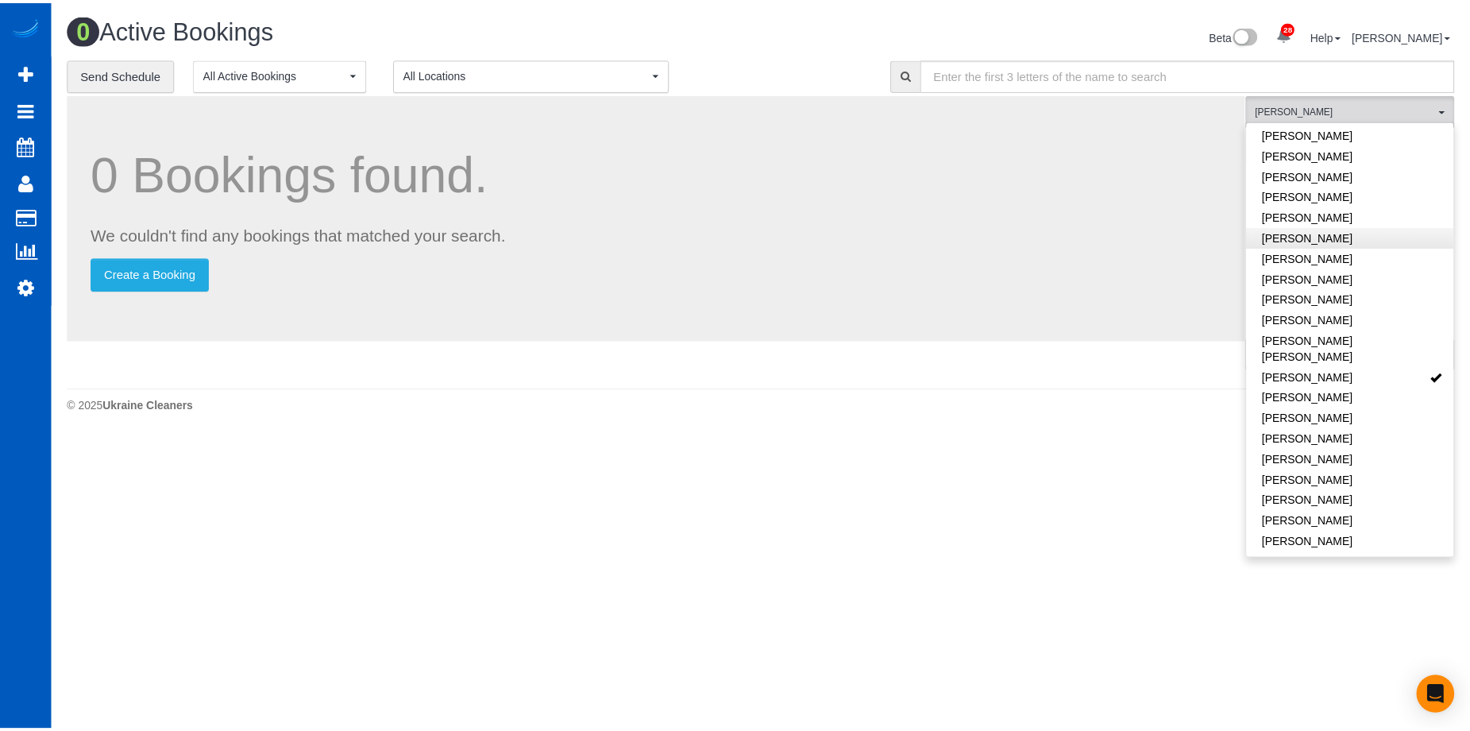
scroll to position [455, 0]
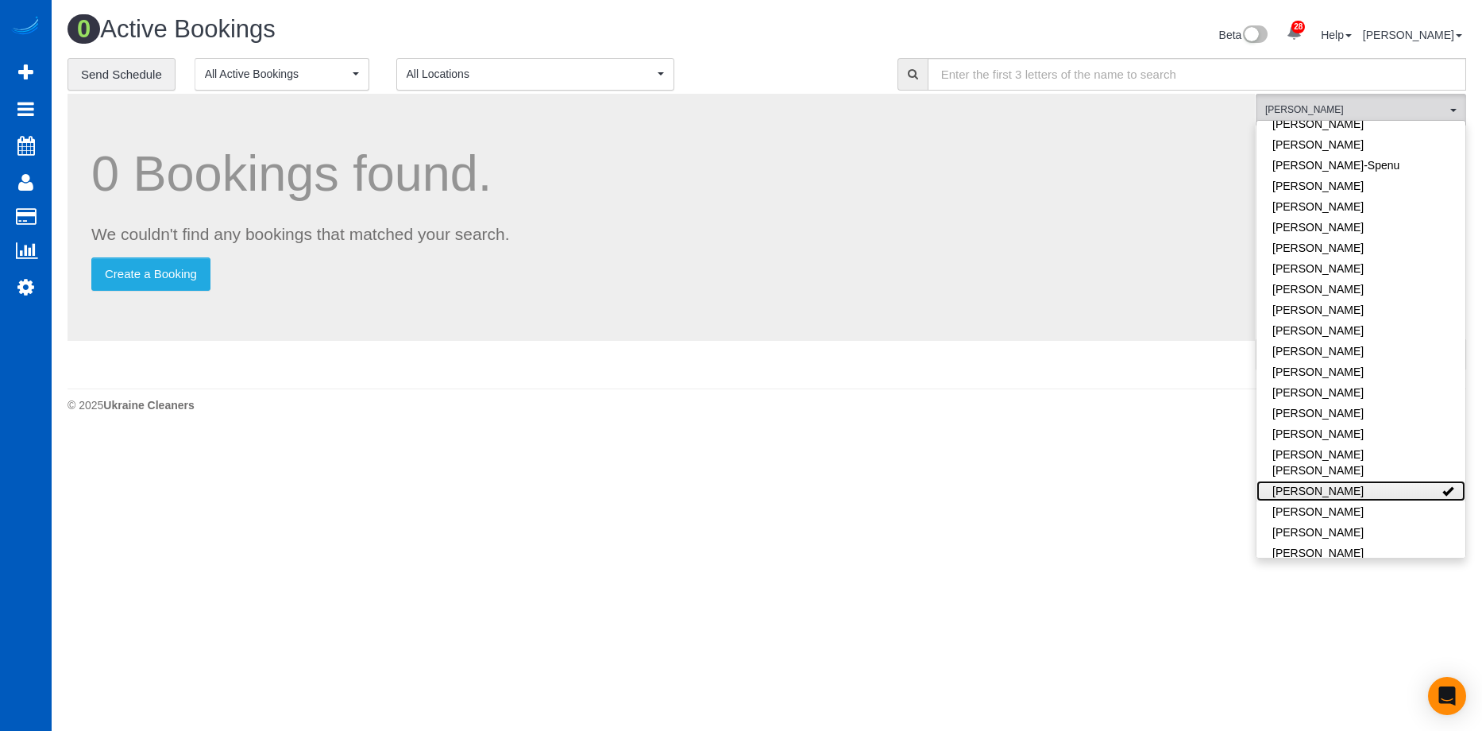
click at [1362, 481] on link "Nataliia Dmytruk" at bounding box center [1361, 491] width 209 height 21
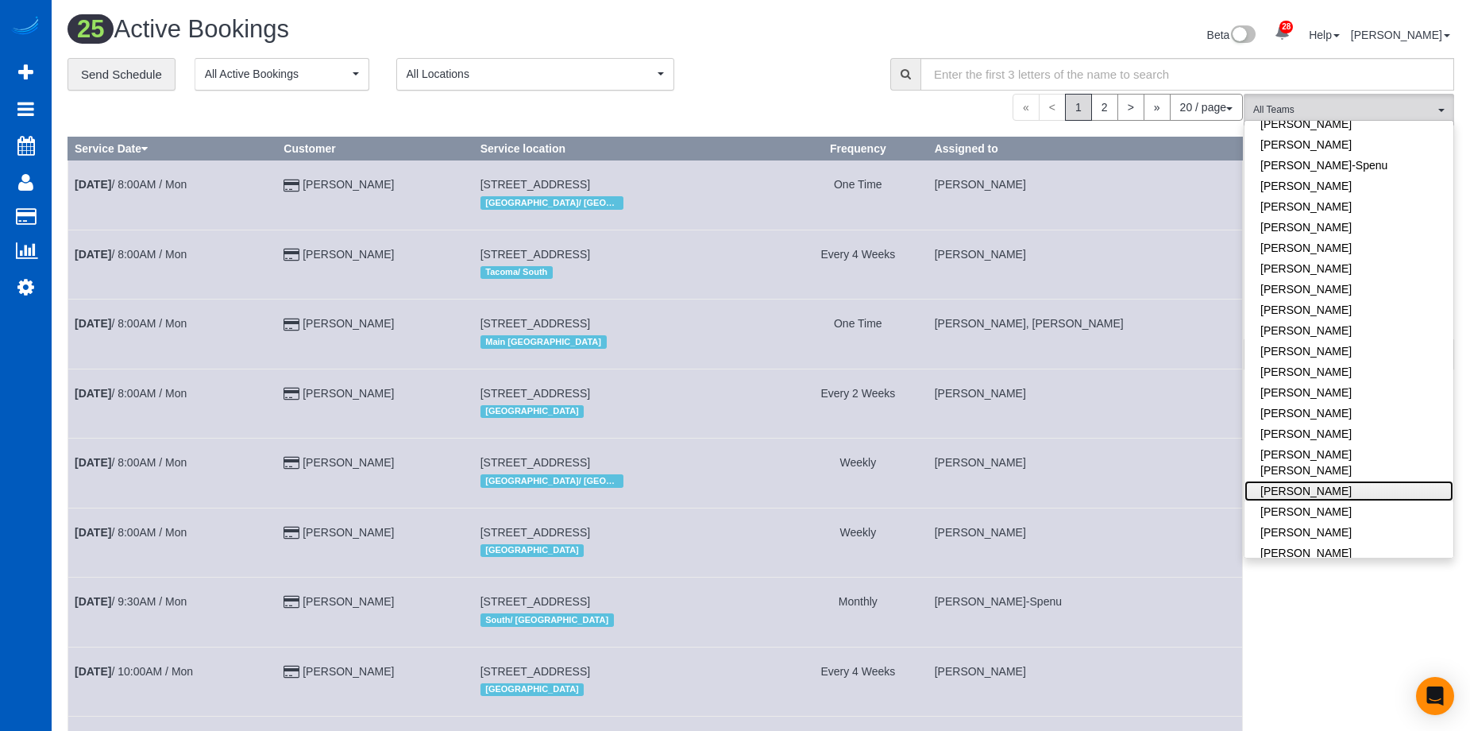
click at [1331, 481] on link "Nataliia Dmytruk" at bounding box center [1349, 491] width 209 height 21
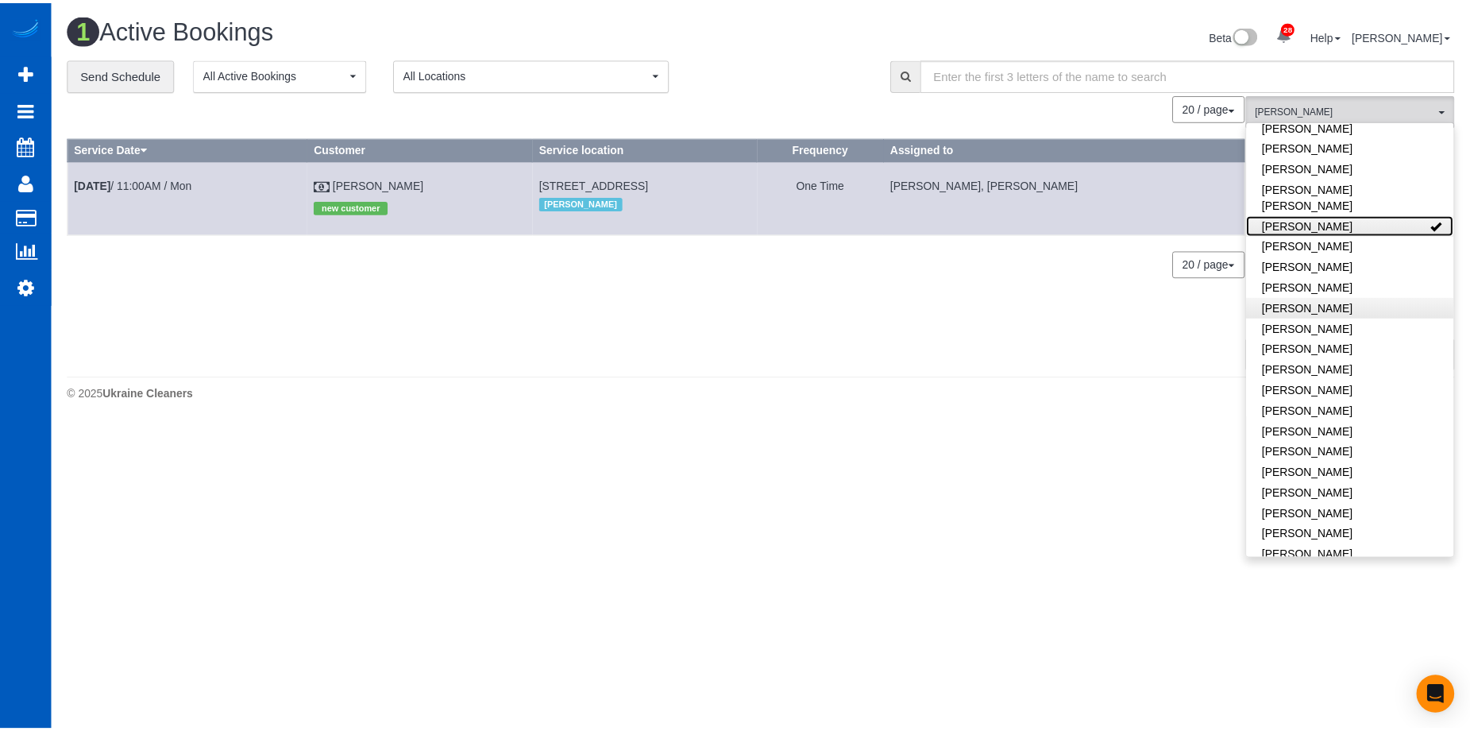
scroll to position [693, 0]
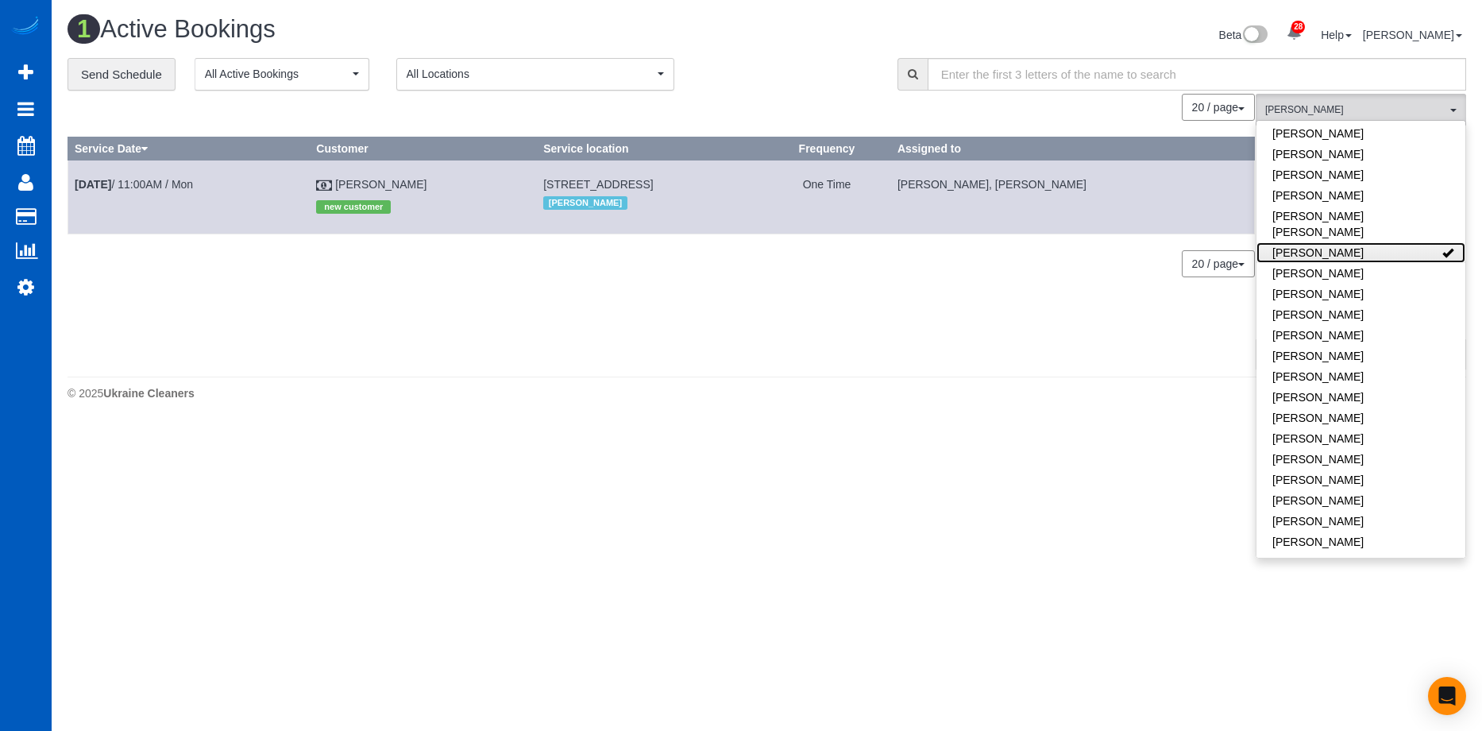
click at [1412, 242] on link "Nataliia Dmytruk" at bounding box center [1361, 252] width 209 height 21
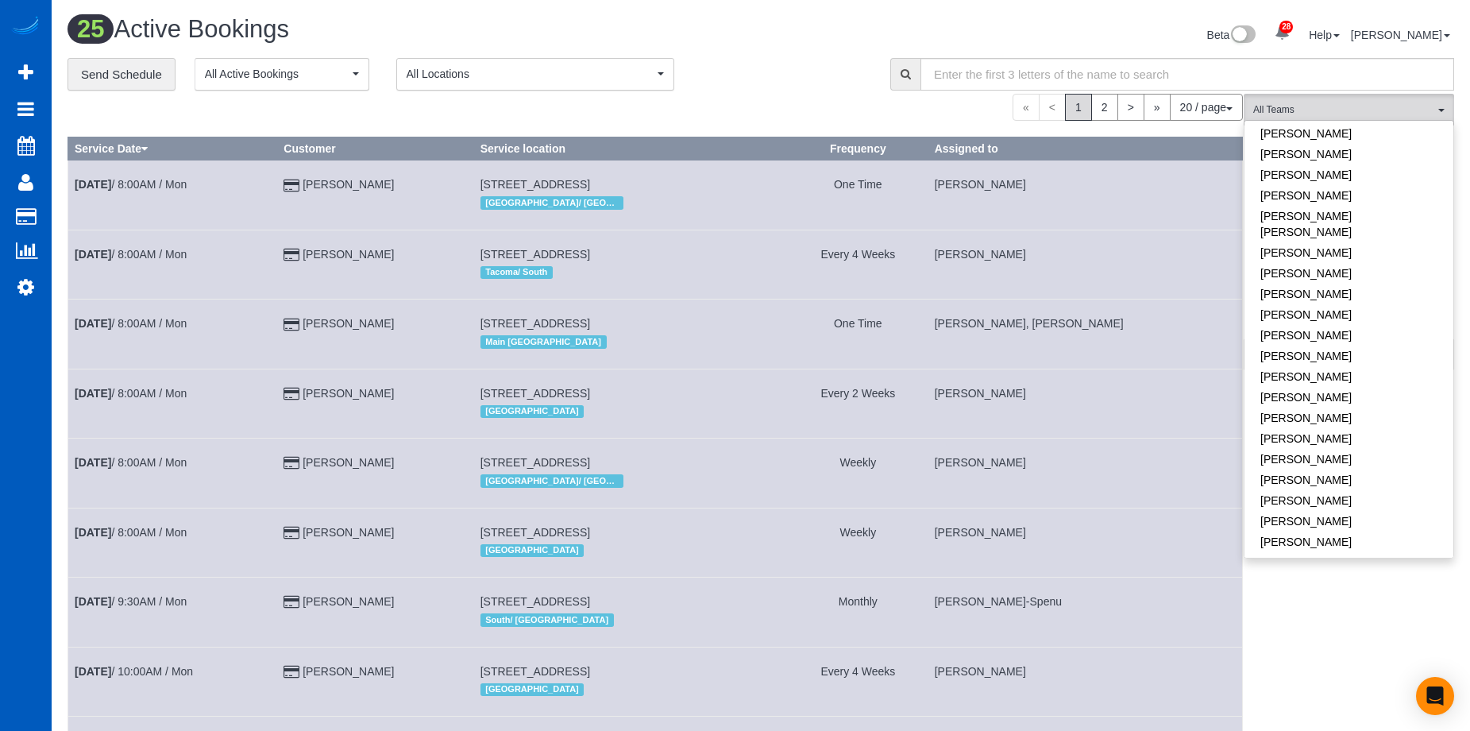
click at [836, 63] on div "**********" at bounding box center [467, 74] width 799 height 33
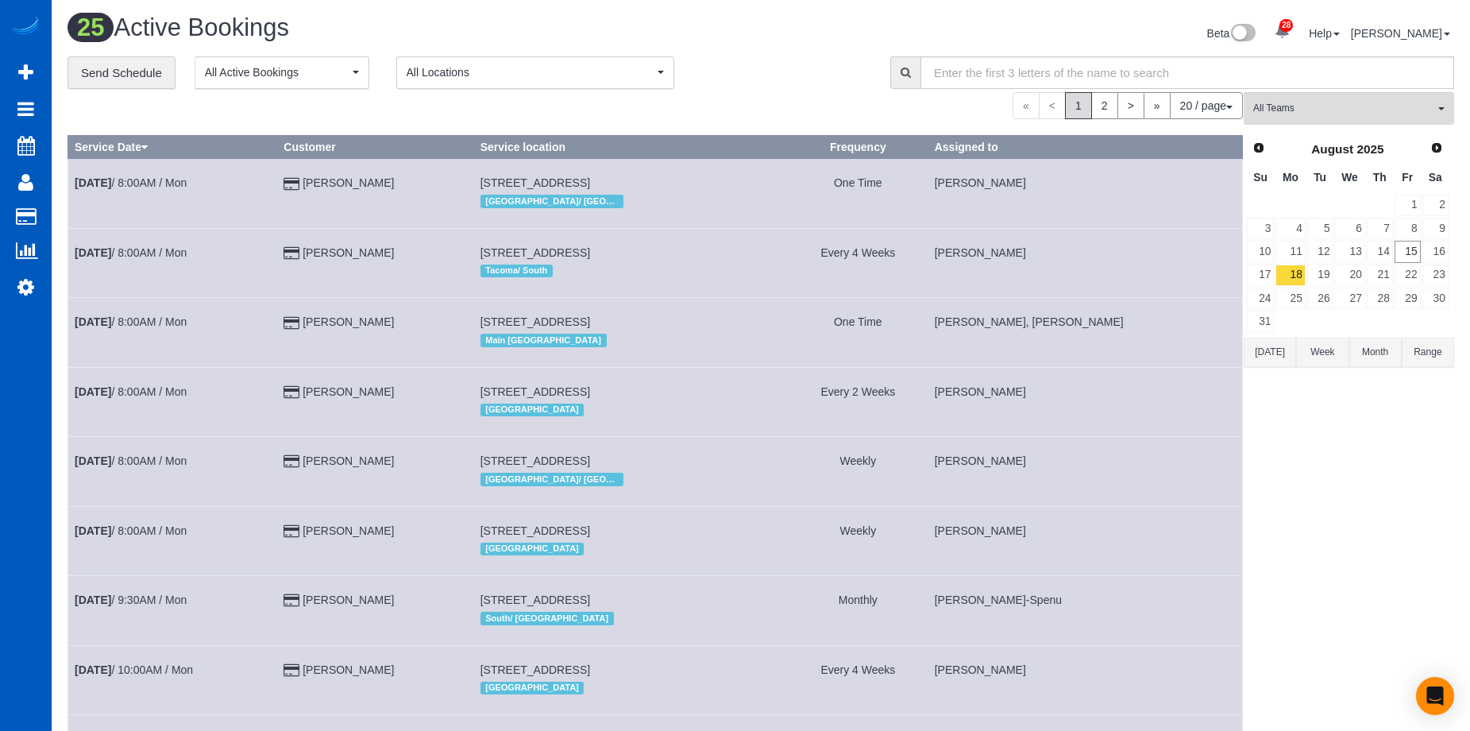
scroll to position [0, 0]
click at [1315, 280] on link "19" at bounding box center [1320, 276] width 26 height 21
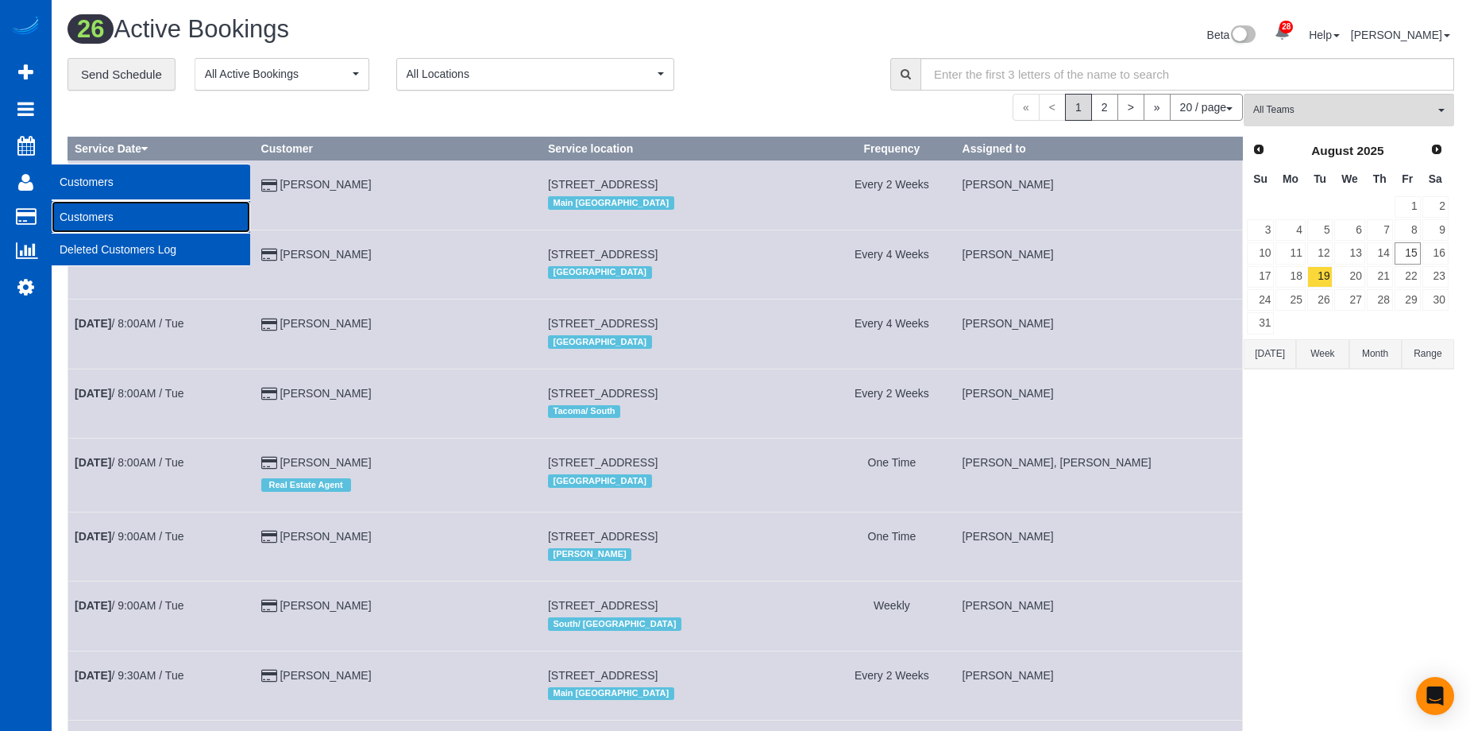
click at [98, 214] on link "Customers" at bounding box center [151, 217] width 199 height 32
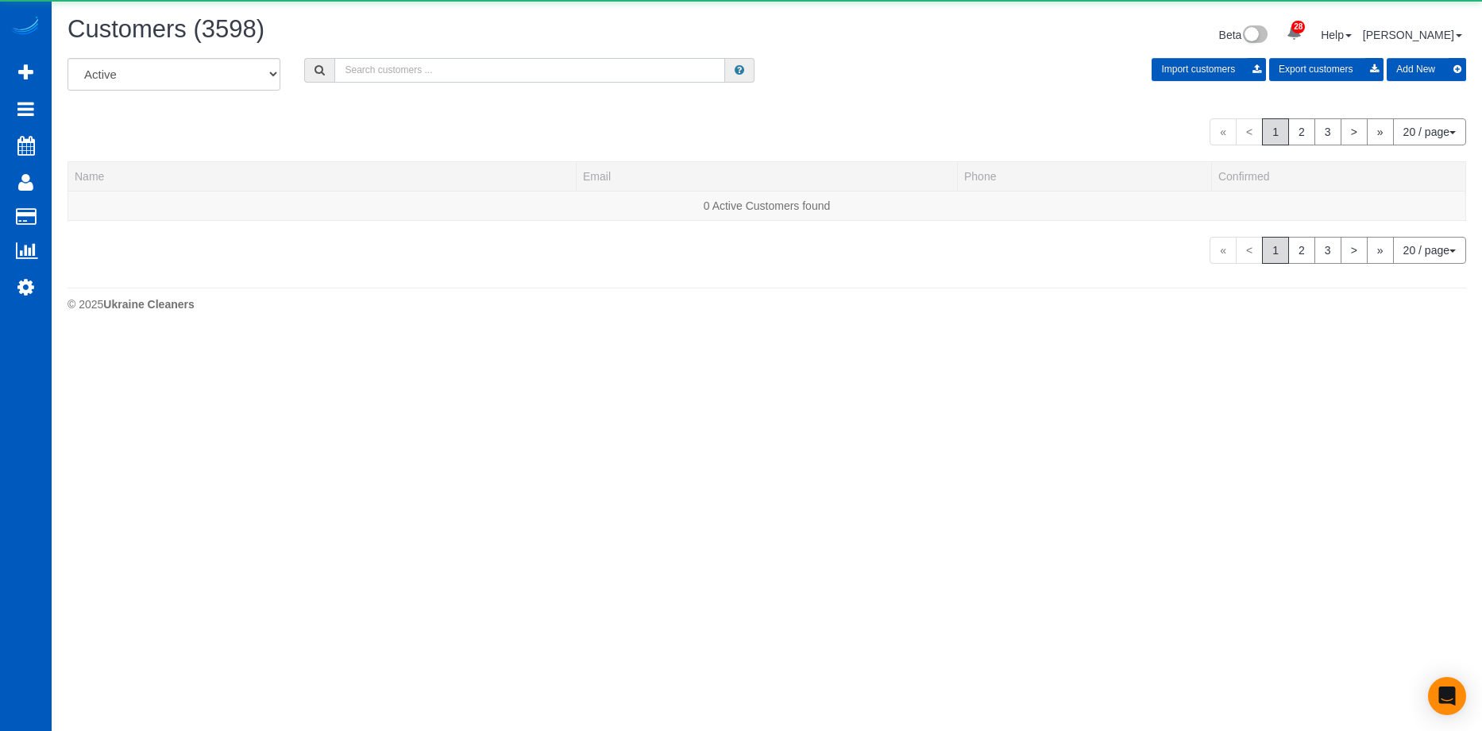
click at [505, 68] on input "text" at bounding box center [529, 70] width 391 height 25
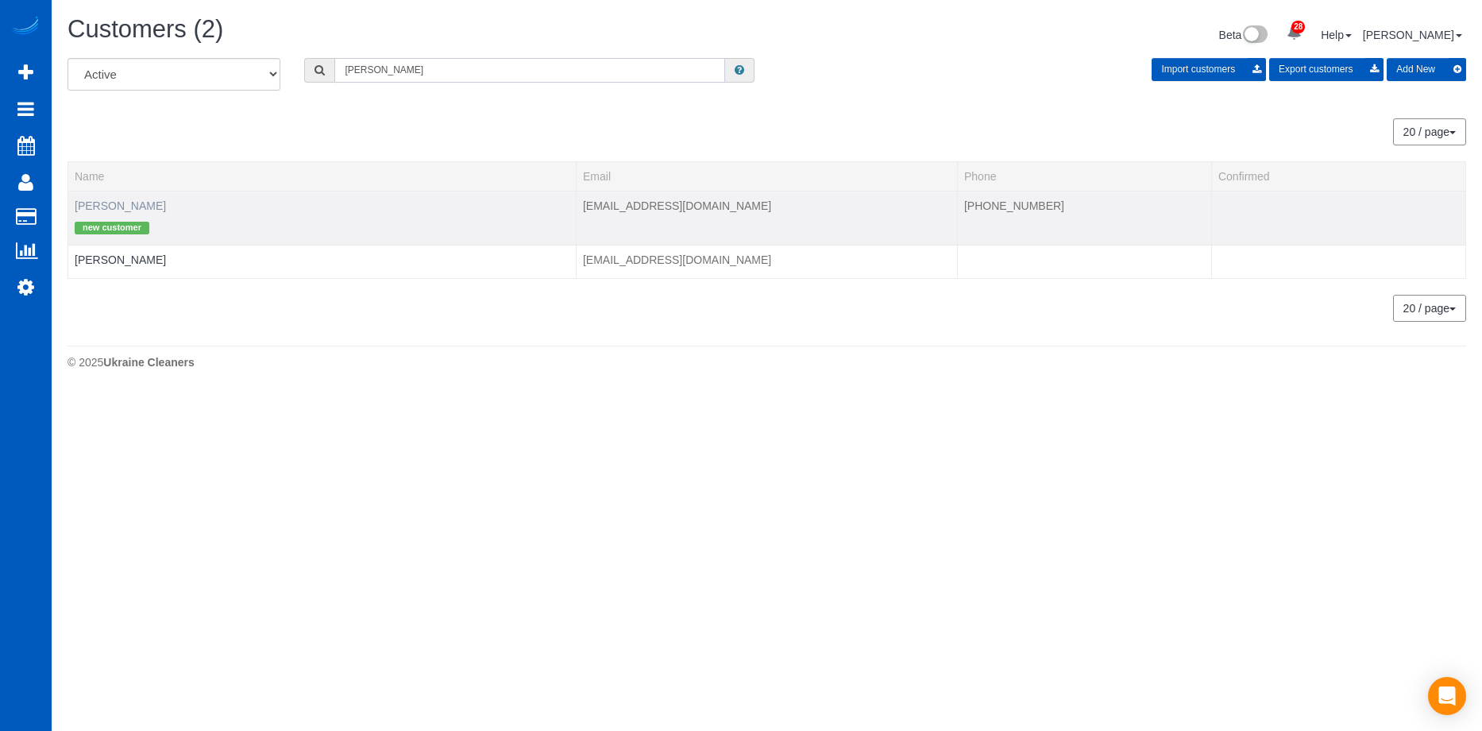
type input "Lauren C"
click at [95, 205] on link "Lauren C" at bounding box center [120, 205] width 91 height 13
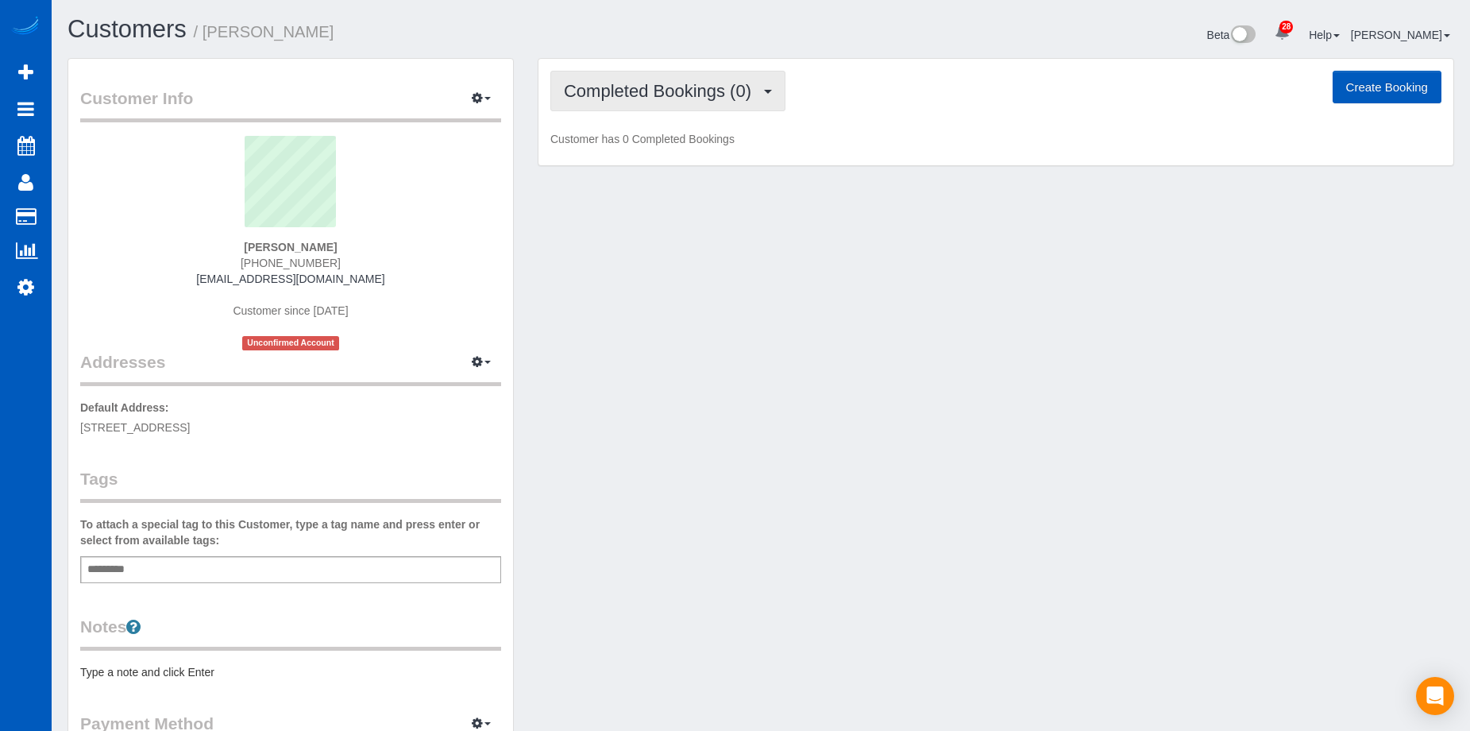
click at [663, 97] on span "Completed Bookings (0)" at bounding box center [661, 91] width 195 height 20
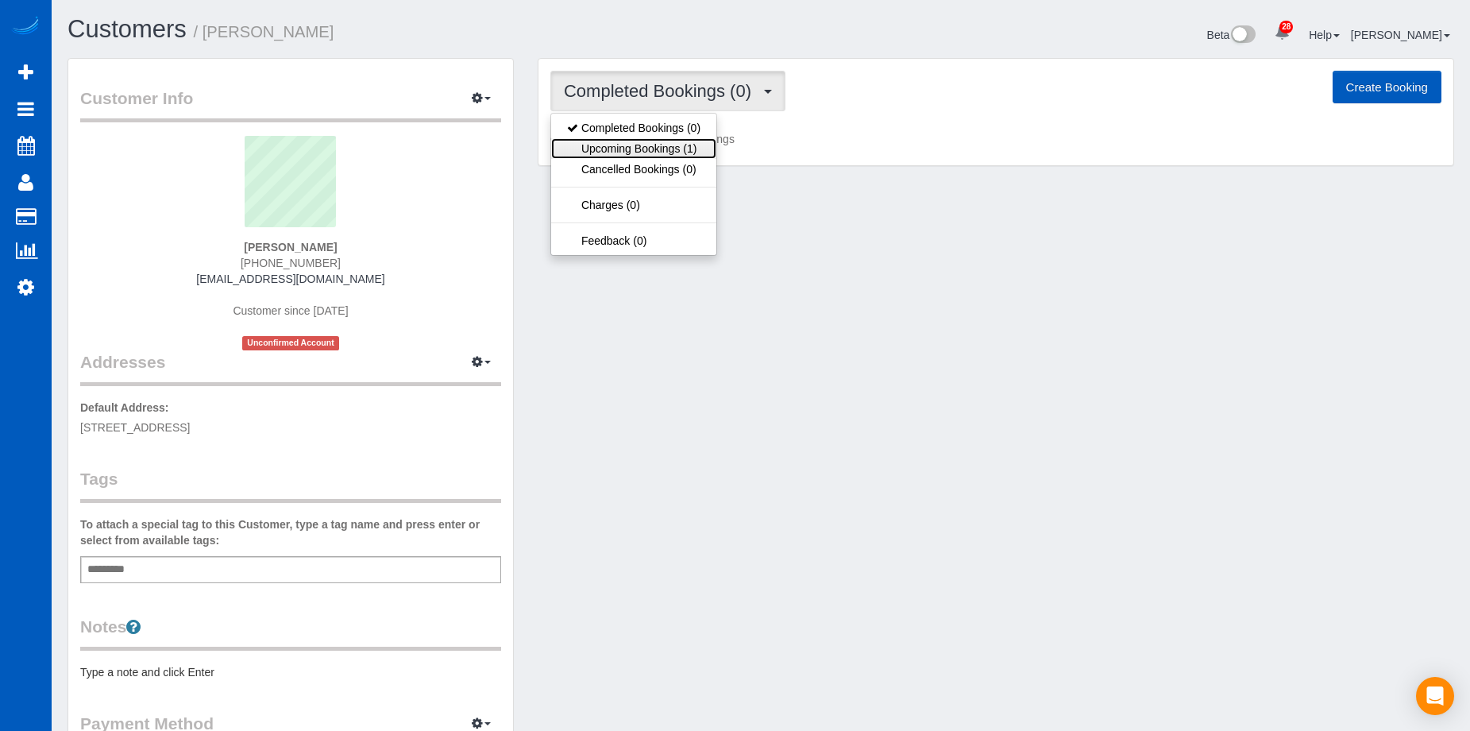
click at [630, 154] on link "Upcoming Bookings (1)" at bounding box center [633, 148] width 165 height 21
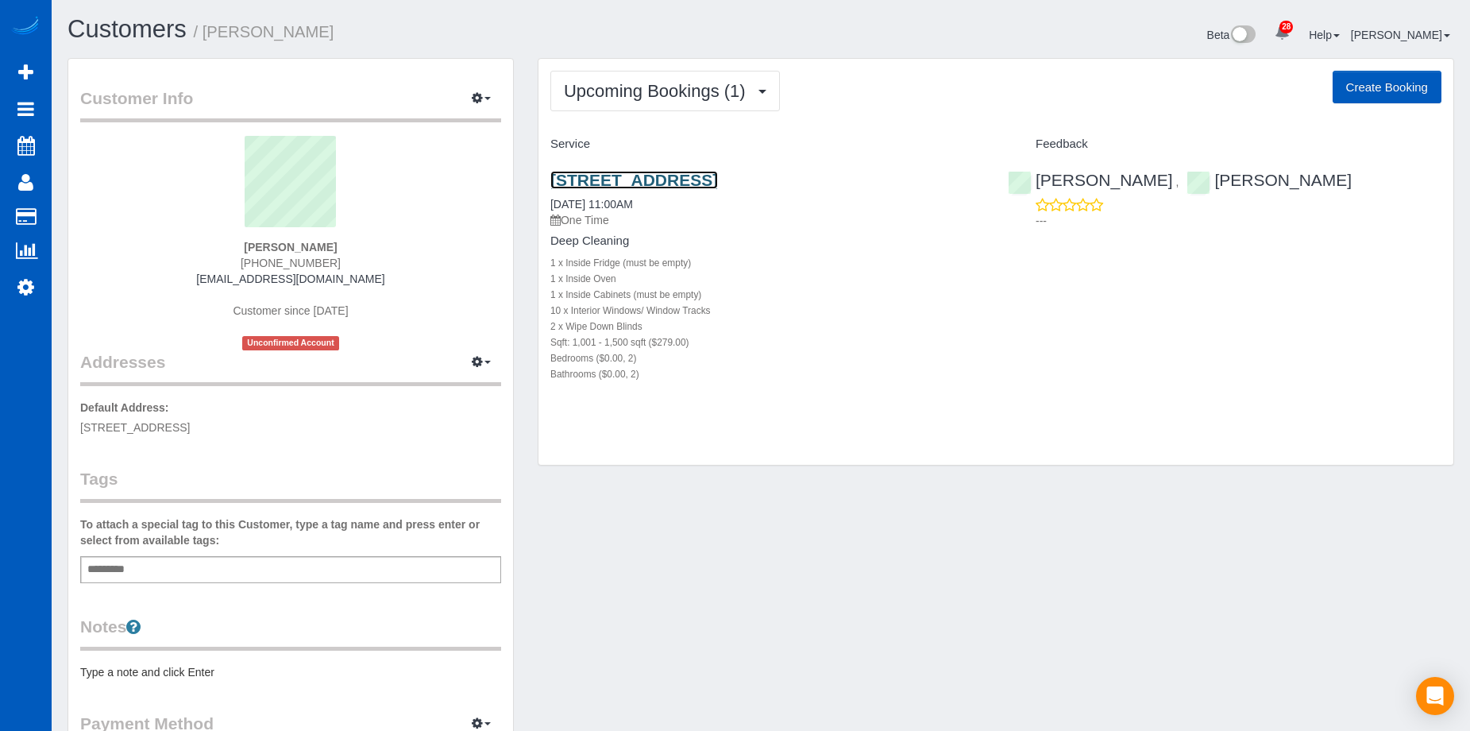
click at [643, 176] on link "17808 E 4th Ave, Spokane Valley, WA 99016" at bounding box center [634, 180] width 168 height 18
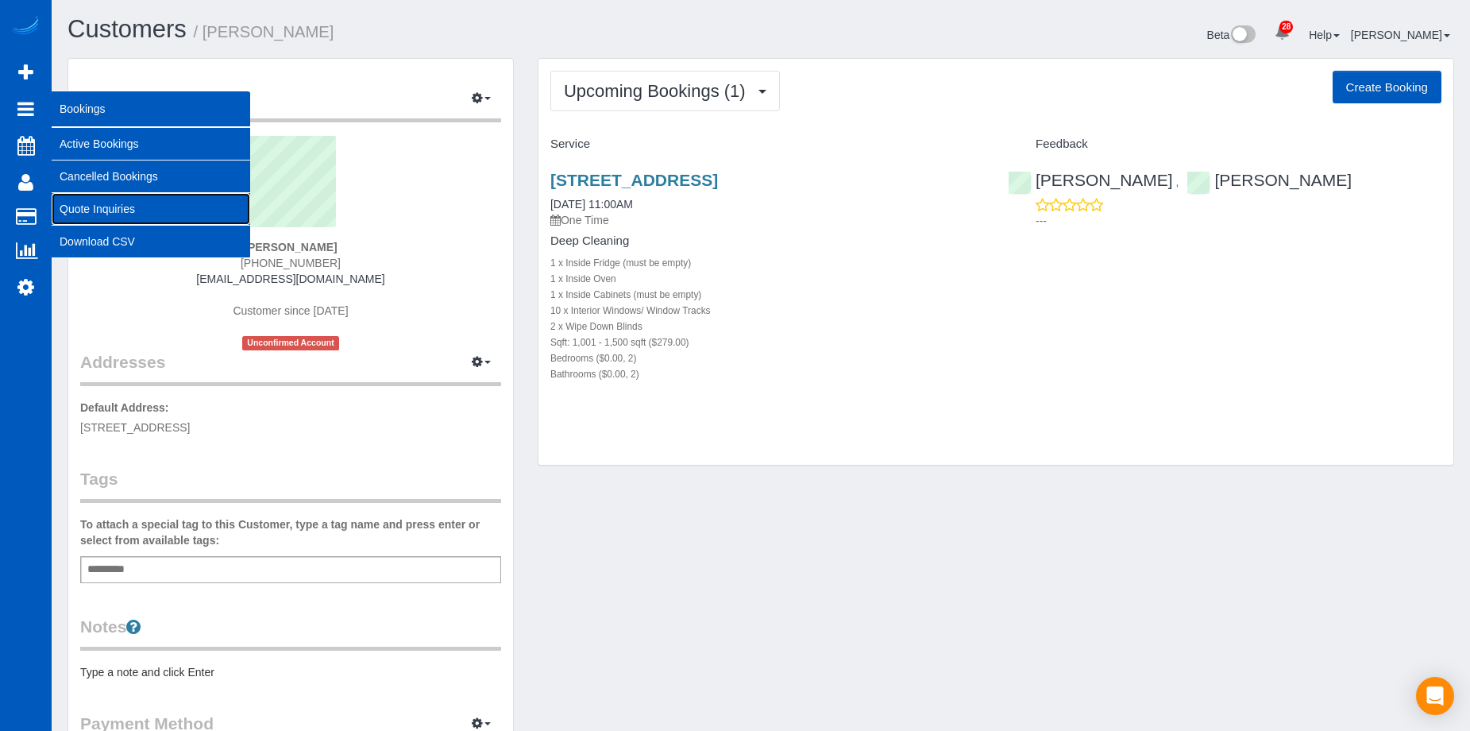
click at [90, 205] on link "Quote Inquiries" at bounding box center [151, 209] width 199 height 32
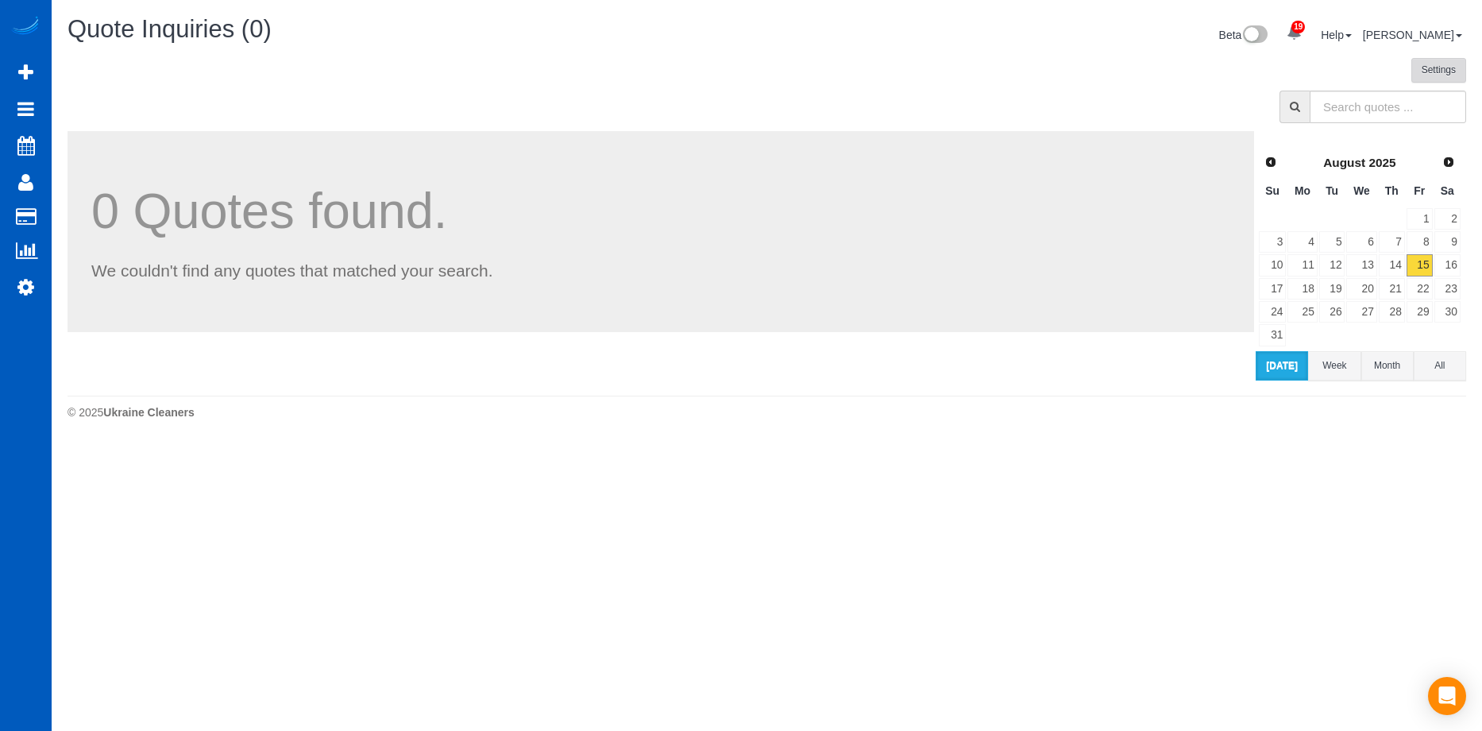
click at [1420, 68] on button "Settings" at bounding box center [1439, 70] width 55 height 25
select select "day"
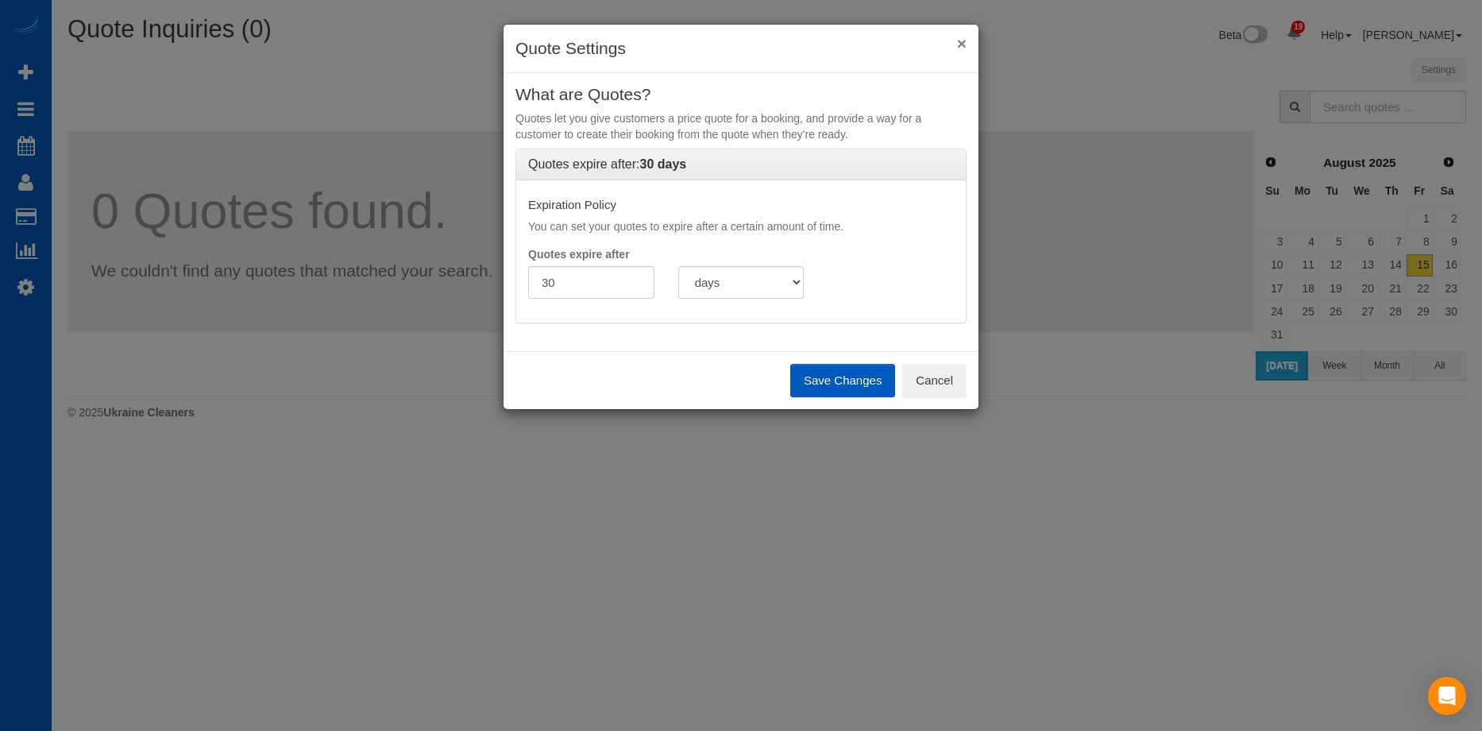
click at [965, 38] on button "×" at bounding box center [962, 43] width 10 height 17
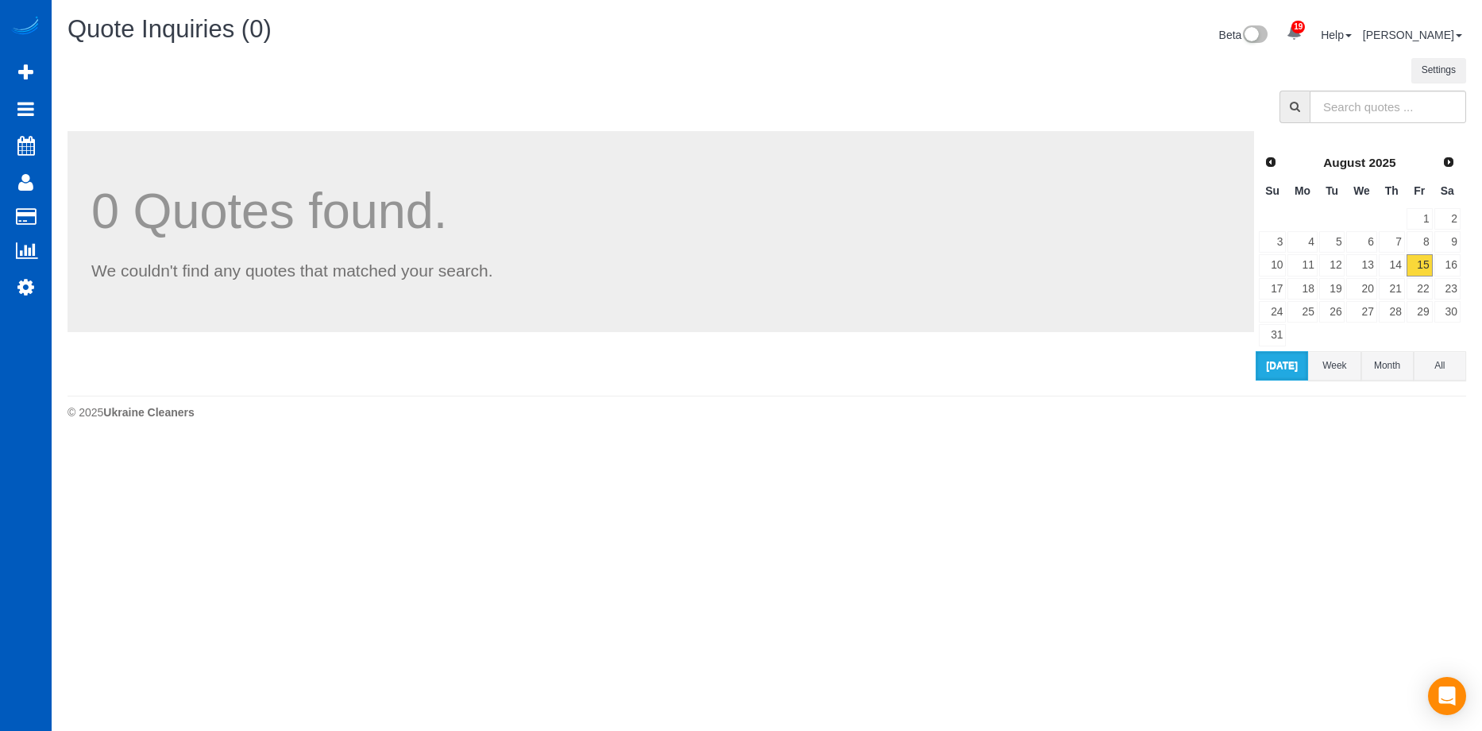
click at [32, 23] on img at bounding box center [26, 27] width 32 height 22
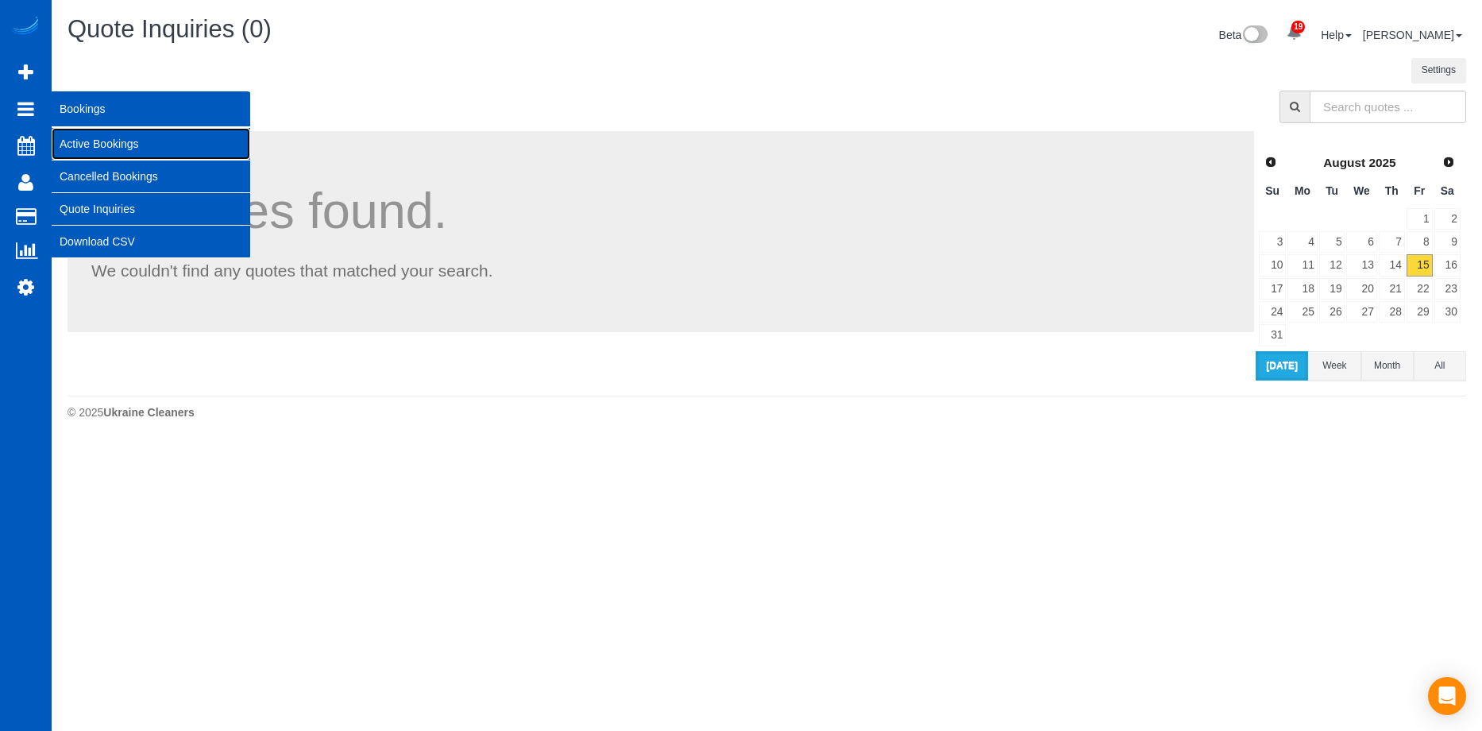
click at [94, 141] on link "Active Bookings" at bounding box center [151, 144] width 199 height 32
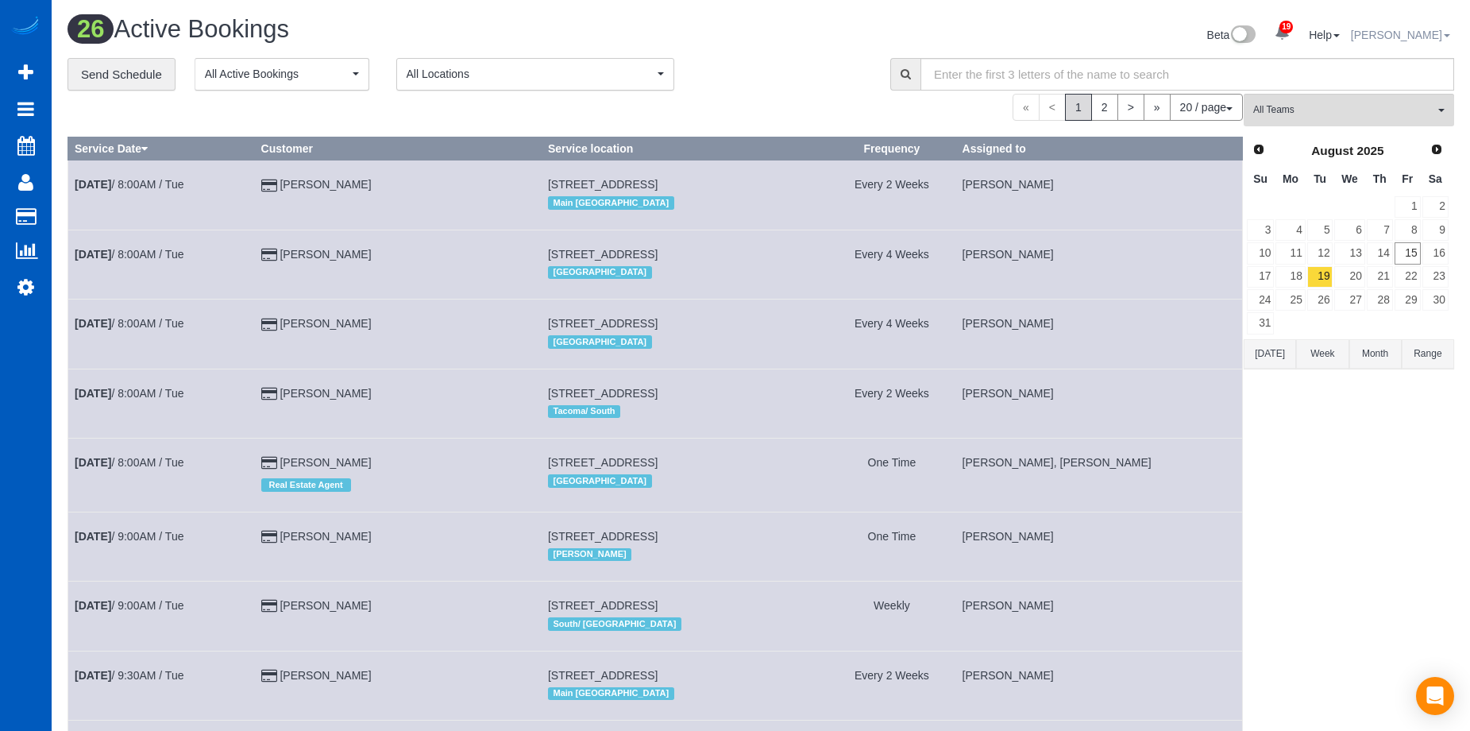
click at [1404, 33] on link "[PERSON_NAME]" at bounding box center [1400, 35] width 99 height 13
click at [1377, 98] on link "Email Preferences" at bounding box center [1391, 101] width 126 height 21
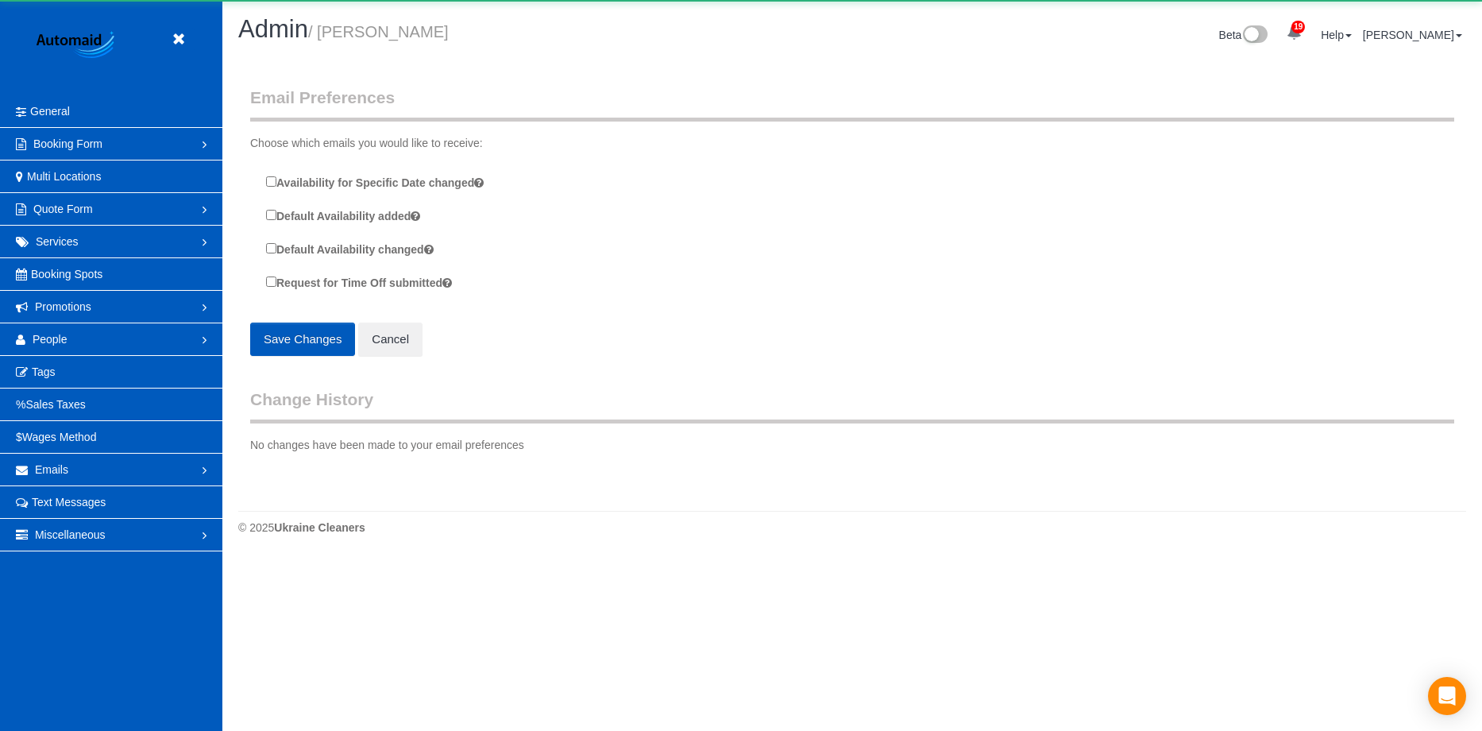
scroll to position [559, 1482]
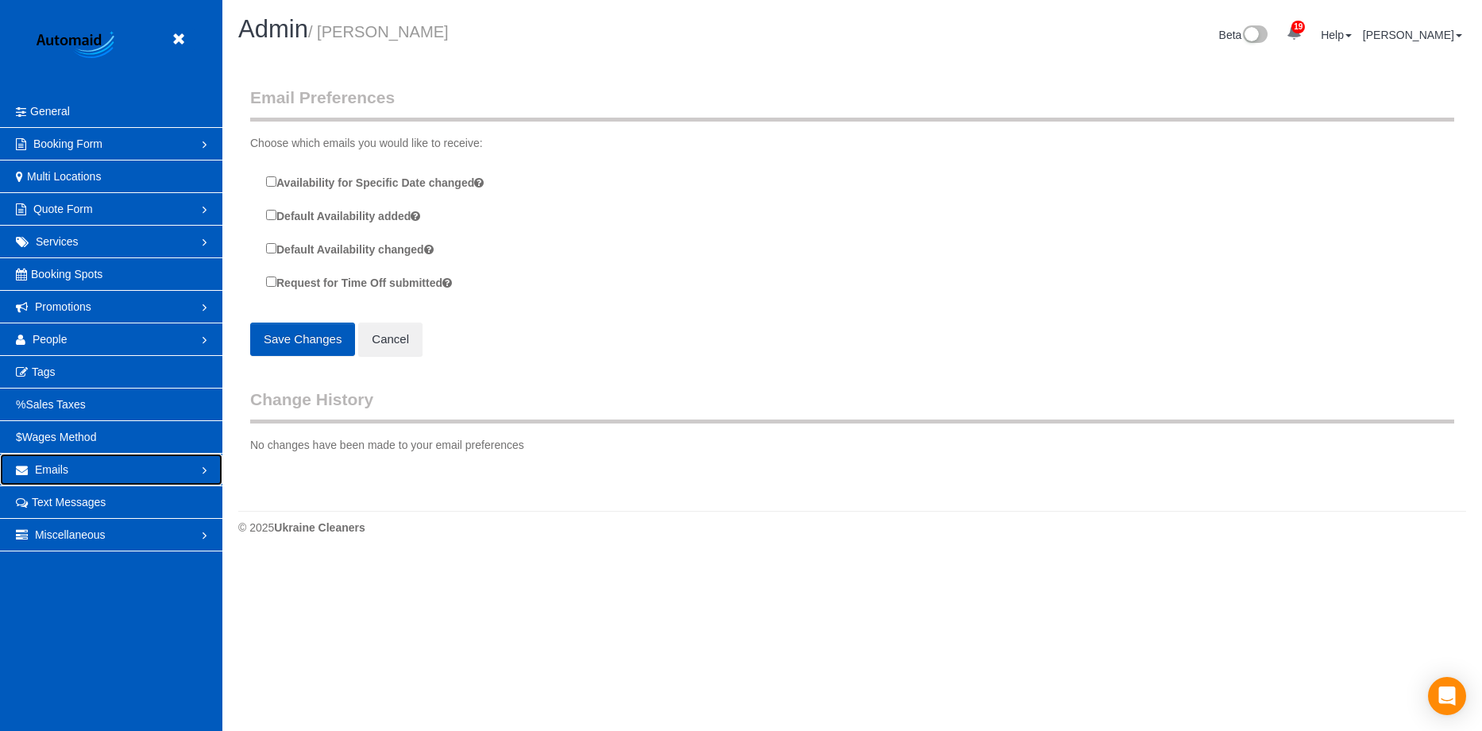
click at [143, 470] on link "Emails" at bounding box center [111, 470] width 222 height 32
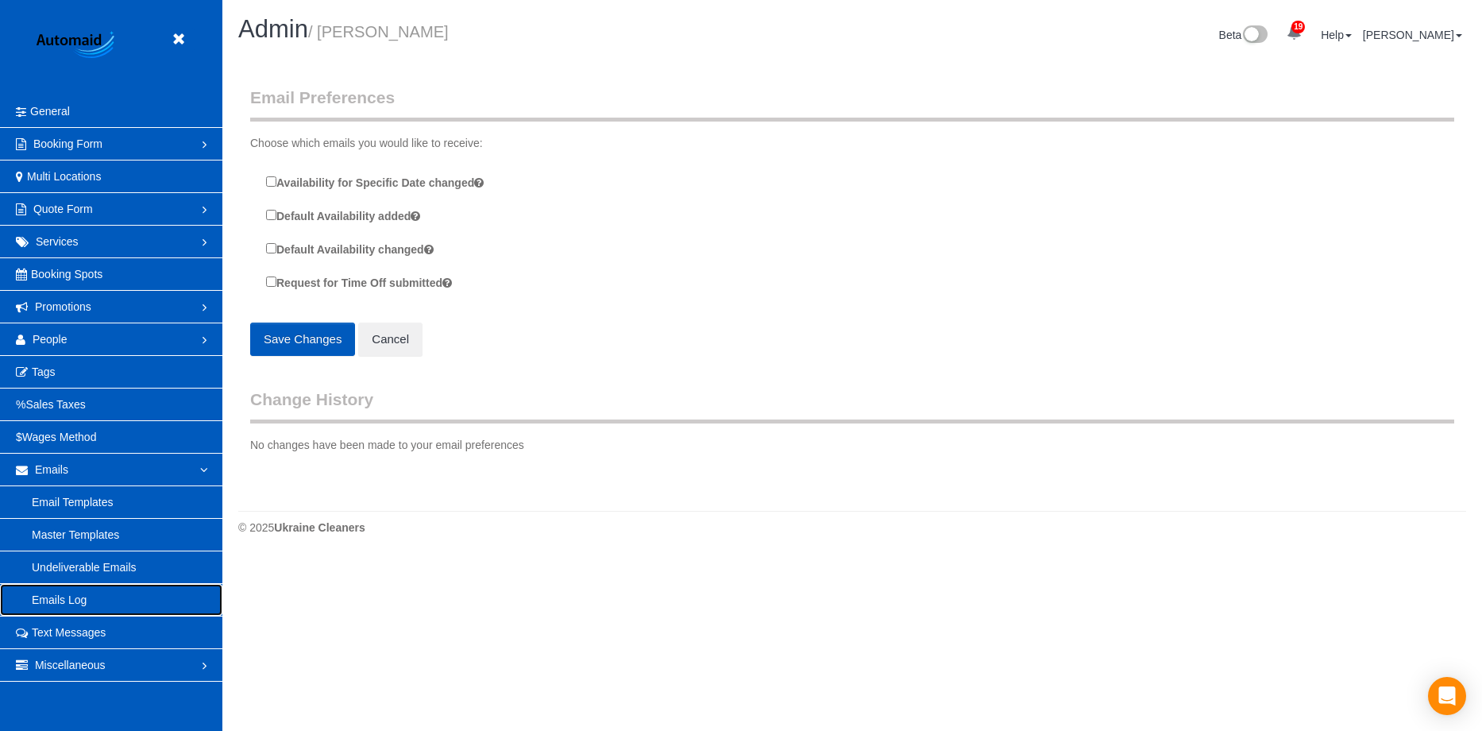
click at [100, 594] on link "Emails Log" at bounding box center [111, 600] width 222 height 32
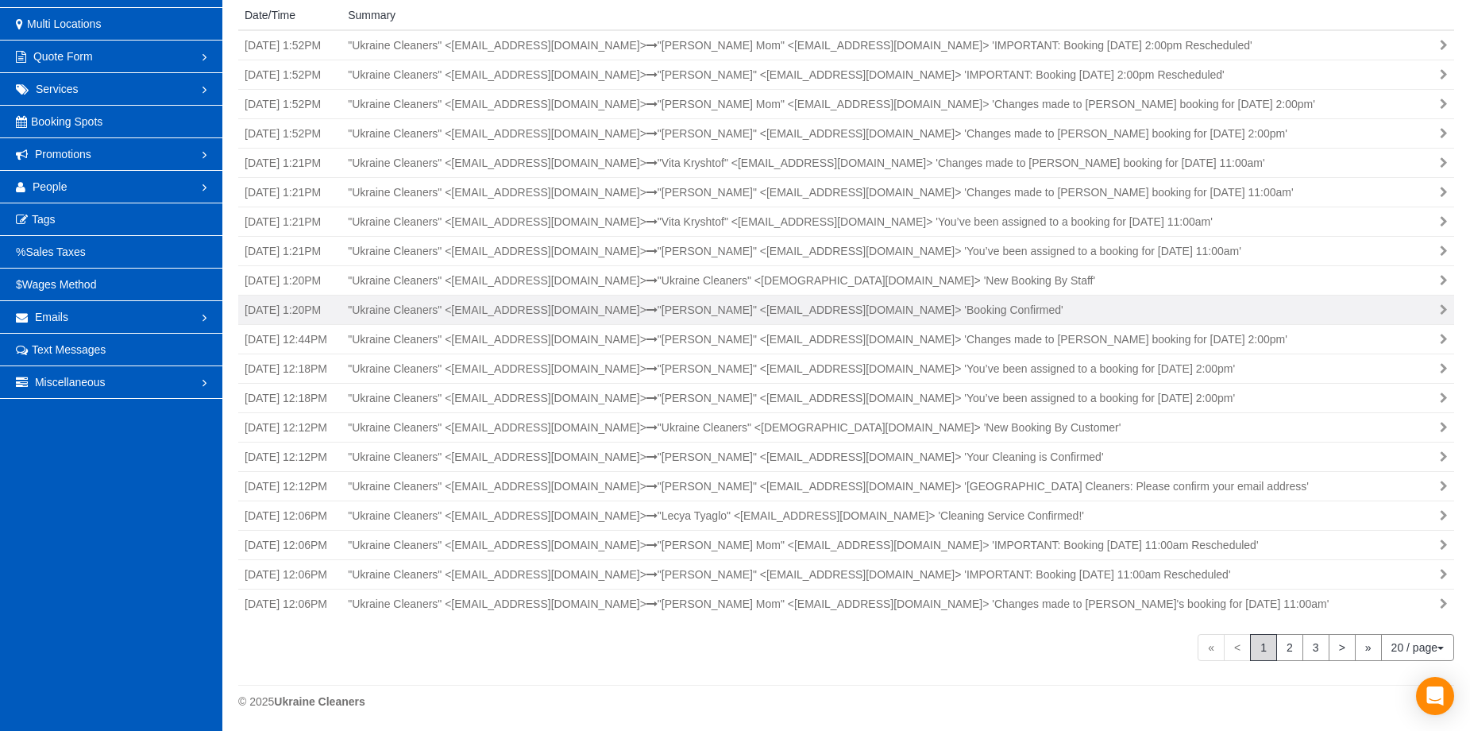
scroll to position [154, 0]
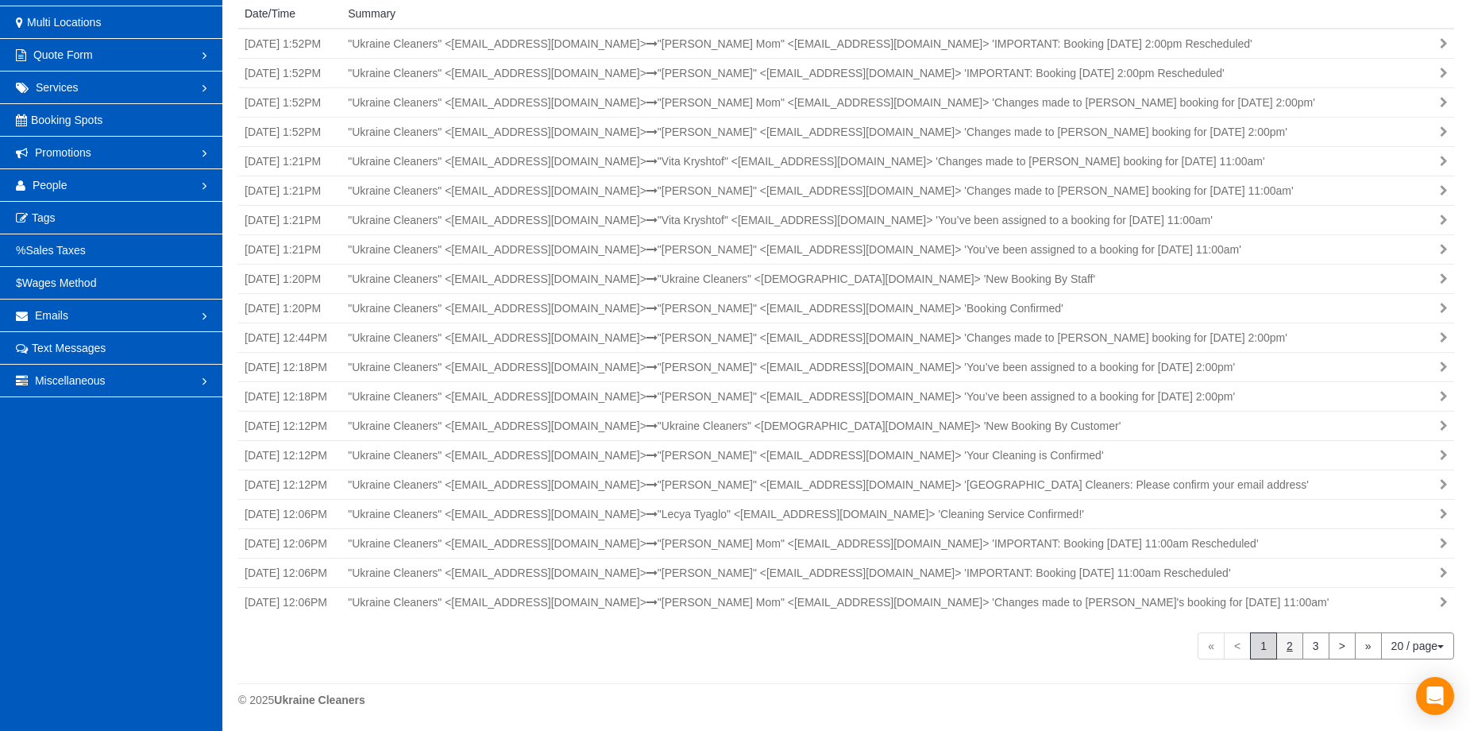
click at [1293, 648] on link "2" at bounding box center [1289, 645] width 27 height 27
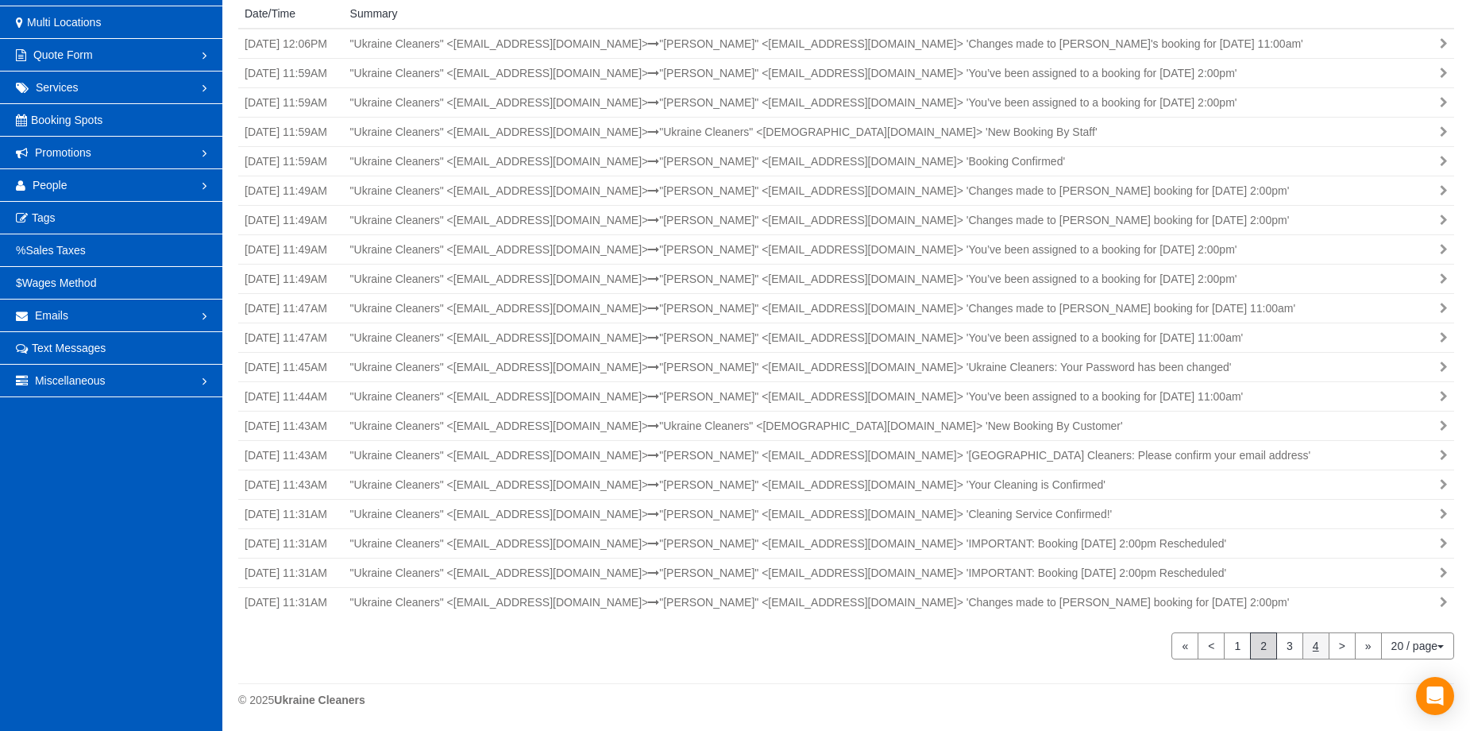
click at [1307, 651] on link "4" at bounding box center [1316, 645] width 27 height 27
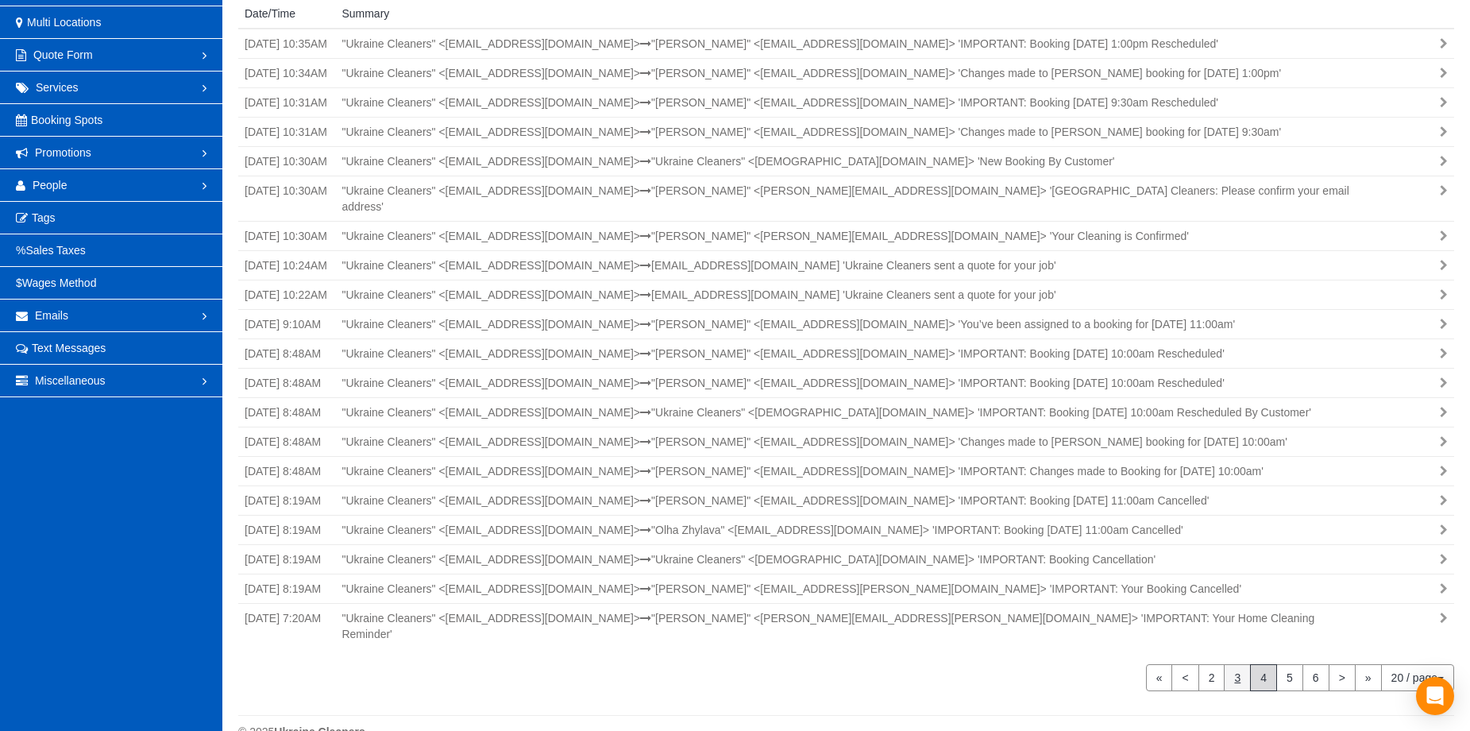
click at [1240, 664] on link "3" at bounding box center [1237, 677] width 27 height 27
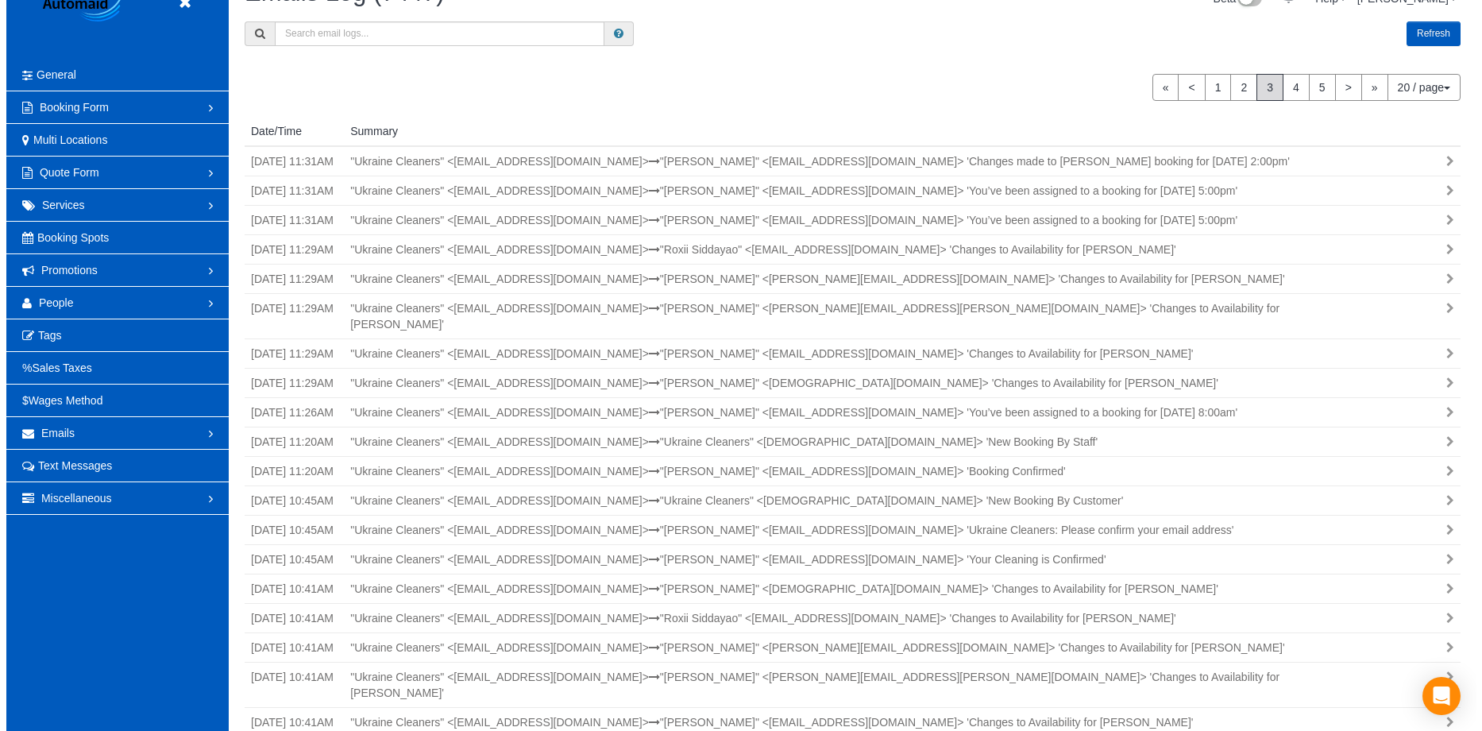
scroll to position [0, 0]
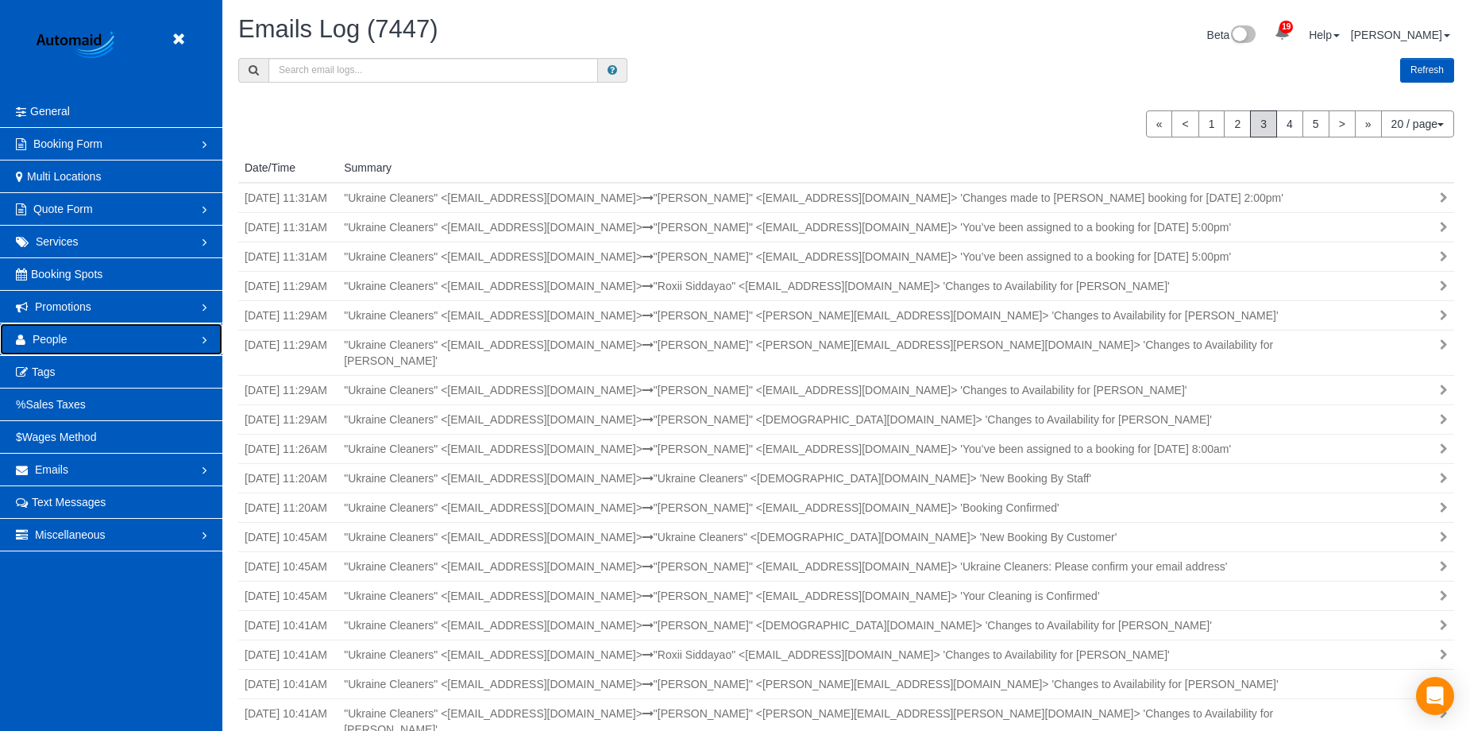
click at [118, 329] on link "People" at bounding box center [111, 339] width 222 height 32
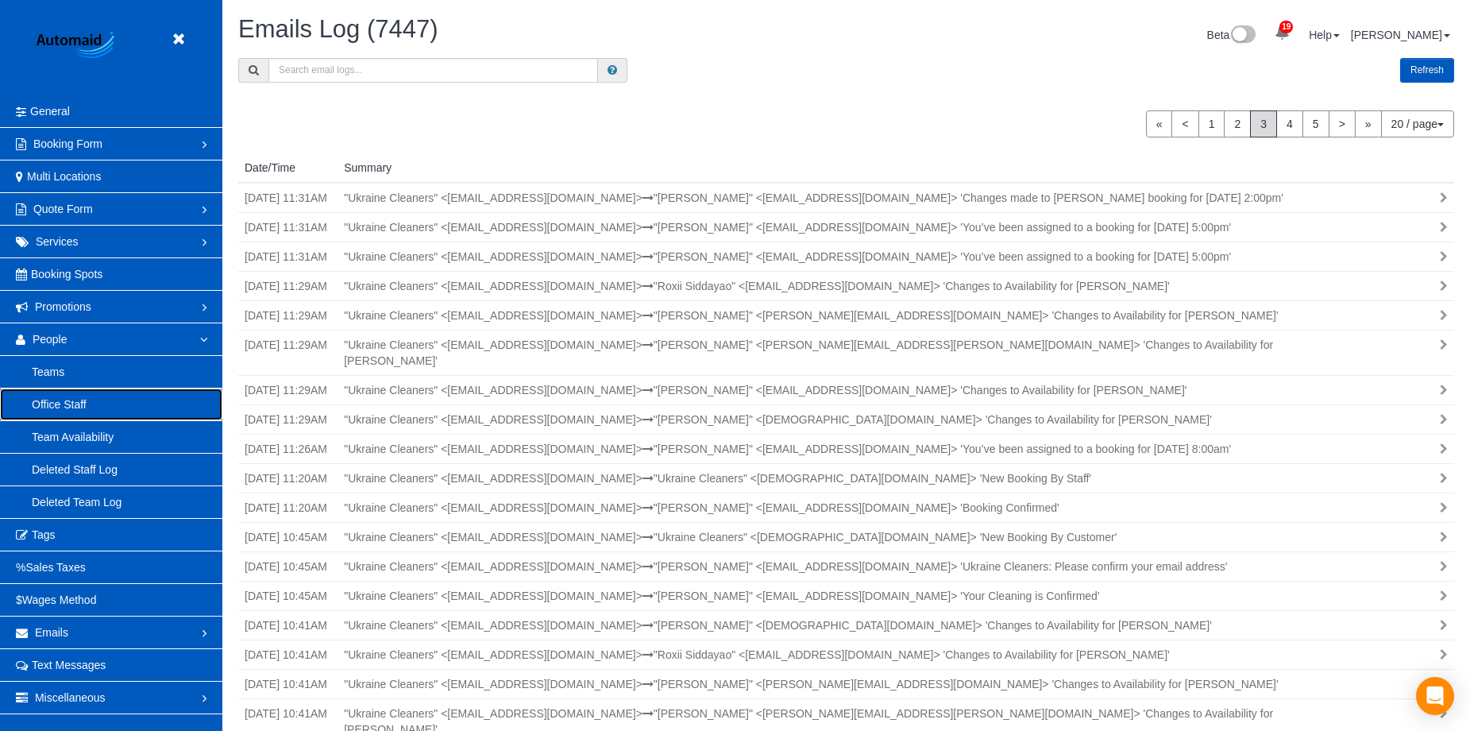
click at [96, 402] on link "Office Staff" at bounding box center [111, 404] width 222 height 32
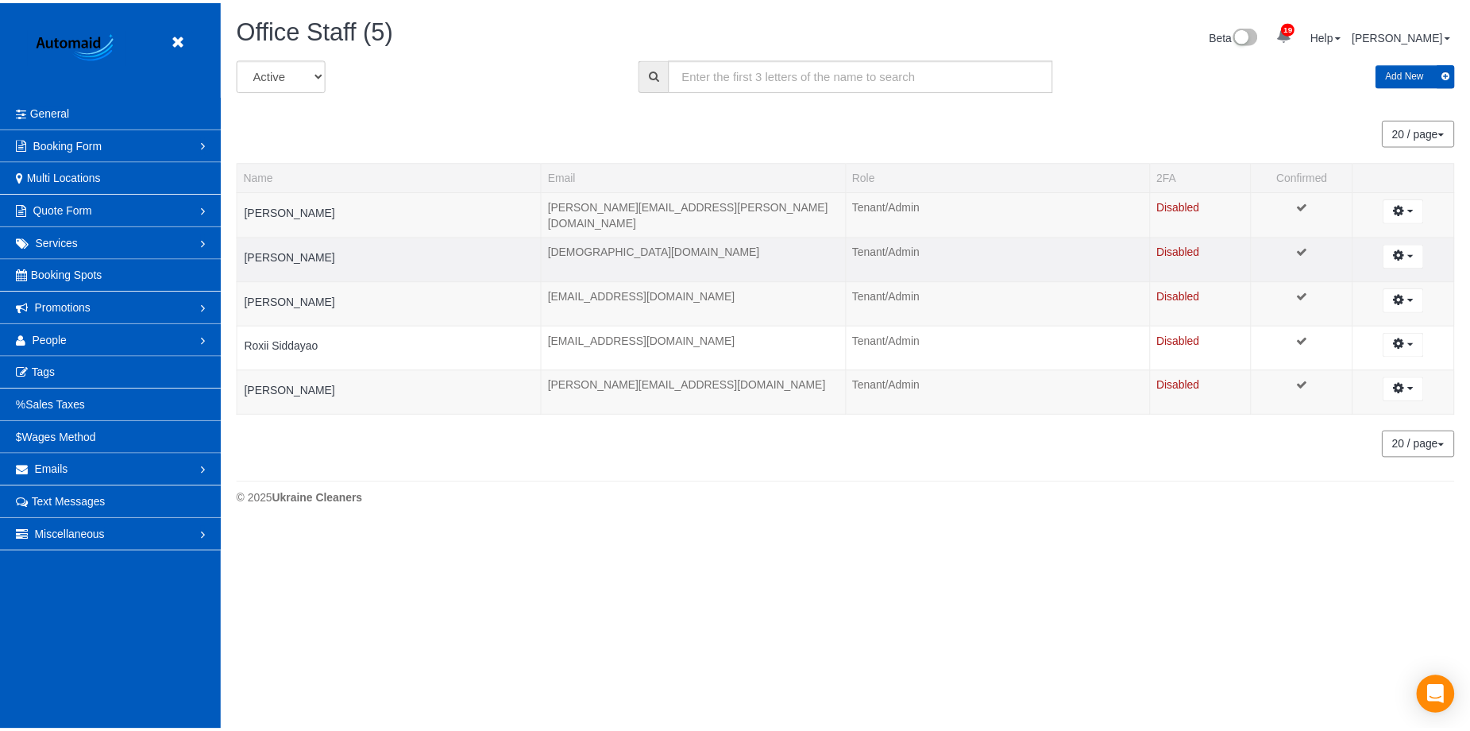
scroll to position [527, 1482]
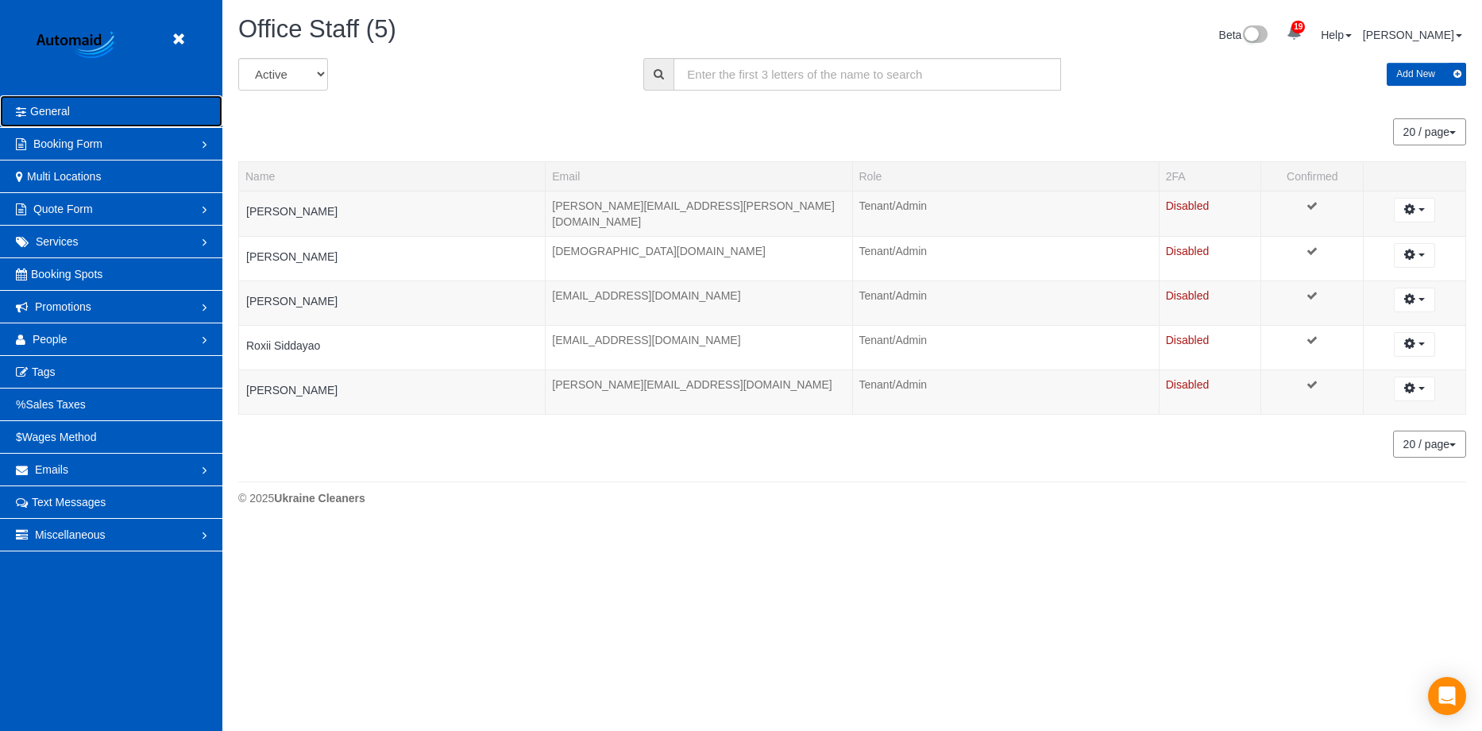
click at [107, 102] on link "General" at bounding box center [111, 111] width 222 height 32
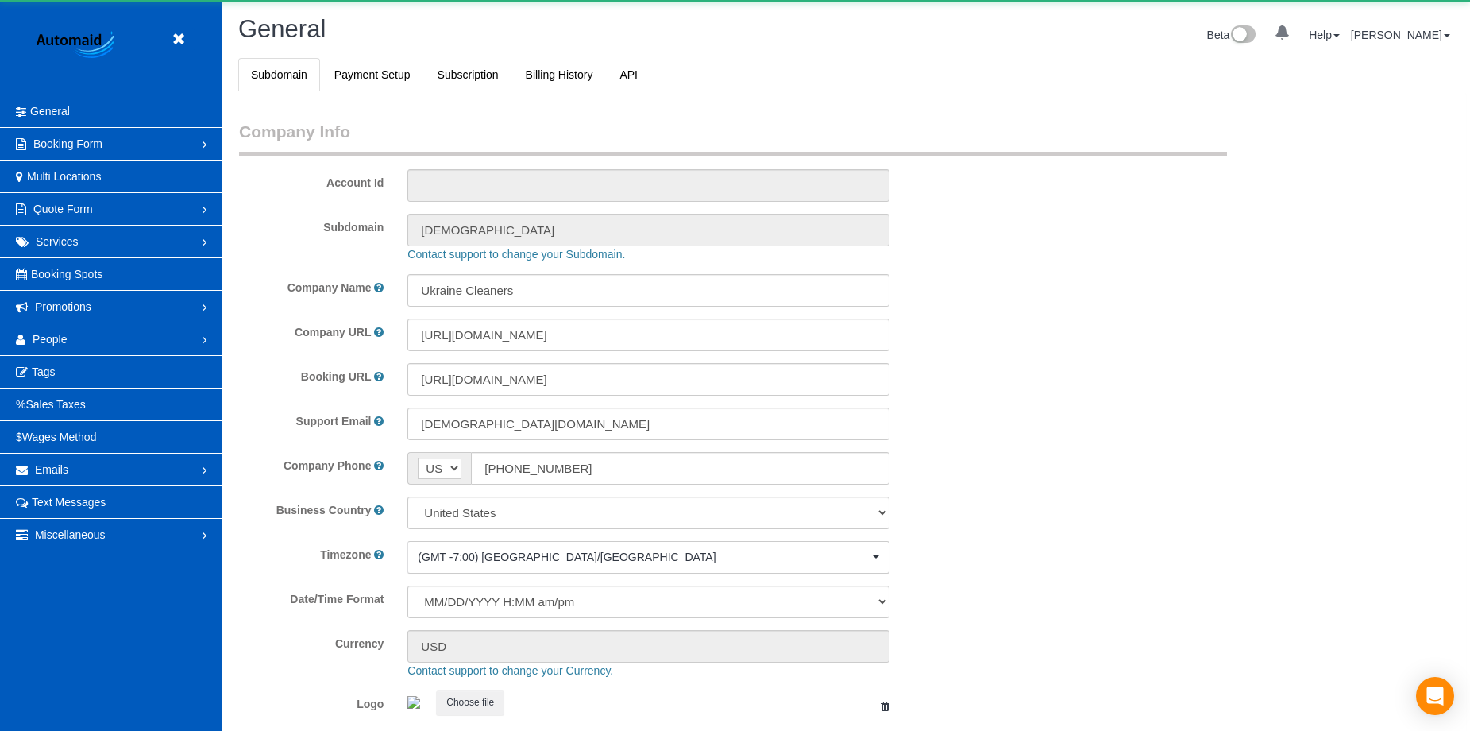
scroll to position [3493, 1470]
select select "1"
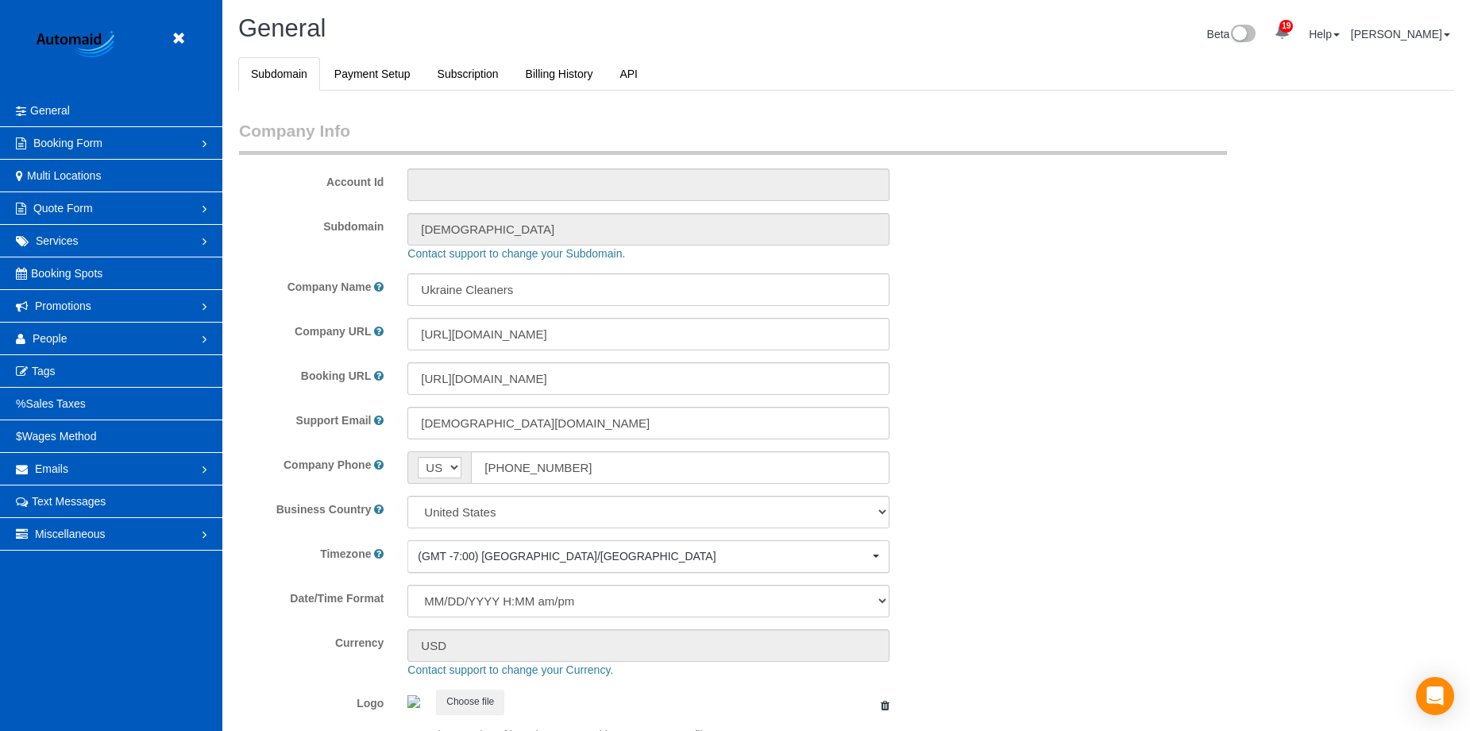
scroll to position [0, 0]
click at [621, 71] on link "API" at bounding box center [629, 74] width 44 height 33
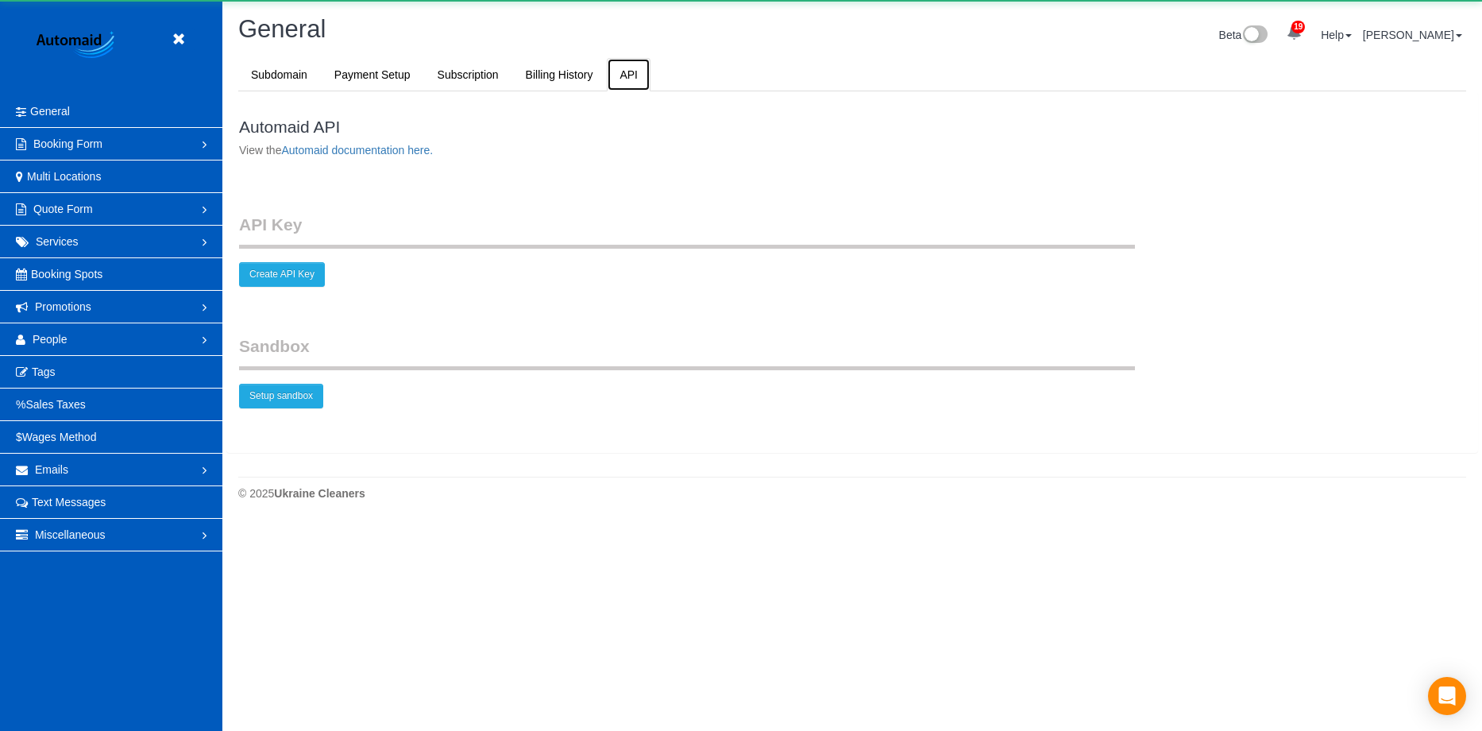
scroll to position [600, 1482]
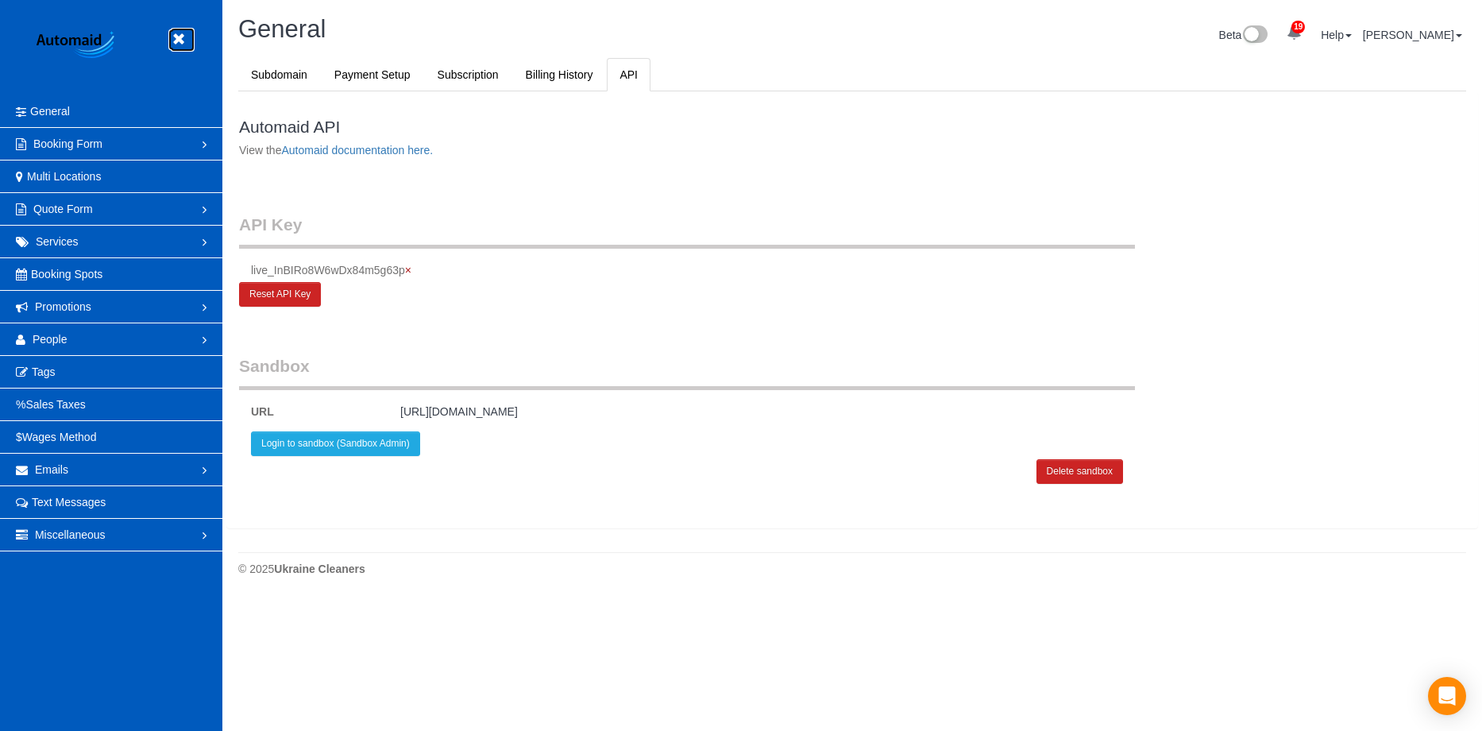
click at [176, 41] on icon at bounding box center [178, 39] width 20 height 20
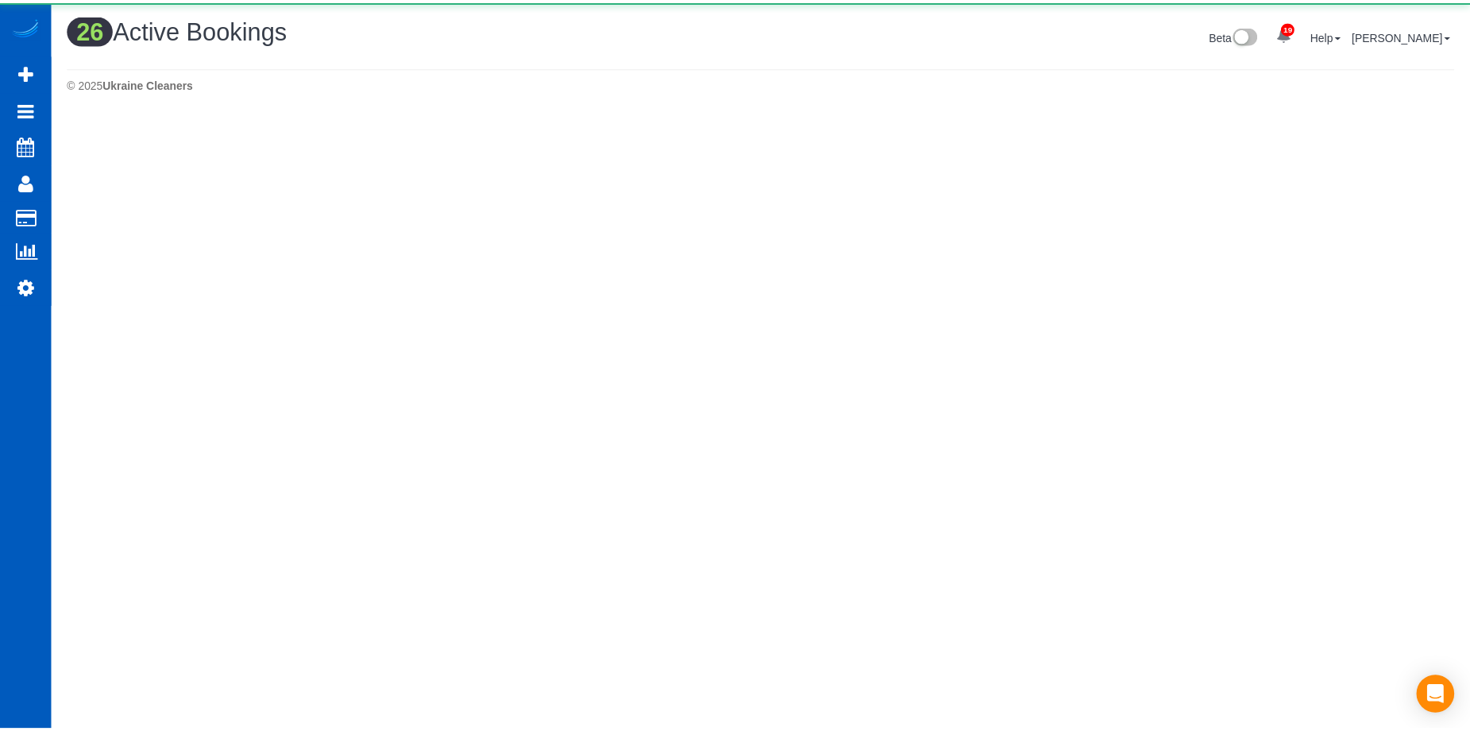
scroll to position [1693, 1470]
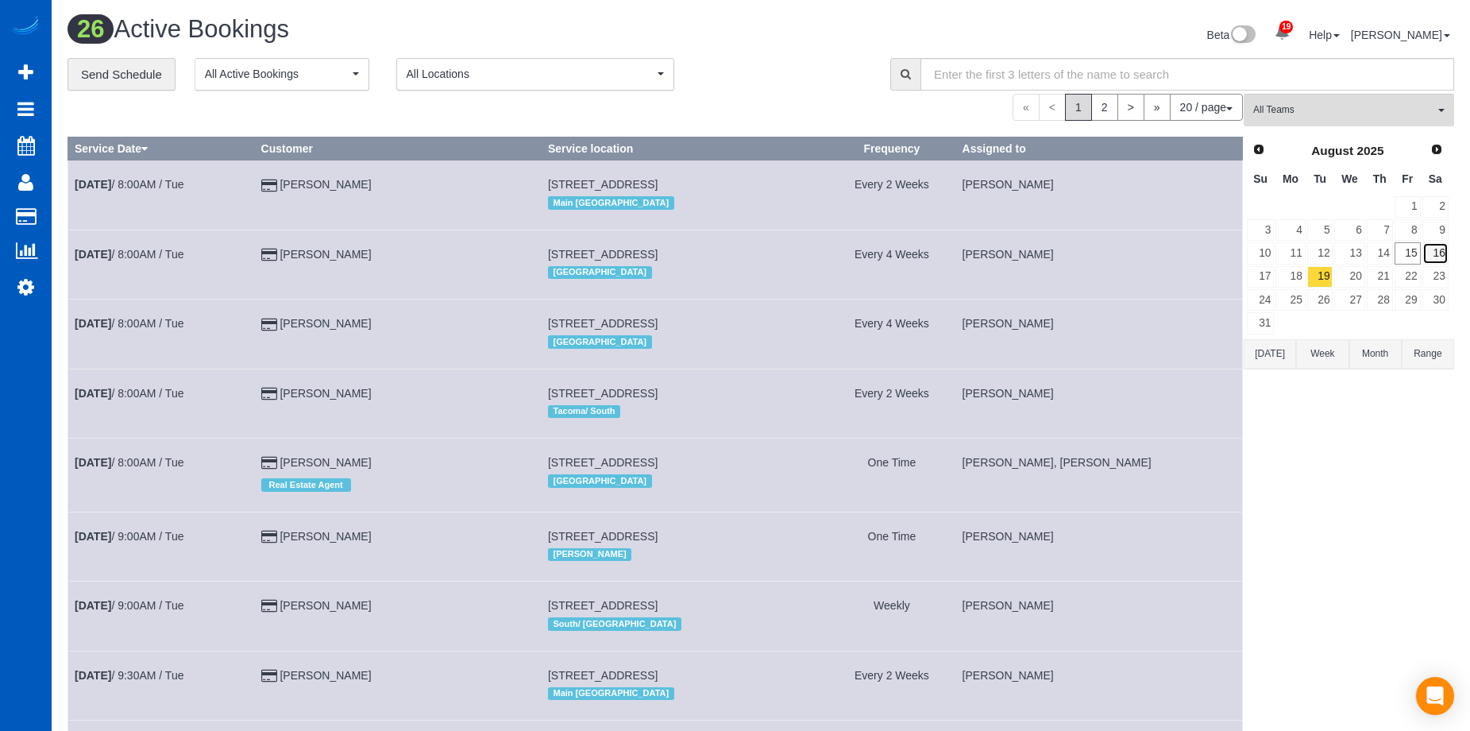
click at [1439, 257] on link "16" at bounding box center [1436, 252] width 26 height 21
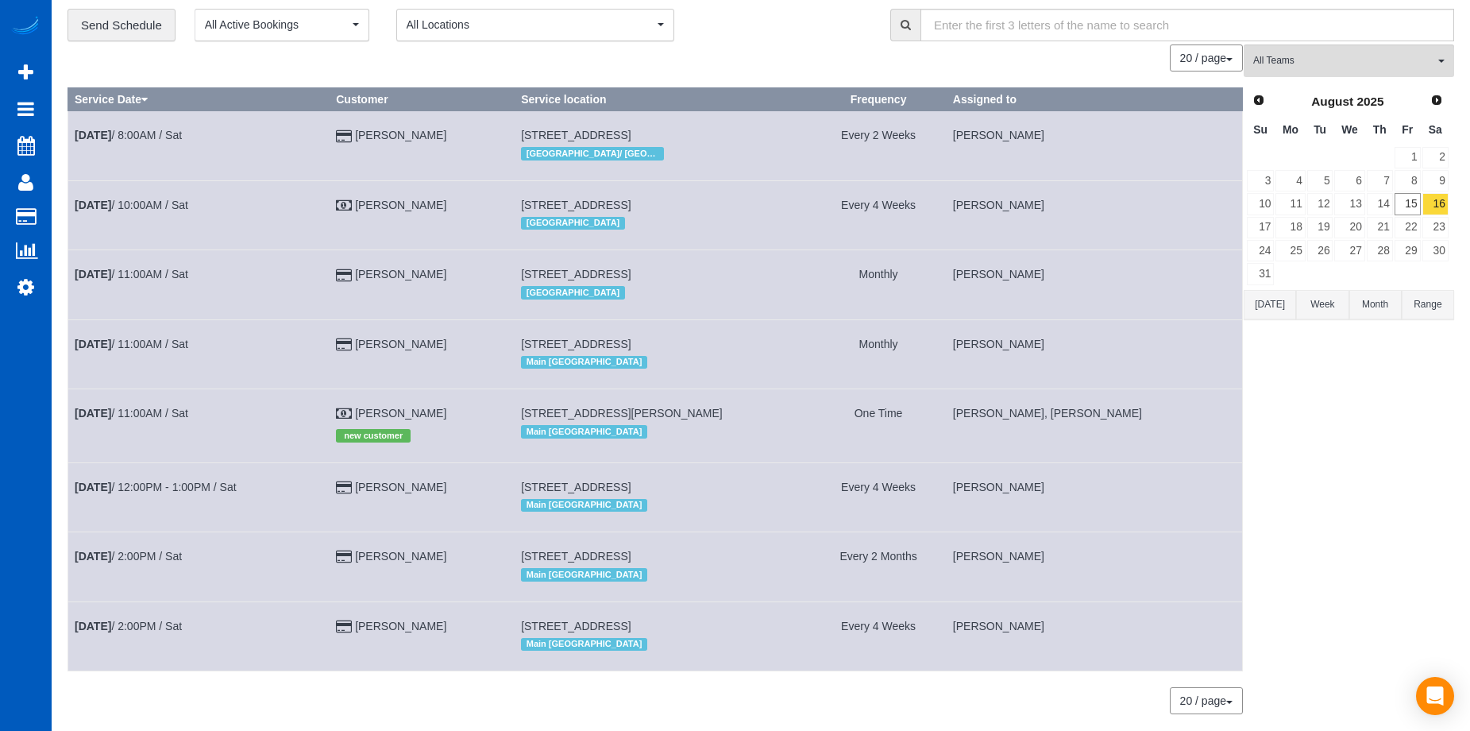
scroll to position [104, 0]
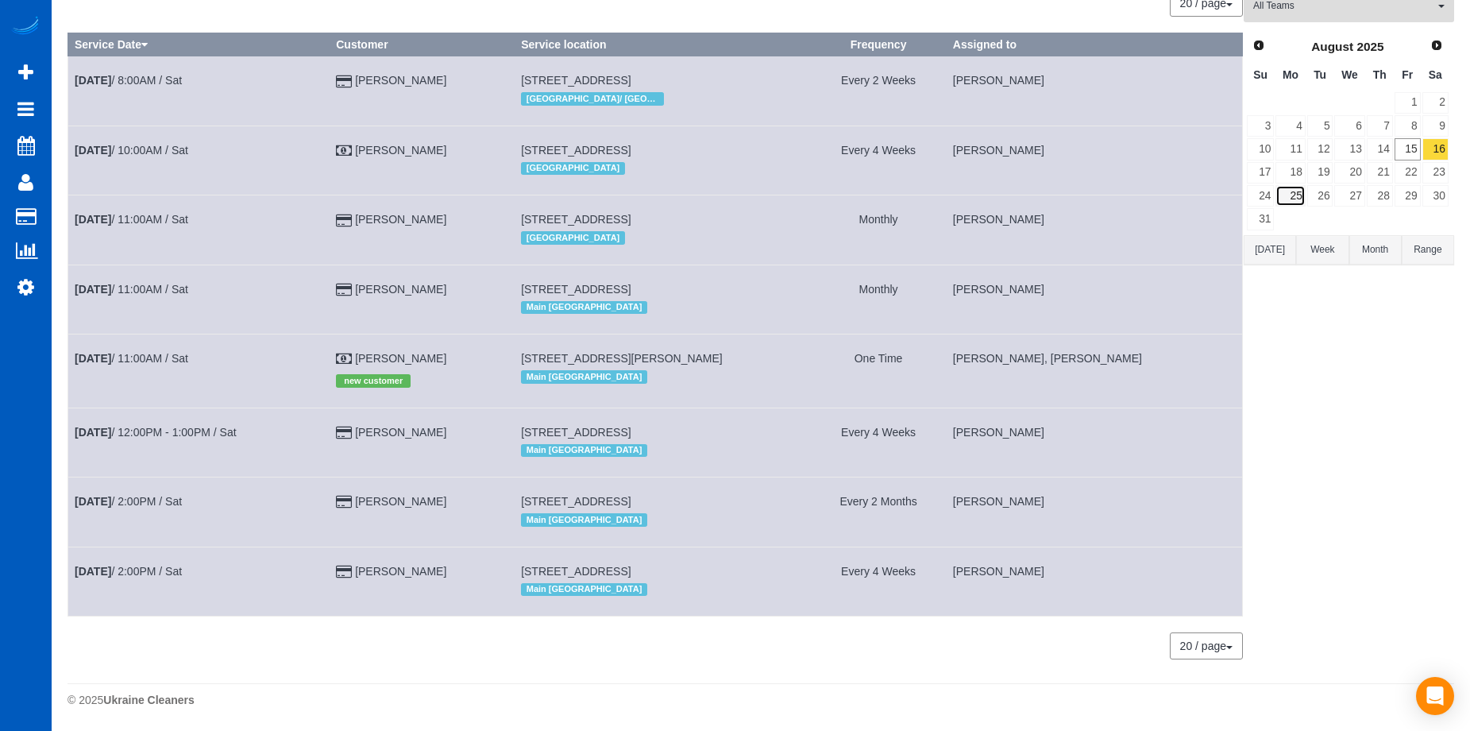
click at [1292, 198] on link "25" at bounding box center [1290, 195] width 29 height 21
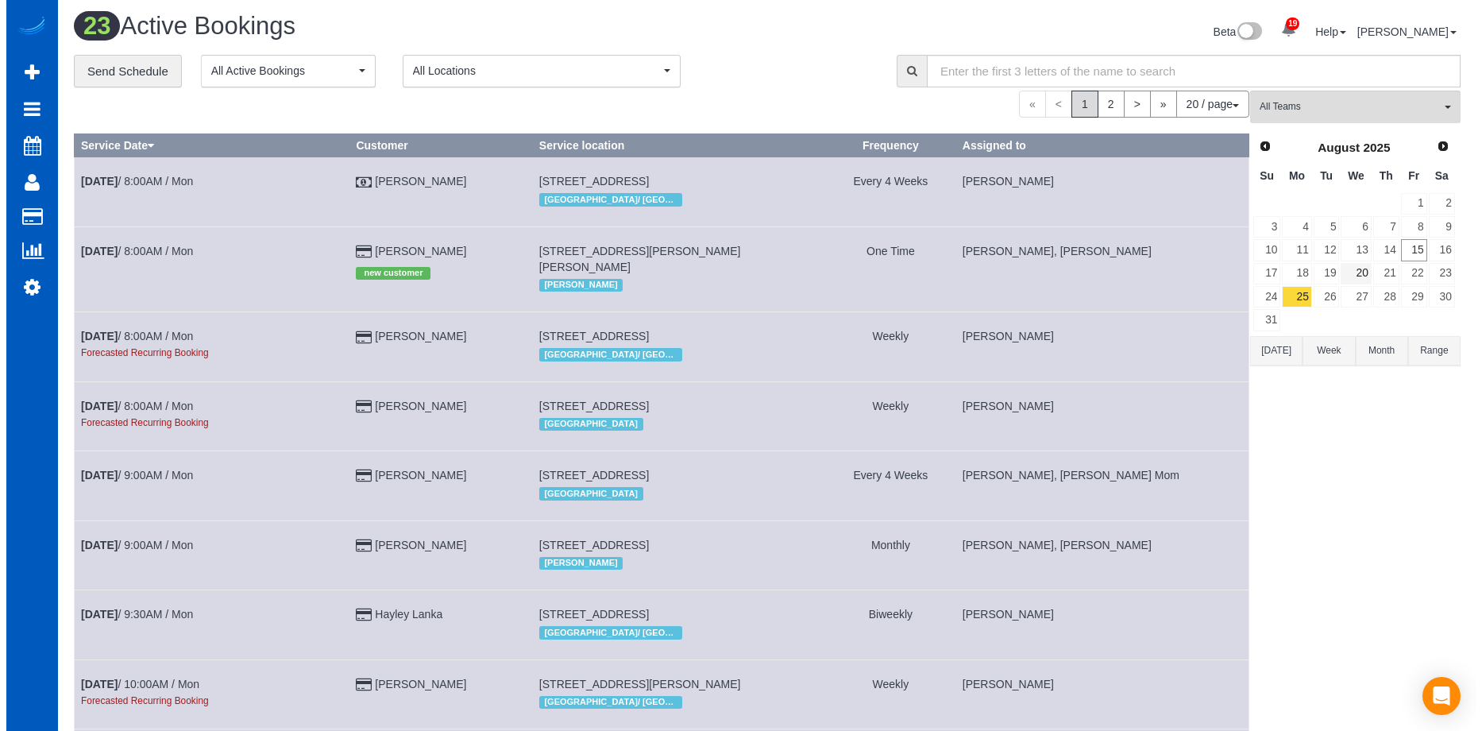
scroll to position [0, 0]
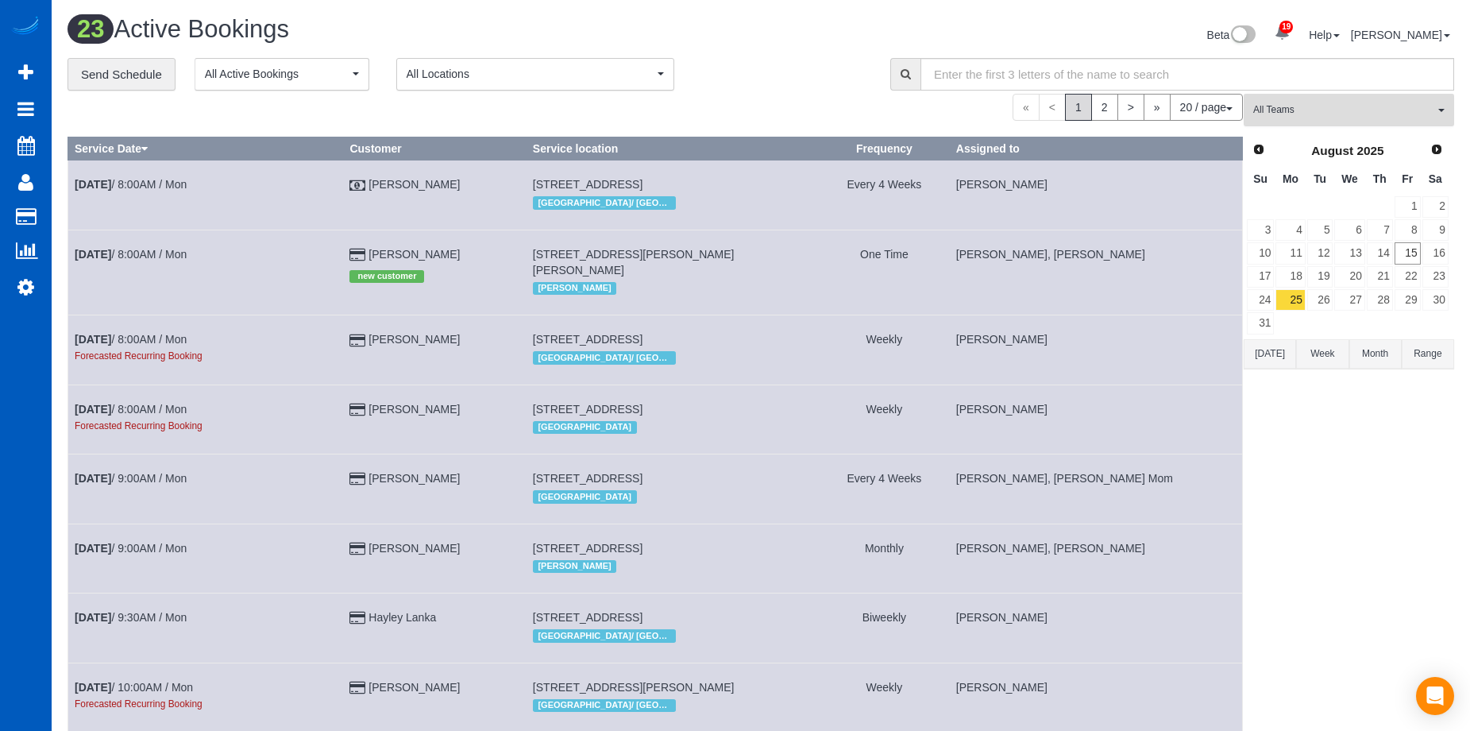
click at [1361, 106] on span "All Teams" at bounding box center [1343, 110] width 181 height 14
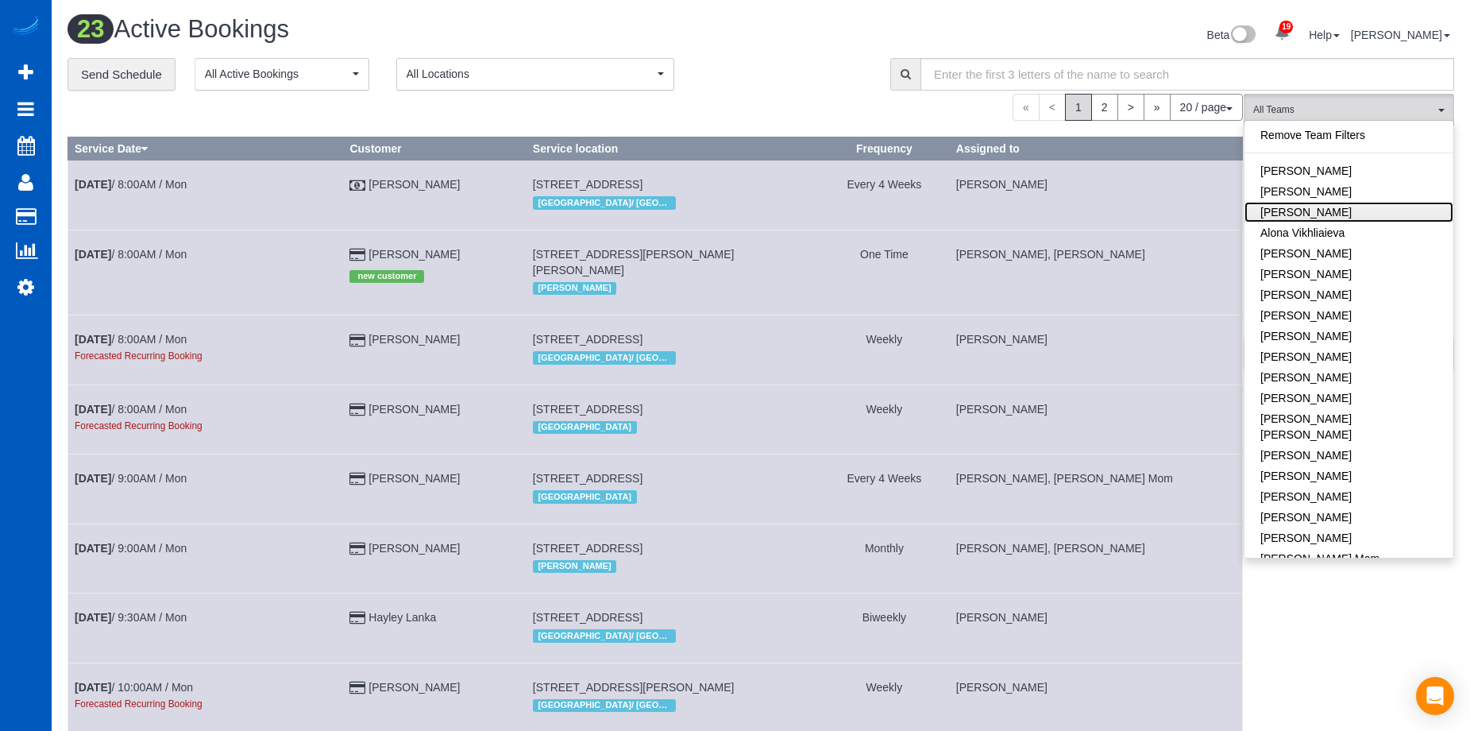
click at [1323, 215] on link "Alona Tarasiuk" at bounding box center [1349, 212] width 209 height 21
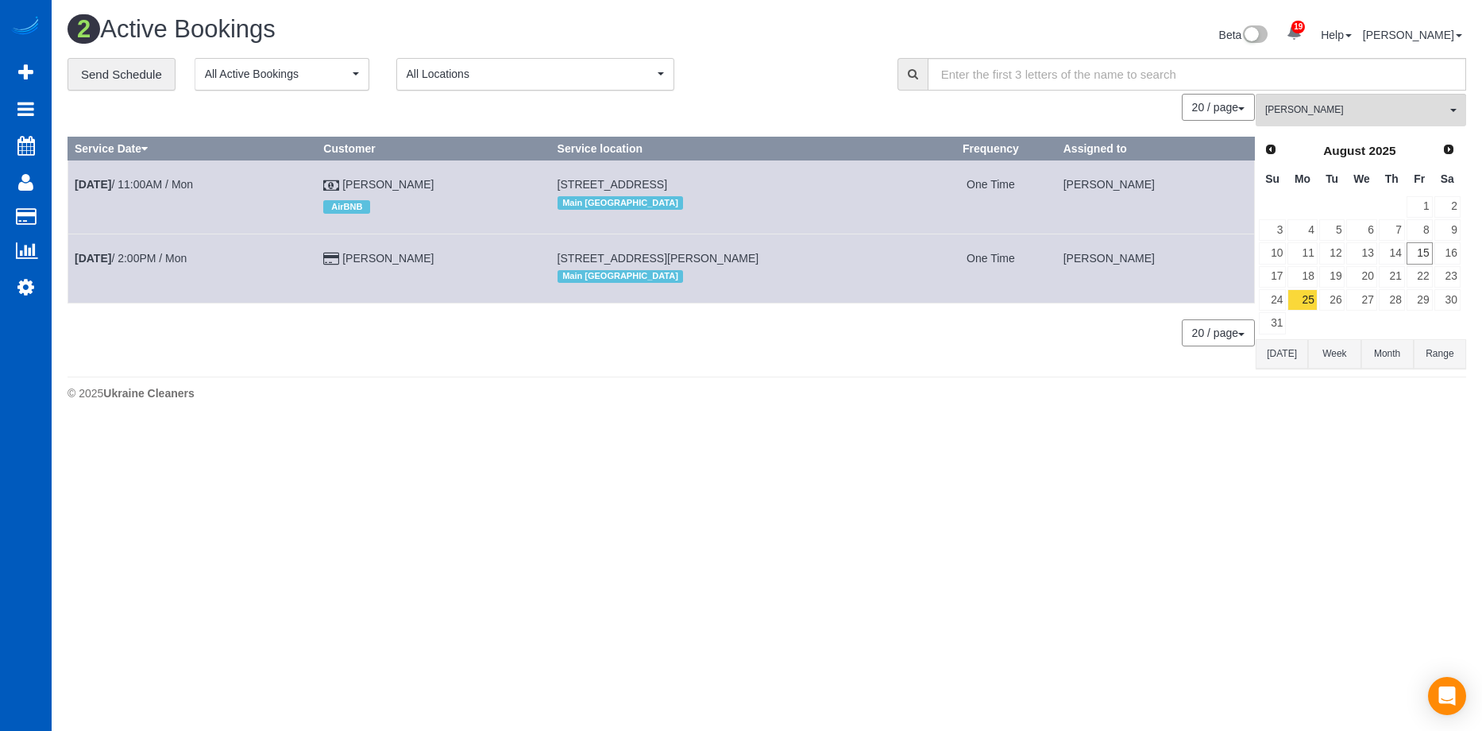
scroll to position [424, 1482]
click at [1365, 112] on span "Alona Tarasiuk" at bounding box center [1355, 110] width 181 height 14
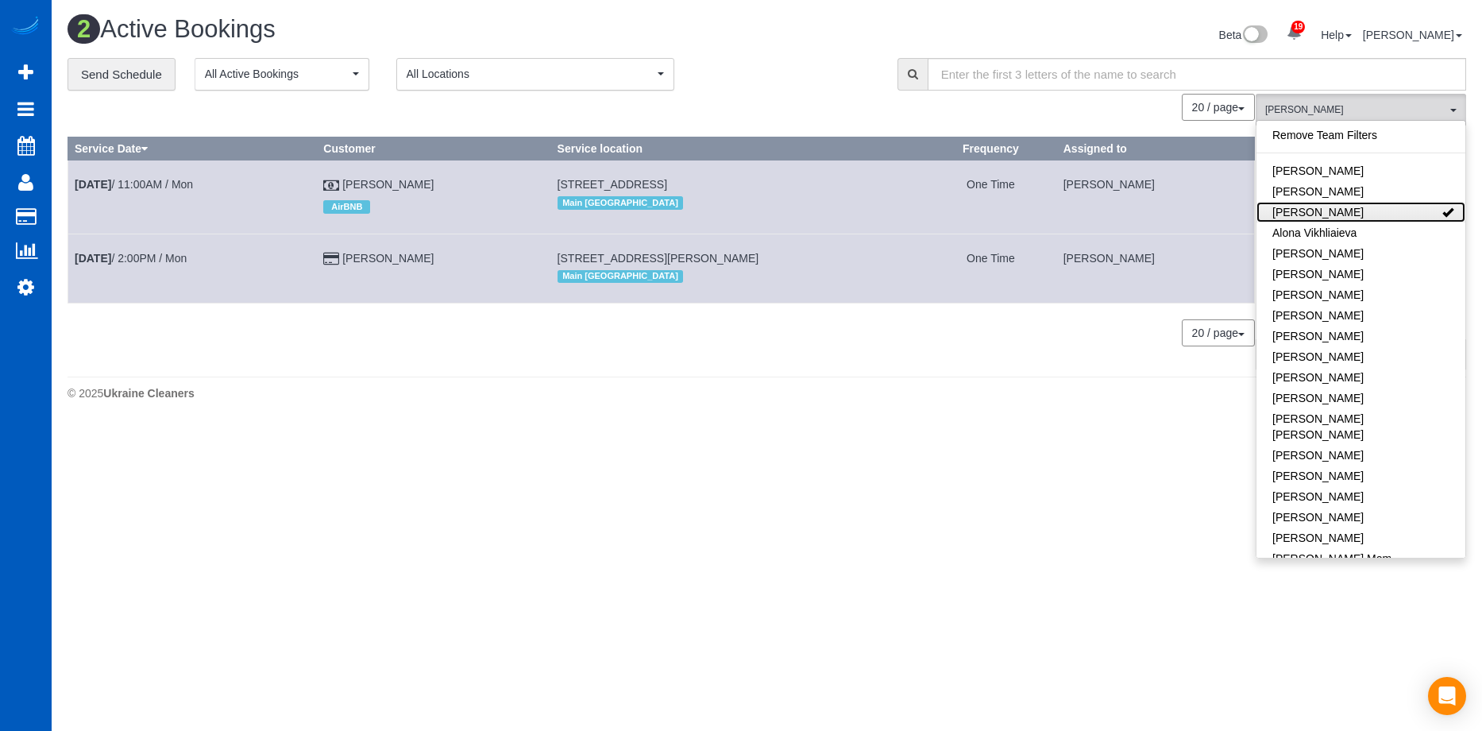
click at [1350, 217] on link "Alona Tarasiuk" at bounding box center [1361, 212] width 209 height 21
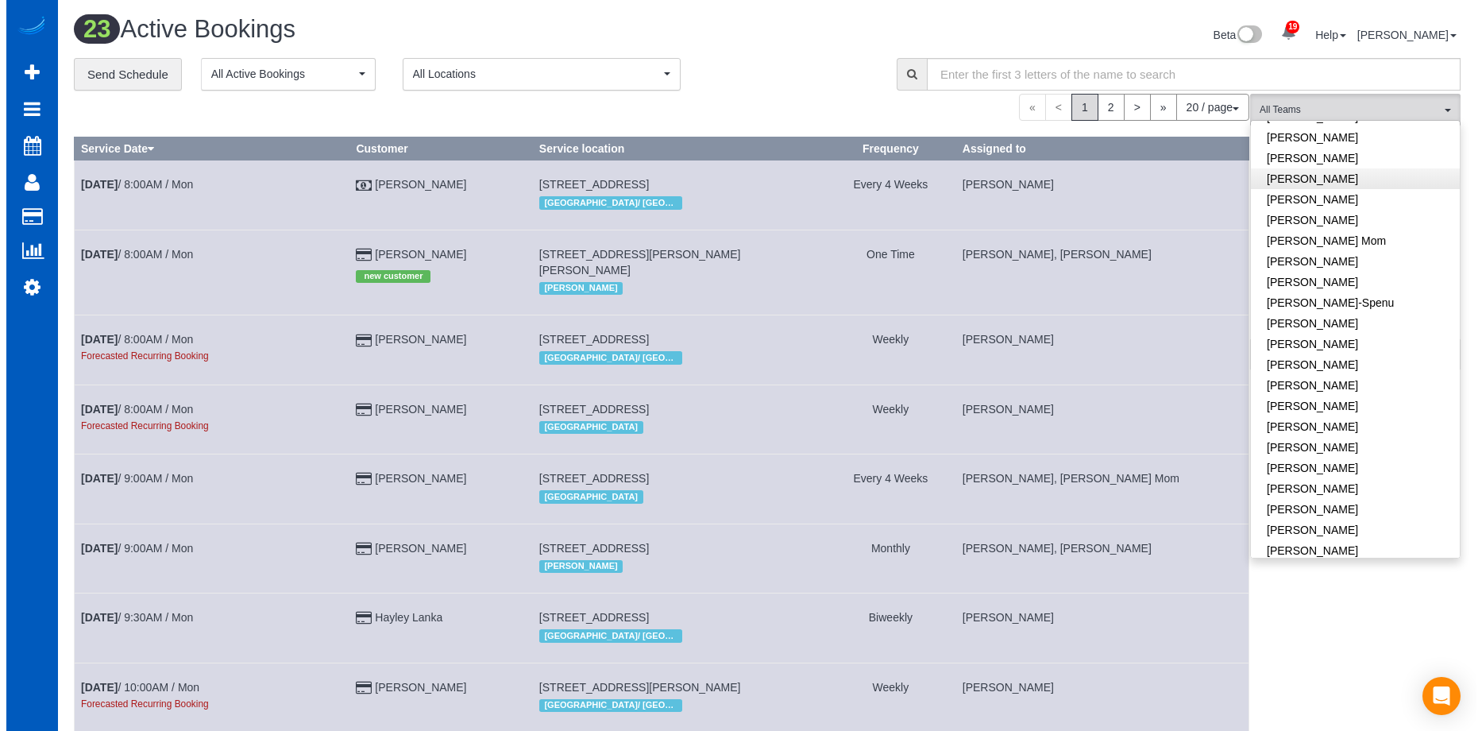
scroll to position [397, 0]
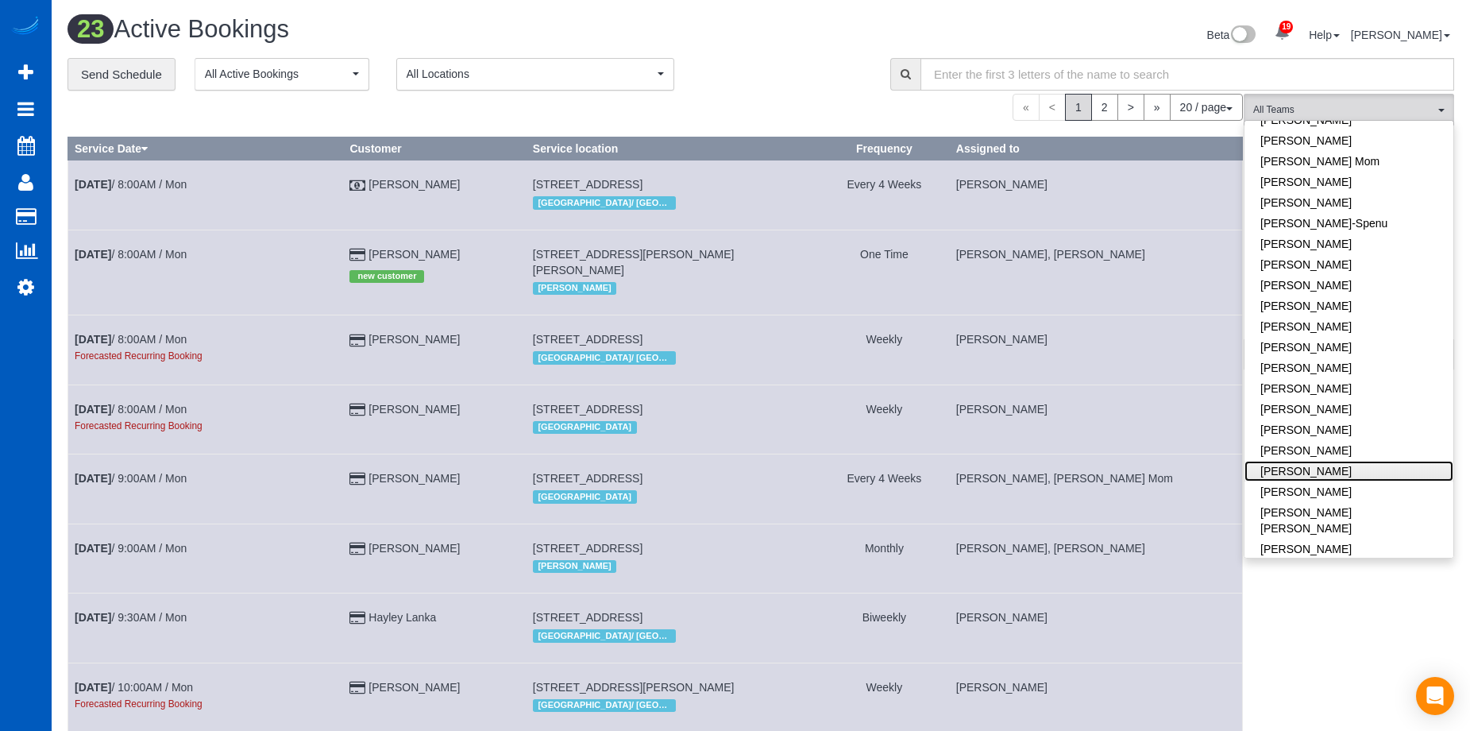
click at [1370, 461] on link "Milena Kasianchyk" at bounding box center [1349, 471] width 209 height 21
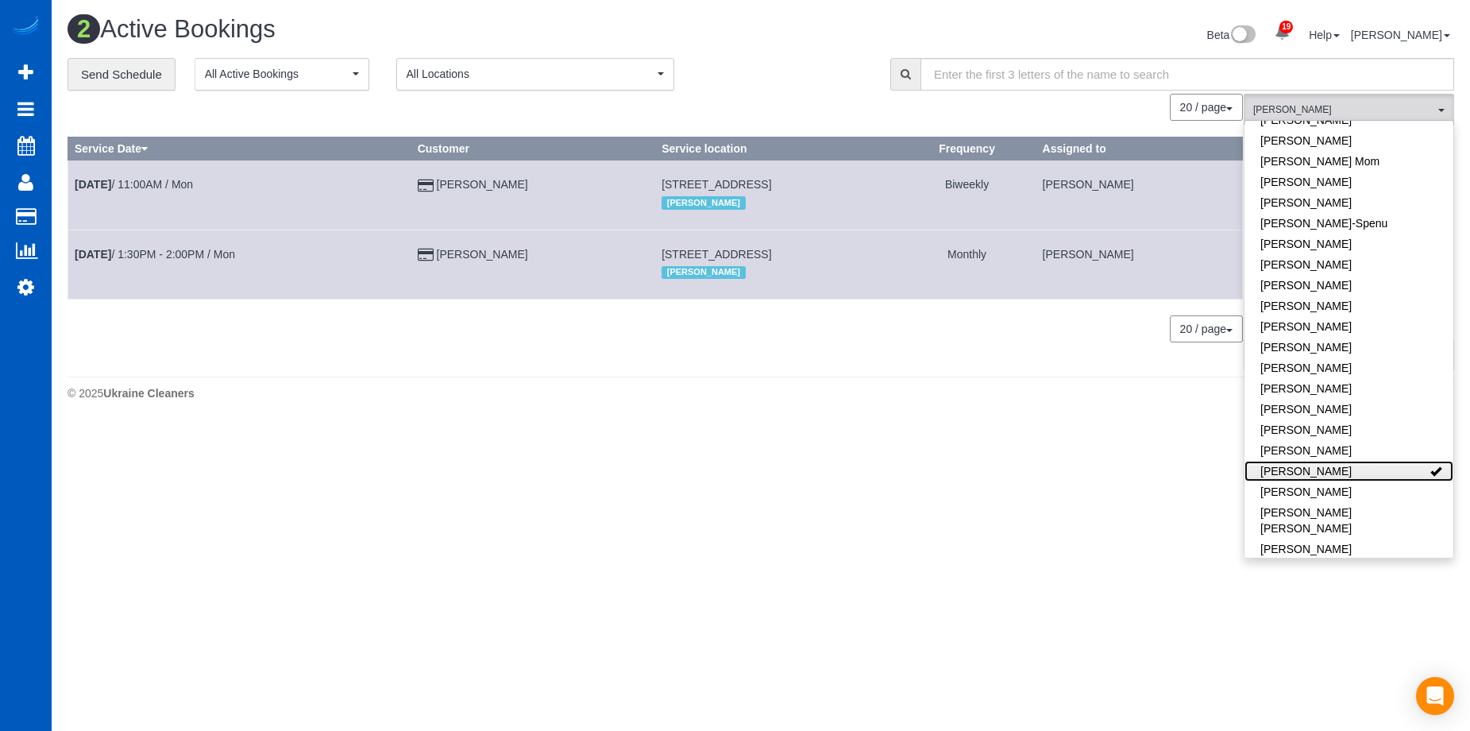
scroll to position [424, 1482]
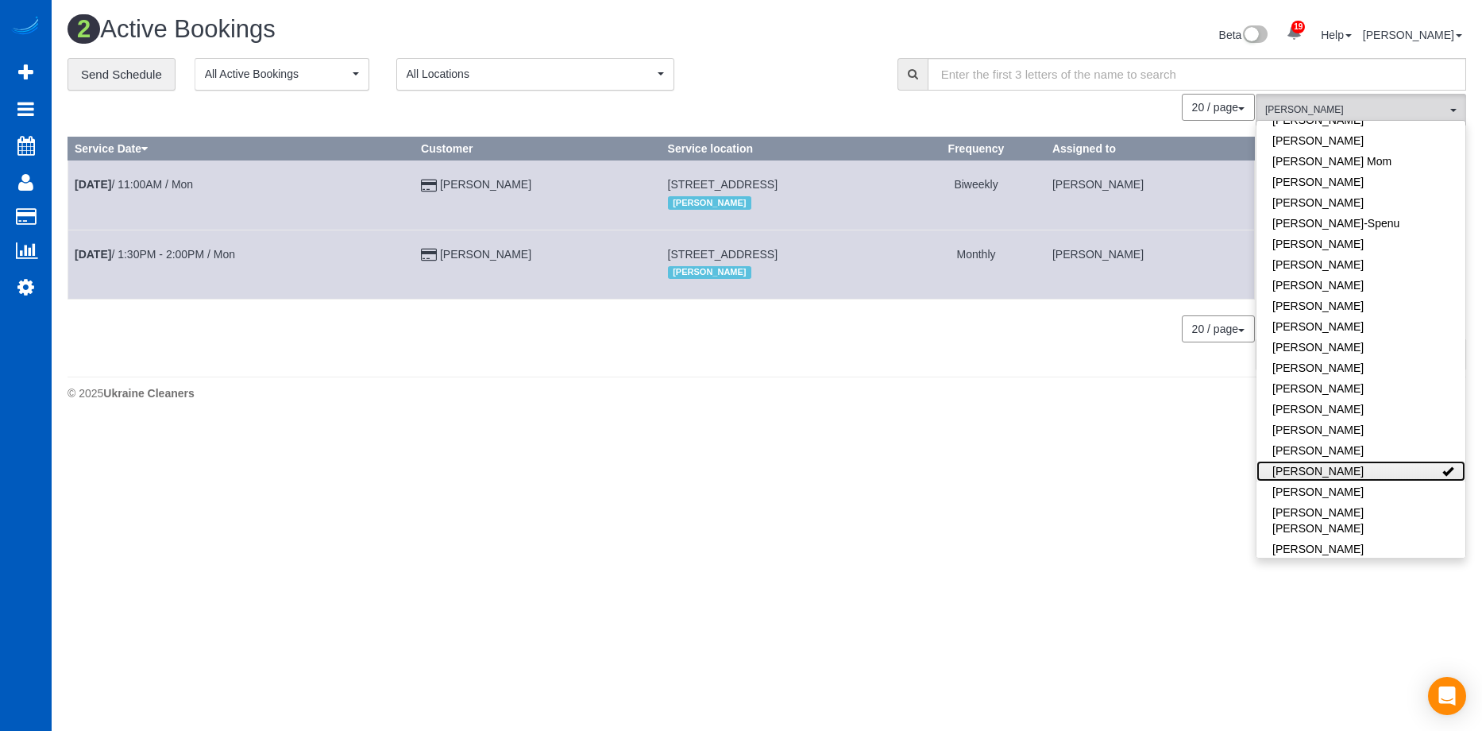
click at [1381, 461] on link "Milena Kasianchyk" at bounding box center [1361, 471] width 209 height 21
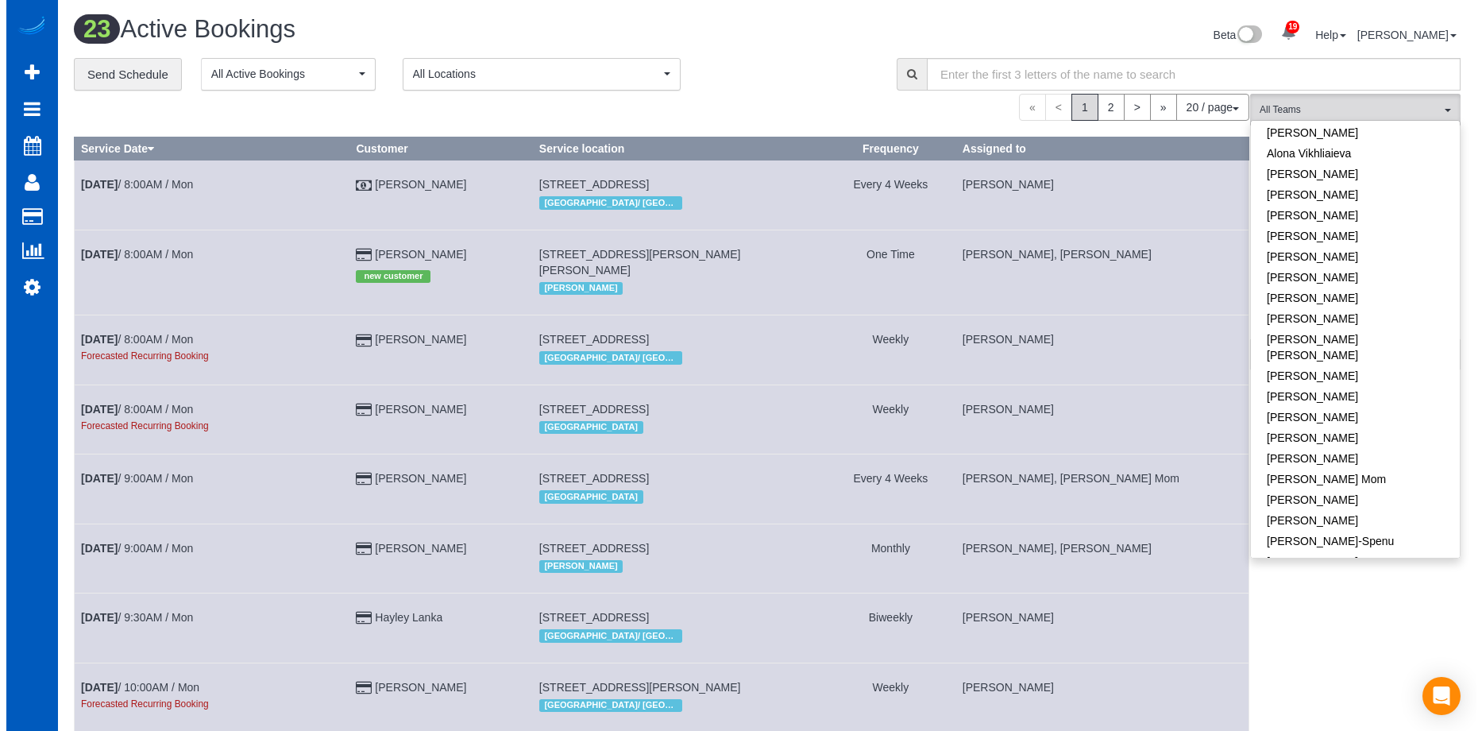
scroll to position [318, 0]
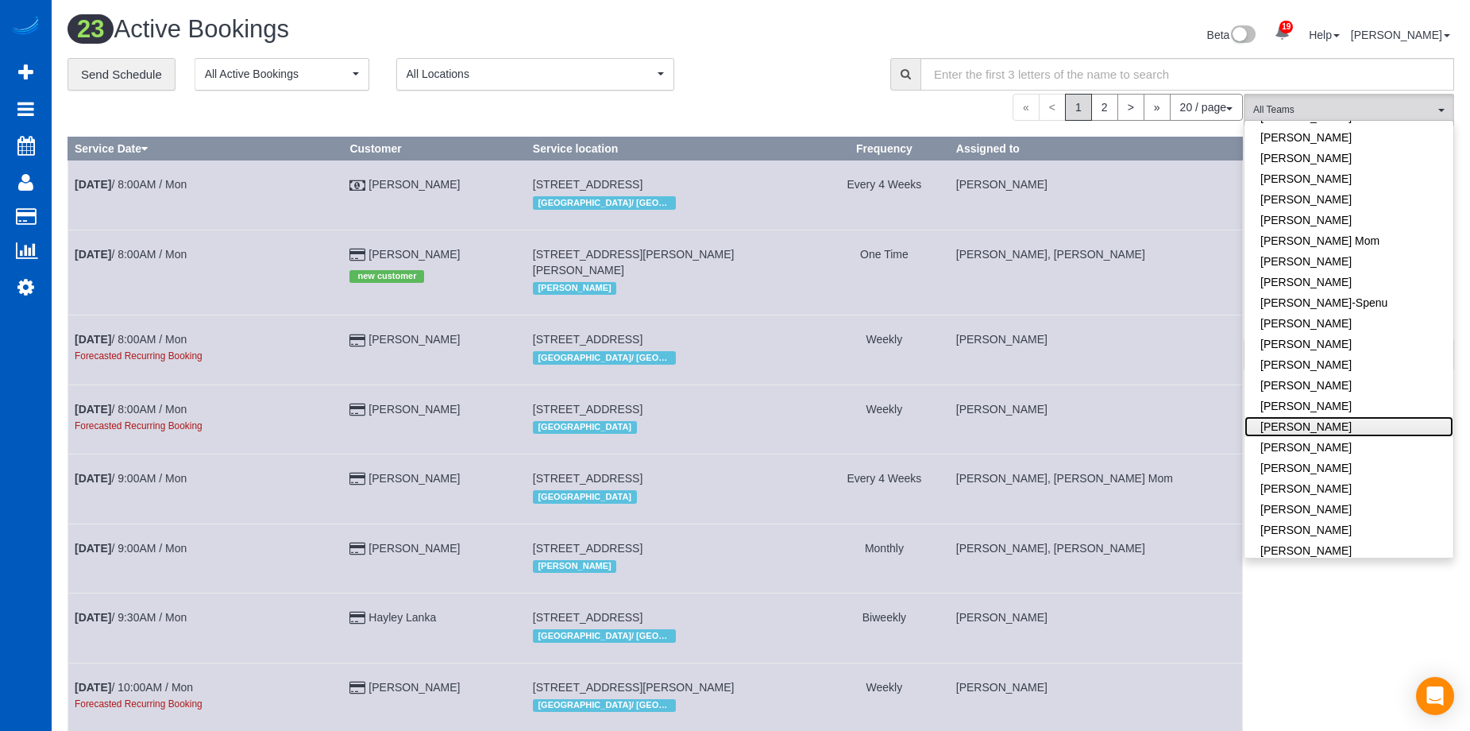
click at [1375, 416] on link "Kateryna Polishchuk" at bounding box center [1349, 426] width 209 height 21
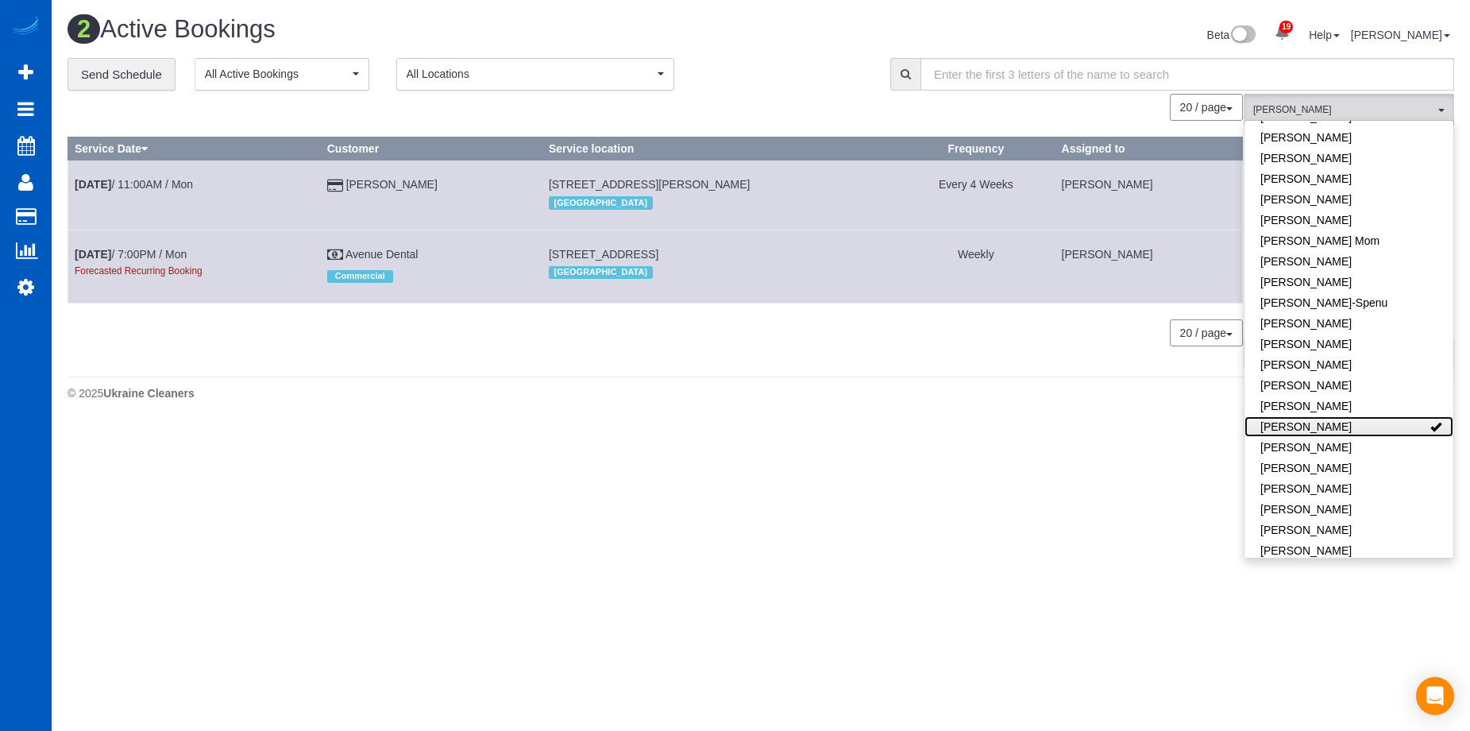
scroll to position [424, 1482]
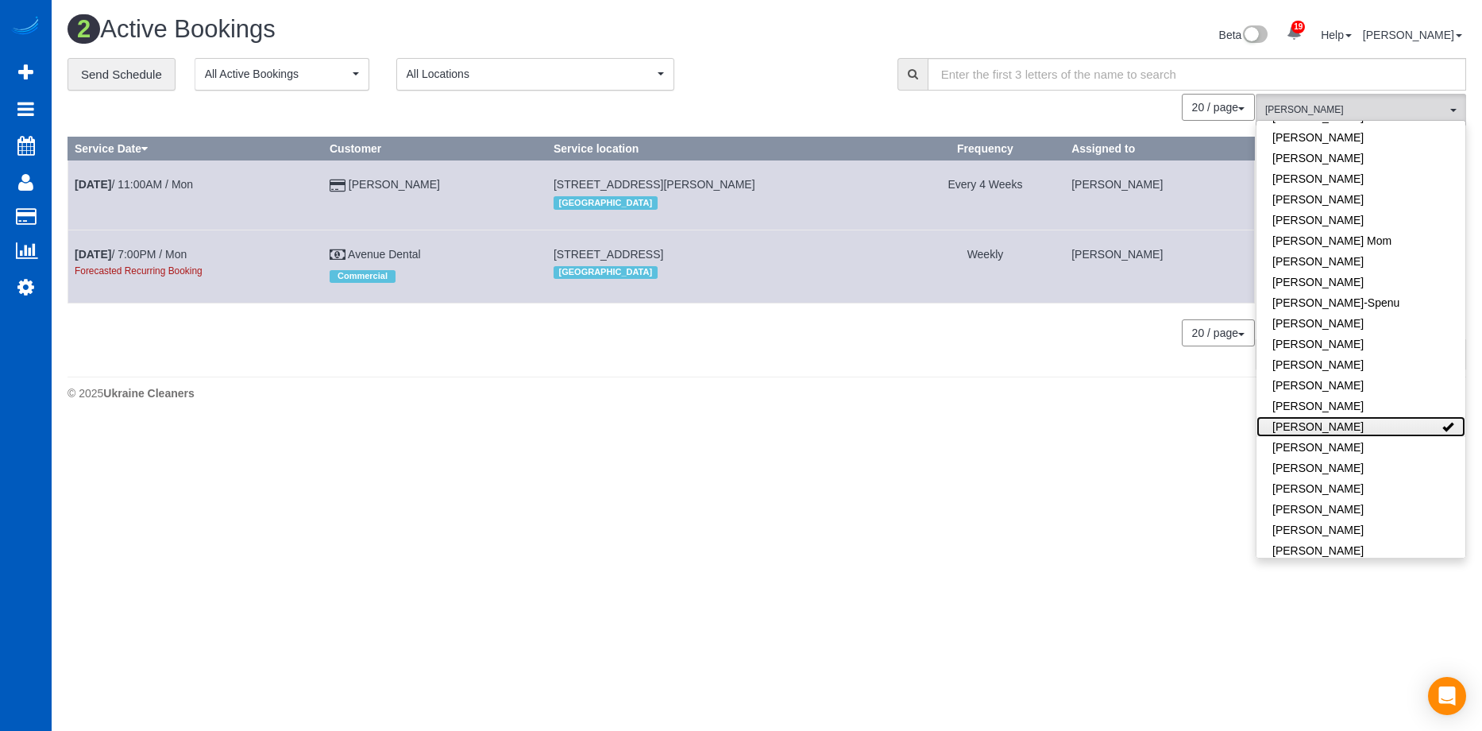
click at [1376, 416] on link "Kateryna Polishchuk" at bounding box center [1361, 426] width 209 height 21
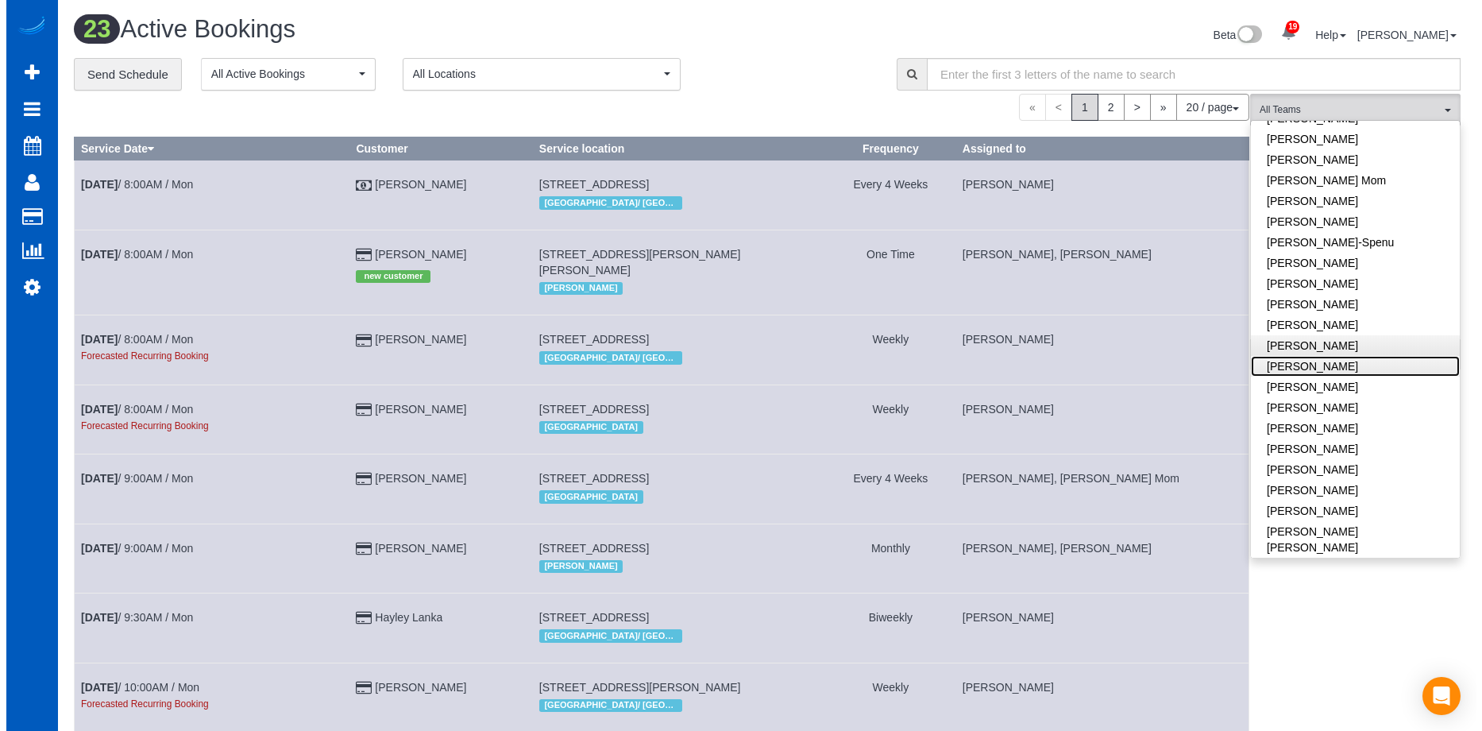
scroll to position [477, 0]
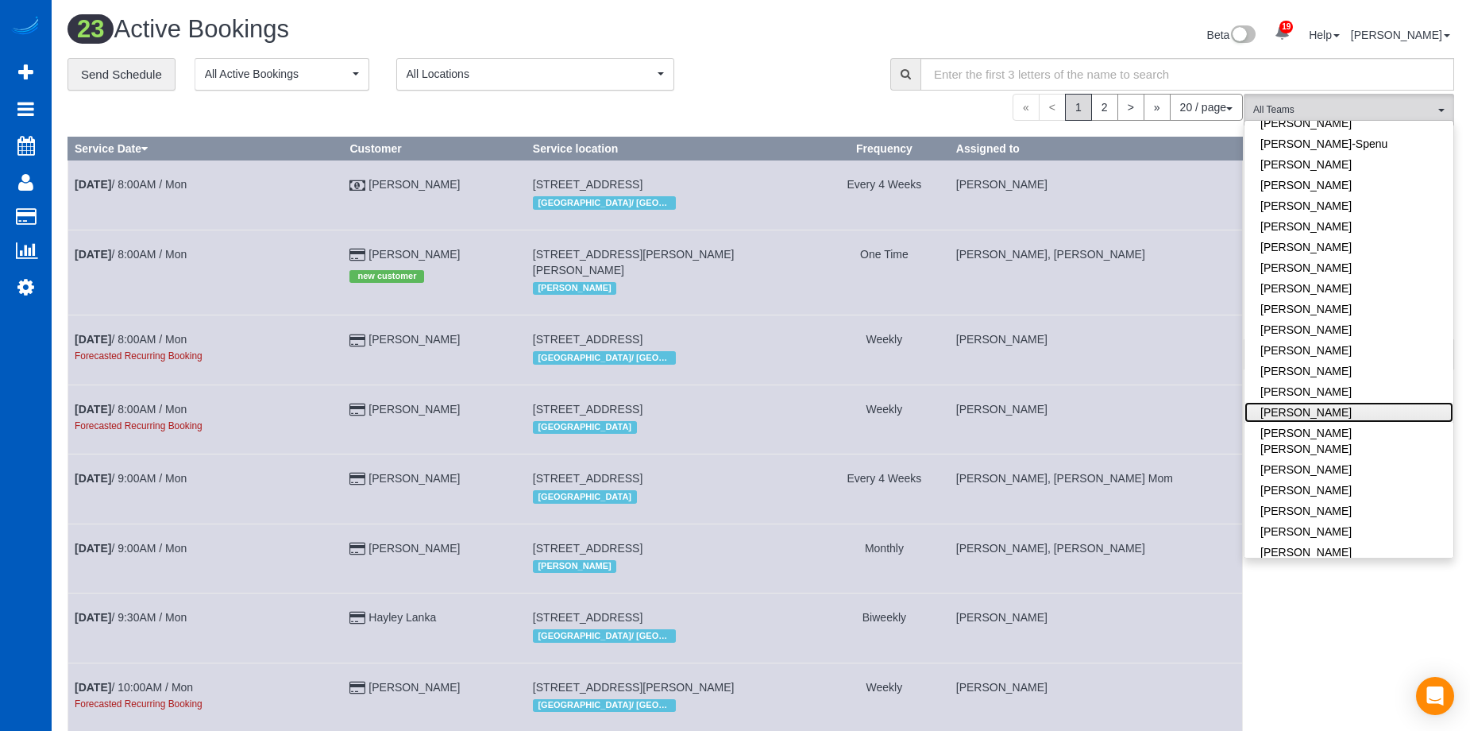
click at [1356, 402] on link "Miliena Shchokina" at bounding box center [1349, 412] width 209 height 21
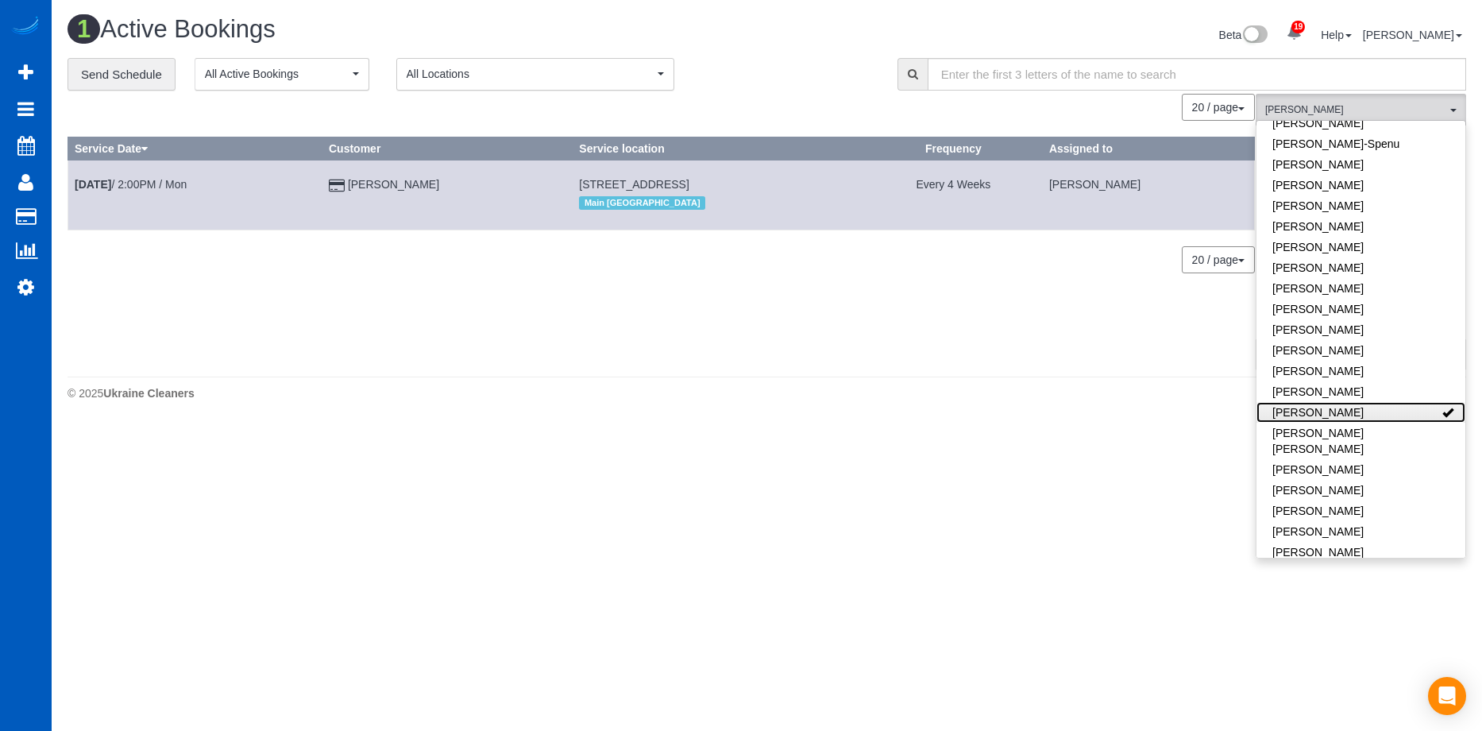
scroll to position [424, 1482]
click at [1384, 403] on link "Miliena Shchokina" at bounding box center [1361, 412] width 209 height 21
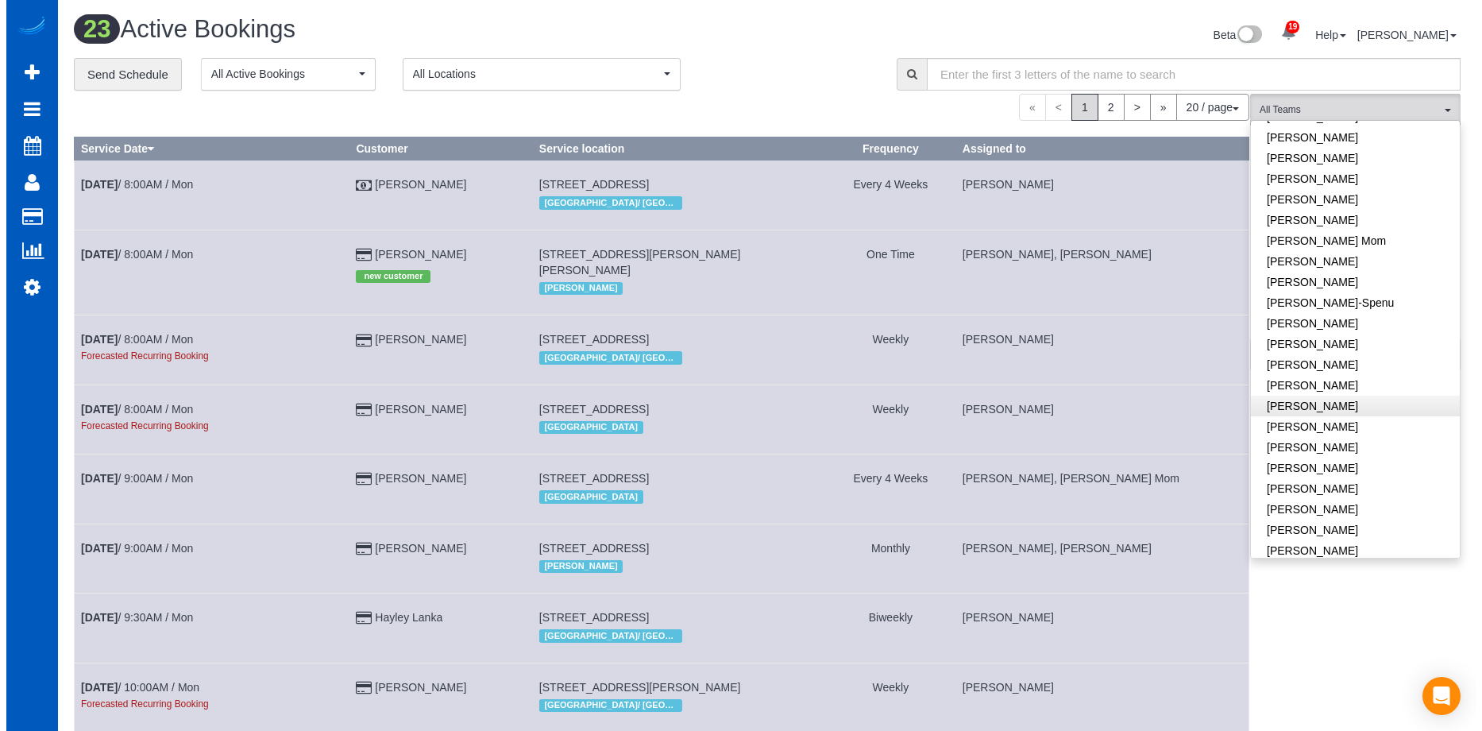
scroll to position [1677, 1470]
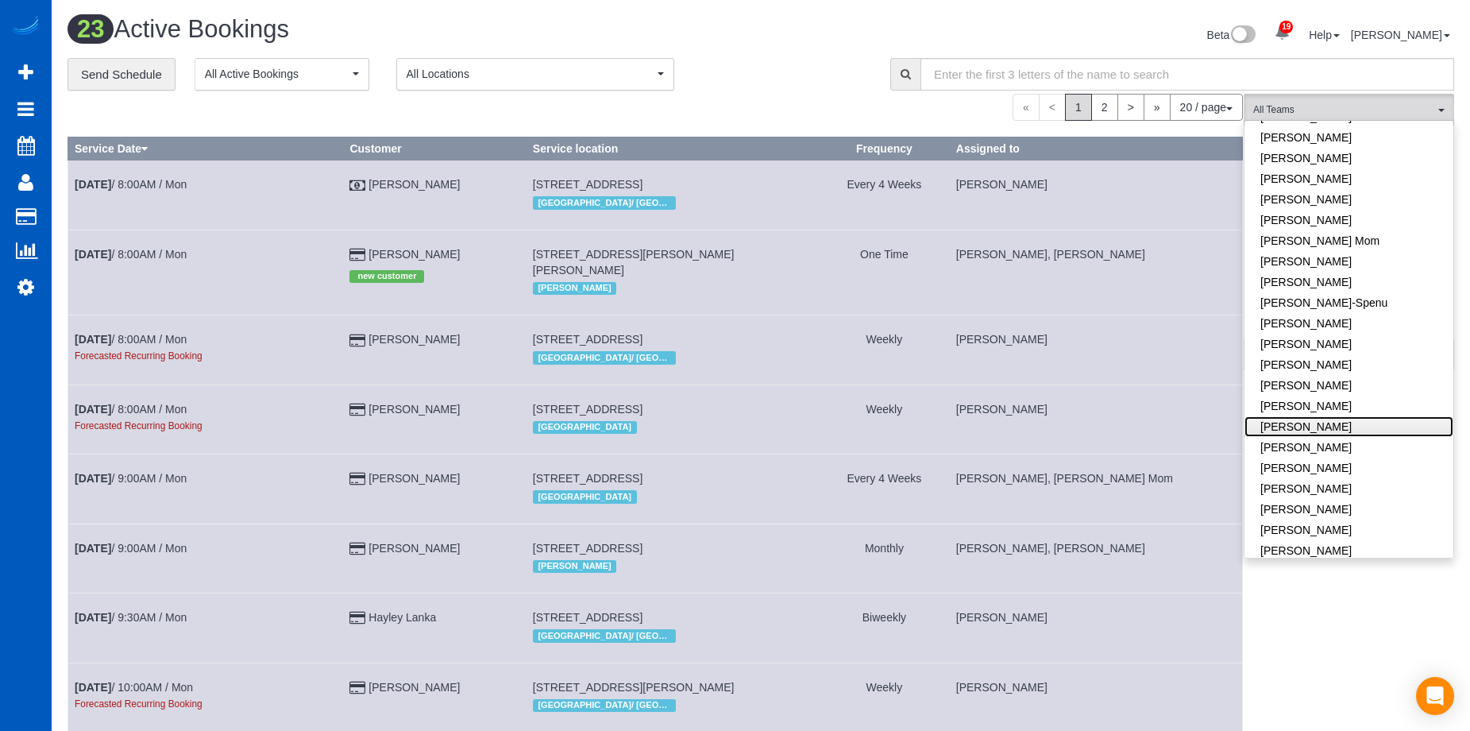
click at [1386, 416] on link "Kateryna Polishchuk" at bounding box center [1349, 426] width 209 height 21
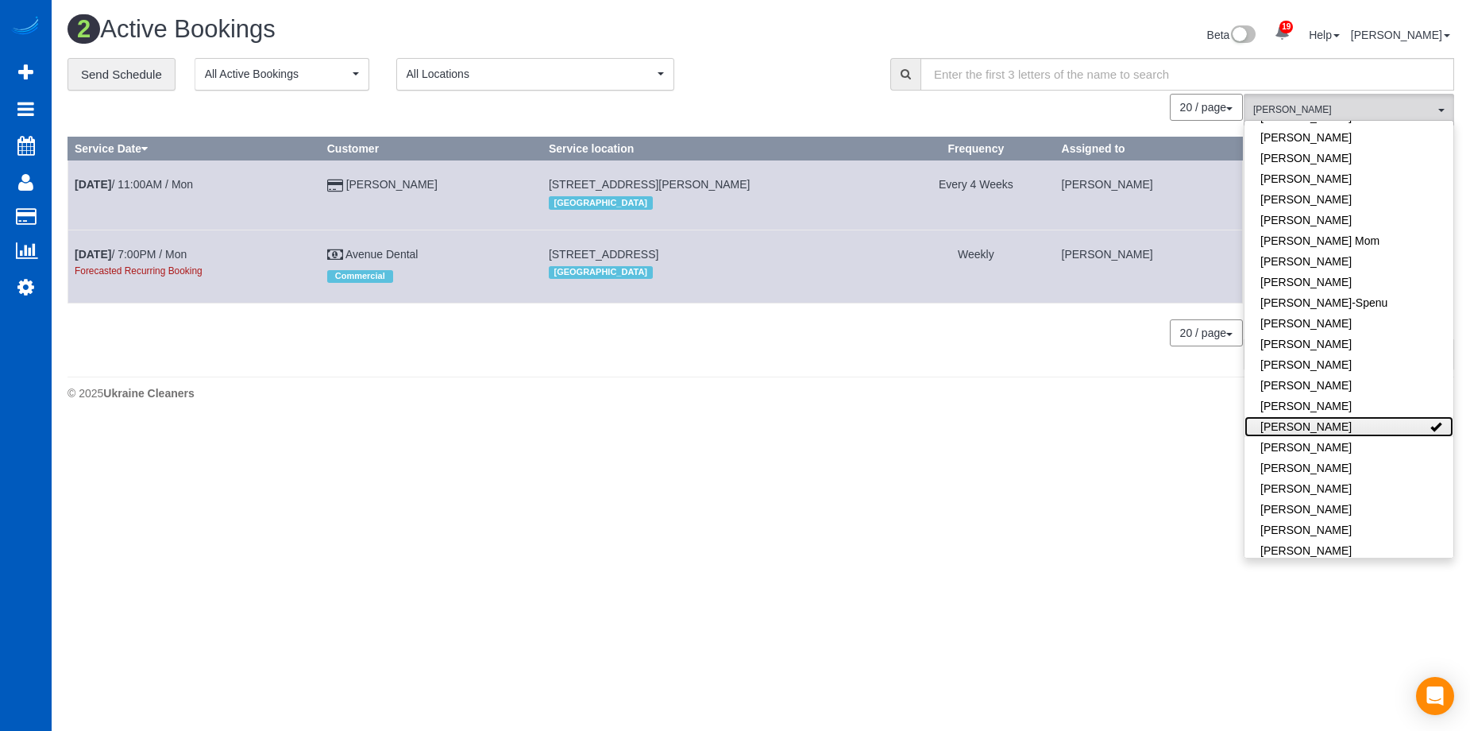
scroll to position [424, 1482]
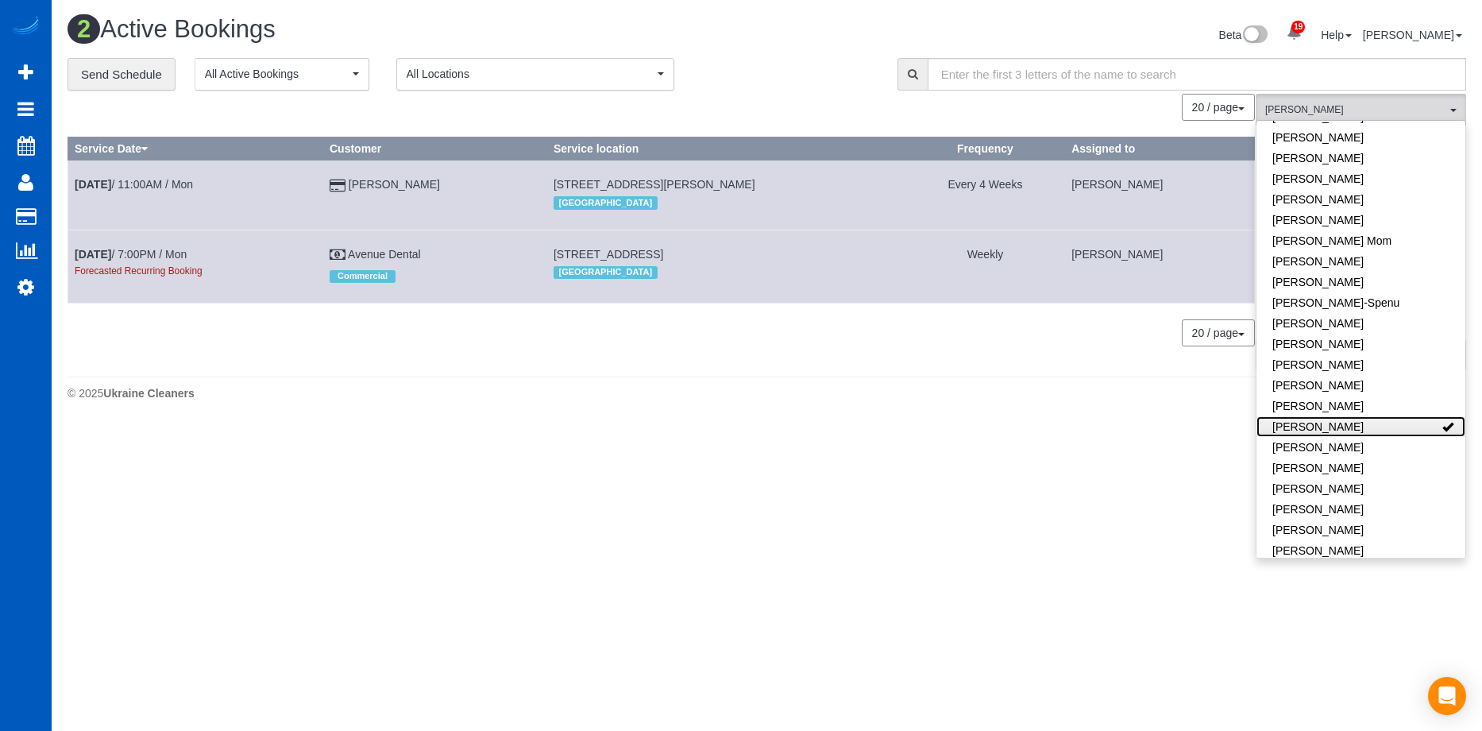
click at [1386, 416] on link "Kateryna Polishchuk" at bounding box center [1361, 426] width 209 height 21
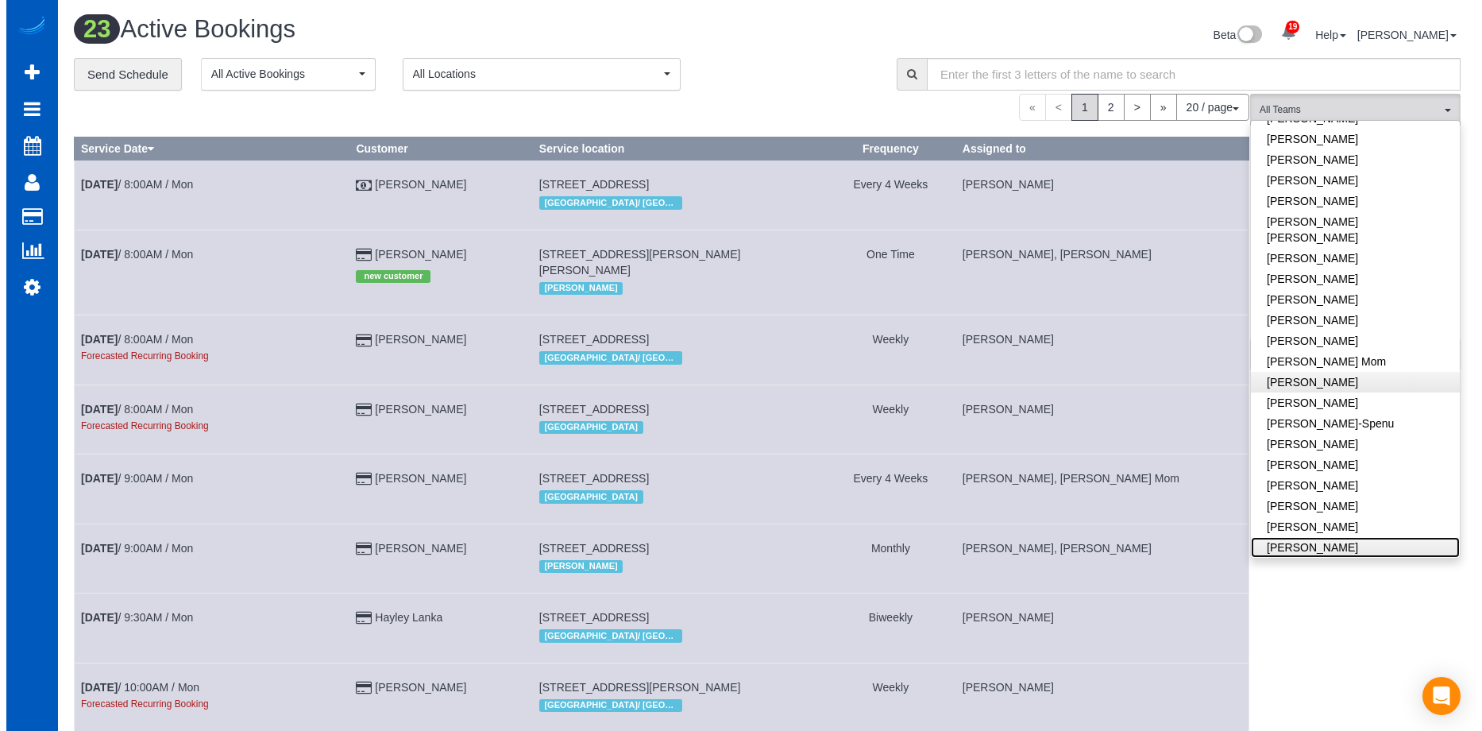
scroll to position [0, 0]
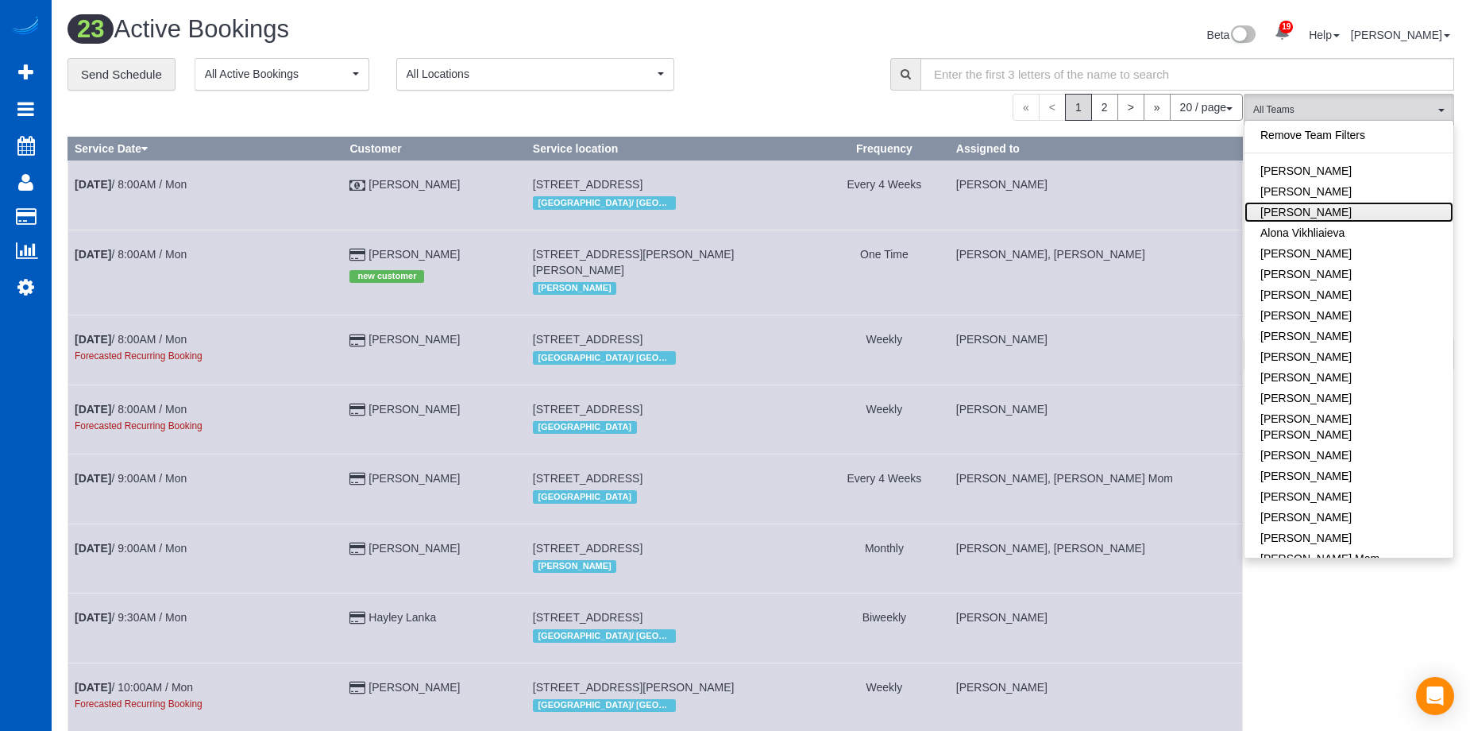
click at [1345, 209] on link "Alona Tarasiuk" at bounding box center [1349, 212] width 209 height 21
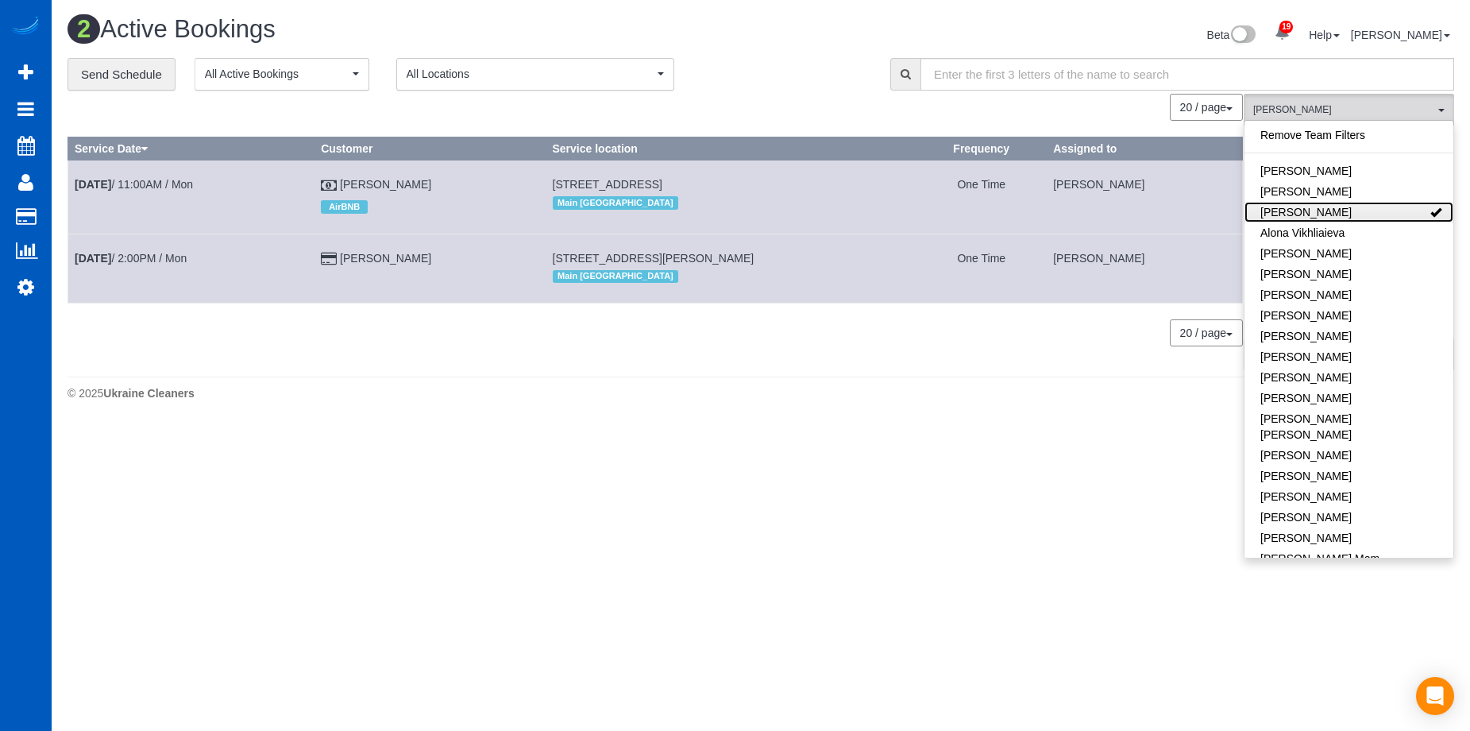
scroll to position [424, 1482]
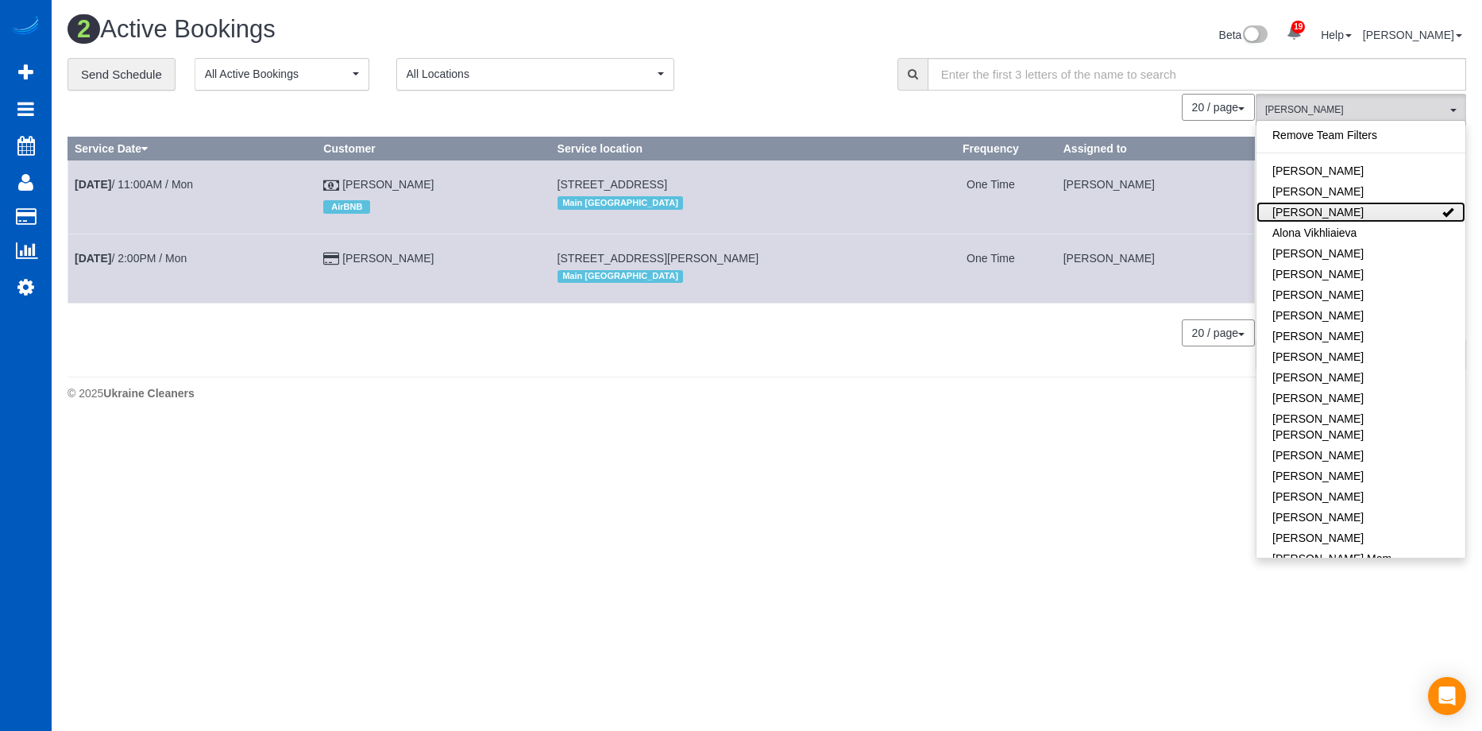
click at [1345, 209] on link "Alona Tarasiuk" at bounding box center [1361, 212] width 209 height 21
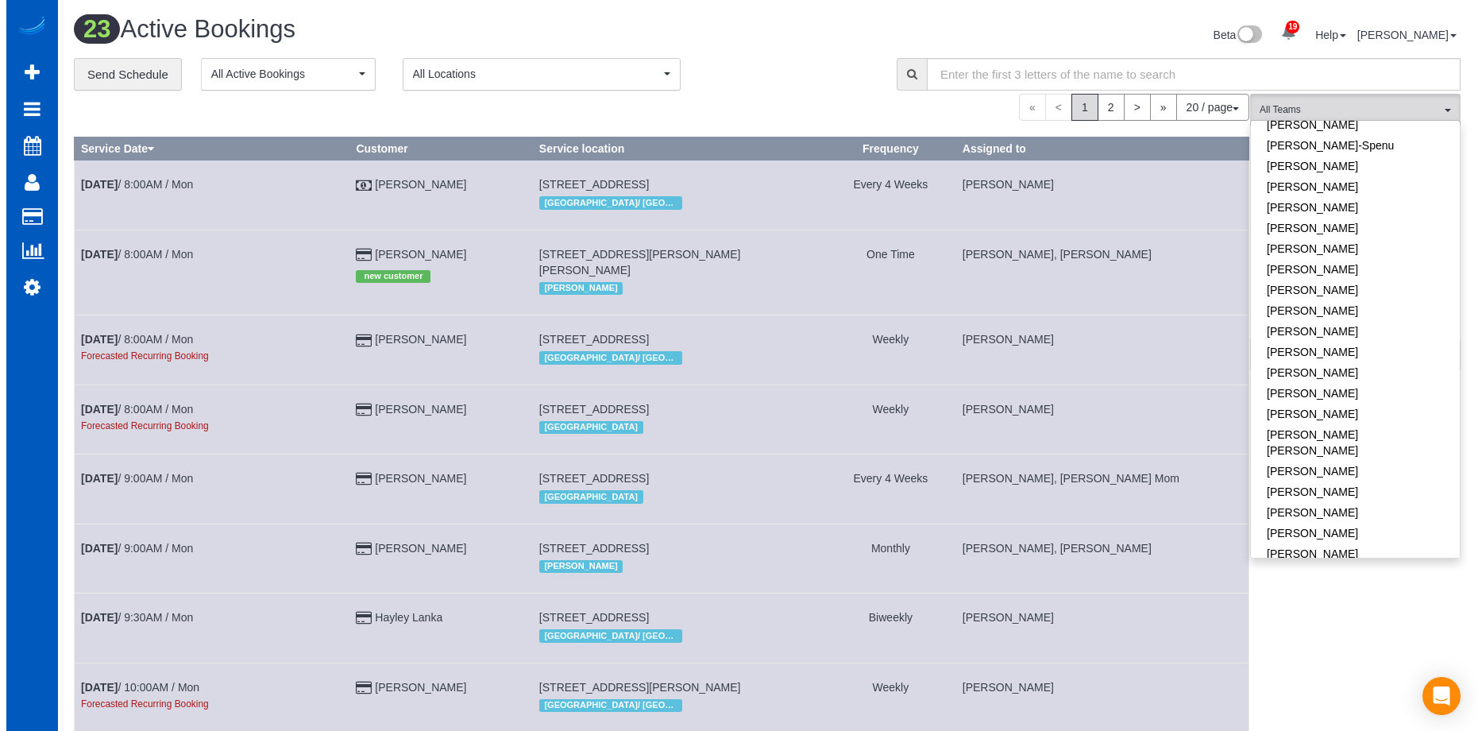
scroll to position [477, 0]
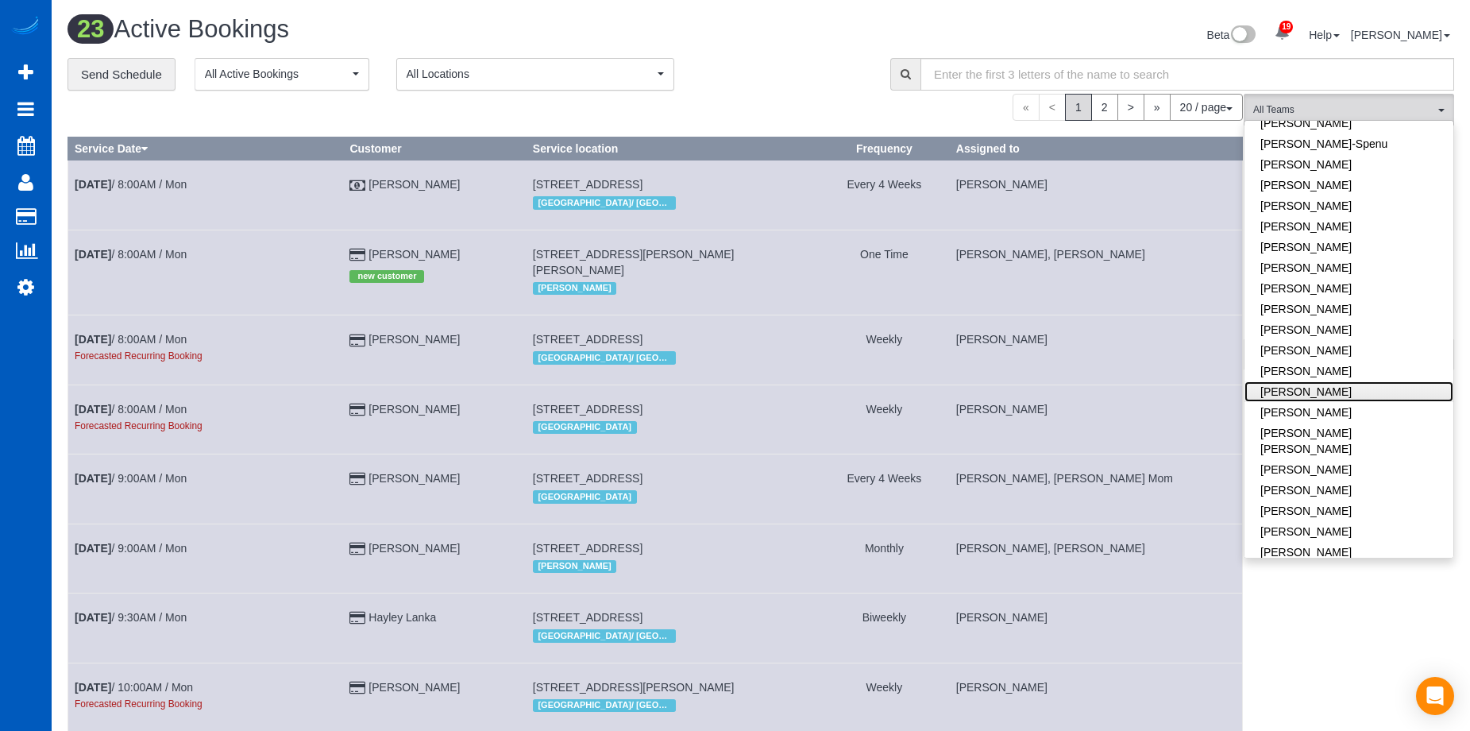
click at [1358, 381] on link "Milena Kasianchyk" at bounding box center [1349, 391] width 209 height 21
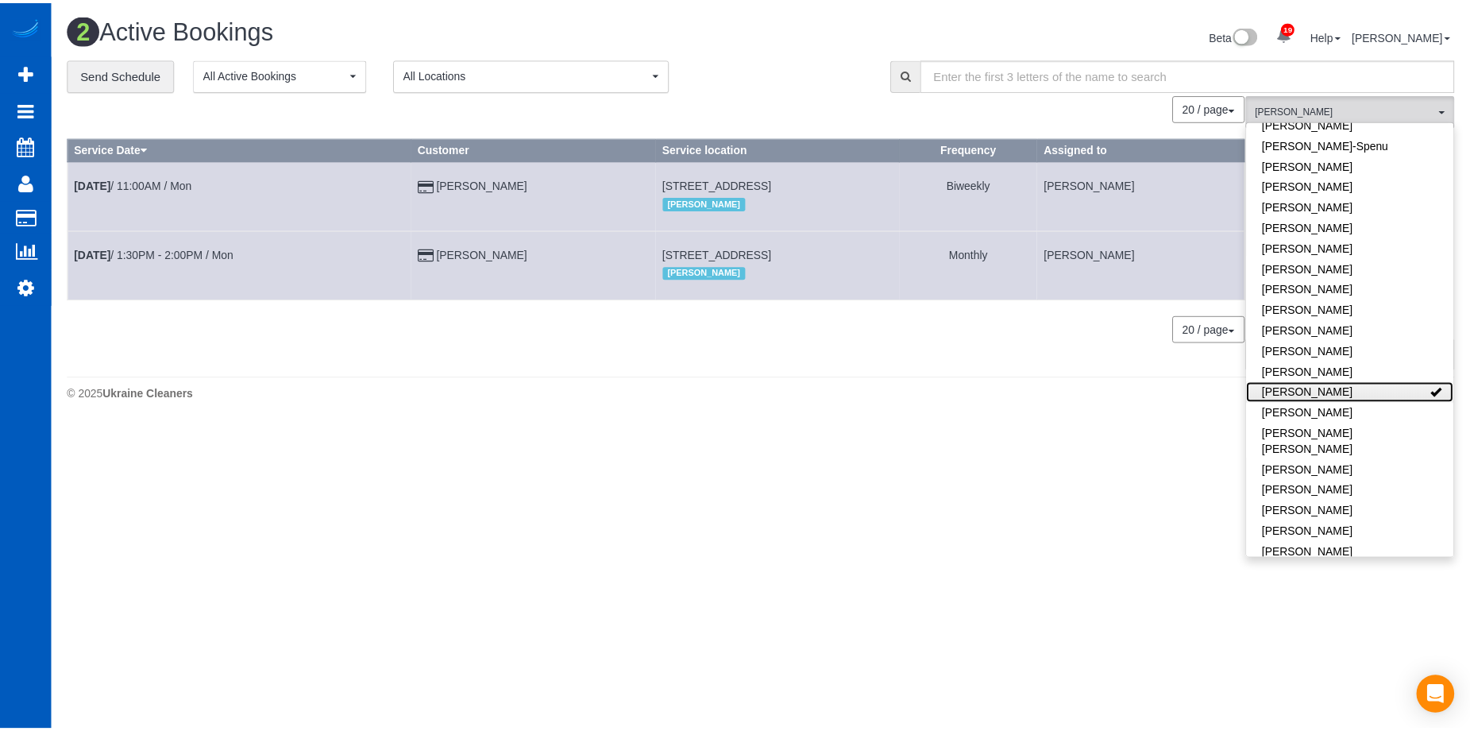
scroll to position [424, 1482]
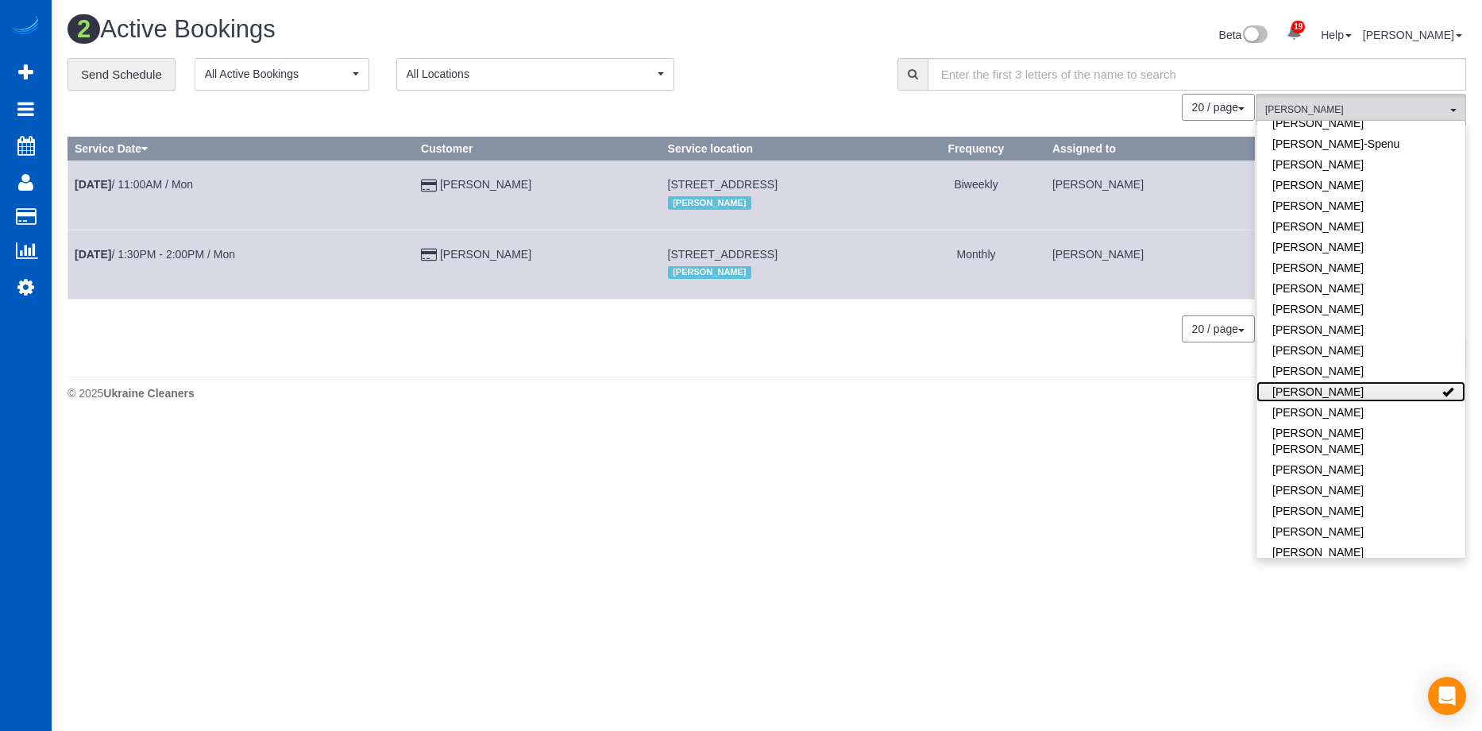
click at [1372, 381] on link "Milena Kasianchyk" at bounding box center [1361, 391] width 209 height 21
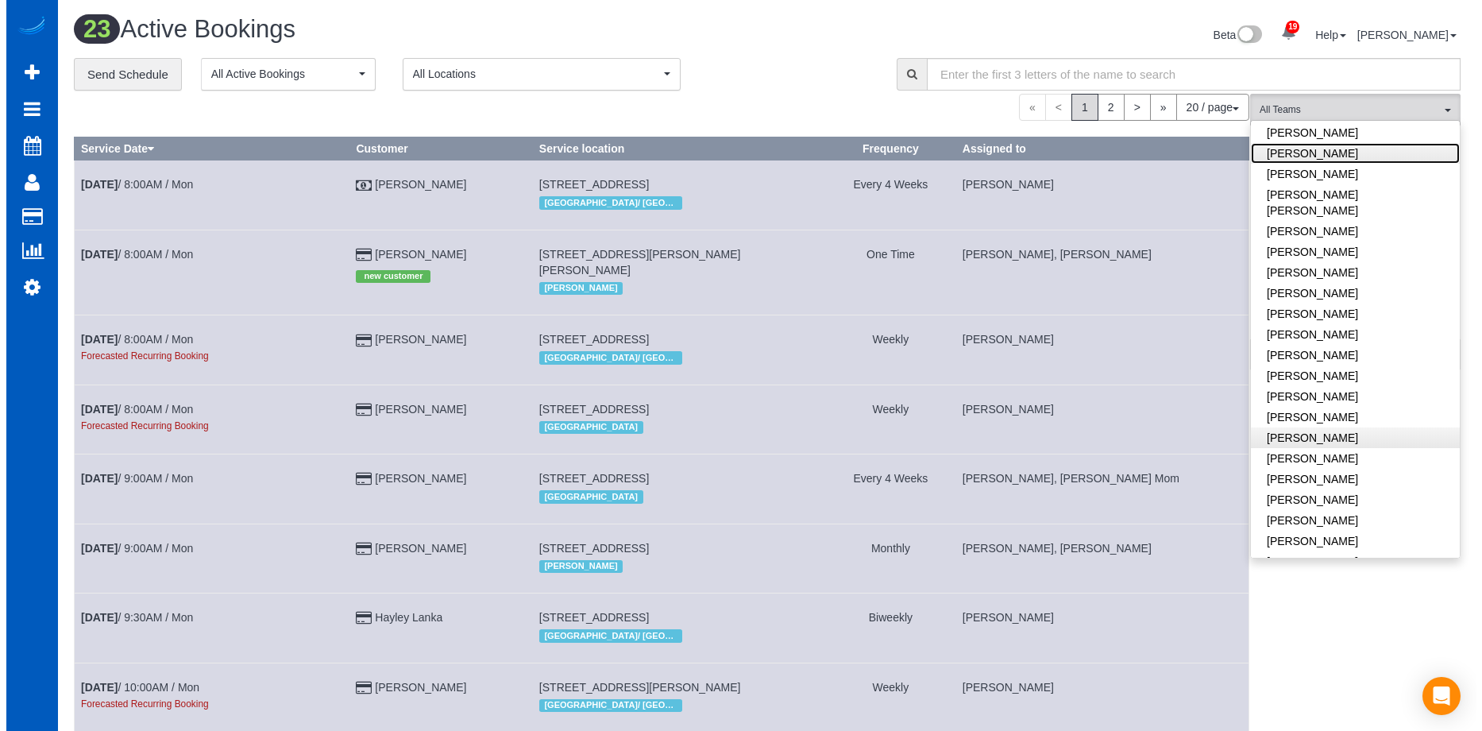
scroll to position [953, 0]
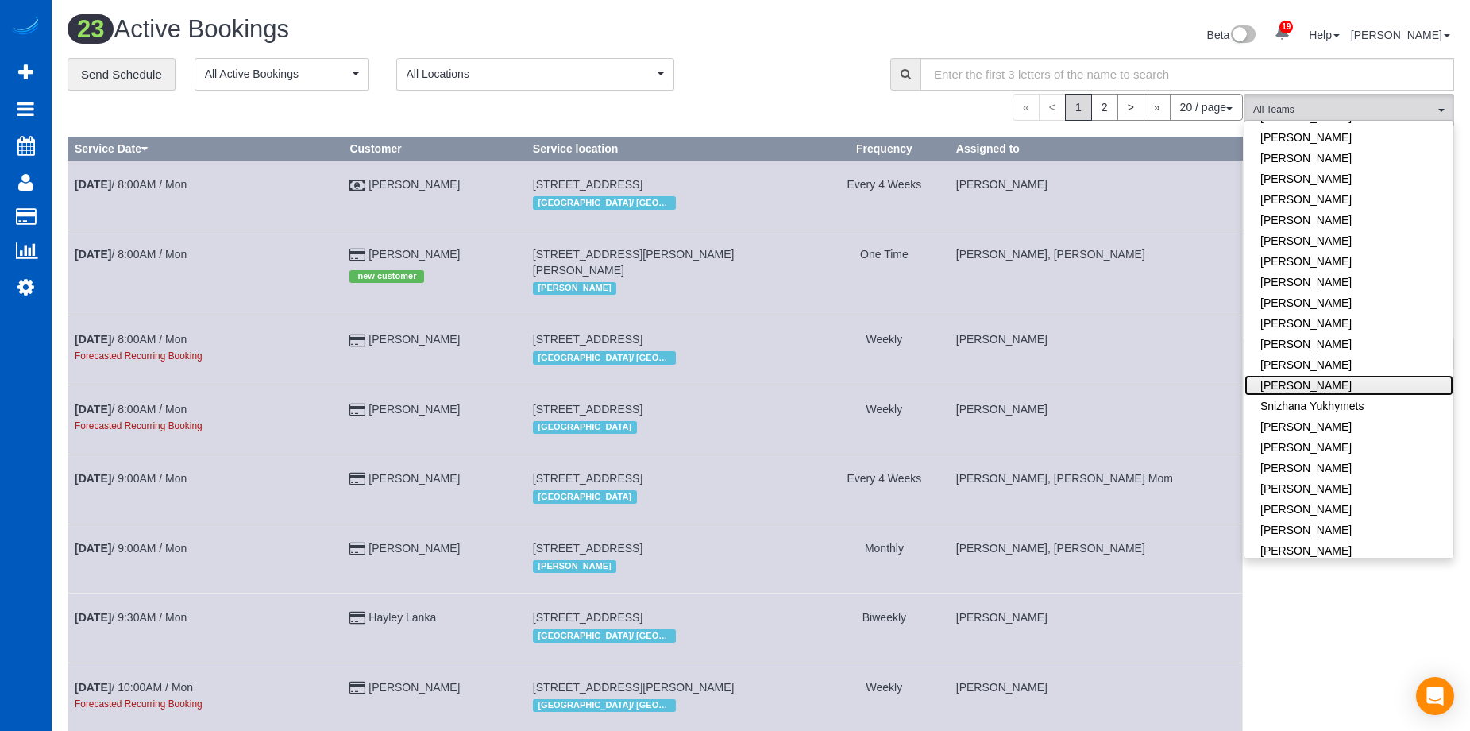
click at [1369, 375] on link "Sarah Morozov" at bounding box center [1349, 385] width 209 height 21
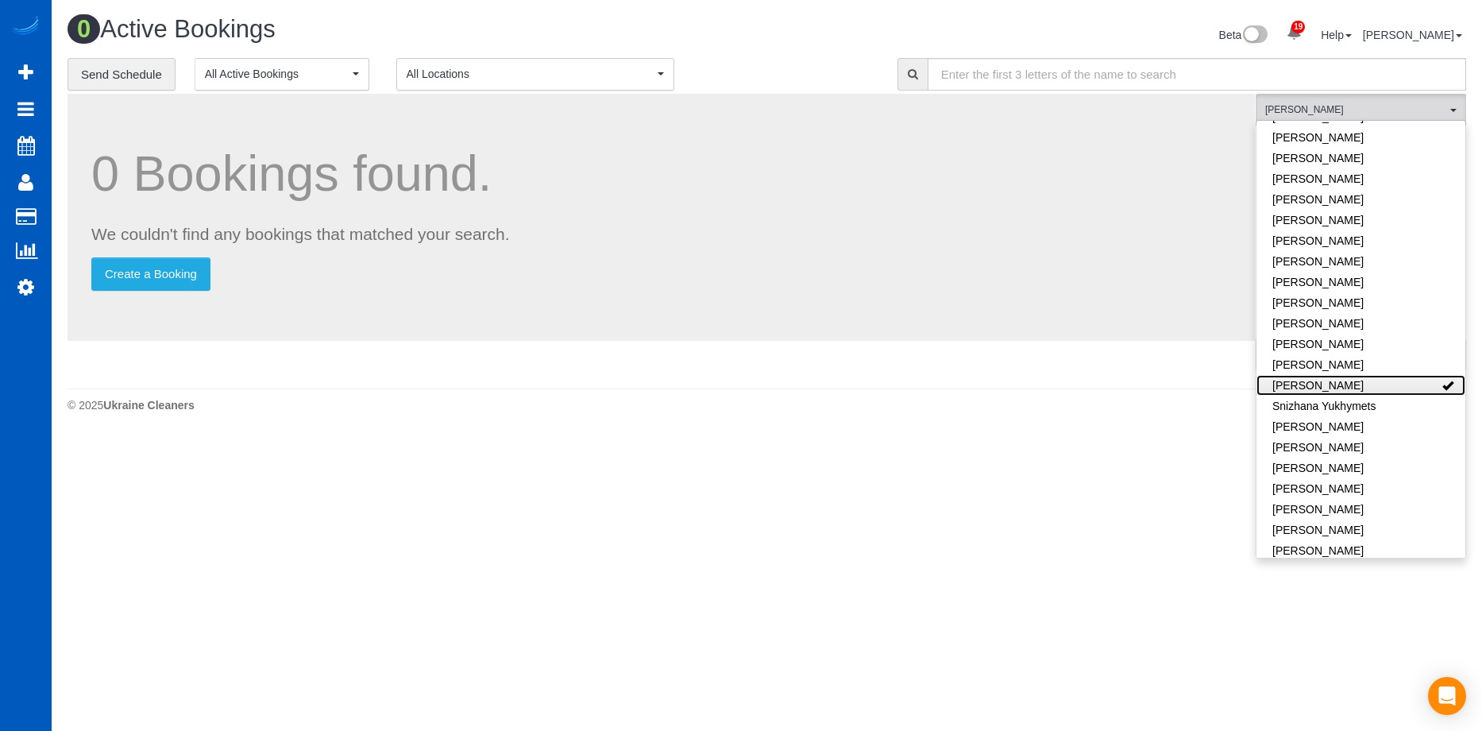
click at [1384, 375] on link "Sarah Morozov" at bounding box center [1361, 385] width 209 height 21
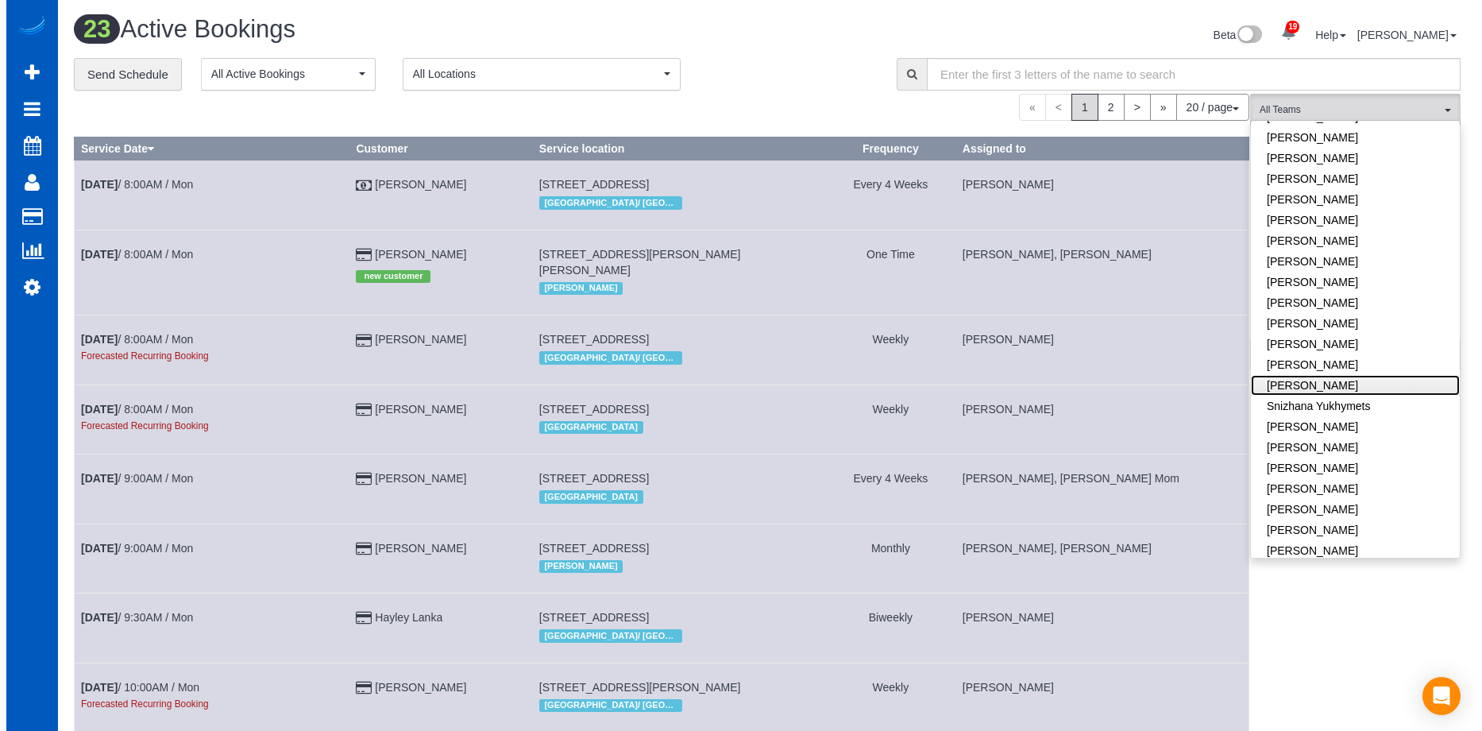
scroll to position [1677, 1470]
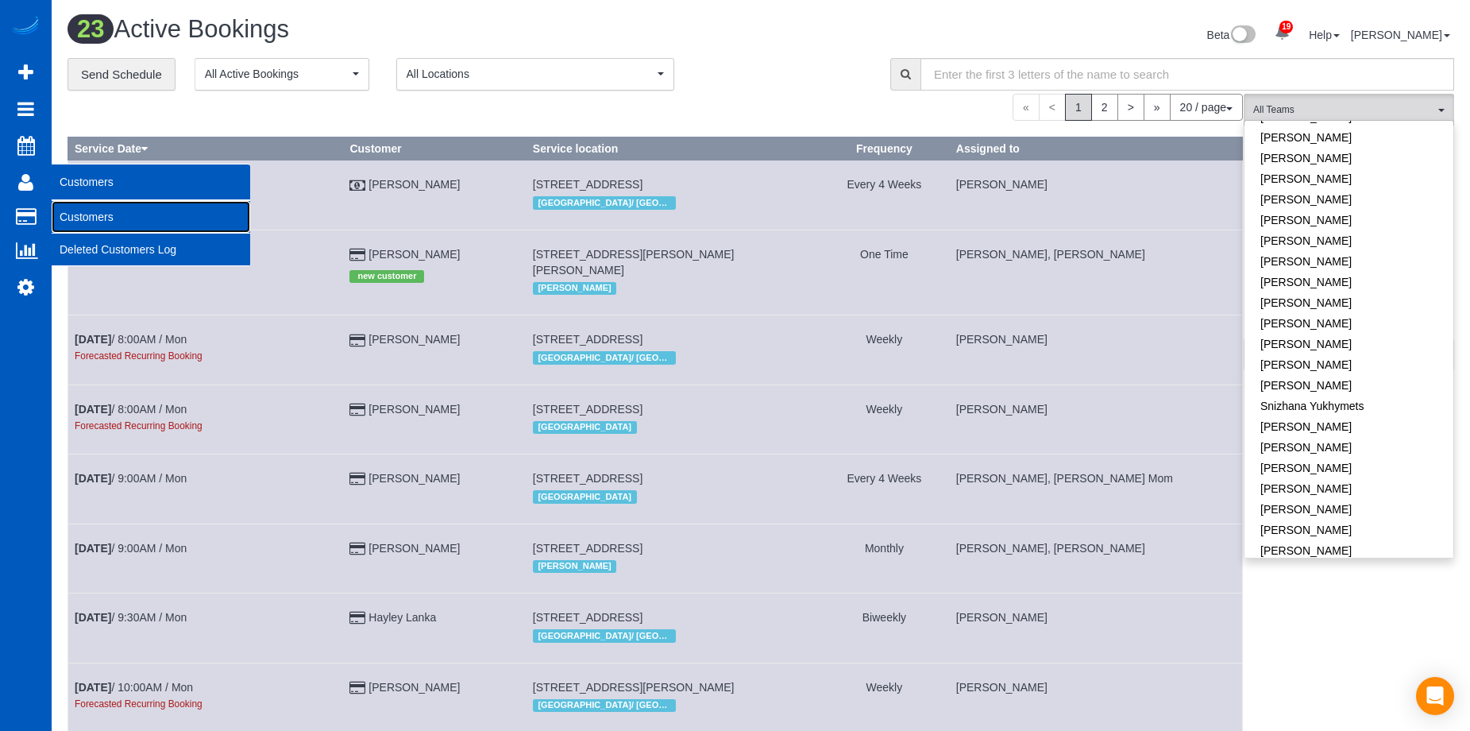
click at [83, 214] on link "Customers" at bounding box center [151, 217] width 199 height 32
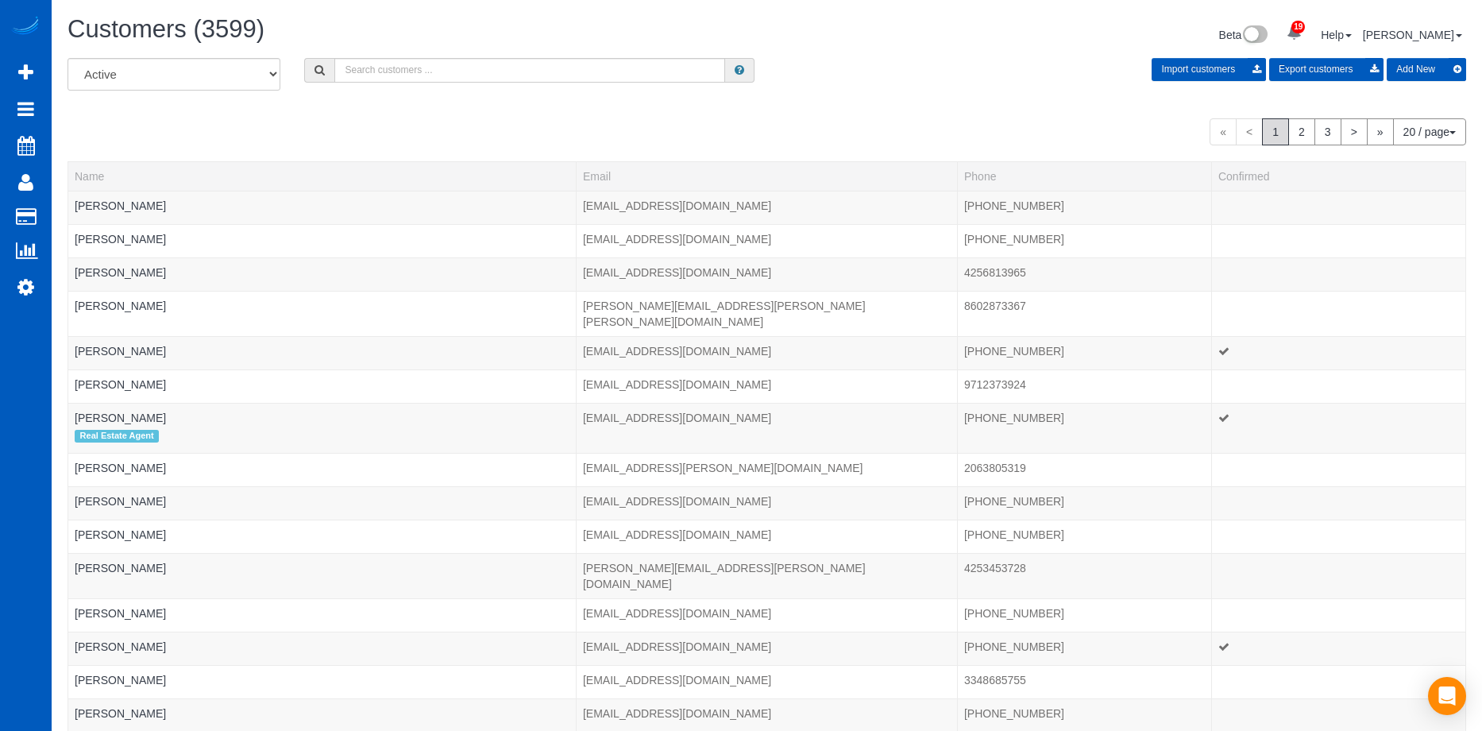
scroll to position [990, 1470]
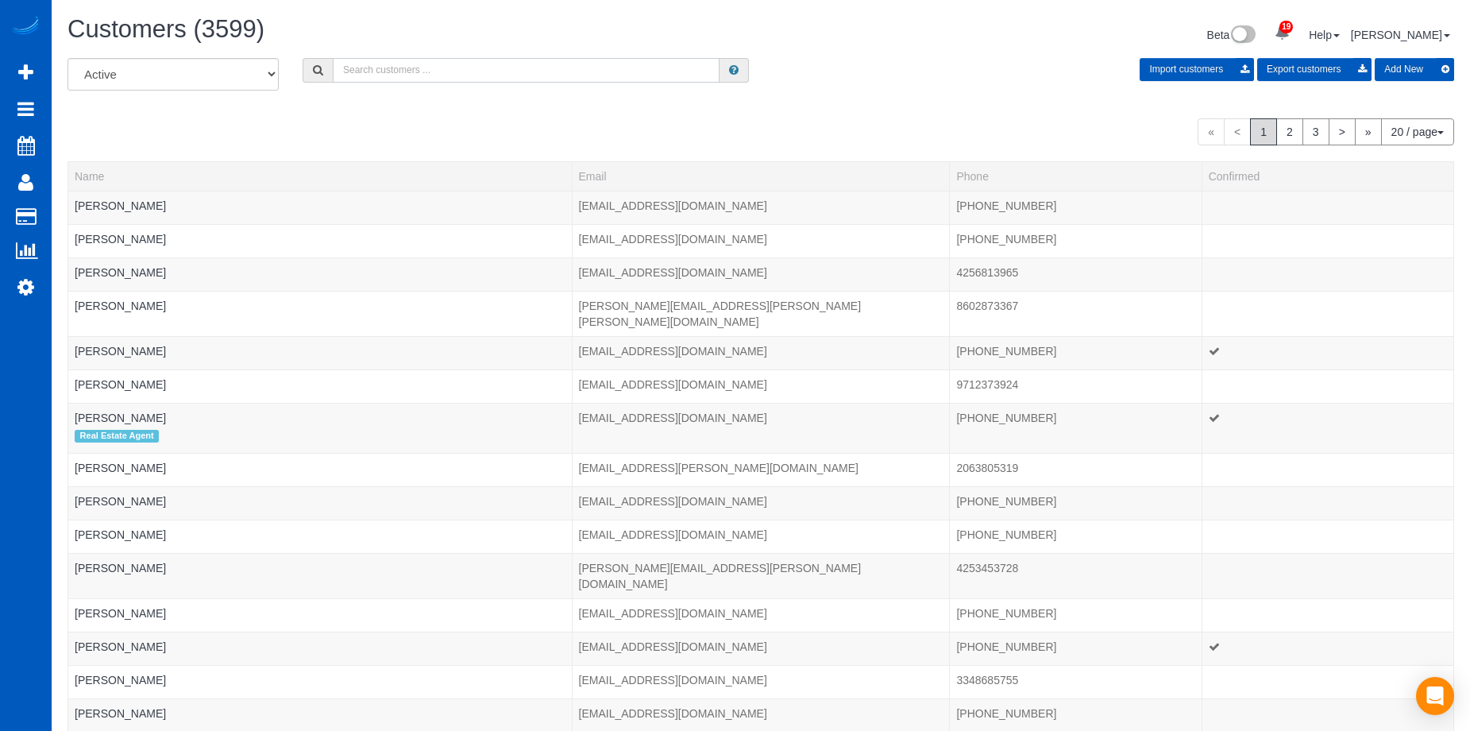
click at [554, 71] on input "text" at bounding box center [526, 70] width 387 height 25
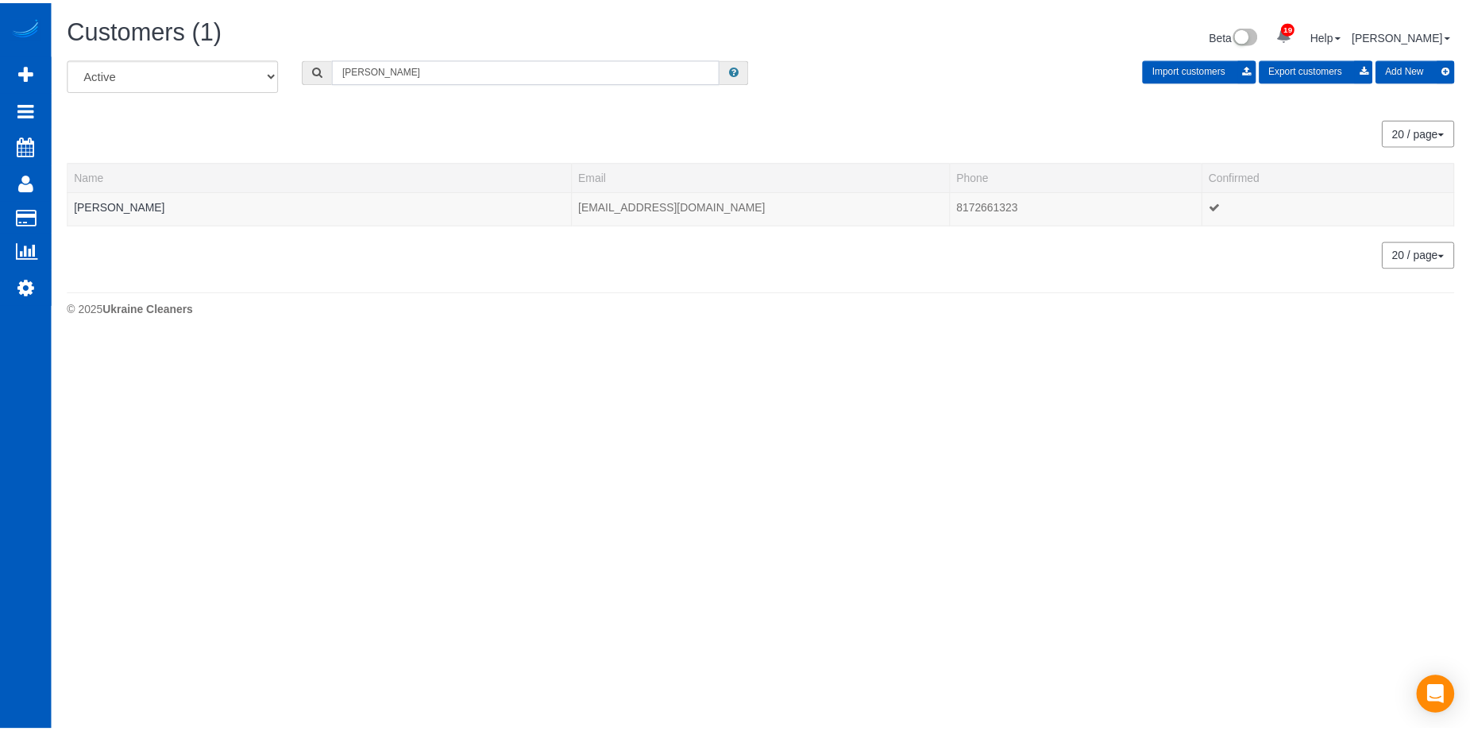
scroll to position [79092, 77949]
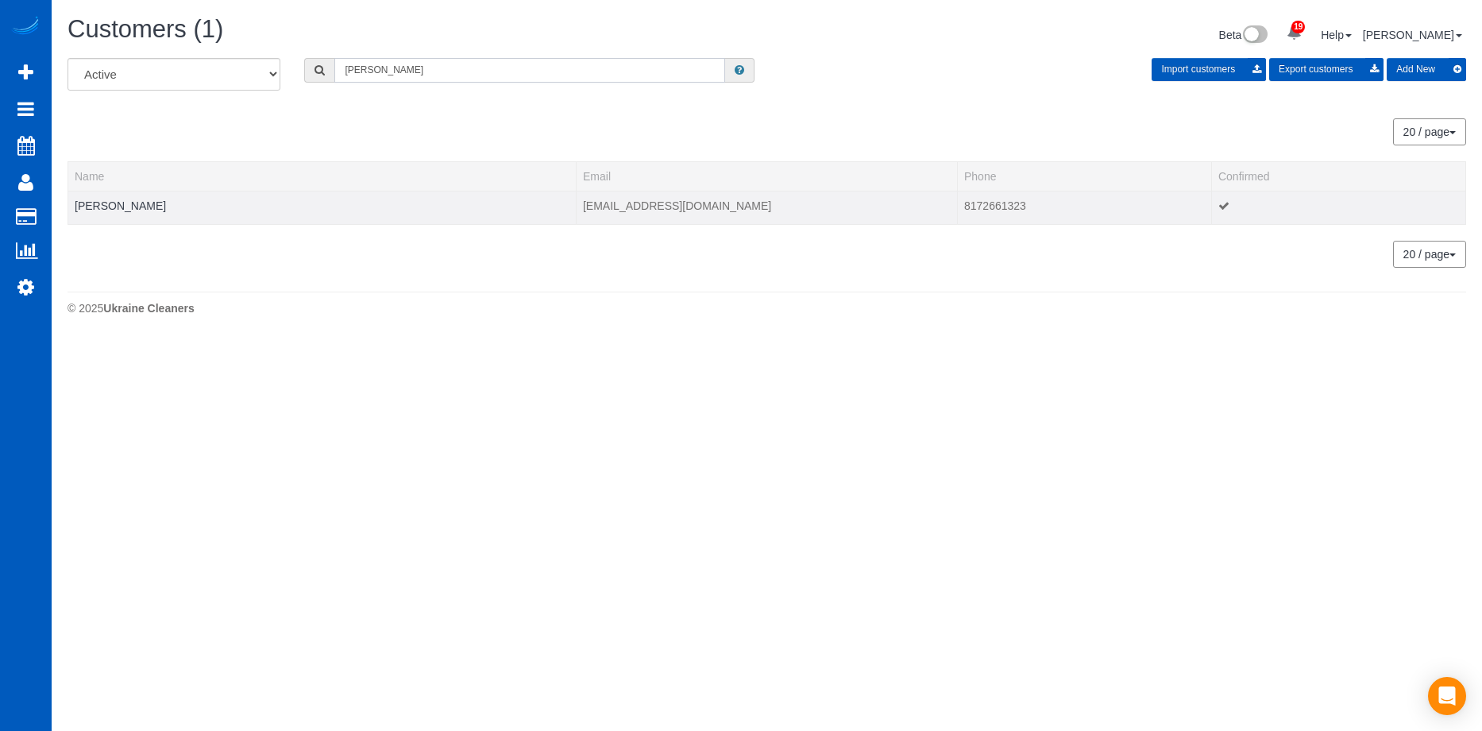
type input "Ashley Barnhart"
click at [130, 212] on td "Ashley Barnhart" at bounding box center [322, 207] width 508 height 33
click at [143, 203] on link "Ashley Barnhart" at bounding box center [120, 205] width 91 height 13
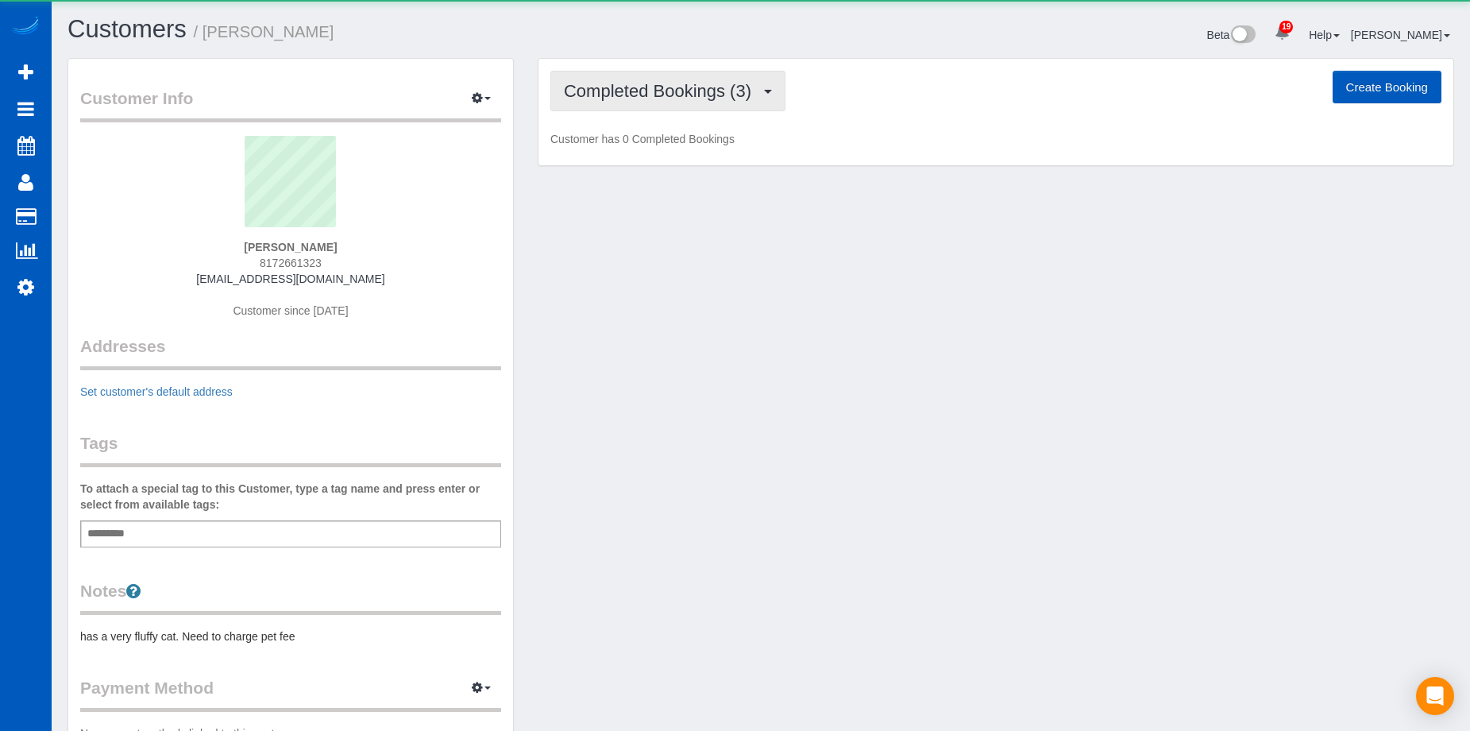
scroll to position [882, 1470]
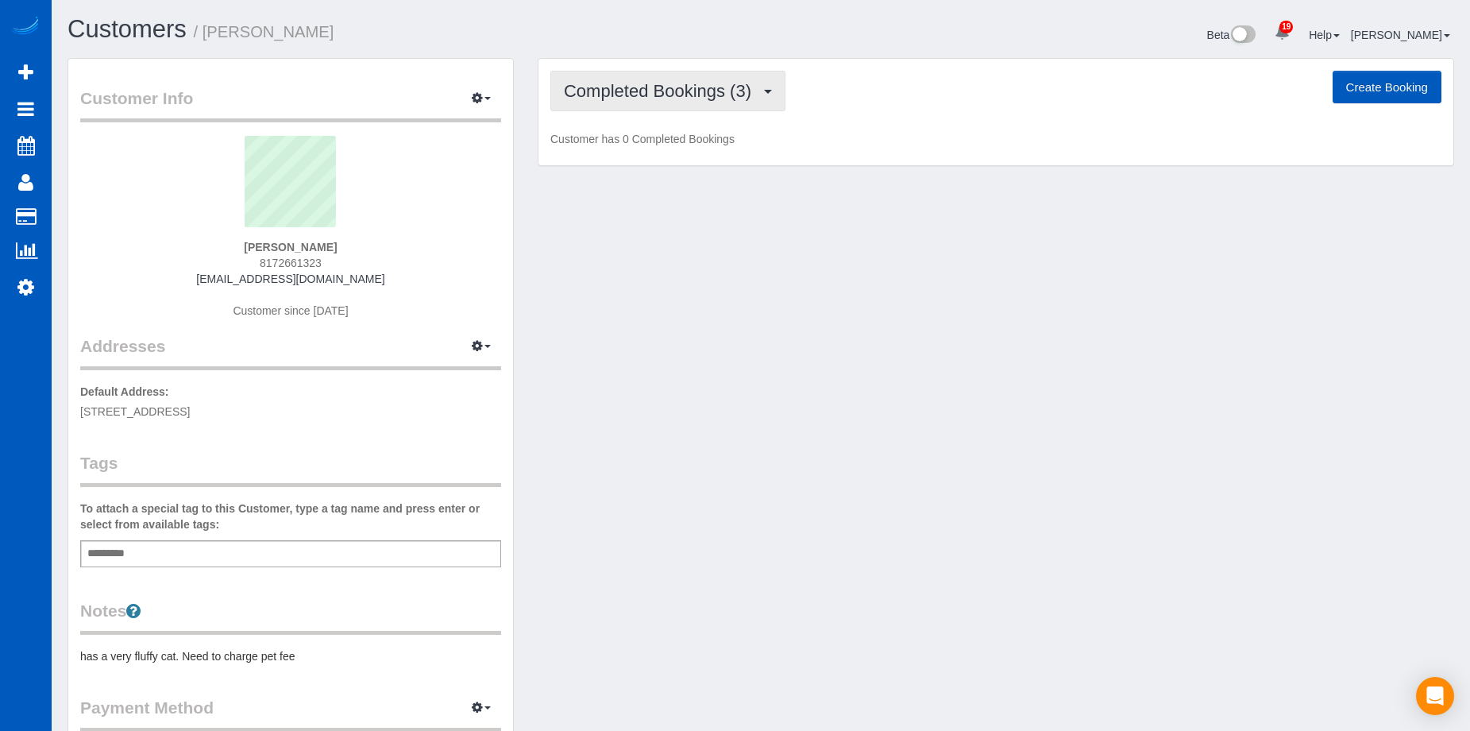
click at [696, 83] on span "Completed Bookings (3)" at bounding box center [661, 91] width 195 height 20
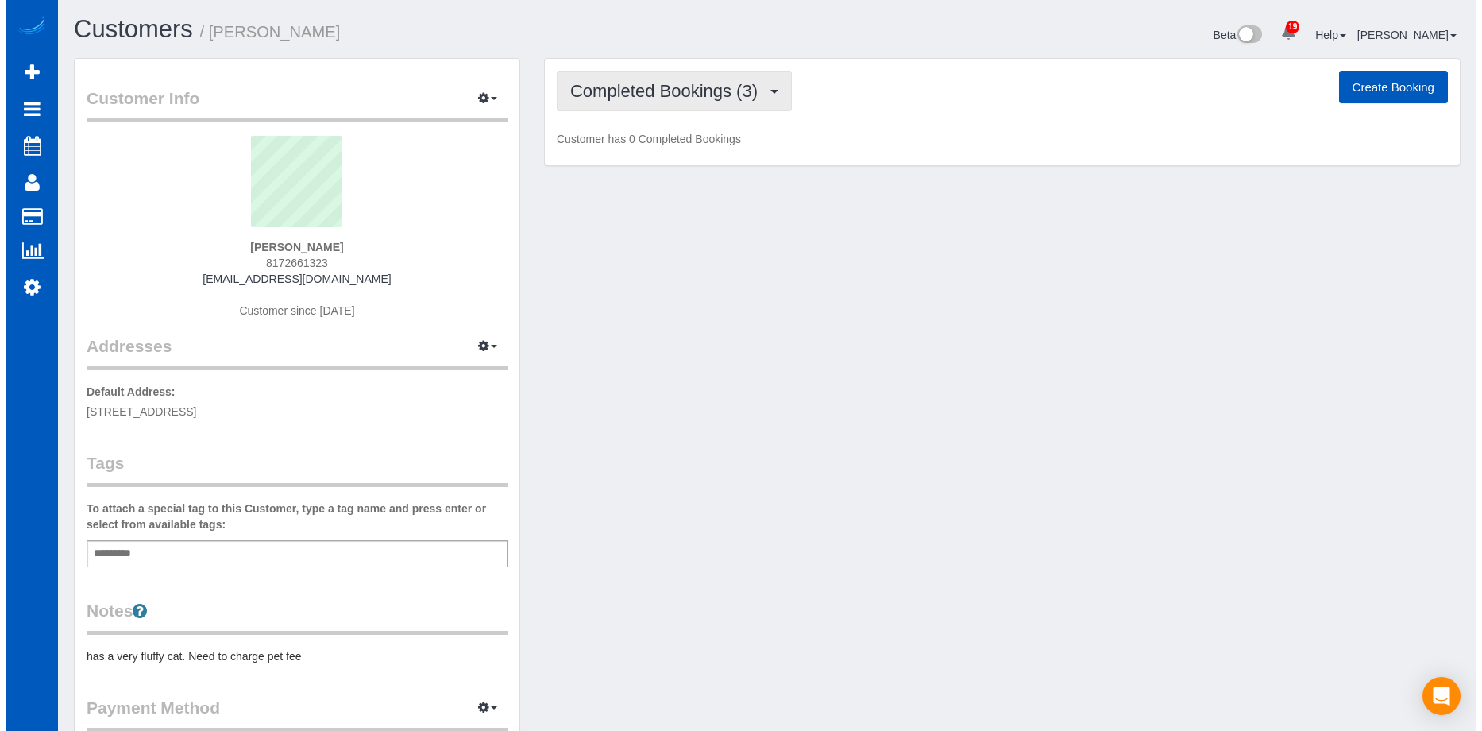
scroll to position [937, 1470]
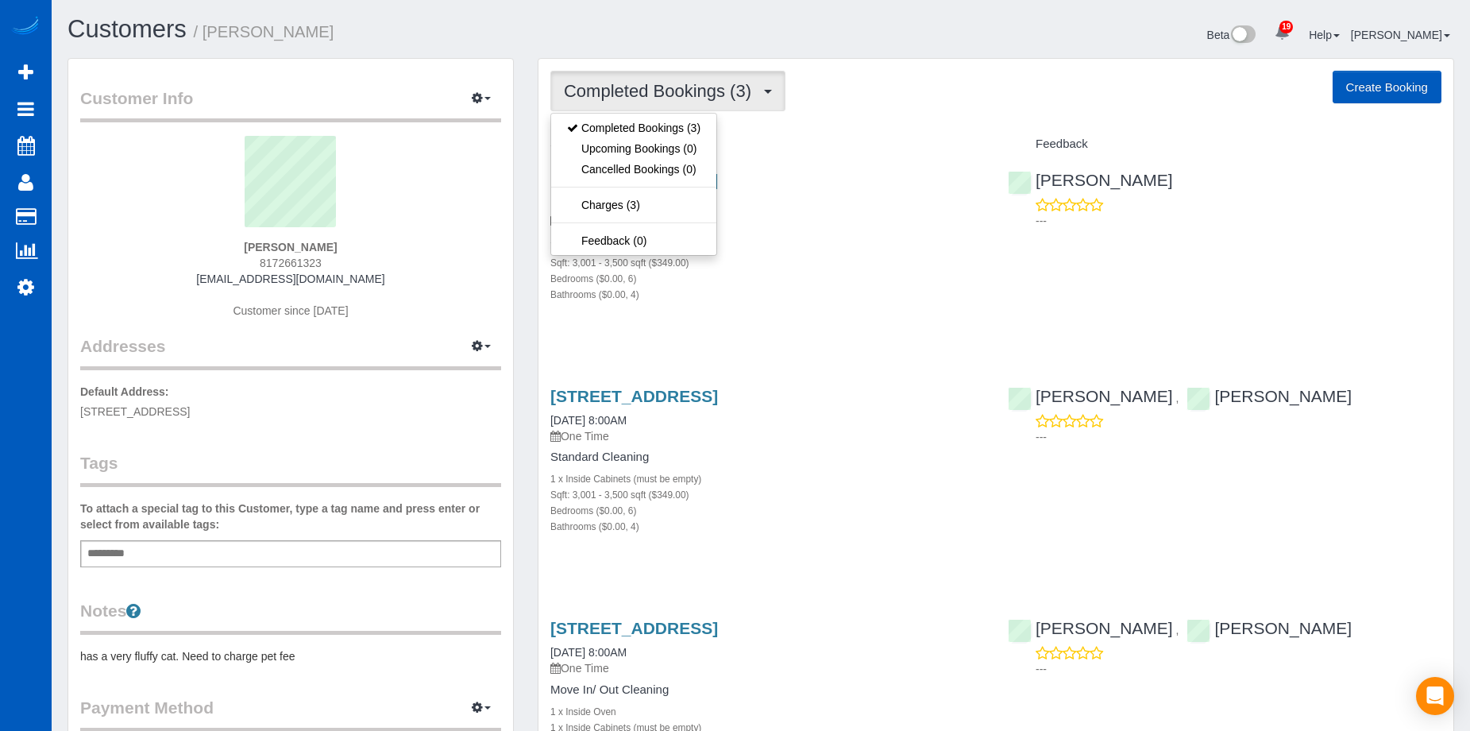
click at [702, 98] on span "Completed Bookings (3)" at bounding box center [661, 91] width 195 height 20
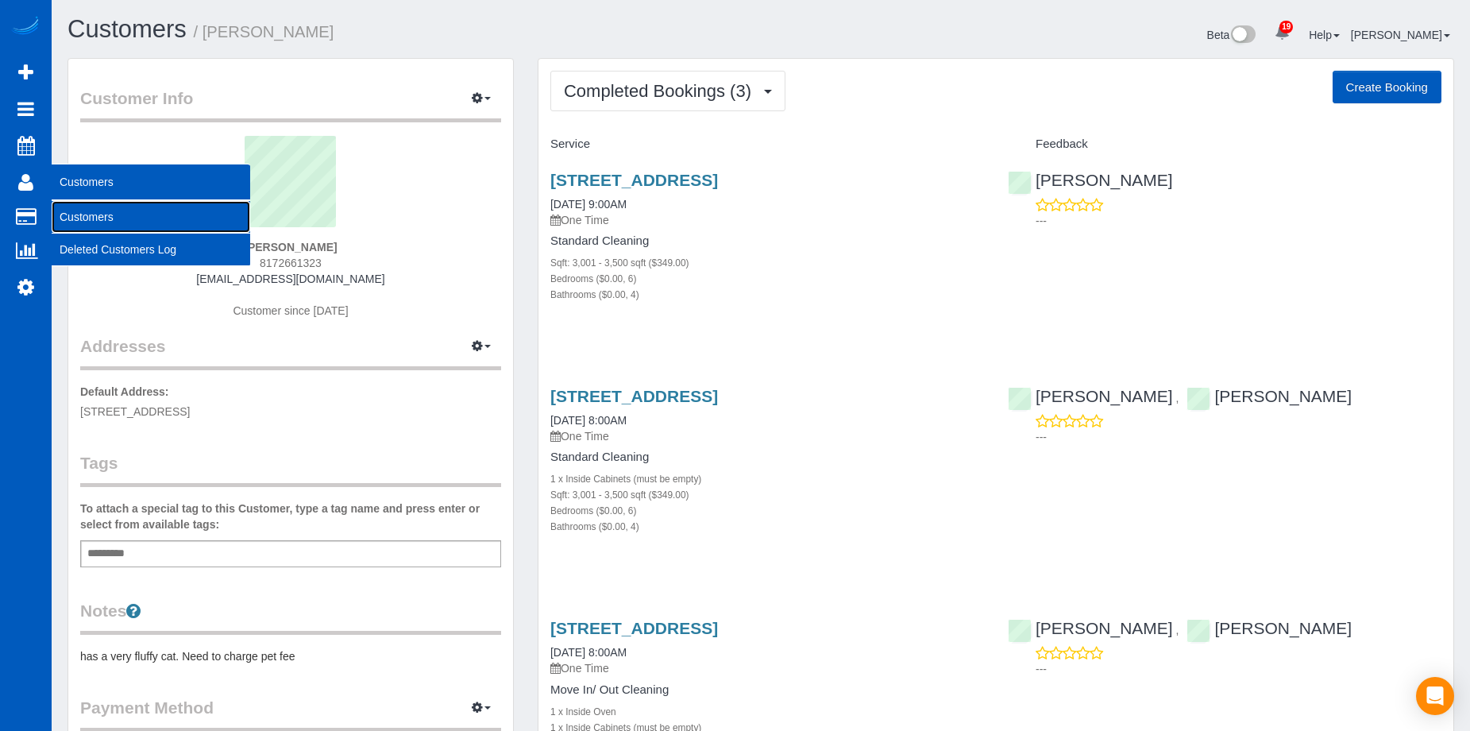
click at [72, 211] on link "Customers" at bounding box center [151, 217] width 199 height 32
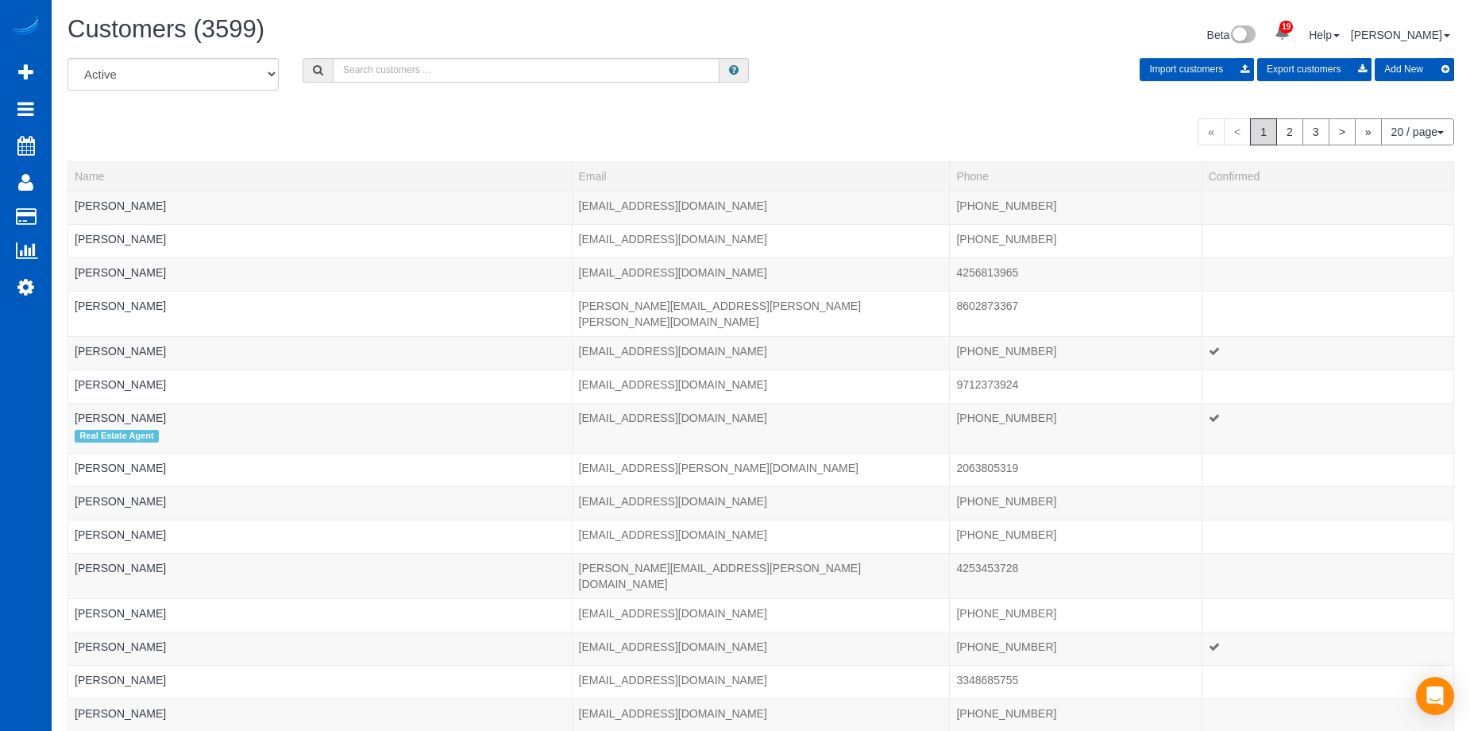
scroll to position [990, 1470]
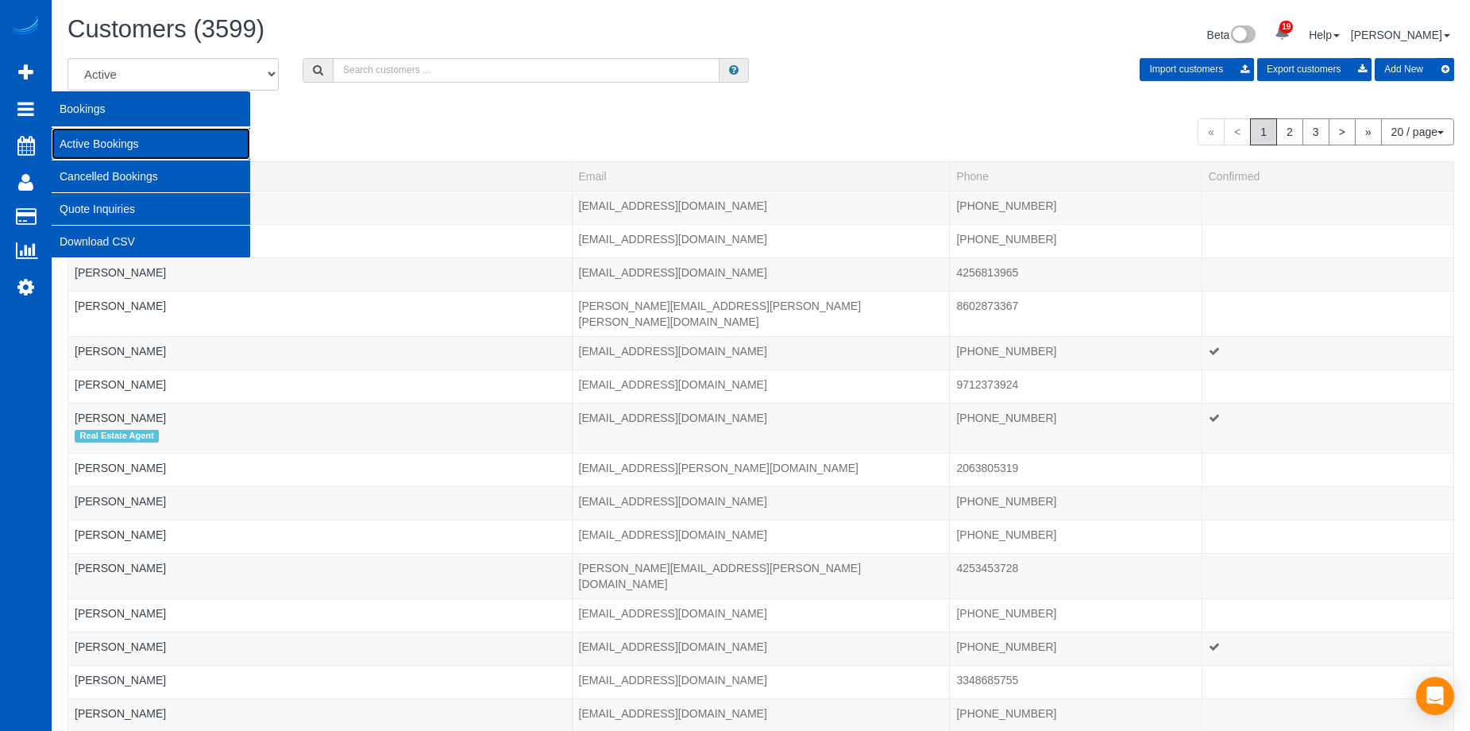
click at [70, 137] on link "Active Bookings" at bounding box center [151, 144] width 199 height 32
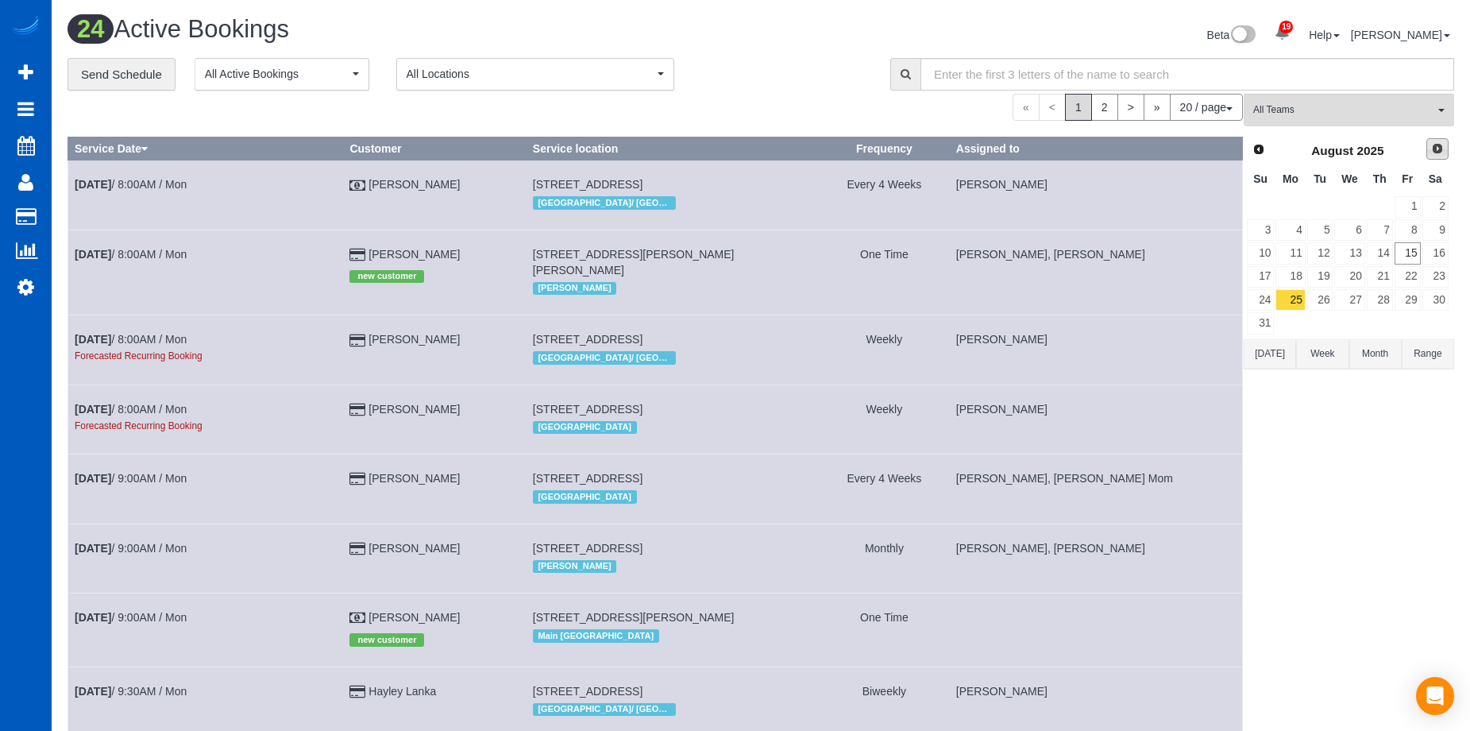
click at [1442, 152] on span "Next" at bounding box center [1437, 148] width 13 height 13
click at [1410, 205] on link "5" at bounding box center [1408, 206] width 26 height 21
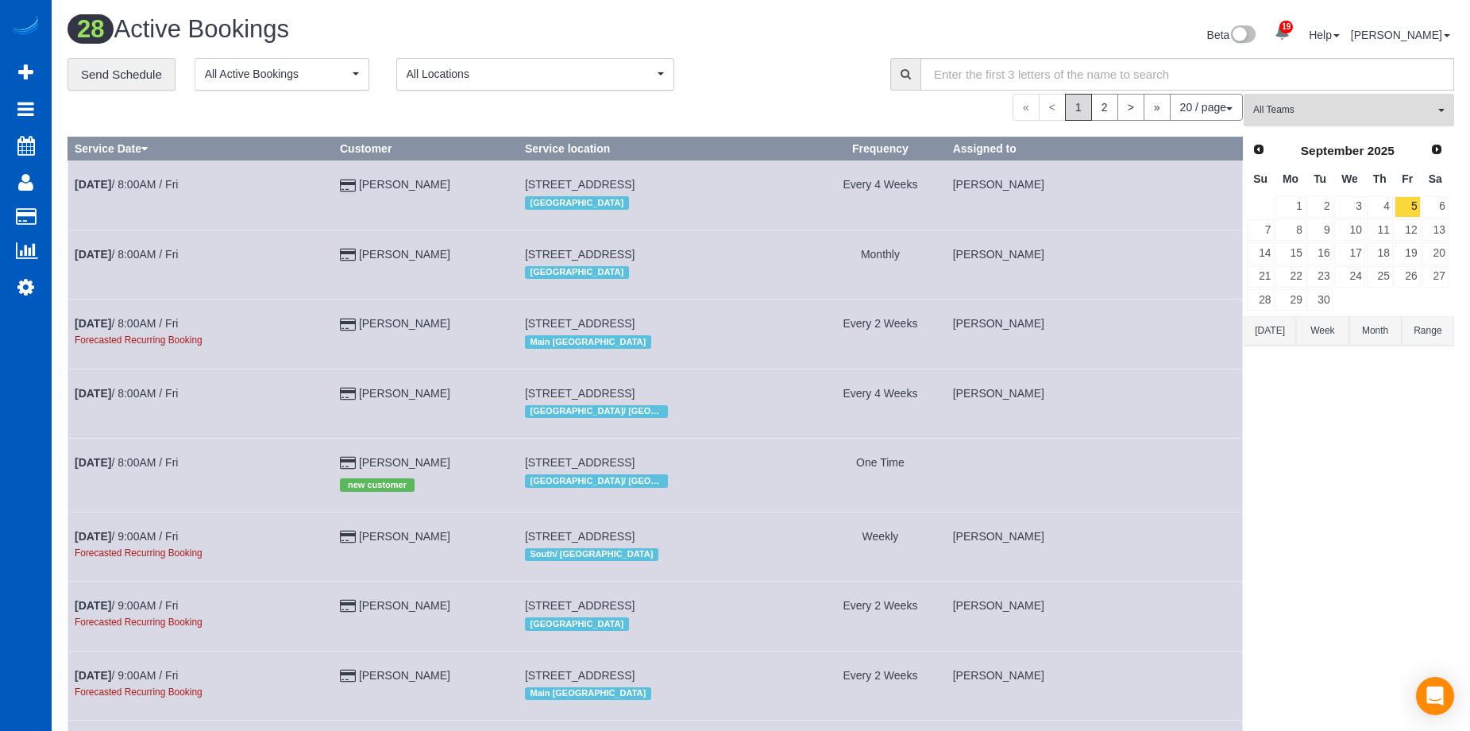
click at [1394, 105] on span "All Teams" at bounding box center [1343, 110] width 181 height 14
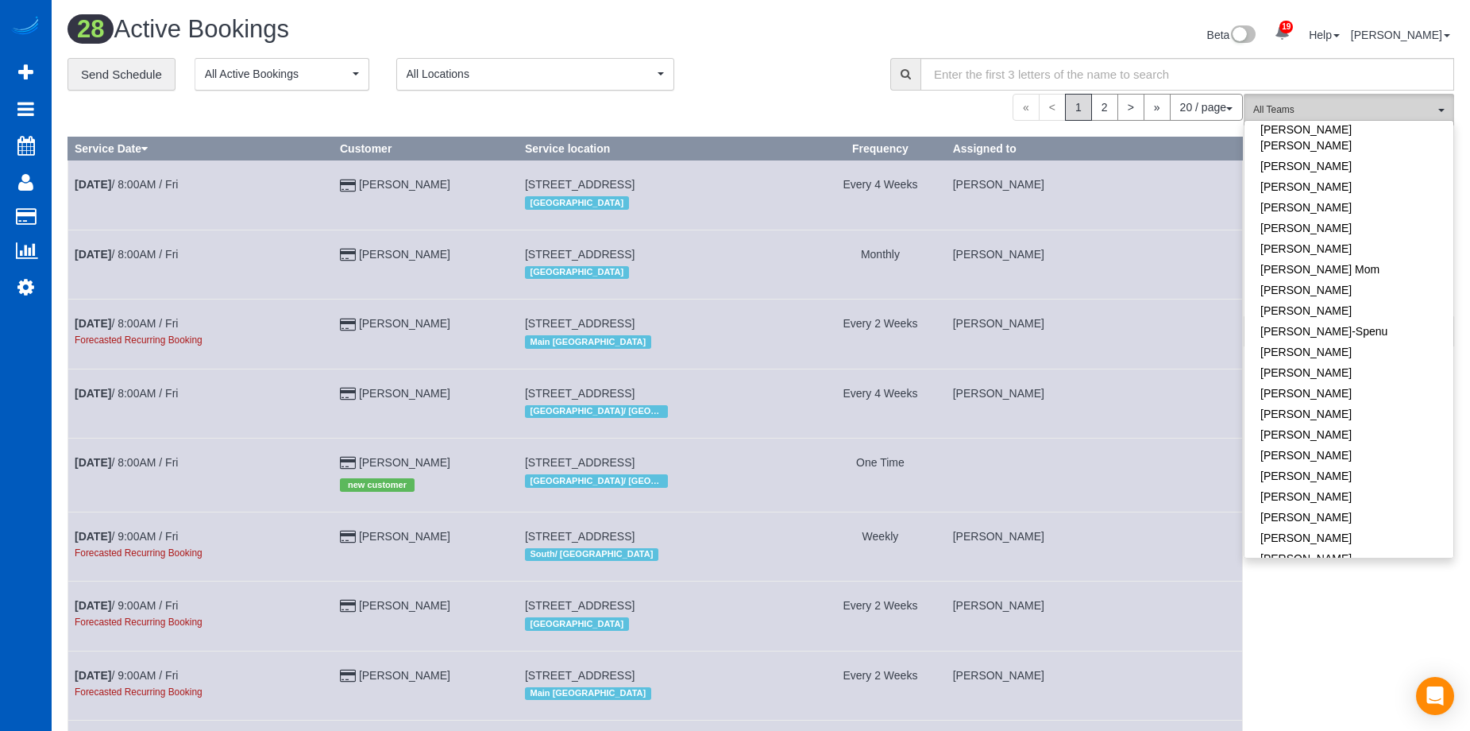
scroll to position [318, 0]
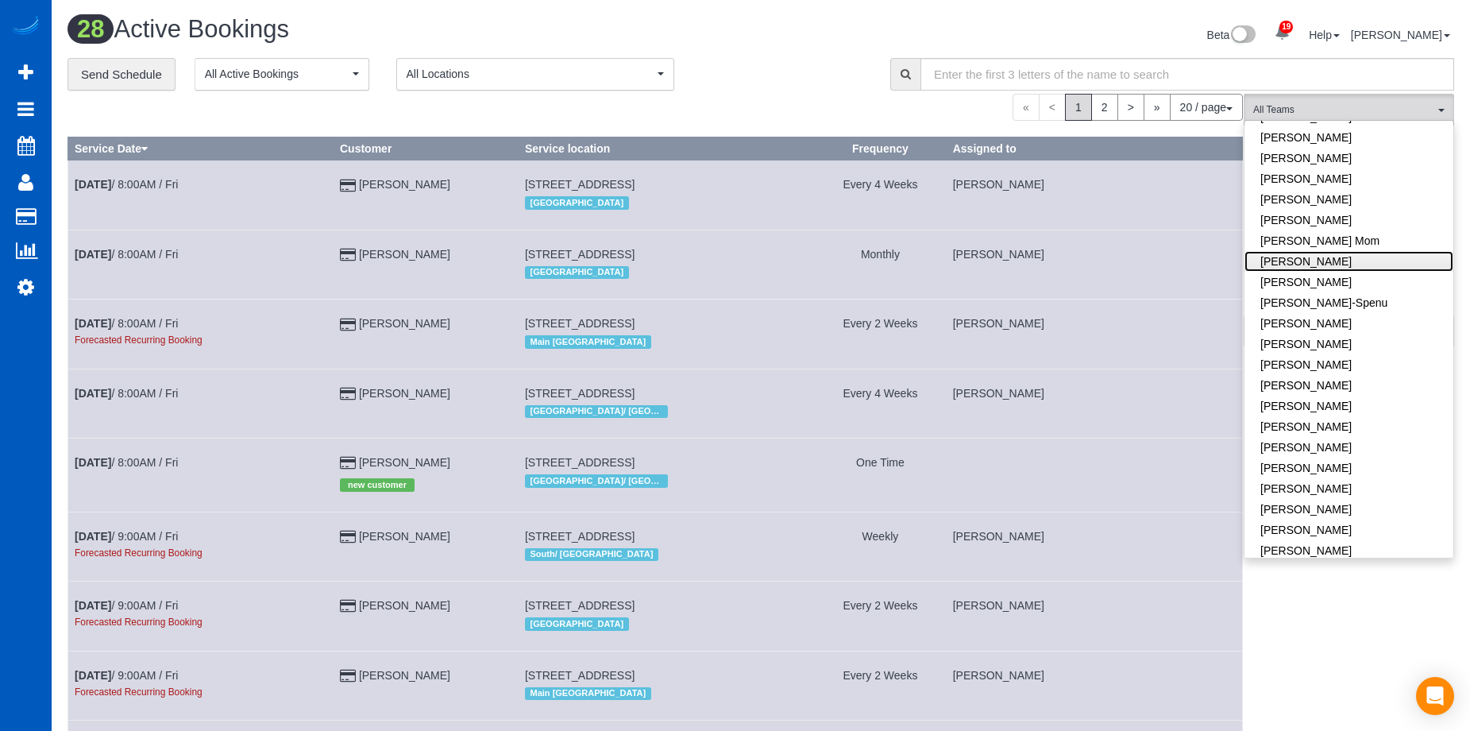
click at [1408, 251] on link "Irina Dunaeva" at bounding box center [1349, 261] width 209 height 21
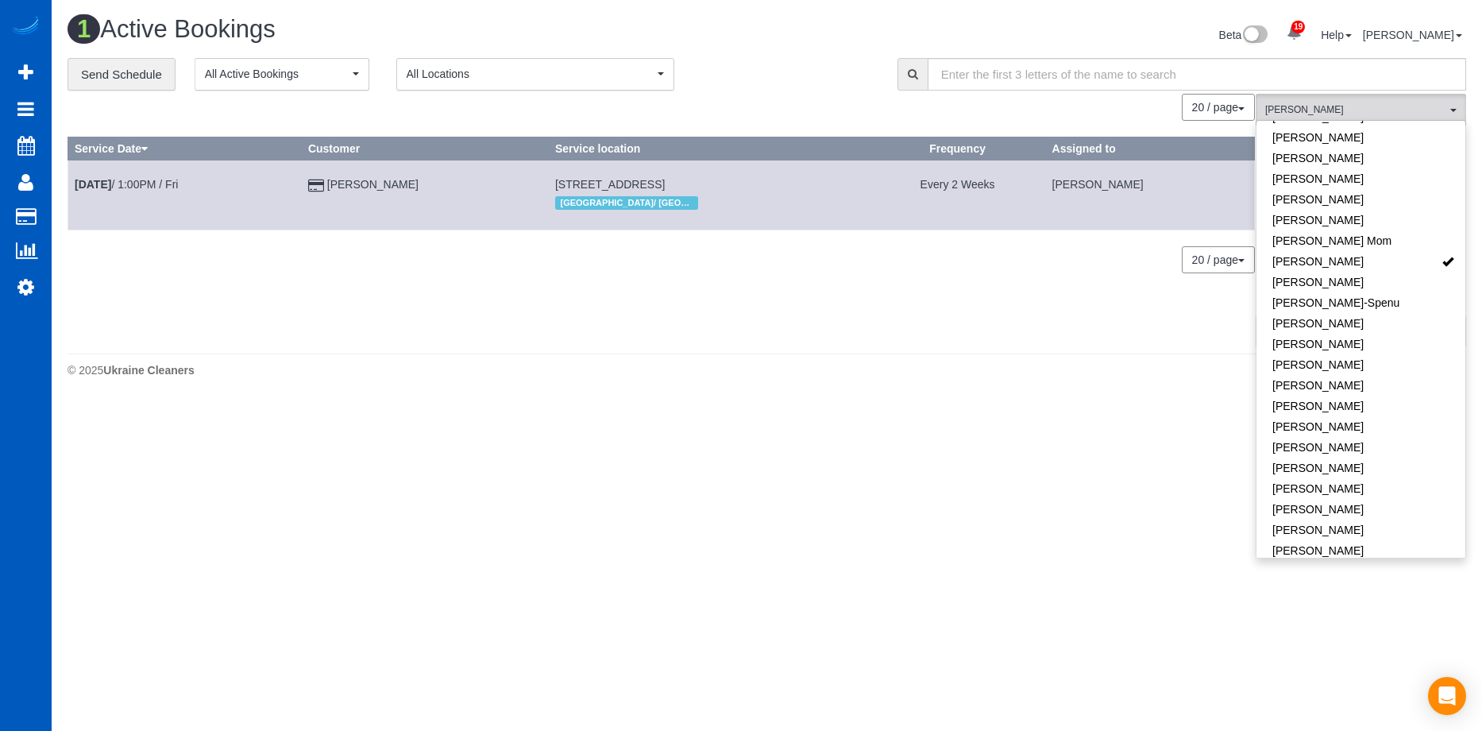
click at [830, 72] on div "**********" at bounding box center [471, 74] width 806 height 33
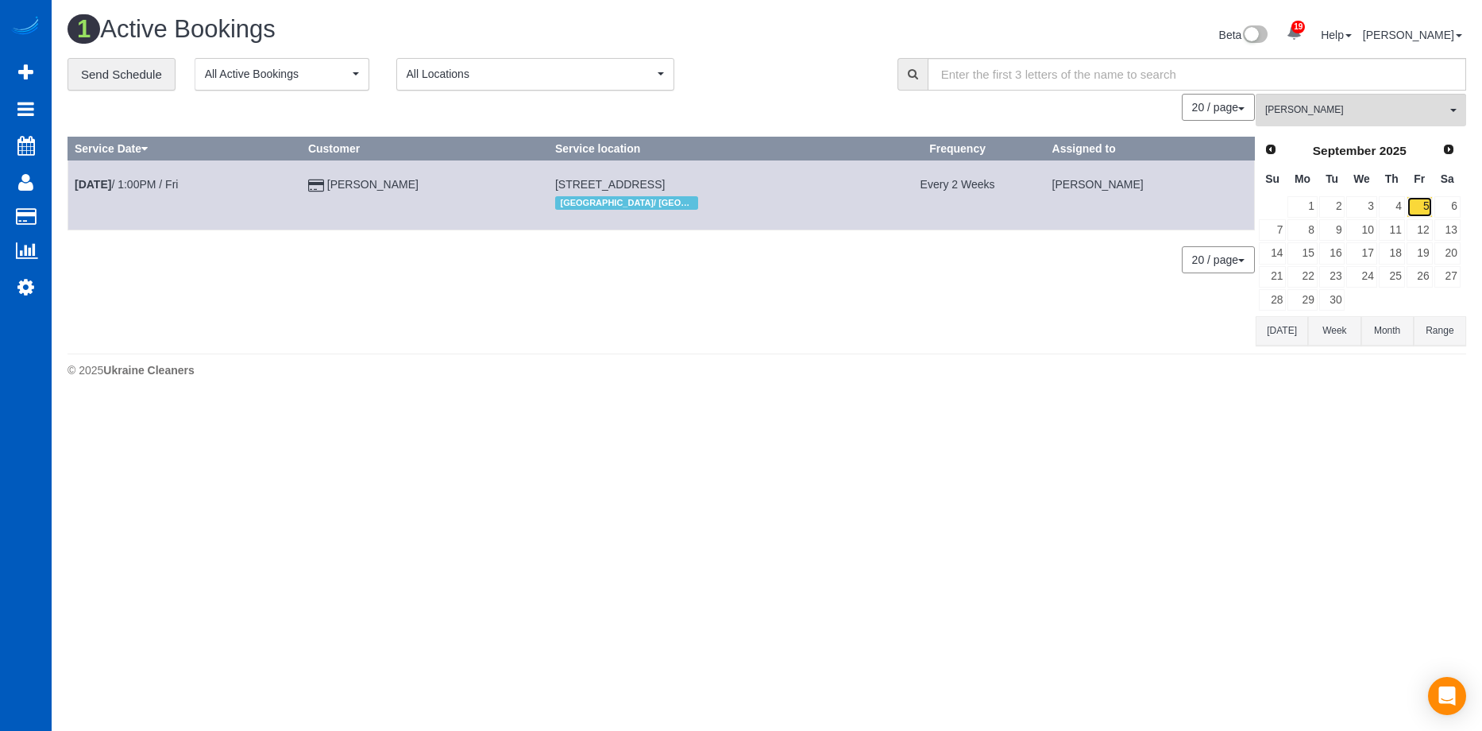
click at [1427, 208] on link "5" at bounding box center [1420, 206] width 26 height 21
click at [1426, 206] on link "5" at bounding box center [1420, 206] width 26 height 21
click at [1307, 235] on link "8" at bounding box center [1302, 229] width 29 height 21
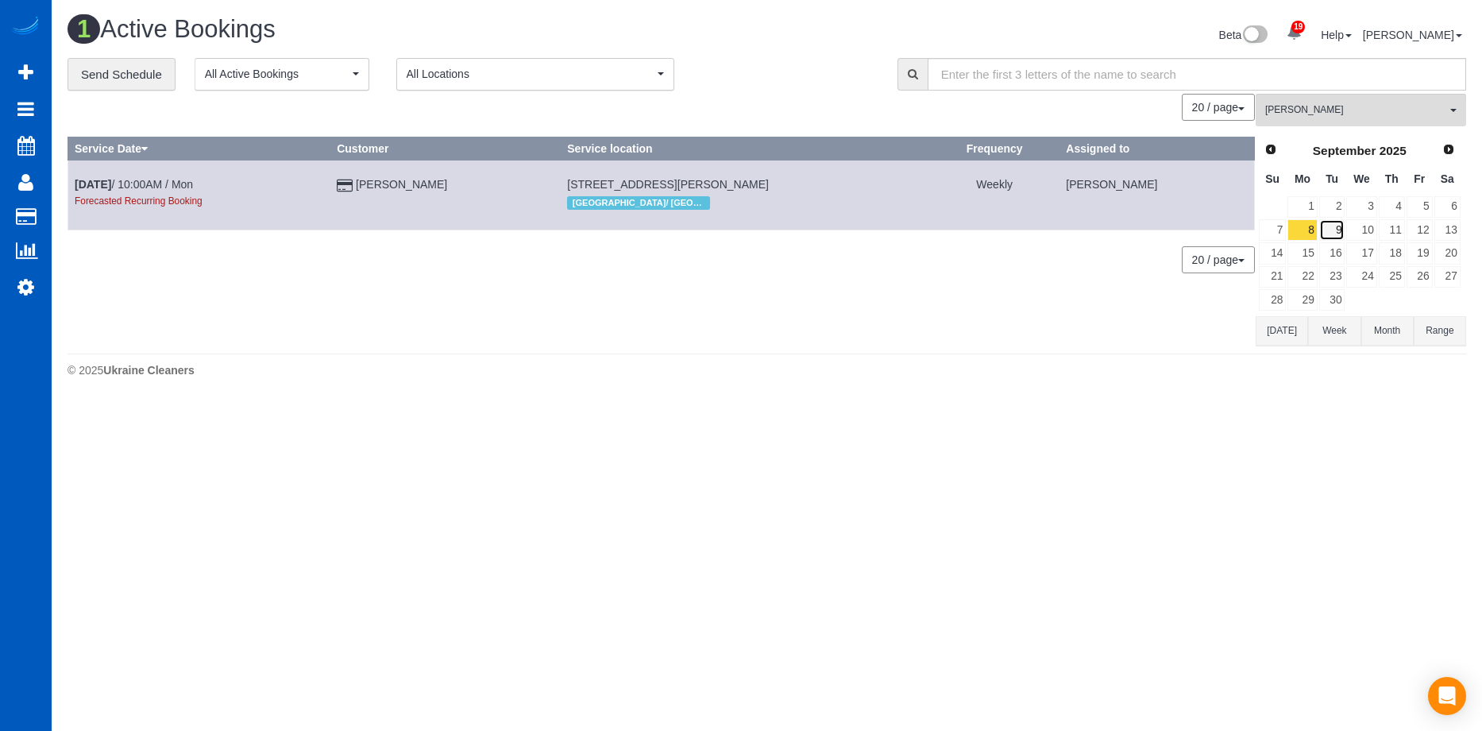
click at [1343, 228] on link "9" at bounding box center [1332, 229] width 26 height 21
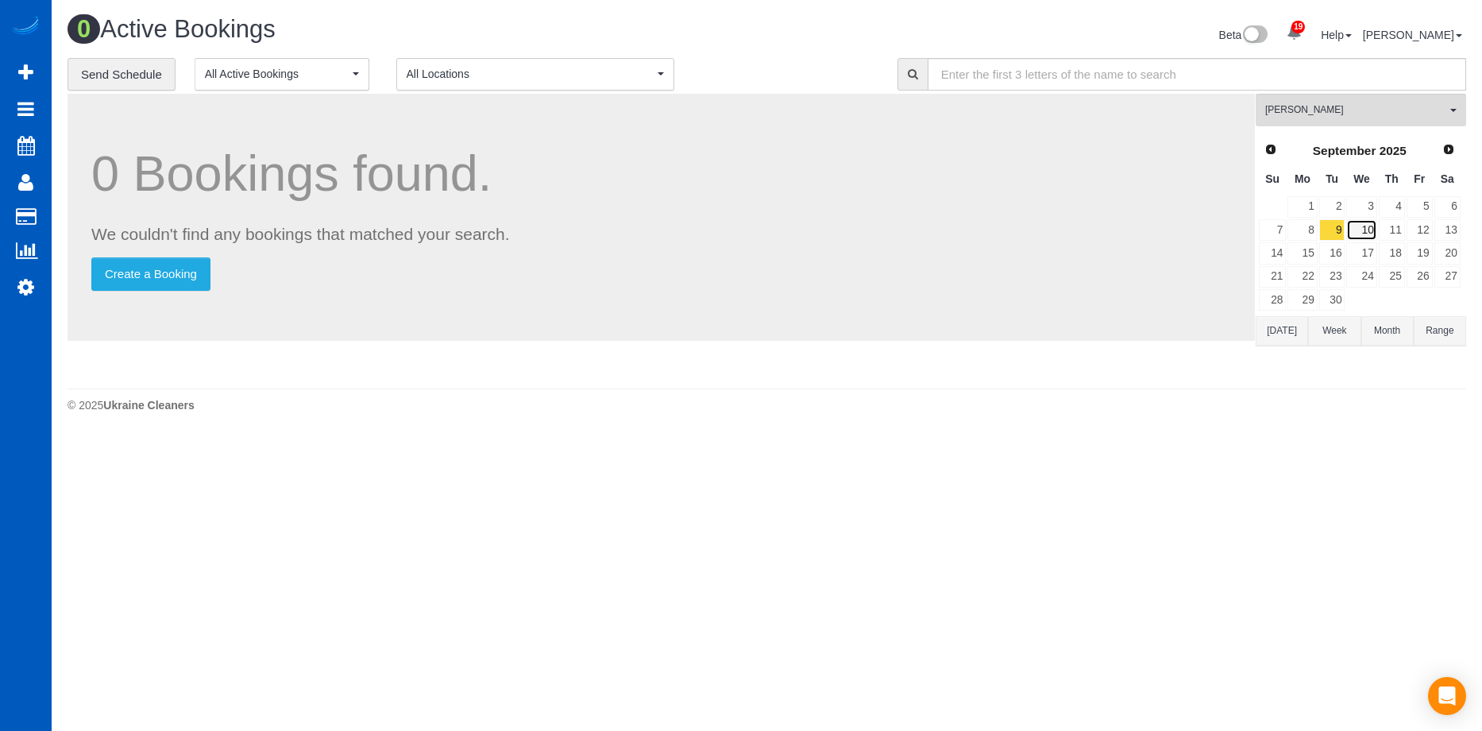
click at [1365, 233] on link "10" at bounding box center [1361, 229] width 30 height 21
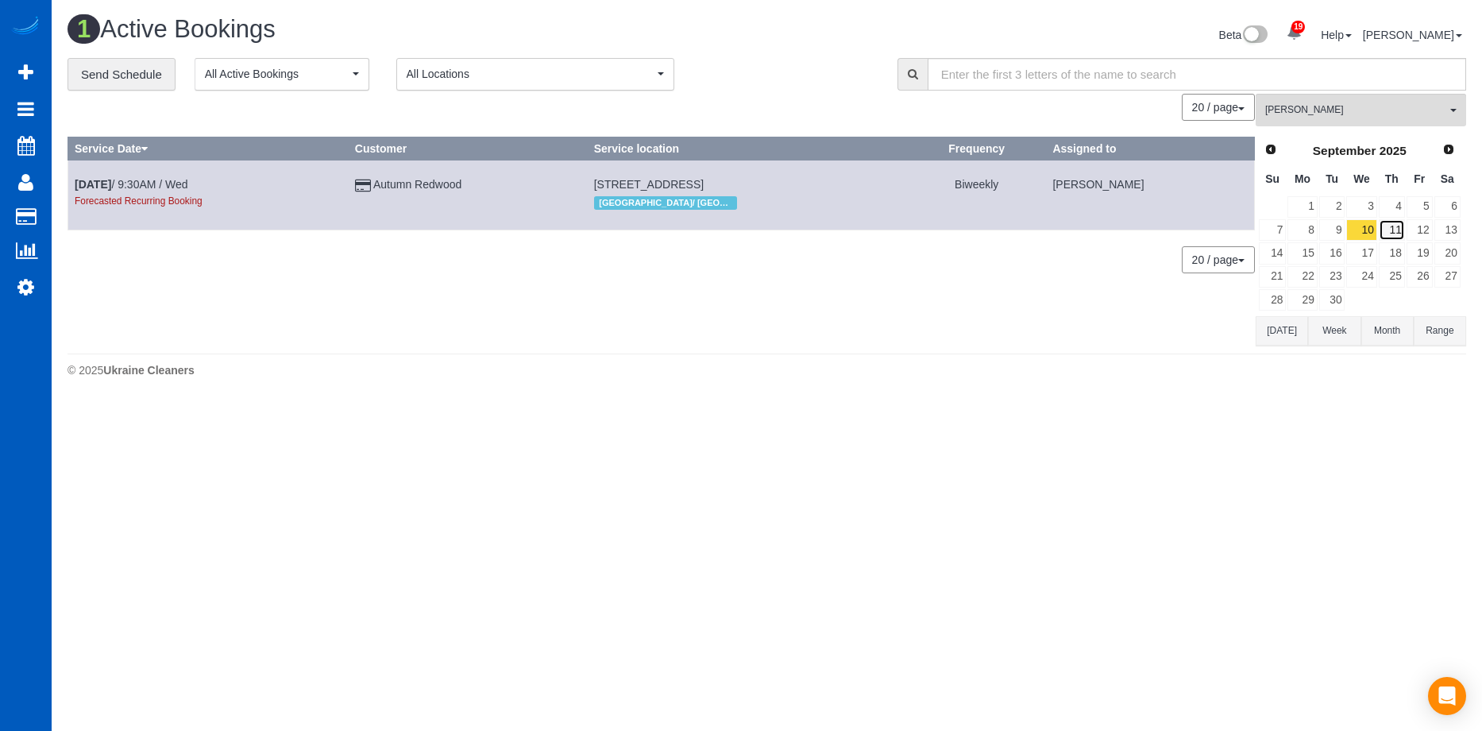
click at [1398, 232] on link "11" at bounding box center [1392, 229] width 26 height 21
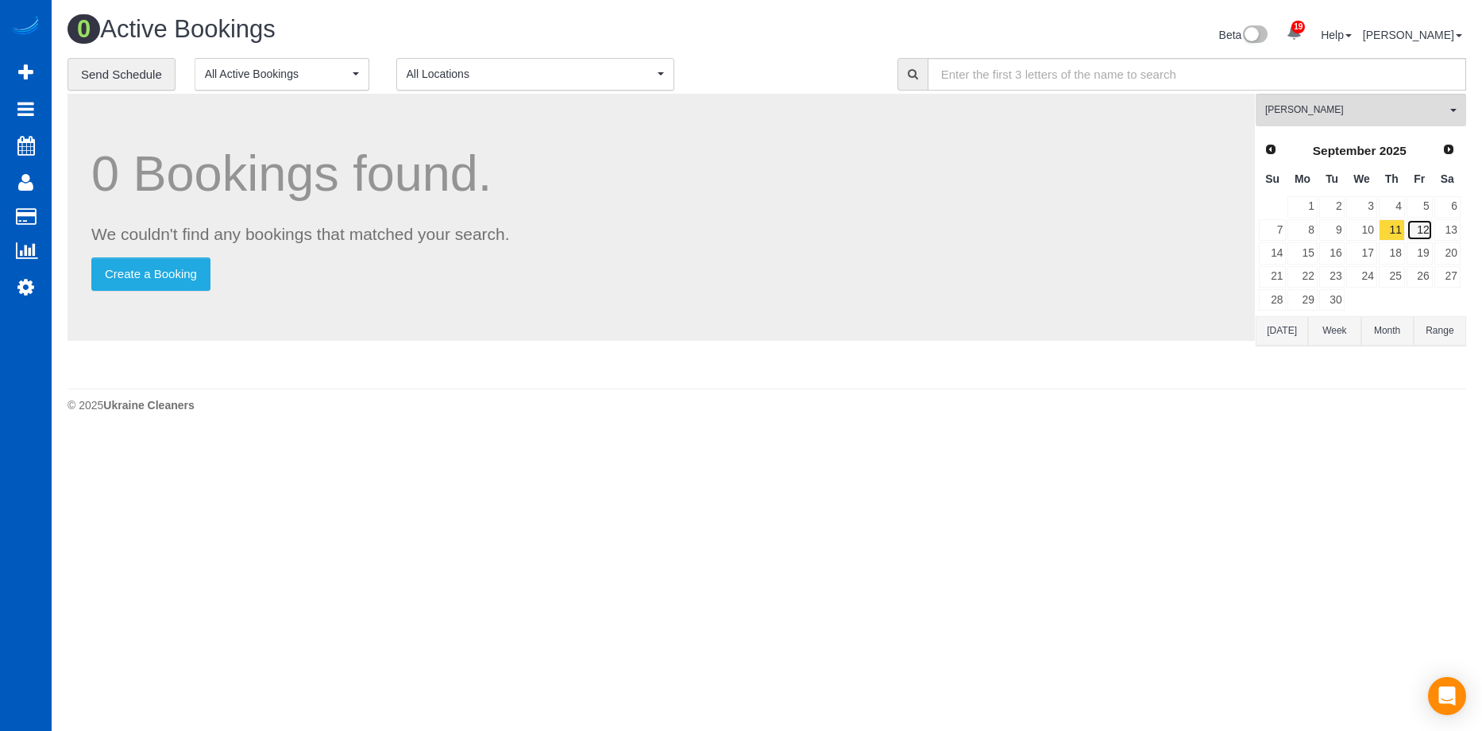
click at [1419, 231] on link "12" at bounding box center [1420, 229] width 26 height 21
click at [1397, 230] on link "11" at bounding box center [1392, 229] width 26 height 21
click at [1422, 227] on link "12" at bounding box center [1420, 229] width 26 height 21
click at [1307, 238] on link "8" at bounding box center [1302, 229] width 29 height 21
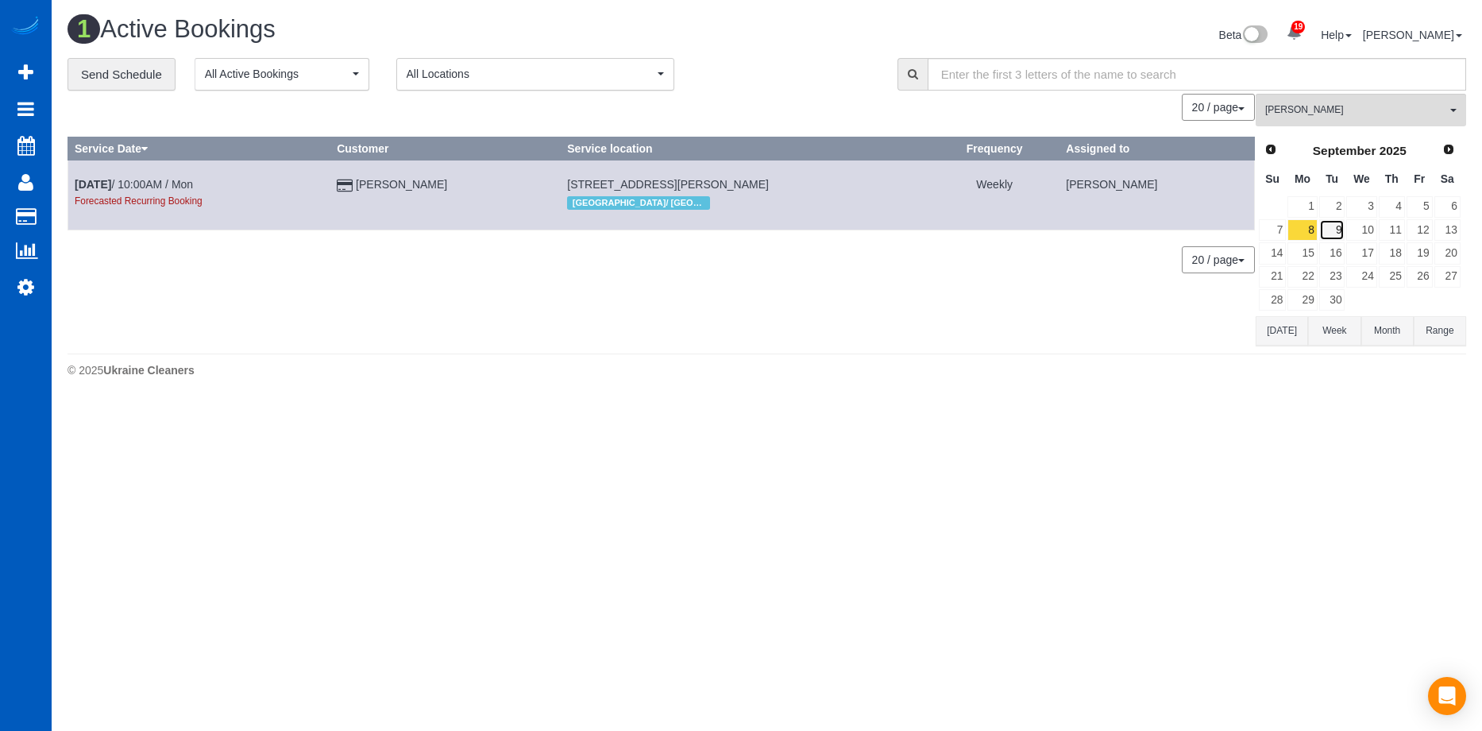
click at [1334, 231] on link "9" at bounding box center [1332, 229] width 26 height 21
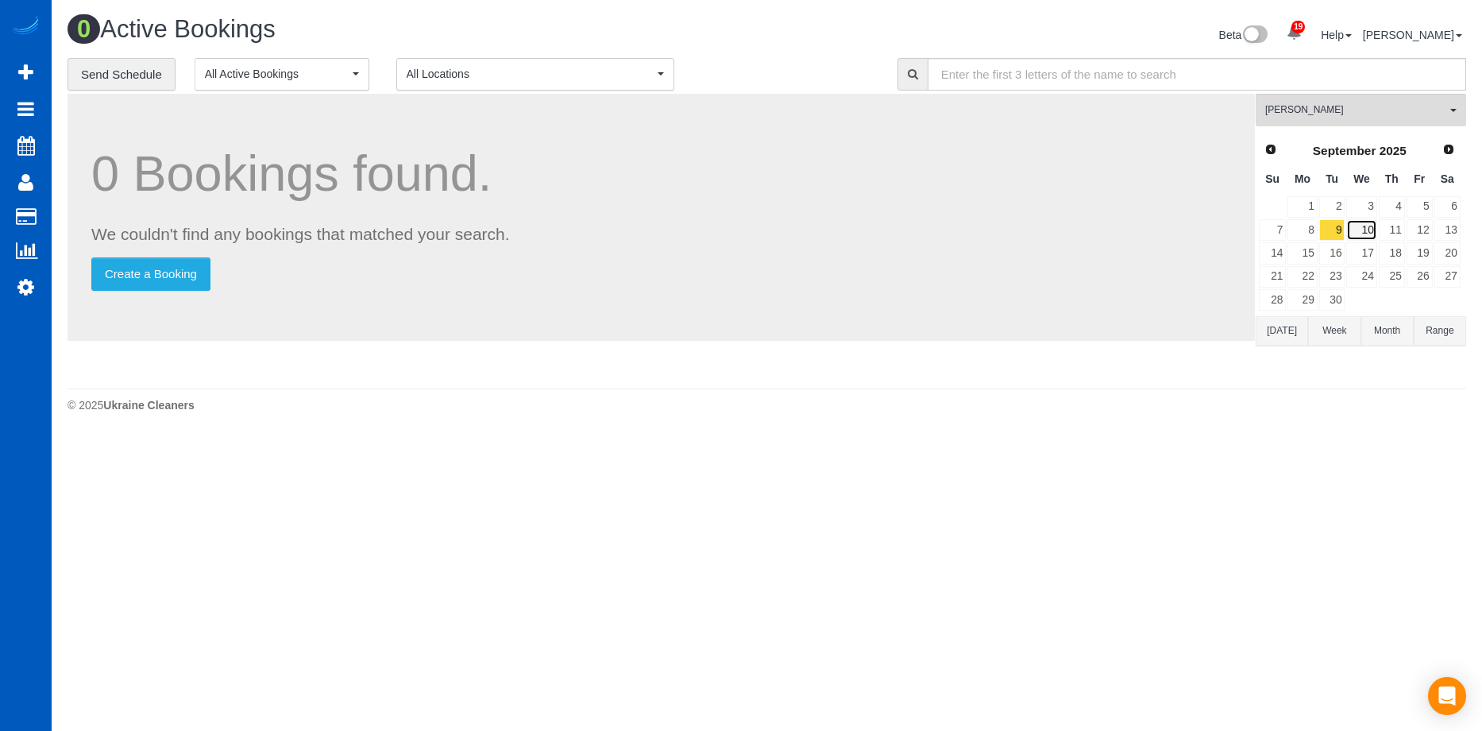
click at [1367, 227] on link "10" at bounding box center [1361, 229] width 30 height 21
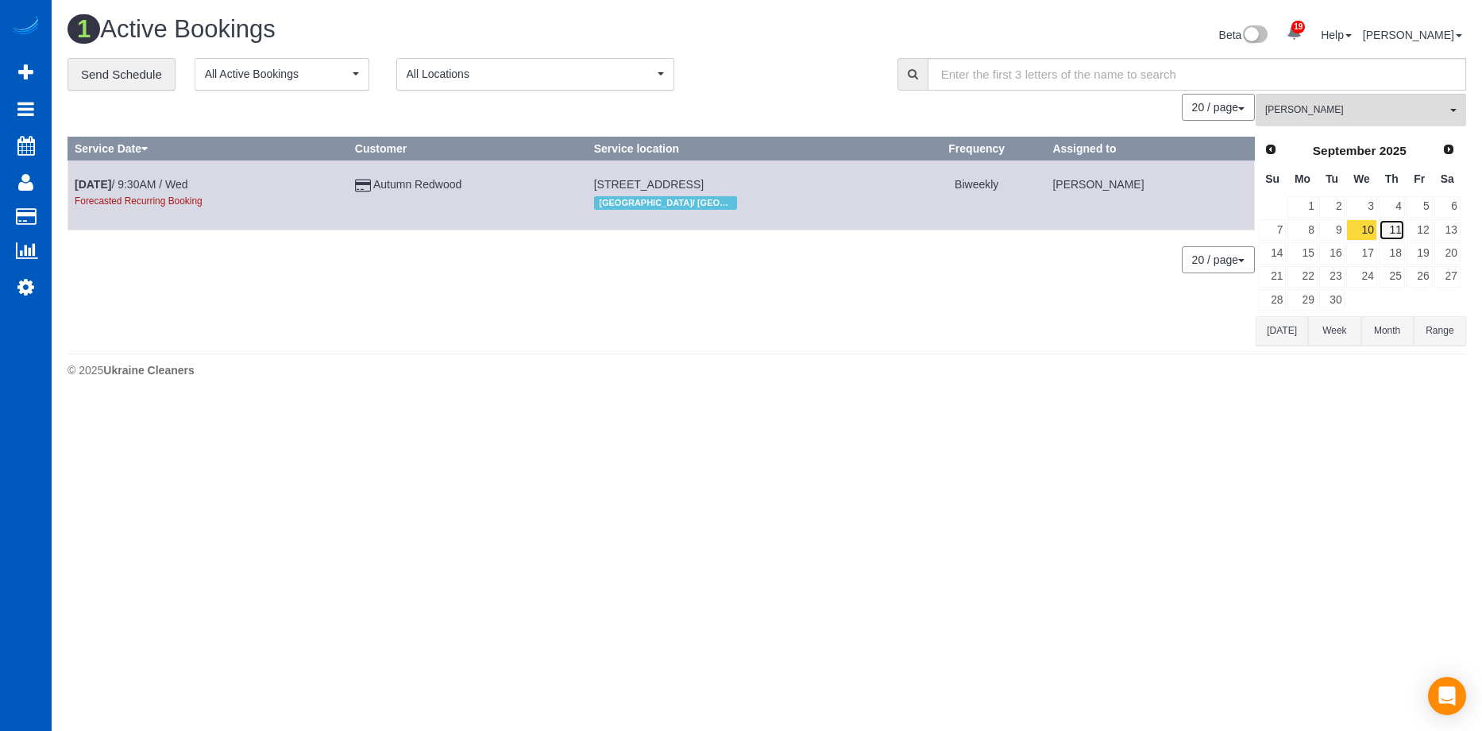
click at [1397, 224] on link "11" at bounding box center [1392, 229] width 26 height 21
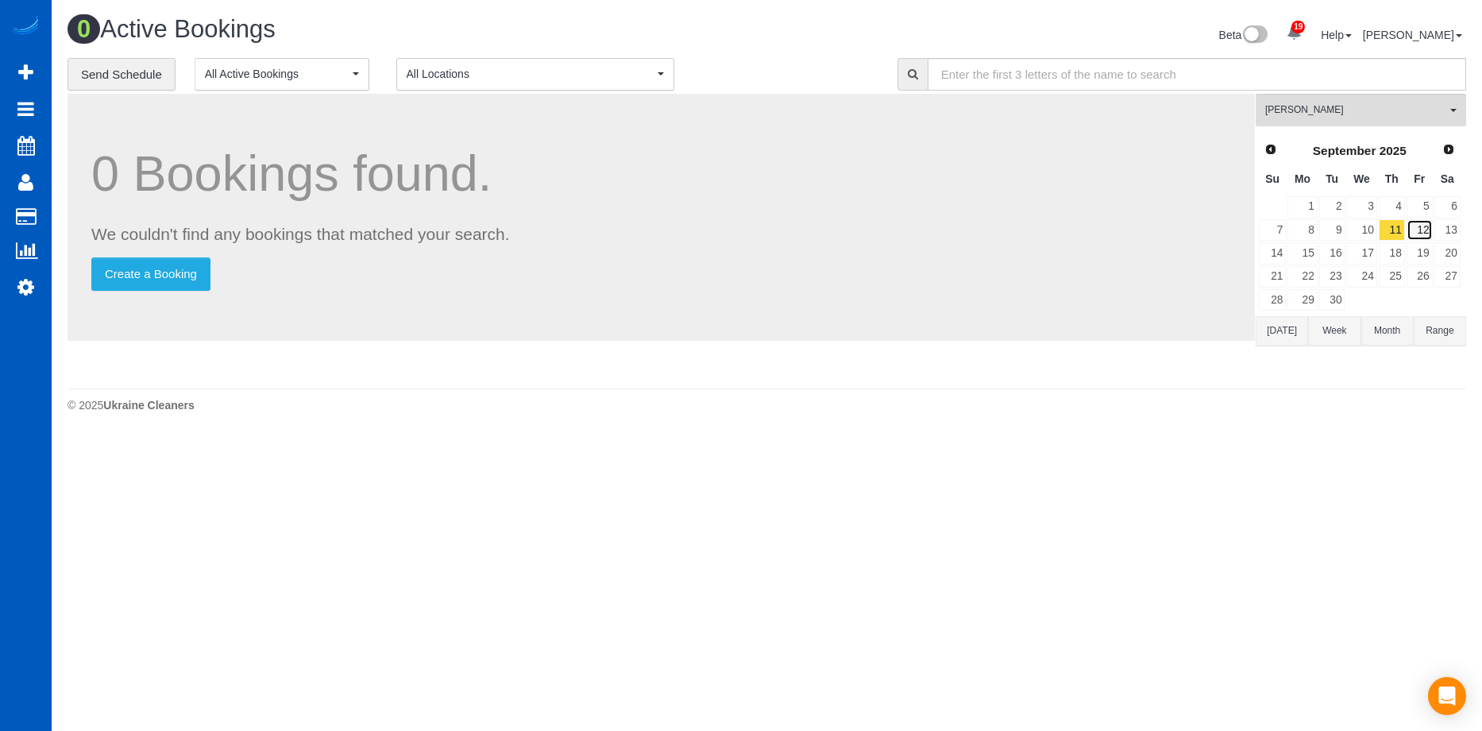
click at [1431, 232] on link "12" at bounding box center [1420, 229] width 26 height 21
click at [1397, 229] on link "11" at bounding box center [1392, 229] width 26 height 21
click at [1405, 103] on span "Irina Dunaeva" at bounding box center [1355, 110] width 181 height 14
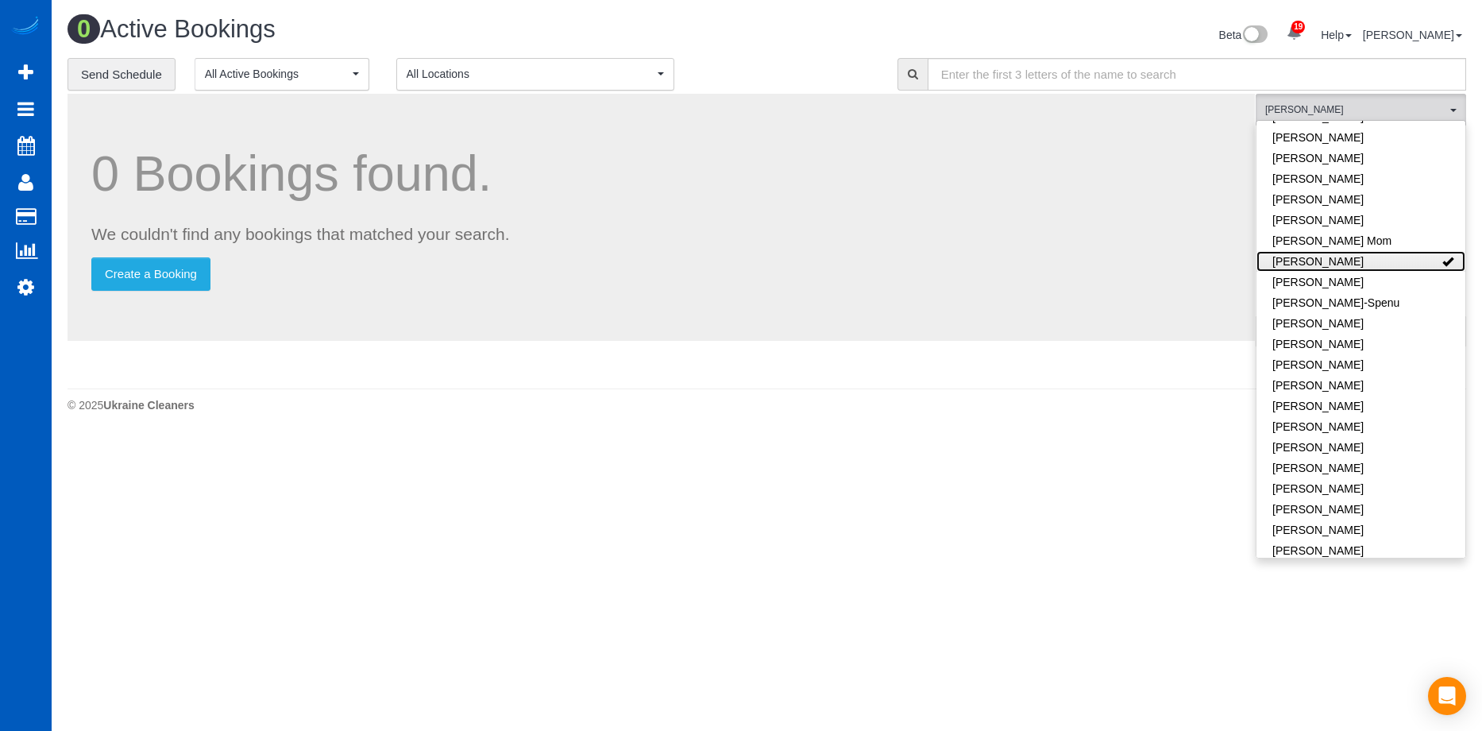
click at [1398, 251] on link "Irina Dunaeva" at bounding box center [1361, 261] width 209 height 21
click at [835, 46] on div "Beta 19 Your Notifications You have 0 alerts × You have 4 to charge for 08/12/2…" at bounding box center [1123, 37] width 712 height 42
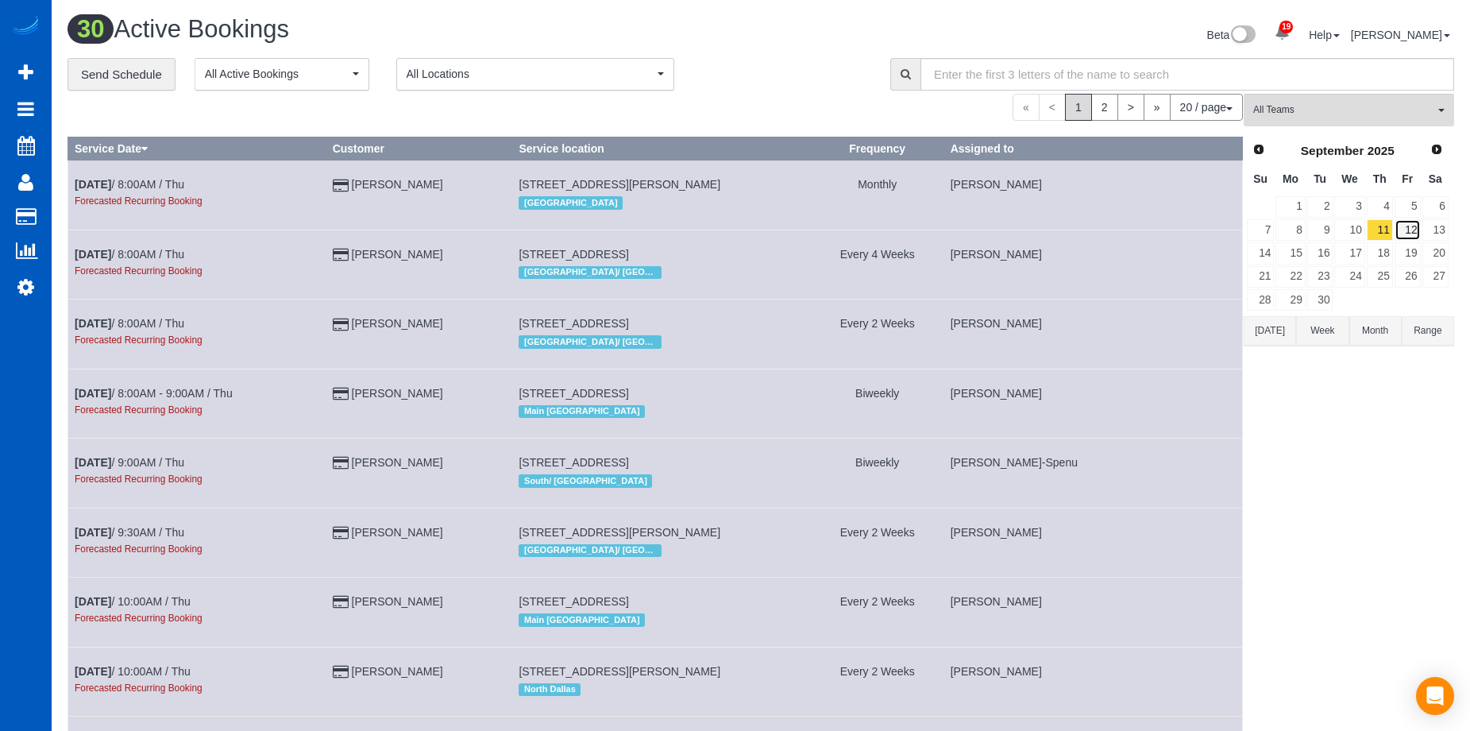
click at [1412, 222] on link "12" at bounding box center [1408, 229] width 26 height 21
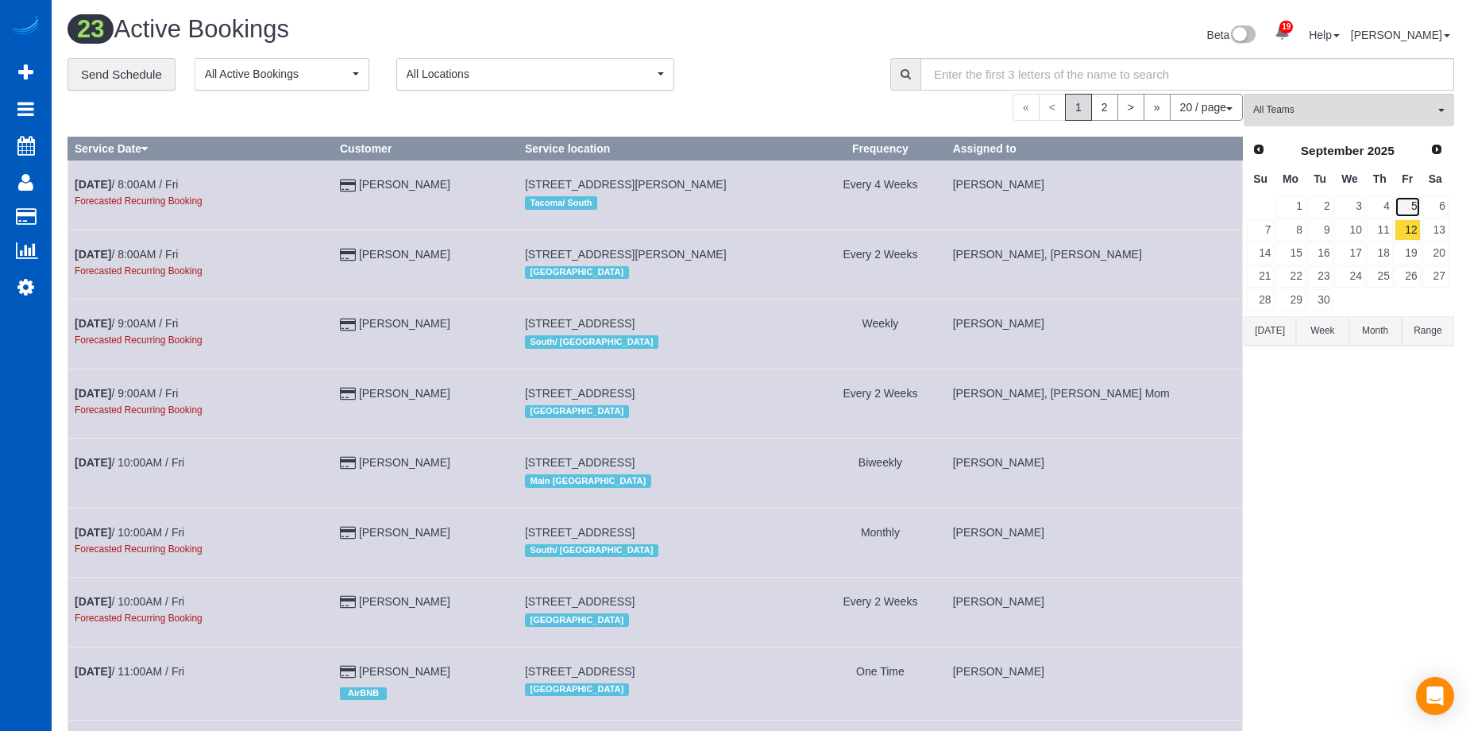
click at [1409, 204] on link "5" at bounding box center [1408, 206] width 26 height 21
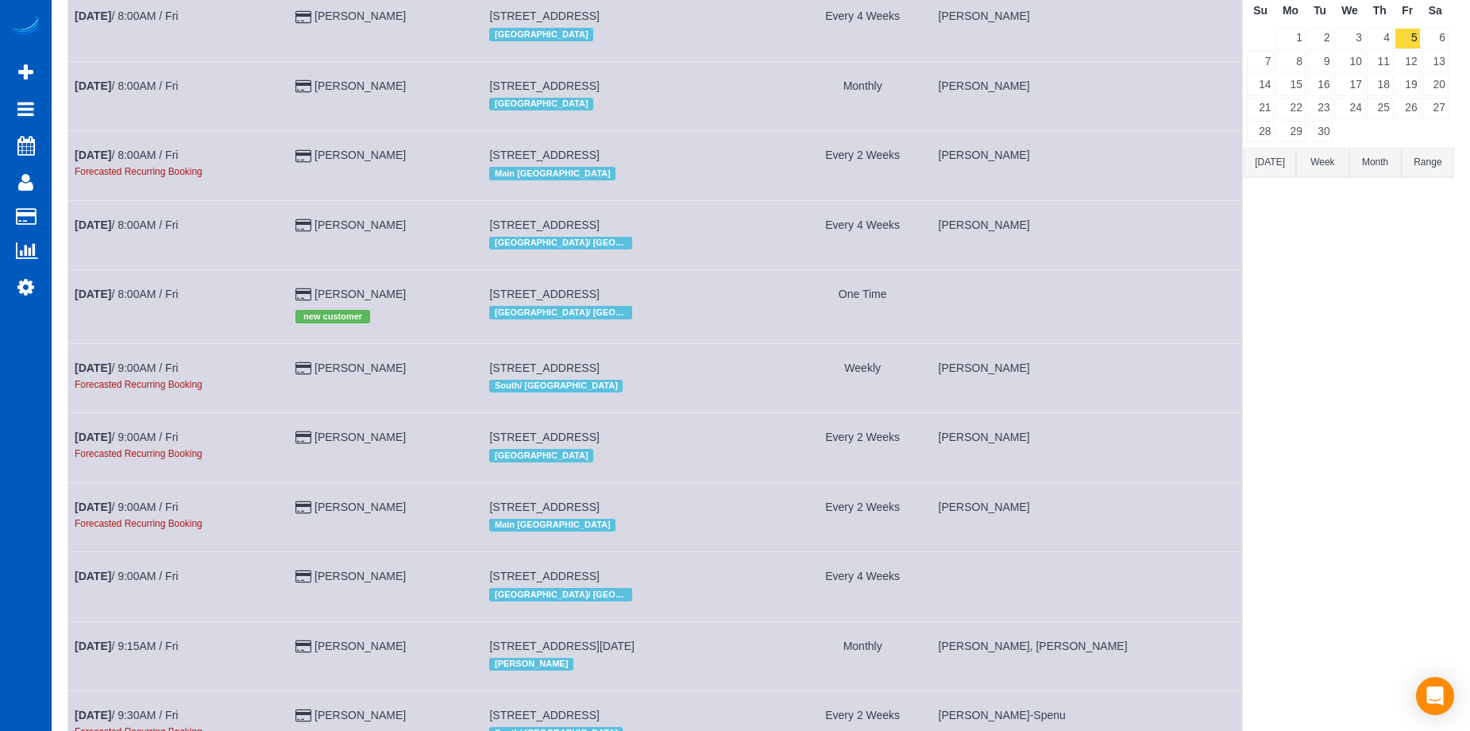
scroll to position [226, 0]
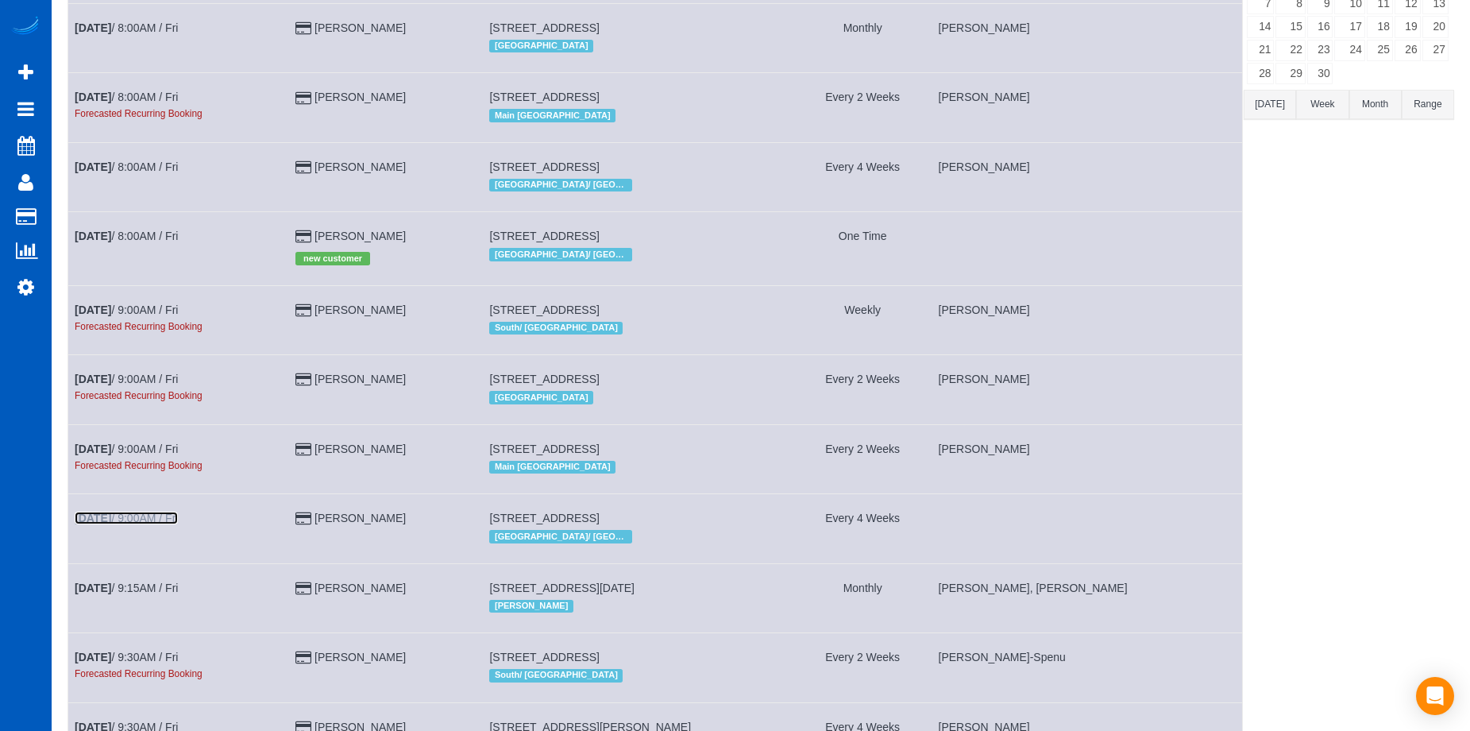
click at [160, 521] on link "Sep 5th / 9:00AM / Fri" at bounding box center [126, 518] width 103 height 13
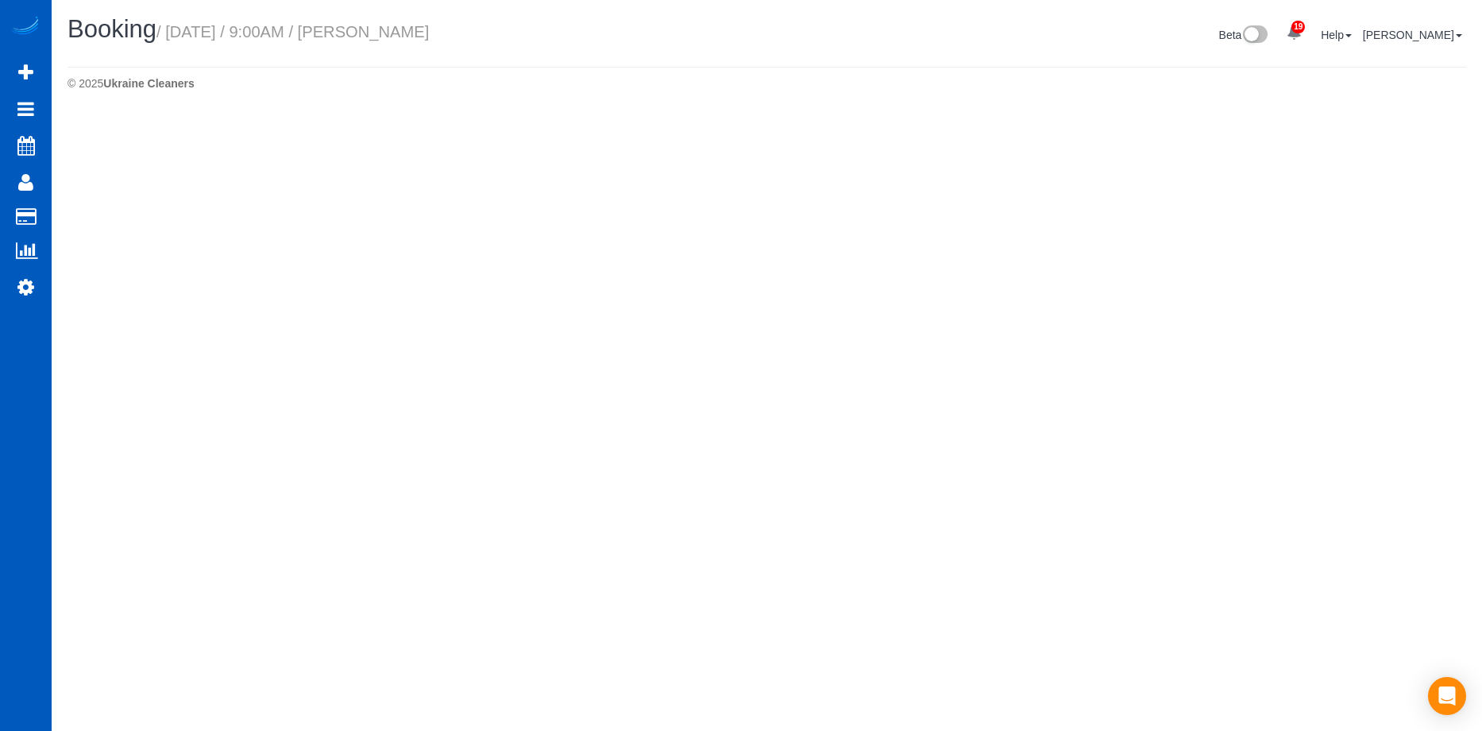
select select "WA"
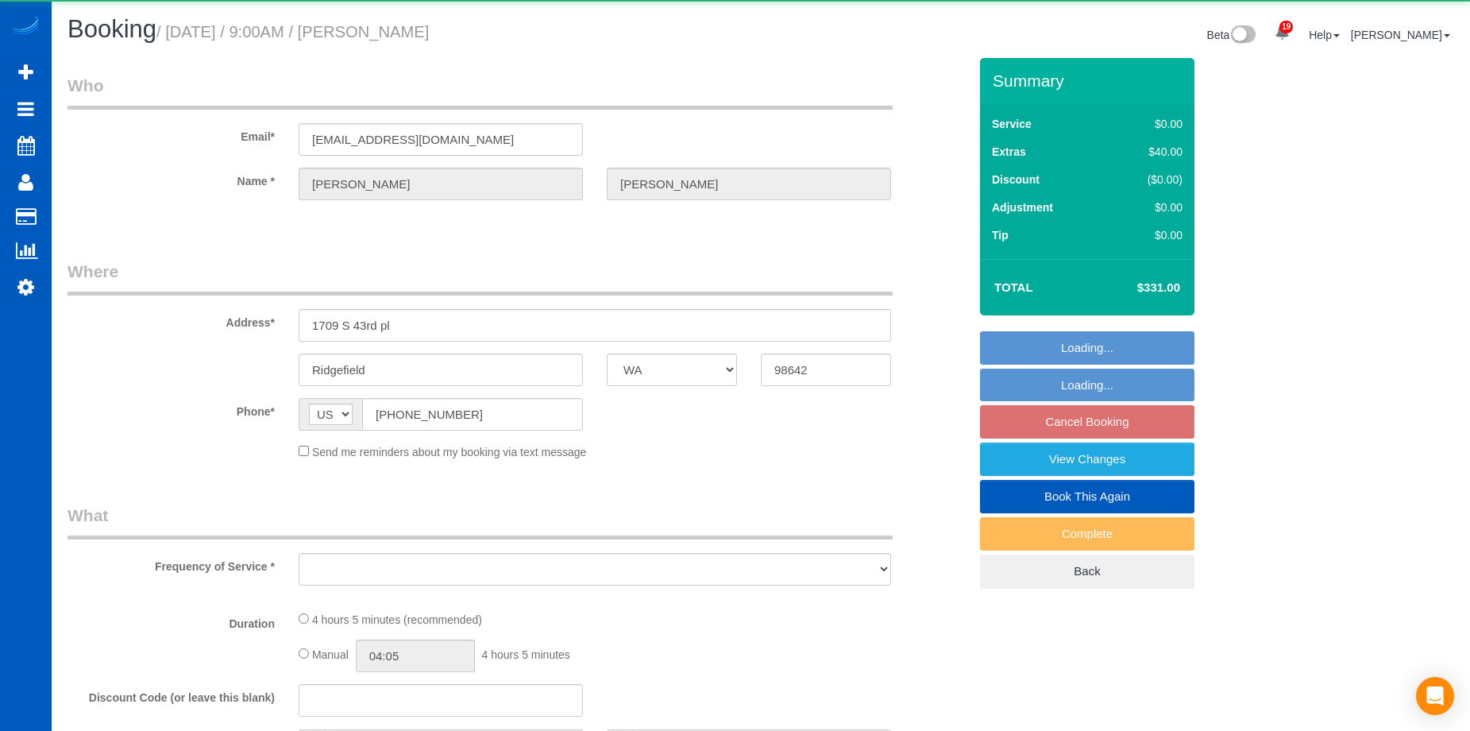
select select "string:fspay-5040e779-f885-45d4-8d71-645031778fa1"
select select "object:16916"
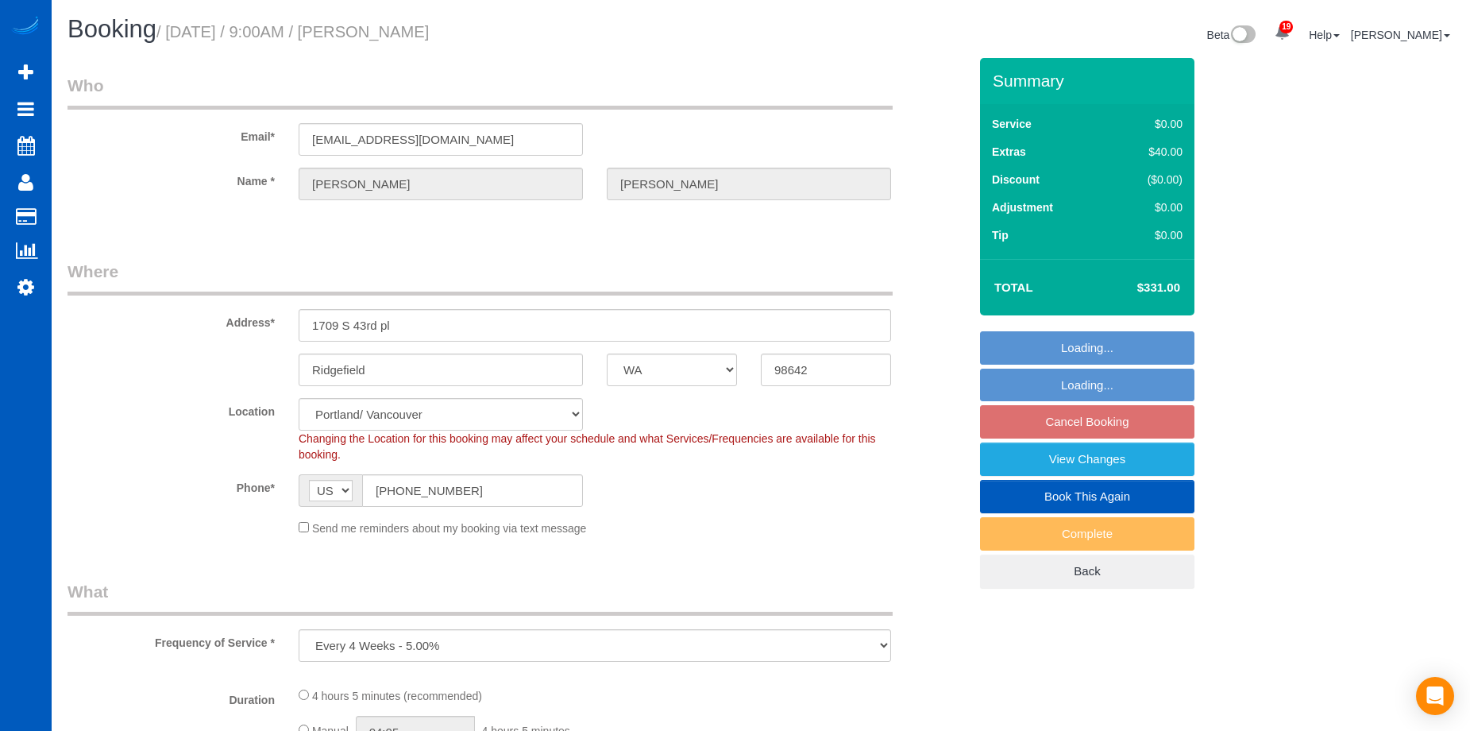
select select "199"
select select "3001"
select select "6"
select select "4"
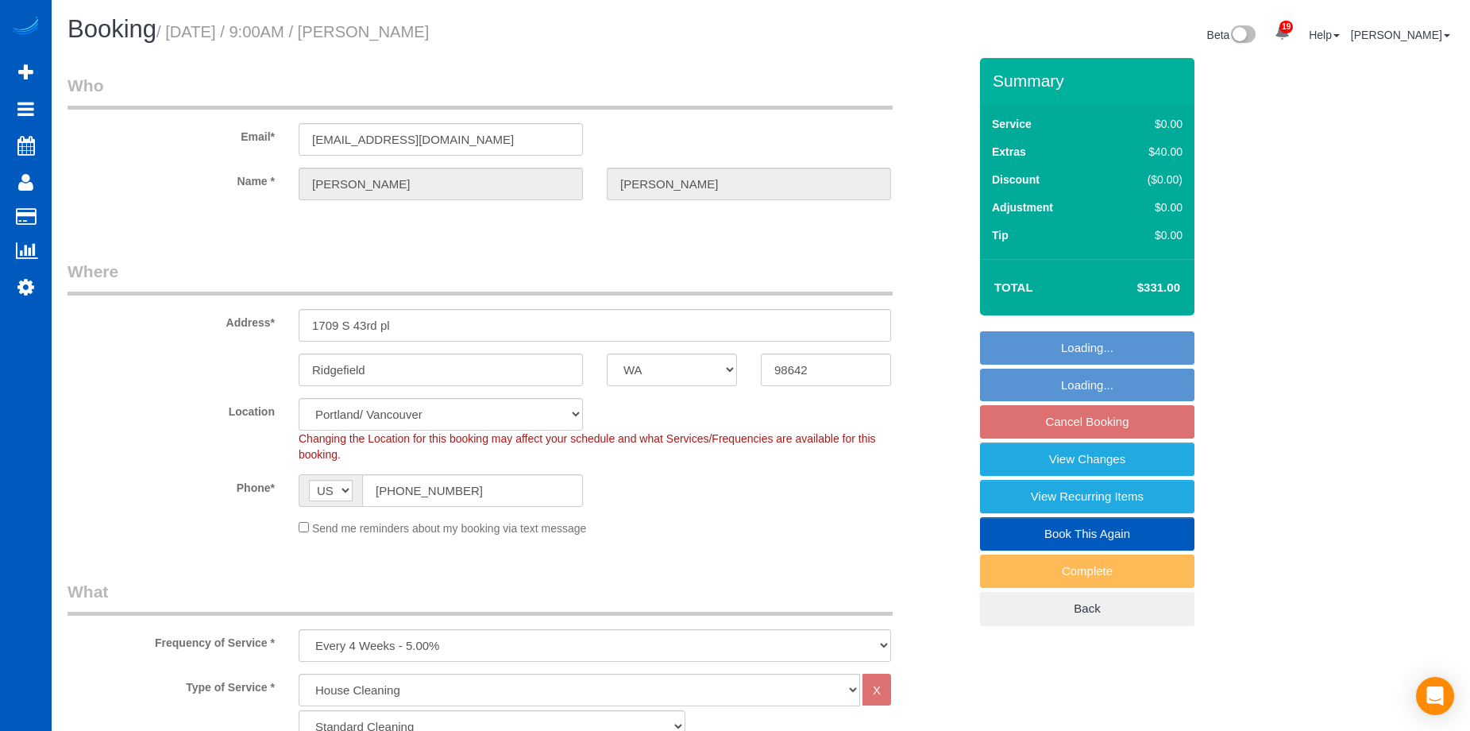
select select "object:17142"
select select "3001"
select select "6"
select select "4"
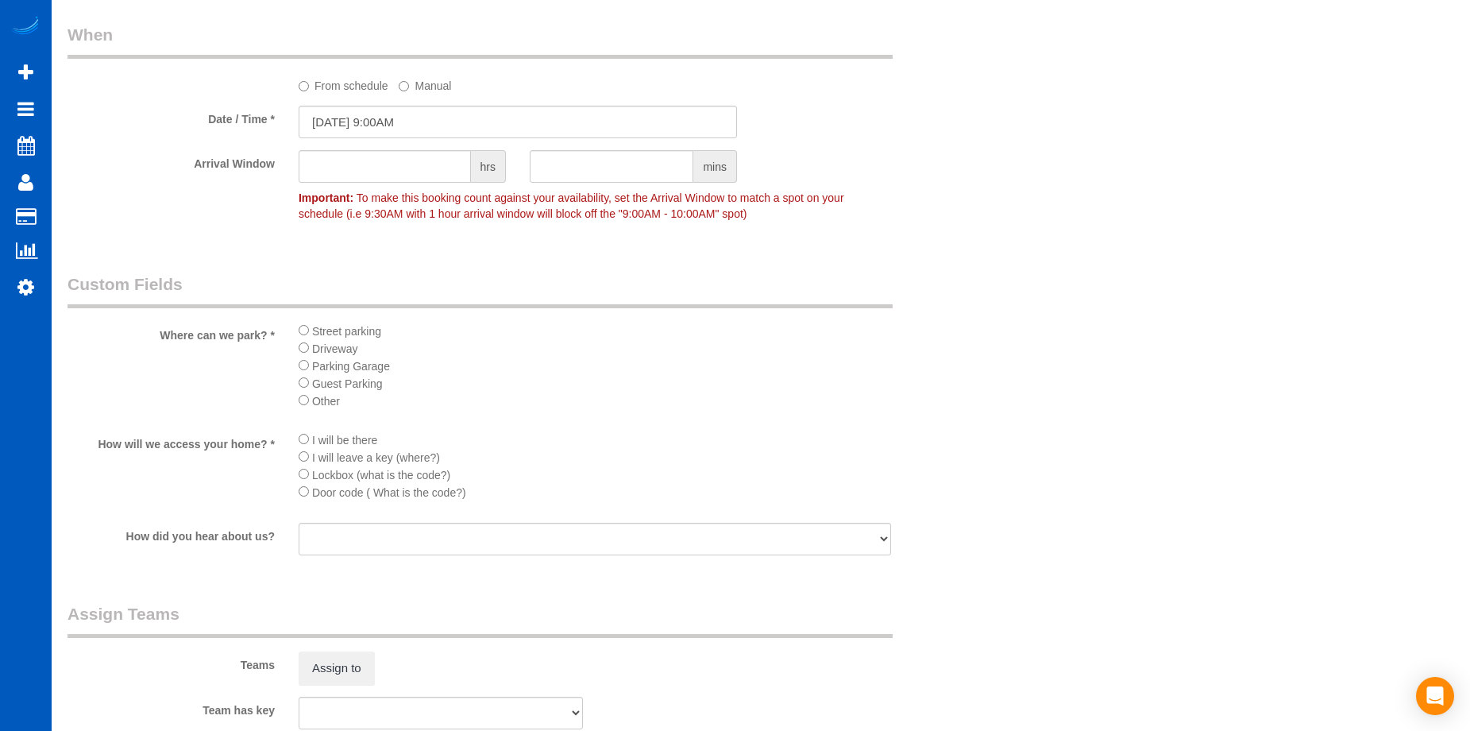
scroll to position [1593, 0]
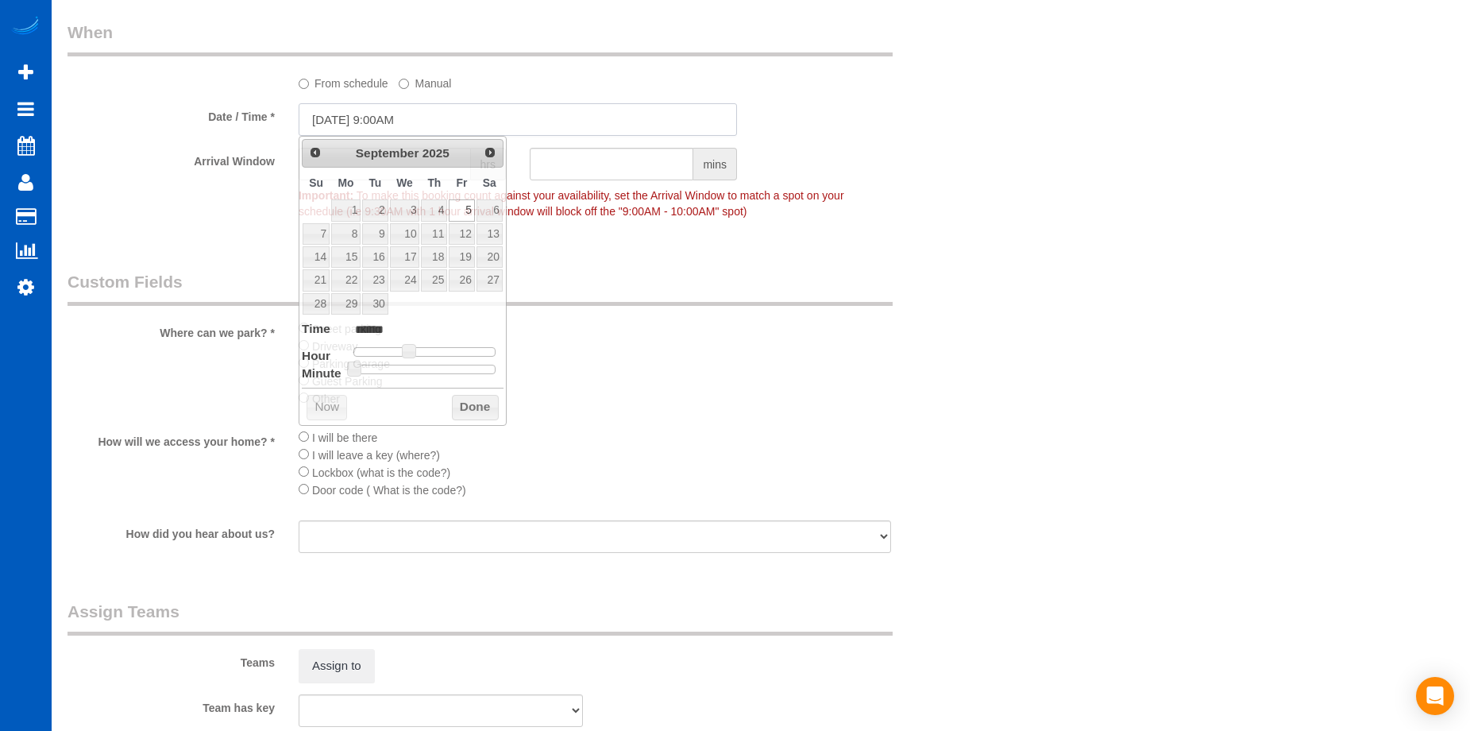
click at [415, 104] on input "09/05/2025 9:00AM" at bounding box center [518, 119] width 438 height 33
click at [463, 226] on link "12" at bounding box center [461, 233] width 25 height 21
type input "09/12/2025 9:00AM"
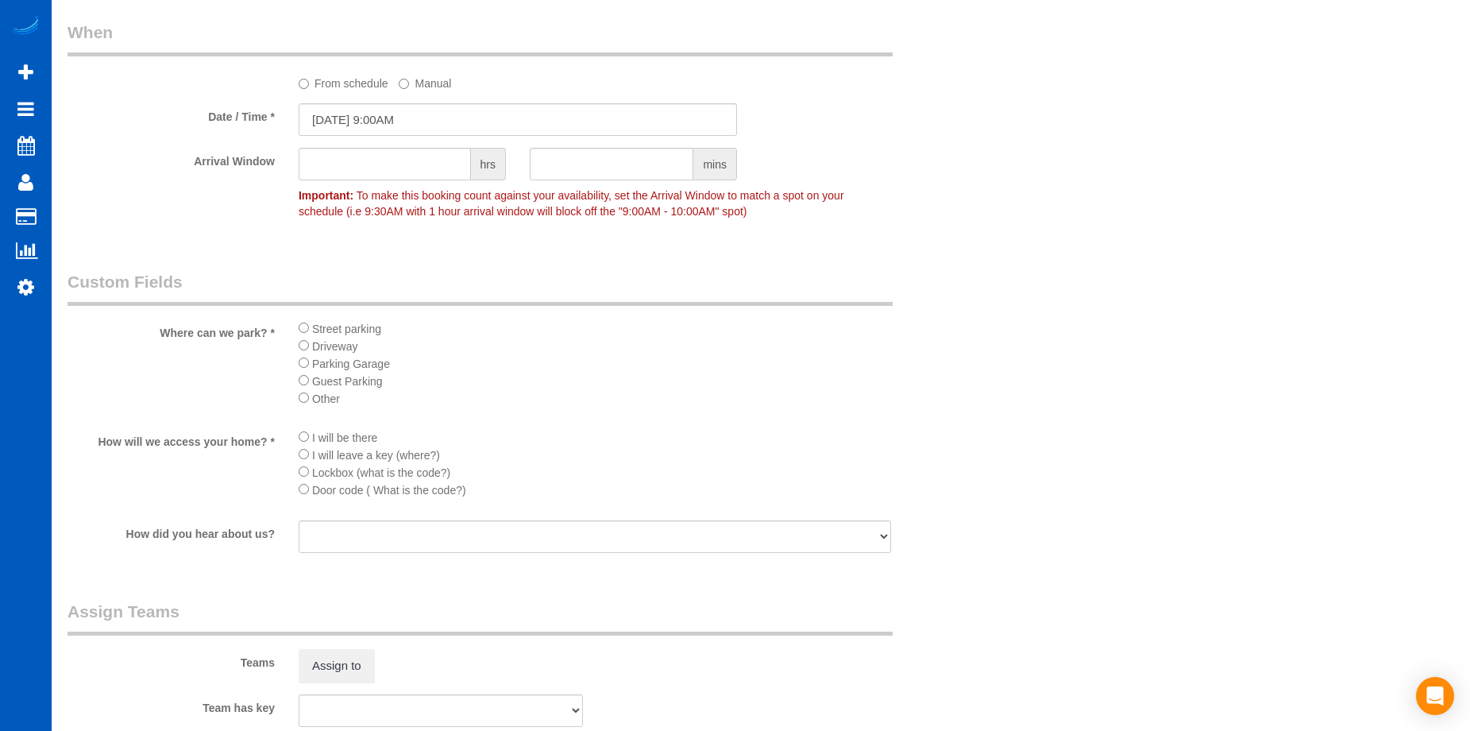
click at [307, 83] on fieldset "When From schedule Manual Date / Time * 09/12/2025 9:00AM Arrival Window hrs mi…" at bounding box center [518, 130] width 901 height 218
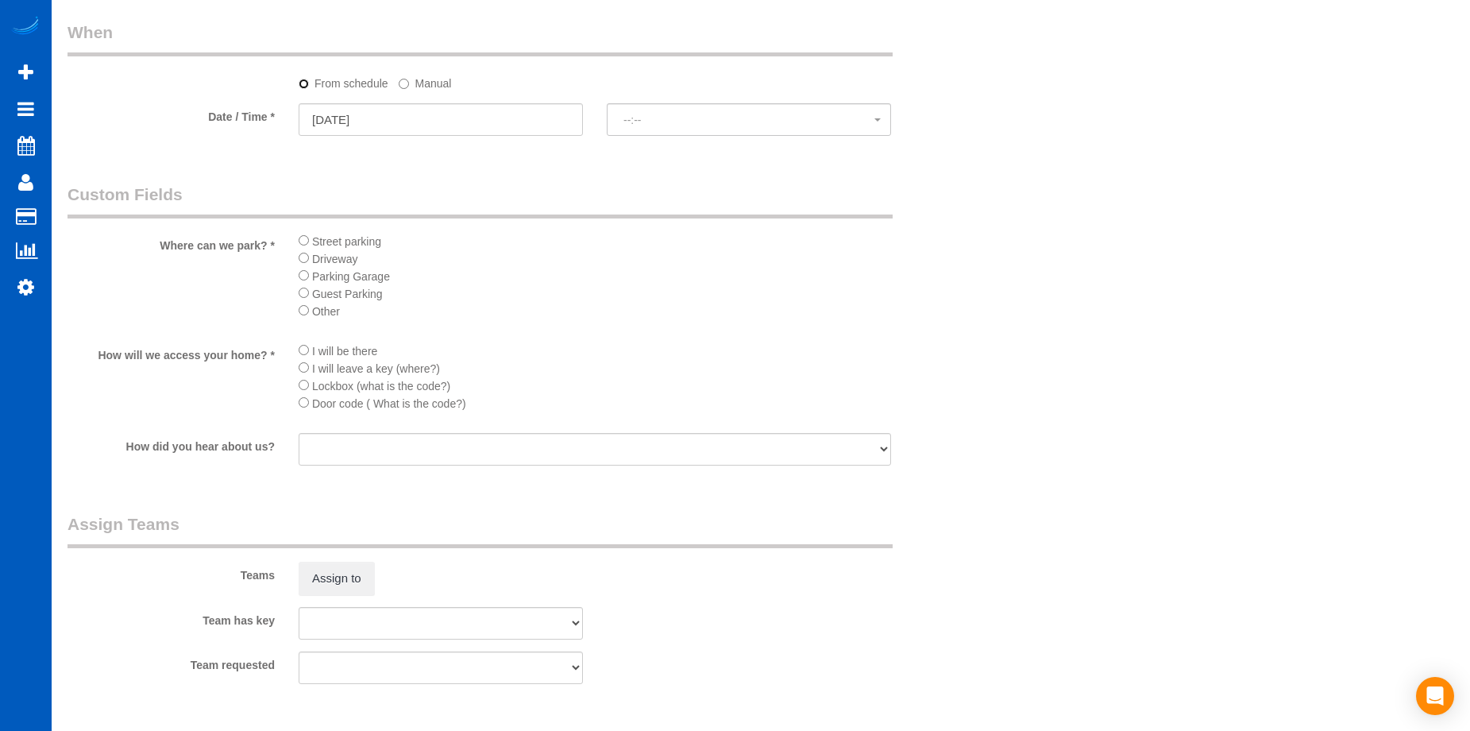
select select "spot60"
drag, startPoint x: 635, startPoint y: 102, endPoint x: 665, endPoint y: 114, distance: 32.5
click at [665, 114] on sui-booking-spot "From schedule Manual Date / Time * 09/12/2025 8:00AM Fri September 12th 8:00AM …" at bounding box center [518, 80] width 901 height 118
click at [665, 114] on span "8:00AM" at bounding box center [749, 120] width 251 height 13
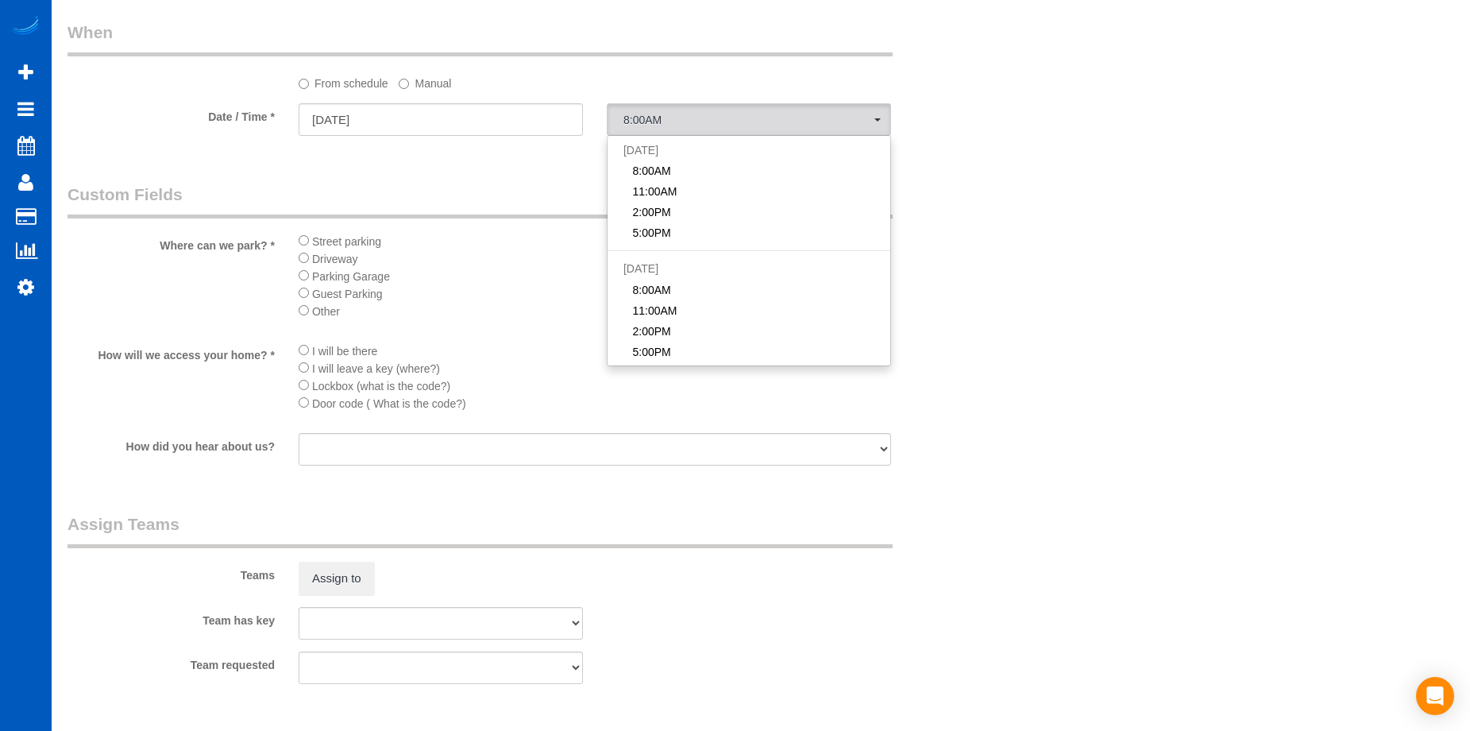
click at [424, 80] on label "Manual" at bounding box center [425, 80] width 52 height 21
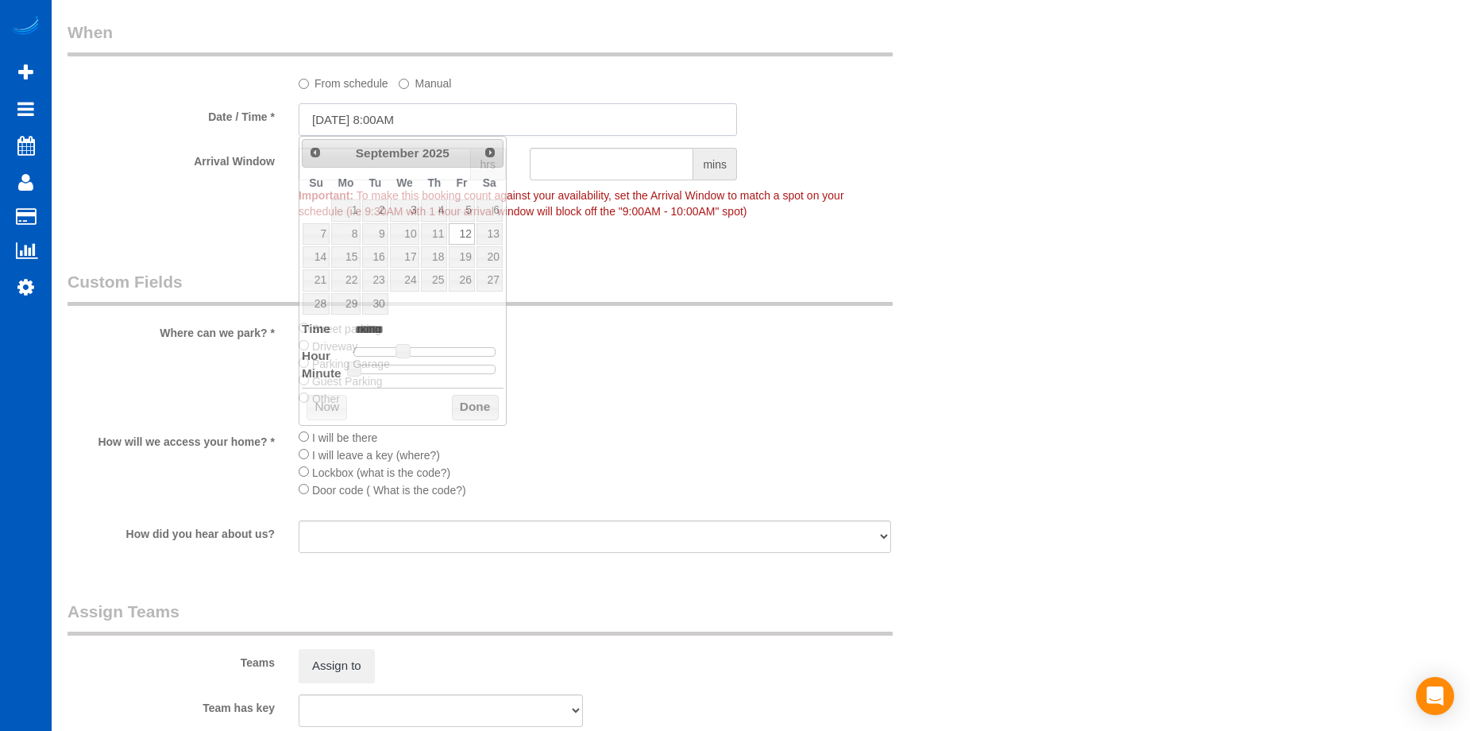
click at [500, 119] on input "09/12/2025 8:00AM" at bounding box center [518, 119] width 438 height 33
type input "09/12/2025 9:00AM"
type input "******"
type input "09/12/2025 10:00AM"
type input "*******"
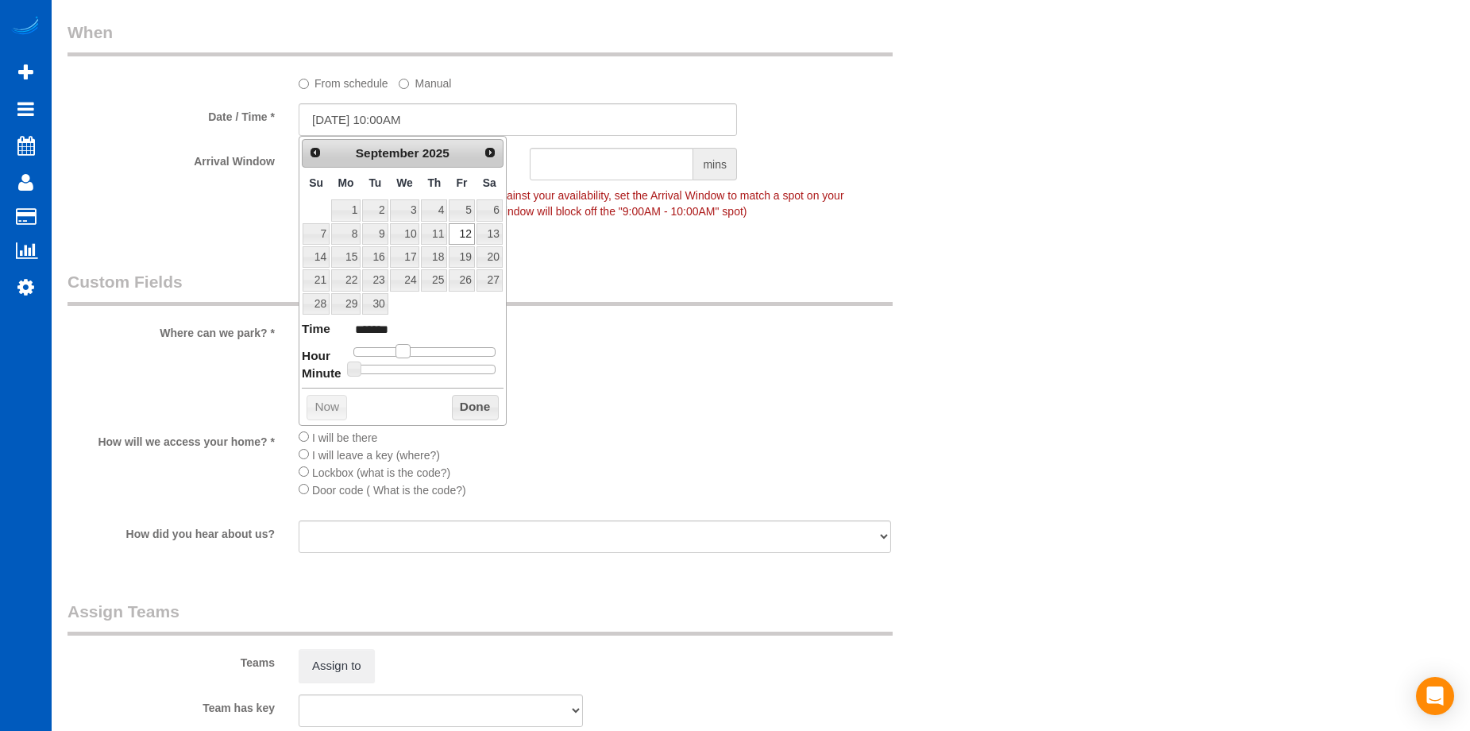
type input "09/12/2025 11:00AM"
type input "*******"
type input "09/12/2025 12:00PM"
type input "*******"
type input "09/12/2025 1:00PM"
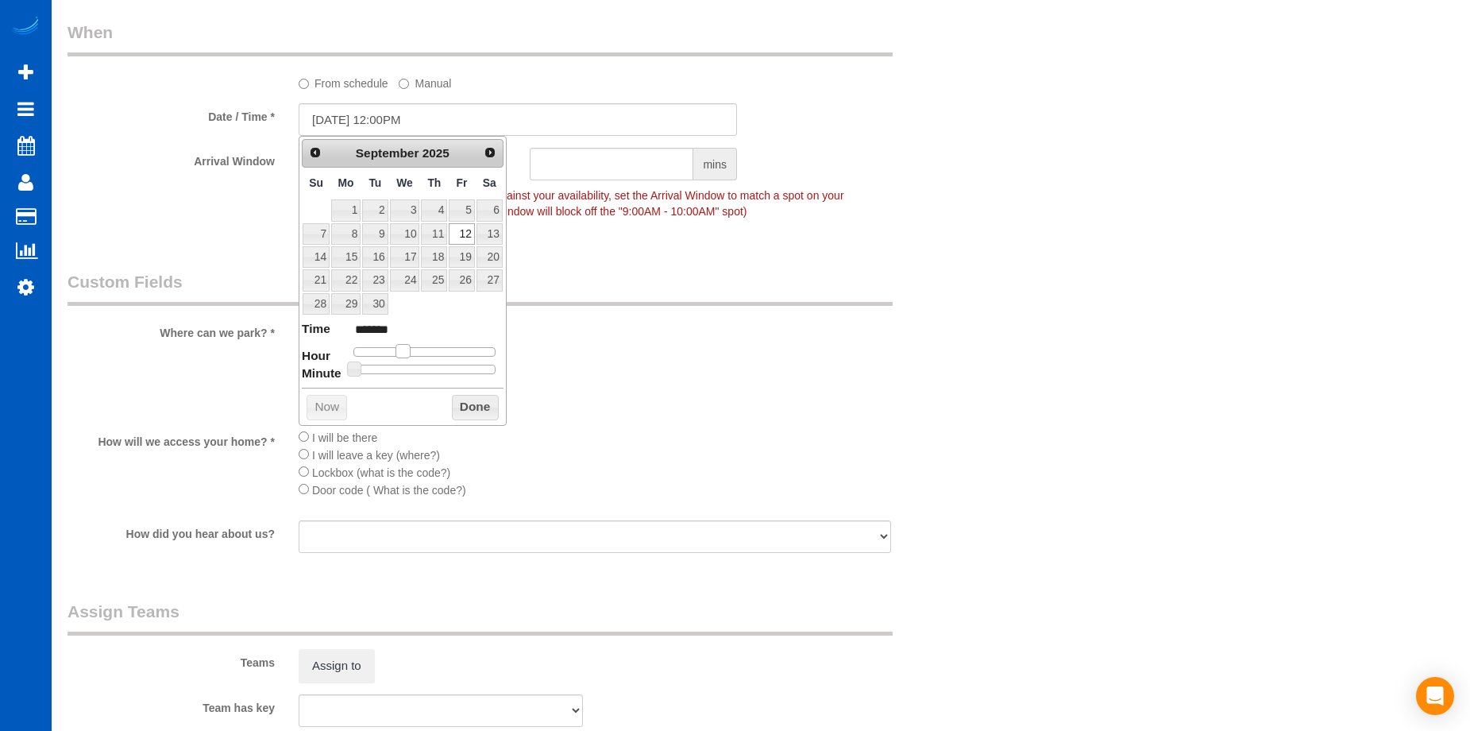
type input "******"
drag, startPoint x: 406, startPoint y: 352, endPoint x: 438, endPoint y: 352, distance: 31.8
click at [438, 352] on span at bounding box center [434, 351] width 14 height 14
click at [475, 407] on button "Done" at bounding box center [475, 407] width 47 height 25
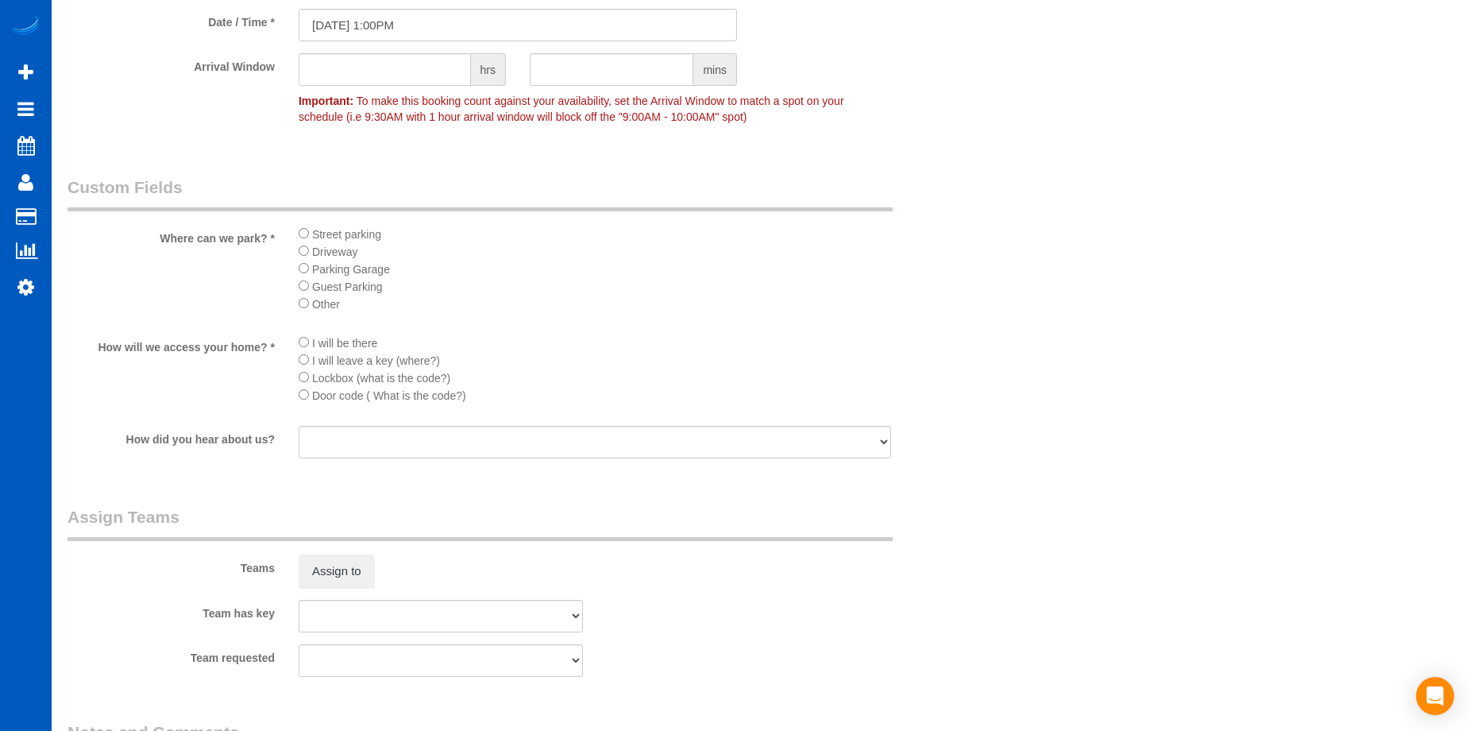
scroll to position [1696, 0]
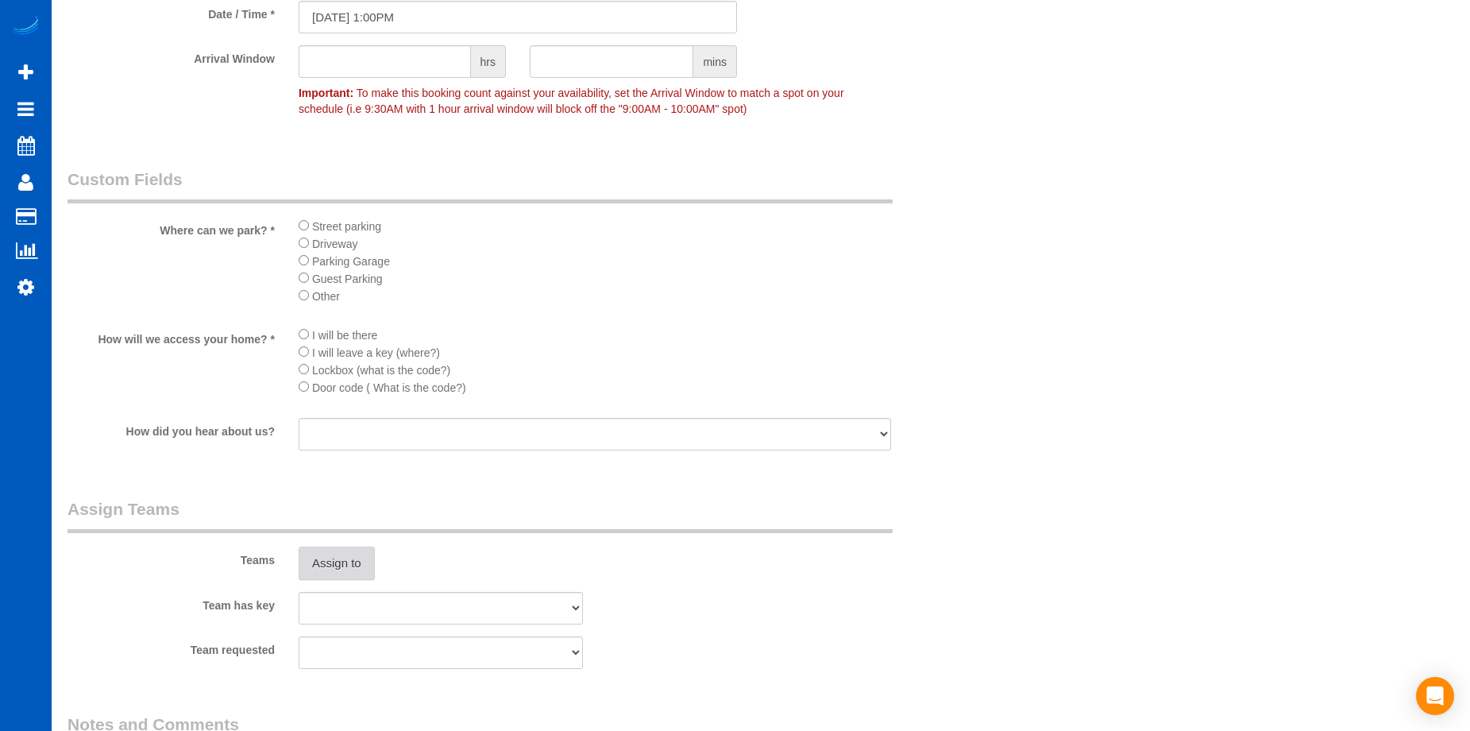
click at [346, 551] on button "Assign to" at bounding box center [337, 562] width 76 height 33
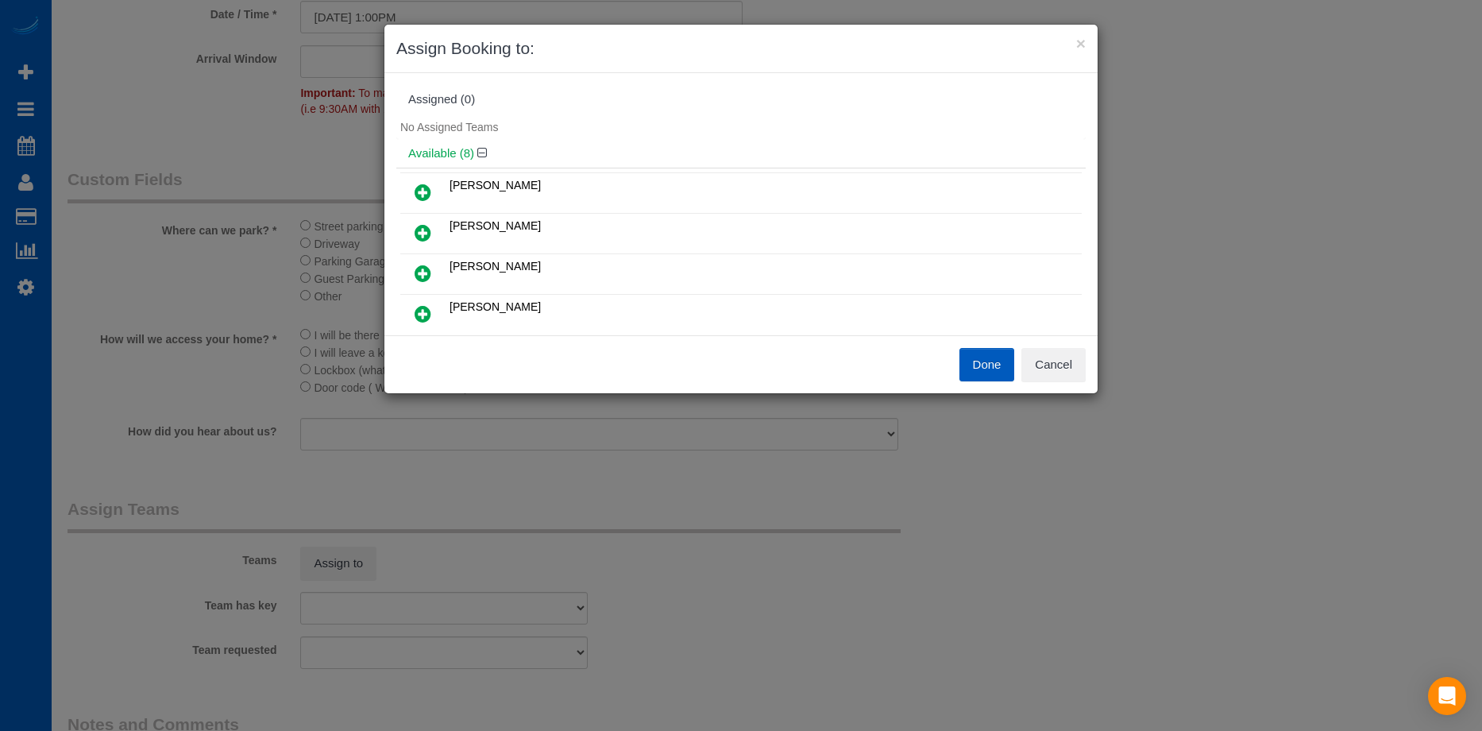
click at [421, 187] on icon at bounding box center [423, 192] width 17 height 19
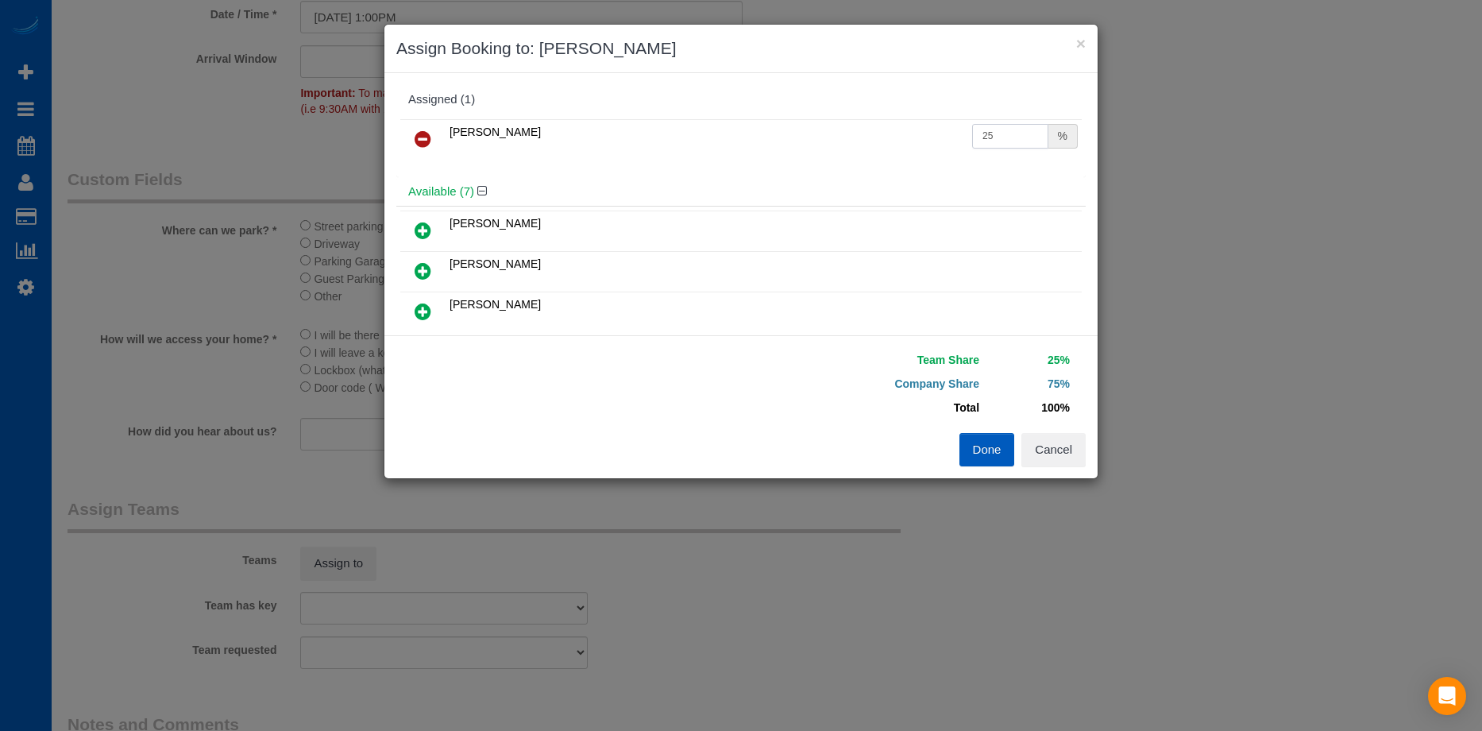
click at [1011, 137] on input "25" at bounding box center [1010, 136] width 76 height 25
type input "2"
type input "50"
click at [991, 455] on button "Done" at bounding box center [988, 449] width 56 height 33
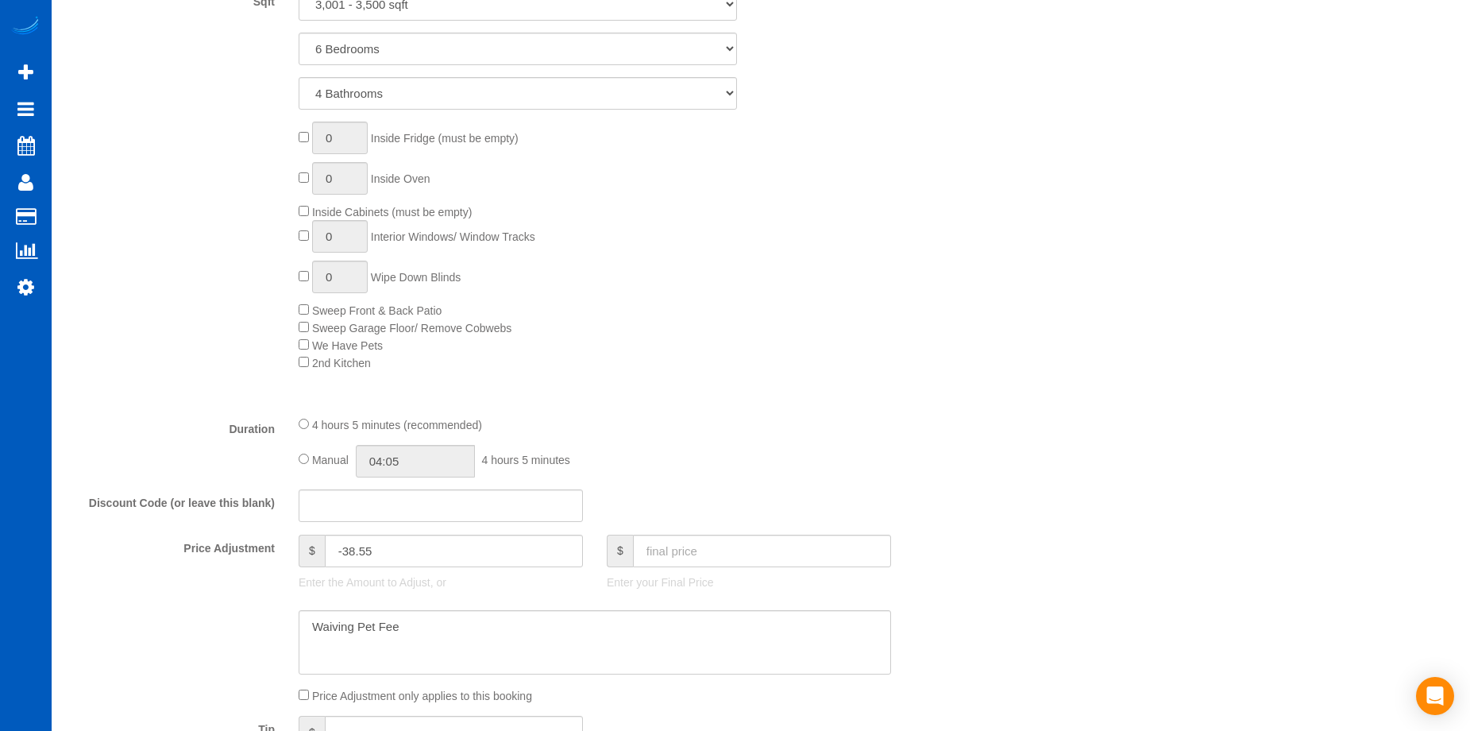
scroll to position [821, 0]
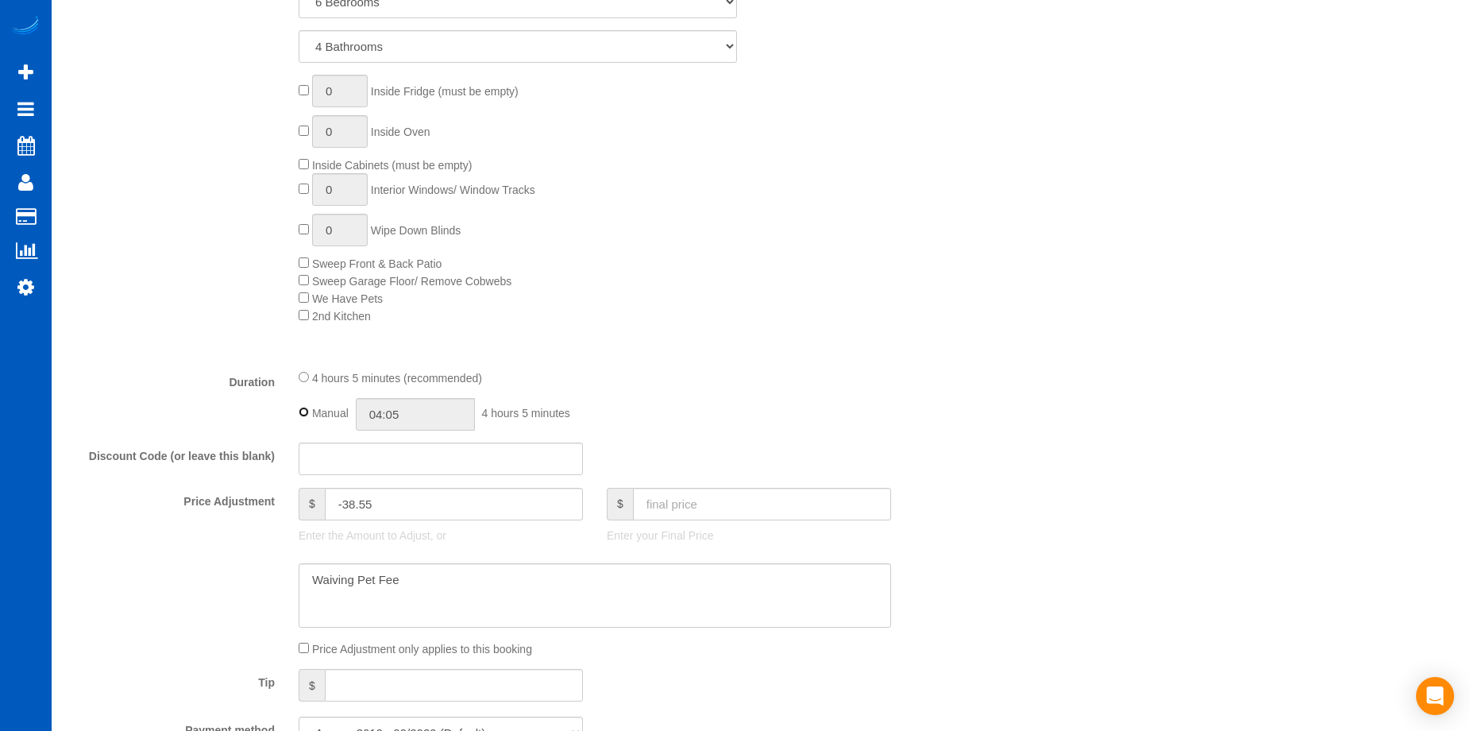
click at [435, 408] on div "Manual 04:05 4 hours 5 minutes" at bounding box center [595, 414] width 593 height 33
click at [404, 409] on input "04:05" at bounding box center [415, 414] width 119 height 33
type input "07:00"
click at [398, 450] on li "07:00" at bounding box center [397, 451] width 71 height 21
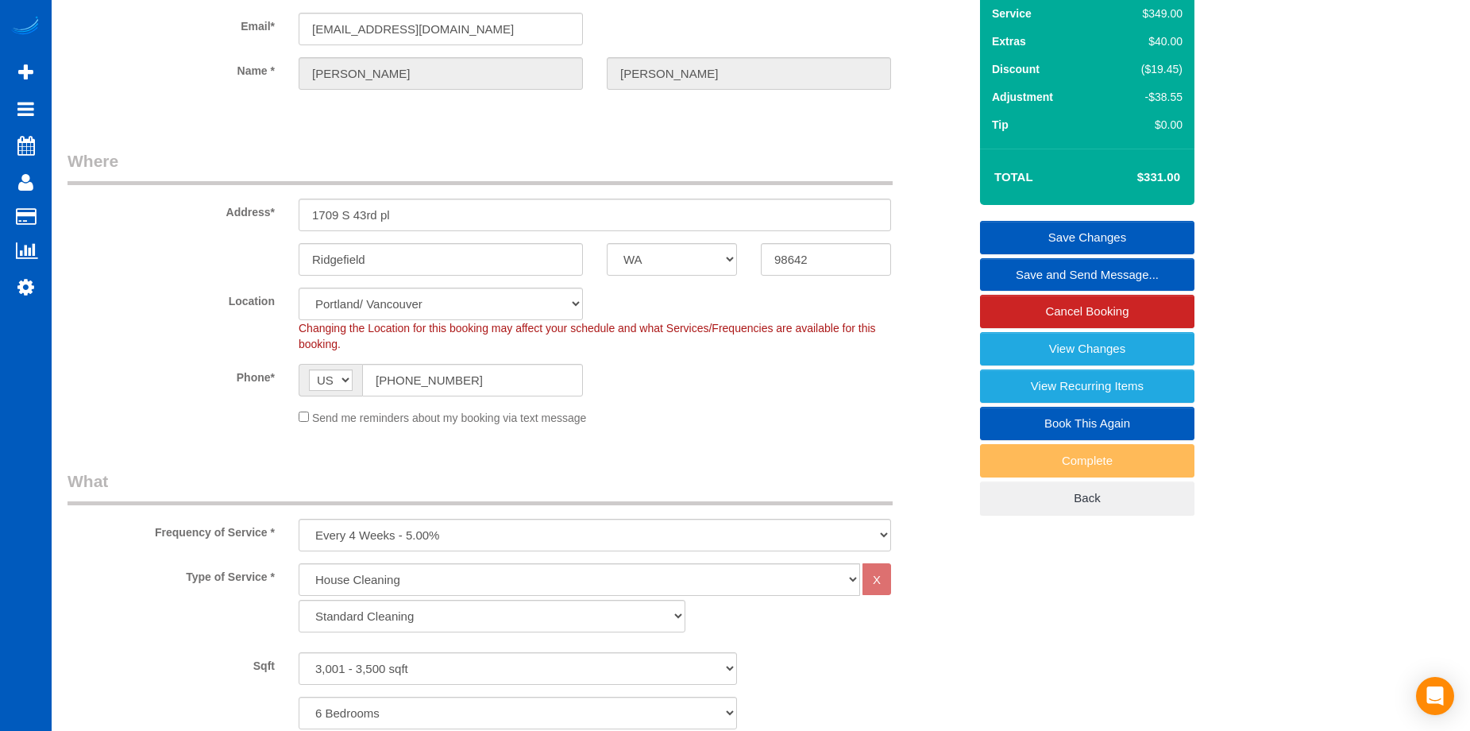
scroll to position [0, 0]
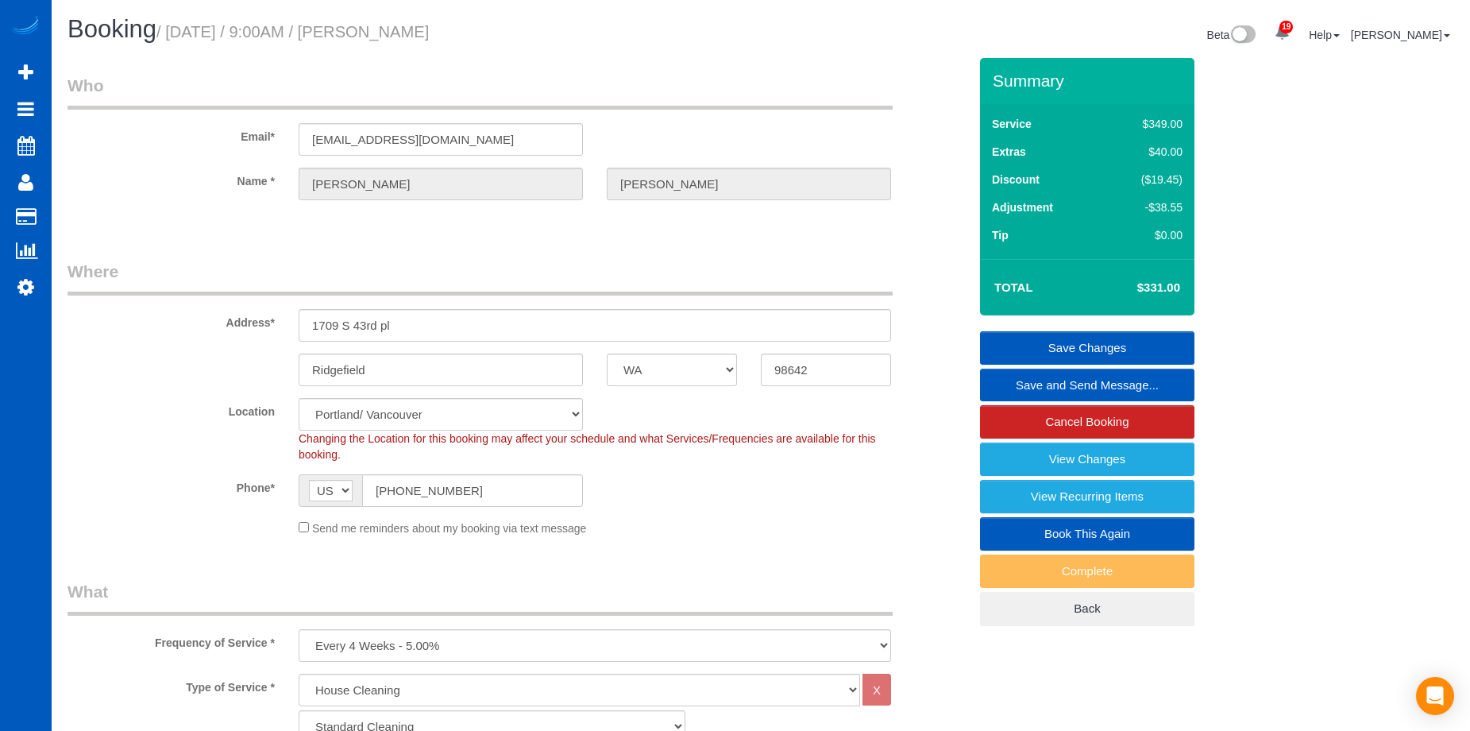
click at [1036, 346] on link "Save Changes" at bounding box center [1087, 347] width 214 height 33
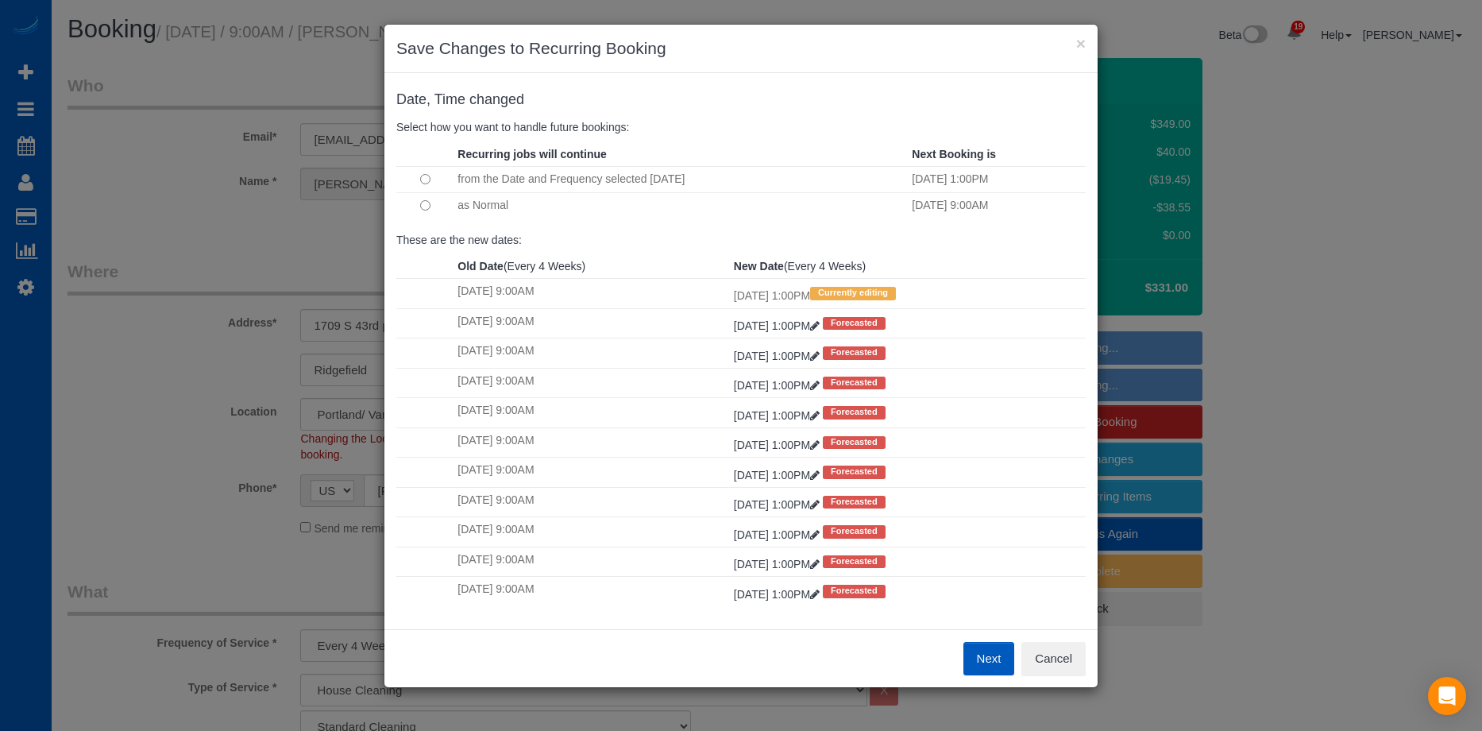
click at [979, 658] on button "Next" at bounding box center [990, 658] width 52 height 33
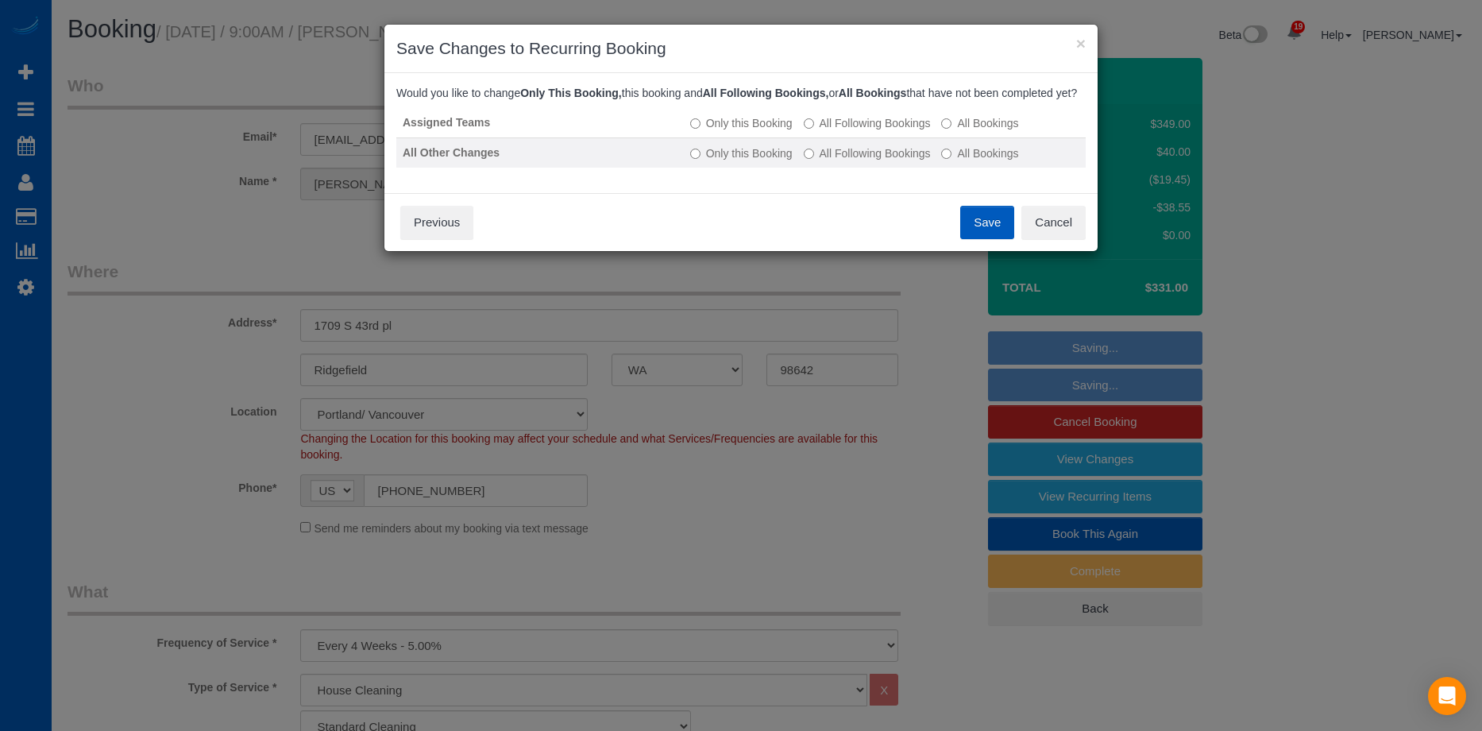
drag, startPoint x: 839, startPoint y: 135, endPoint x: 858, endPoint y: 168, distance: 38.4
click at [858, 168] on table "Assigned Teams Only this Booking All Following Bookings All Bookings All Other …" at bounding box center [740, 138] width 689 height 60
click at [858, 161] on label "All Following Bookings" at bounding box center [867, 153] width 127 height 16
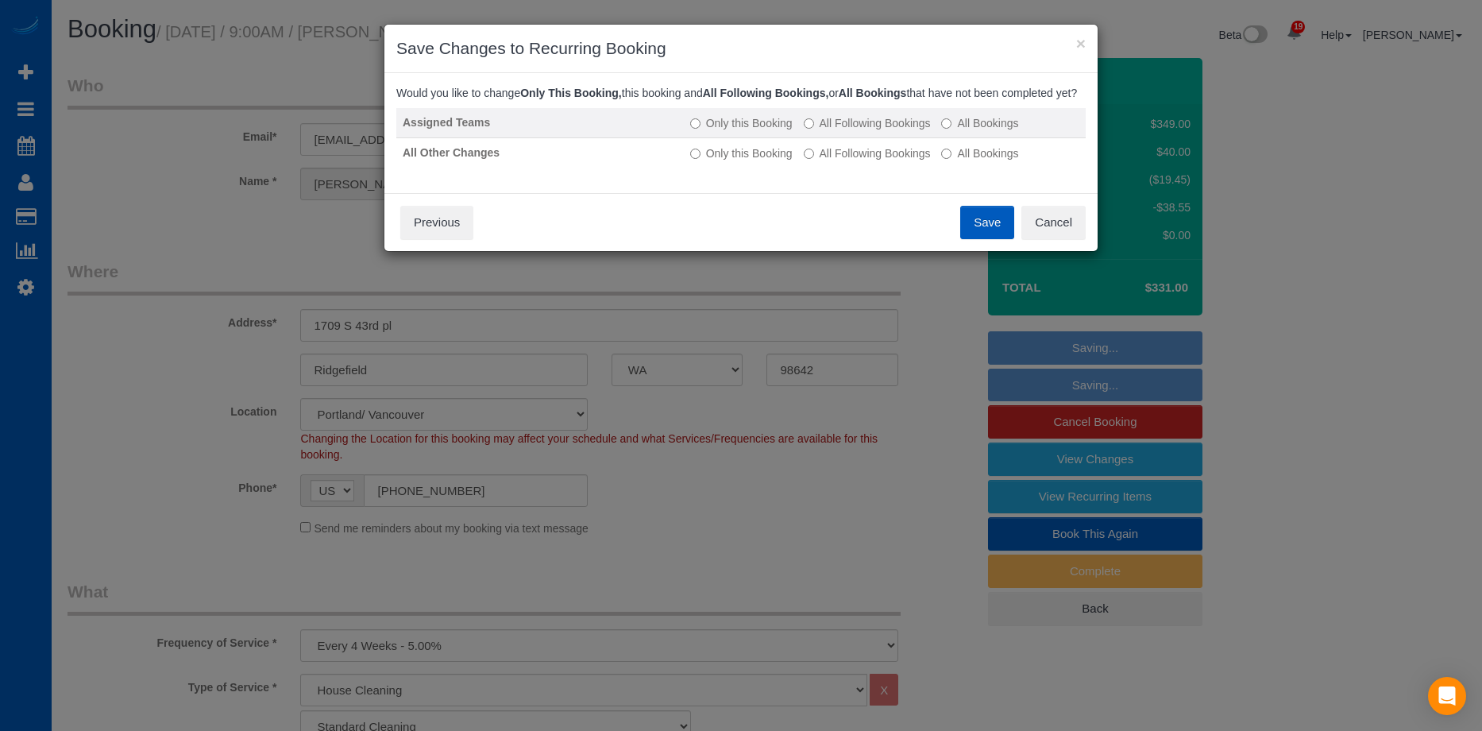
click at [843, 131] on label "All Following Bookings" at bounding box center [867, 123] width 127 height 16
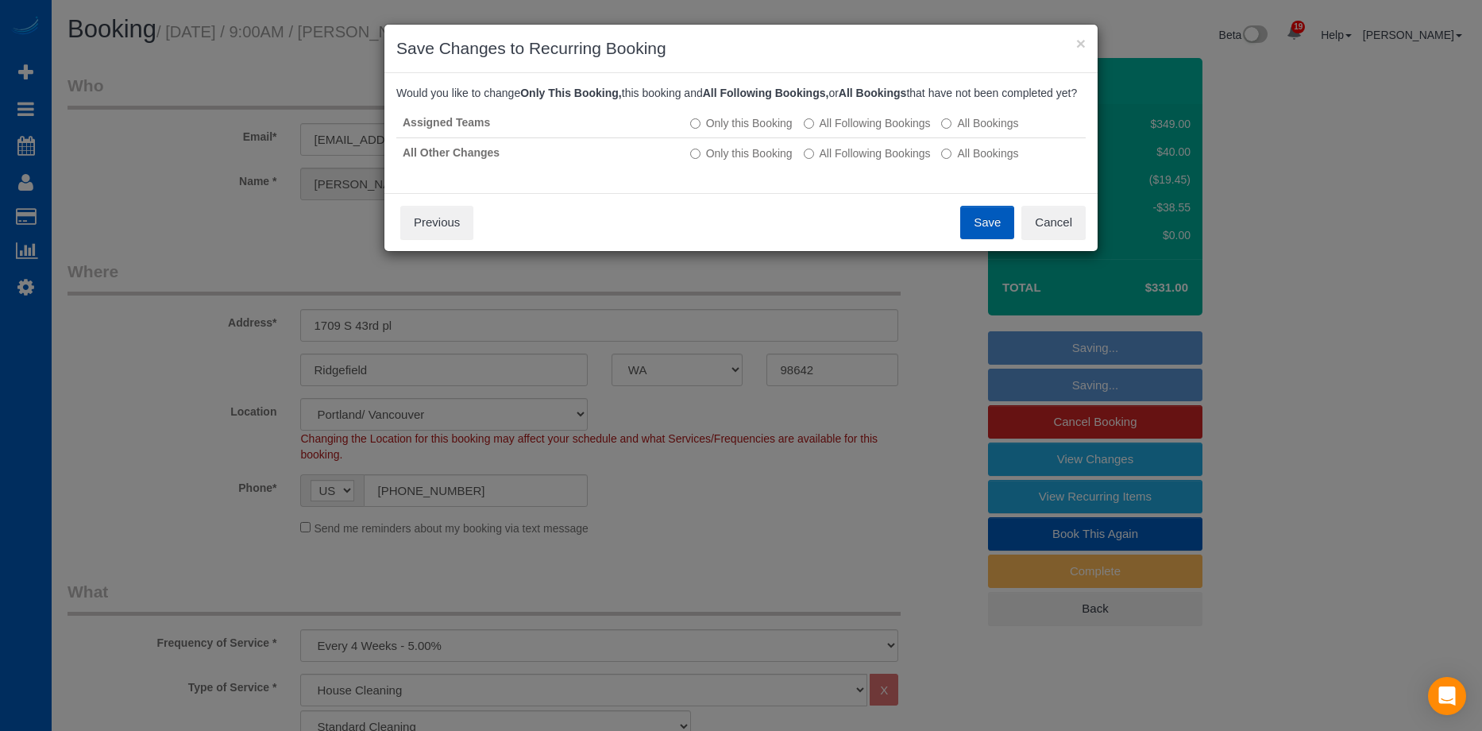
click at [983, 233] on button "Save" at bounding box center [987, 222] width 54 height 33
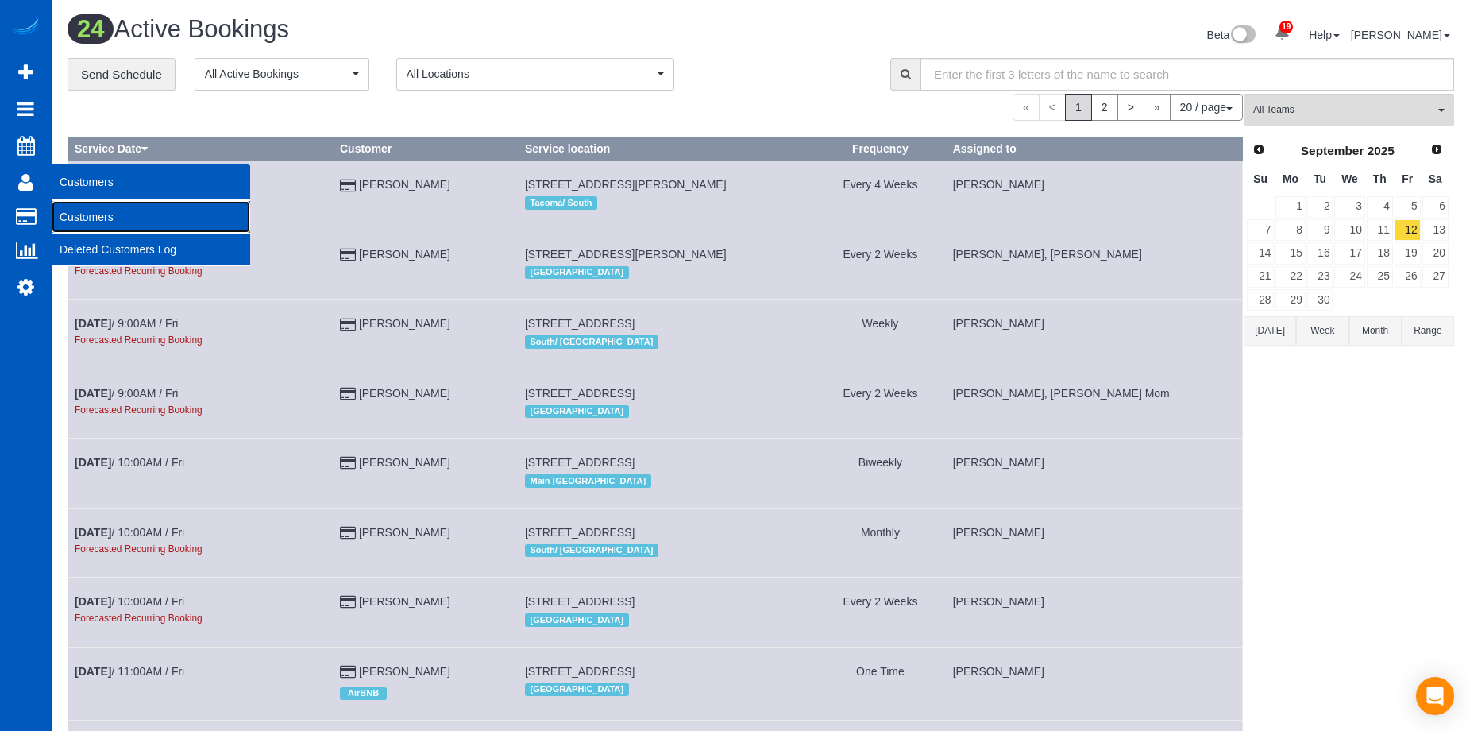
click at [80, 211] on link "Customers" at bounding box center [151, 217] width 199 height 32
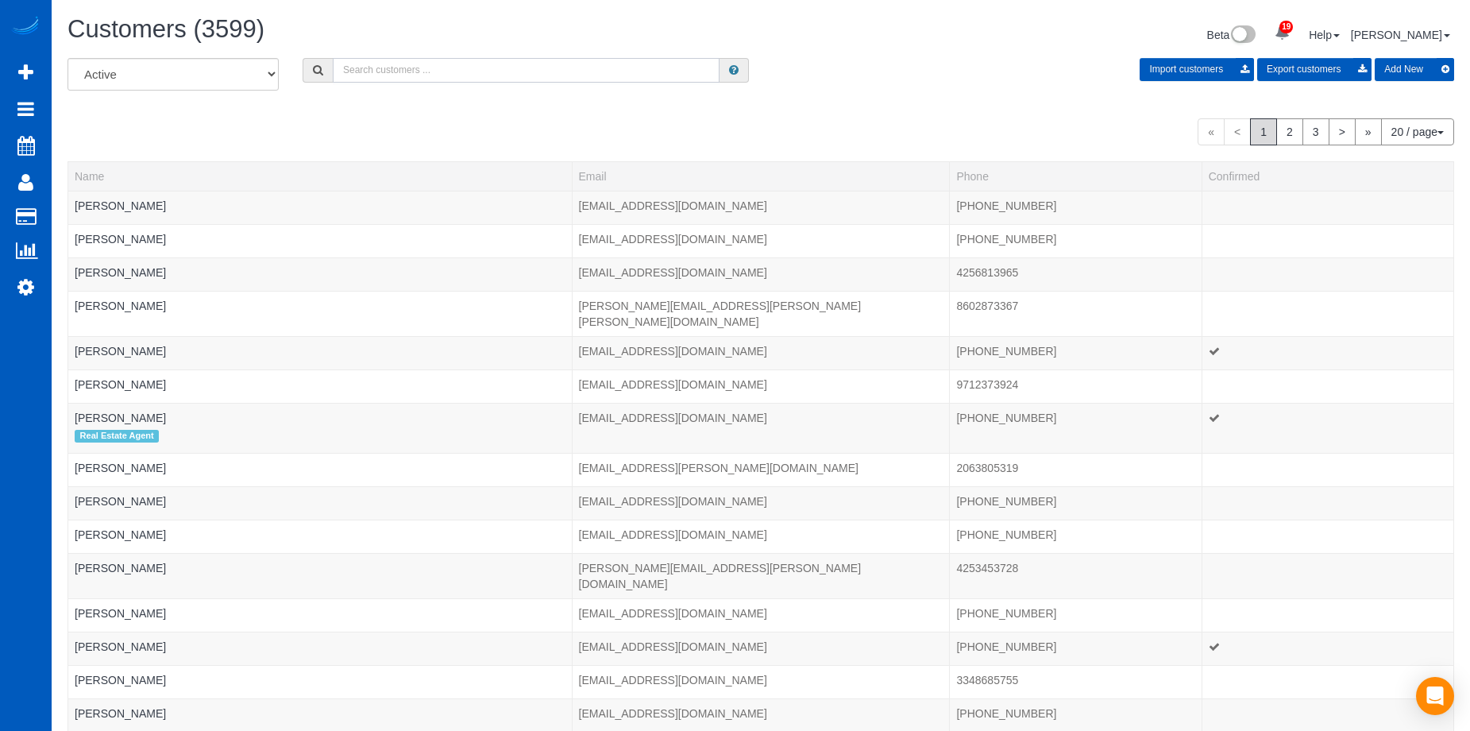
click at [383, 67] on input "text" at bounding box center [526, 70] width 387 height 25
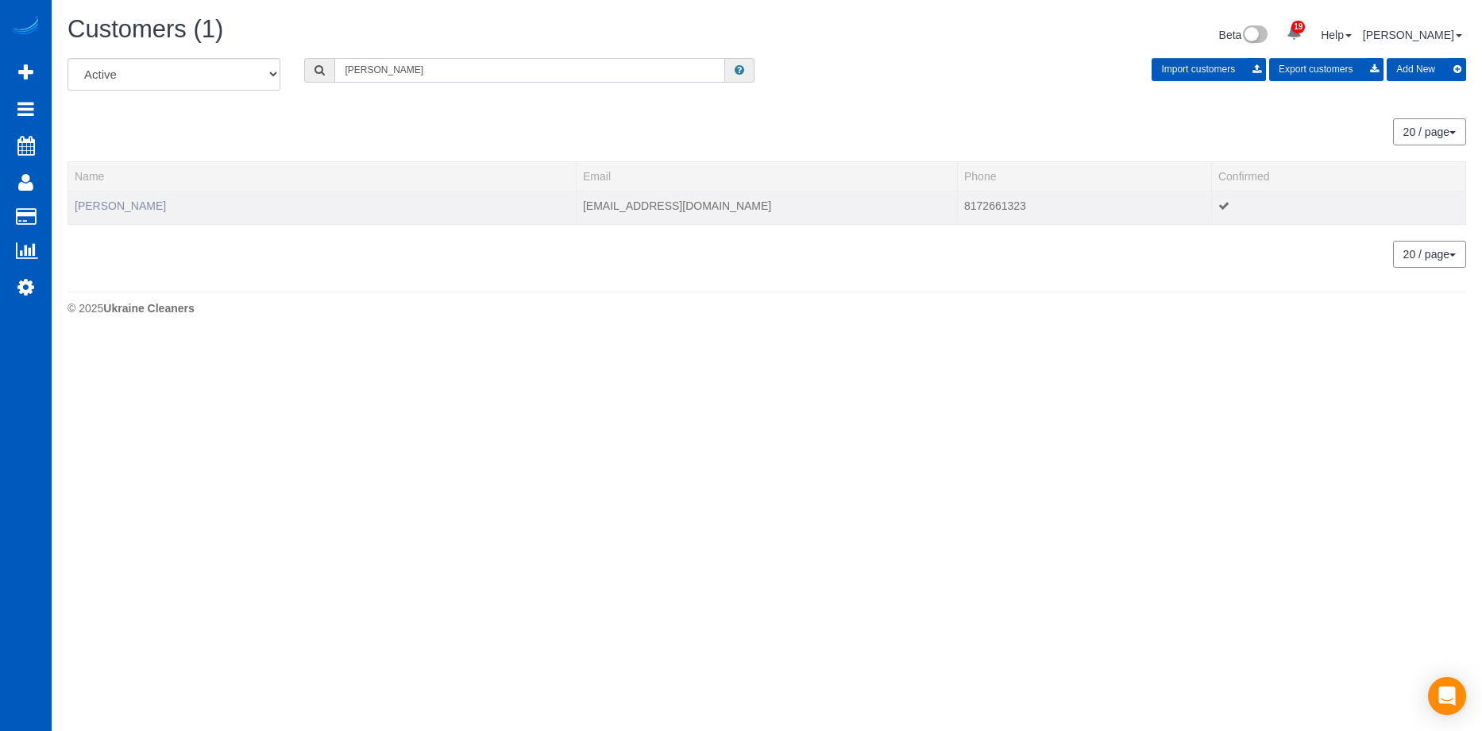
type input "barnhart"
click at [107, 210] on link "Ashley Barnhart" at bounding box center [120, 205] width 91 height 13
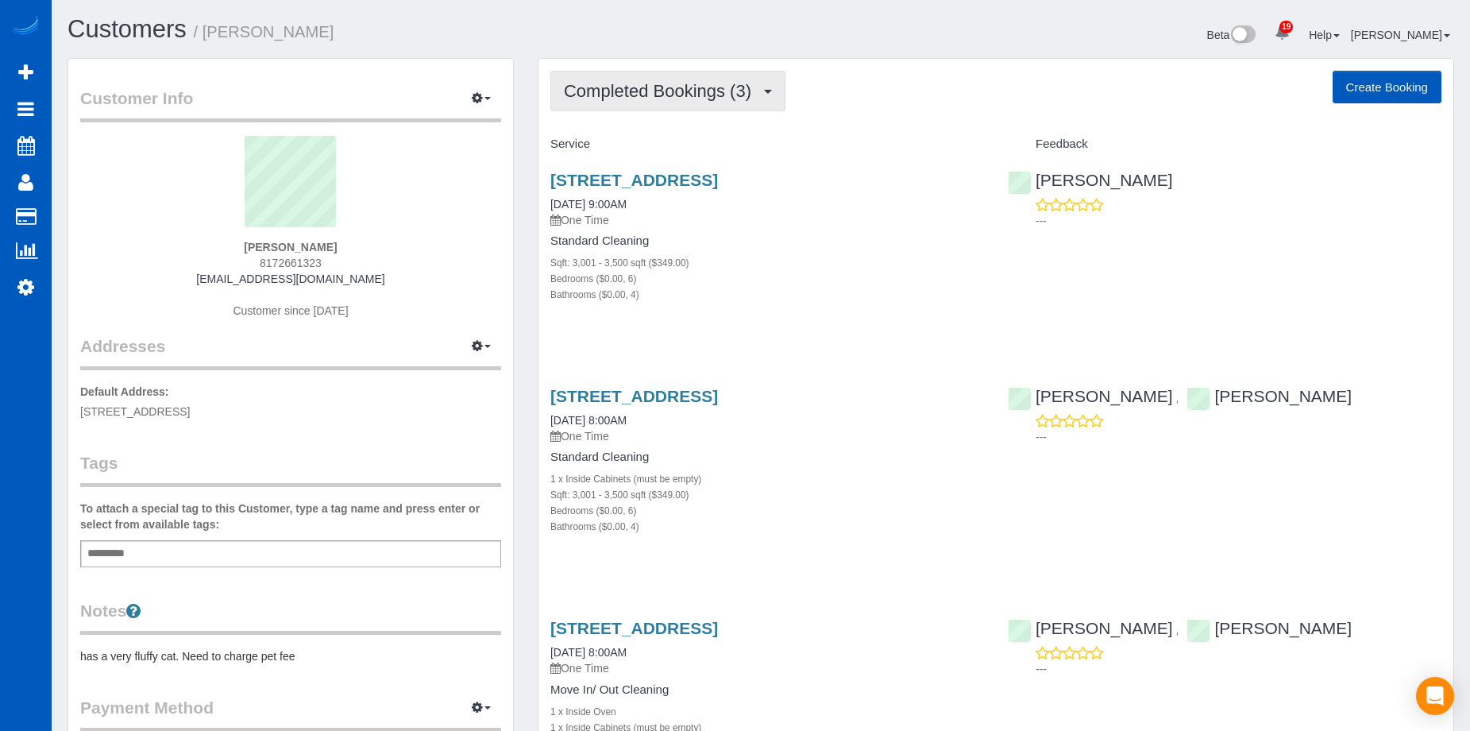
click at [739, 98] on span "Completed Bookings (3)" at bounding box center [661, 91] width 195 height 20
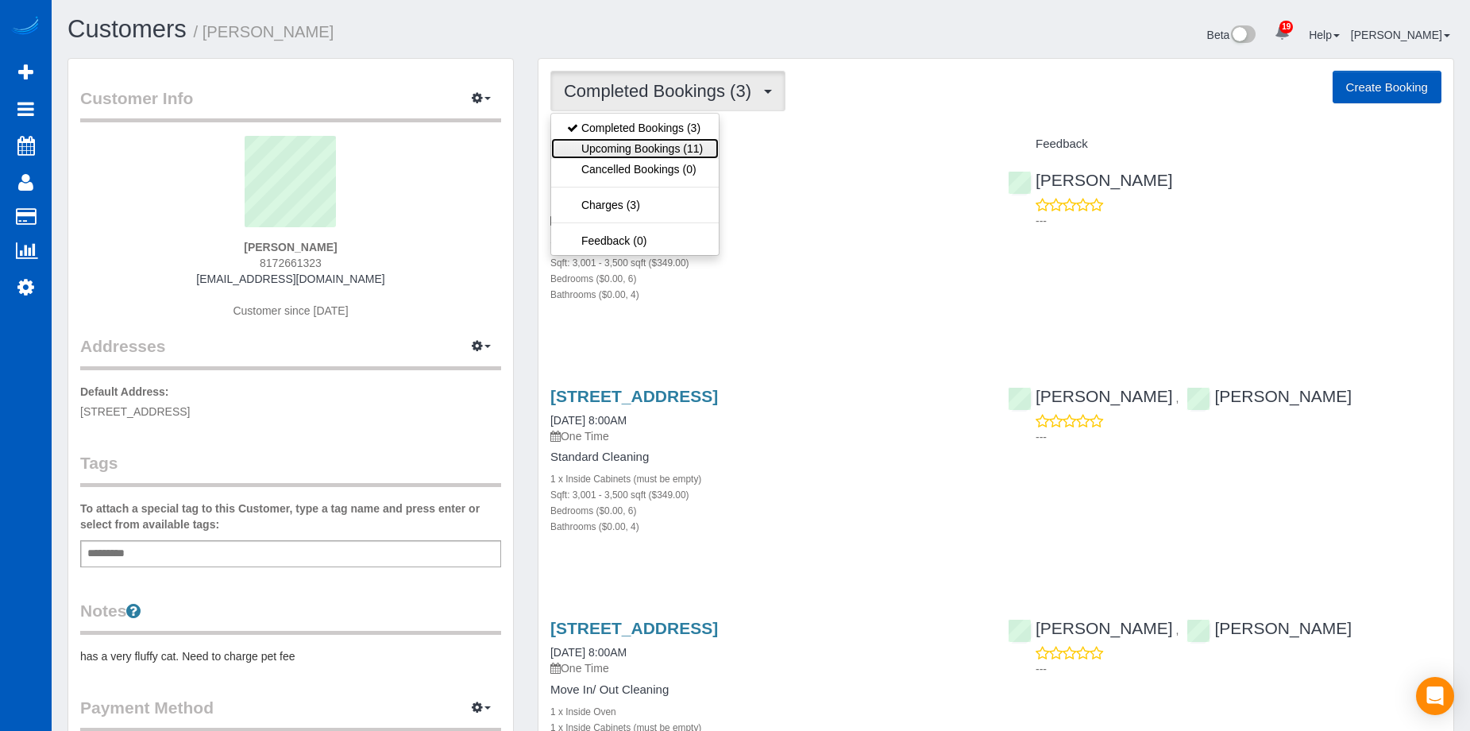
click at [681, 153] on link "Upcoming Bookings (11)" at bounding box center [635, 148] width 168 height 21
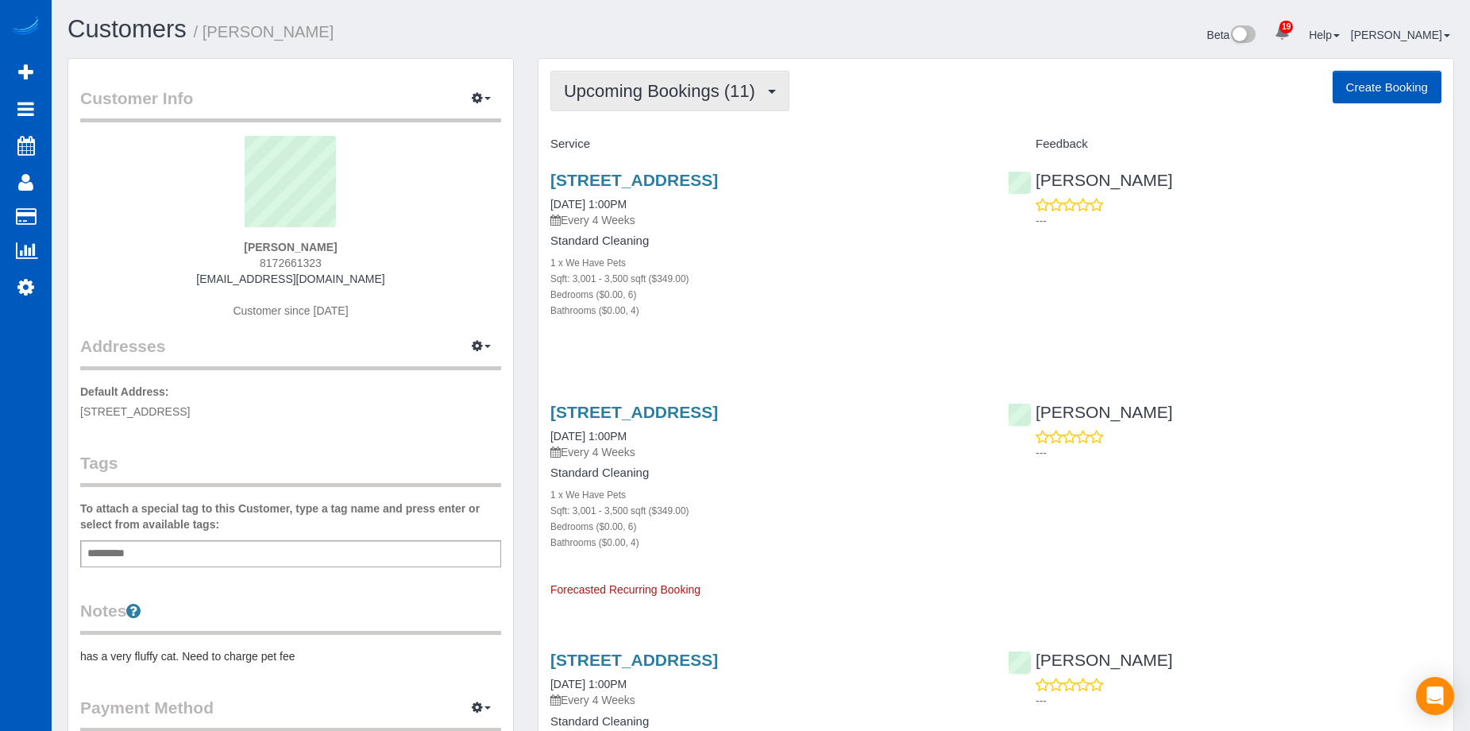
click at [690, 88] on span "Upcoming Bookings (11)" at bounding box center [663, 91] width 199 height 20
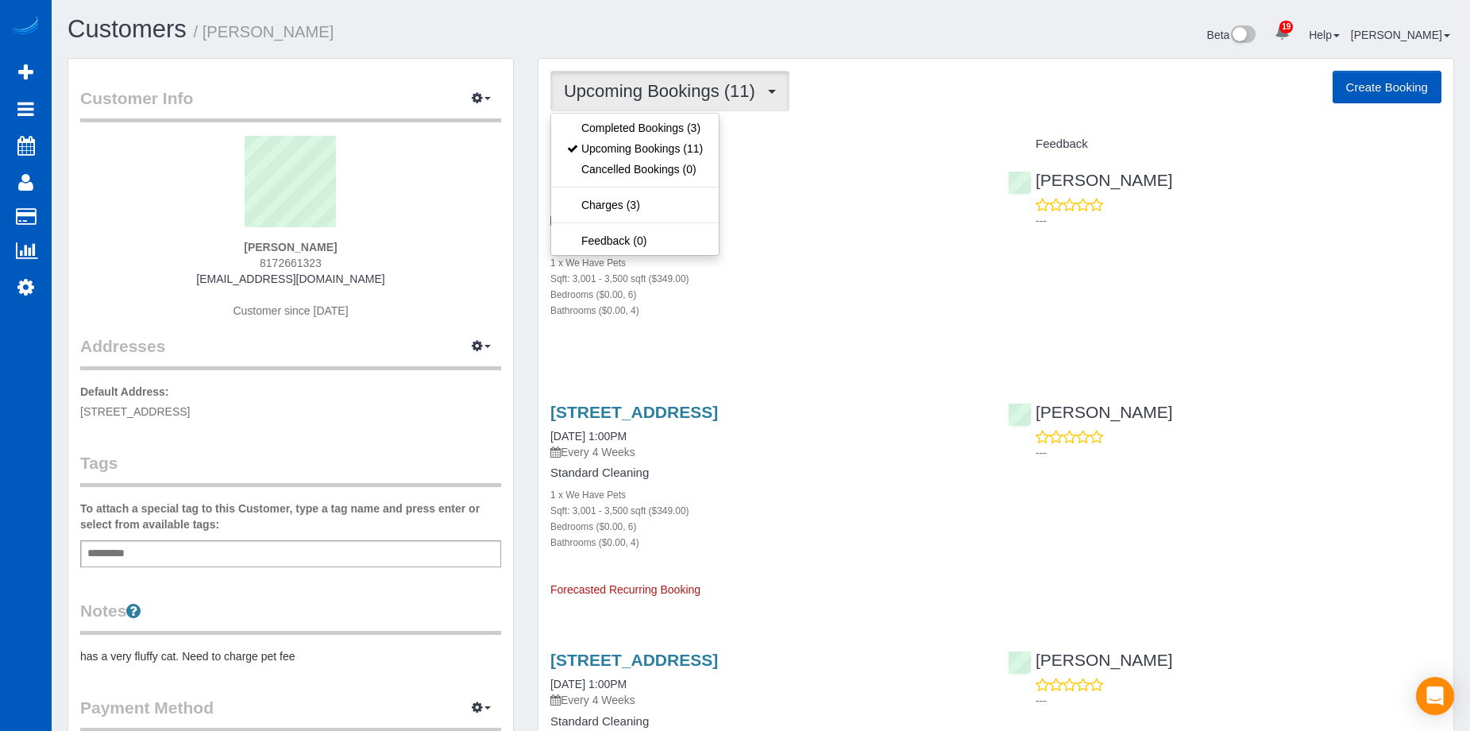
click at [718, 180] on link "1709 S 43rd Pl, Ridgefield, WA 98642" at bounding box center [634, 180] width 168 height 18
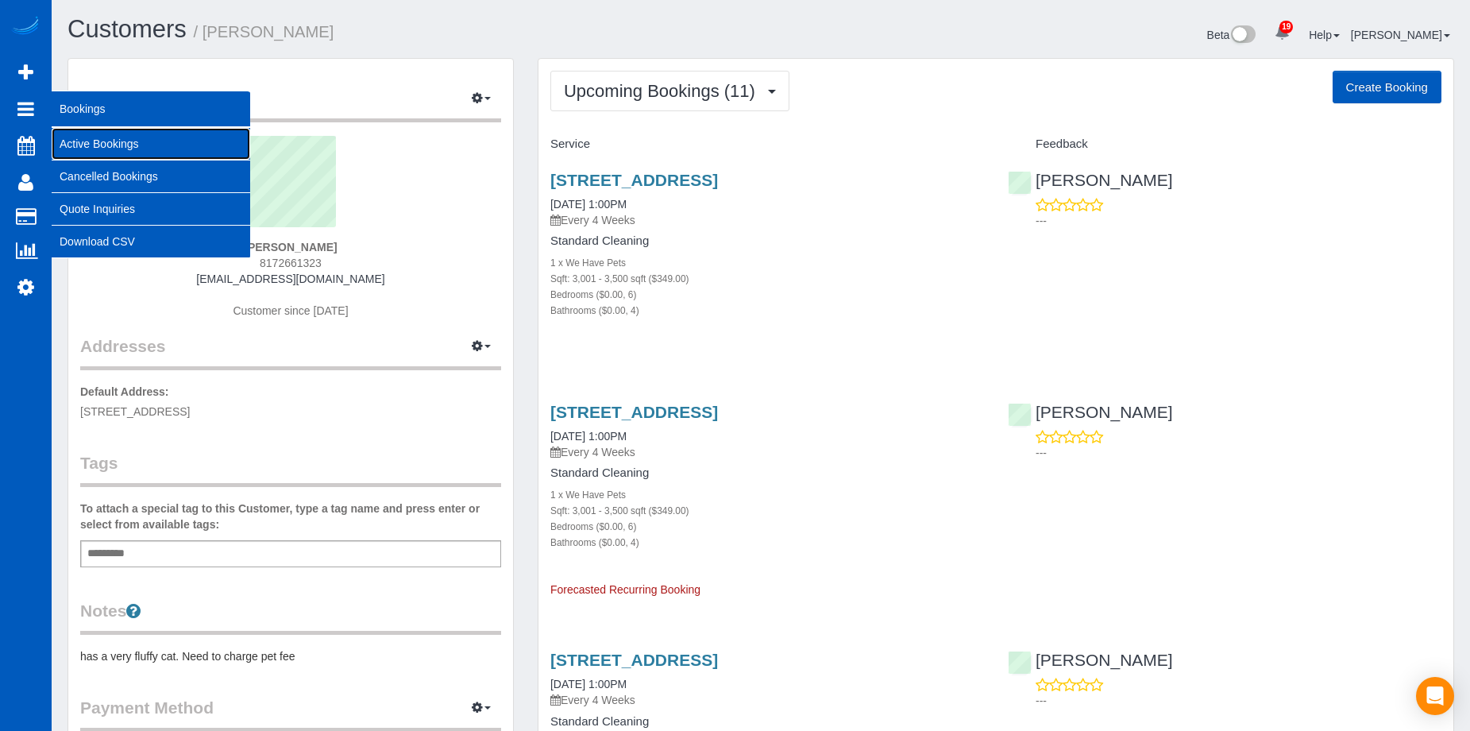
click at [79, 137] on link "Active Bookings" at bounding box center [151, 144] width 199 height 32
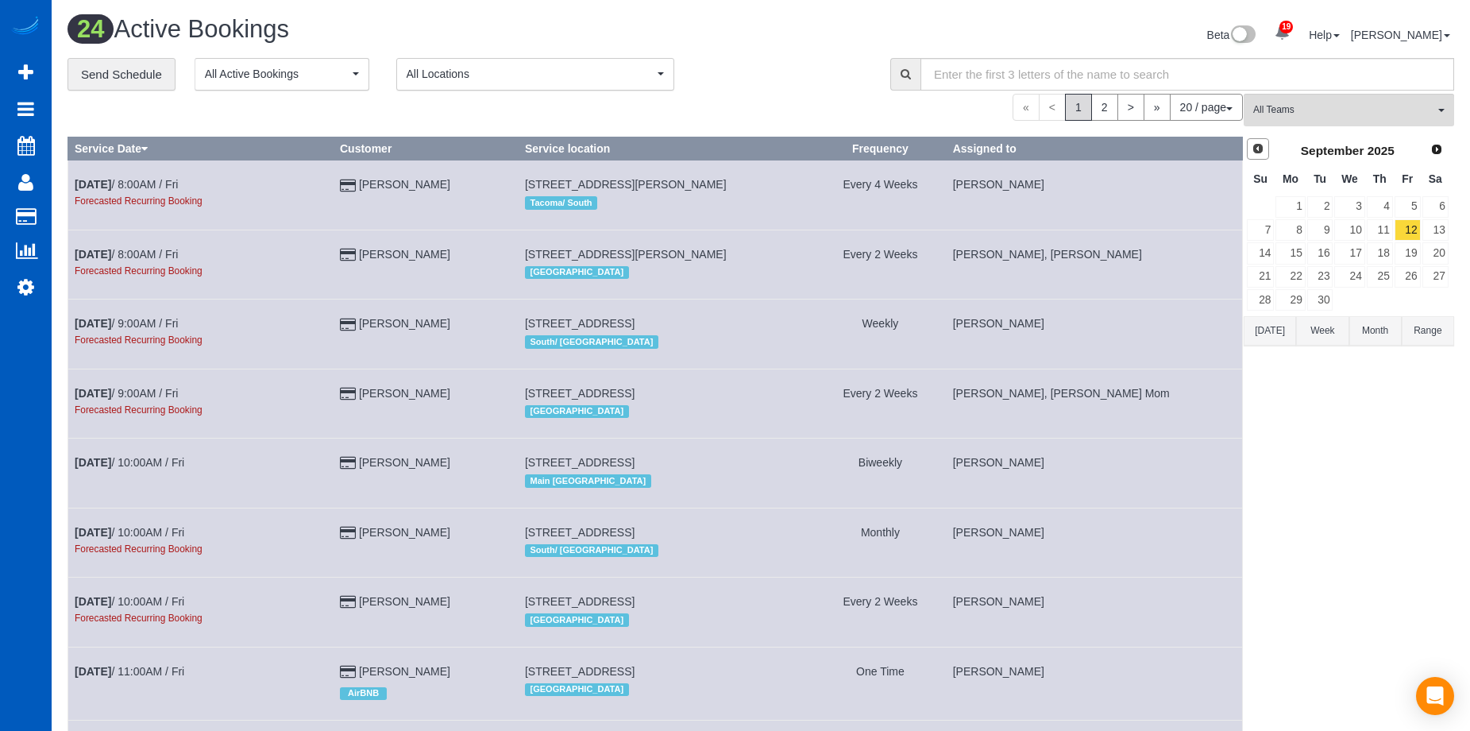
click at [1254, 150] on span "Prev" at bounding box center [1258, 148] width 13 height 13
click at [1384, 294] on link "28" at bounding box center [1380, 299] width 26 height 21
click at [1392, 114] on span "All Teams" at bounding box center [1343, 110] width 181 height 14
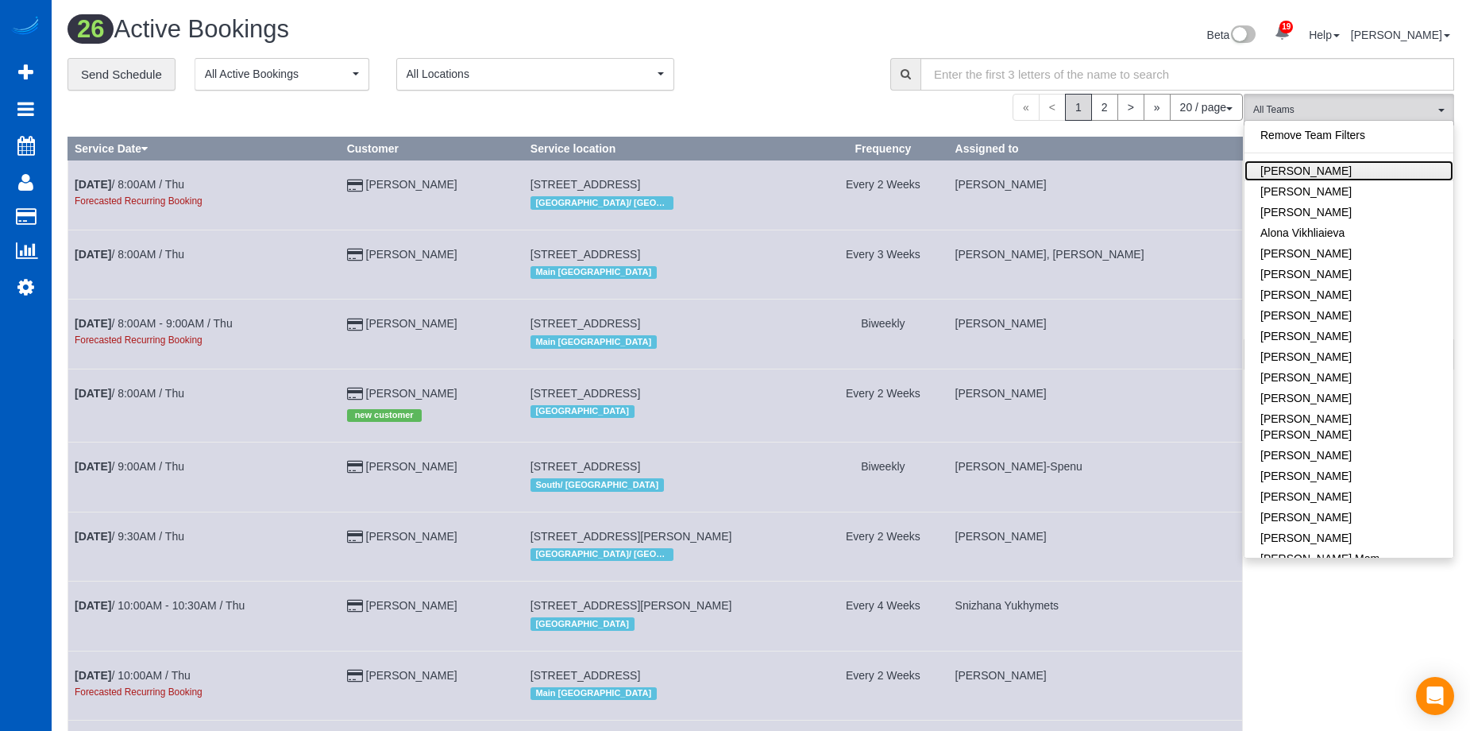
click at [1368, 173] on link "[PERSON_NAME]" at bounding box center [1349, 170] width 209 height 21
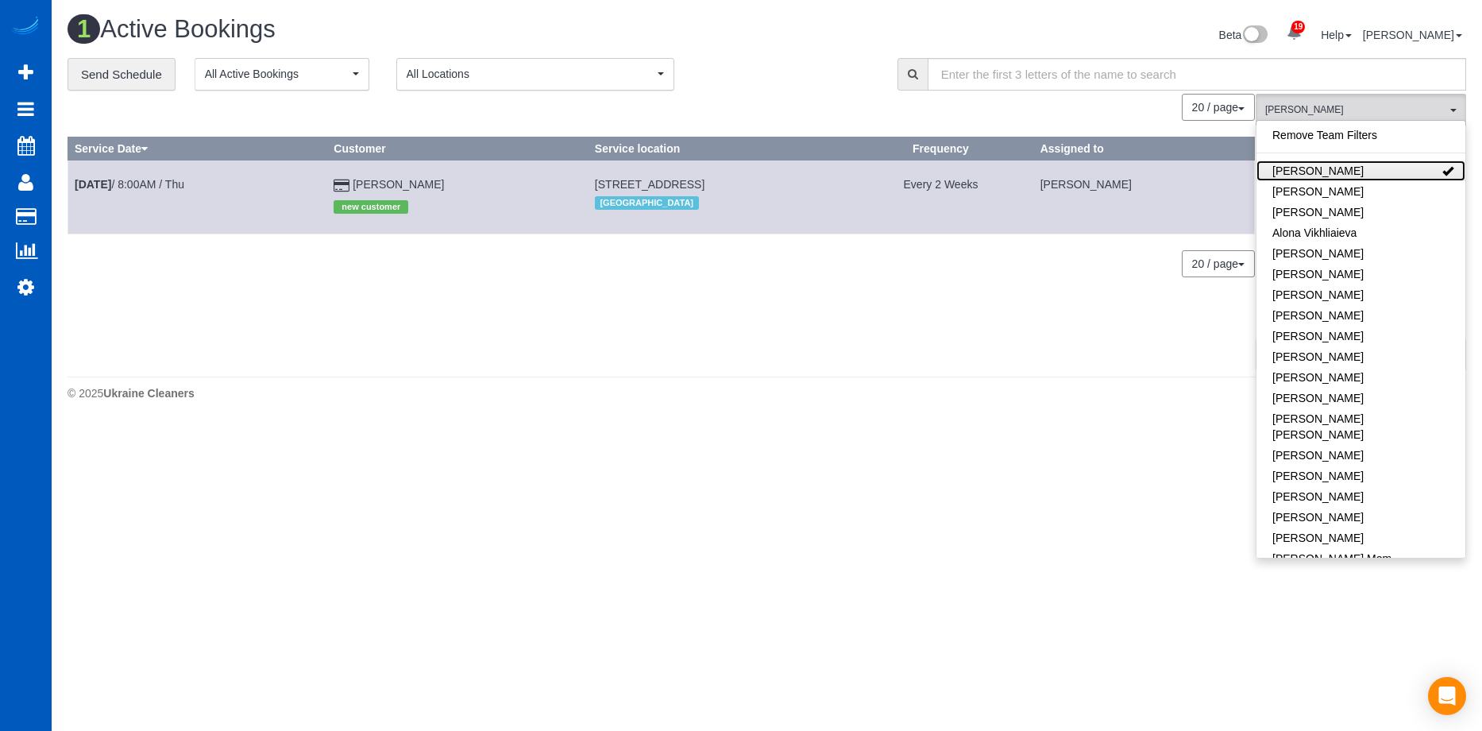
click at [1369, 169] on link "[PERSON_NAME]" at bounding box center [1361, 170] width 209 height 21
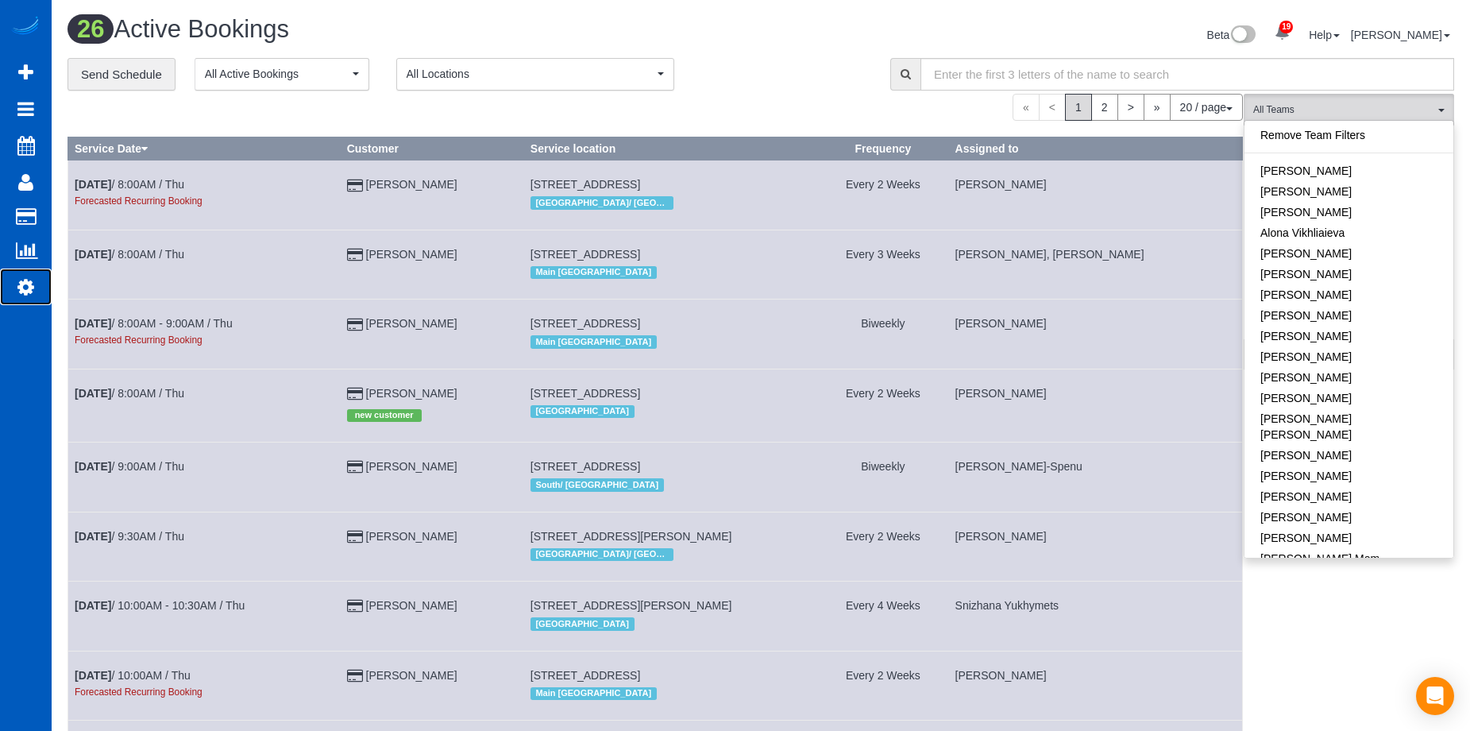
click at [29, 285] on icon at bounding box center [25, 286] width 17 height 19
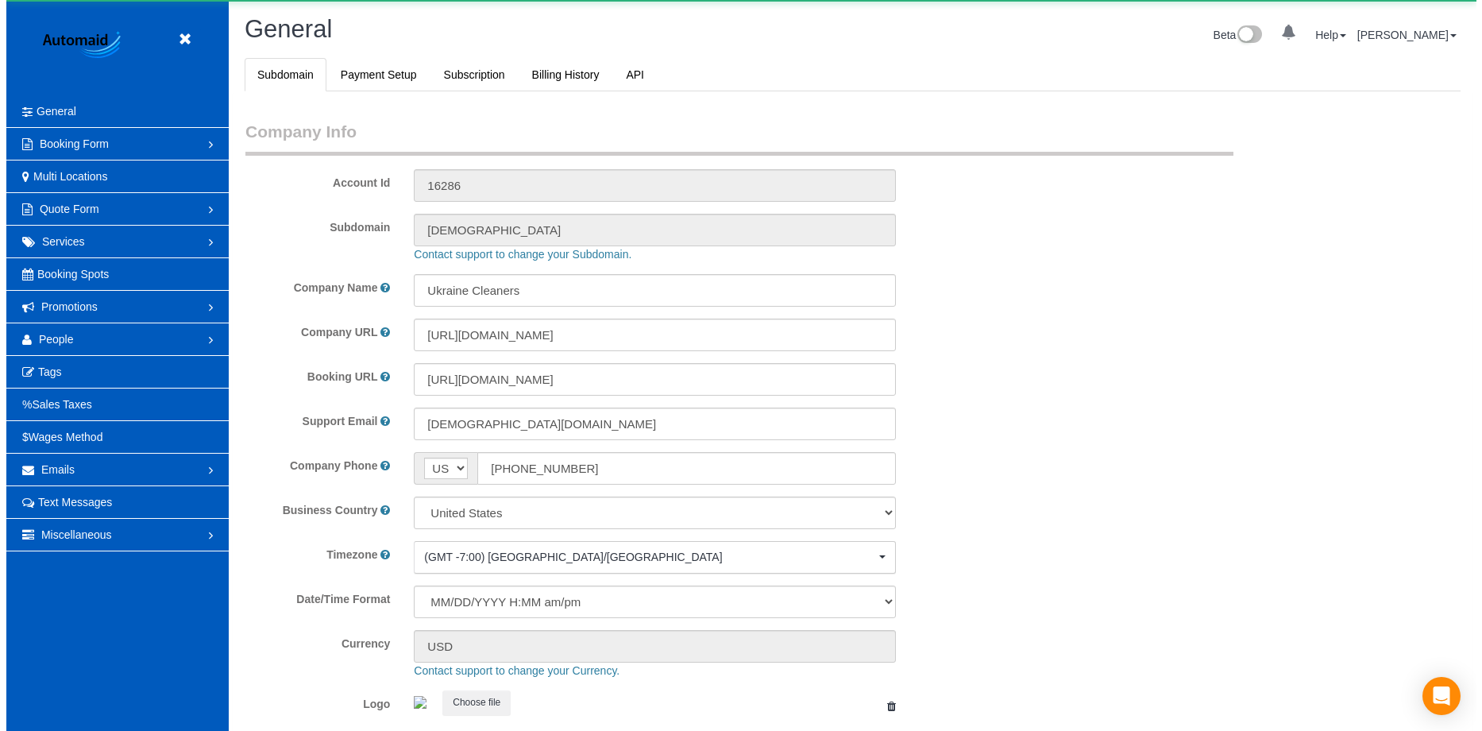
scroll to position [3493, 1470]
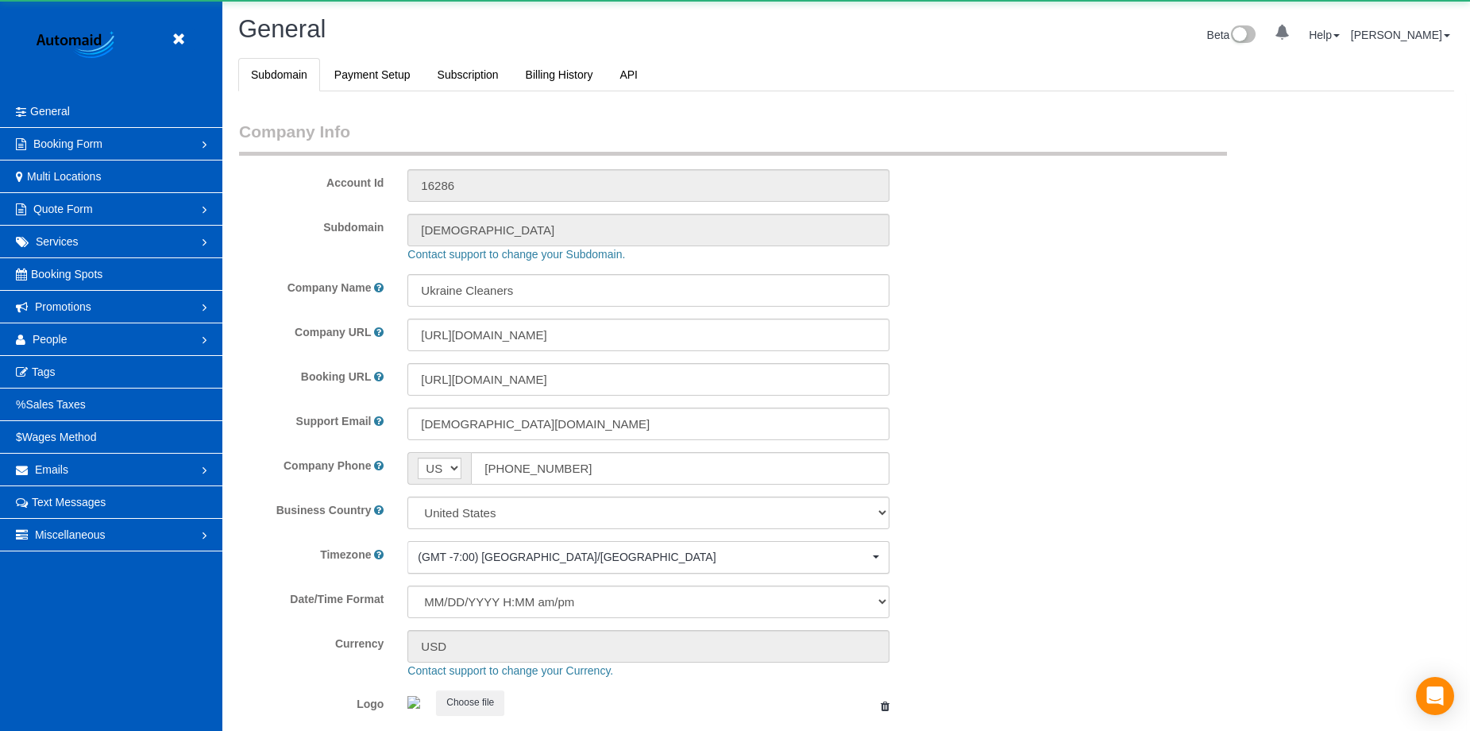
select select "1"
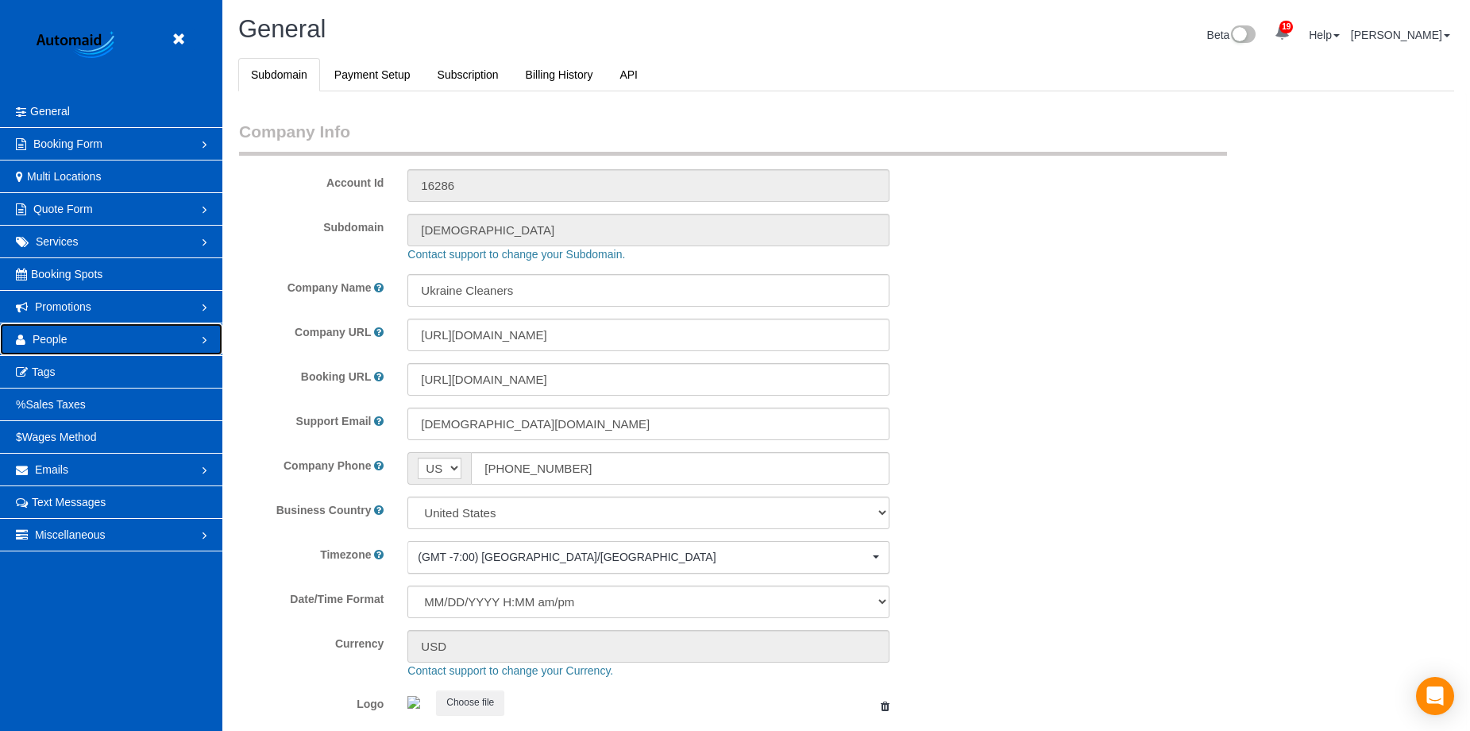
click at [141, 334] on link "People" at bounding box center [111, 339] width 222 height 32
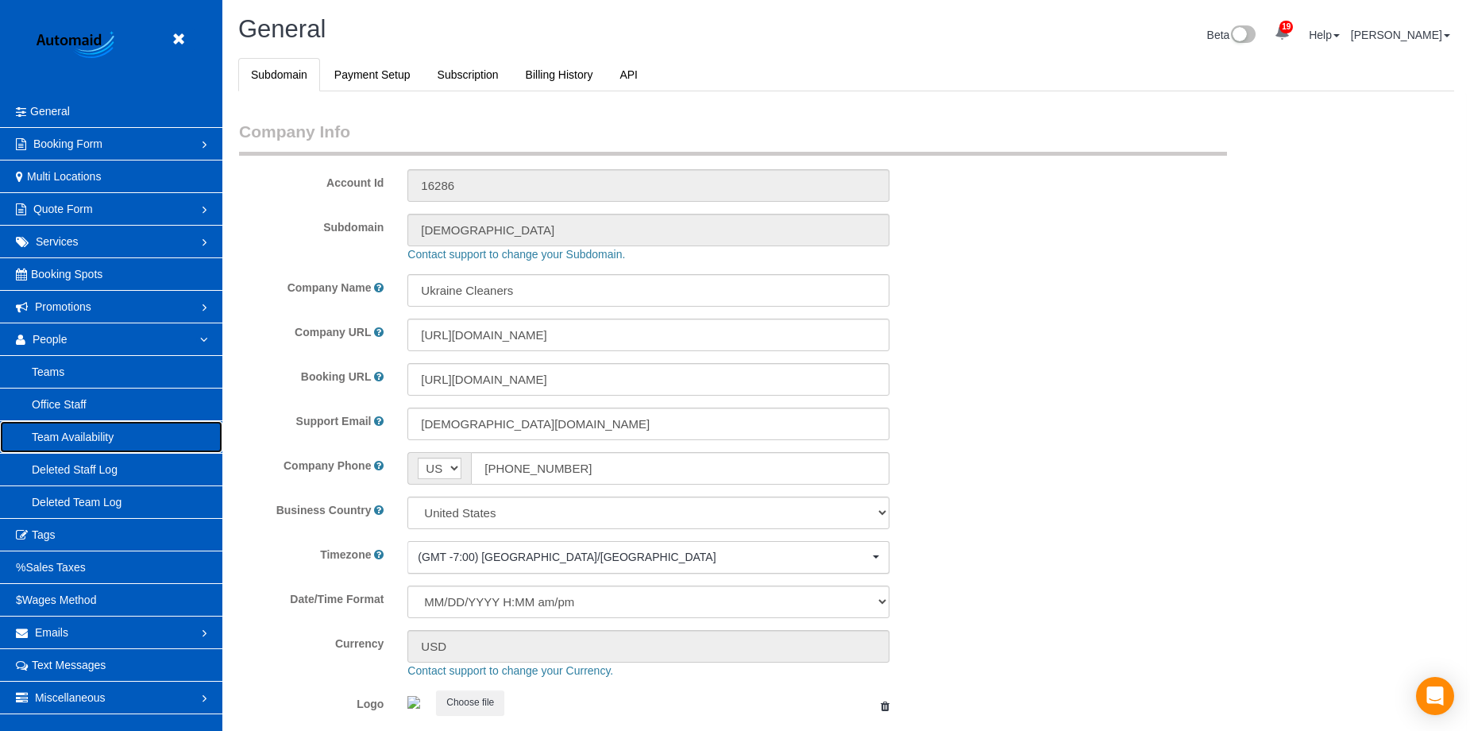
click at [106, 431] on link "Team Availability" at bounding box center [111, 437] width 222 height 32
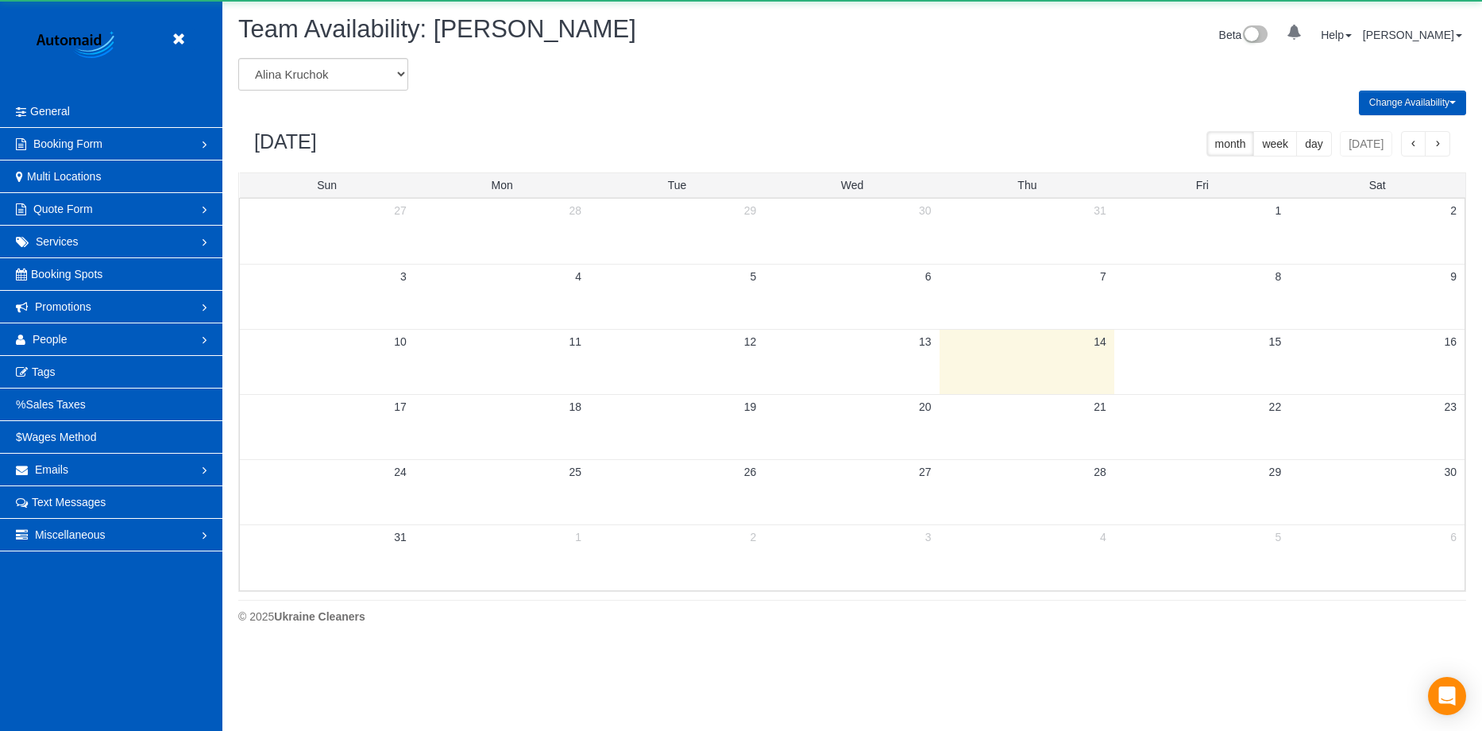
scroll to position [647, 1482]
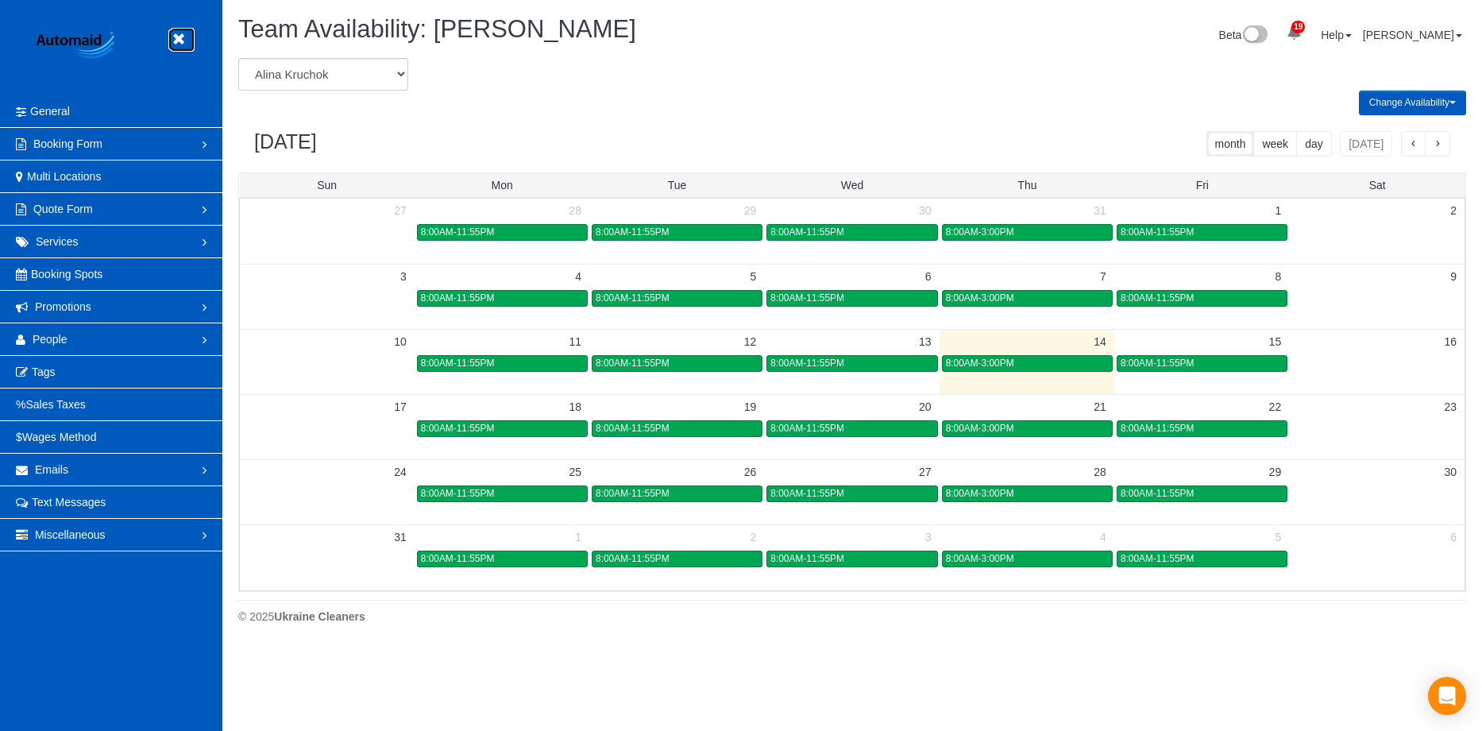
click at [183, 37] on icon at bounding box center [178, 39] width 20 height 20
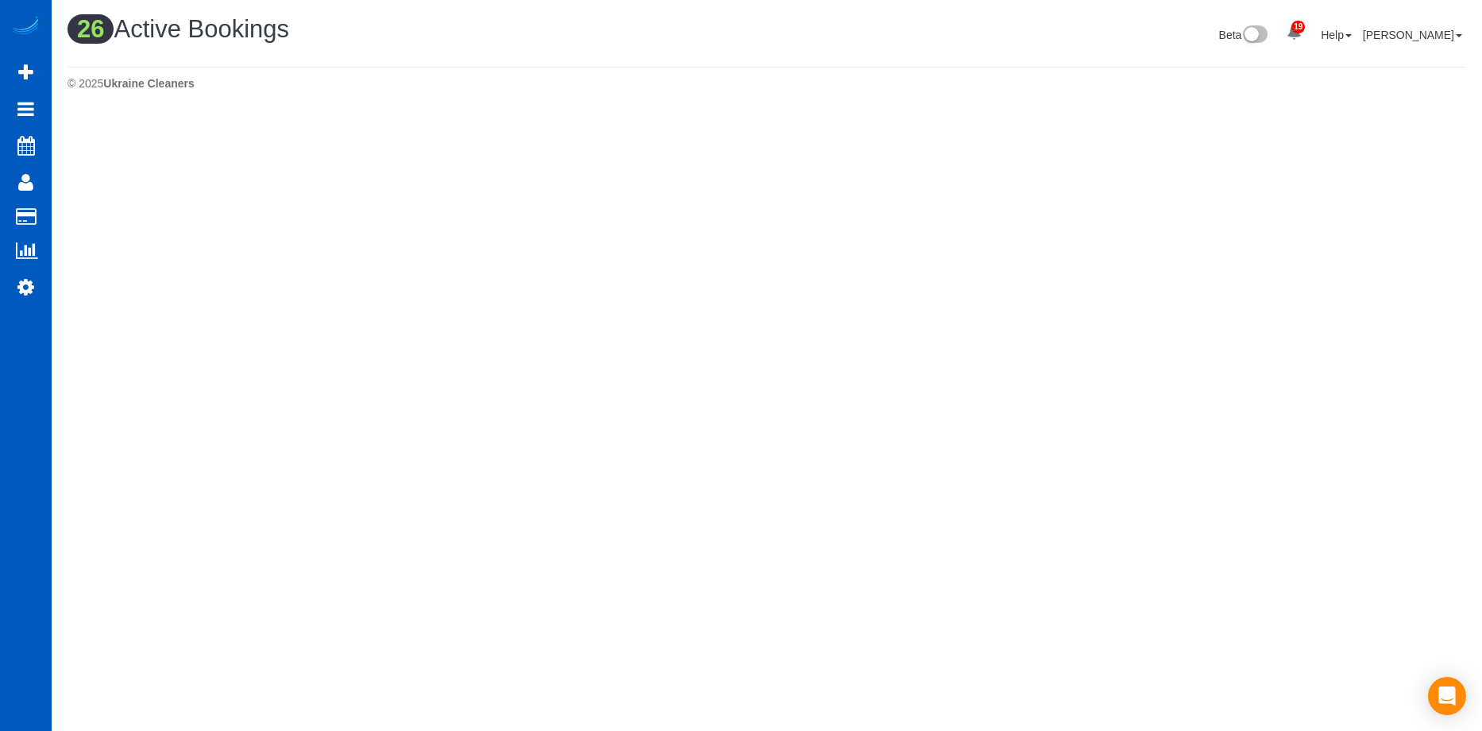
scroll to position [1685, 1470]
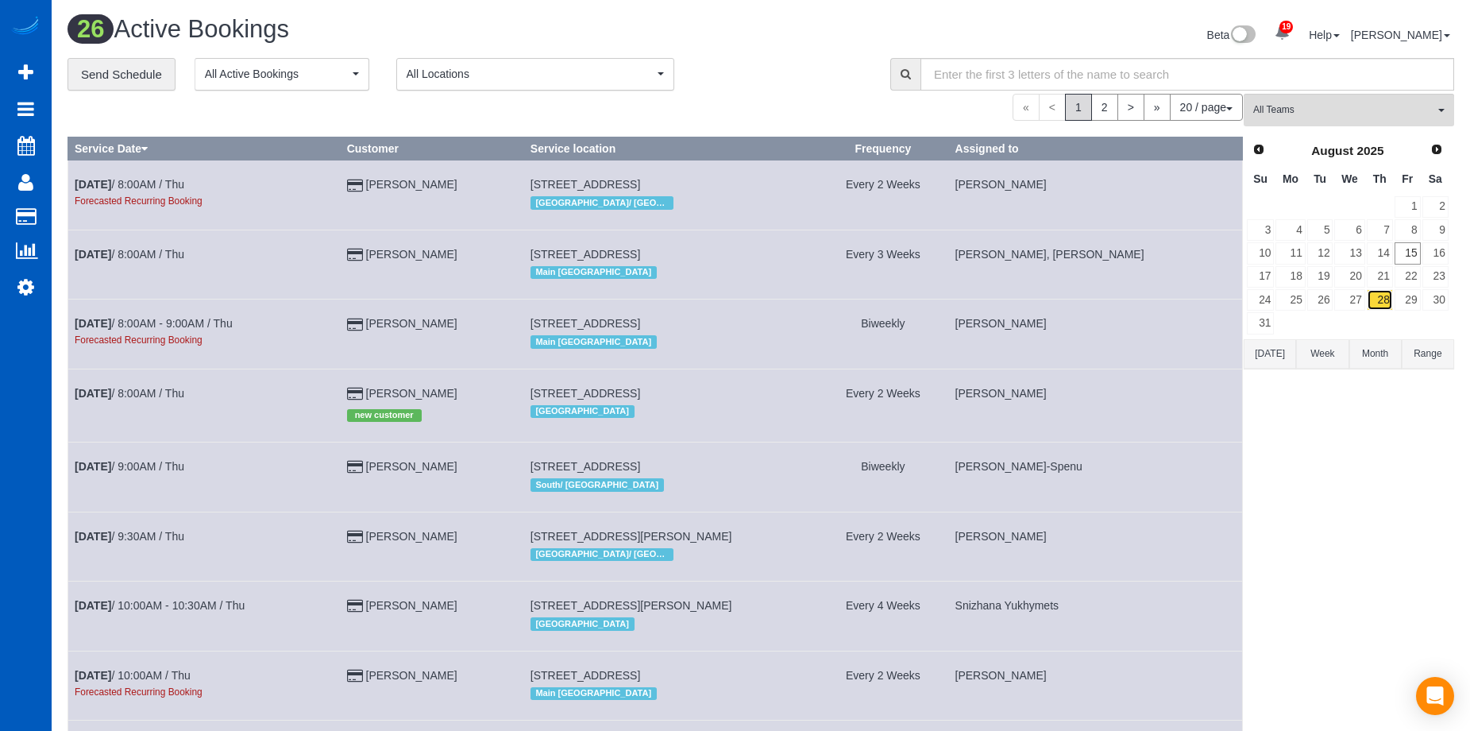
click at [1385, 292] on link "28" at bounding box center [1380, 299] width 26 height 21
click at [1425, 108] on span "All Teams" at bounding box center [1343, 110] width 181 height 14
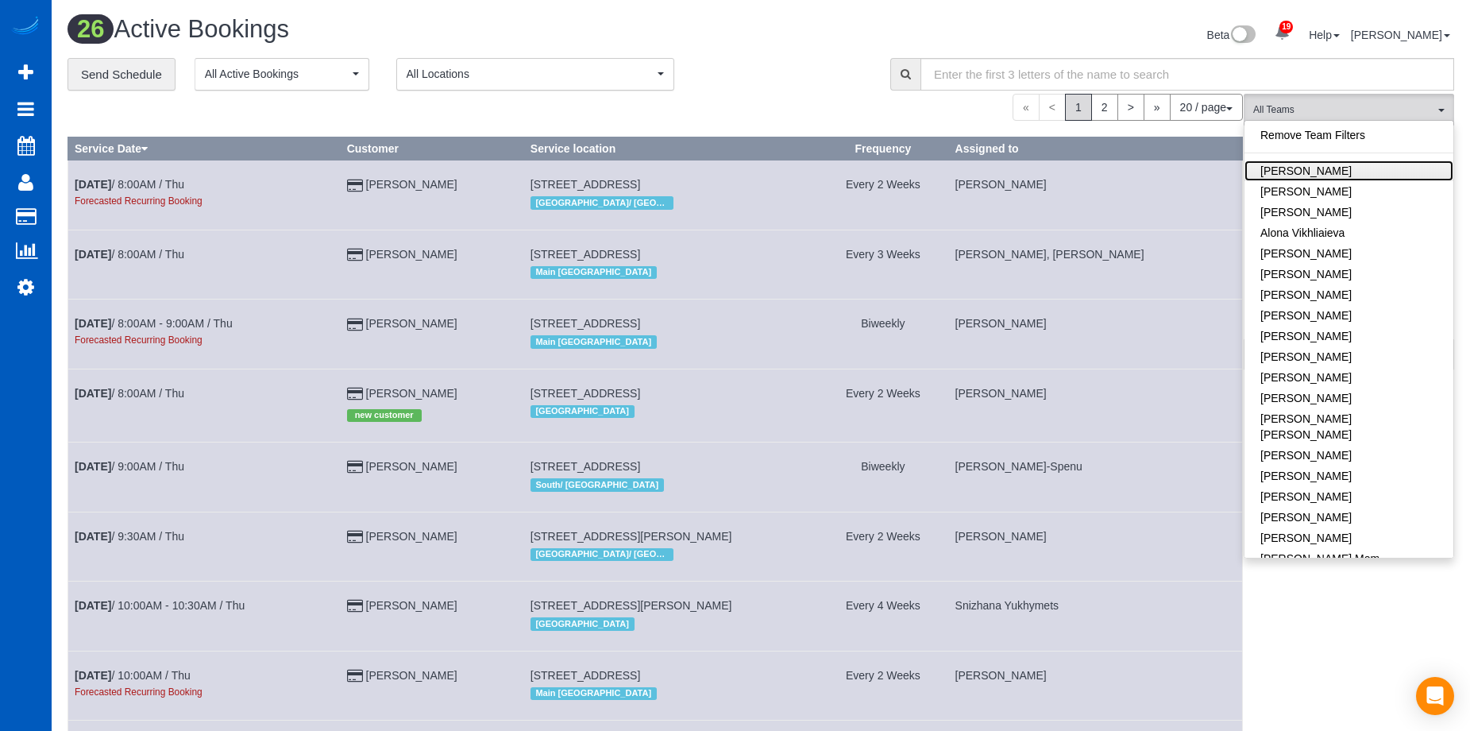
click at [1350, 175] on link "[PERSON_NAME]" at bounding box center [1349, 170] width 209 height 21
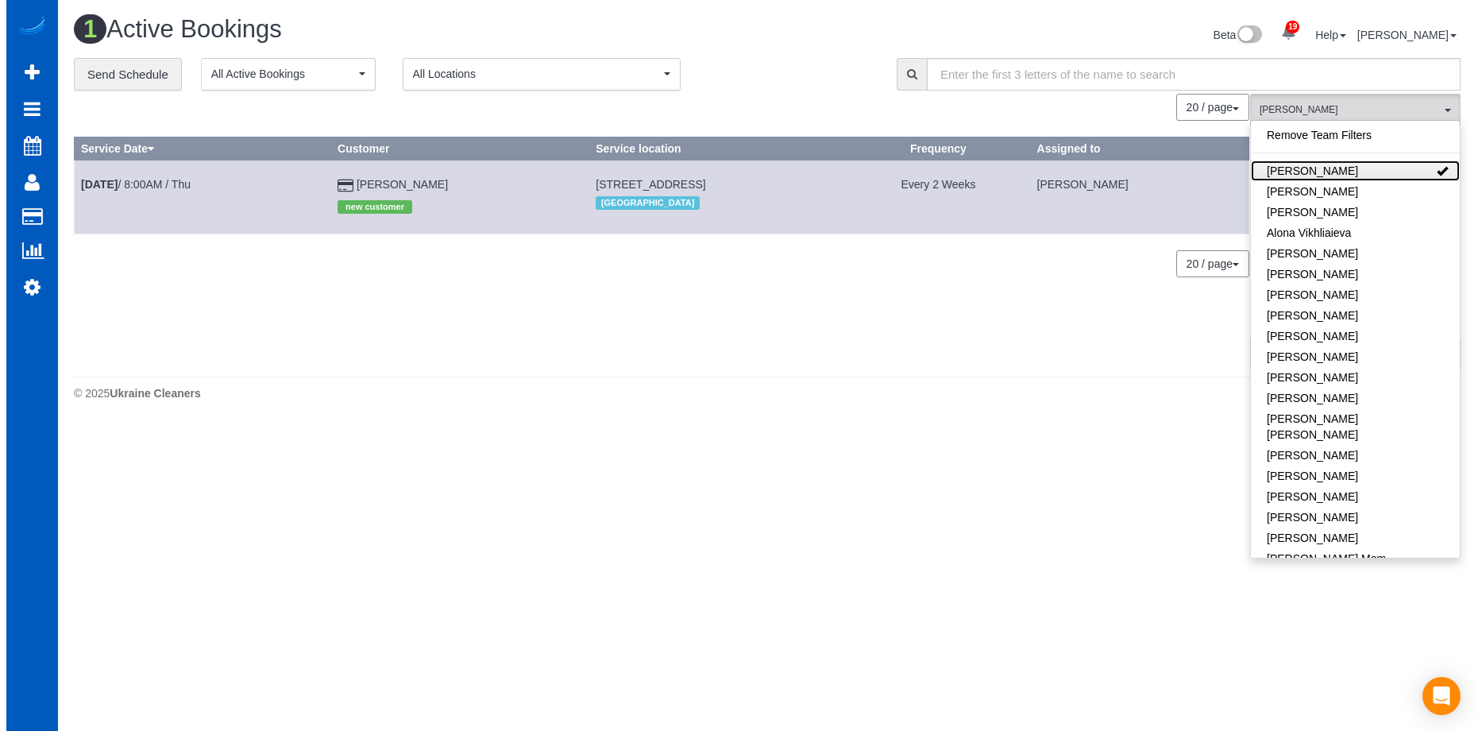
scroll to position [424, 1482]
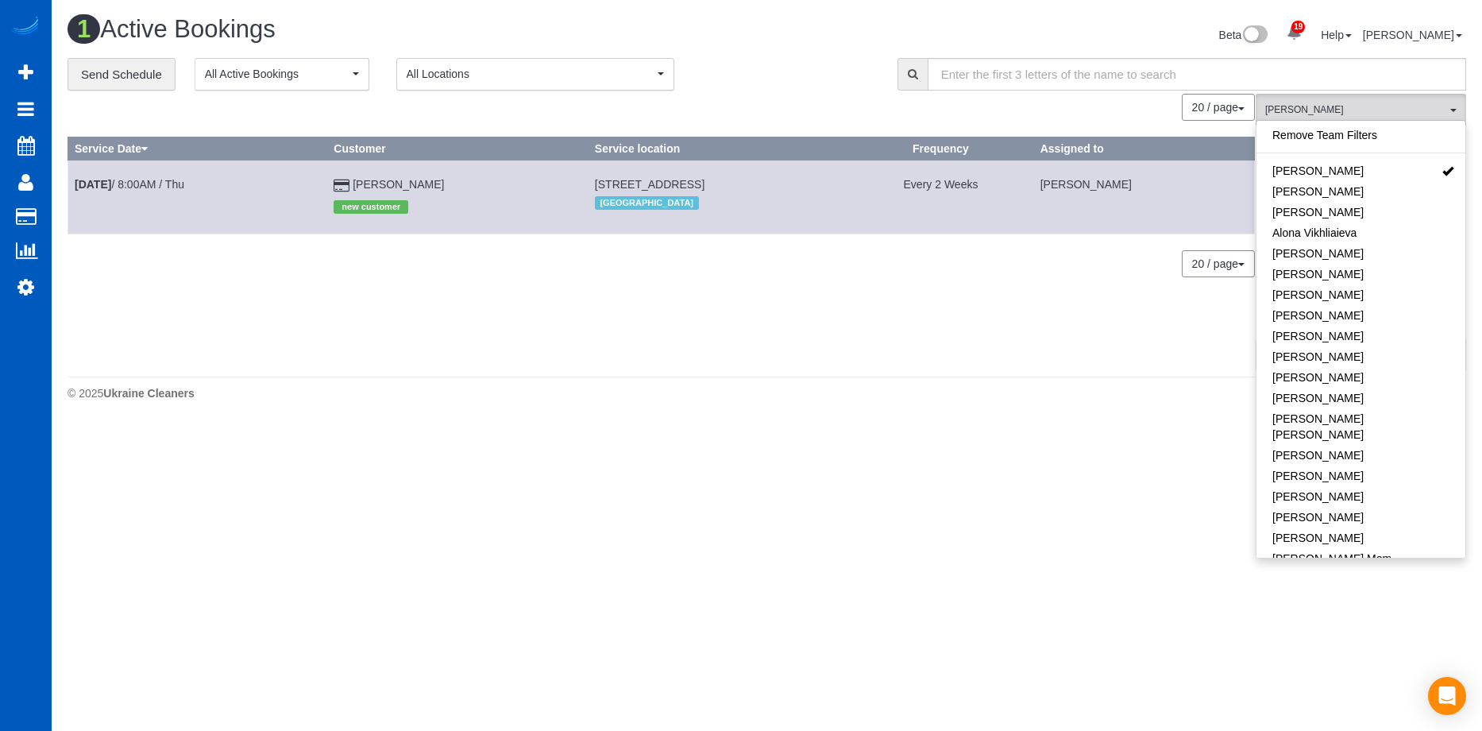
click at [736, 332] on div "0 Bookings found. We couldn't find any bookings that matched your search. Creat…" at bounding box center [662, 231] width 1188 height 275
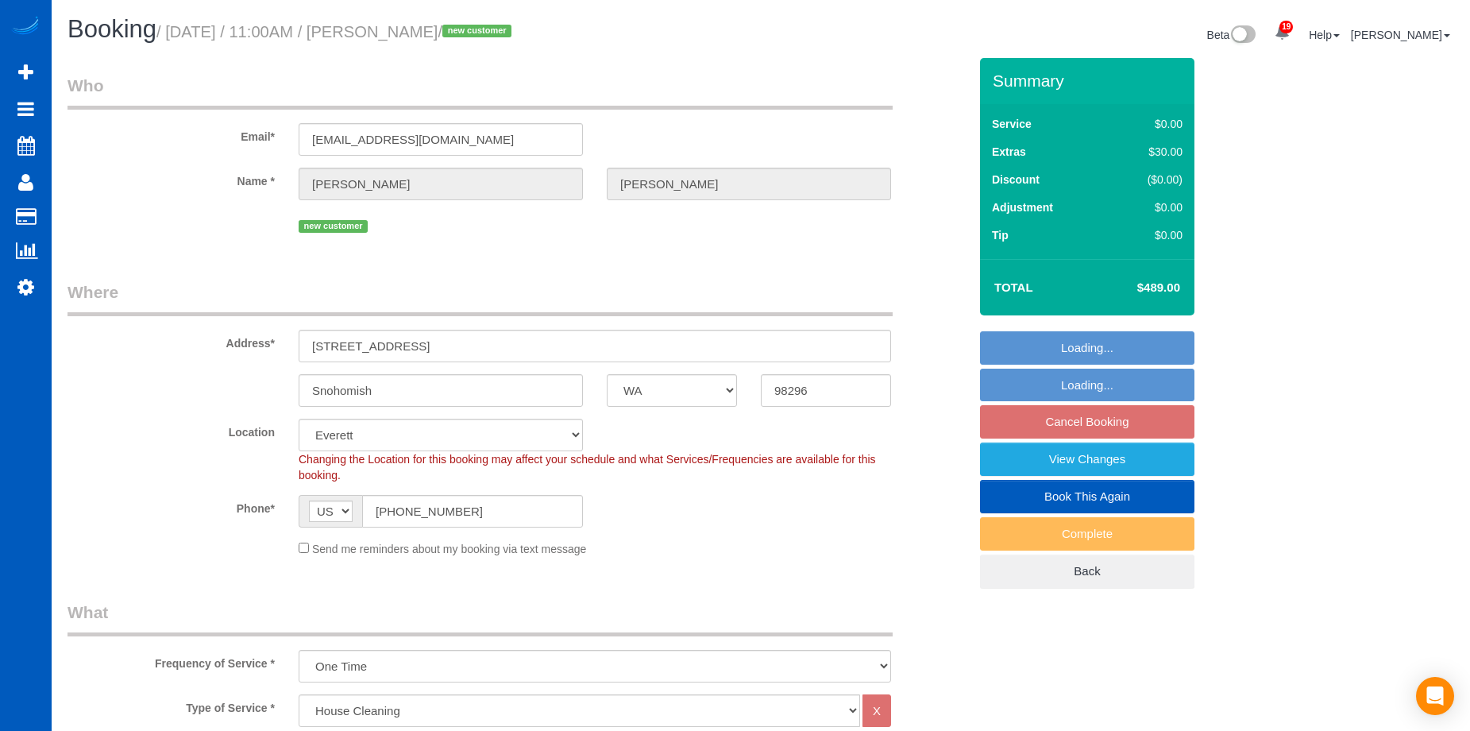
select select "WA"
select select "199"
select select "1501"
select select "3"
select select "2"
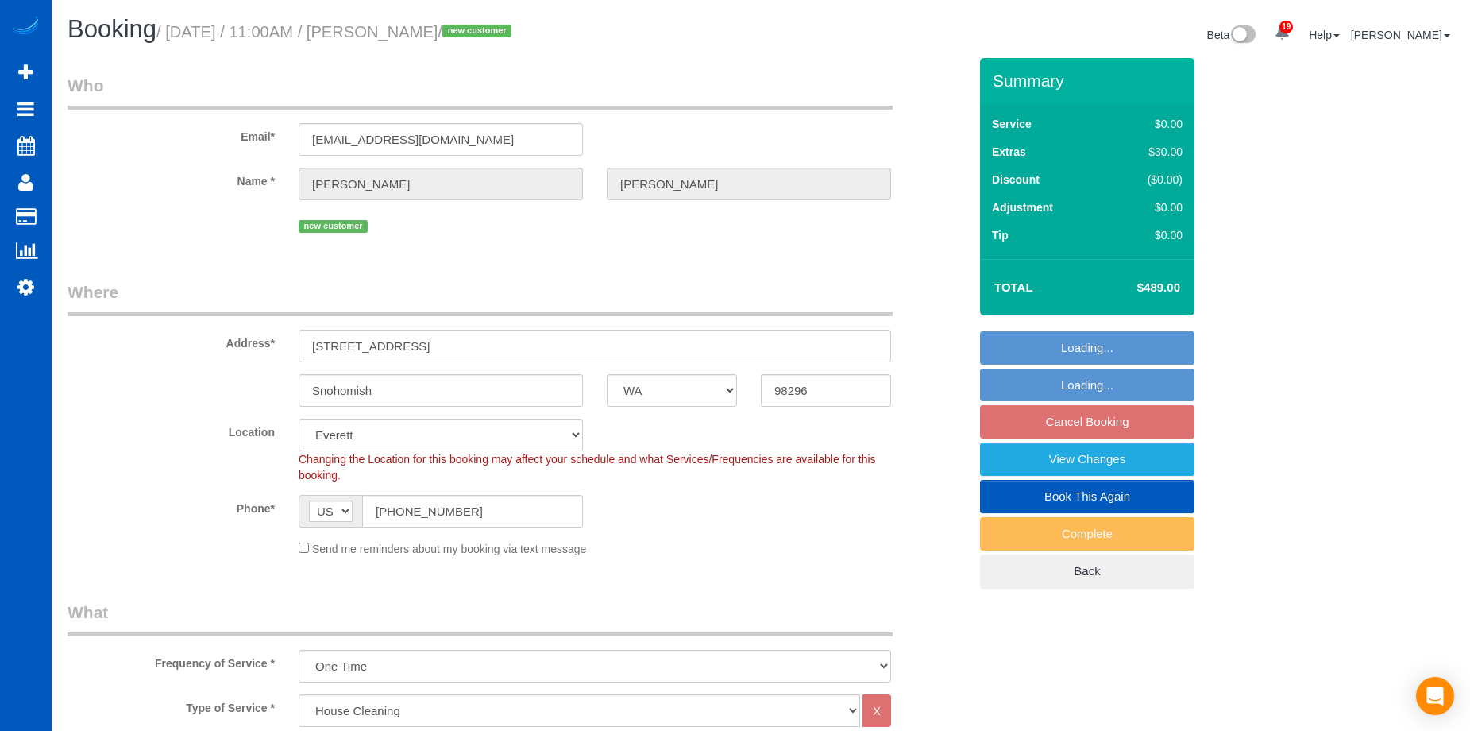
select select "spot1"
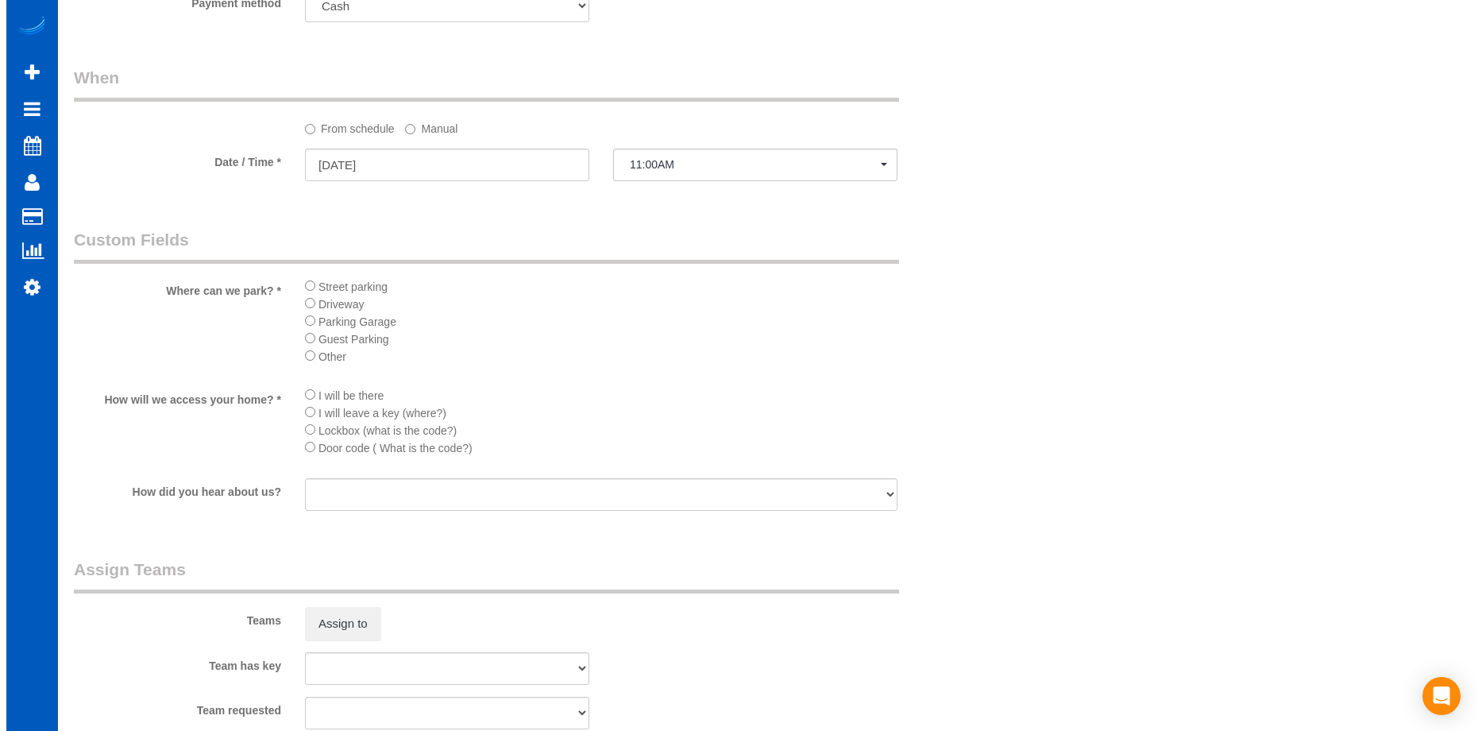
scroll to position [1668, 0]
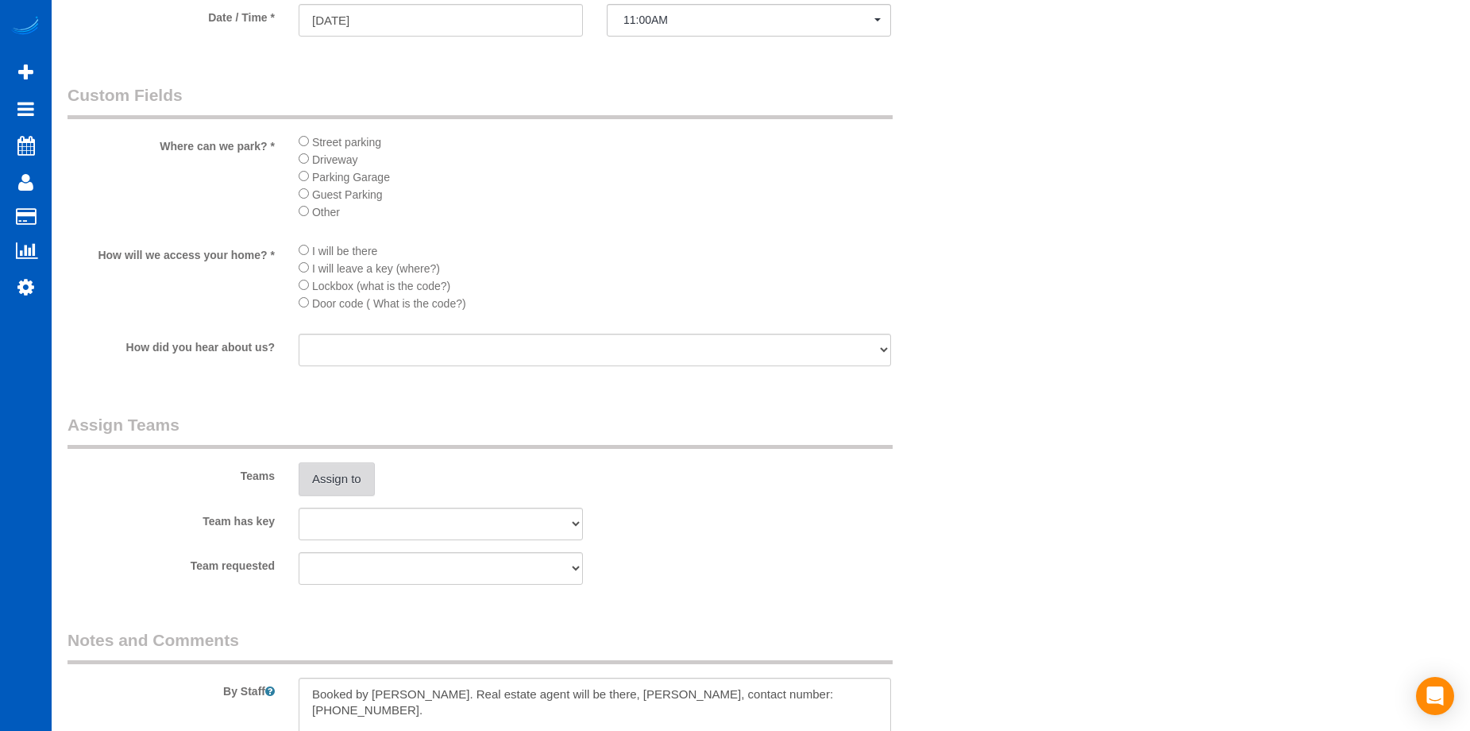
click at [357, 478] on button "Assign to" at bounding box center [337, 478] width 76 height 33
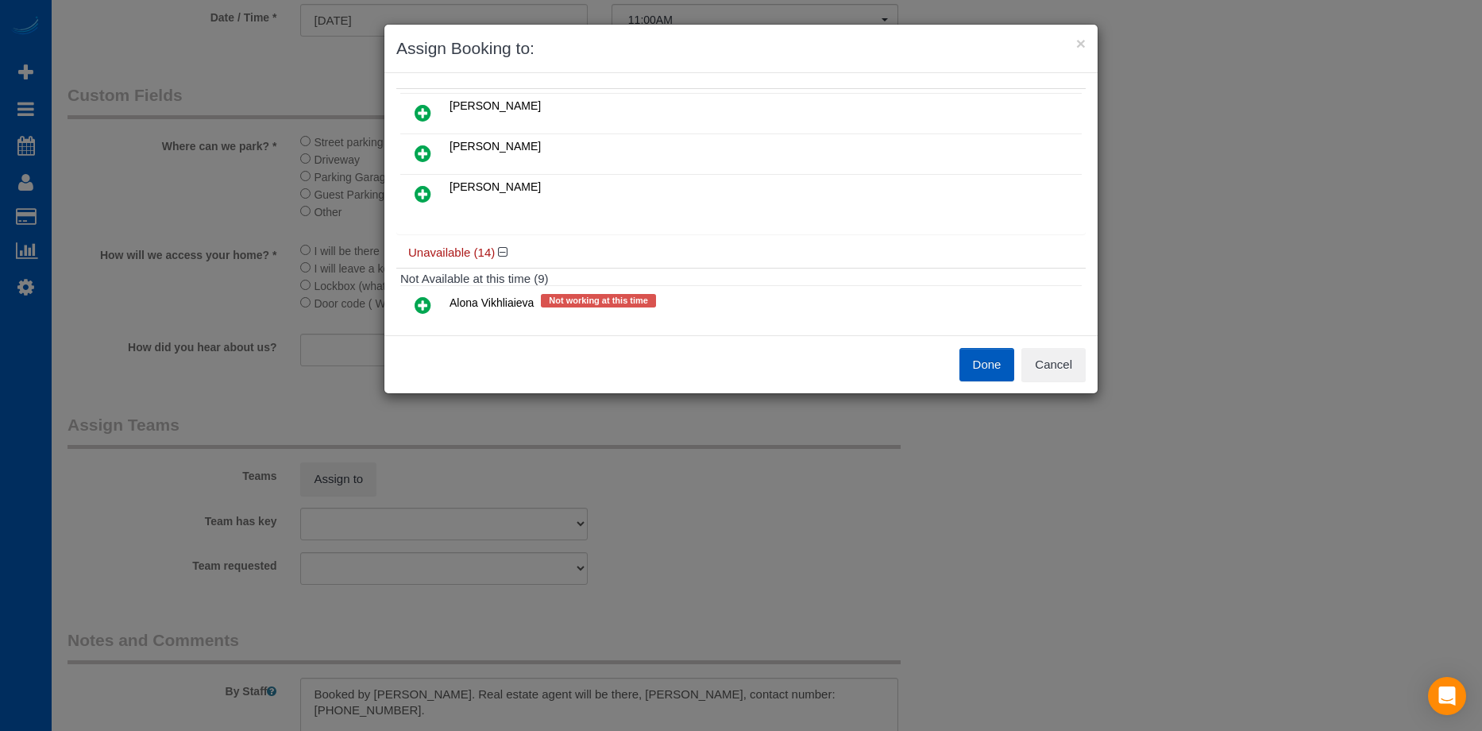
scroll to position [0, 0]
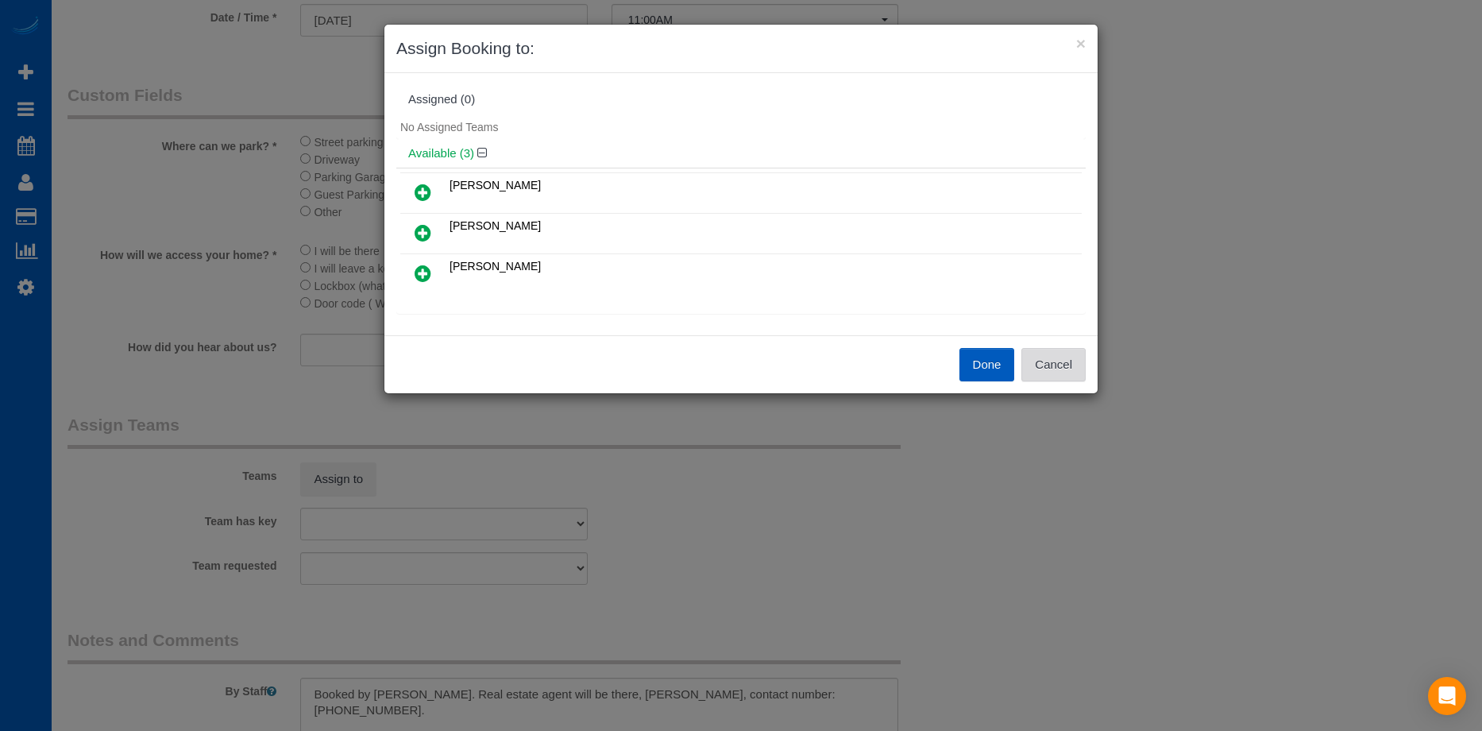
click at [1049, 353] on button "Cancel" at bounding box center [1053, 364] width 64 height 33
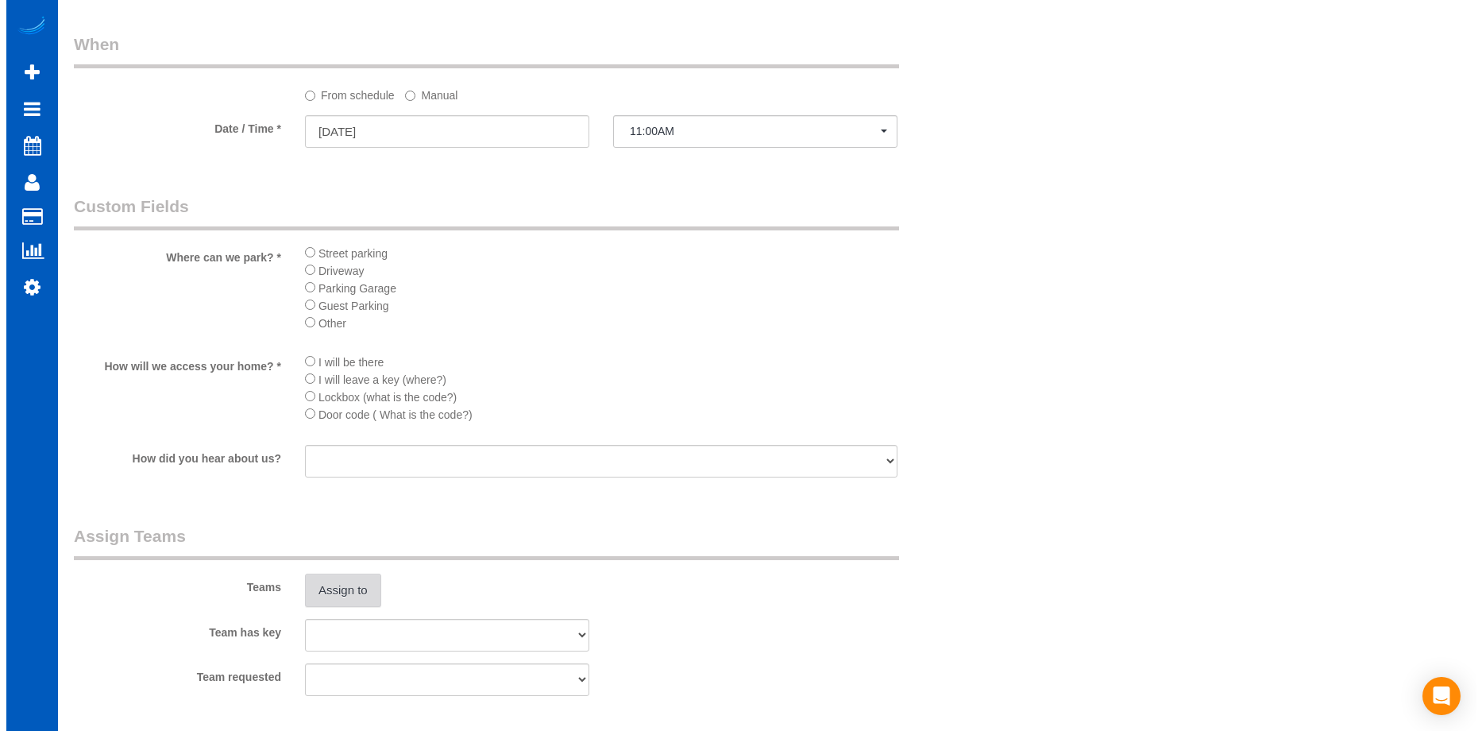
scroll to position [1589, 0]
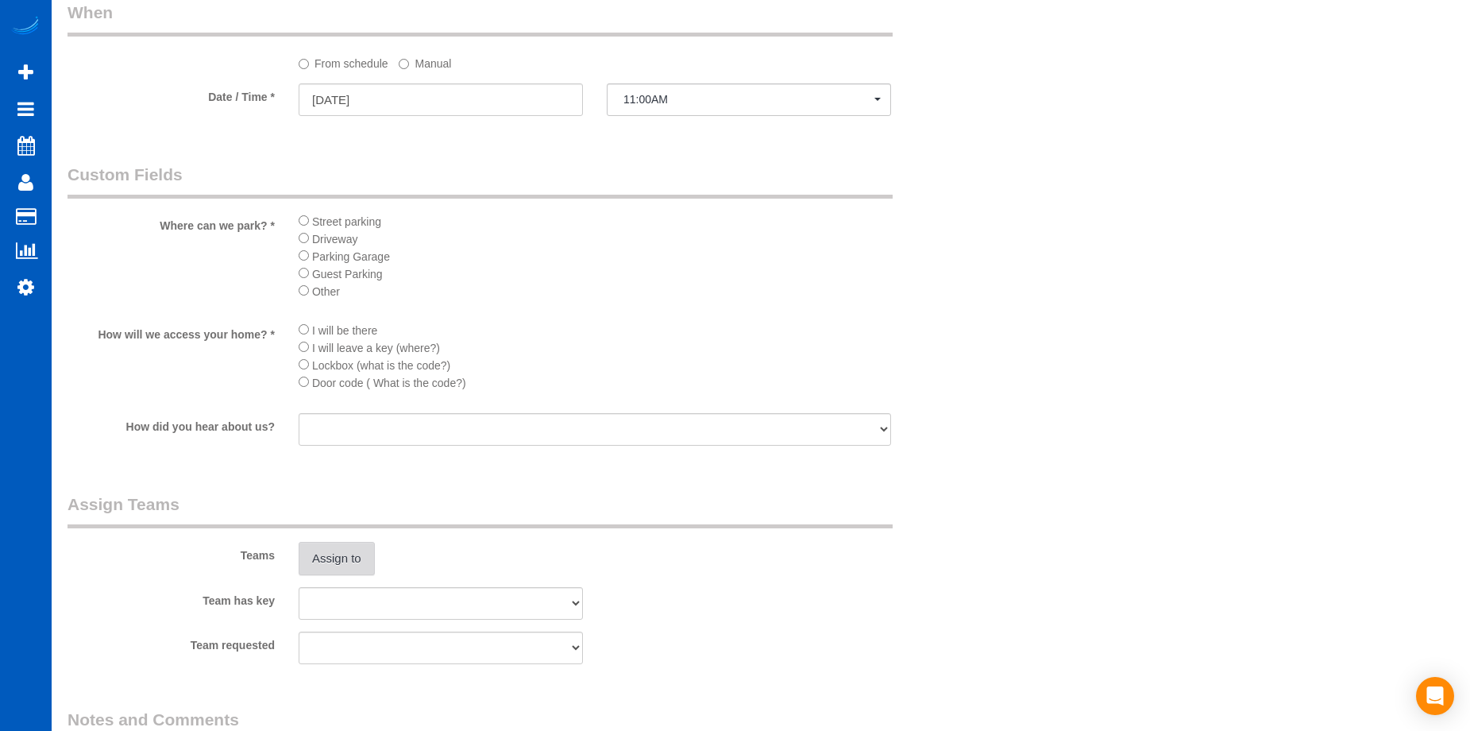
click at [344, 569] on button "Assign to" at bounding box center [337, 558] width 76 height 33
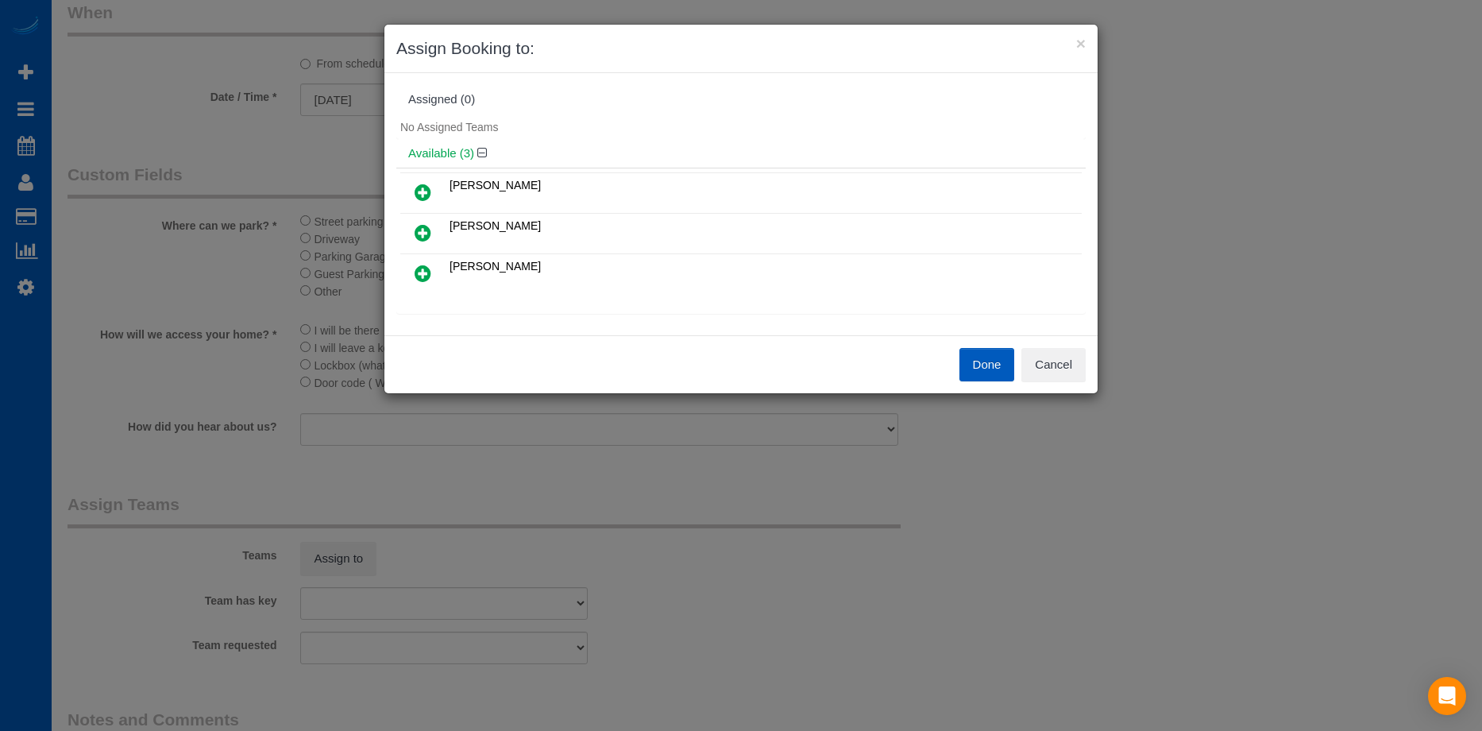
scroll to position [79, 0]
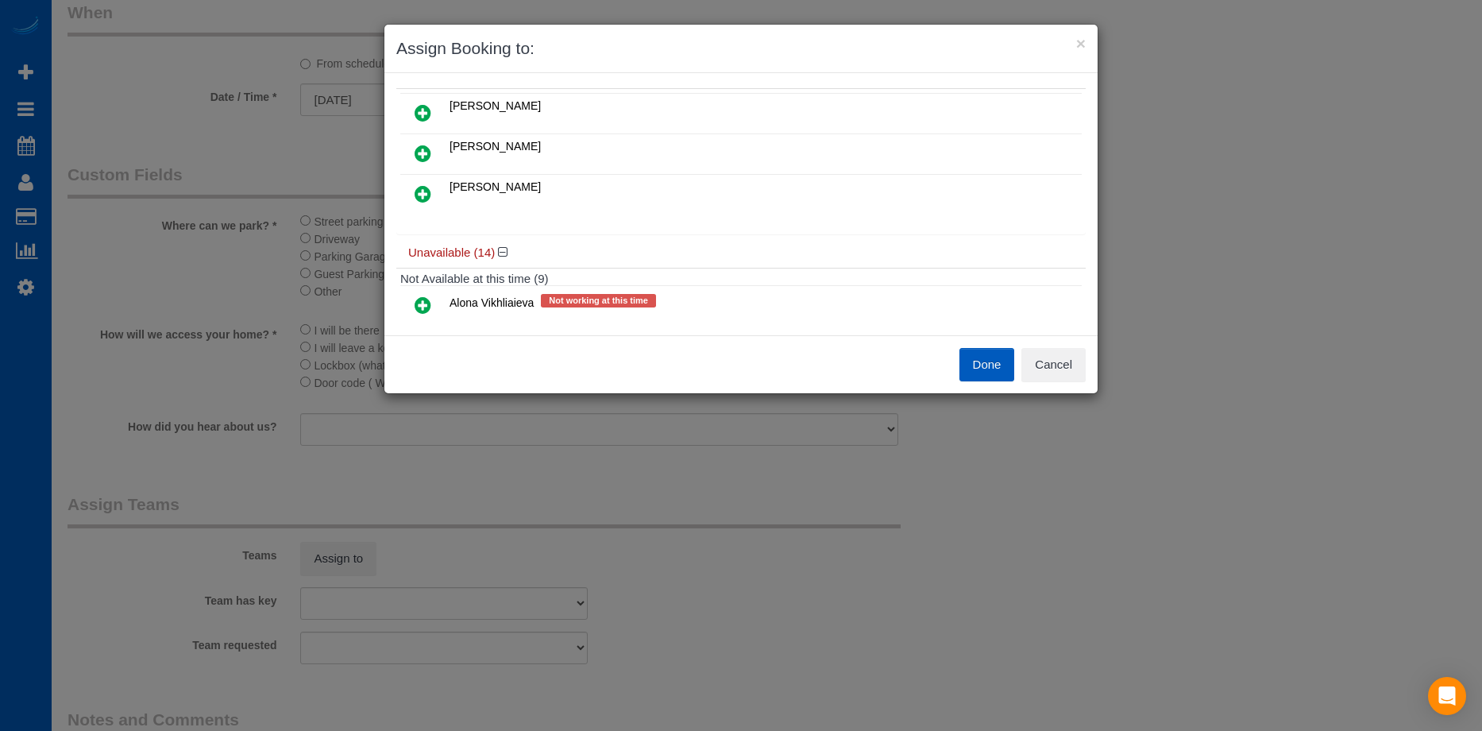
click at [420, 104] on icon at bounding box center [423, 112] width 17 height 19
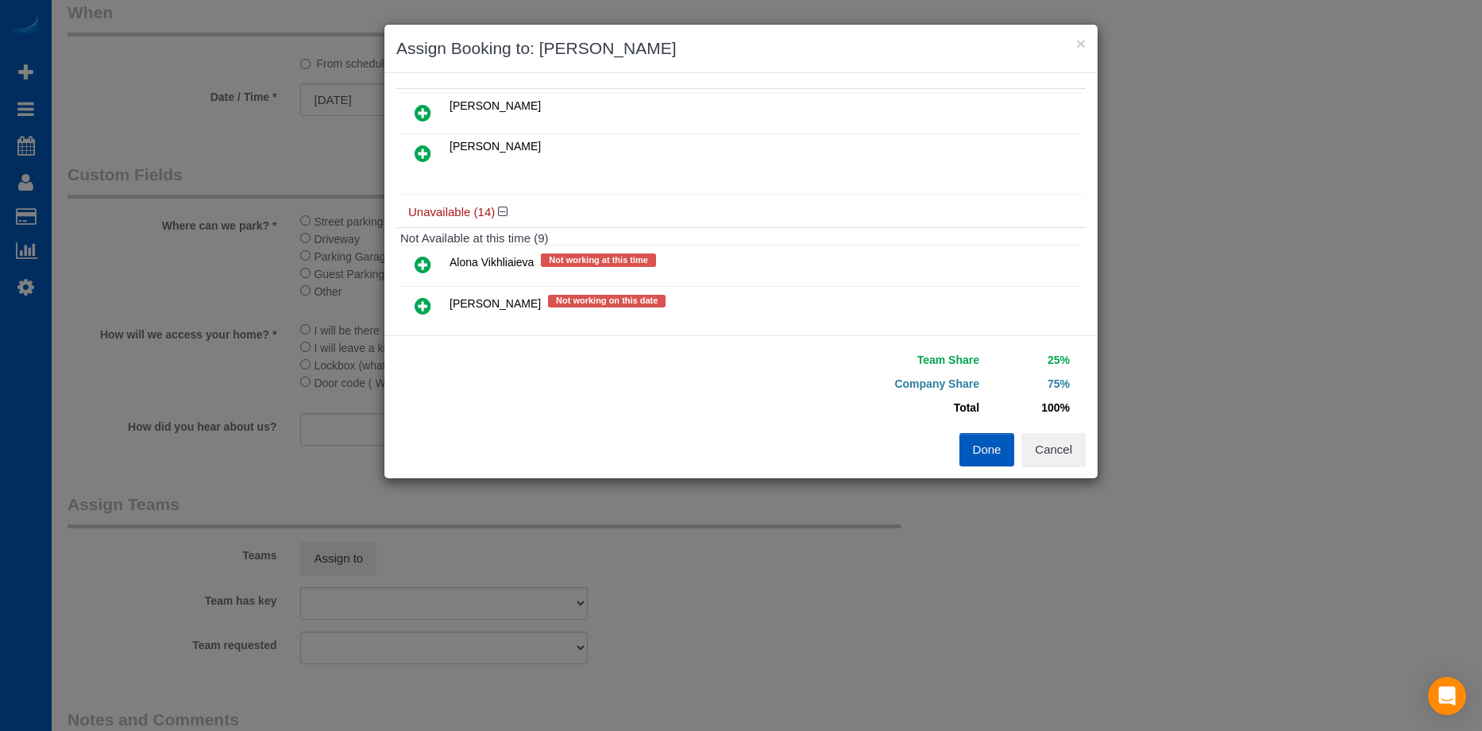
click at [419, 149] on icon at bounding box center [423, 153] width 17 height 19
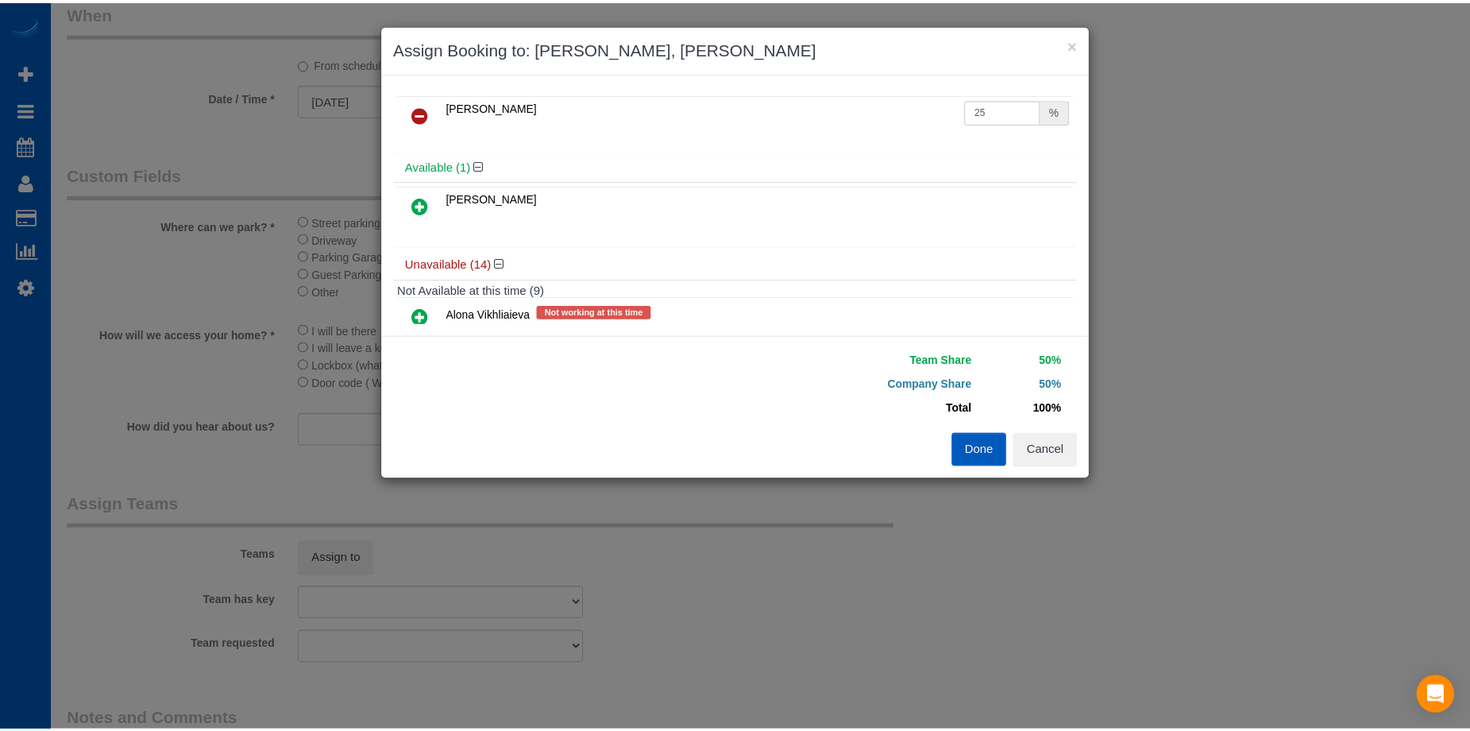
scroll to position [0, 0]
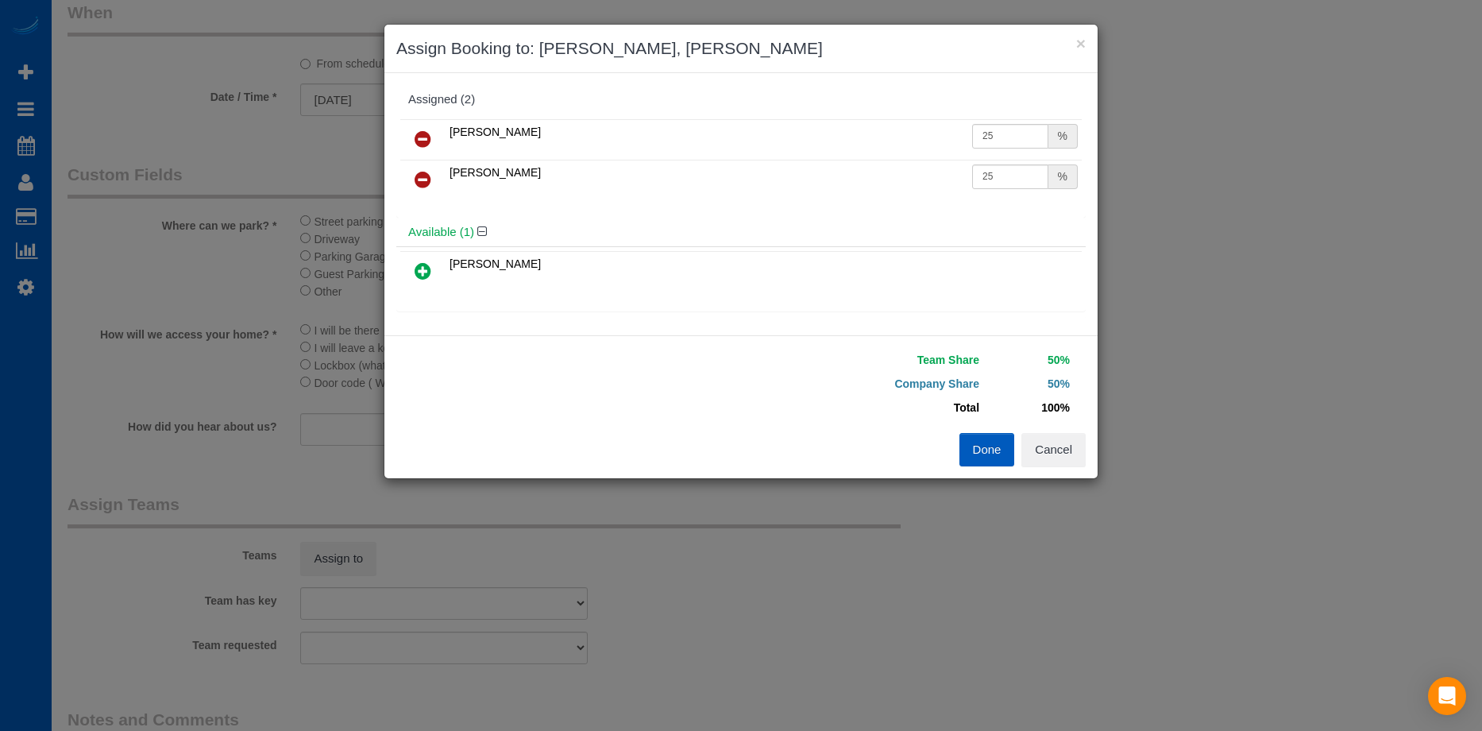
click at [975, 450] on button "Done" at bounding box center [988, 449] width 56 height 33
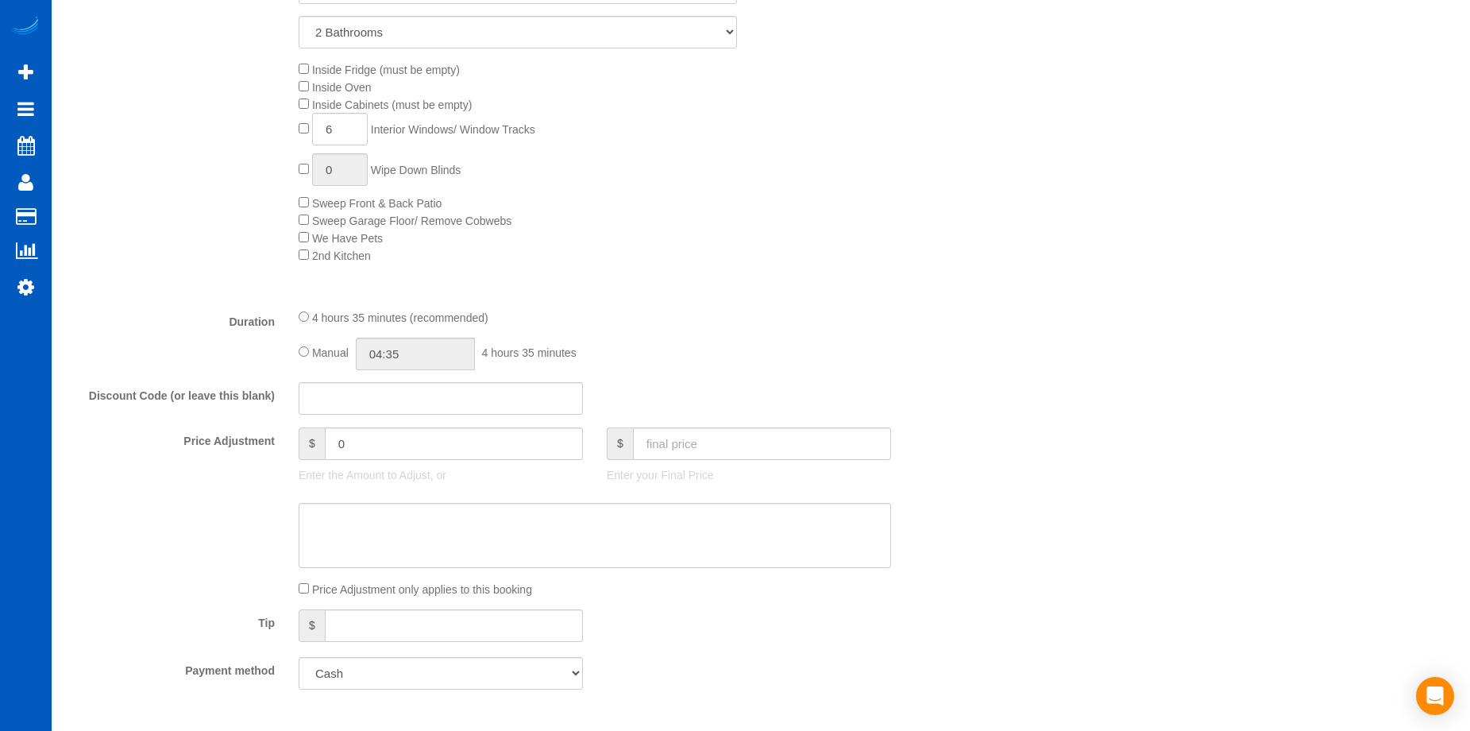
scroll to position [1112, 0]
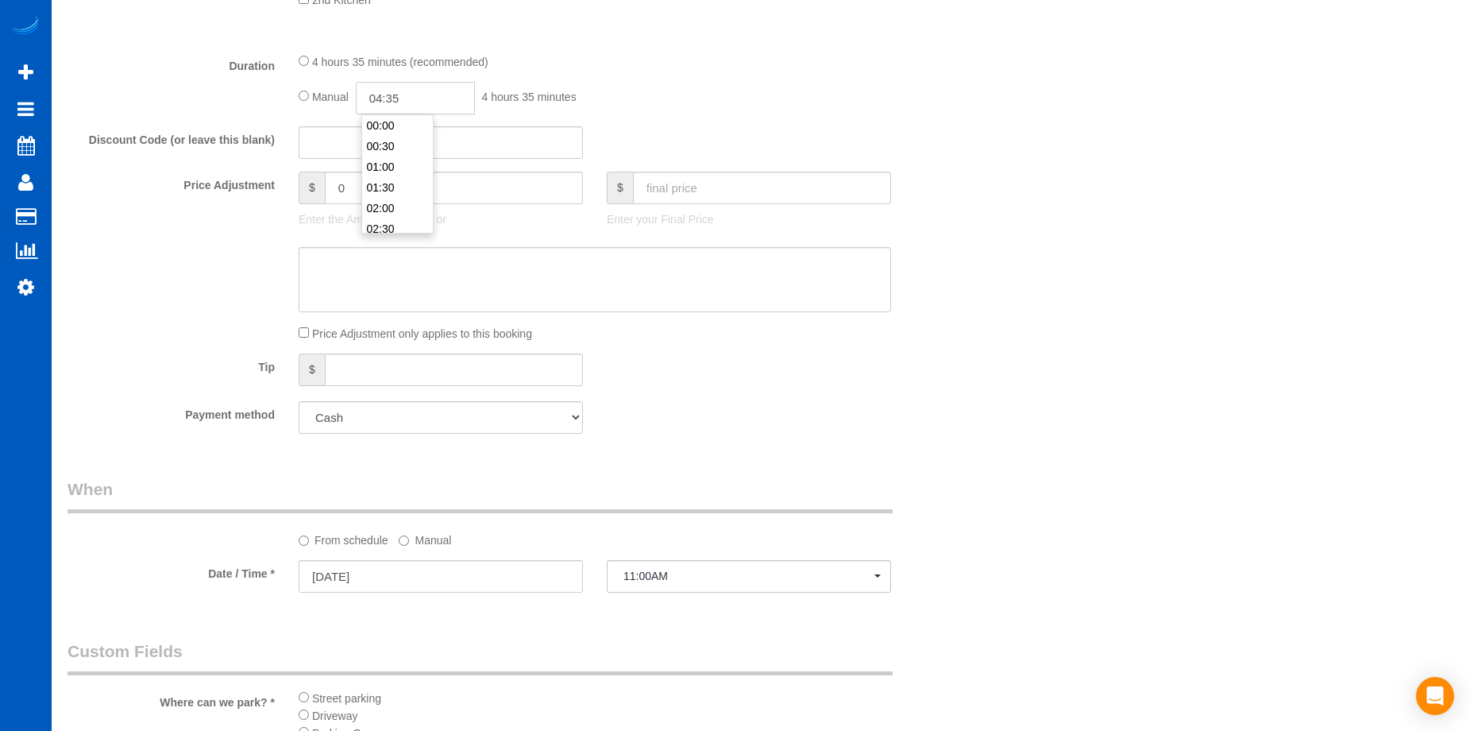
click at [380, 93] on input "04:35" at bounding box center [415, 98] width 119 height 33
type input "05:00"
click at [391, 166] on li "05:00" at bounding box center [397, 173] width 71 height 21
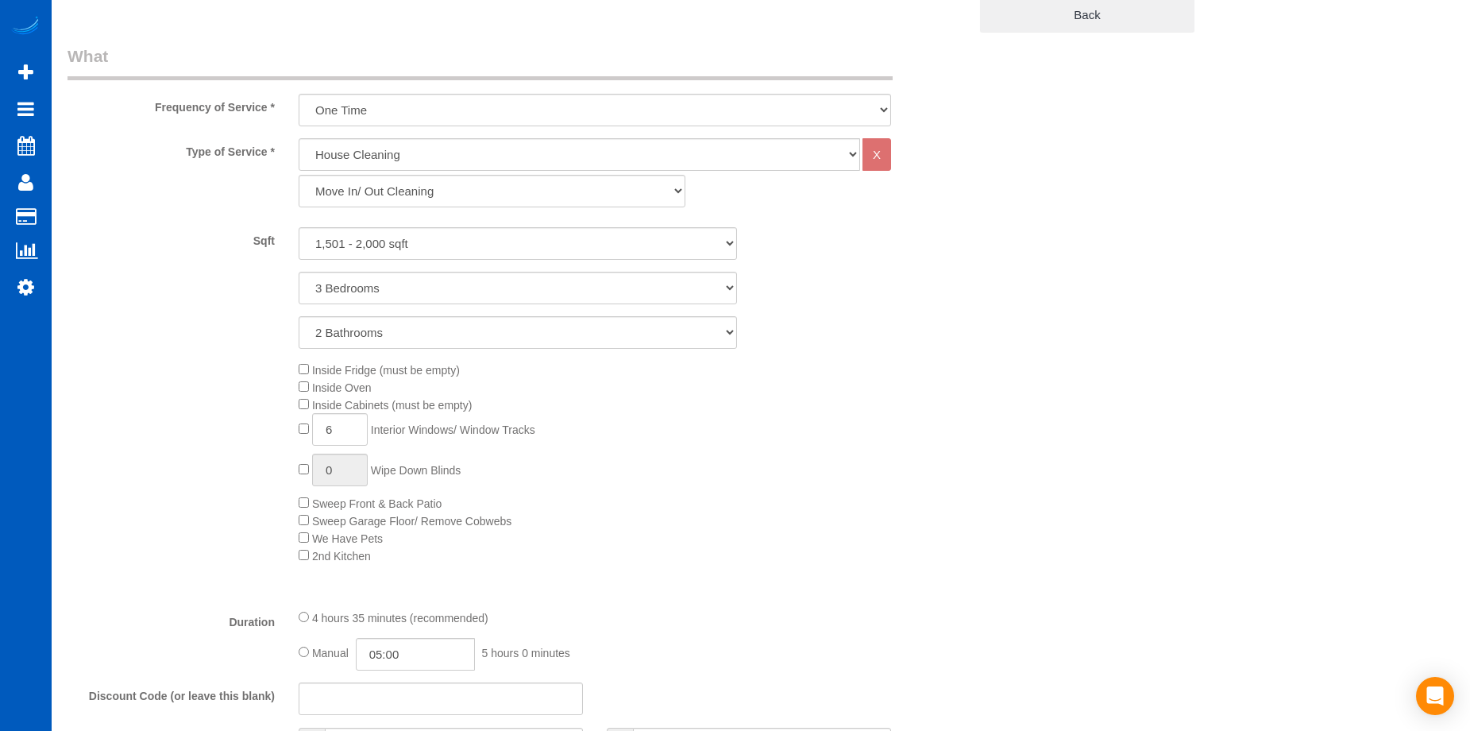
select select "spot18"
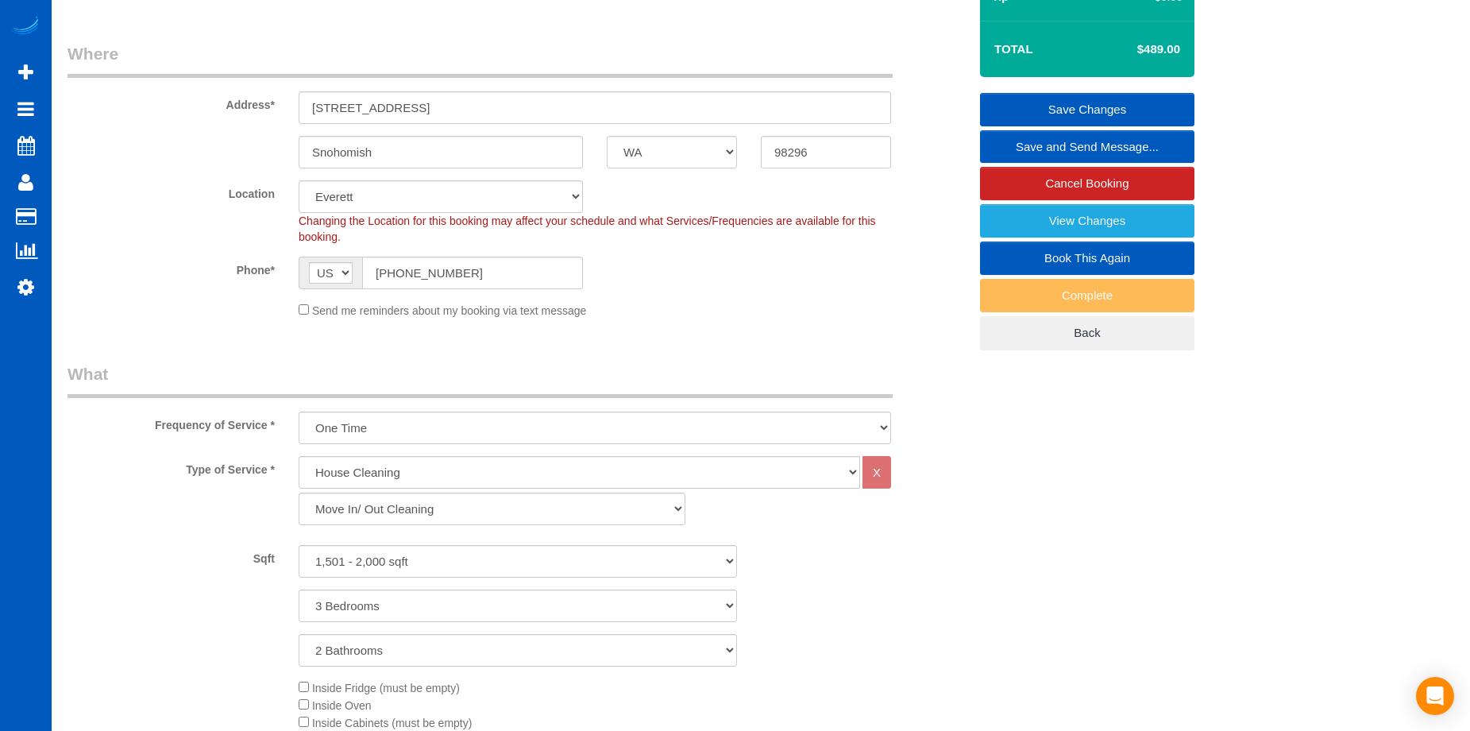
scroll to position [0, 0]
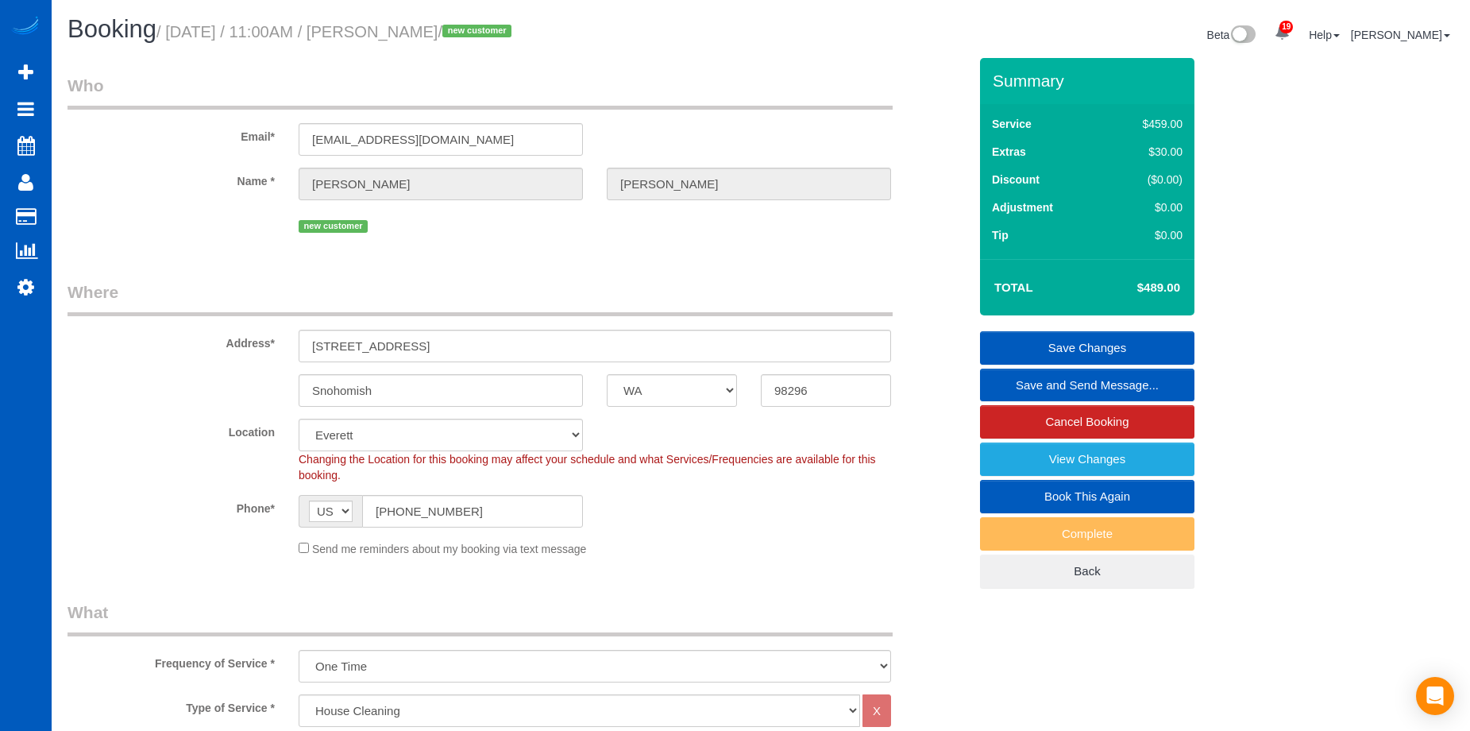
click at [1047, 342] on link "Save Changes" at bounding box center [1087, 347] width 214 height 33
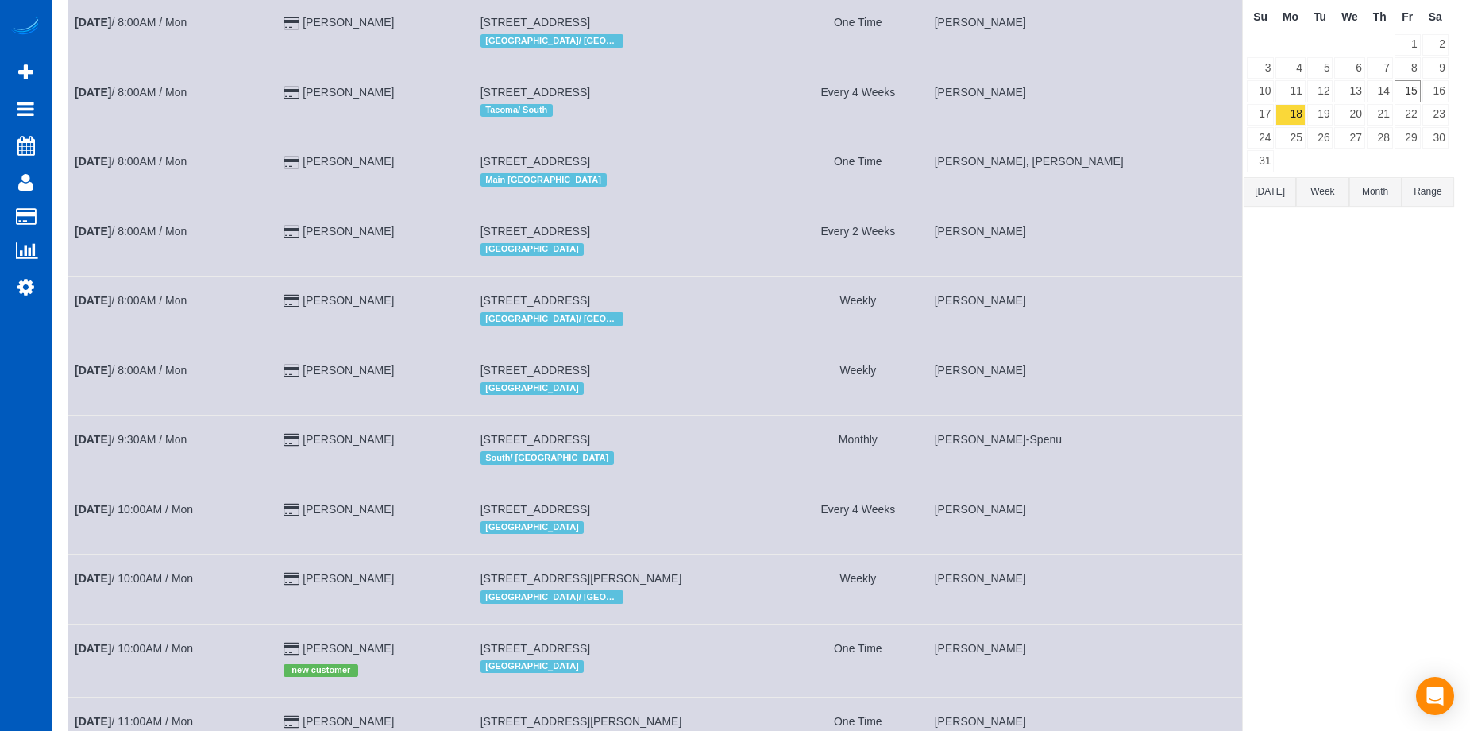
scroll to position [164, 0]
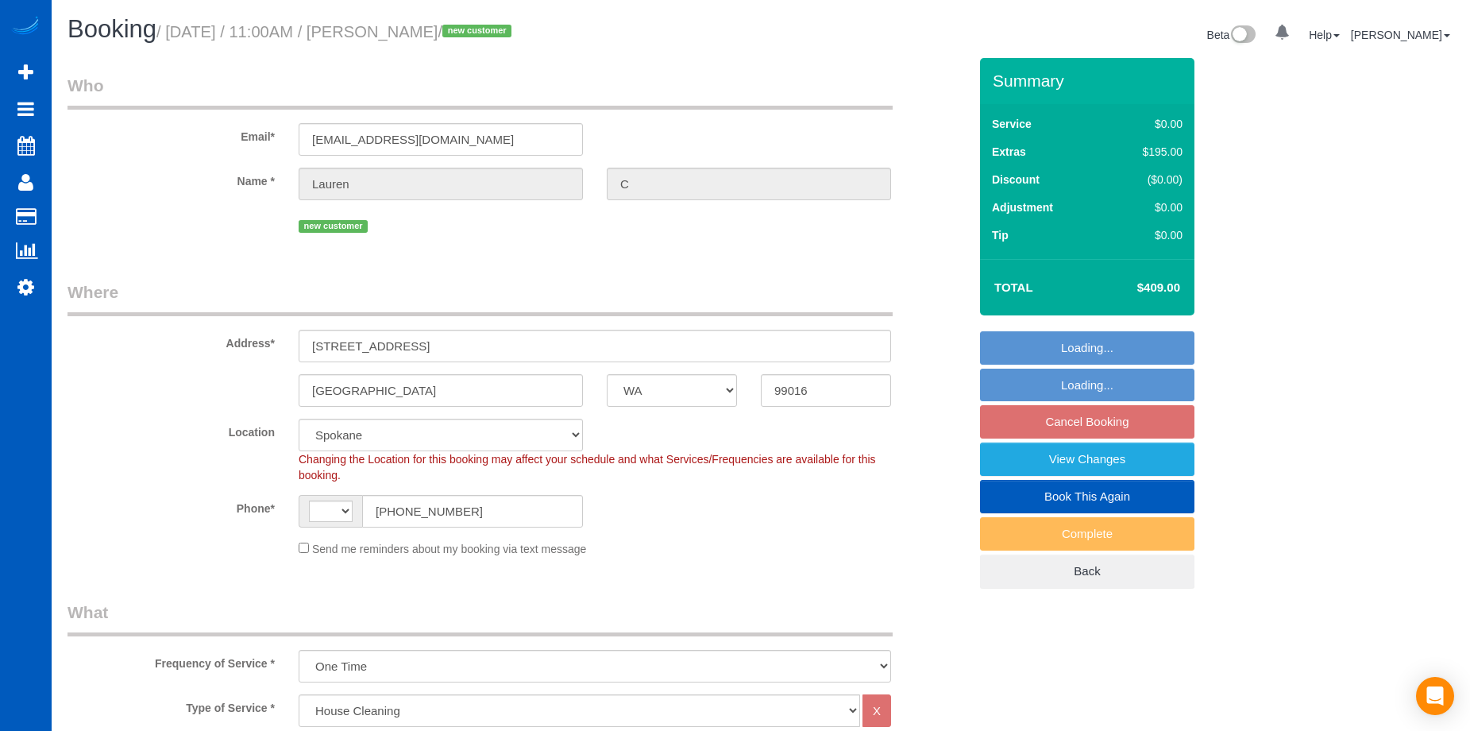
select select "WA"
select select "199"
select select "1001"
select select "2"
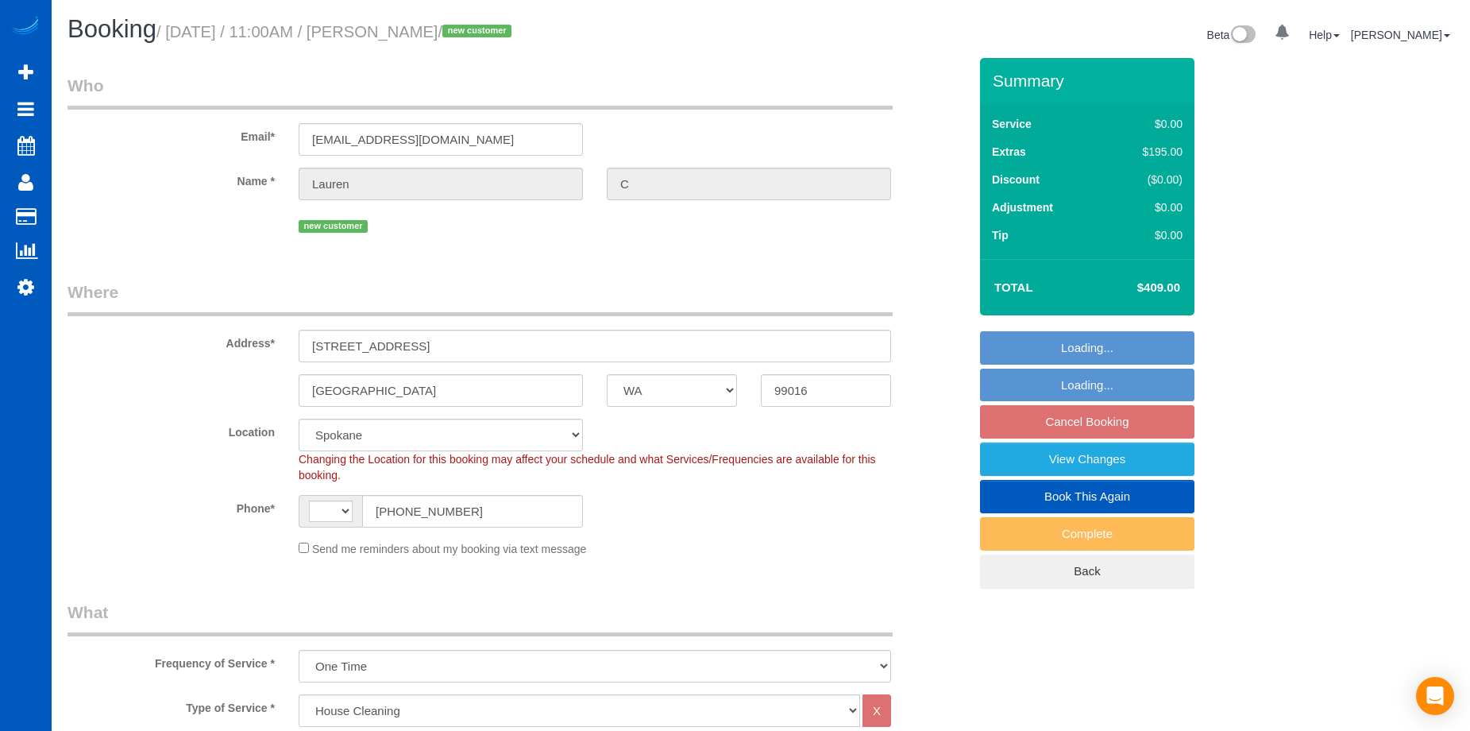
select select "object:795"
select select "string:US"
select select "1001"
select select "2"
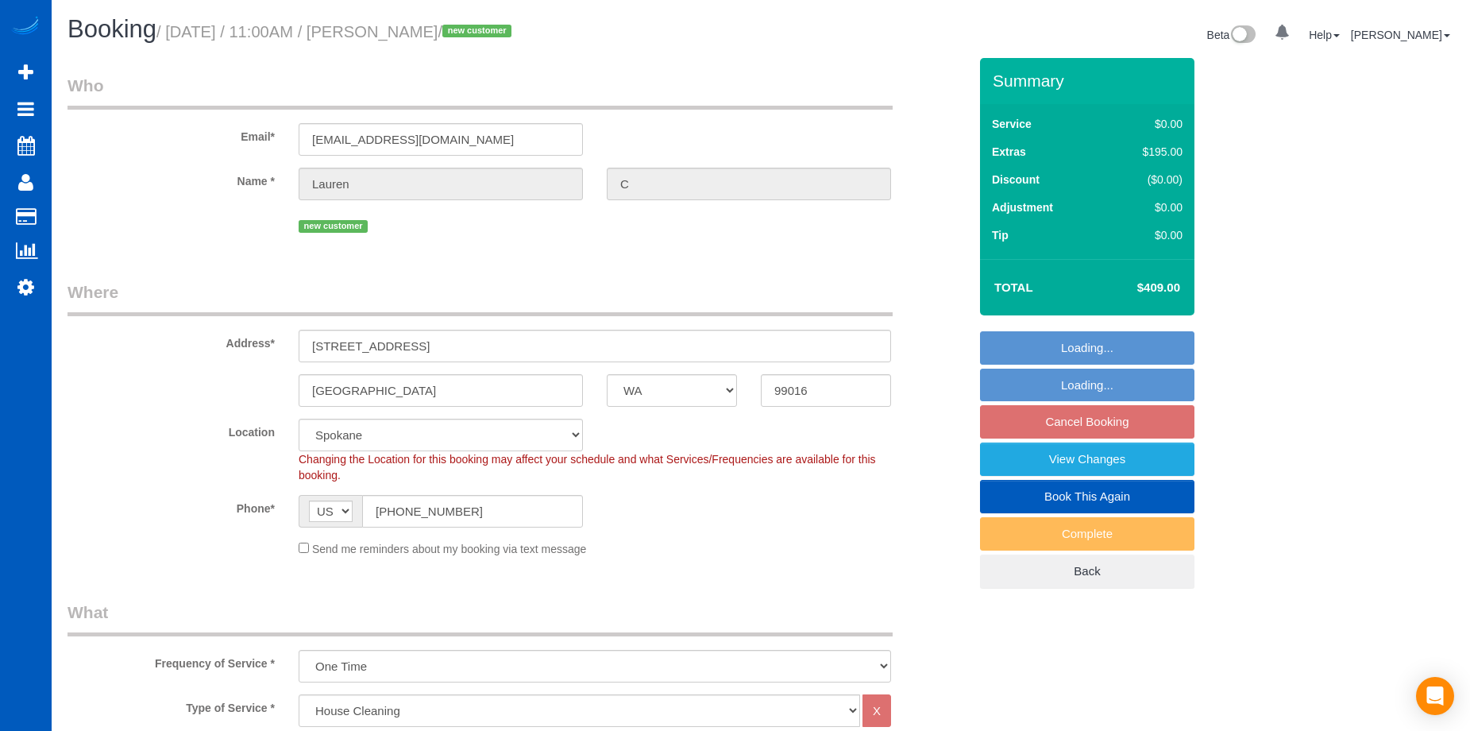
select select "spot1"
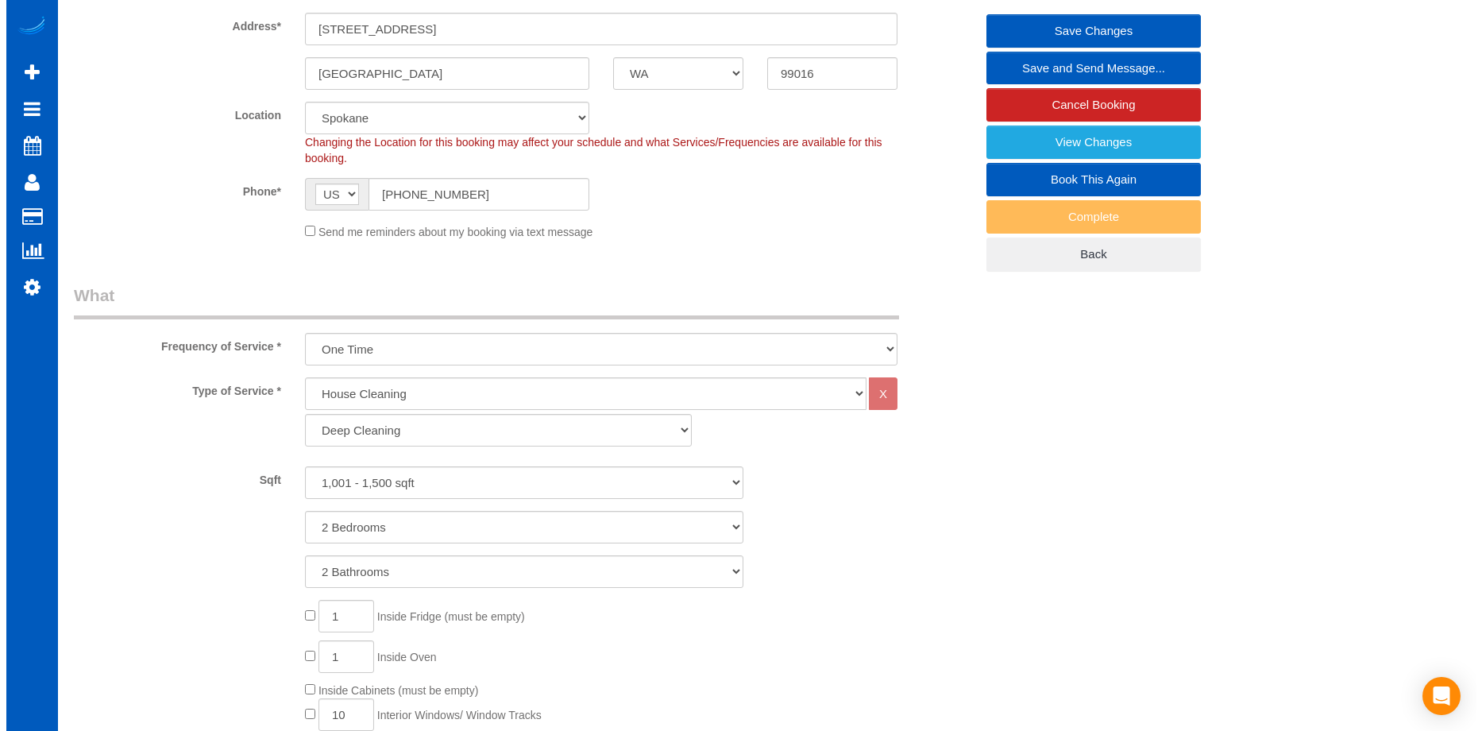
scroll to position [159, 0]
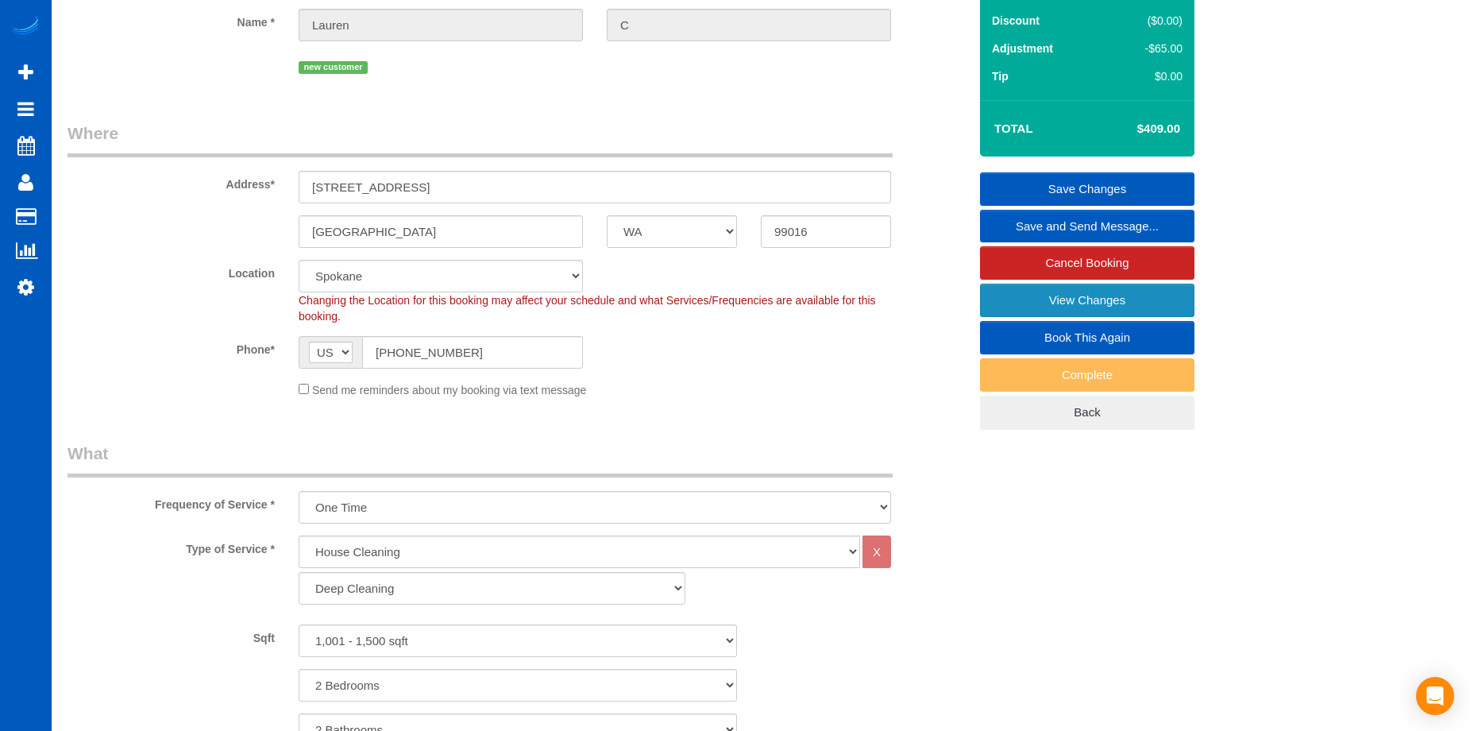
click at [994, 294] on link "View Changes" at bounding box center [1087, 300] width 214 height 33
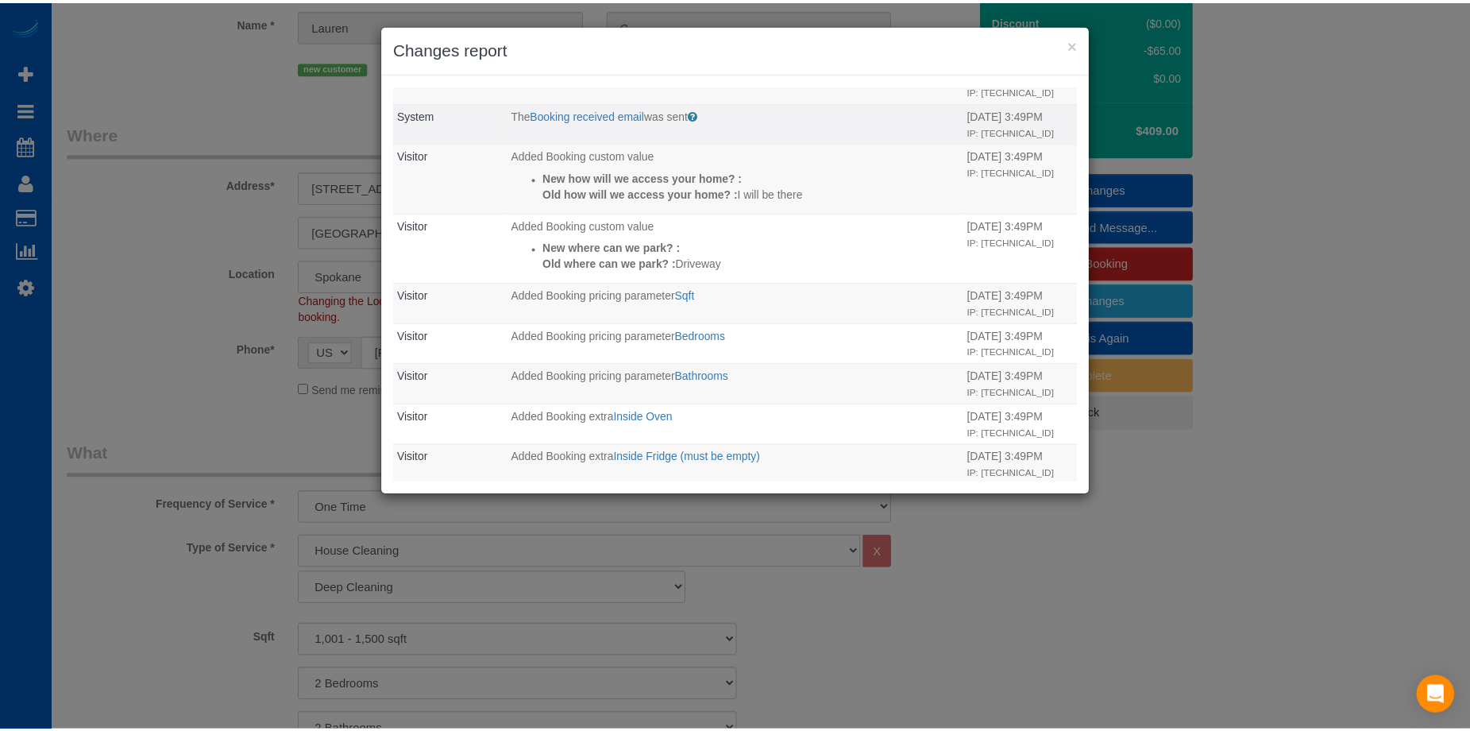
scroll to position [0, 0]
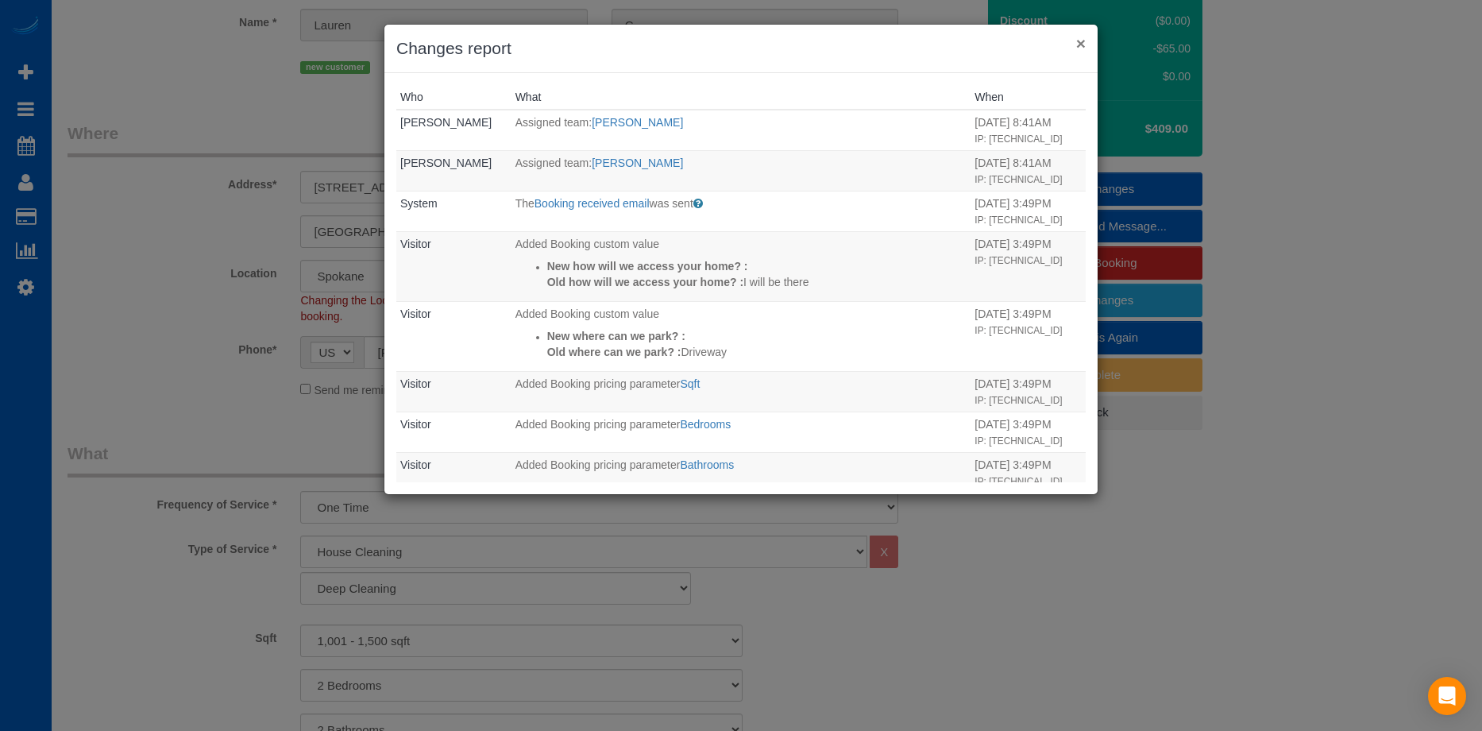
click at [1083, 41] on button "×" at bounding box center [1081, 43] width 10 height 17
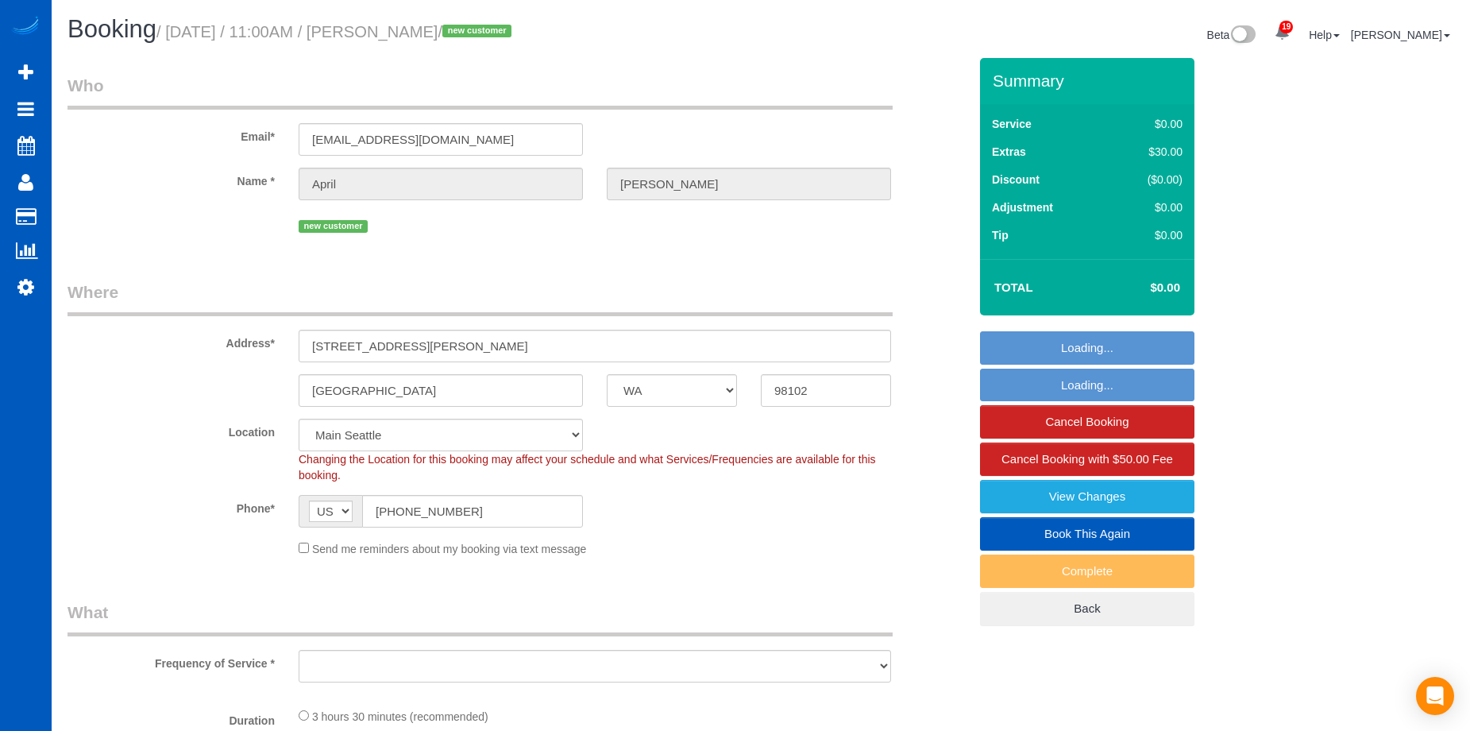
select select "WA"
select select "object:1218"
select select "199"
select select "spot2"
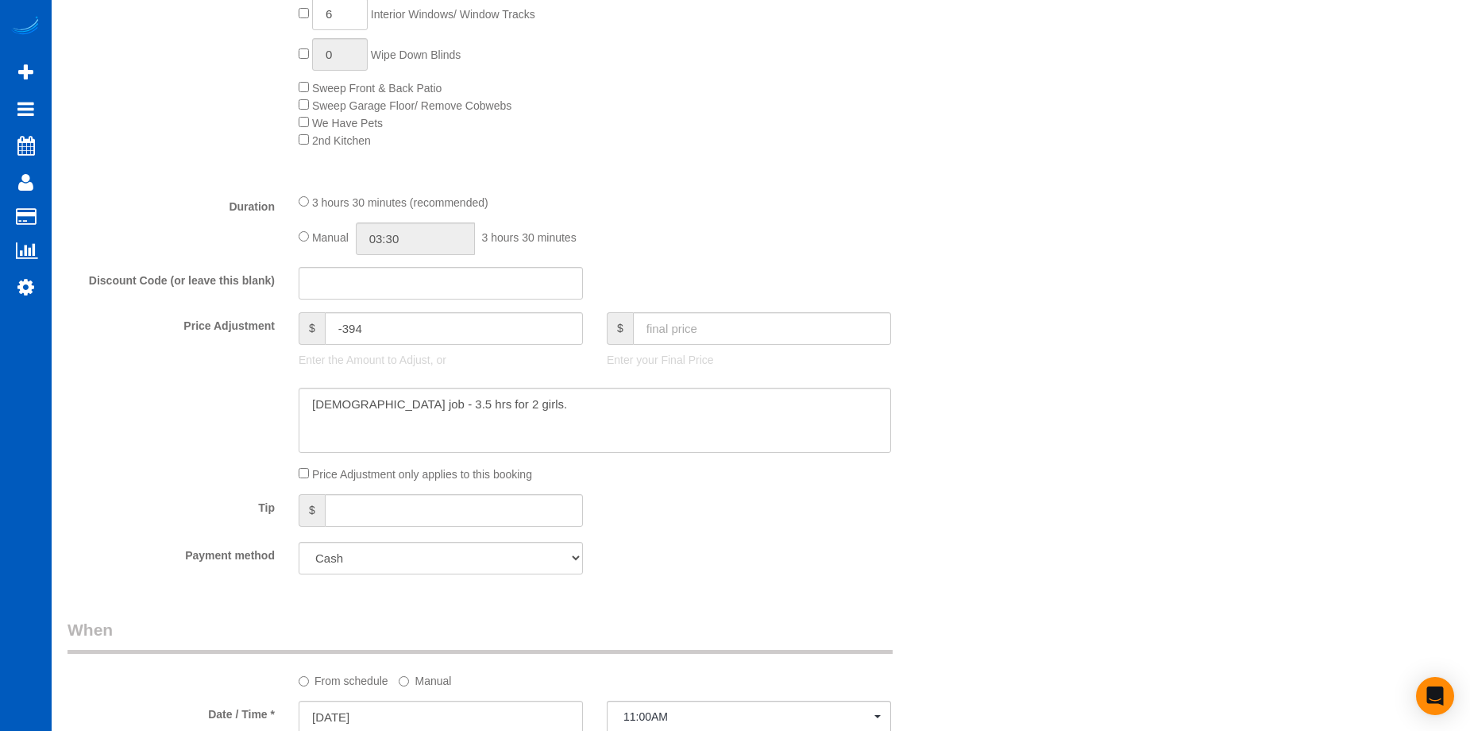
scroll to position [1271, 0]
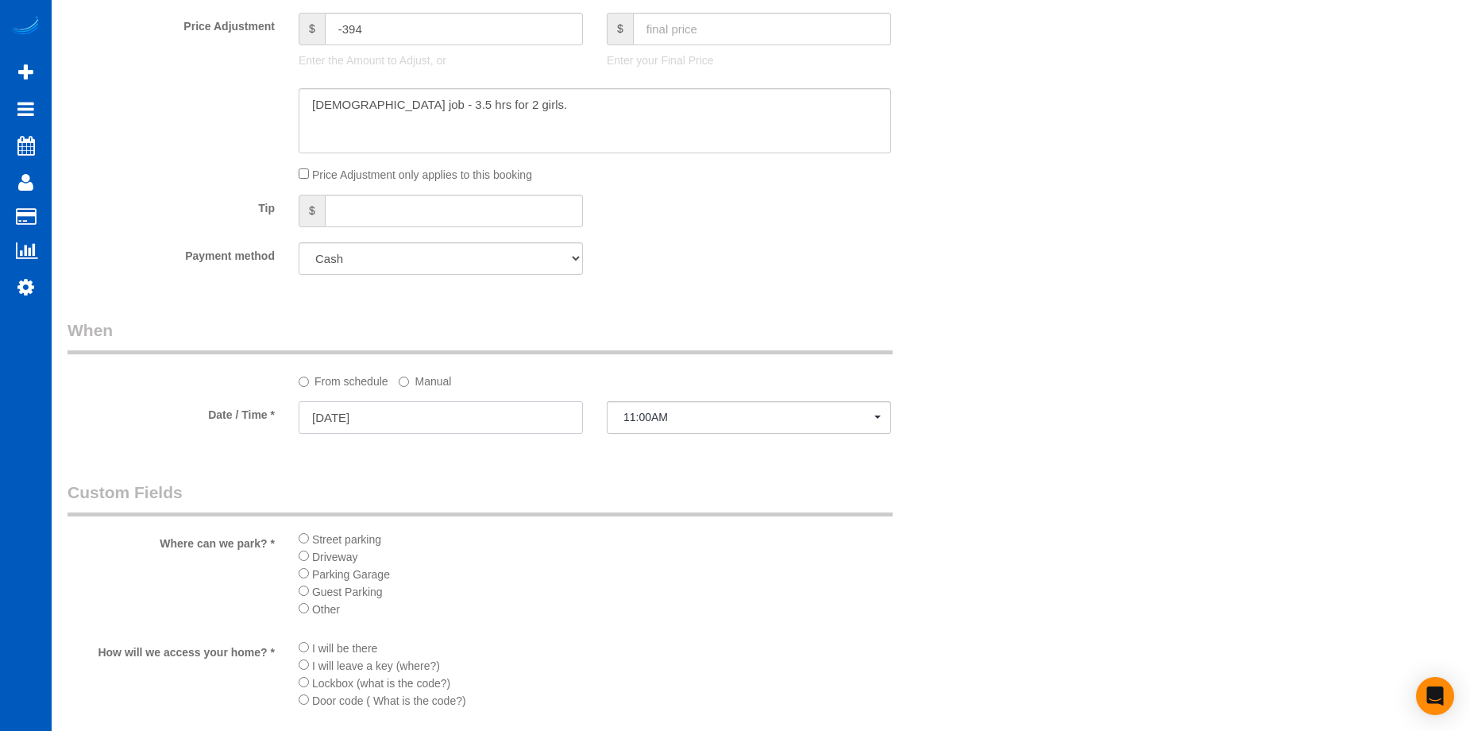
click at [480, 405] on input "[DATE]" at bounding box center [441, 417] width 284 height 33
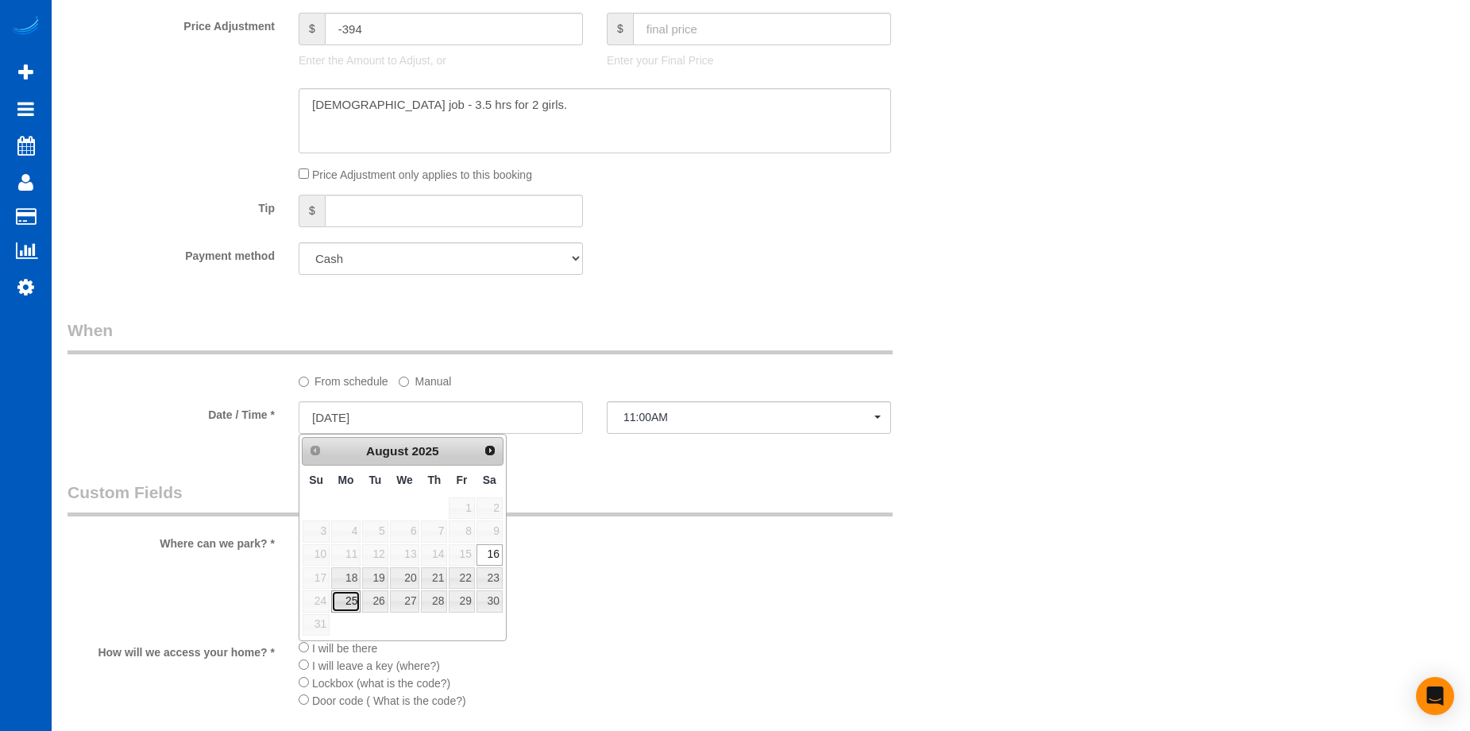
click at [353, 596] on link "25" at bounding box center [345, 600] width 29 height 21
type input "[DATE]"
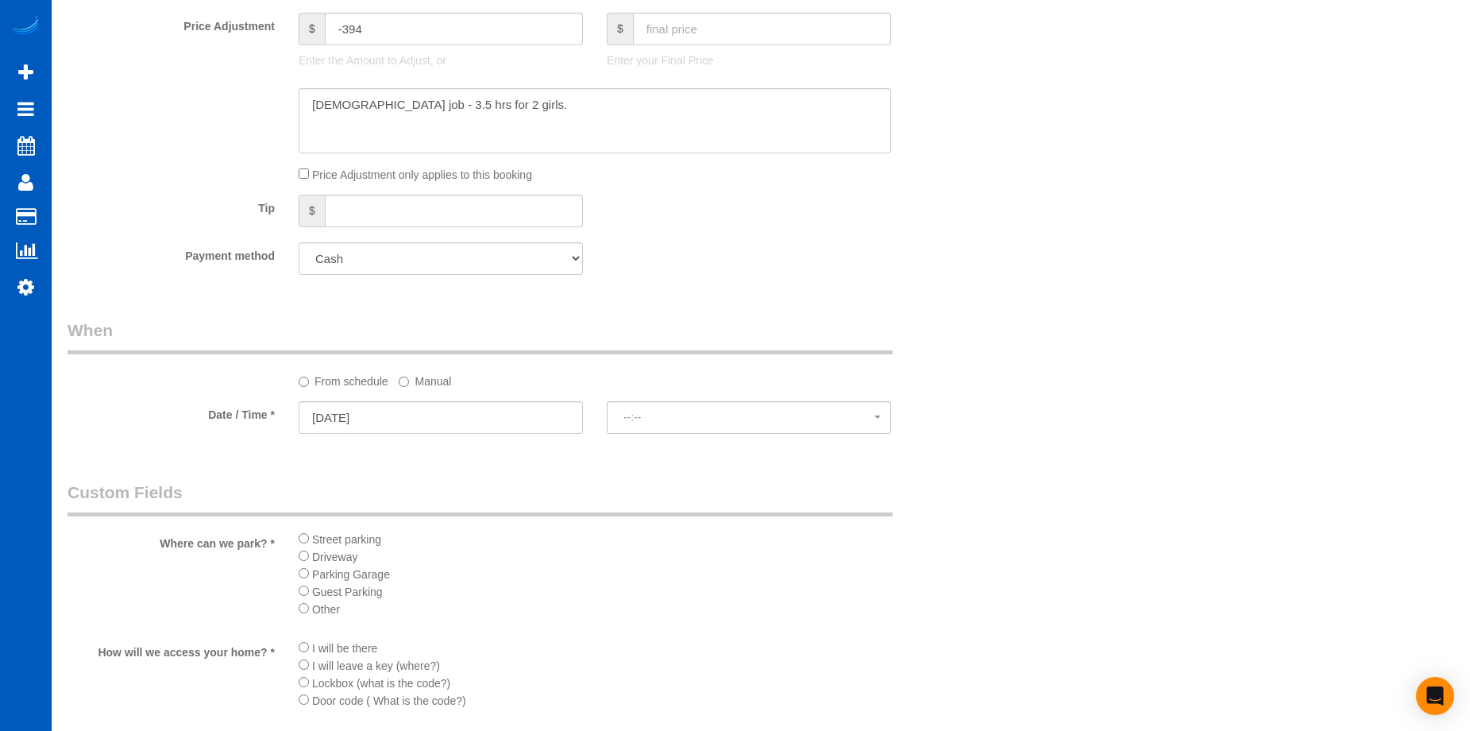
select select "spot14"
click at [432, 375] on label "Manual" at bounding box center [425, 378] width 52 height 21
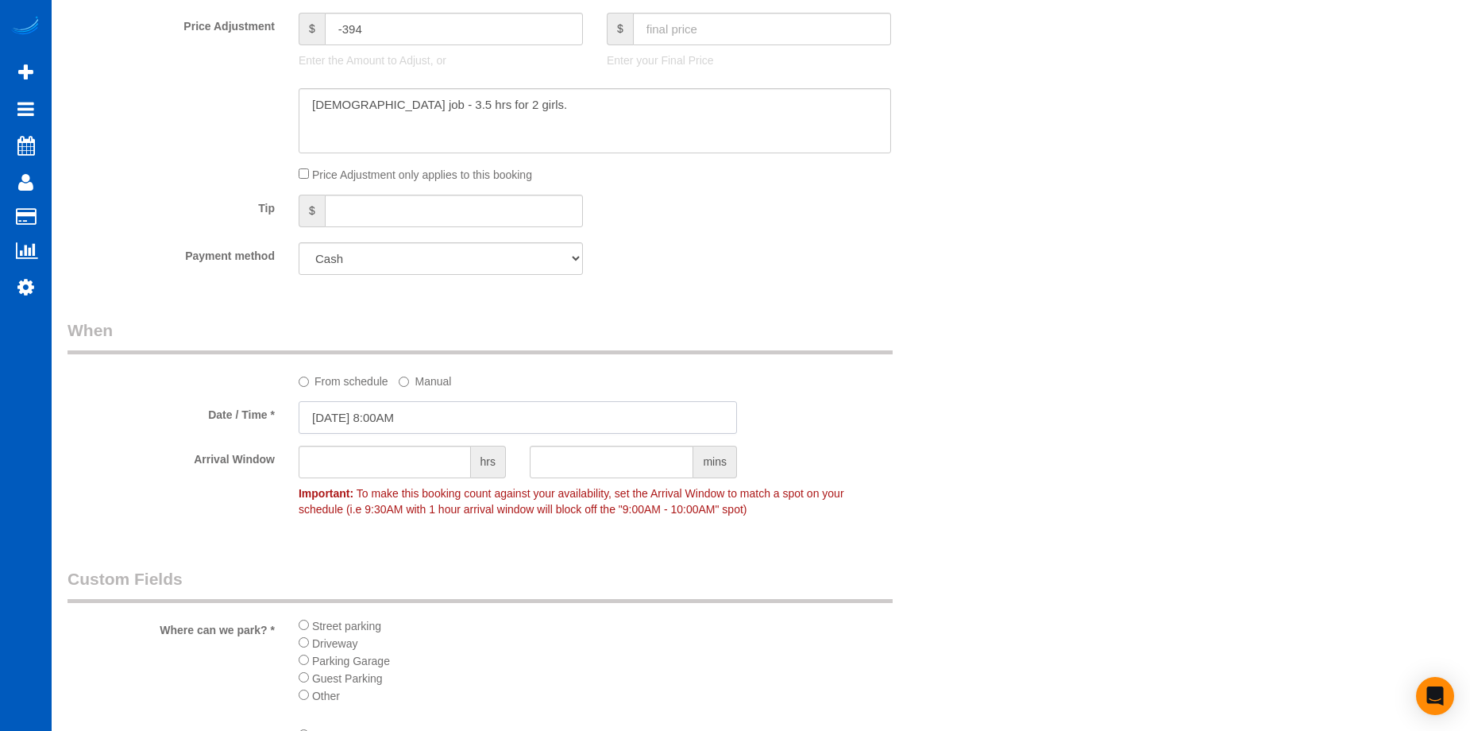
click at [465, 415] on input "[DATE] 8:00AM" at bounding box center [518, 417] width 438 height 33
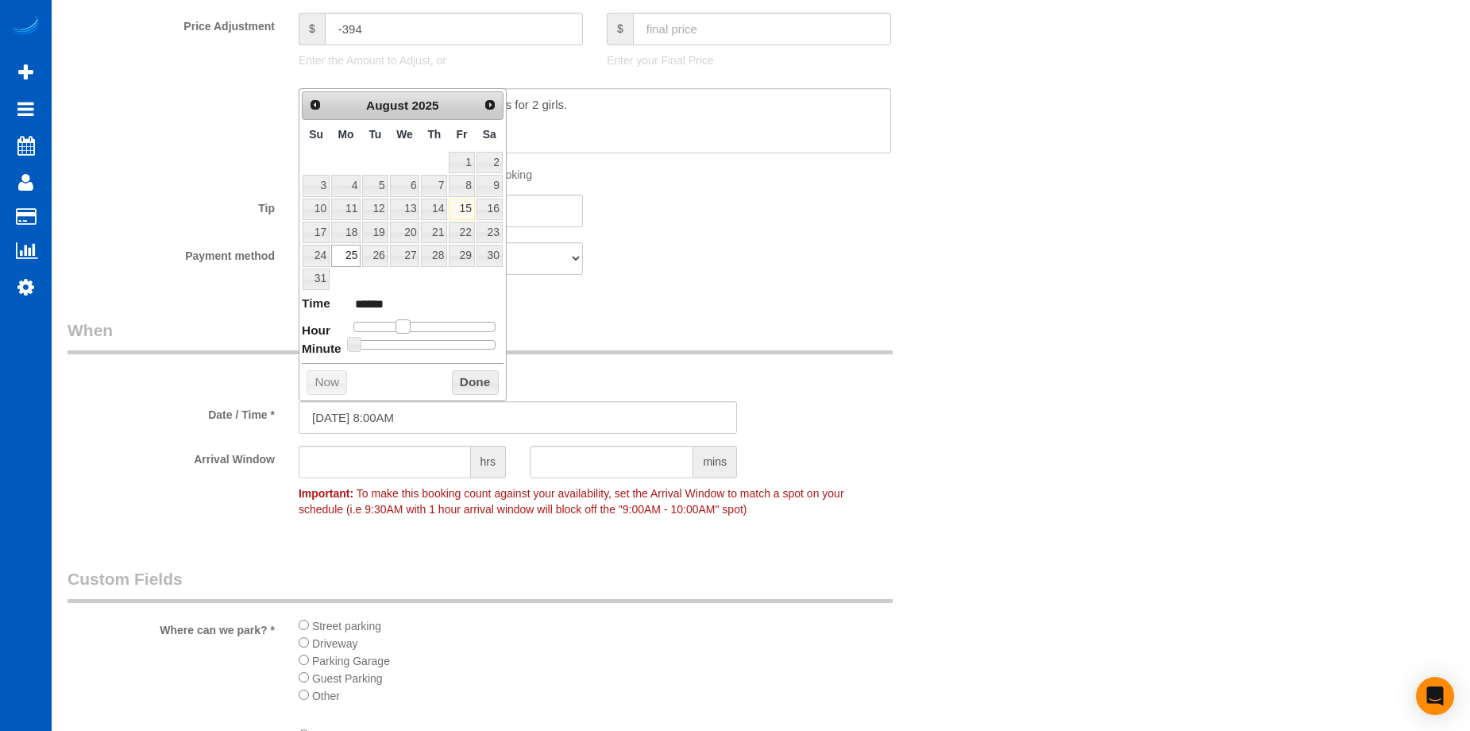
type input "[DATE] 9:00AM"
type input "******"
click at [411, 321] on span at bounding box center [409, 326] width 14 height 14
click at [484, 379] on button "Done" at bounding box center [475, 382] width 47 height 25
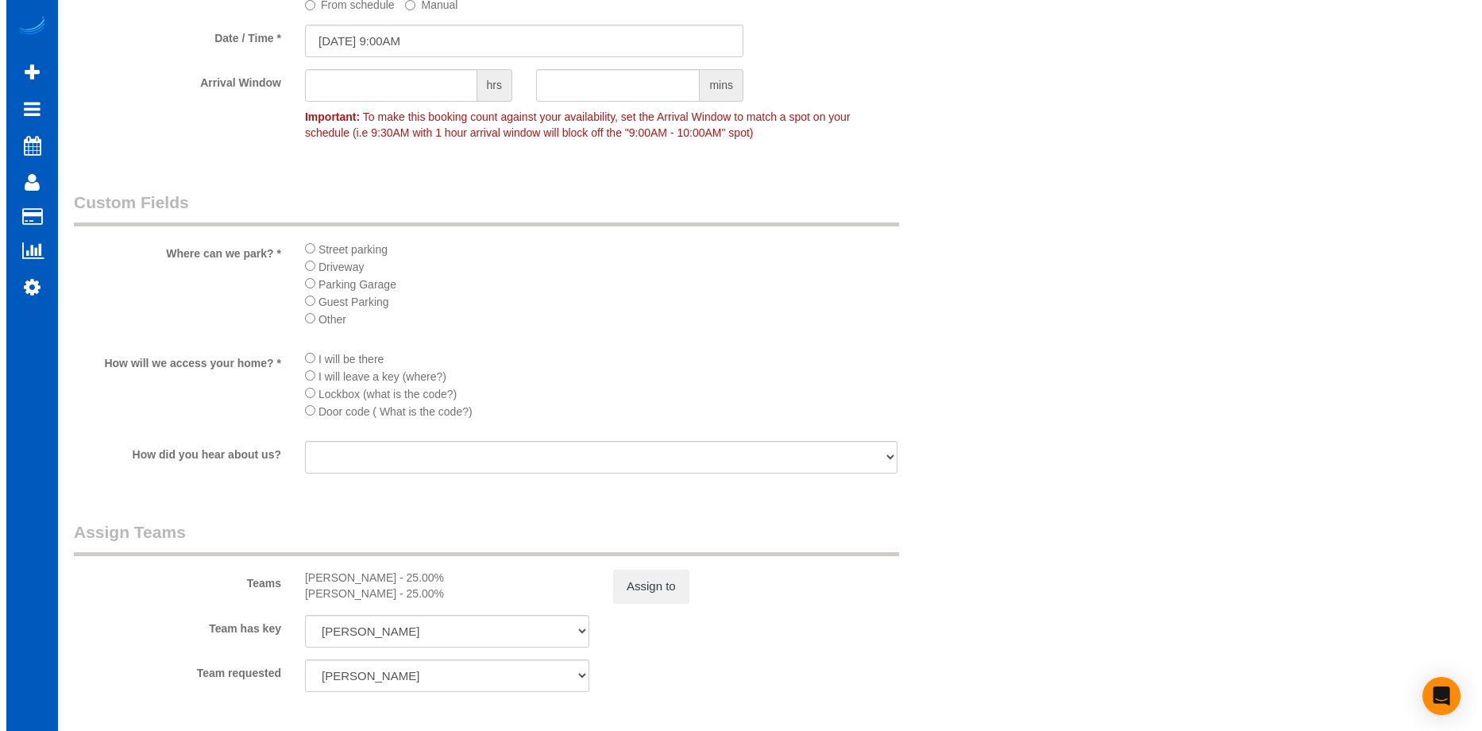
scroll to position [1747, 0]
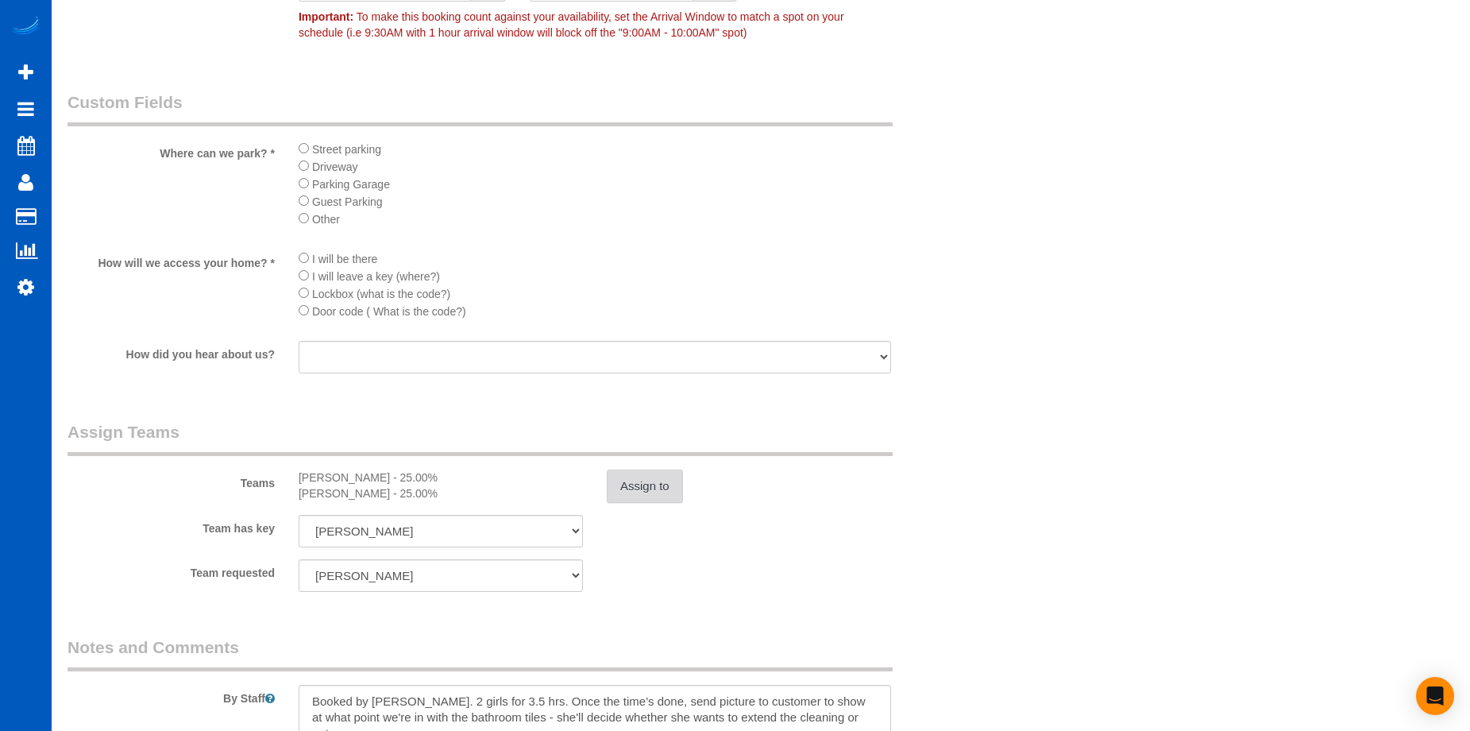
click at [658, 486] on button "Assign to" at bounding box center [645, 485] width 76 height 33
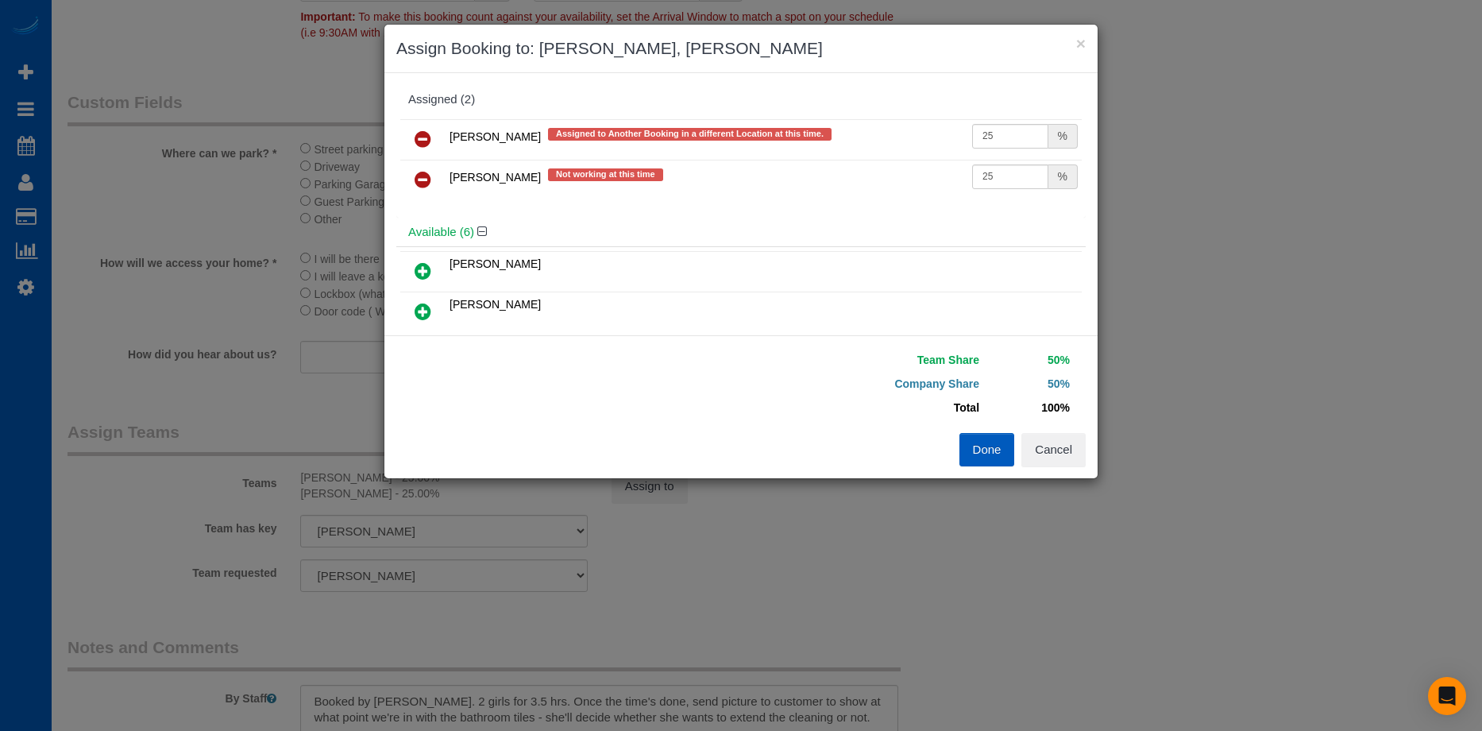
click at [424, 141] on icon at bounding box center [423, 138] width 17 height 19
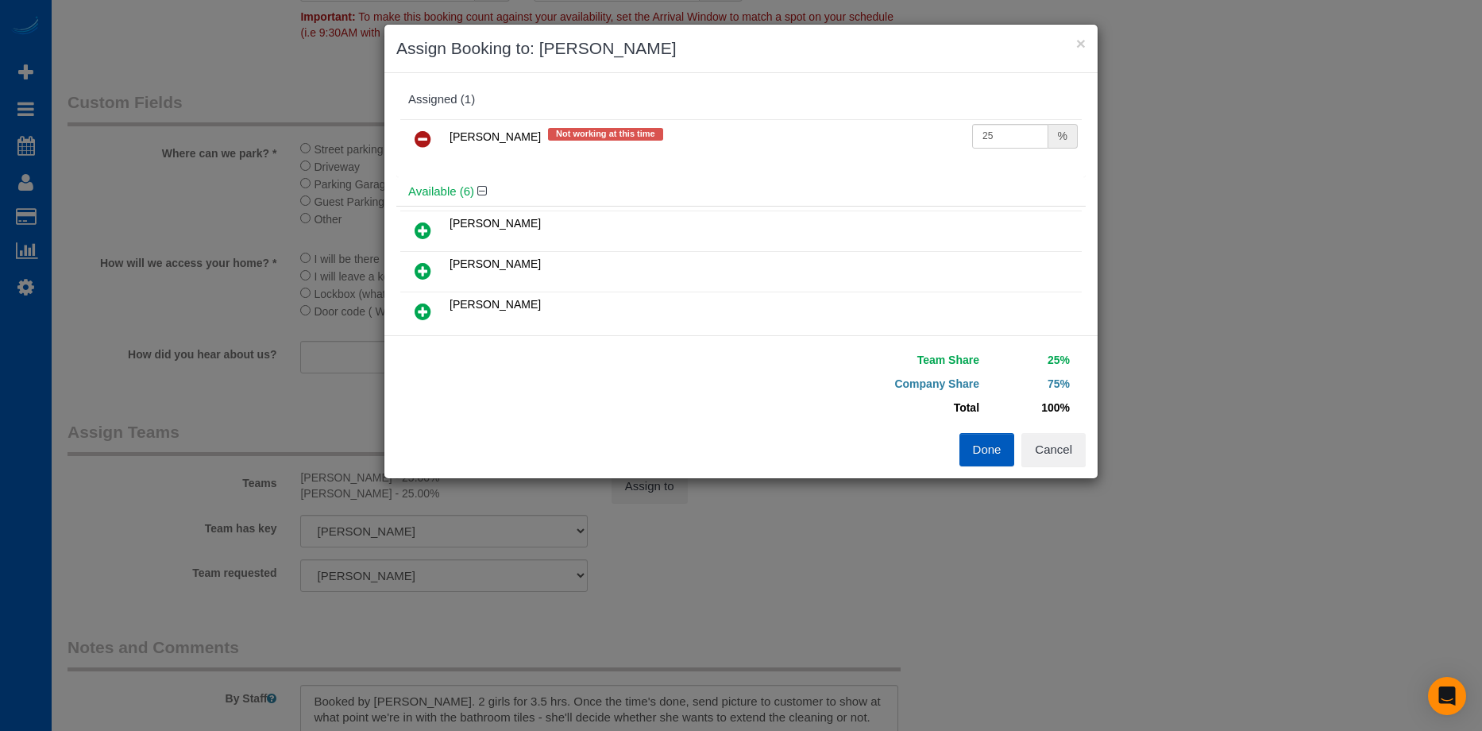
click at [423, 137] on icon at bounding box center [423, 138] width 17 height 19
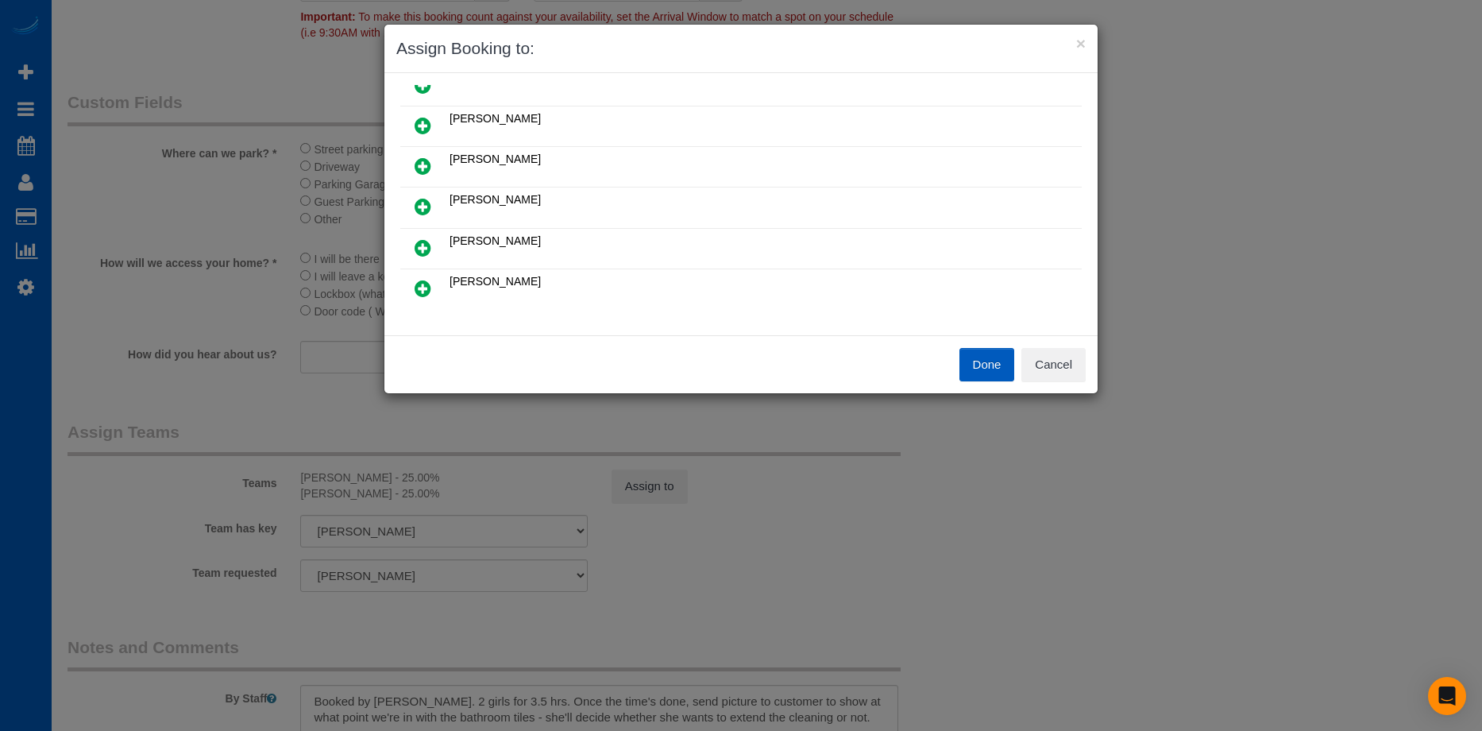
scroll to position [79, 0]
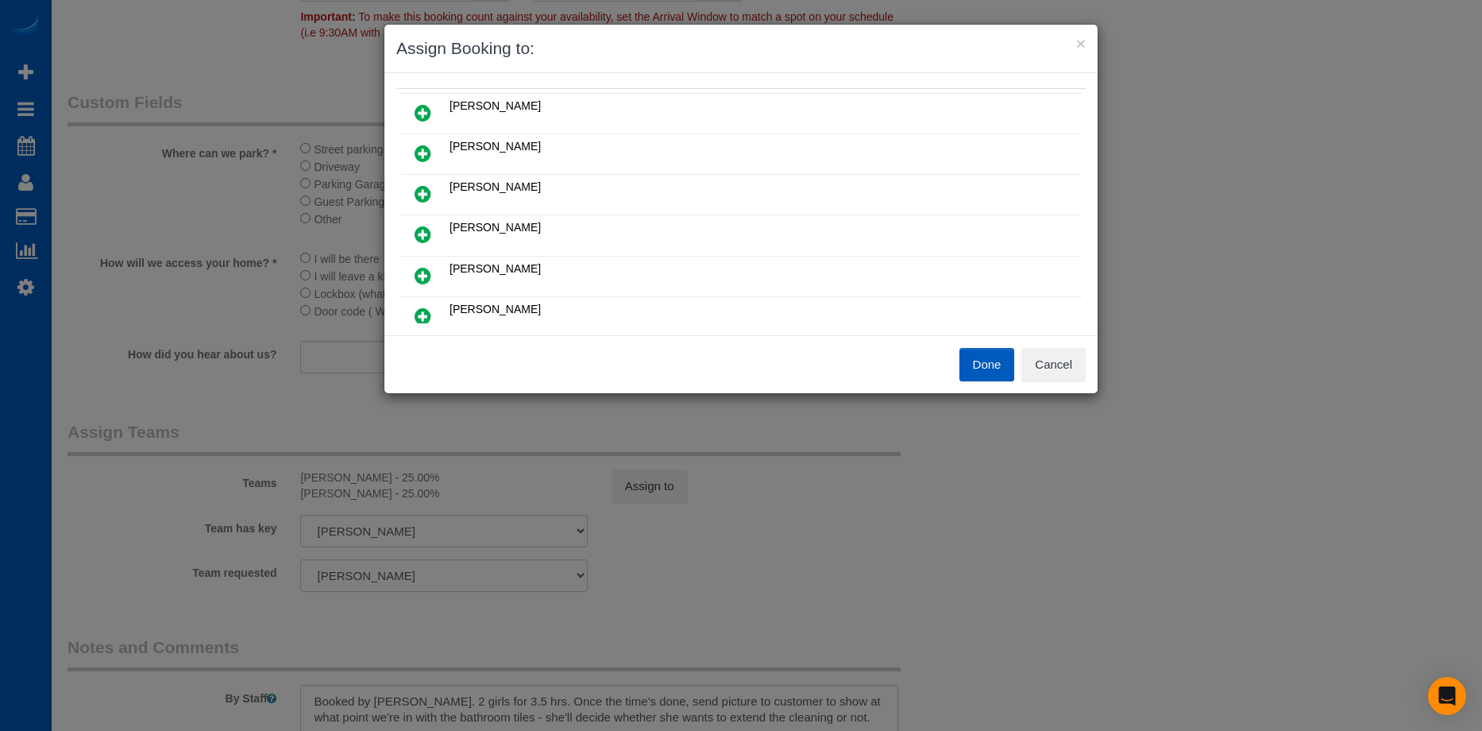
click at [427, 192] on icon at bounding box center [423, 193] width 17 height 19
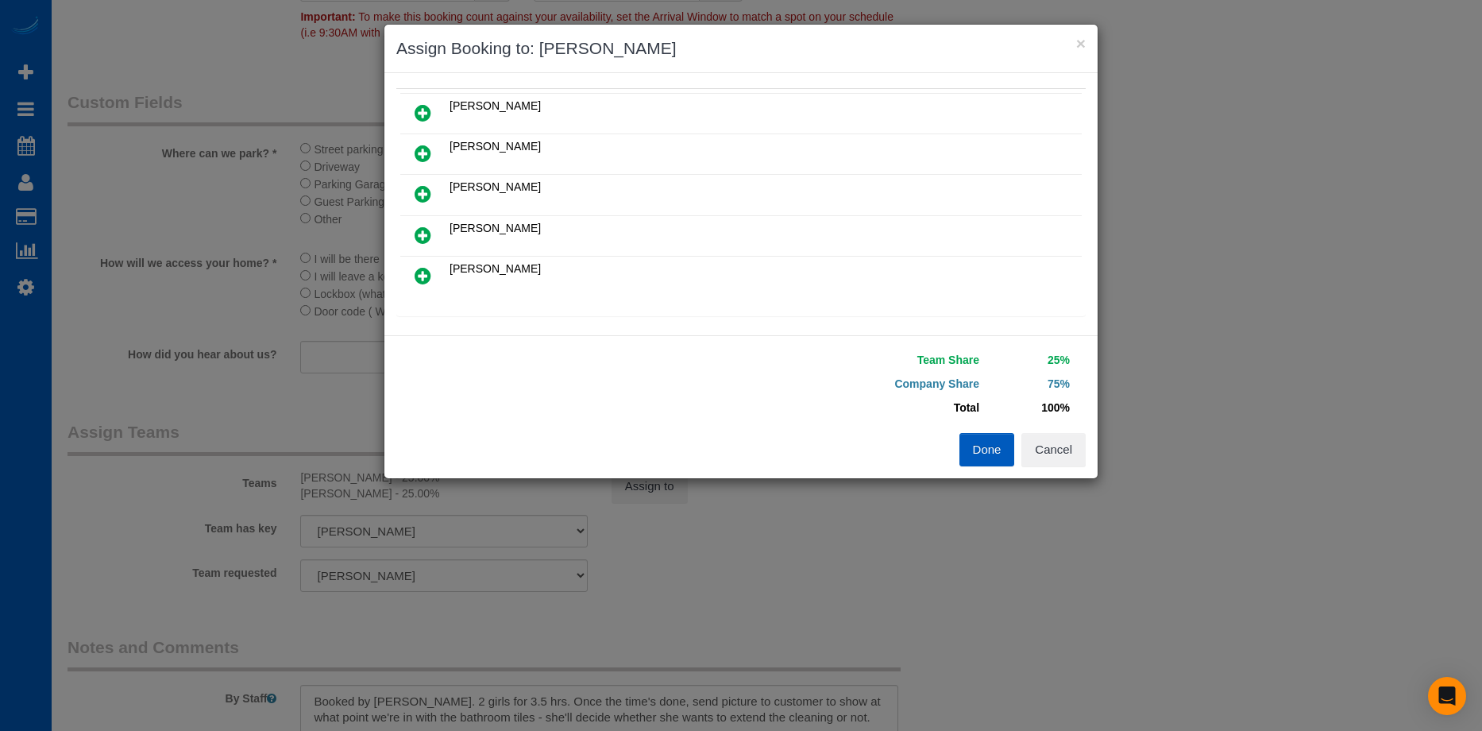
scroll to position [0, 0]
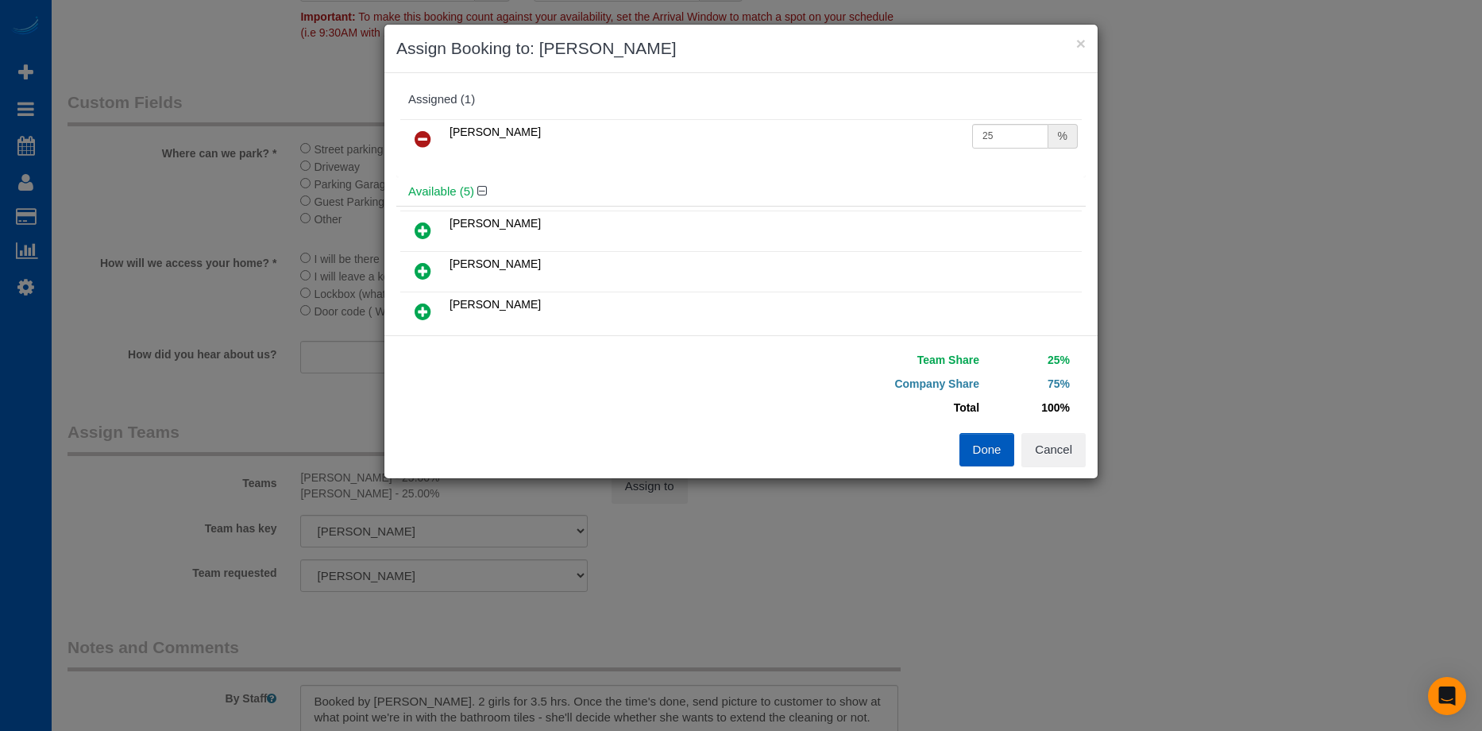
click at [426, 140] on icon at bounding box center [423, 138] width 17 height 19
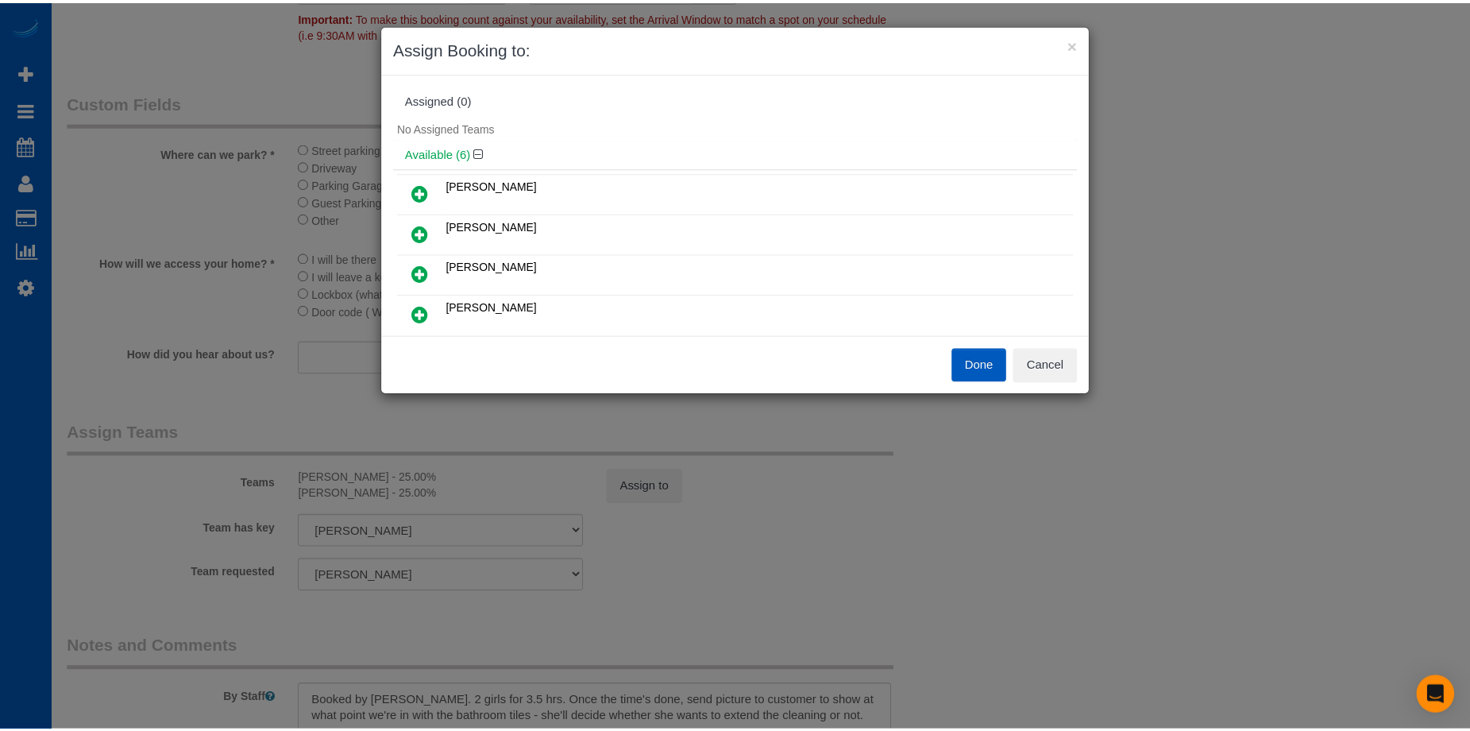
scroll to position [79, 0]
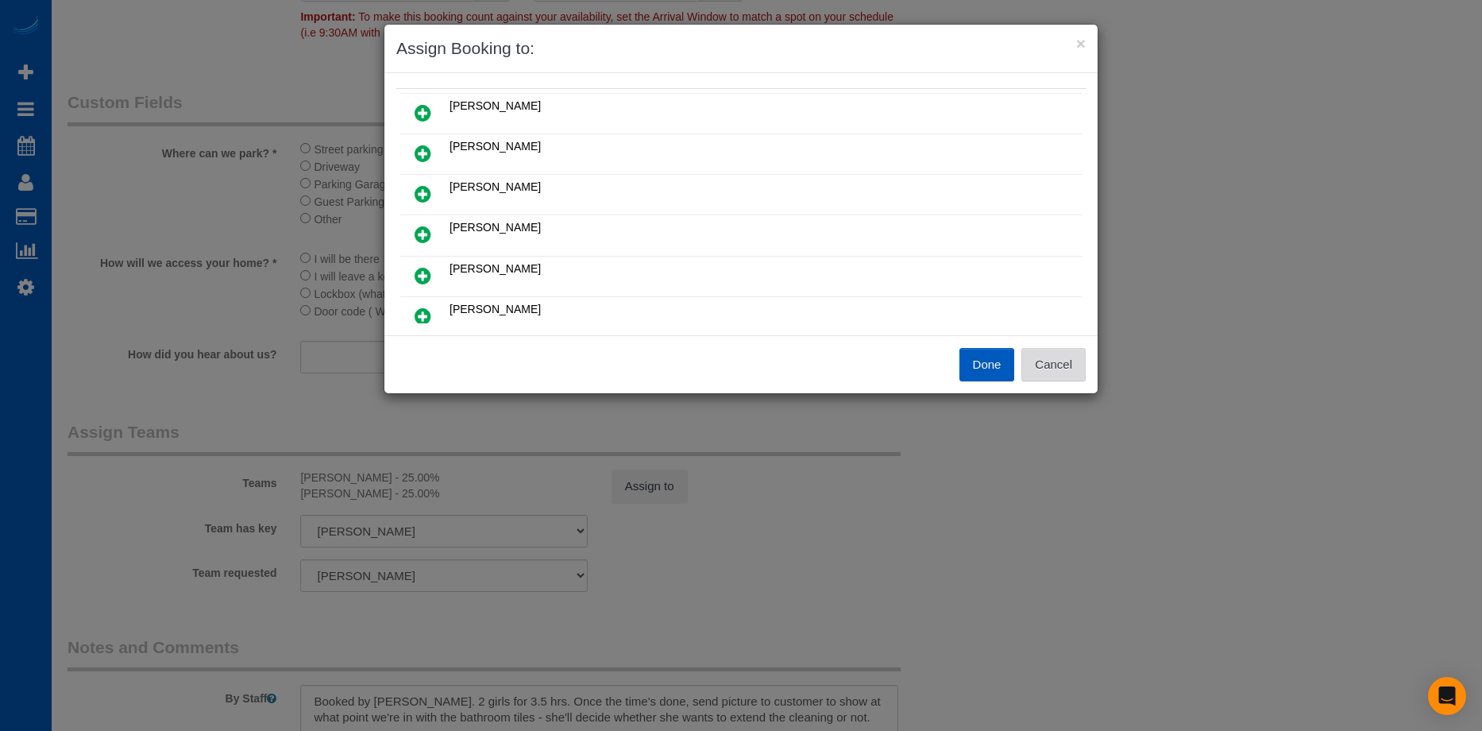
click at [1071, 361] on button "Cancel" at bounding box center [1053, 364] width 64 height 33
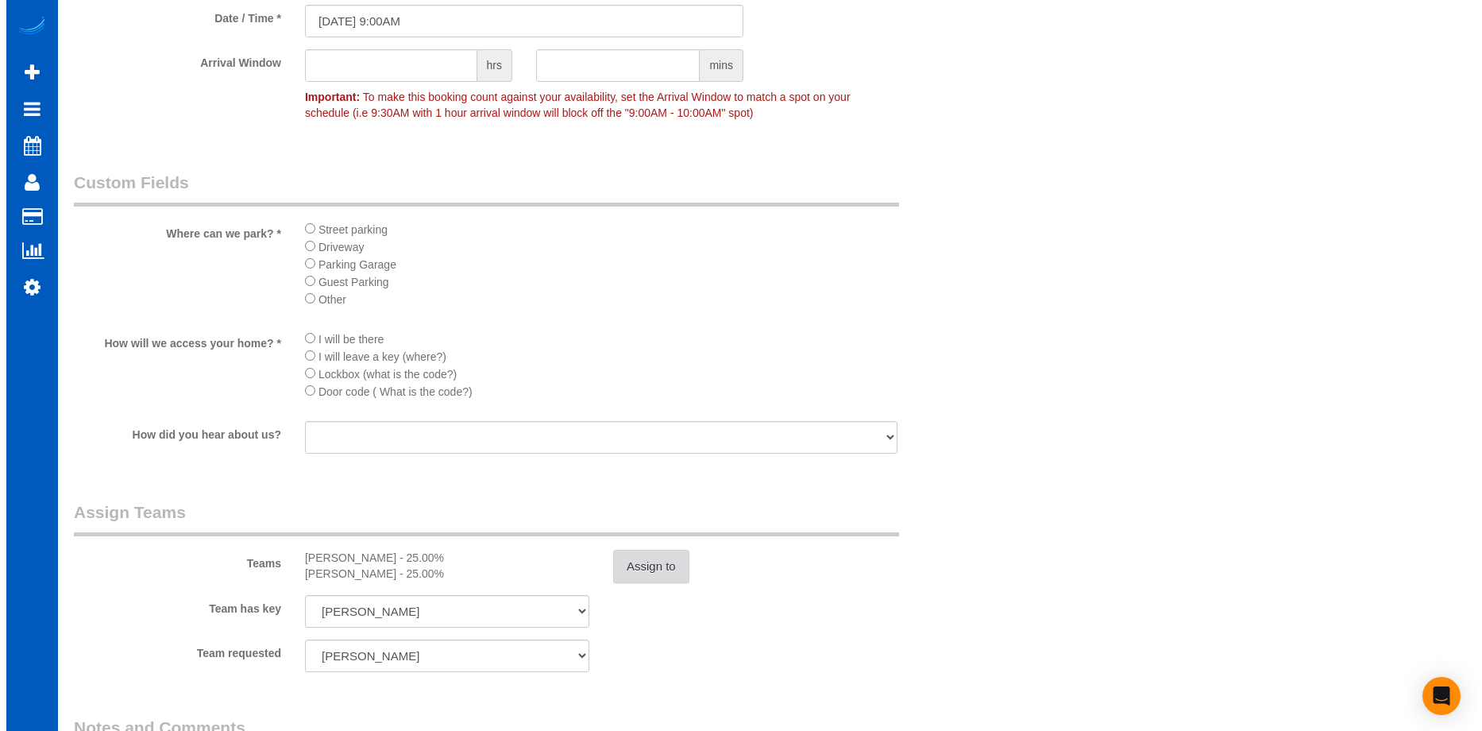
scroll to position [1668, 0]
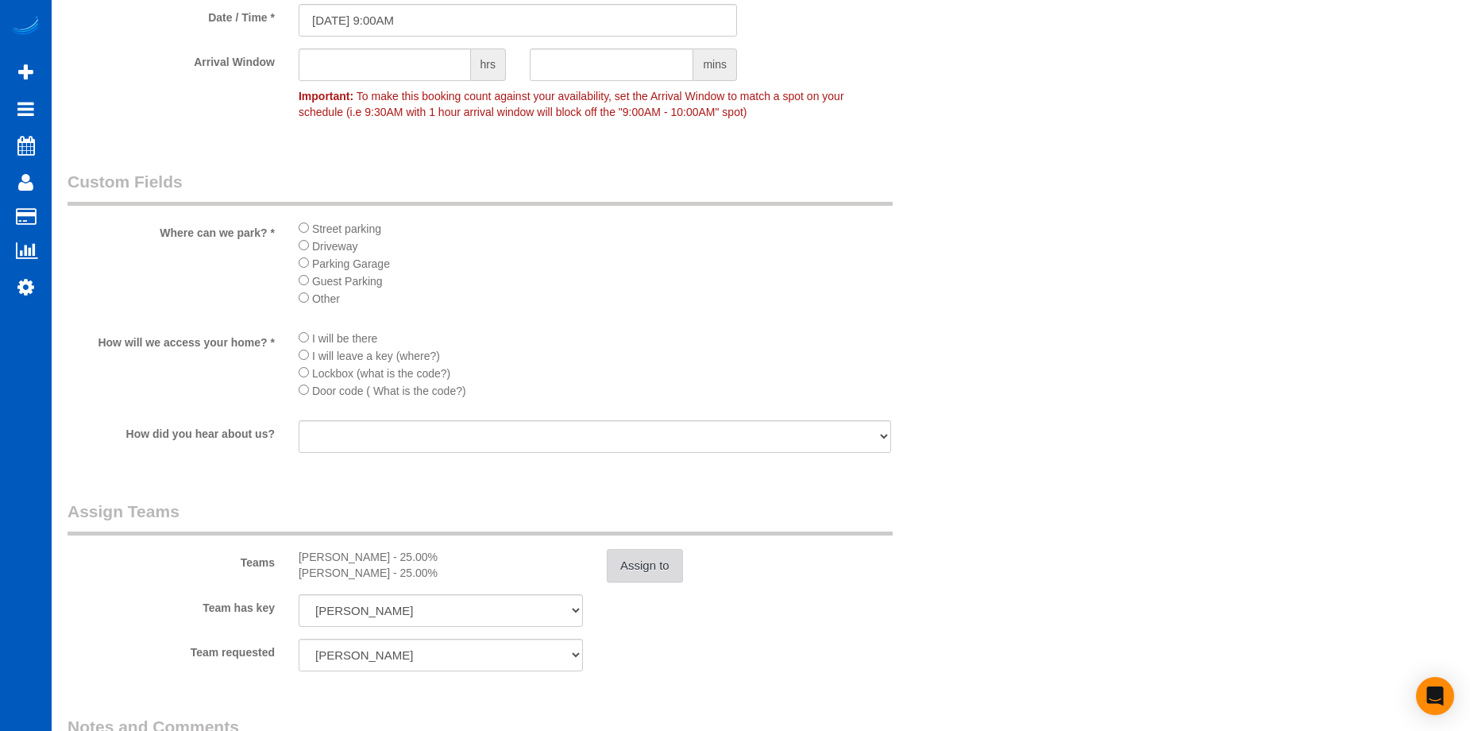
click at [658, 572] on button "Assign to" at bounding box center [645, 565] width 76 height 33
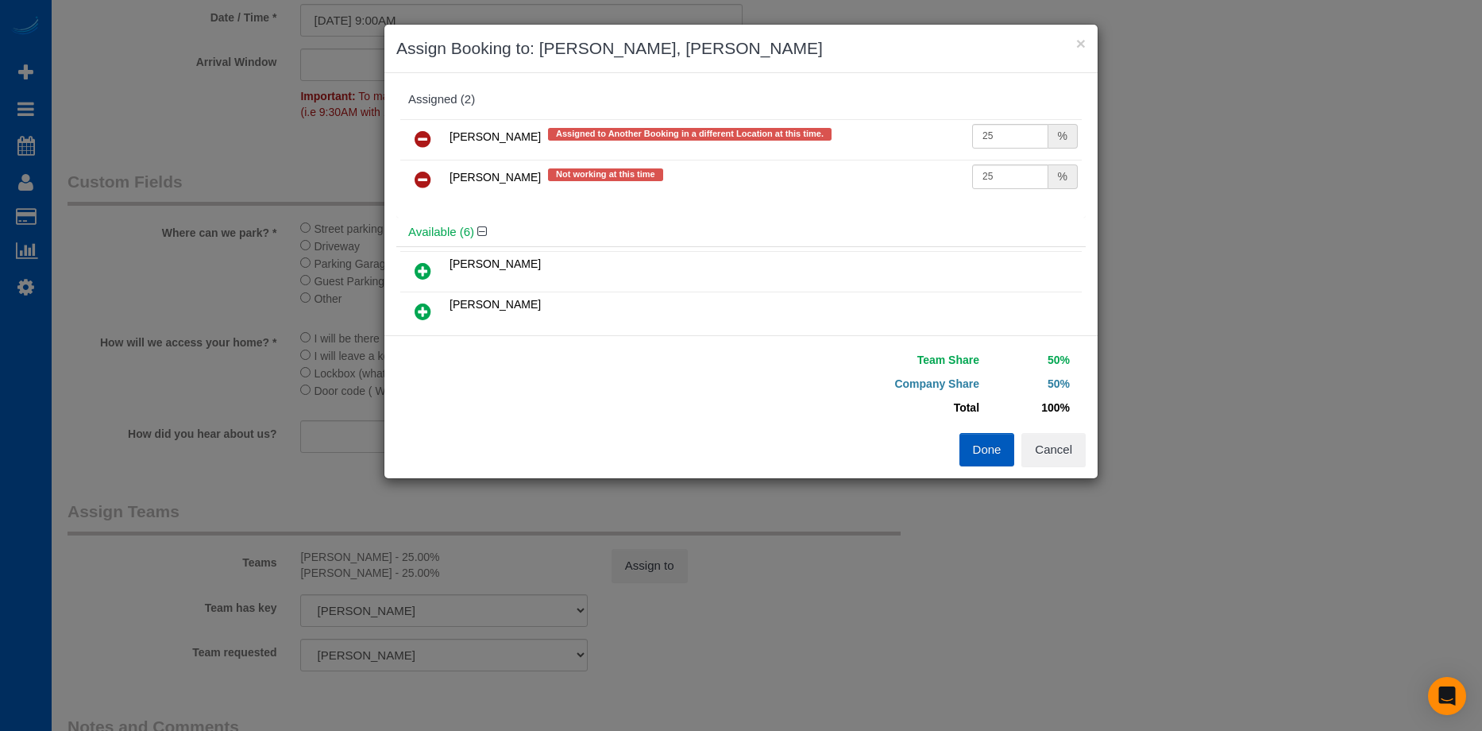
click at [431, 140] on icon at bounding box center [423, 138] width 17 height 19
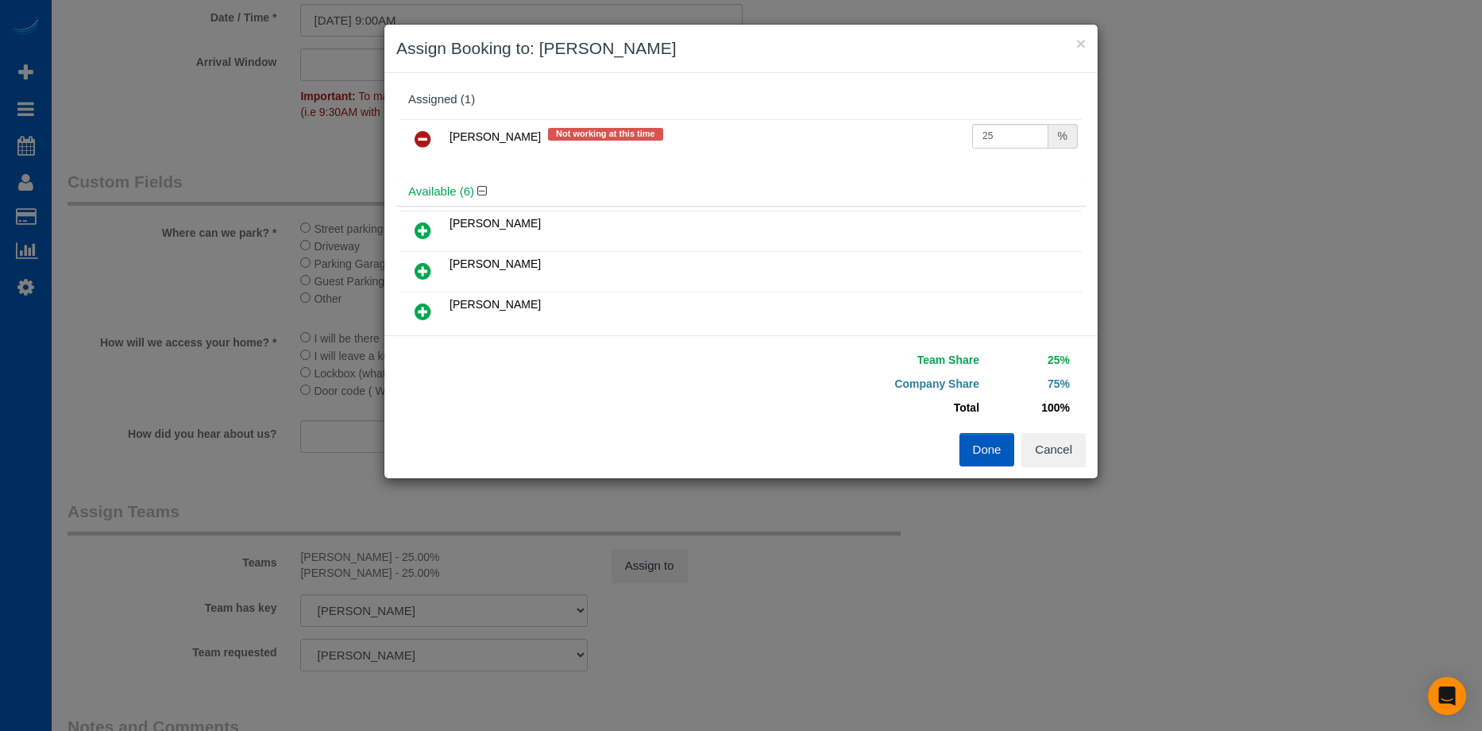
click at [424, 139] on icon at bounding box center [423, 138] width 17 height 19
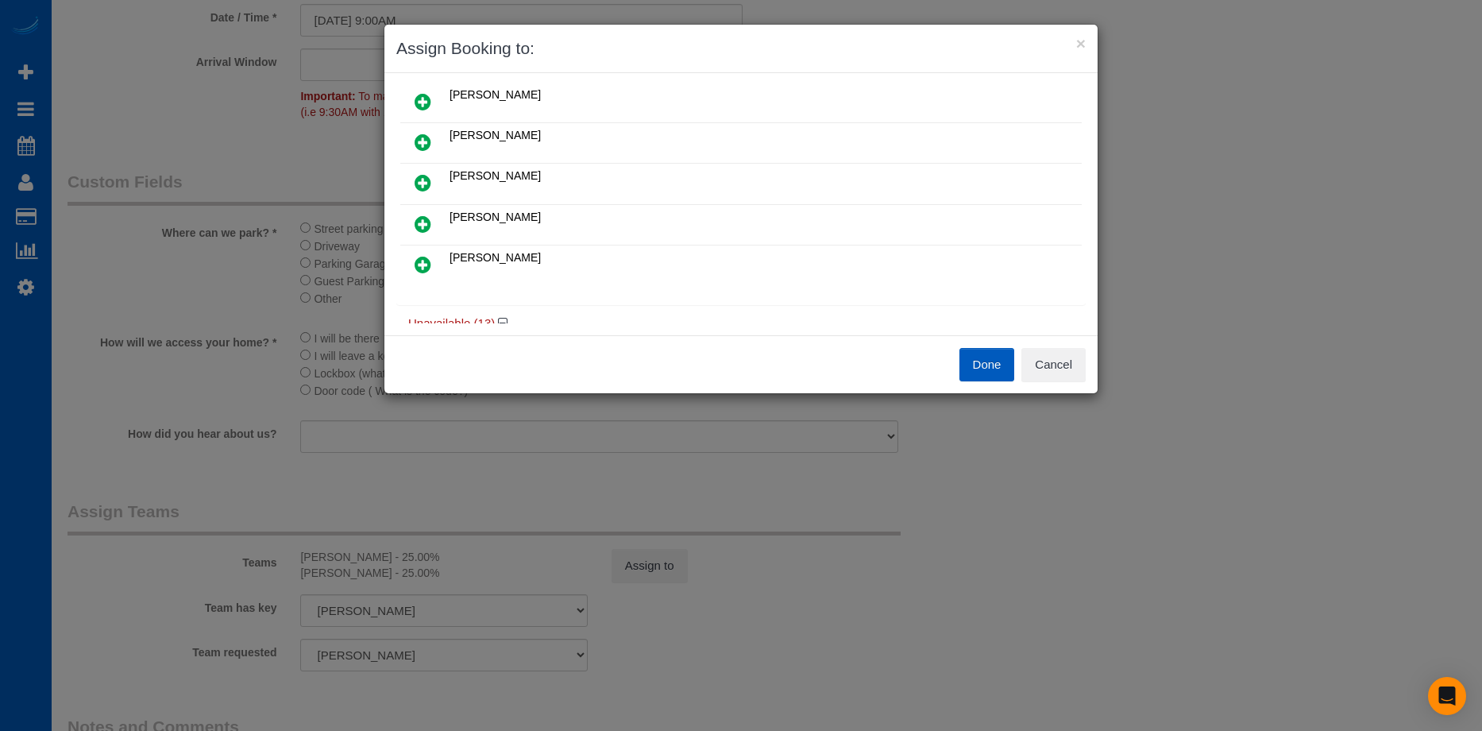
scroll to position [159, 0]
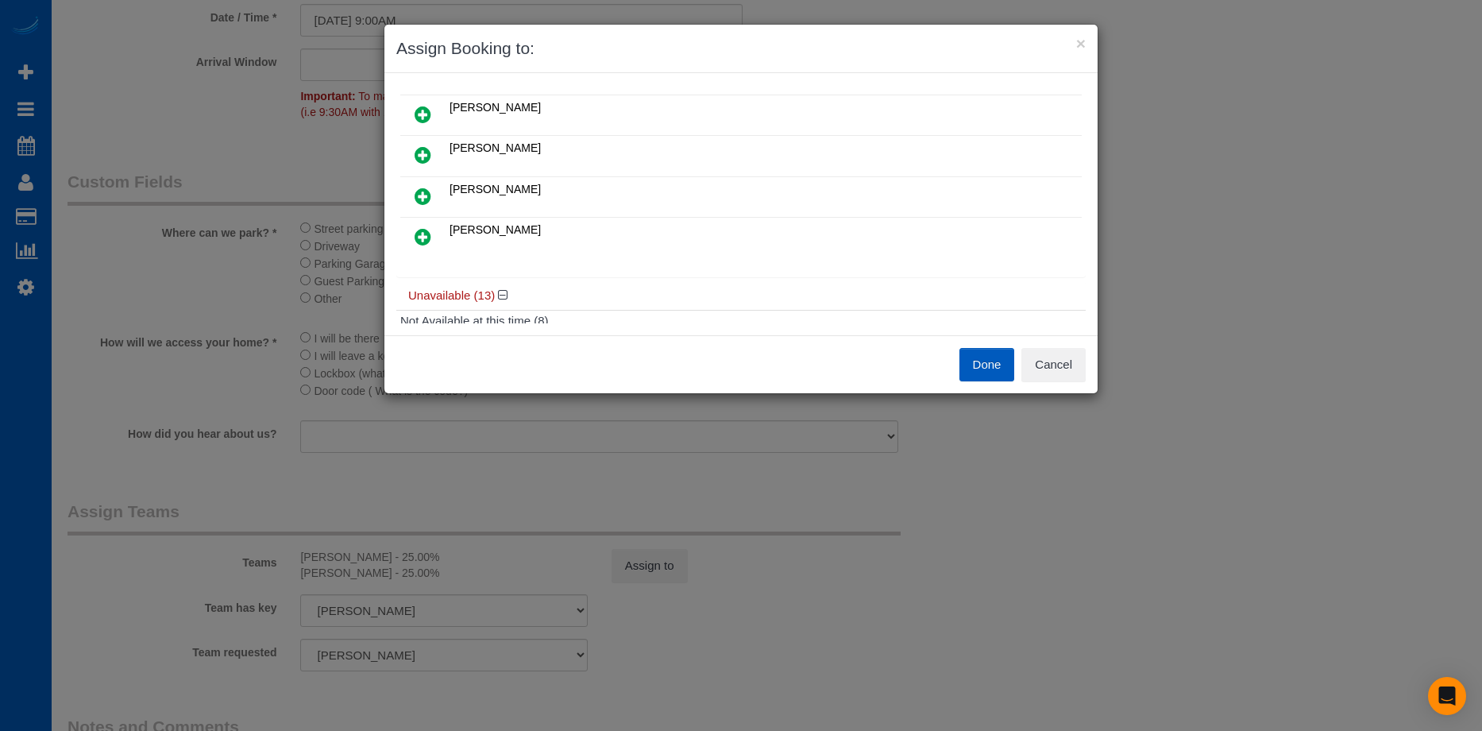
click at [429, 146] on icon at bounding box center [423, 154] width 17 height 19
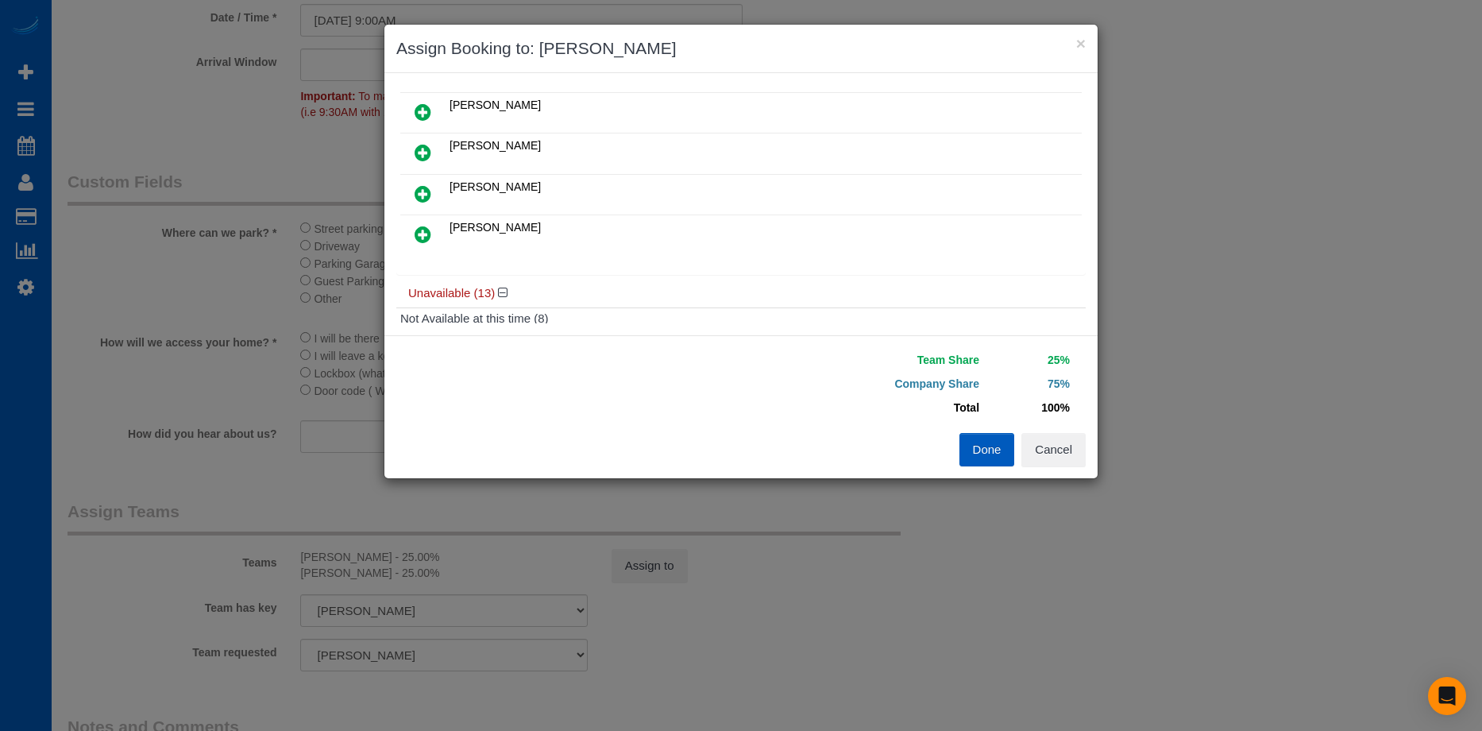
click at [427, 232] on icon at bounding box center [423, 234] width 17 height 19
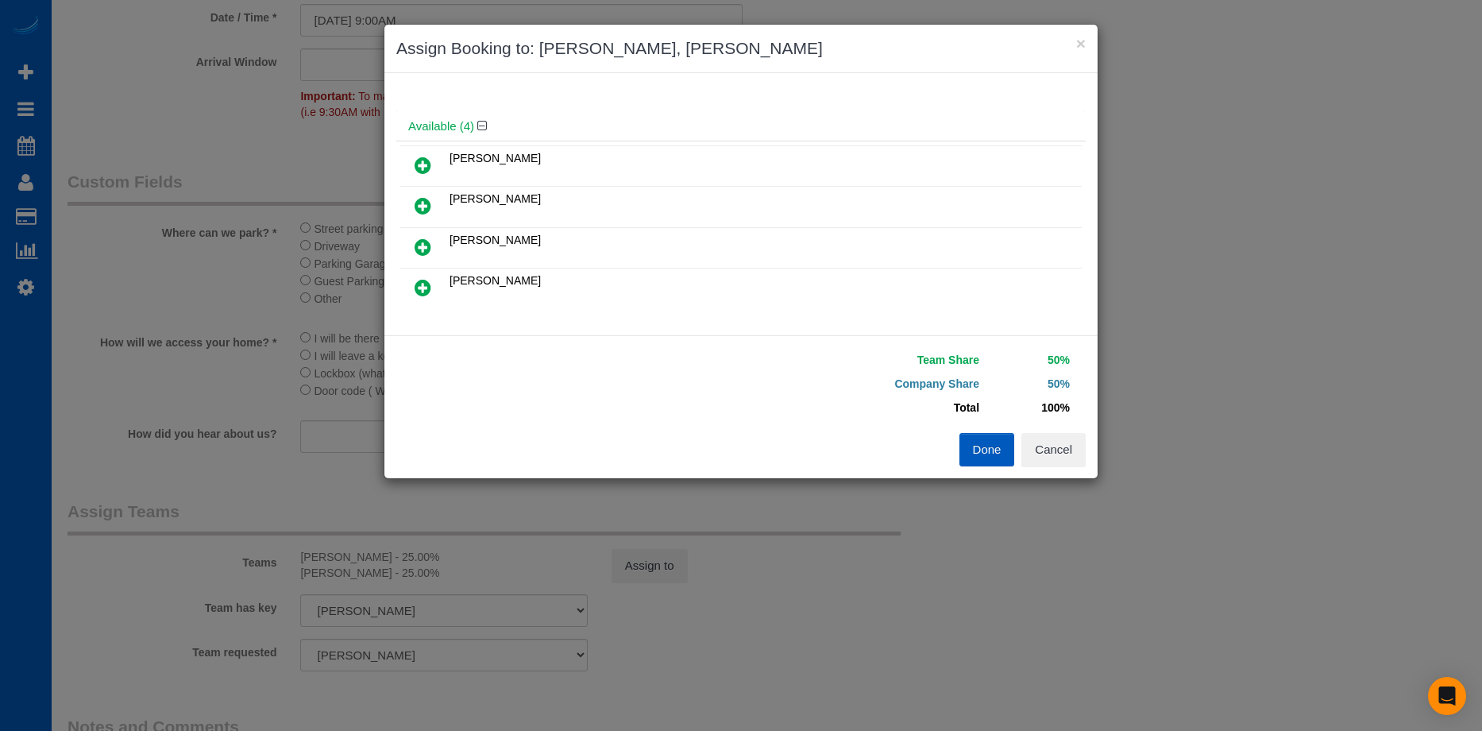
scroll to position [0, 0]
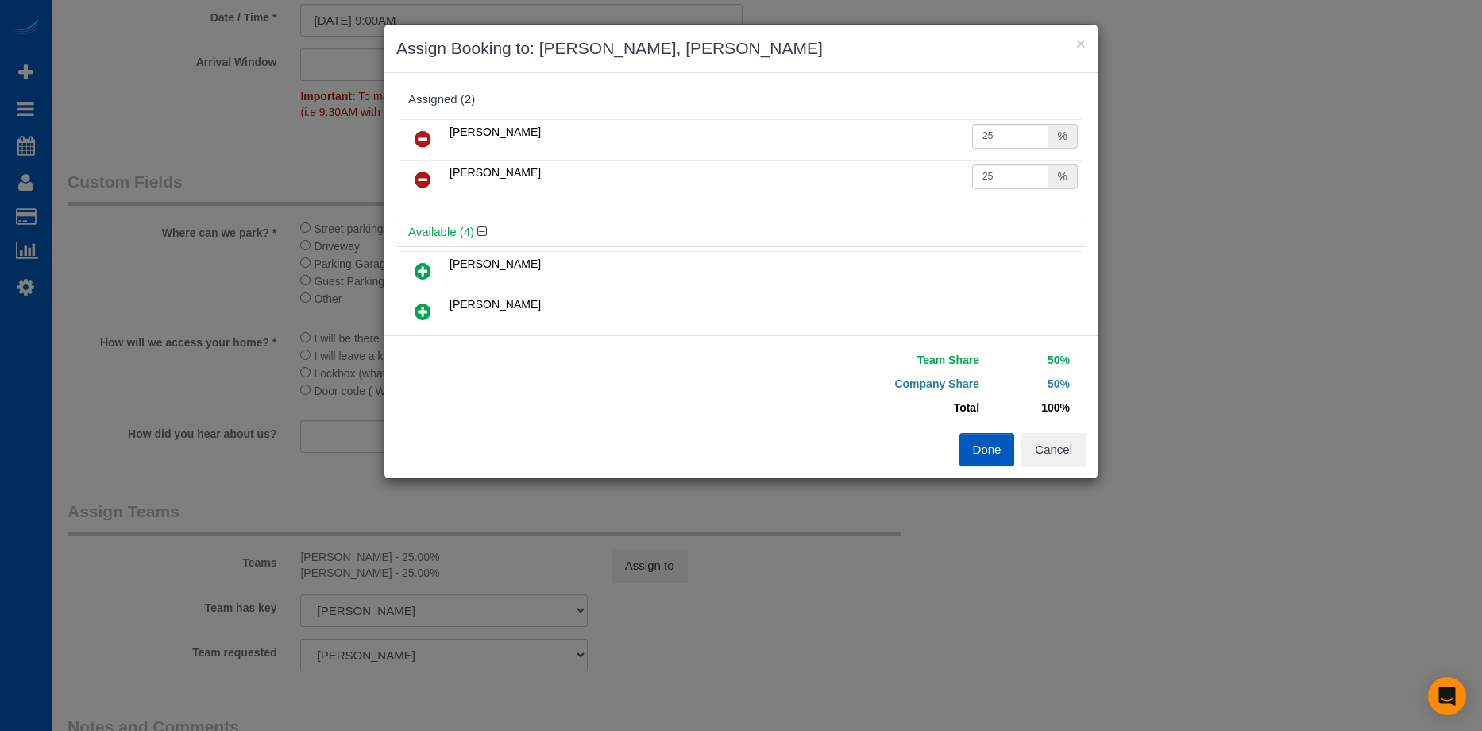
click at [409, 178] on link at bounding box center [422, 180] width 37 height 32
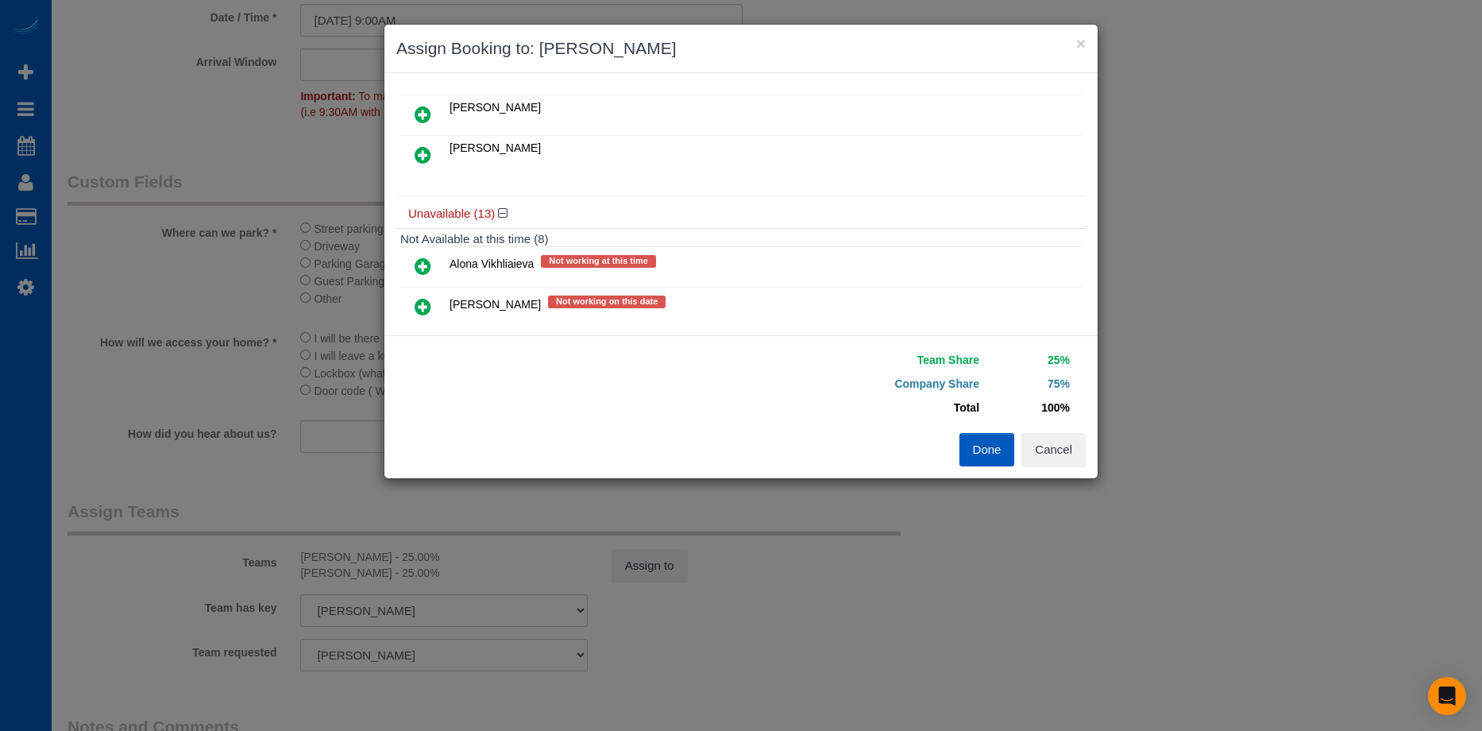
scroll to position [79, 0]
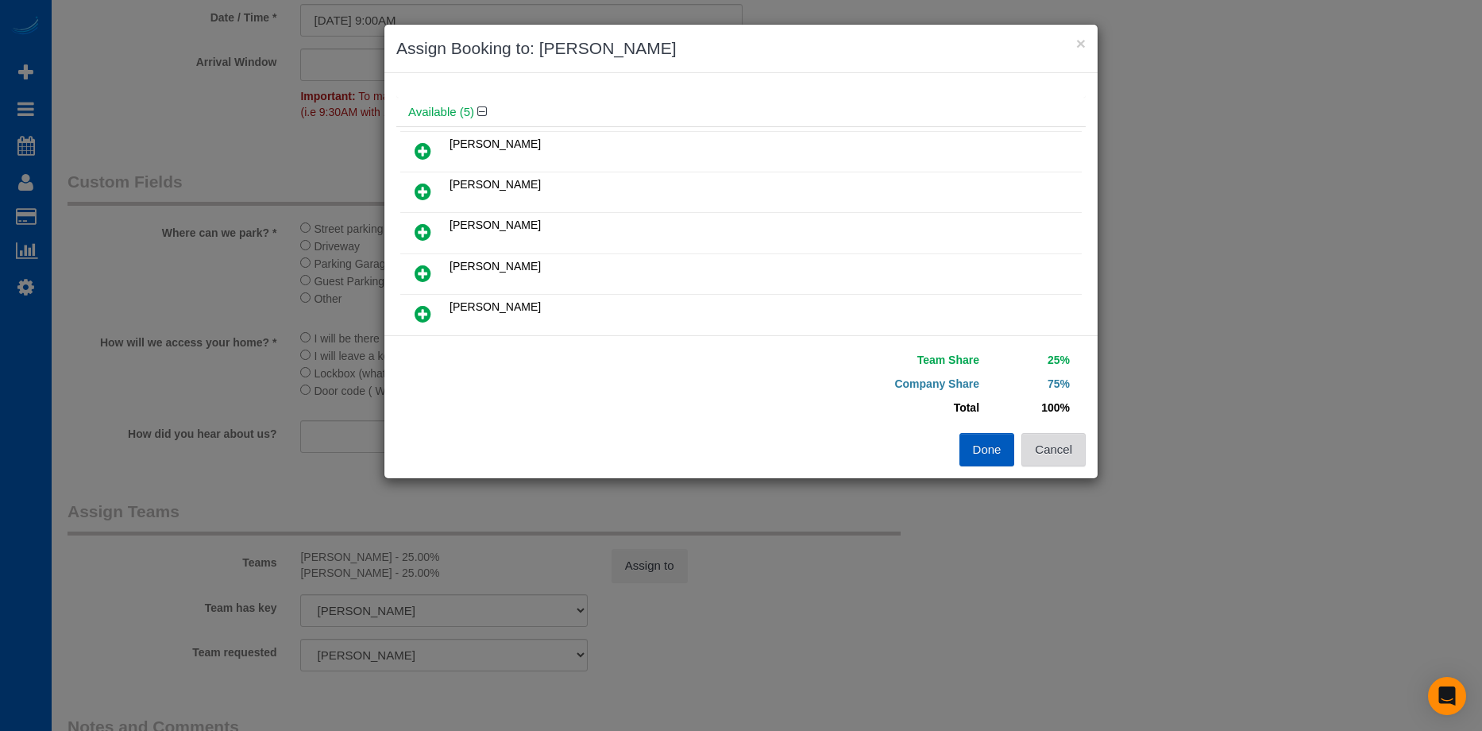
click at [1072, 456] on button "Cancel" at bounding box center [1053, 449] width 64 height 33
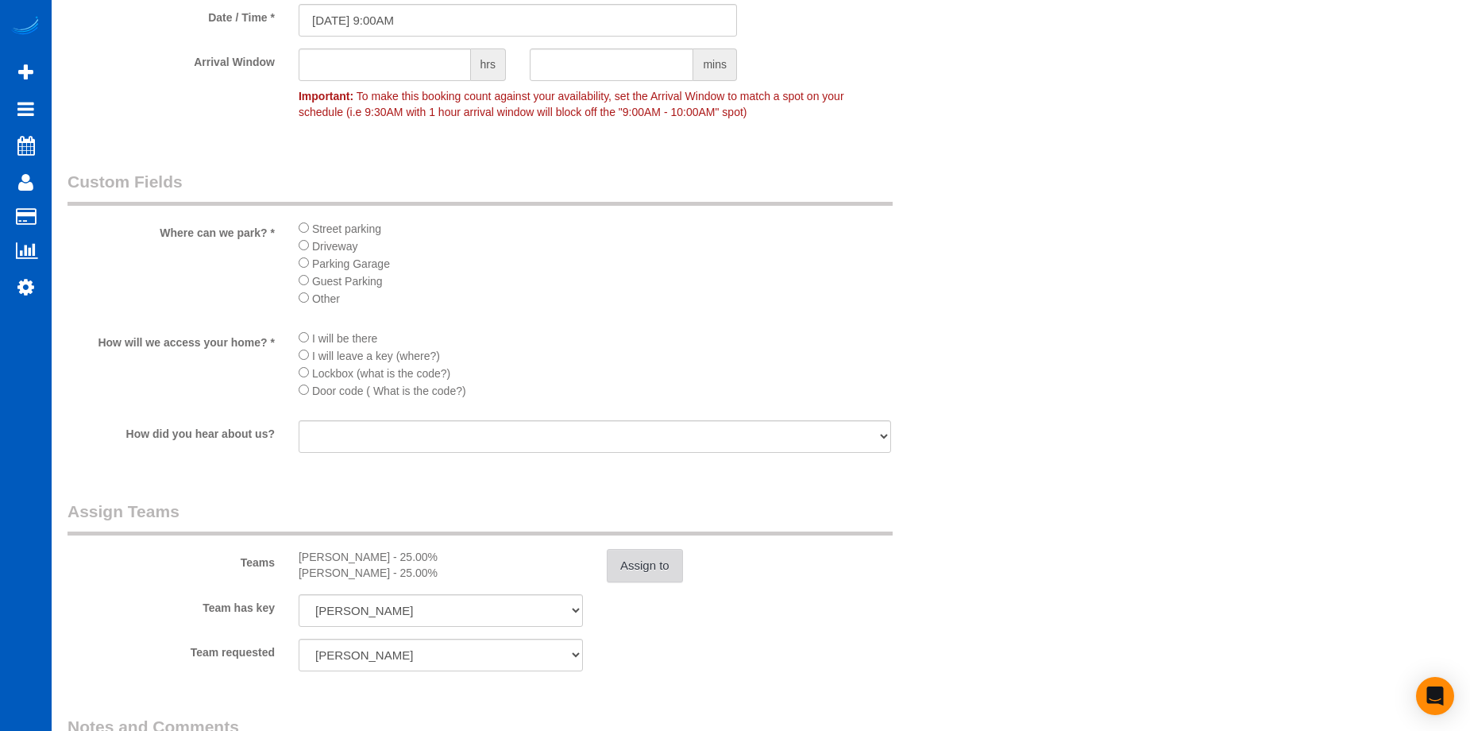
click at [651, 552] on button "Assign to" at bounding box center [645, 565] width 76 height 33
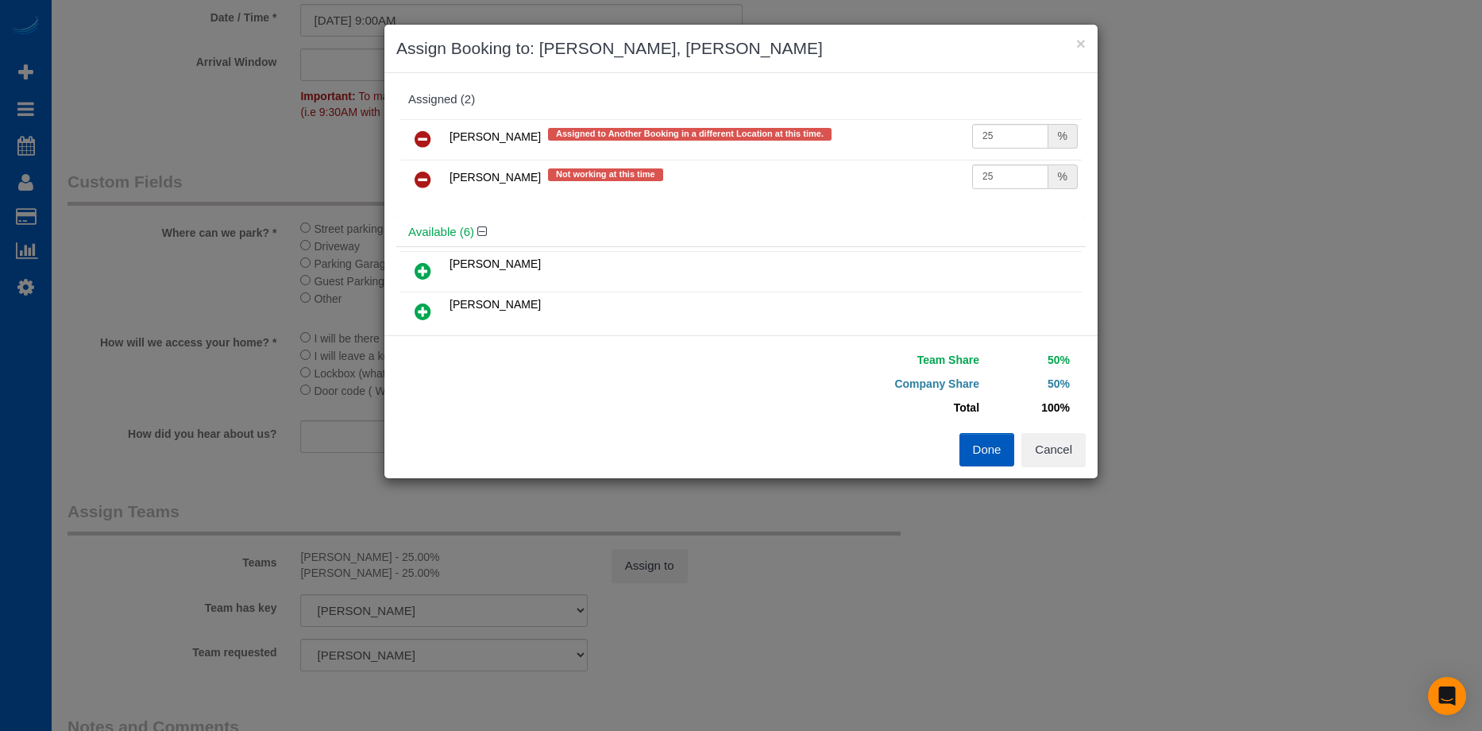
click at [412, 137] on link at bounding box center [422, 140] width 37 height 32
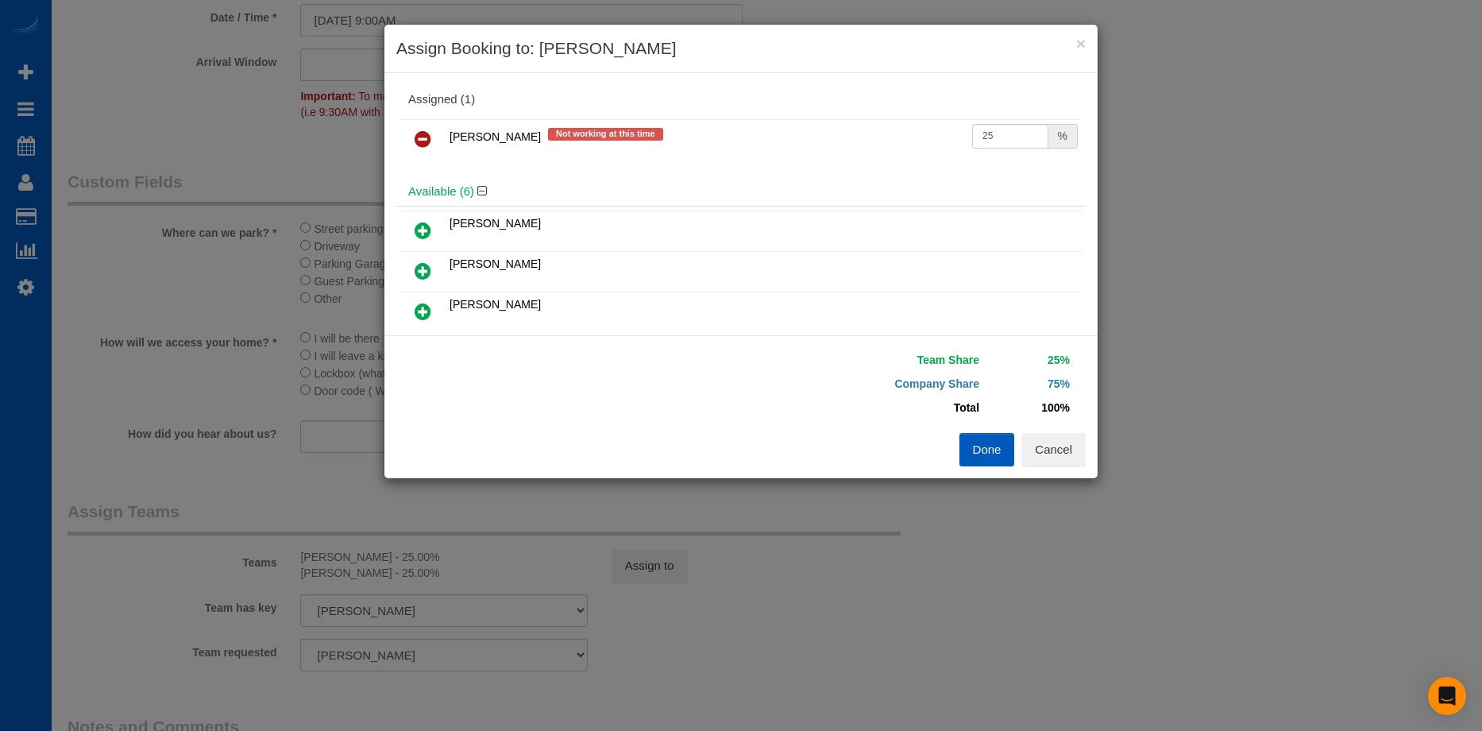
click at [432, 140] on link at bounding box center [422, 140] width 37 height 32
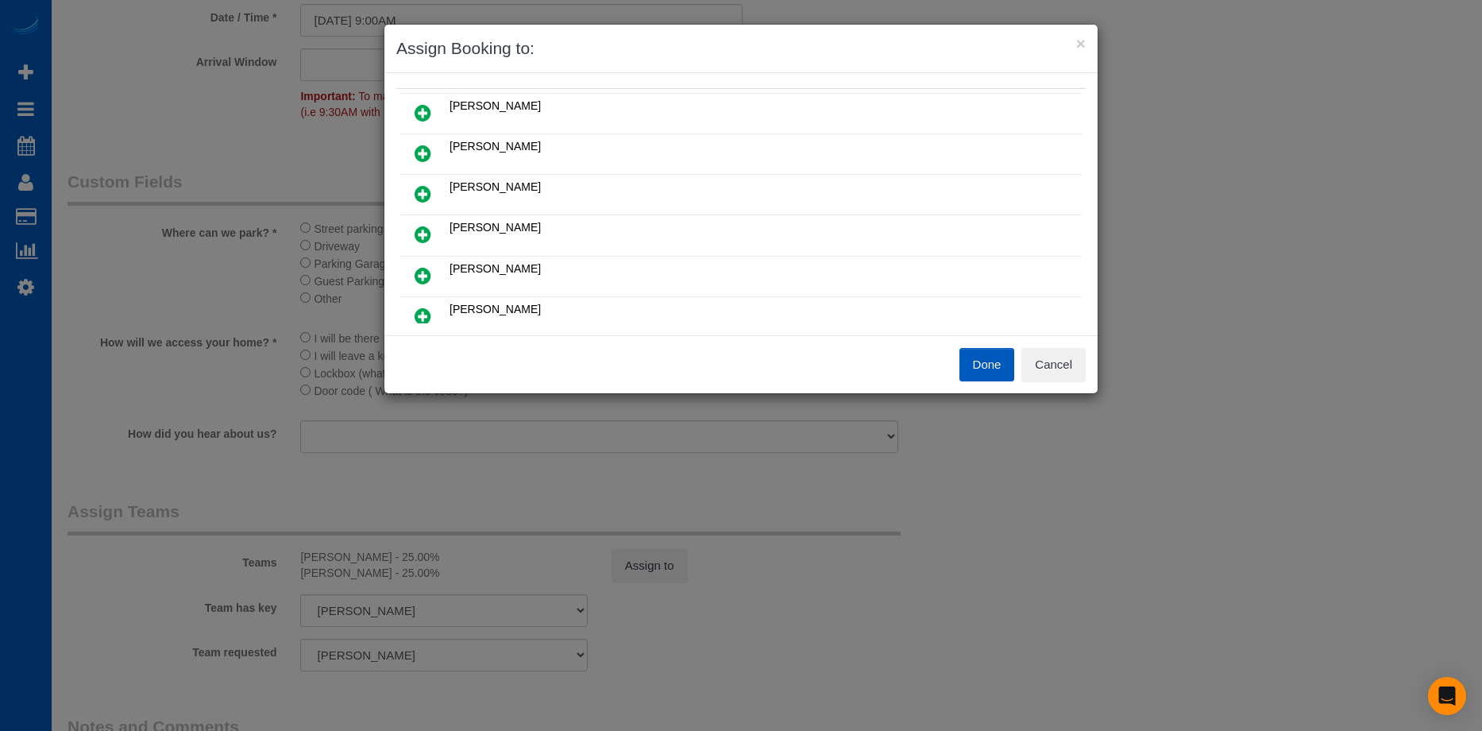
click at [1000, 365] on button "Done" at bounding box center [988, 364] width 56 height 33
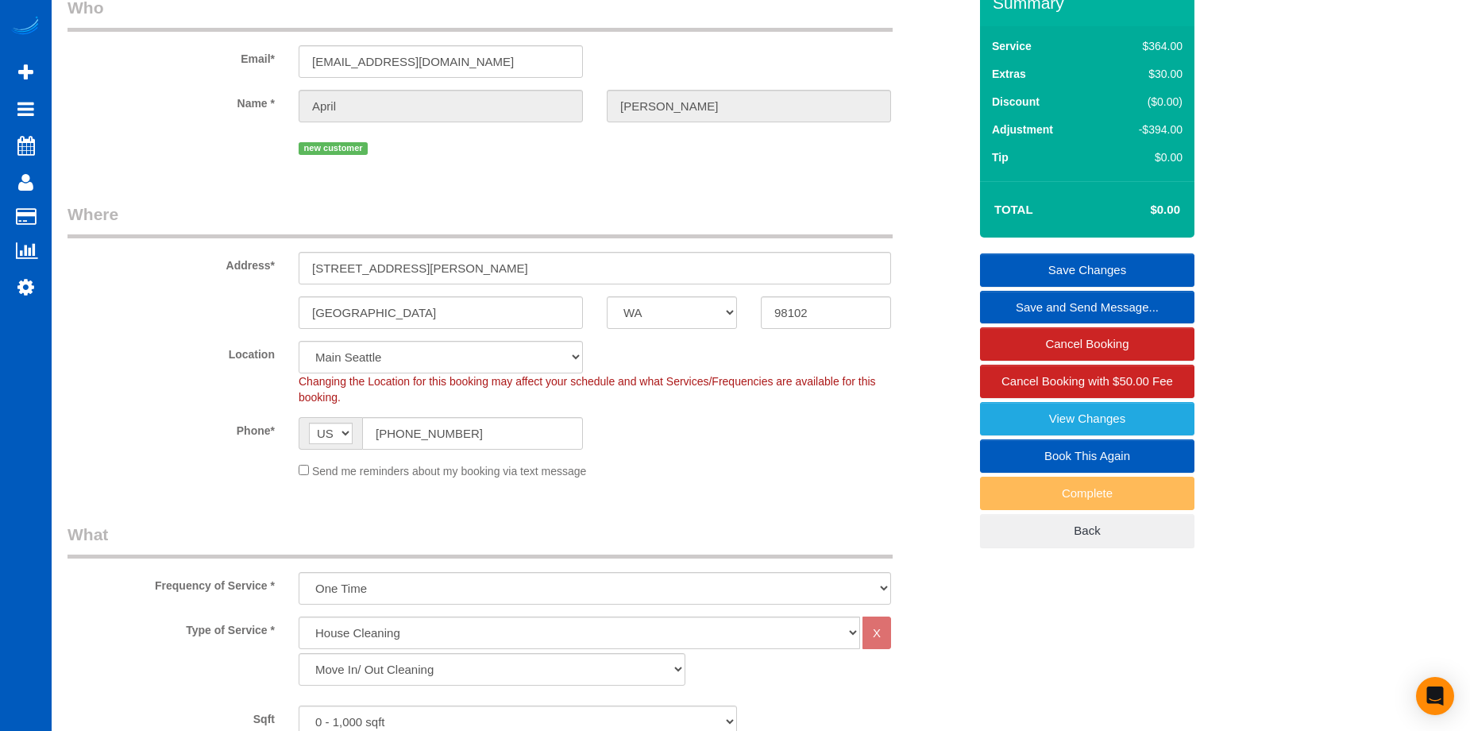
scroll to position [0, 0]
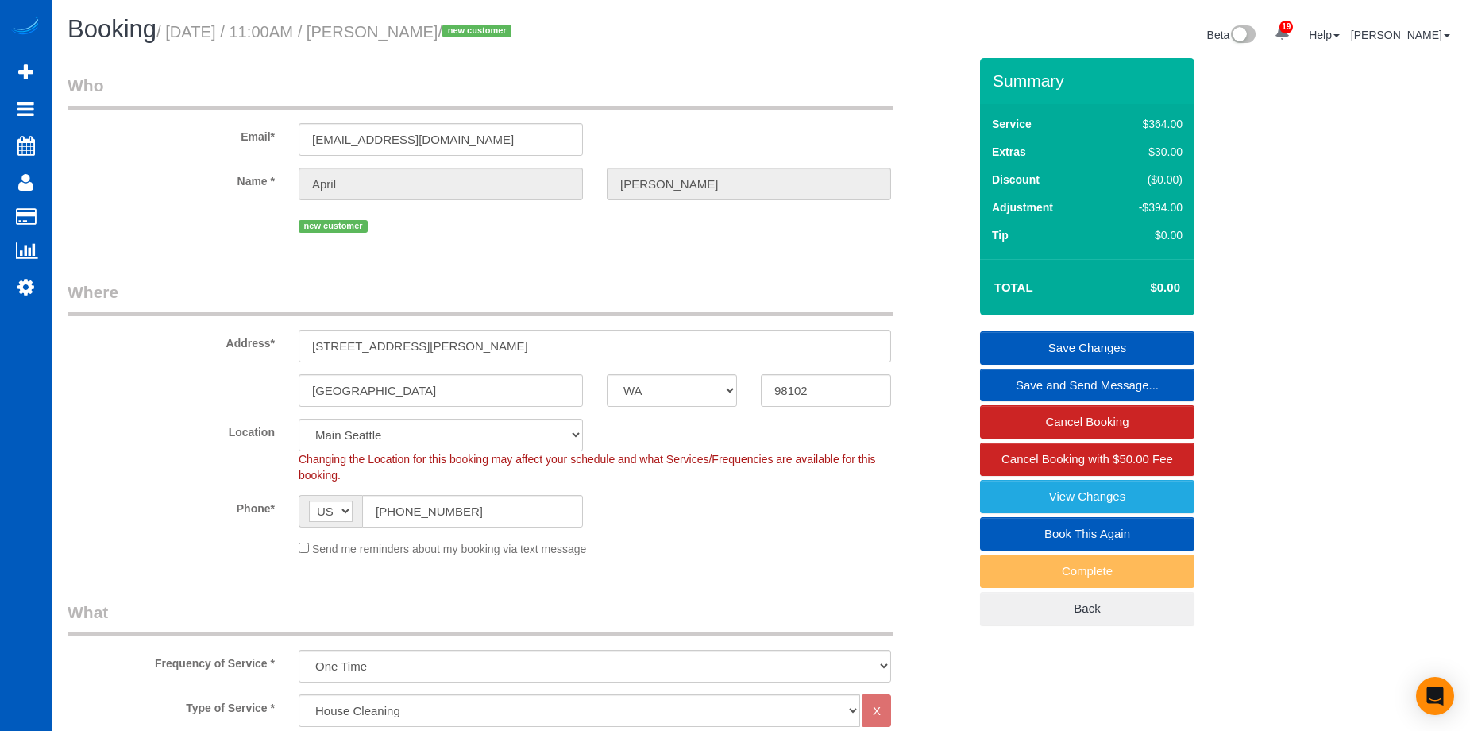
click at [1069, 346] on link "Save Changes" at bounding box center [1087, 347] width 214 height 33
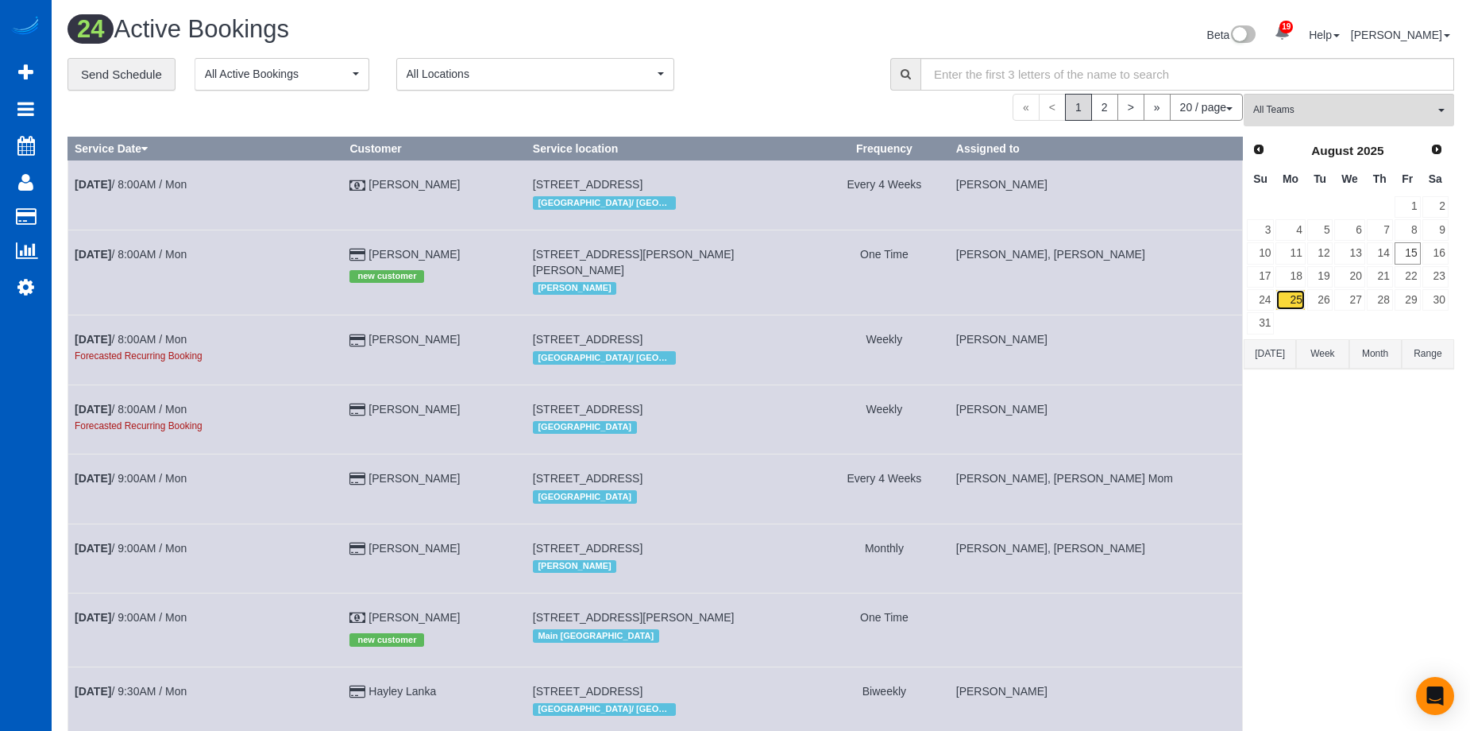
click at [1300, 301] on link "25" at bounding box center [1290, 299] width 29 height 21
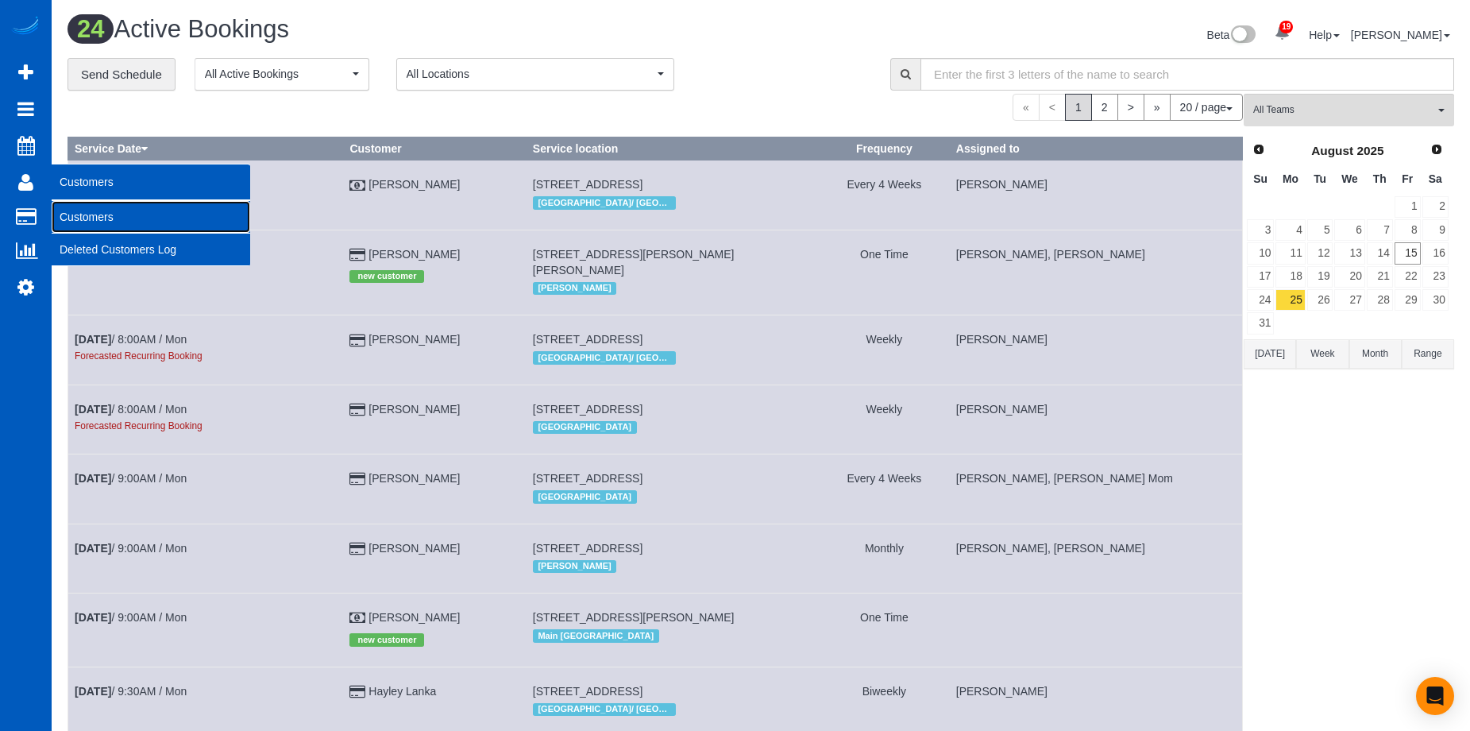
click at [68, 214] on link "Customers" at bounding box center [151, 217] width 199 height 32
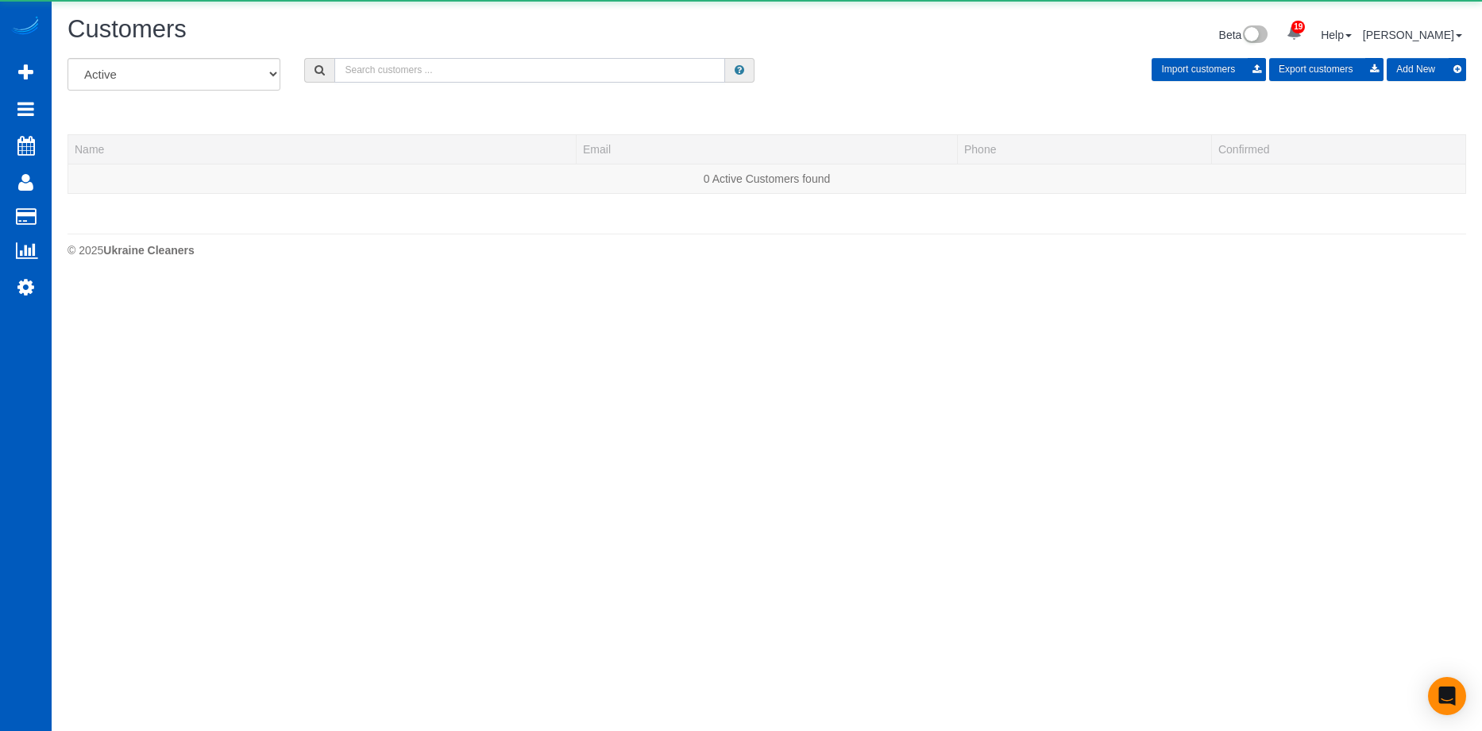
click at [467, 64] on input "text" at bounding box center [529, 70] width 391 height 25
paste input "ashleyrainbarnhart@gmail.com"
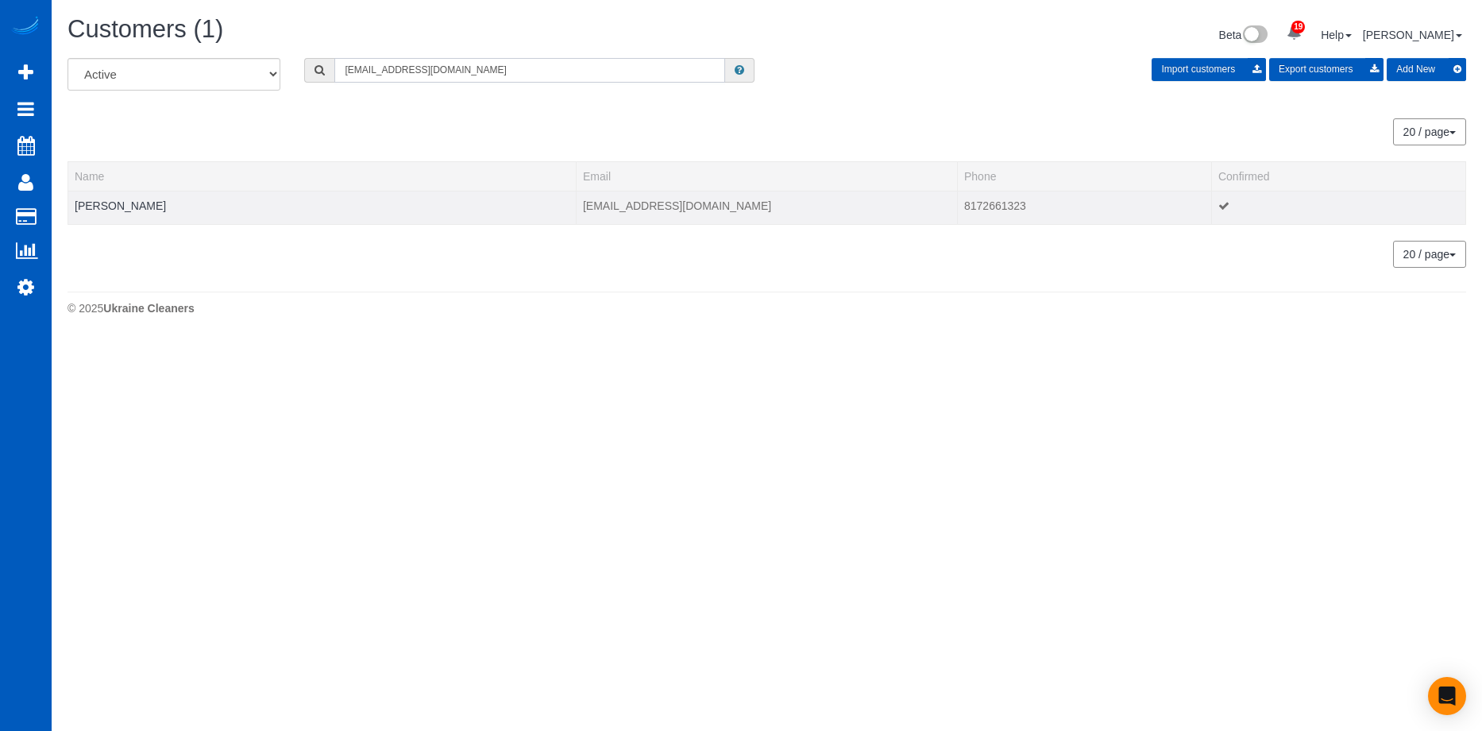
type input "ashleyrainbarnhart@gmail.com"
click at [122, 213] on td "Ashley Barnhart" at bounding box center [322, 207] width 508 height 33
click at [134, 204] on link "Ashley Barnhart" at bounding box center [120, 205] width 91 height 13
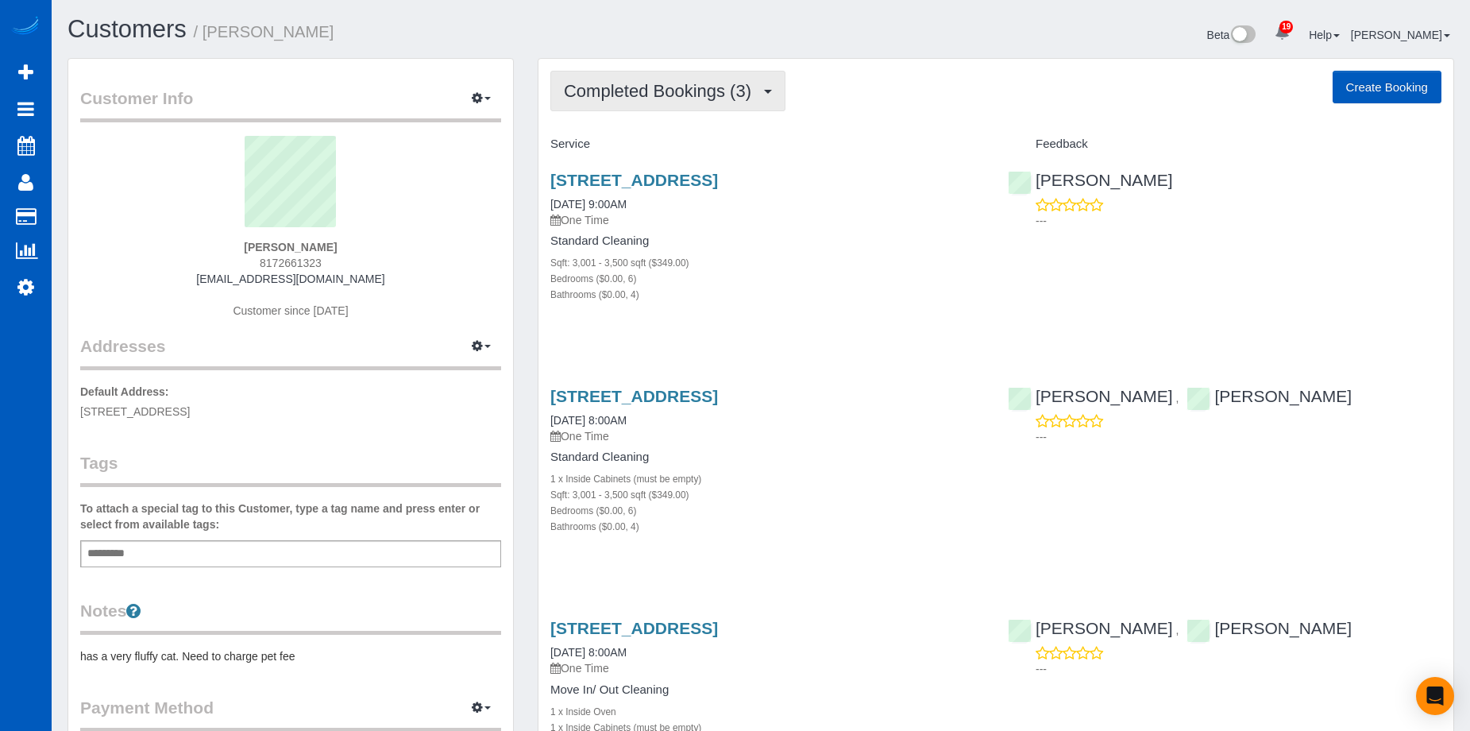
click at [713, 89] on span "Completed Bookings (3)" at bounding box center [661, 91] width 195 height 20
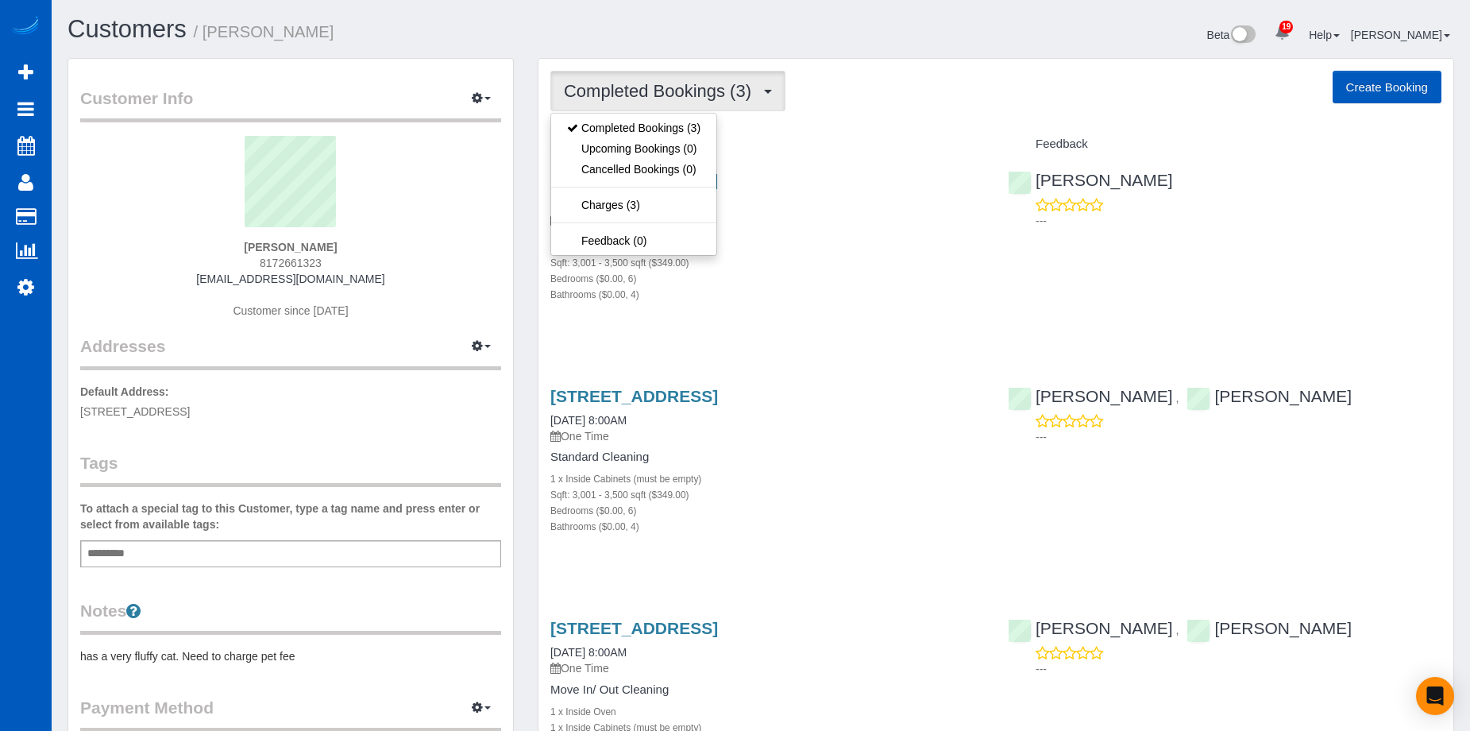
click at [1404, 85] on button "Create Booking" at bounding box center [1387, 87] width 109 height 33
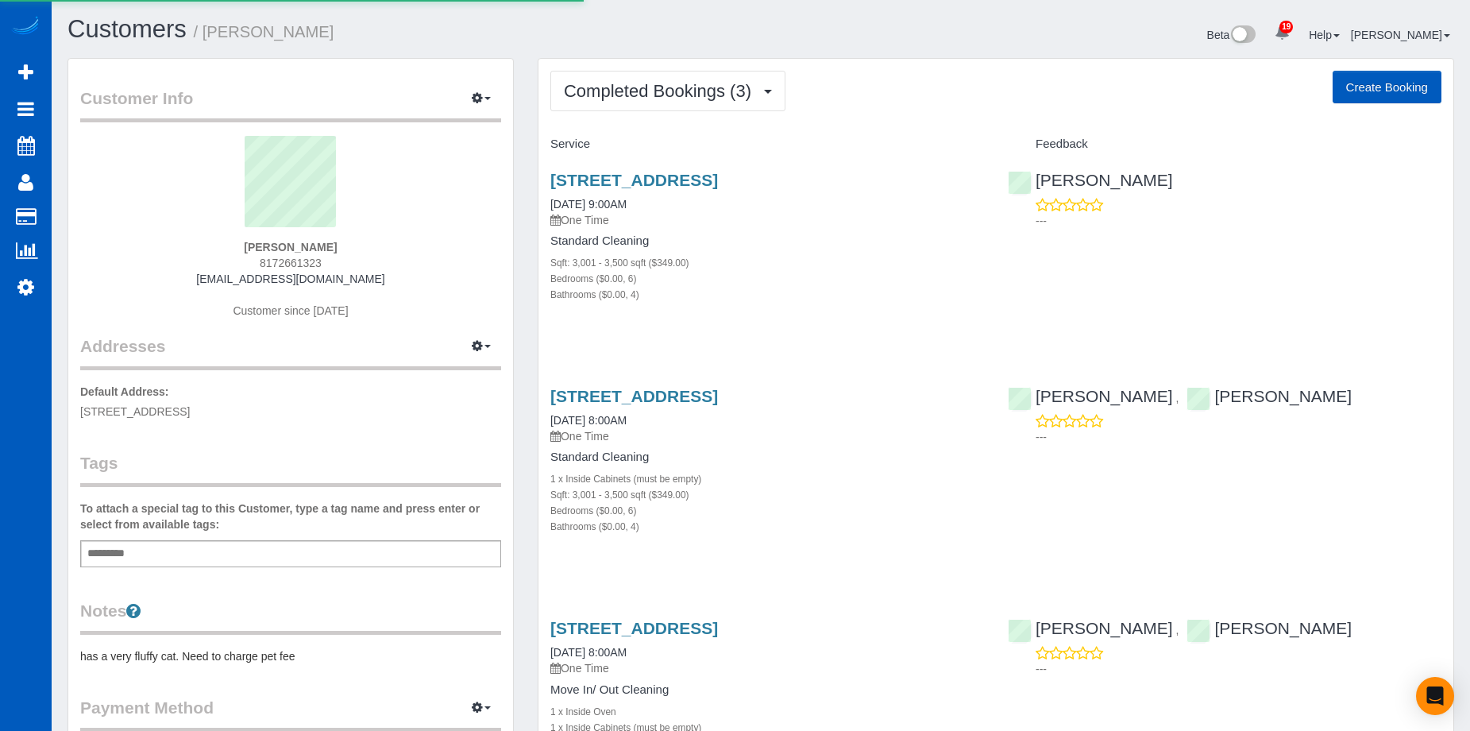
select select "WA"
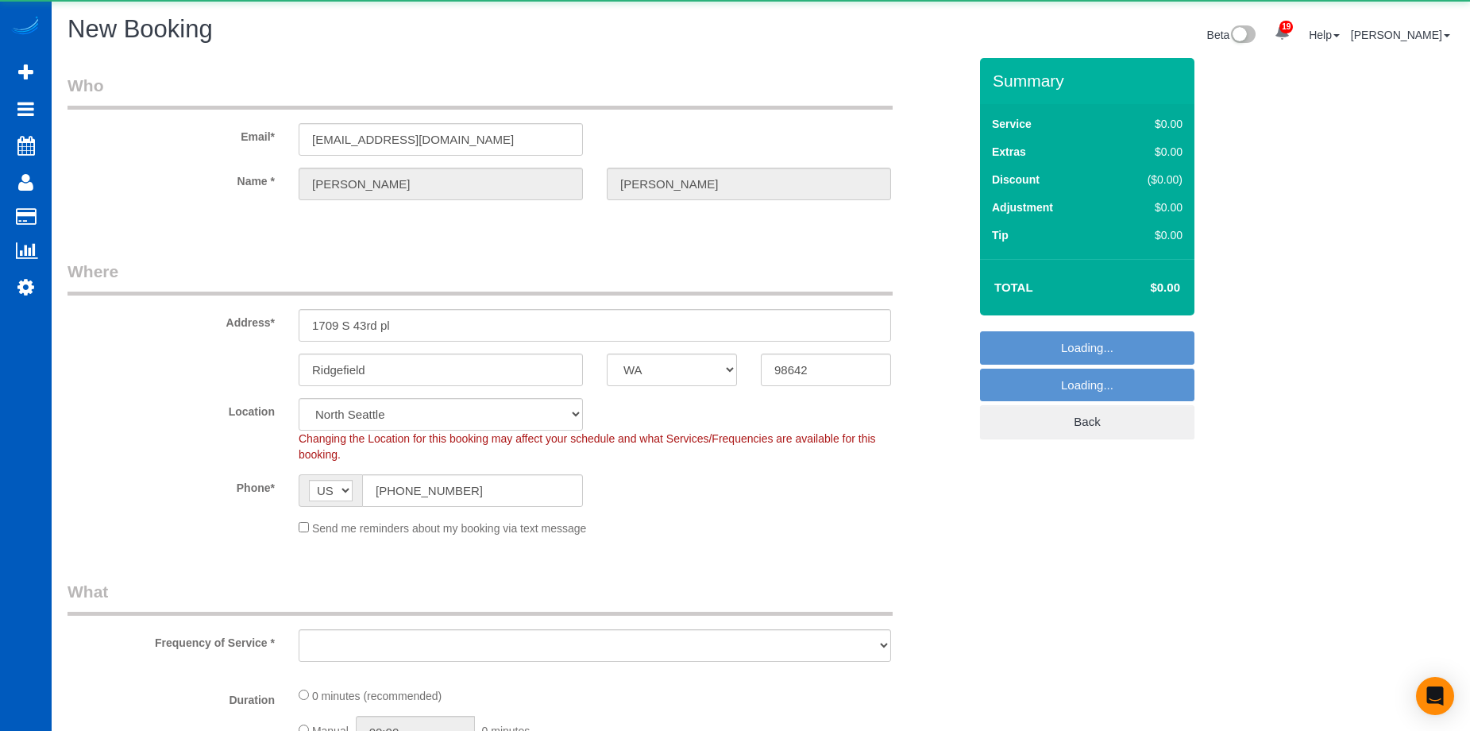
select select "string:fspay-5040e779-f885-45d4-8d71-645031778fa1"
select select "object:4607"
select select "199"
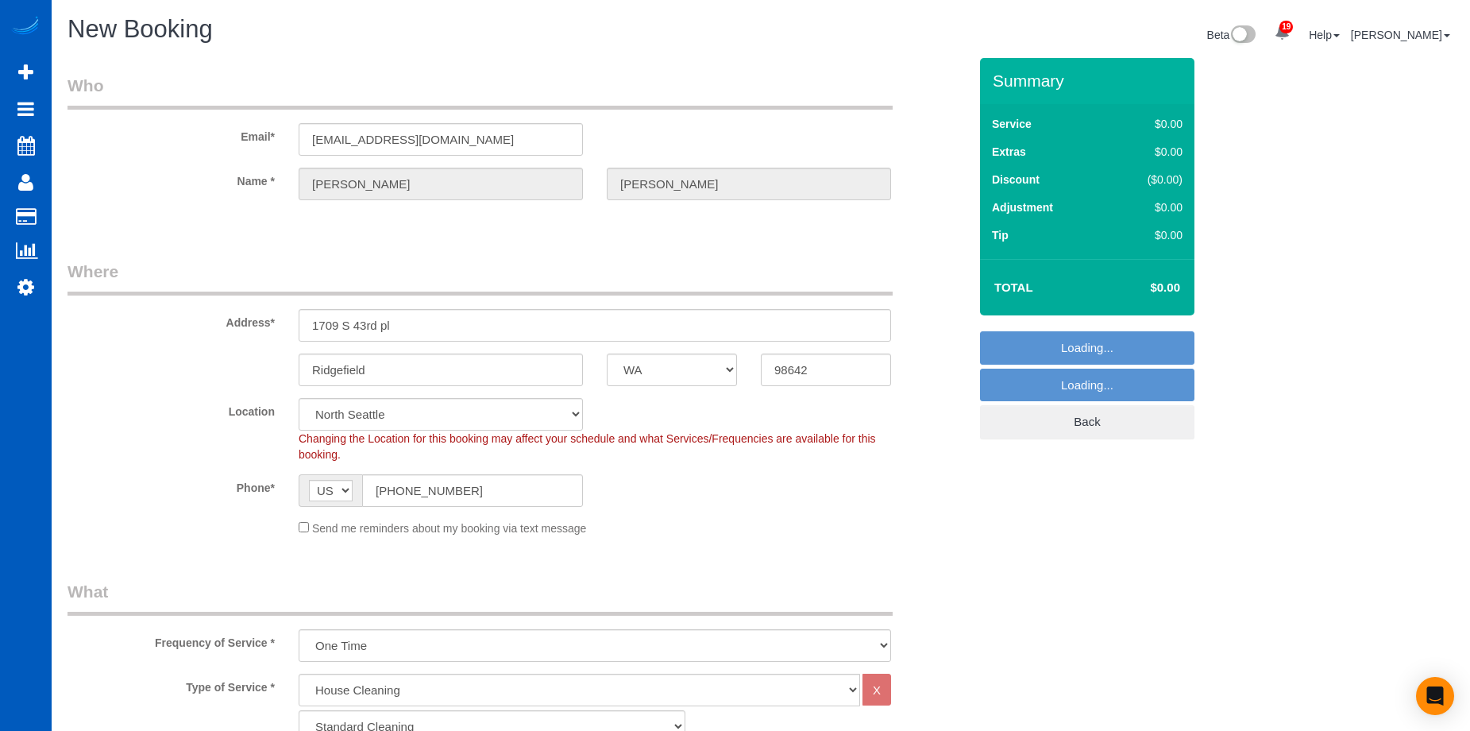
select select "object:4751"
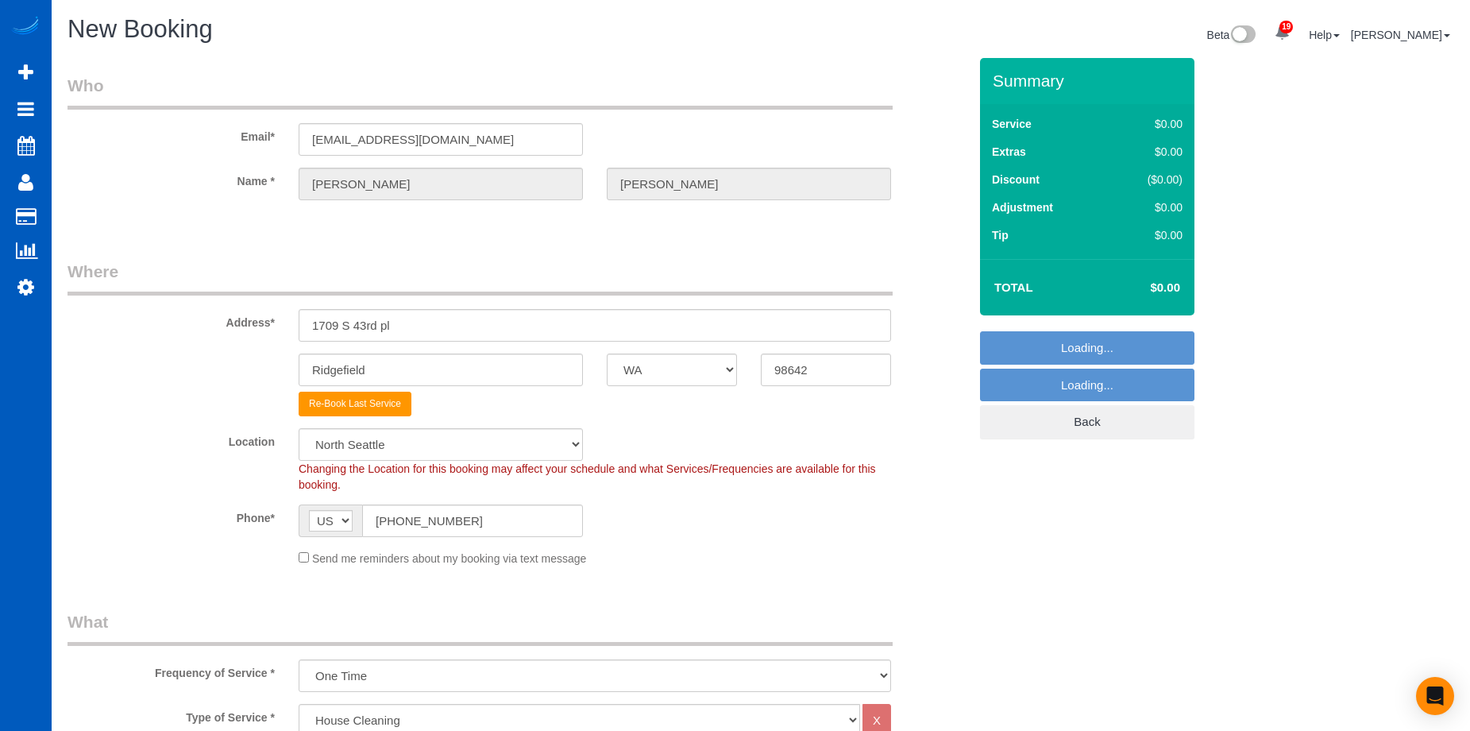
select select "34"
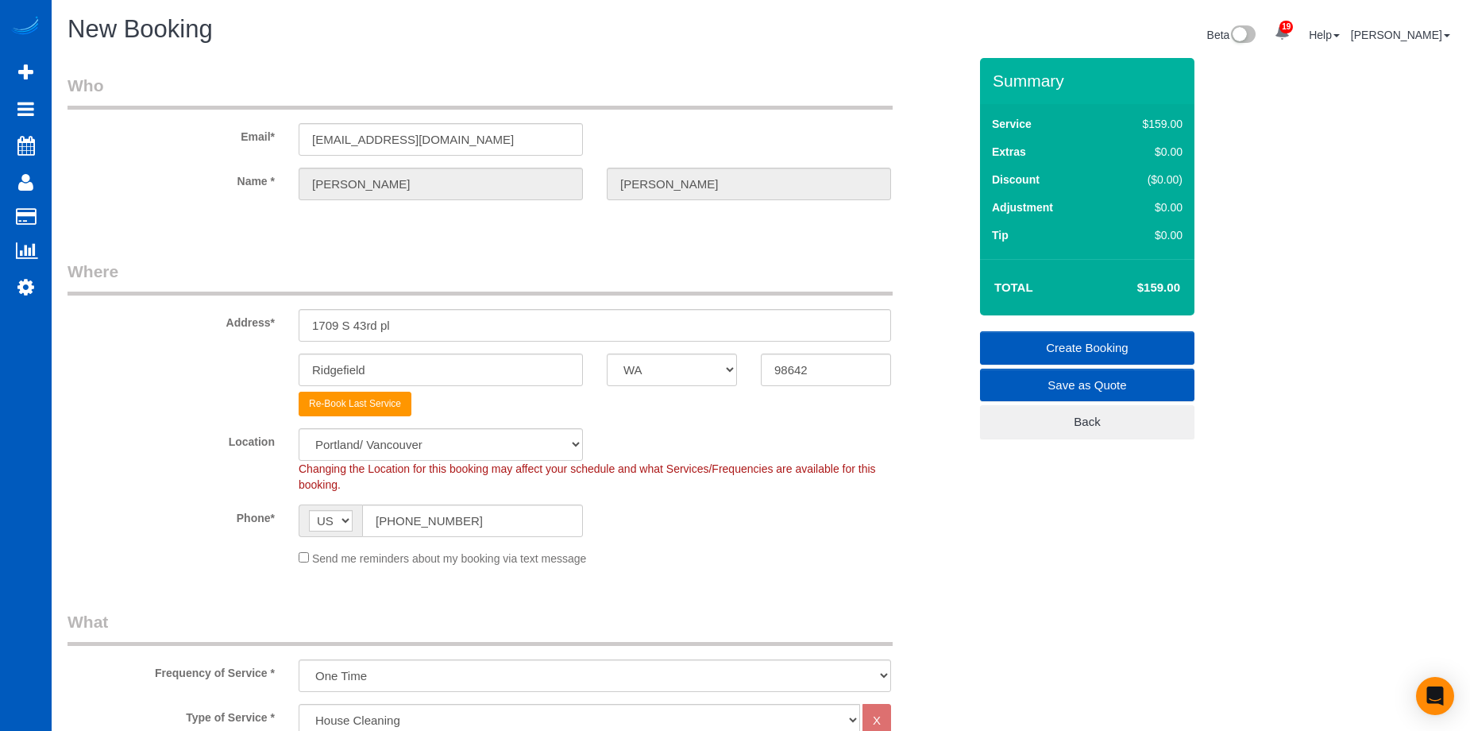
click at [301, 563] on div "Send me reminders about my booking via text message" at bounding box center [595, 557] width 616 height 17
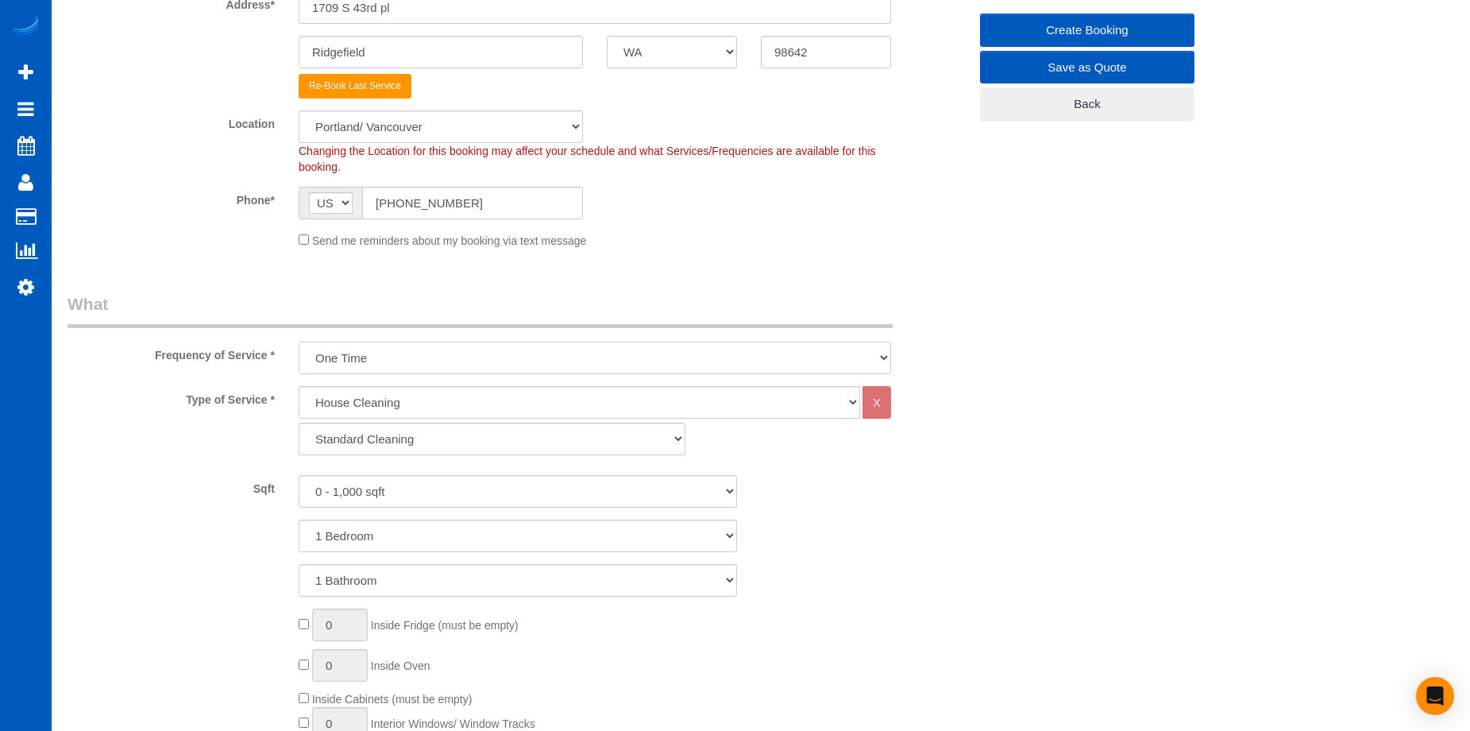
click at [500, 361] on select "One Time Weekly - 15.00% Every 2 Weeks - 10.00% Every 4 Weeks - 5.00% Every 2 M…" at bounding box center [595, 358] width 593 height 33
select select "object:4848"
click at [299, 342] on select "One Time Weekly - 15.00% Every 2 Weeks - 10.00% Every 4 Weeks - 5.00% Every 2 M…" at bounding box center [595, 358] width 593 height 33
click at [504, 478] on select "0 - 1,000 sqft 1,001 - 1,500 sqft 1,501 - 2,000 sqft 2,001 - 2,500 sqft 2,501 -…" at bounding box center [518, 491] width 438 height 33
select select "3001"
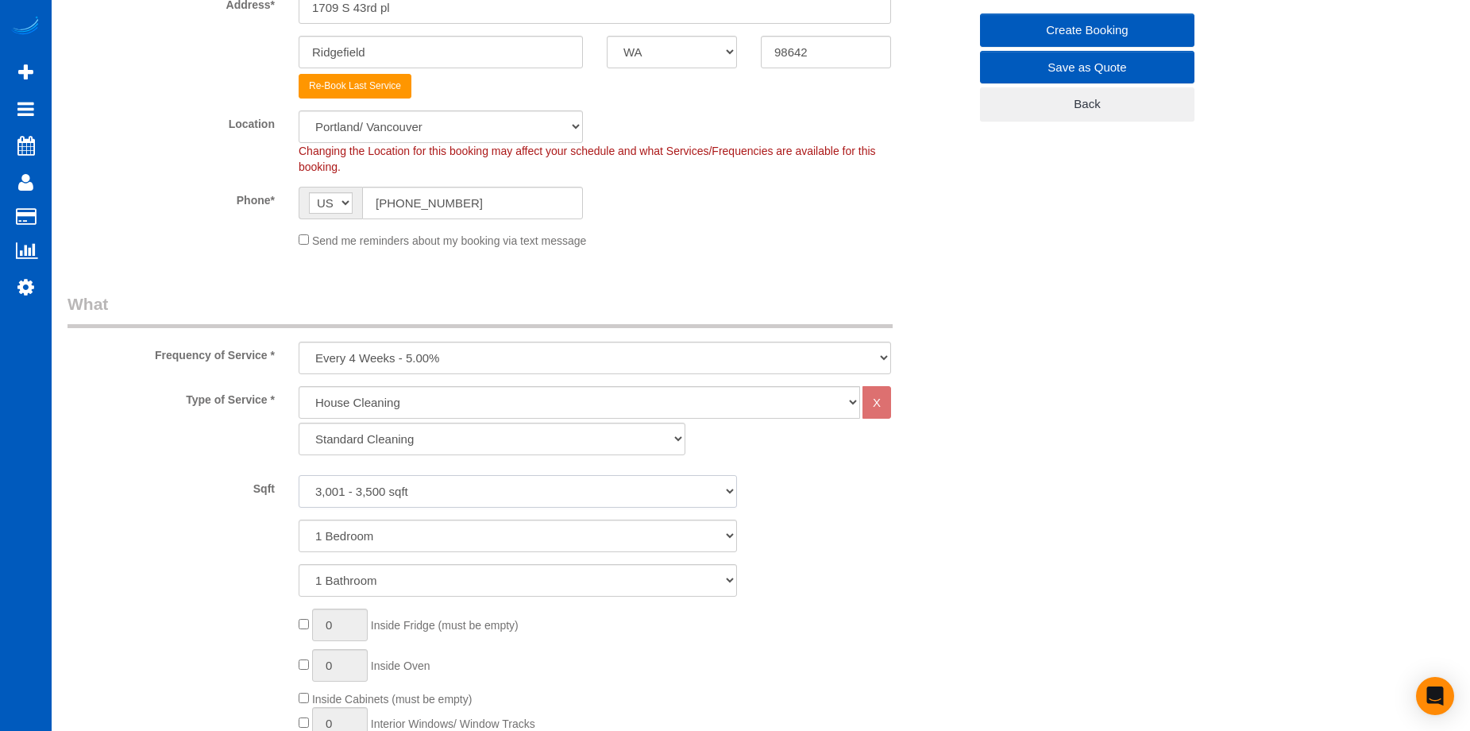
click at [299, 475] on select "0 - 1,000 sqft 1,001 - 1,500 sqft 1,501 - 2,000 sqft 2,001 - 2,500 sqft 2,501 -…" at bounding box center [518, 491] width 438 height 33
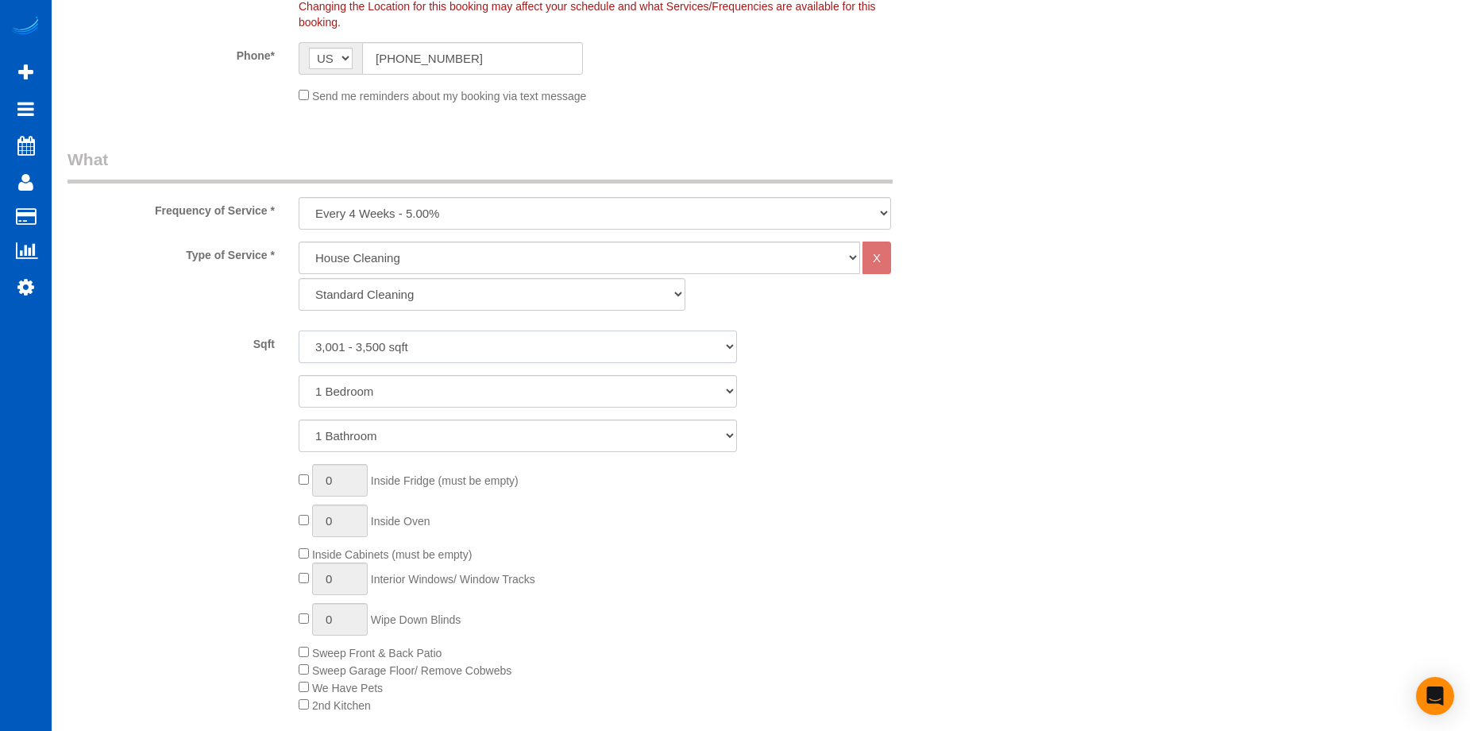
scroll to position [477, 0]
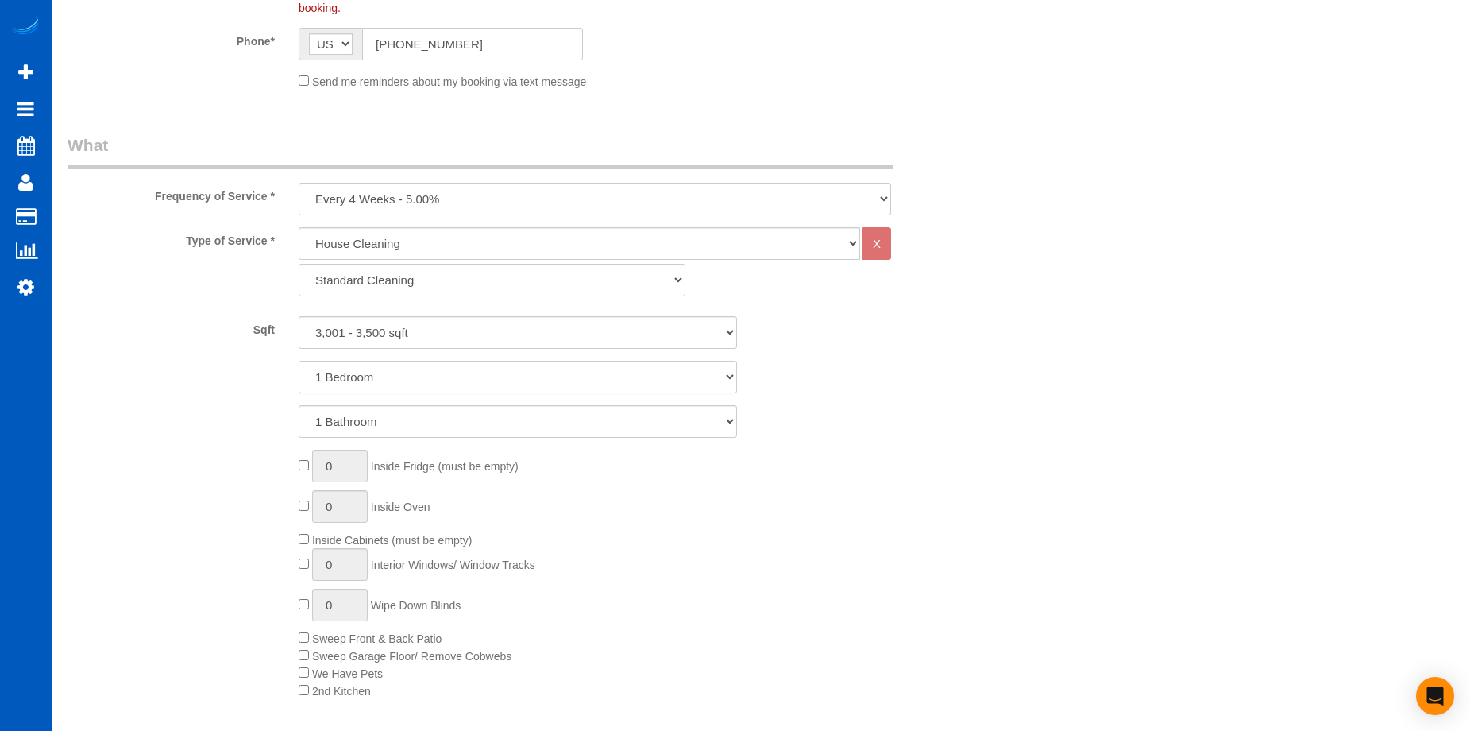
drag, startPoint x: 544, startPoint y: 367, endPoint x: 540, endPoint y: 377, distance: 10.3
click at [544, 367] on select "1 Bedroom 2 Bedrooms 3 Bedrooms 4 Bedrooms 5 Bedrooms 6 Bedrooms 7 Bedrooms" at bounding box center [518, 377] width 438 height 33
select select "6"
click at [299, 361] on select "1 Bedroom 2 Bedrooms 3 Bedrooms 4 Bedrooms 5 Bedrooms 6 Bedrooms 7 Bedrooms" at bounding box center [518, 377] width 438 height 33
drag, startPoint x: 535, startPoint y: 423, endPoint x: 531, endPoint y: 437, distance: 14.1
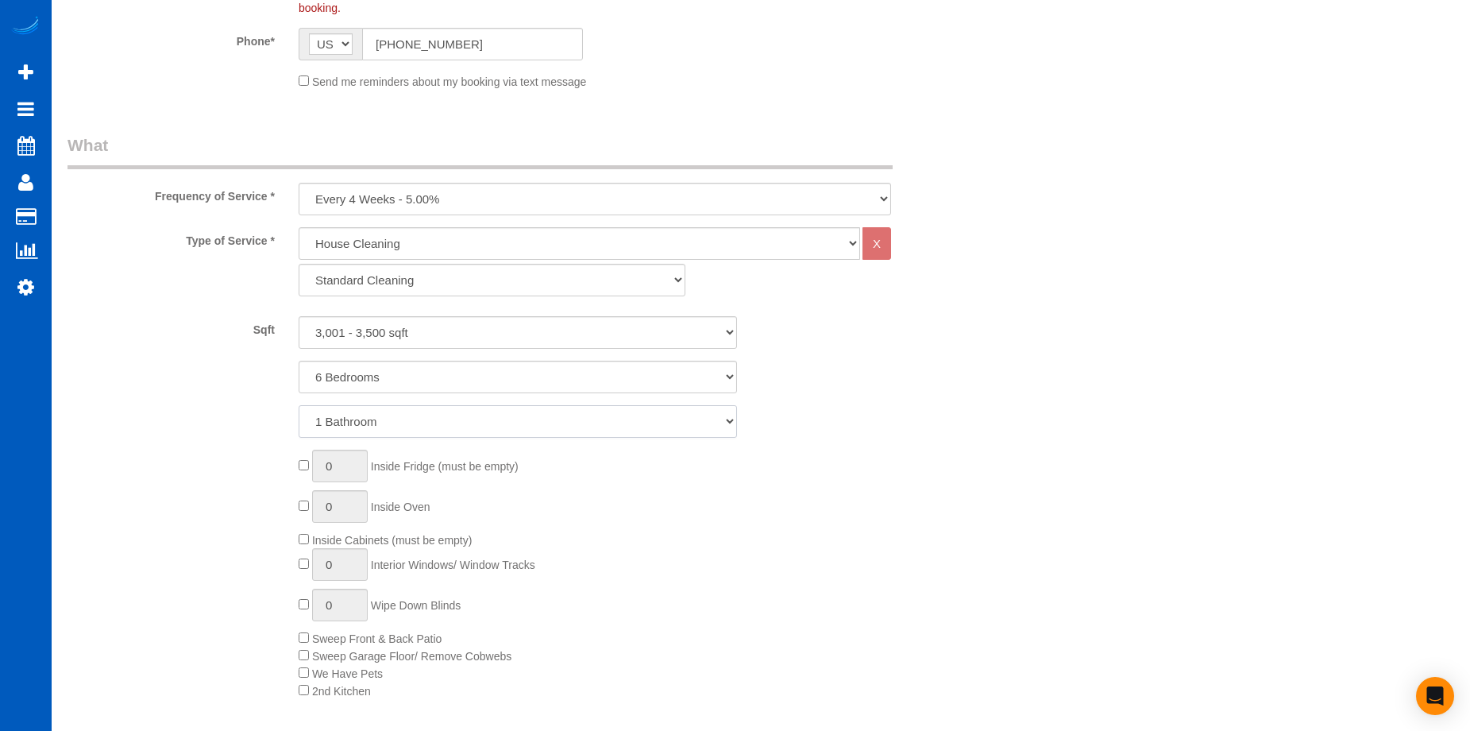
click at [535, 423] on select "1 Bathroom 2 Bathrooms 3 Bathrooms 4 Bathrooms 5 Bathrooms 6 Bathrooms 7 Bathro…" at bounding box center [518, 421] width 438 height 33
select select "4"
click at [299, 405] on select "1 Bathroom 2 Bathrooms 3 Bathrooms 4 Bathrooms 5 Bathrooms 6 Bathrooms 7 Bathro…" at bounding box center [518, 421] width 438 height 33
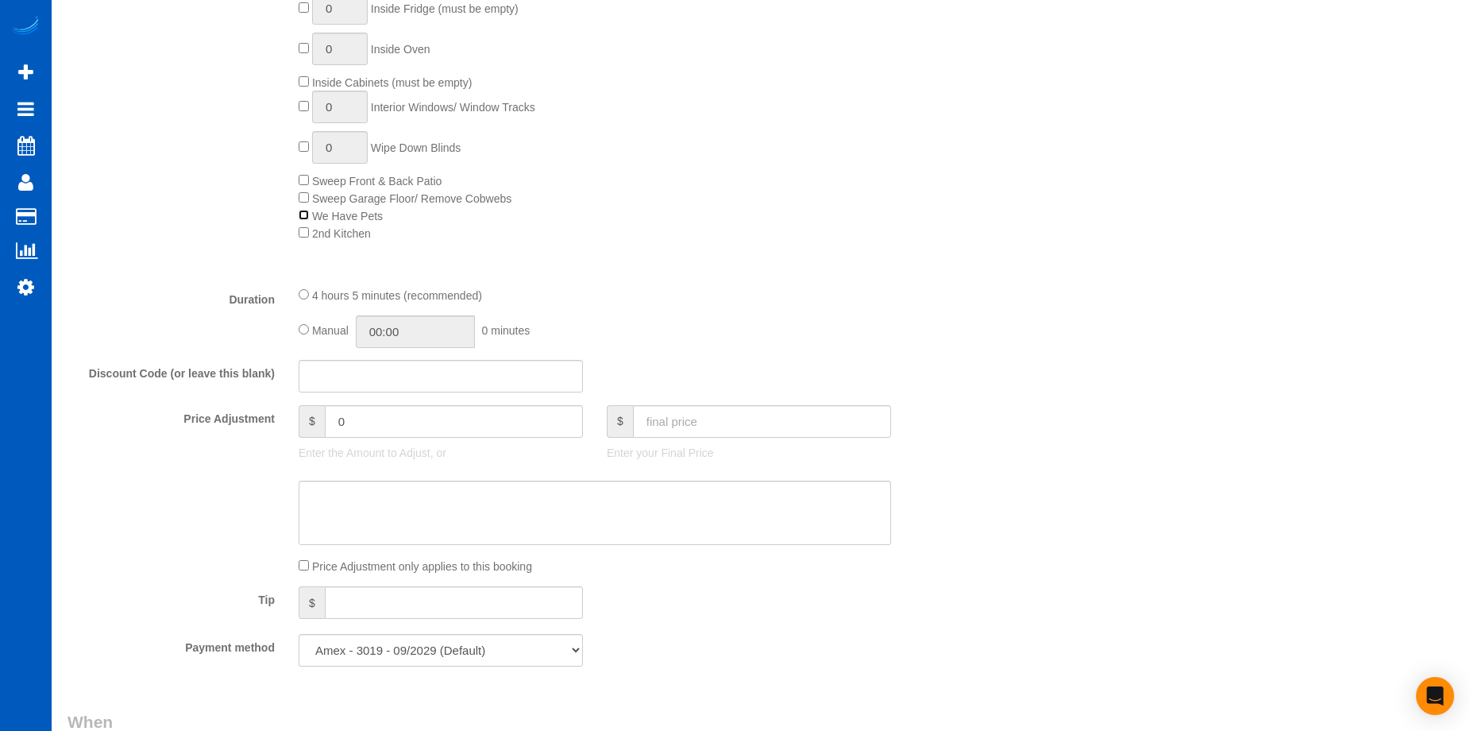
scroll to position [953, 0]
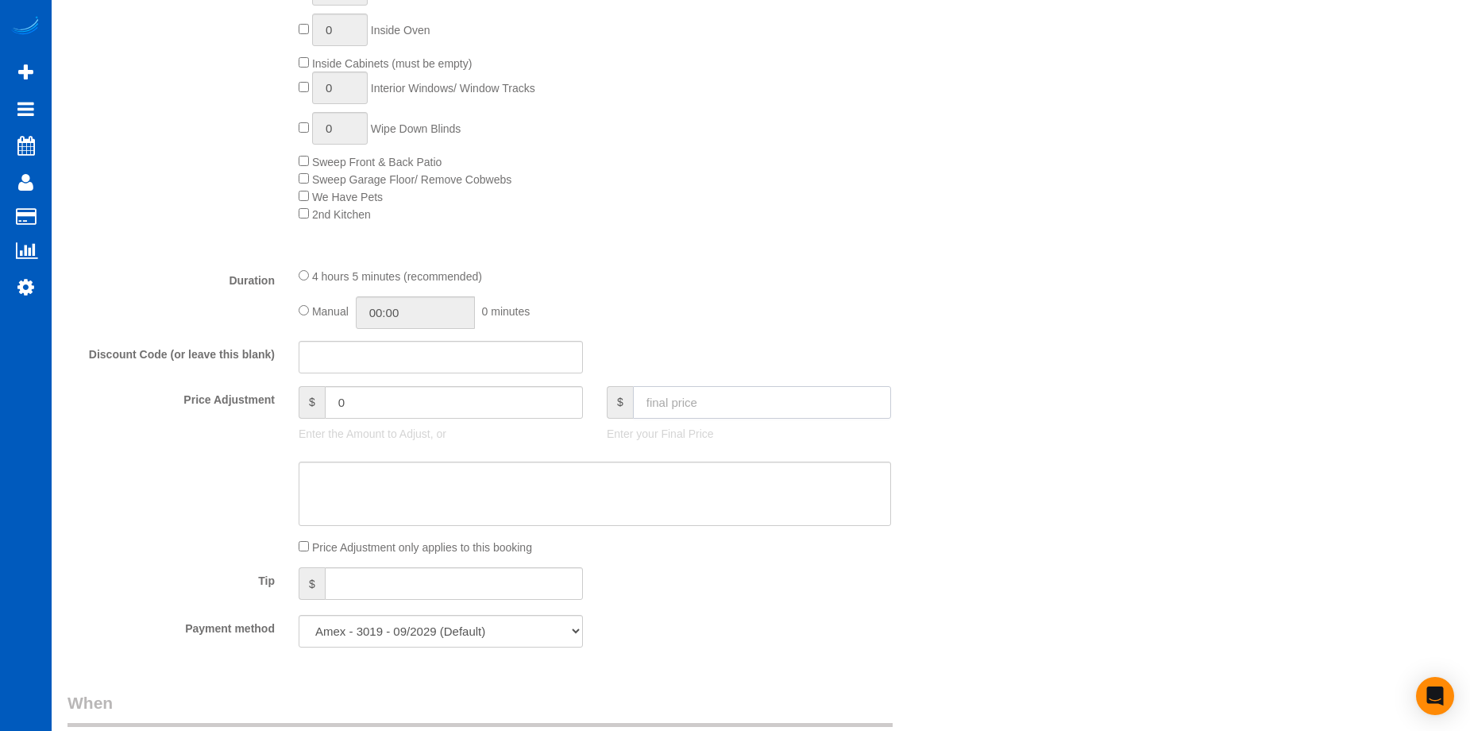
click at [717, 404] on input "text" at bounding box center [762, 402] width 258 height 33
type input "331"
click at [655, 498] on textarea at bounding box center [595, 493] width 593 height 65
type textarea "Wa"
type input "-38.55"
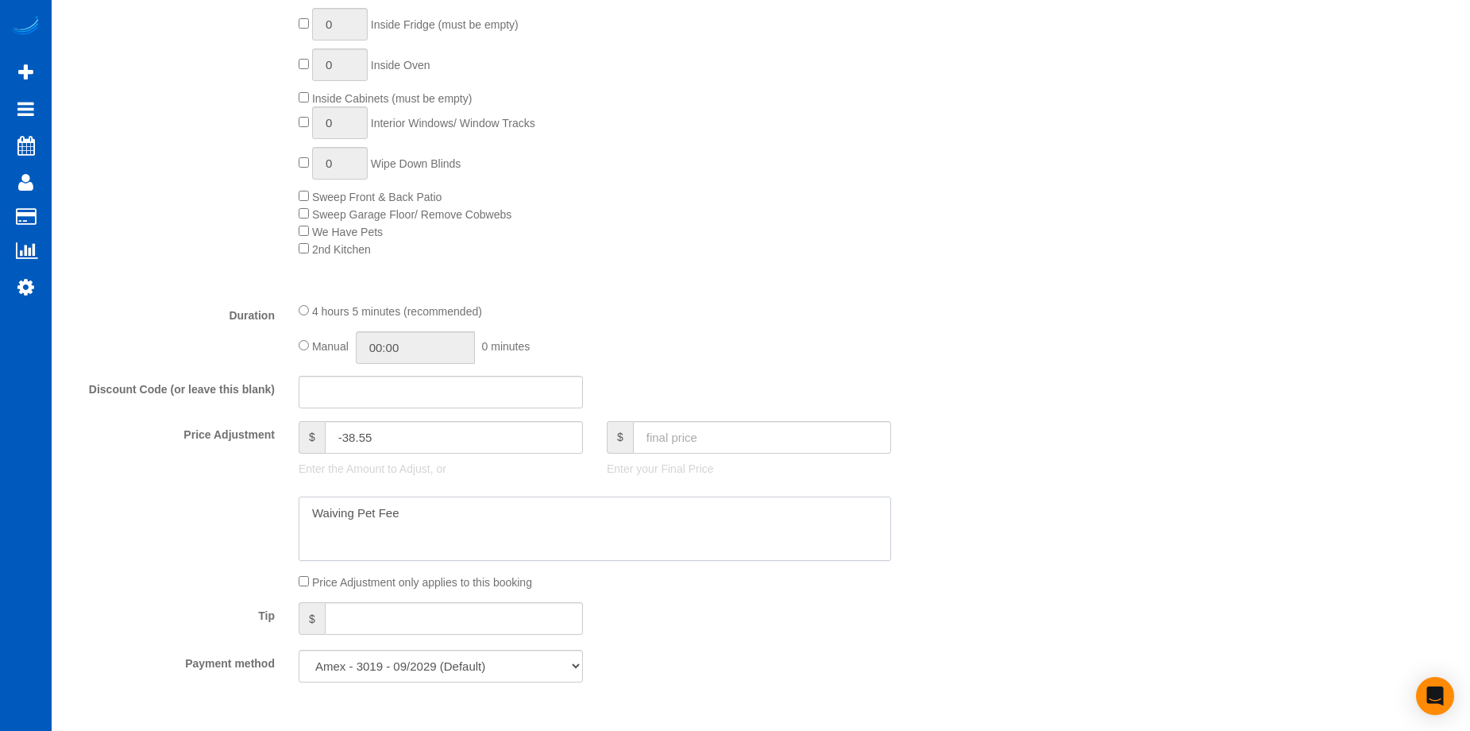
scroll to position [1033, 0]
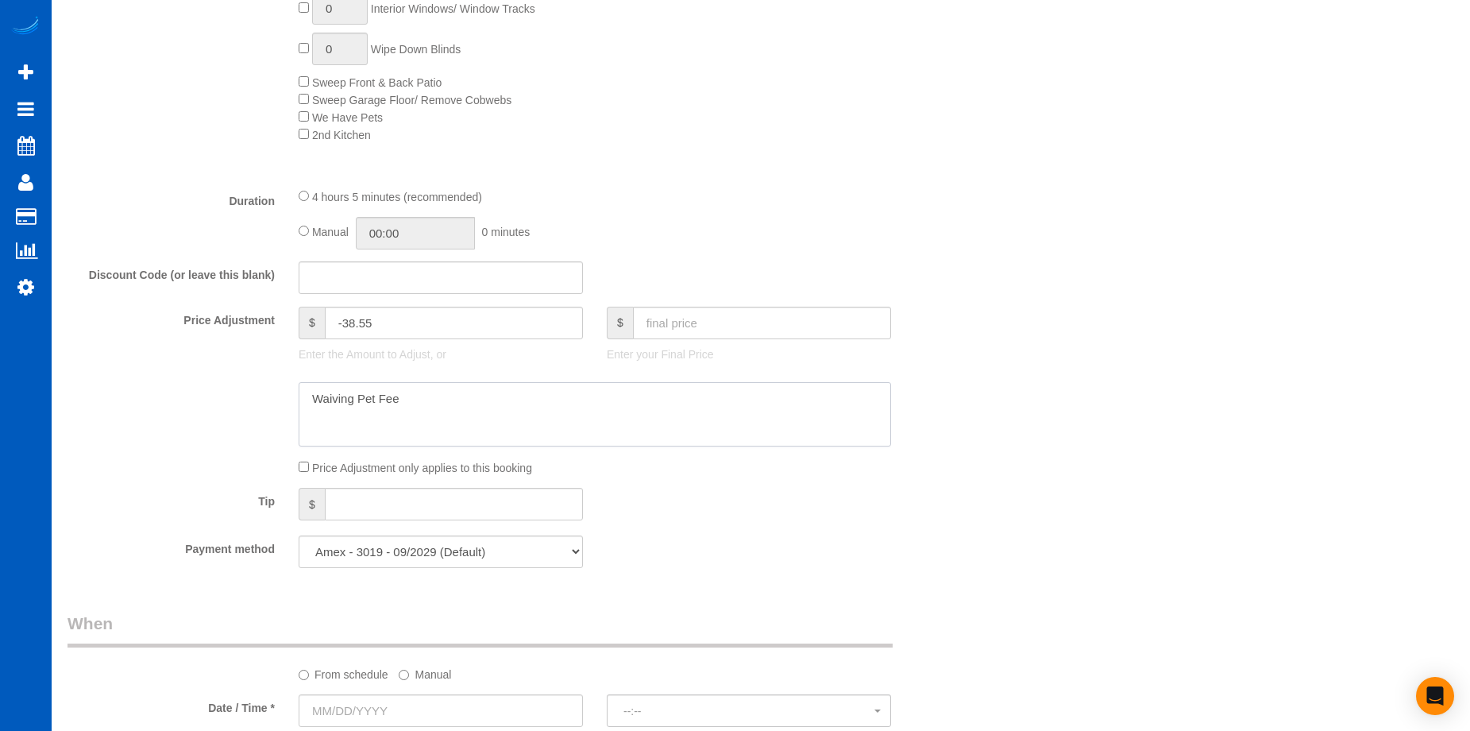
type textarea "Waiving Pet Fee"
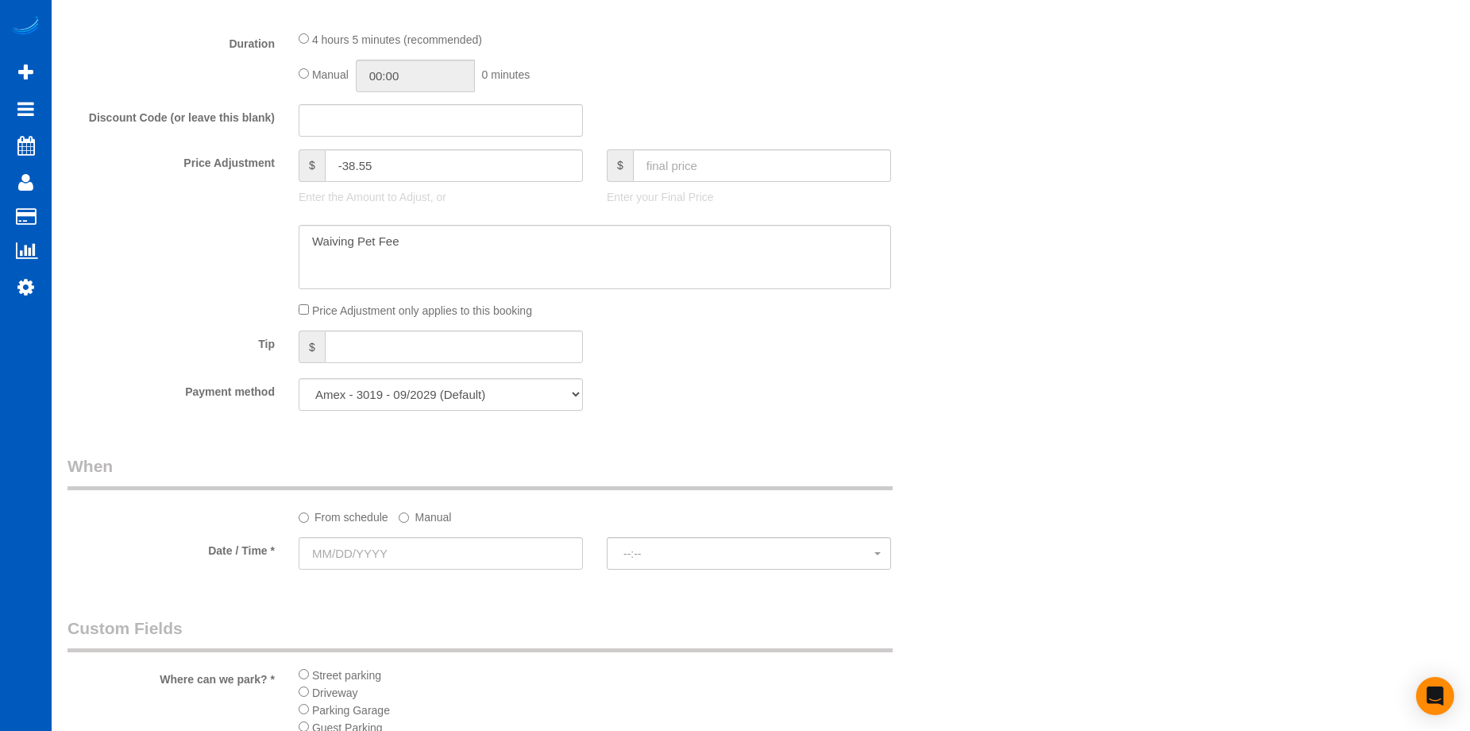
scroll to position [1191, 0]
click at [505, 545] on input "text" at bounding box center [441, 551] width 284 height 33
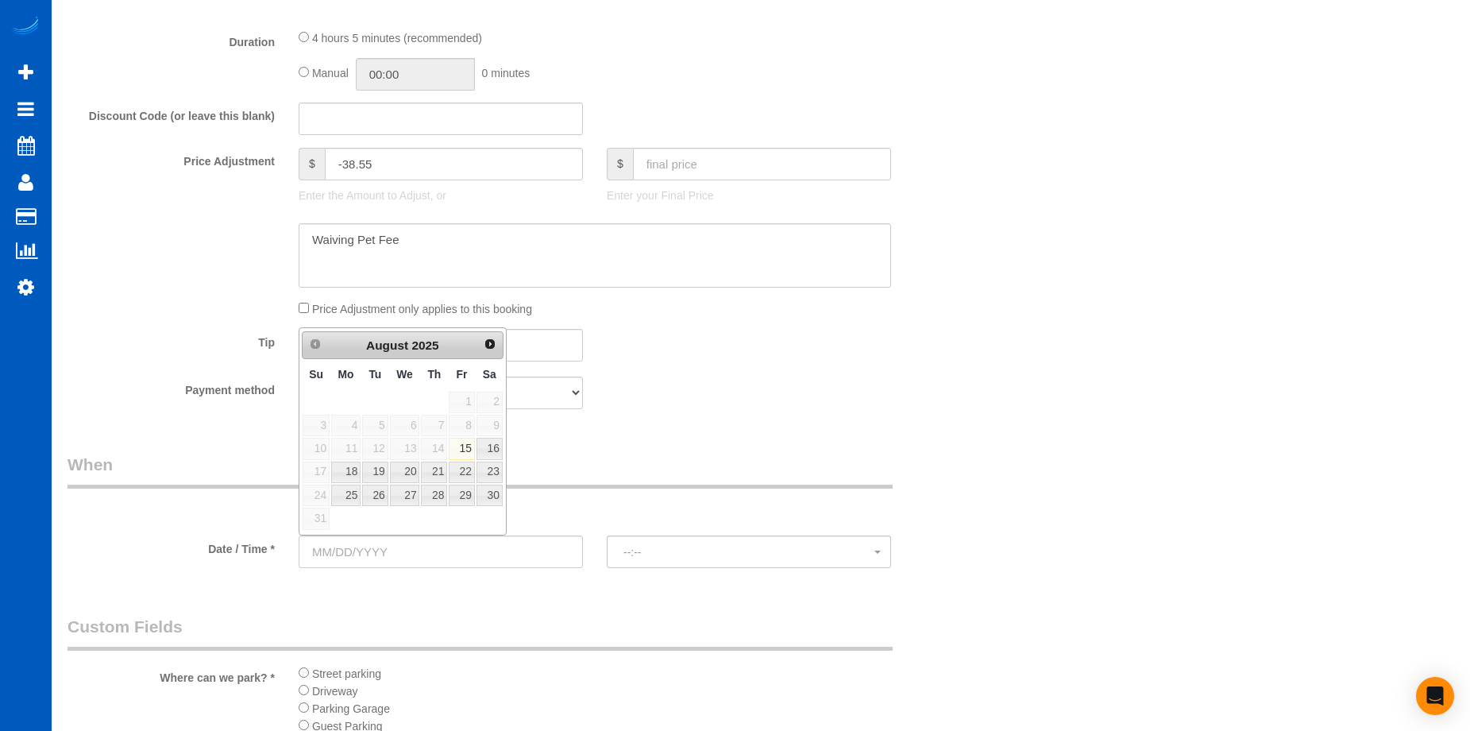
click at [476, 342] on div "Prev Next August 2025" at bounding box center [403, 345] width 202 height 29
click at [494, 337] on span "Next" at bounding box center [491, 343] width 13 height 13
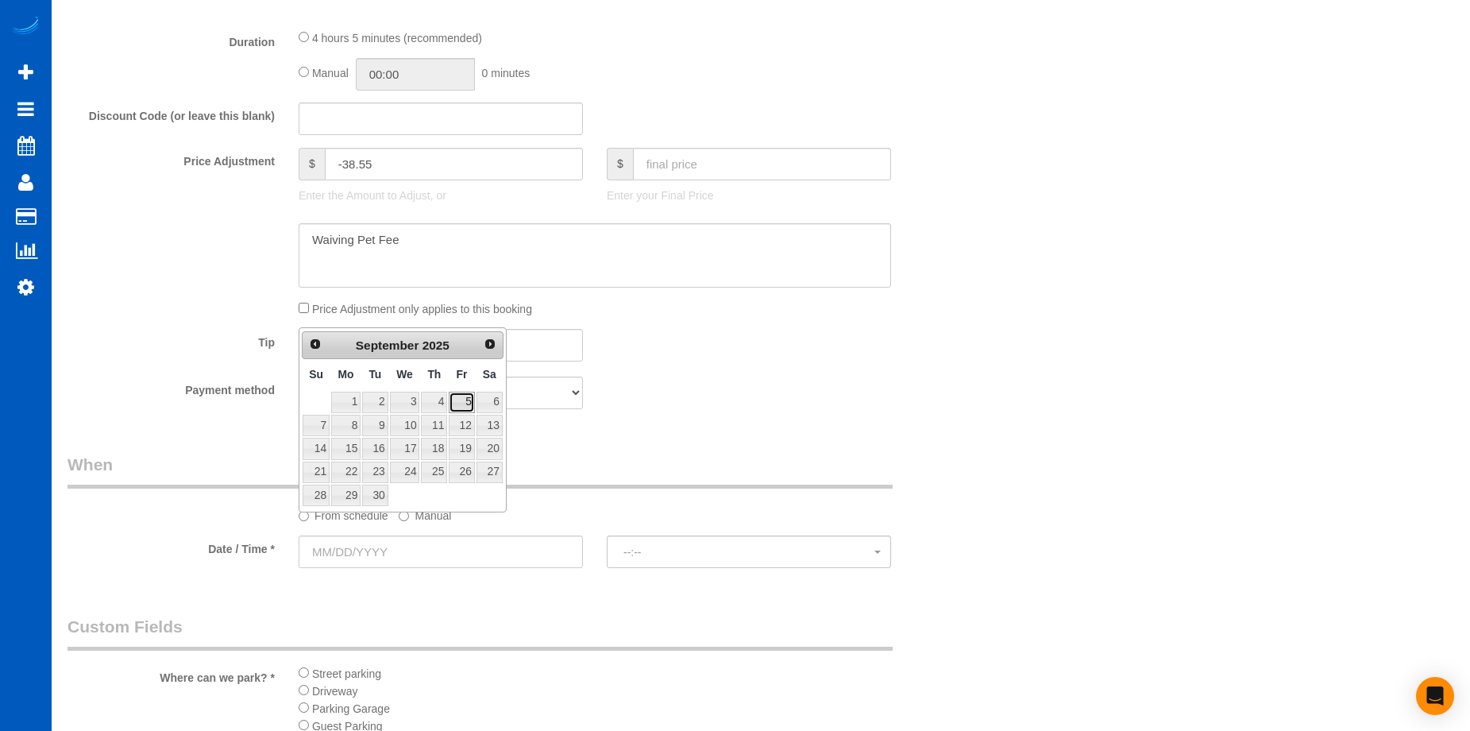
click at [465, 395] on link "5" at bounding box center [461, 402] width 25 height 21
type input "09/05/2025"
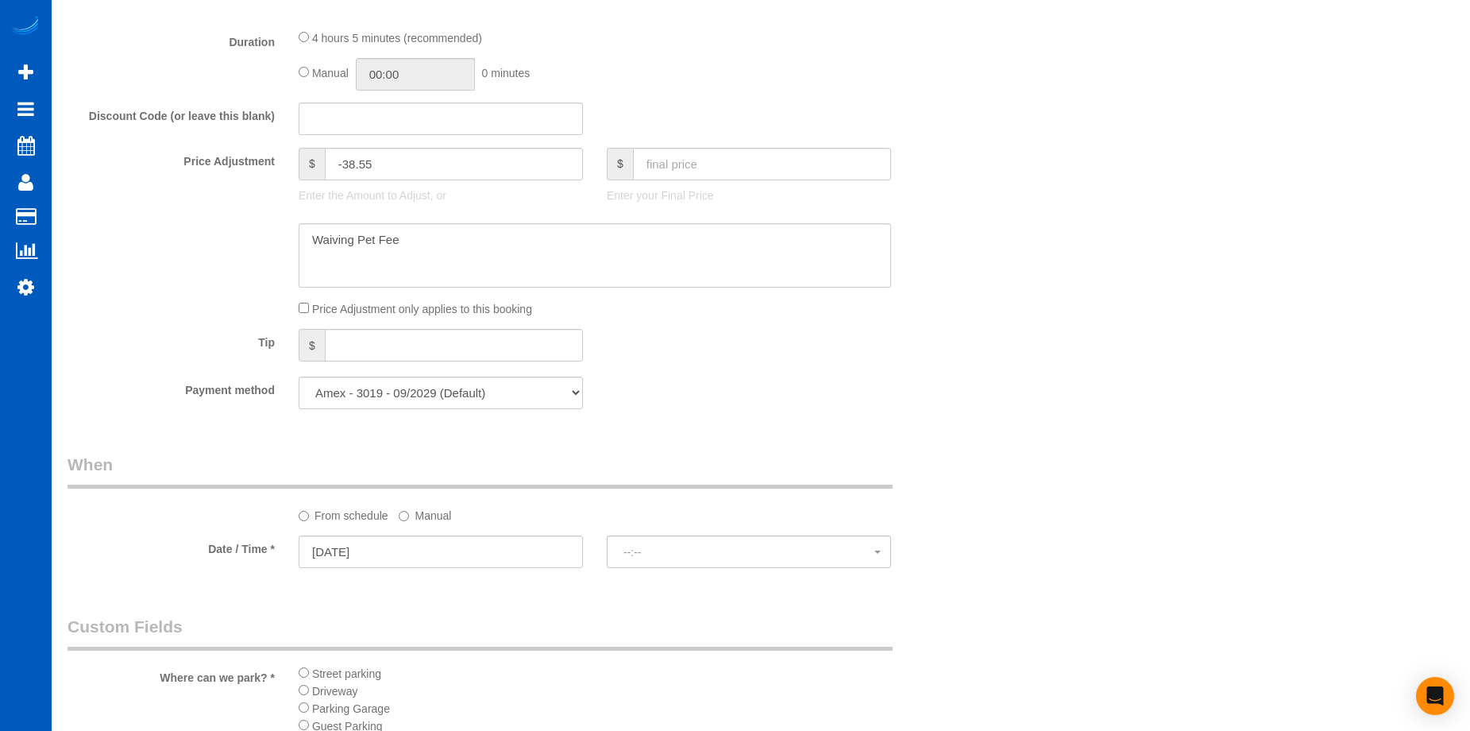
select select "spot30"
click at [413, 517] on label "Manual" at bounding box center [425, 512] width 52 height 21
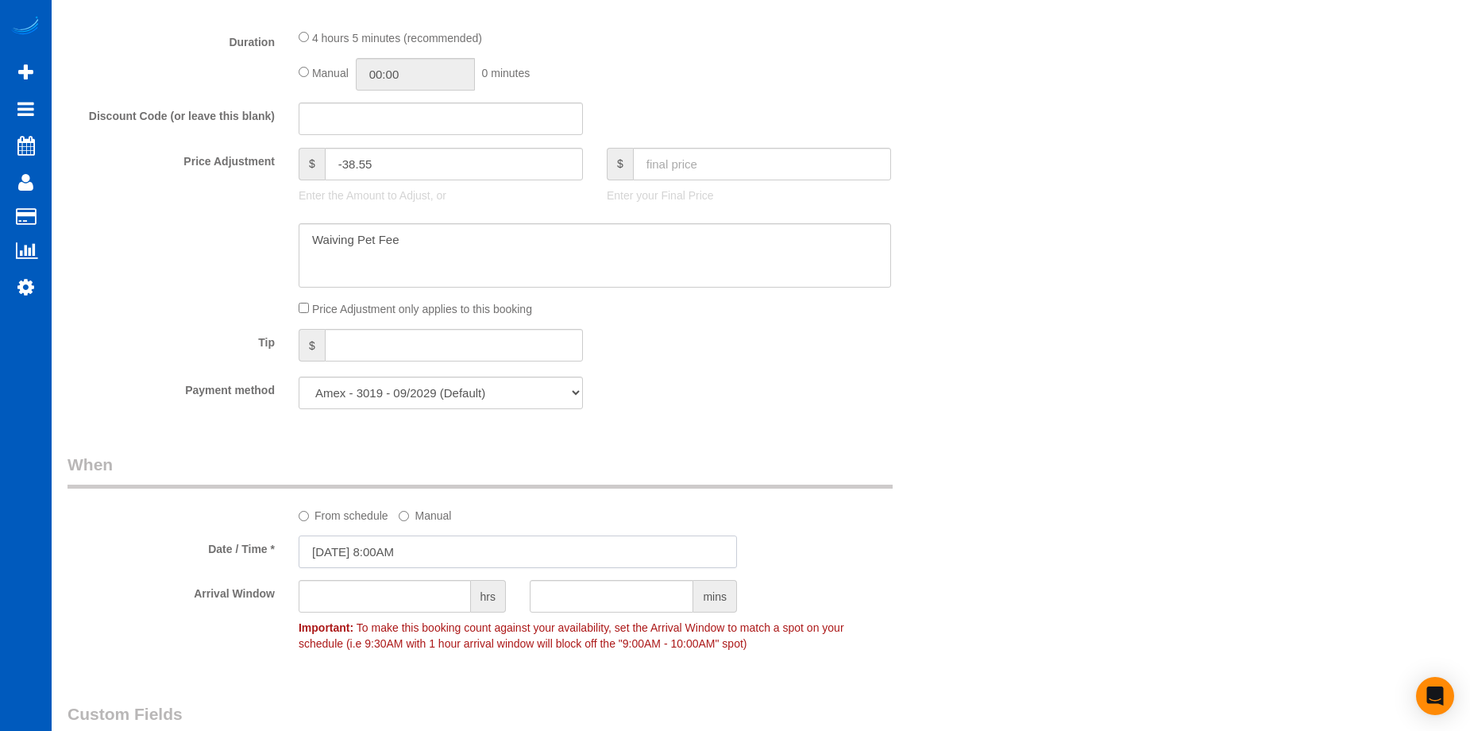
click at [469, 543] on input "09/05/2025 8:00AM" at bounding box center [518, 551] width 438 height 33
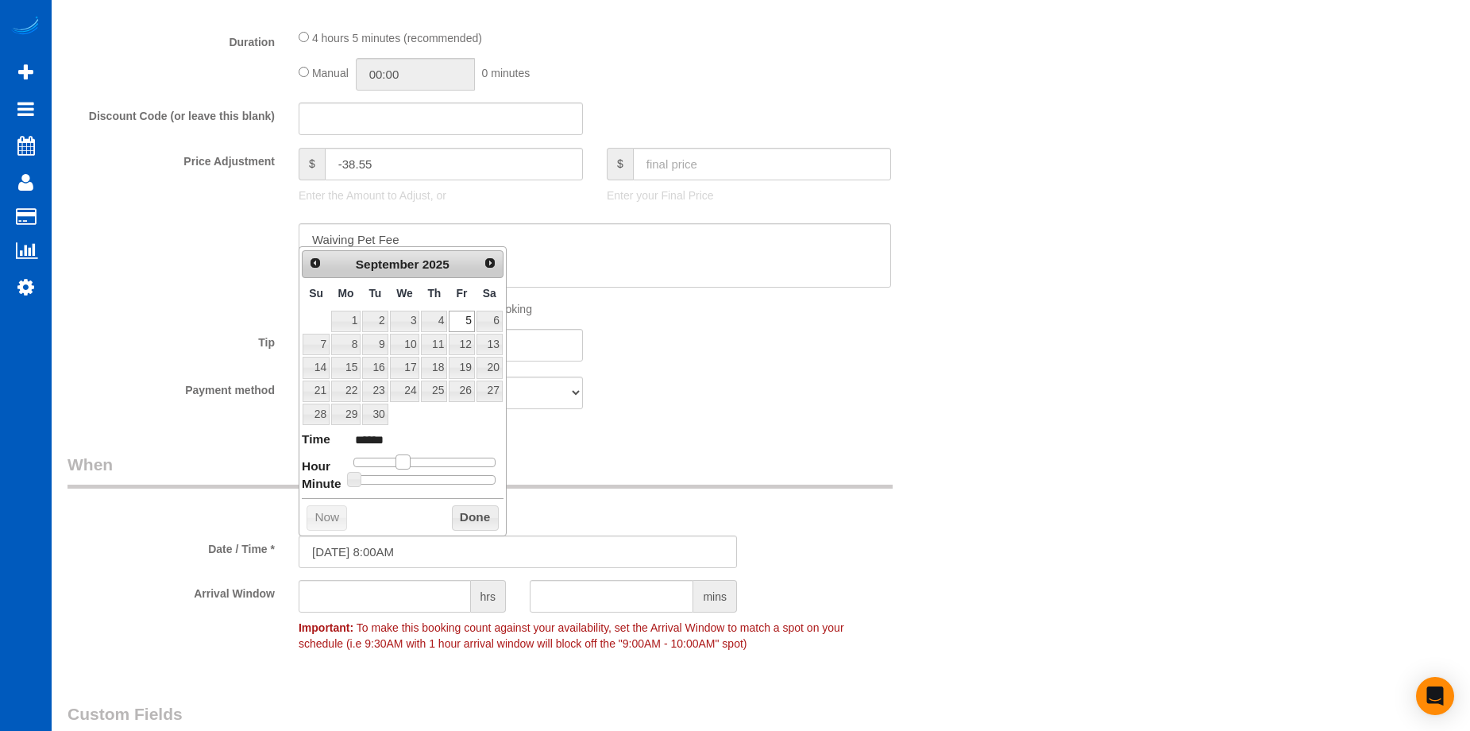
type input "09/05/2025 9:00AM"
type input "******"
click at [410, 455] on span at bounding box center [409, 461] width 14 height 14
click at [474, 510] on button "Done" at bounding box center [475, 517] width 47 height 25
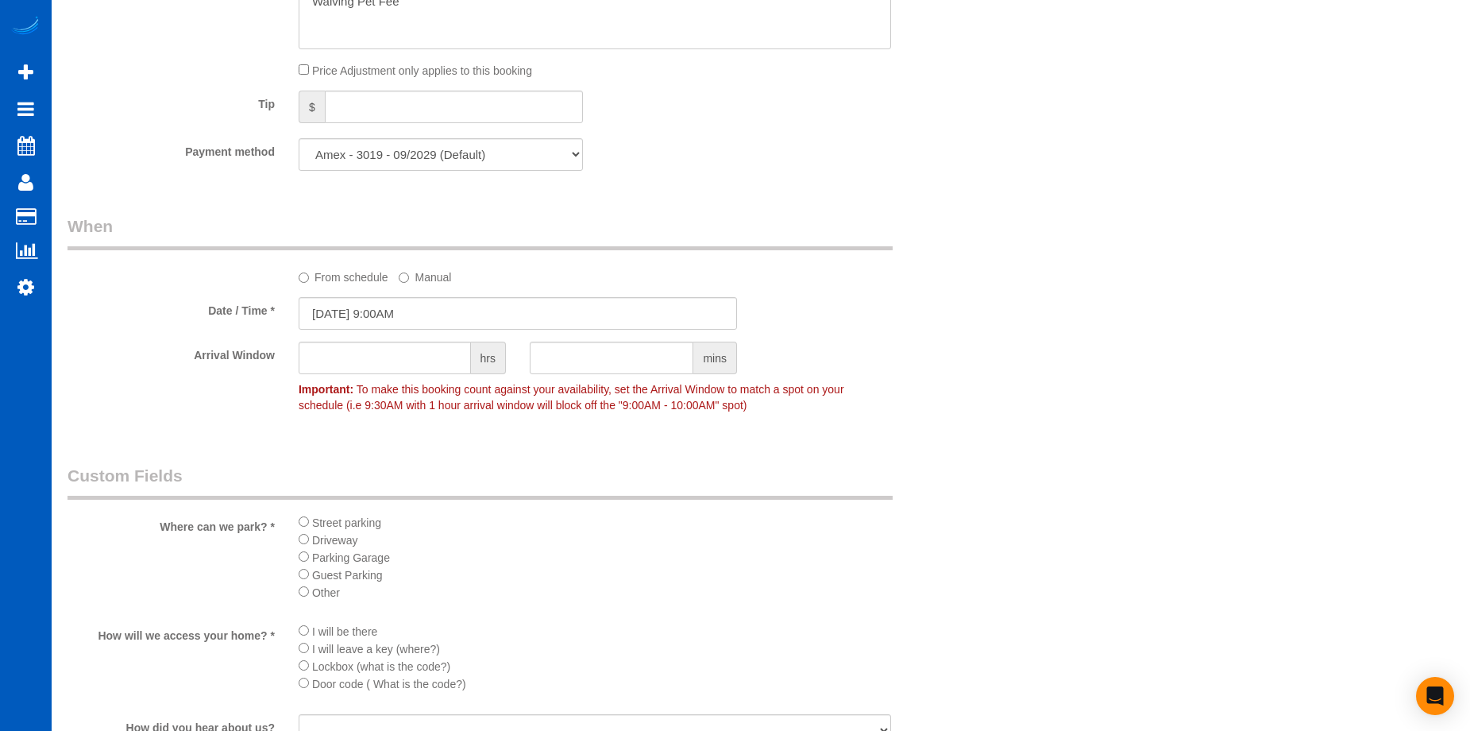
scroll to position [1668, 0]
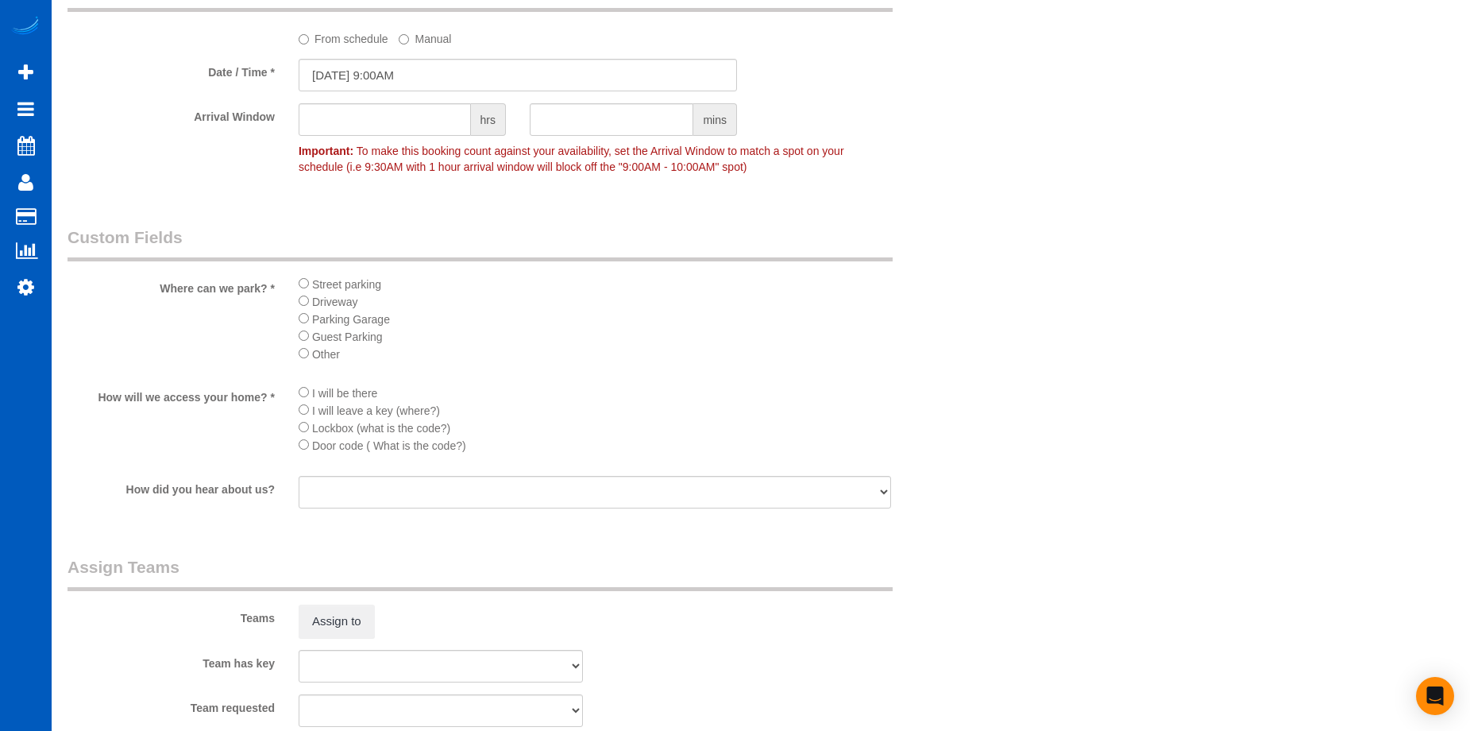
click at [309, 305] on li "Driveway" at bounding box center [595, 300] width 593 height 17
click at [312, 390] on span "I will be there" at bounding box center [344, 393] width 65 height 13
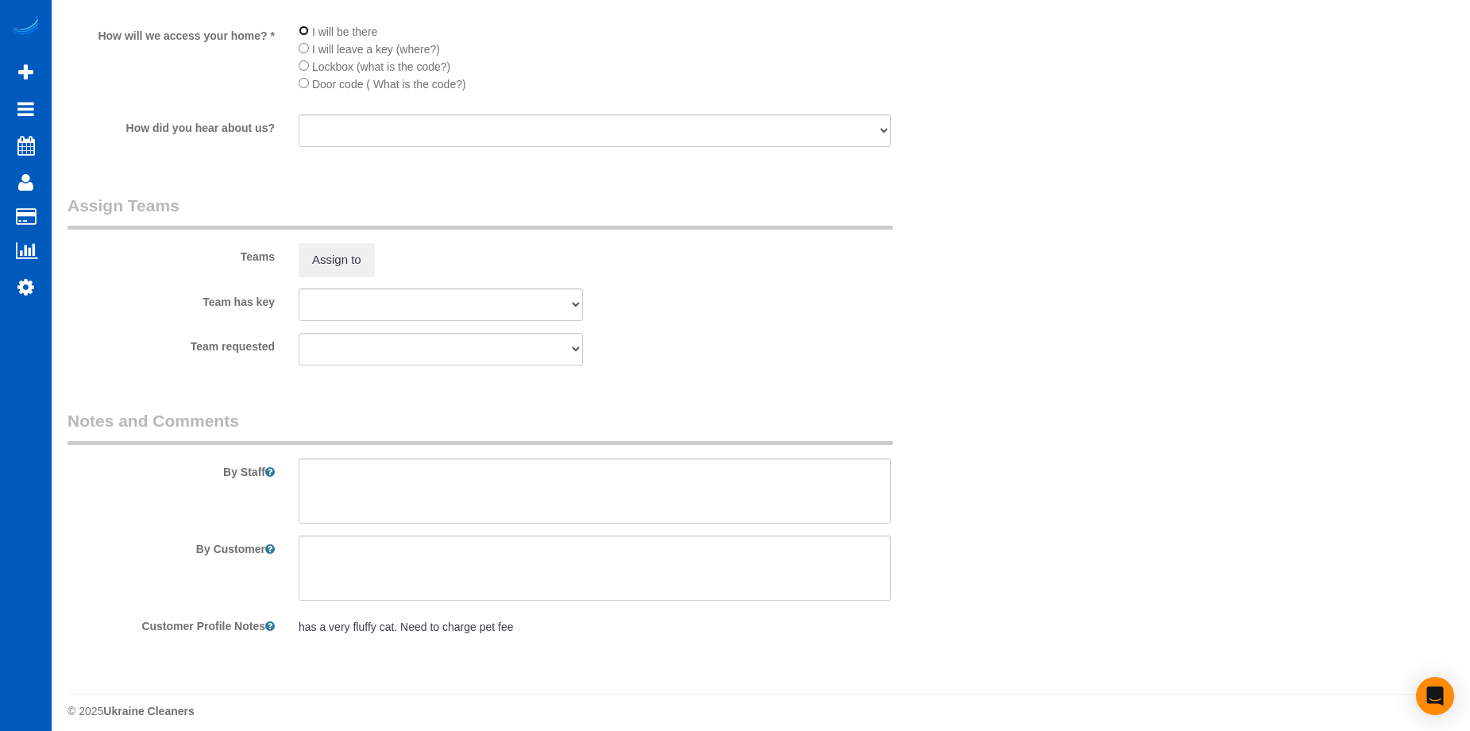
scroll to position [2041, 0]
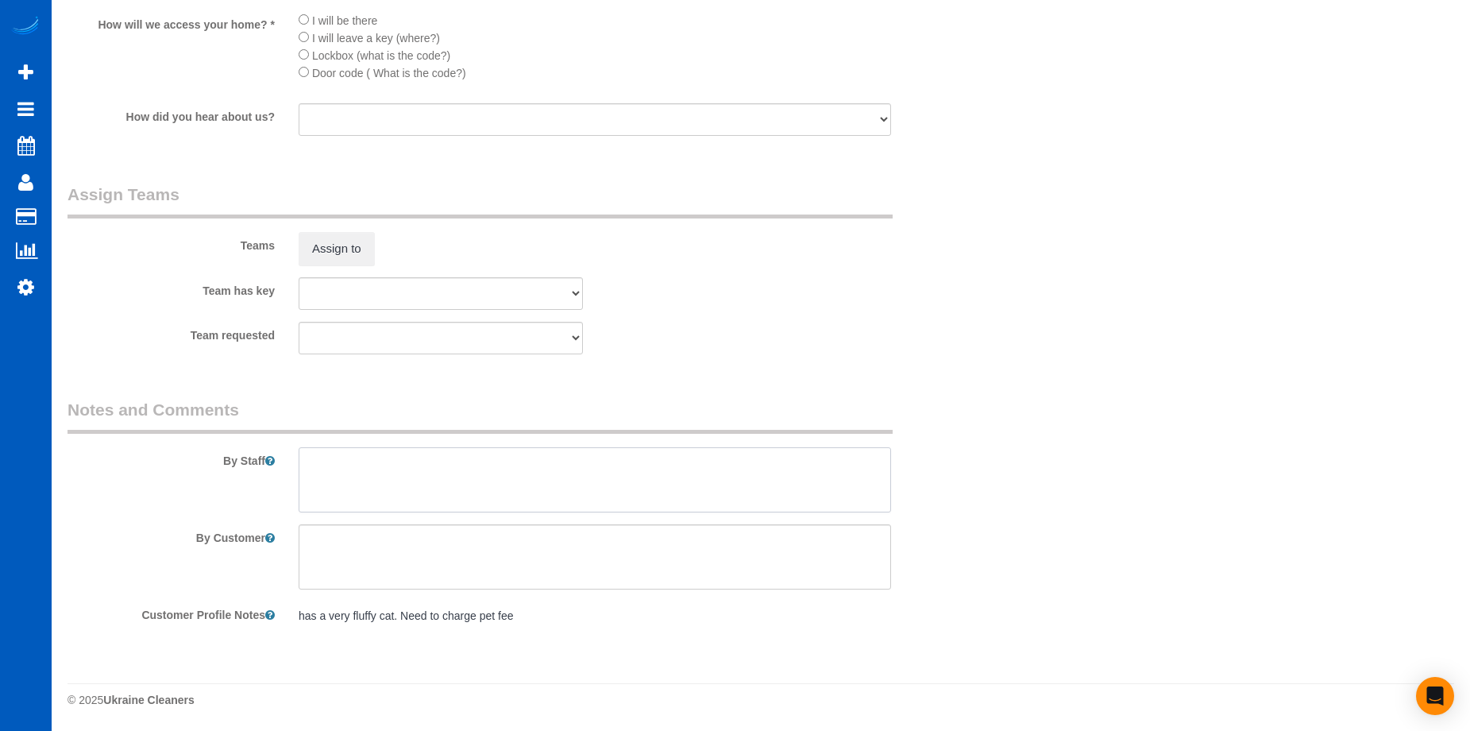
click at [510, 506] on textarea at bounding box center [595, 479] width 593 height 65
click at [369, 543] on textarea at bounding box center [595, 556] width 593 height 65
click at [450, 544] on textarea at bounding box center [595, 556] width 593 height 65
click at [486, 486] on textarea at bounding box center [595, 479] width 593 height 65
type textarea "Booked by Florencia."
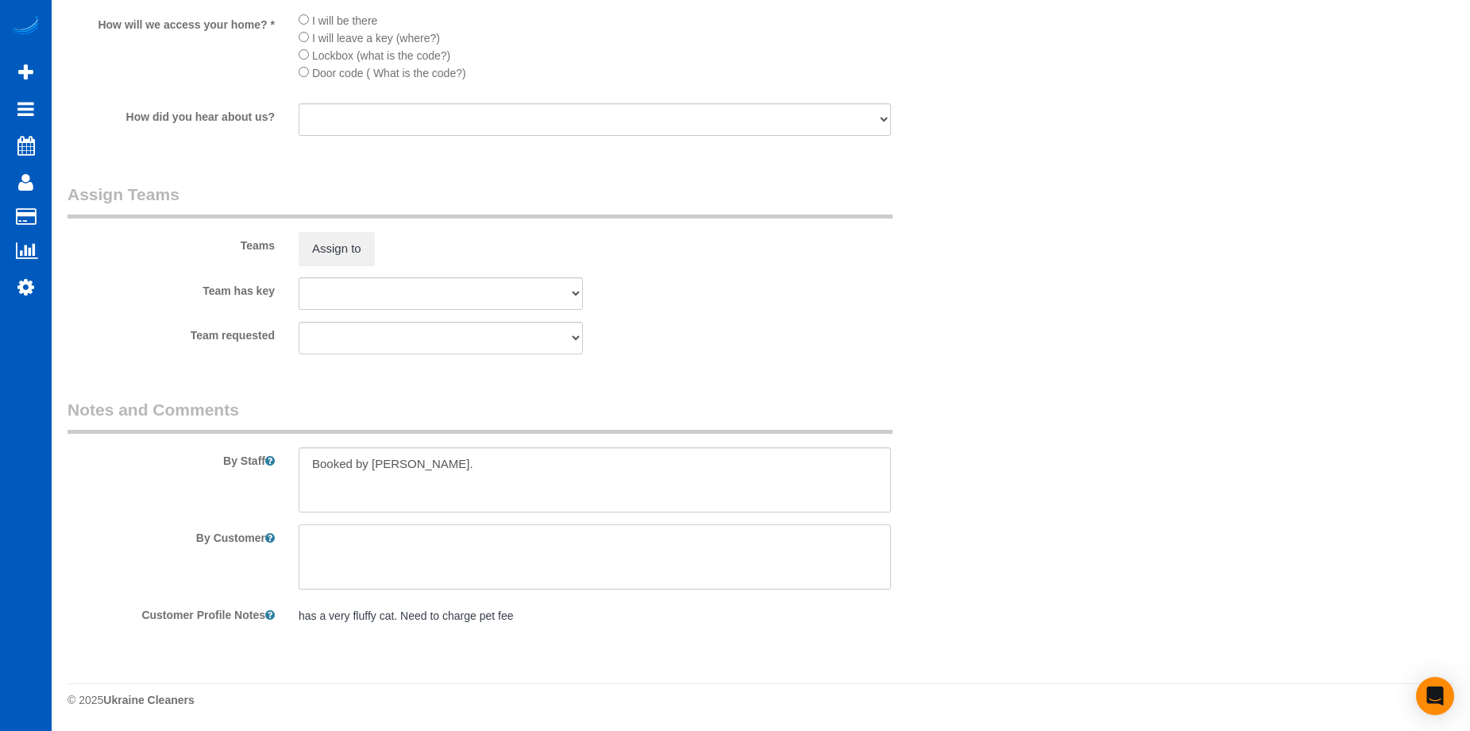
click at [500, 546] on textarea at bounding box center [595, 556] width 593 height 65
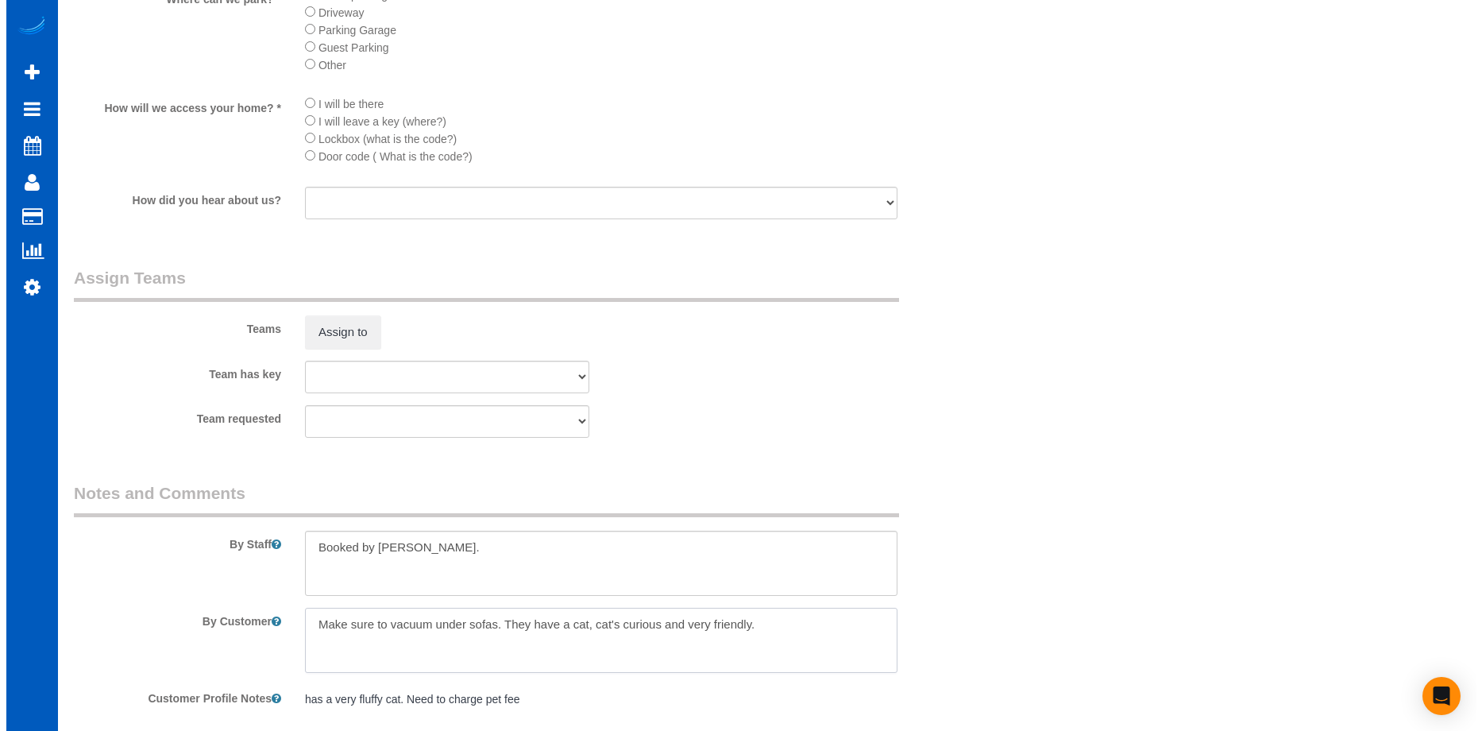
scroll to position [1882, 0]
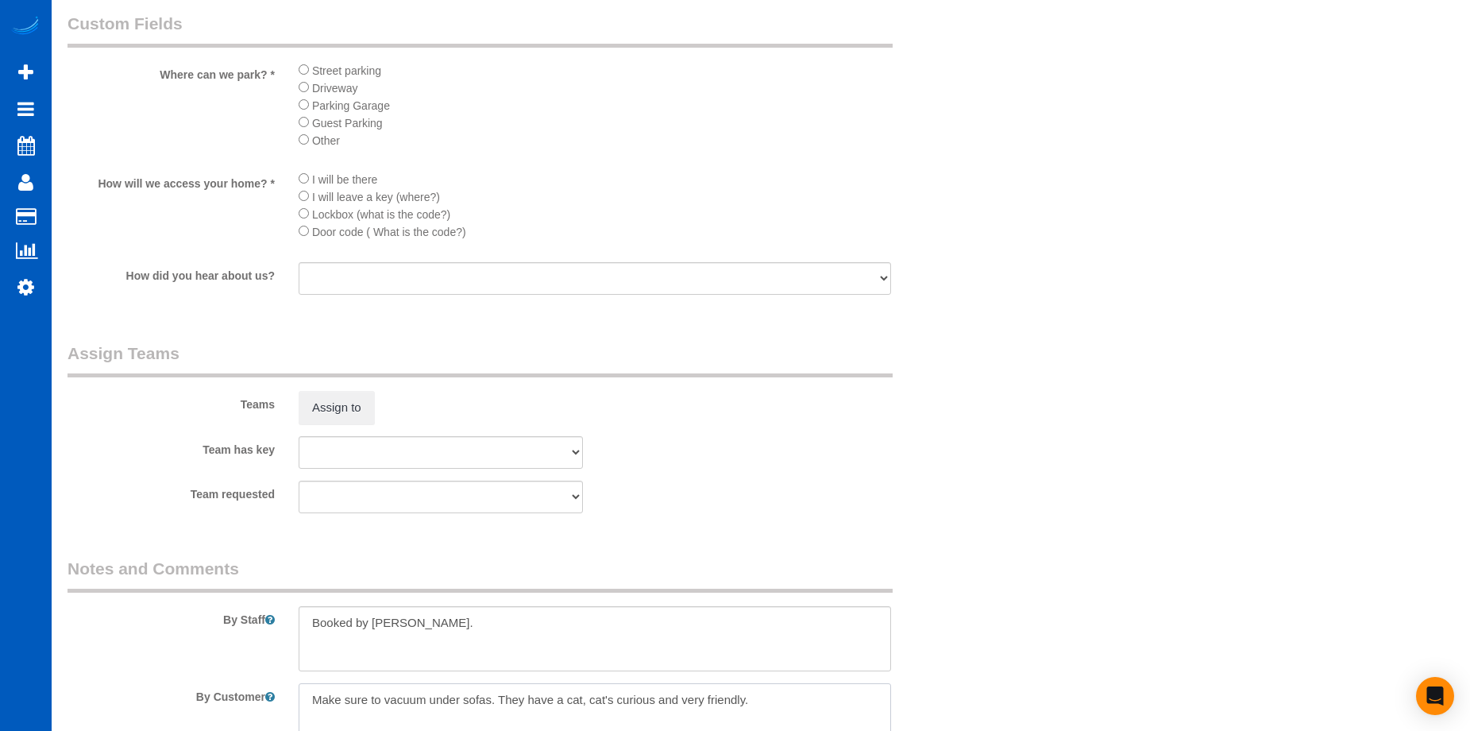
type textarea "Make sure to vacuum under sofas. They have a cat, cat's curious and very friend…"
click at [349, 411] on button "Assign to" at bounding box center [337, 407] width 76 height 33
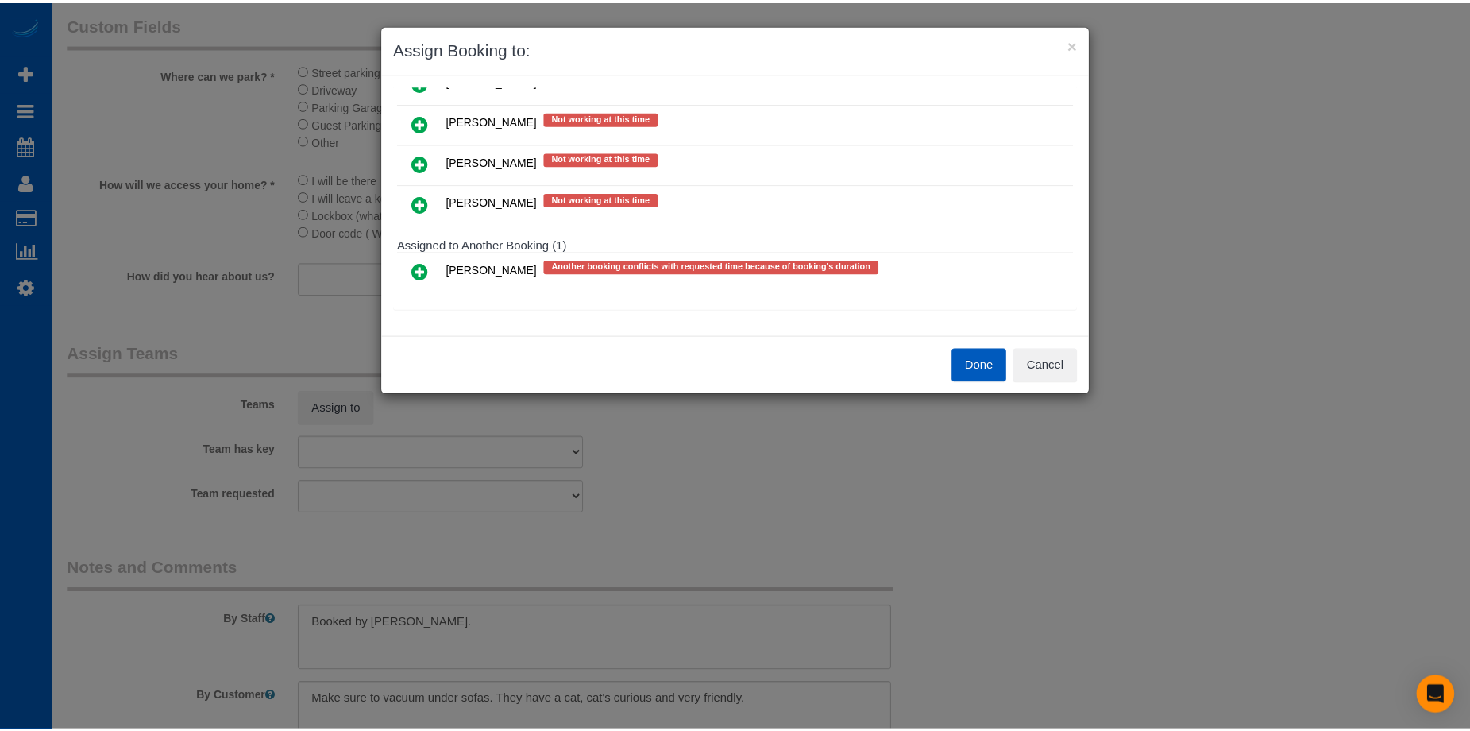
scroll to position [467, 0]
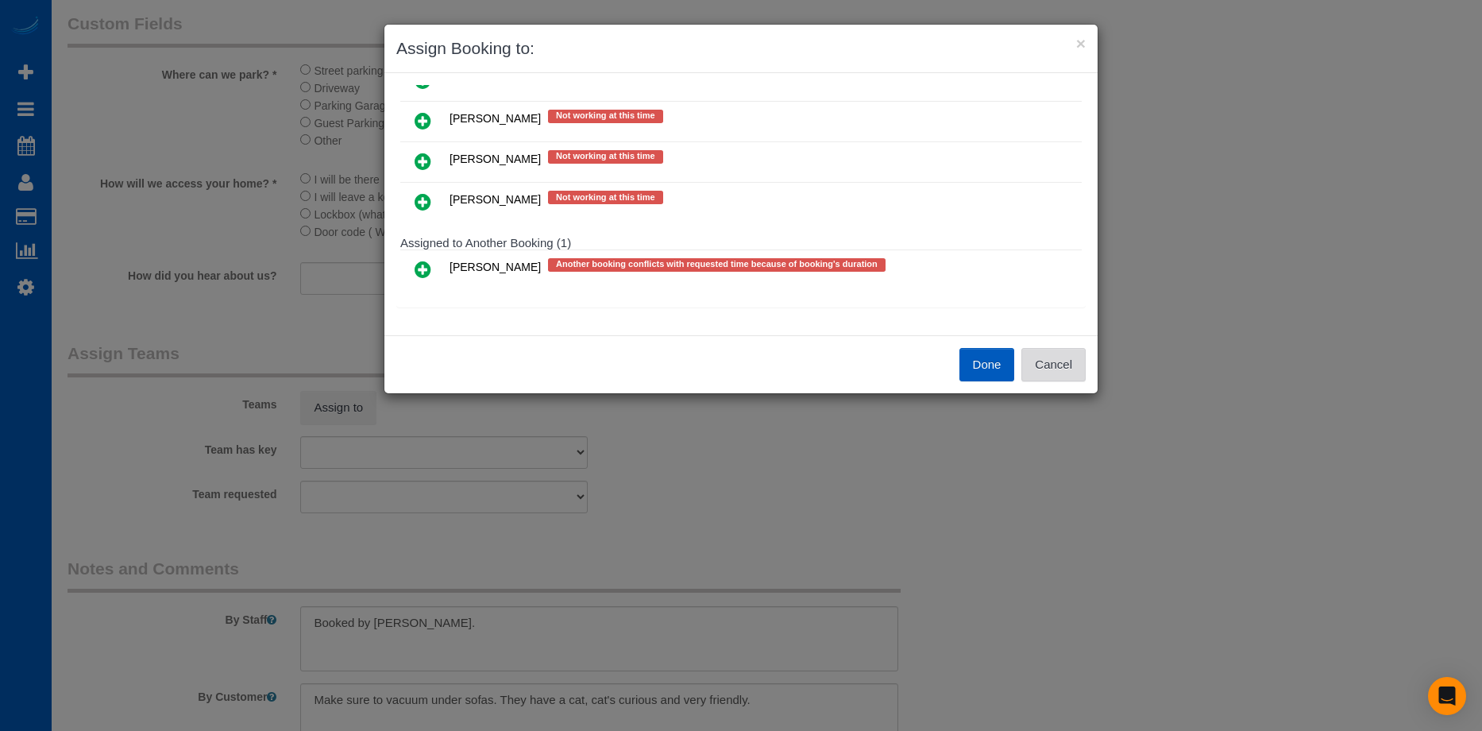
click at [1074, 360] on button "Cancel" at bounding box center [1053, 364] width 64 height 33
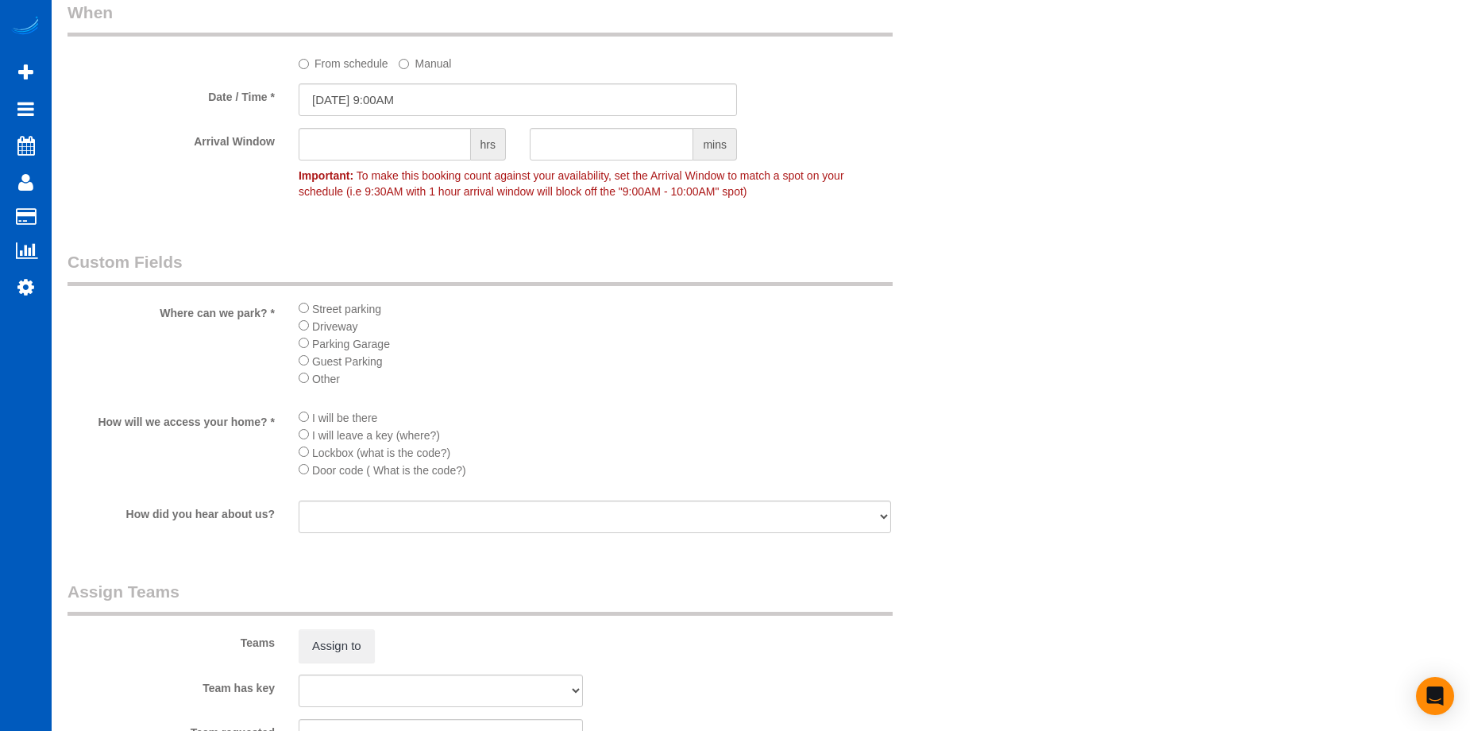
scroll to position [2041, 0]
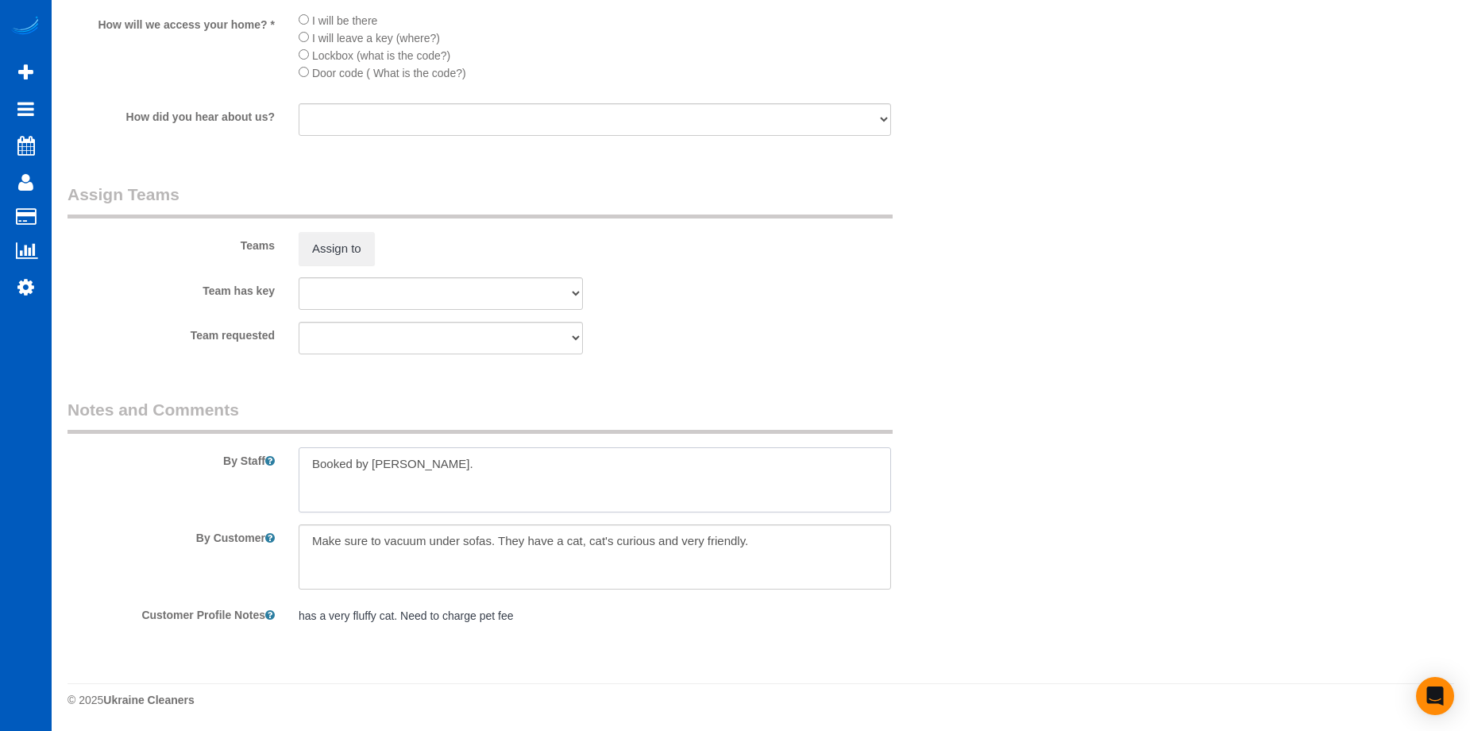
click at [559, 489] on textarea at bounding box center [595, 479] width 593 height 65
click at [808, 486] on textarea at bounding box center [595, 479] width 593 height 65
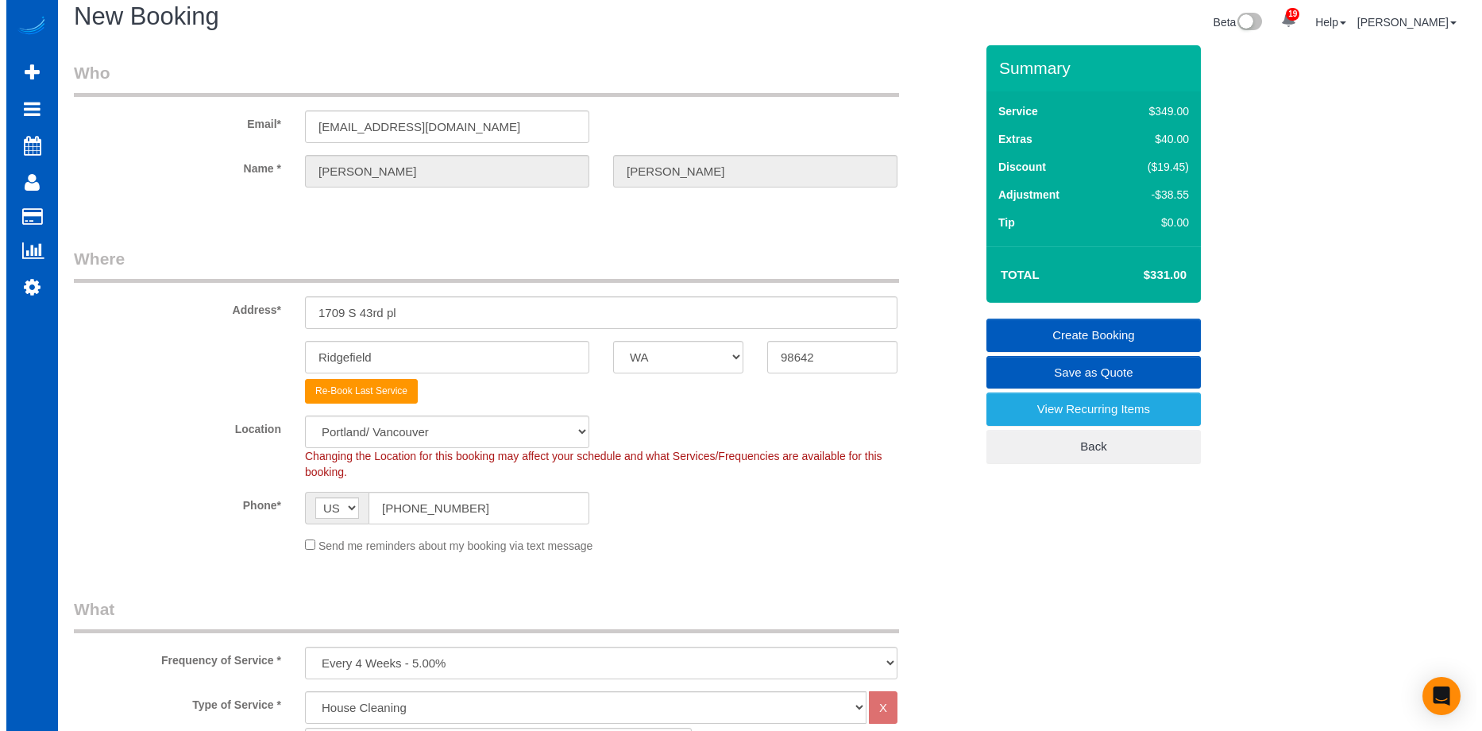
scroll to position [0, 0]
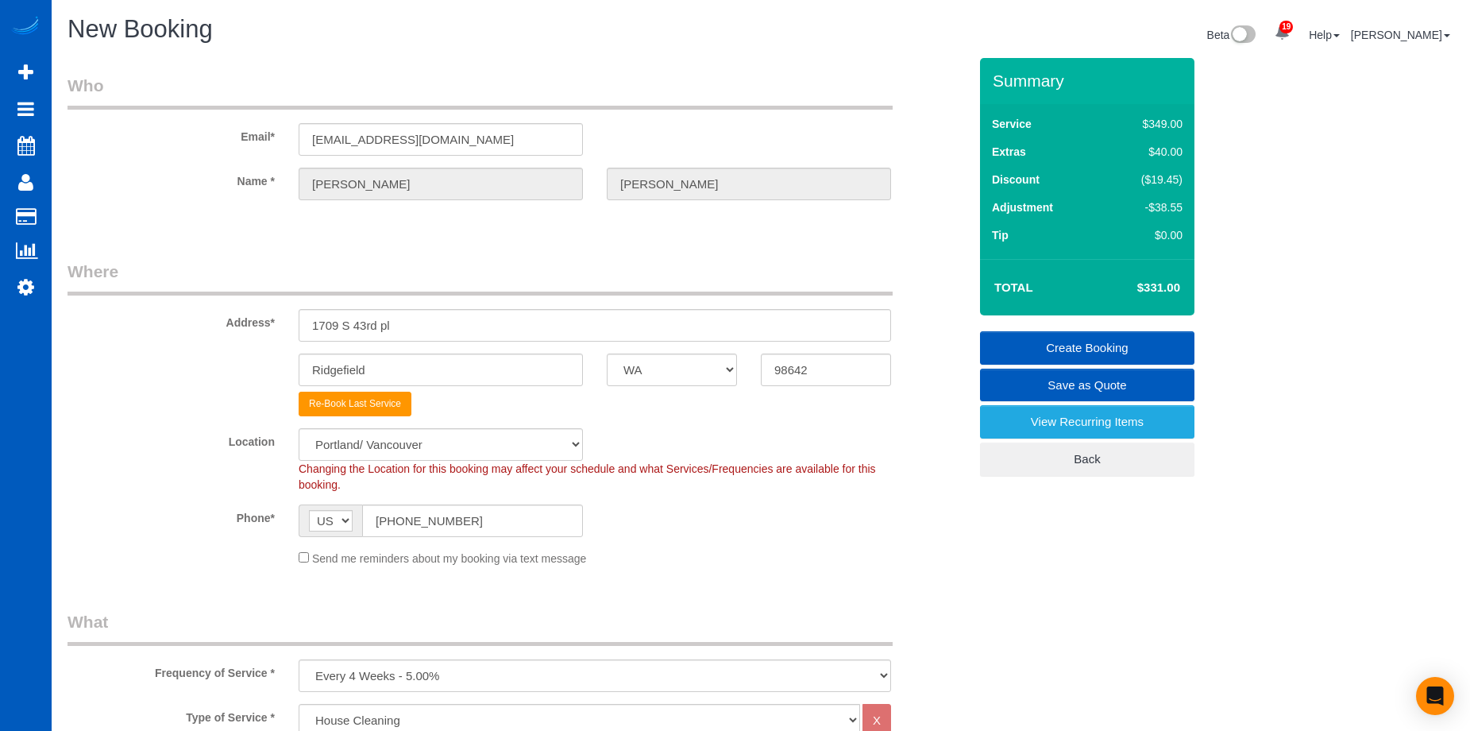
type textarea "Booked by Florencia. Requested the same girl as last cleaning. If cleaner can't…"
click at [1037, 336] on link "Create Booking" at bounding box center [1087, 347] width 214 height 33
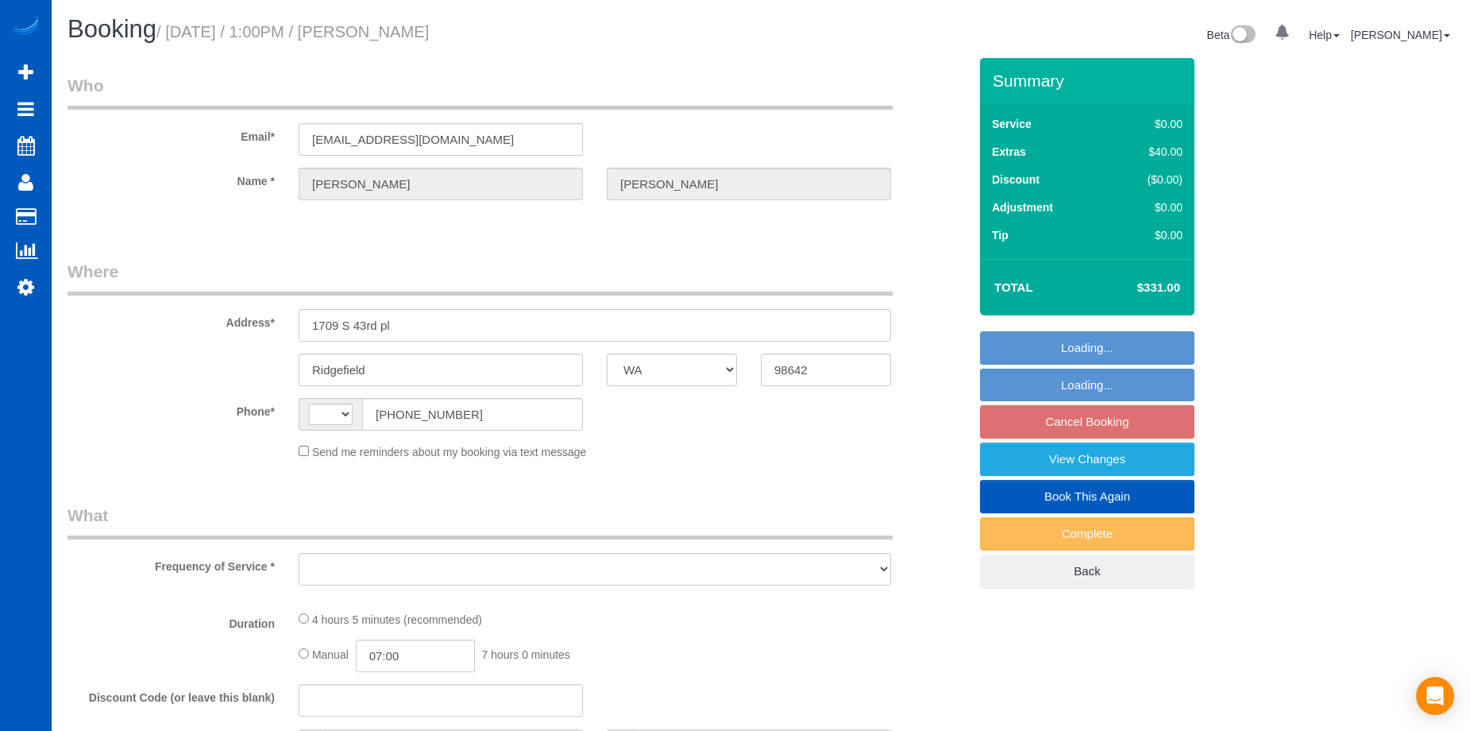
select select "WA"
select select "string:[GEOGRAPHIC_DATA]"
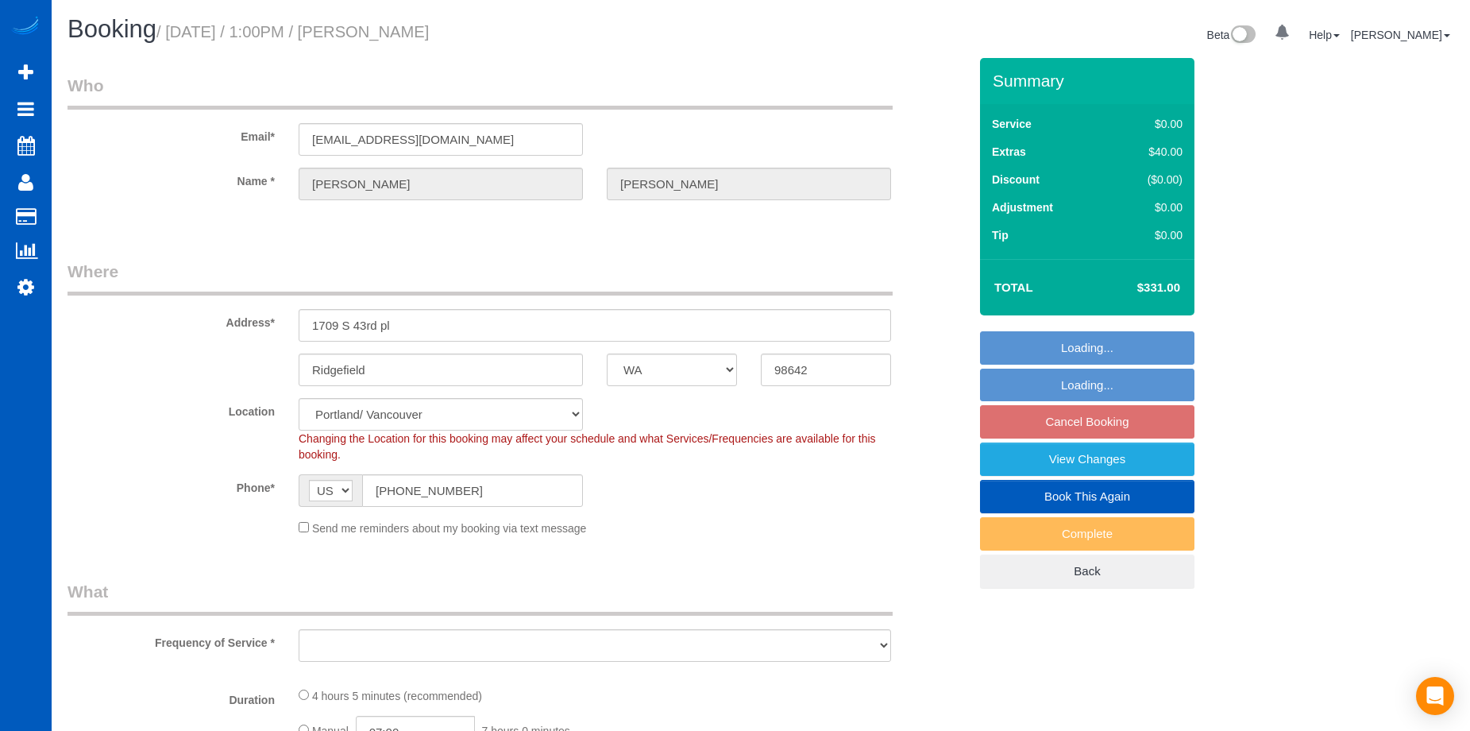
select select "object:885"
select select "string:fspay-5040e779-f885-45d4-8d71-645031778fa1"
select select "object:970"
select select "199"
select select "3001"
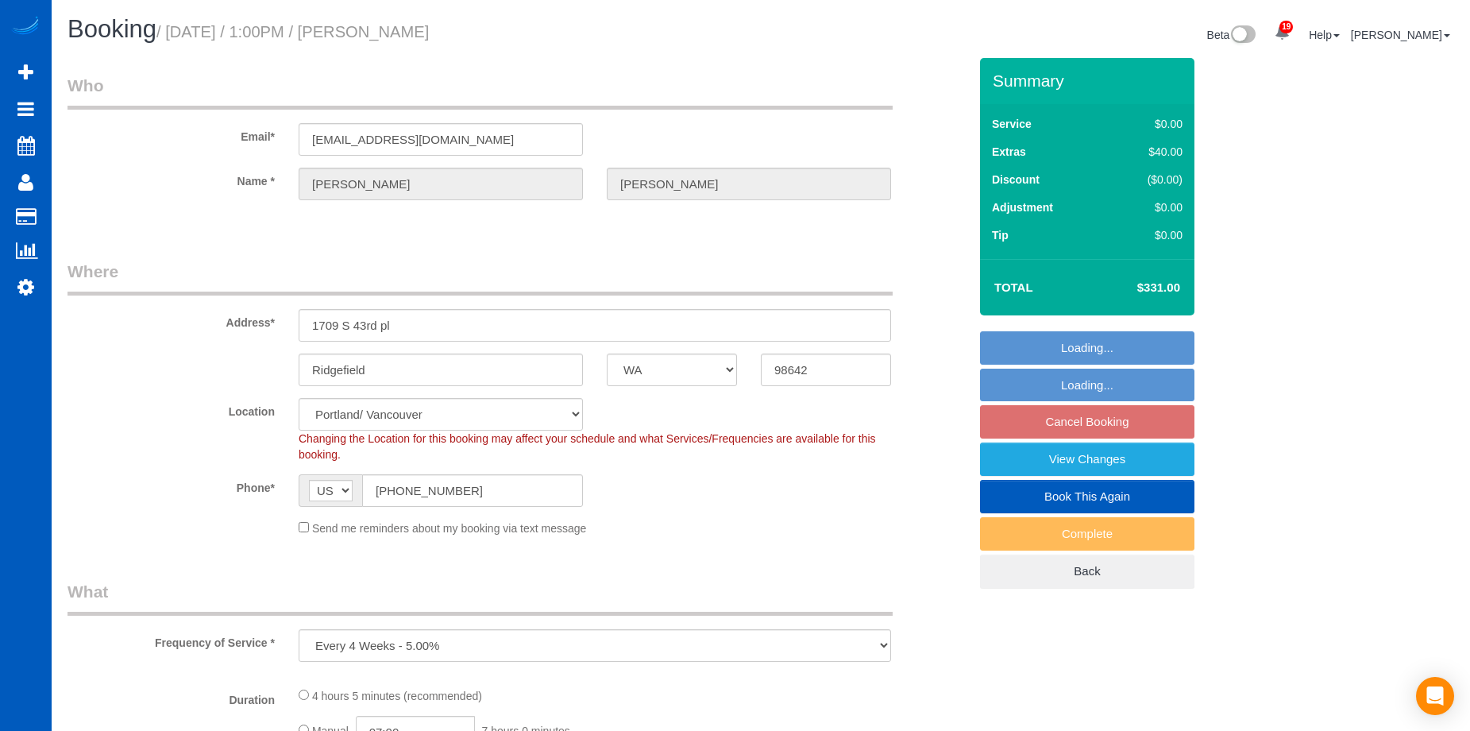
select select "6"
select select "4"
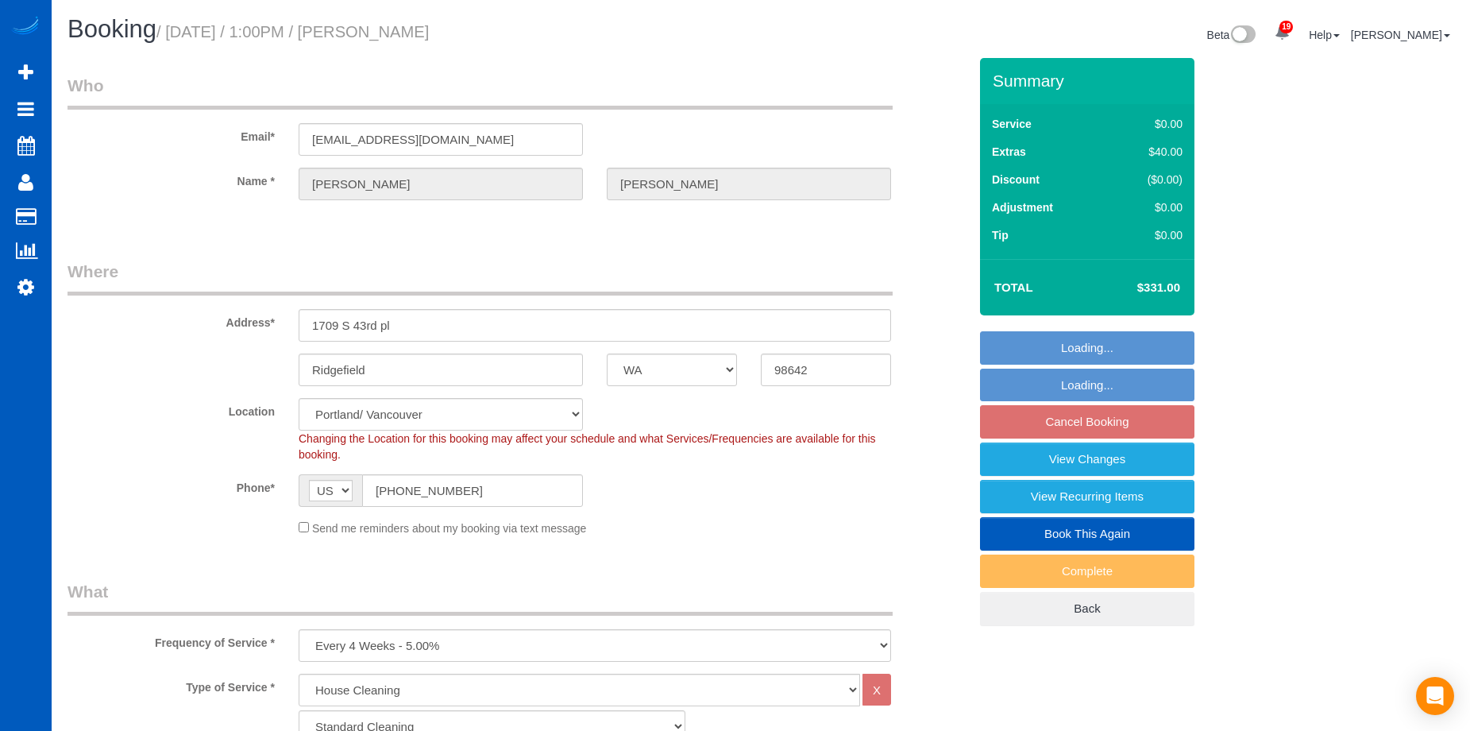
select select "3001"
select select "6"
select select "4"
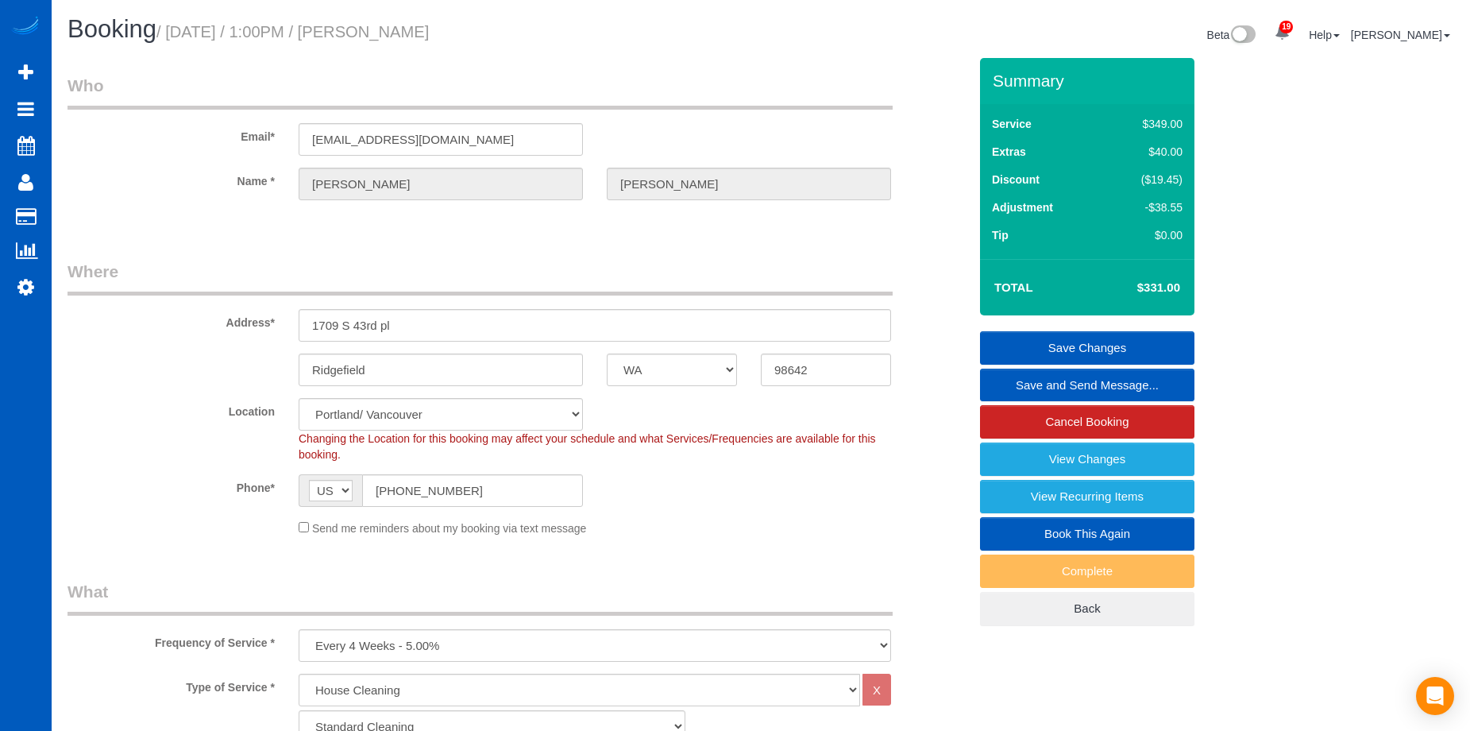
click at [1008, 382] on link "Save and Send Message..." at bounding box center [1087, 385] width 214 height 33
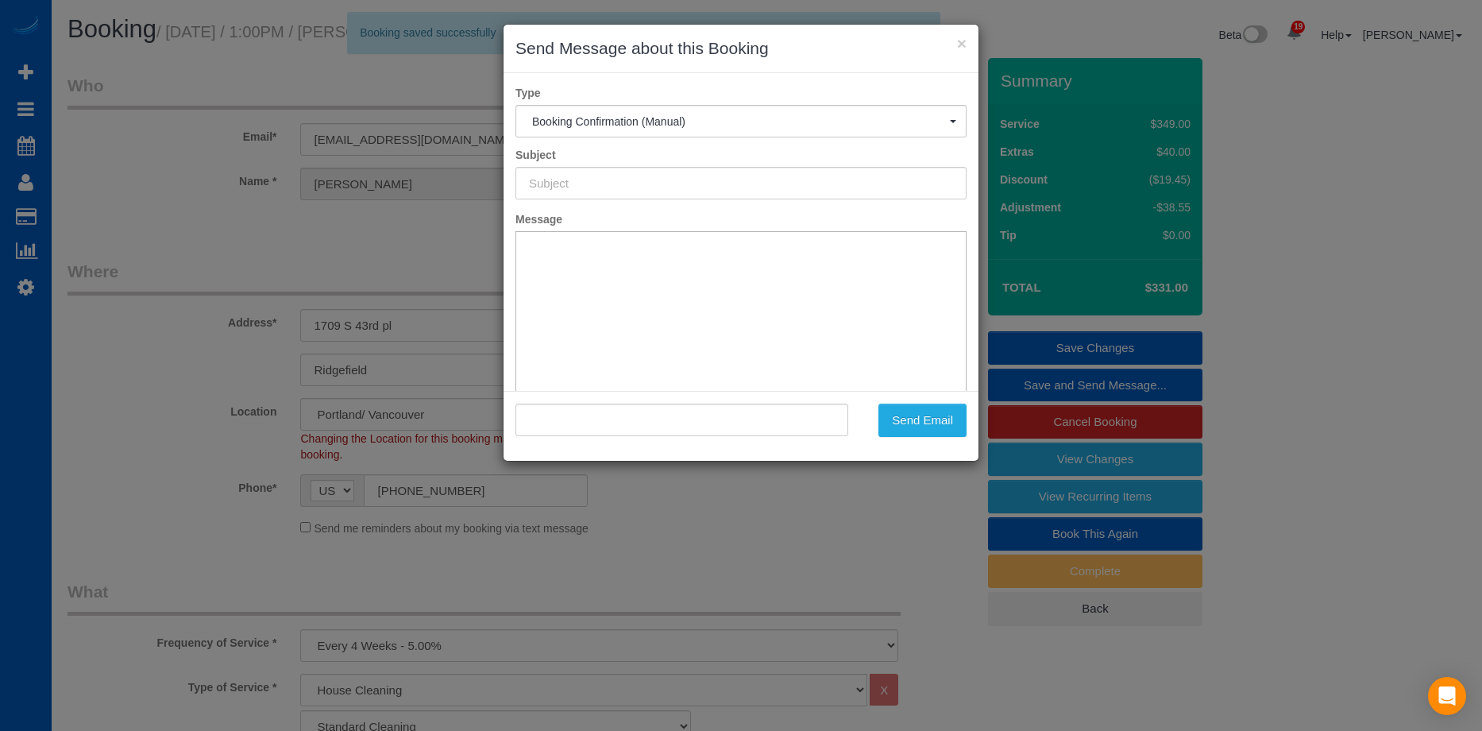
type input "Cleaning Service Confirmed!"
type input ""[PERSON_NAME]" <[EMAIL_ADDRESS][DOMAIN_NAME]>"
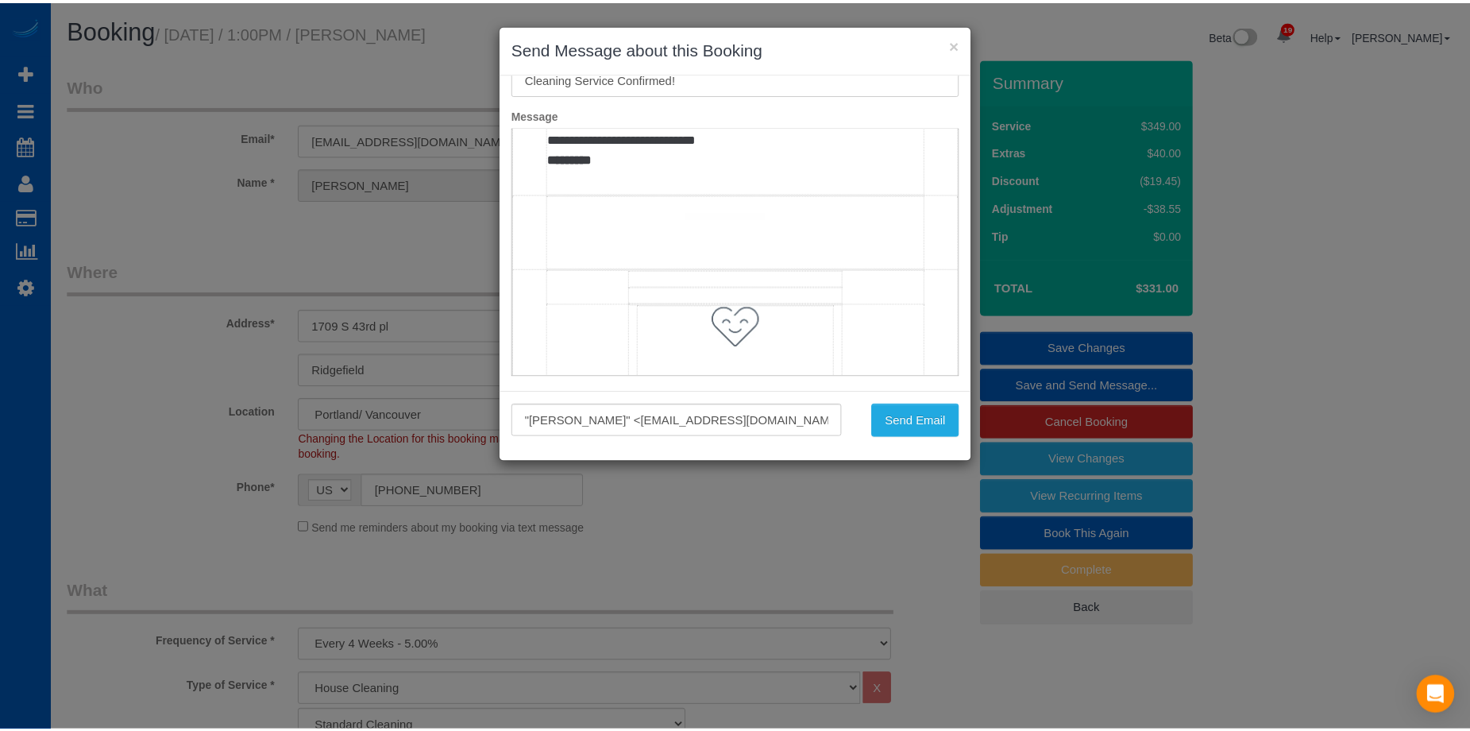
scroll to position [1082, 0]
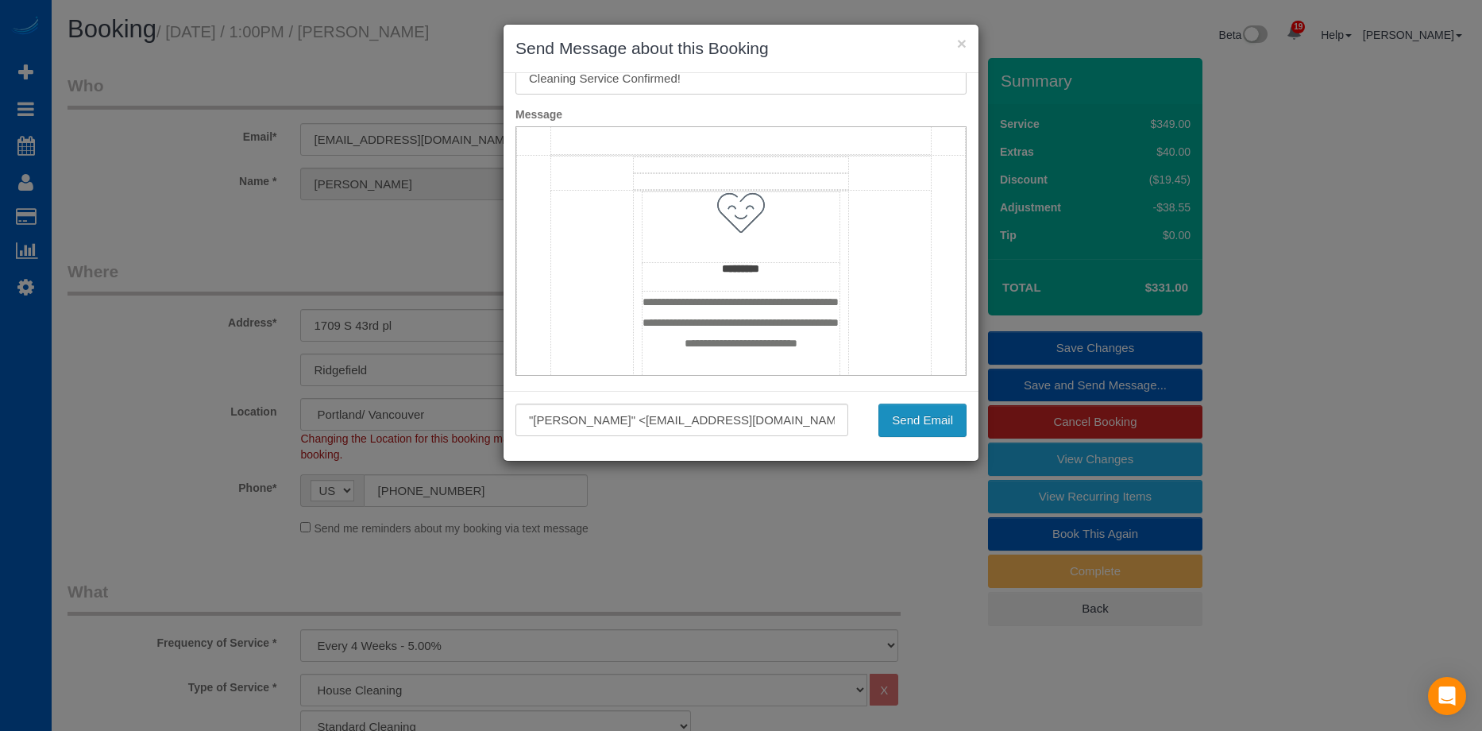
click at [925, 415] on button "Send Email" at bounding box center [923, 420] width 88 height 33
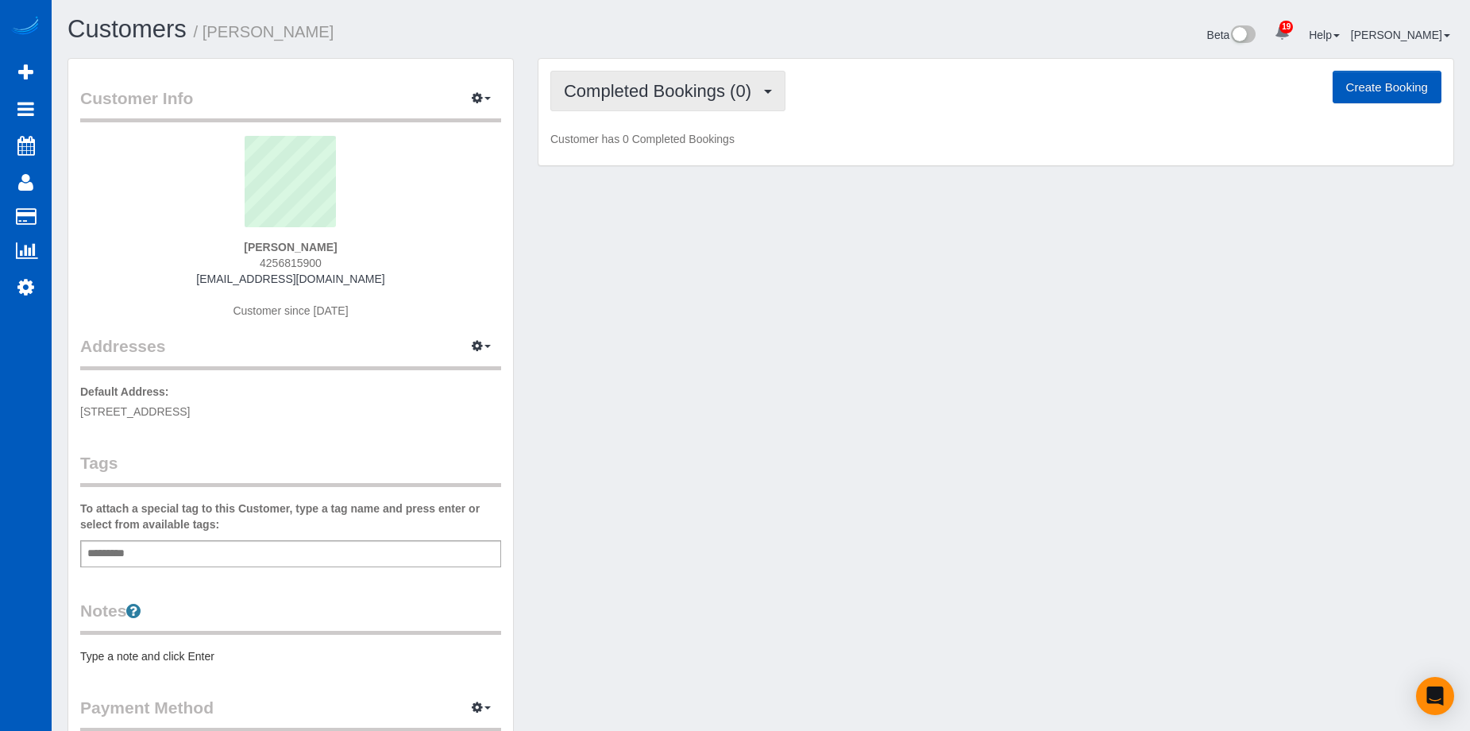
click at [695, 94] on span "Completed Bookings (0)" at bounding box center [661, 91] width 195 height 20
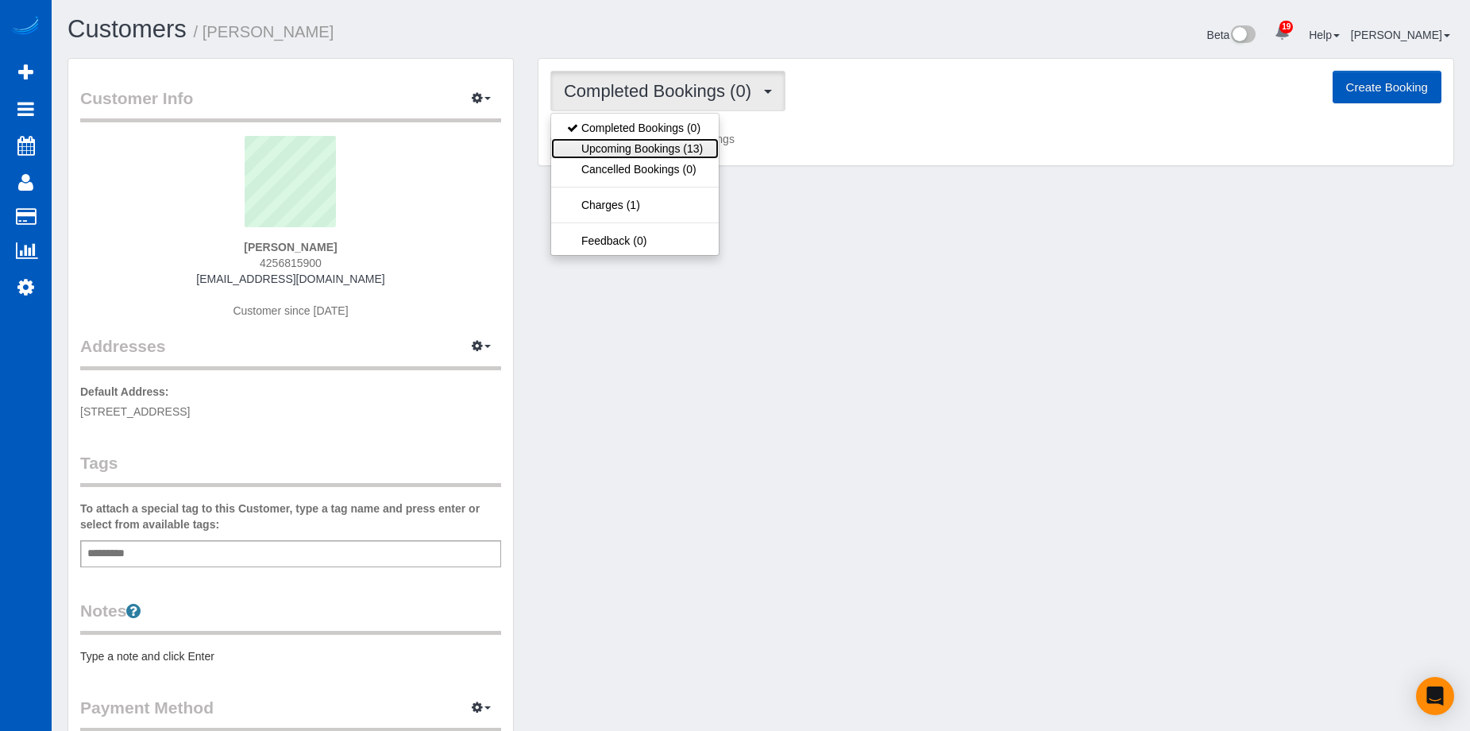
click at [651, 149] on link "Upcoming Bookings (13)" at bounding box center [635, 148] width 168 height 21
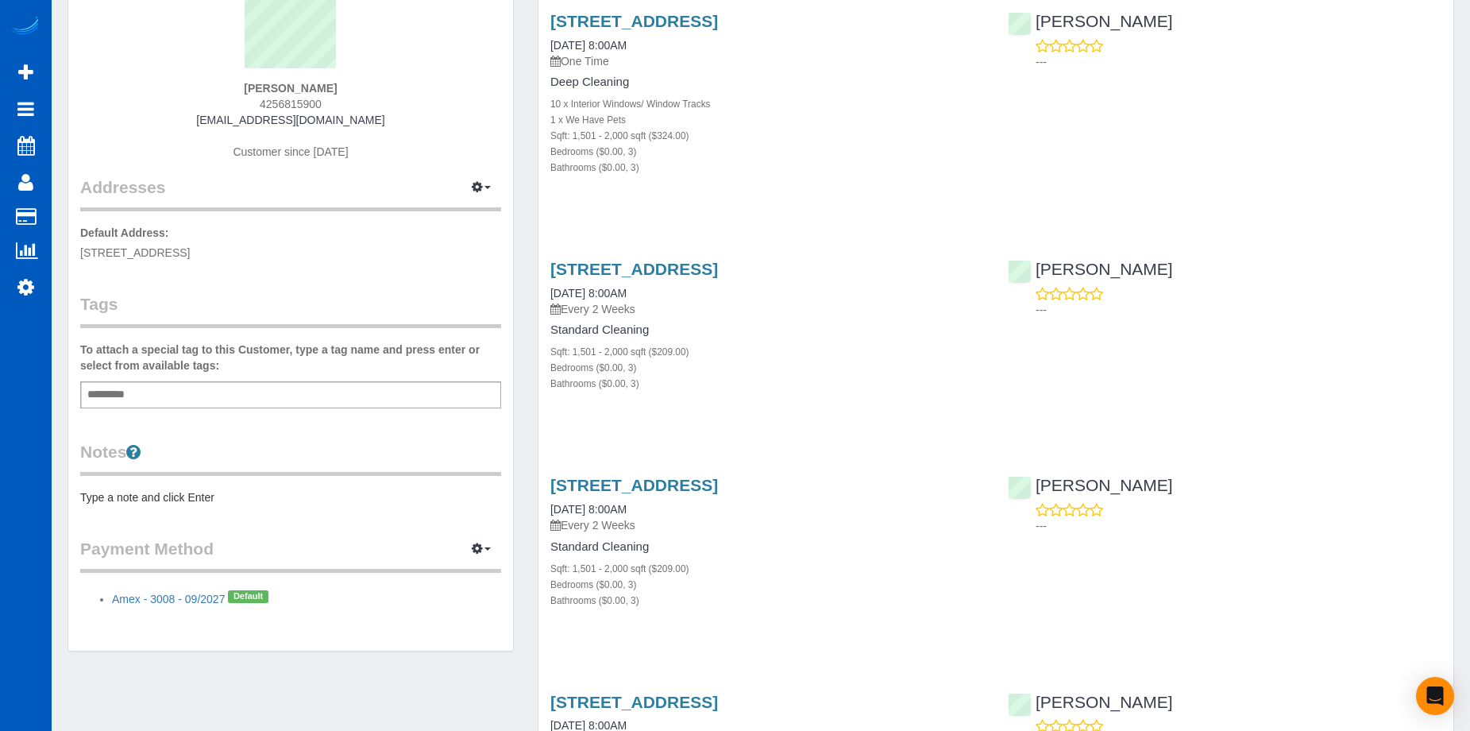
scroll to position [79, 0]
